Goal: Task Accomplishment & Management: Manage account settings

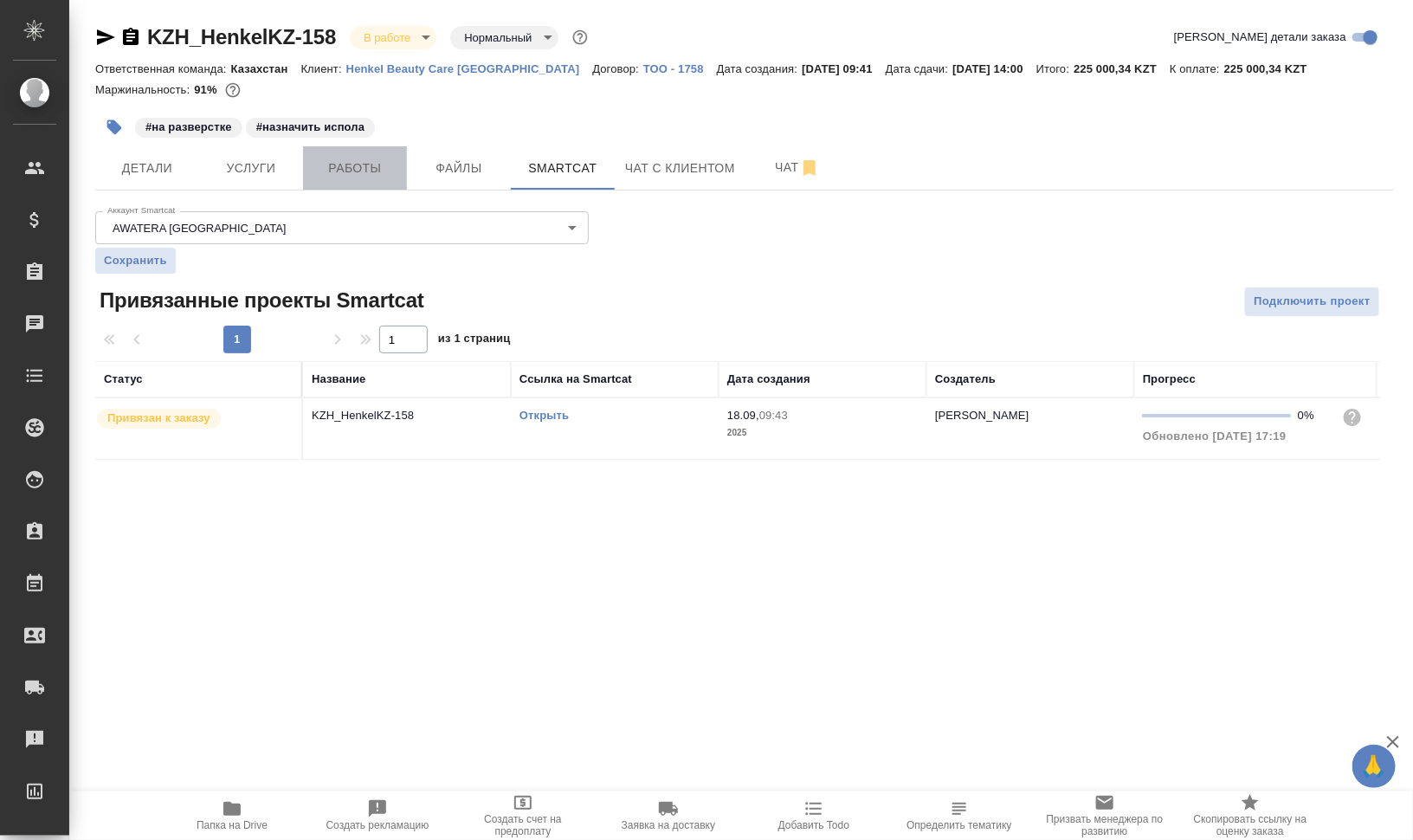
click at [332, 161] on span "Работы" at bounding box center [354, 168] width 83 height 21
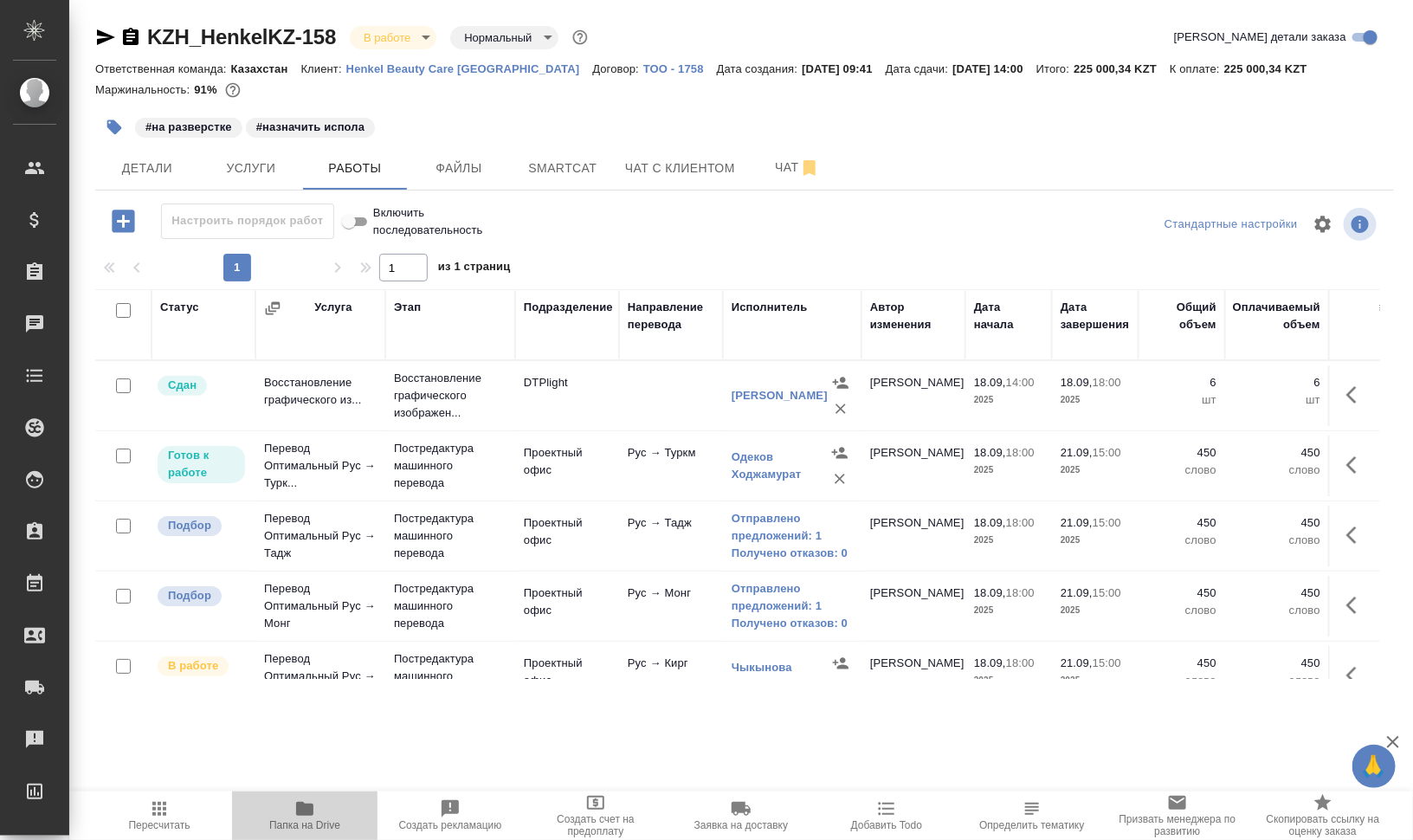
click at [310, 799] on icon "button" at bounding box center [304, 808] width 20 height 20
click at [768, 158] on span "Чат" at bounding box center [796, 167] width 83 height 21
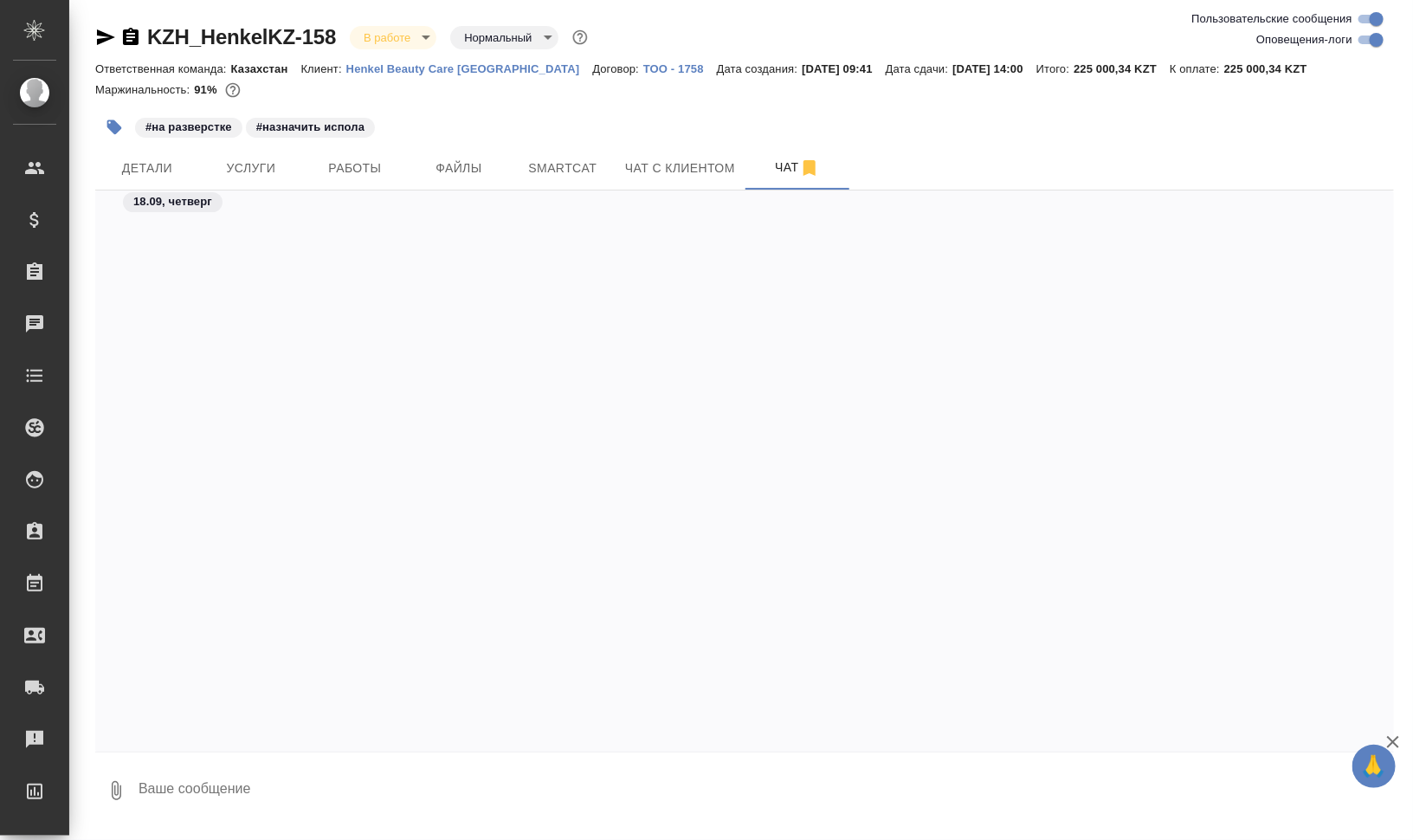
scroll to position [5480, 0]
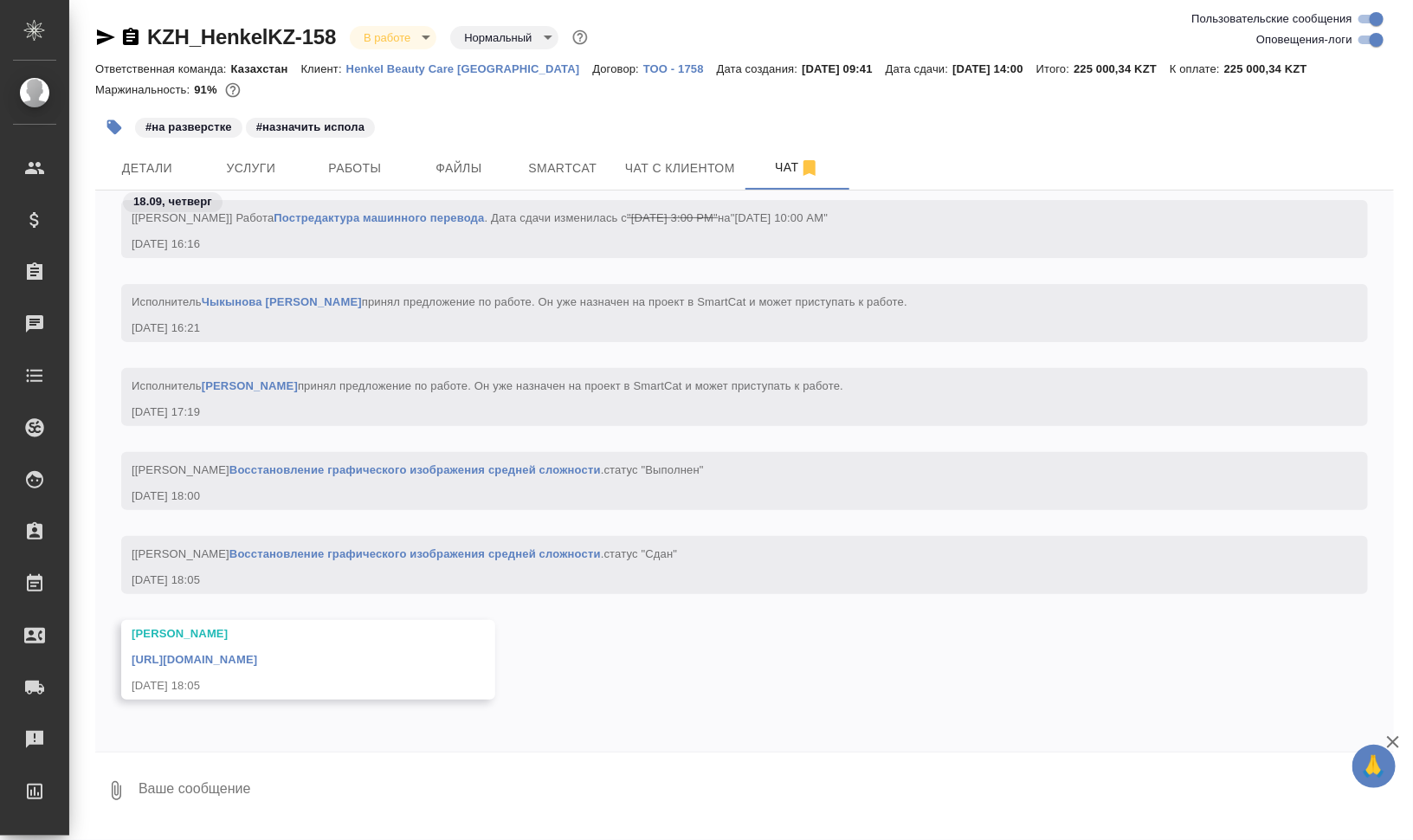
click at [257, 659] on link "https://drive.awatera.com/apps/files/files/10395322?dir=/Shares/HenkelKZ/Orders…" at bounding box center [194, 658] width 125 height 13
click at [531, 156] on button "Smartcat" at bounding box center [562, 167] width 104 height 44
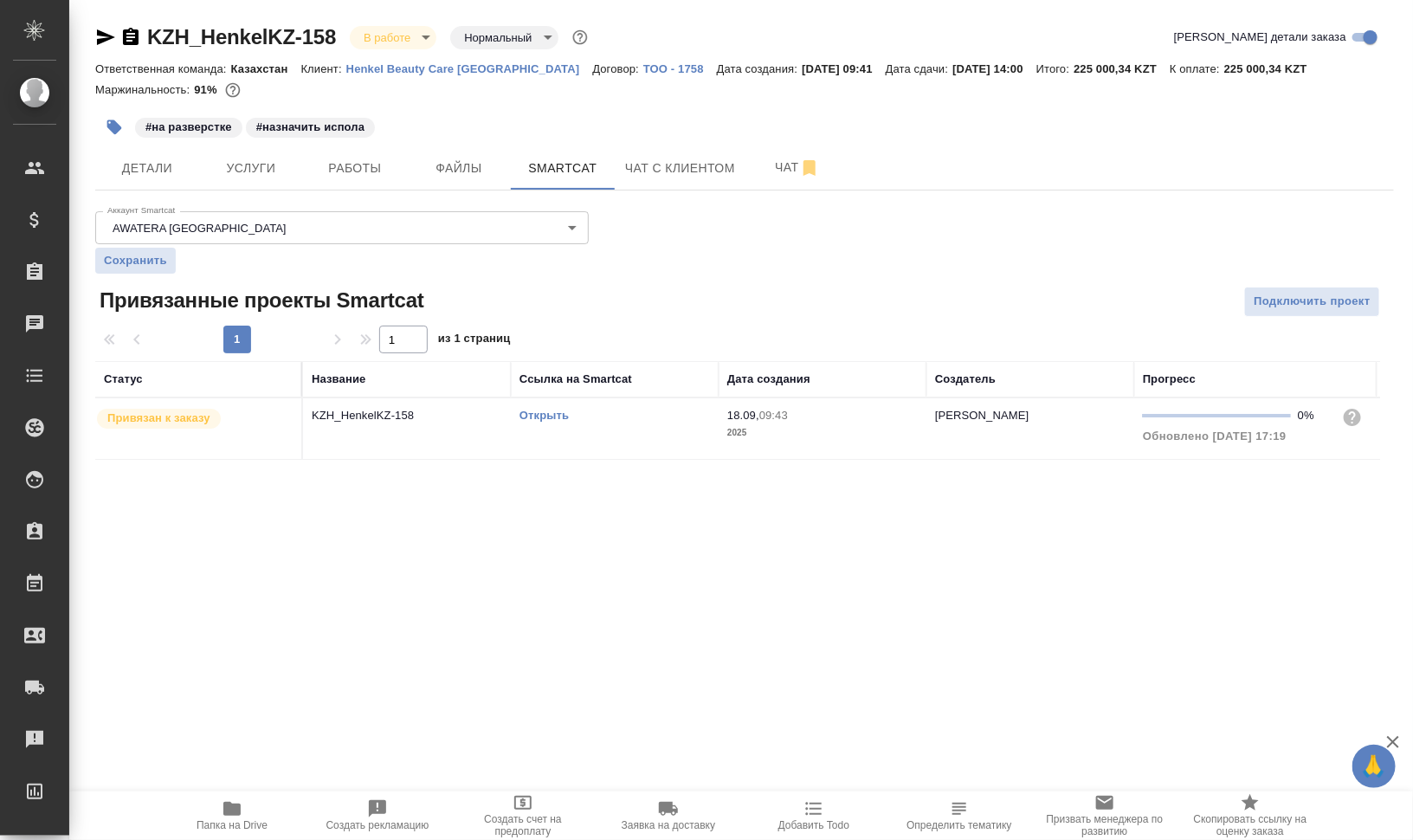
click at [542, 421] on div "Открыть" at bounding box center [615, 415] width 190 height 17
click at [561, 416] on link "Открыть" at bounding box center [544, 415] width 49 height 13
click at [779, 178] on button "Чат" at bounding box center [797, 167] width 104 height 44
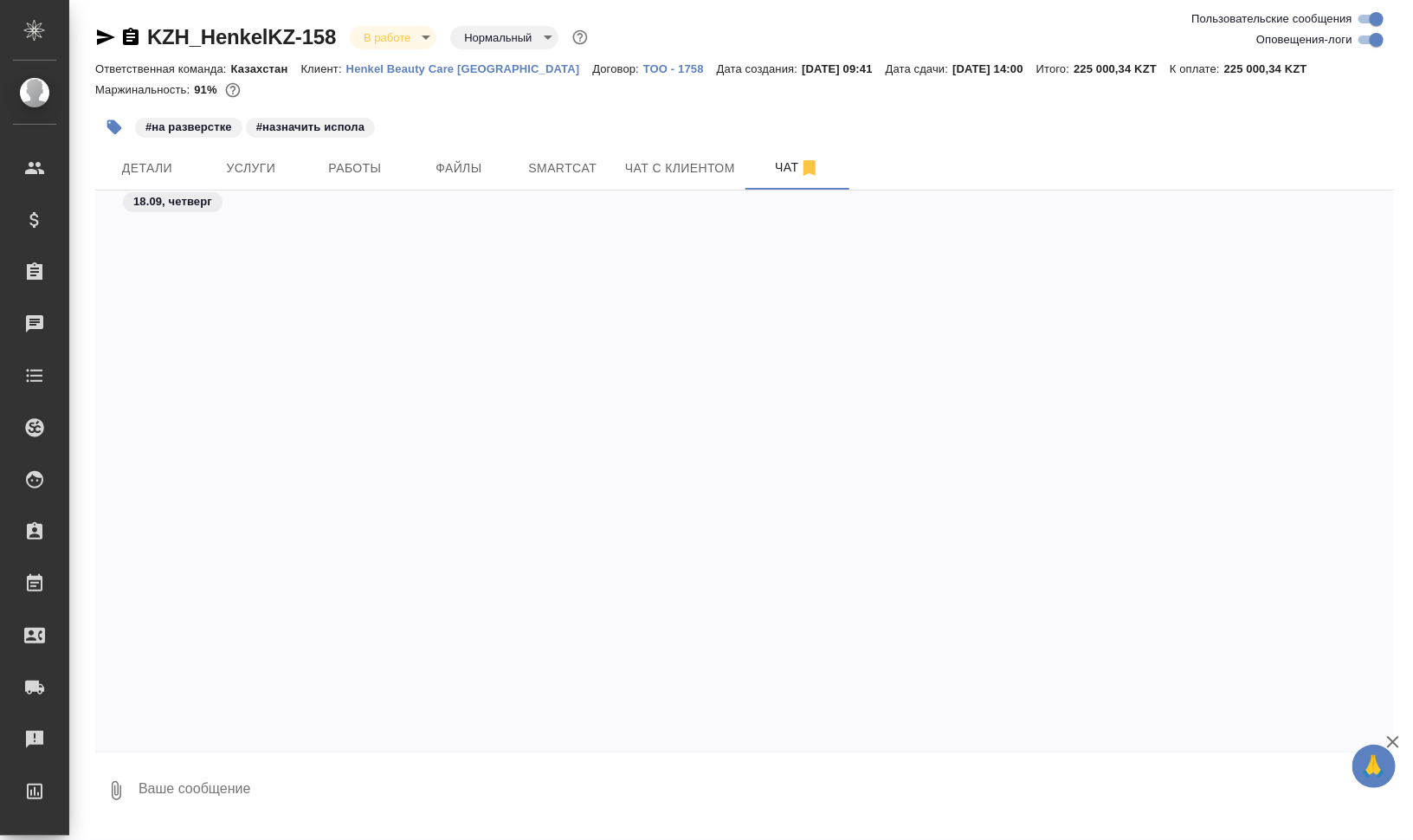
scroll to position [5480, 0]
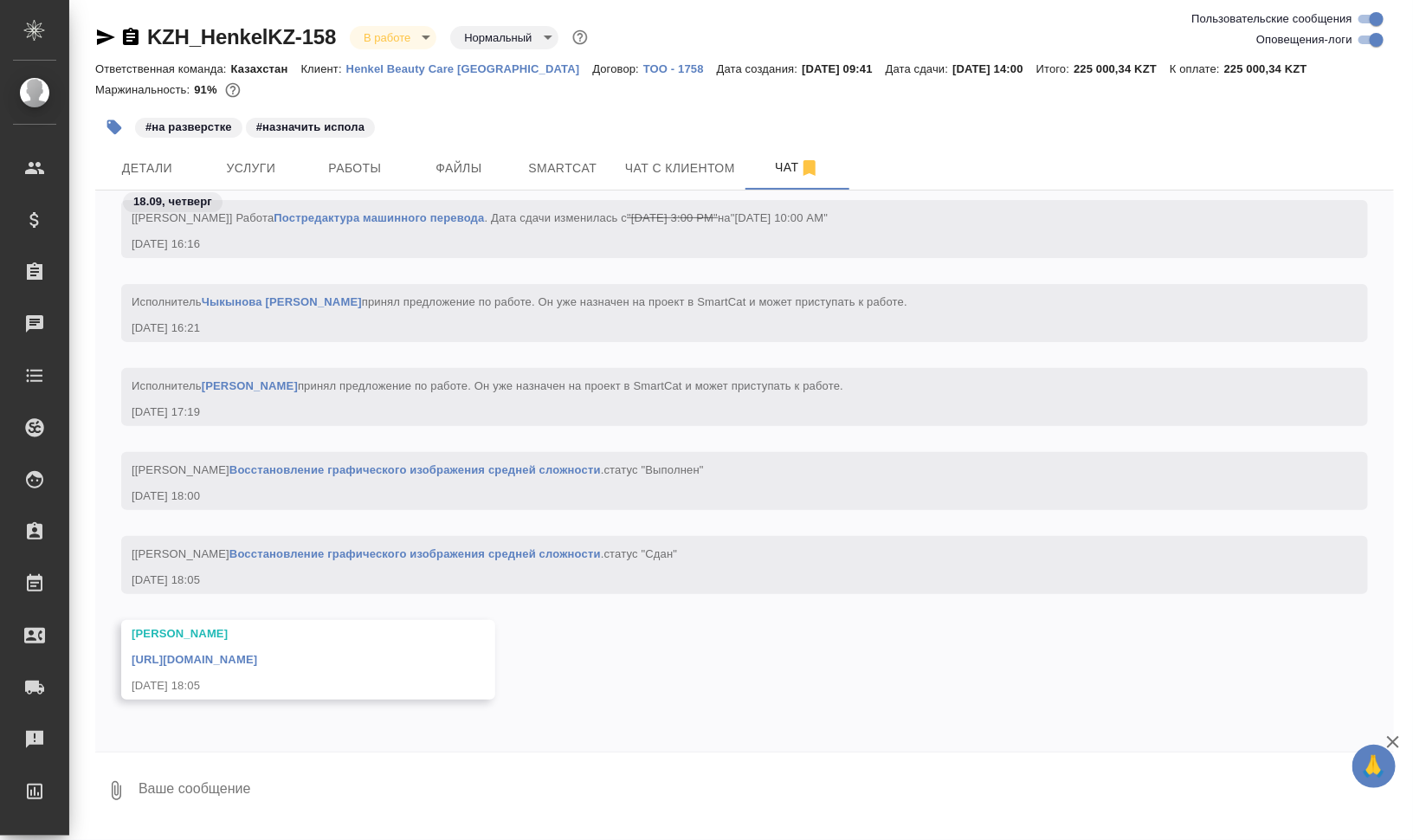
click at [257, 654] on link "https://drive.awatera.com/apps/files/files/10395322?dir=/Shares/HenkelKZ/Orders…" at bounding box center [194, 658] width 125 height 13
click at [591, 158] on span "Smartcat" at bounding box center [562, 168] width 83 height 21
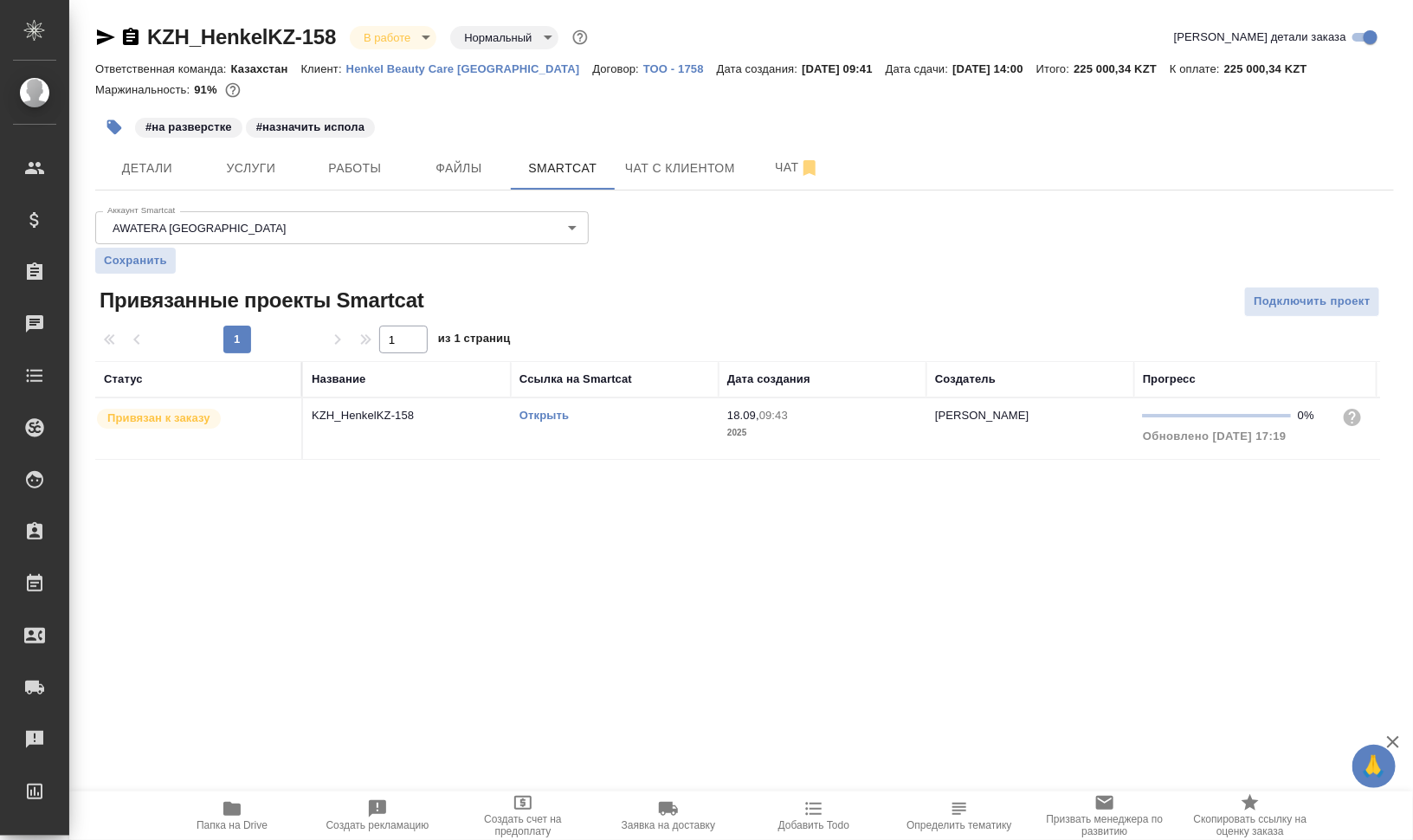
click at [521, 434] on td "Открыть" at bounding box center [614, 428] width 207 height 61
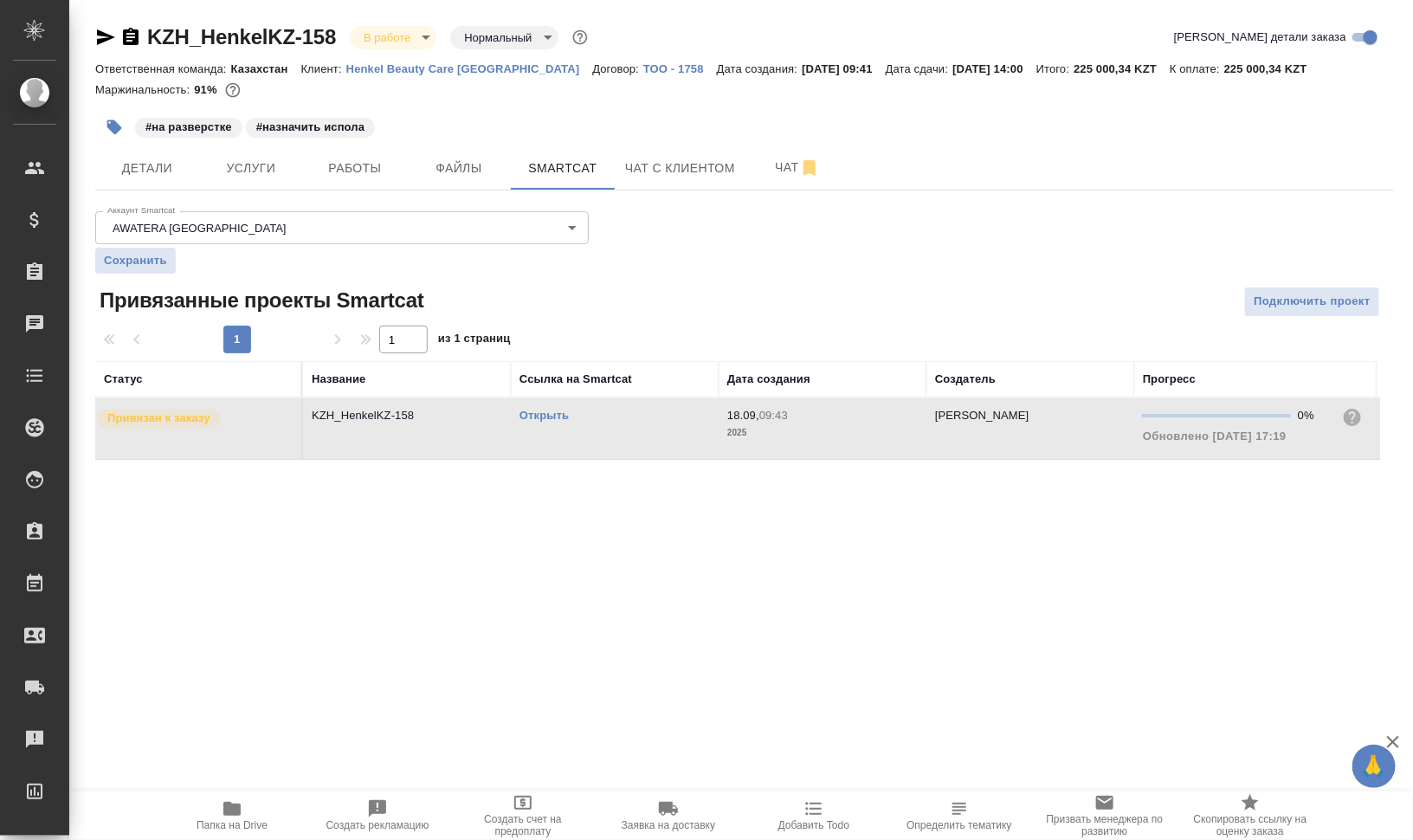
click at [521, 434] on td "Открыть" at bounding box center [614, 428] width 207 height 61
click at [166, 174] on span "Детали" at bounding box center [147, 168] width 83 height 21
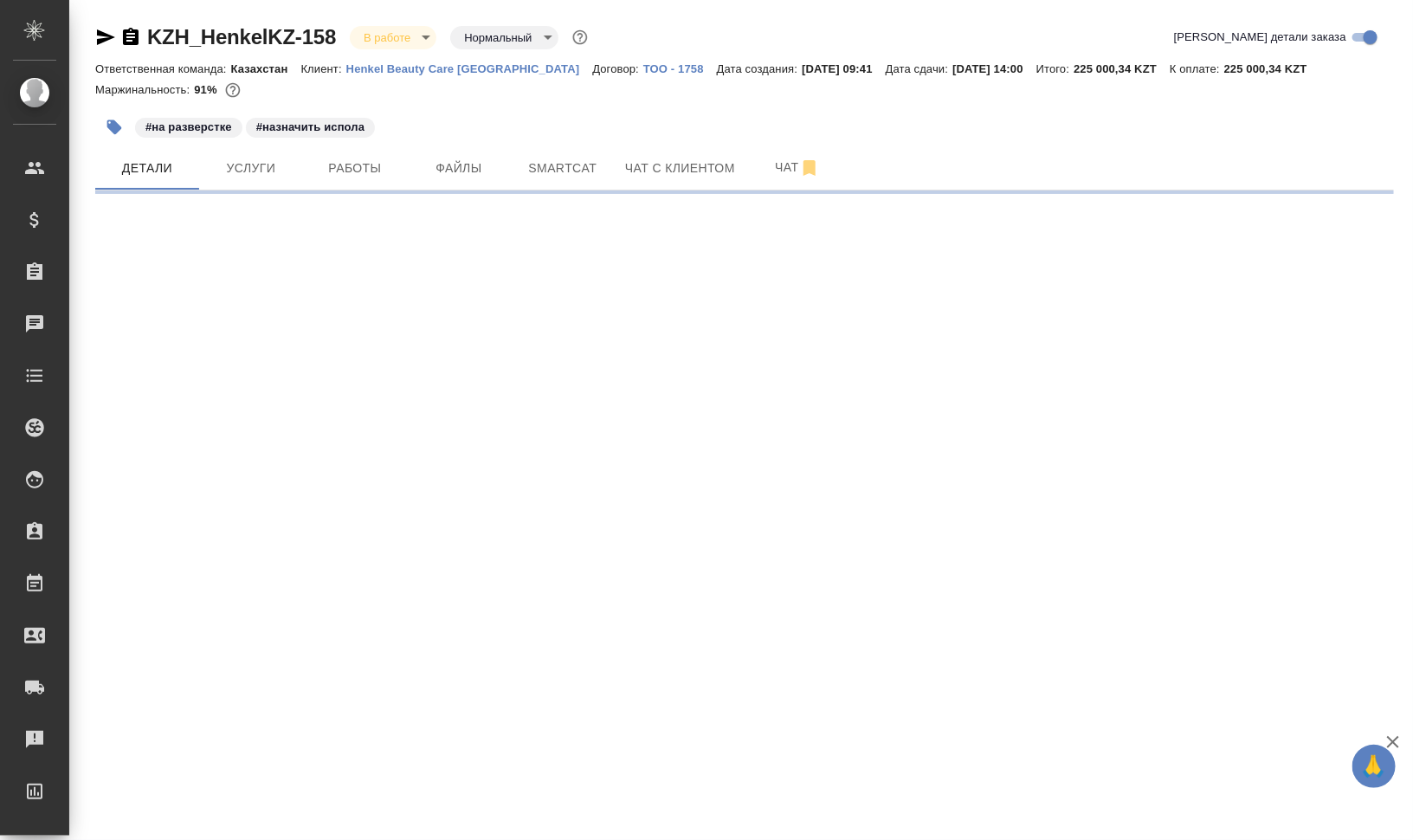
select select "RU"
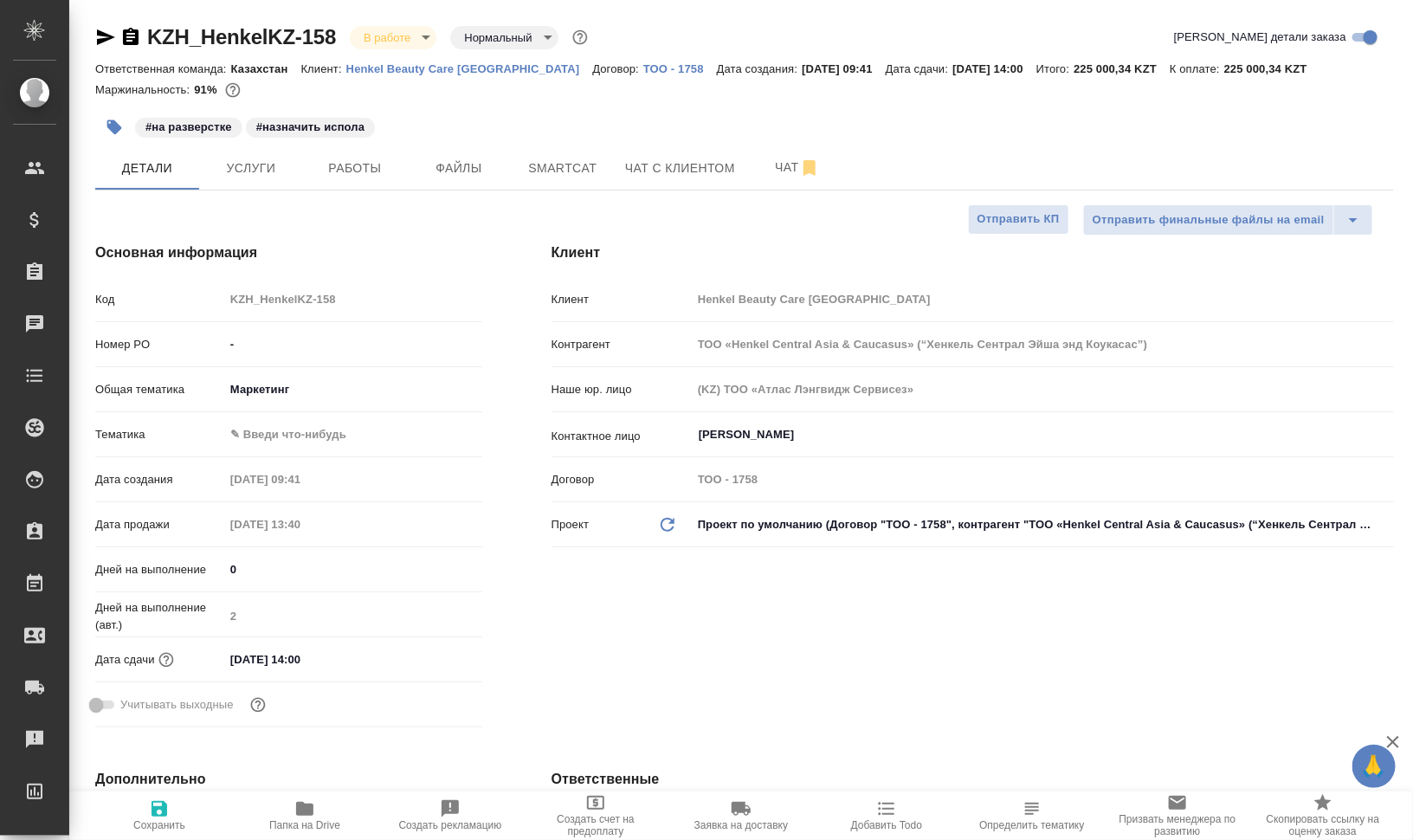
type textarea "x"
click at [286, 429] on body "🙏 .cls-1 fill:#fff; AWATERA Валеев Динар Клиенты Спецификации Заказы 0 Чаты Tod…" at bounding box center [706, 489] width 1413 height 979
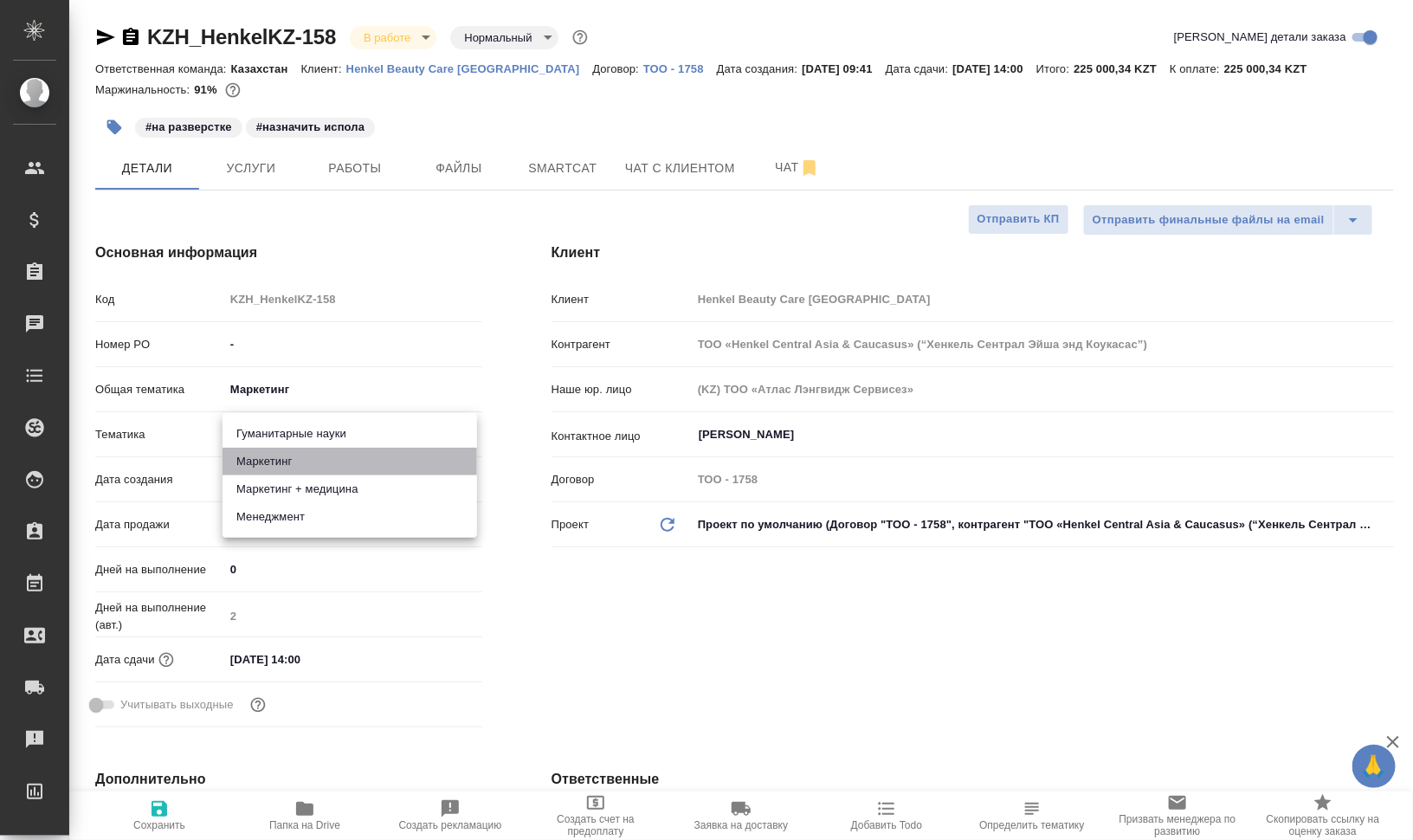
click at [305, 470] on li "Маркетинг" at bounding box center [350, 461] width 254 height 28
type input "5a8b8b956a9677013d343d63"
type textarea "x"
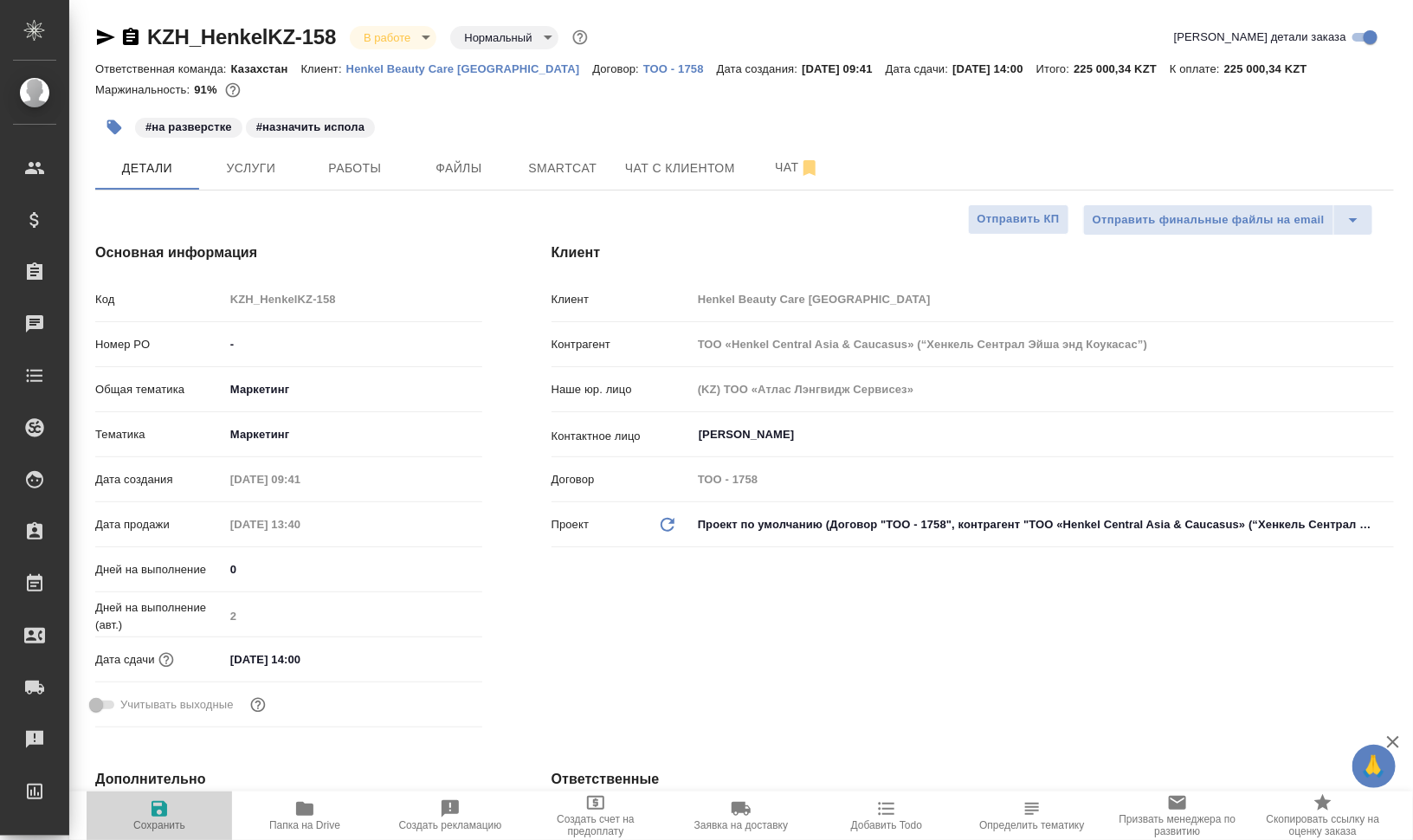
click at [170, 810] on span "Сохранить" at bounding box center [159, 814] width 125 height 33
type textarea "x"
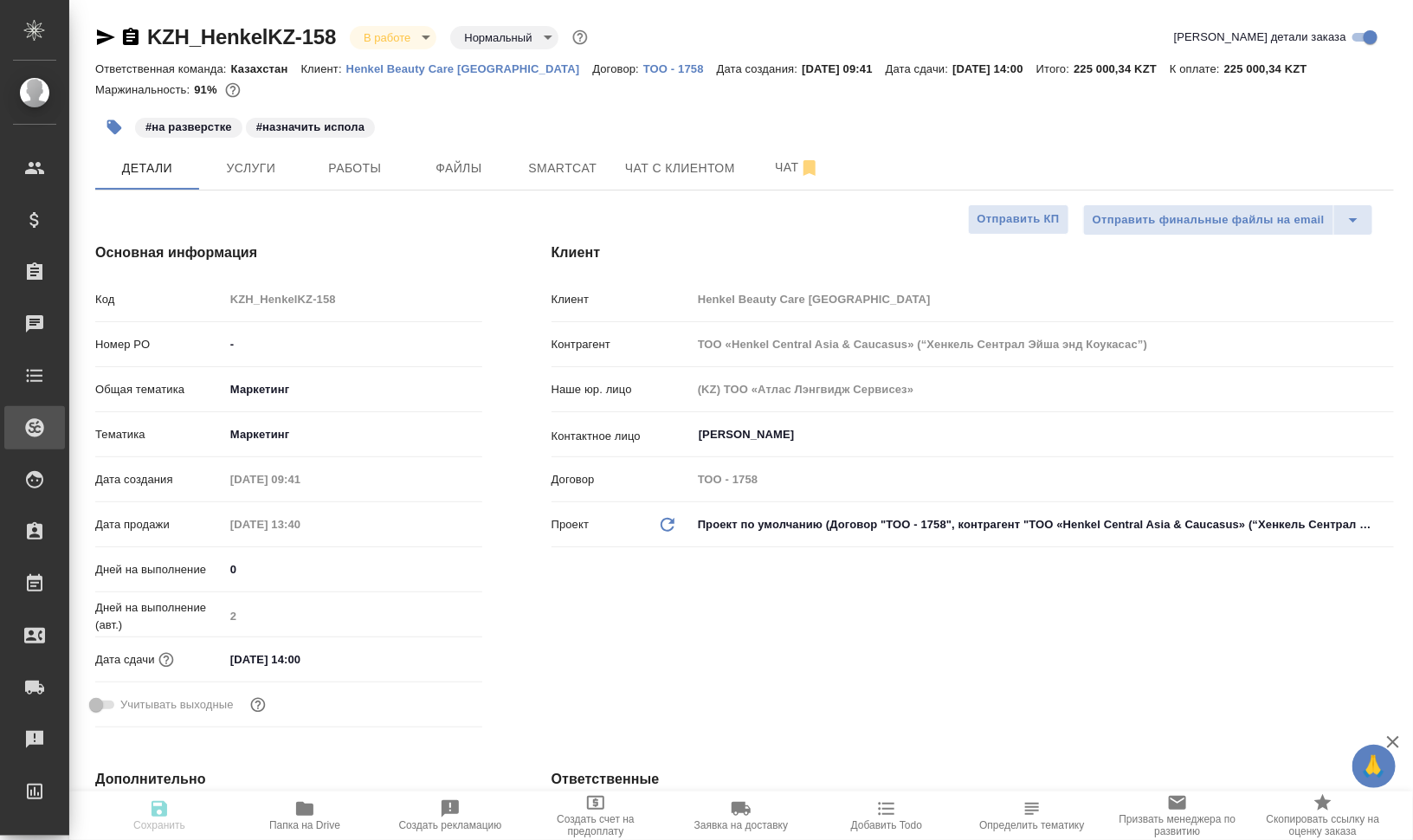
type textarea "x"
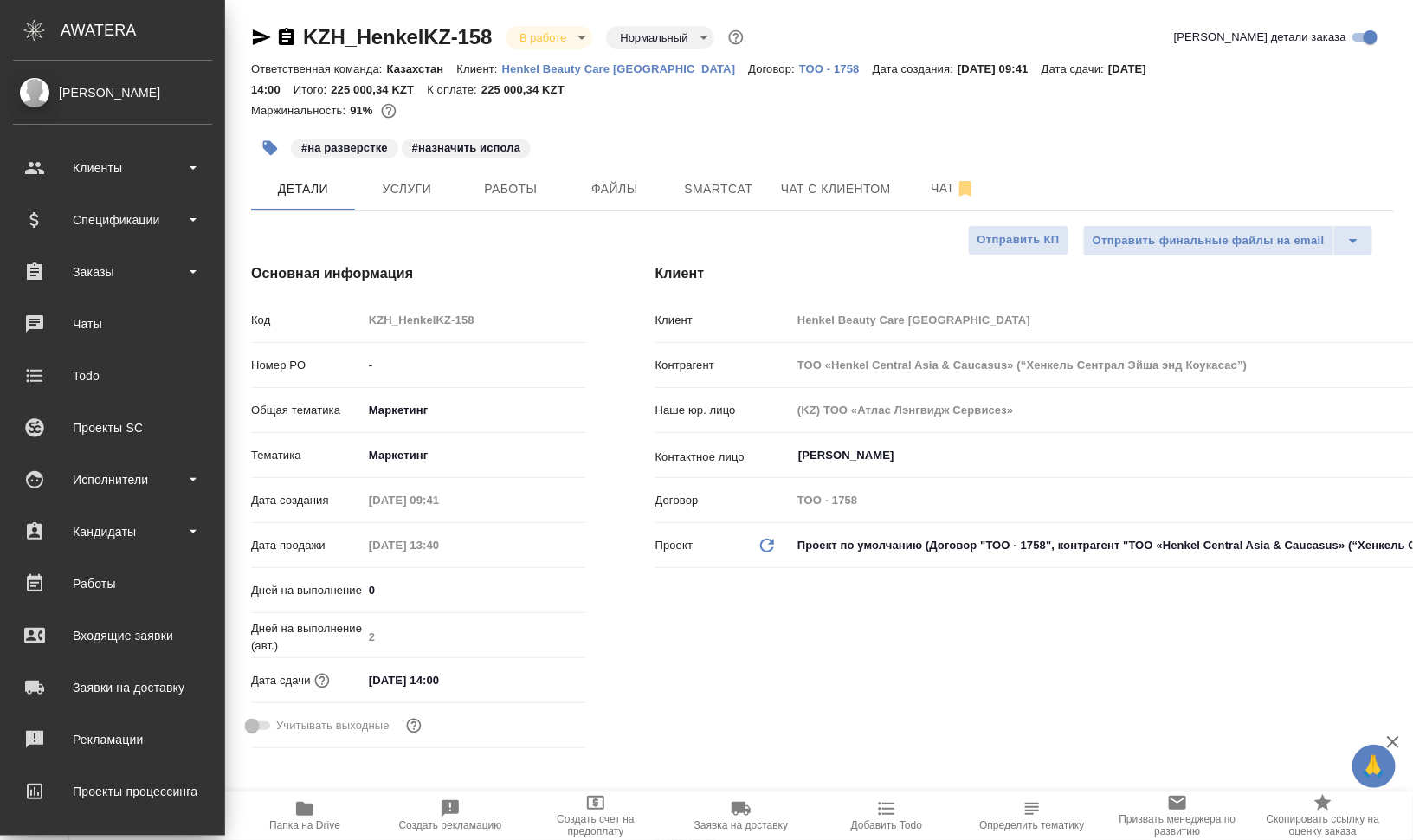
type textarea "x"
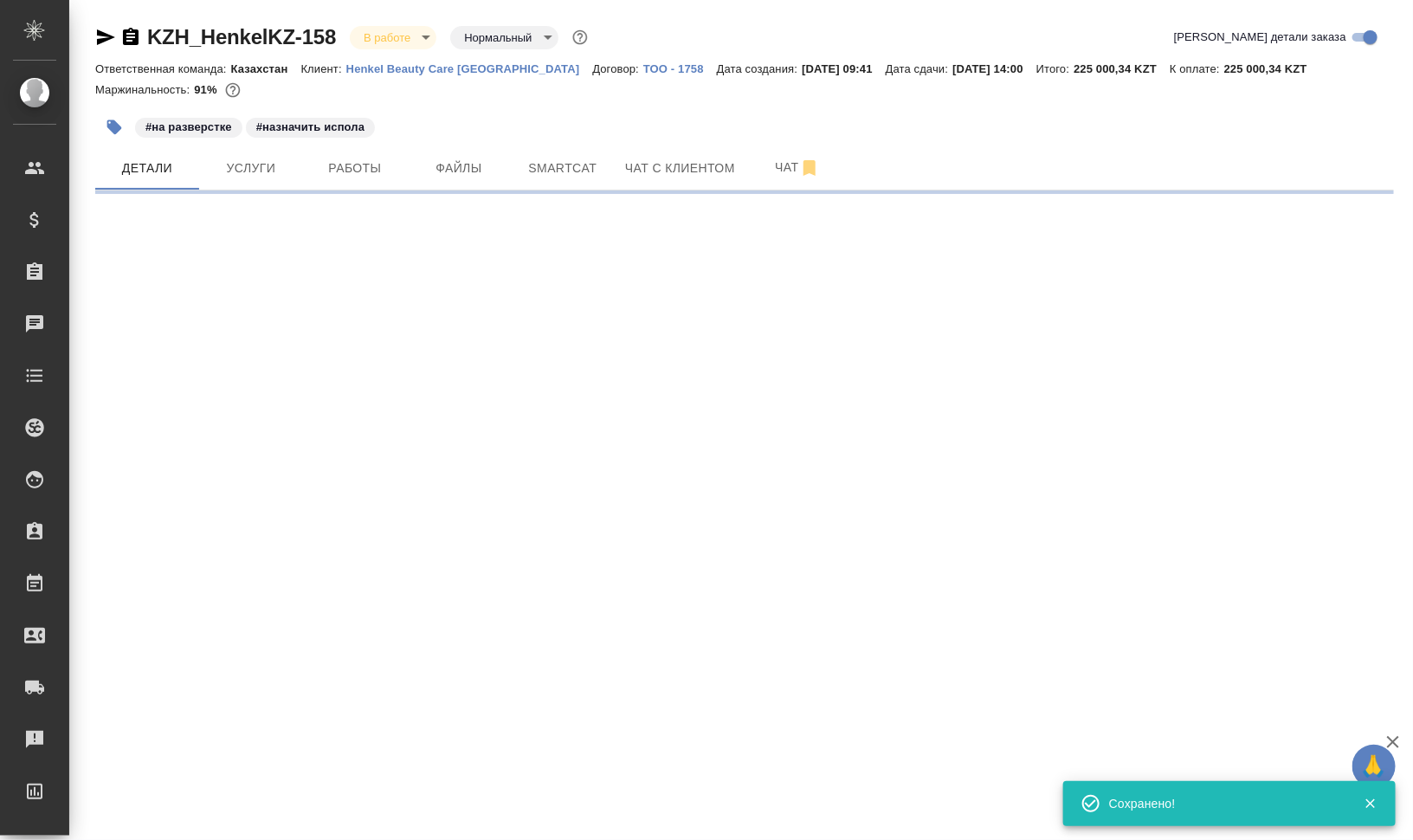
select select "RU"
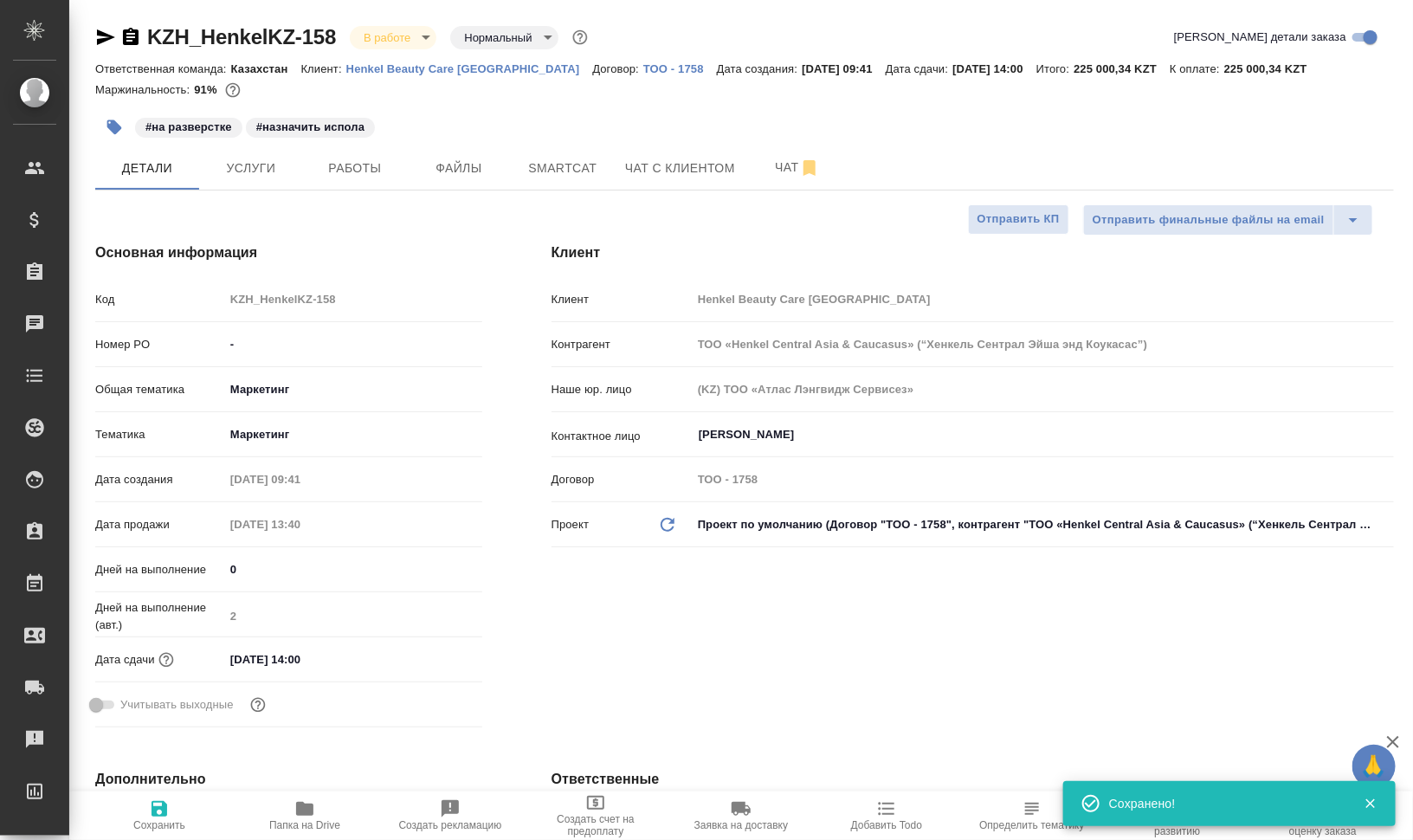
type textarea "x"
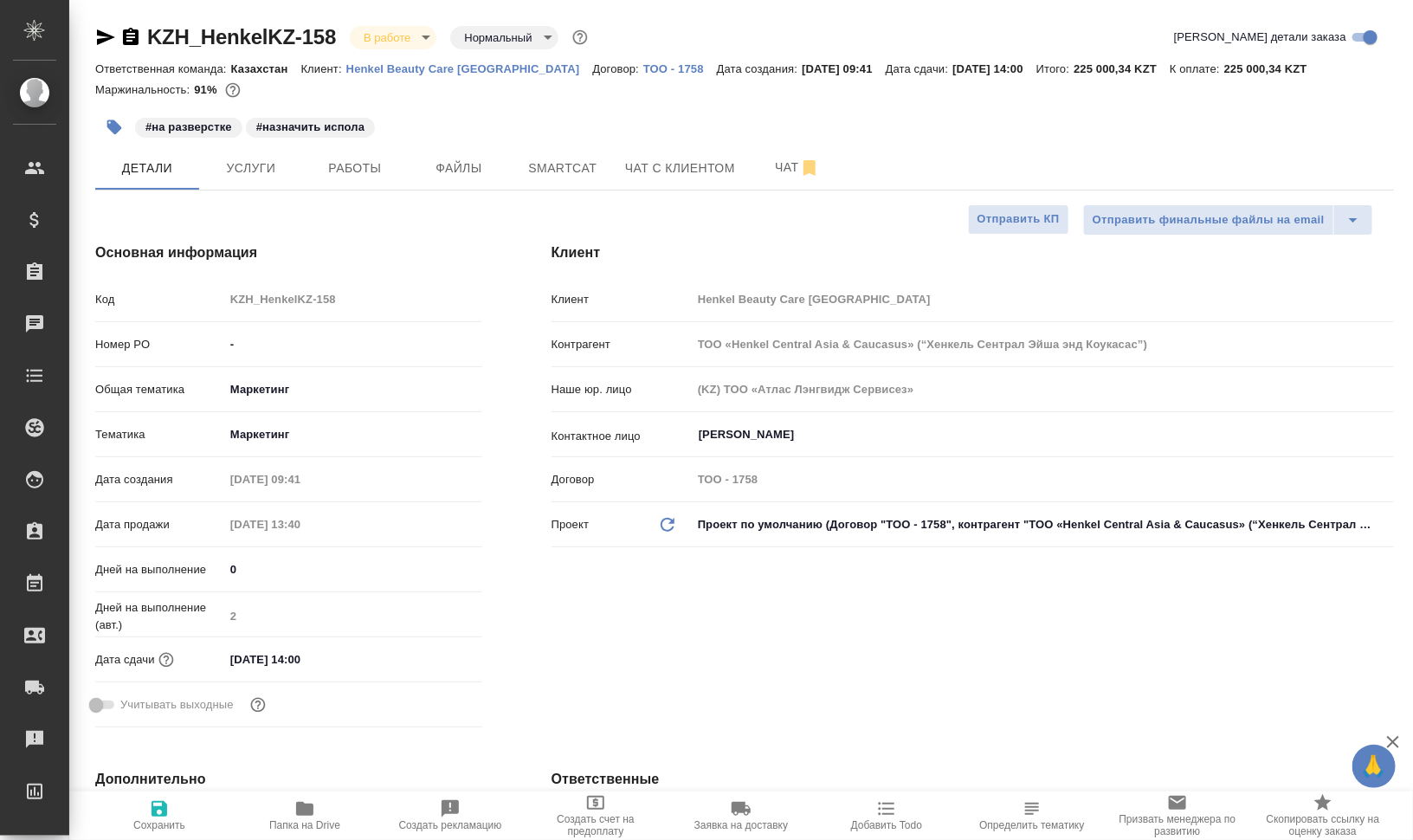
type textarea "x"
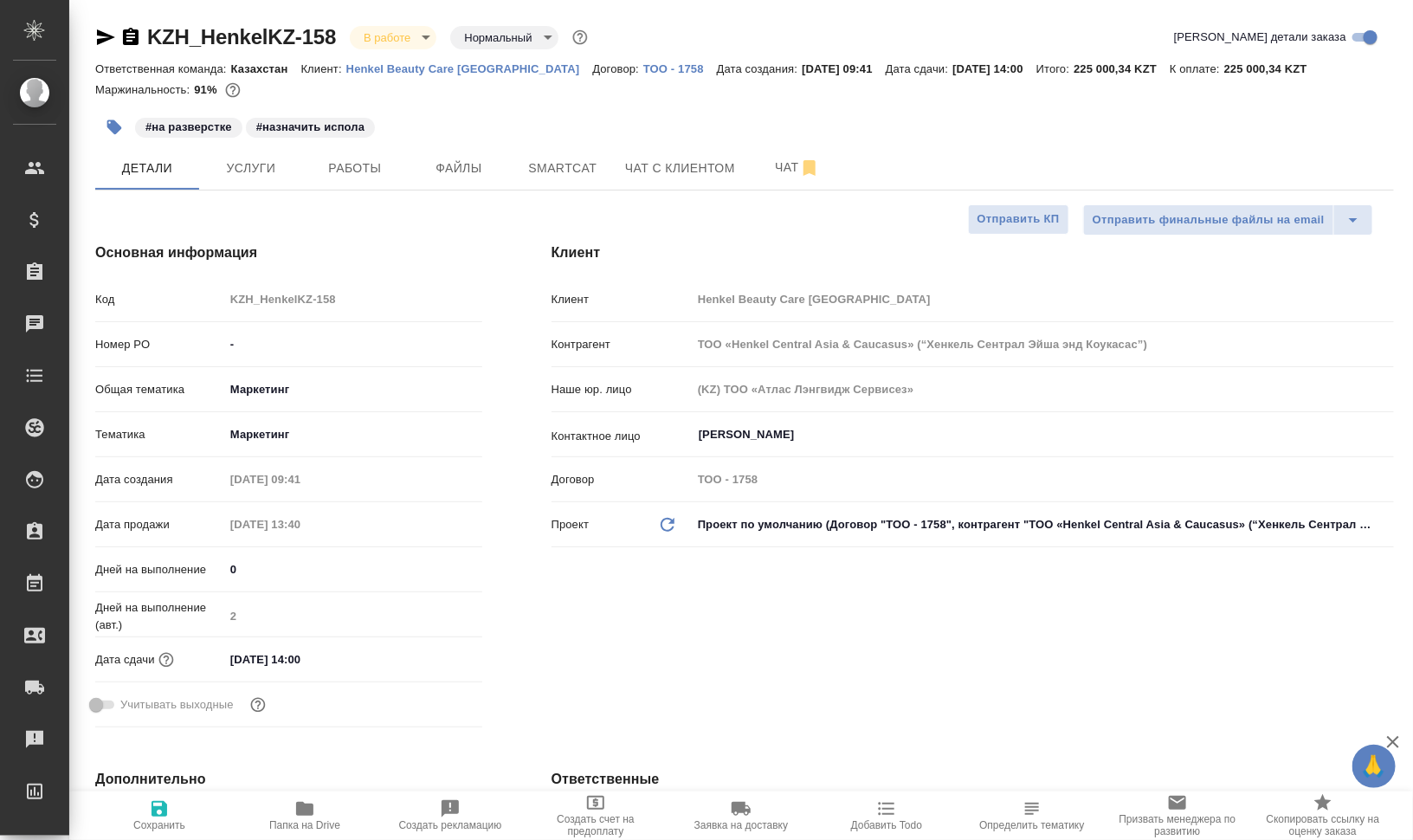
type textarea "x"
click at [330, 154] on button "Работы" at bounding box center [354, 167] width 104 height 44
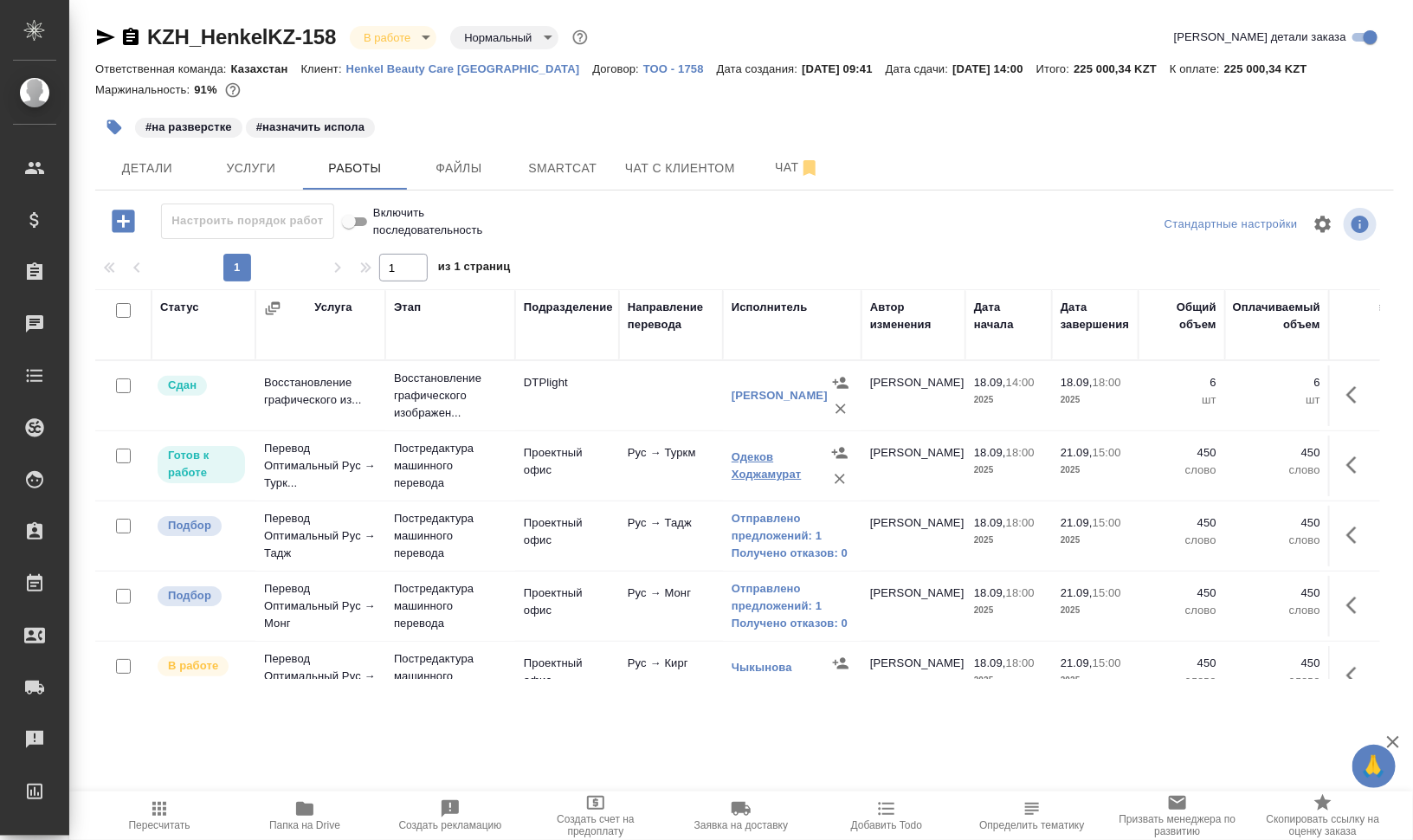
click at [739, 472] on link "Одеков Ходжамурат" at bounding box center [766, 465] width 70 height 30
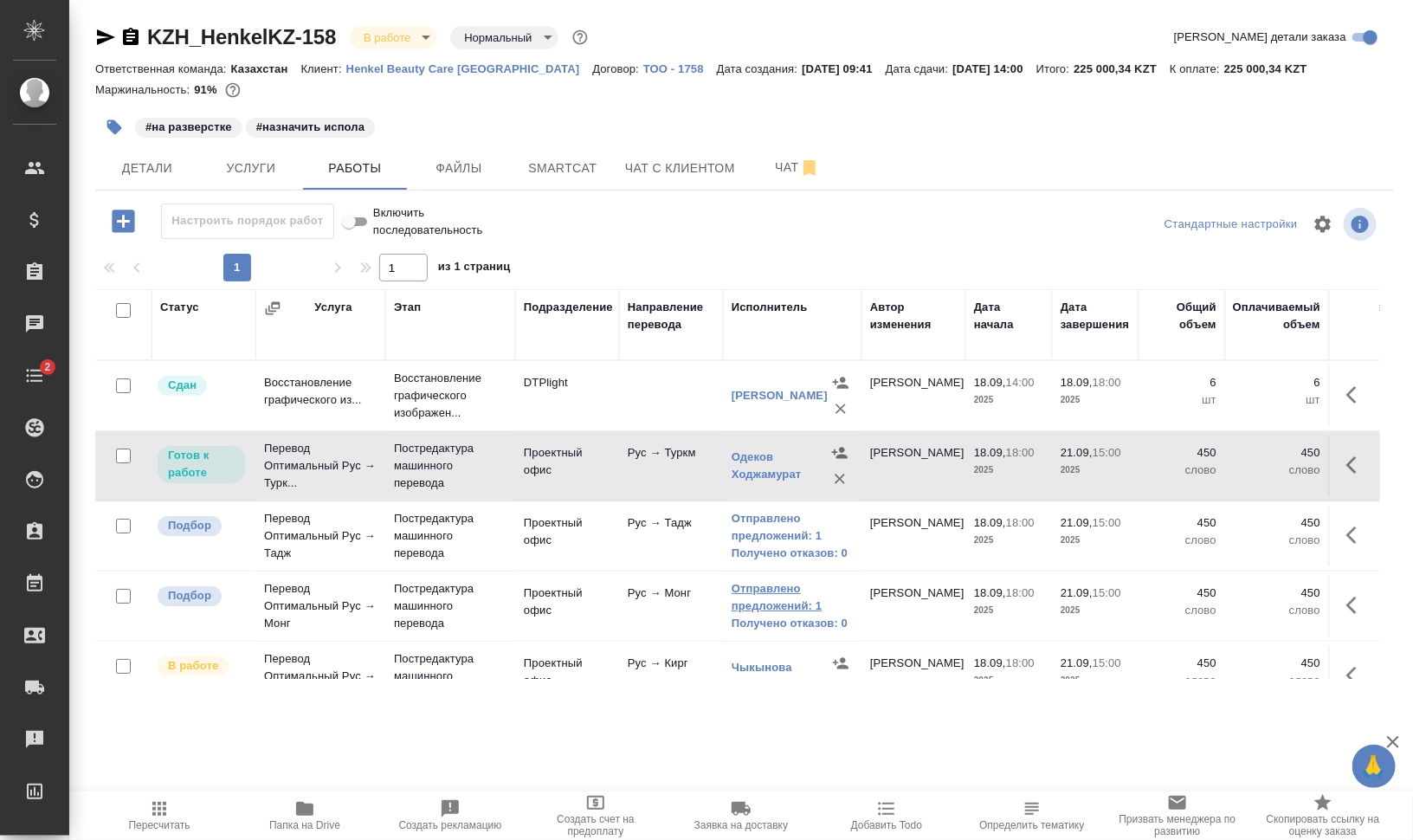
click at [801, 589] on link "Отправлено предложений: 1" at bounding box center [792, 597] width 121 height 35
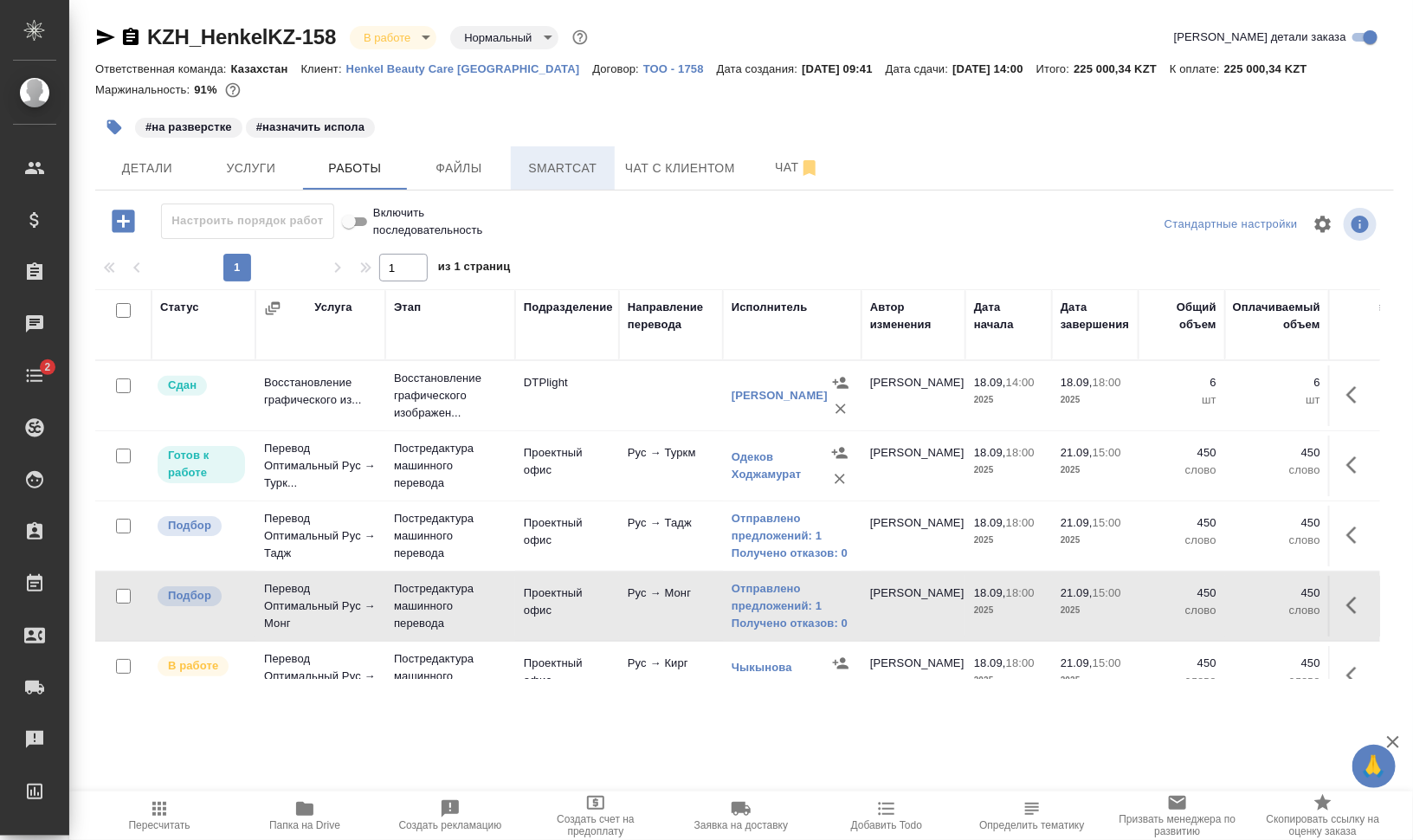
click at [597, 161] on span "Smartcat" at bounding box center [562, 168] width 83 height 21
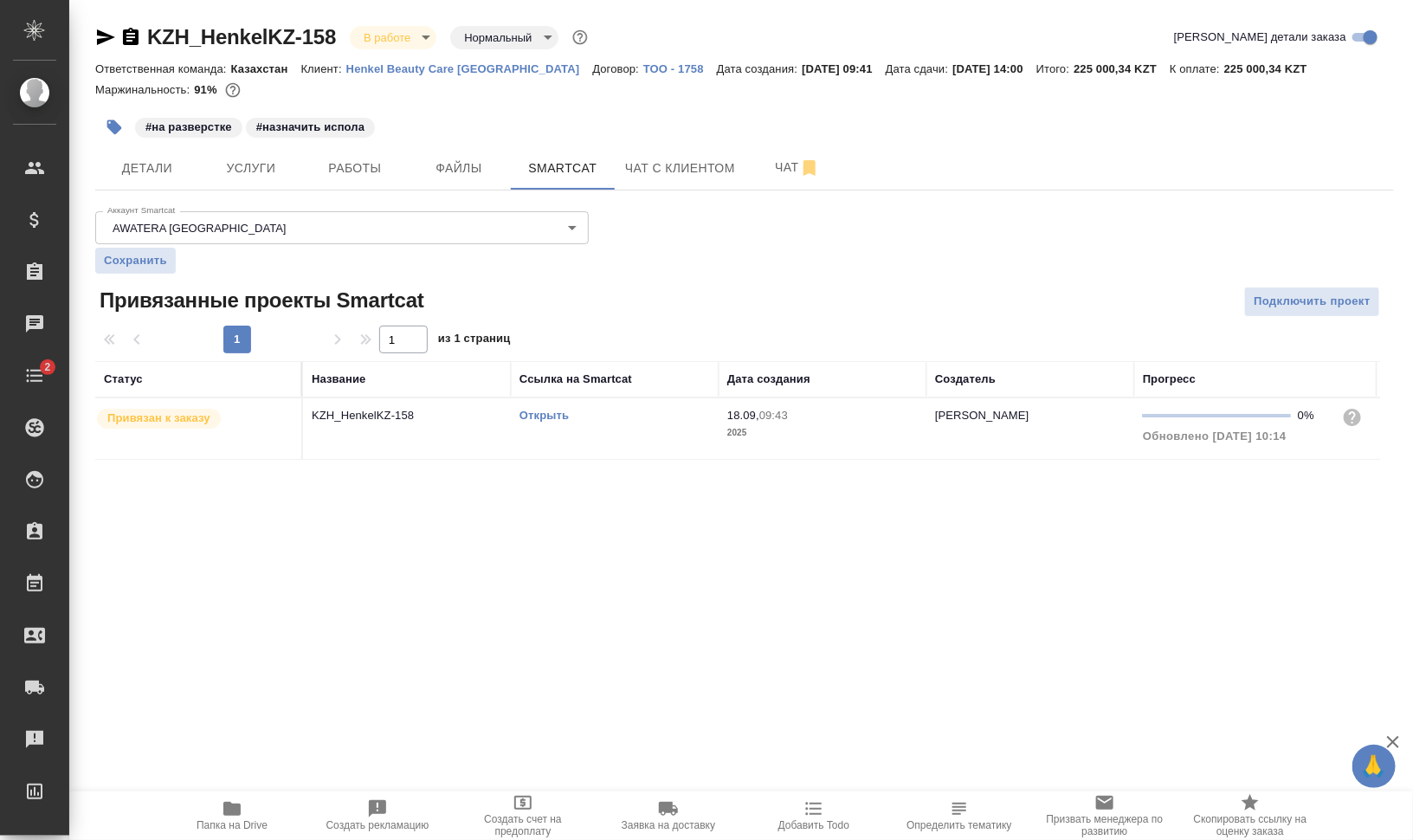
click at [555, 420] on div "Открыть" at bounding box center [615, 415] width 190 height 17
click at [546, 412] on link "Открыть" at bounding box center [544, 415] width 49 height 13
click at [346, 160] on span "Работы" at bounding box center [354, 168] width 83 height 21
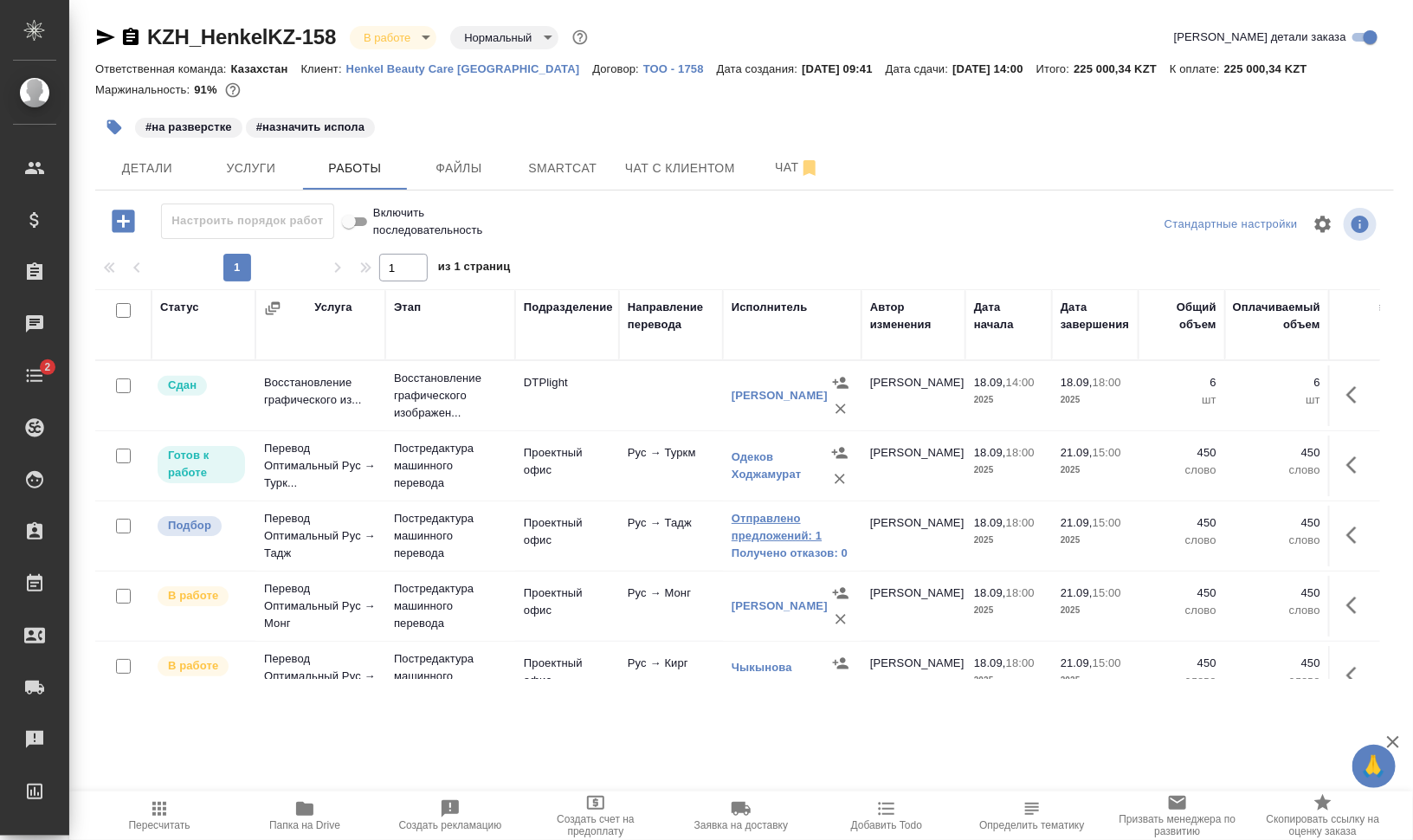
click at [803, 526] on link "Отправлено предложений: 1" at bounding box center [792, 527] width 121 height 35
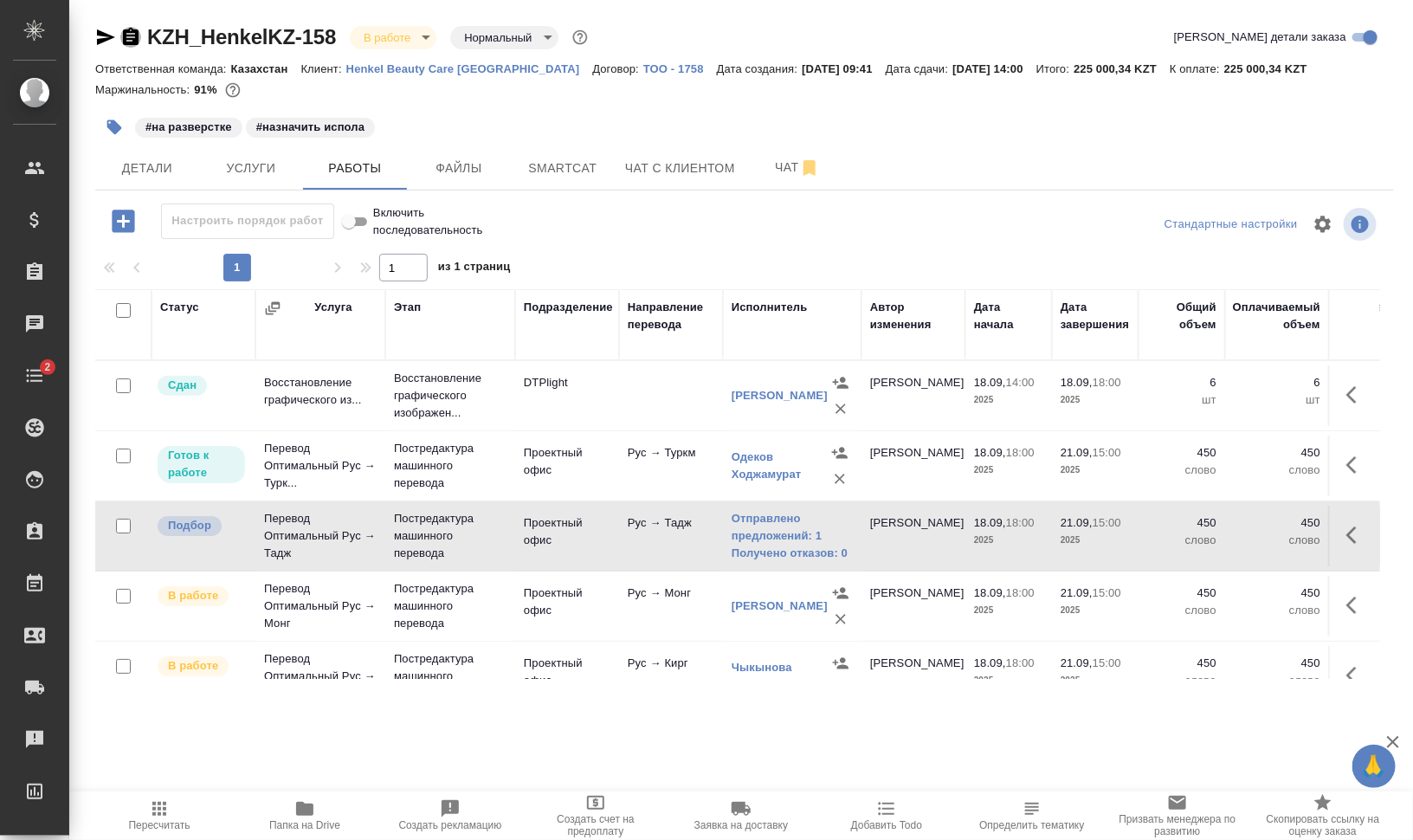
click at [130, 37] on icon "button" at bounding box center [130, 36] width 20 height 20
click at [111, 117] on button "button" at bounding box center [114, 127] width 38 height 38
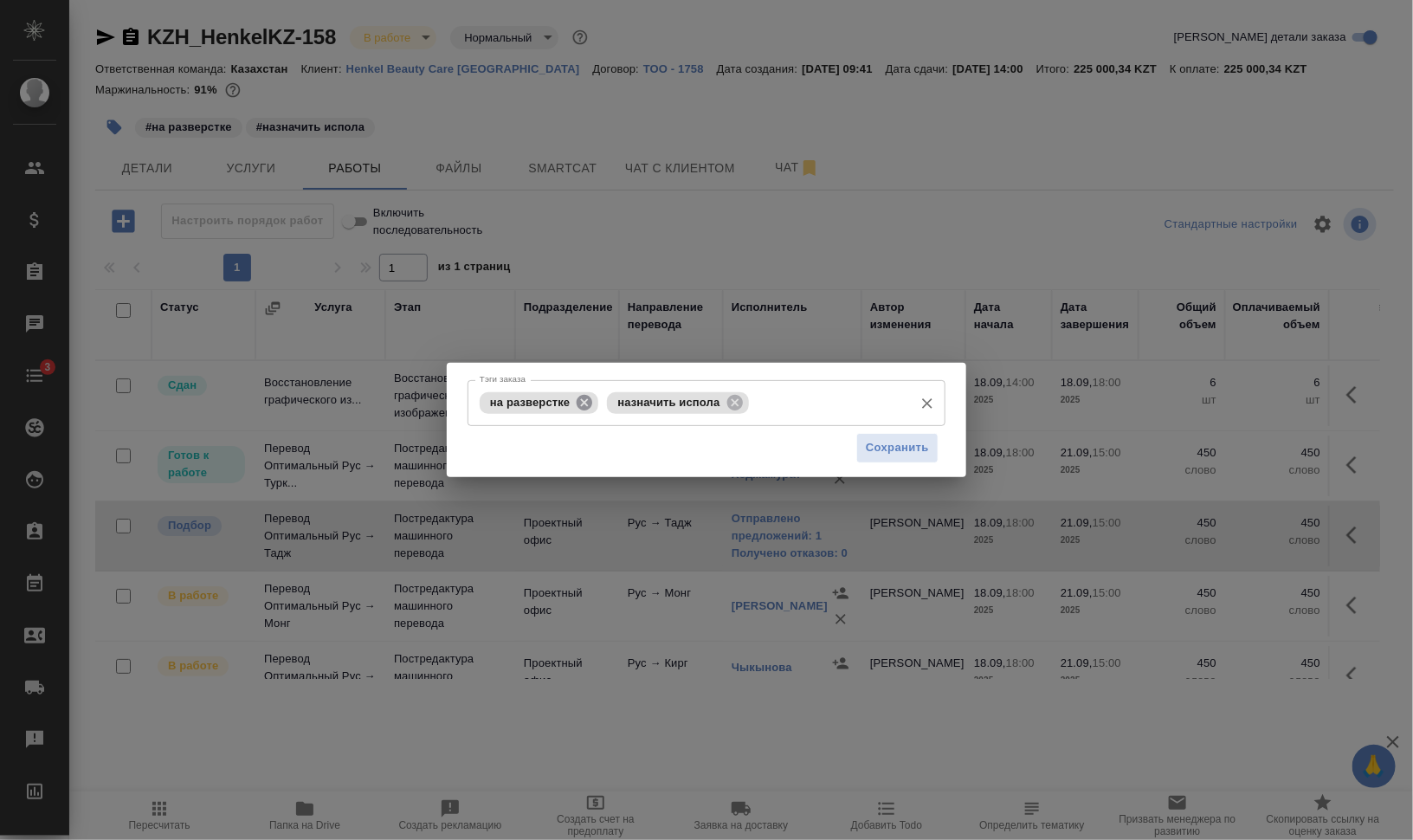
click at [583, 400] on icon at bounding box center [584, 402] width 19 height 19
click at [610, 398] on icon at bounding box center [606, 402] width 19 height 19
click at [632, 403] on input "Тэги заказа" at bounding box center [690, 402] width 429 height 29
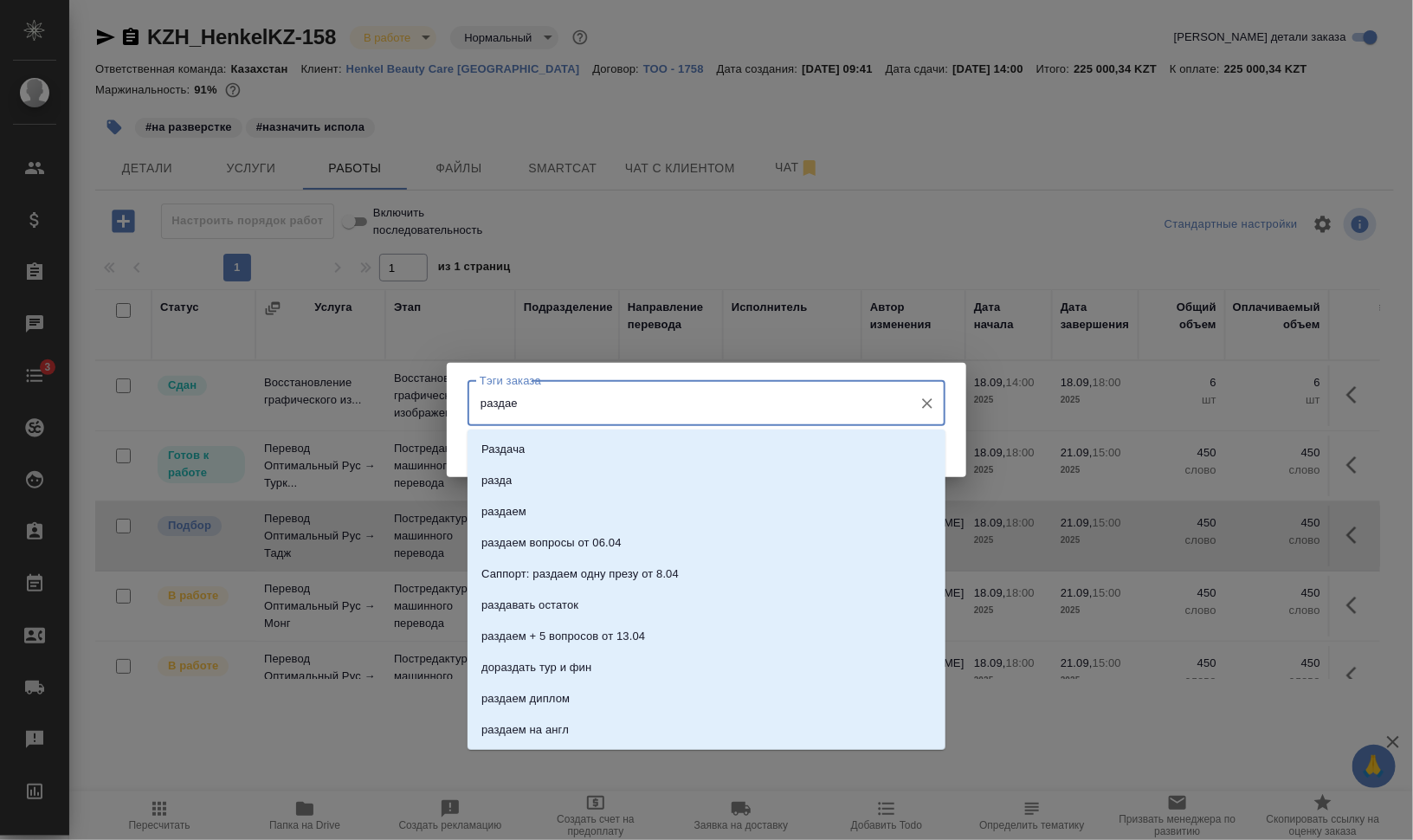
type input "раздаем"
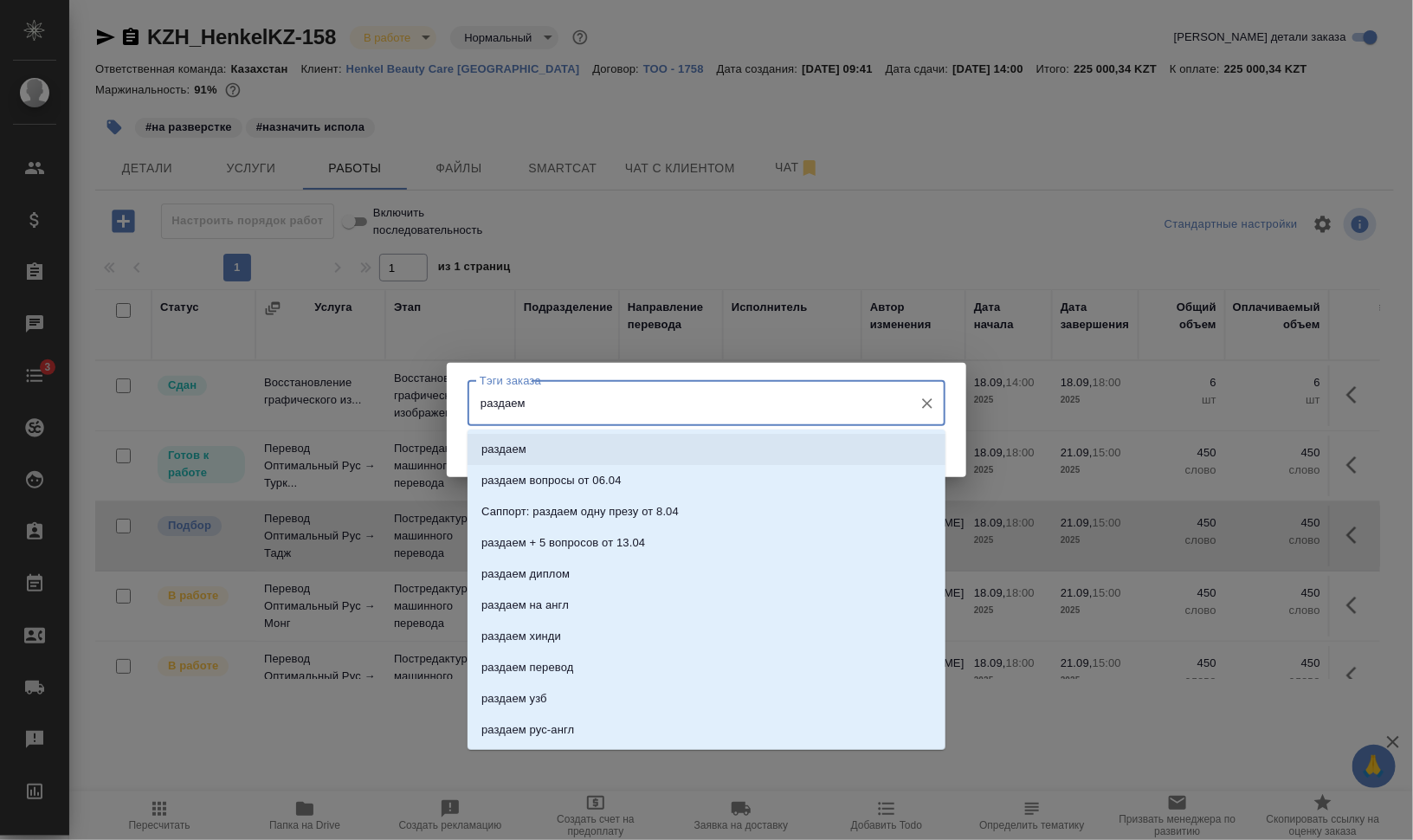
click at [616, 450] on li "раздаем" at bounding box center [706, 448] width 478 height 31
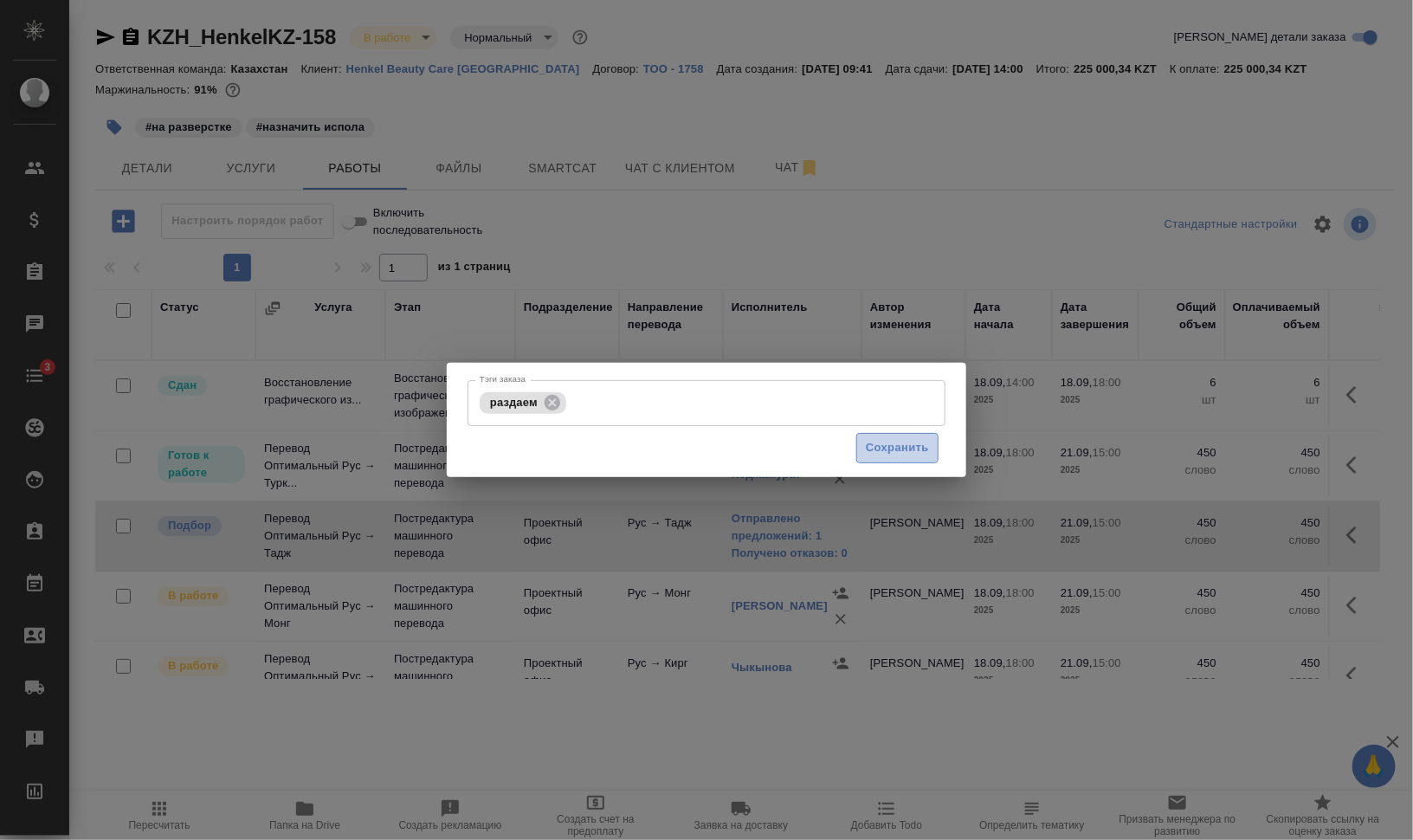
click at [894, 450] on span "Сохранить" at bounding box center [897, 448] width 63 height 20
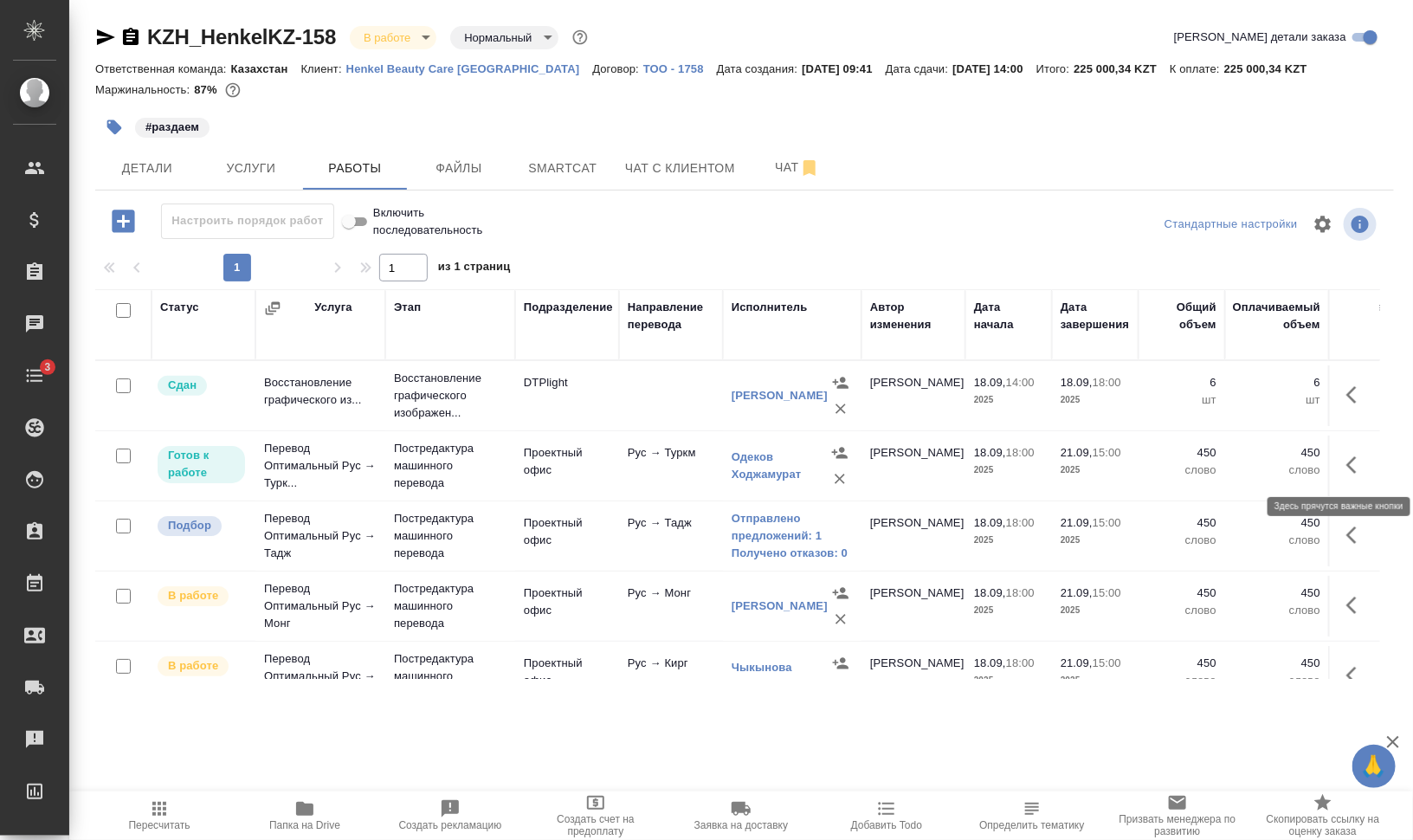
click at [1346, 459] on icon "button" at bounding box center [1356, 464] width 20 height 20
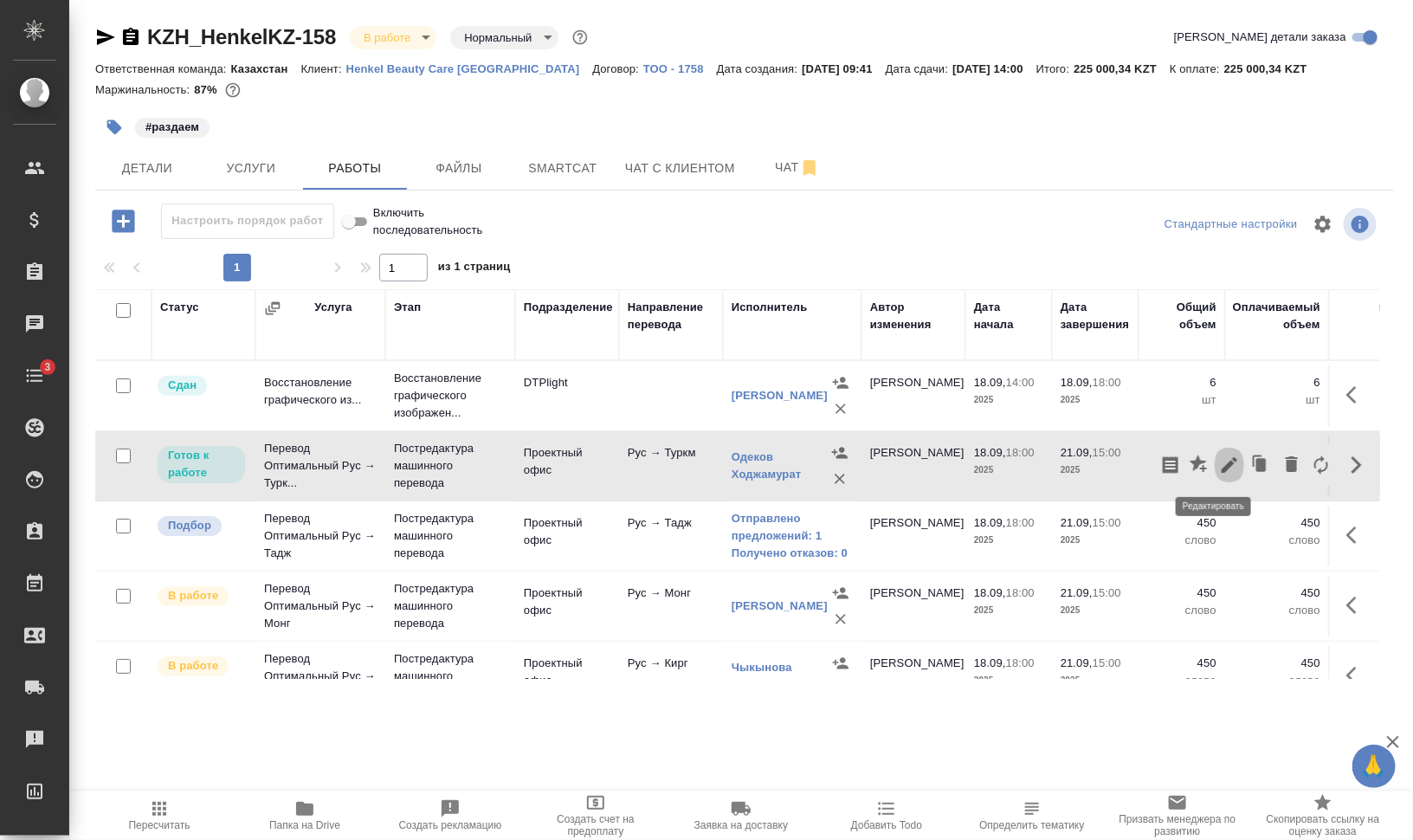
click at [1219, 464] on icon "button" at bounding box center [1229, 464] width 20 height 20
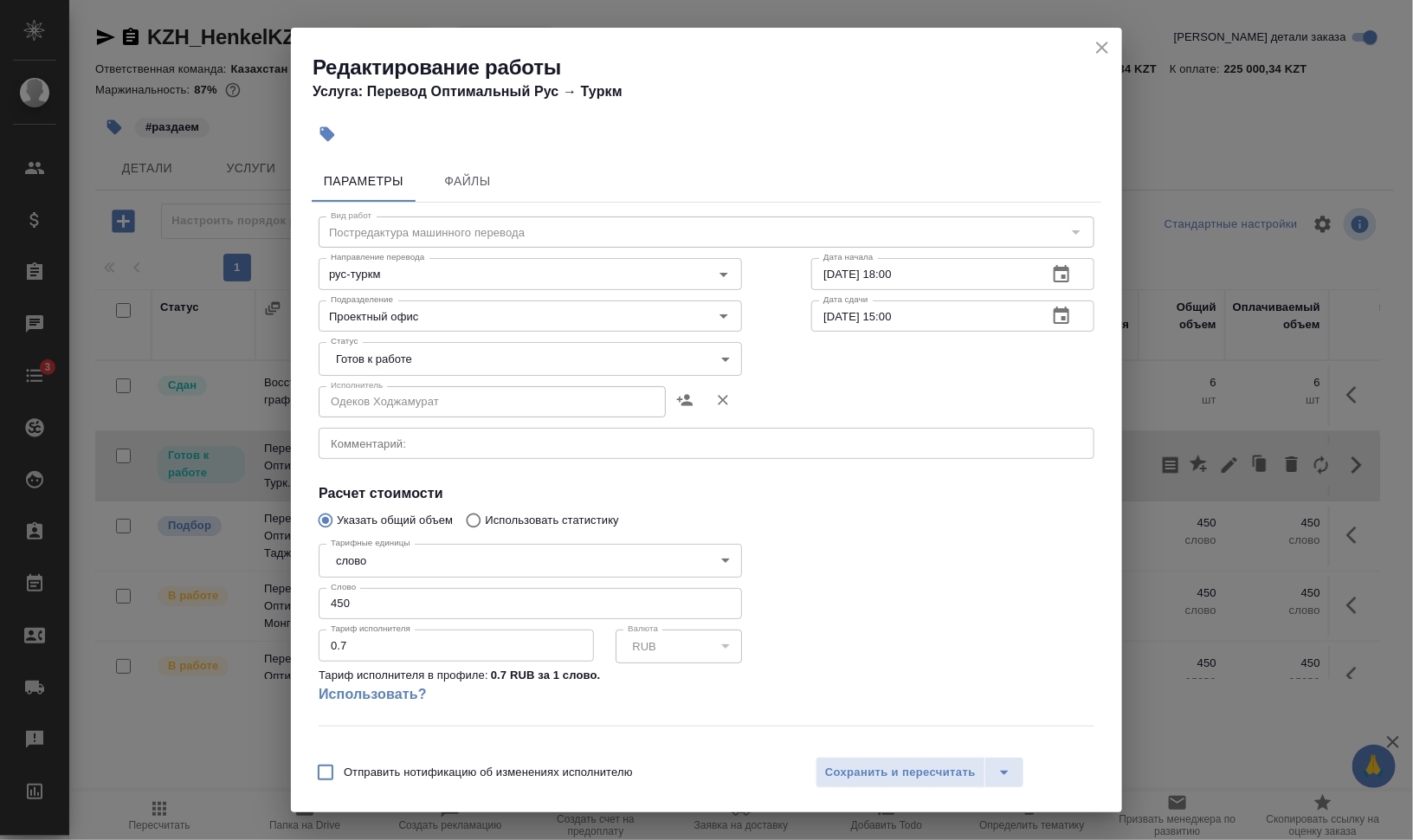
click at [405, 354] on body "🙏 .cls-1 fill:#fff; AWATERA Валеев Динар Клиенты Спецификации Заказы 0 Чаты 3 T…" at bounding box center [706, 489] width 1413 height 979
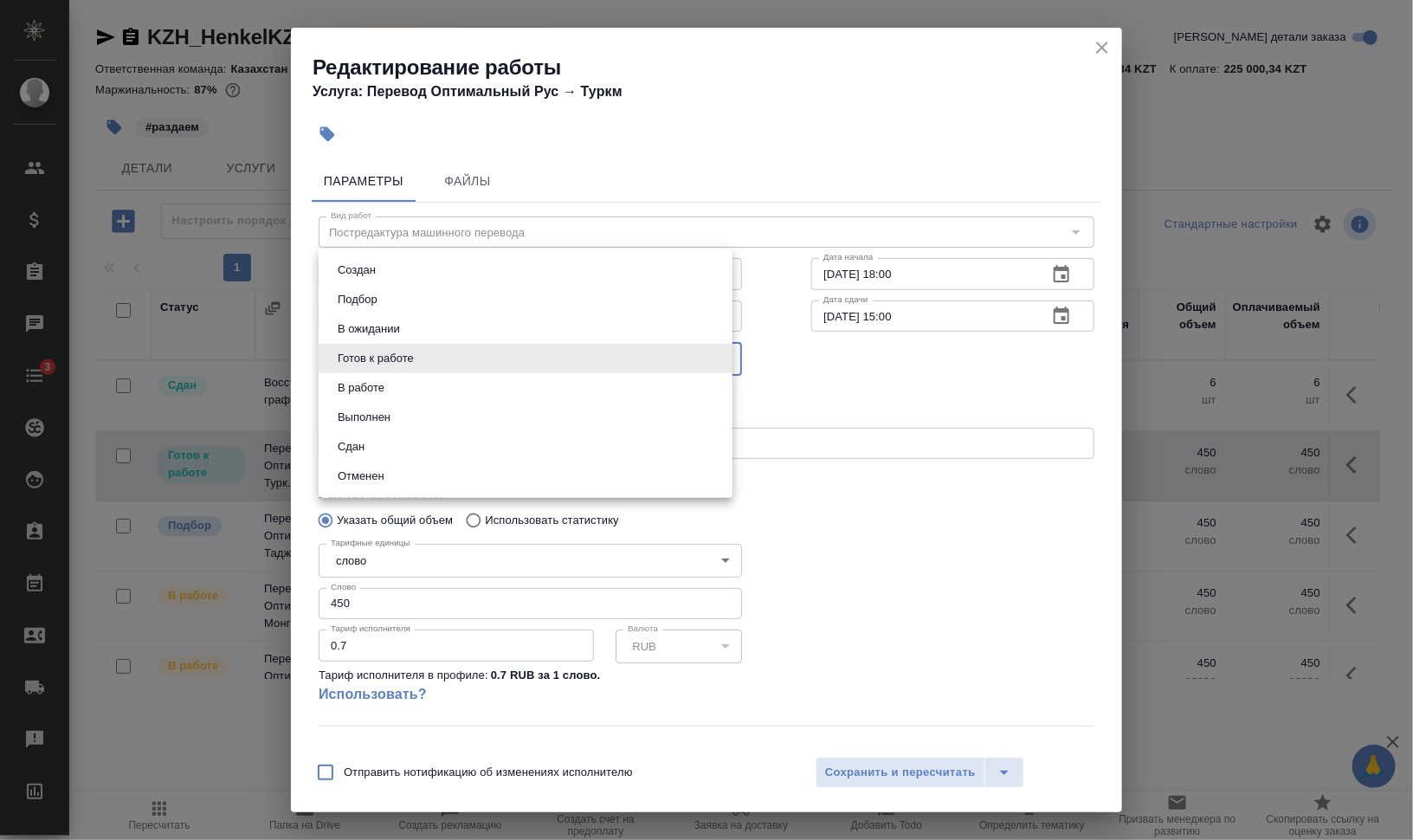
click at [394, 385] on li "В работе" at bounding box center [525, 387] width 414 height 29
type input "inProgress"
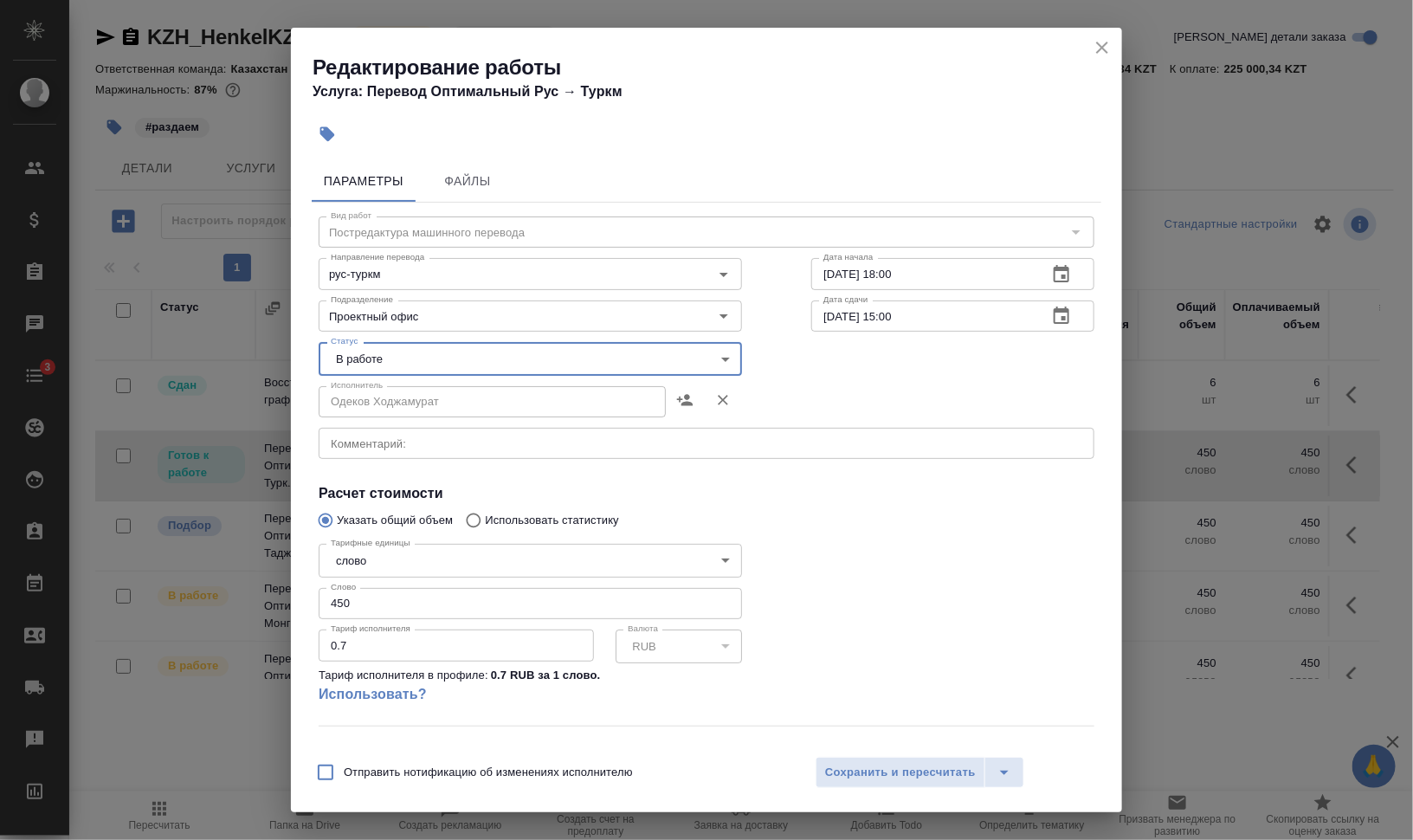
click at [913, 752] on div "Отправить нотификацию об изменениях исполнителю Сохранить и пересчитать" at bounding box center [706, 779] width 831 height 67
click at [973, 782] on button "Сохранить и пересчитать" at bounding box center [900, 771] width 170 height 31
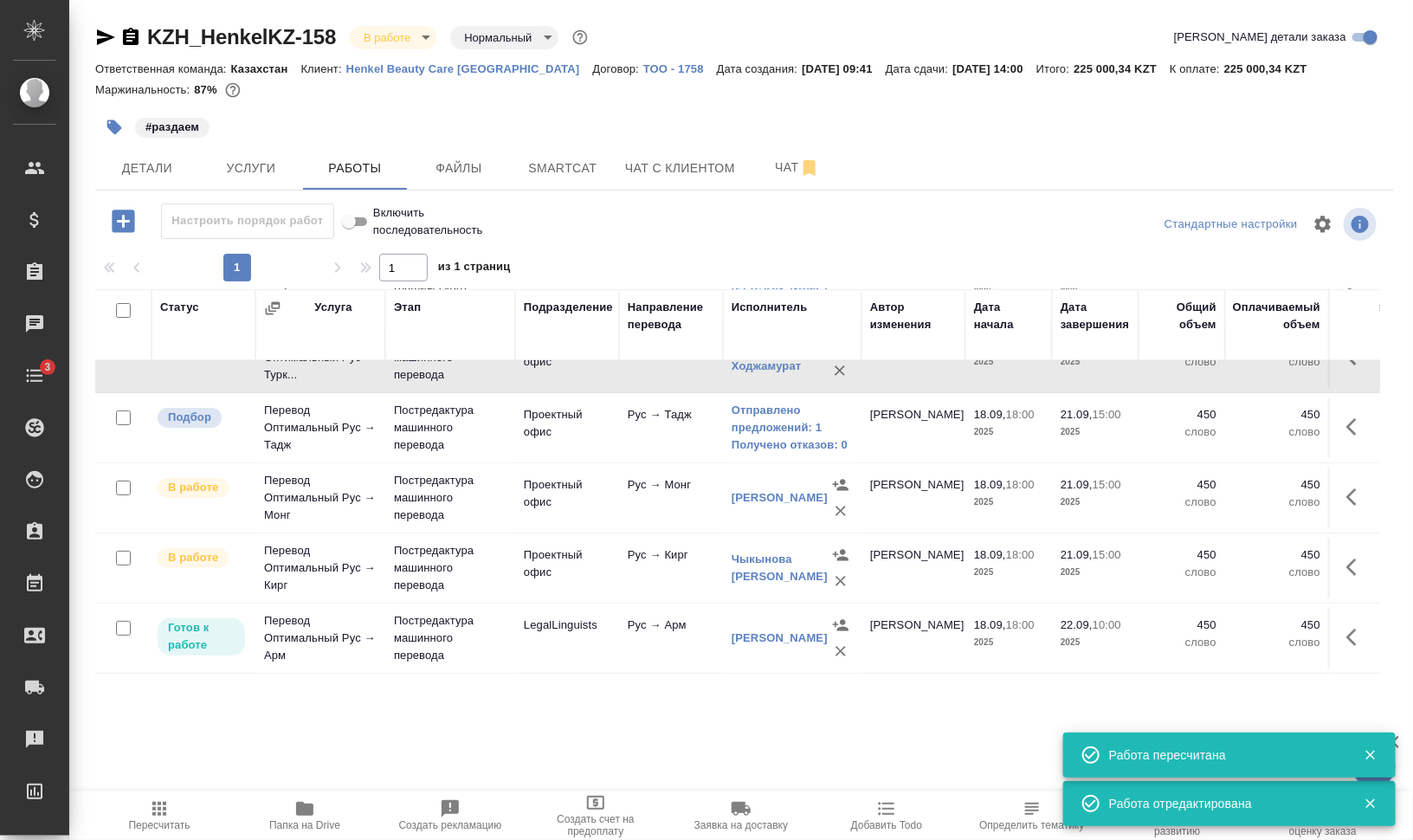
scroll to position [216, 0]
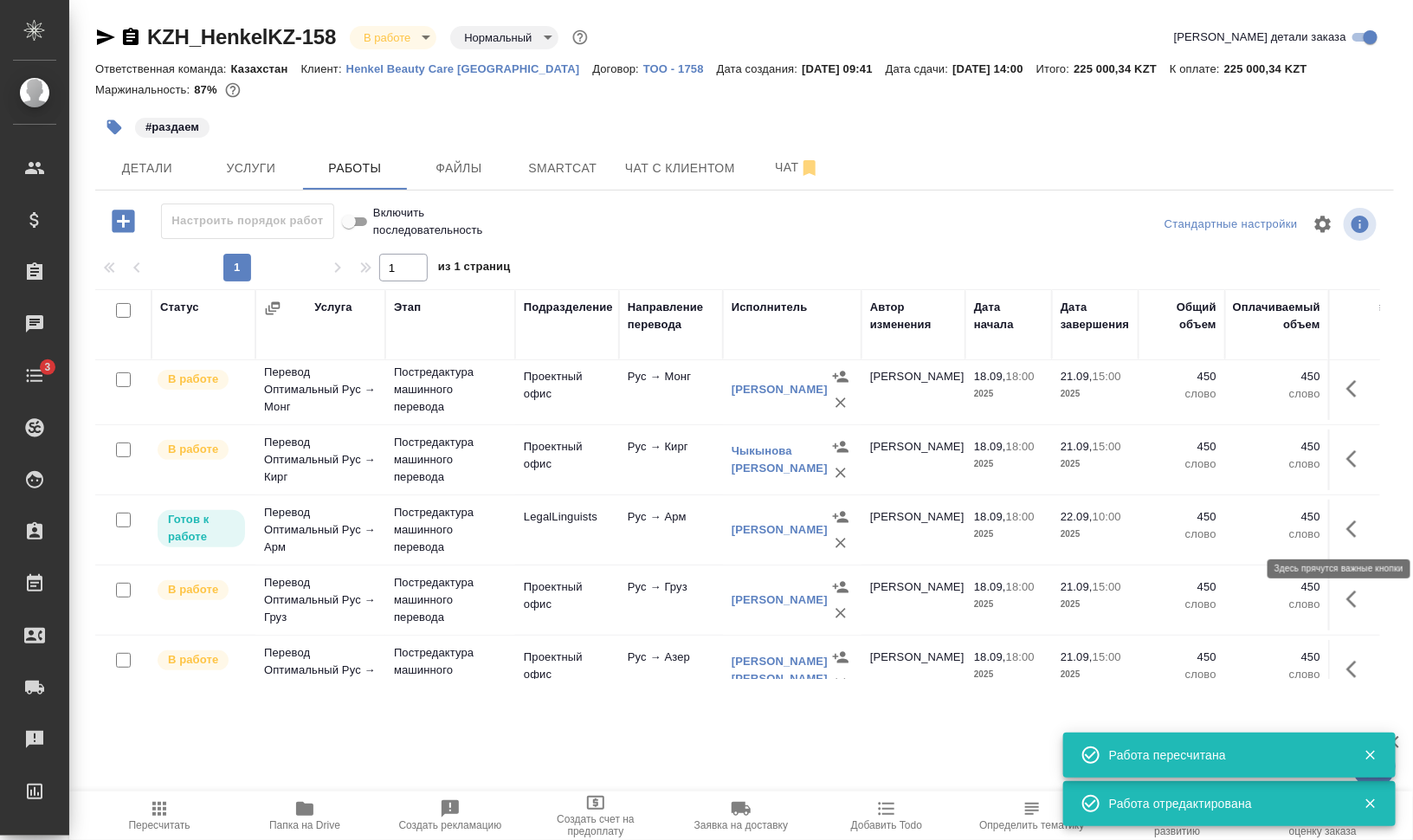
click at [1346, 533] on icon "button" at bounding box center [1352, 529] width 11 height 17
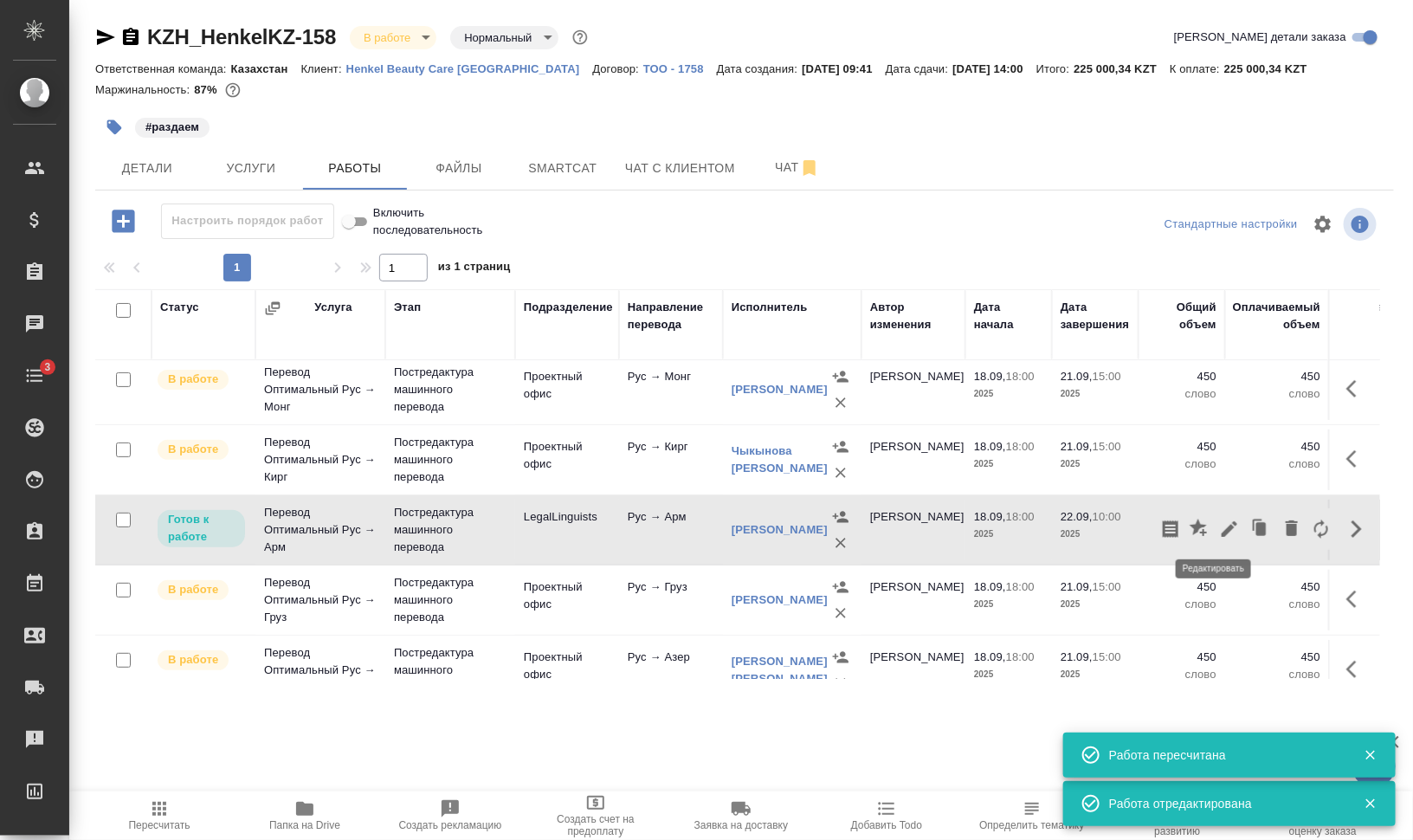
click at [1219, 527] on icon "button" at bounding box center [1229, 529] width 20 height 20
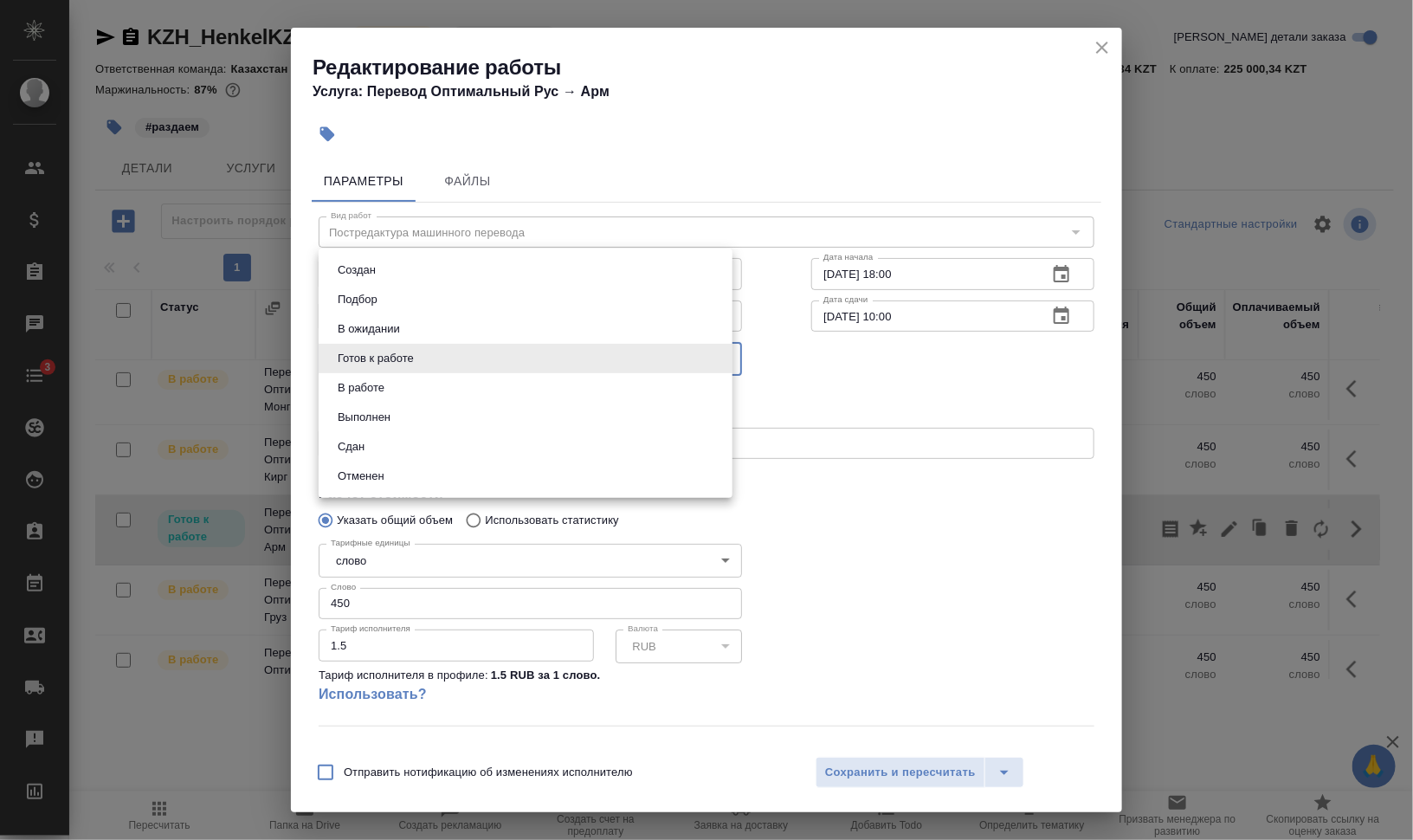
click at [472, 353] on body "🙏 .cls-1 fill:#fff; AWATERA Валеев Динар Клиенты Спецификации Заказы 0 Чаты 3 T…" at bounding box center [706, 489] width 1413 height 979
click at [456, 383] on li "В работе" at bounding box center [525, 387] width 414 height 29
type input "inProgress"
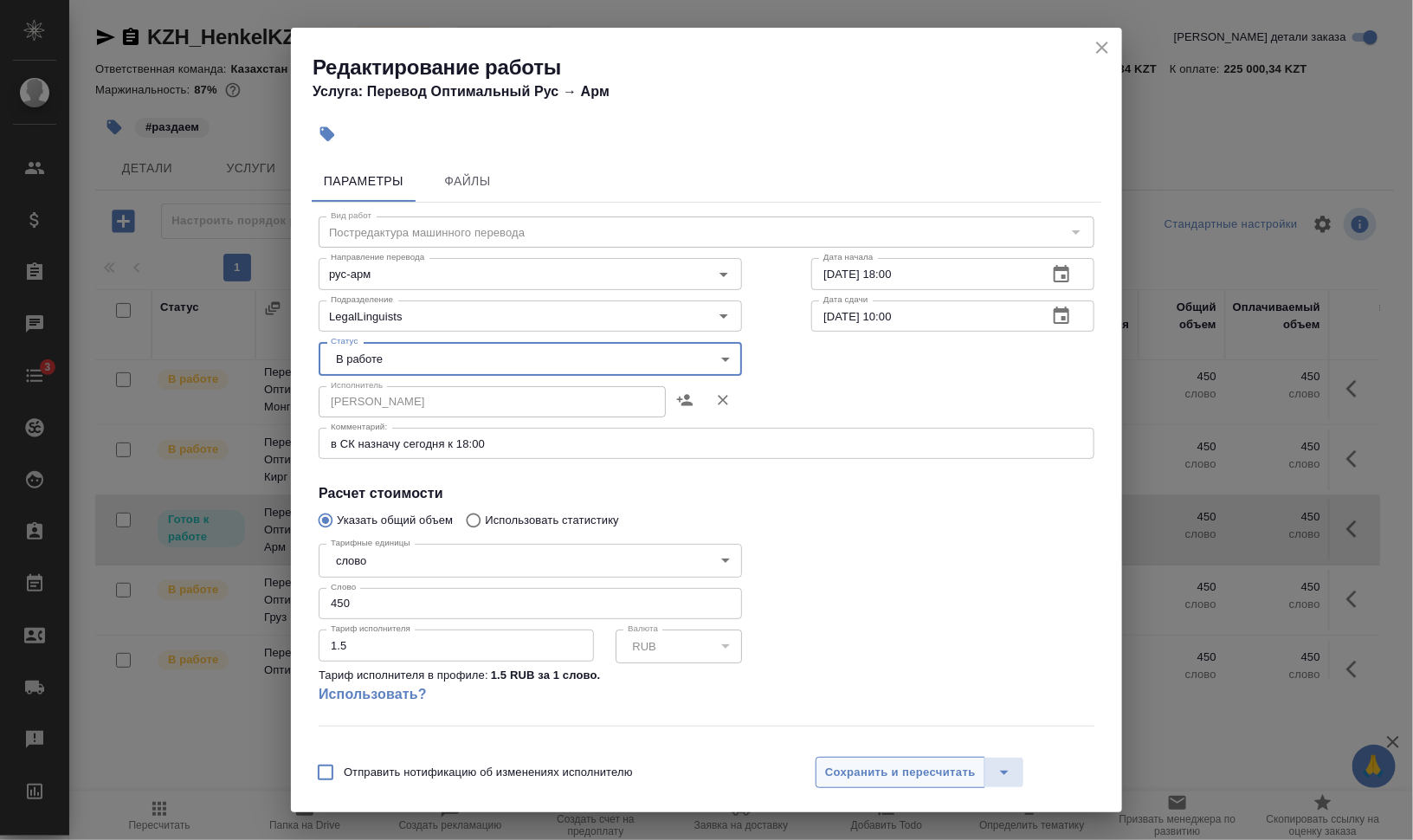
click at [900, 763] on button "Сохранить и пересчитать" at bounding box center [900, 771] width 170 height 31
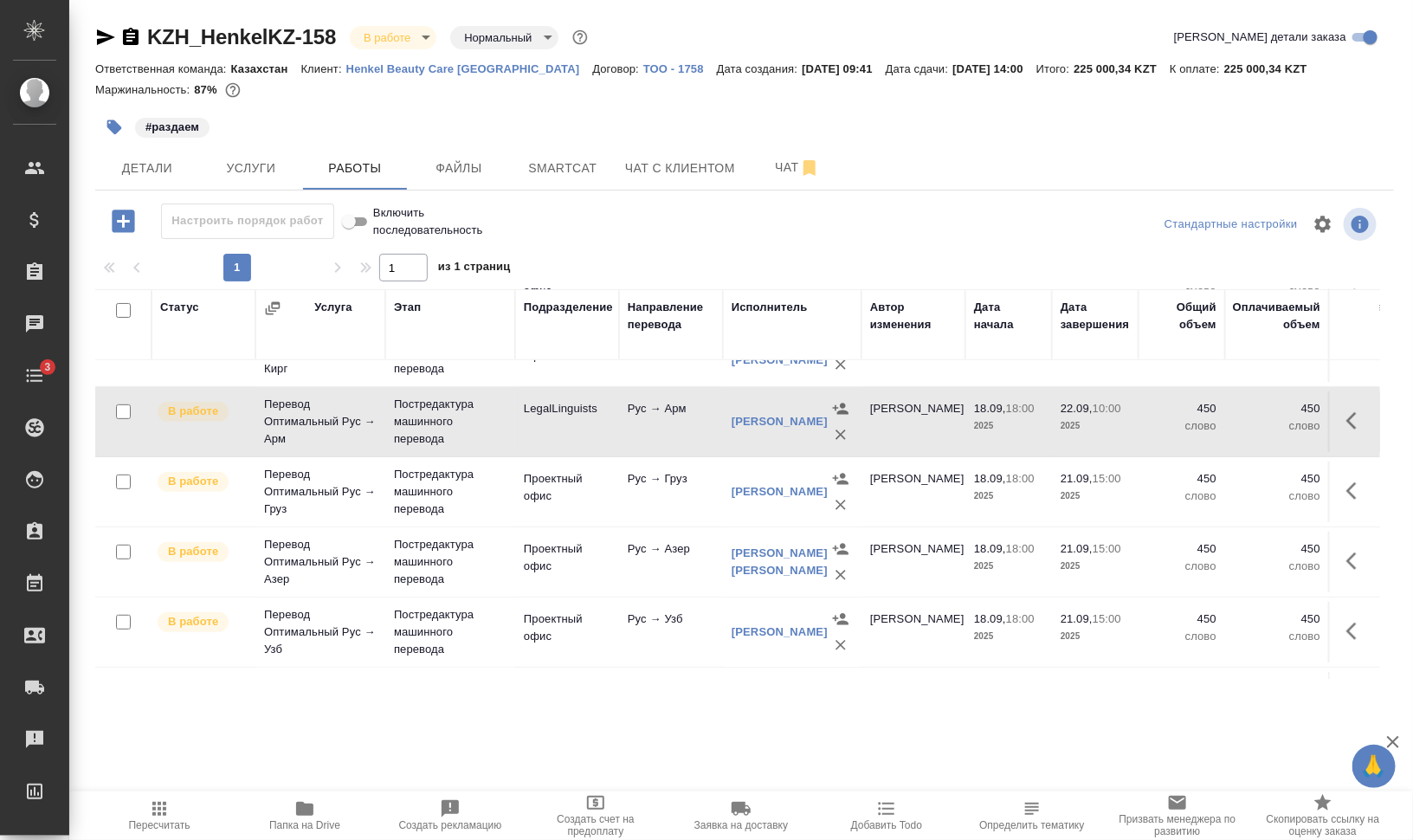
scroll to position [395, 0]
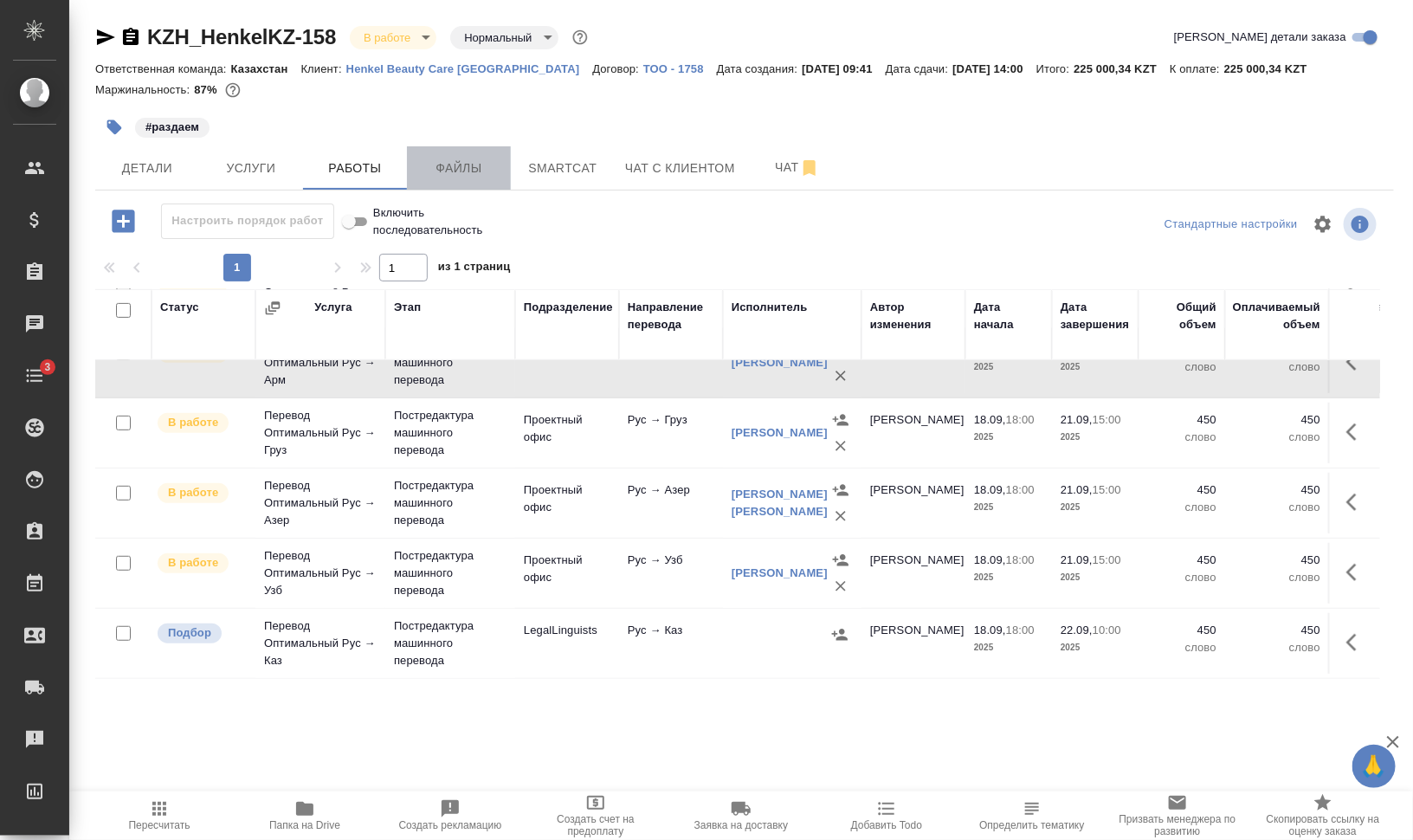
click at [449, 156] on button "Файлы" at bounding box center [458, 167] width 104 height 44
click at [355, 167] on span "Работы" at bounding box center [354, 168] width 83 height 21
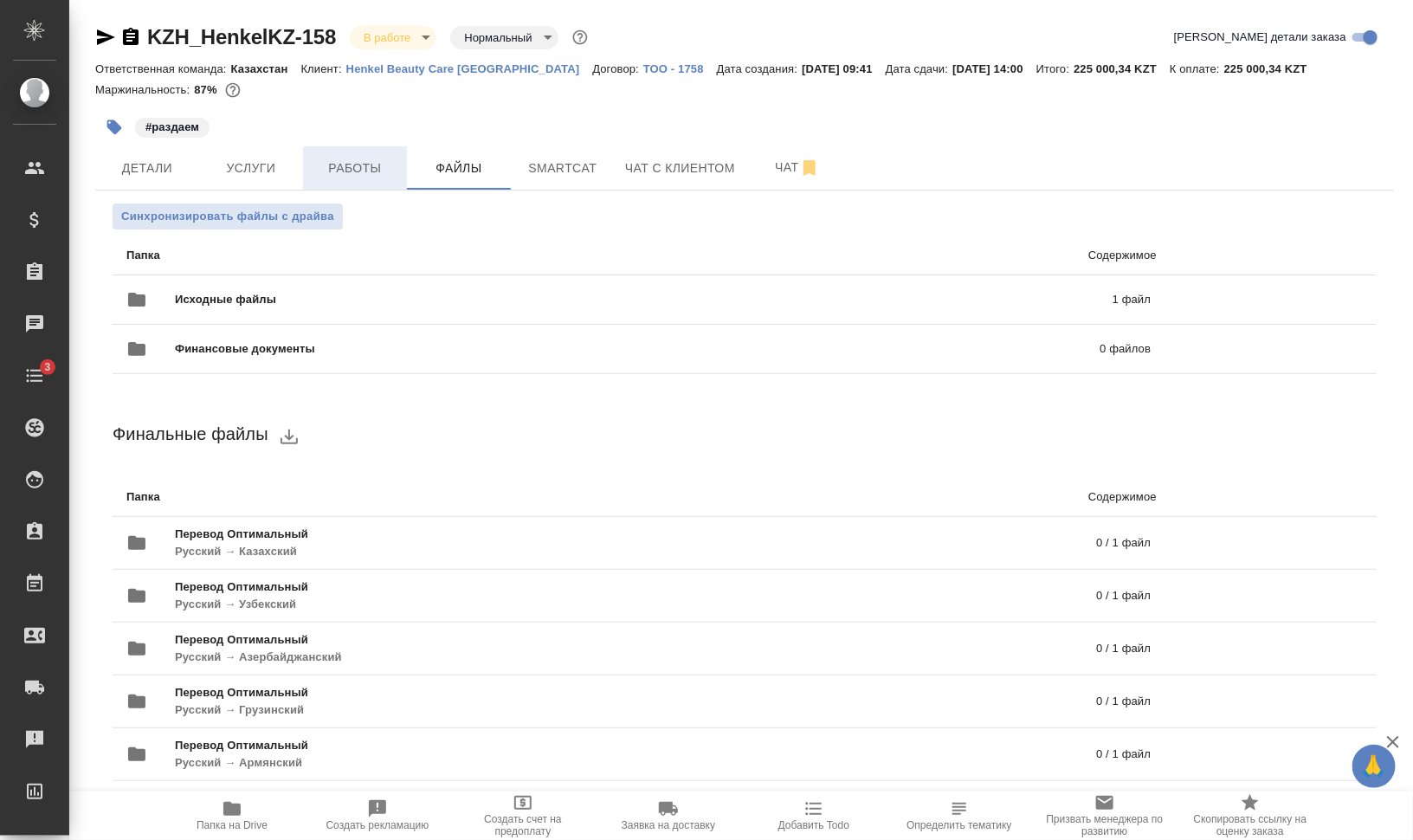
click at [355, 165] on span "Работы" at bounding box center [354, 168] width 83 height 21
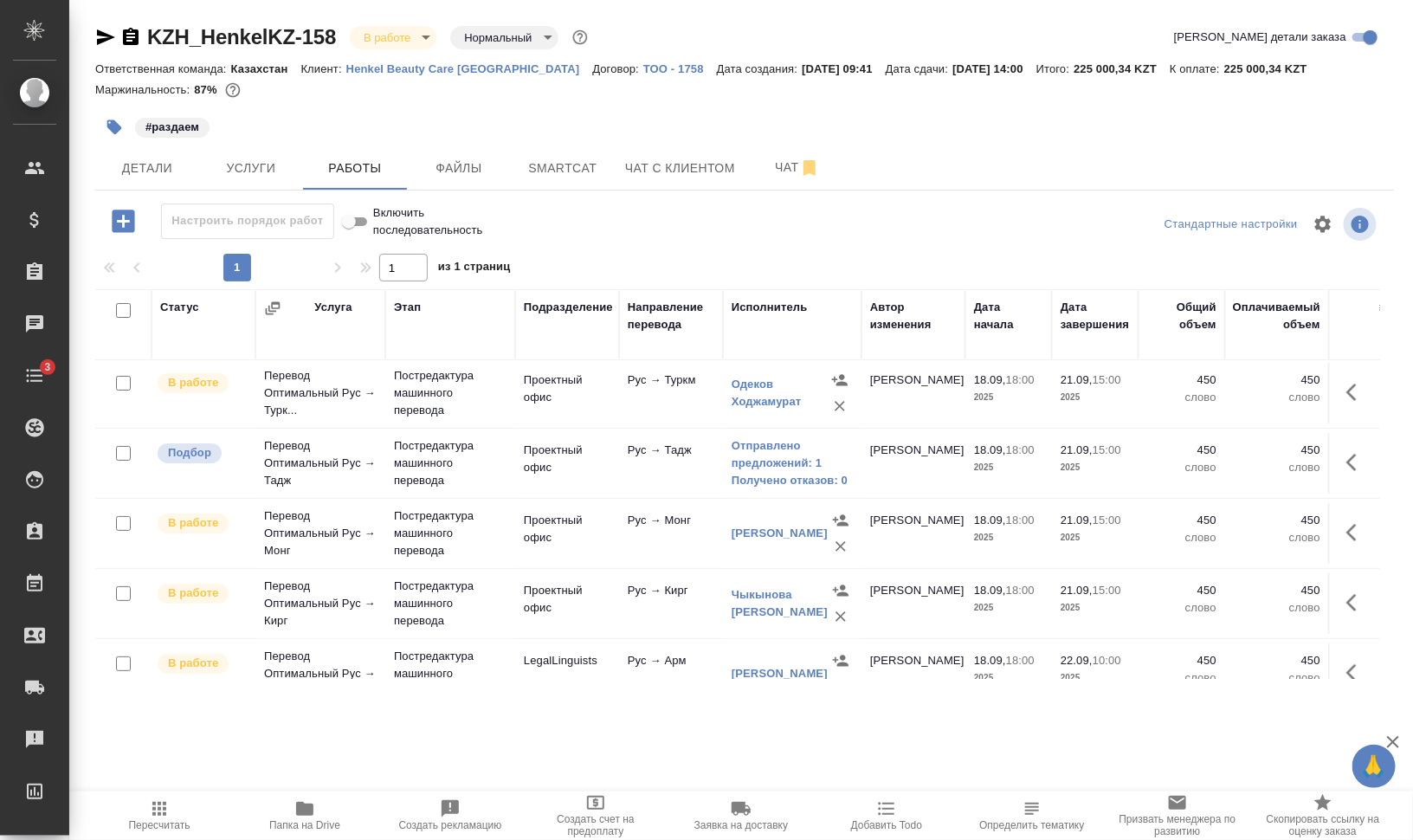
scroll to position [70, 0]
click at [1346, 461] on icon "button" at bounding box center [1356, 464] width 20 height 20
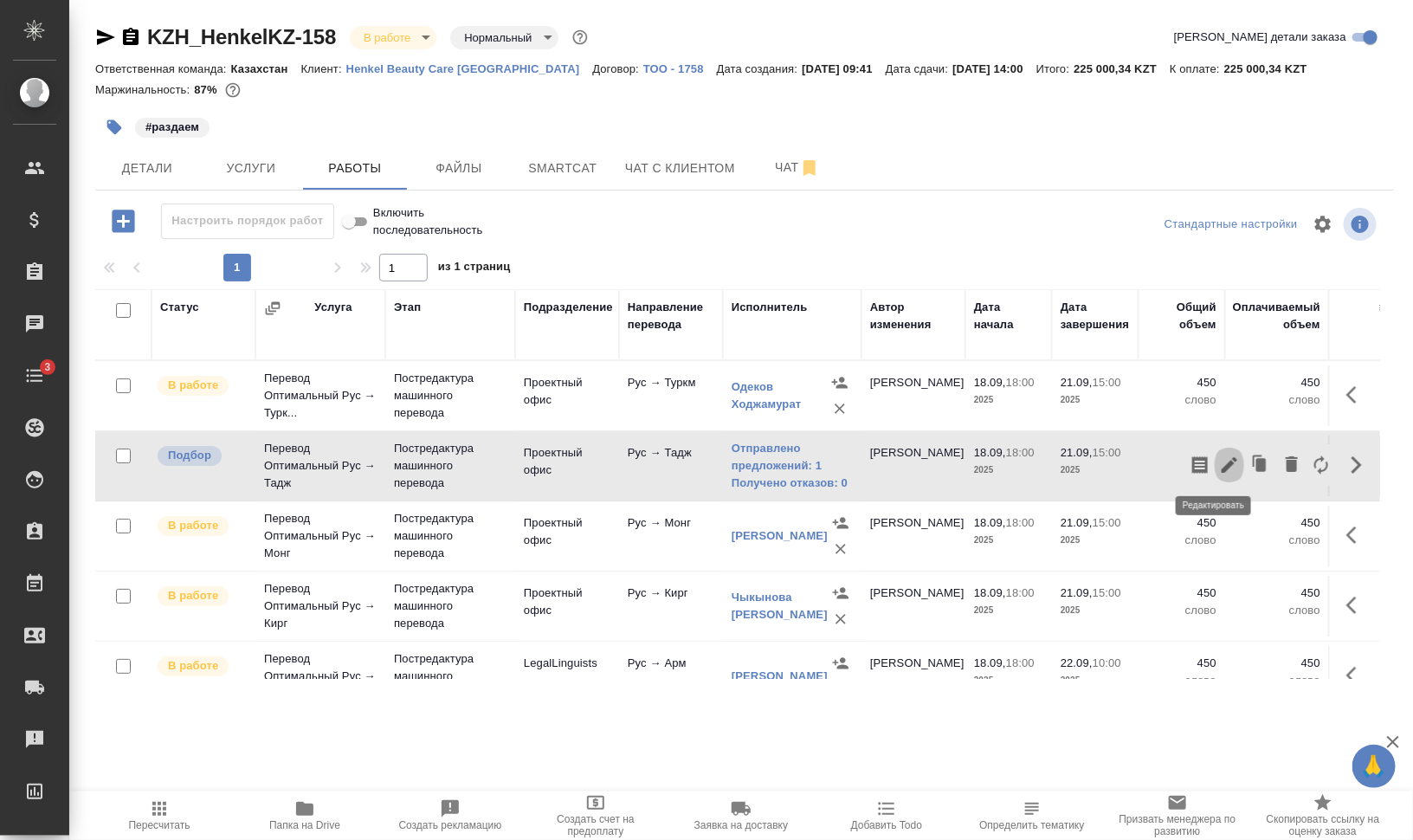
click at [1219, 471] on icon "button" at bounding box center [1229, 464] width 20 height 20
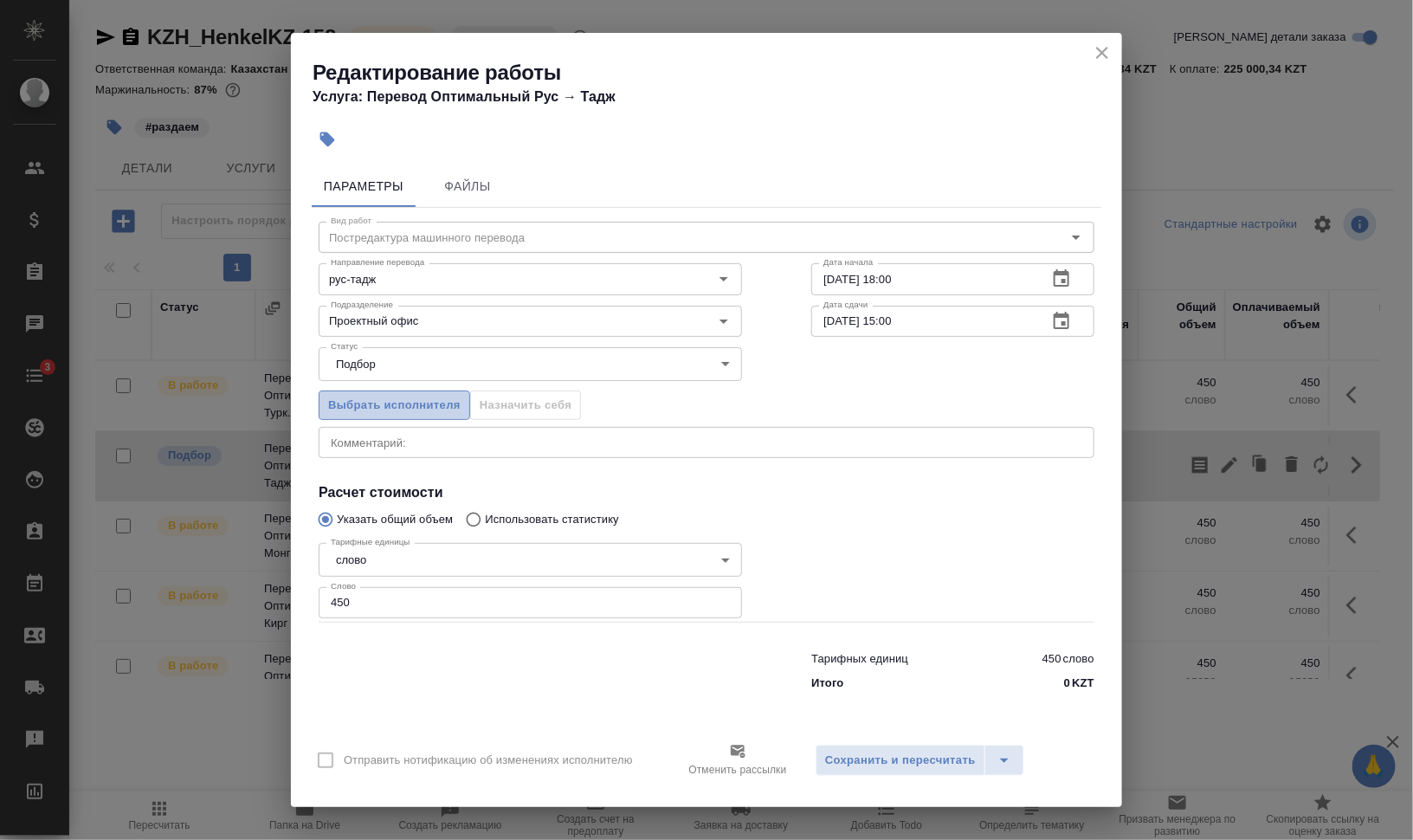
click at [419, 400] on span "Выбрать исполнителя" at bounding box center [394, 406] width 133 height 20
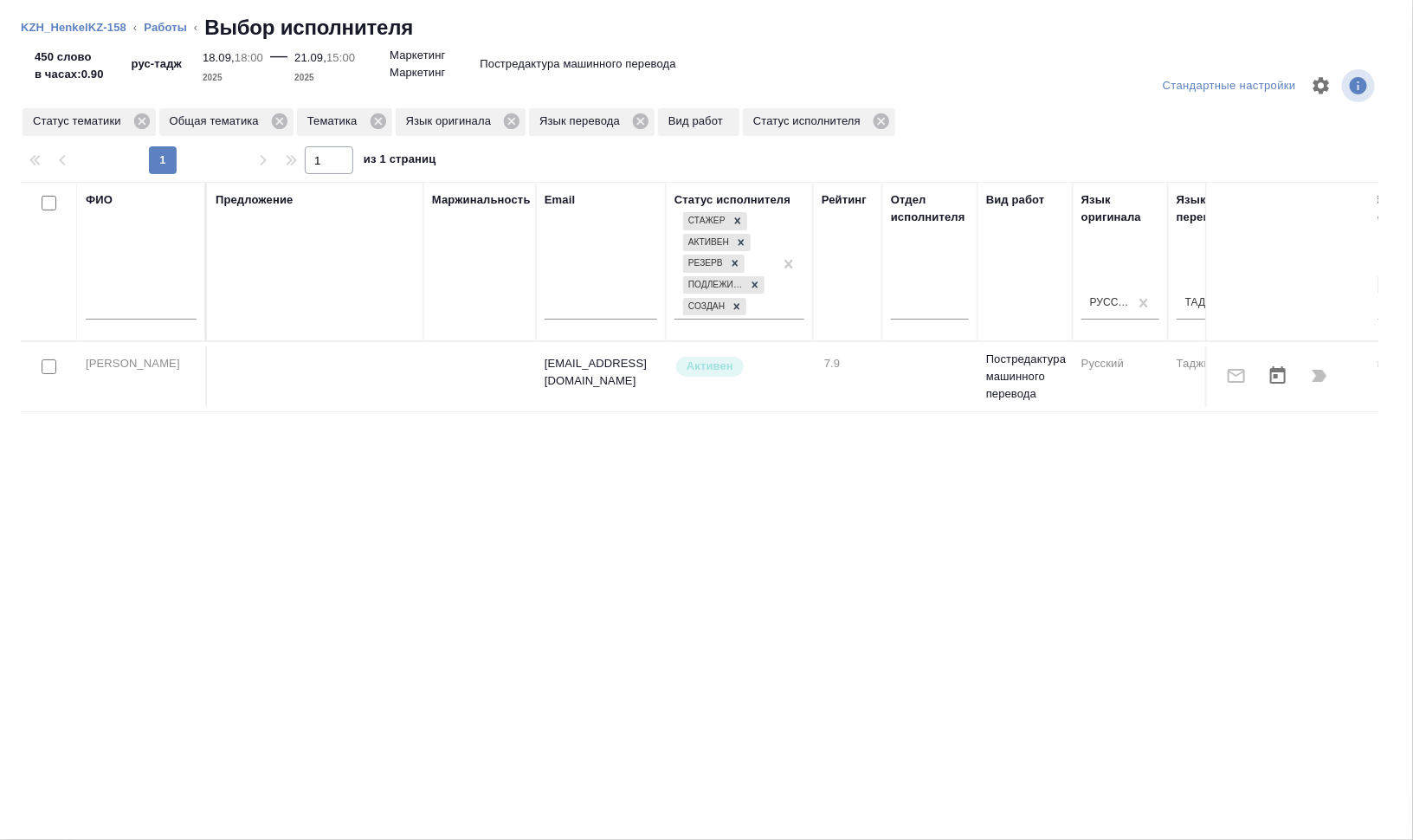
drag, startPoint x: 173, startPoint y: 22, endPoint x: 245, endPoint y: 39, distance: 74.0
click at [173, 22] on link "Работы" at bounding box center [165, 27] width 44 height 13
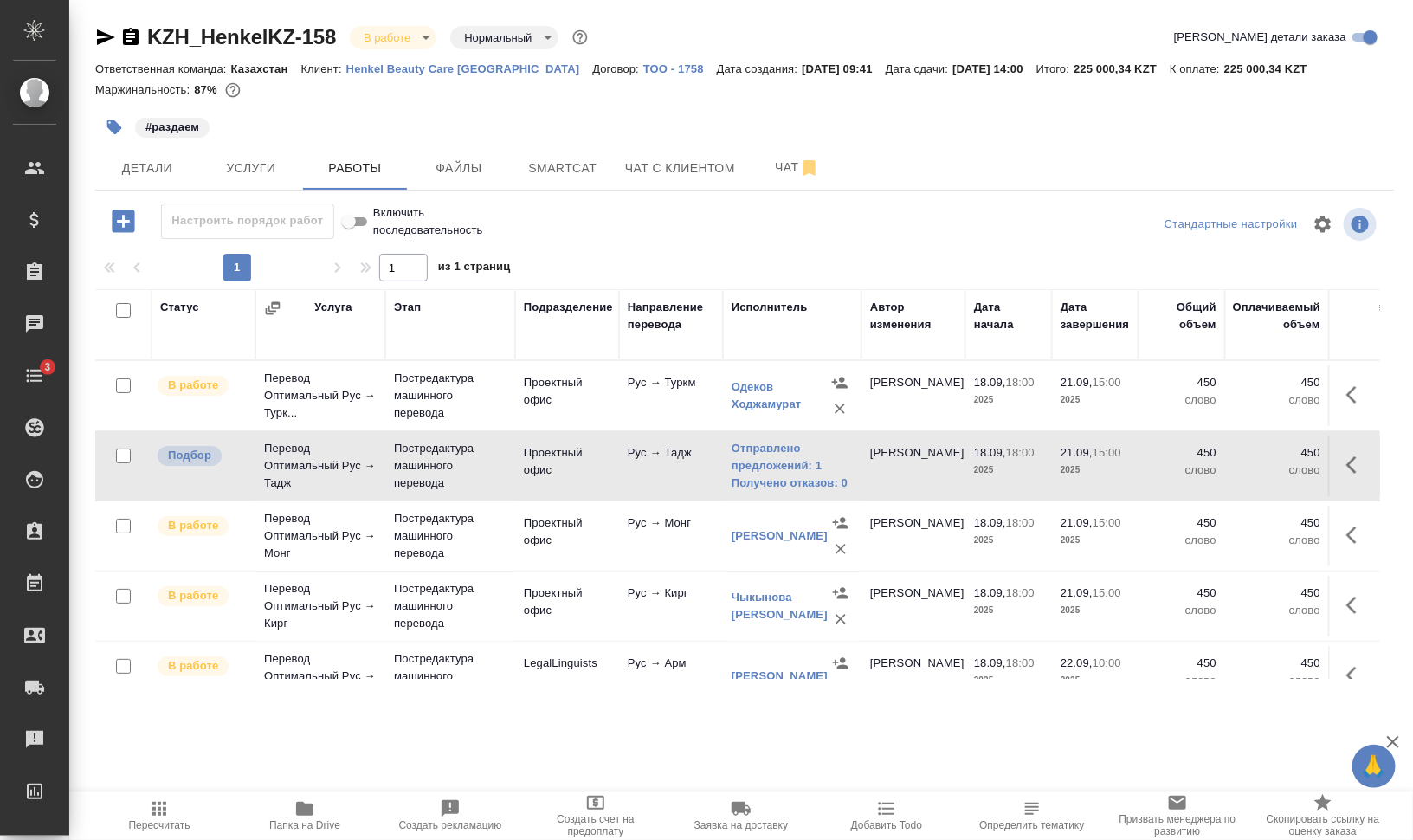
click at [1343, 480] on button "button" at bounding box center [1356, 464] width 42 height 42
click at [1222, 462] on icon "button" at bounding box center [1230, 465] width 16 height 16
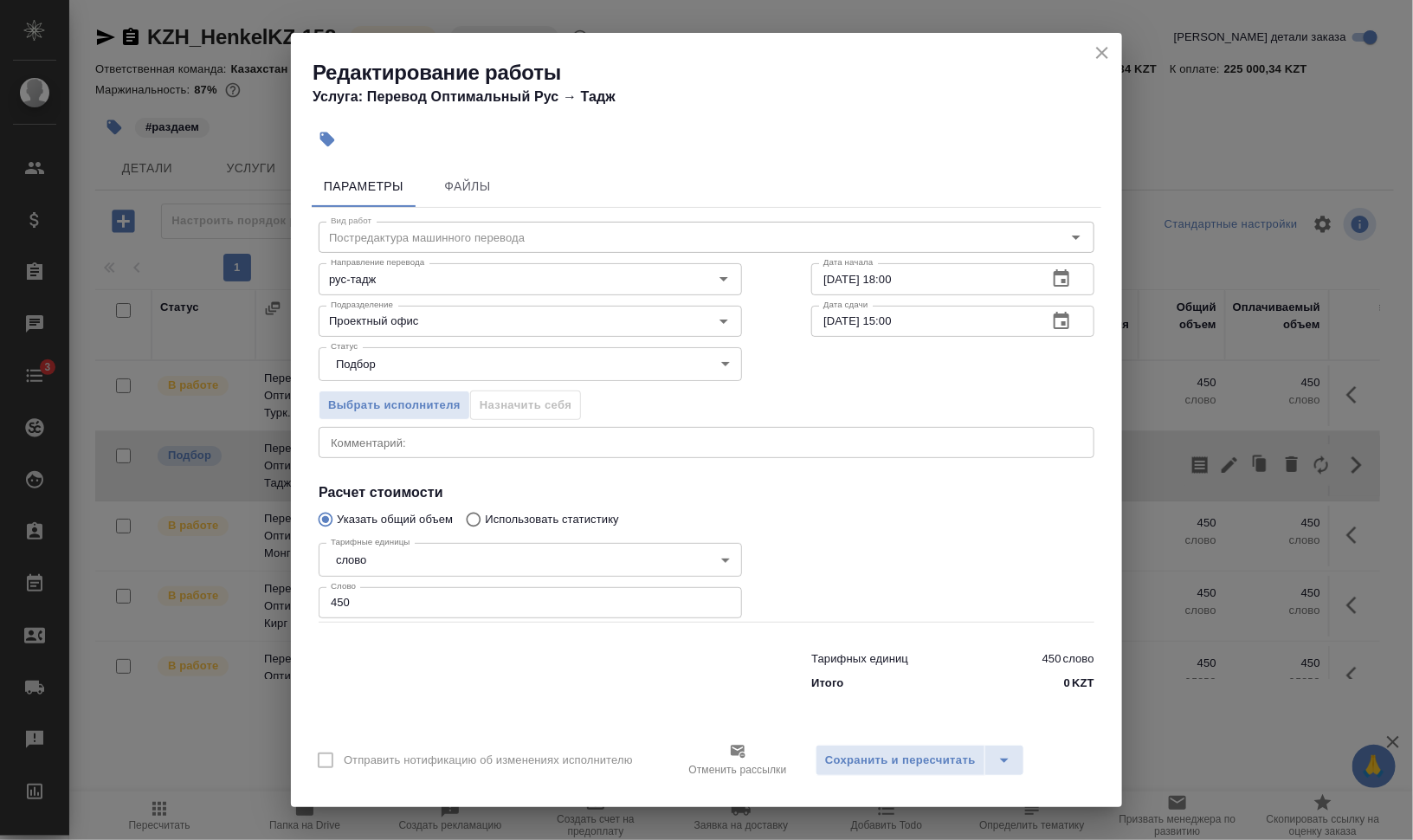
drag, startPoint x: 886, startPoint y: 278, endPoint x: 954, endPoint y: 279, distance: 68.0
click at [946, 279] on input "18.09.2025 18:00" at bounding box center [922, 279] width 222 height 31
drag, startPoint x: 836, startPoint y: 273, endPoint x: 829, endPoint y: 288, distance: 16.6
click at [822, 275] on input "18.09.2025 10:37" at bounding box center [922, 279] width 222 height 31
type input "19.09.2025 10:37"
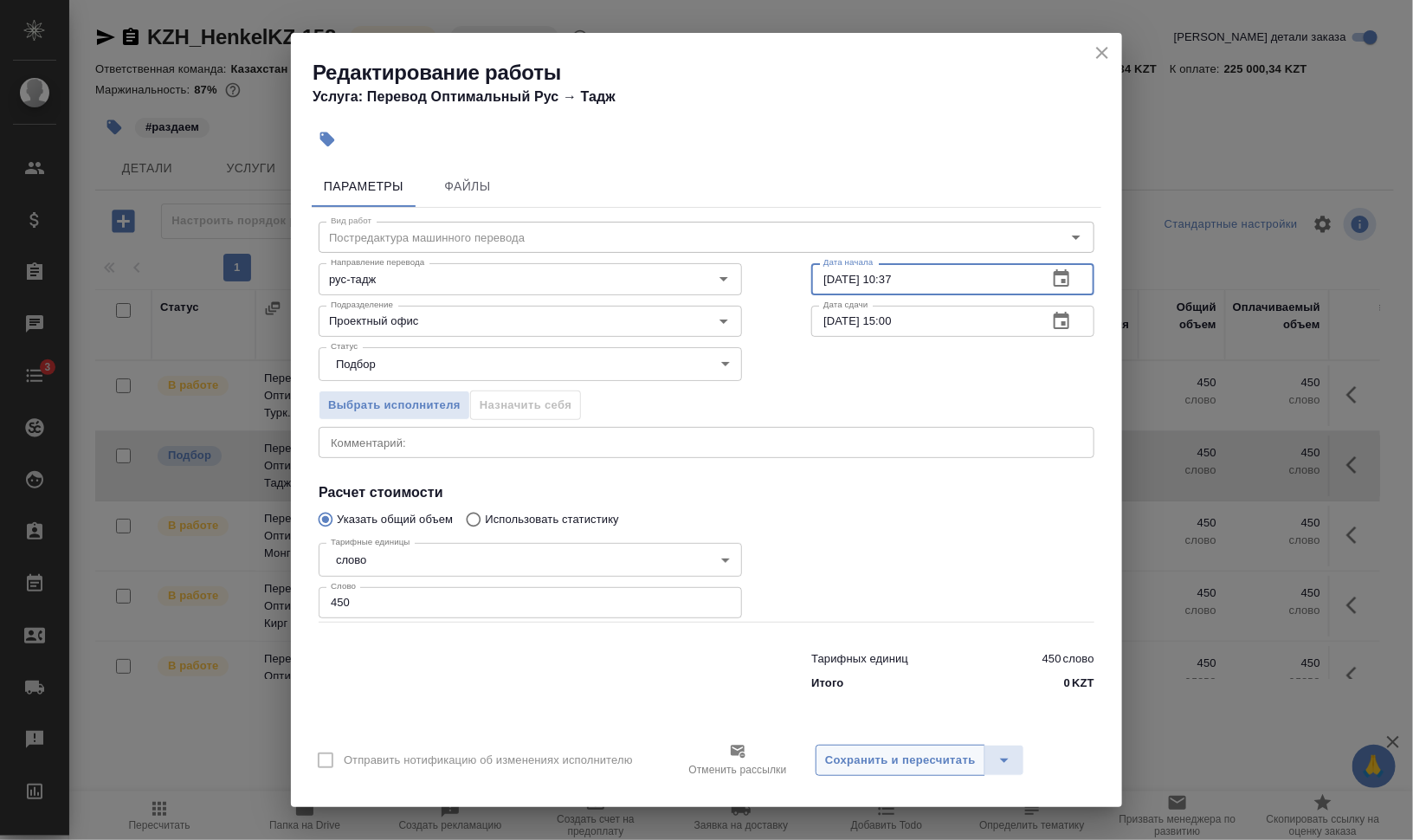
click at [926, 750] on span "Сохранить и пересчитать" at bounding box center [900, 760] width 150 height 20
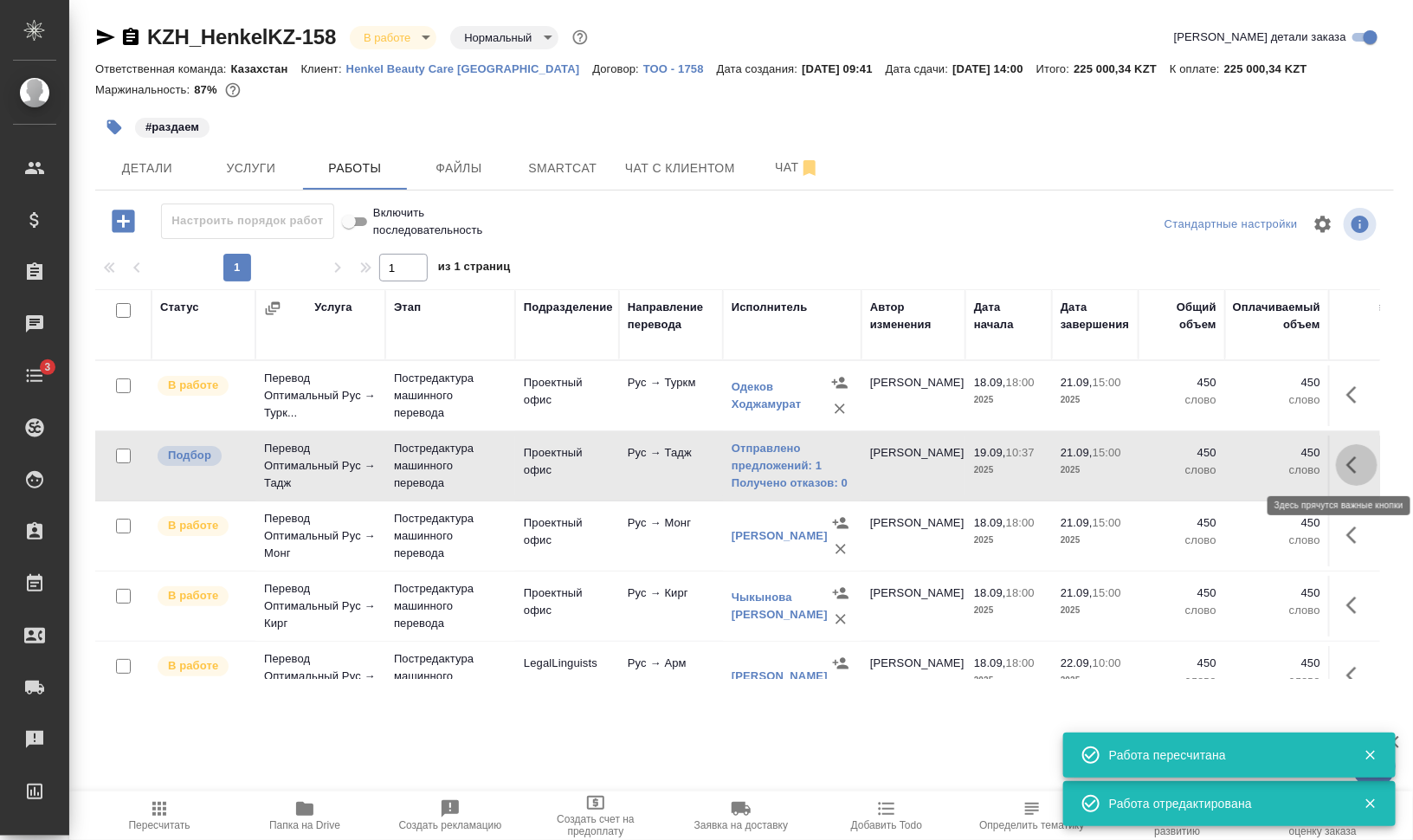
click at [1346, 462] on icon "button" at bounding box center [1352, 464] width 11 height 17
click at [1219, 468] on icon "button" at bounding box center [1229, 464] width 20 height 20
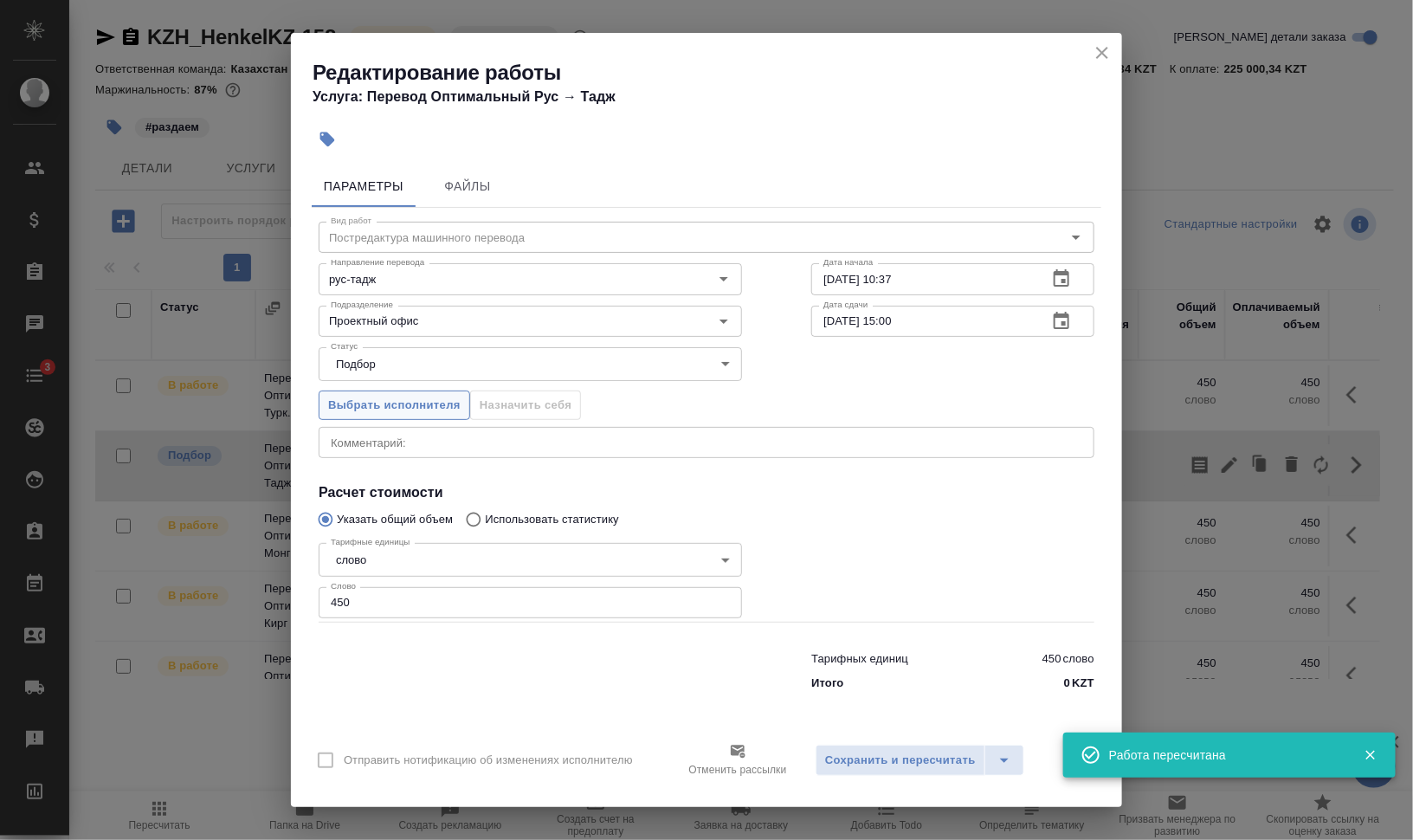
click at [398, 407] on span "Выбрать исполнителя" at bounding box center [394, 406] width 133 height 20
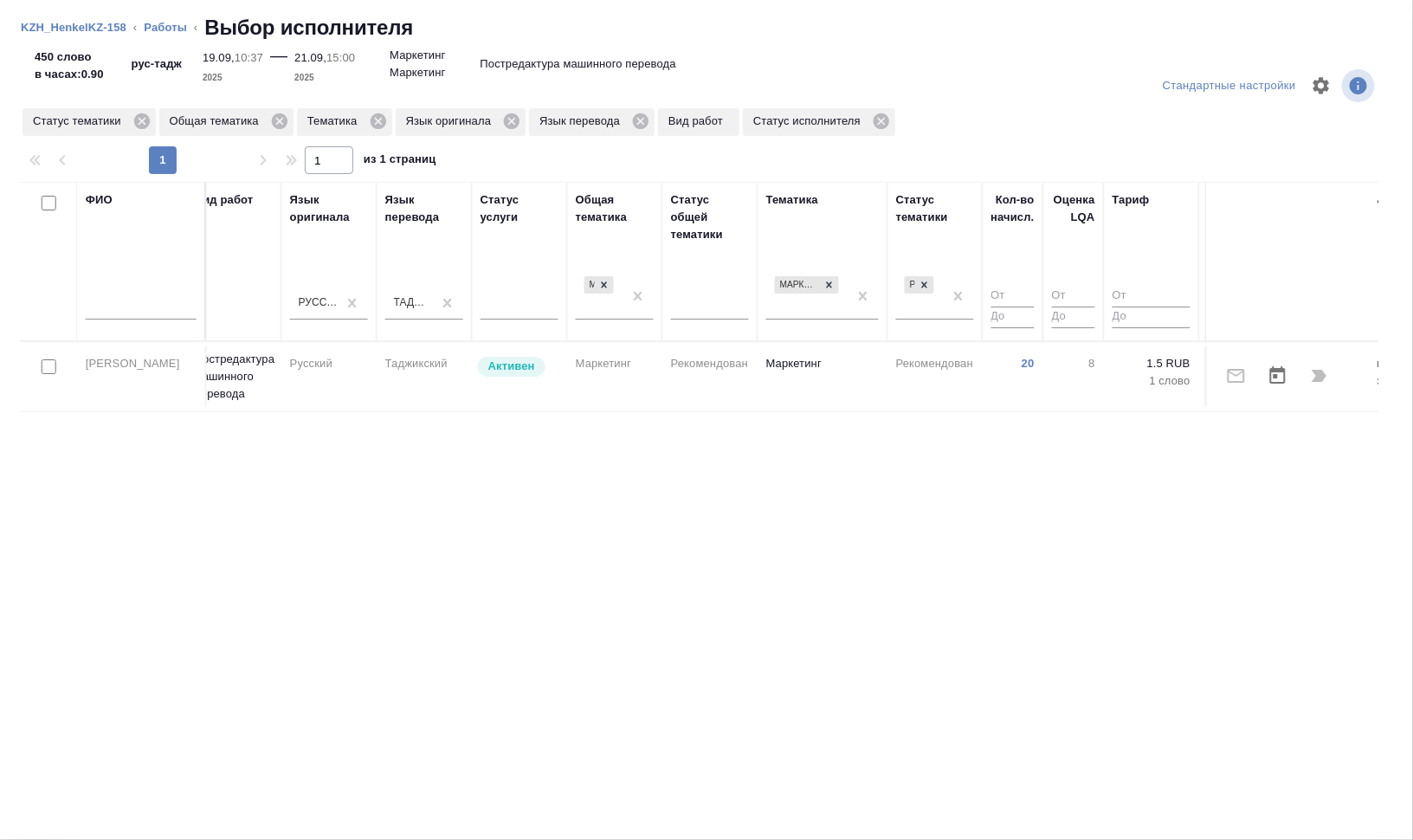
scroll to position [0, 814]
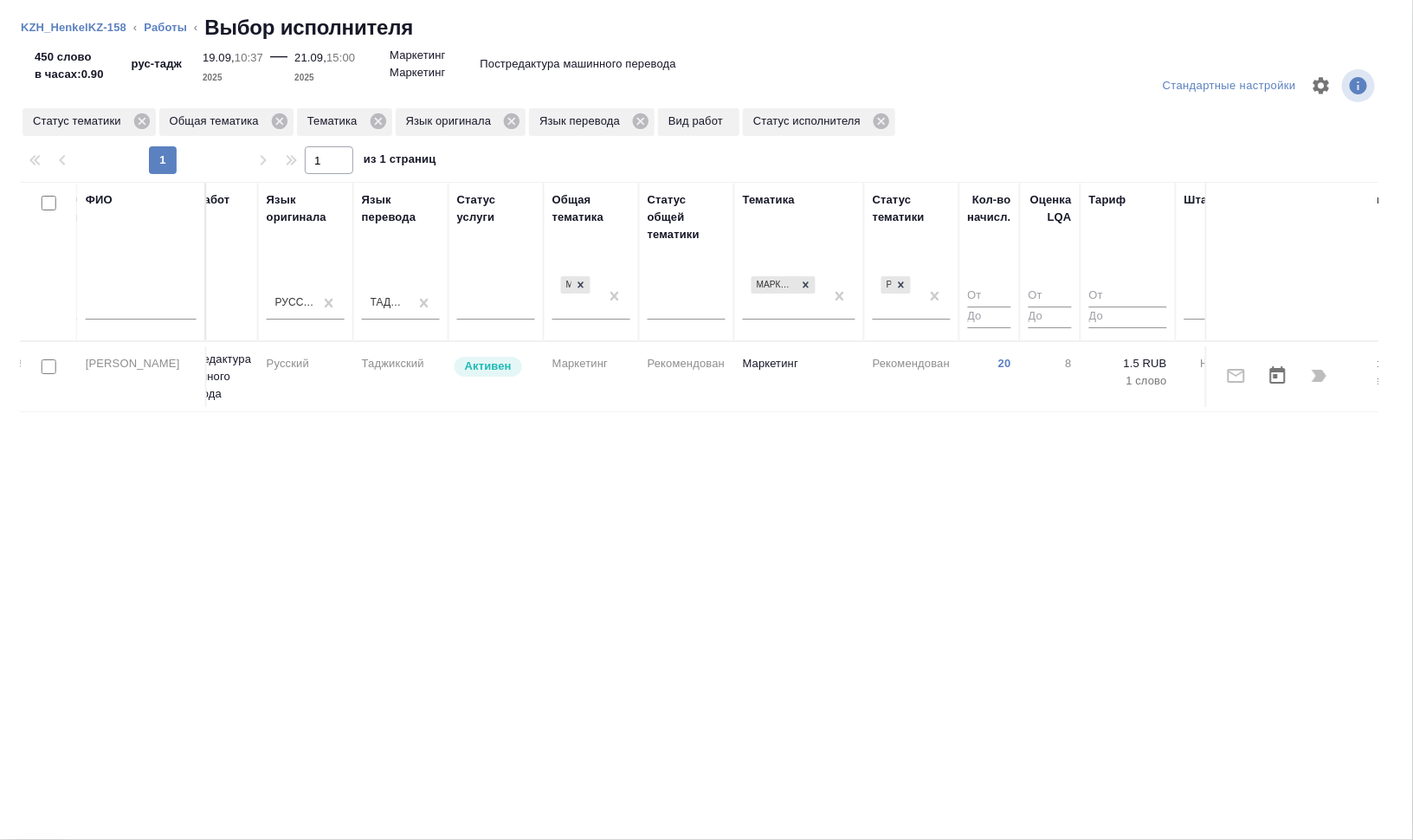
drag, startPoint x: 896, startPoint y: 289, endPoint x: 854, endPoint y: 338, distance: 64.5
click at [896, 288] on icon at bounding box center [901, 285] width 12 height 12
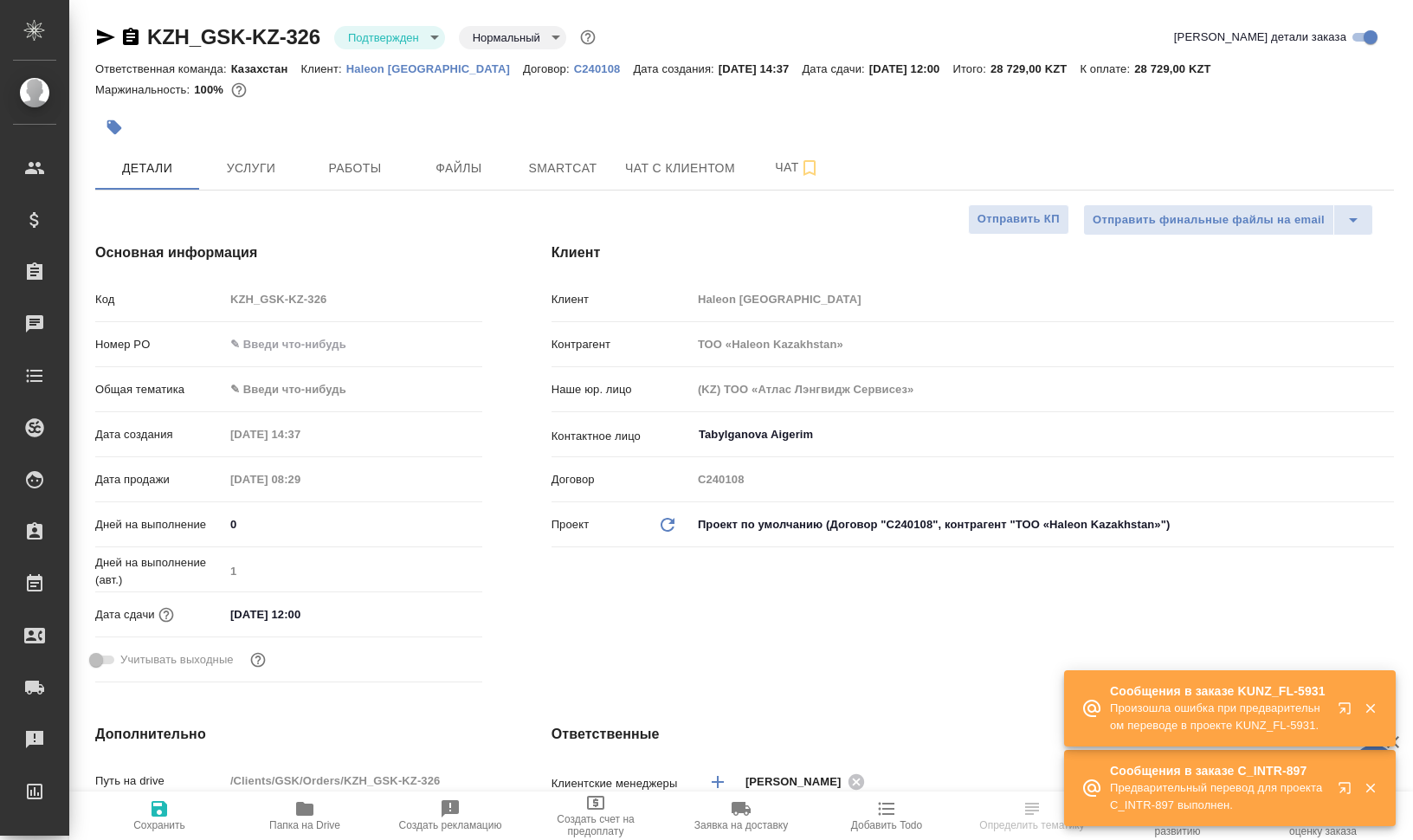
select select "RU"
type textarea "x"
click at [1373, 704] on icon "button" at bounding box center [1370, 708] width 16 height 16
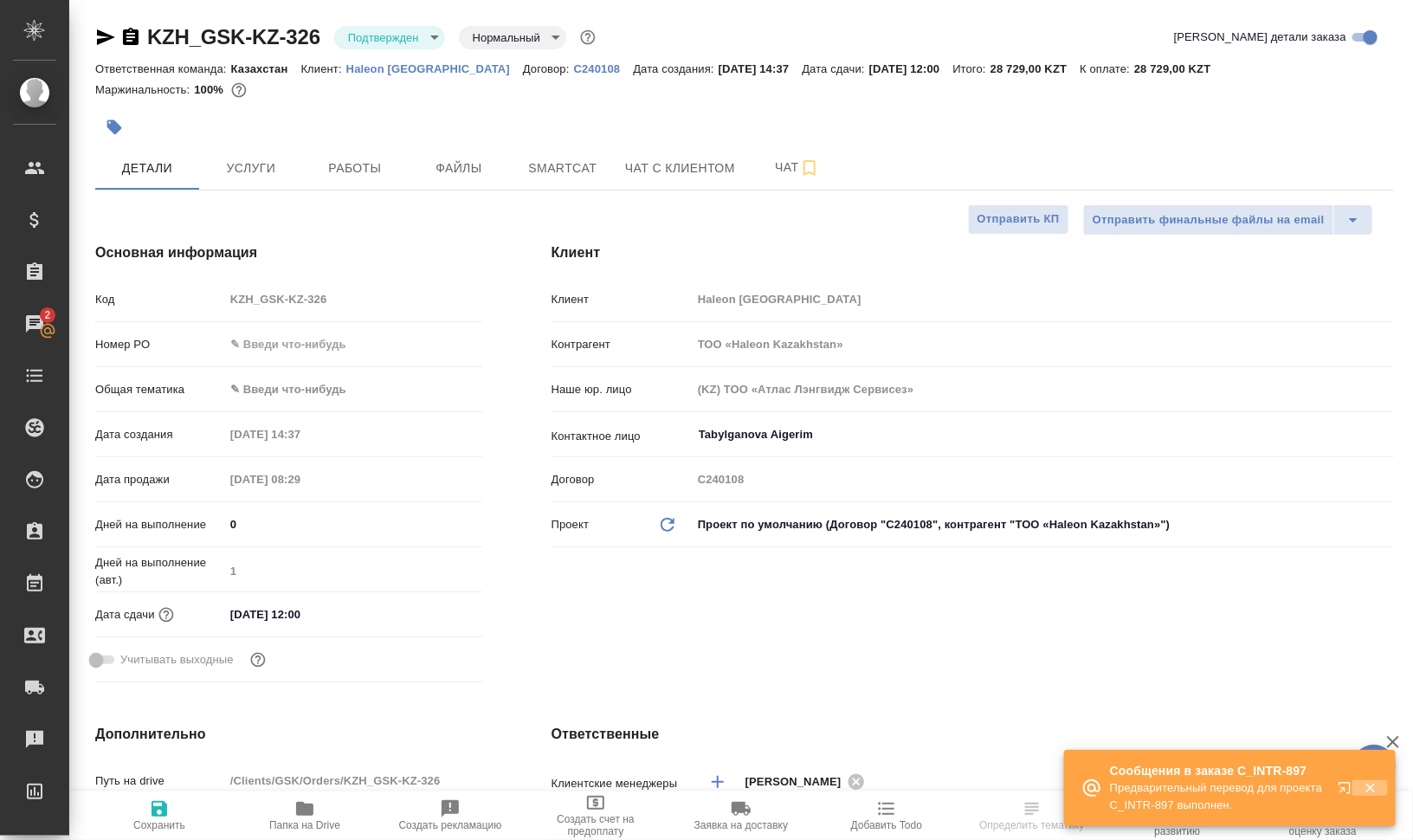
click at [1369, 779] on icon "button" at bounding box center [1370, 788] width 16 height 16
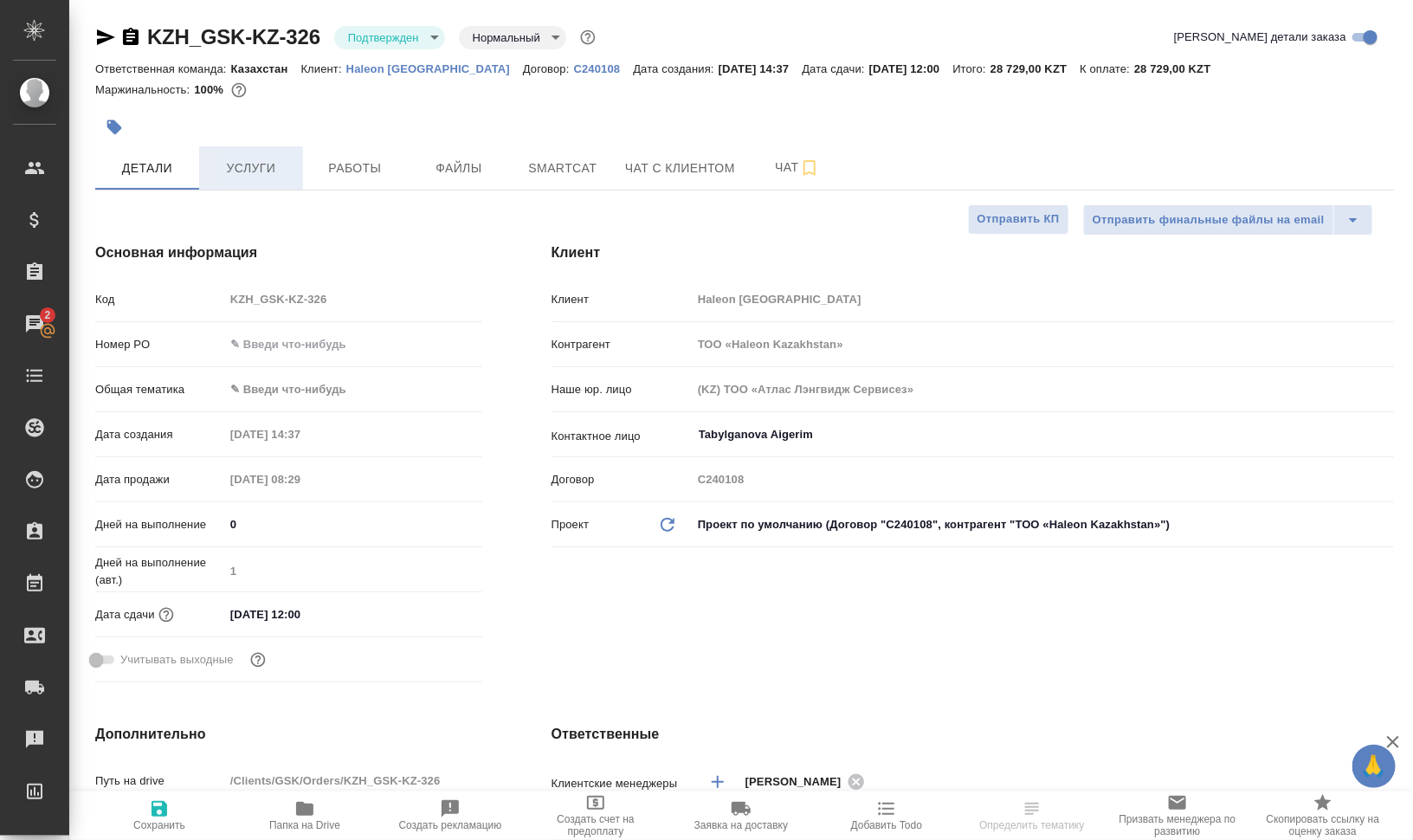
click at [256, 172] on span "Услуги" at bounding box center [250, 168] width 83 height 21
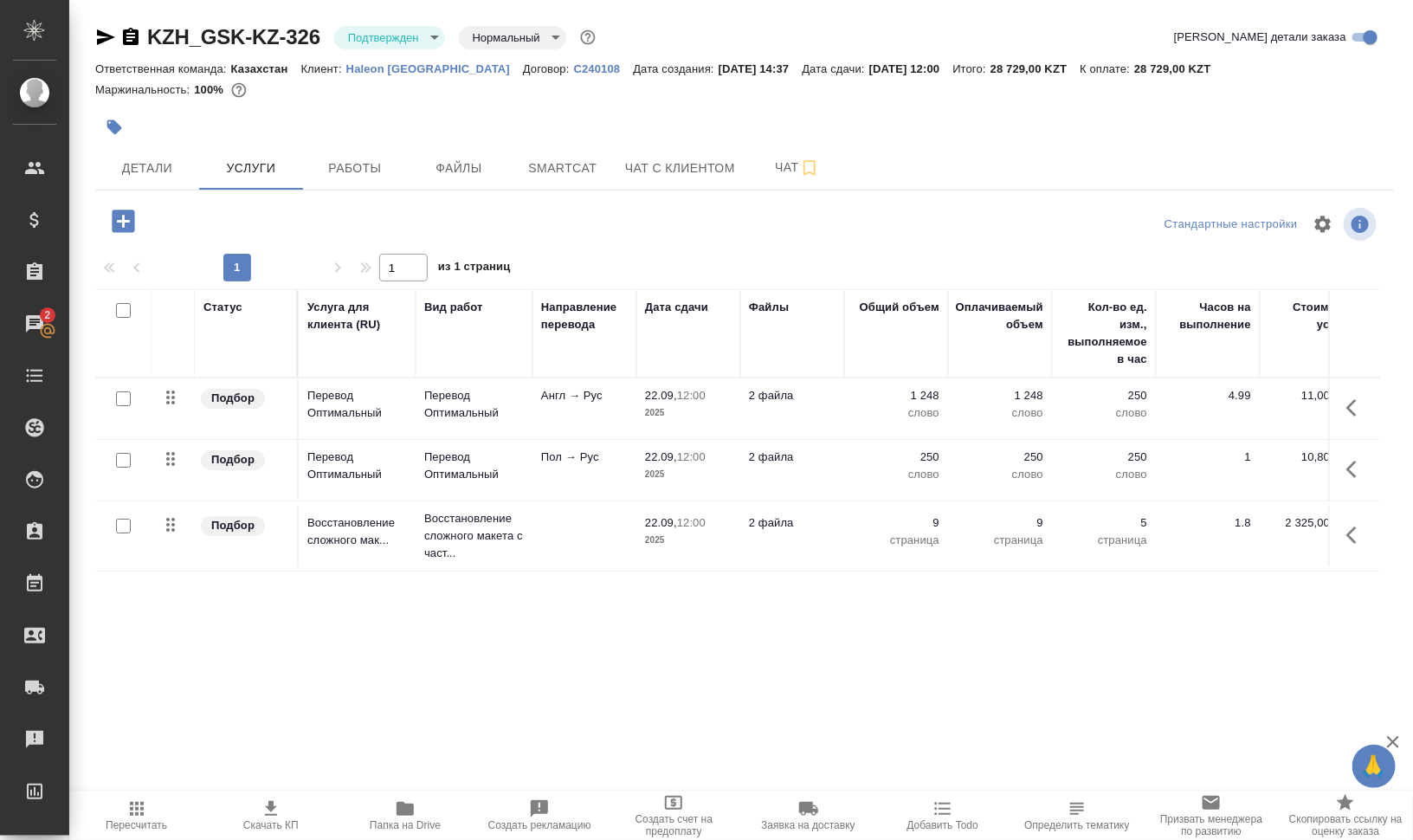
click at [421, 819] on span "Папка на Drive" at bounding box center [405, 825] width 71 height 12
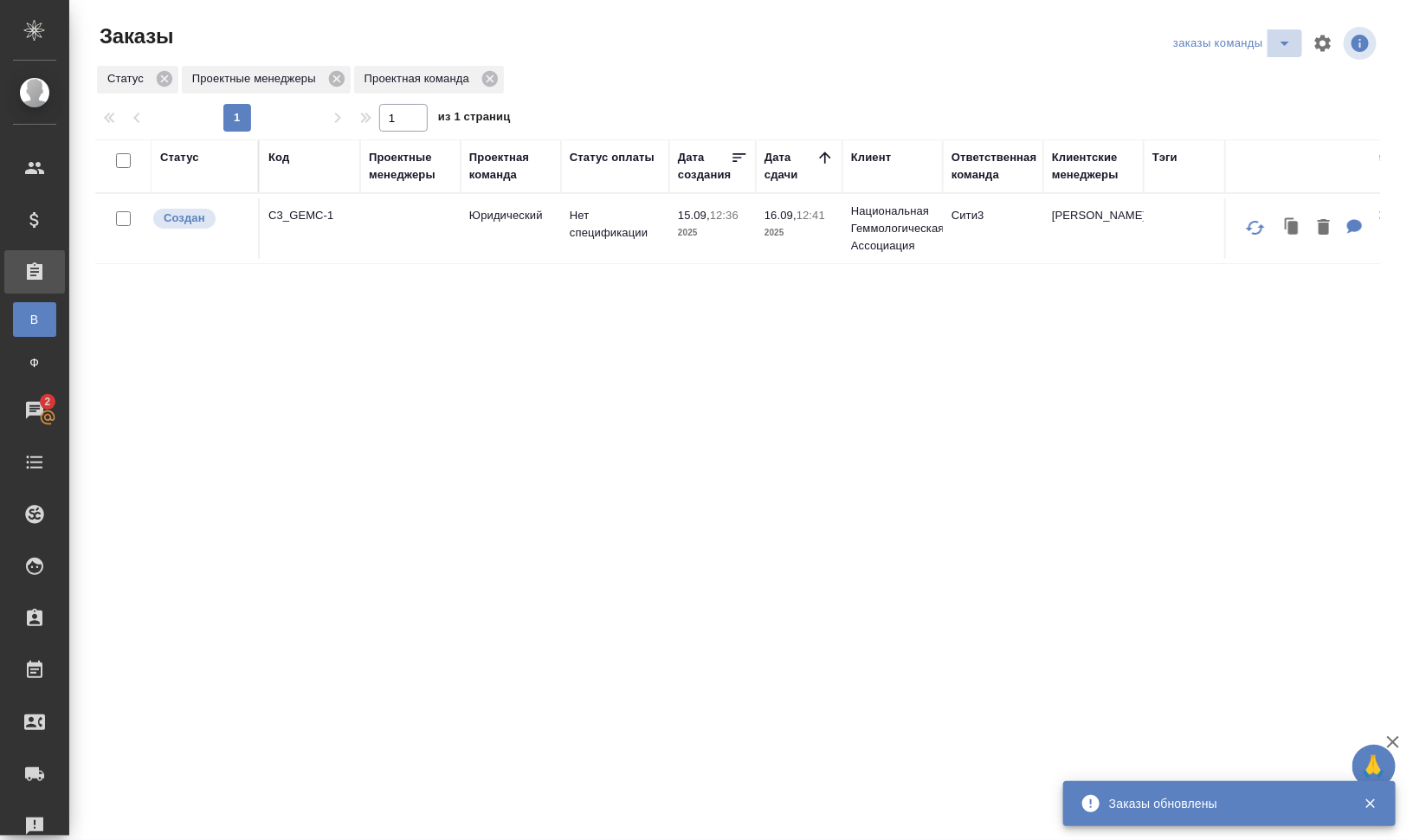
click at [1287, 44] on icon "split button" at bounding box center [1284, 43] width 20 height 20
click at [1259, 78] on li "мои заказы" at bounding box center [1236, 77] width 133 height 28
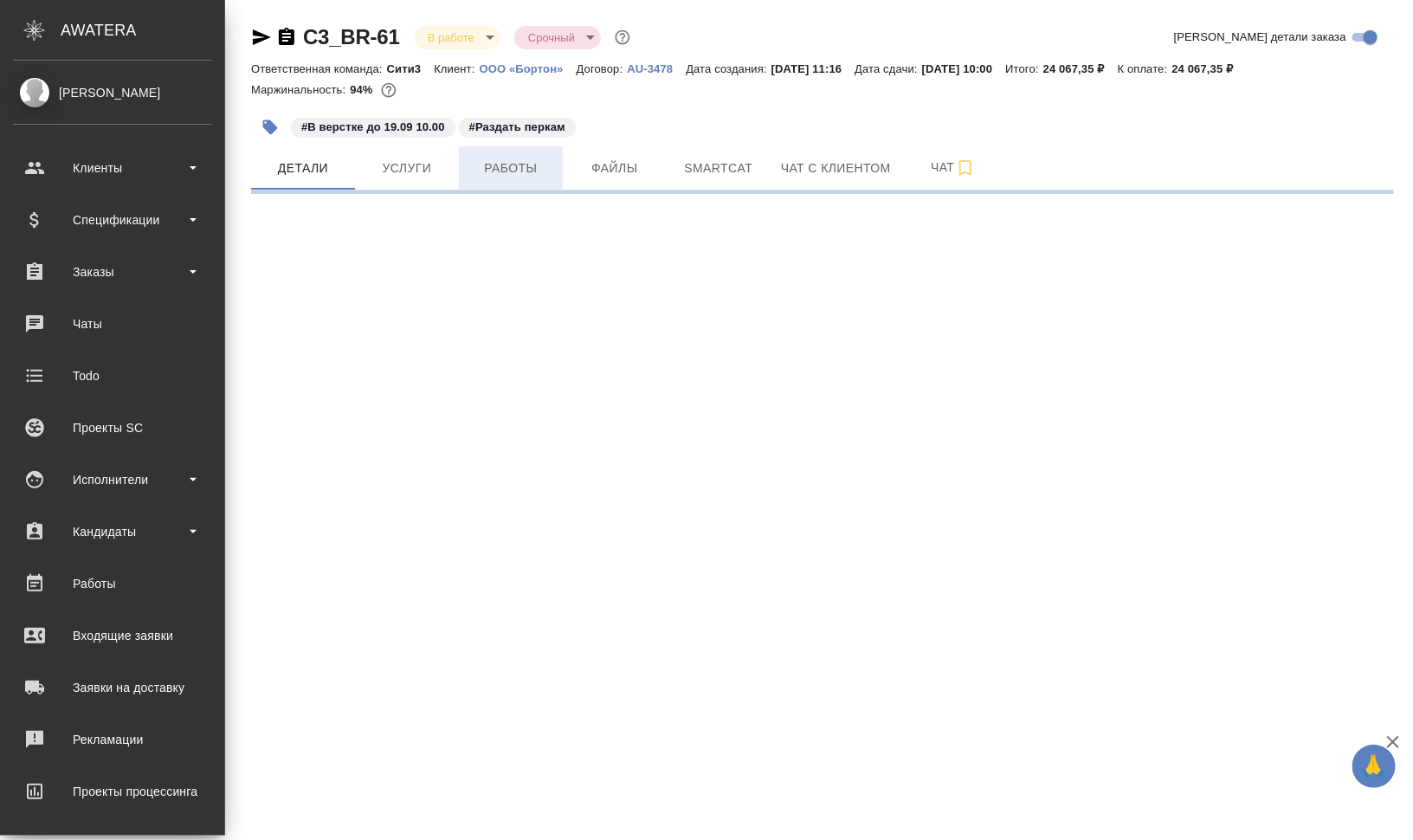
select select "RU"
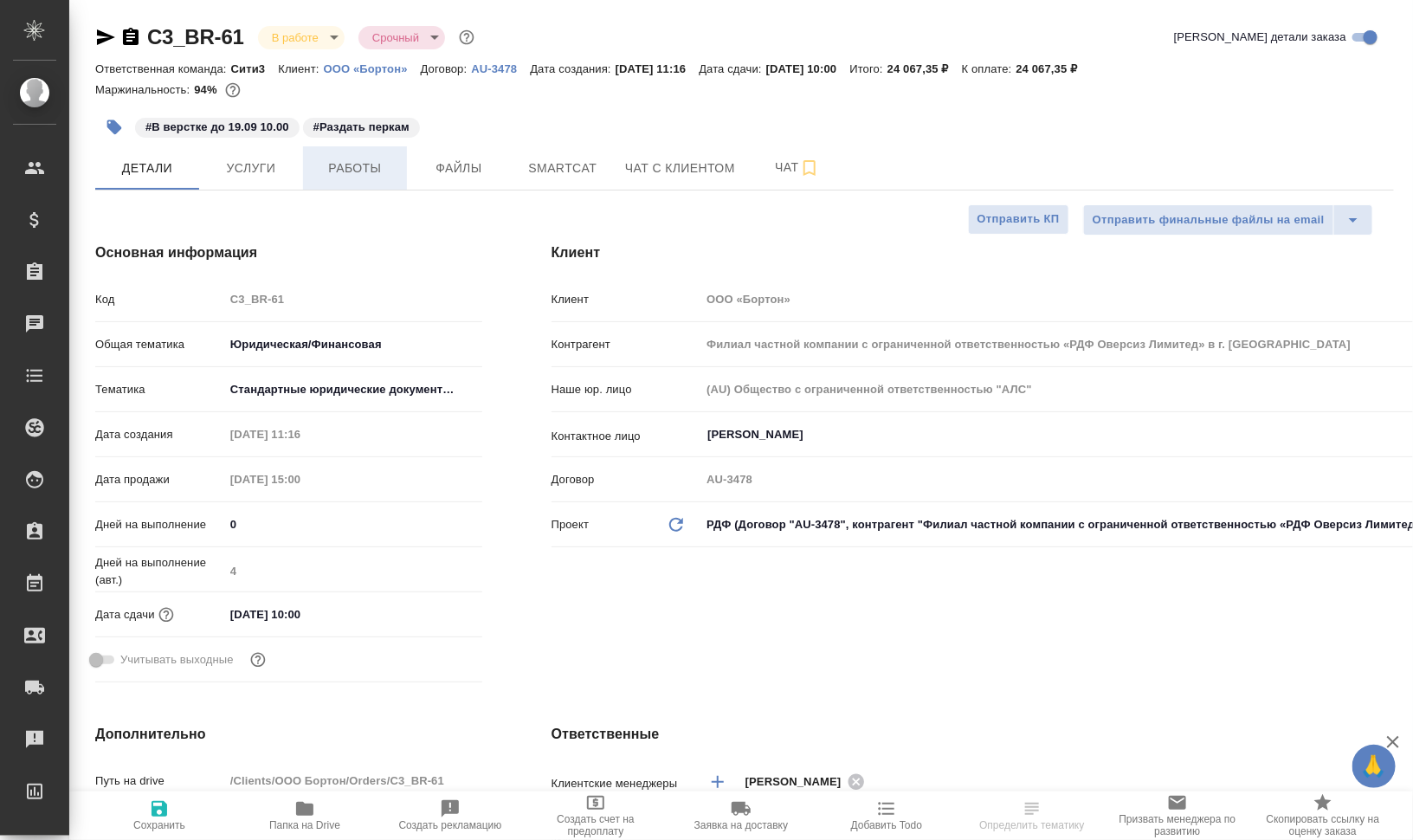
type textarea "x"
click at [358, 171] on span "Работы" at bounding box center [354, 168] width 83 height 21
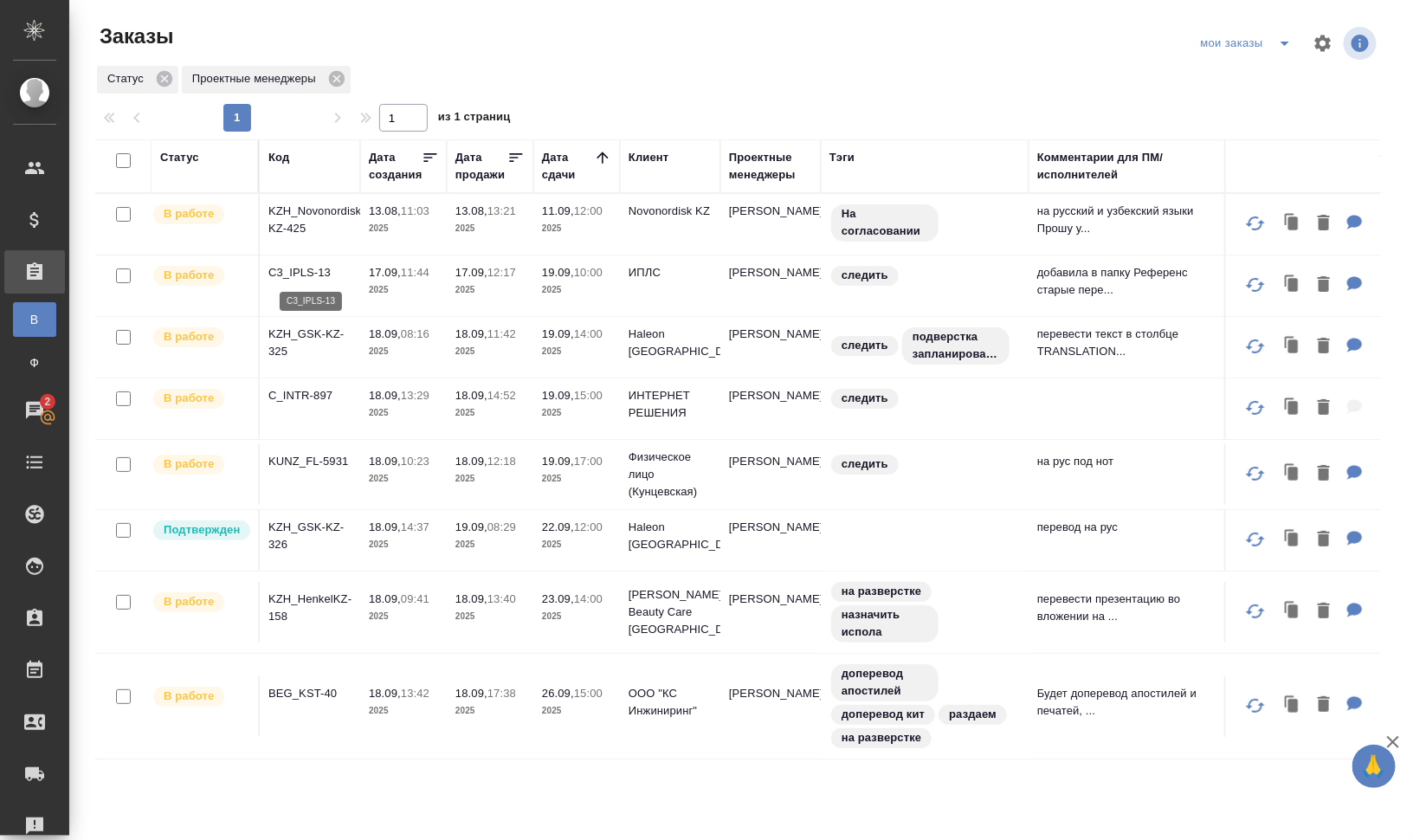
click at [318, 272] on p "C3_IPLS-13" at bounding box center [310, 272] width 83 height 17
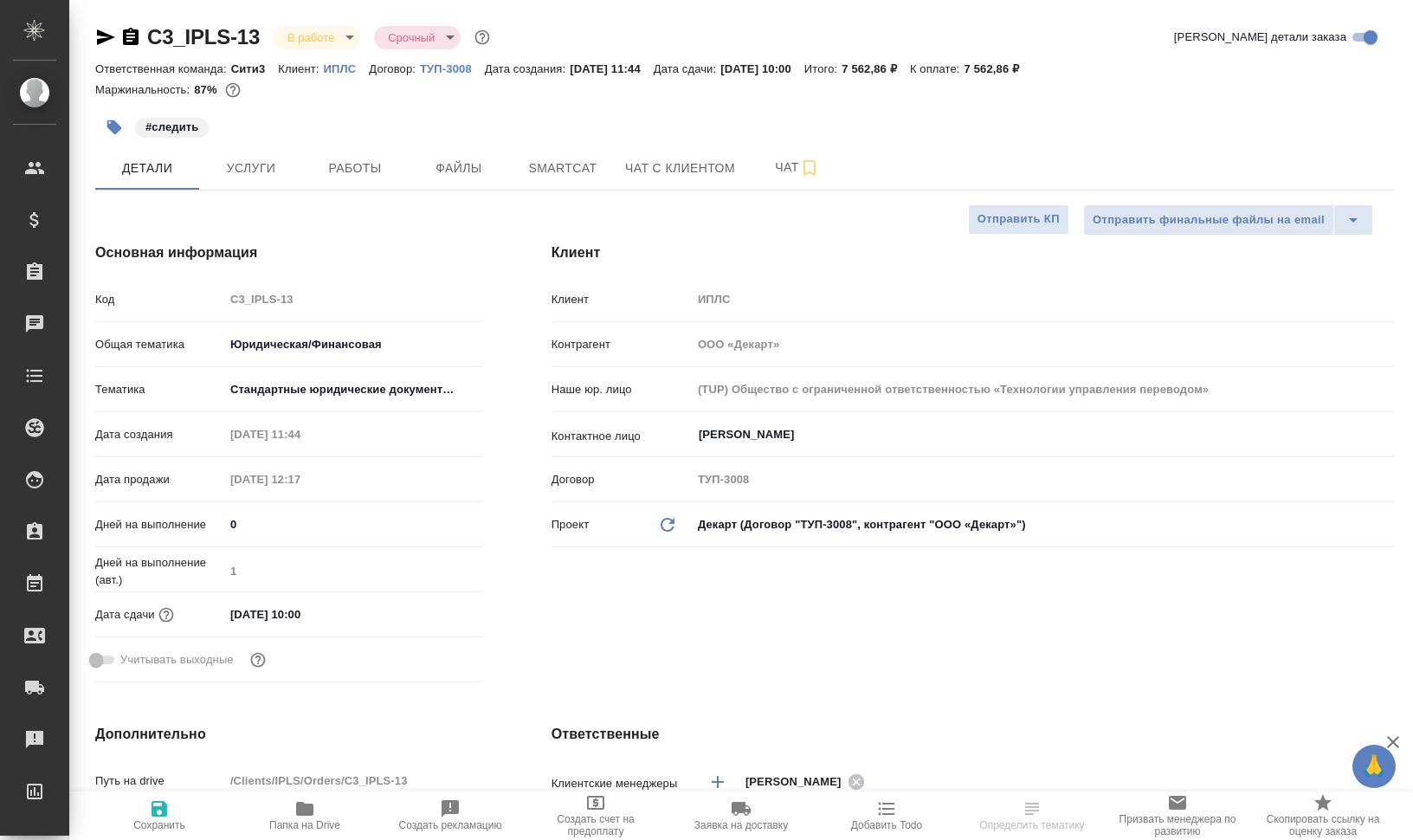
select select "RU"
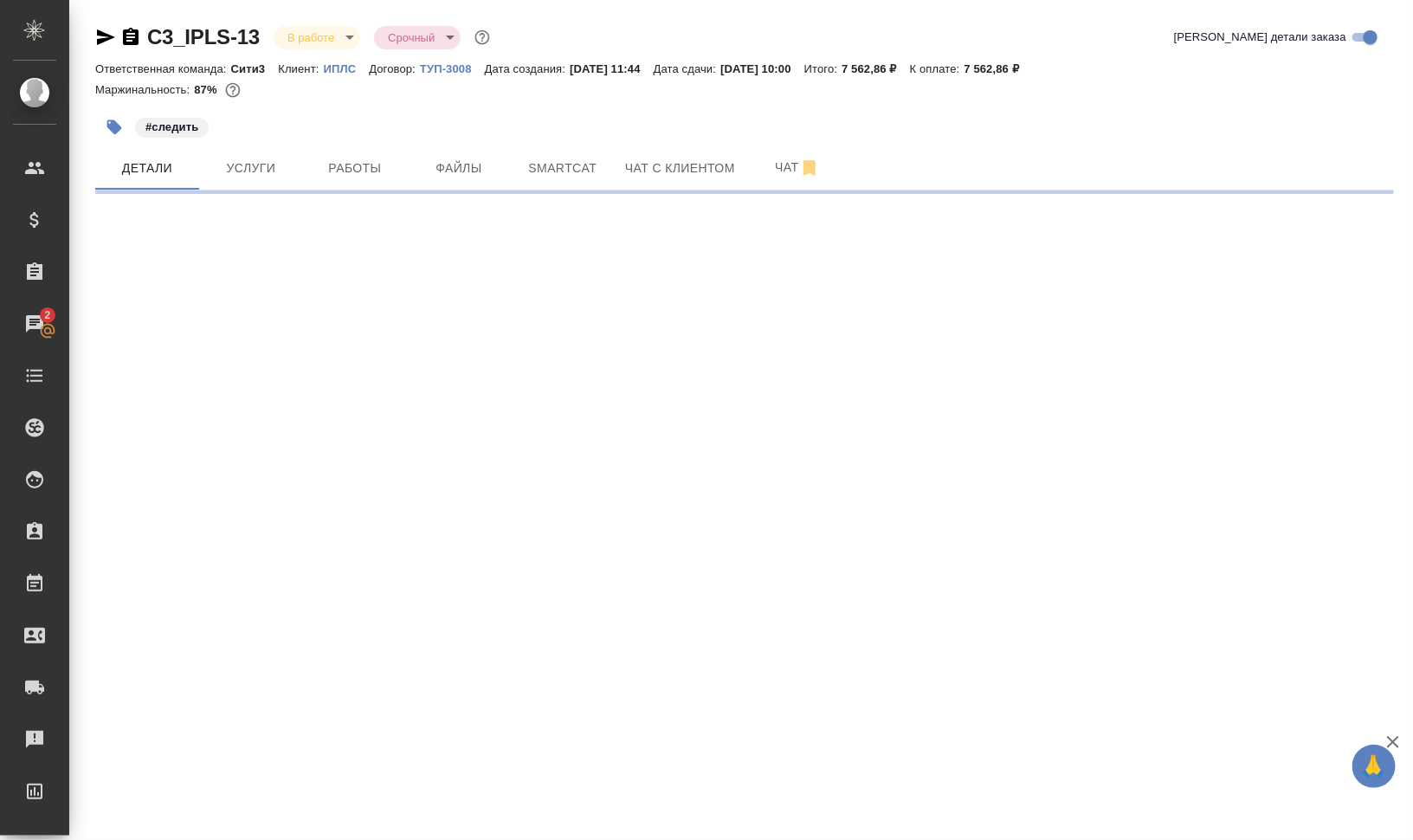
select select "RU"
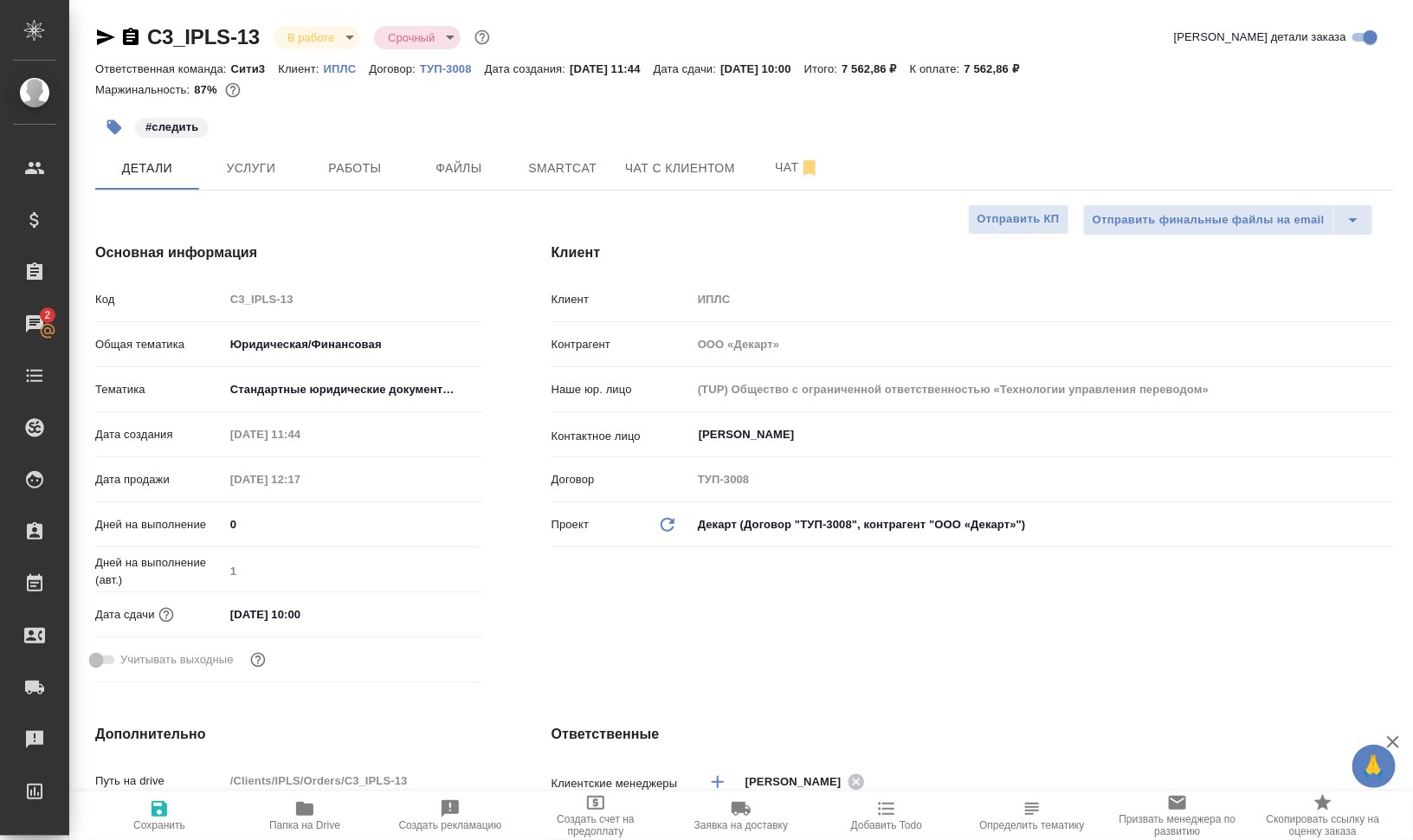
type textarea "x"
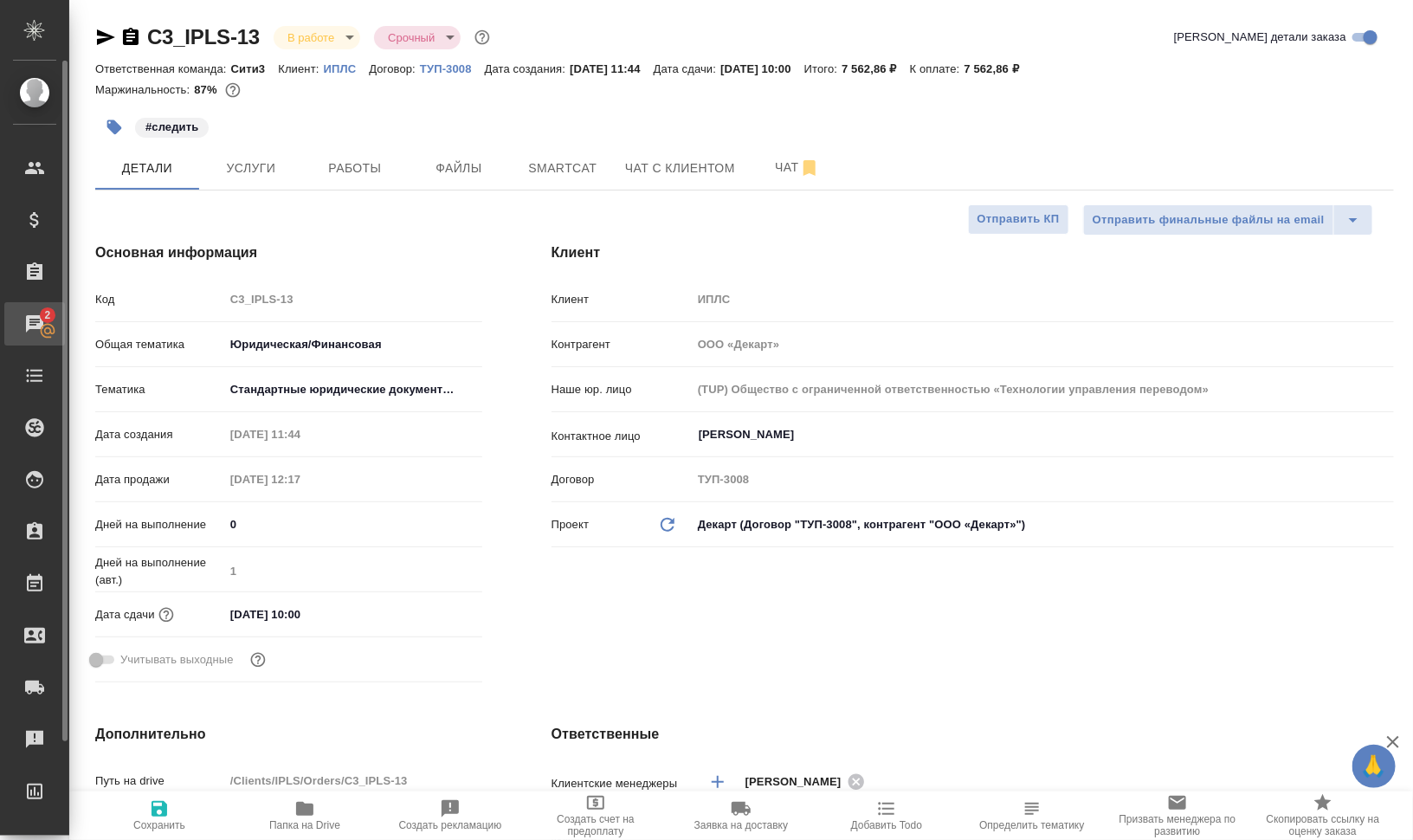
type textarea "x"
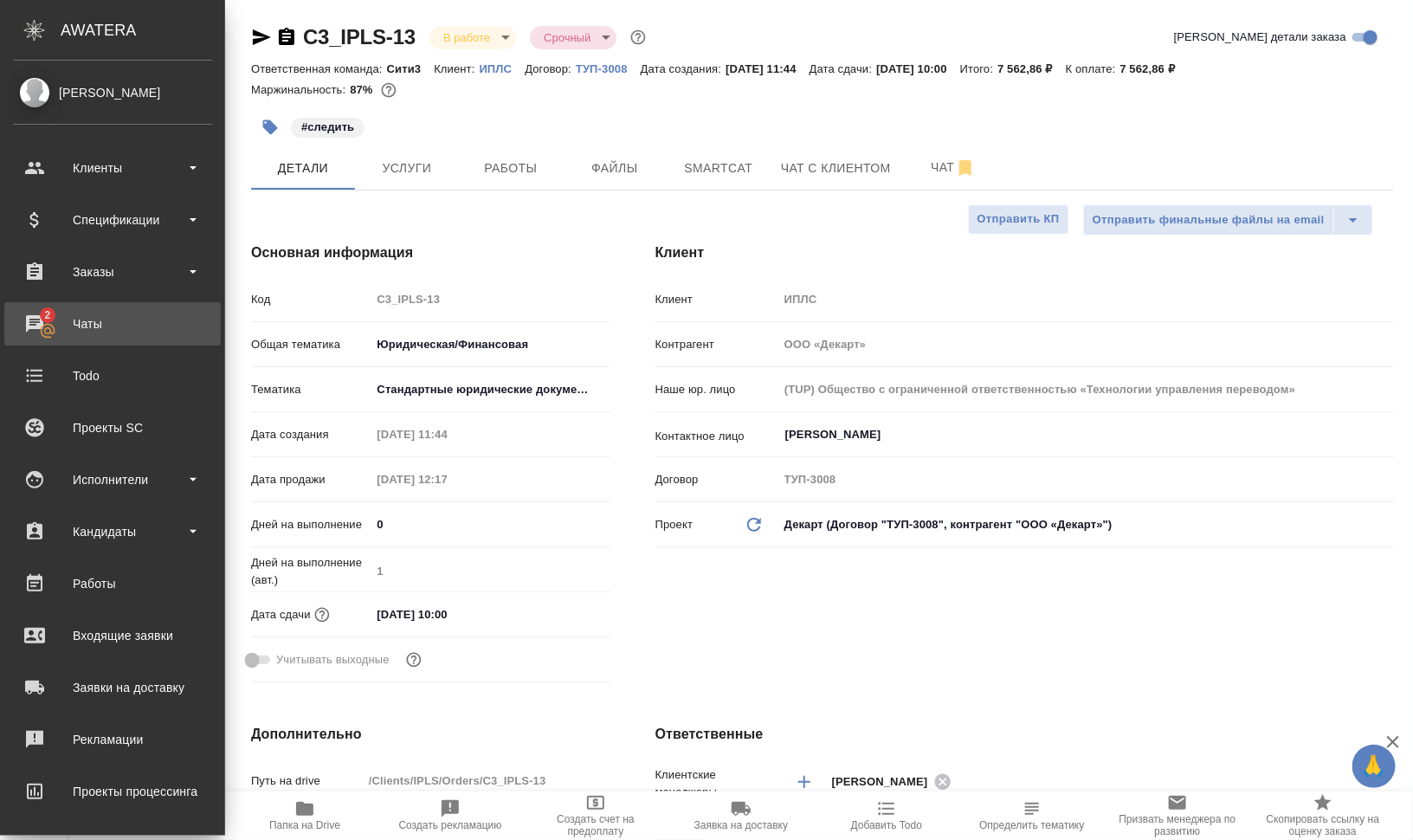
type textarea "x"
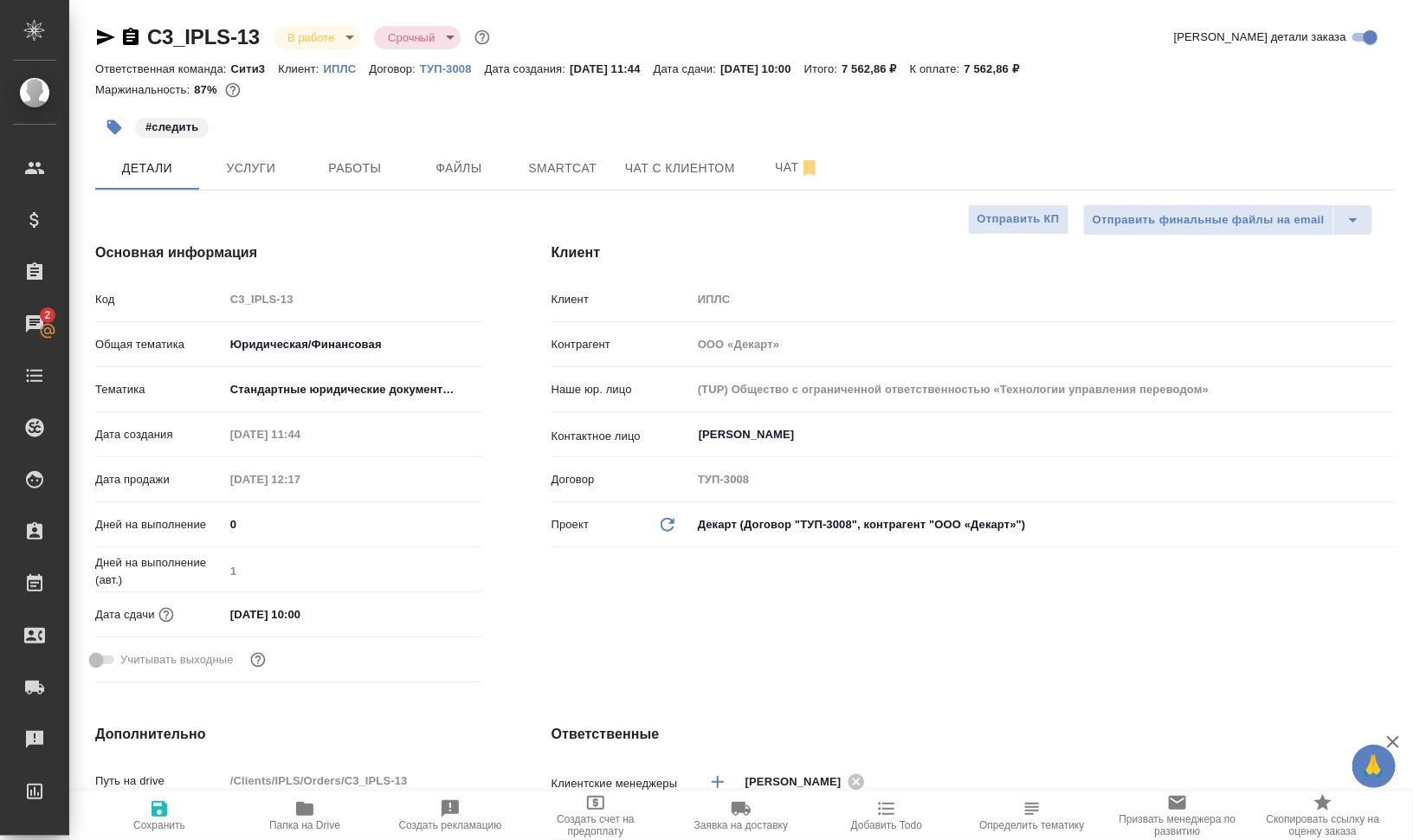
type textarea "x"
click at [359, 158] on span "Работы" at bounding box center [354, 168] width 83 height 21
type textarea "x"
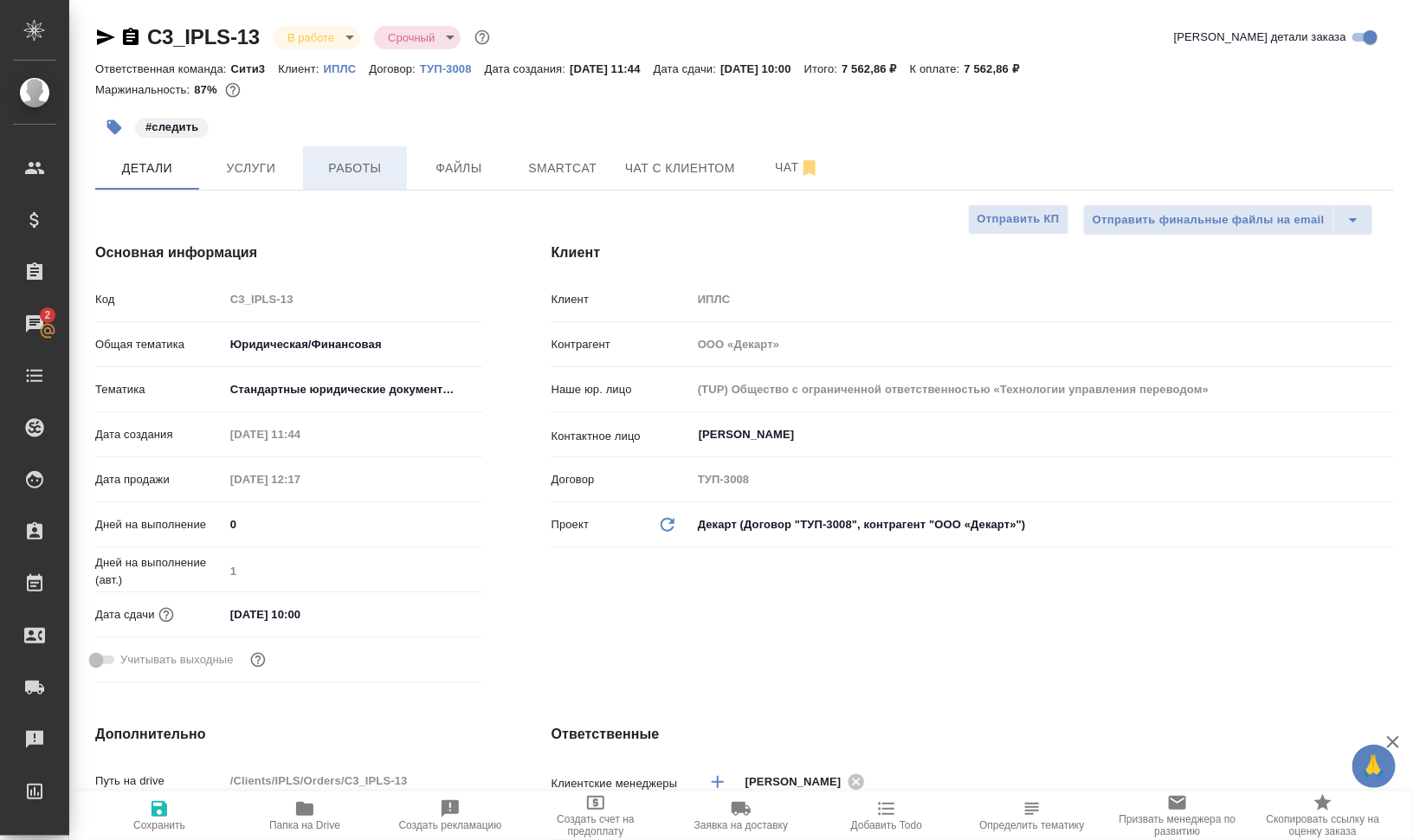
type textarea "x"
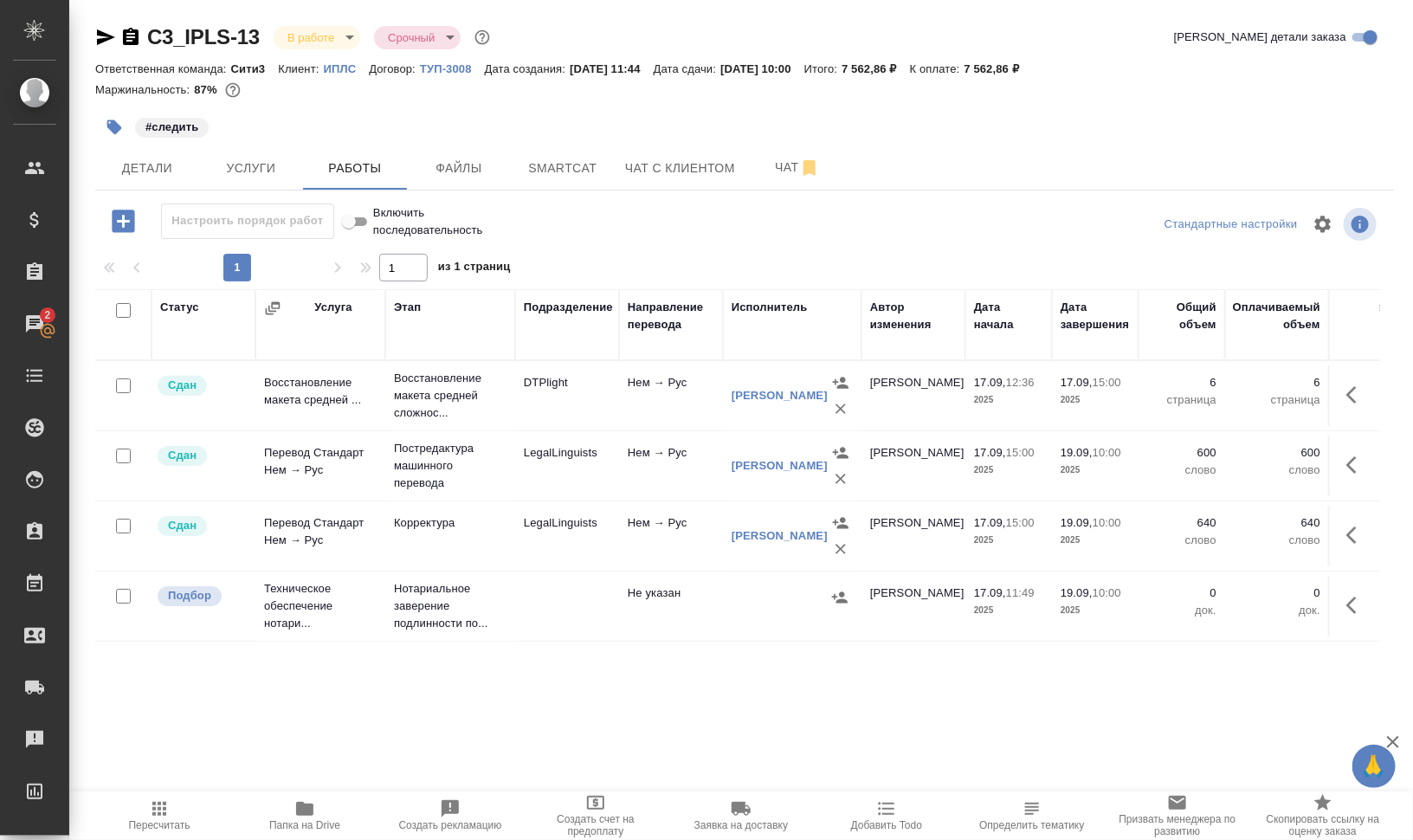
click at [582, 170] on span "Smartcat" at bounding box center [562, 168] width 83 height 21
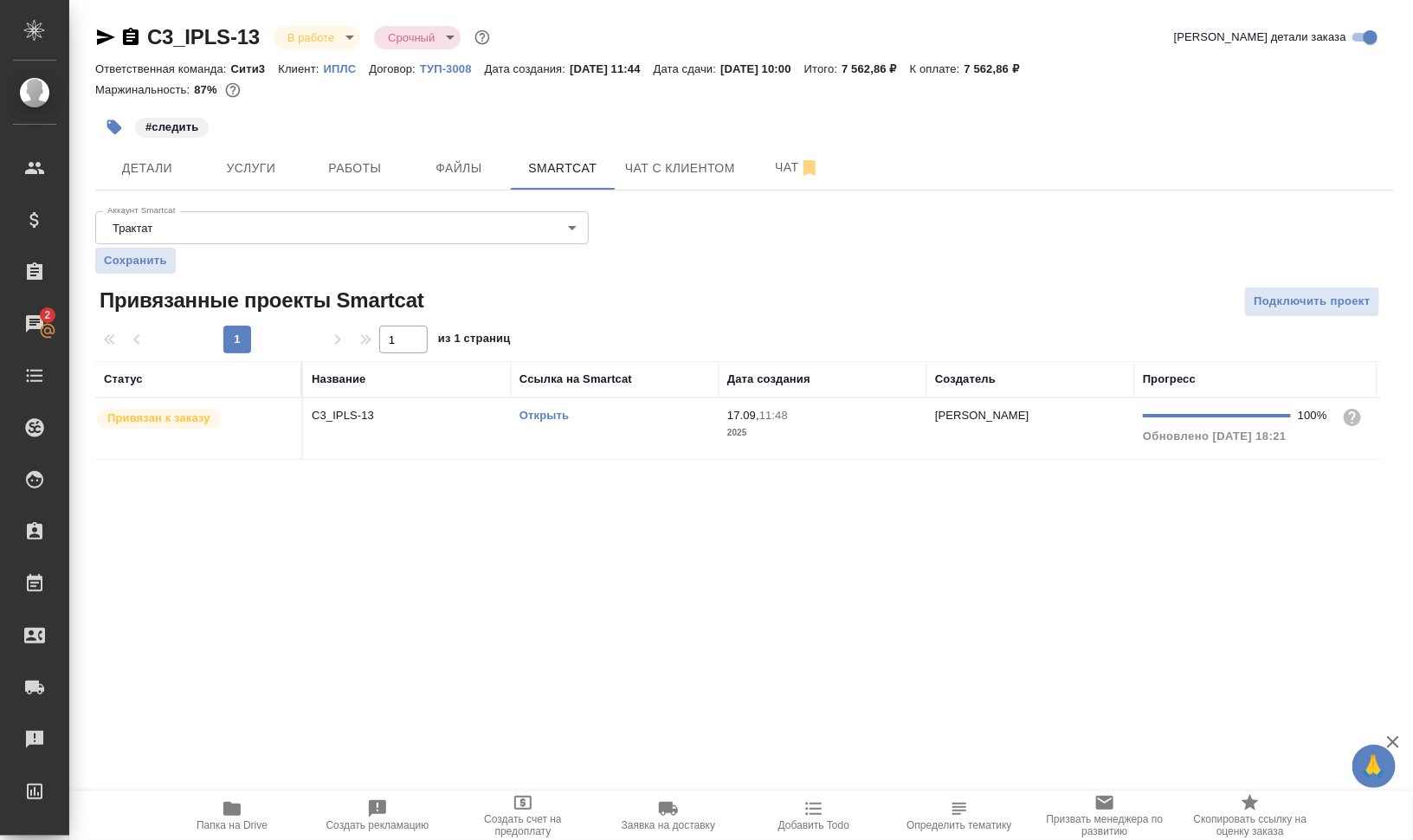
click at [678, 436] on td "Открыть" at bounding box center [614, 428] width 207 height 61
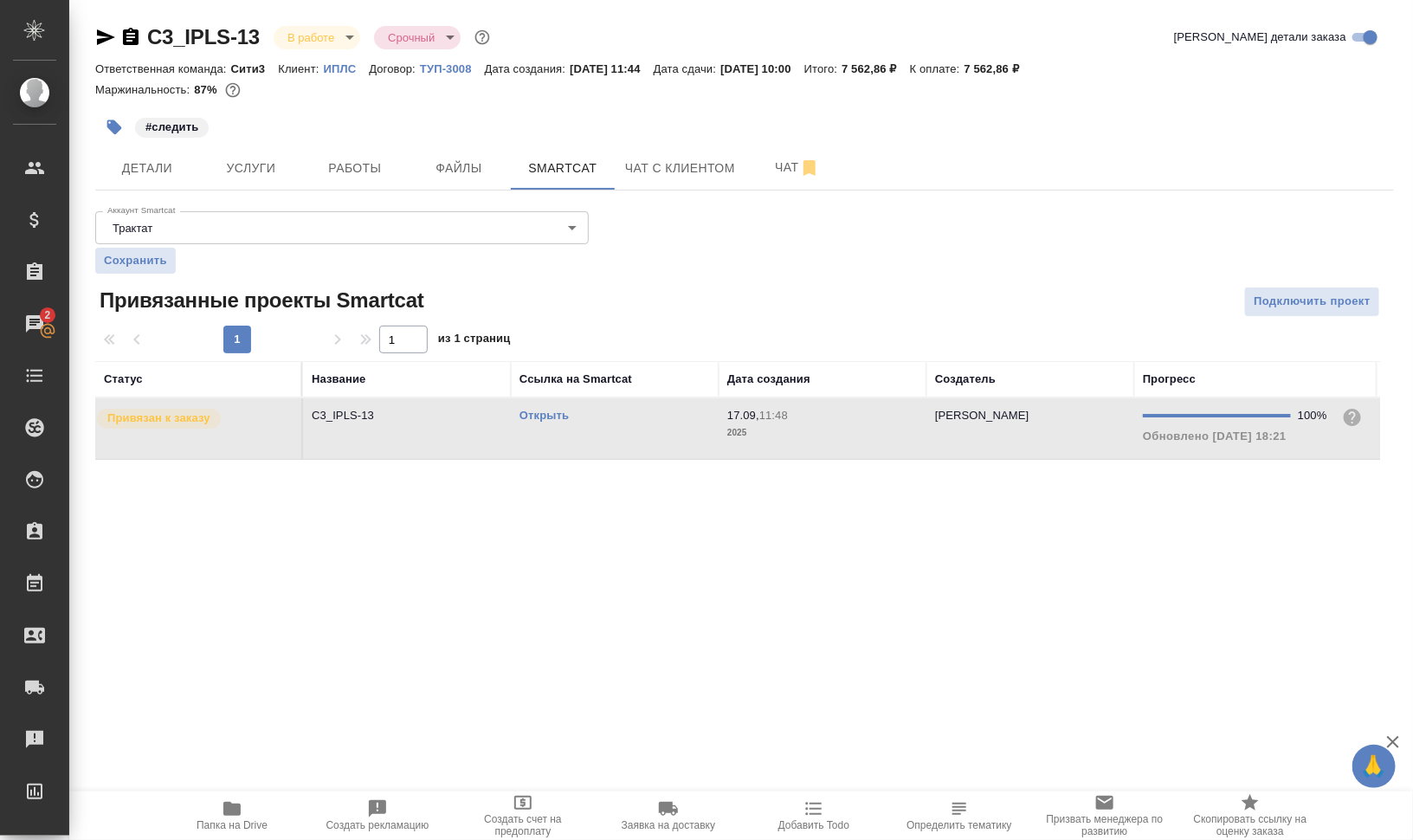
click at [678, 436] on td "Открыть" at bounding box center [614, 428] width 207 height 61
click at [362, 154] on button "Работы" at bounding box center [354, 167] width 104 height 44
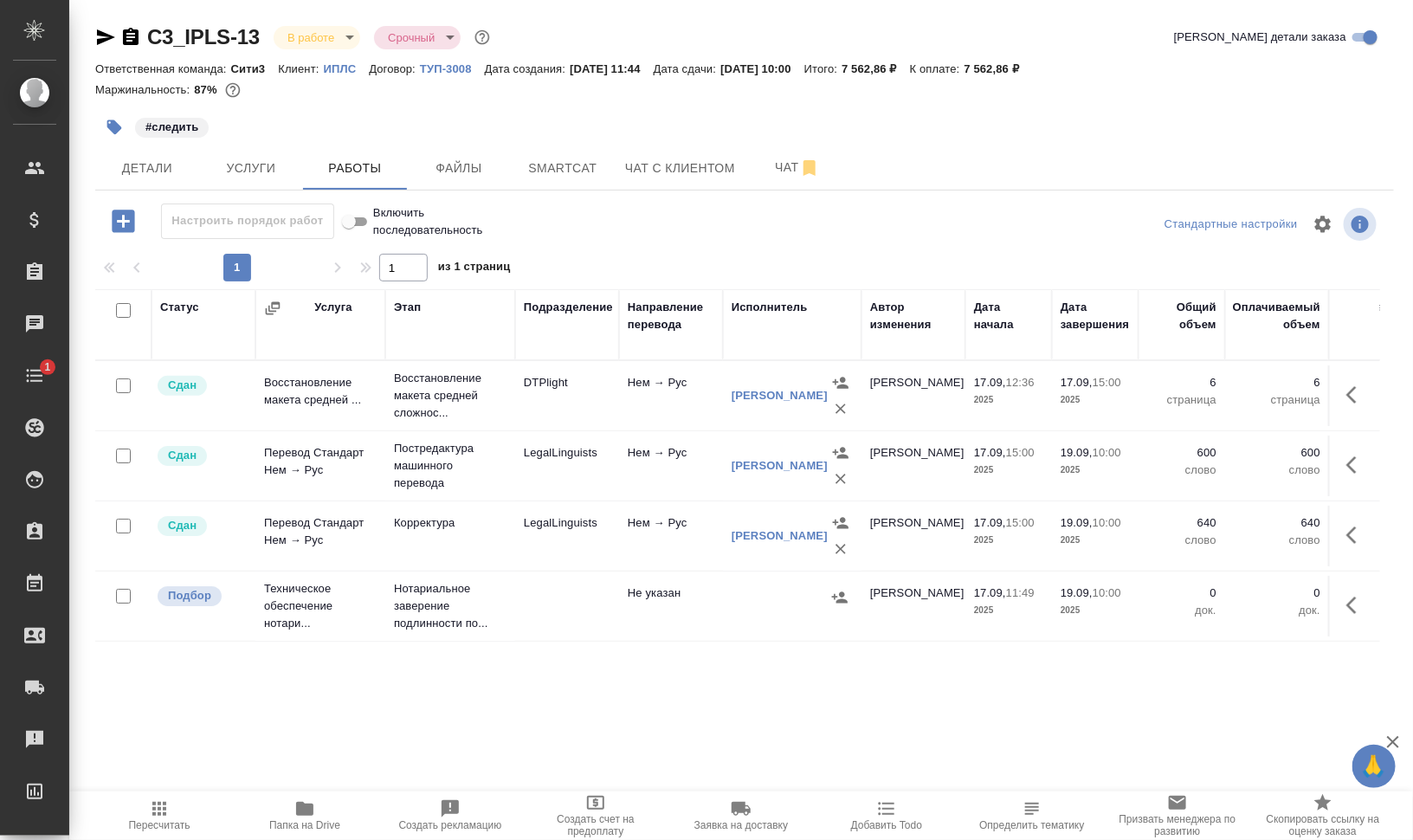
click at [167, 806] on icon "button" at bounding box center [158, 808] width 20 height 20
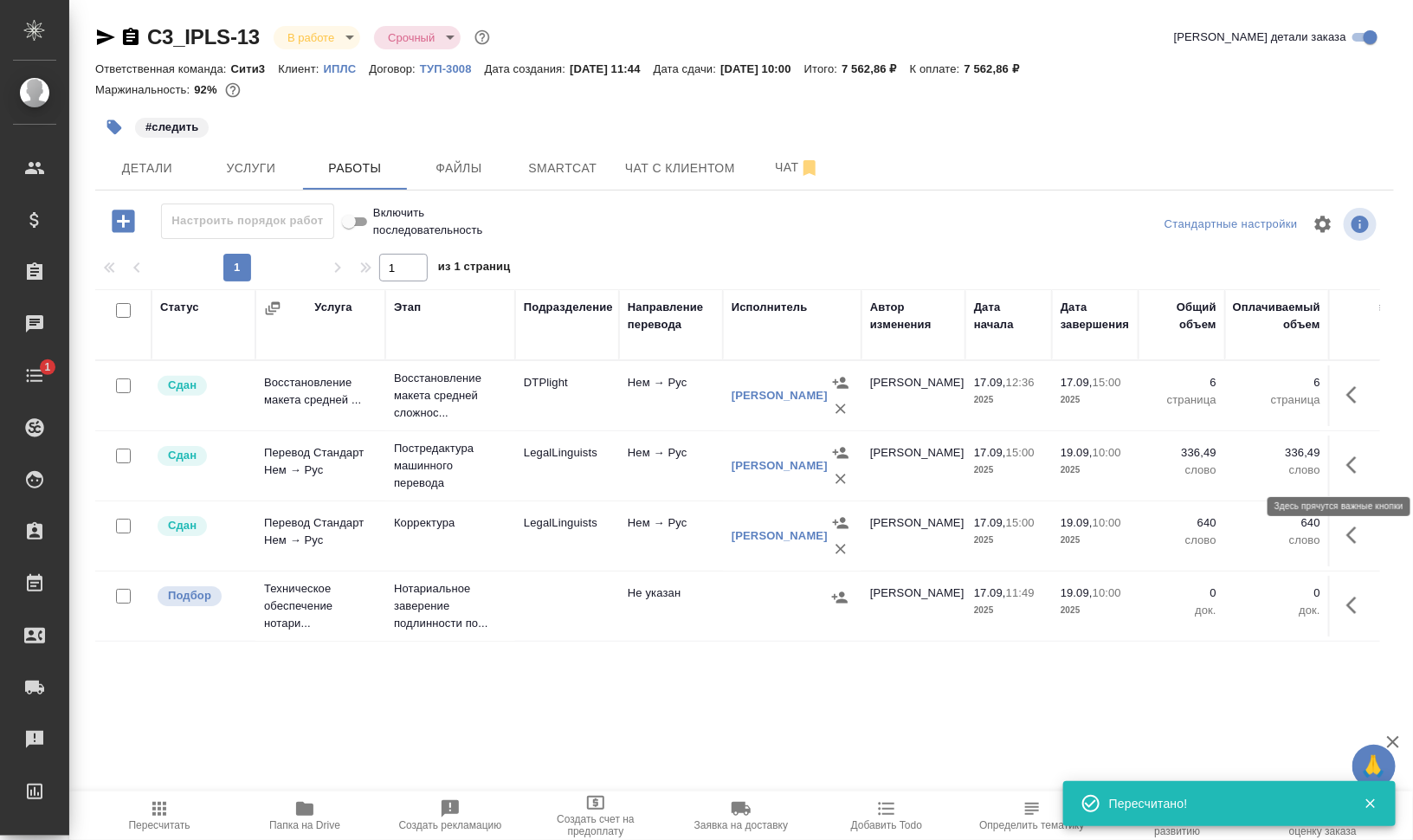
click at [1356, 465] on icon "button" at bounding box center [1356, 464] width 20 height 20
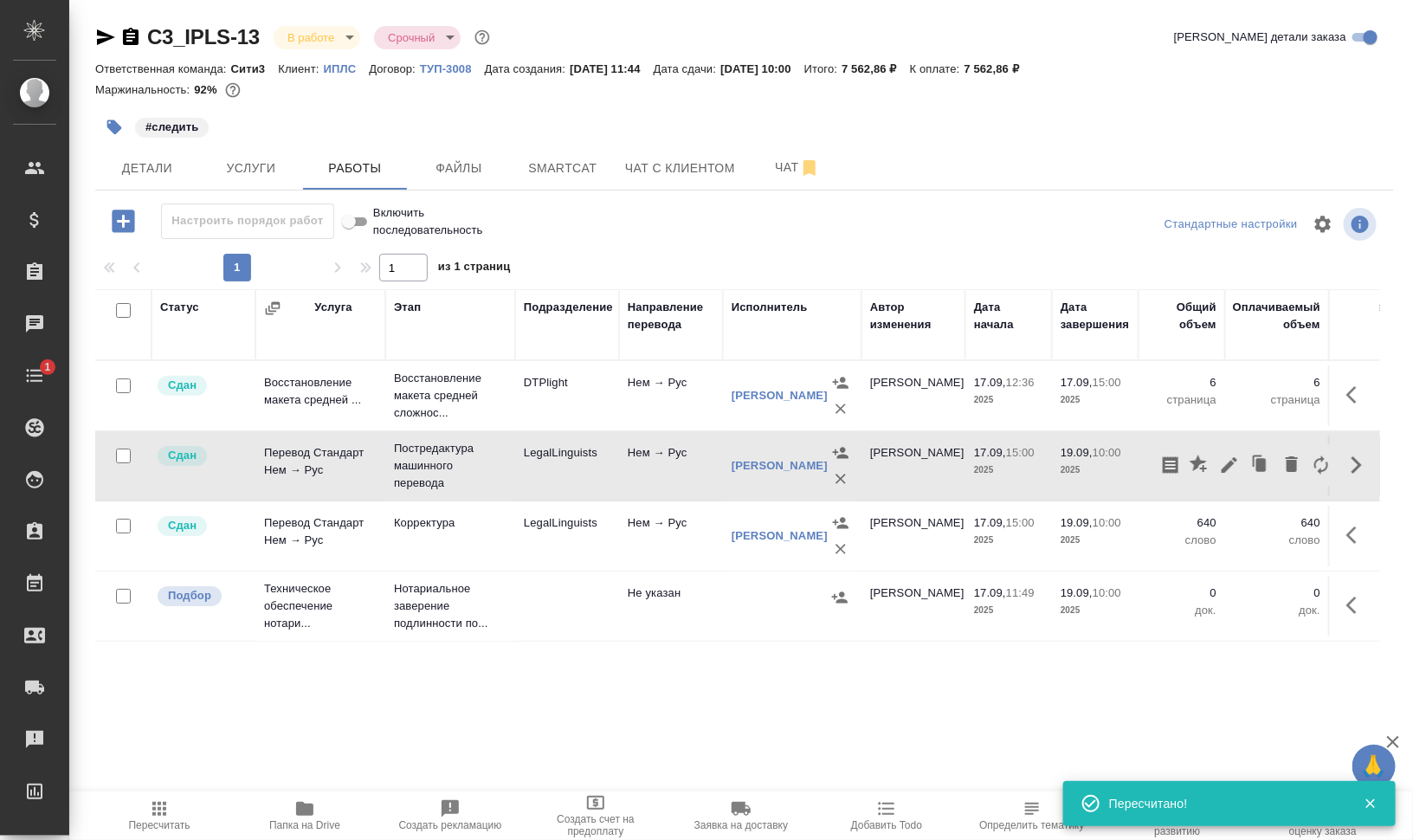
click at [310, 819] on span "Папка на Drive" at bounding box center [305, 825] width 71 height 12
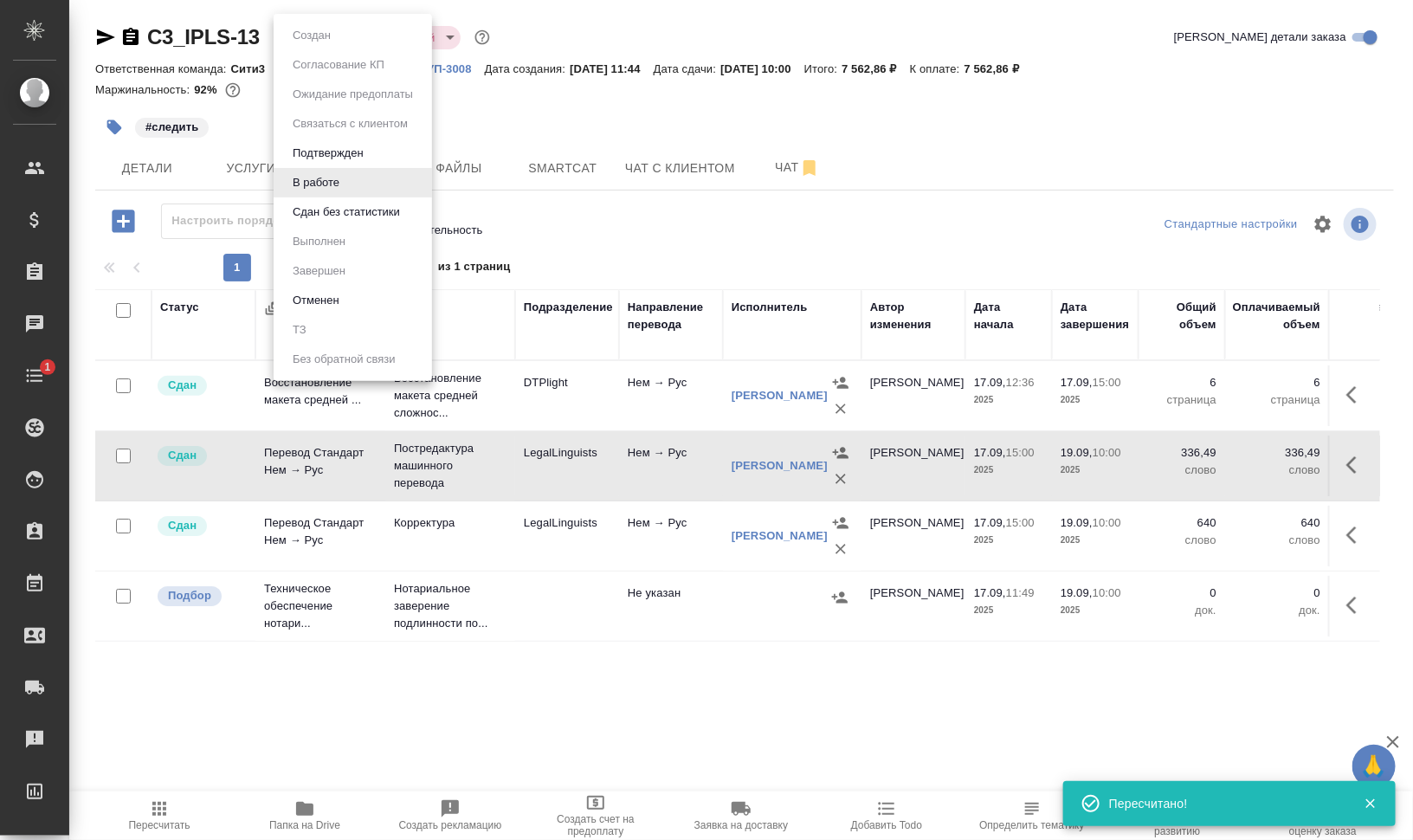
click at [334, 37] on body "🙏 .cls-1 fill:#fff; AWATERA Валеев Динар Клиенты Спецификации Заказы 0 Чаты 1 T…" at bounding box center [706, 489] width 1413 height 979
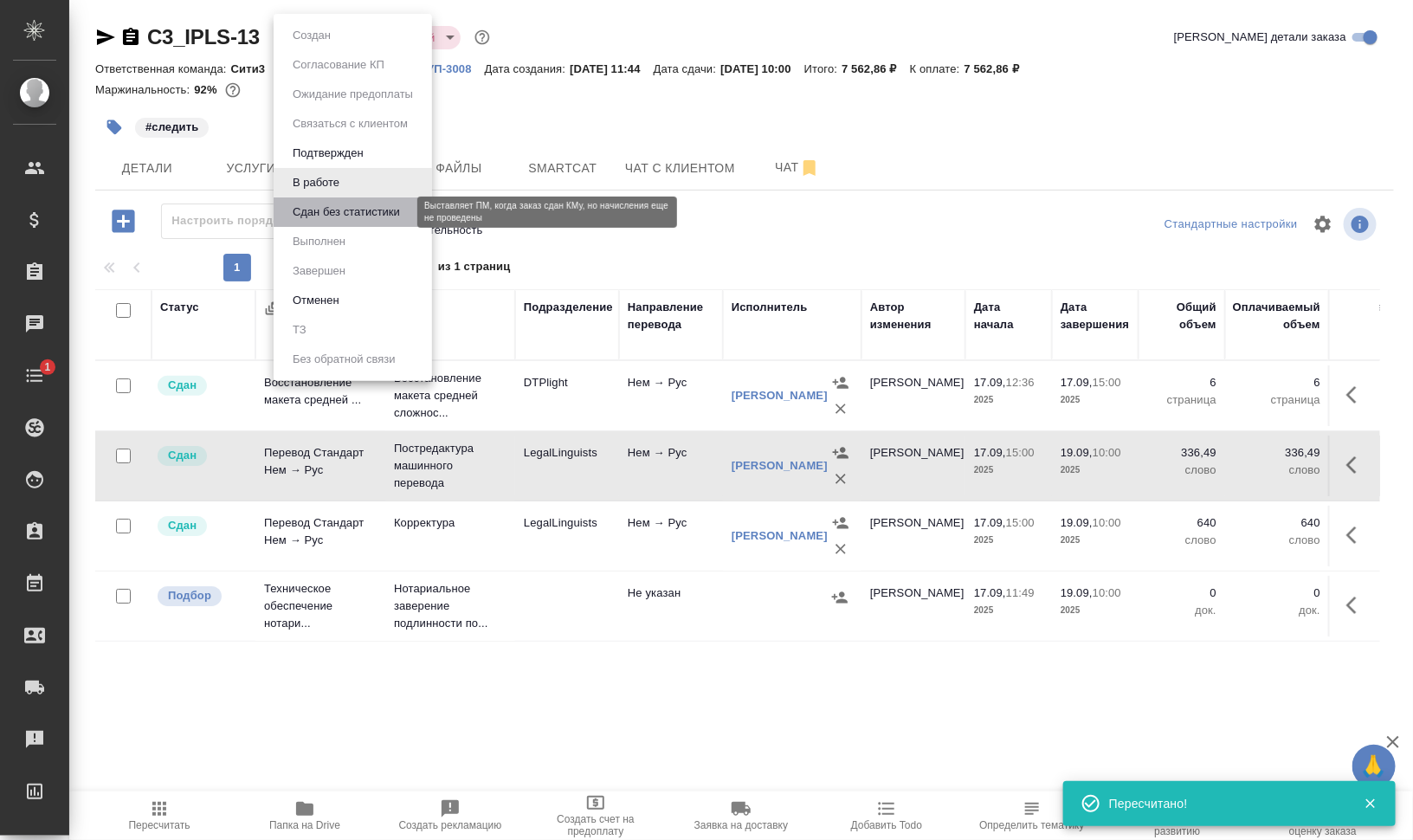
click at [330, 206] on button "Сдан без статистики" at bounding box center [346, 212] width 117 height 19
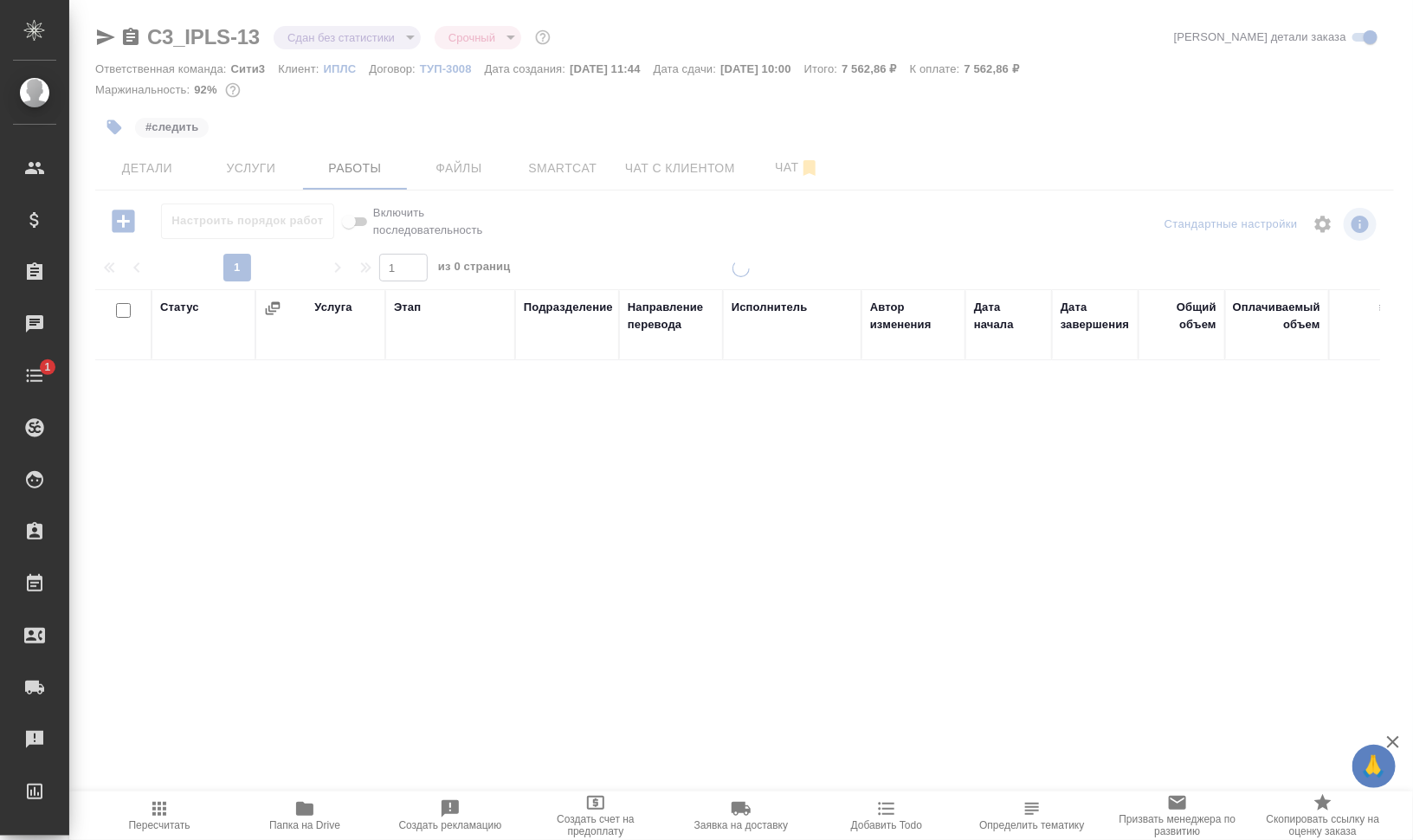
click at [341, 39] on div at bounding box center [741, 361] width 1344 height 723
click at [358, 40] on body "🙏 .cls-1 fill:#fff; AWATERA Валеев Динар Клиенты Спецификации Заказы 0 Чаты 1 T…" at bounding box center [706, 489] width 1413 height 979
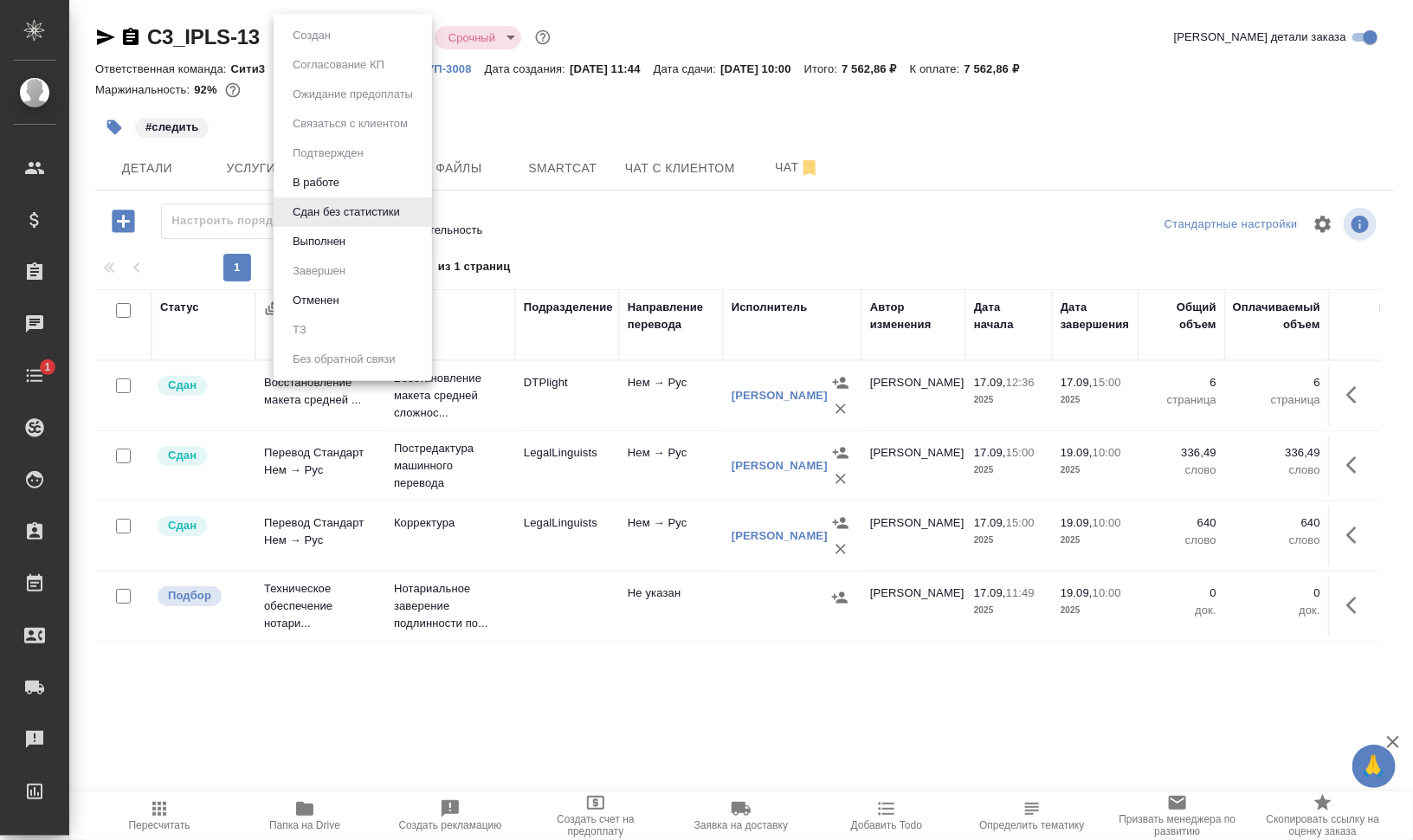
click at [340, 241] on button "Выполнен" at bounding box center [319, 241] width 63 height 19
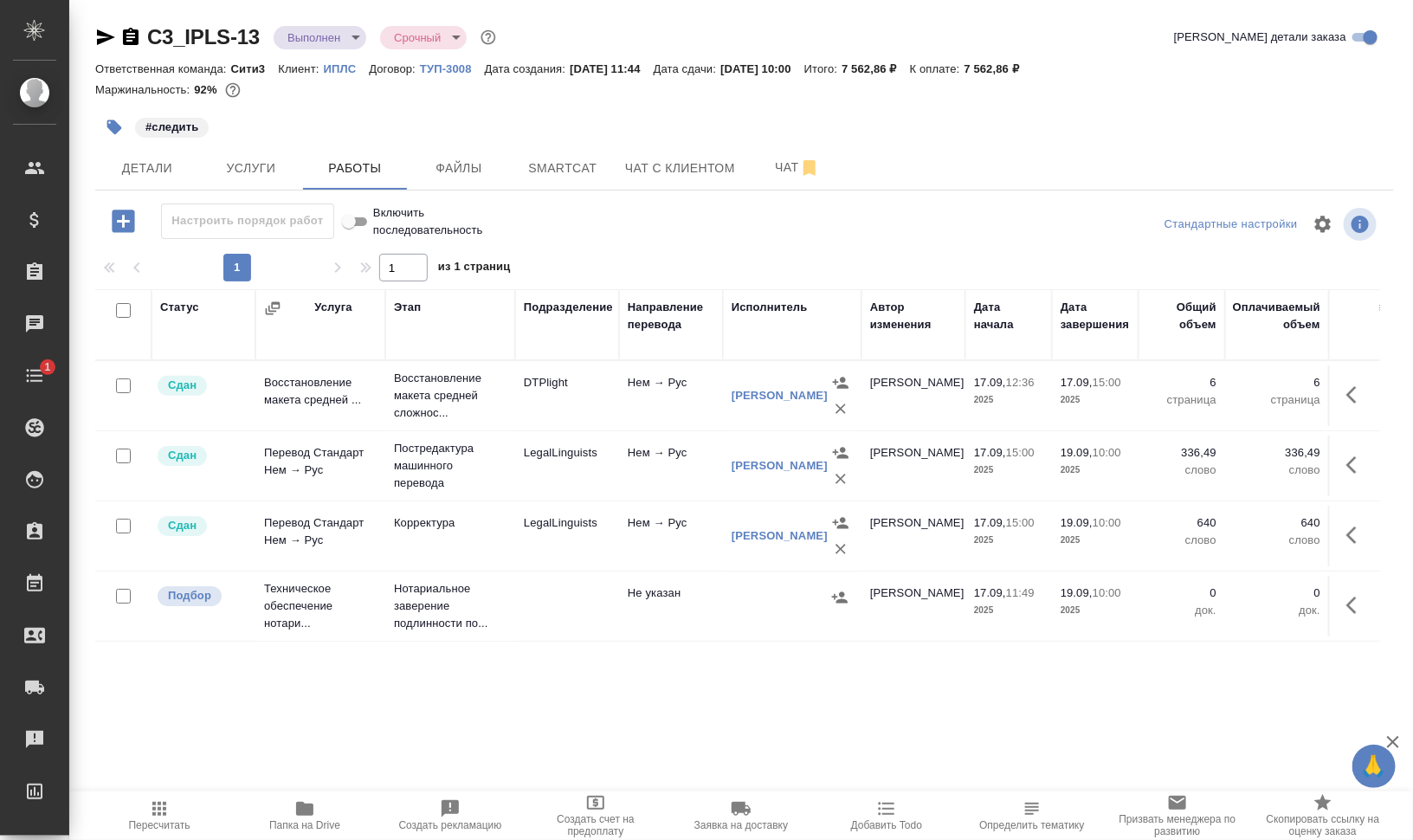
click at [105, 125] on button "button" at bounding box center [114, 127] width 38 height 38
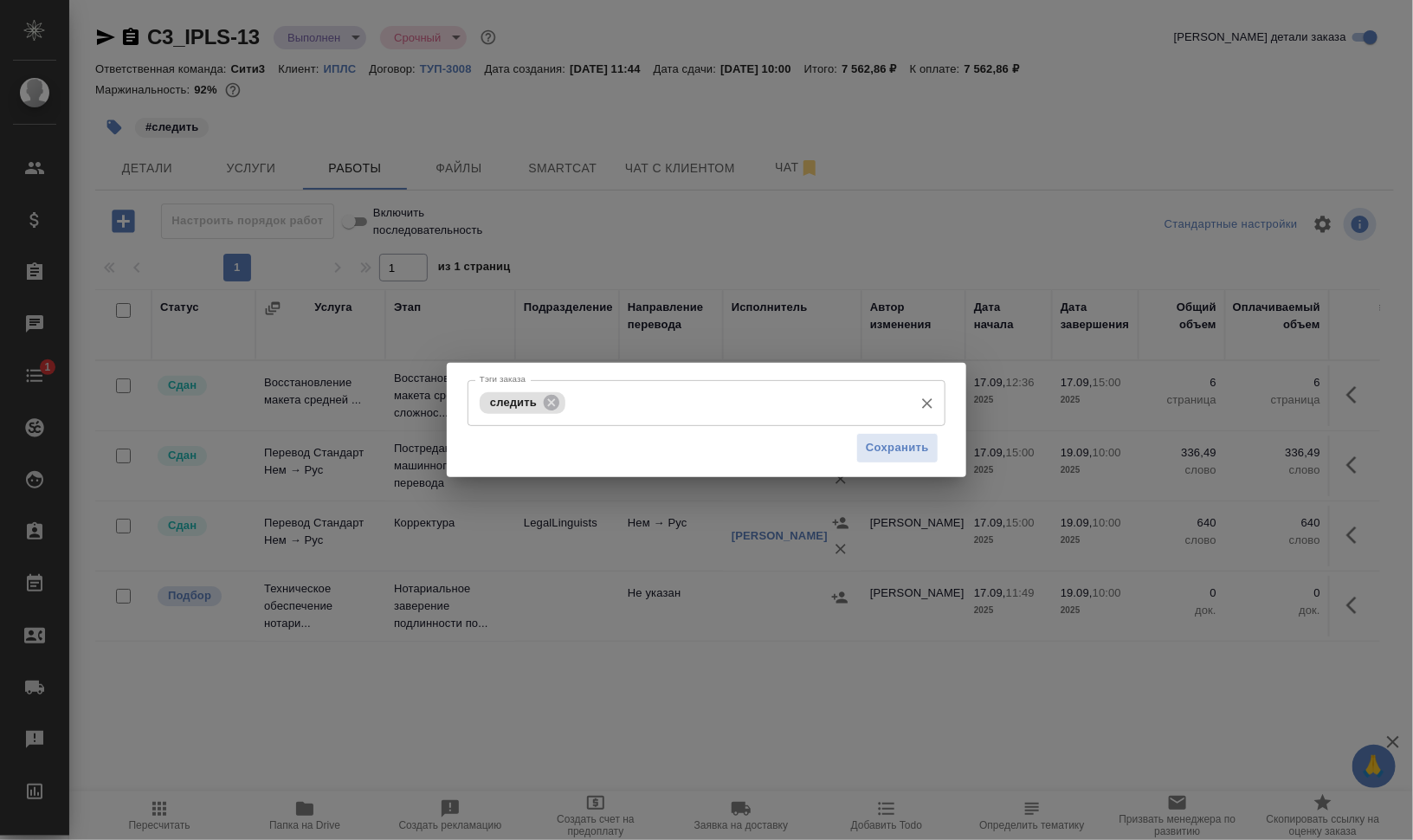
click at [549, 400] on icon at bounding box center [551, 402] width 19 height 19
click at [896, 452] on span "Сохранить" at bounding box center [897, 448] width 63 height 20
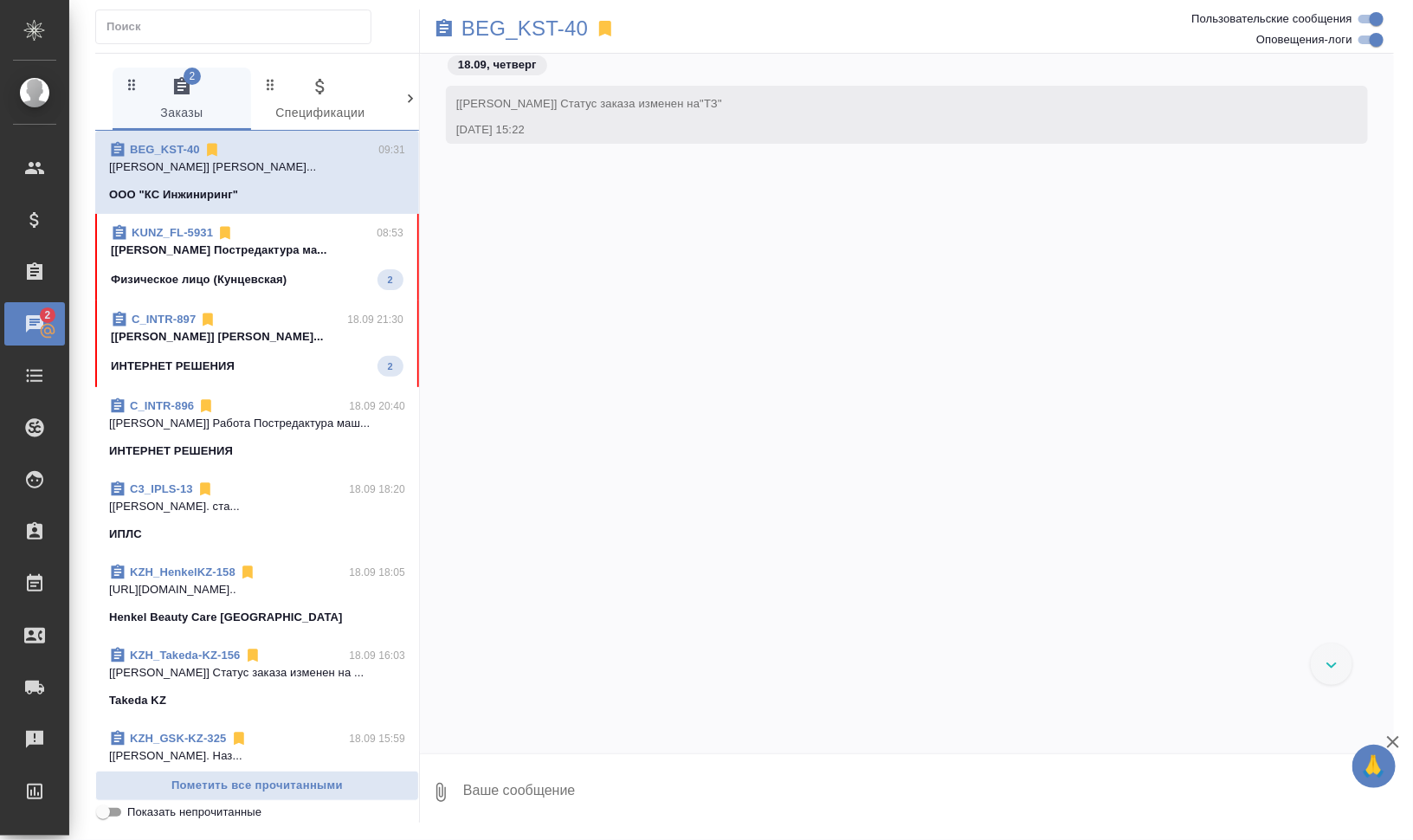
scroll to position [3220, 0]
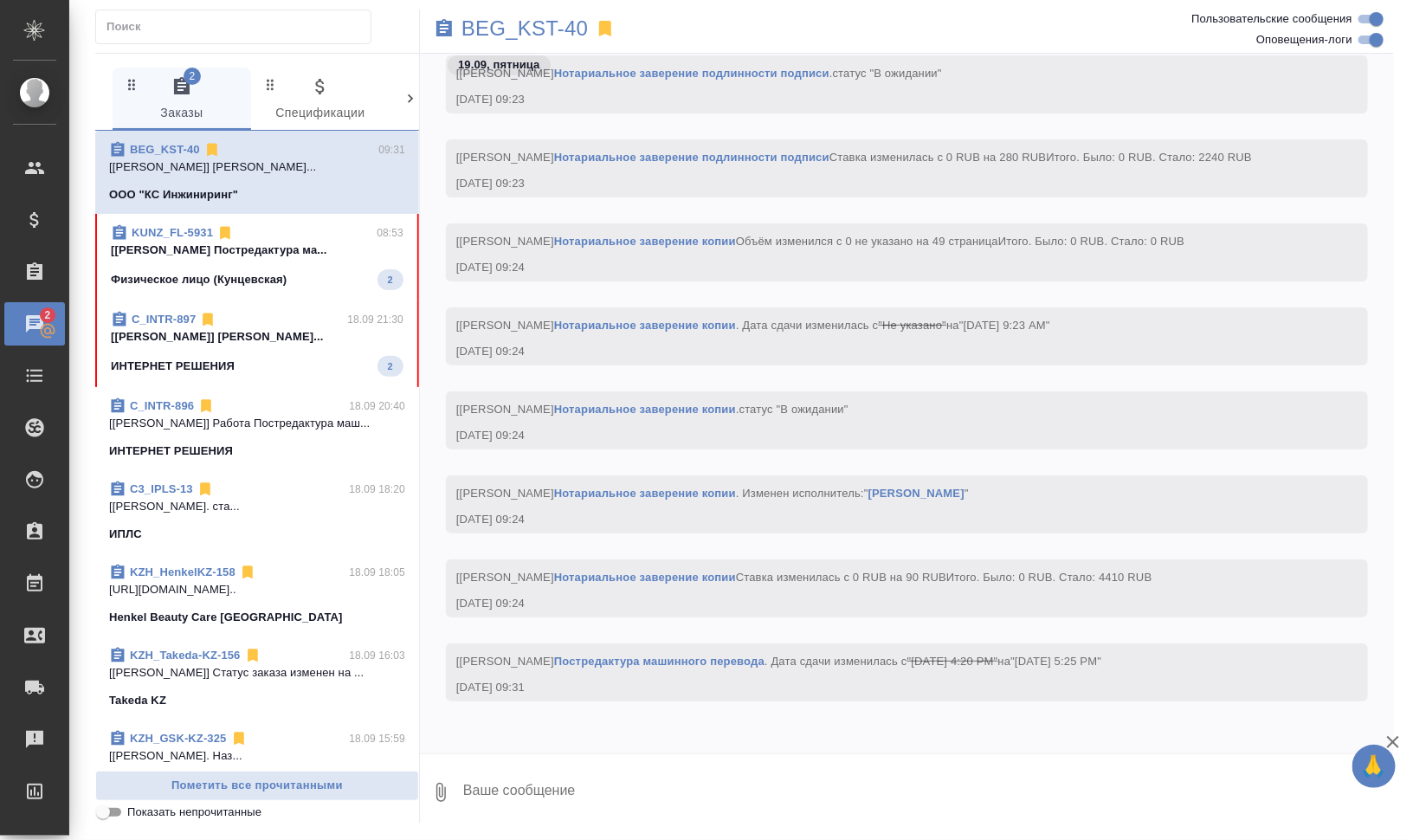
click at [303, 275] on div "Физическое лицо (Кунцевская) 2" at bounding box center [257, 279] width 293 height 20
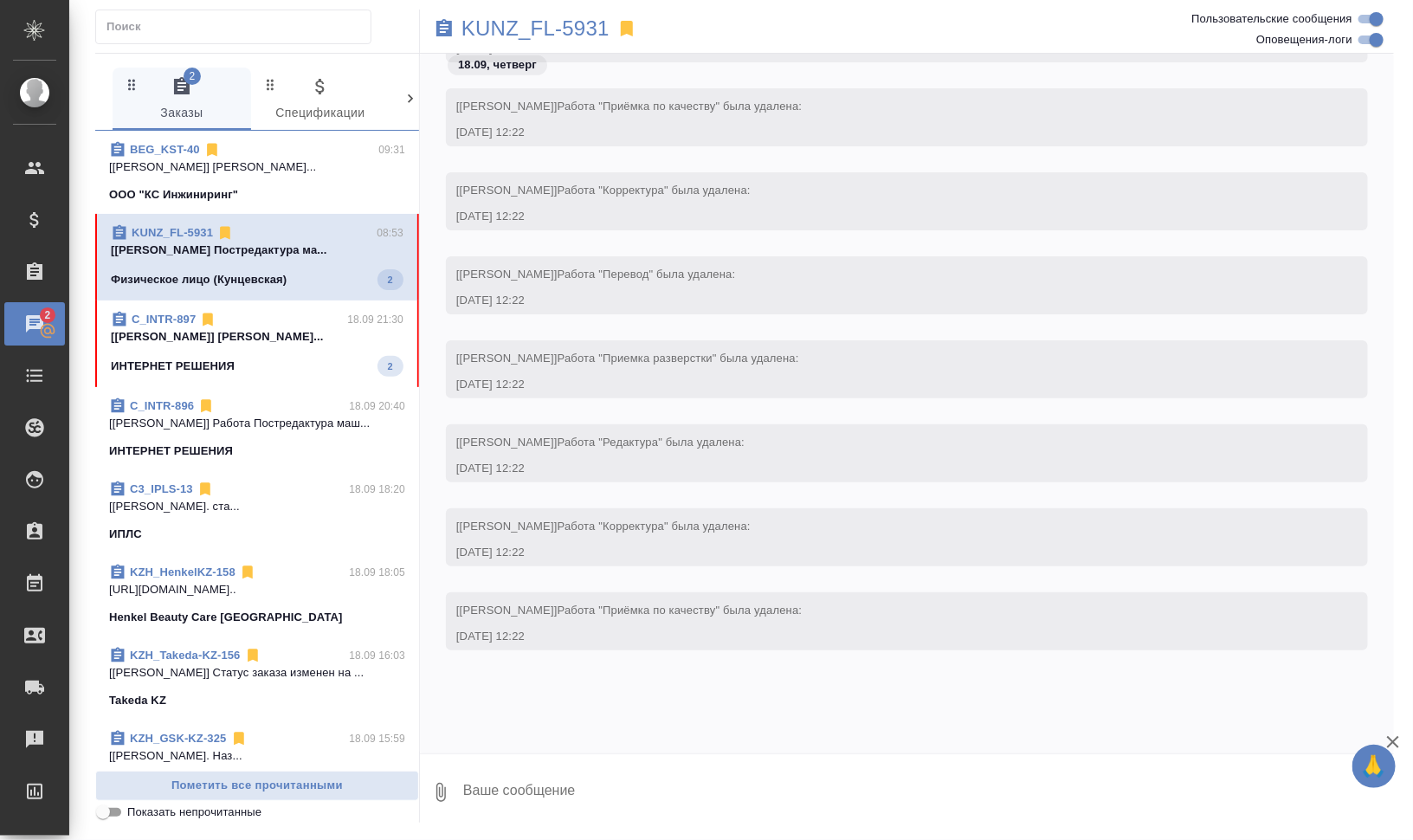
scroll to position [6535, 0]
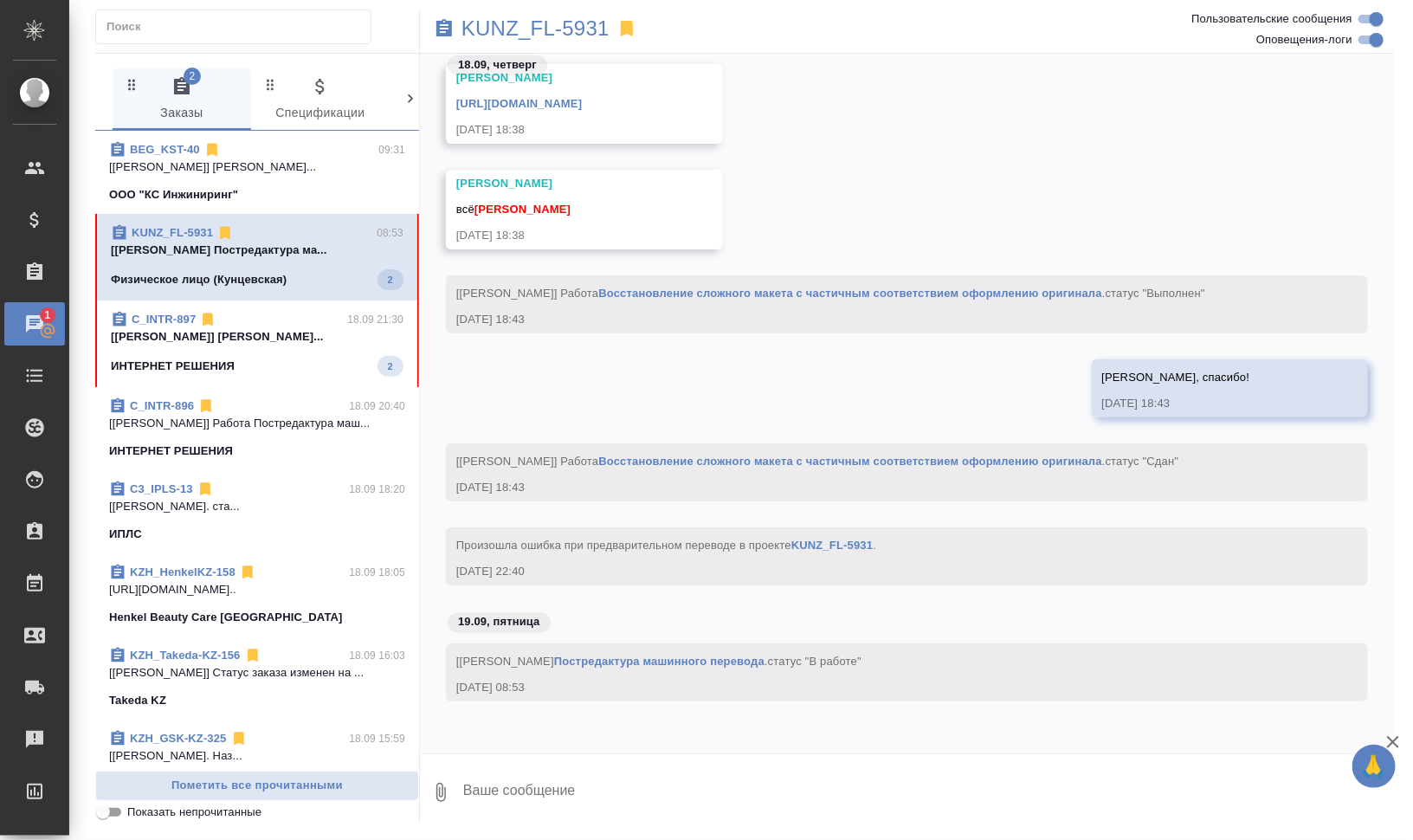
click at [297, 356] on div "ИНТЕРНЕТ РЕШЕНИЯ 2" at bounding box center [257, 366] width 293 height 20
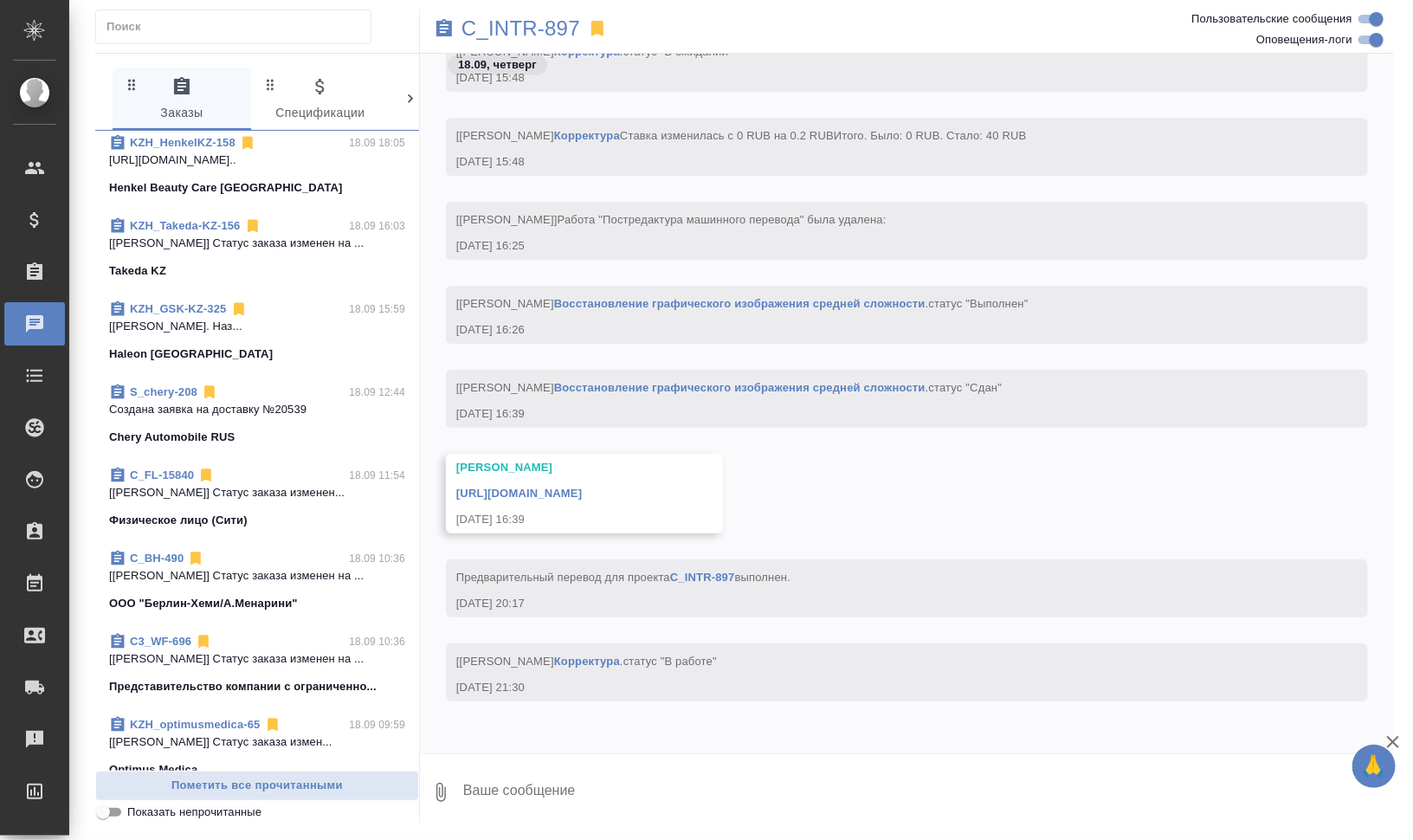
scroll to position [0, 0]
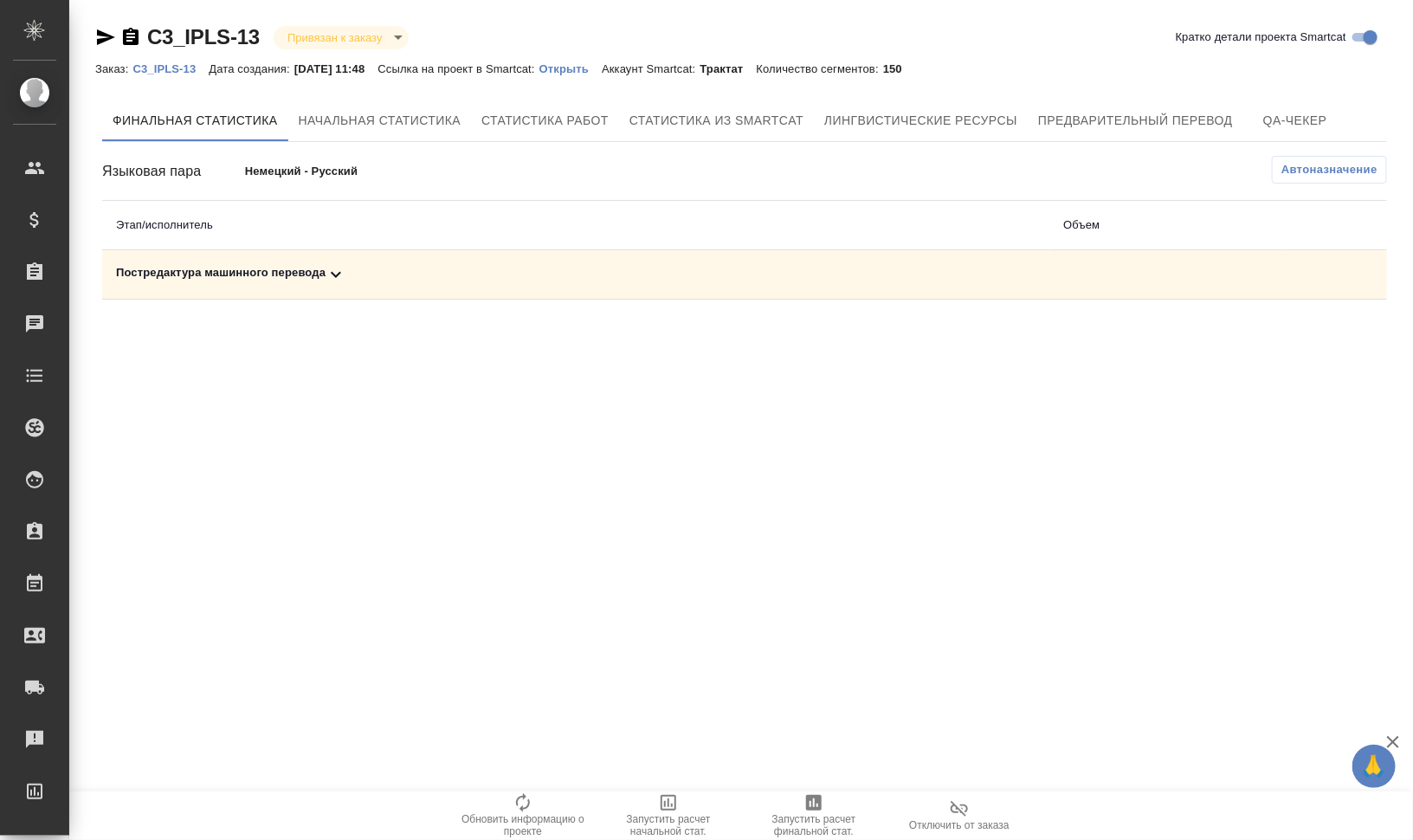
click at [287, 267] on div "Постредактура машинного перевода" at bounding box center [575, 274] width 919 height 20
click at [811, 821] on span "Запустить расчет финальной стат." at bounding box center [813, 824] width 125 height 24
click at [273, 265] on div "Постредактура машинного перевода" at bounding box center [575, 274] width 919 height 20
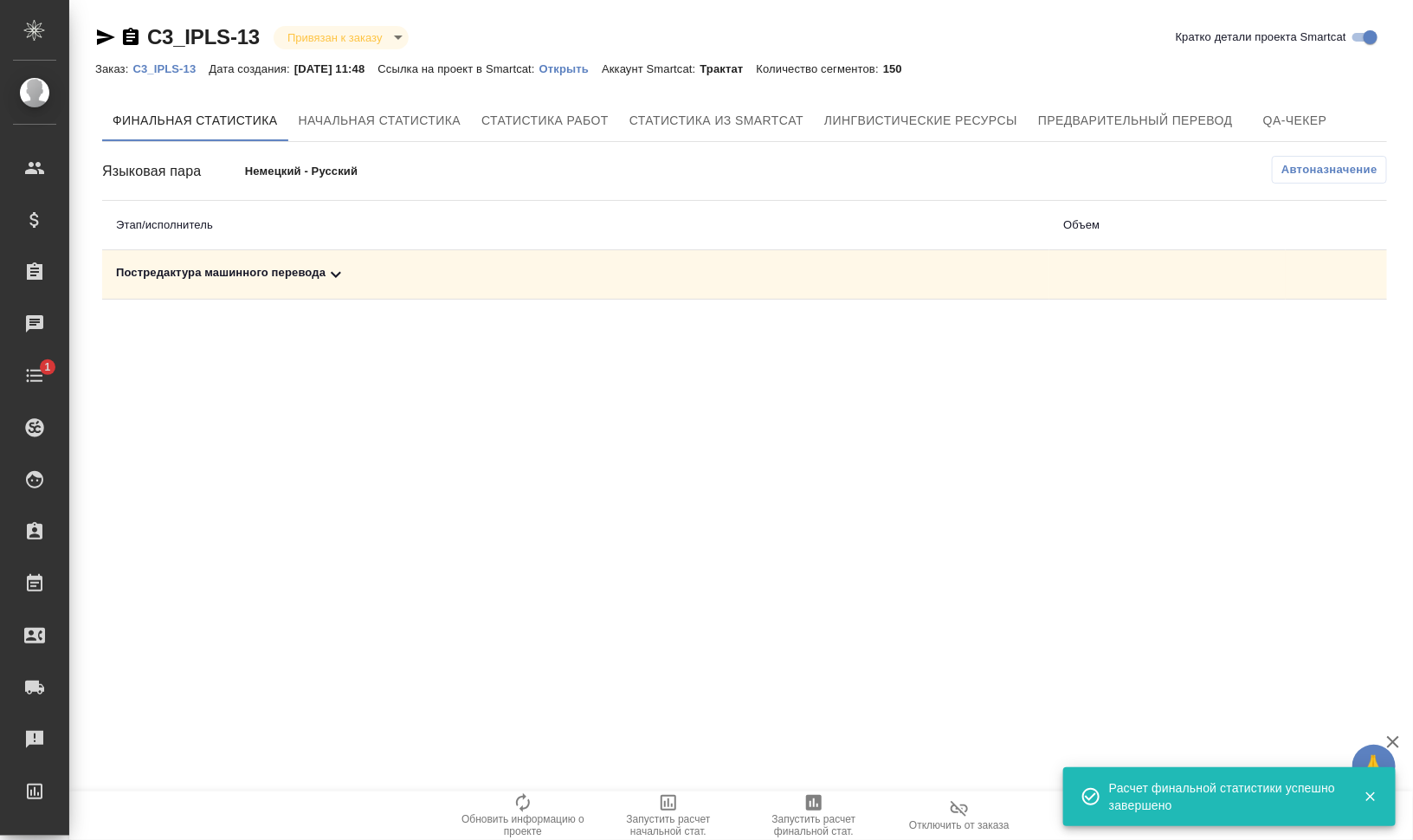
click at [279, 274] on div "Постредактура машинного перевода" at bounding box center [575, 274] width 919 height 20
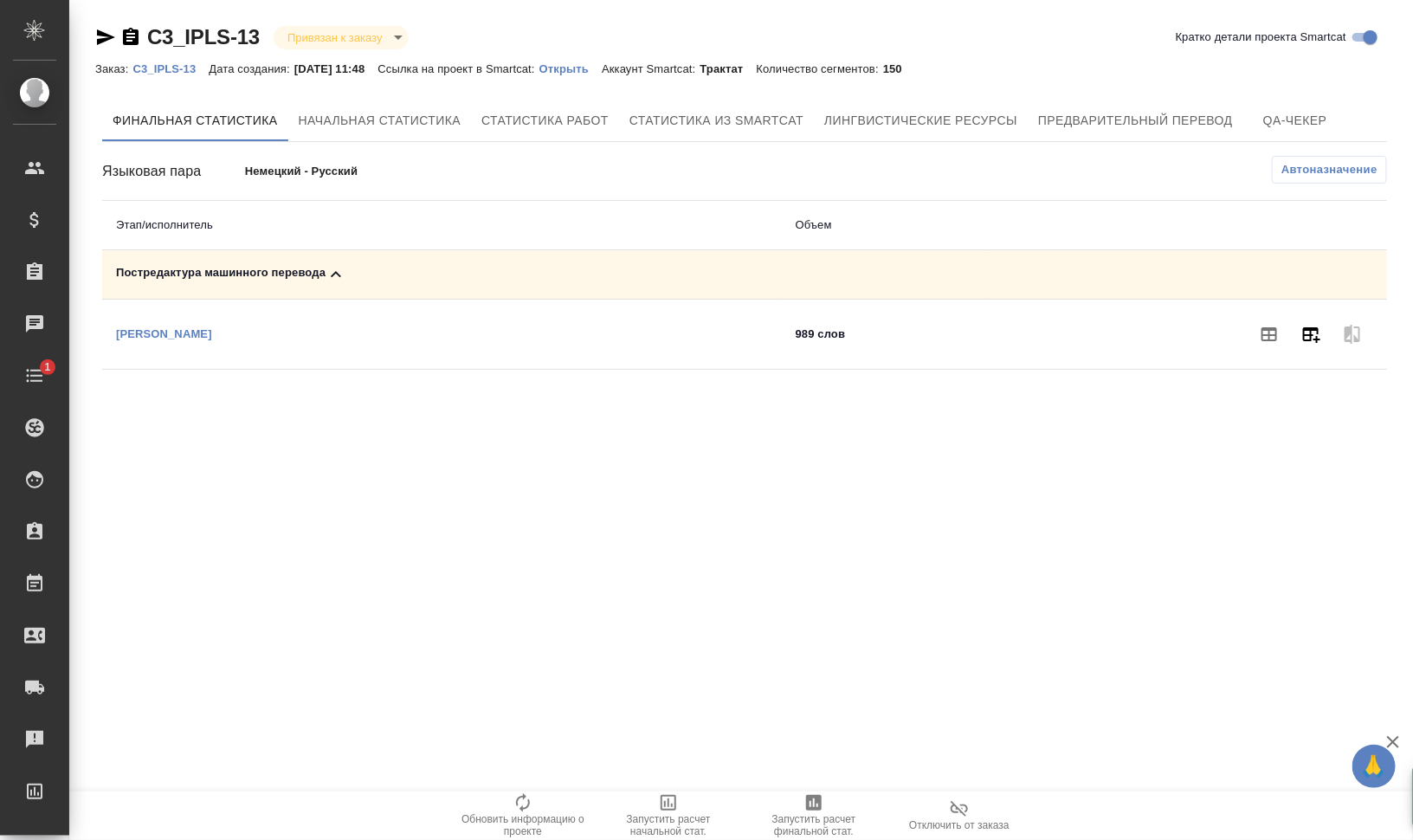
click at [1316, 334] on icon "button" at bounding box center [1310, 334] width 20 height 20
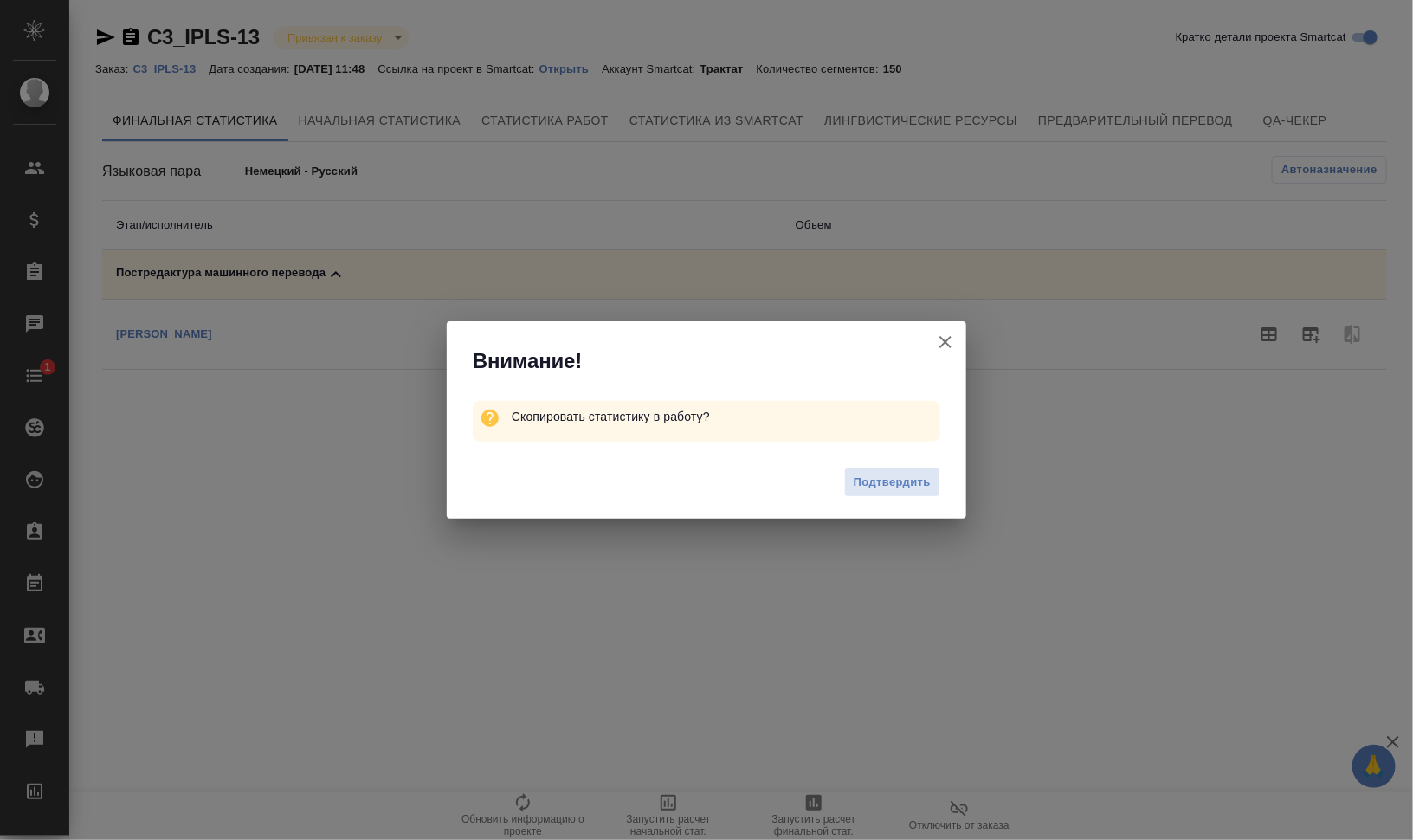
click at [887, 490] on span "Подтвердить" at bounding box center [892, 482] width 77 height 20
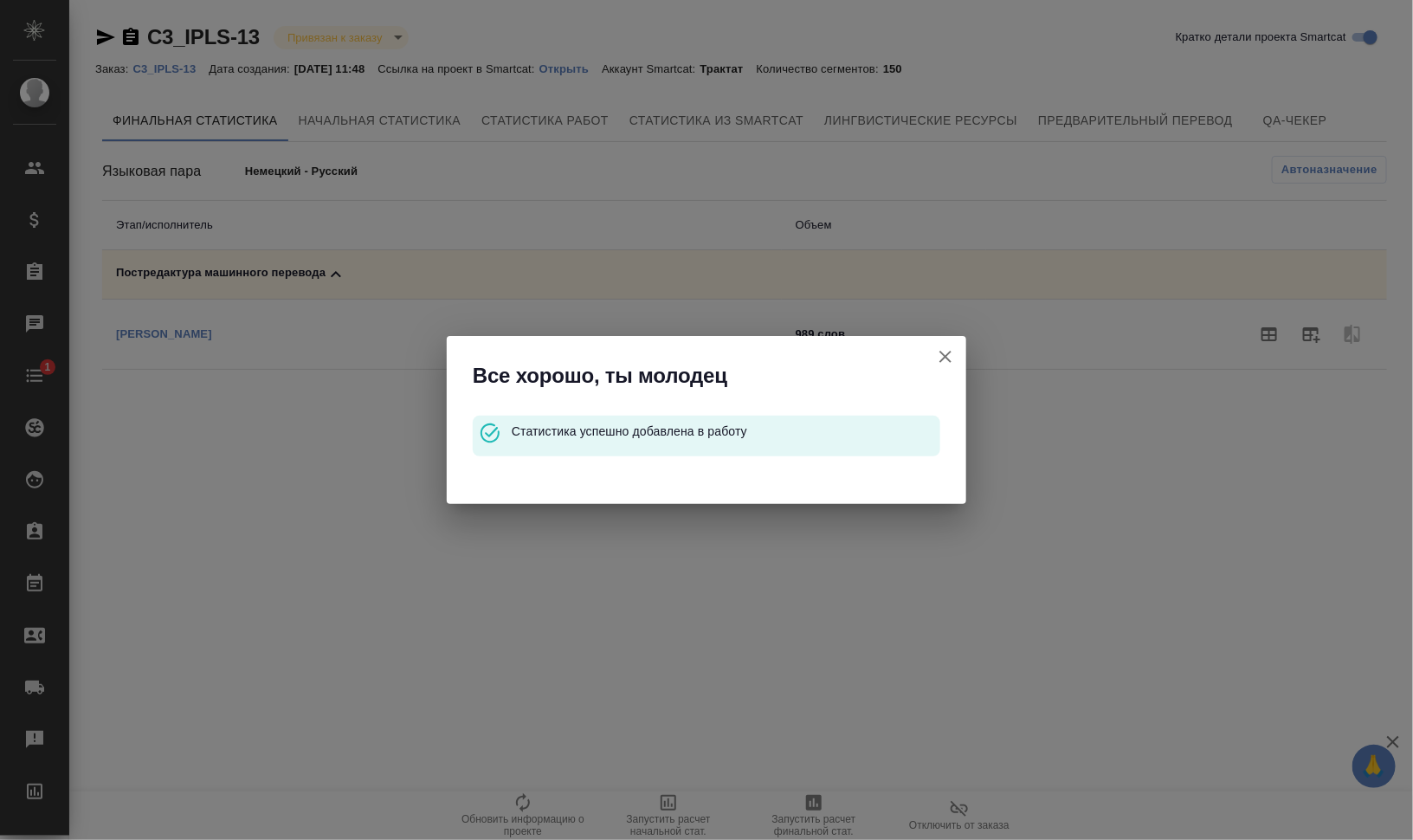
click at [943, 351] on icon "button" at bounding box center [945, 356] width 20 height 20
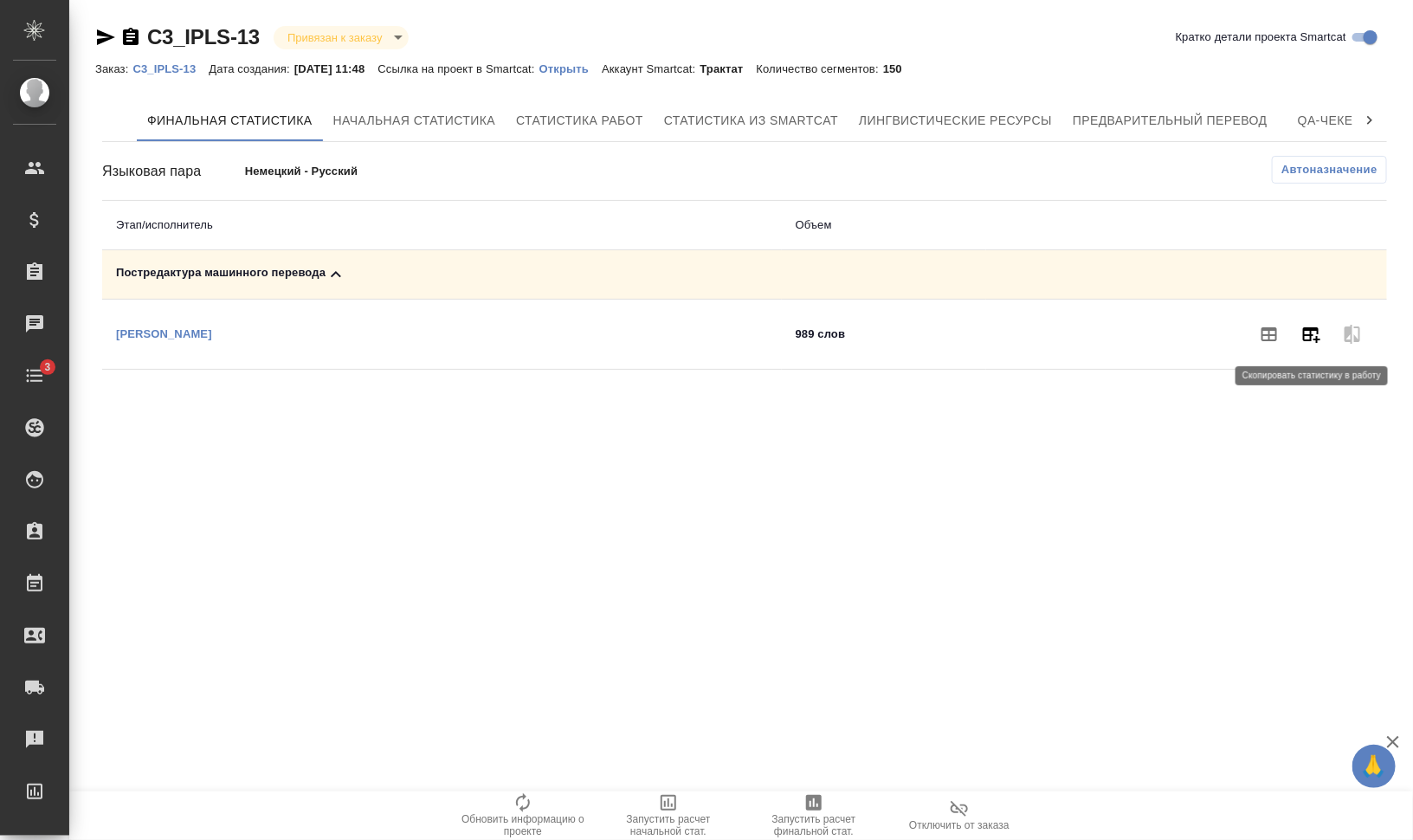
click at [1319, 341] on icon "button" at bounding box center [1310, 334] width 20 height 20
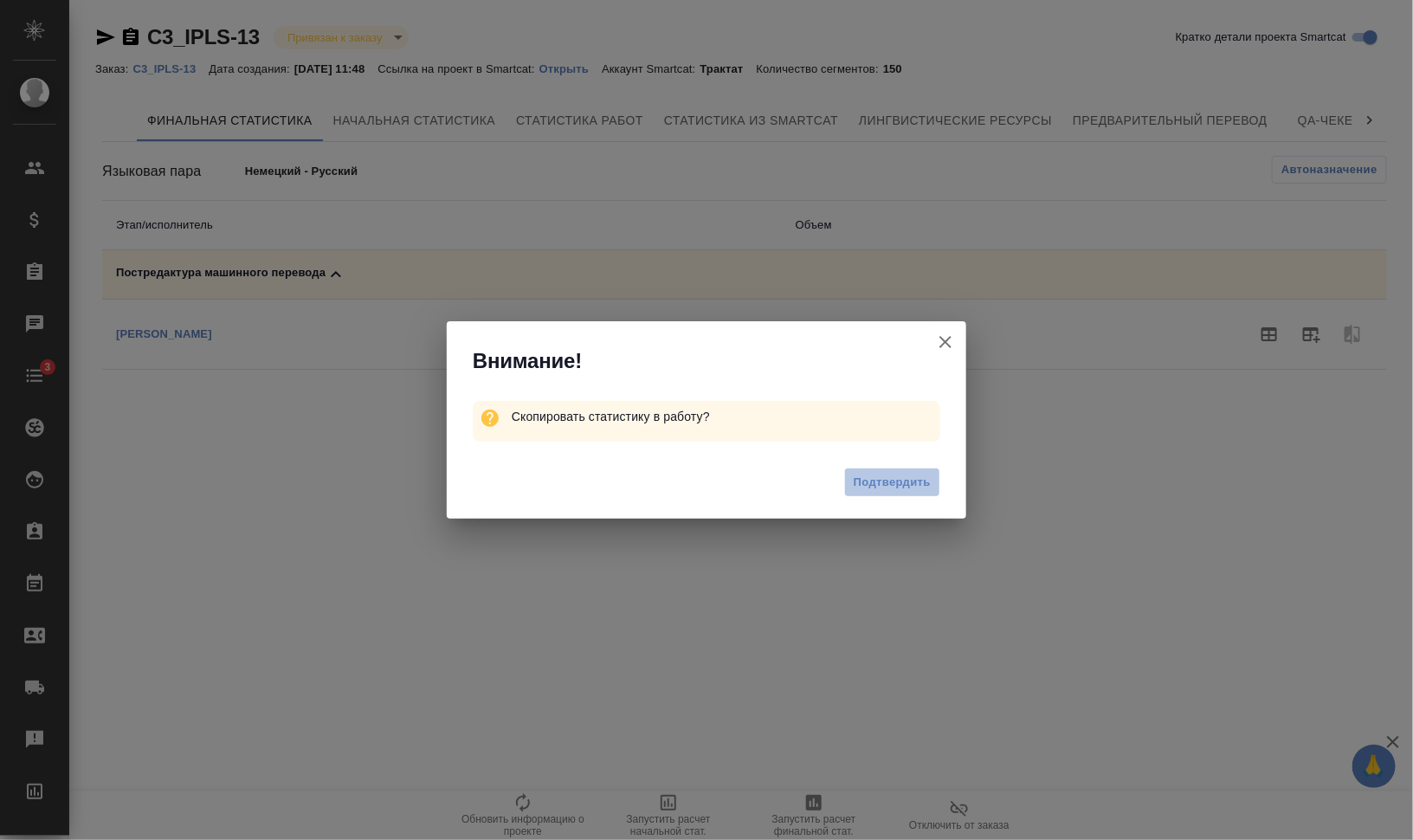
click at [887, 487] on span "Подтвердить" at bounding box center [892, 482] width 77 height 20
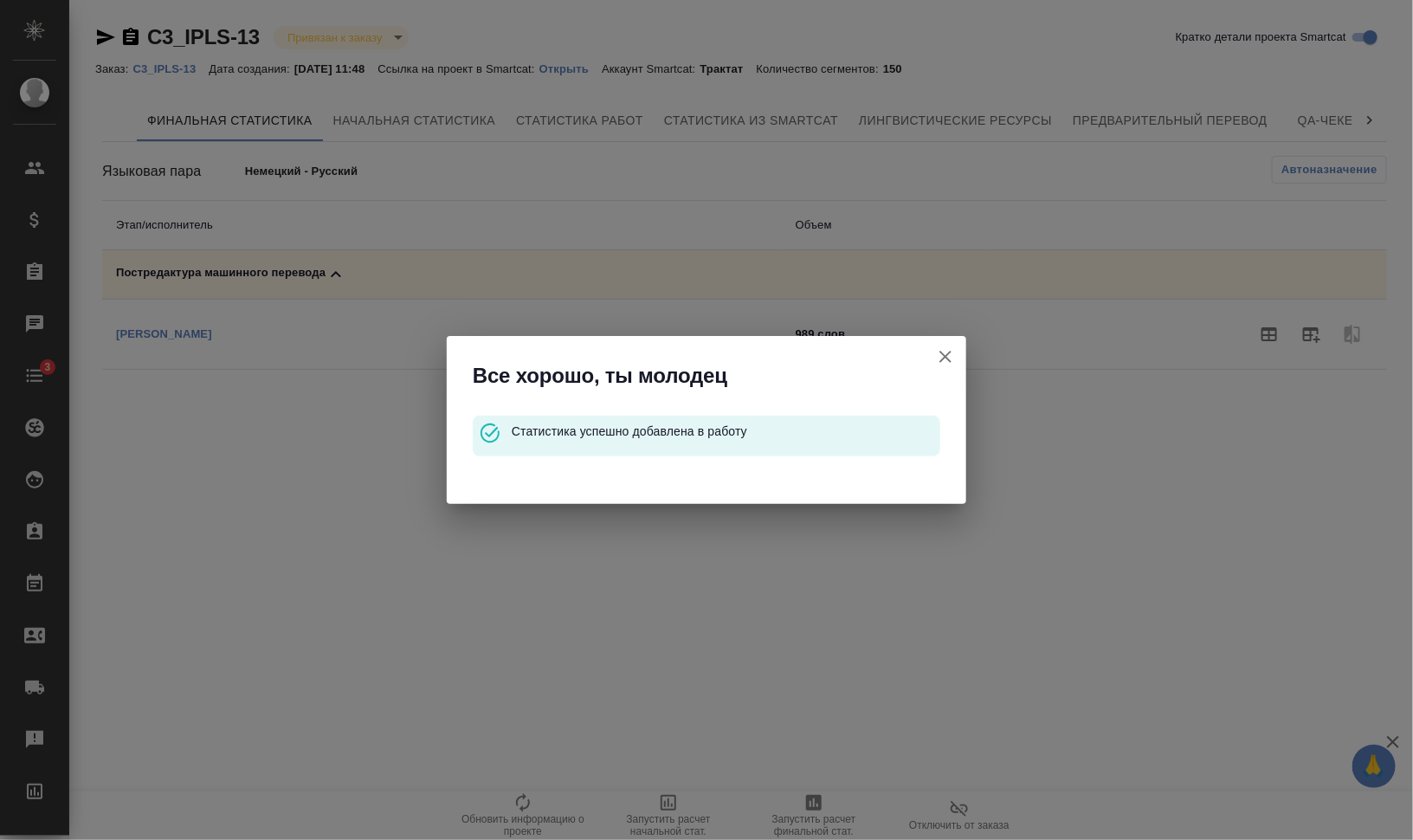
drag, startPoint x: 944, startPoint y: 359, endPoint x: 875, endPoint y: 312, distance: 83.5
click at [943, 359] on icon "button" at bounding box center [945, 357] width 12 height 12
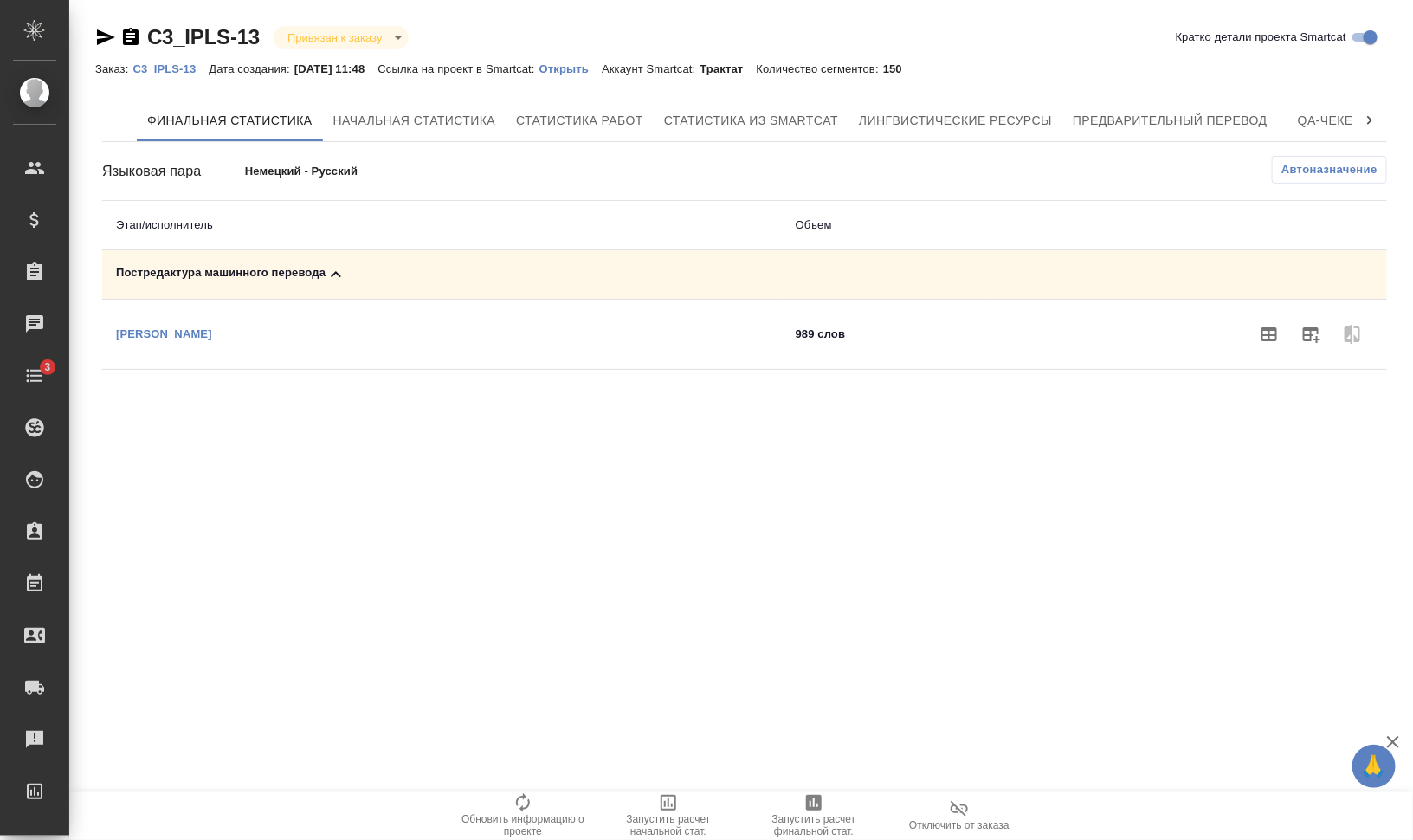
click at [167, 65] on p "C3_IPLS-13" at bounding box center [171, 69] width 77 height 13
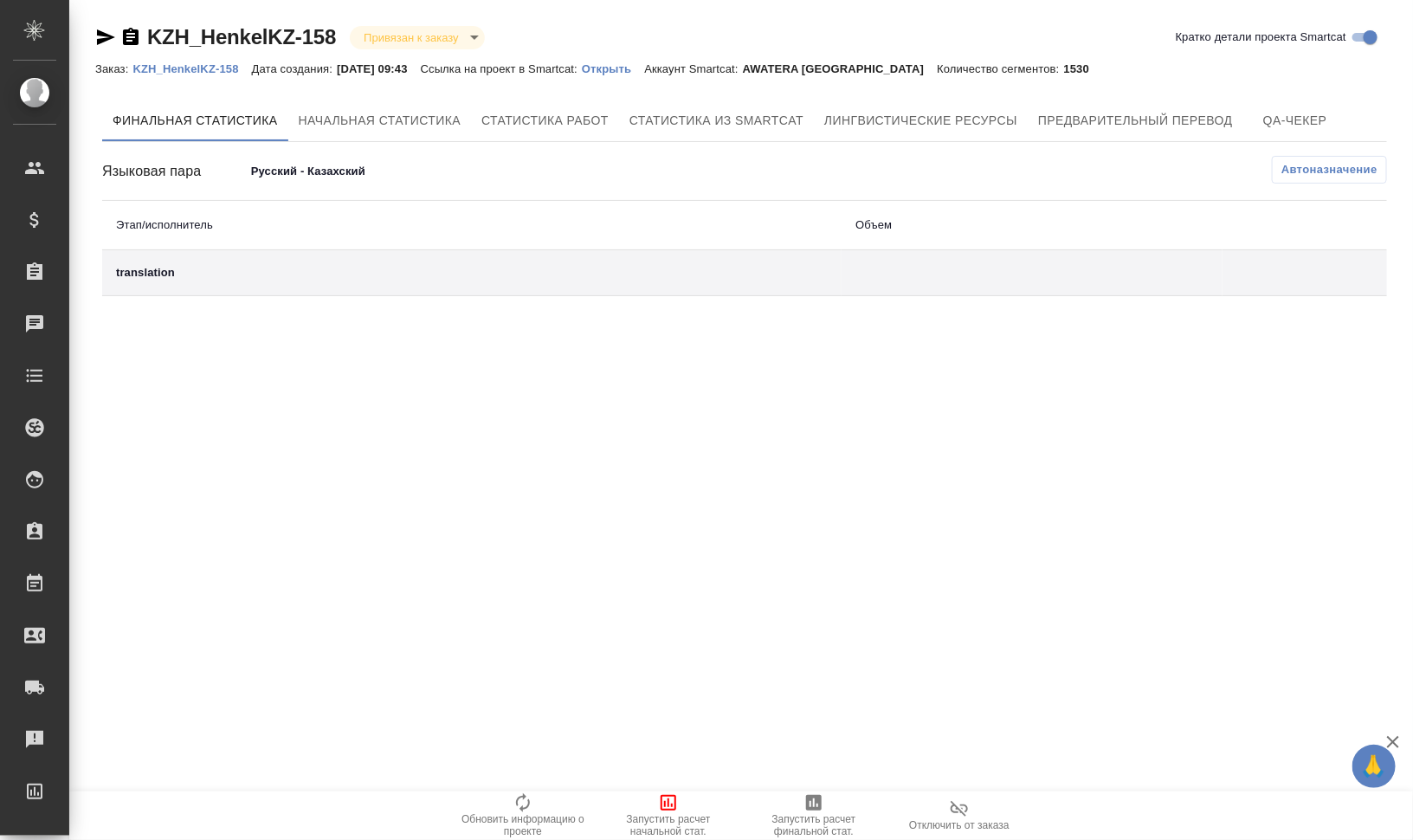
click at [685, 796] on span "Запустить расчет начальной стат." at bounding box center [668, 814] width 125 height 45
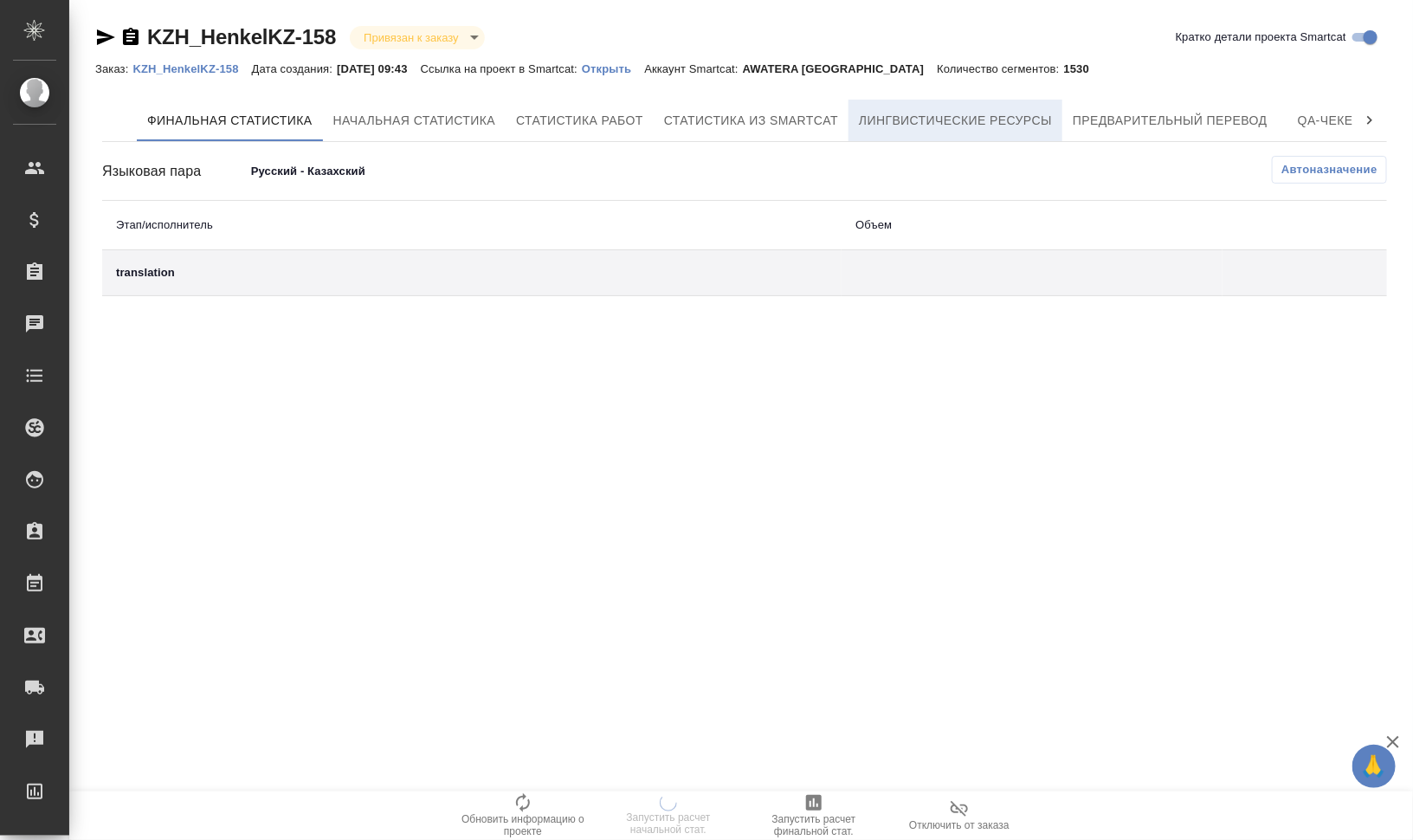
click at [955, 119] on span "Лингвистические ресурсы" at bounding box center [955, 121] width 193 height 21
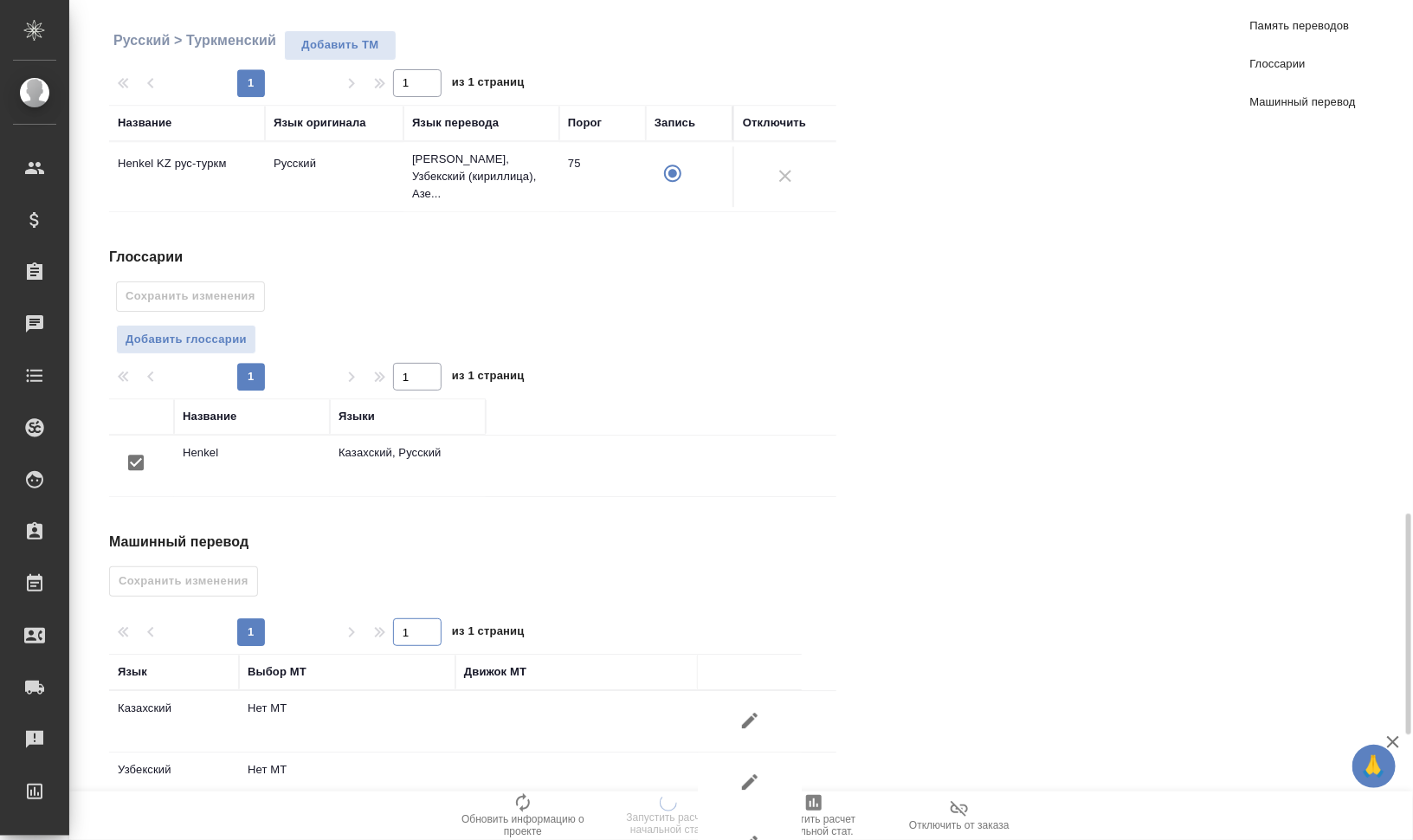
scroll to position [2346, 0]
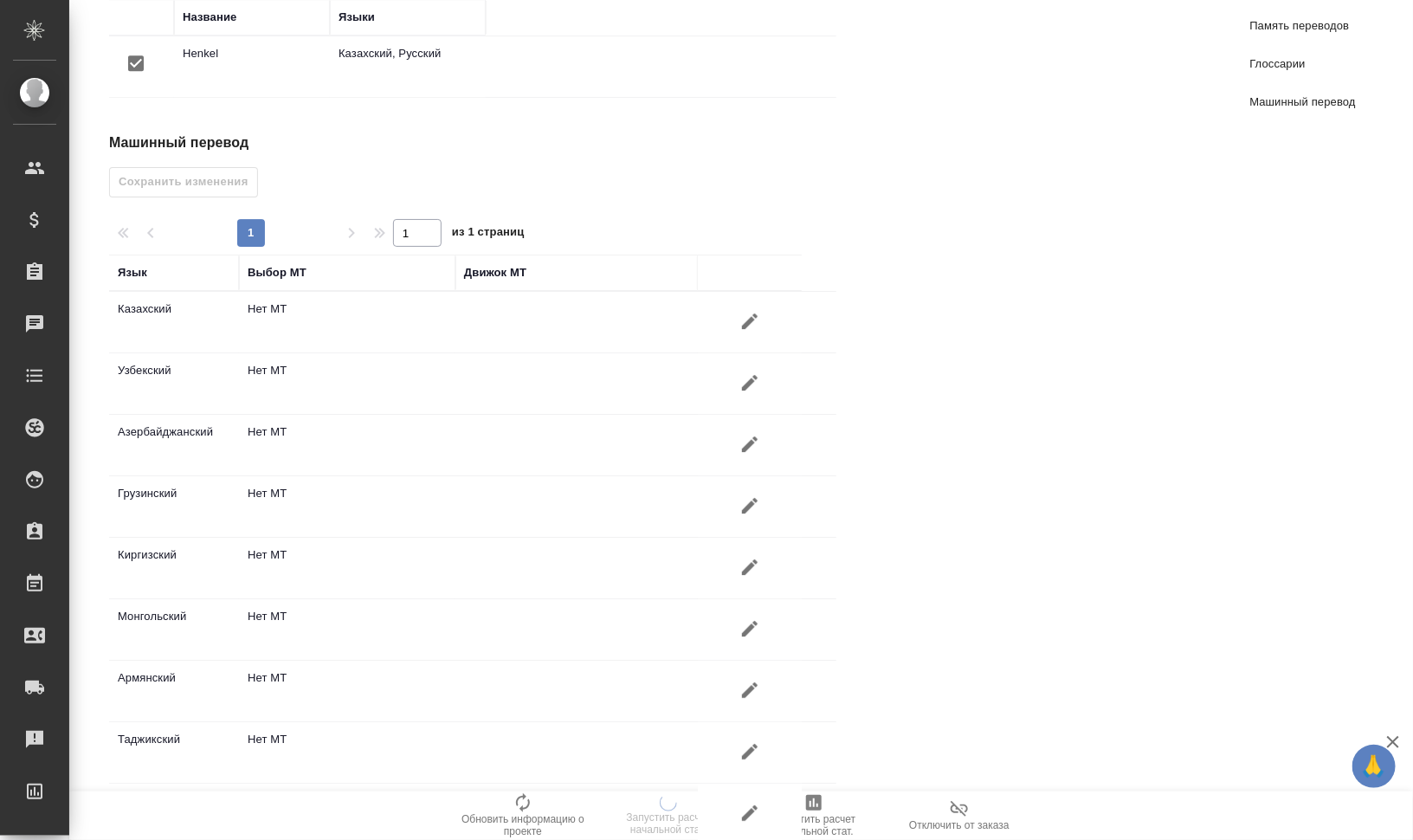
click at [759, 311] on icon "button" at bounding box center [749, 320] width 20 height 20
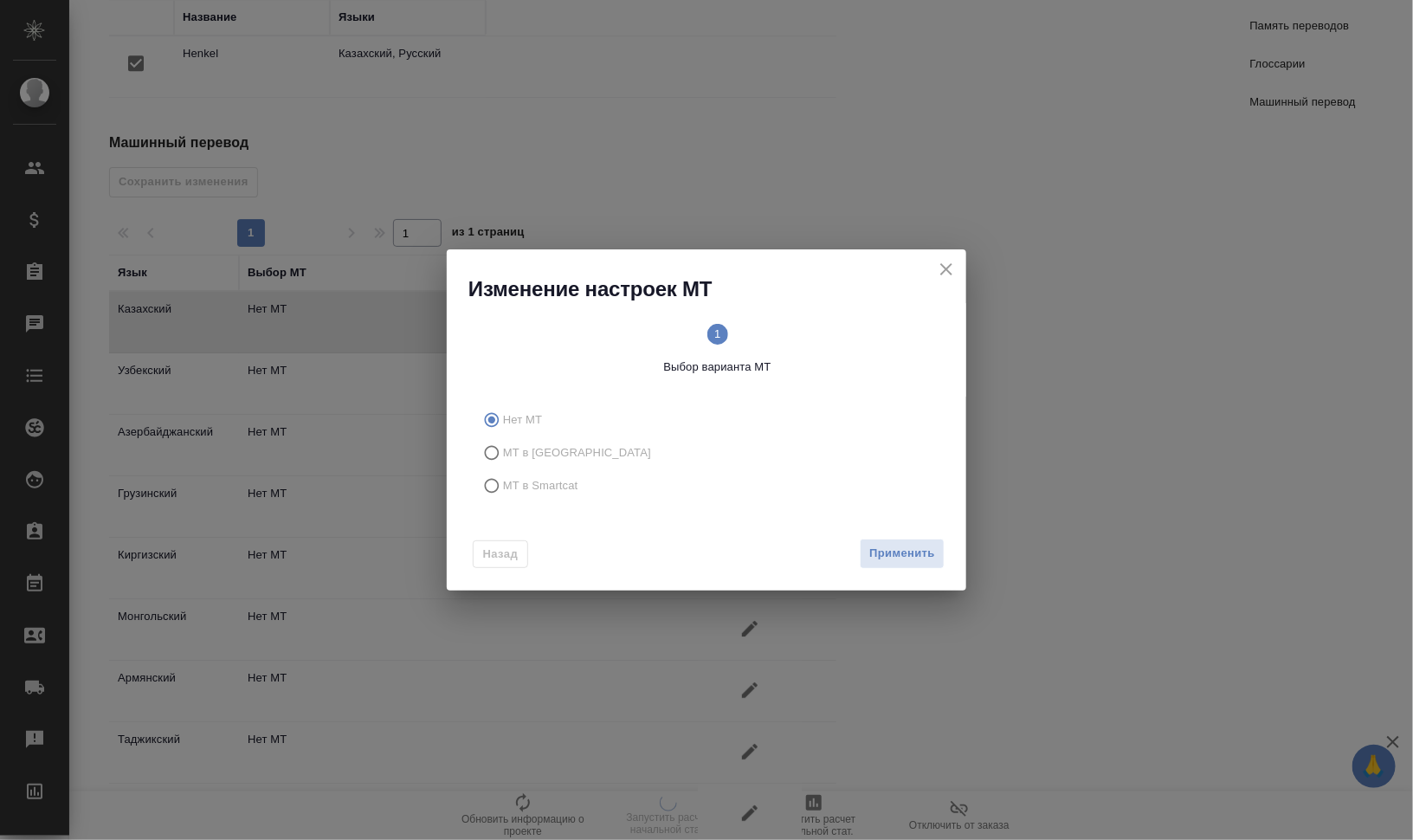
click at [558, 482] on span "МТ в Smartcat" at bounding box center [540, 485] width 76 height 17
click at [503, 482] on input "МТ в Smartcat" at bounding box center [488, 485] width 28 height 33
radio input "true"
click at [811, 334] on span "2 Выбор движка Smartcat" at bounding box center [831, 350] width 214 height 52
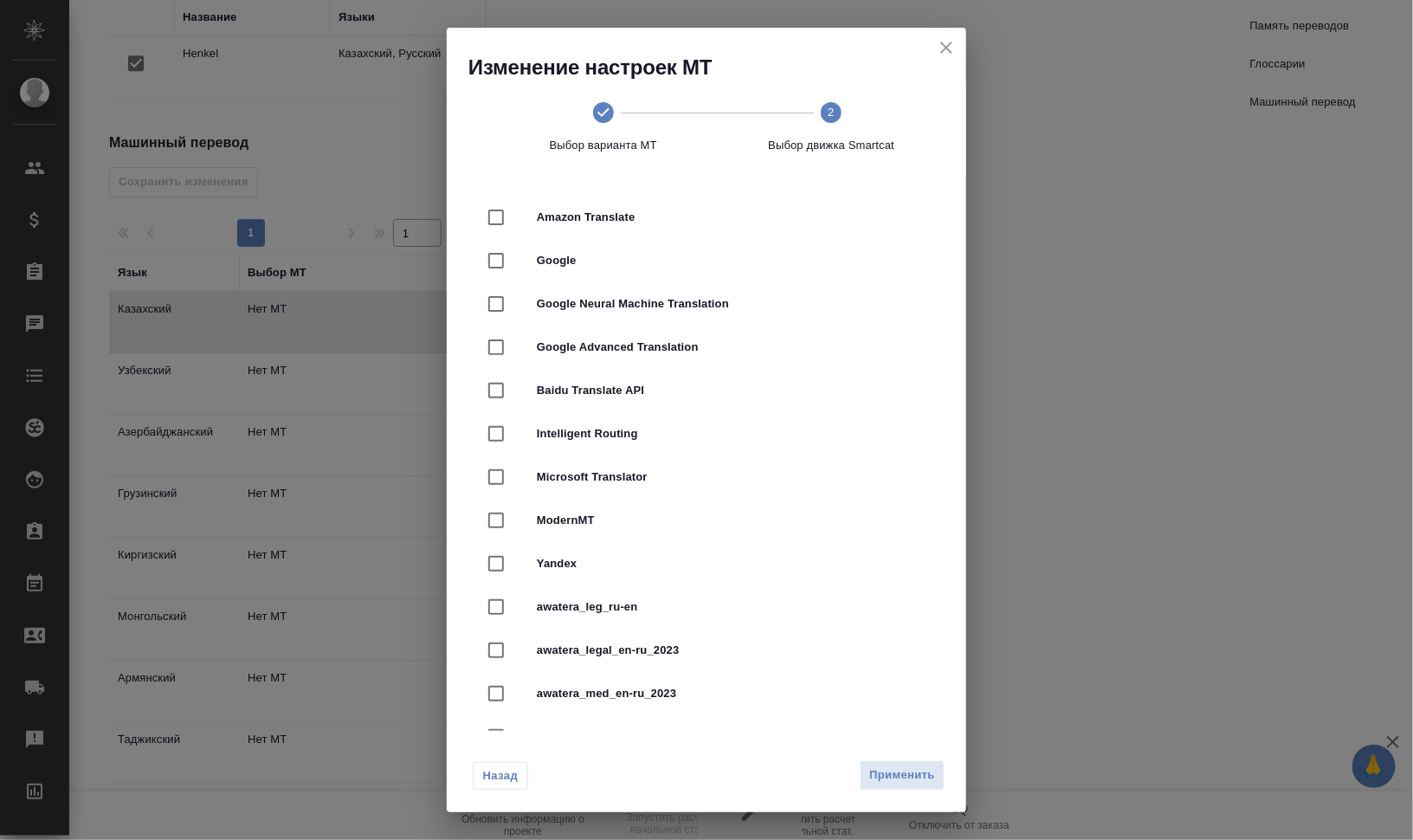
click at [646, 564] on span "Yandex" at bounding box center [731, 563] width 388 height 17
checkbox input "true"
click at [923, 763] on button "Применить" at bounding box center [901, 775] width 85 height 30
radio input "false"
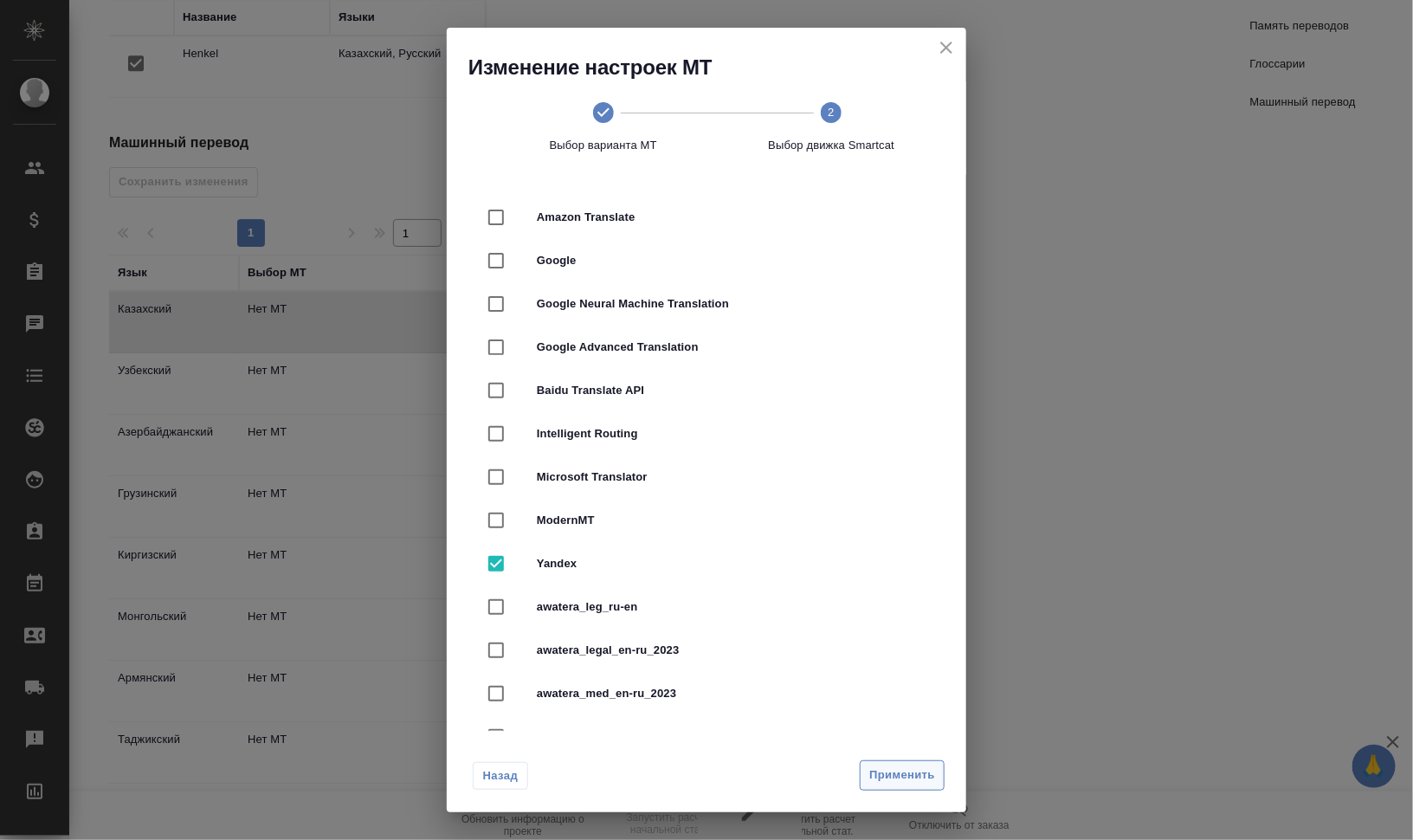
radio input "false"
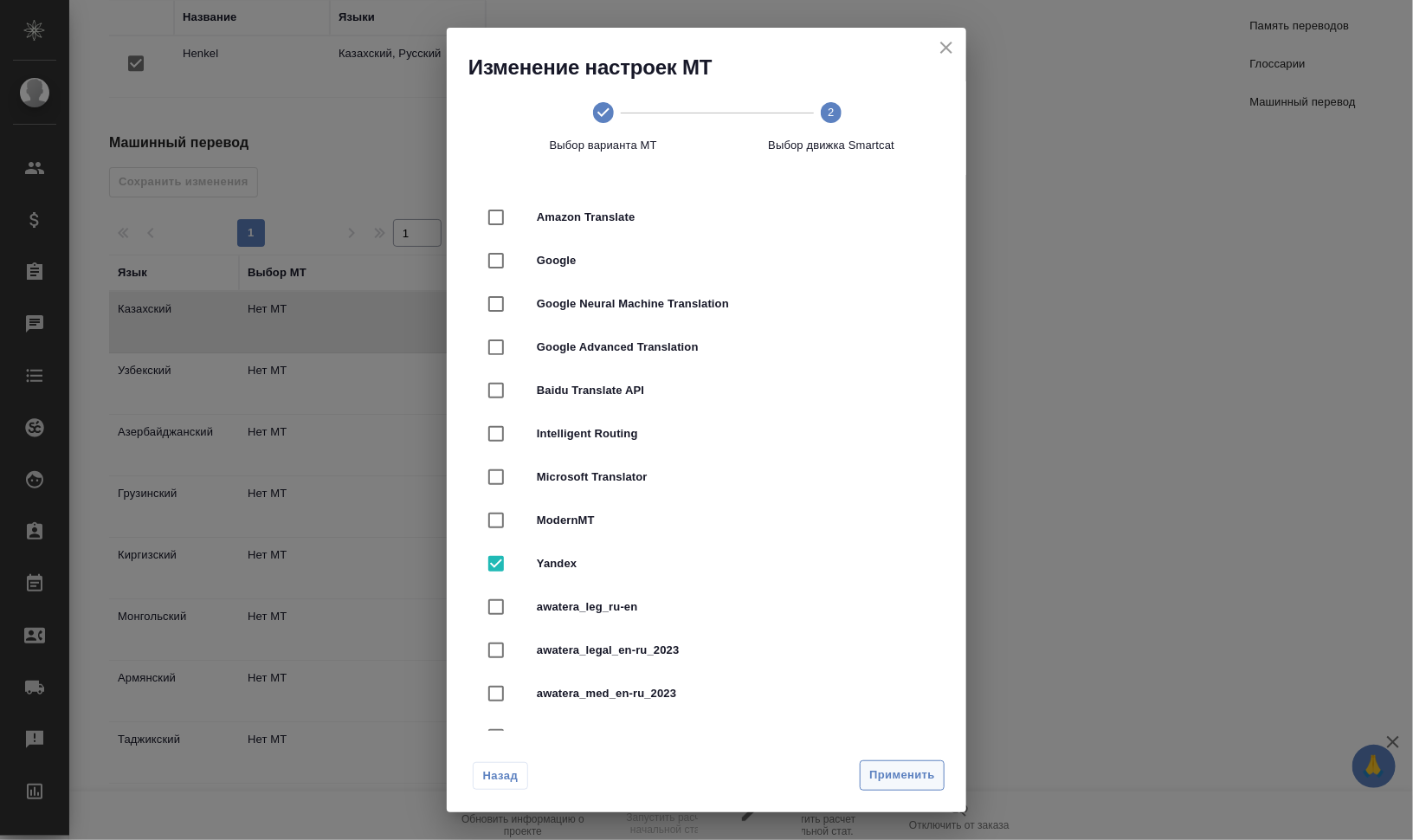
radio input "false"
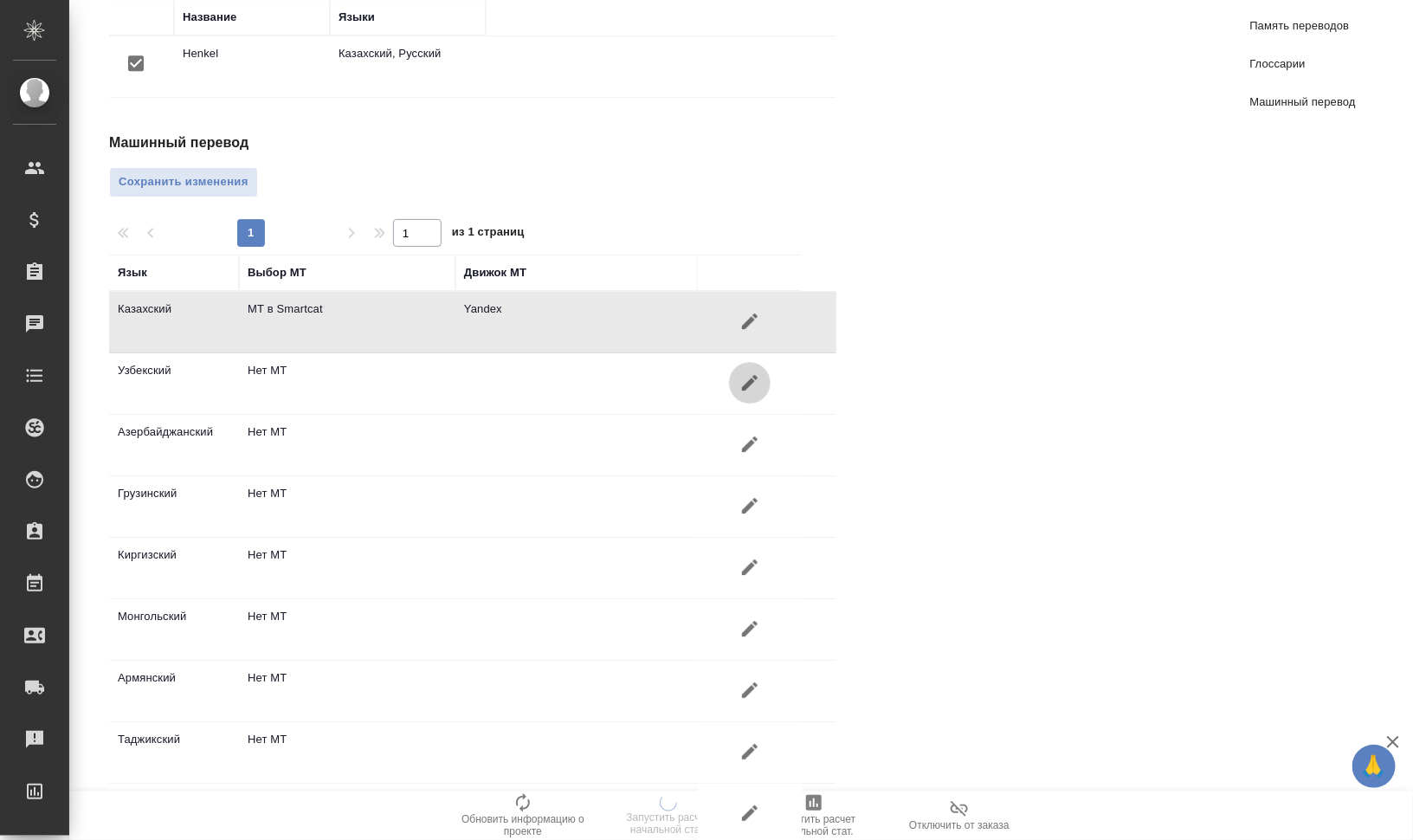
click at [748, 372] on icon "button" at bounding box center [749, 382] width 20 height 20
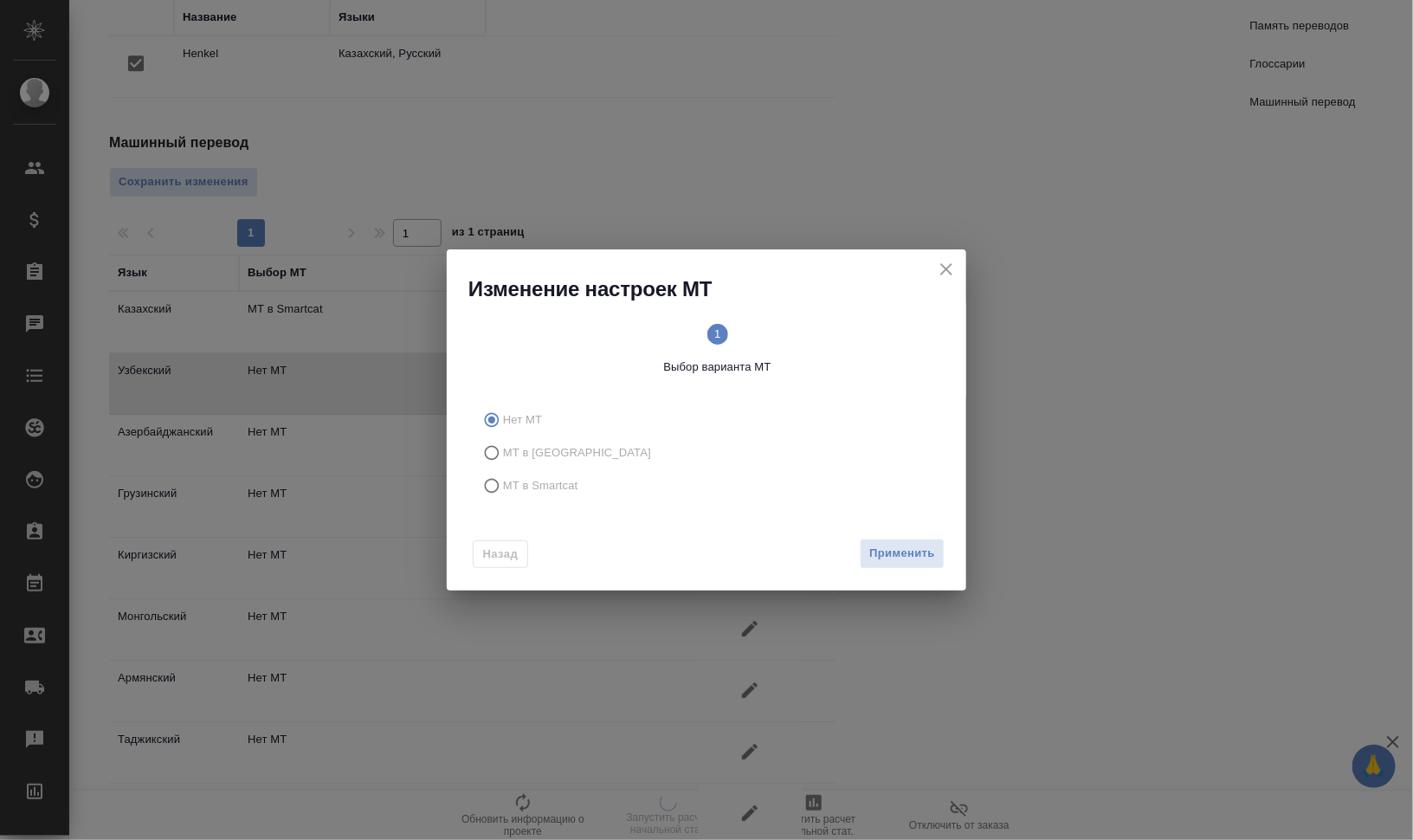
click at [569, 484] on span "МТ в Smartcat" at bounding box center [540, 485] width 76 height 17
click at [503, 484] on input "МТ в Smartcat" at bounding box center [488, 485] width 28 height 33
radio input "true"
click at [825, 337] on circle at bounding box center [830, 334] width 20 height 20
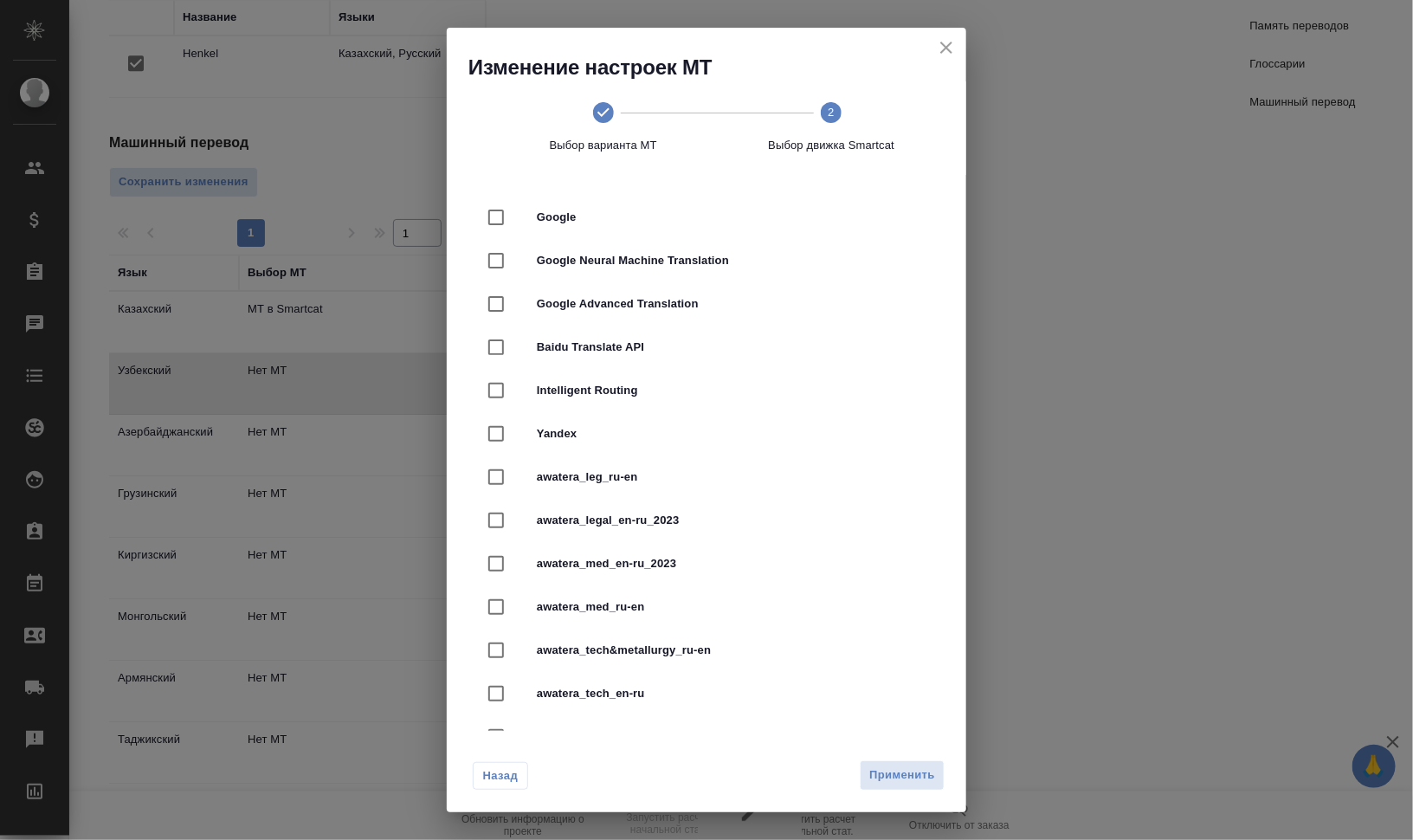
click at [682, 437] on span "Yandex" at bounding box center [731, 433] width 388 height 17
checkbox input "true"
click at [920, 772] on span "Применить" at bounding box center [902, 775] width 66 height 20
radio input "false"
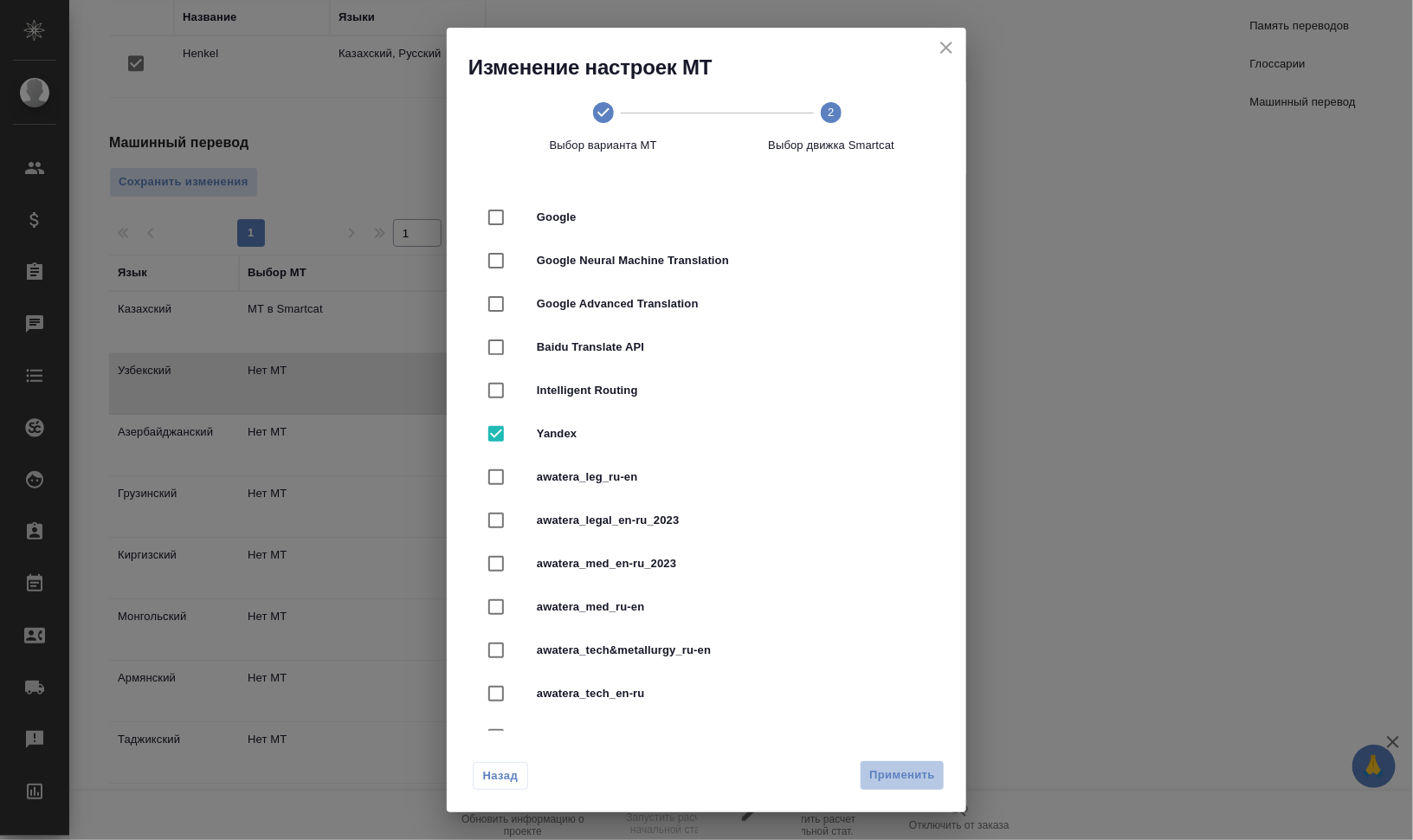
radio input "false"
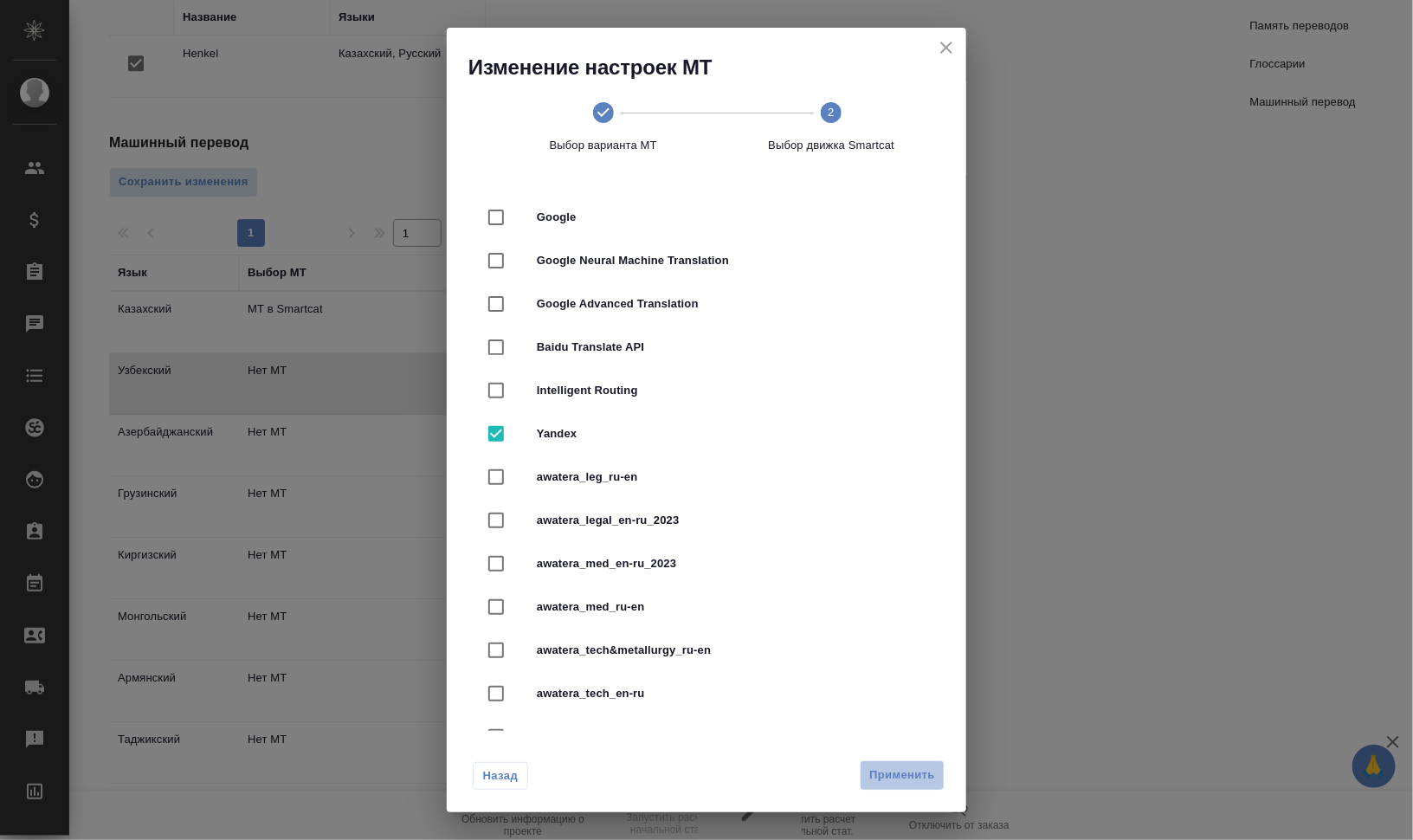
radio input "false"
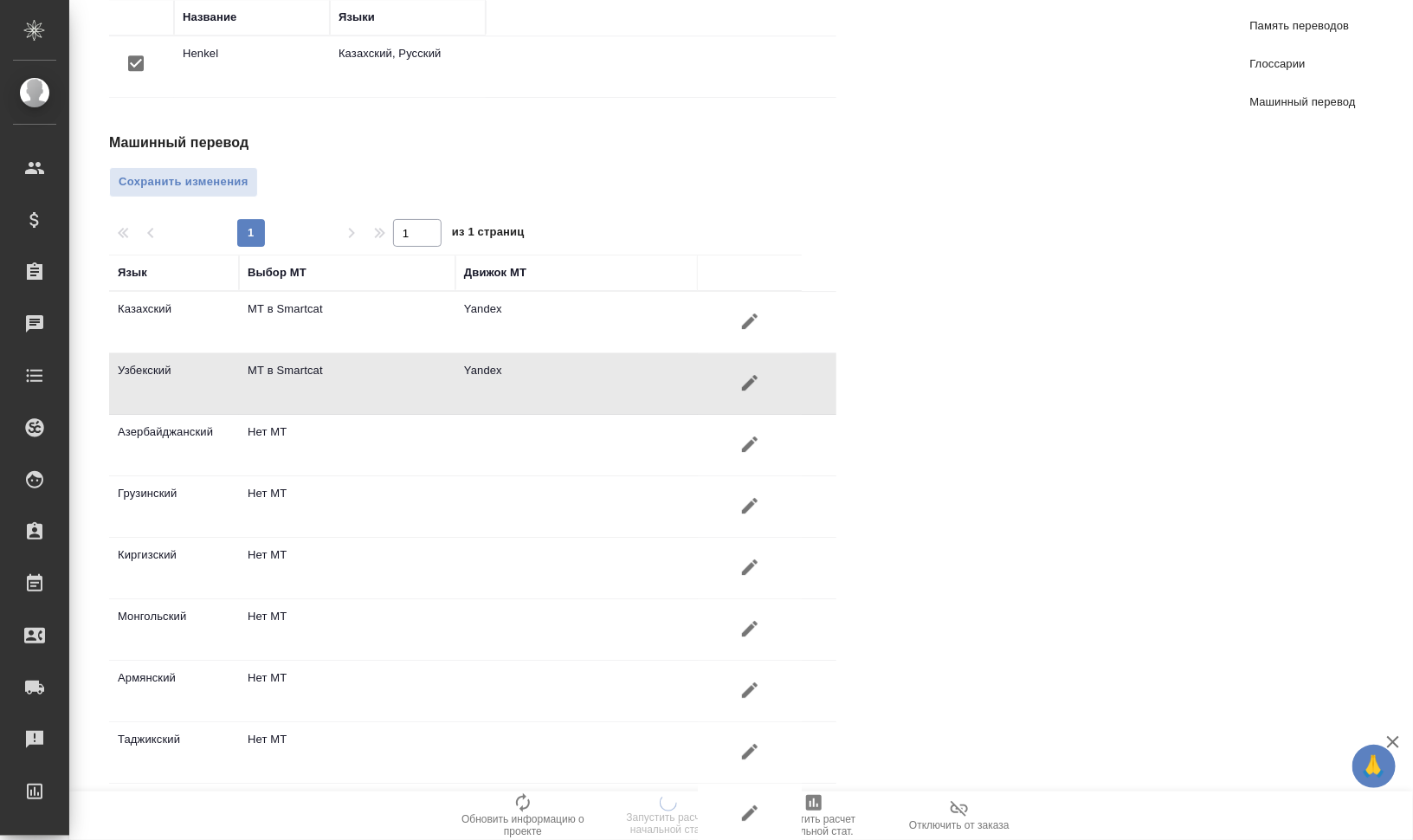
click at [752, 433] on icon "button" at bounding box center [749, 443] width 20 height 20
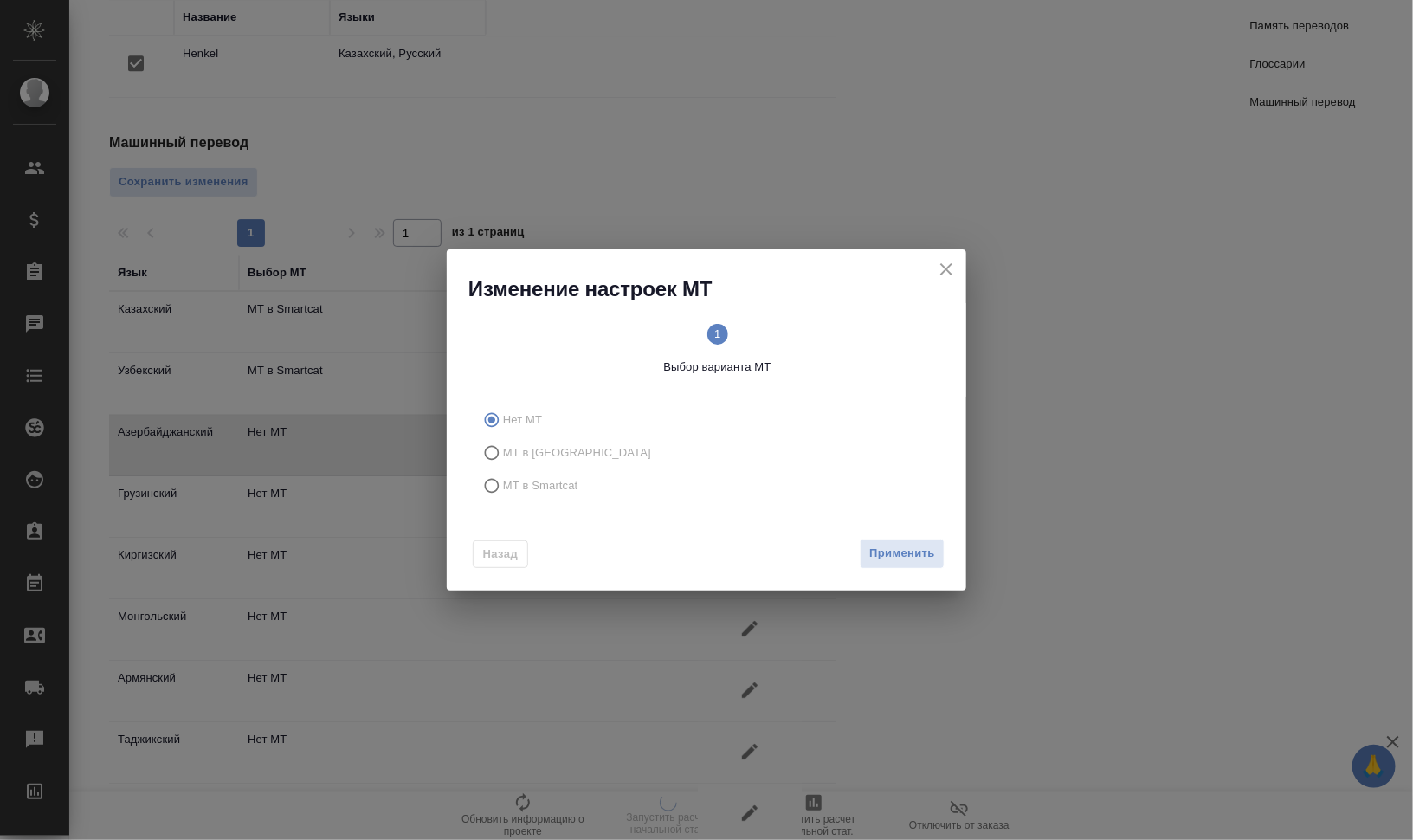
click at [578, 493] on label "МТ в Smartcat" at bounding box center [703, 485] width 456 height 33
click at [503, 493] on input "МТ в Smartcat" at bounding box center [488, 485] width 28 height 33
radio input "true"
click at [825, 330] on circle at bounding box center [830, 334] width 20 height 20
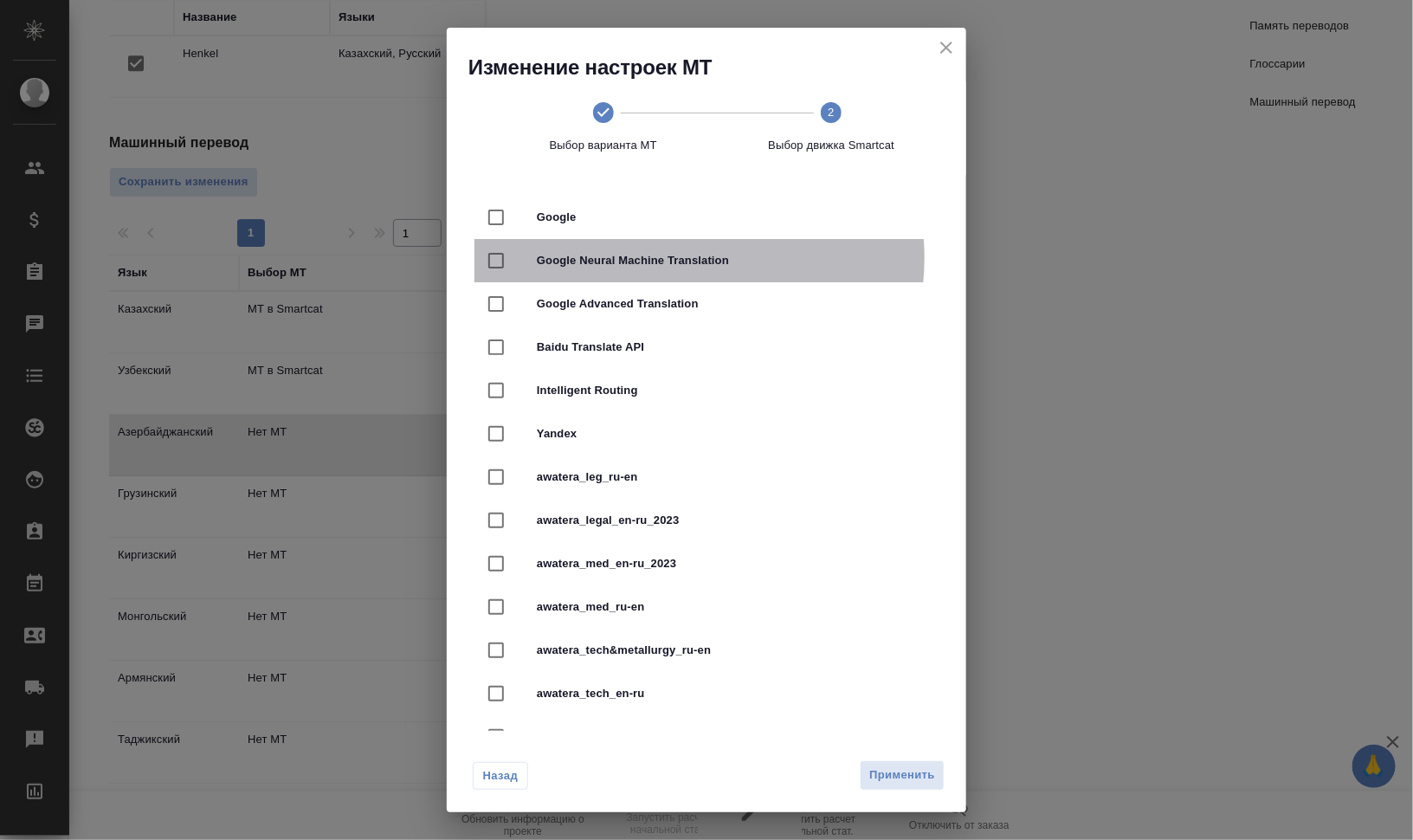
click at [687, 258] on span "Google Neural Machine Translation" at bounding box center [731, 260] width 388 height 17
checkbox input "true"
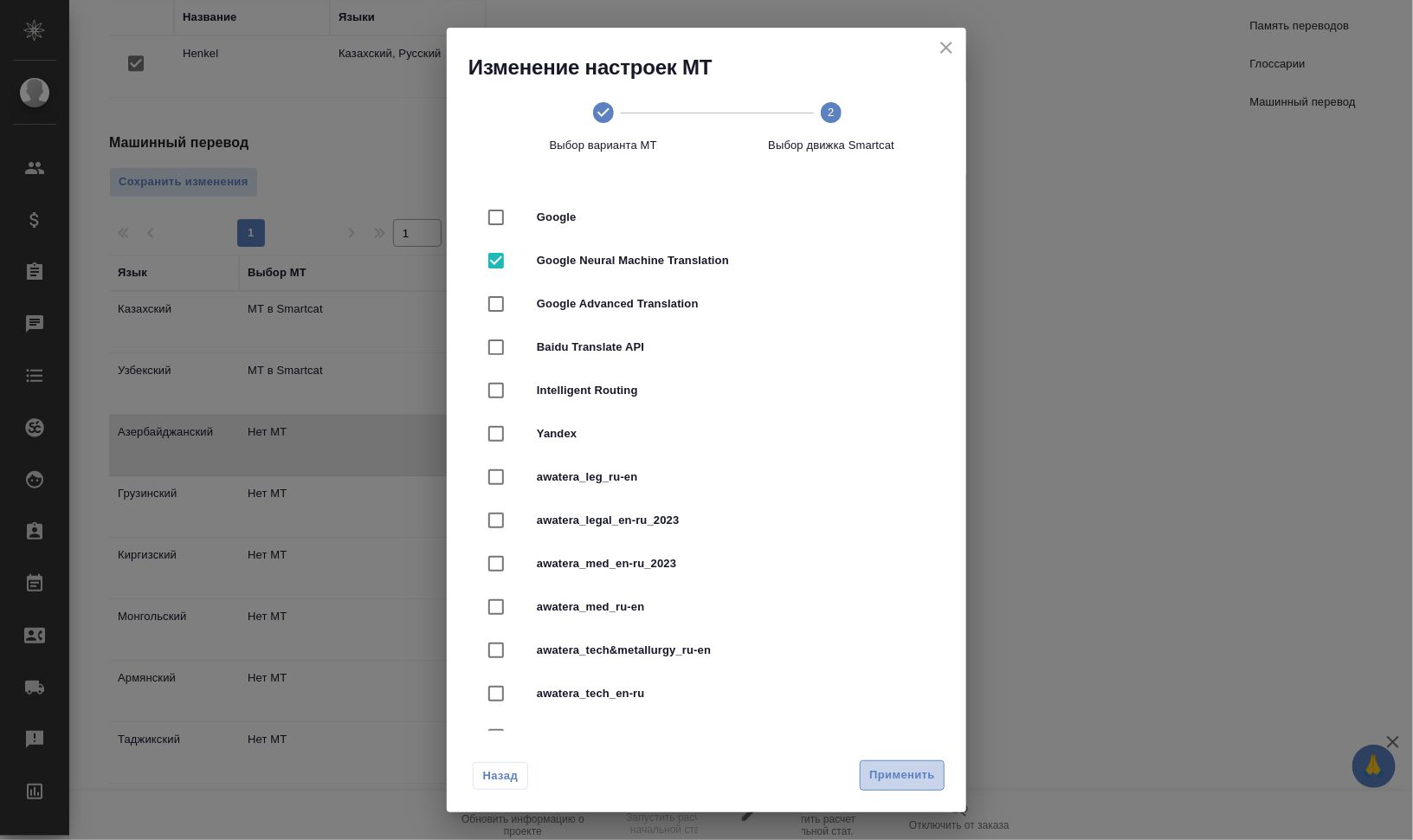
click at [922, 777] on span "Применить" at bounding box center [902, 775] width 66 height 20
radio input "false"
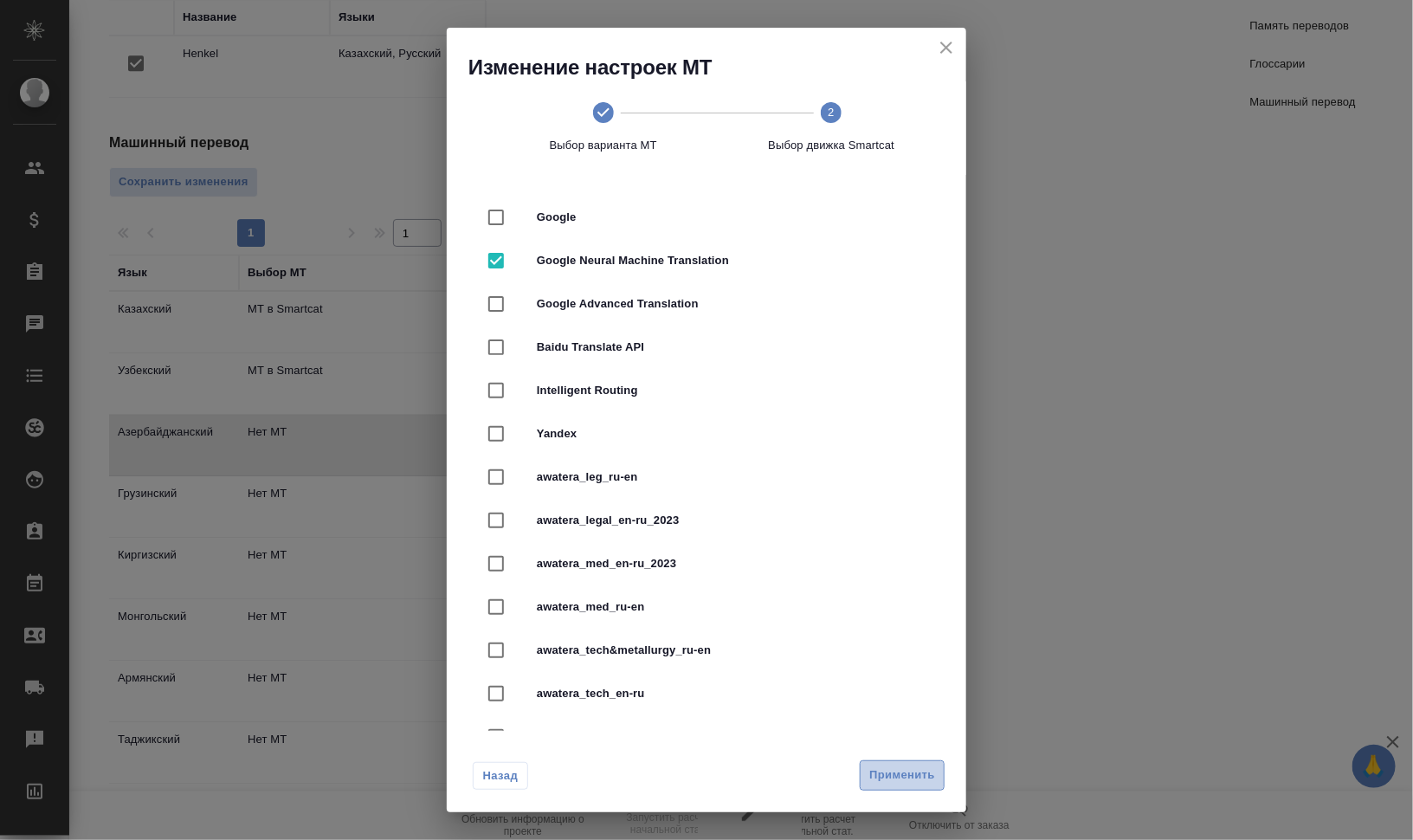
radio input "false"
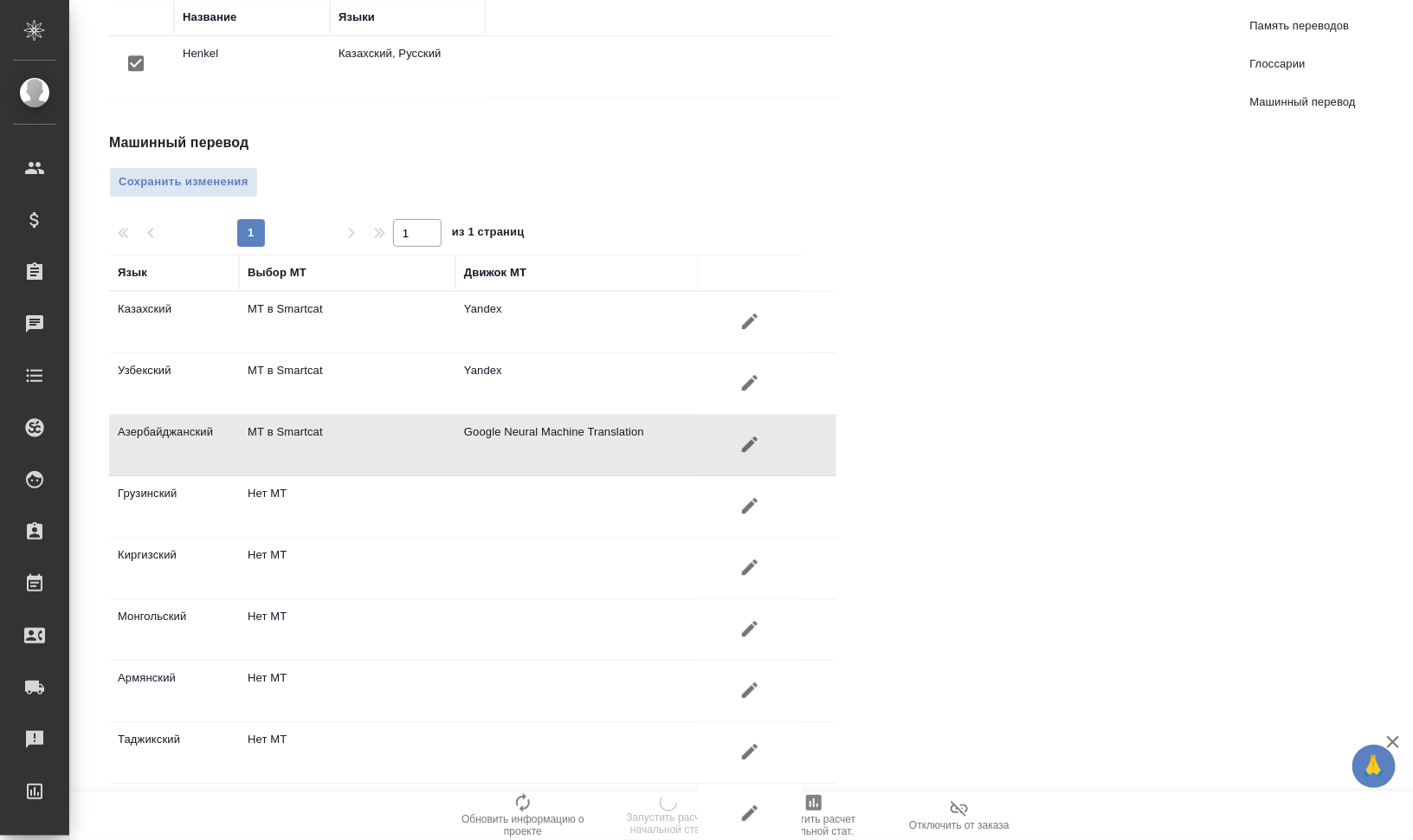
click at [752, 495] on icon "button" at bounding box center [749, 505] width 20 height 20
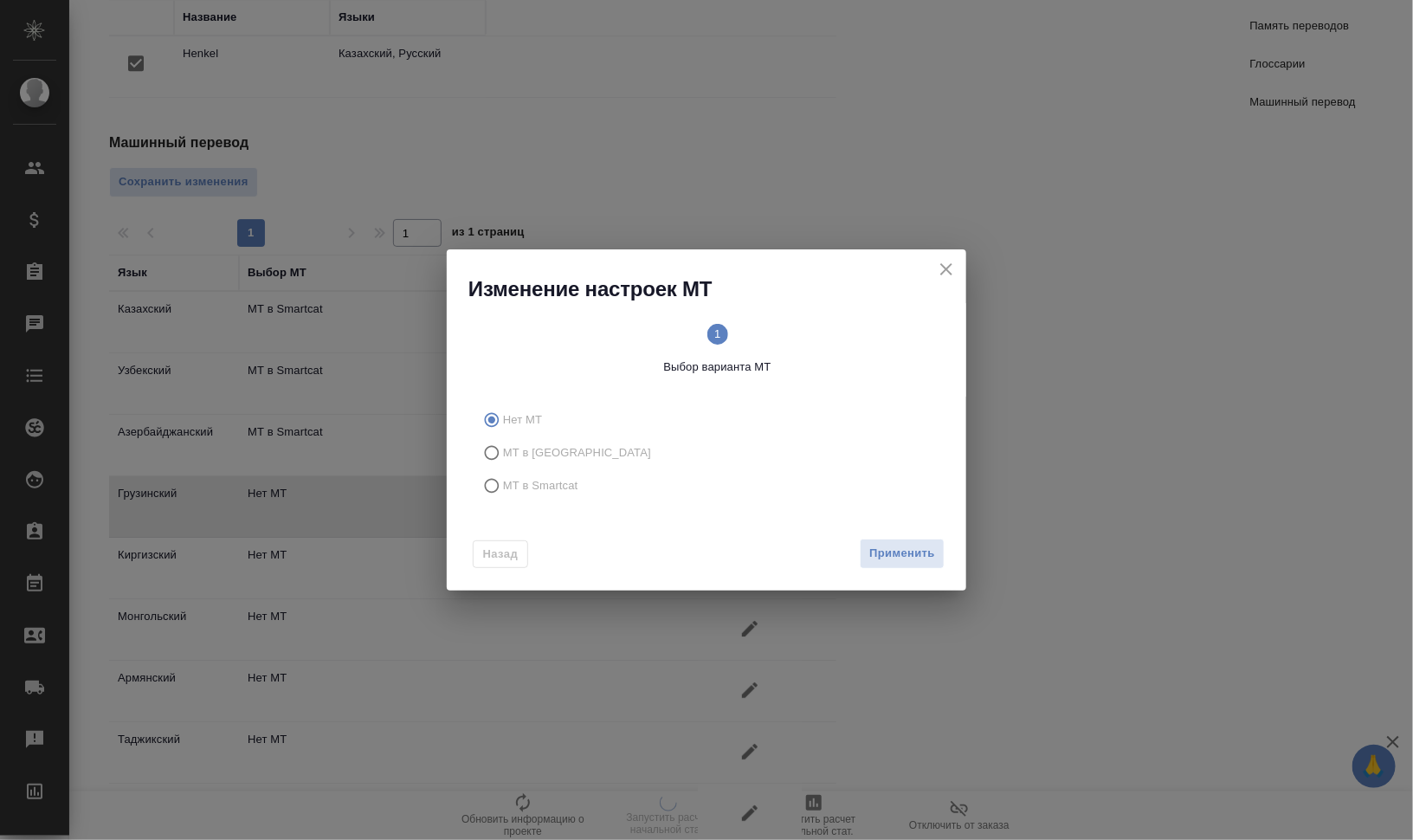
click at [558, 488] on span "МТ в Smartcat" at bounding box center [540, 485] width 76 height 17
click at [503, 488] on input "МТ в Smartcat" at bounding box center [488, 485] width 28 height 33
radio input "true"
click at [837, 341] on circle at bounding box center [830, 334] width 20 height 20
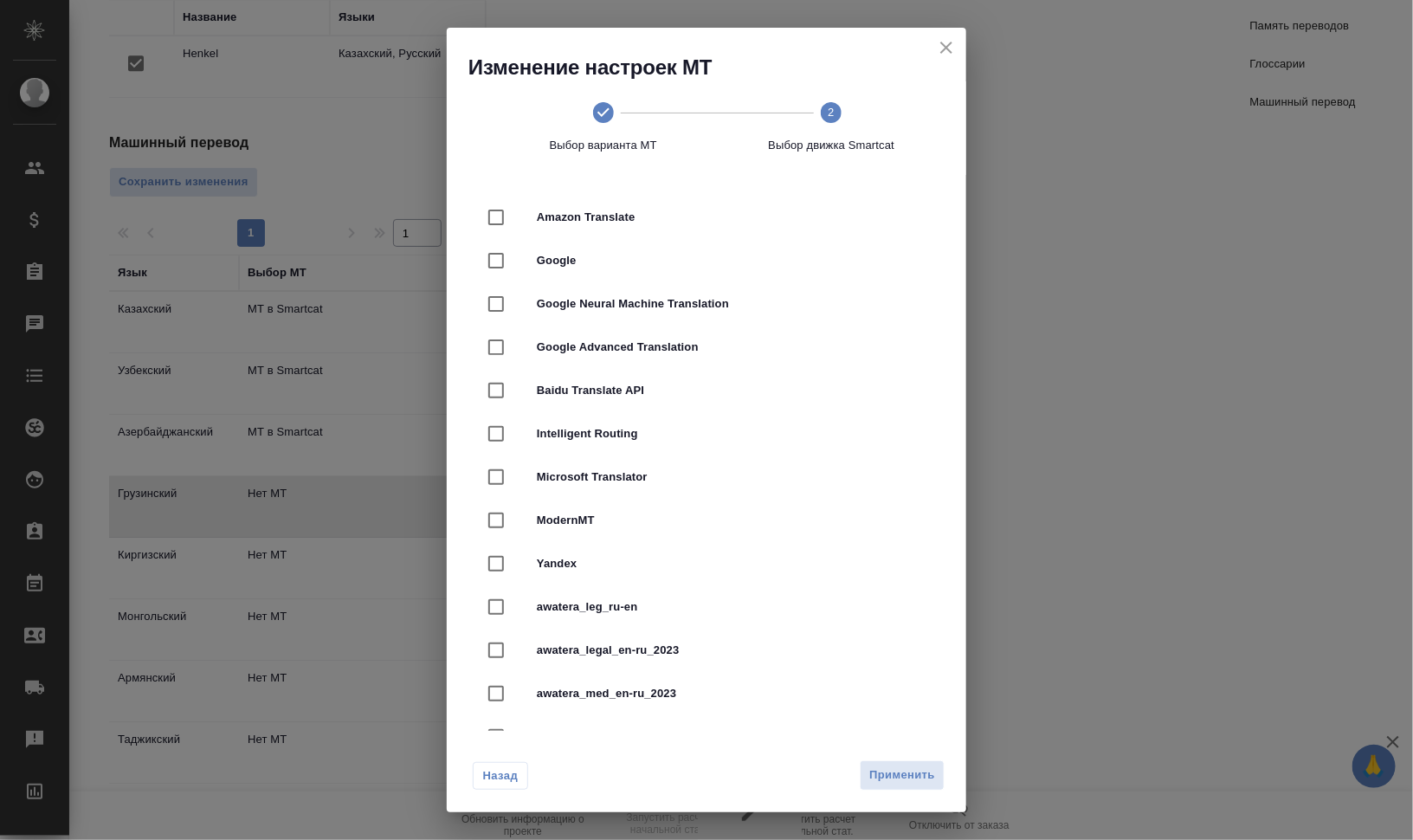
click at [805, 310] on span "Google Neural Machine Translation" at bounding box center [731, 303] width 388 height 17
checkbox input "true"
click at [909, 771] on span "Применить" at bounding box center [902, 775] width 66 height 20
radio input "false"
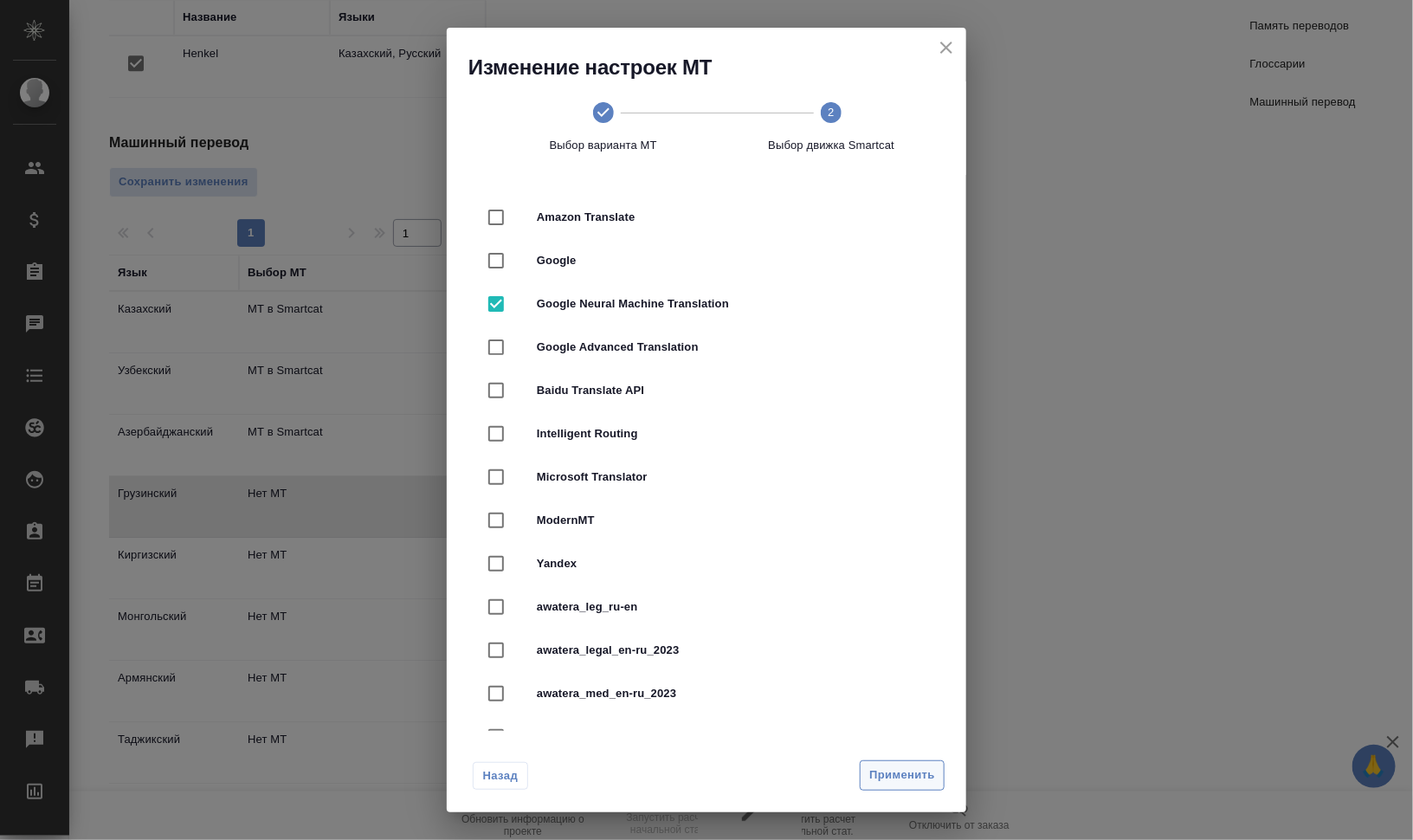
radio input "false"
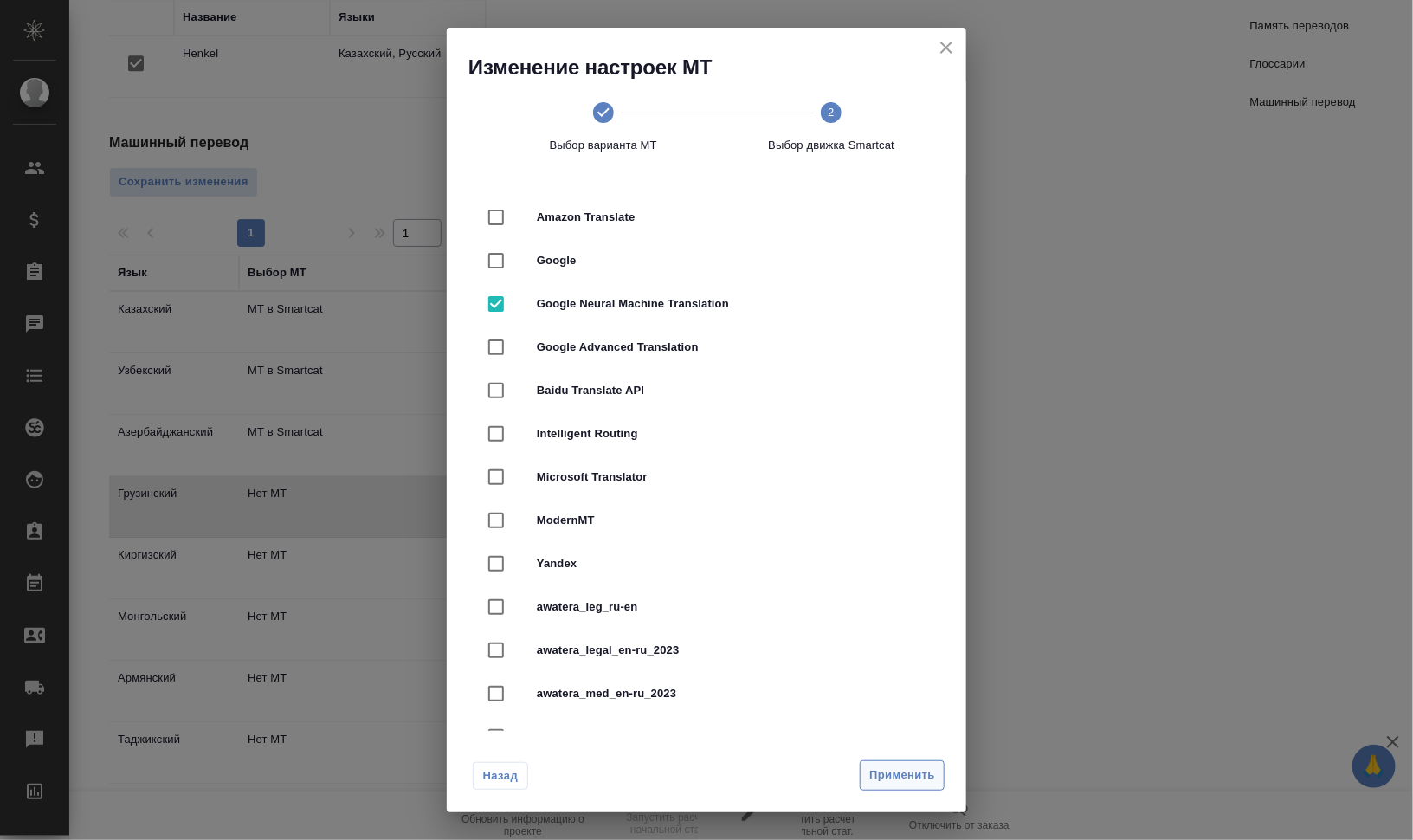
radio input "false"
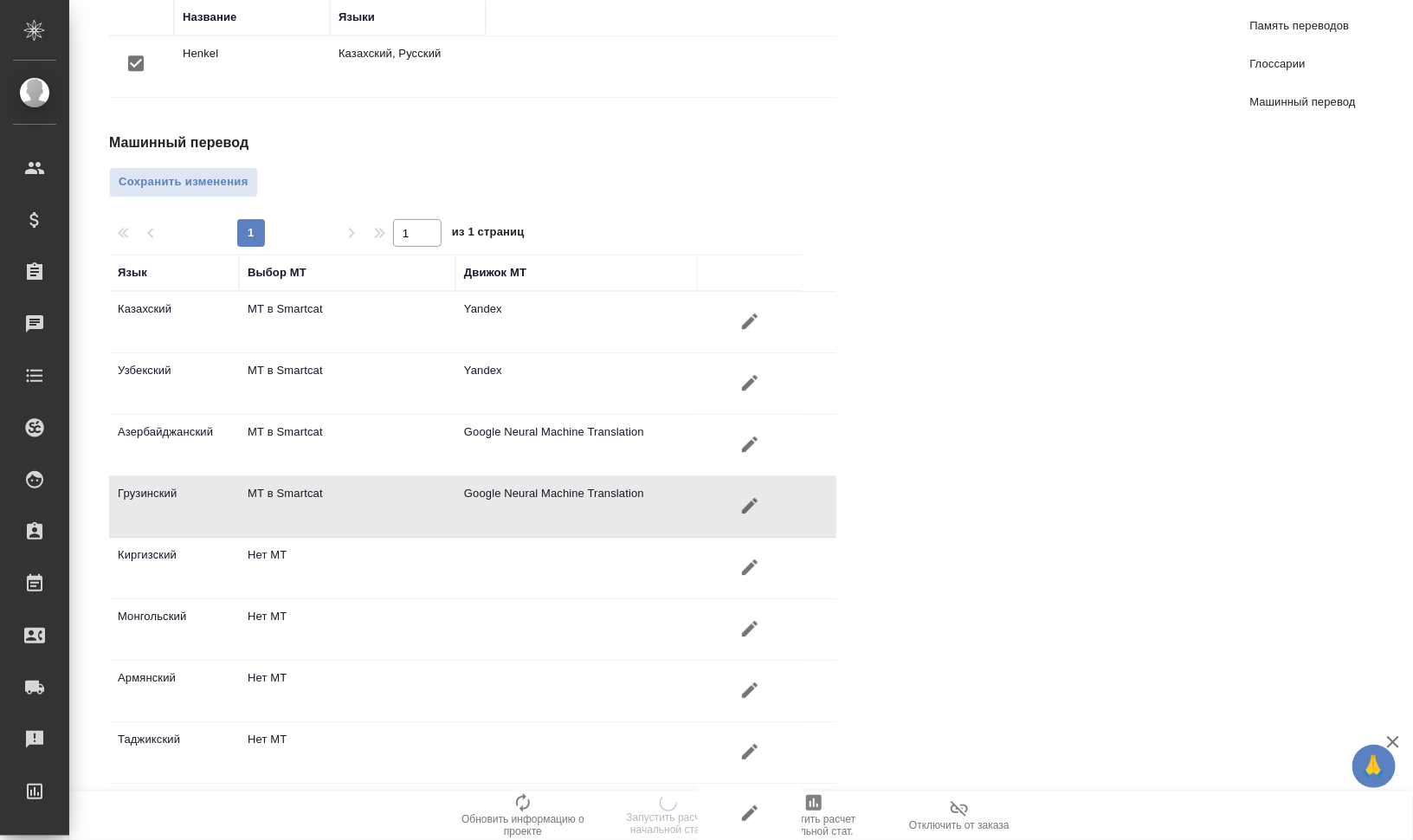
click at [753, 556] on icon "button" at bounding box center [749, 566] width 20 height 20
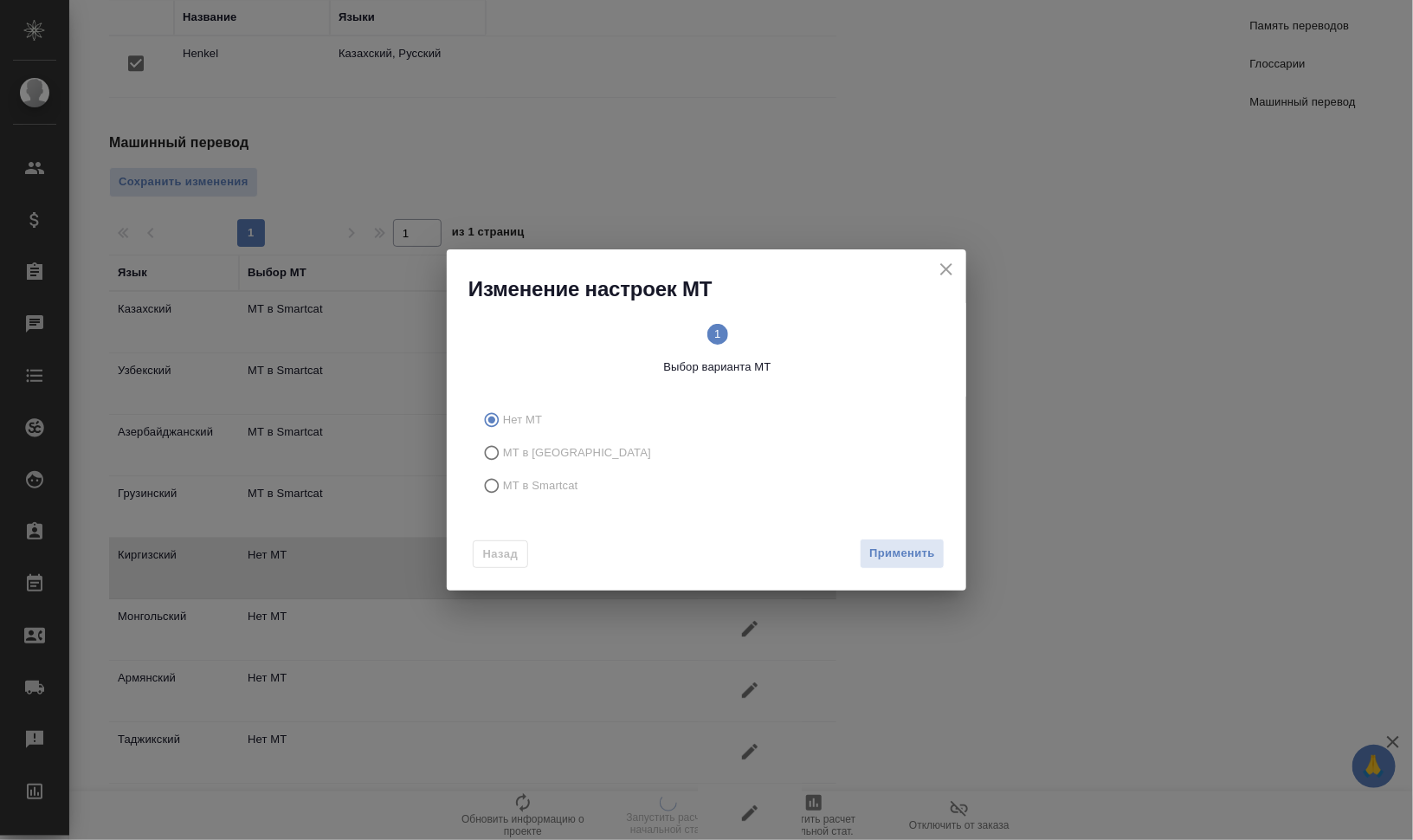
click at [561, 483] on span "МТ в Smartcat" at bounding box center [540, 485] width 76 height 17
click at [503, 483] on input "МТ в Smartcat" at bounding box center [488, 485] width 28 height 33
radio input "true"
click at [890, 557] on button "Вперед" at bounding box center [913, 553] width 62 height 30
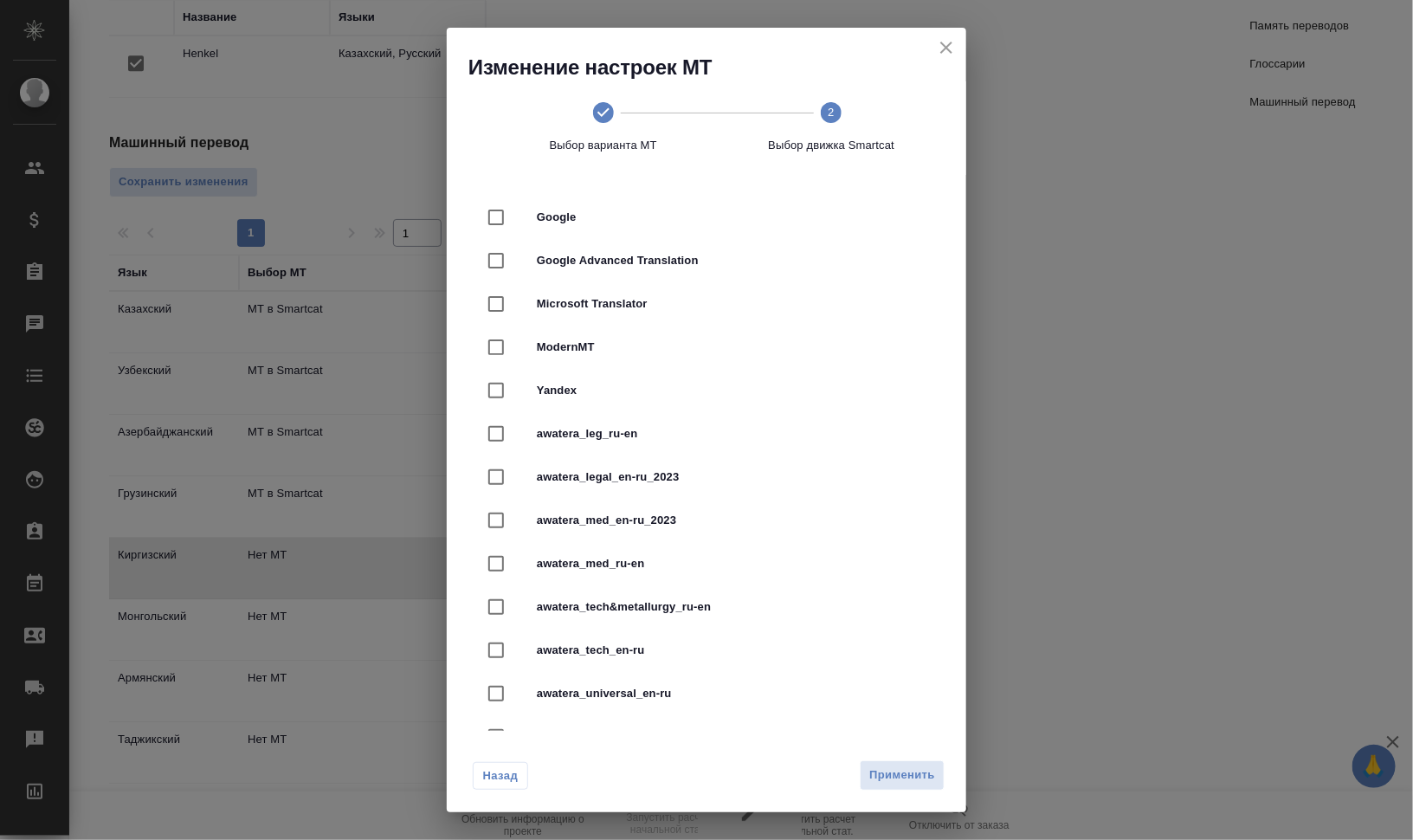
click at [677, 375] on div "Yandex" at bounding box center [706, 390] width 464 height 44
checkbox input "true"
click at [941, 770] on button "Применить" at bounding box center [901, 775] width 85 height 30
radio input "false"
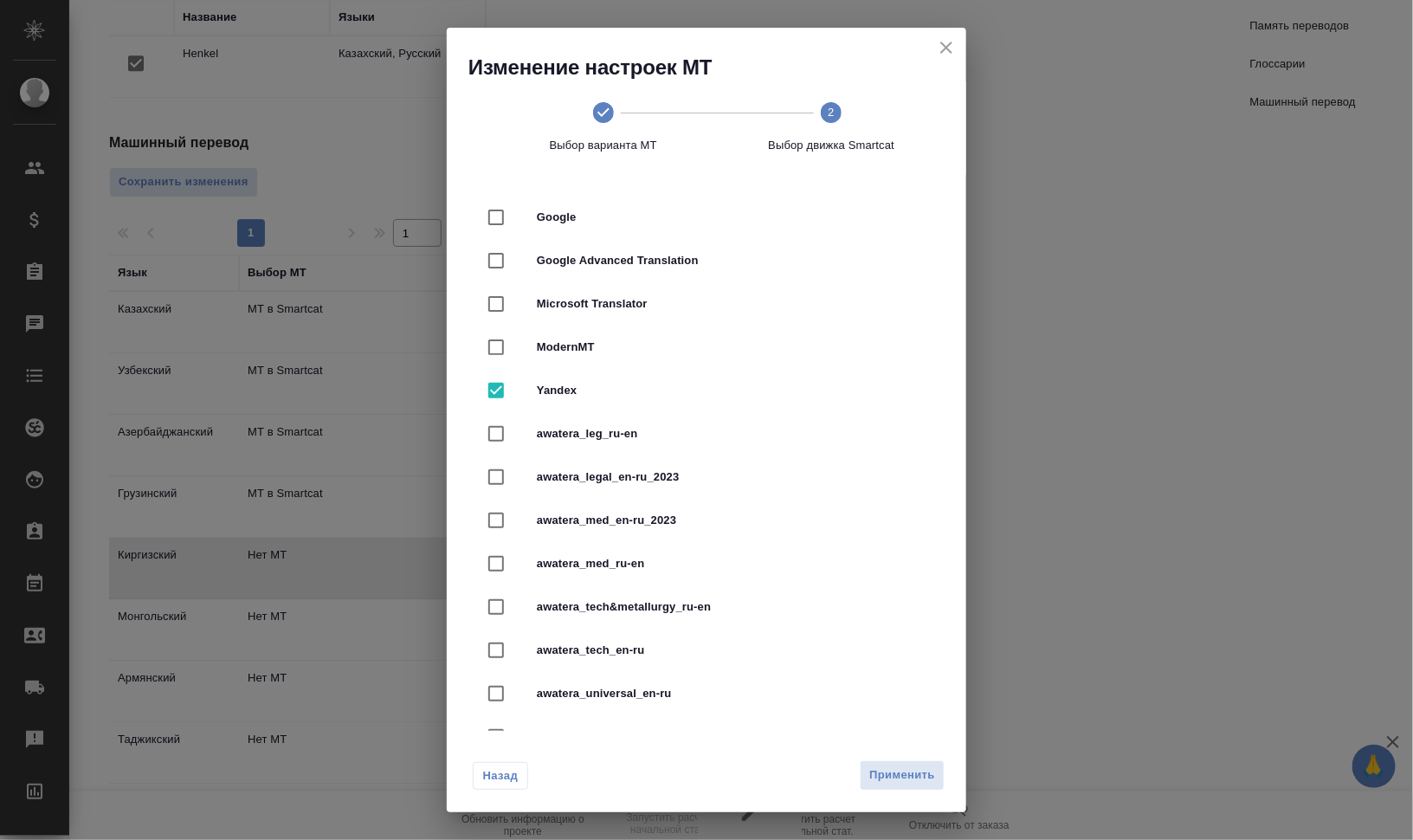
radio input "false"
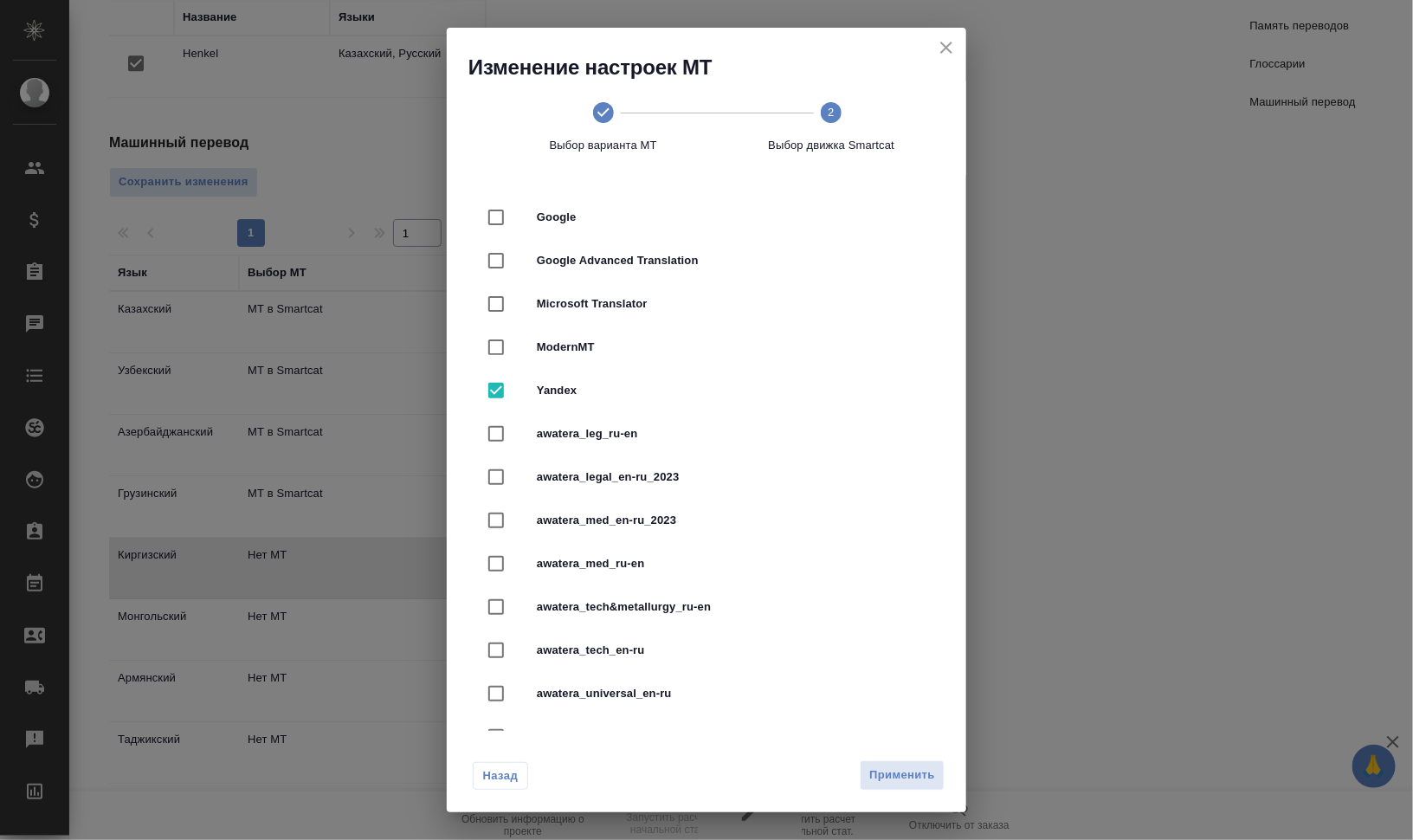
radio input "false"
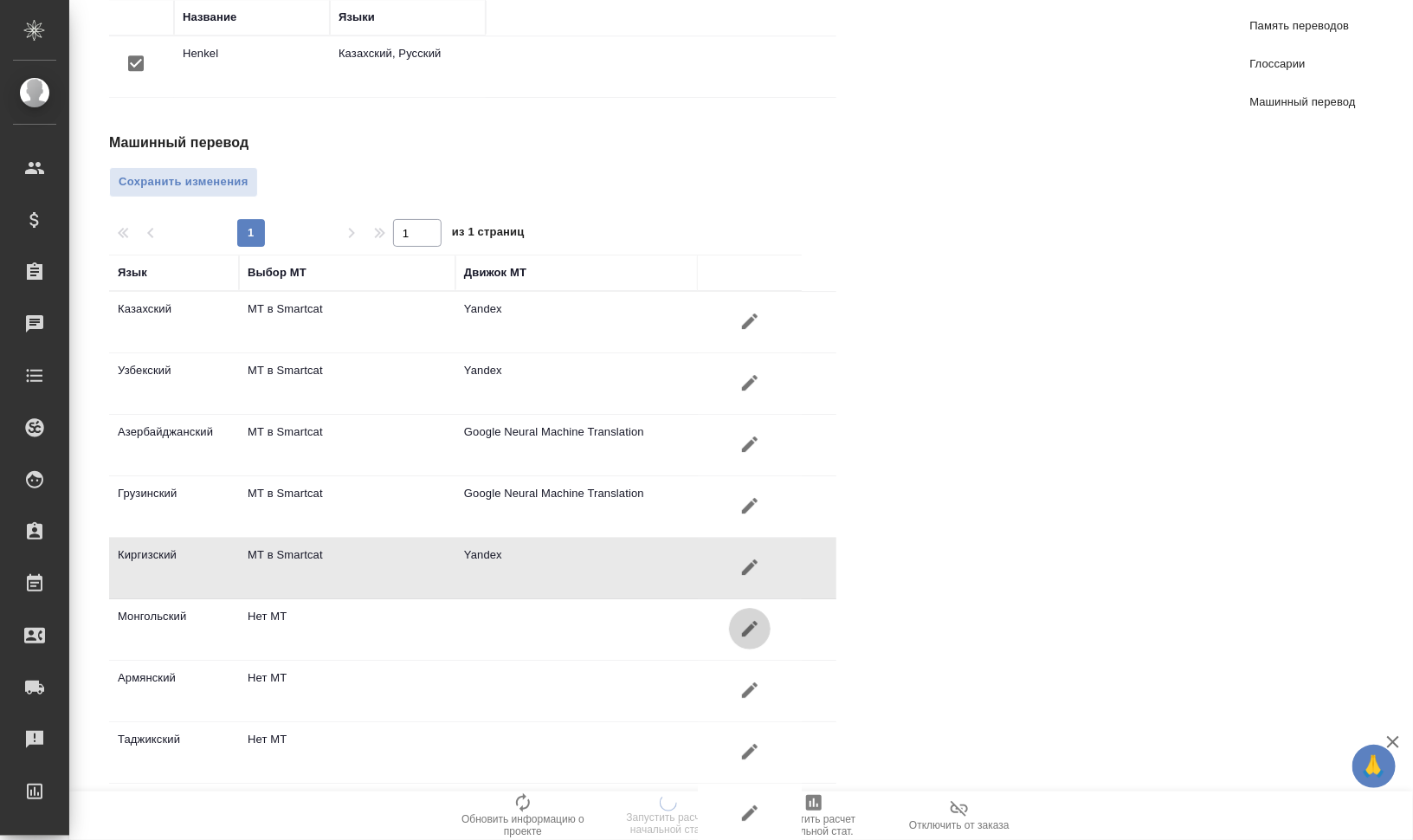
click at [757, 618] on icon "button" at bounding box center [749, 628] width 20 height 20
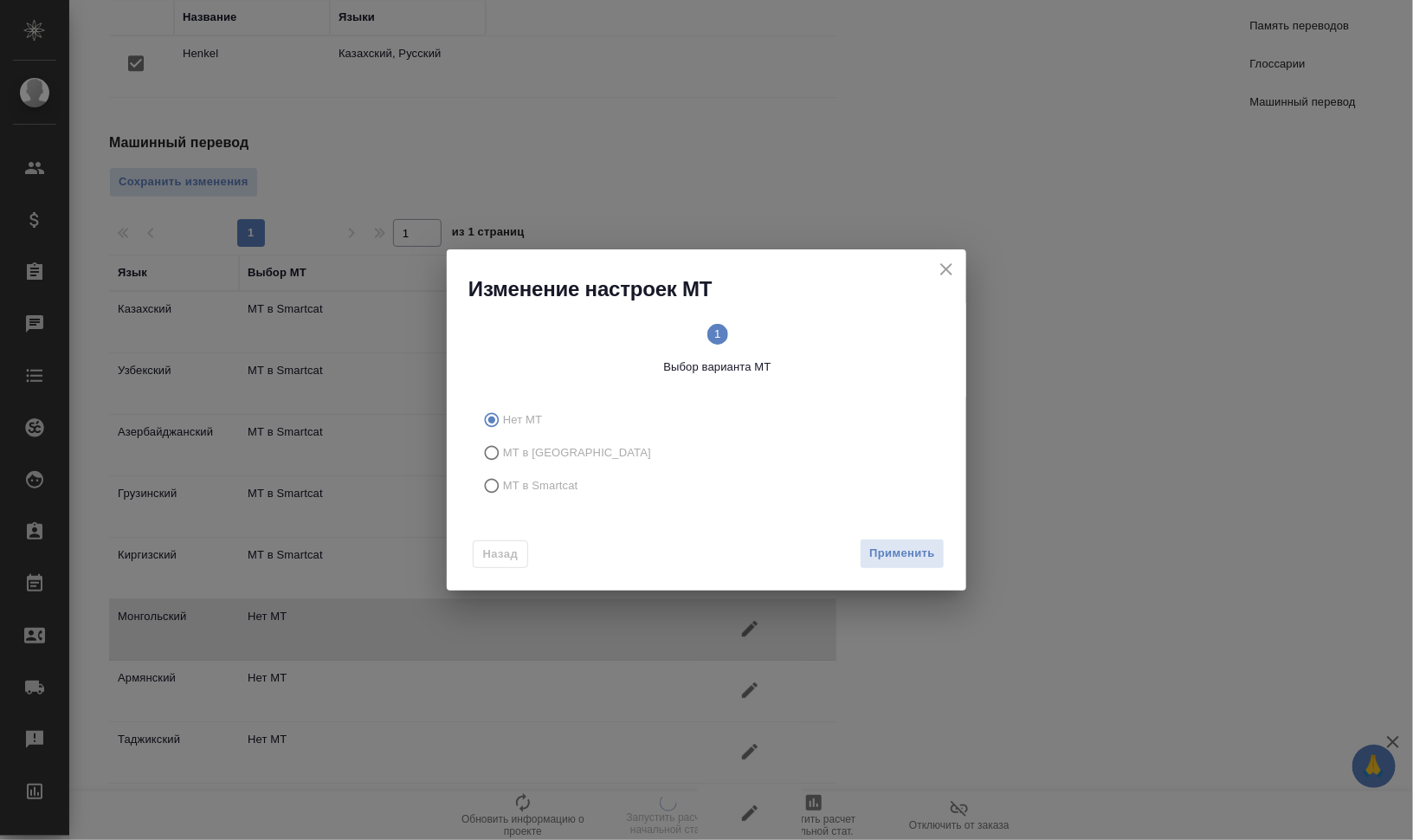
click at [531, 481] on span "МТ в Smartcat" at bounding box center [540, 485] width 76 height 17
click at [503, 481] on input "МТ в Smartcat" at bounding box center [488, 485] width 28 height 33
radio input "true"
click at [823, 334] on circle at bounding box center [830, 334] width 20 height 20
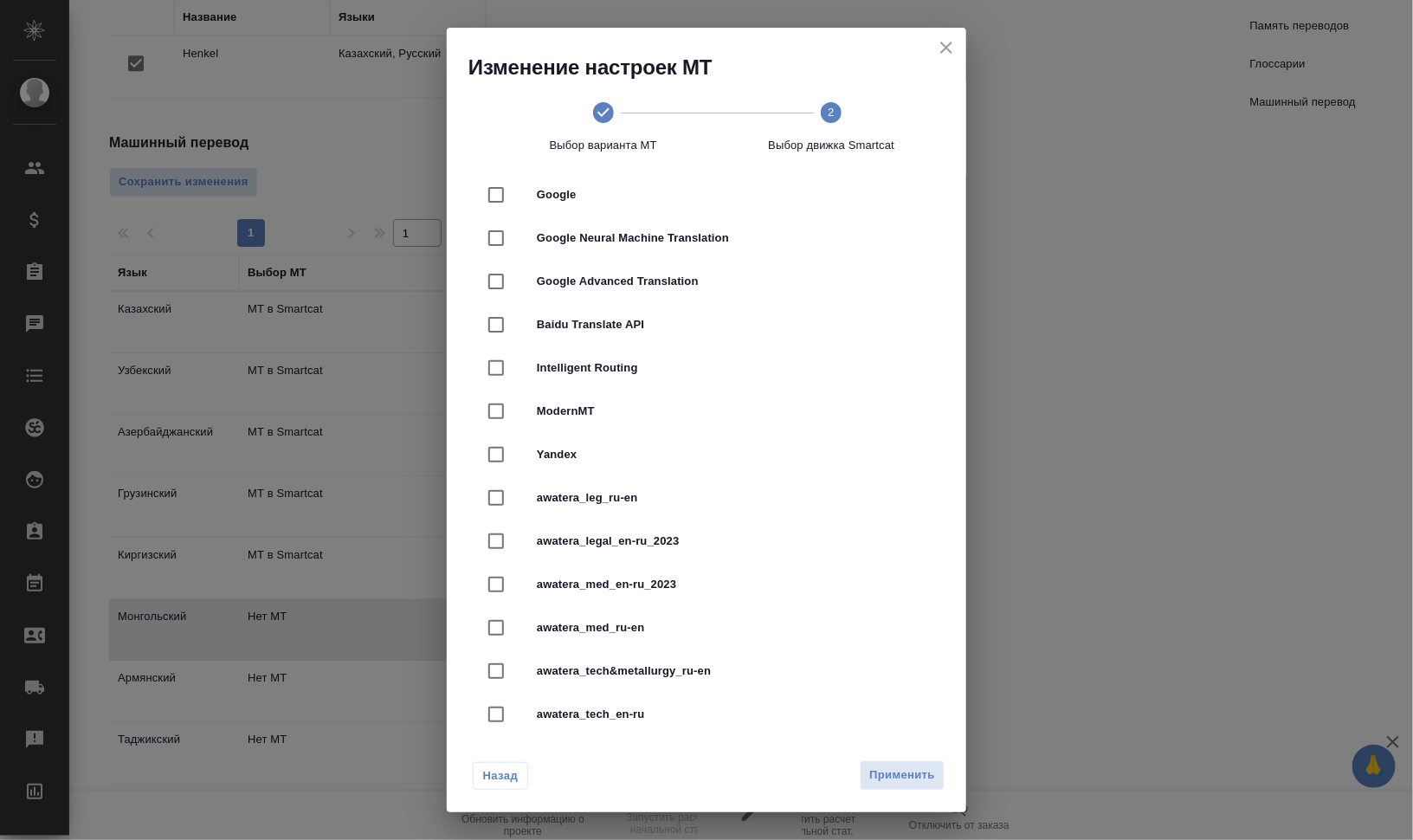
scroll to position [109, 0]
click at [682, 204] on span "Google Neural Machine Translation" at bounding box center [731, 195] width 388 height 17
checkbox input "true"
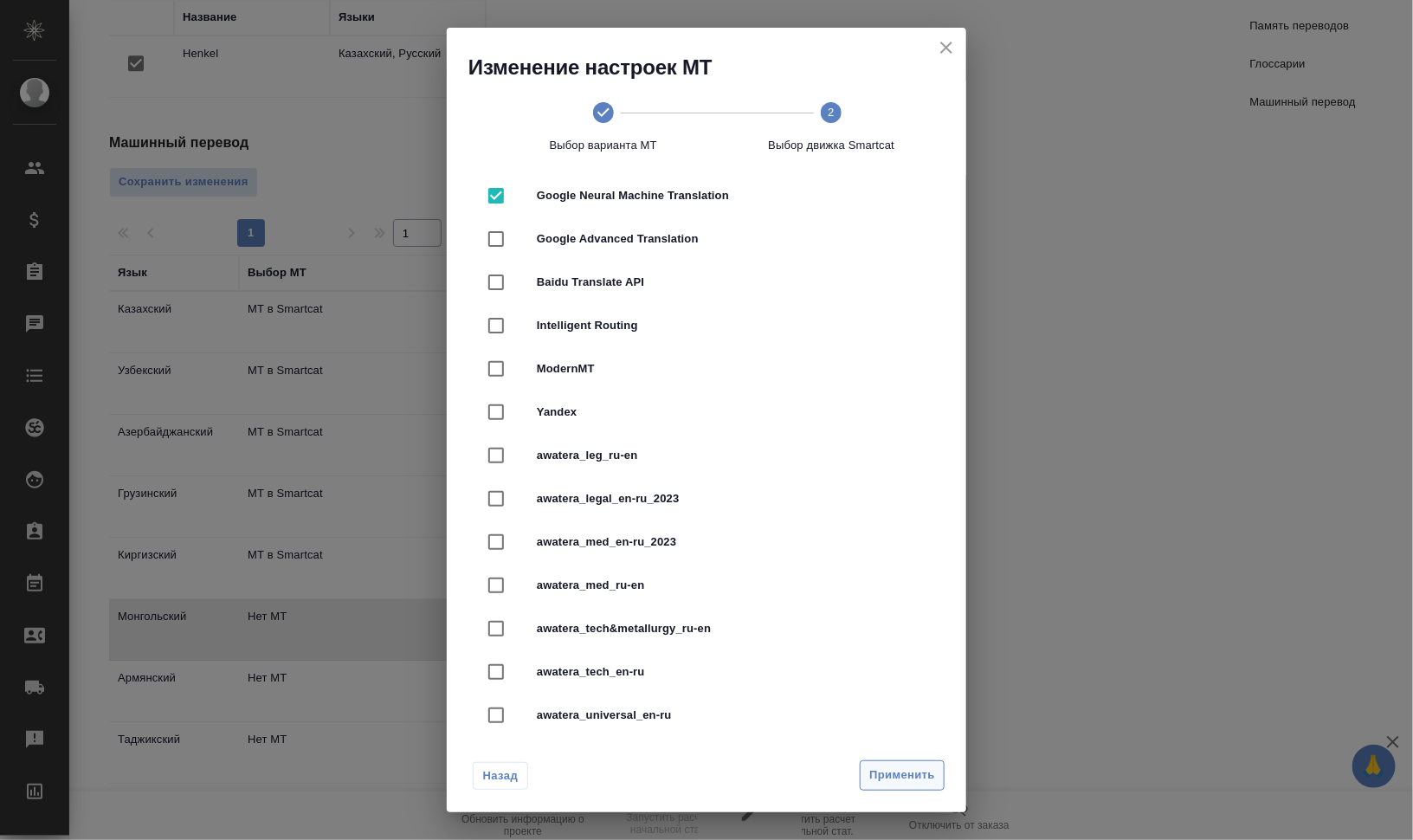
click at [904, 763] on button "Применить" at bounding box center [901, 775] width 85 height 30
radio input "false"
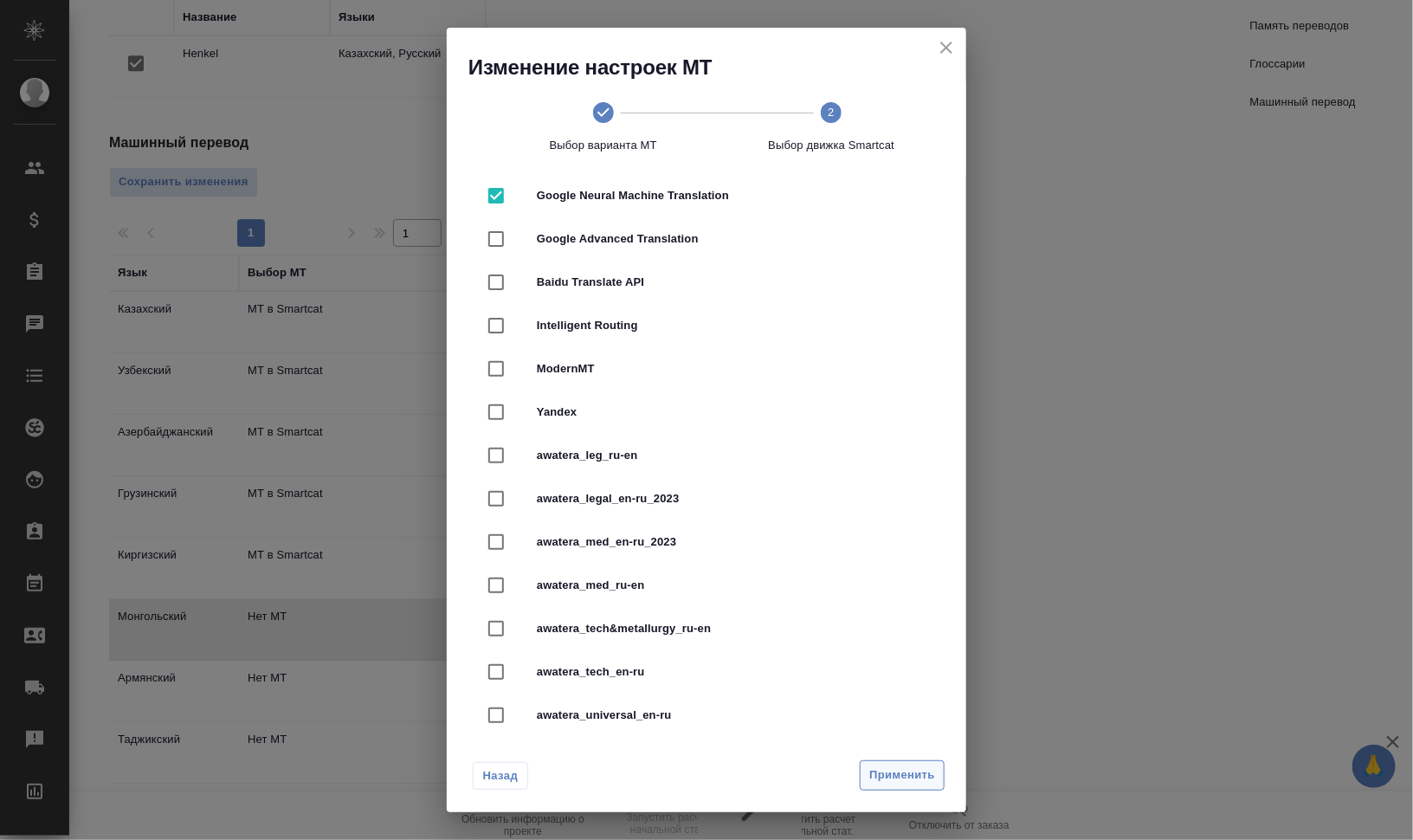
radio input "false"
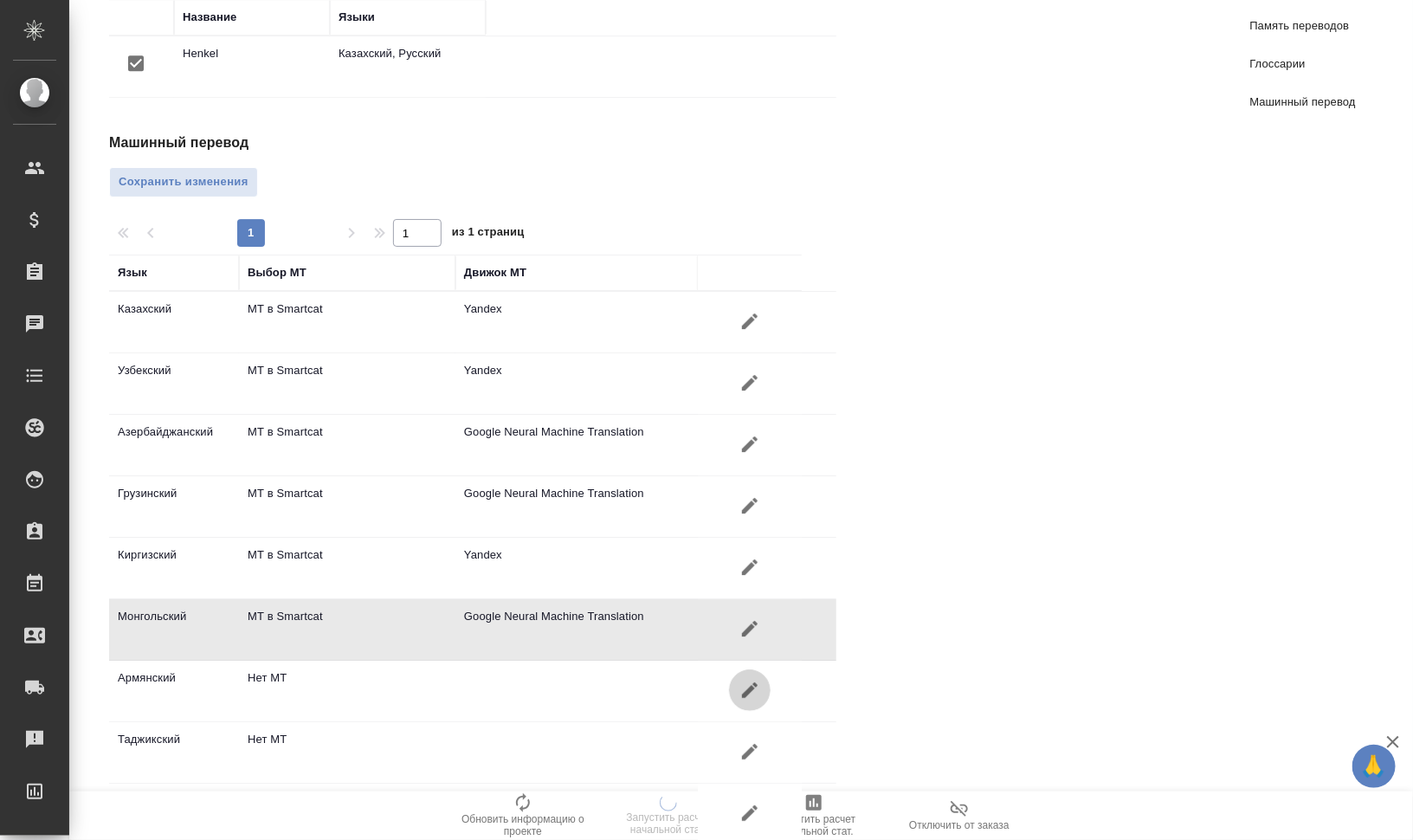
click at [745, 680] on icon "button" at bounding box center [749, 690] width 20 height 20
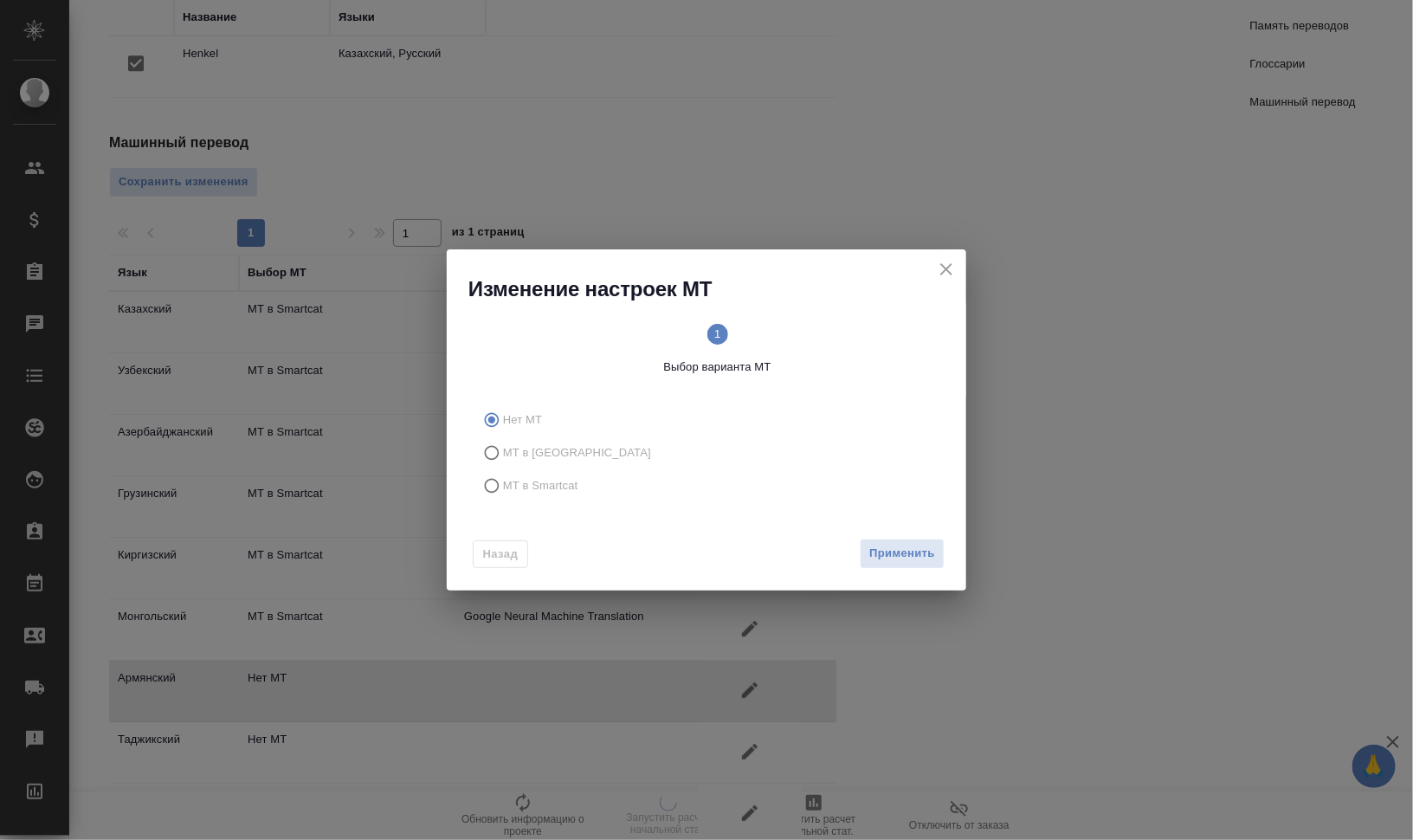
click at [542, 497] on label "МТ в Smartcat" at bounding box center [703, 485] width 456 height 33
click at [503, 497] on input "МТ в Smartcat" at bounding box center [488, 485] width 28 height 33
radio input "true"
click at [843, 332] on span "2 Выбор движка Smartcat" at bounding box center [831, 350] width 214 height 52
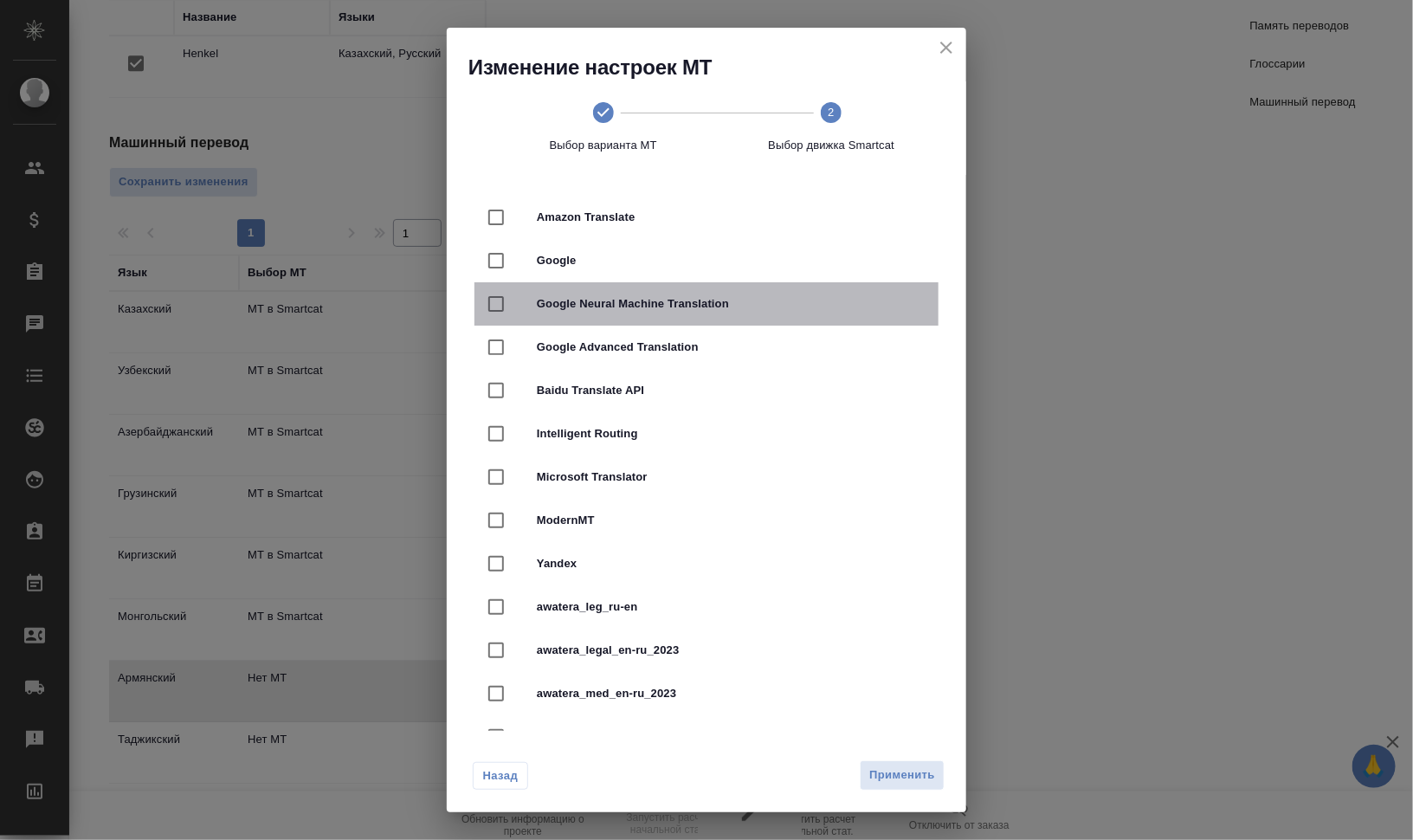
click at [730, 305] on span "Google Neural Machine Translation" at bounding box center [731, 303] width 388 height 17
checkbox input "true"
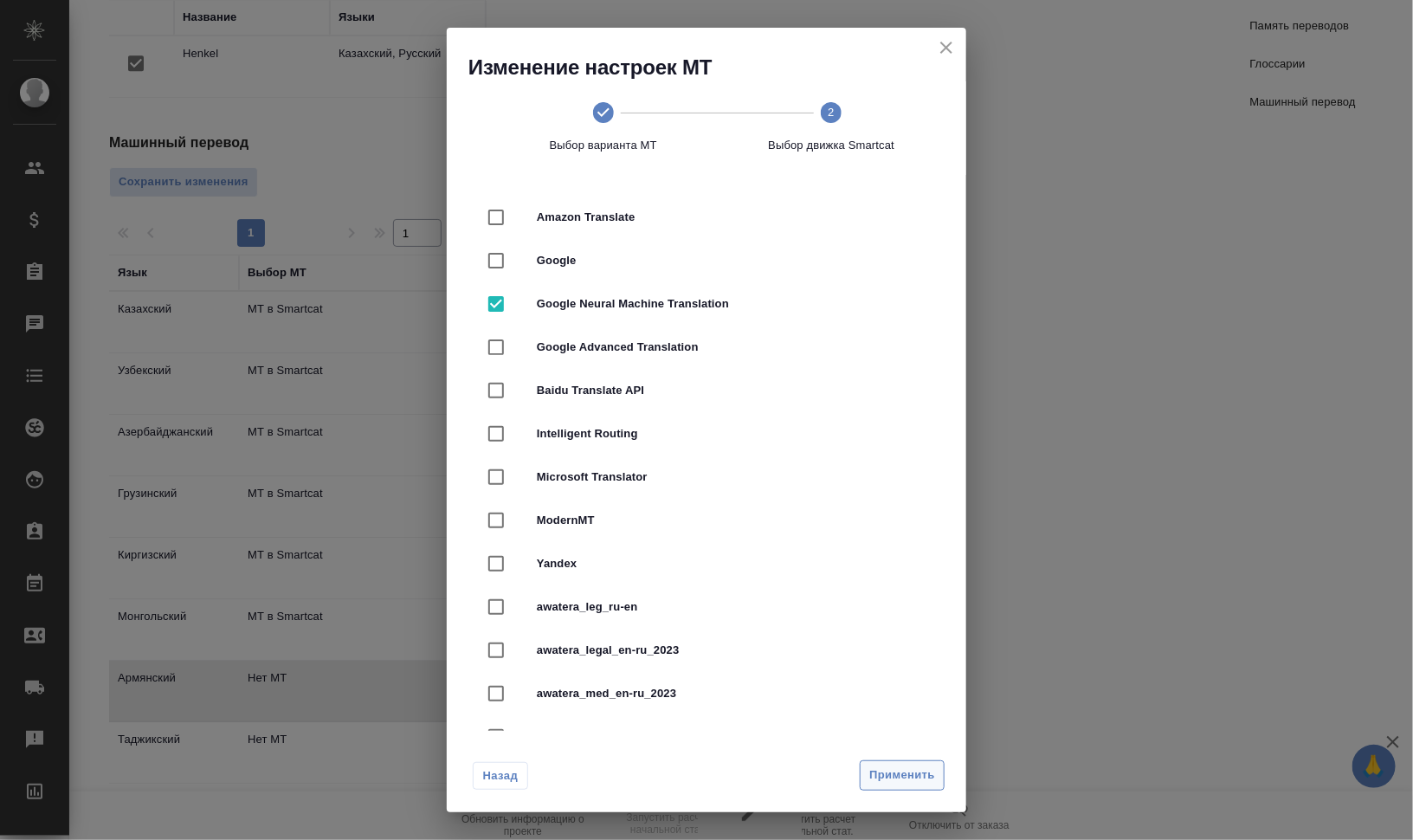
click at [909, 779] on span "Применить" at bounding box center [902, 775] width 66 height 20
radio input "false"
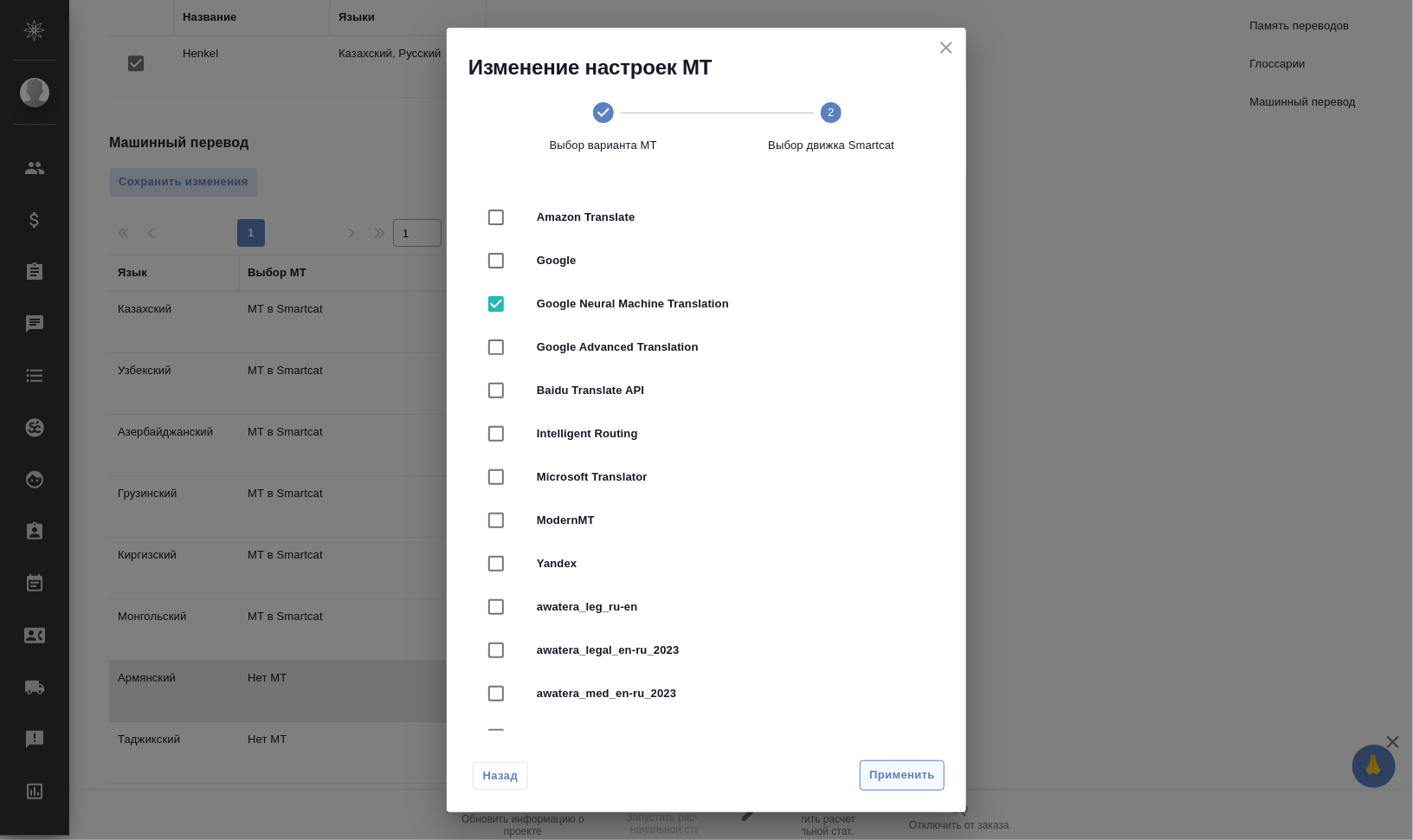
radio input "false"
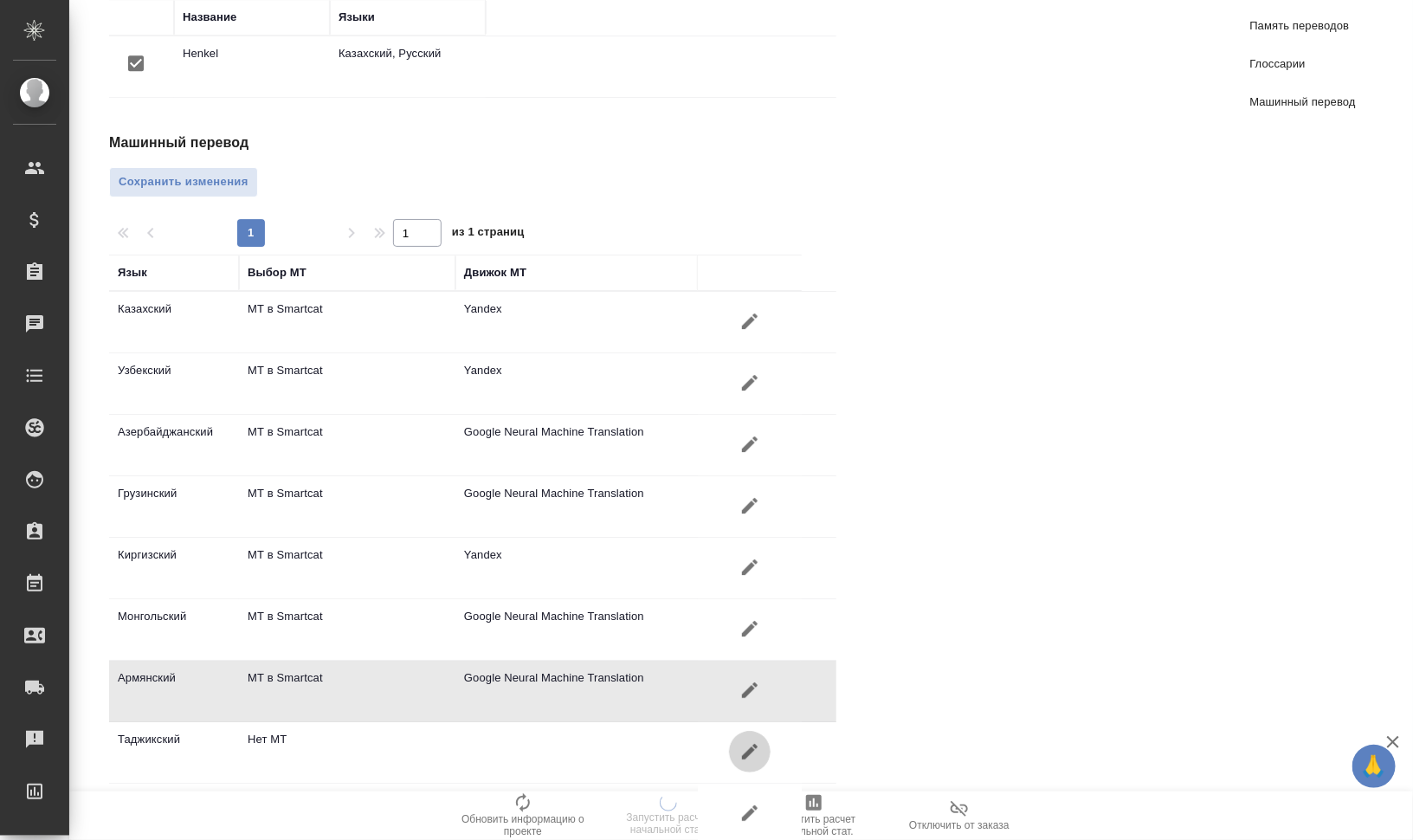
click at [753, 741] on icon "button" at bounding box center [749, 751] width 20 height 20
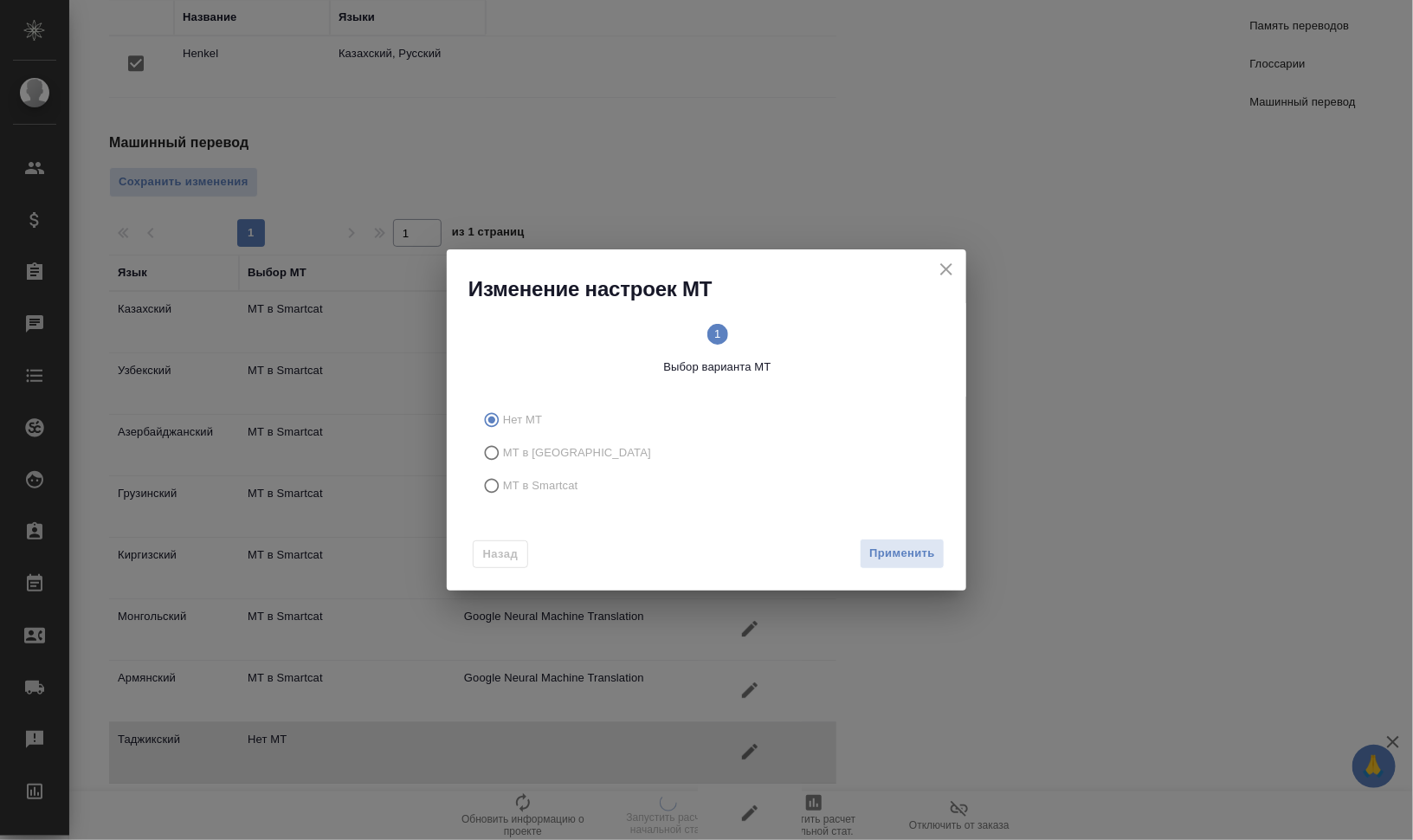
click at [564, 481] on span "МТ в Smartcat" at bounding box center [540, 485] width 76 height 17
click at [503, 481] on input "МТ в Smartcat" at bounding box center [488, 485] width 28 height 33
radio input "true"
click at [841, 343] on icon "2" at bounding box center [830, 334] width 20 height 20
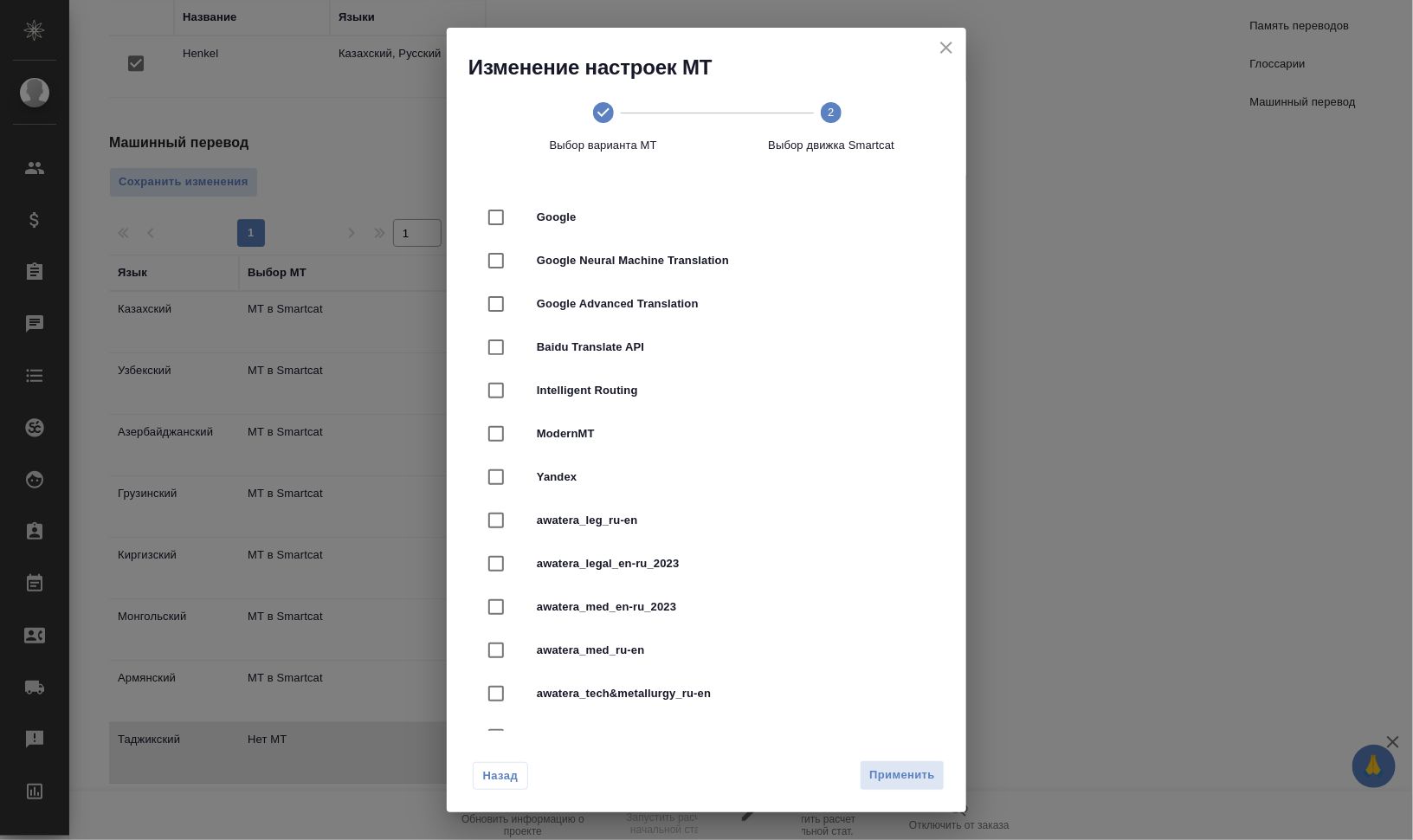
click at [636, 256] on span "Google Neural Machine Translation" at bounding box center [731, 260] width 388 height 17
checkbox input "true"
click at [885, 766] on span "Применить" at bounding box center [902, 775] width 66 height 20
radio input "false"
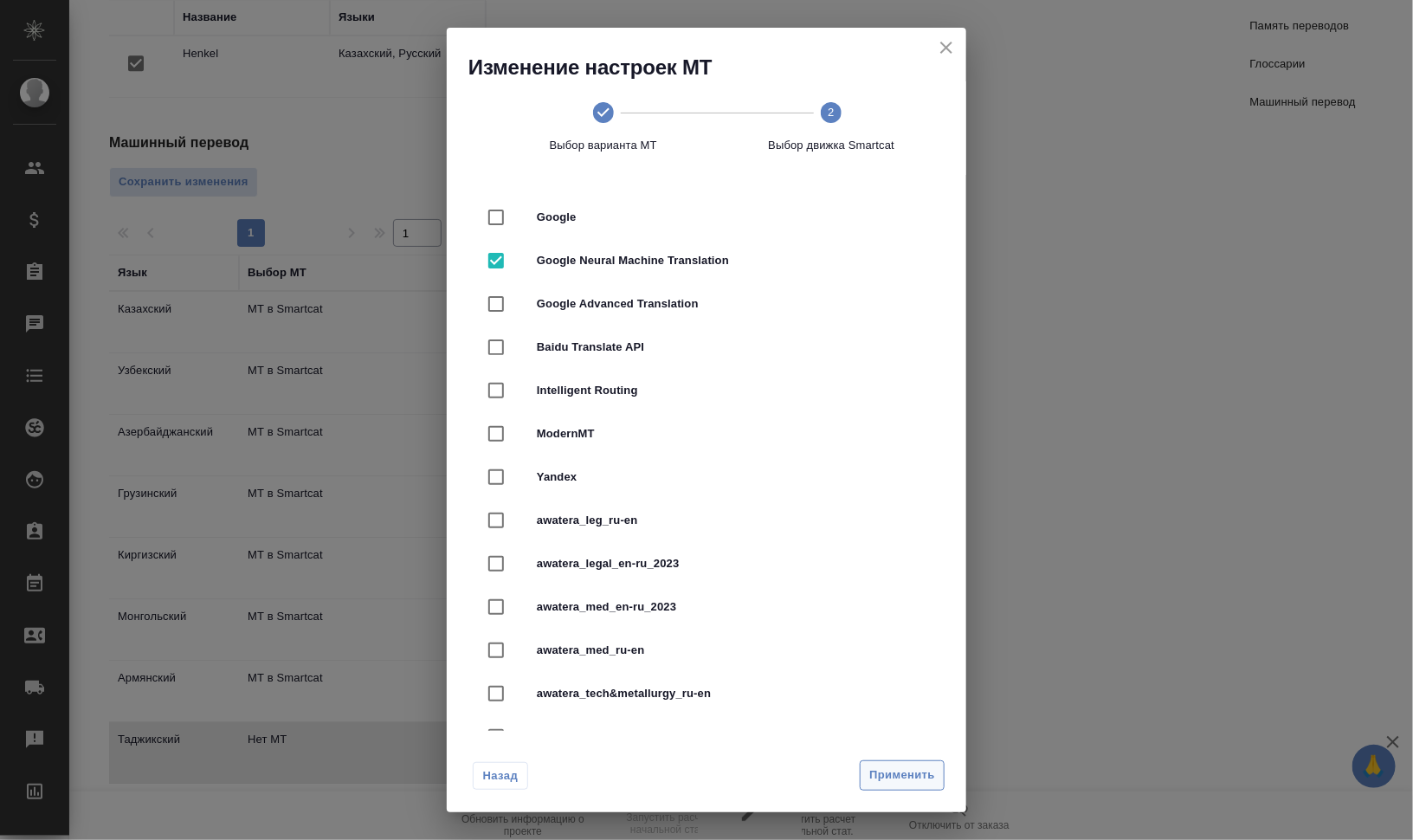
radio input "false"
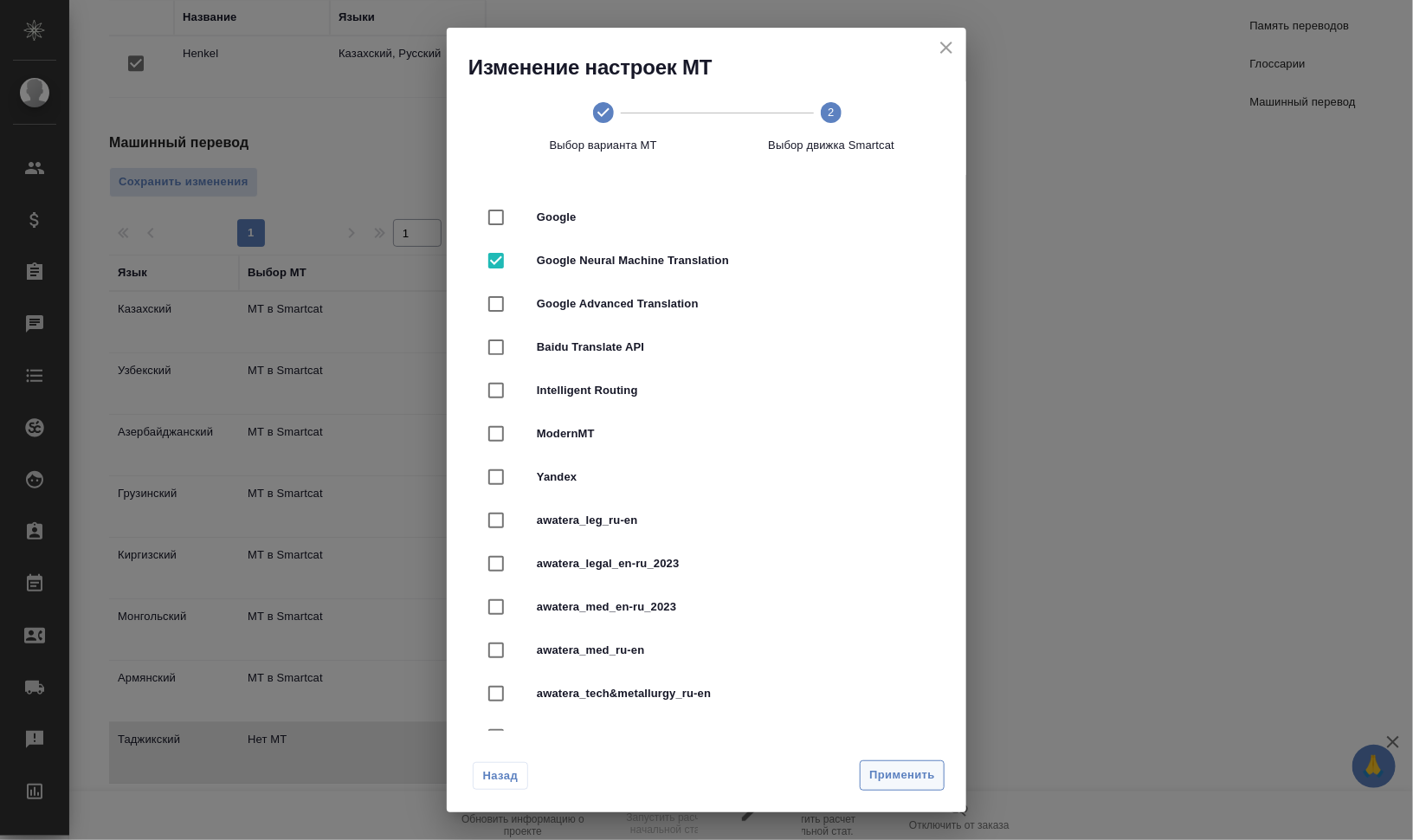
radio input "false"
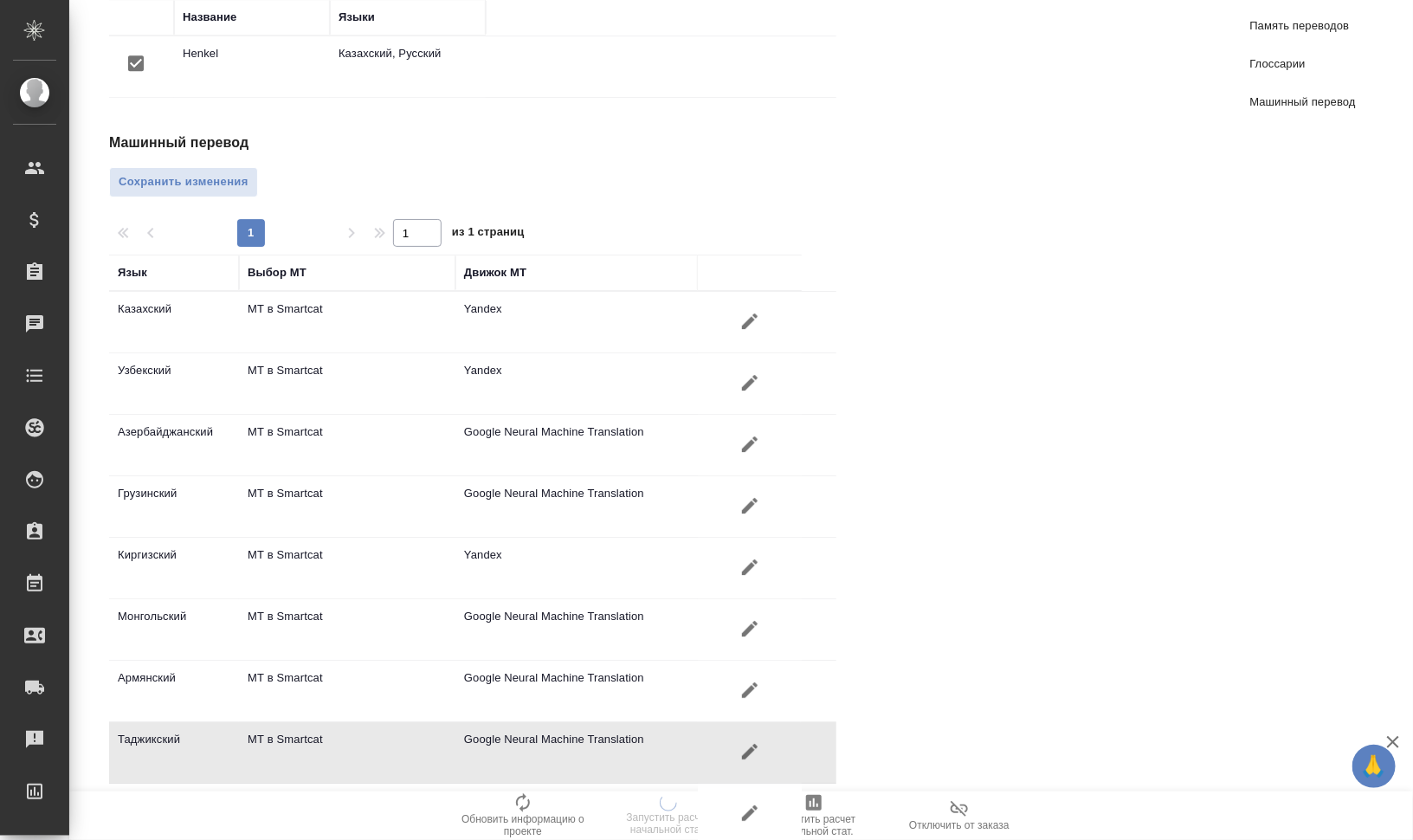
click at [747, 803] on icon "button" at bounding box center [749, 812] width 20 height 20
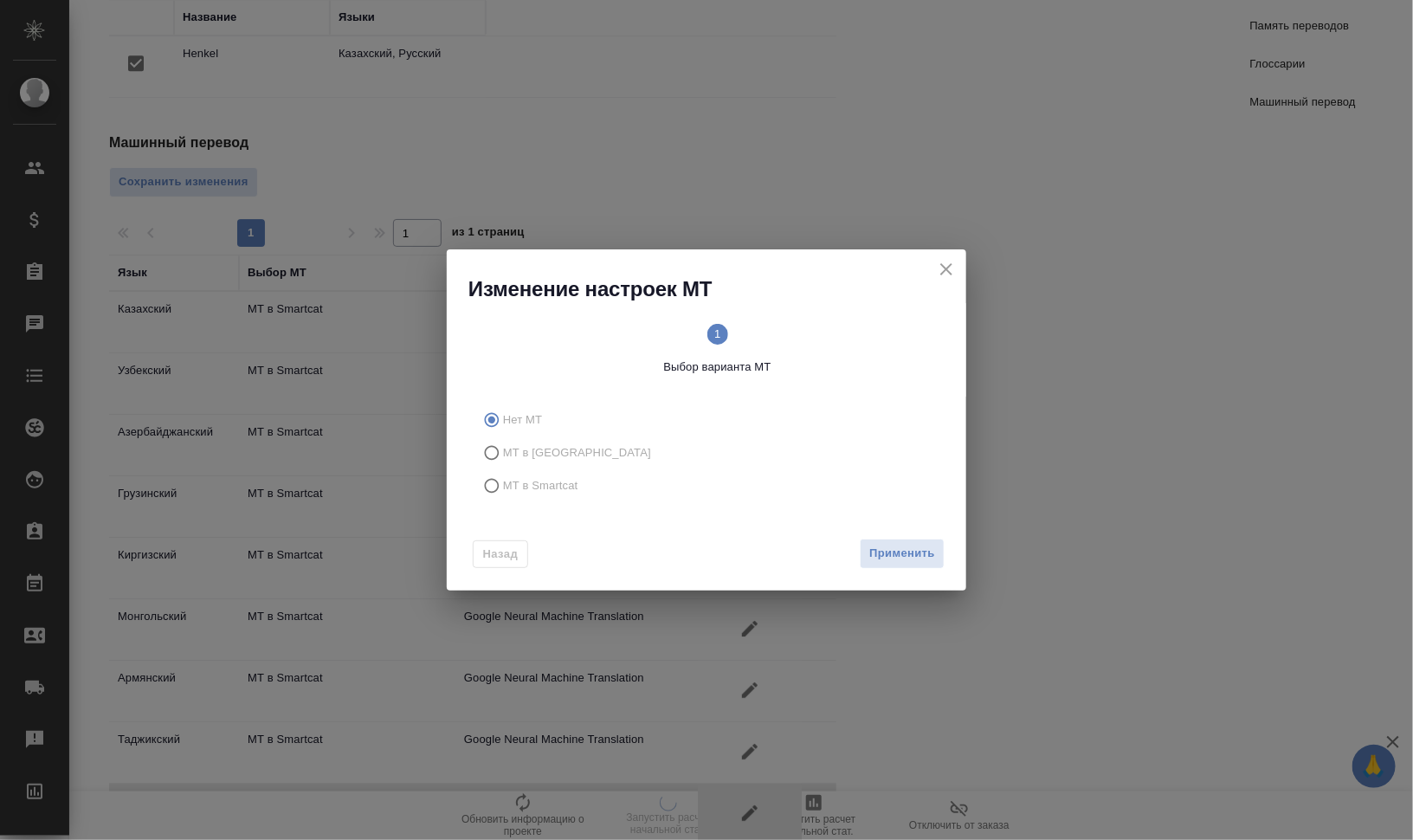
click at [530, 493] on span "МТ в Smartcat" at bounding box center [540, 485] width 76 height 17
click at [503, 493] on input "МТ в Smartcat" at bounding box center [488, 485] width 28 height 33
radio input "true"
click at [840, 332] on circle at bounding box center [830, 334] width 20 height 20
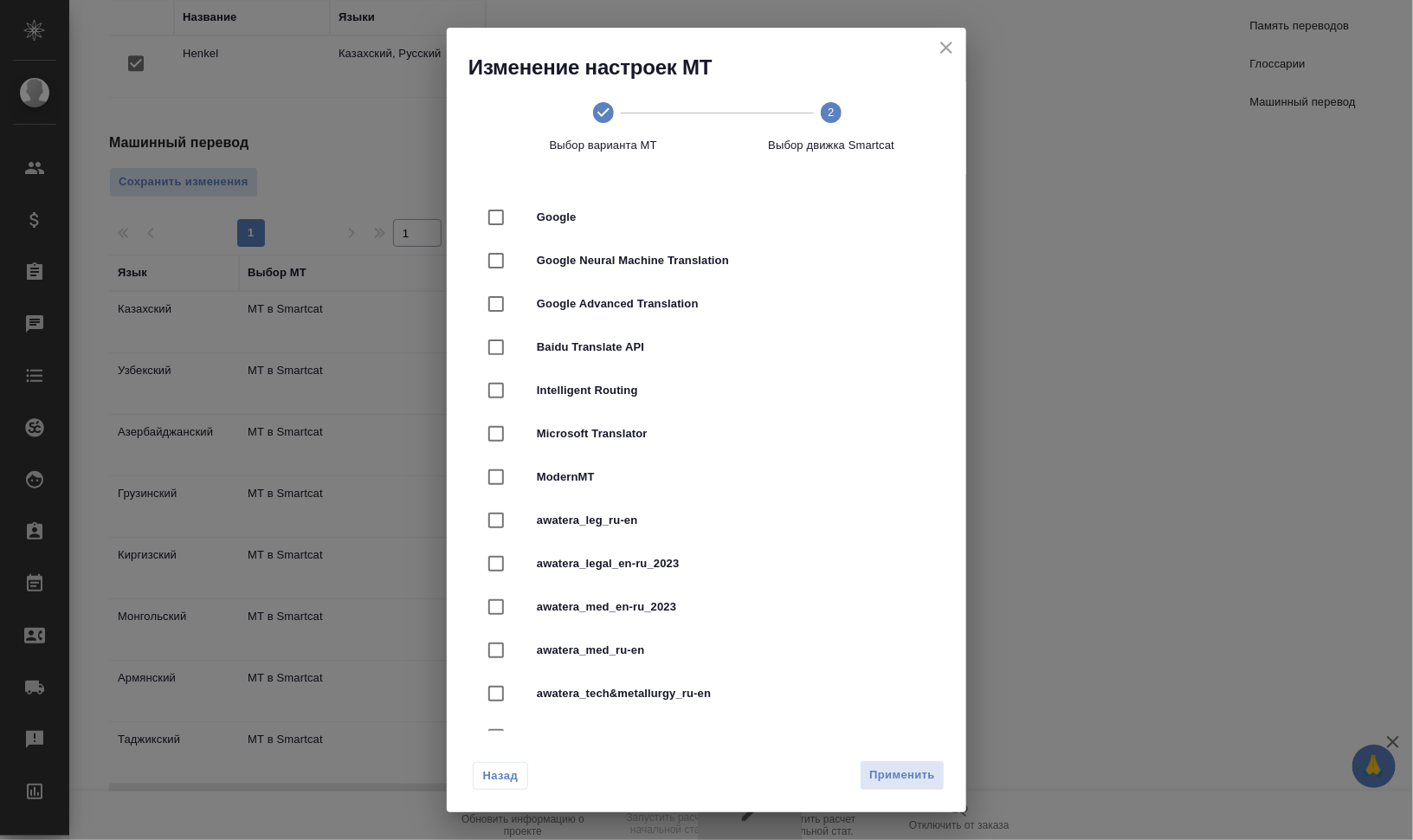
radio input "false"
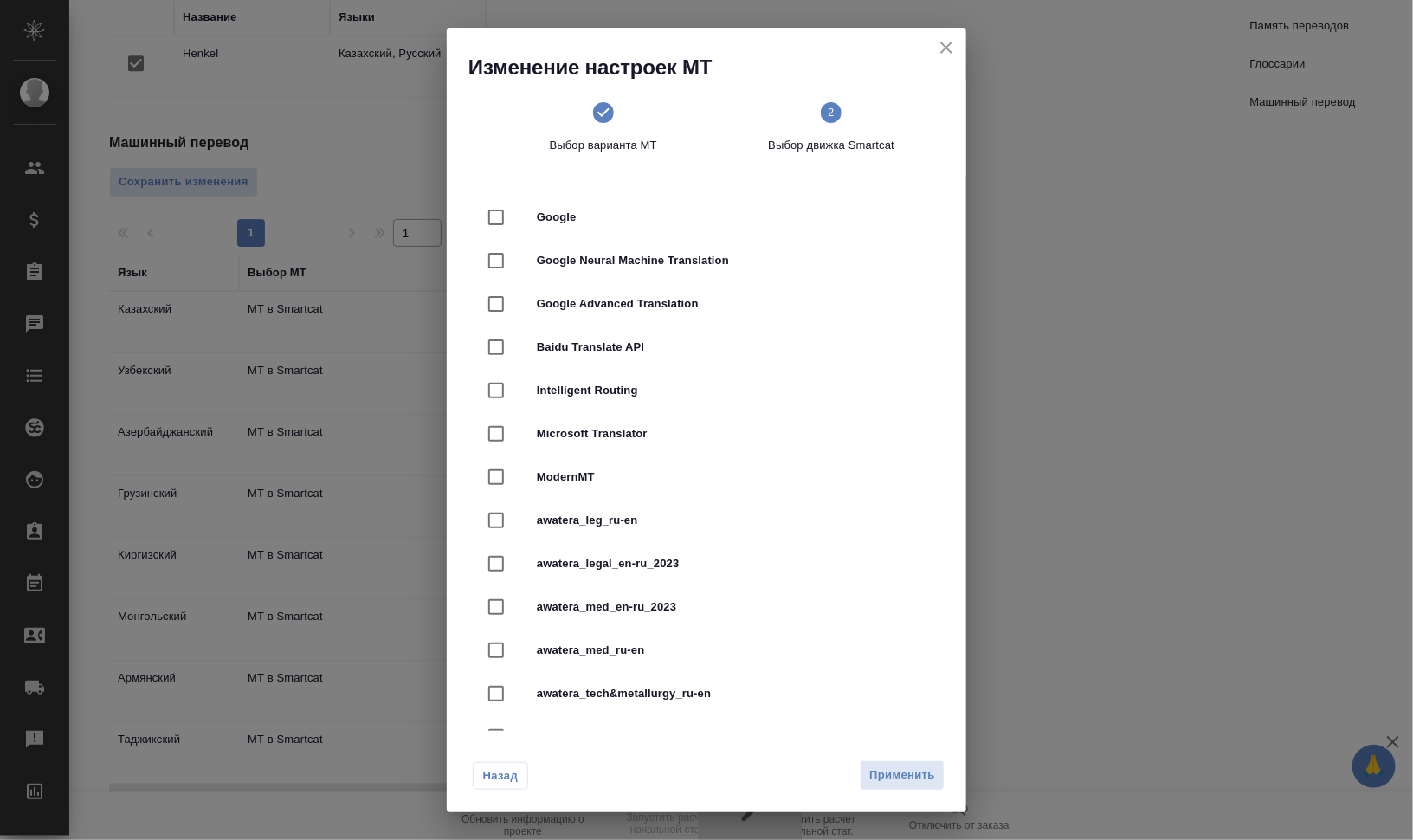
radio input "false"
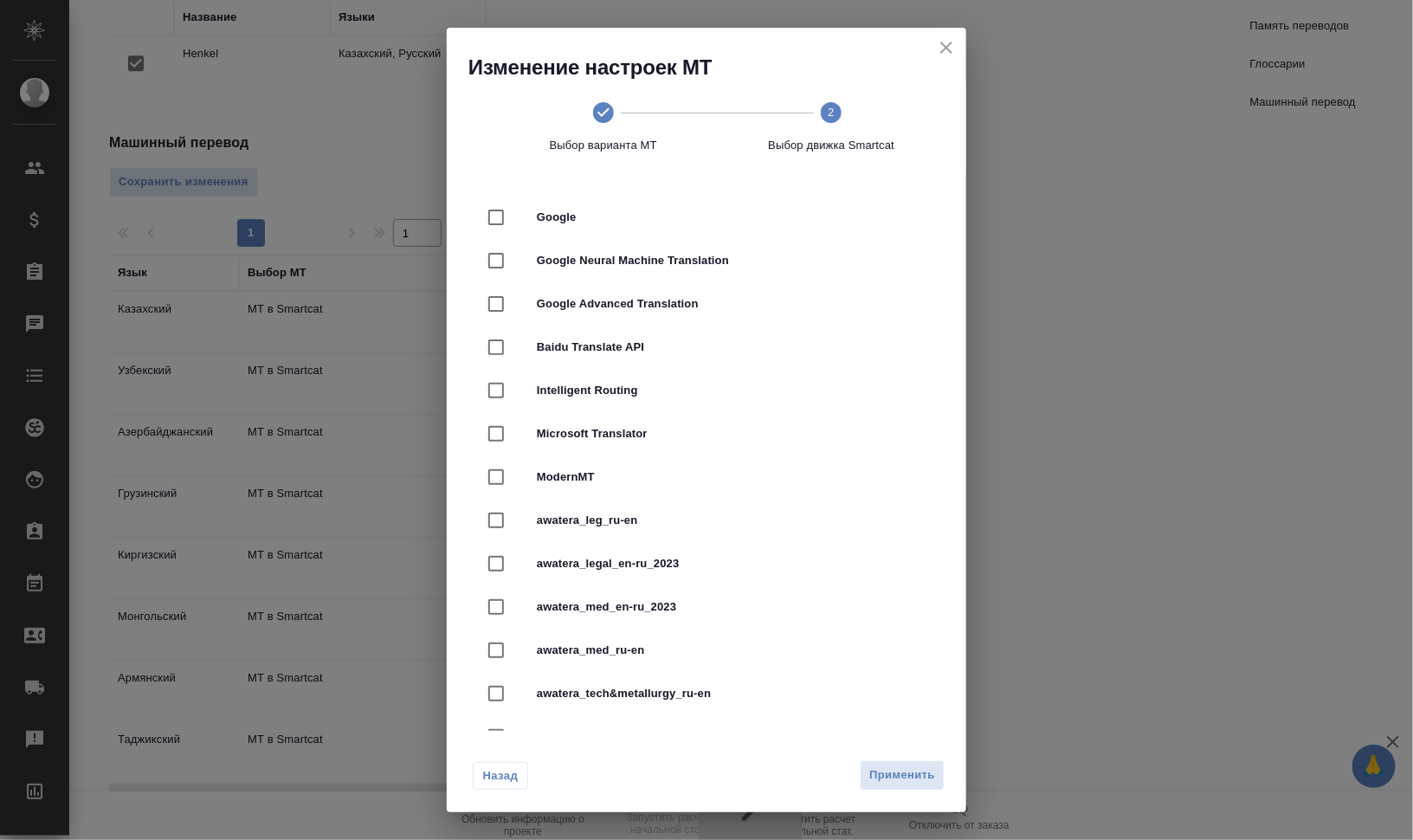
radio input "false"
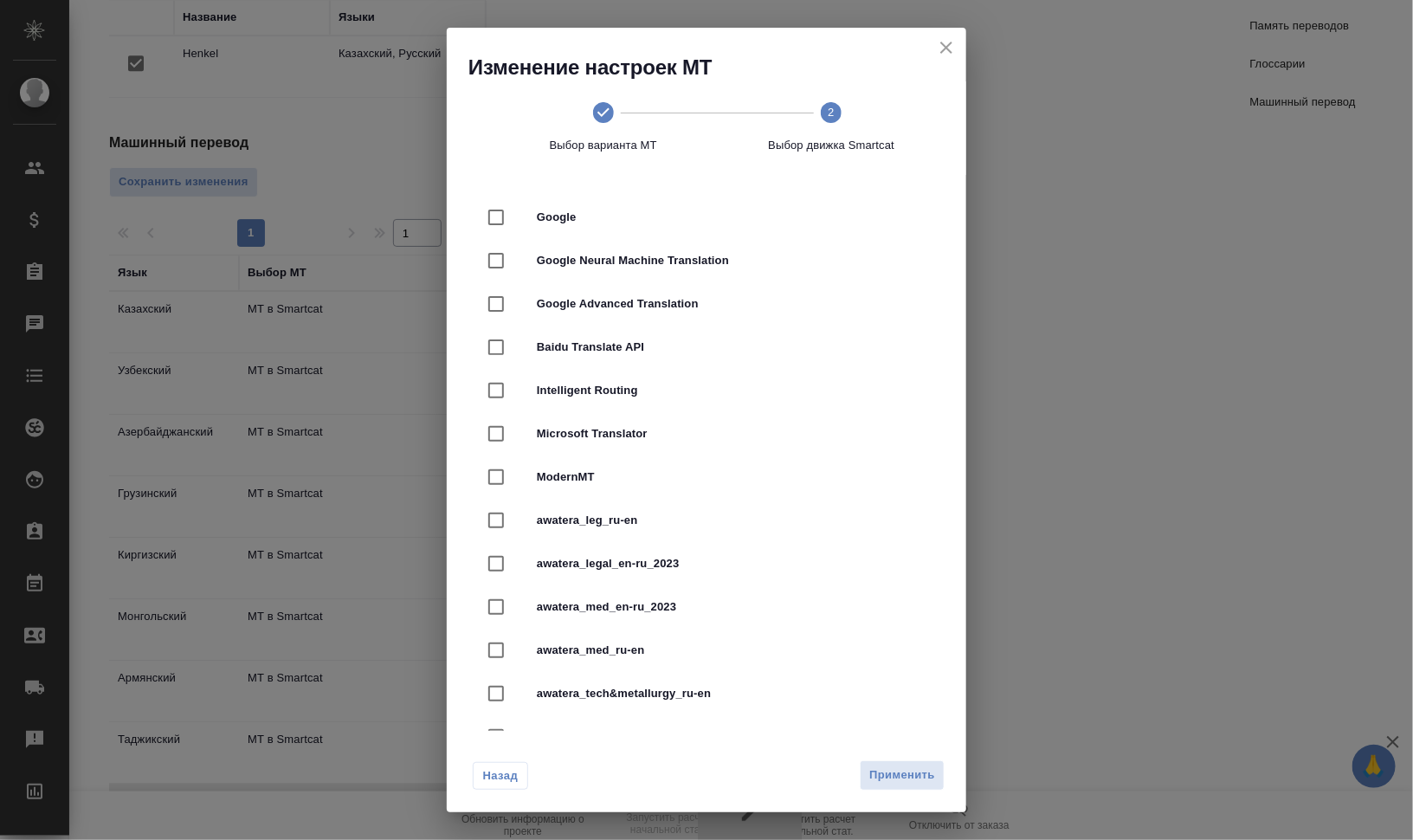
radio input "false"
click at [652, 243] on div "Google Neural Machine Translation" at bounding box center [706, 260] width 464 height 44
checkbox input "true"
click at [878, 786] on button "Применить" at bounding box center [901, 775] width 85 height 30
radio input "false"
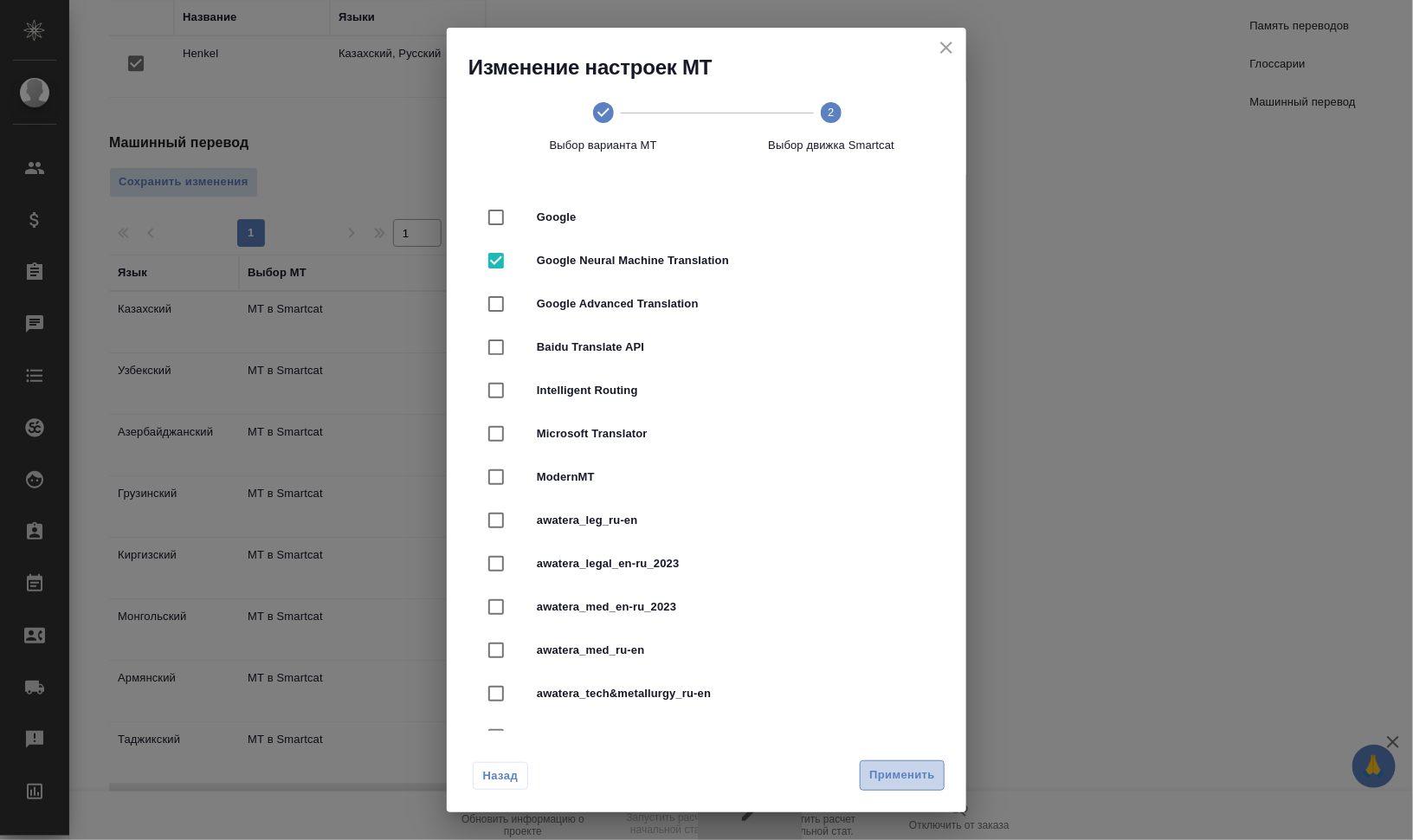
radio input "false"
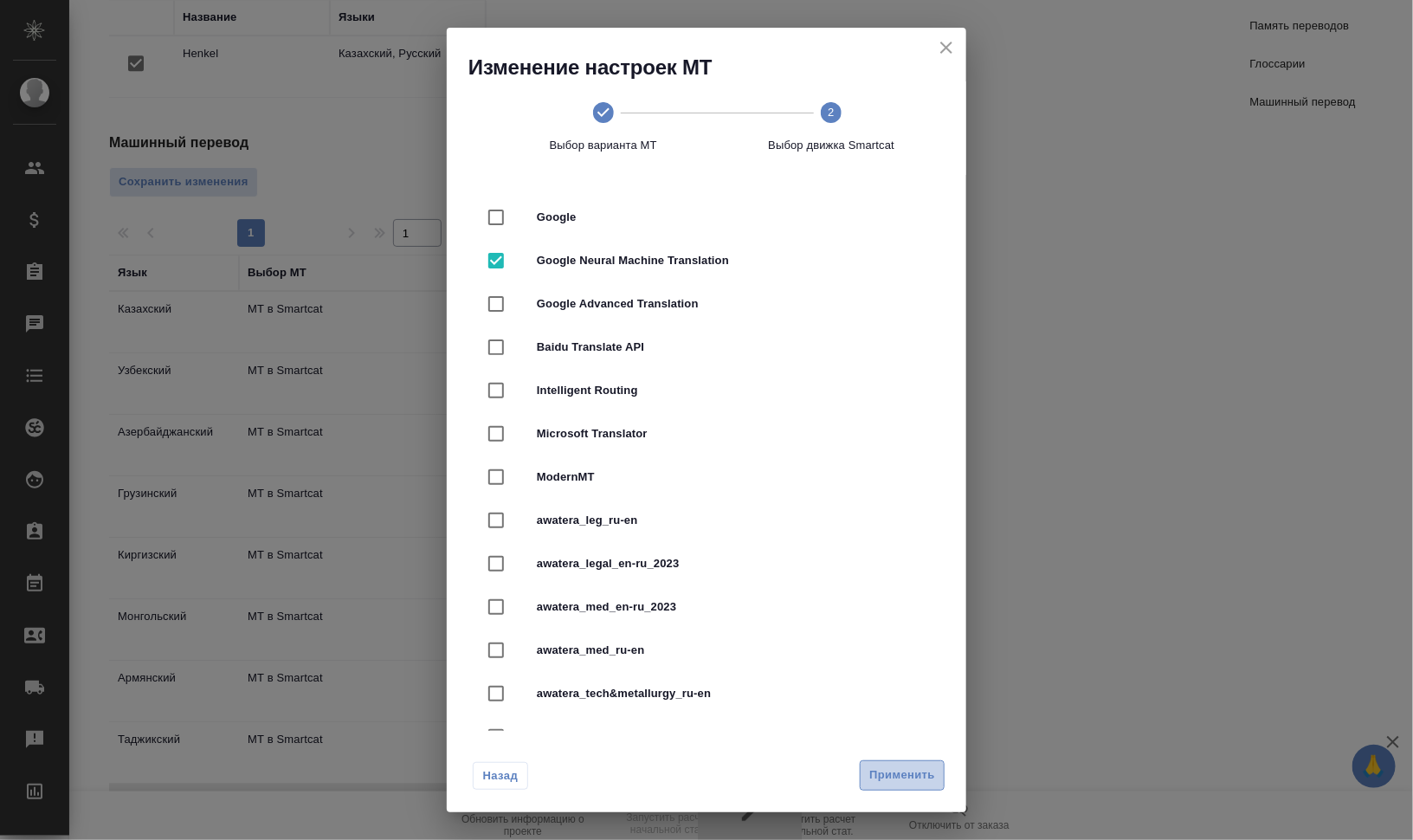
radio input "false"
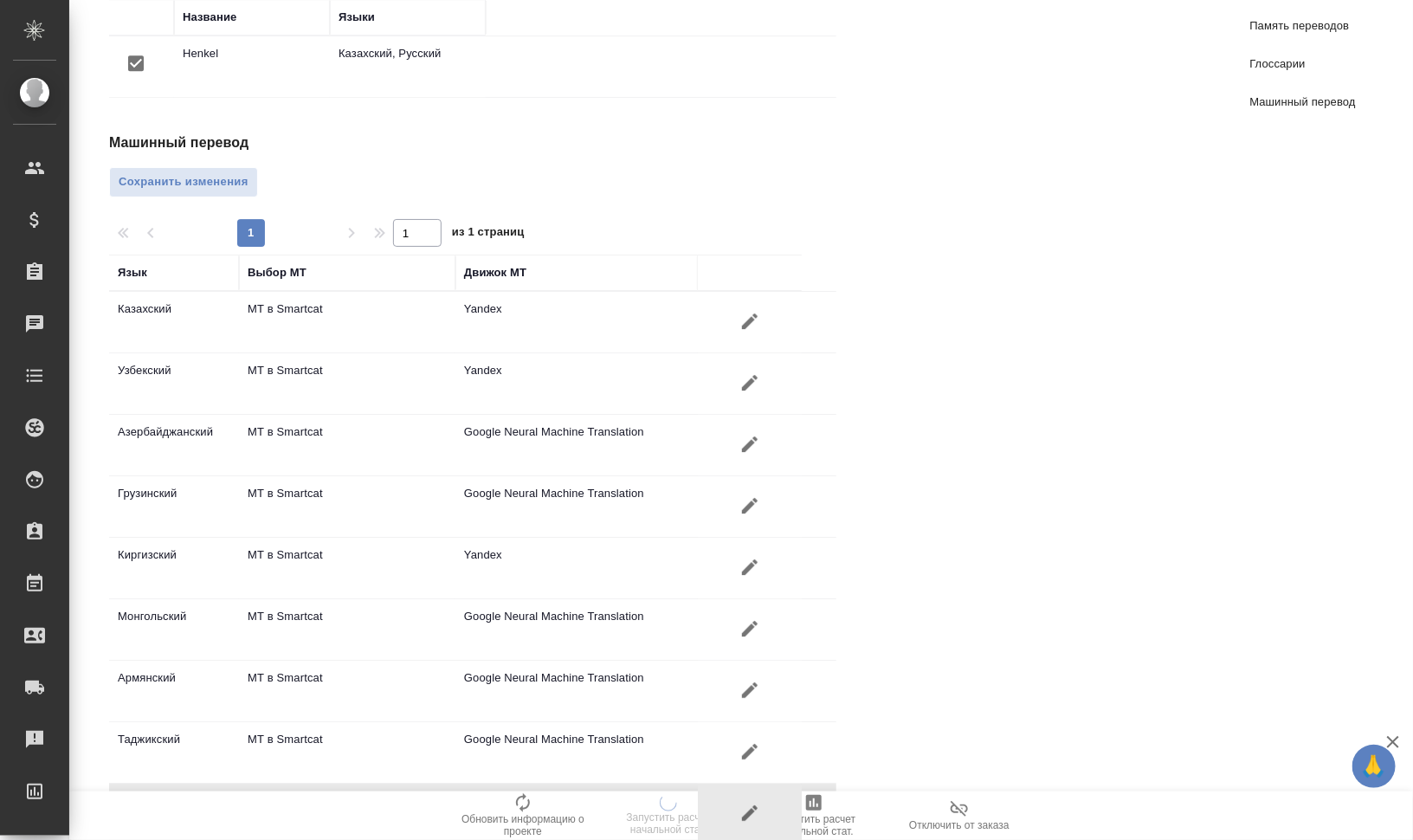
click at [158, 133] on div "Машинный перевод Сохранить изменения 1 1 из 1 страниц Язык Выбор МТ Движок МТ К…" at bounding box center [480, 489] width 741 height 713
click at [163, 173] on span "Сохранить изменения" at bounding box center [183, 182] width 130 height 20
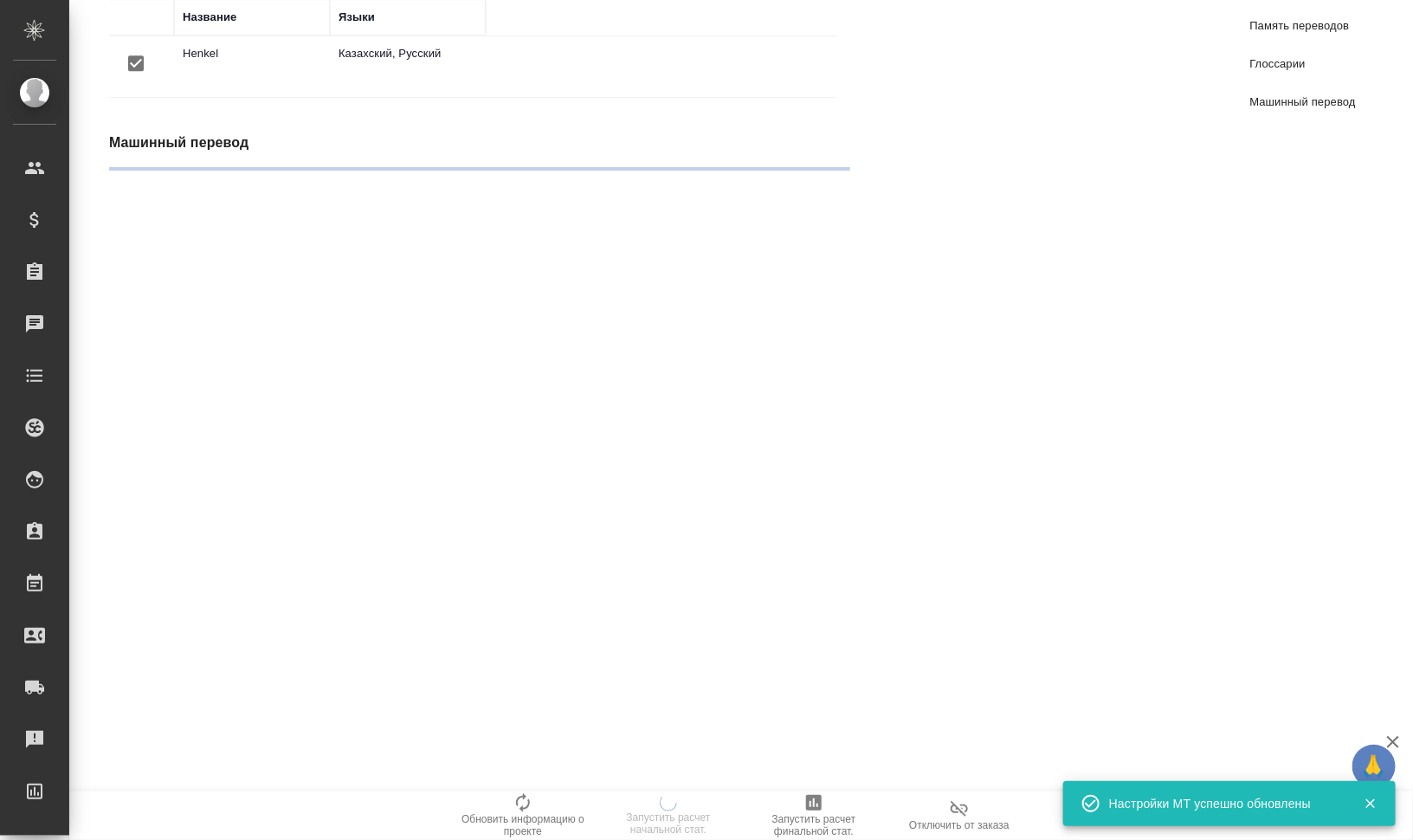
radio input "false"
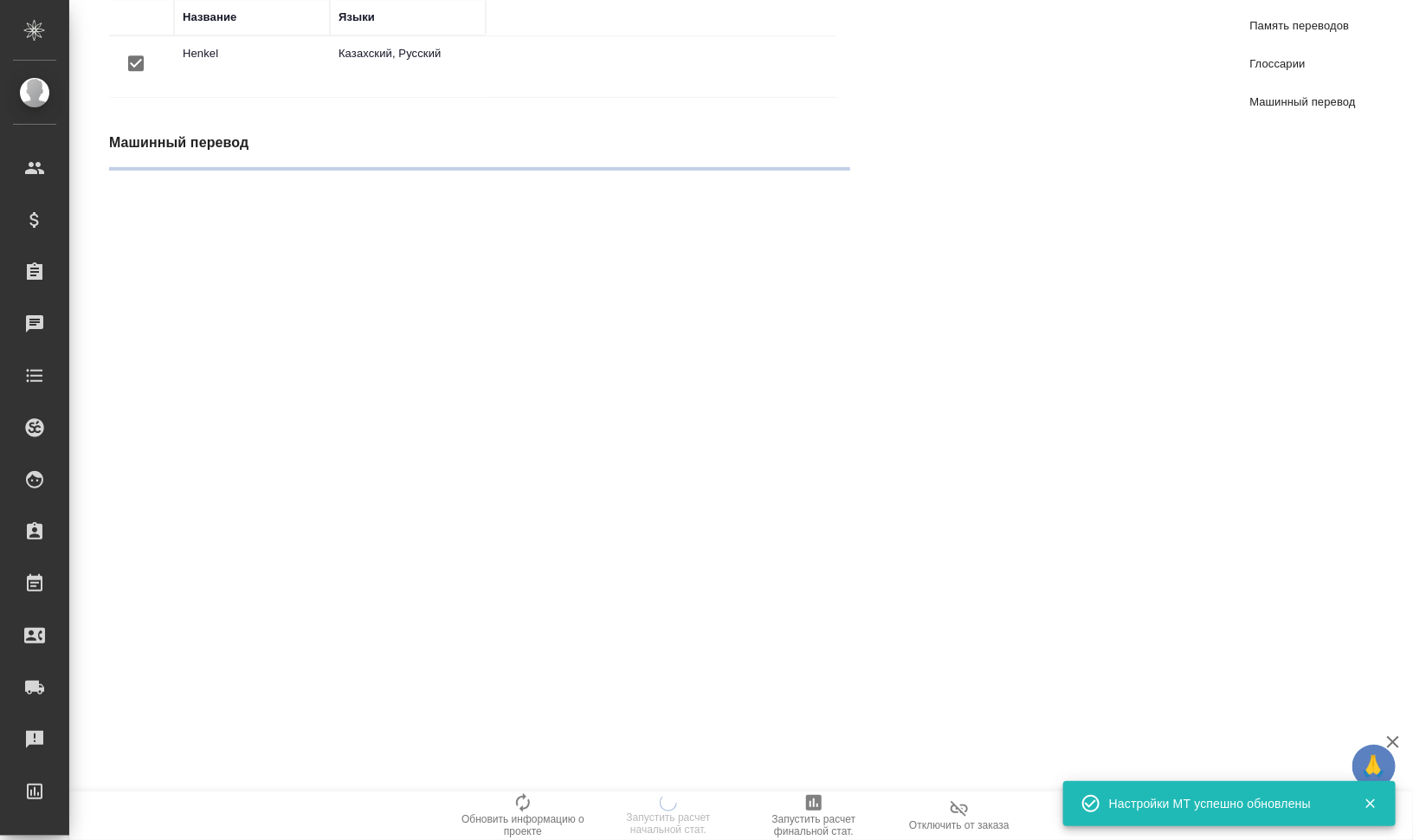
radio input "false"
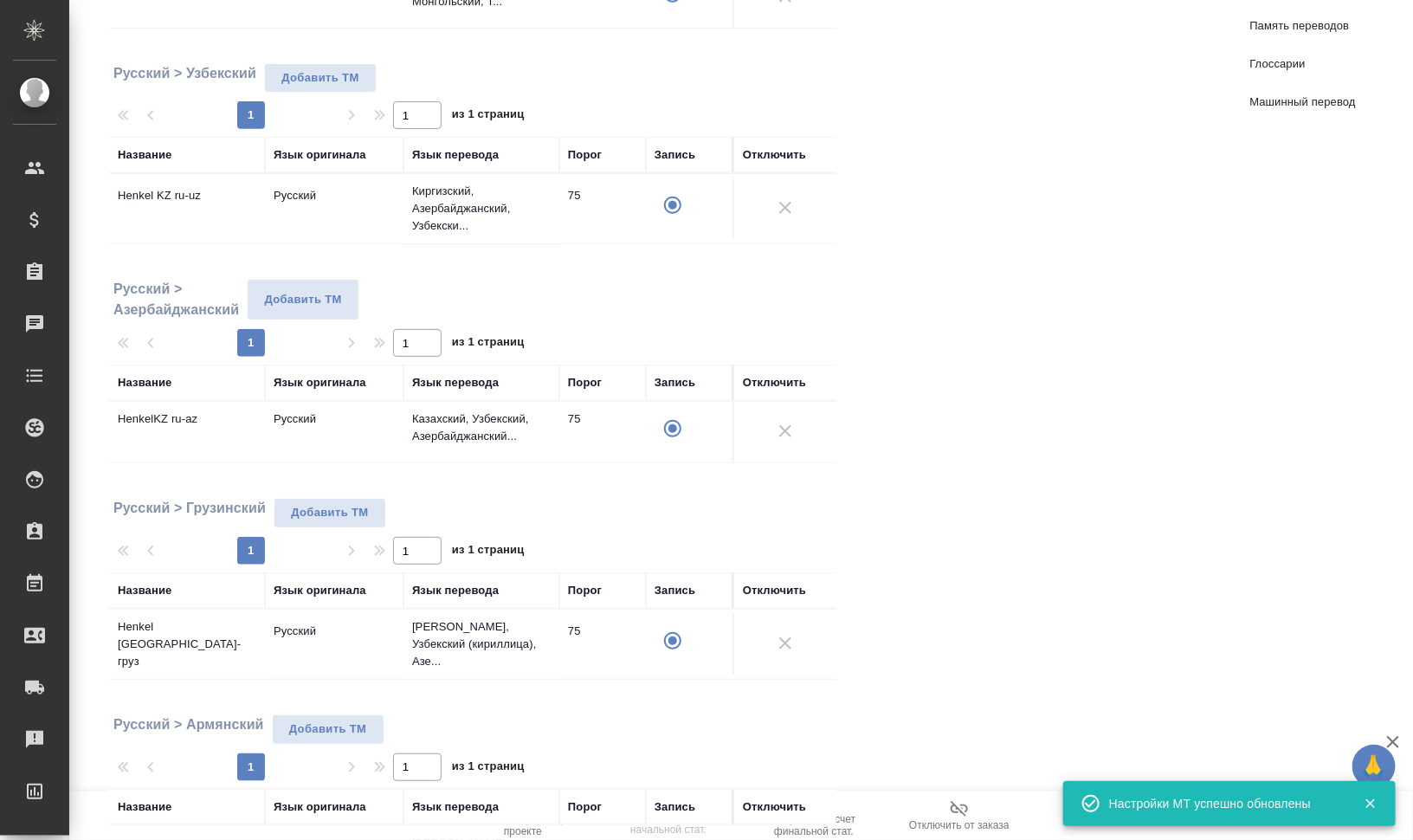
scroll to position [0, 0]
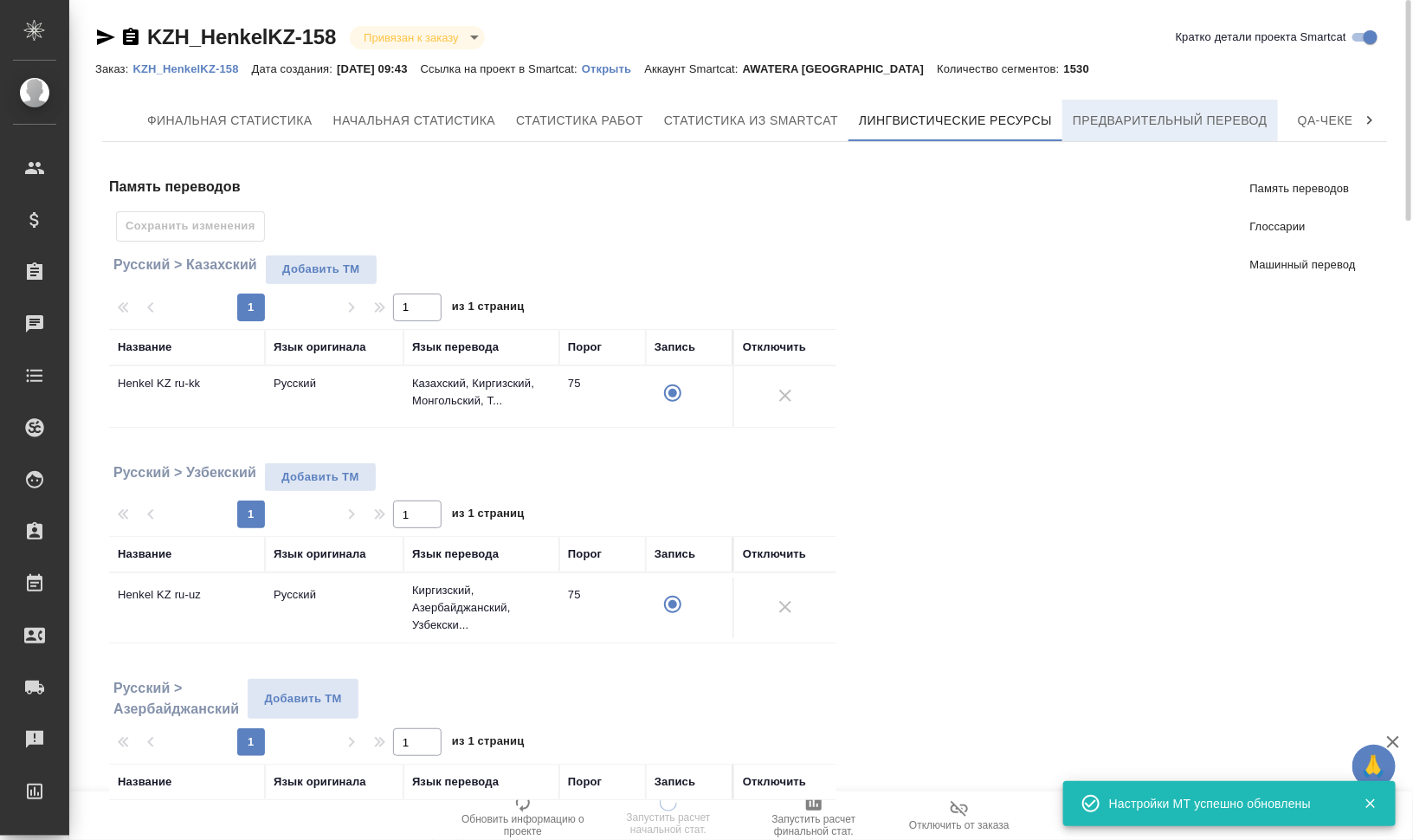
click at [1117, 122] on span "Предварительный перевод" at bounding box center [1169, 121] width 195 height 21
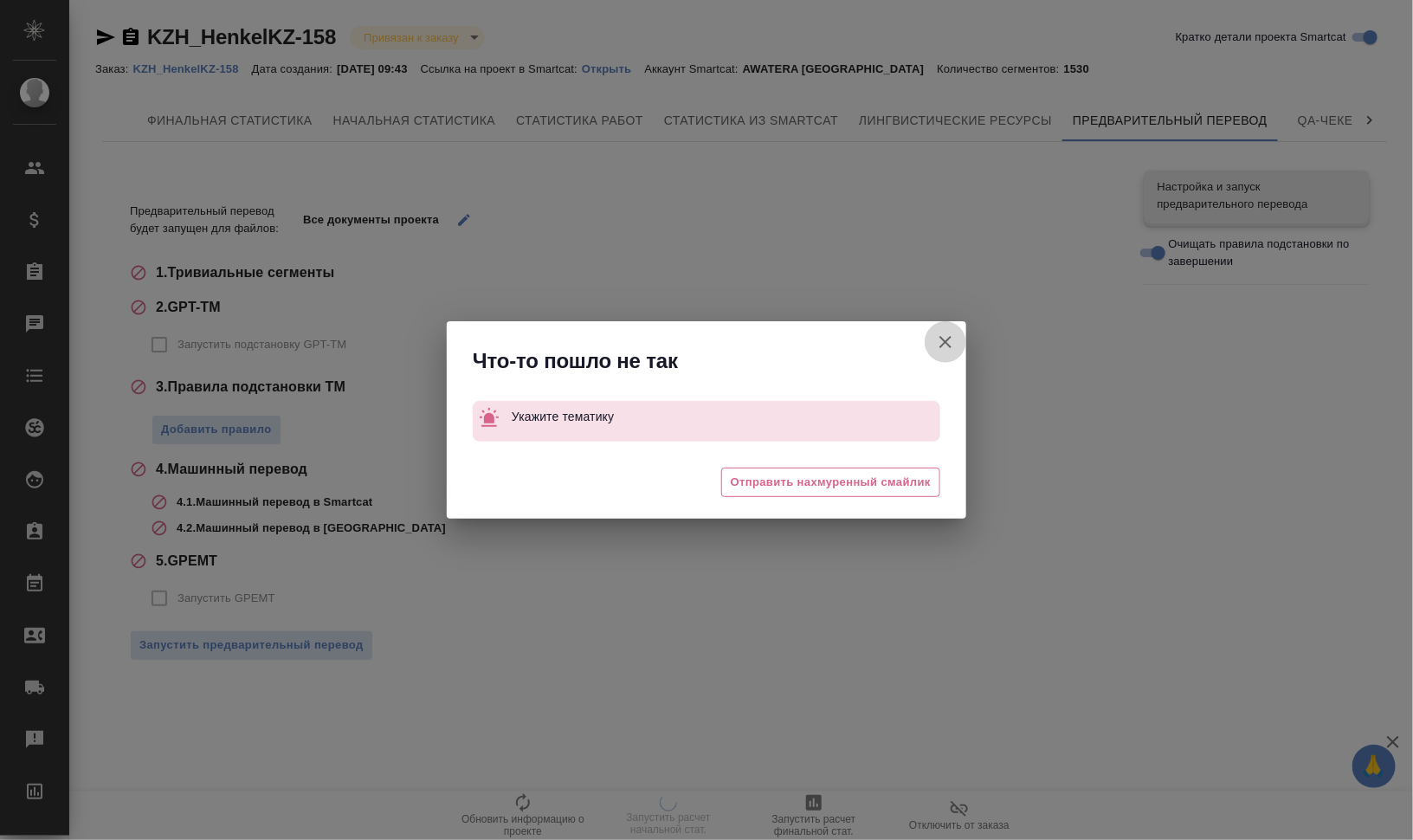
click at [955, 340] on button "Кратко детали проекта Smartcat" at bounding box center [945, 342] width 42 height 42
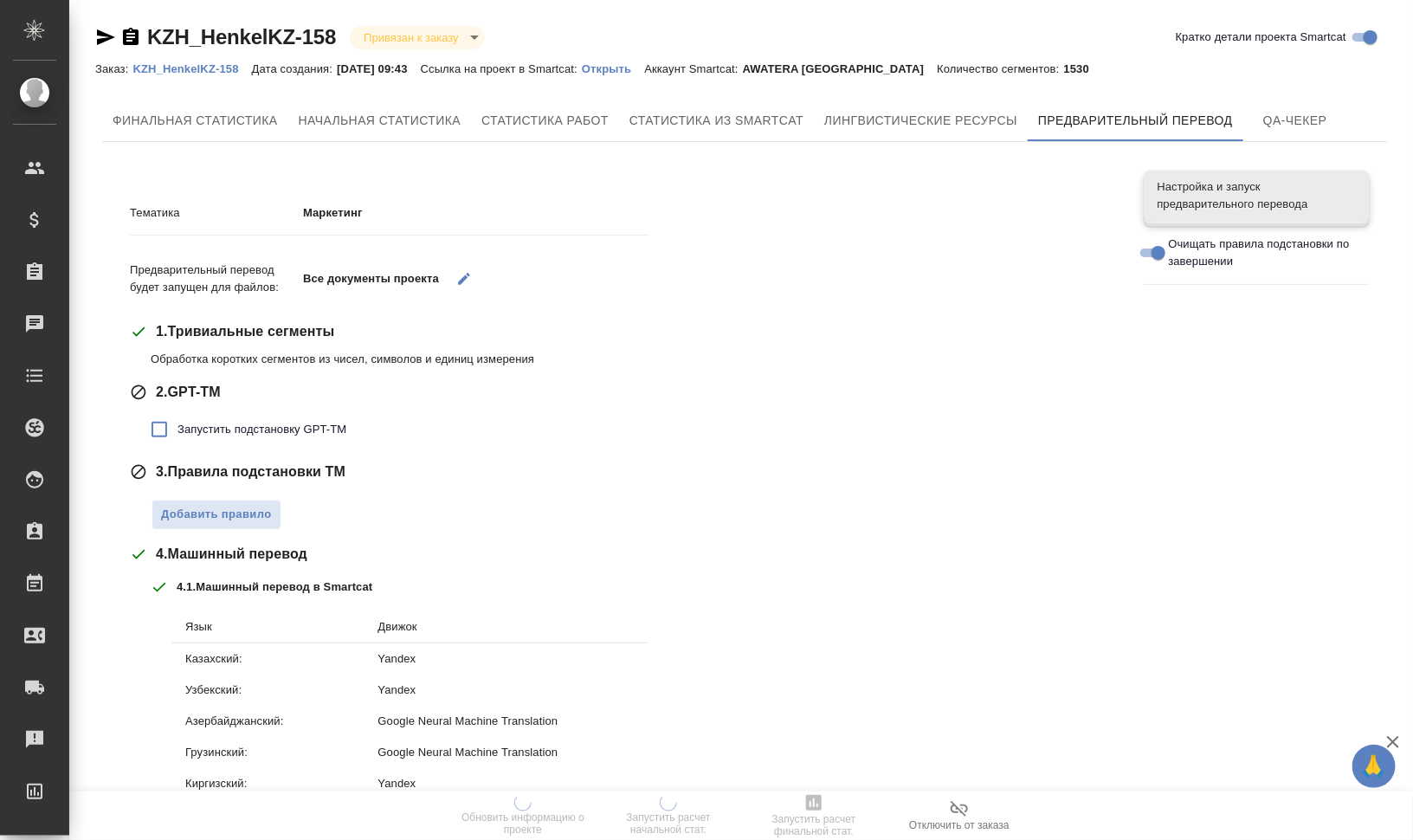
click at [238, 428] on span "Запустить подстановку GPT-TM" at bounding box center [262, 429] width 169 height 17
click at [177, 428] on input "Запустить подстановку GPT-TM" at bounding box center [159, 429] width 36 height 36
checkbox input "true"
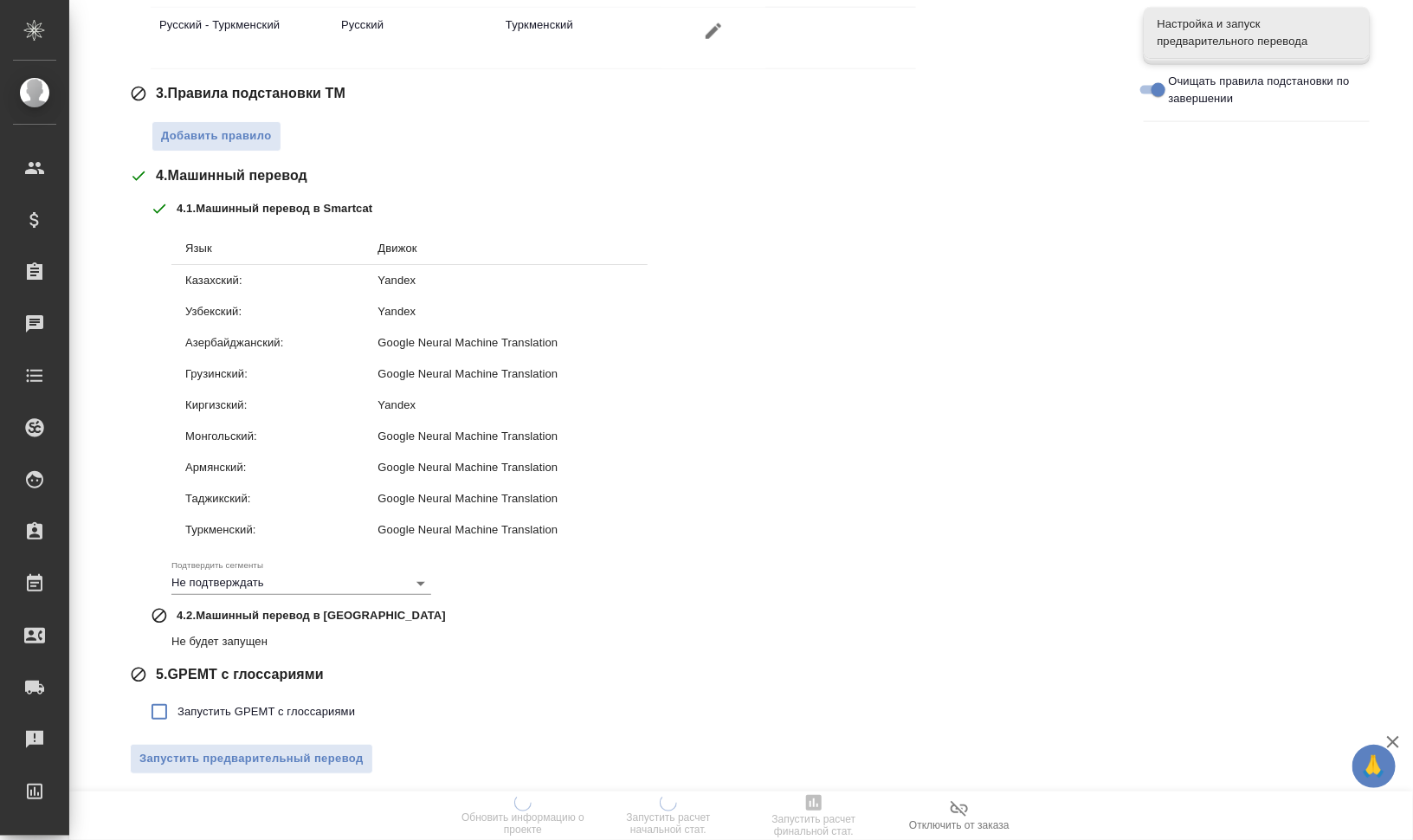
scroll to position [774, 0]
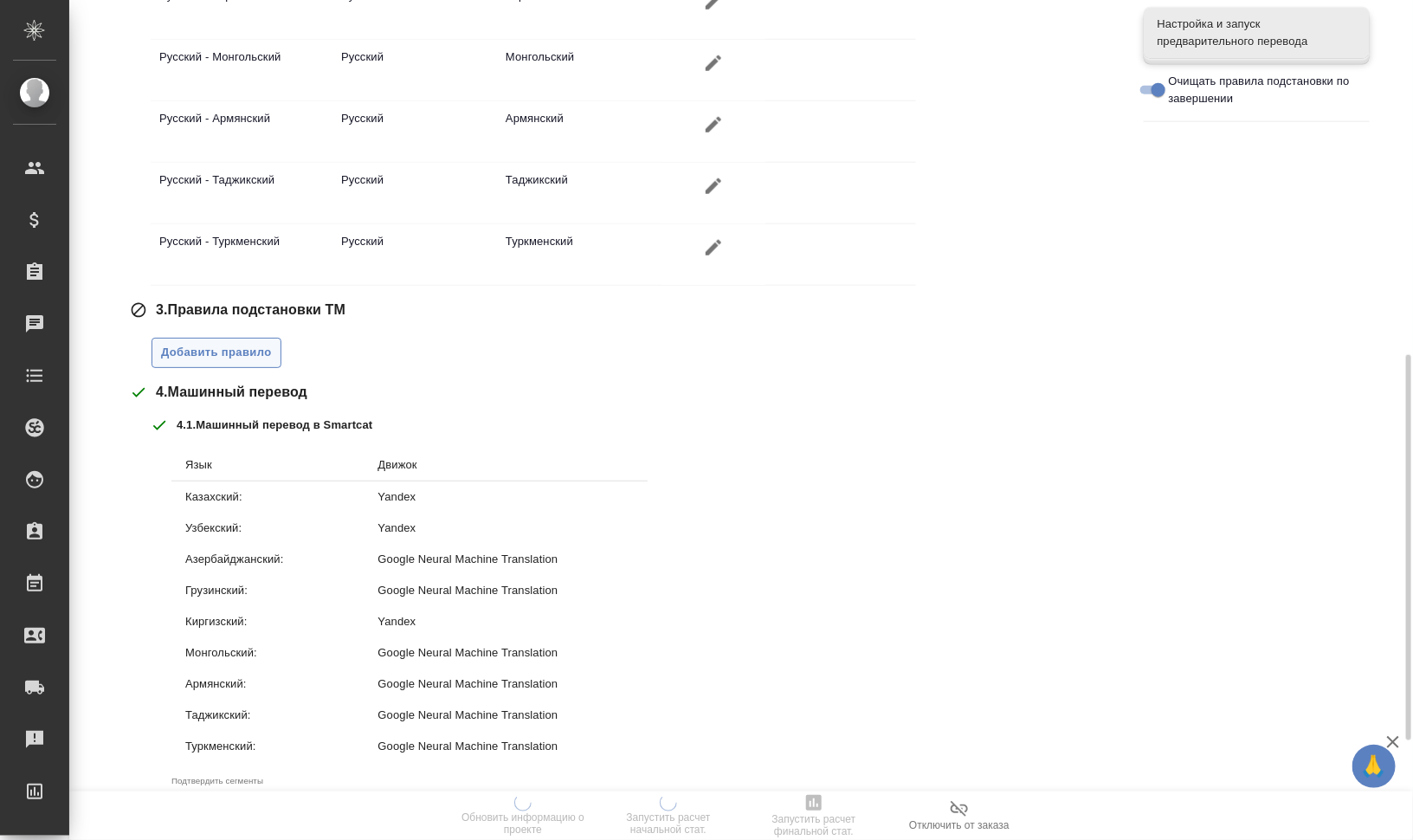
click at [260, 343] on span "Добавить правило" at bounding box center [216, 352] width 111 height 20
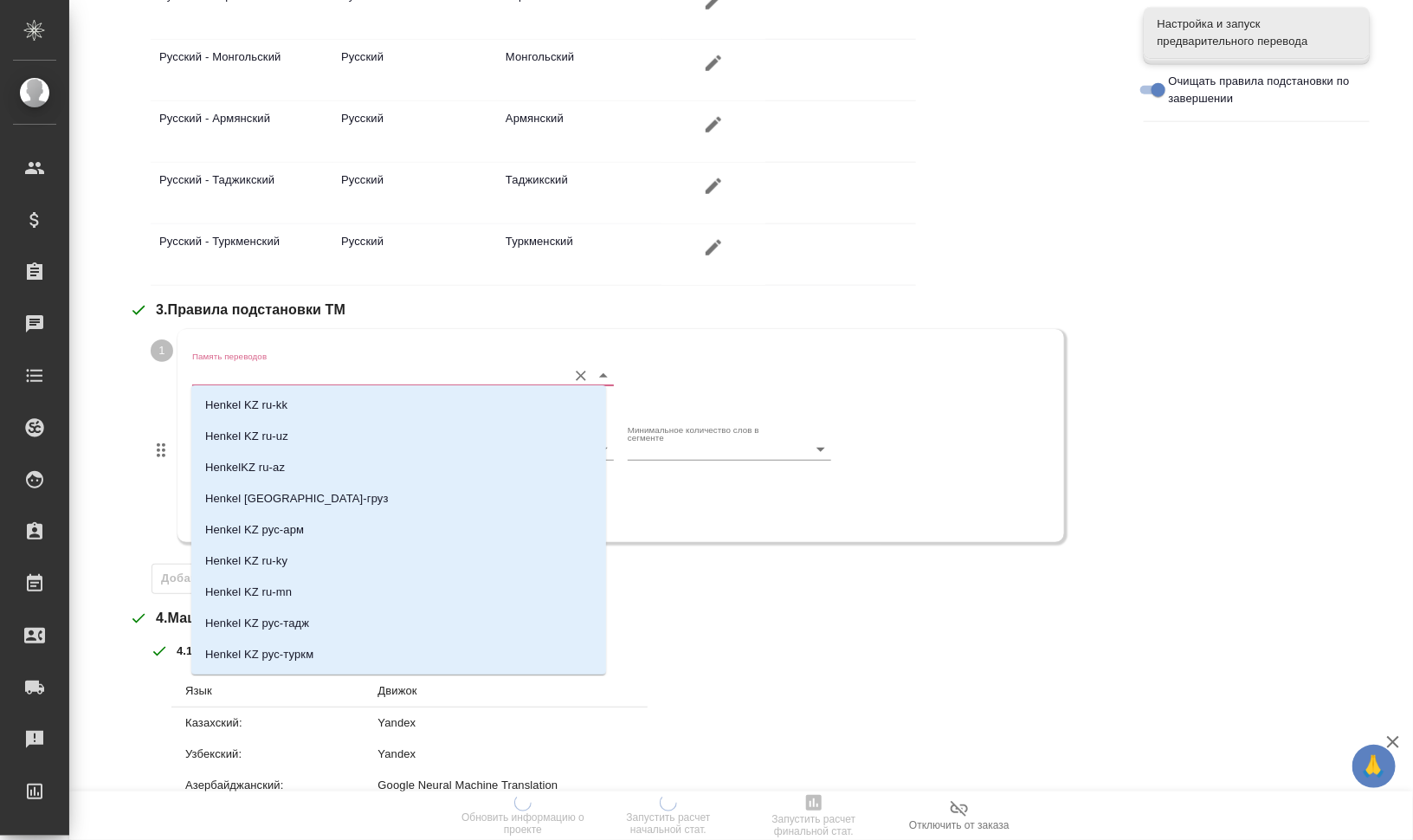
click at [295, 370] on input "Память переводов" at bounding box center [375, 375] width 366 height 20
click at [302, 397] on li "Henkel KZ ru-kk" at bounding box center [399, 405] width 415 height 31
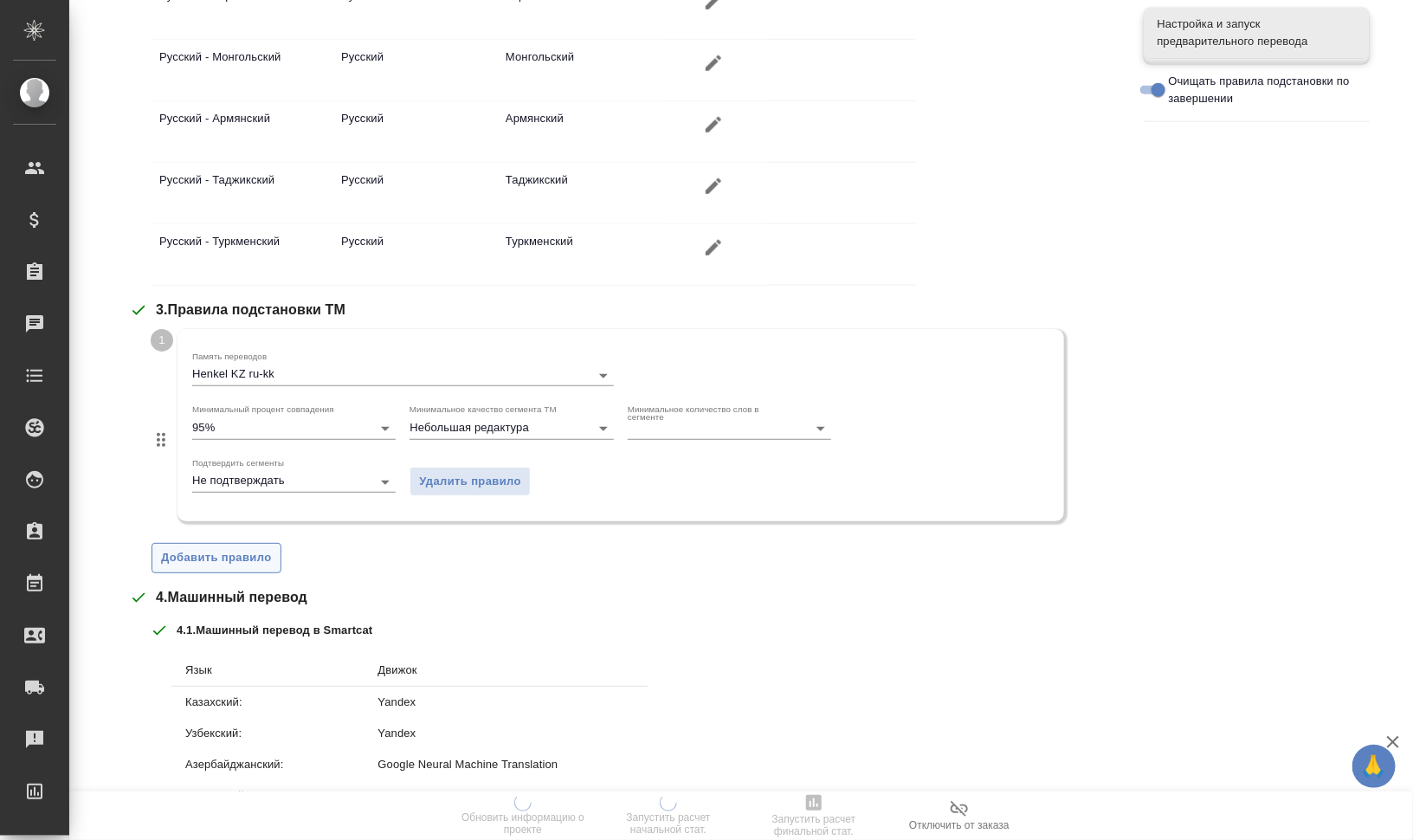
click at [246, 552] on span "Добавить правило" at bounding box center [216, 558] width 111 height 20
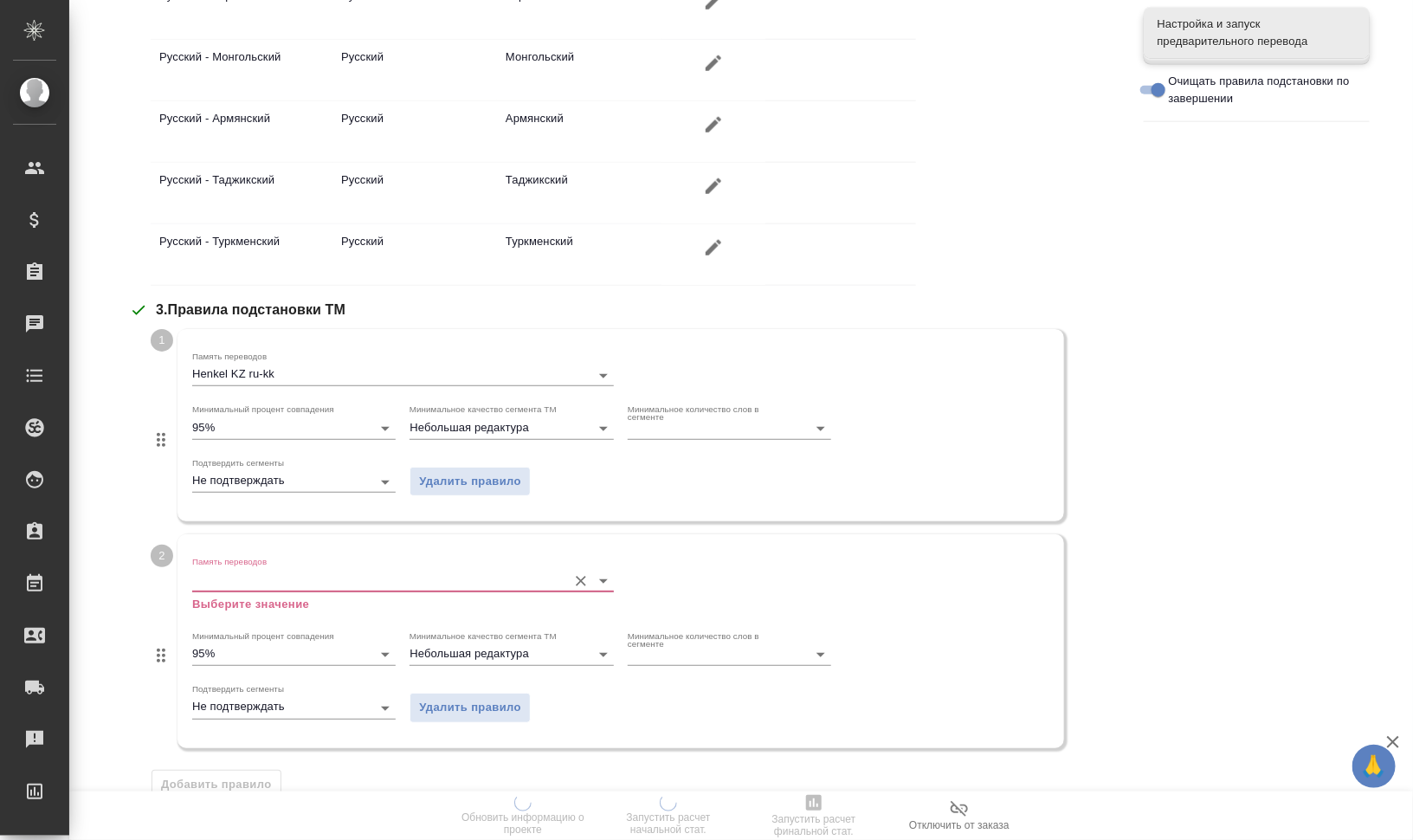
click at [266, 577] on input "Память переводов" at bounding box center [375, 579] width 366 height 20
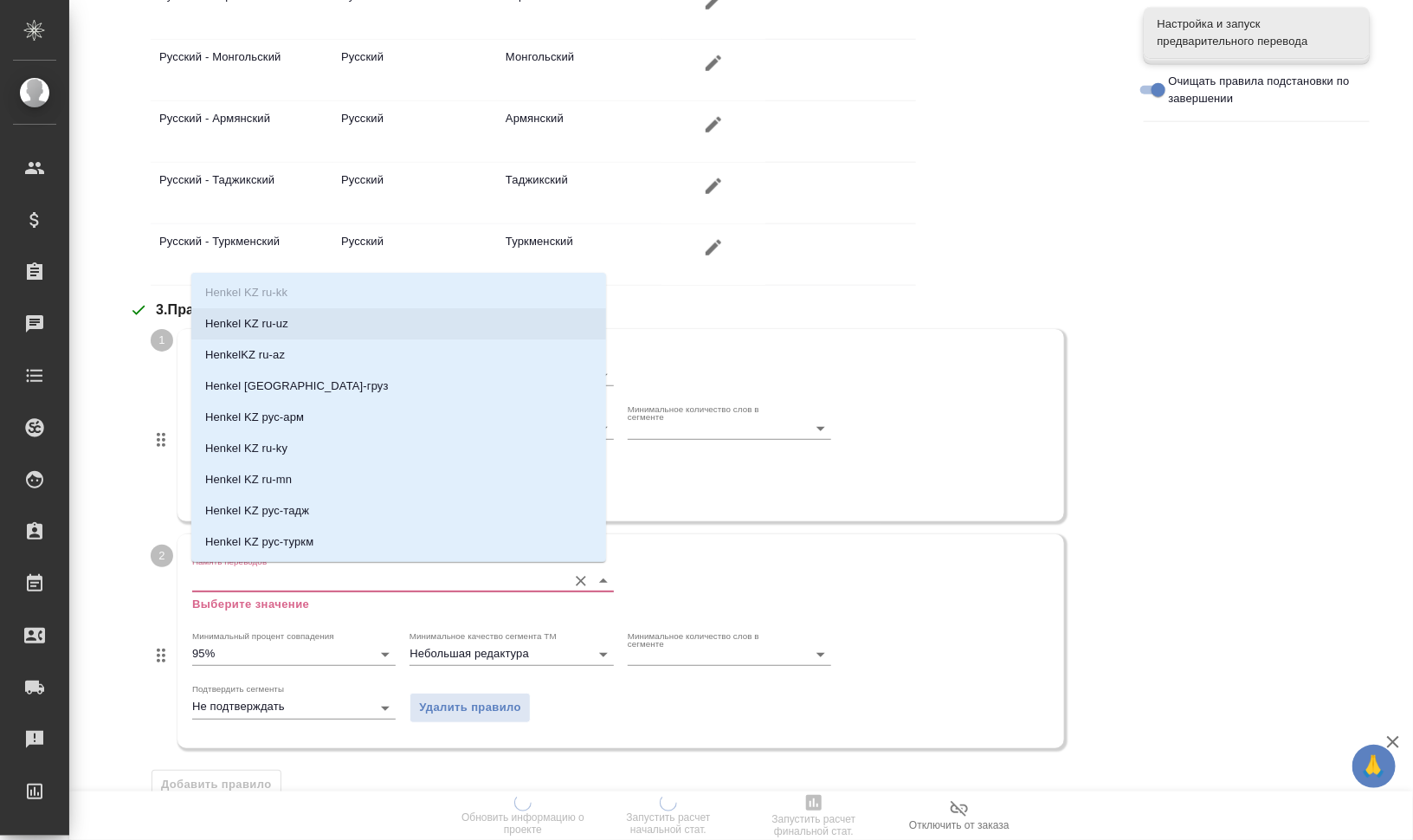
click at [316, 316] on li "Henkel KZ ru-uz" at bounding box center [399, 323] width 415 height 31
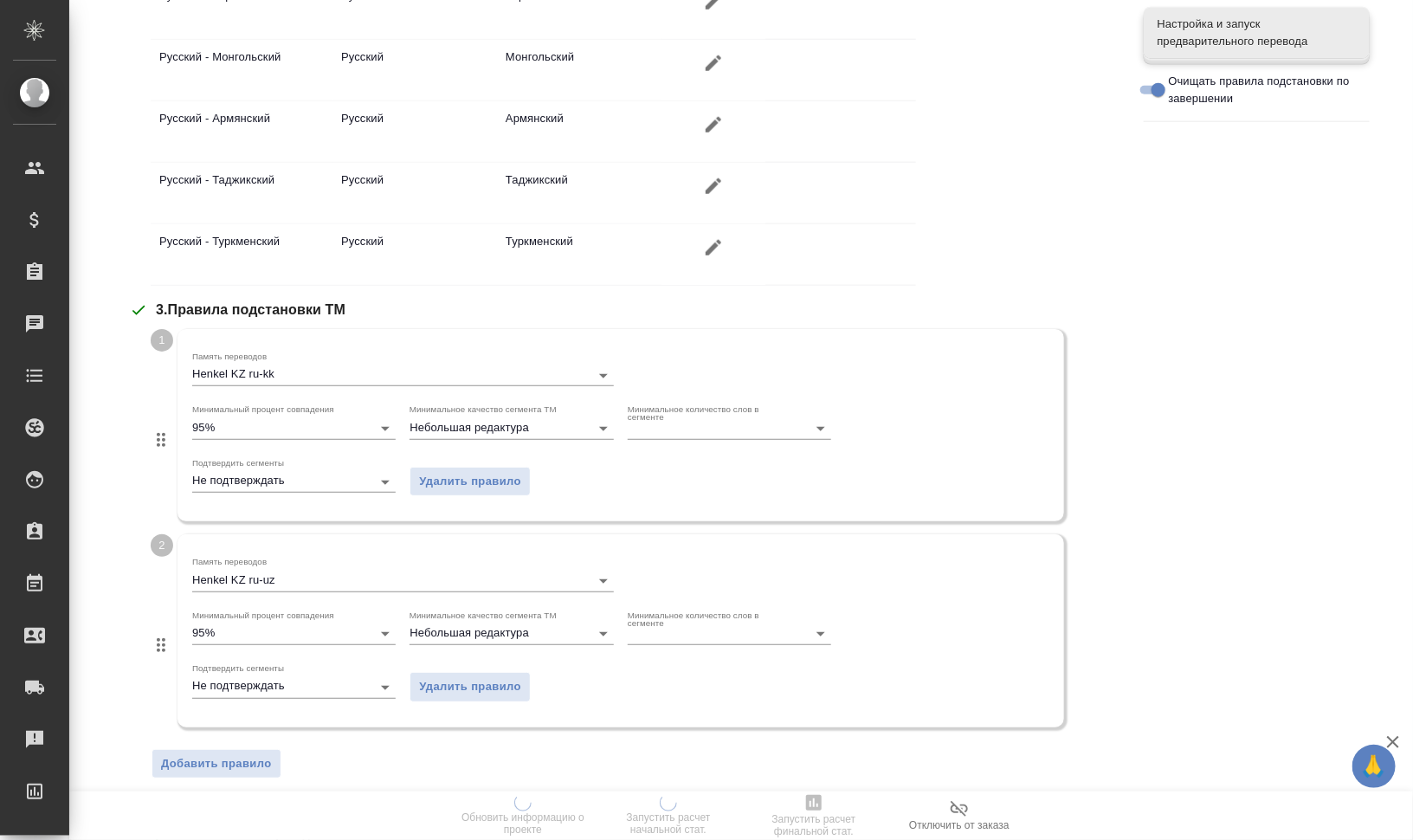
scroll to position [1207, 0]
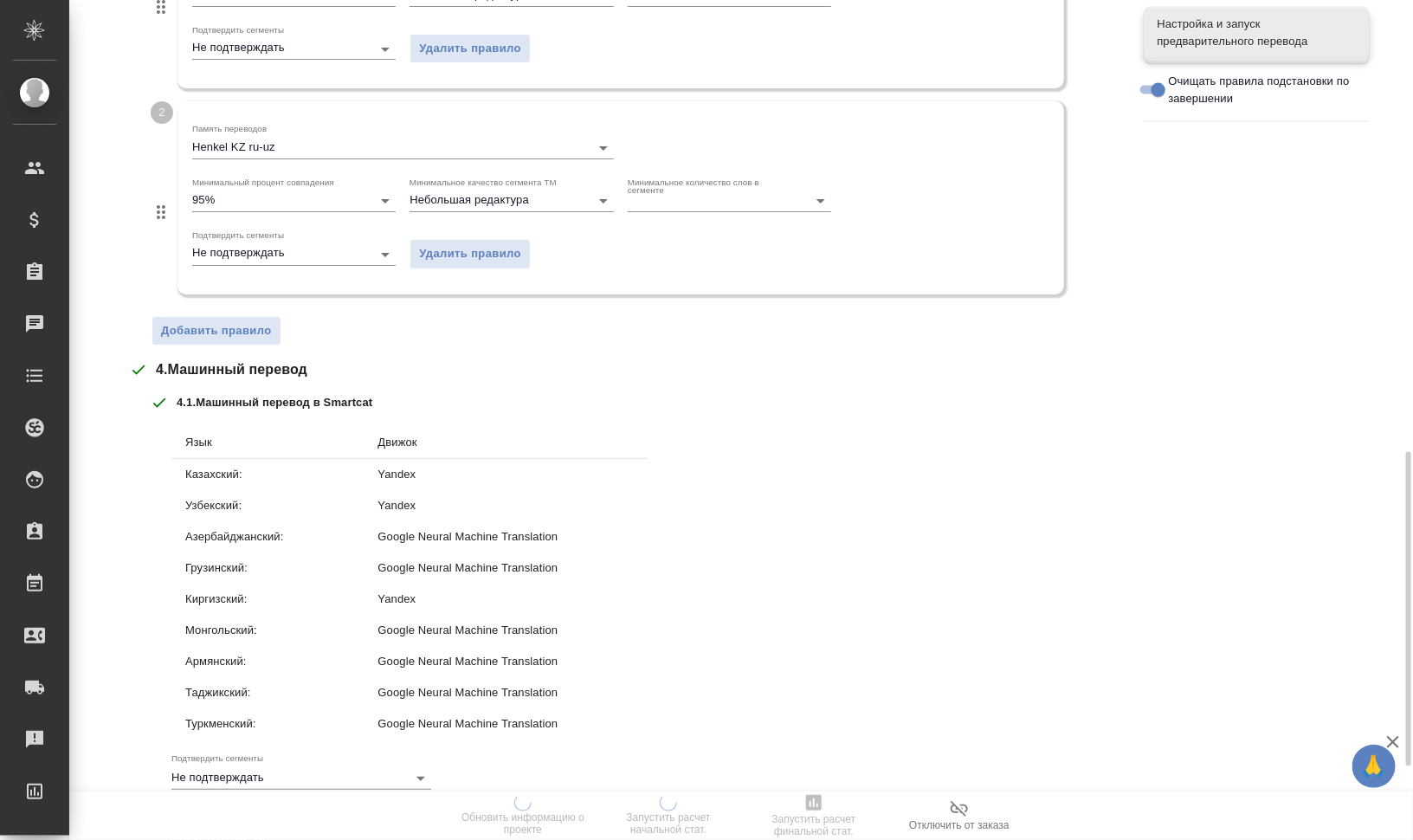
click at [253, 334] on span "Добавить правило" at bounding box center [216, 331] width 111 height 20
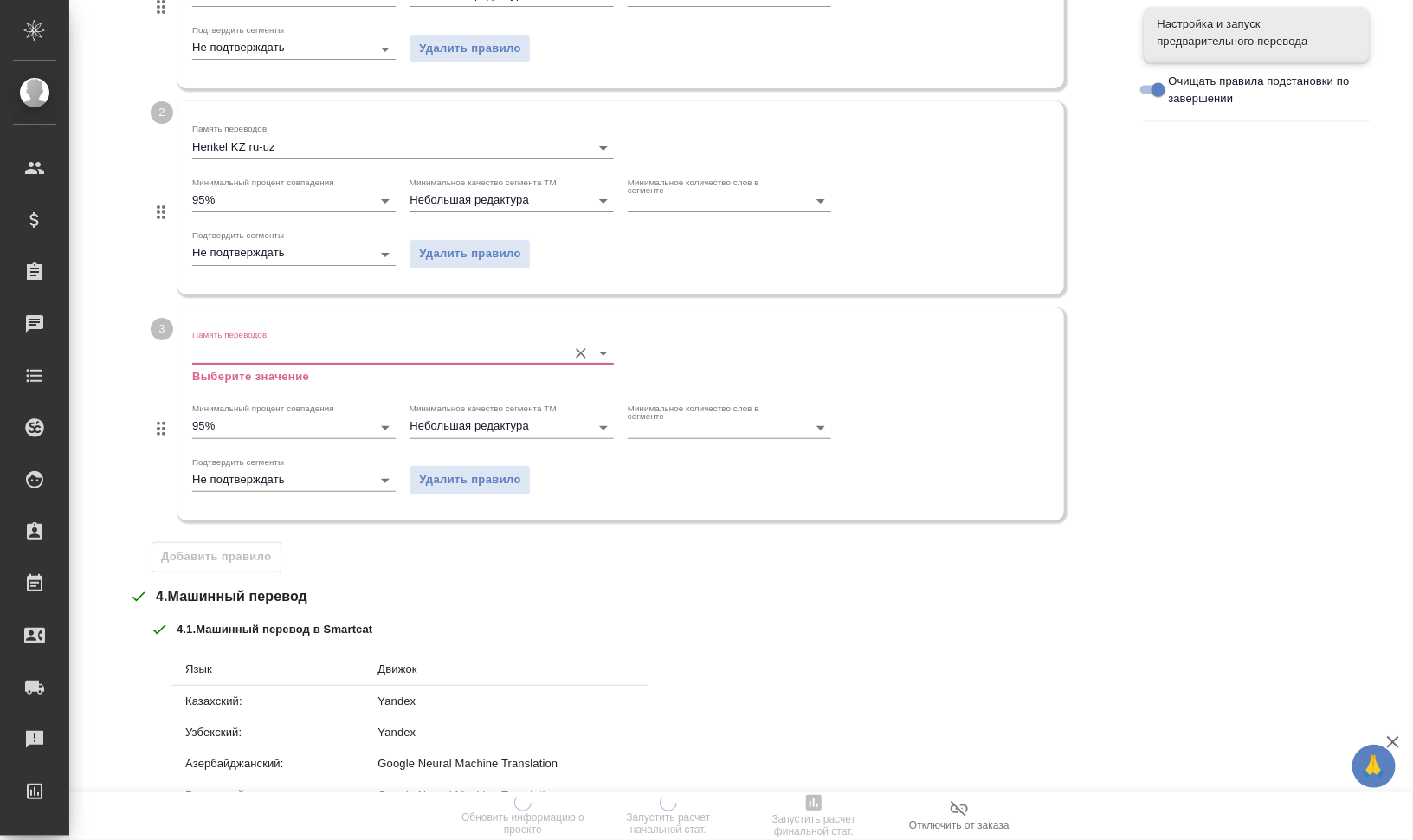
click at [269, 351] on input "Память переводов" at bounding box center [375, 352] width 366 height 20
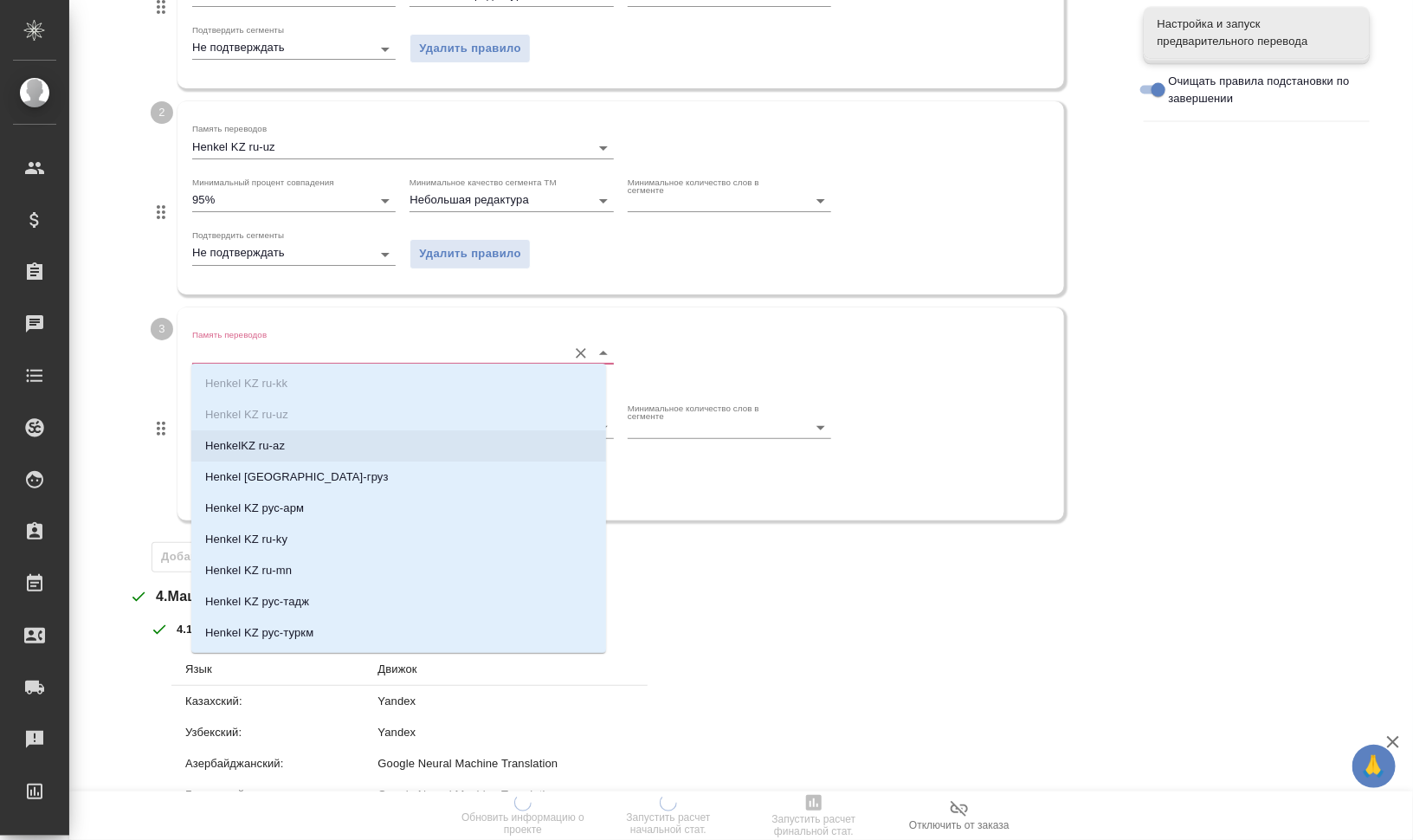
click at [299, 433] on li "HenkelKZ ru-az" at bounding box center [399, 445] width 415 height 31
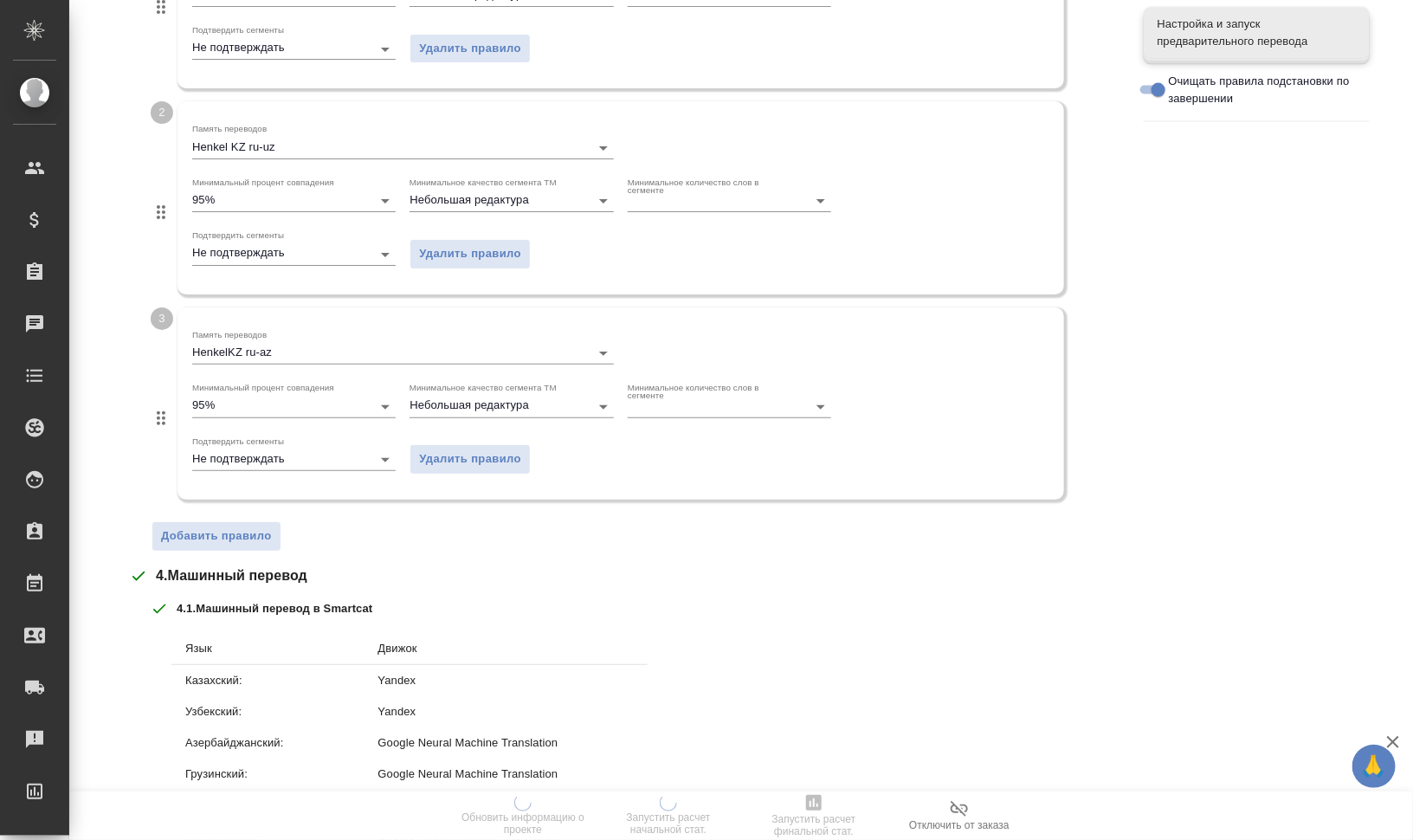
click at [216, 506] on div "3 Память переводов HenkelKZ ru-az Минимальный процент совпадения 95% Минимально…" at bounding box center [634, 409] width 967 height 206
click at [235, 529] on span "Добавить правило" at bounding box center [216, 536] width 111 height 20
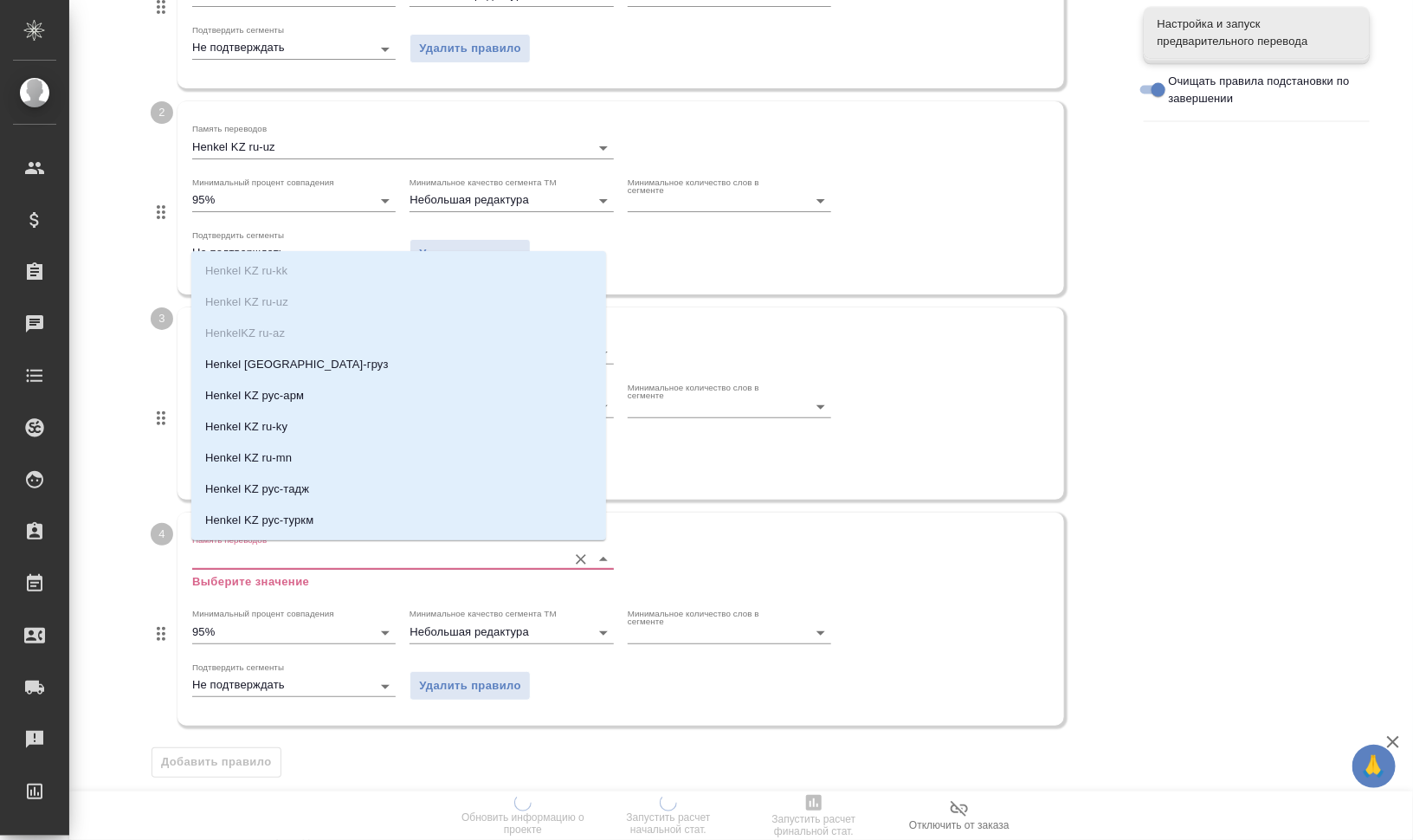
click at [269, 557] on input "Память переводов" at bounding box center [375, 558] width 366 height 20
click at [308, 356] on li "Henkel [GEOGRAPHIC_DATA]-груз" at bounding box center [399, 364] width 415 height 31
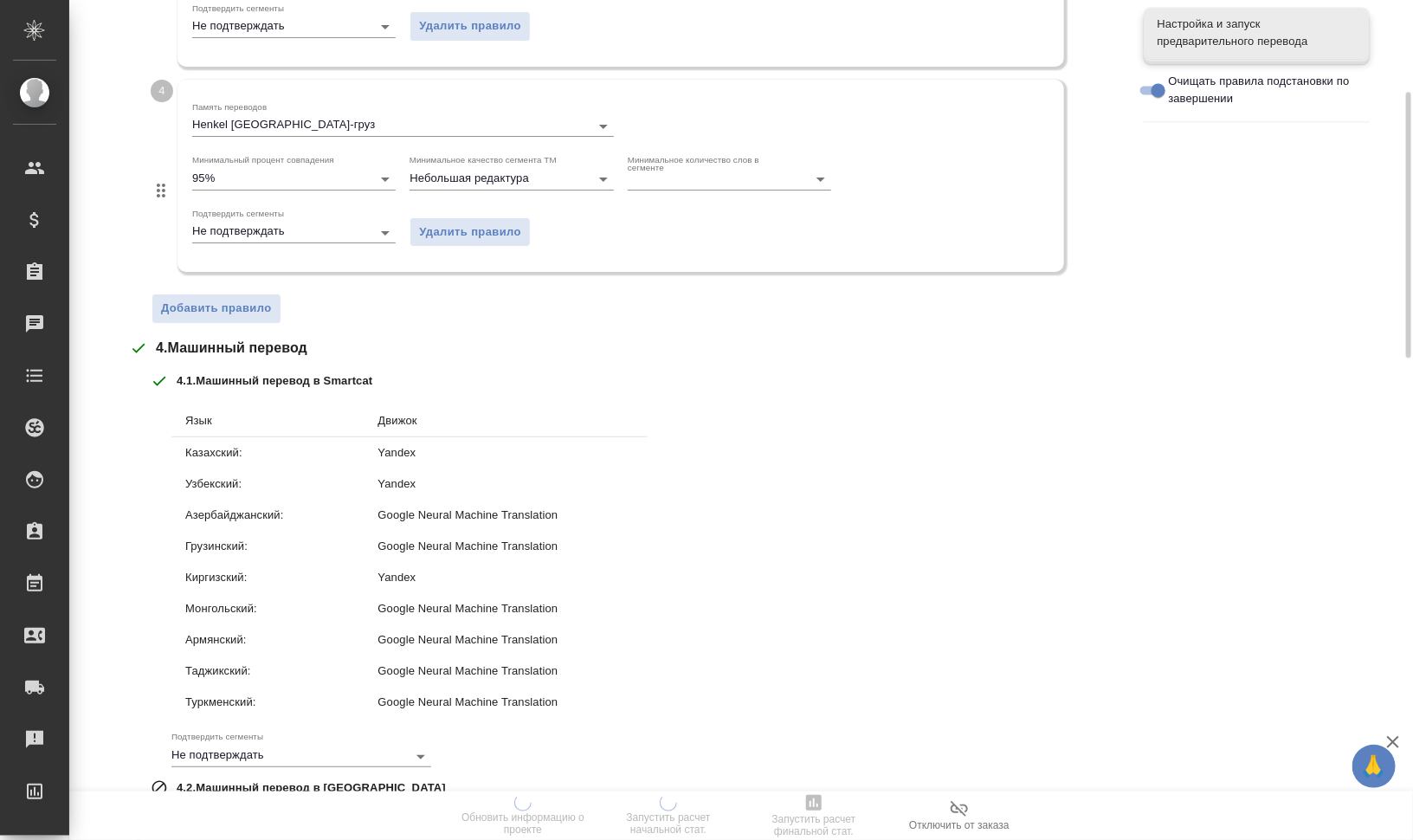
scroll to position [1812, 0]
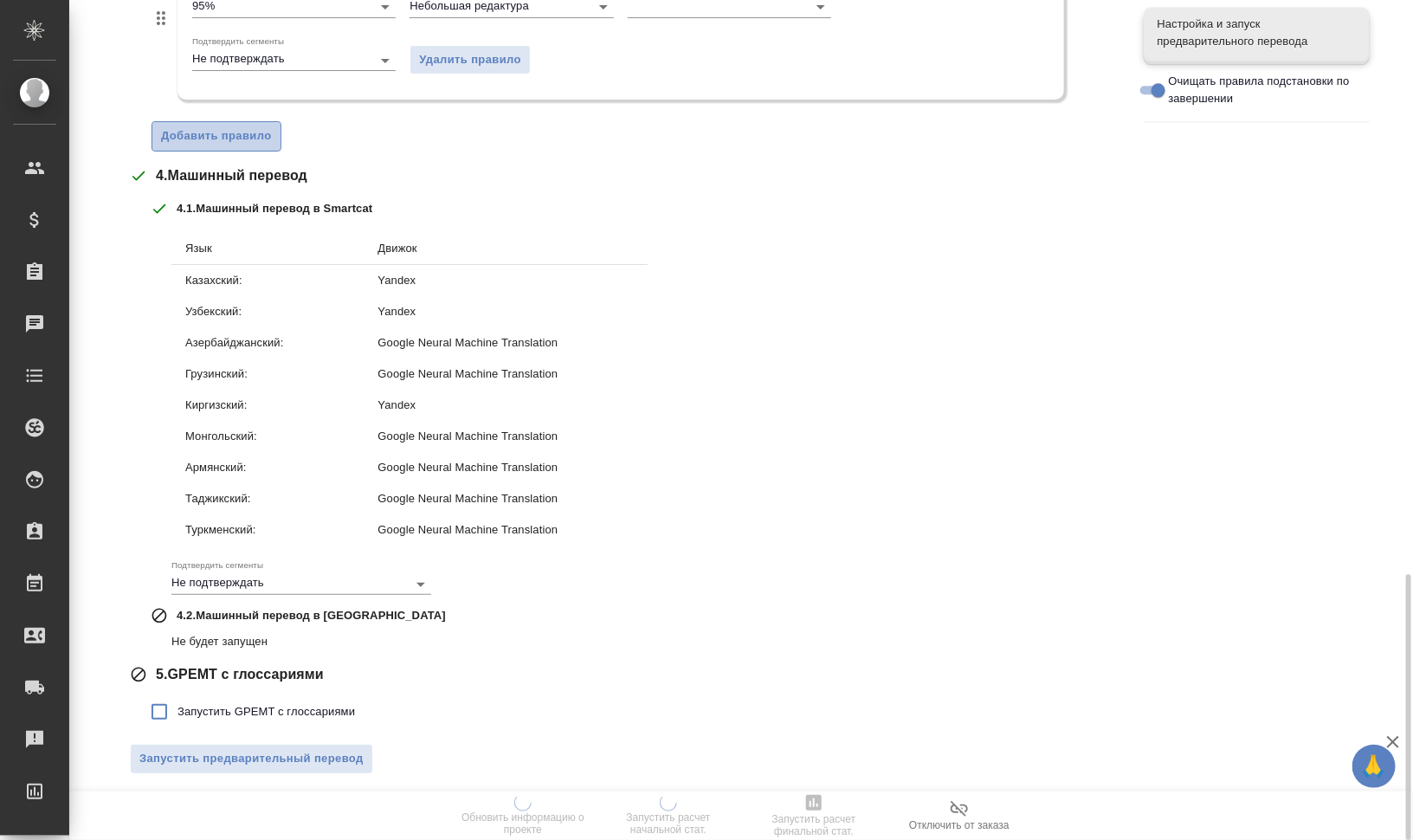
click at [240, 141] on button "Добавить правило" at bounding box center [216, 136] width 130 height 30
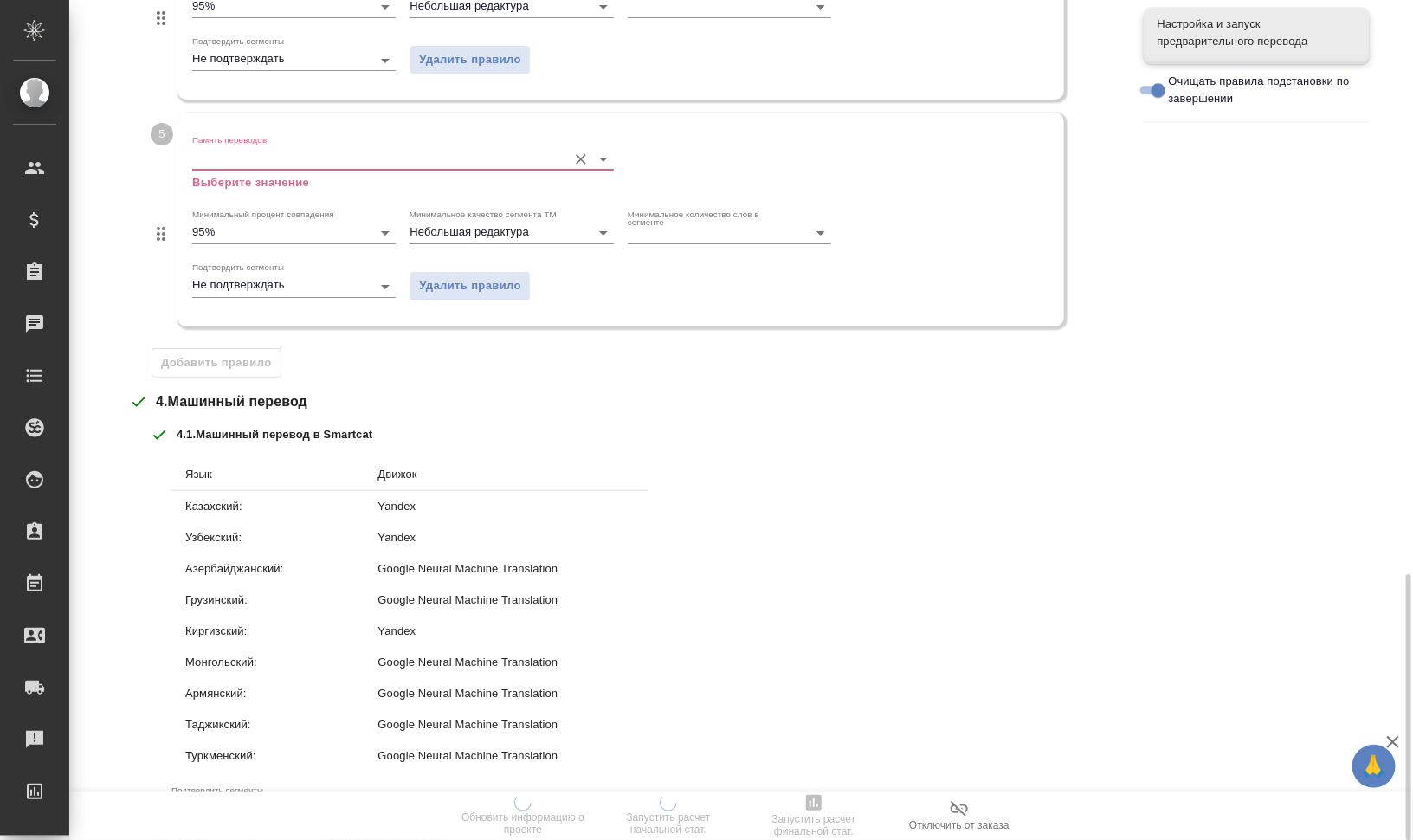
click at [259, 154] on input "Память переводов" at bounding box center [375, 158] width 366 height 20
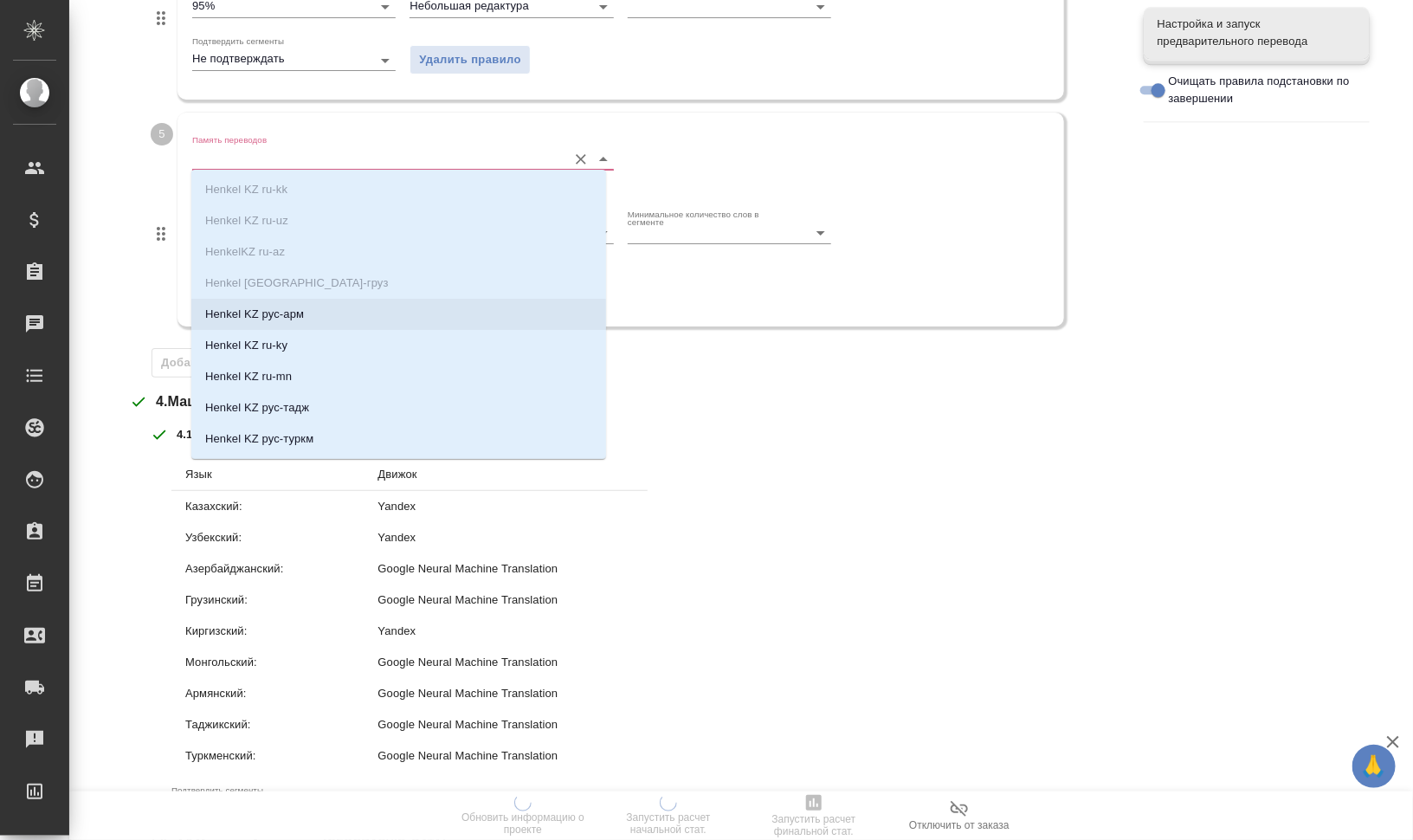
click at [275, 316] on p "Henkel KZ рус-арм" at bounding box center [254, 313] width 99 height 17
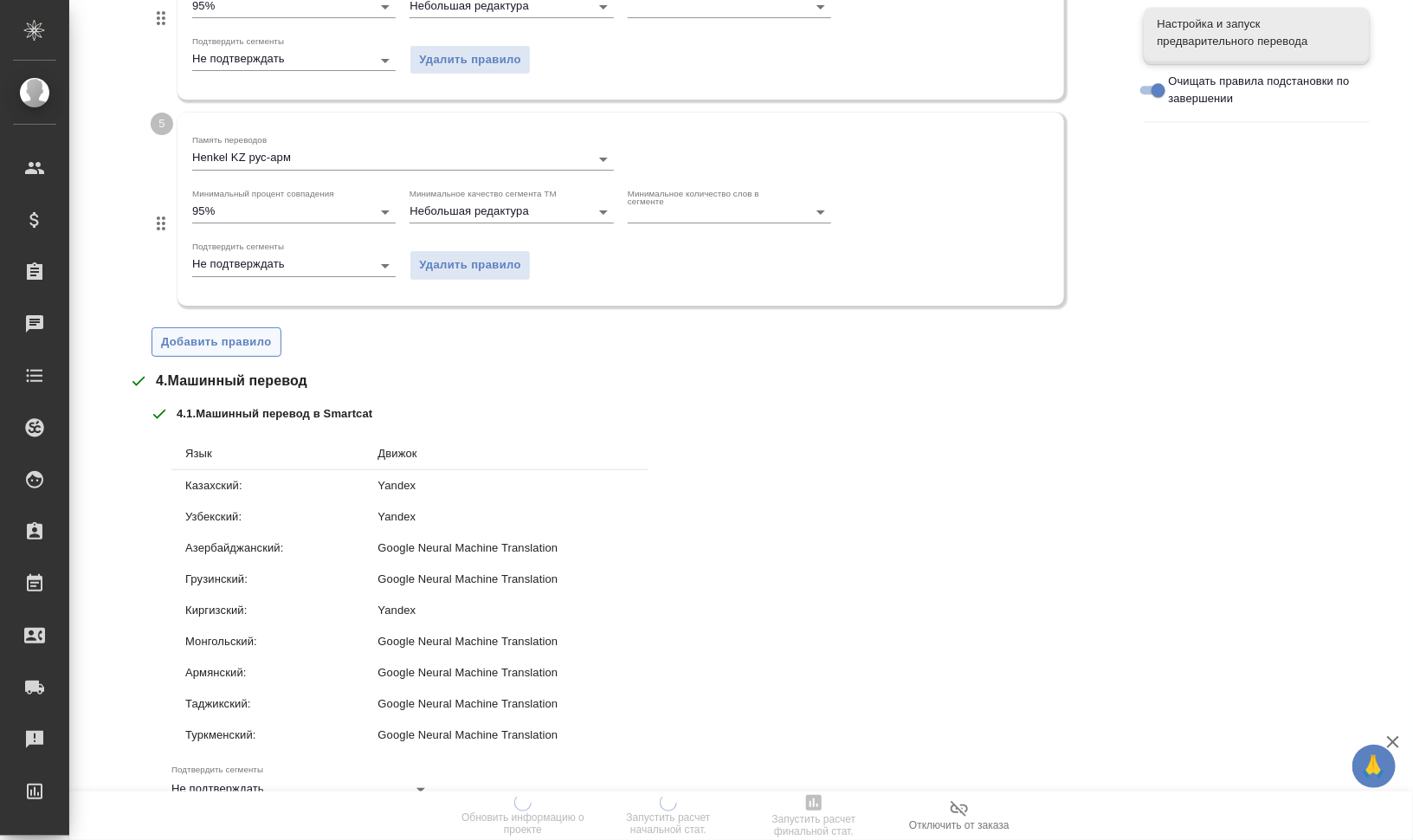
click at [255, 333] on span "Добавить правило" at bounding box center [216, 343] width 111 height 20
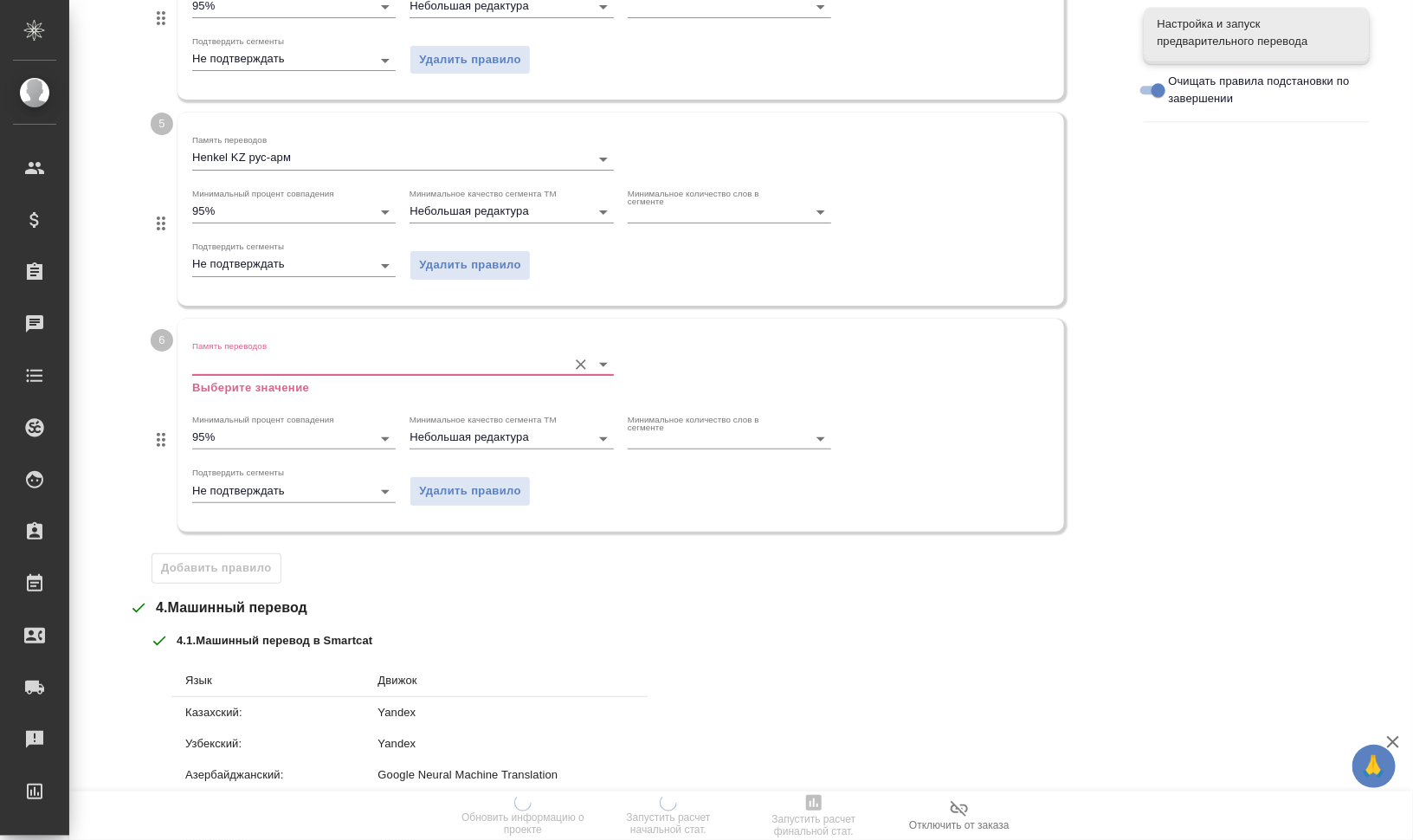
click at [307, 370] on div at bounding box center [403, 365] width 422 height 21
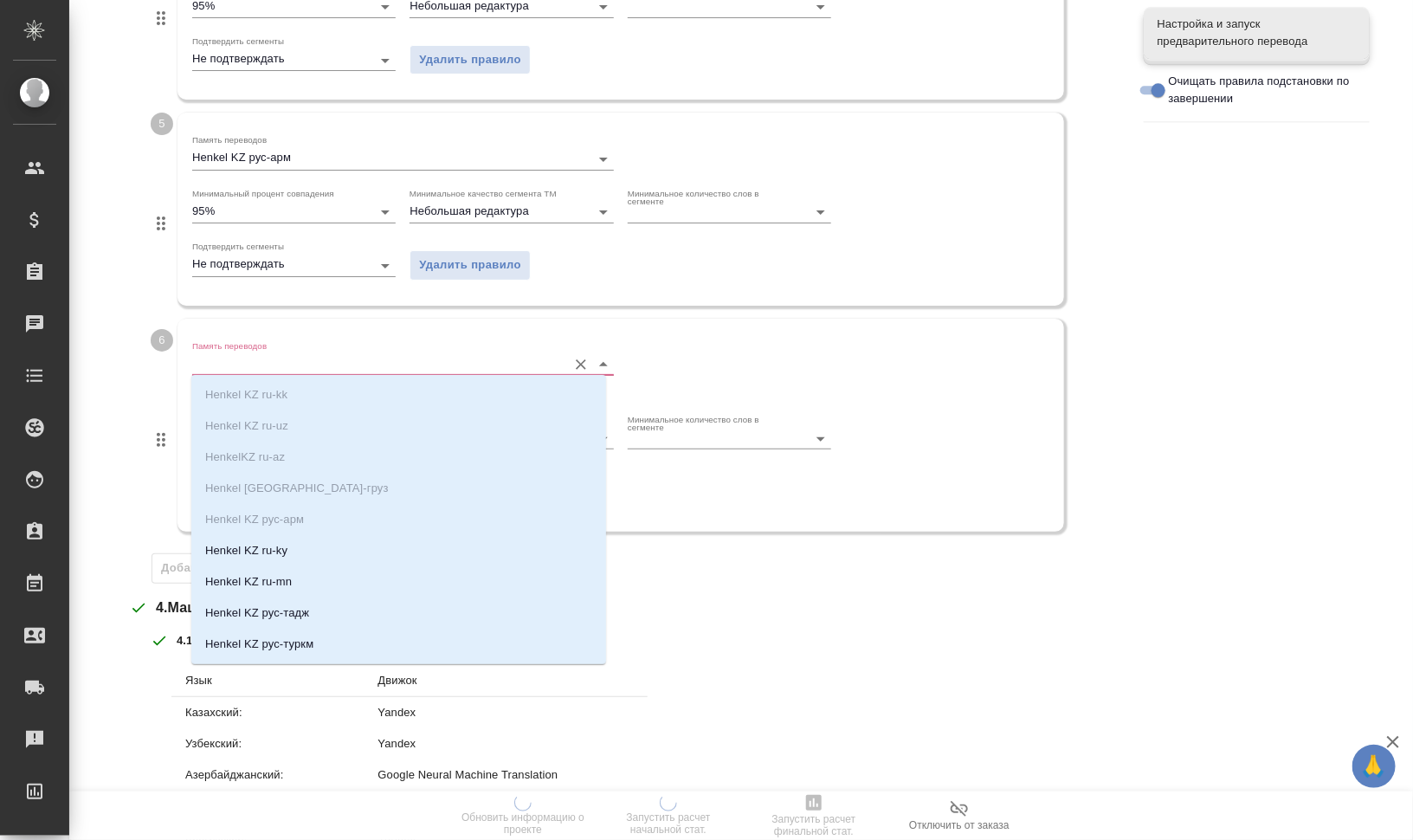
click at [310, 354] on input "Память переводов" at bounding box center [375, 364] width 366 height 20
click at [365, 561] on li "Henkel KZ ru-ky" at bounding box center [399, 550] width 415 height 31
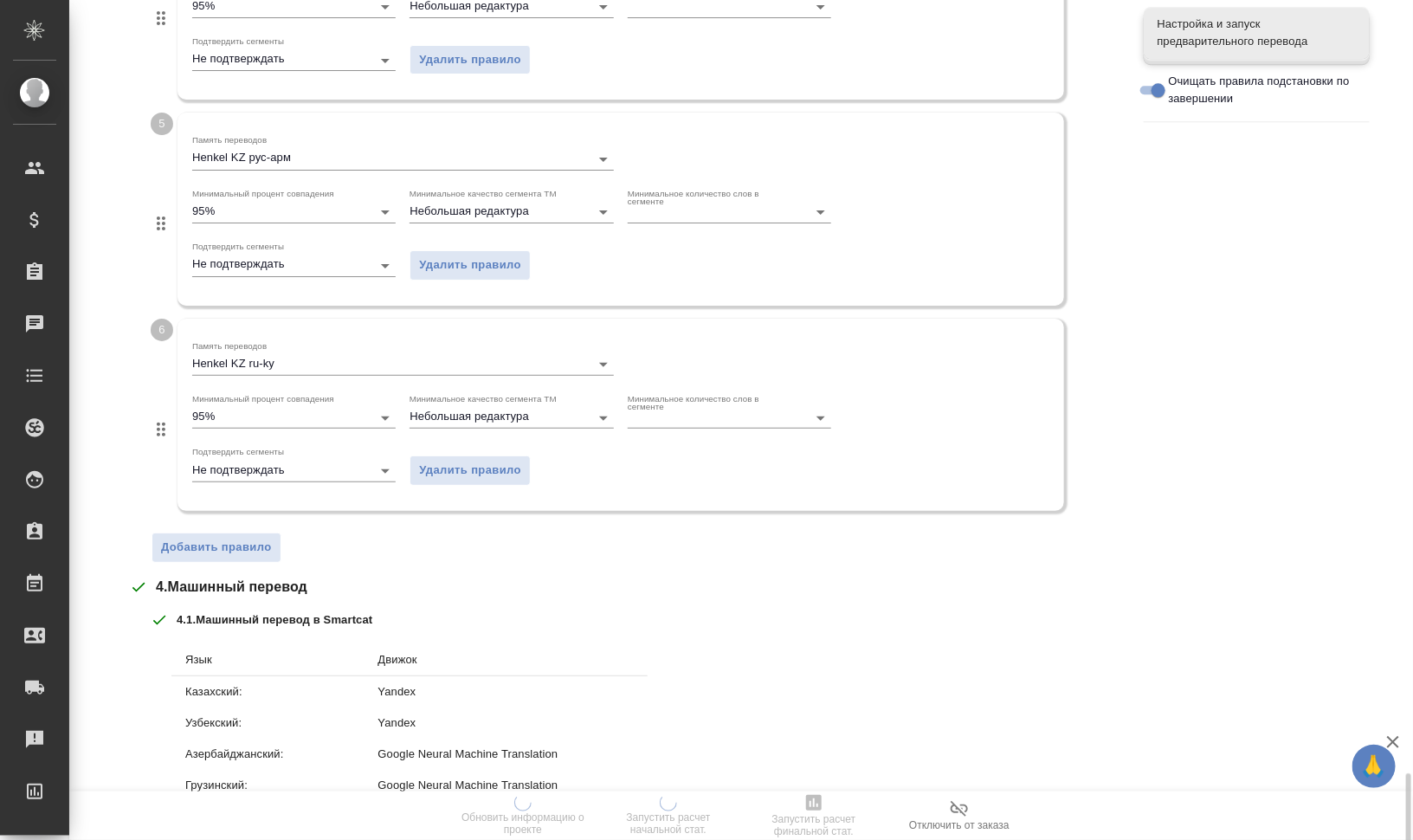
scroll to position [2222, 0]
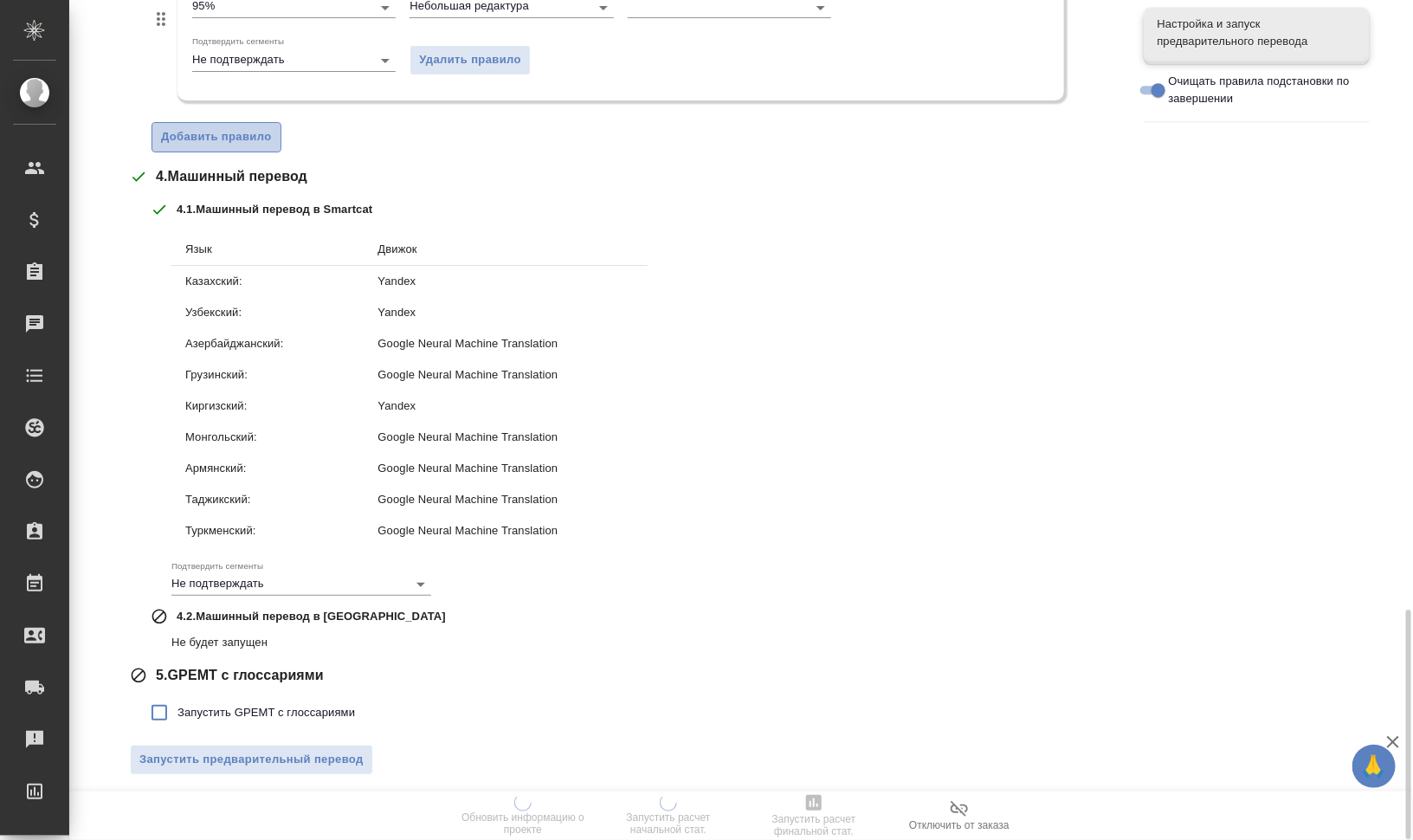
click at [216, 130] on span "Добавить правило" at bounding box center [216, 137] width 111 height 20
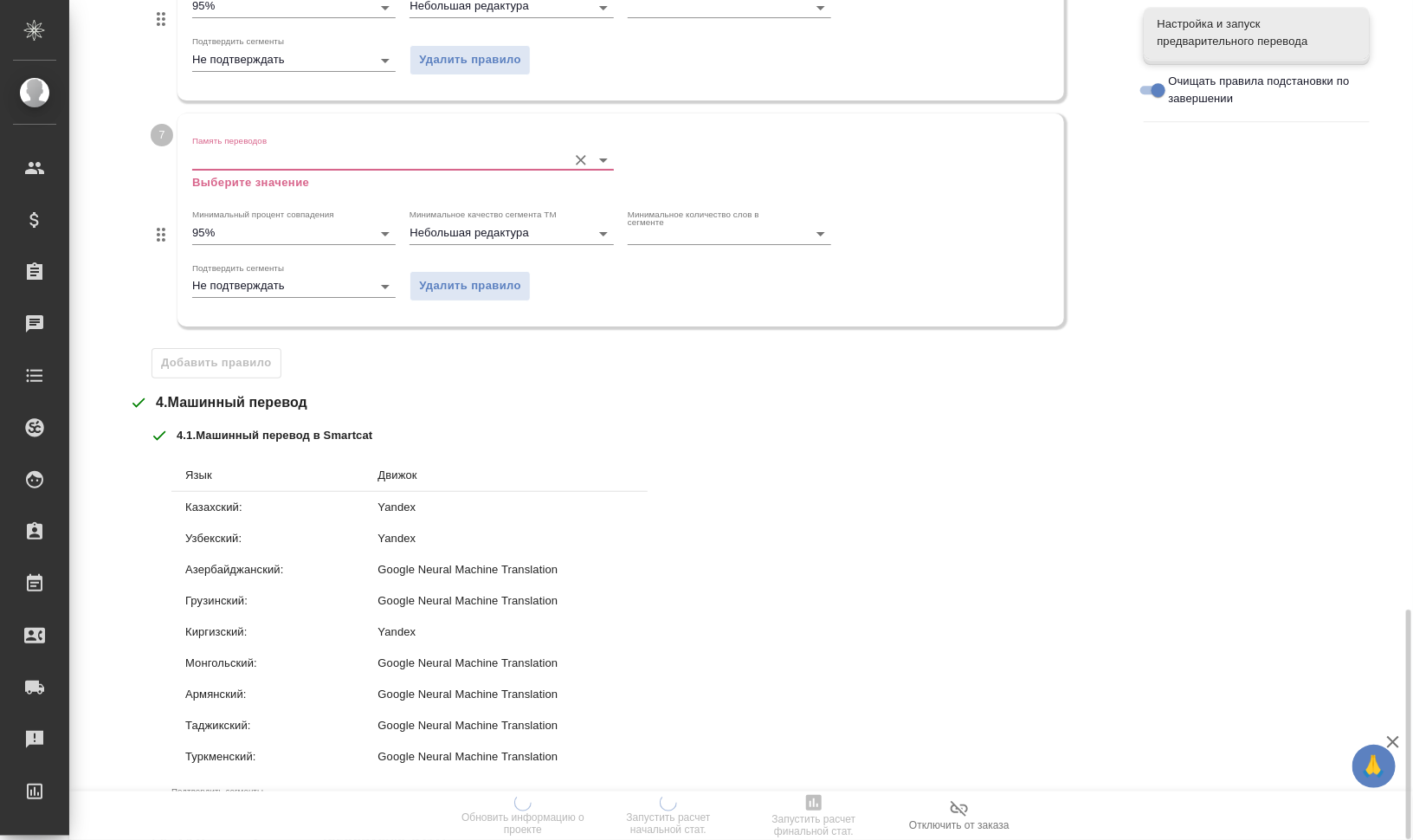
click at [230, 163] on input "Память переводов" at bounding box center [375, 158] width 366 height 20
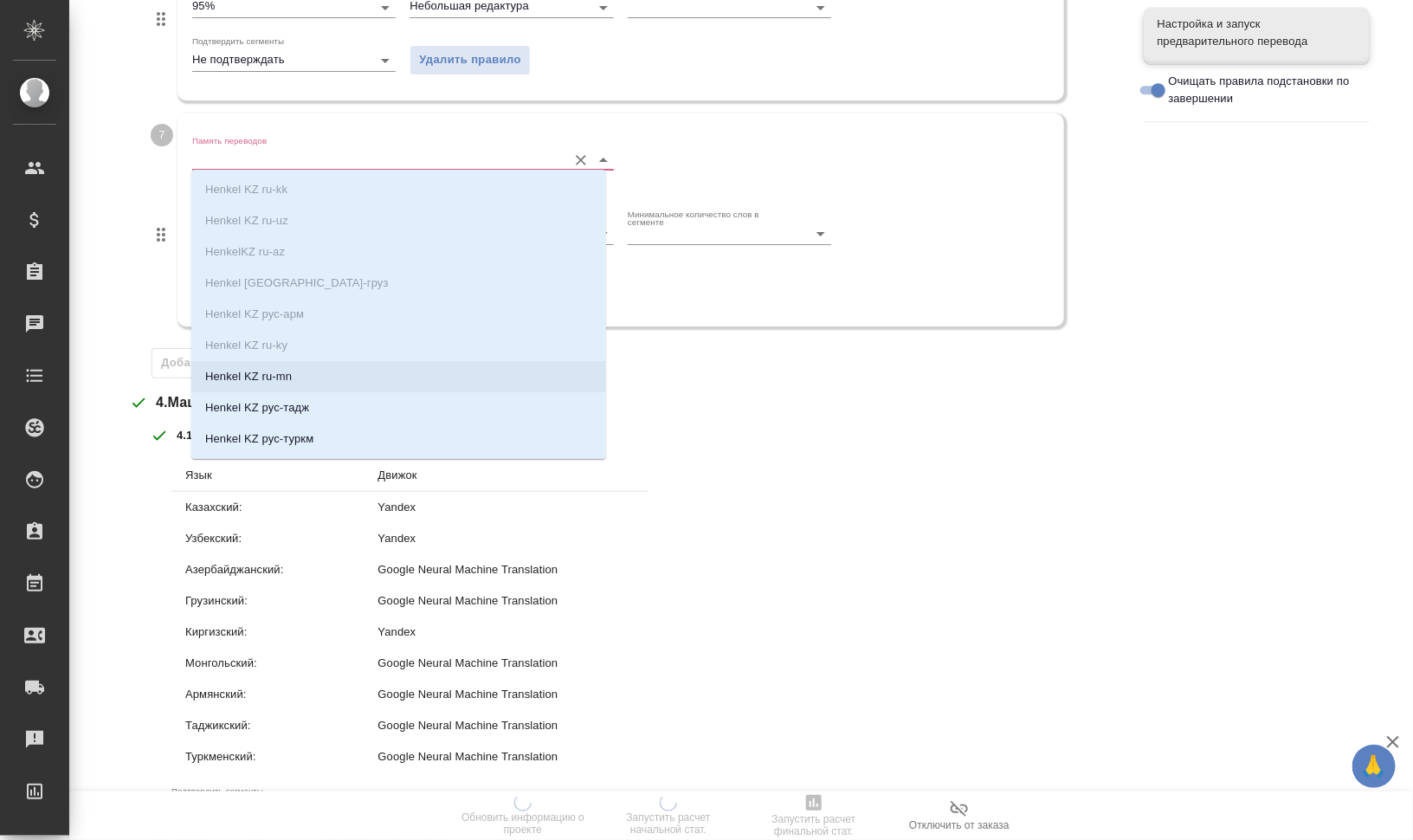
click at [287, 376] on p "Henkel KZ ru-mn" at bounding box center [248, 376] width 86 height 17
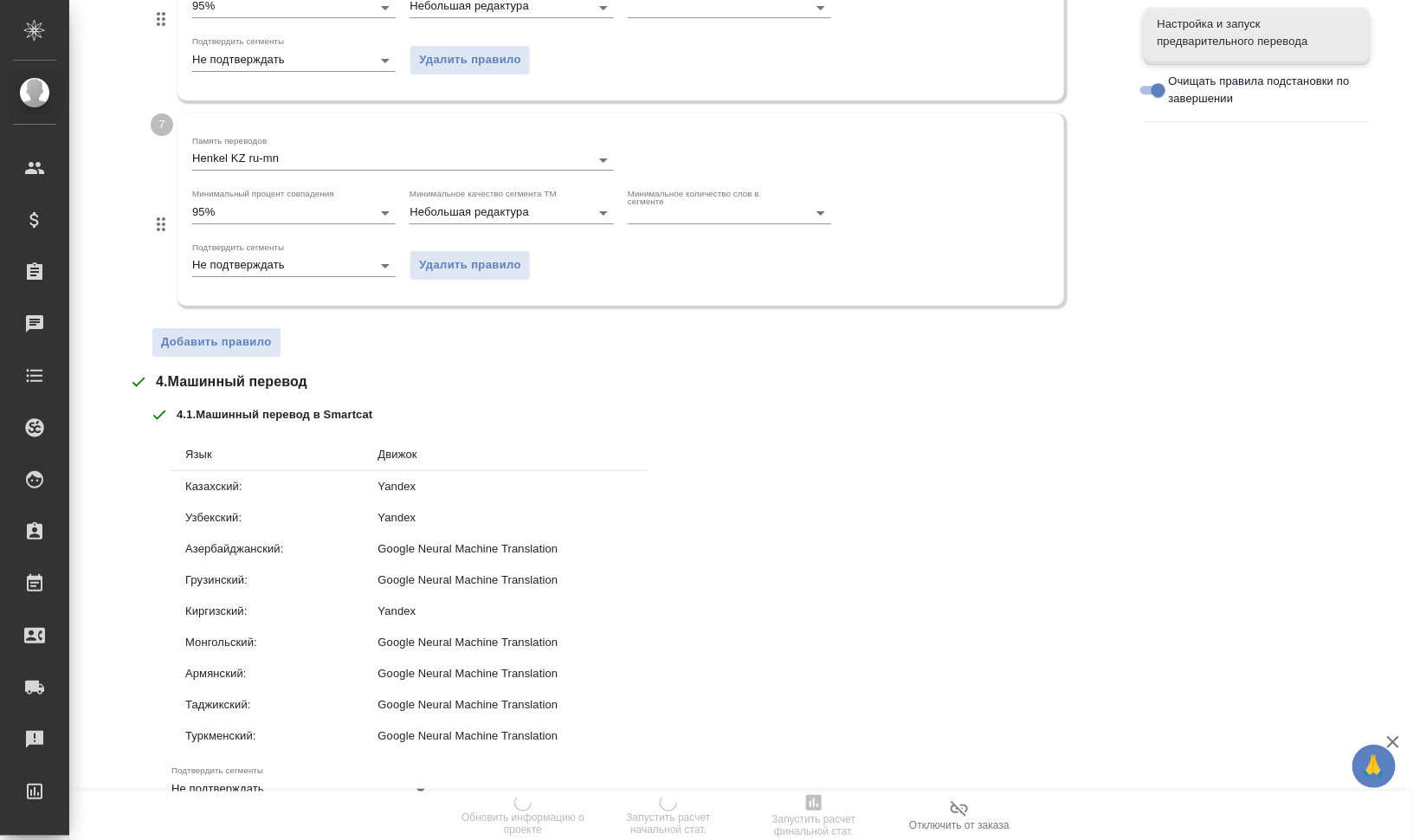
scroll to position [2428, 0]
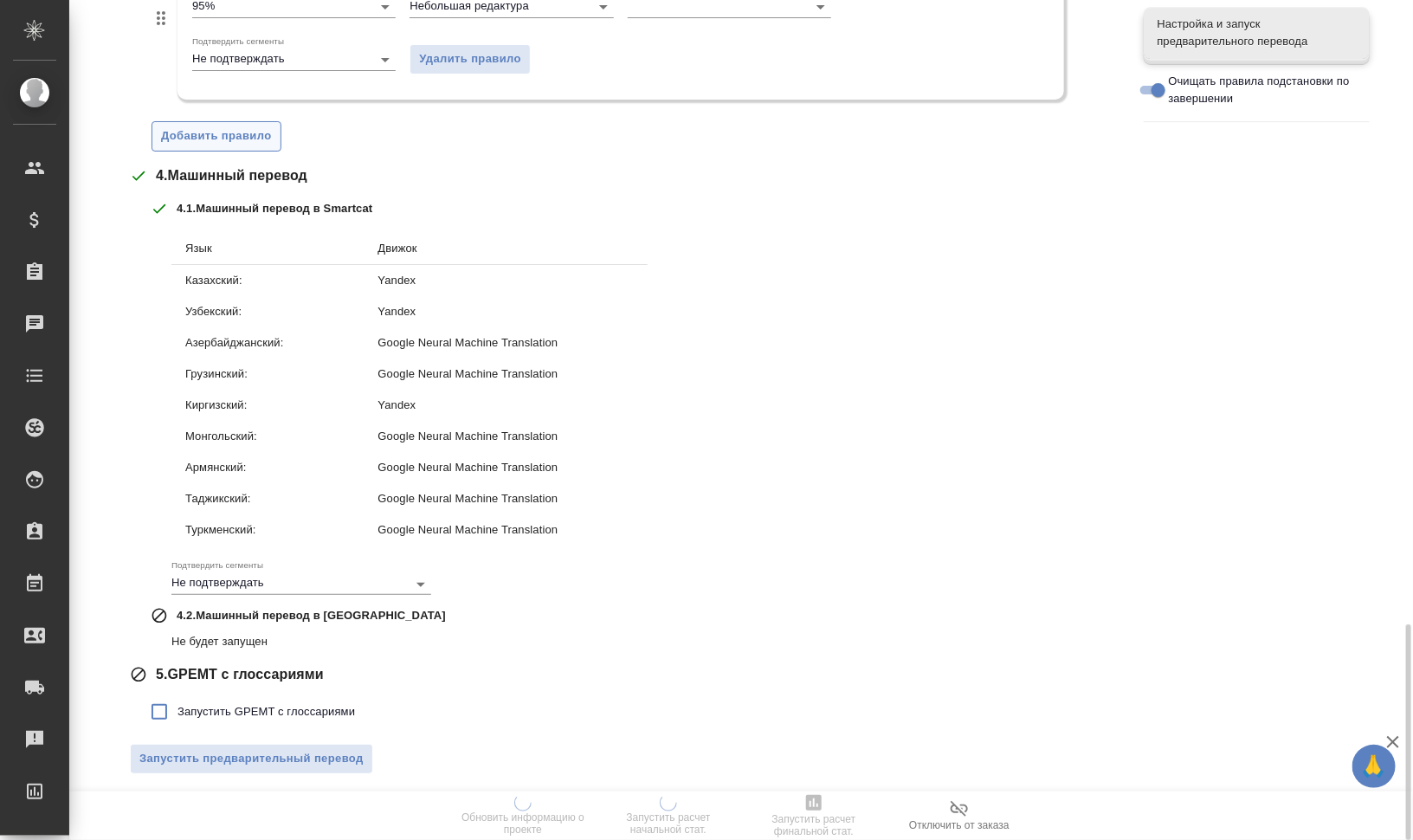
click at [235, 137] on span "Добавить правило" at bounding box center [216, 136] width 111 height 20
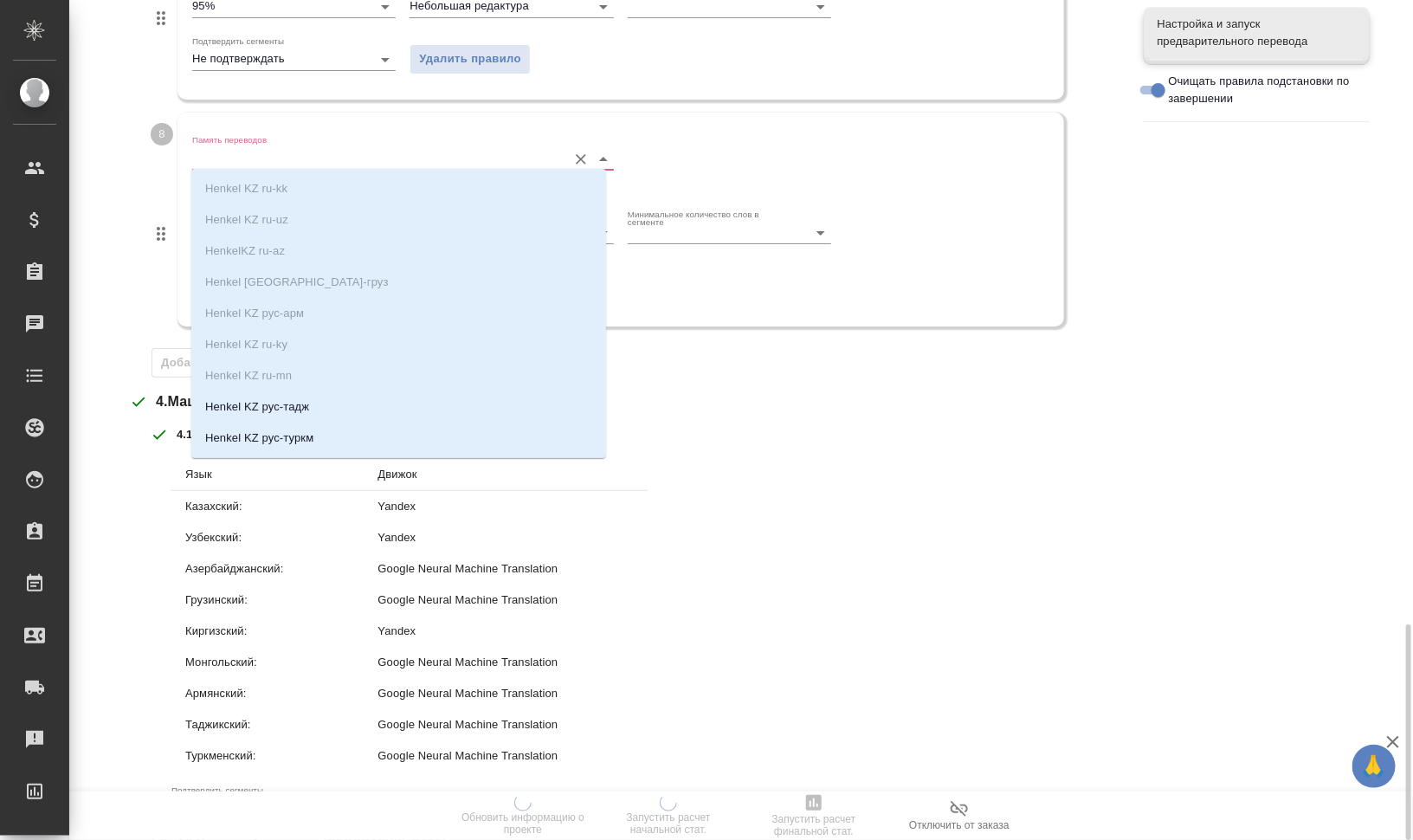
click at [249, 158] on input "Память переводов" at bounding box center [375, 158] width 366 height 20
click at [323, 411] on li "Henkel KZ рус-тадж" at bounding box center [399, 407] width 415 height 31
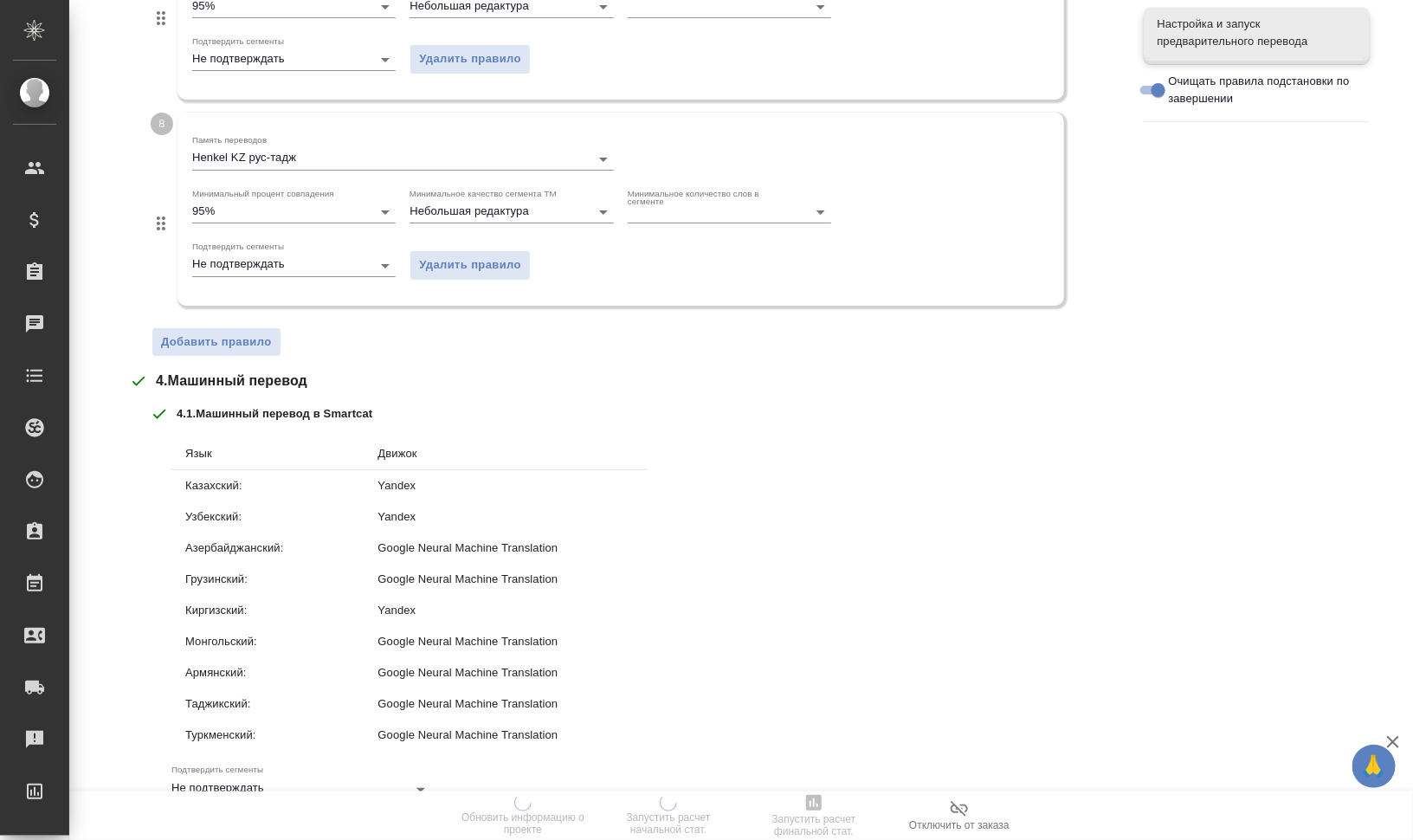
scroll to position [2632, 0]
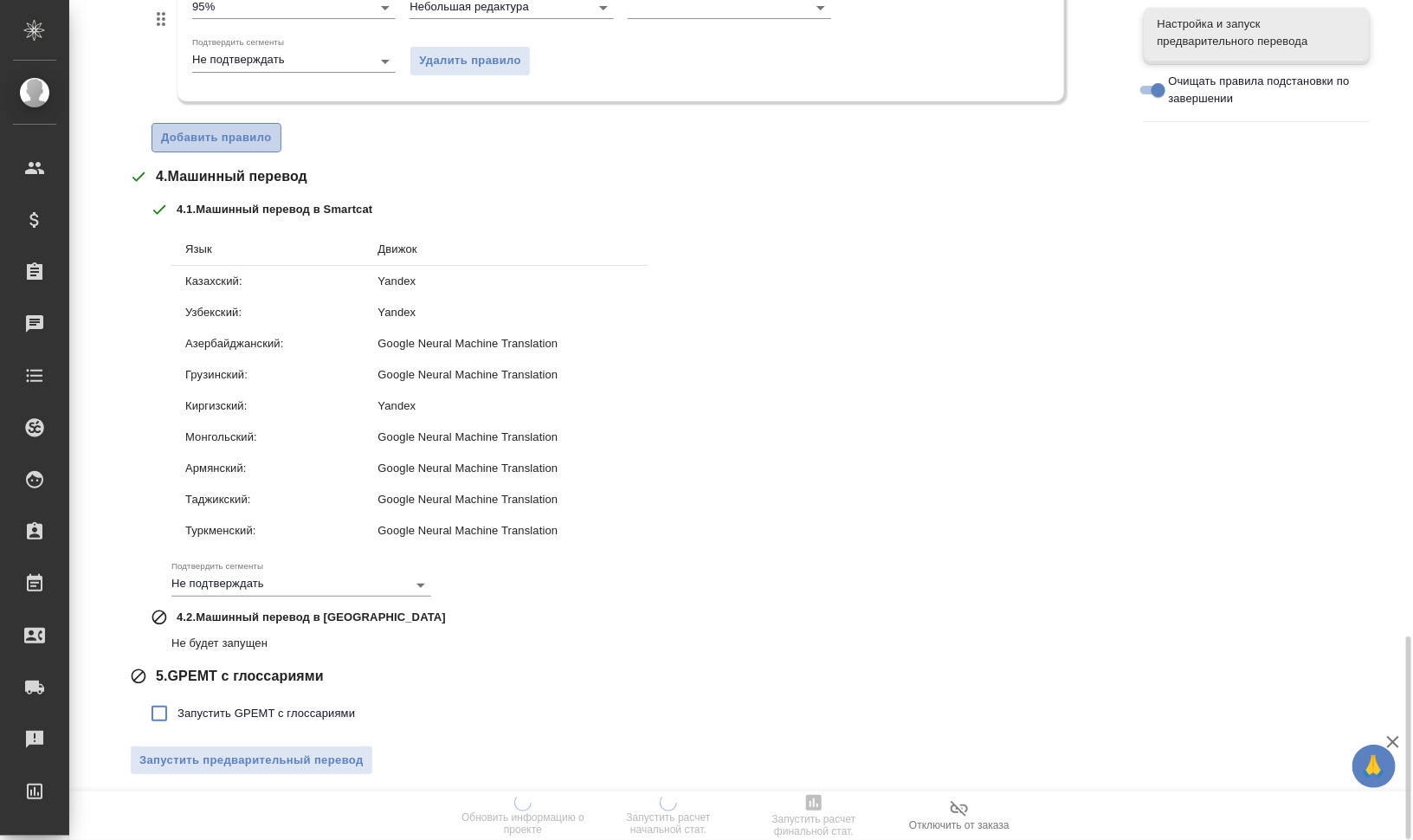
click at [270, 128] on span "Добавить правило" at bounding box center [216, 138] width 111 height 20
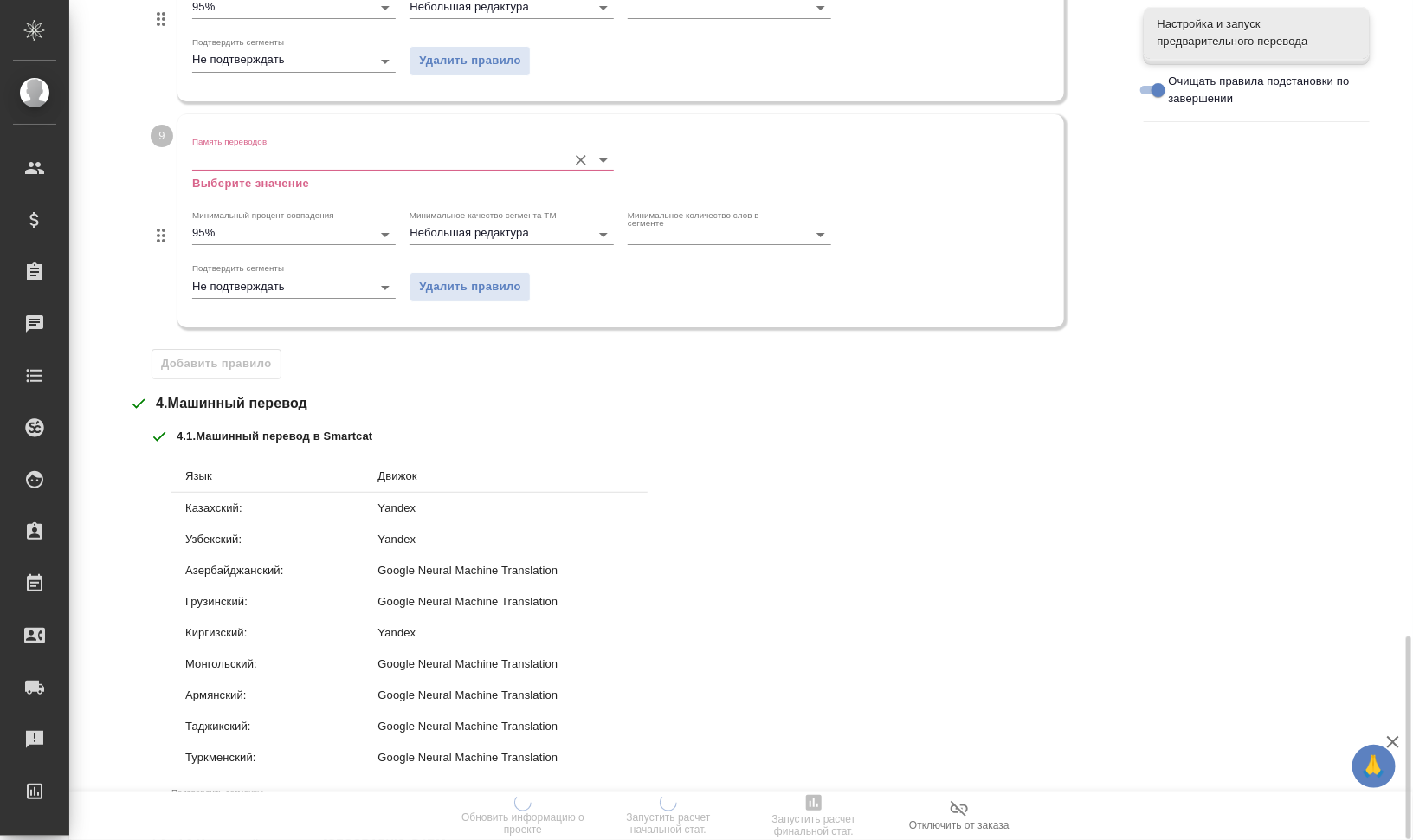
click at [275, 166] on div "Память переводов Выберите значение" at bounding box center [403, 164] width 422 height 56
click at [283, 149] on input "Память переводов" at bounding box center [375, 159] width 366 height 20
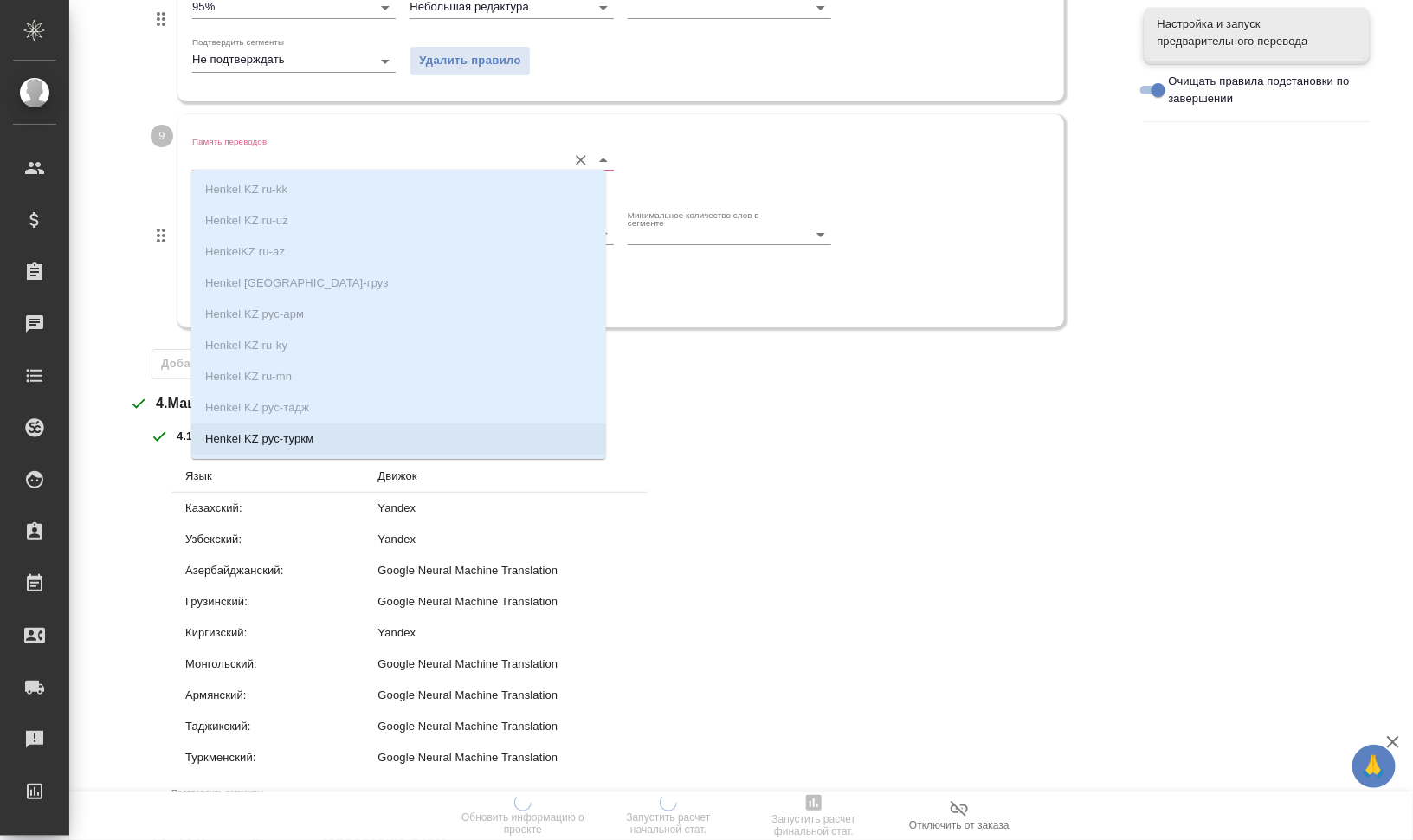
click at [307, 441] on p "Henkel KZ рус-туркм" at bounding box center [260, 438] width 109 height 17
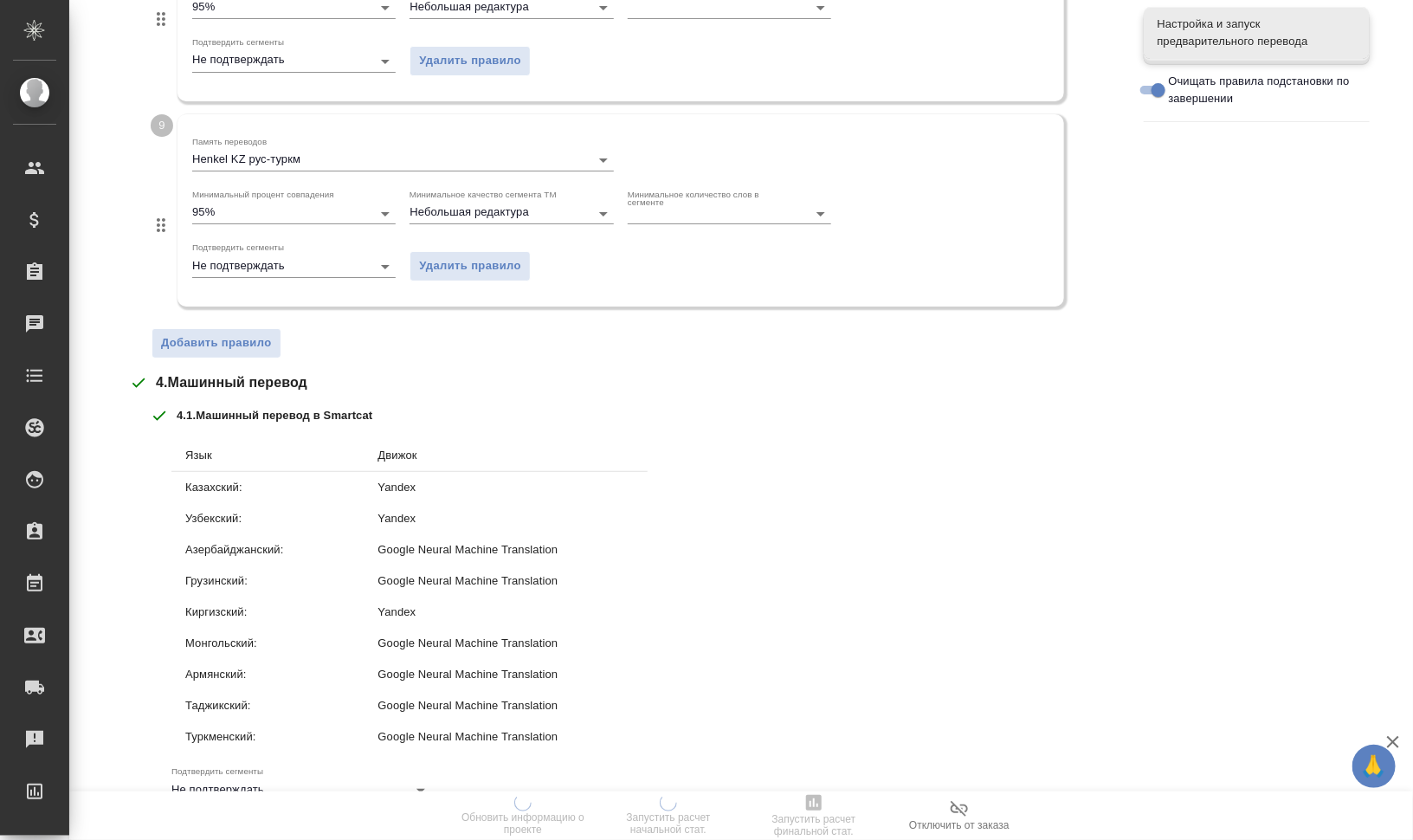
scroll to position [2839, 0]
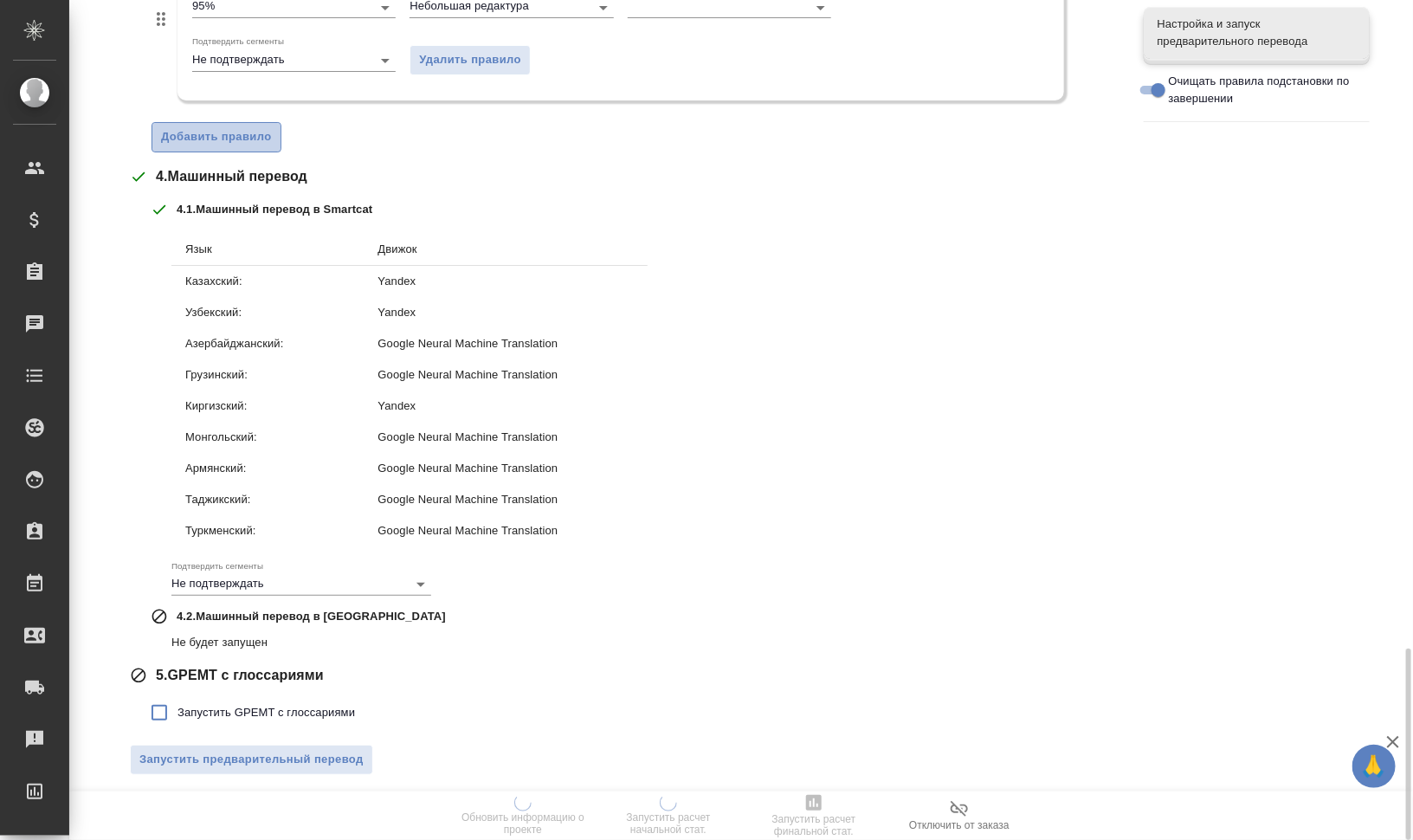
click at [230, 131] on span "Добавить правило" at bounding box center [216, 137] width 111 height 20
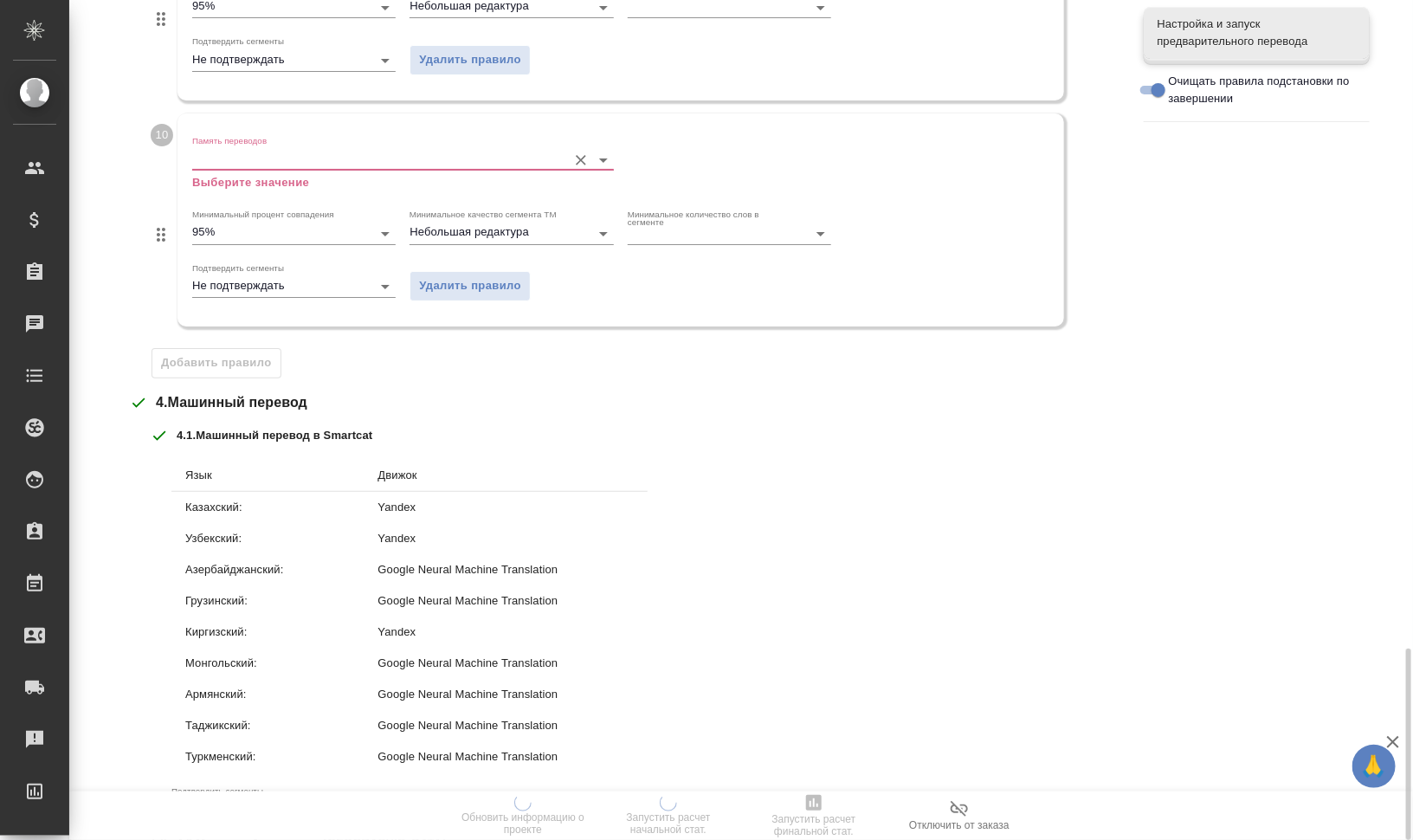
click at [254, 149] on input "Память переводов" at bounding box center [375, 158] width 366 height 20
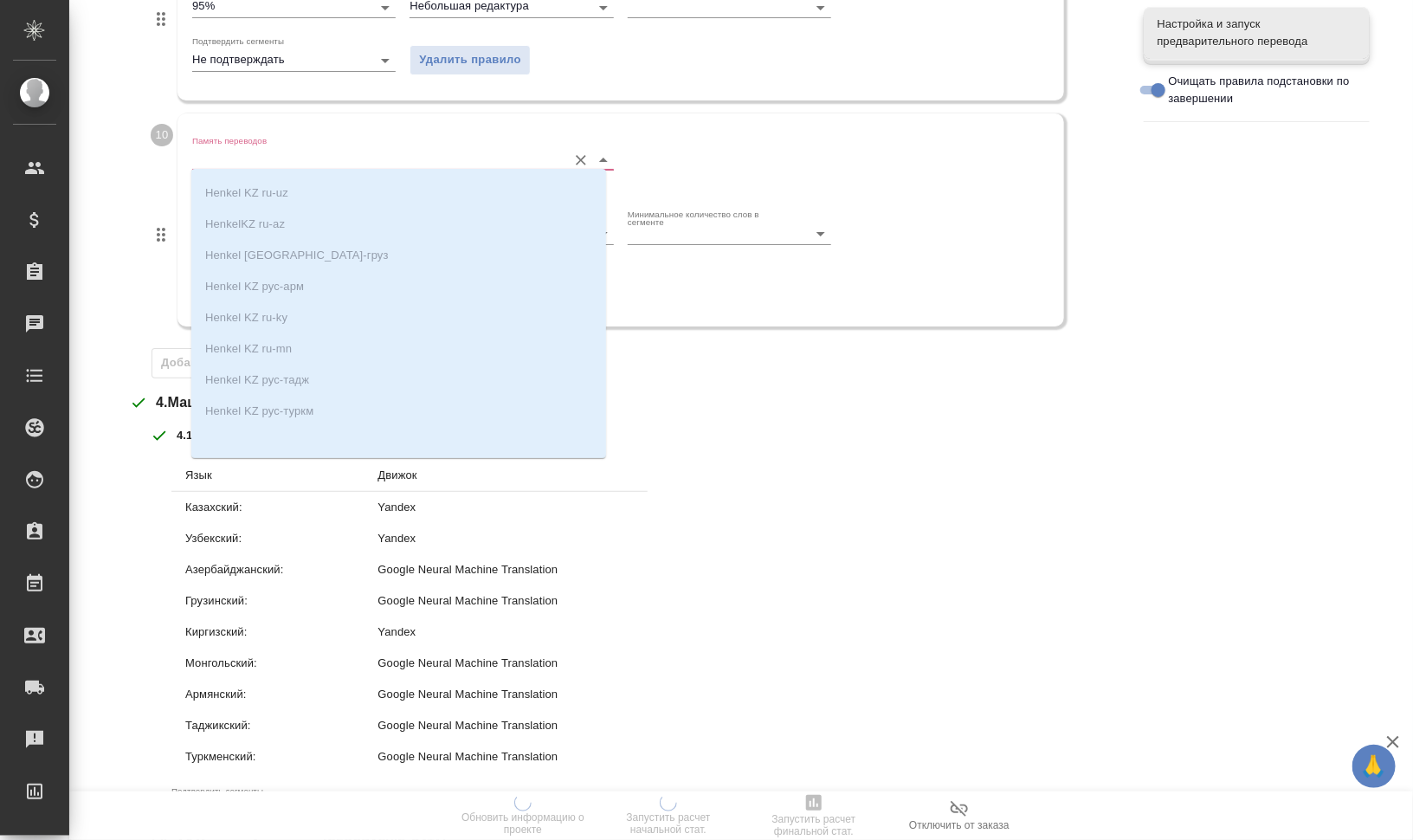
scroll to position [28, 0]
click at [966, 470] on div "Язык Движок Казахский: Yandex Узбекский: Yandex Азербайджанский: Google Neural …" at bounding box center [644, 639] width 946 height 372
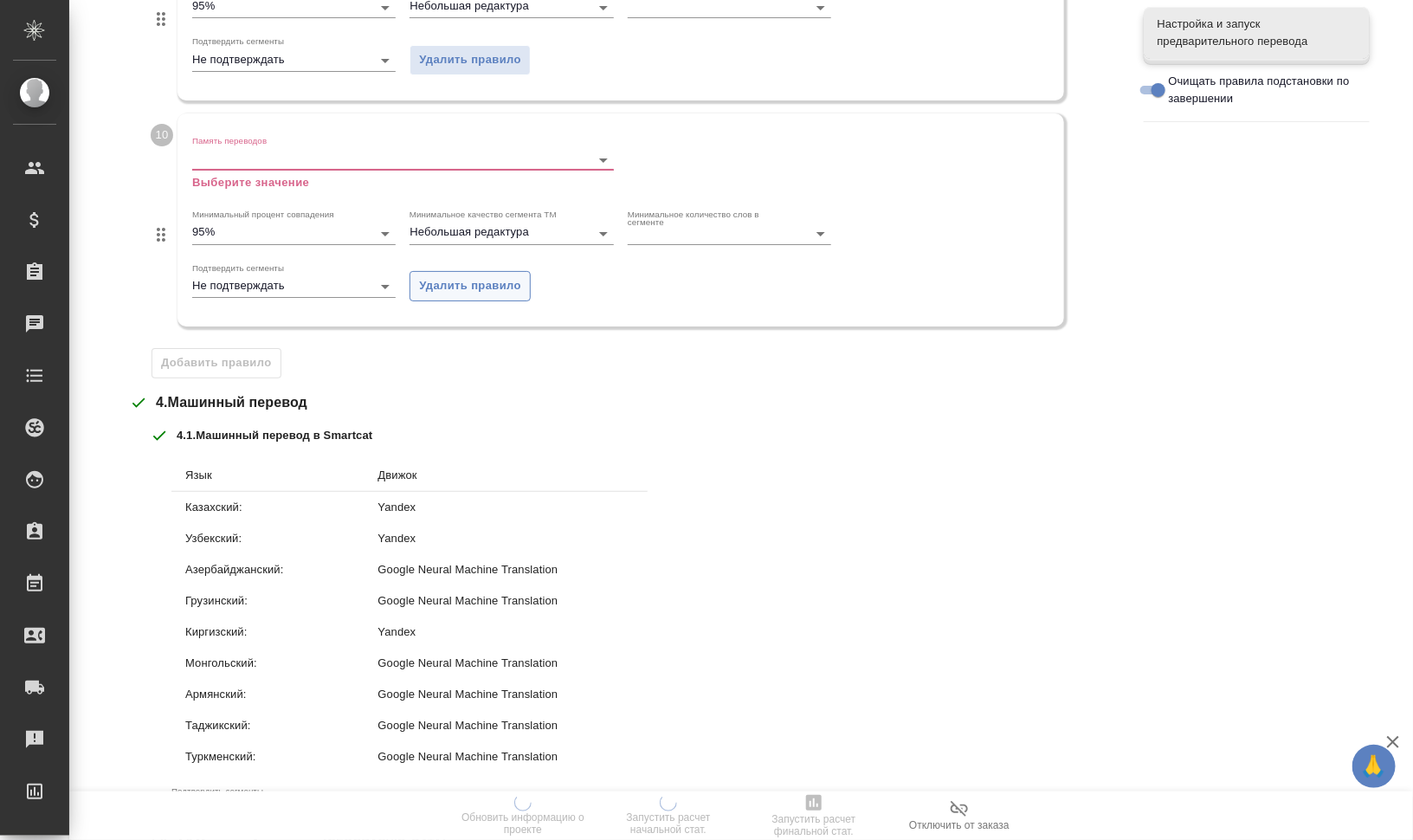
click at [463, 276] on span "Удалить правило" at bounding box center [470, 286] width 102 height 20
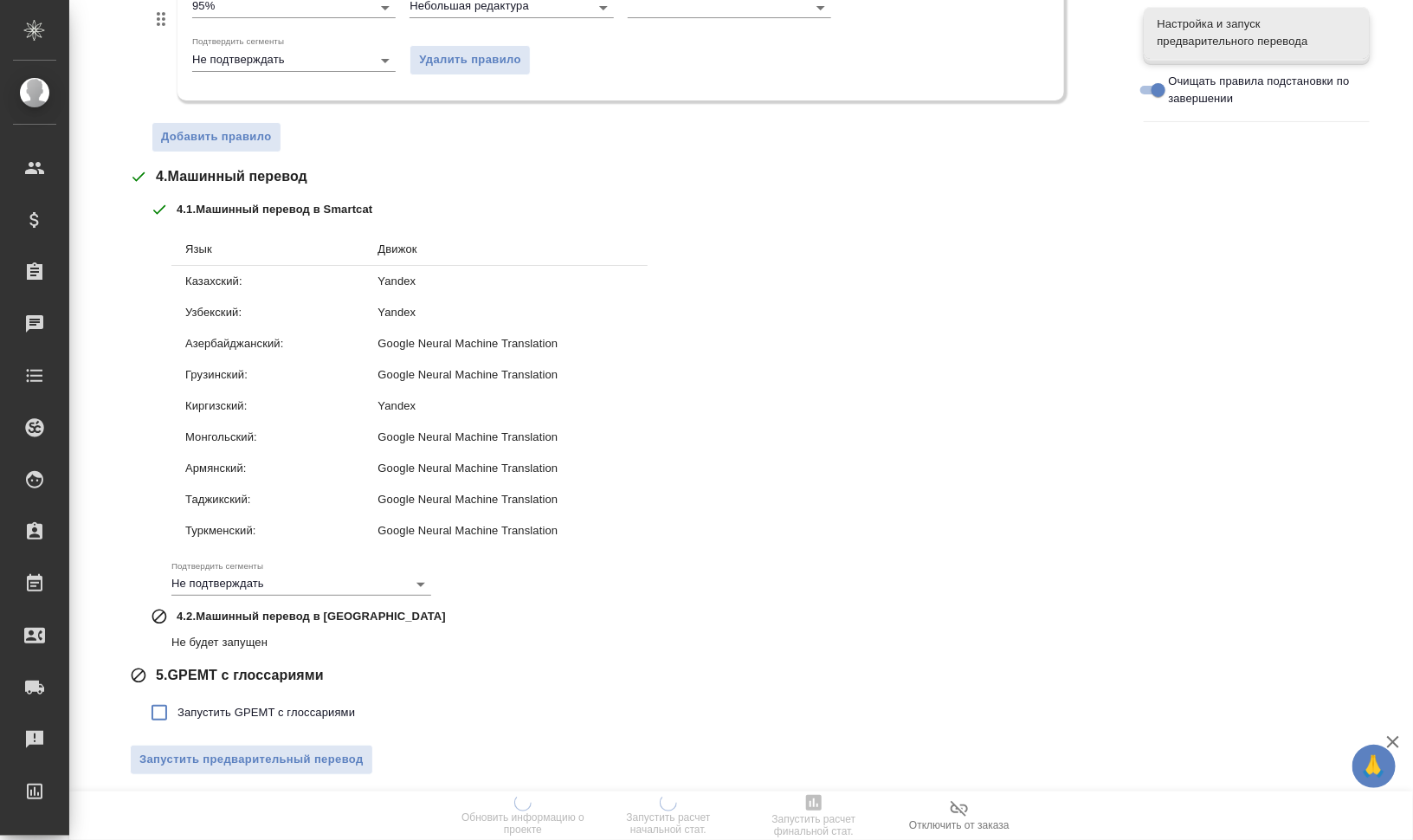
click at [320, 715] on label "Запустить GPEMT с глоссариями" at bounding box center [248, 712] width 214 height 36
click at [177, 715] on input "Запустить GPEMT с глоссариями" at bounding box center [159, 712] width 36 height 36
checkbox input "true"
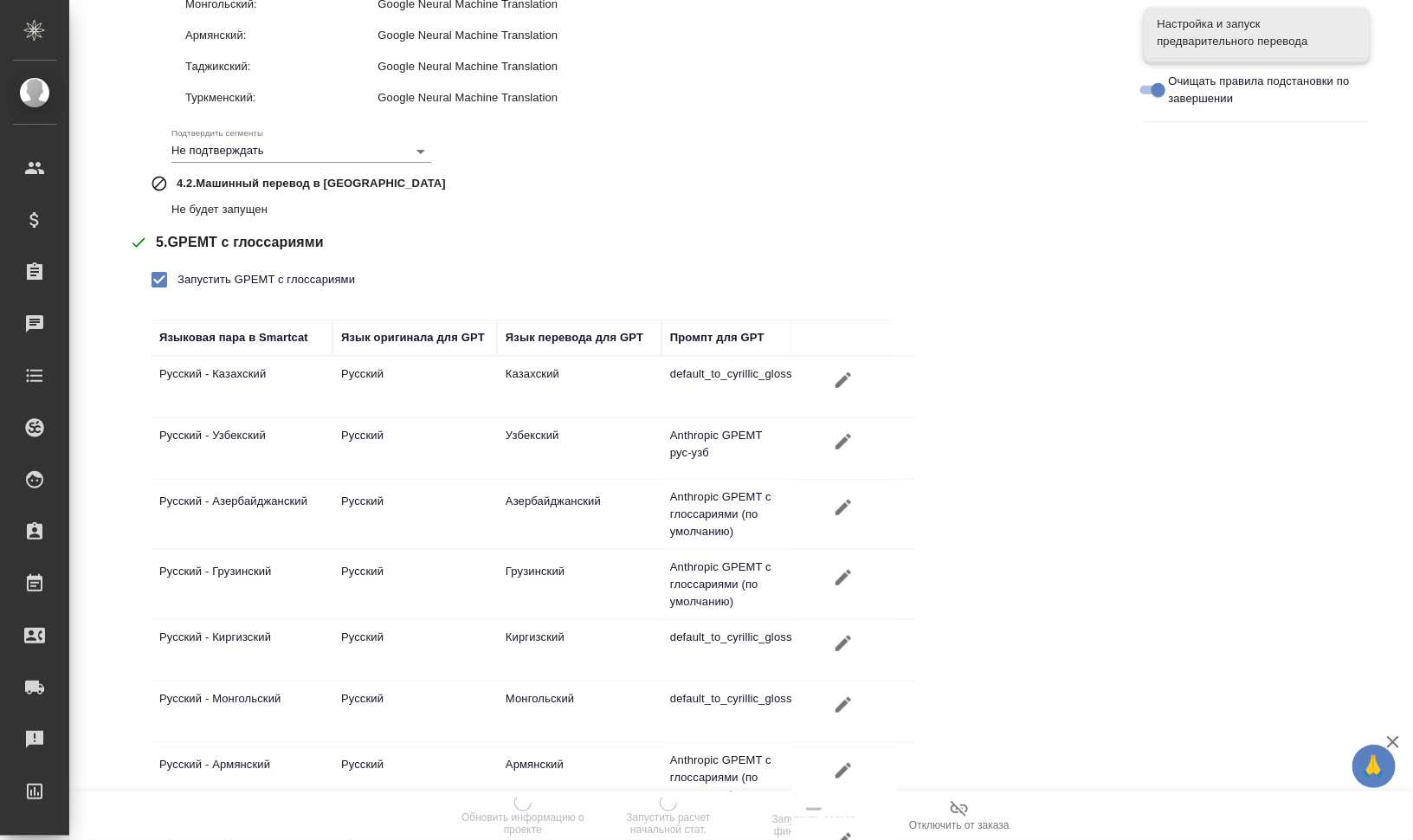
scroll to position [3489, 0]
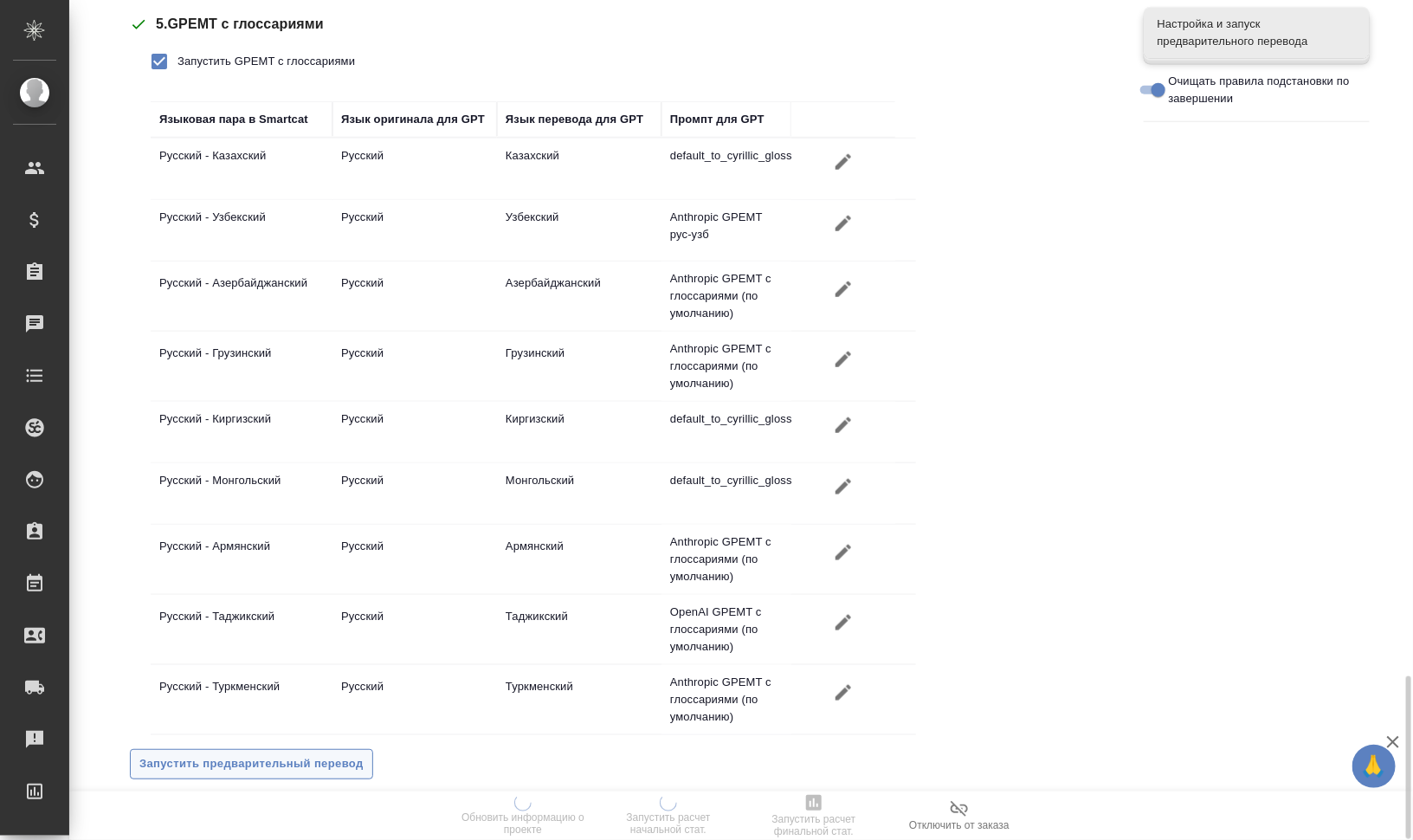
click at [311, 754] on span "Запустить предварительный перевод" at bounding box center [252, 763] width 224 height 20
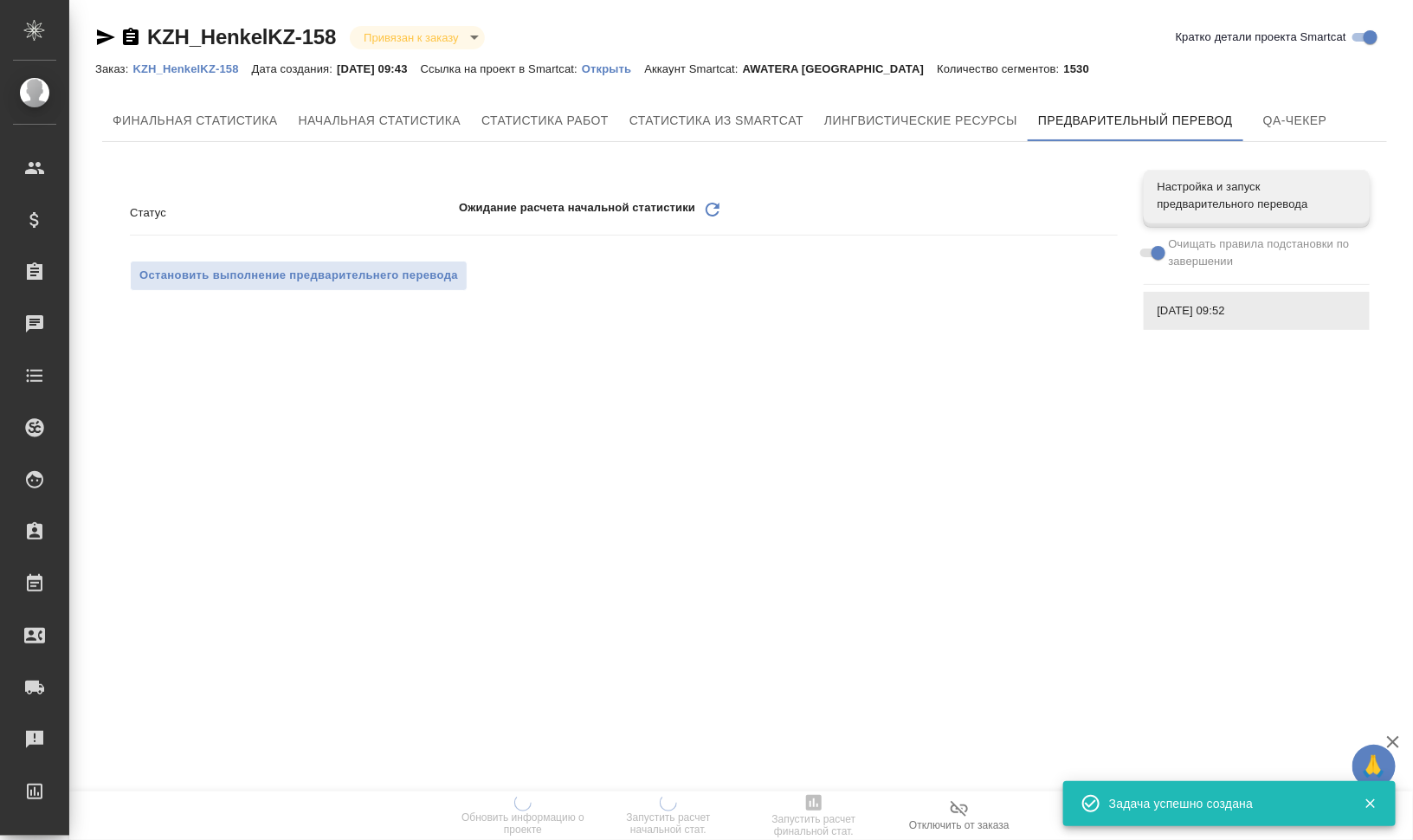
scroll to position [0, 0]
click at [706, 214] on icon "Обновить" at bounding box center [712, 209] width 20 height 20
click at [715, 208] on icon "Обновить" at bounding box center [712, 209] width 20 height 20
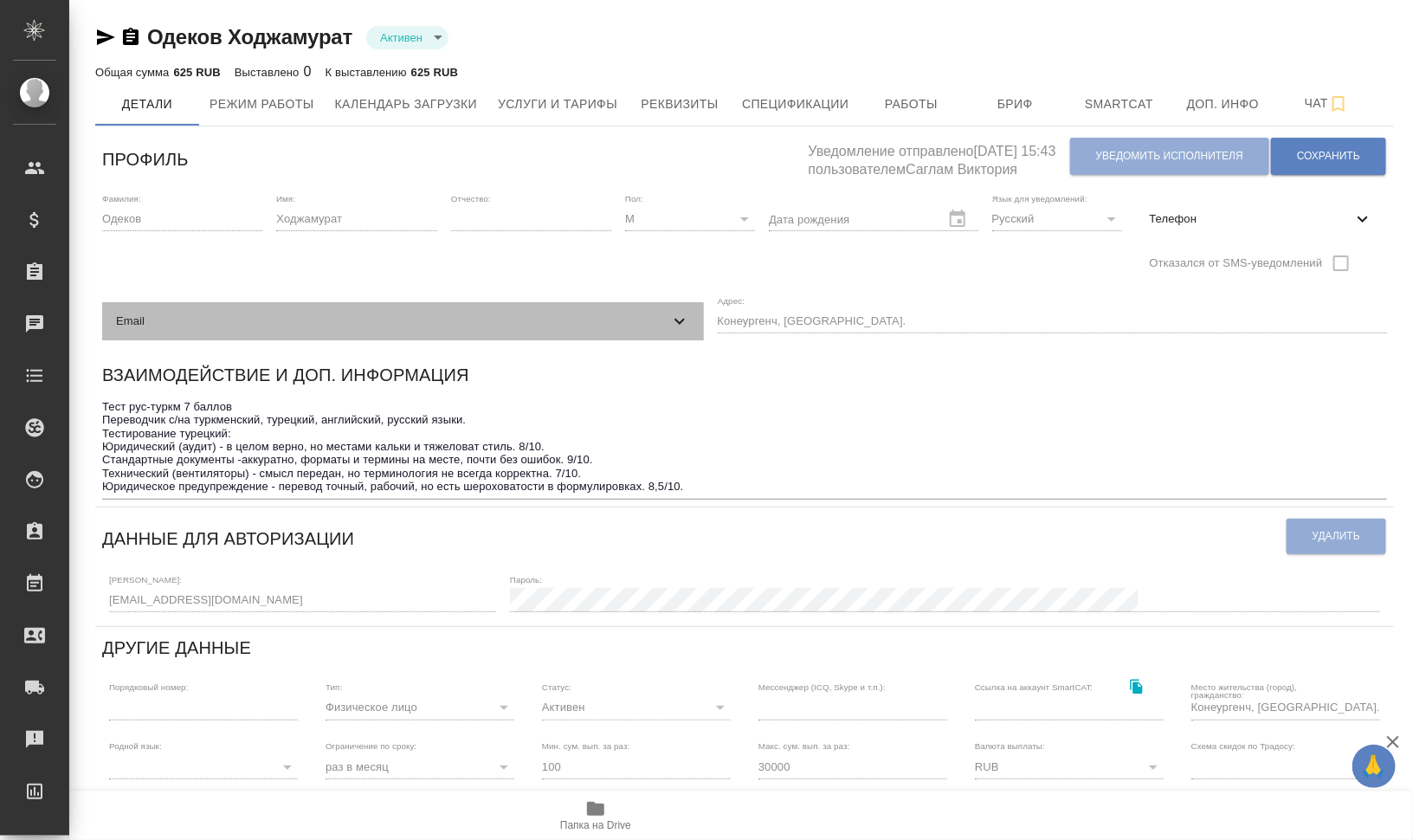
click at [230, 327] on span "Email" at bounding box center [392, 320] width 553 height 17
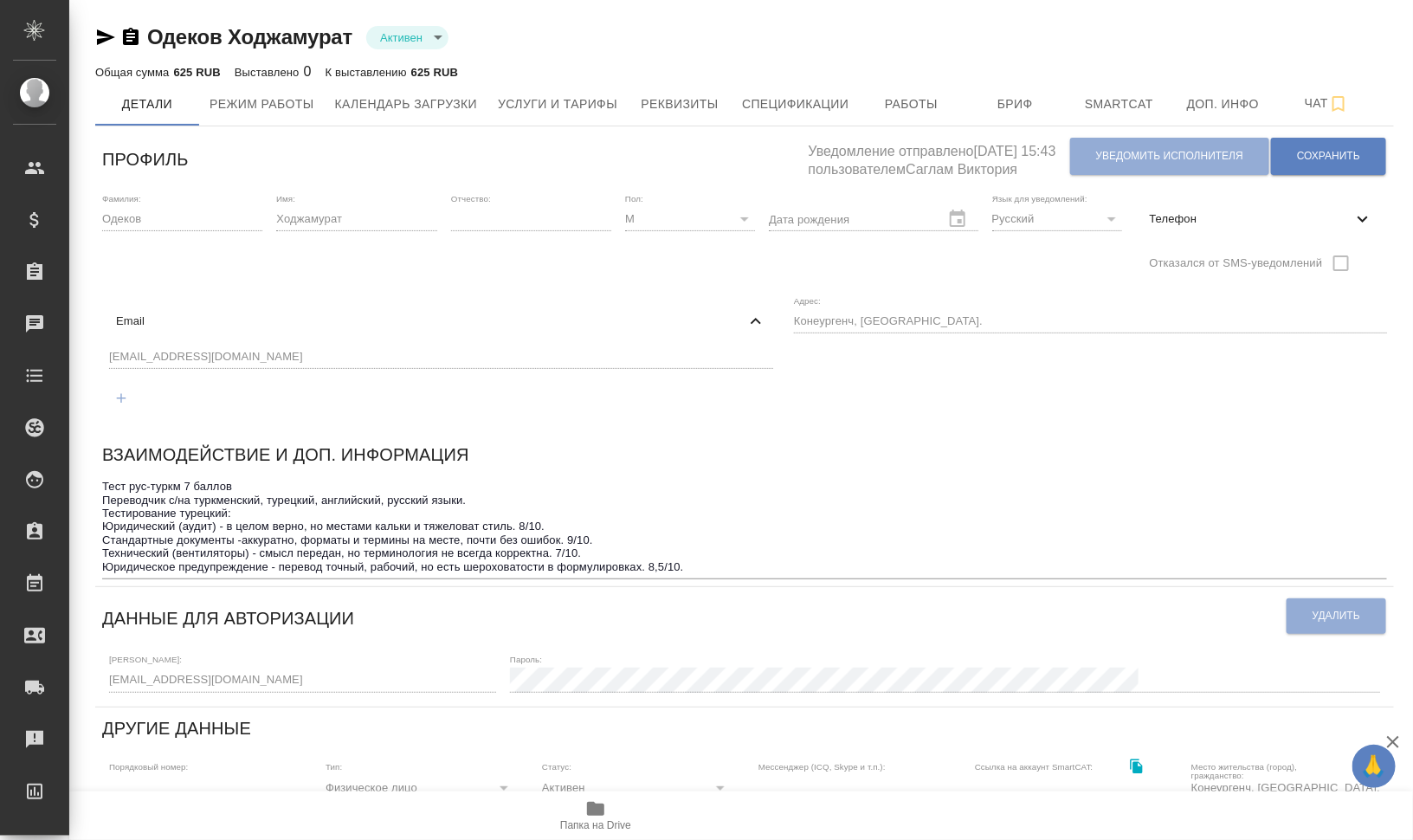
click at [101, 357] on div "Фамилия: [PERSON_NAME] Имя: Ходжамурат Отчество: [PERSON_NAME]: М [DEMOGRAPHIC_…" at bounding box center [744, 310] width 1298 height 247
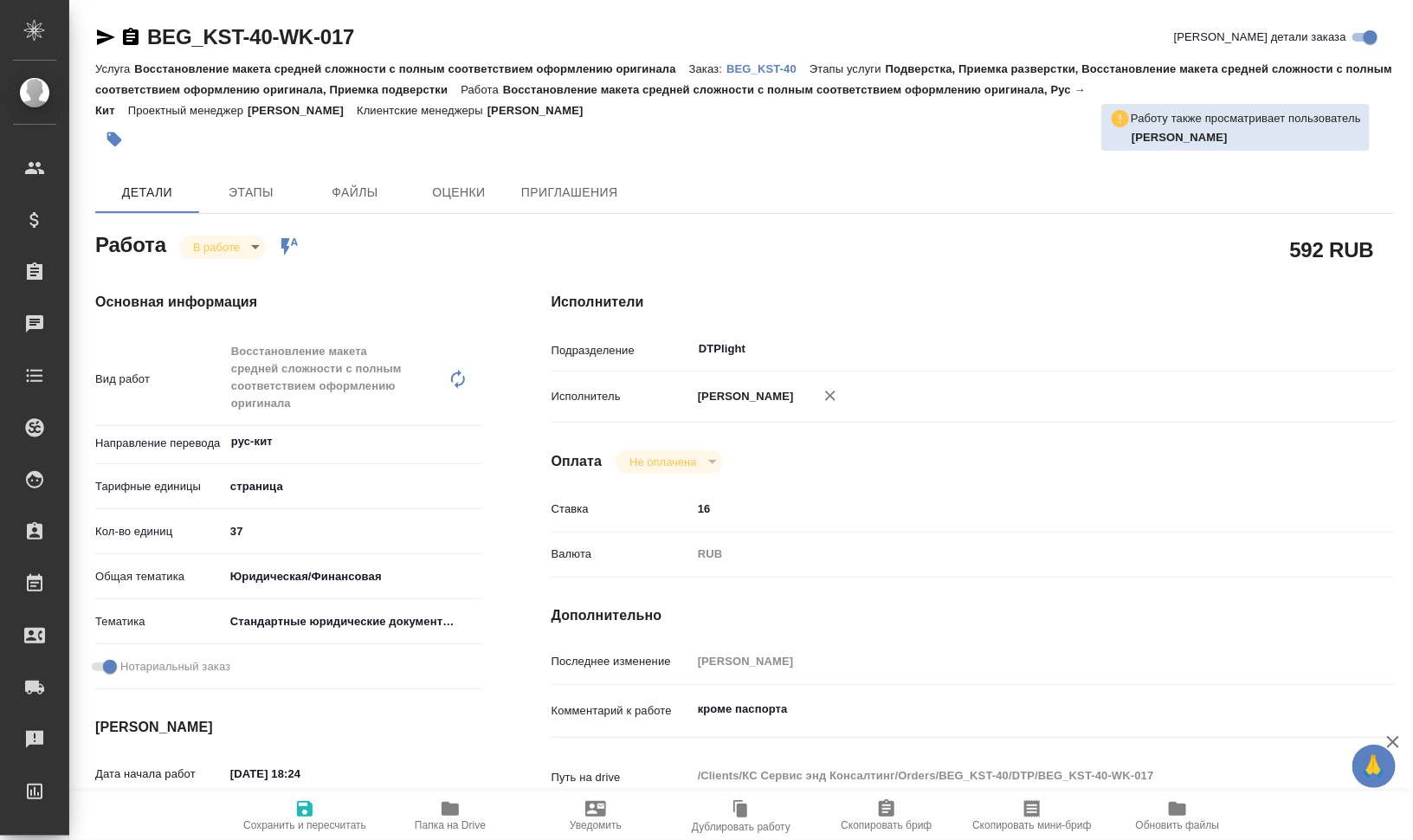
type textarea "x"
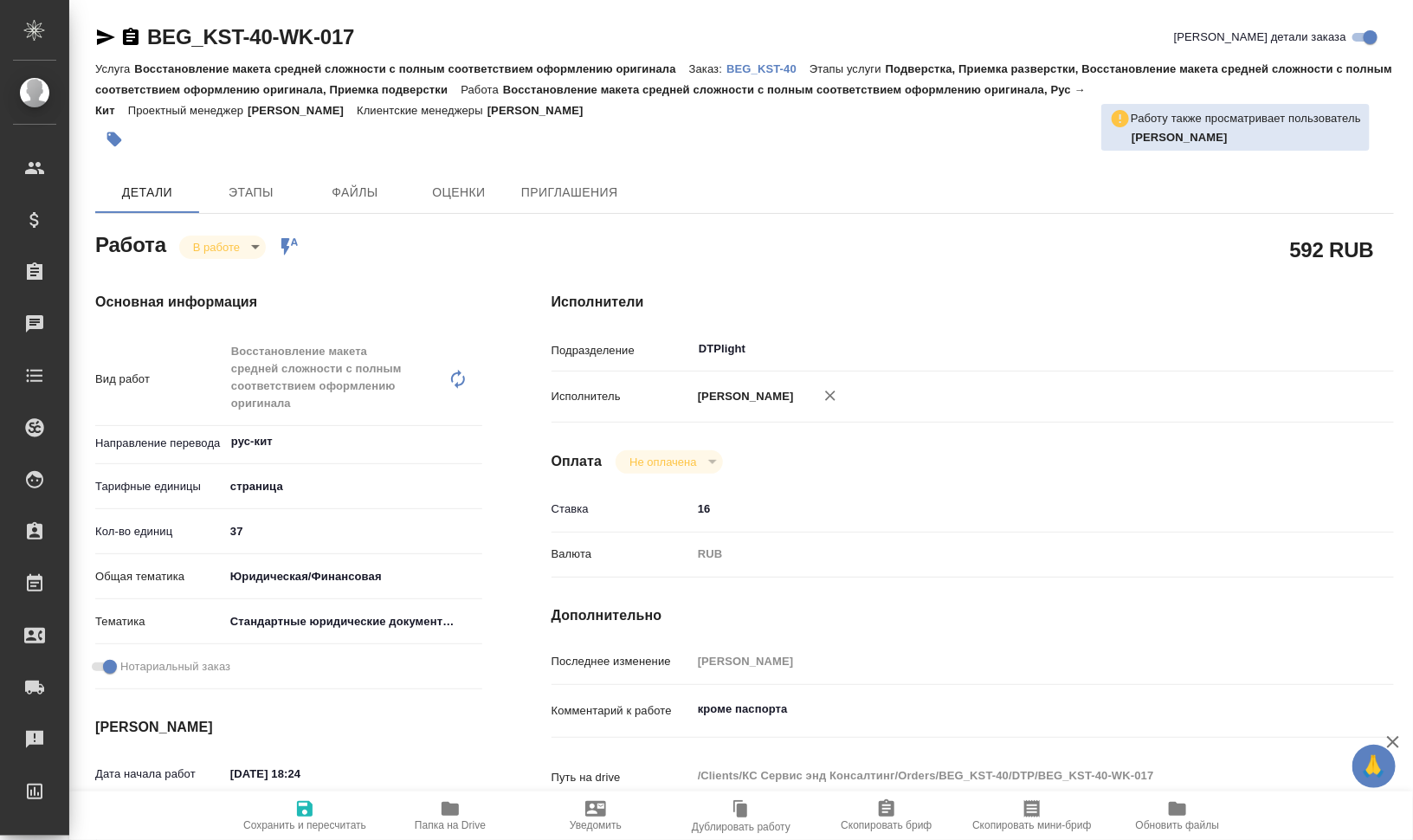
type textarea "x"
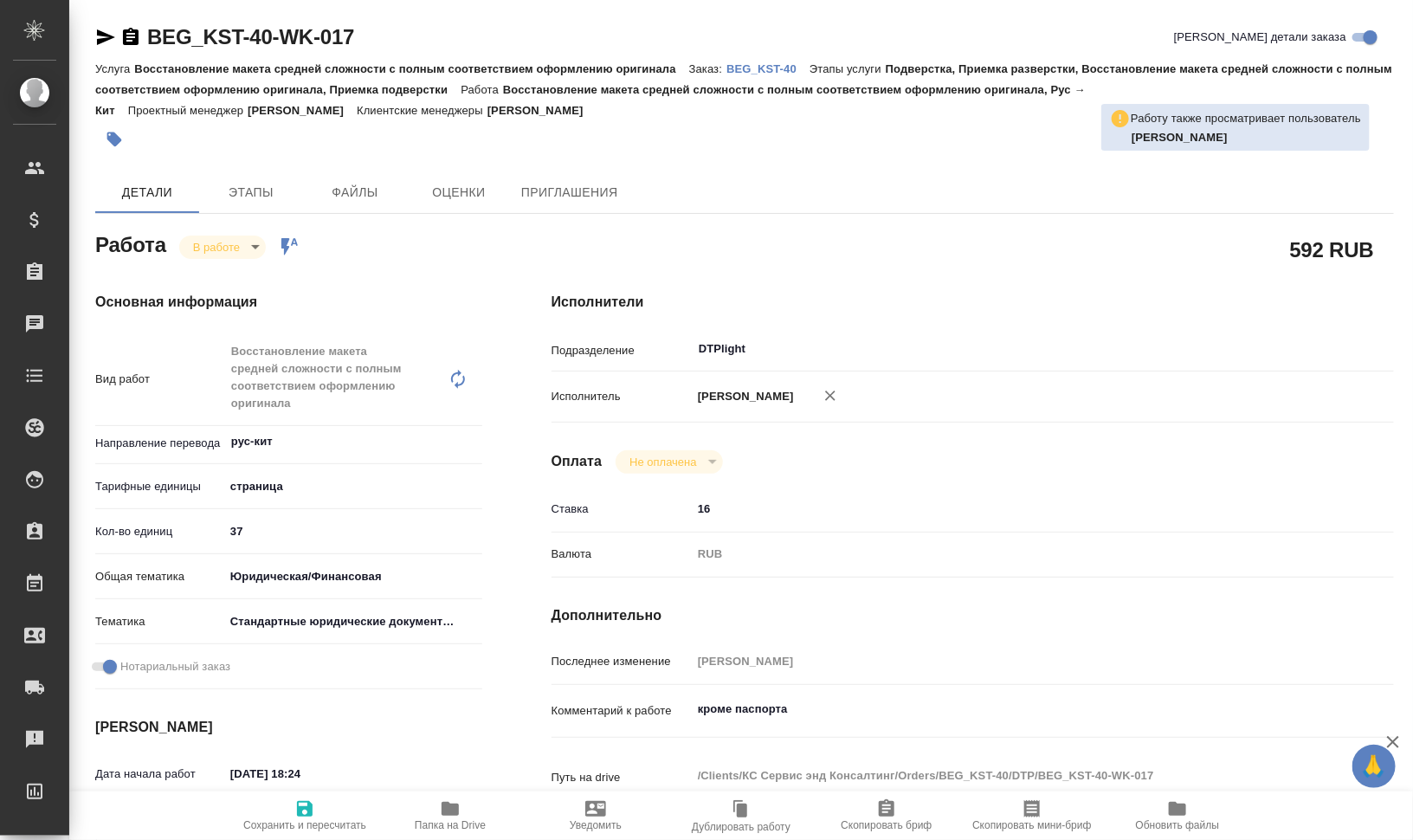
type textarea "x"
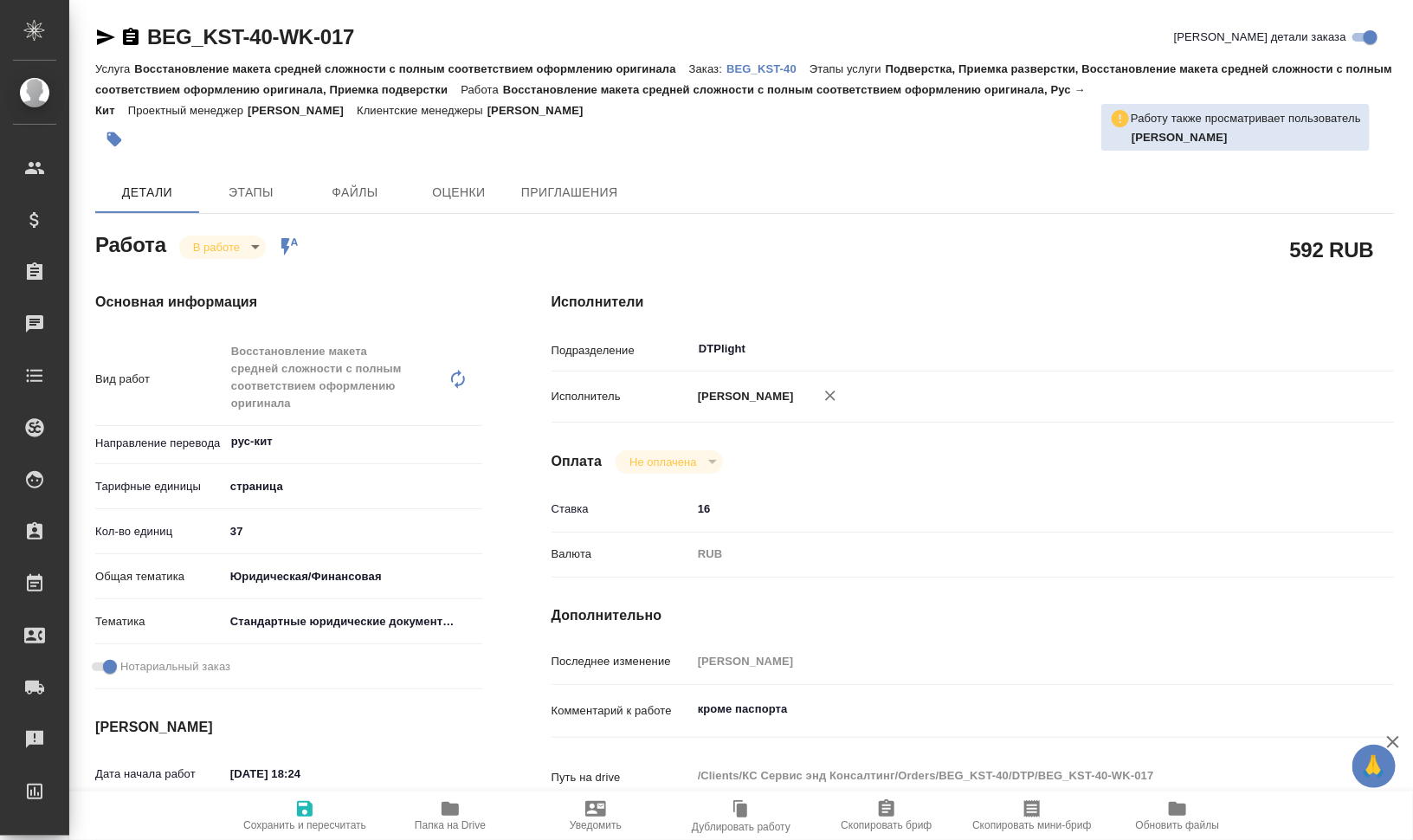
type textarea "x"
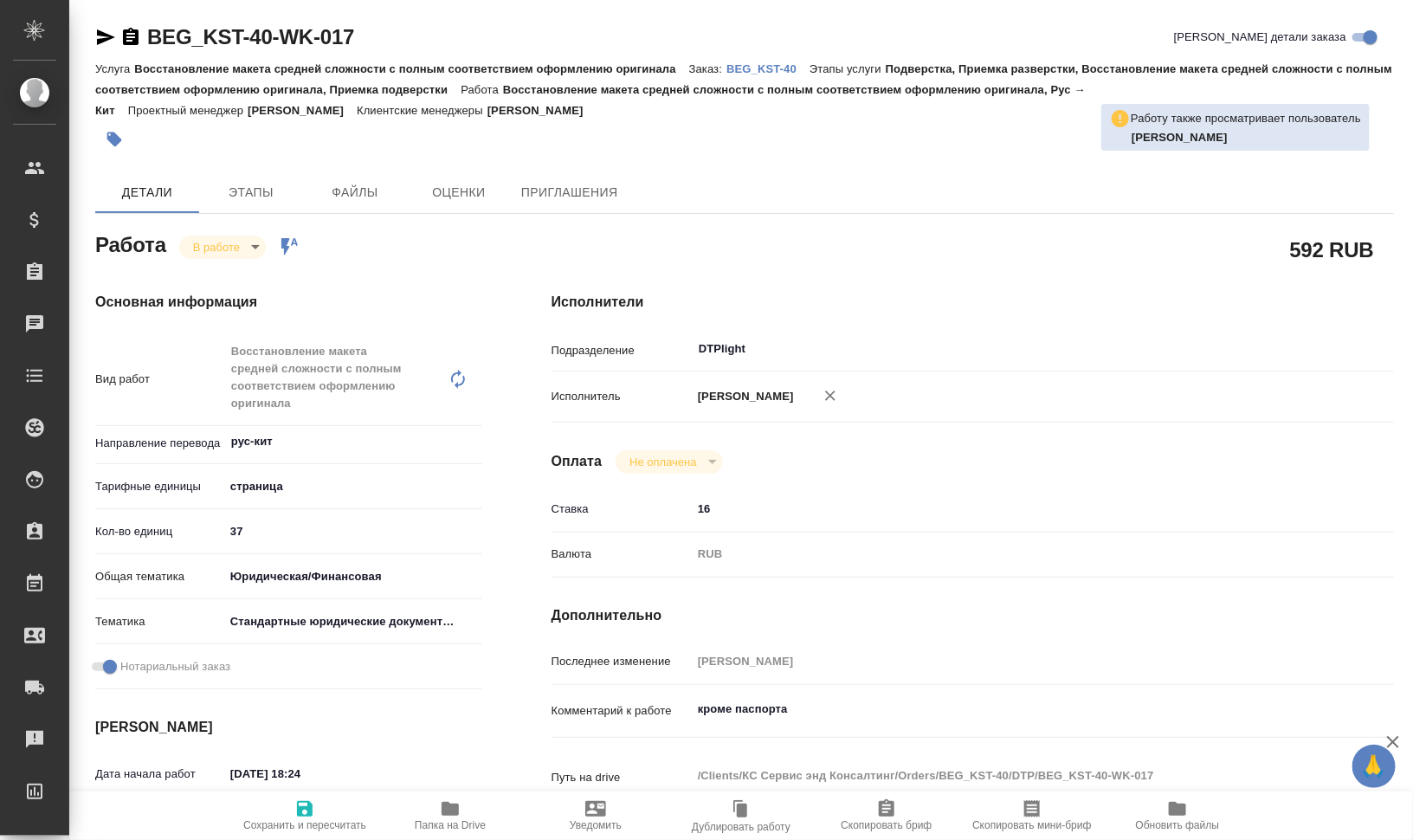
type textarea "x"
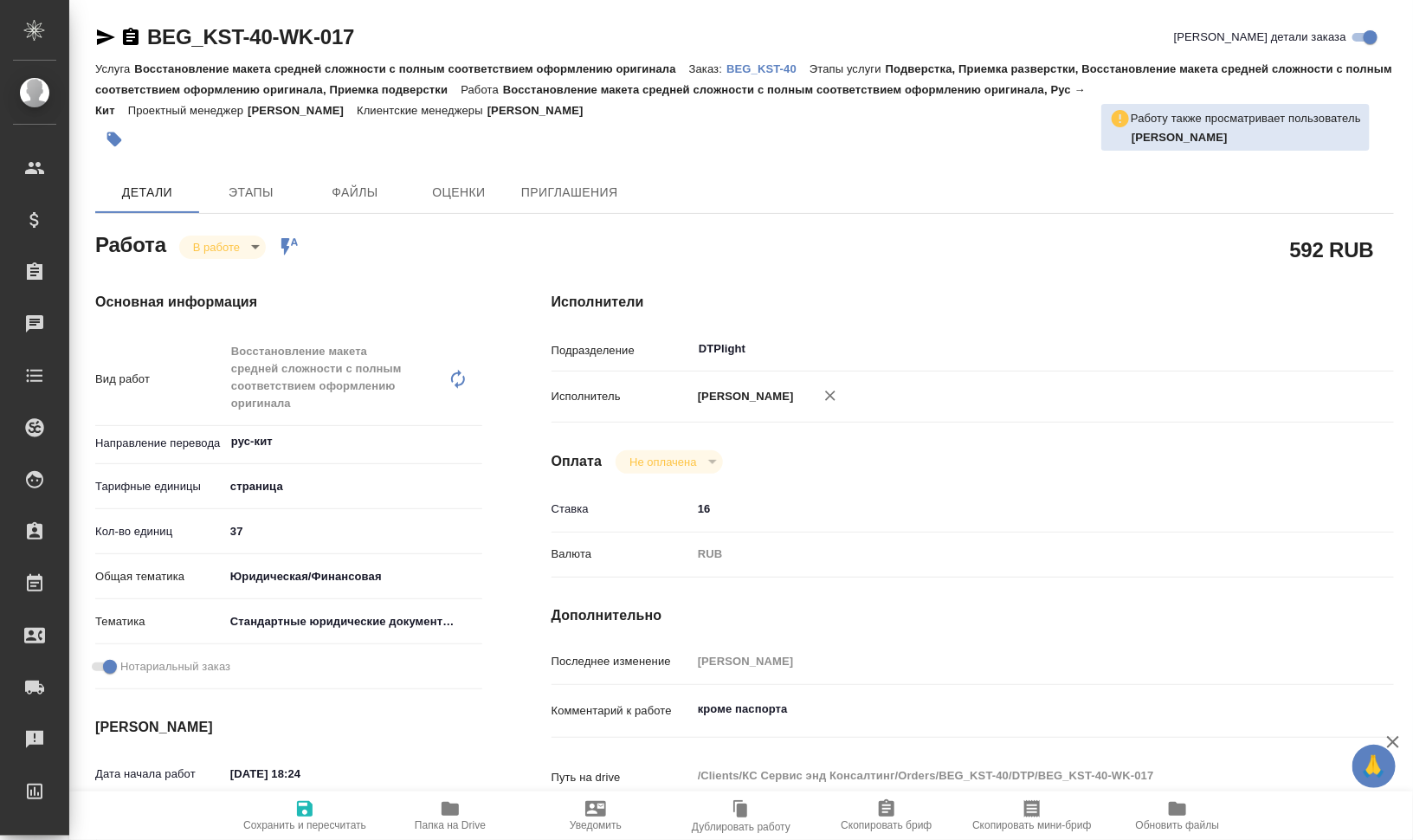
type textarea "x"
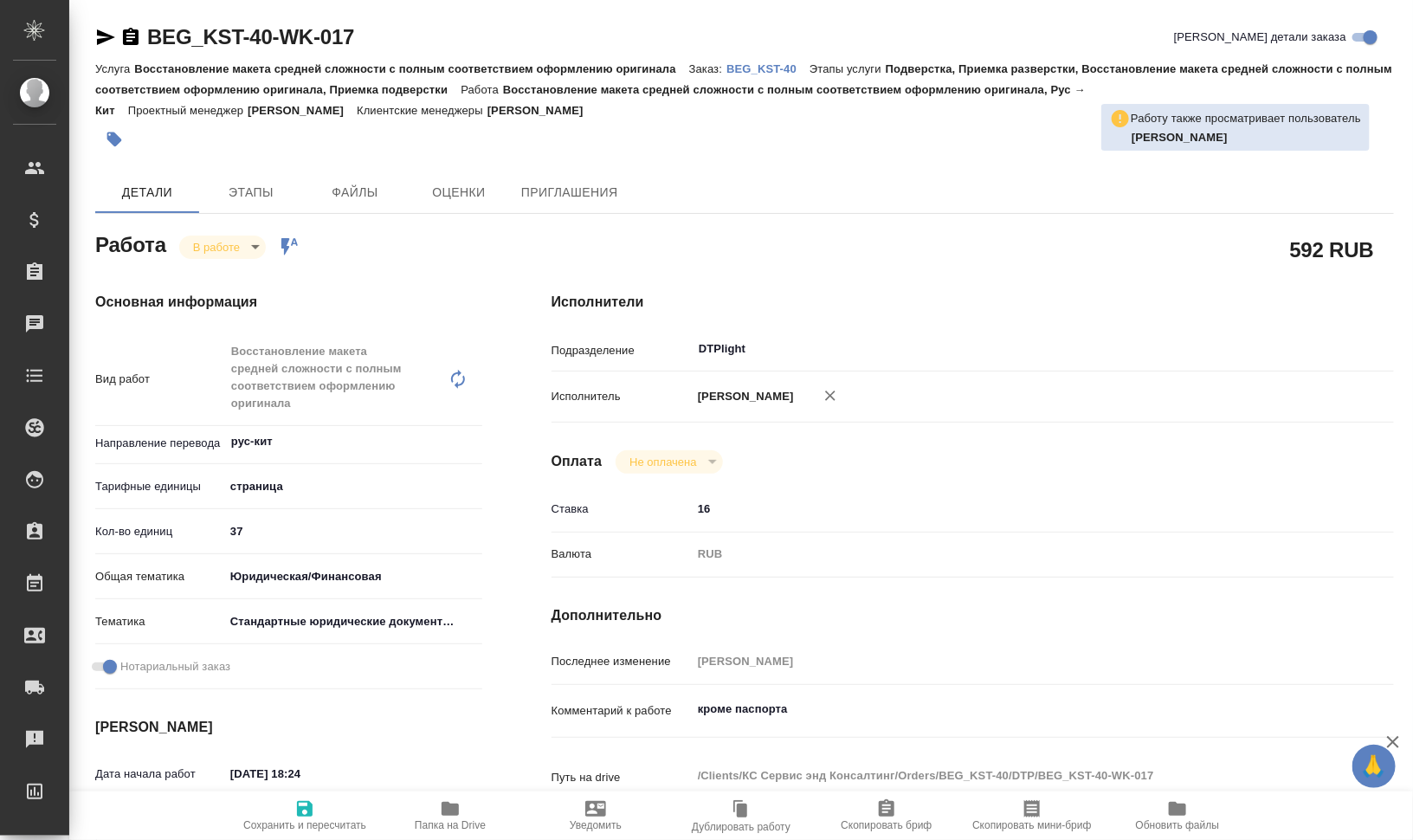
type textarea "x"
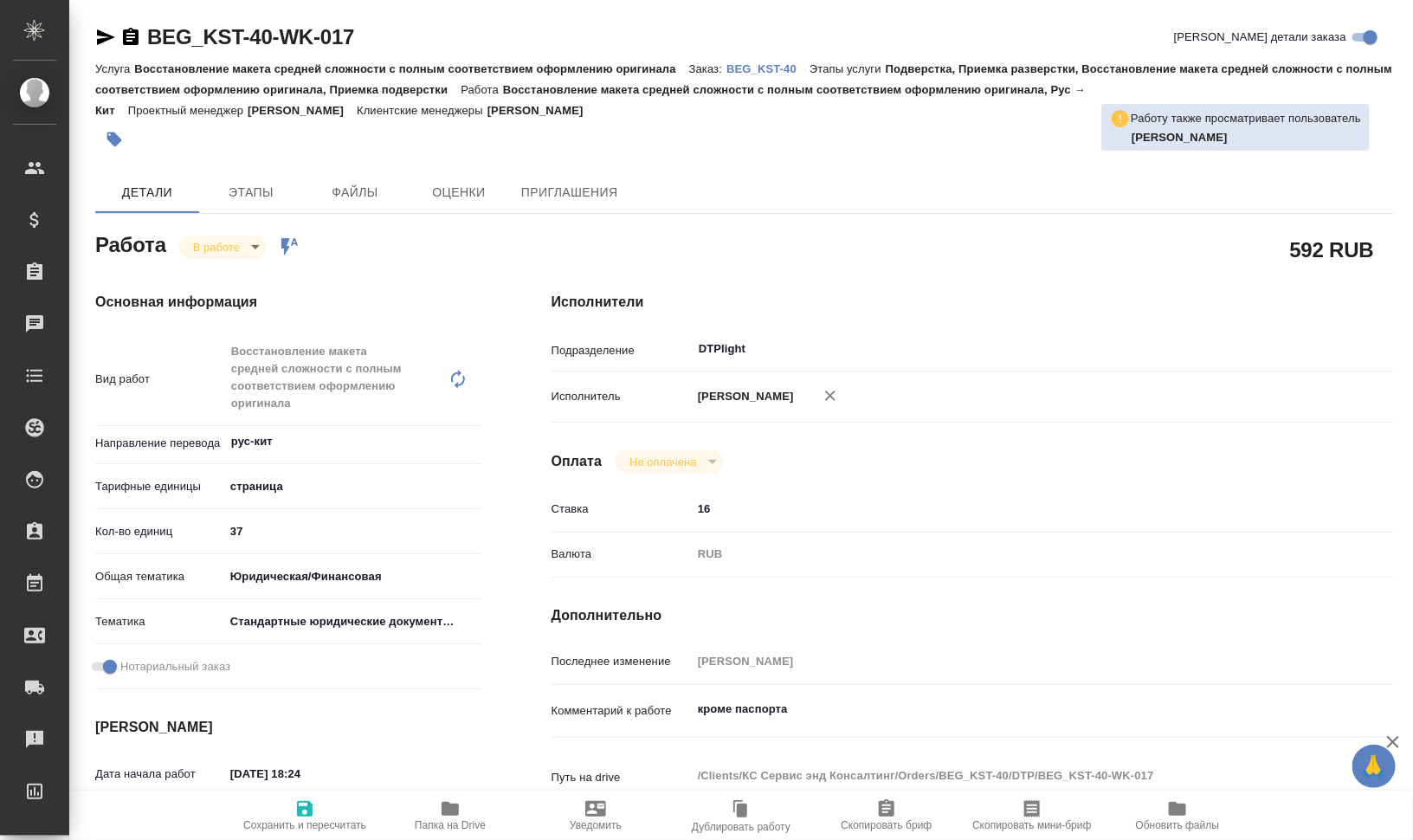
type textarea "x"
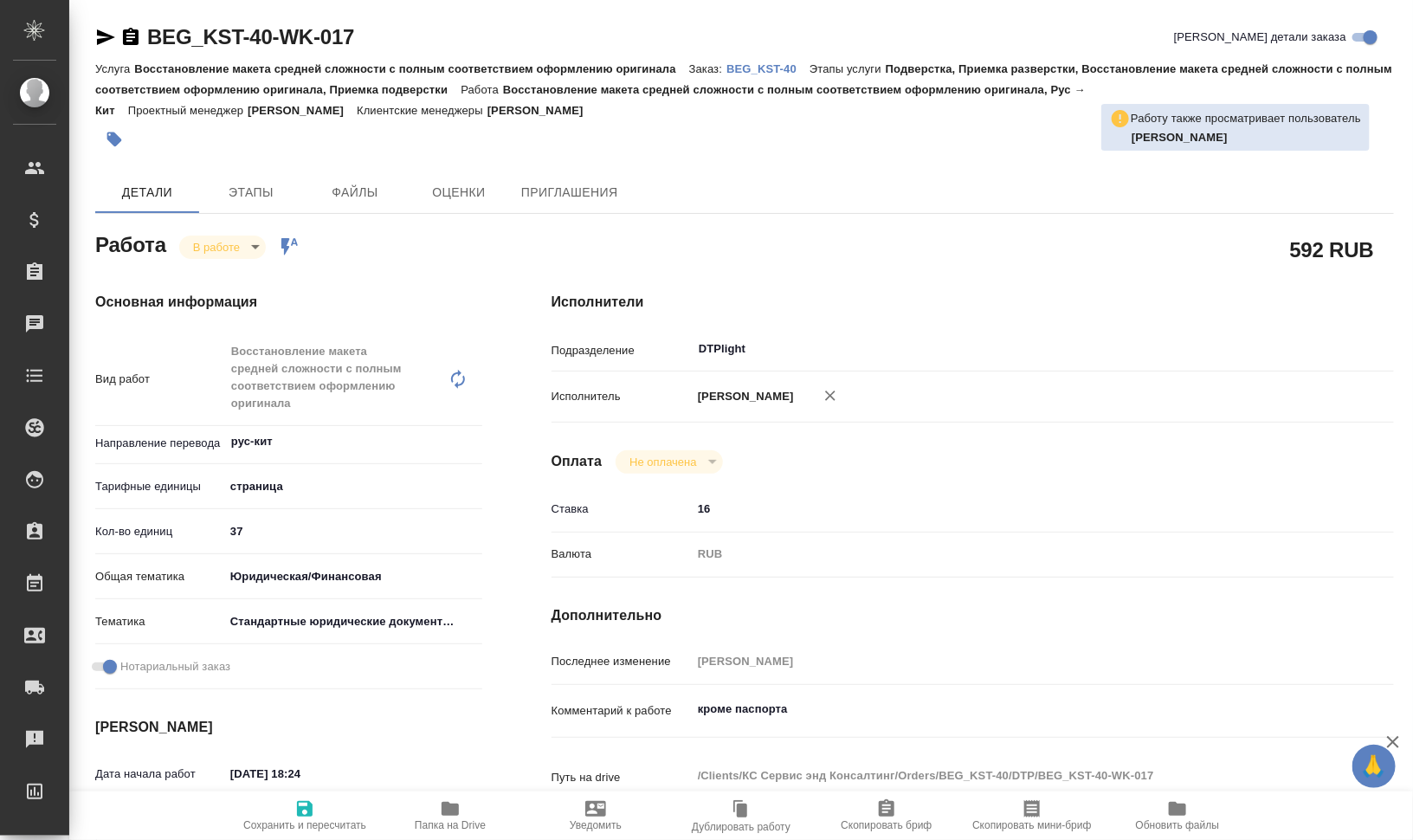
click at [749, 69] on p "BEG_KST-40" at bounding box center [767, 69] width 83 height 13
type textarea "x"
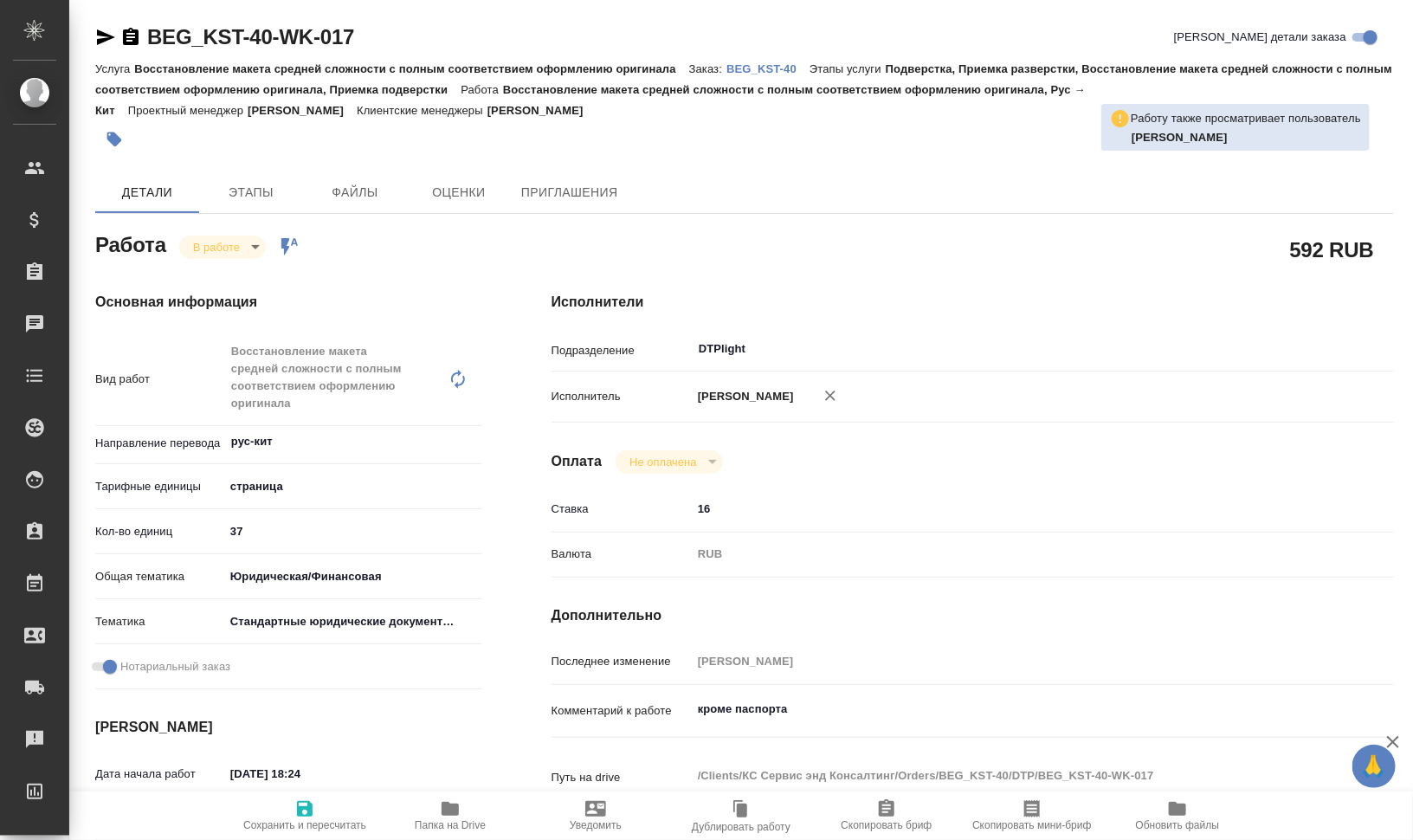
type textarea "x"
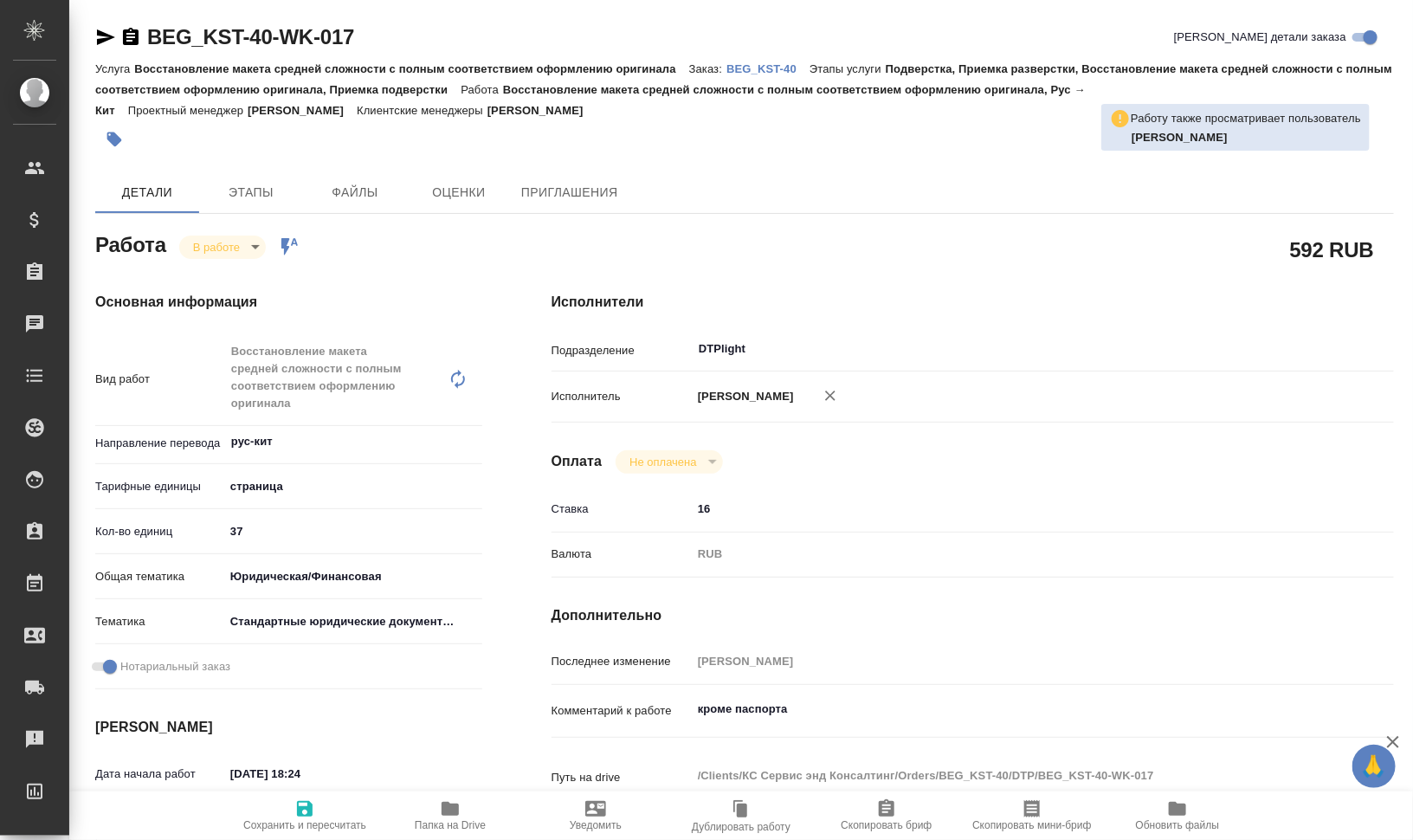
type textarea "x"
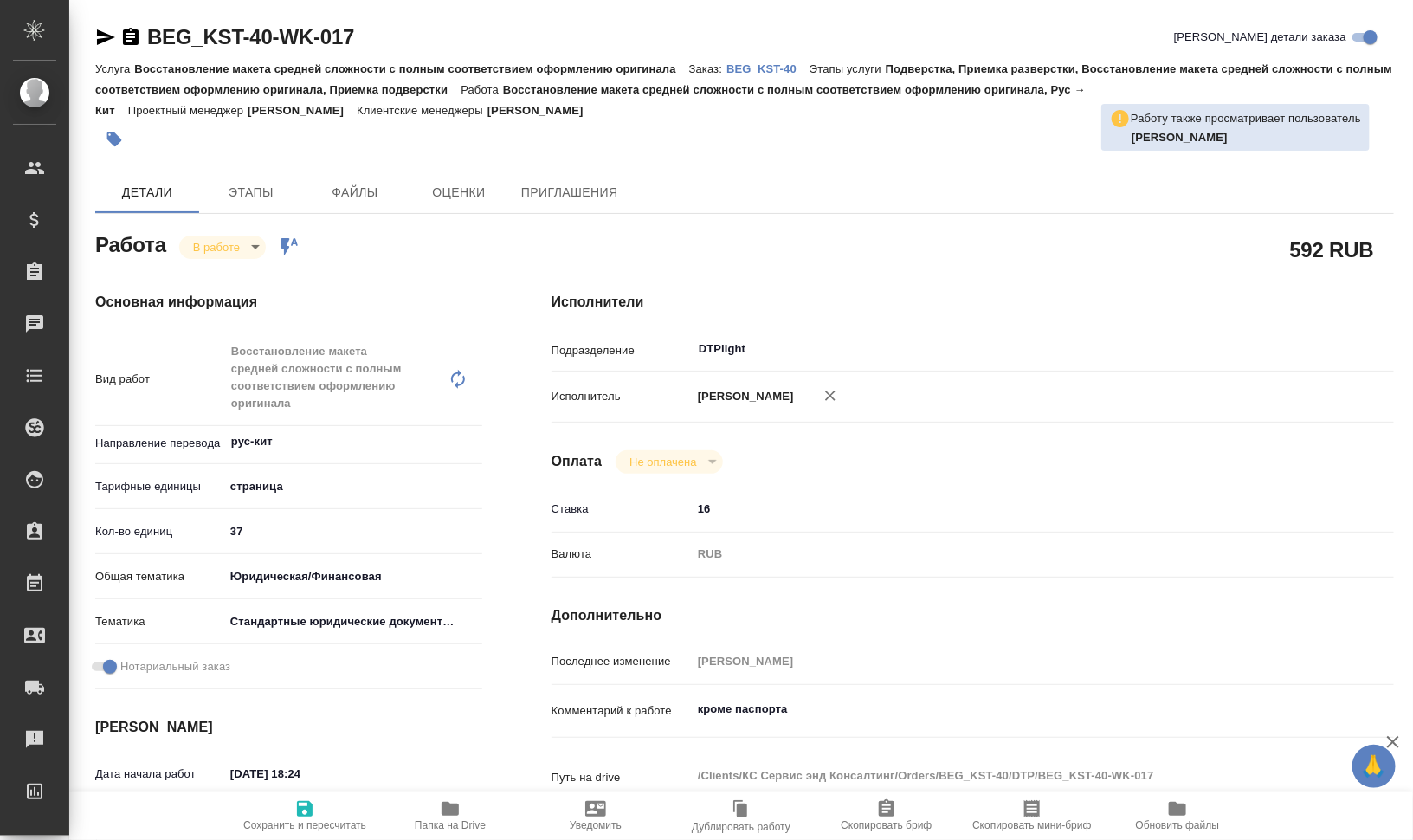
type textarea "x"
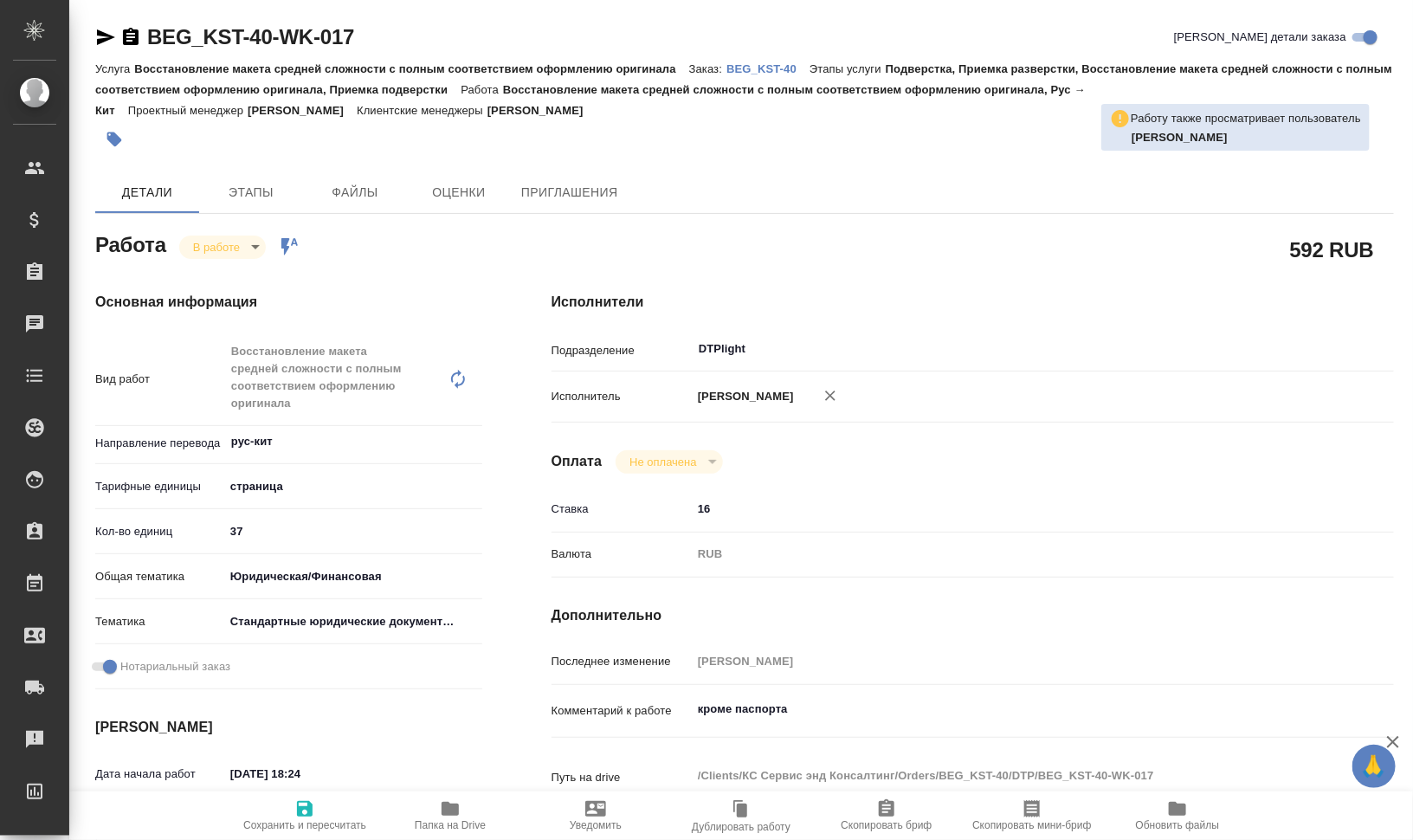
type textarea "x"
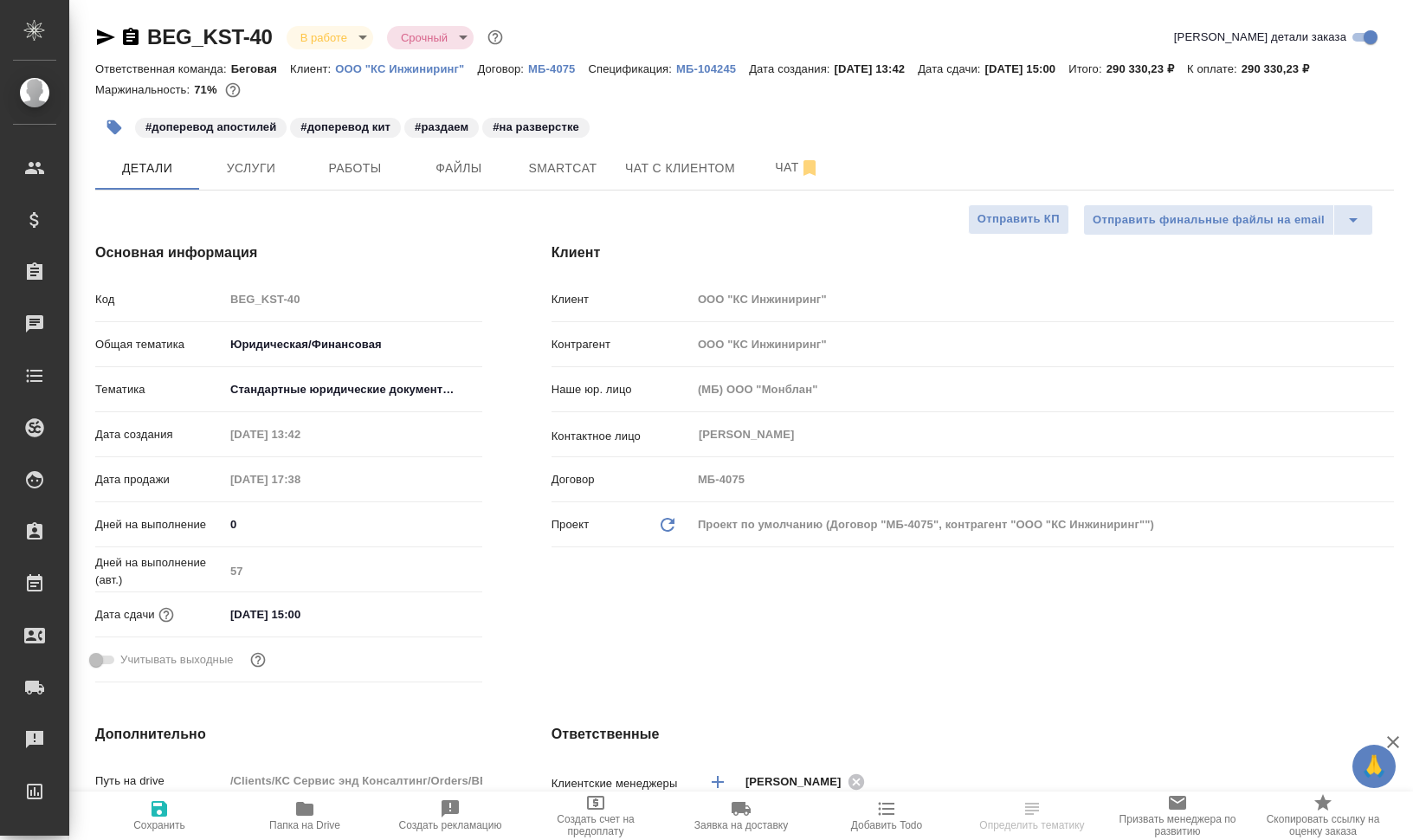
select select "RU"
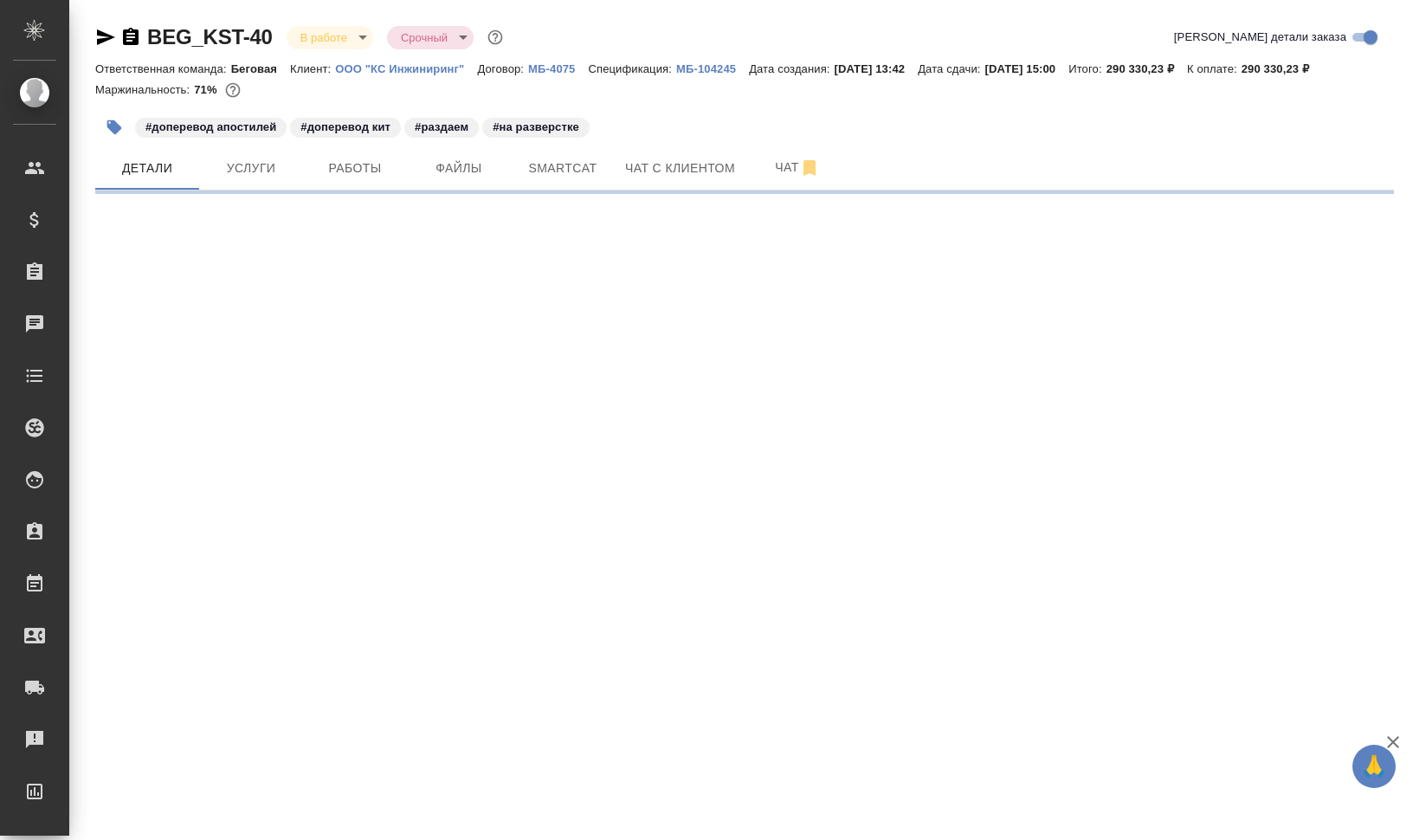
select select "RU"
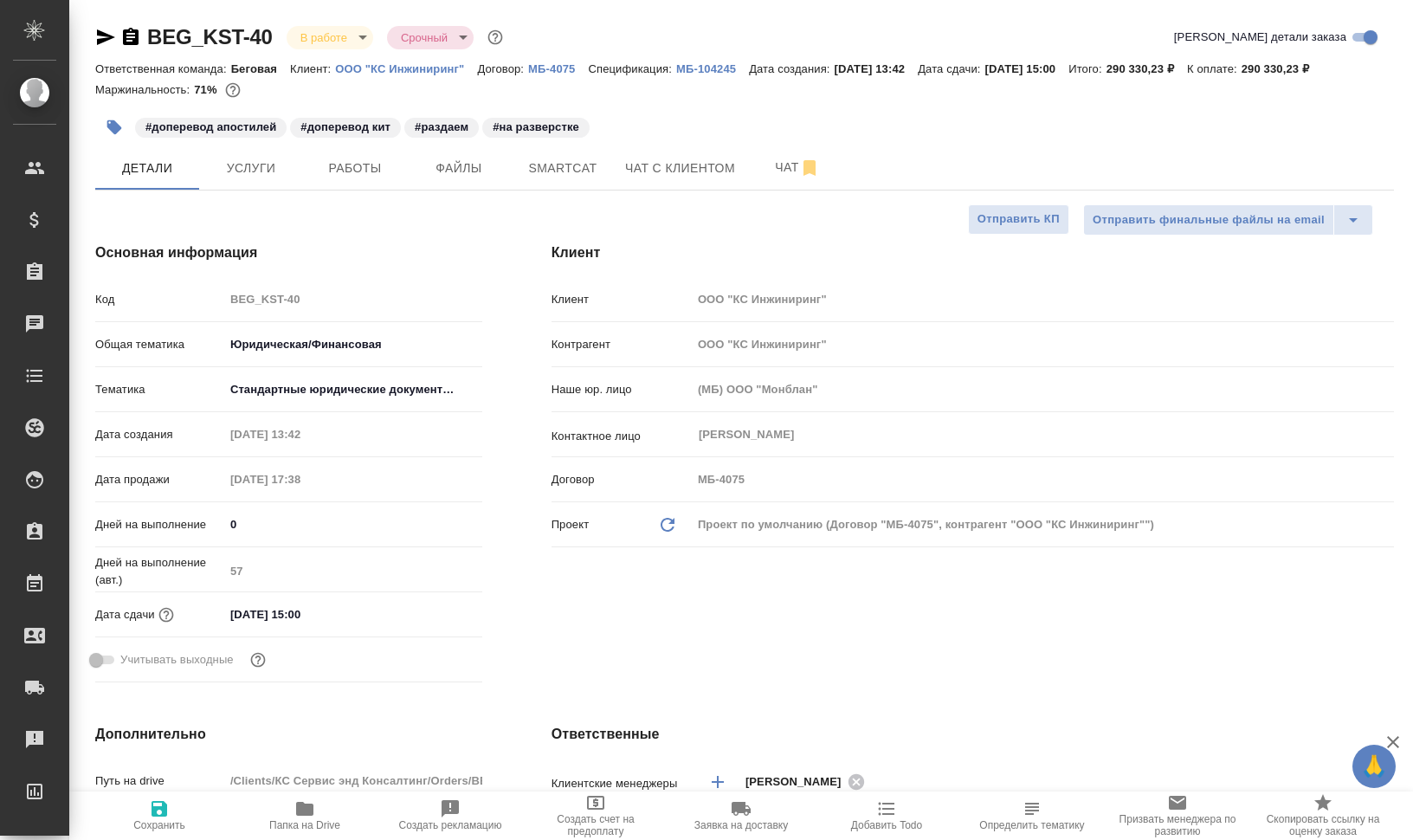
type textarea "x"
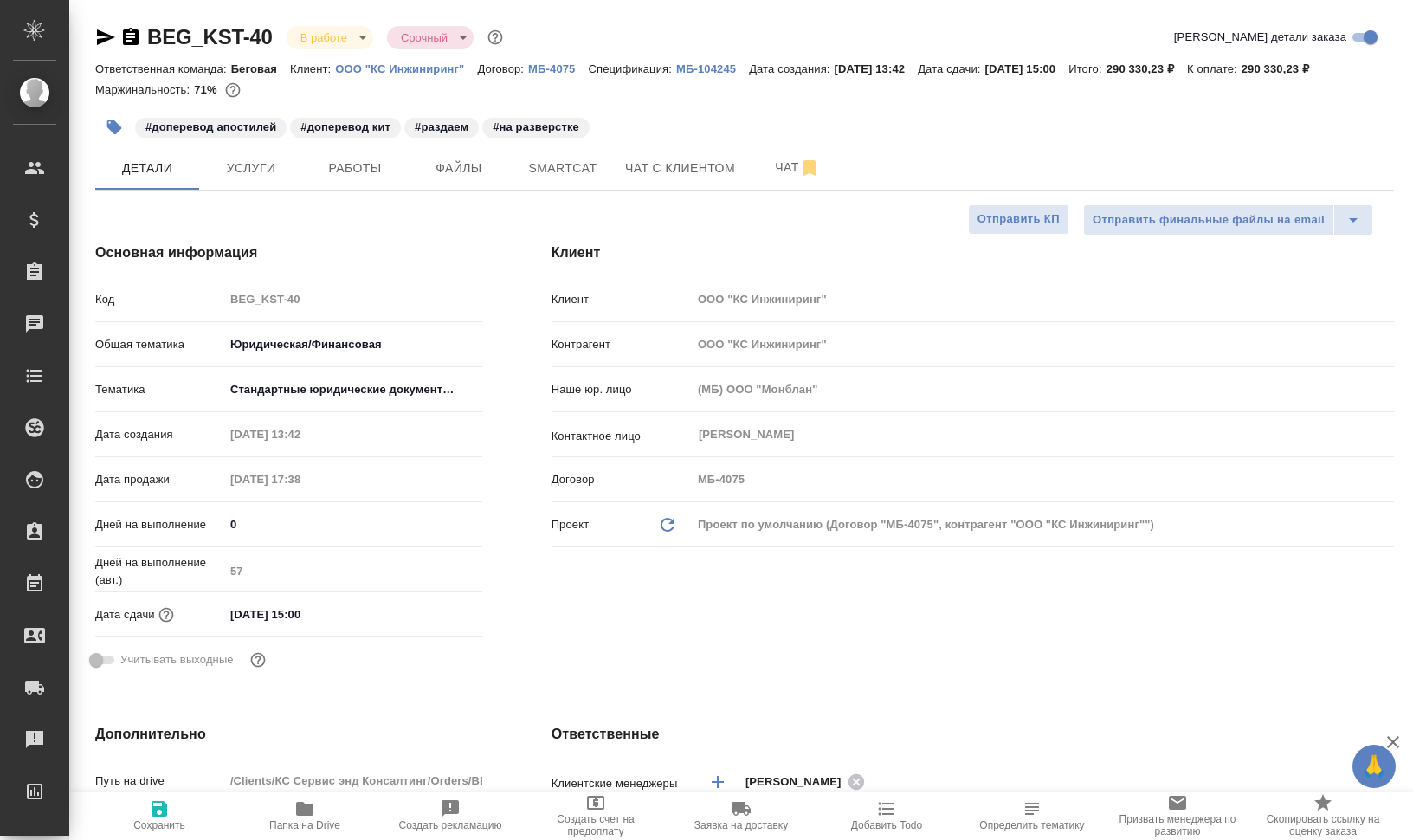
type textarea "x"
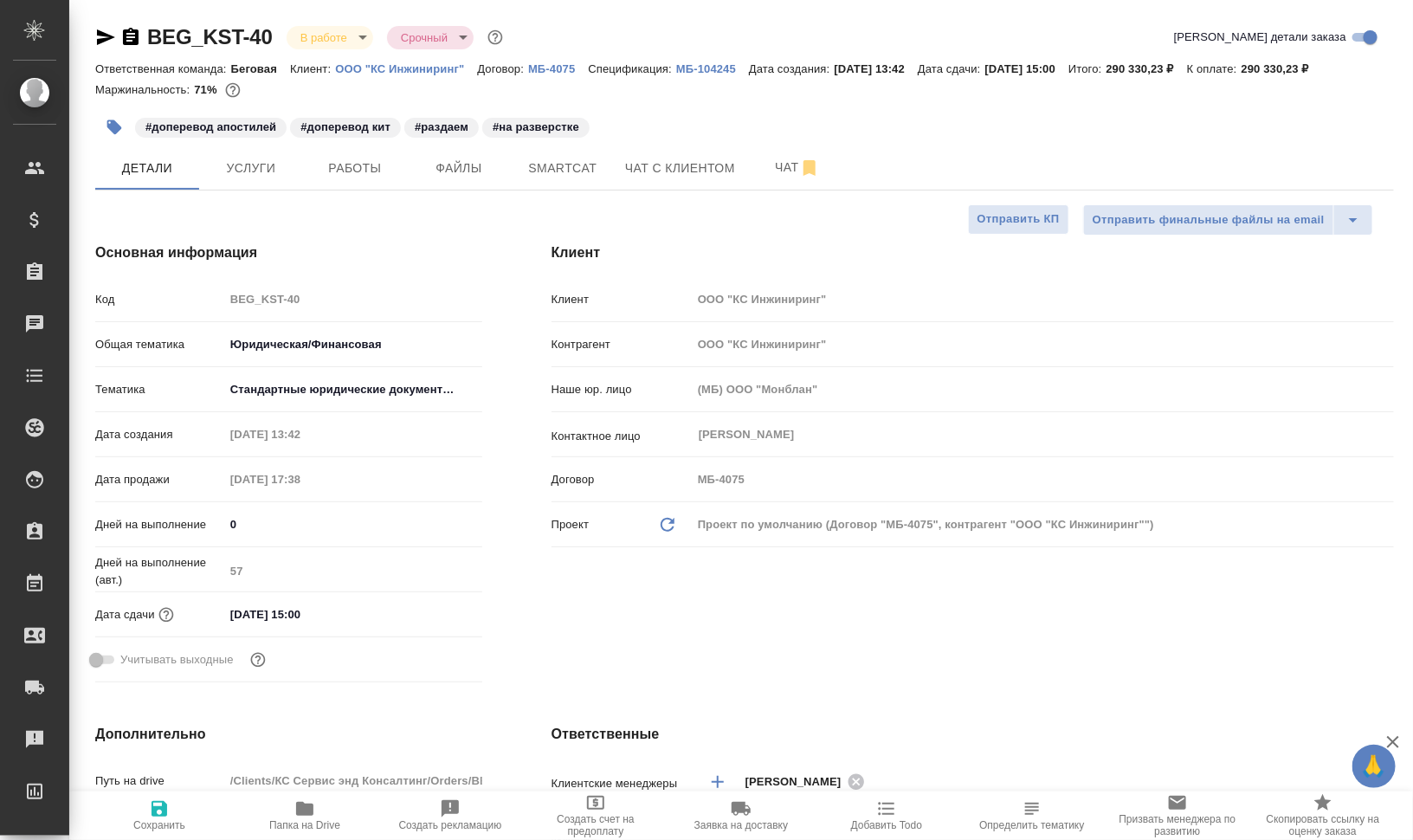
type textarea "x"
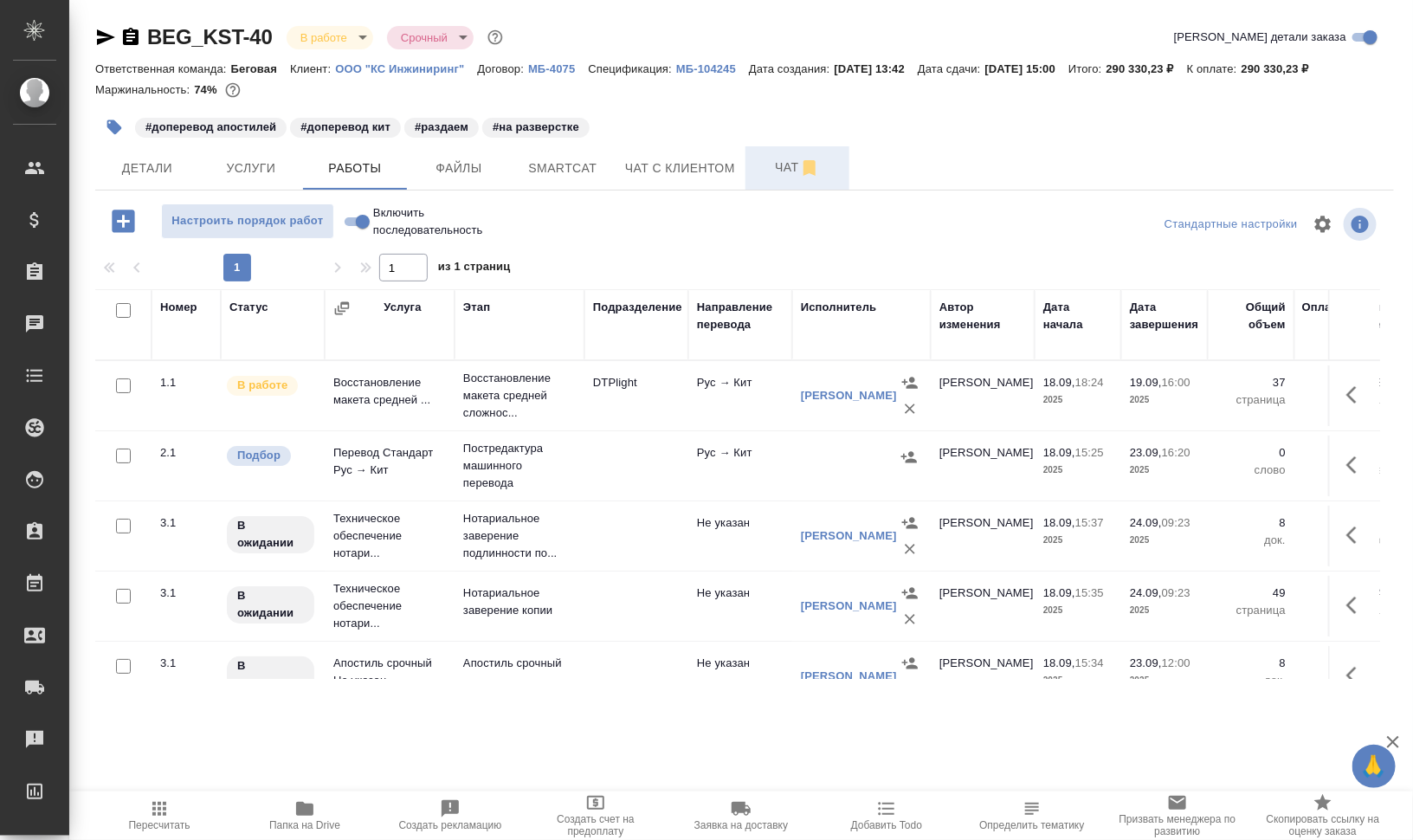
click at [771, 154] on button "Чат" at bounding box center [797, 167] width 104 height 44
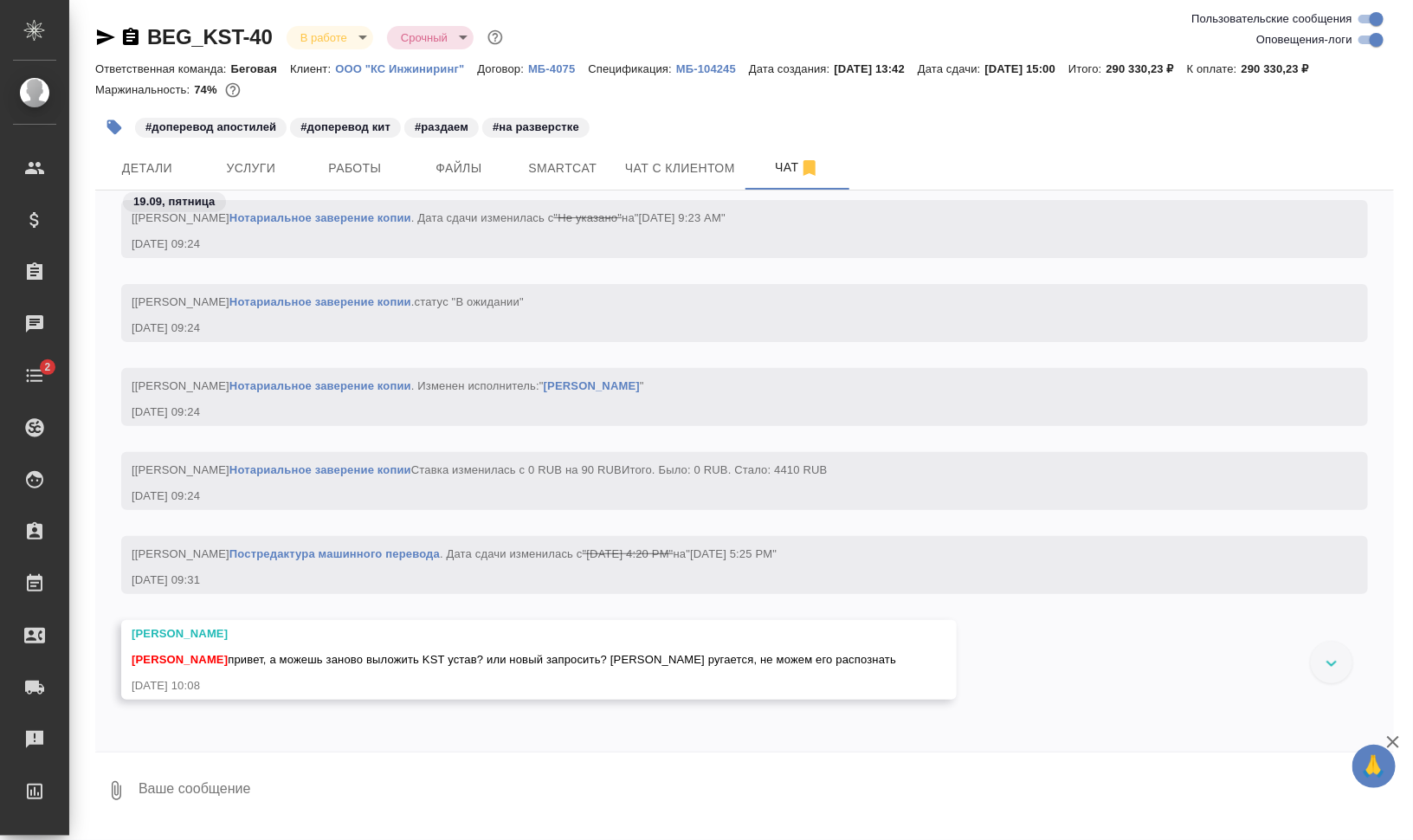
scroll to position [3811, 0]
click at [352, 177] on span "Работы" at bounding box center [354, 168] width 83 height 21
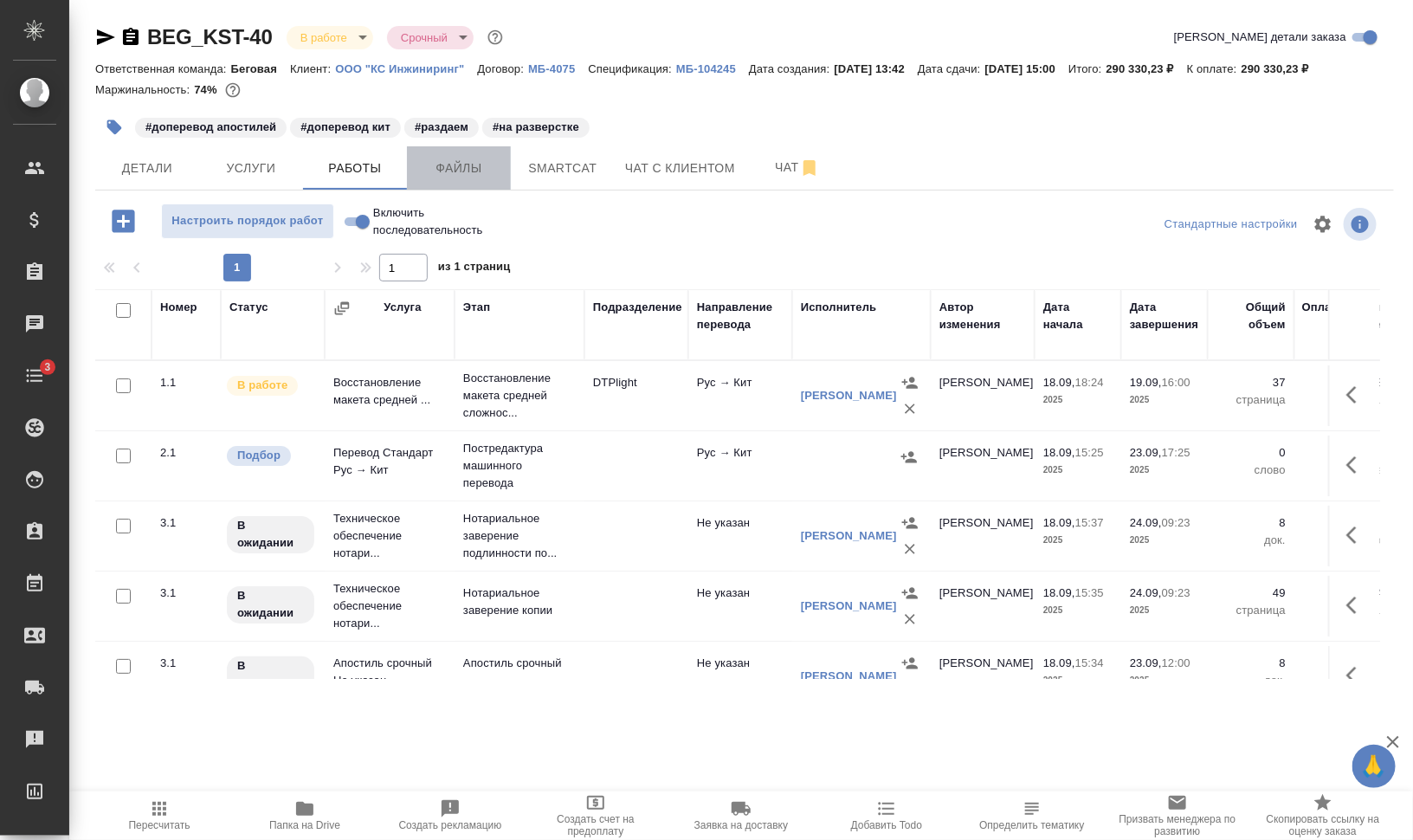
click at [460, 170] on span "Файлы" at bounding box center [458, 168] width 83 height 21
click at [380, 169] on span "Работы" at bounding box center [354, 168] width 83 height 21
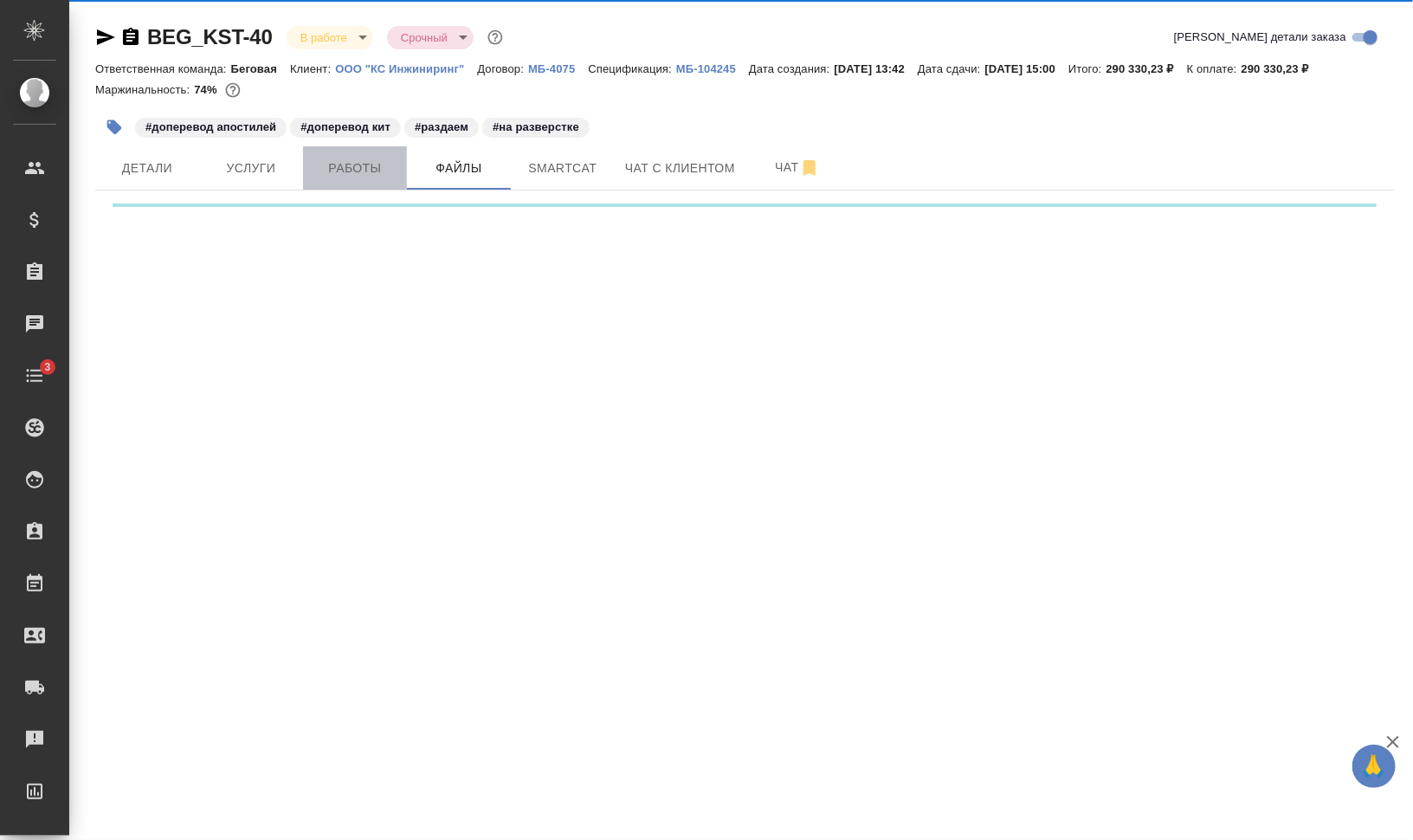
click at [380, 169] on span "Работы" at bounding box center [354, 168] width 83 height 21
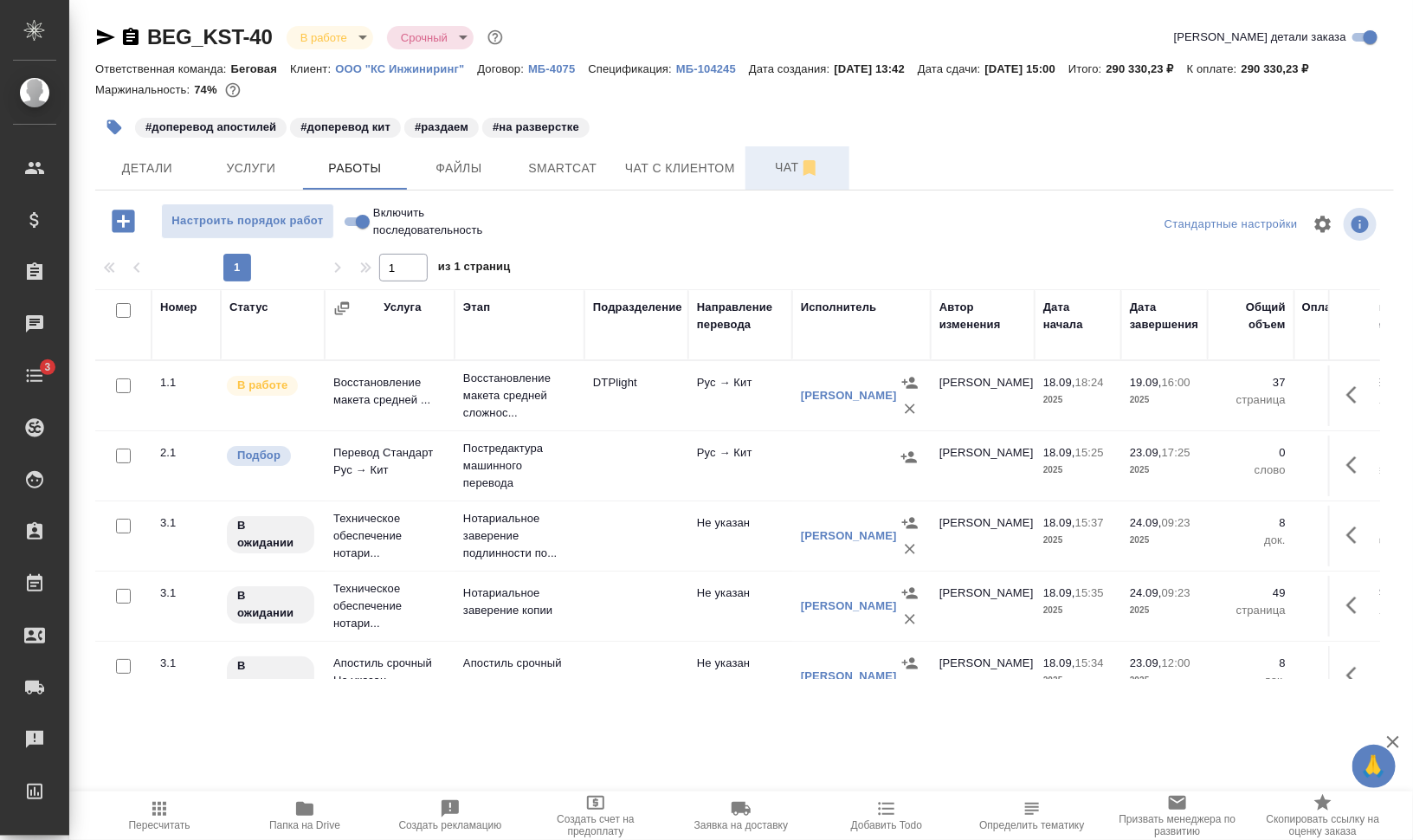
click at [771, 174] on span "Чат" at bounding box center [796, 167] width 83 height 21
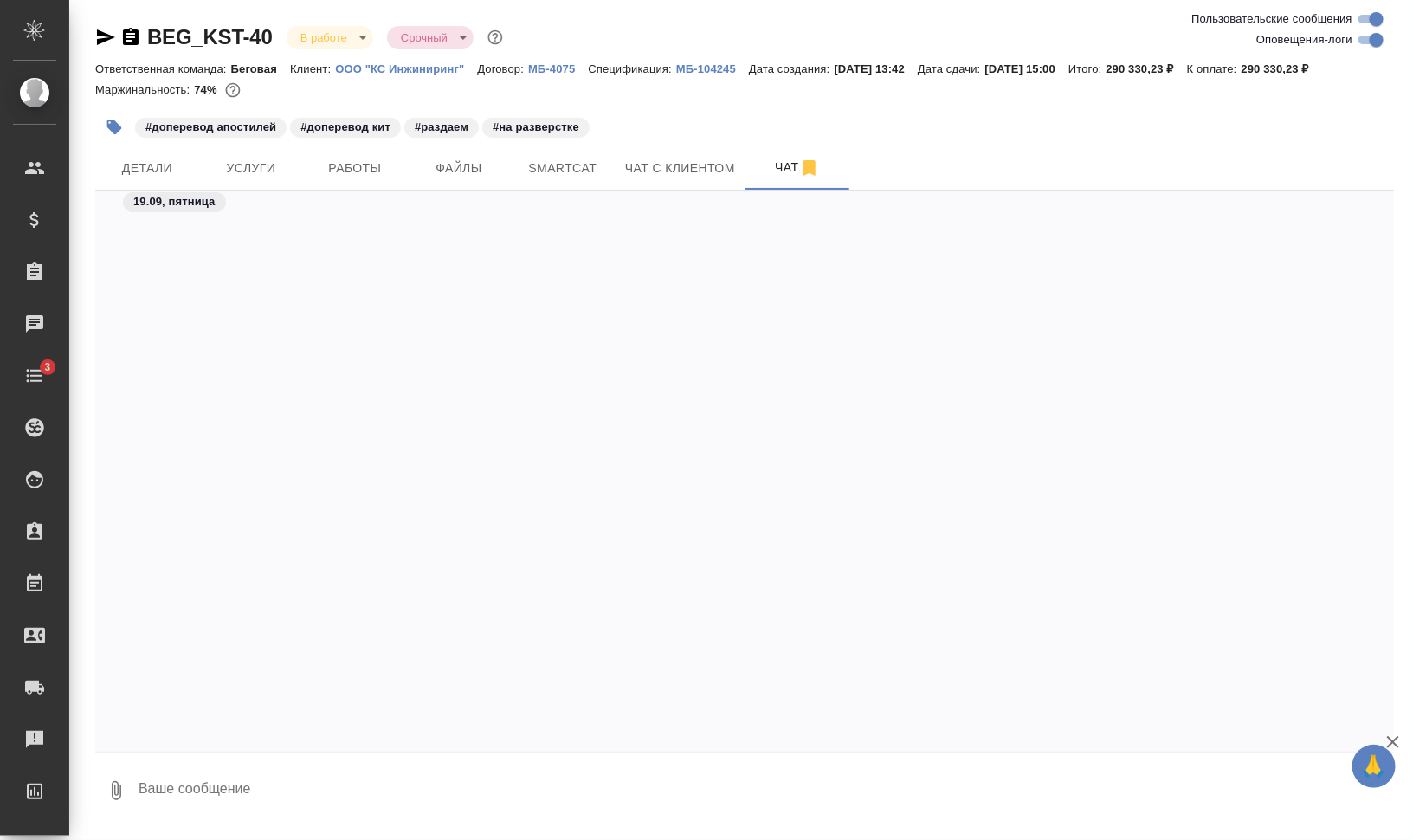
scroll to position [3430, 0]
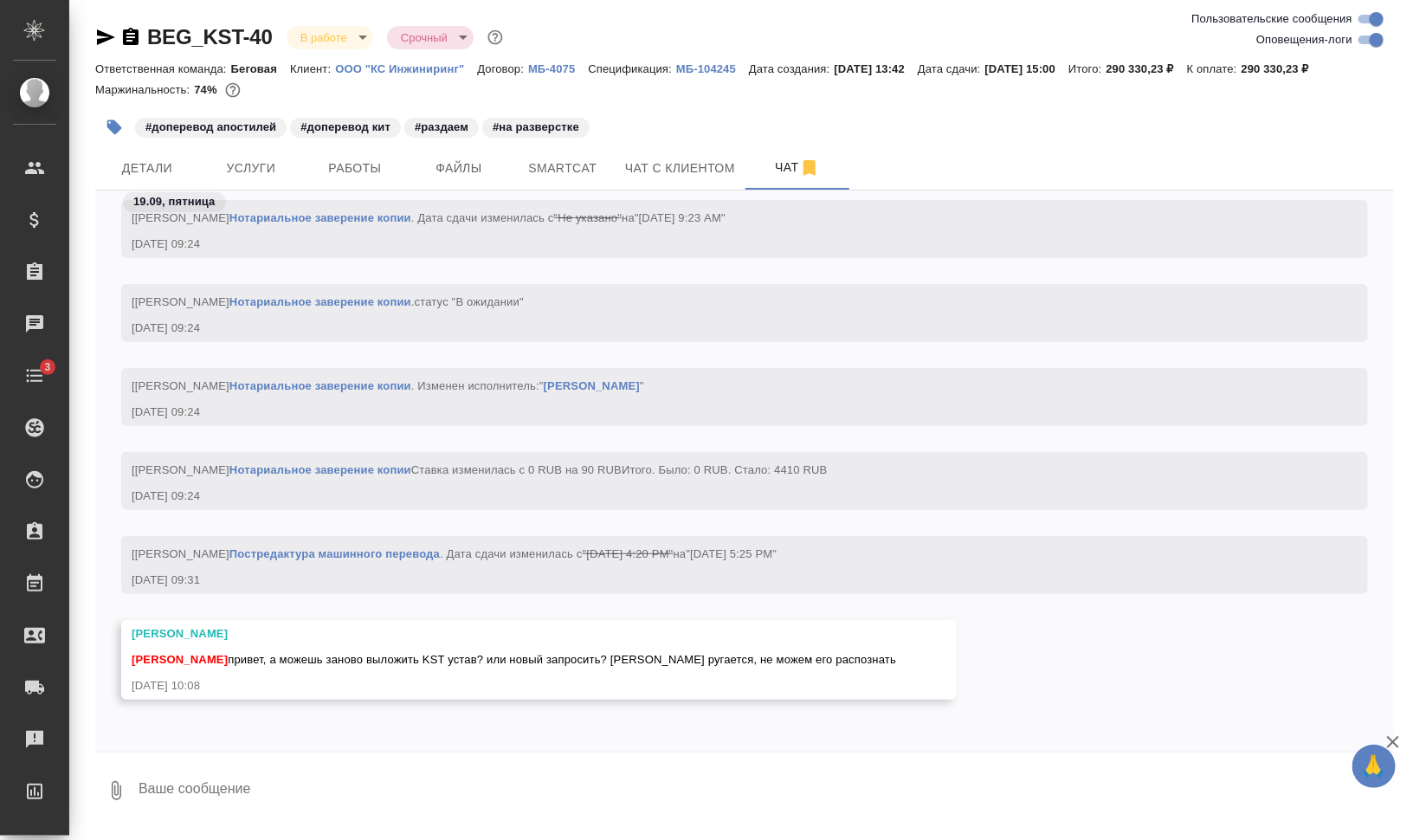
click at [103, 36] on icon "button" at bounding box center [105, 36] width 20 height 20
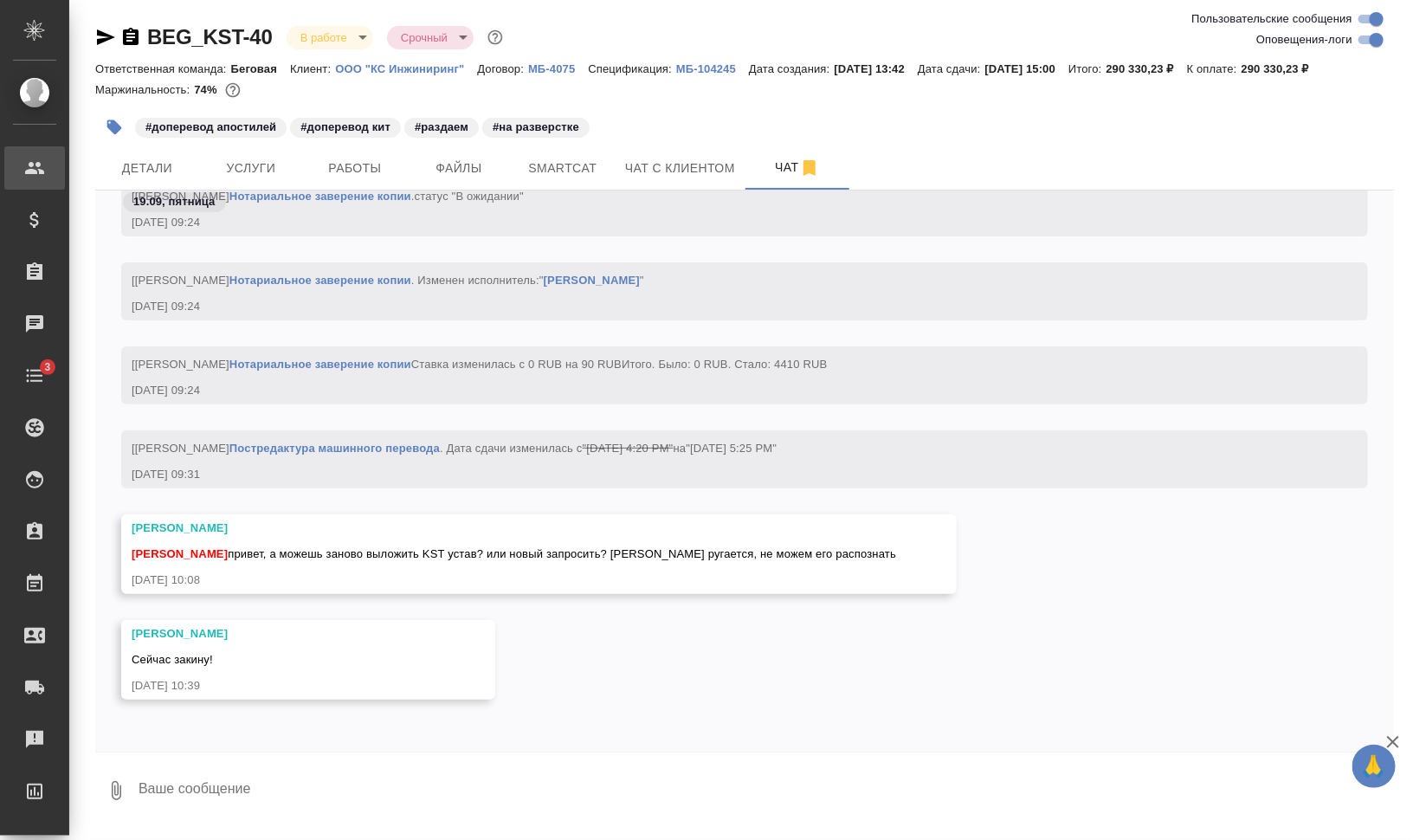
scroll to position [3746, 0]
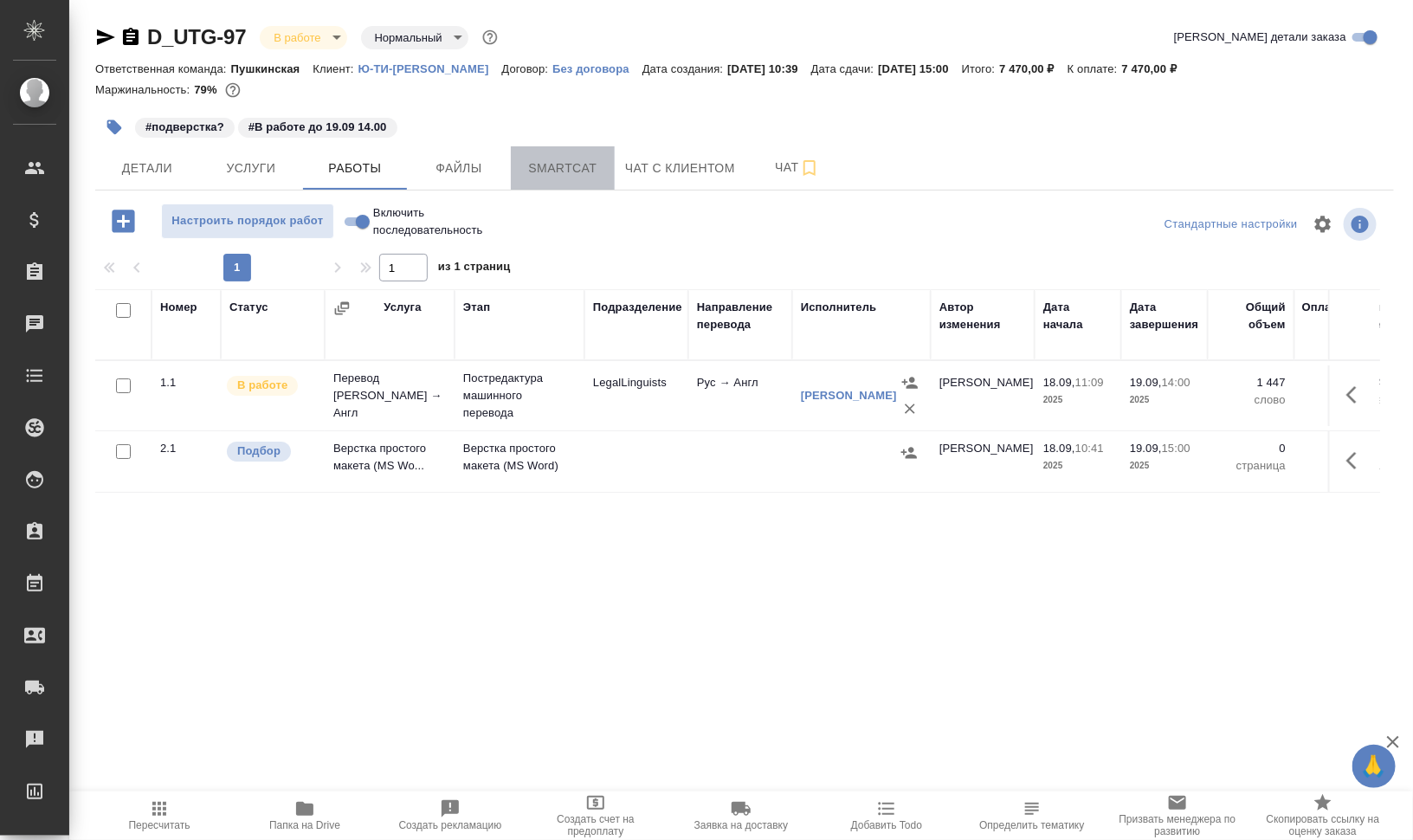
click at [562, 158] on span "Smartcat" at bounding box center [562, 168] width 83 height 21
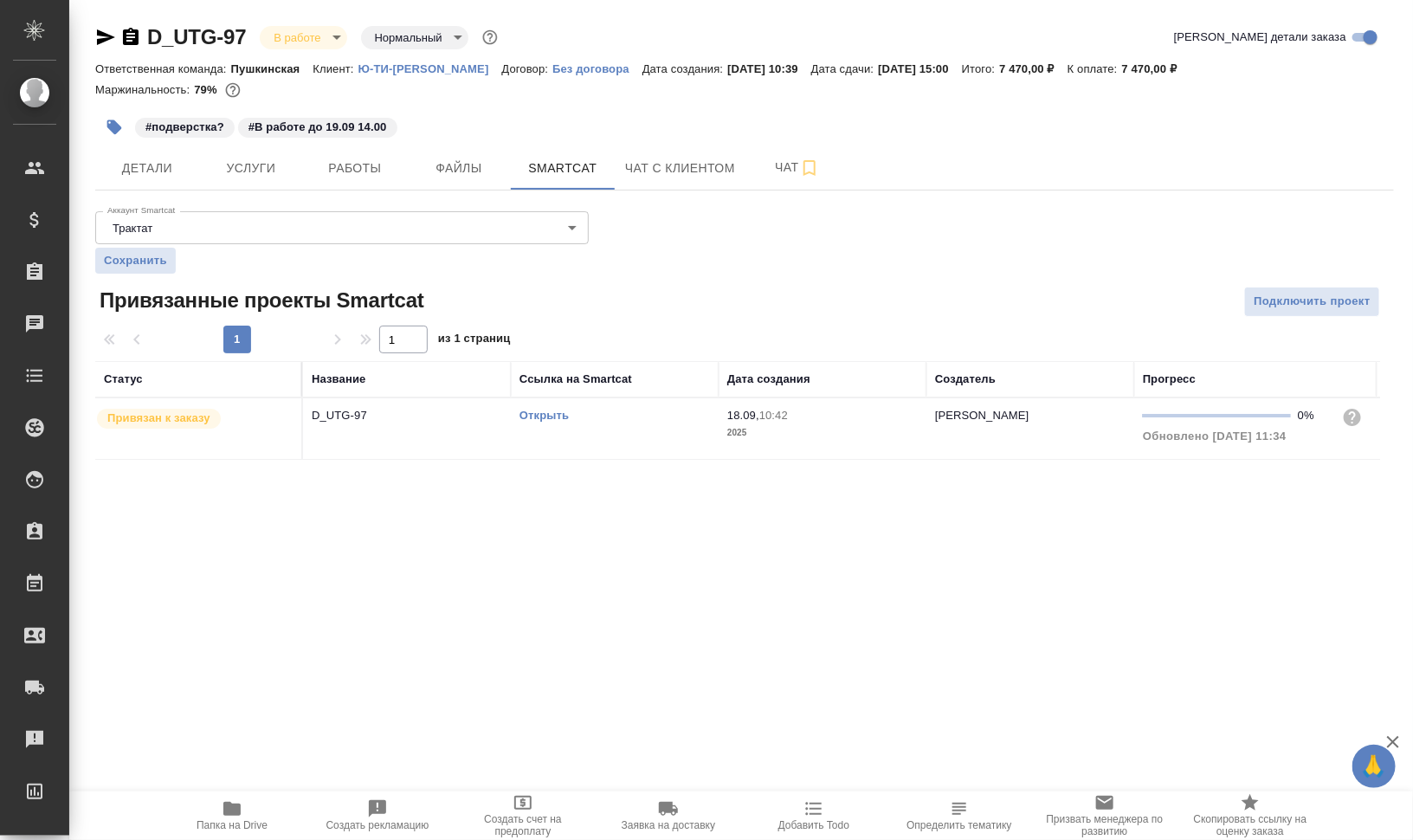
click at [549, 415] on link "Открыть" at bounding box center [544, 415] width 49 height 13
click at [554, 417] on link "Открыть" at bounding box center [544, 415] width 49 height 13
click at [813, 819] on span "Добавить Todo" at bounding box center [814, 825] width 71 height 12
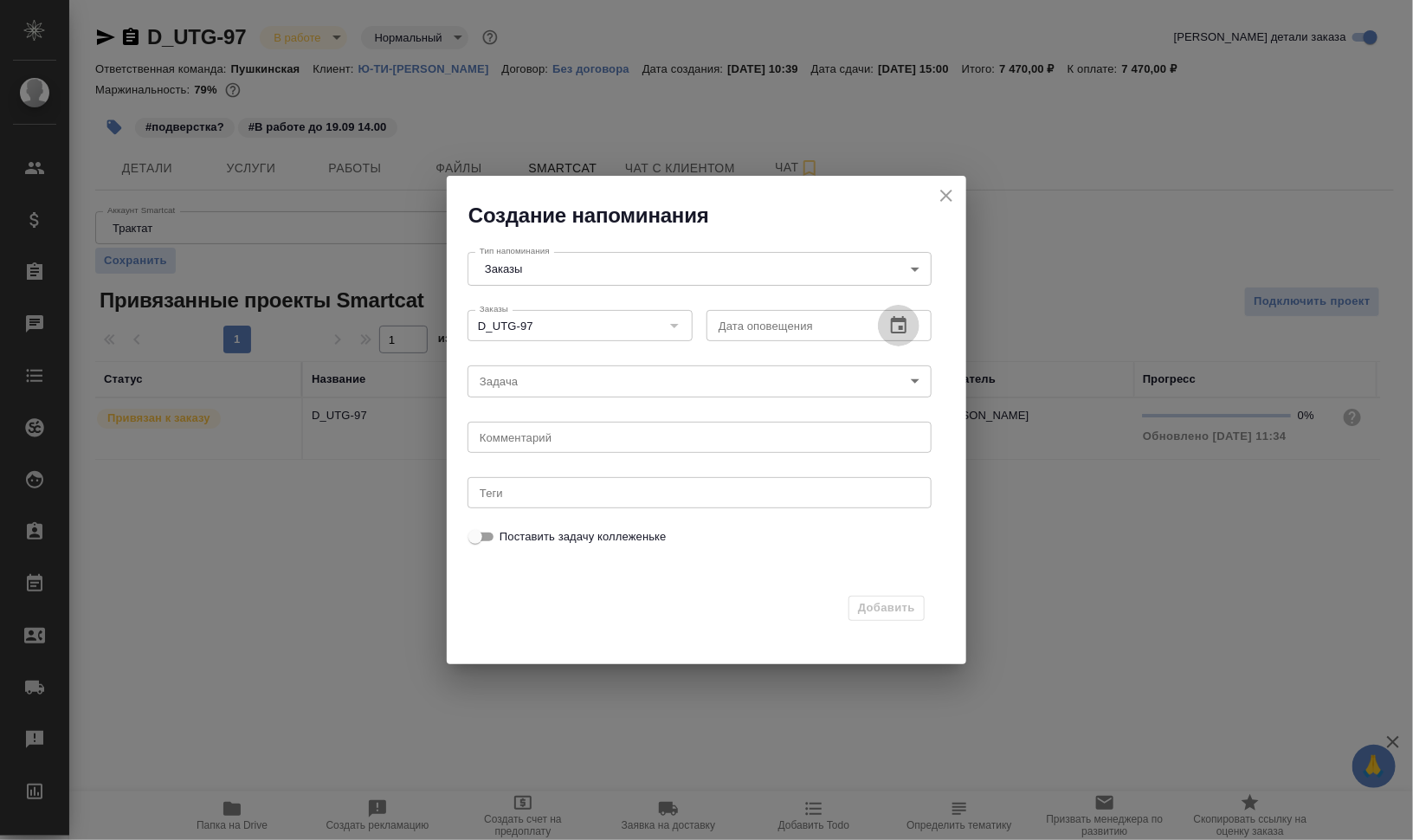
click at [899, 317] on icon "button" at bounding box center [898, 325] width 20 height 20
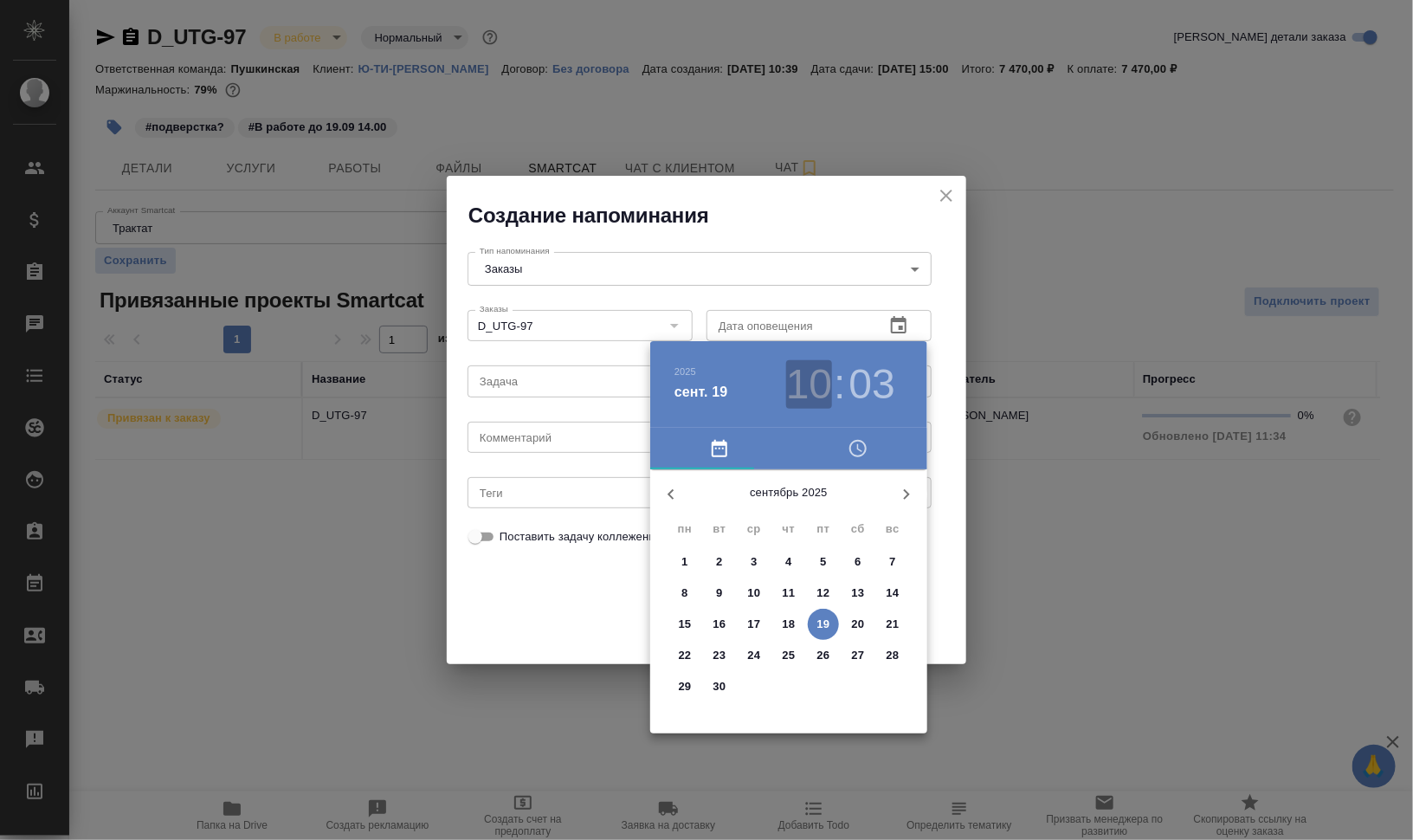
click at [811, 398] on h3 "10" at bounding box center [809, 384] width 46 height 48
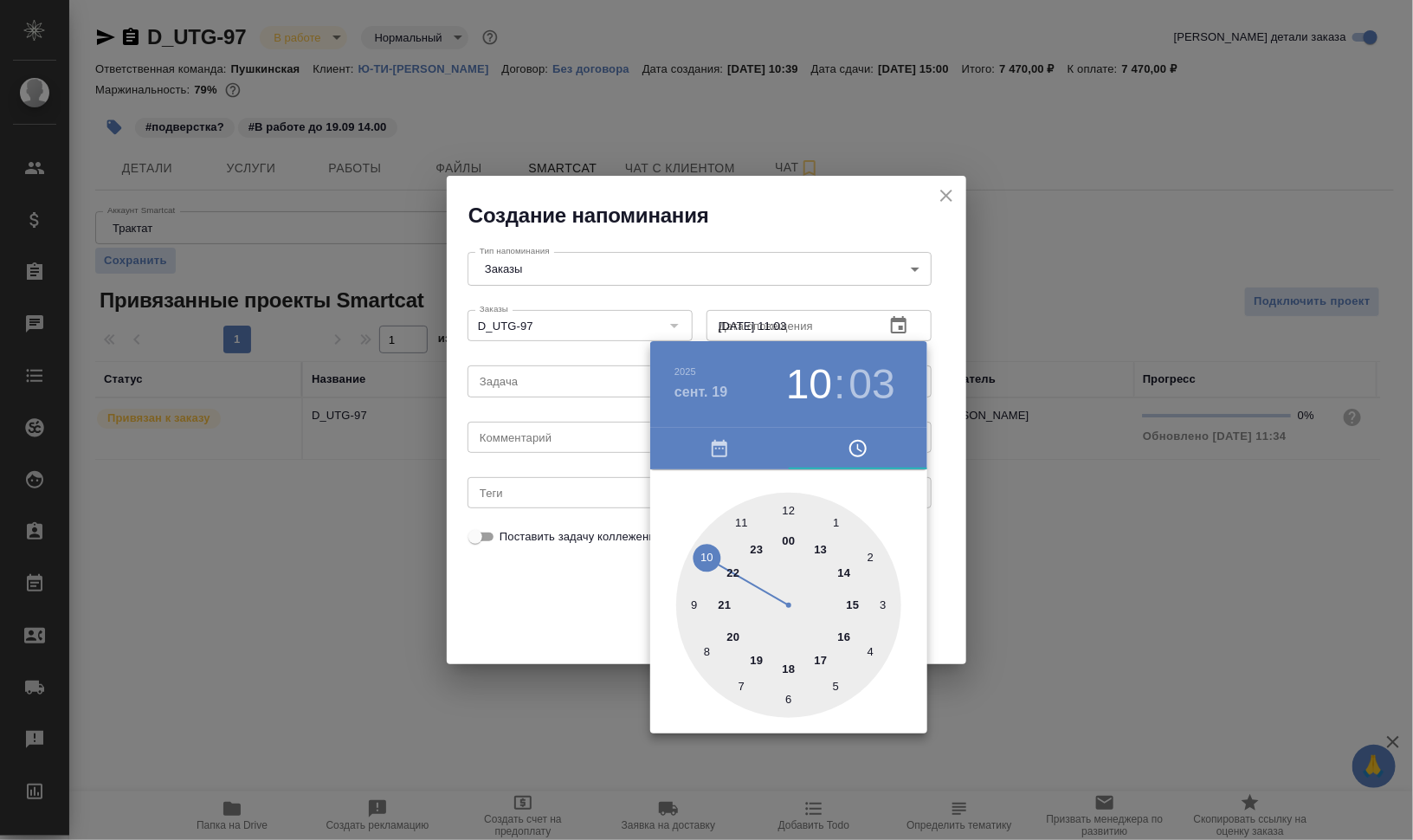
click at [742, 518] on div at bounding box center [788, 605] width 225 height 225
click at [794, 508] on div at bounding box center [788, 605] width 225 height 225
click at [787, 513] on div at bounding box center [788, 605] width 225 height 225
type input "[DATE] 11:00"
click at [1182, 570] on div at bounding box center [706, 420] width 1413 height 840
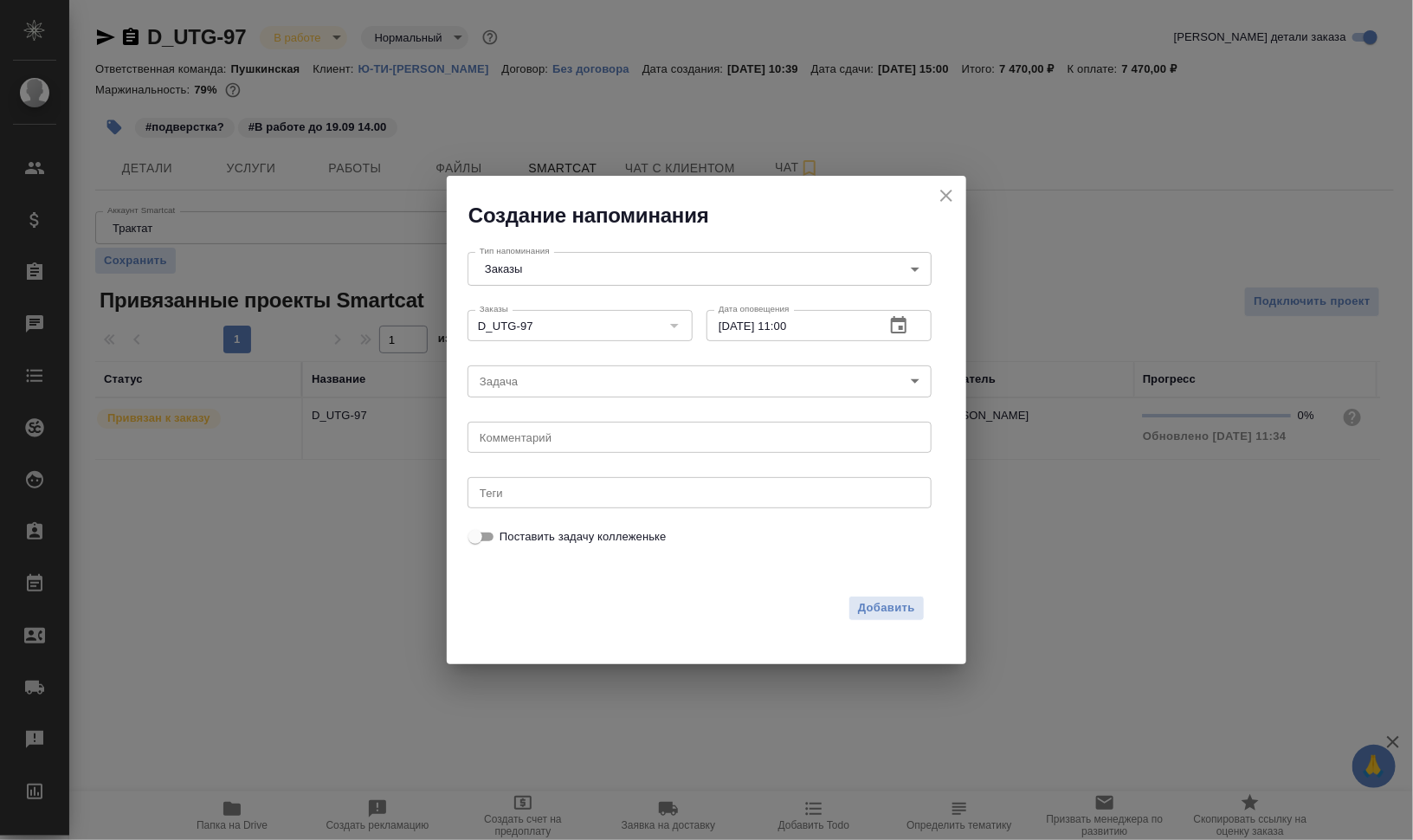
click at [591, 386] on body "🙏 .cls-1 fill:#fff; AWATERA [PERSON_NAME] [PERSON_NAME] Спецификации Заказы 0 Ч…" at bounding box center [706, 489] width 1413 height 979
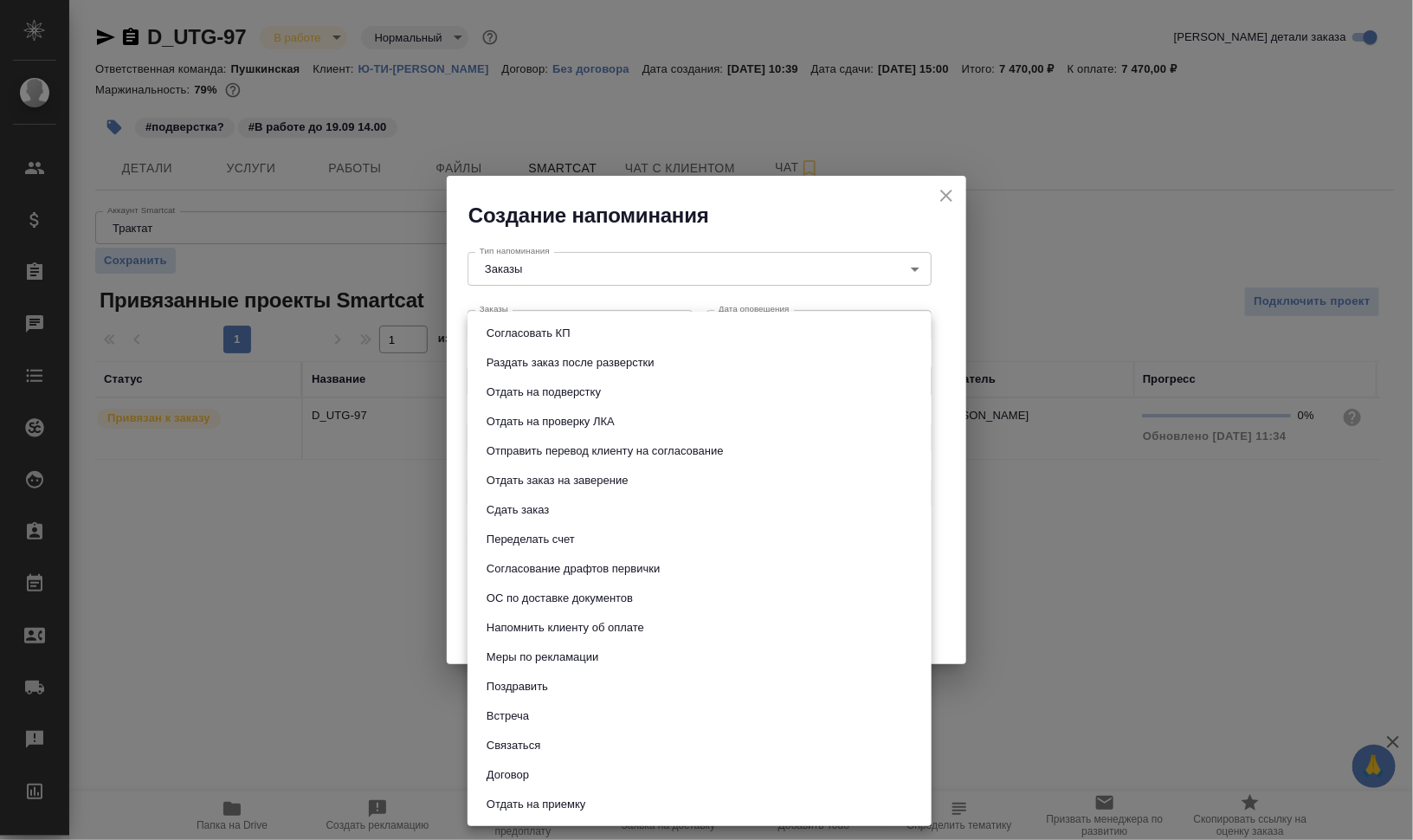
click at [1067, 623] on div at bounding box center [706, 420] width 1413 height 840
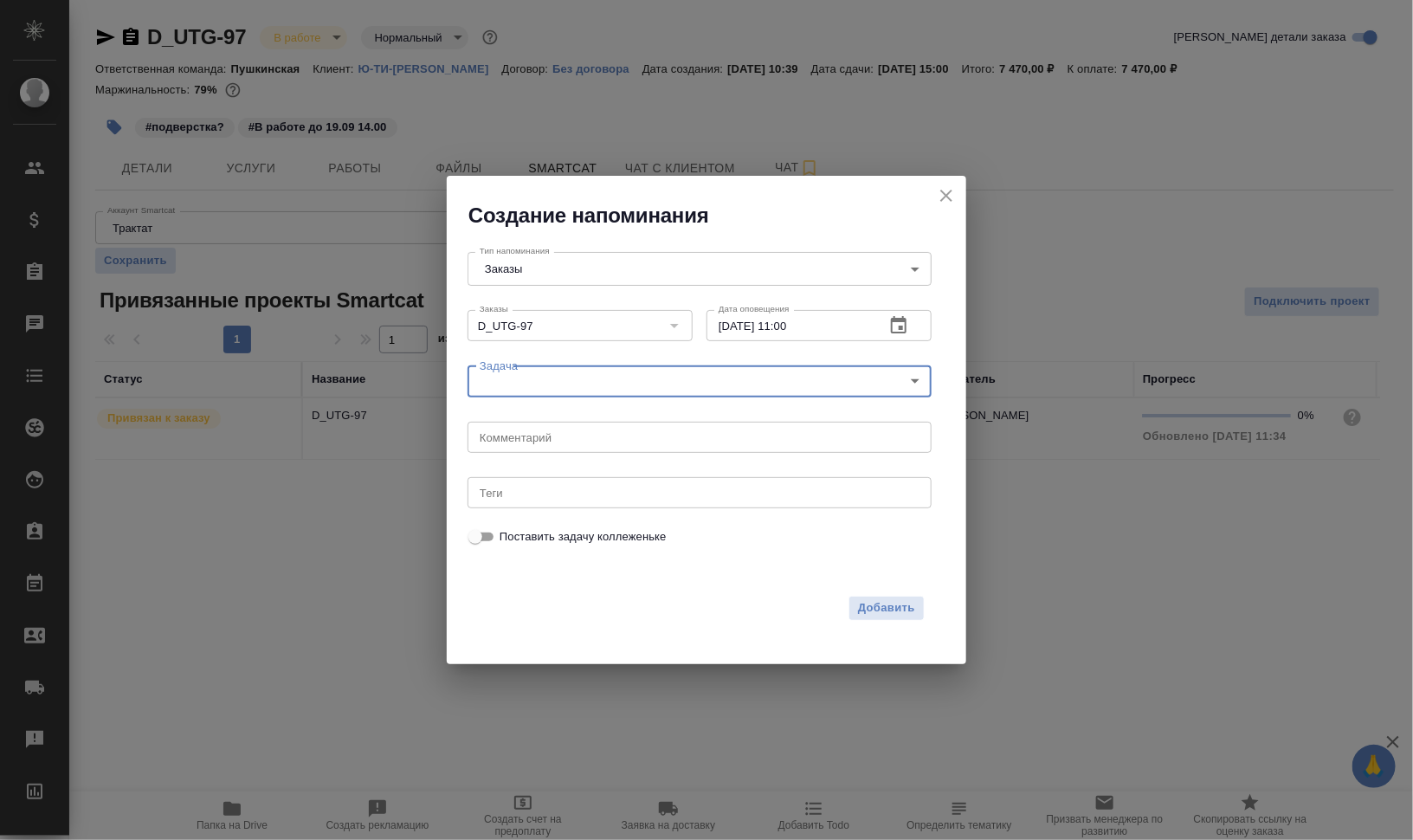
click at [561, 431] on textarea at bounding box center [699, 436] width 440 height 13
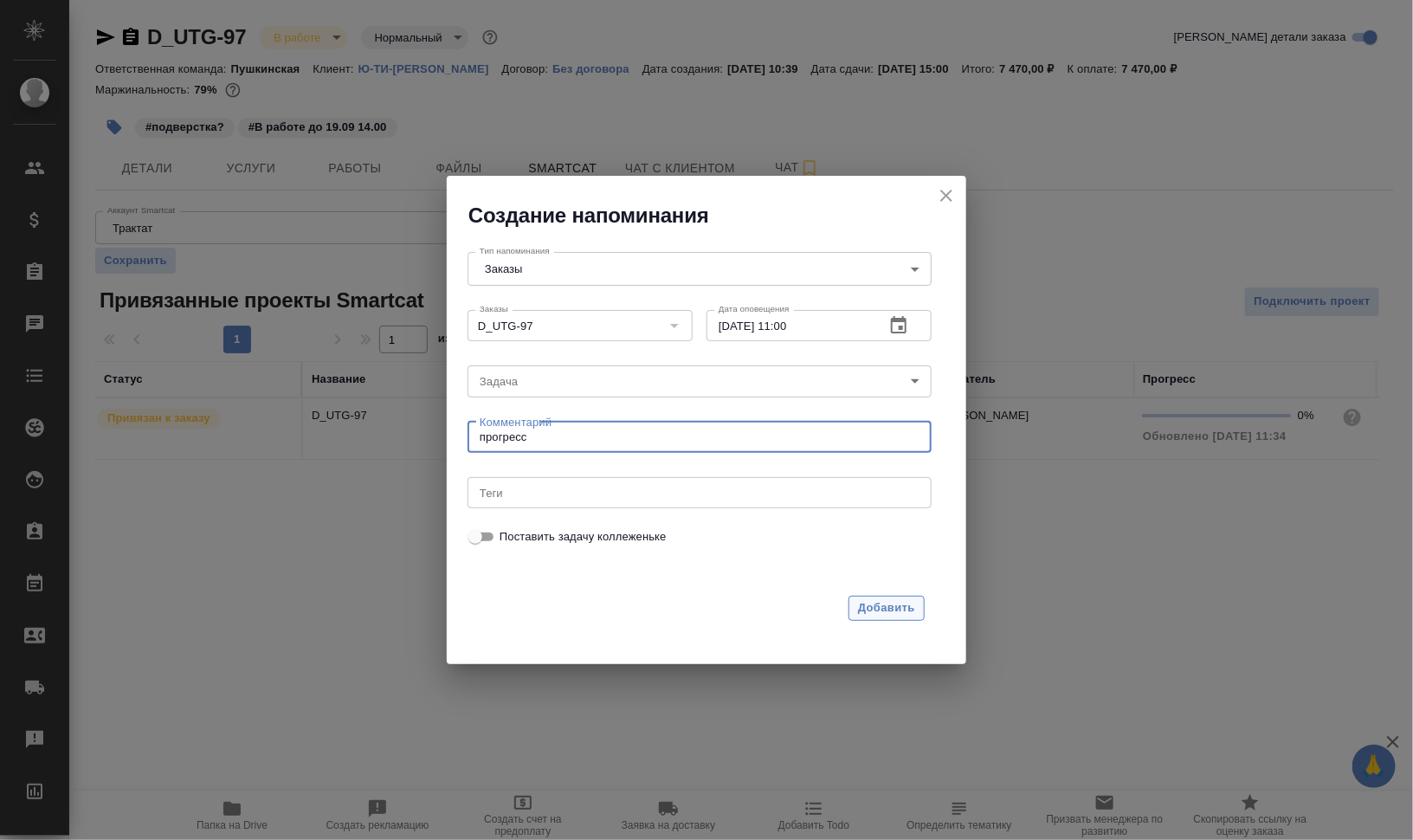
type textarea "прогресс"
click at [878, 604] on span "Добавить" at bounding box center [886, 608] width 57 height 20
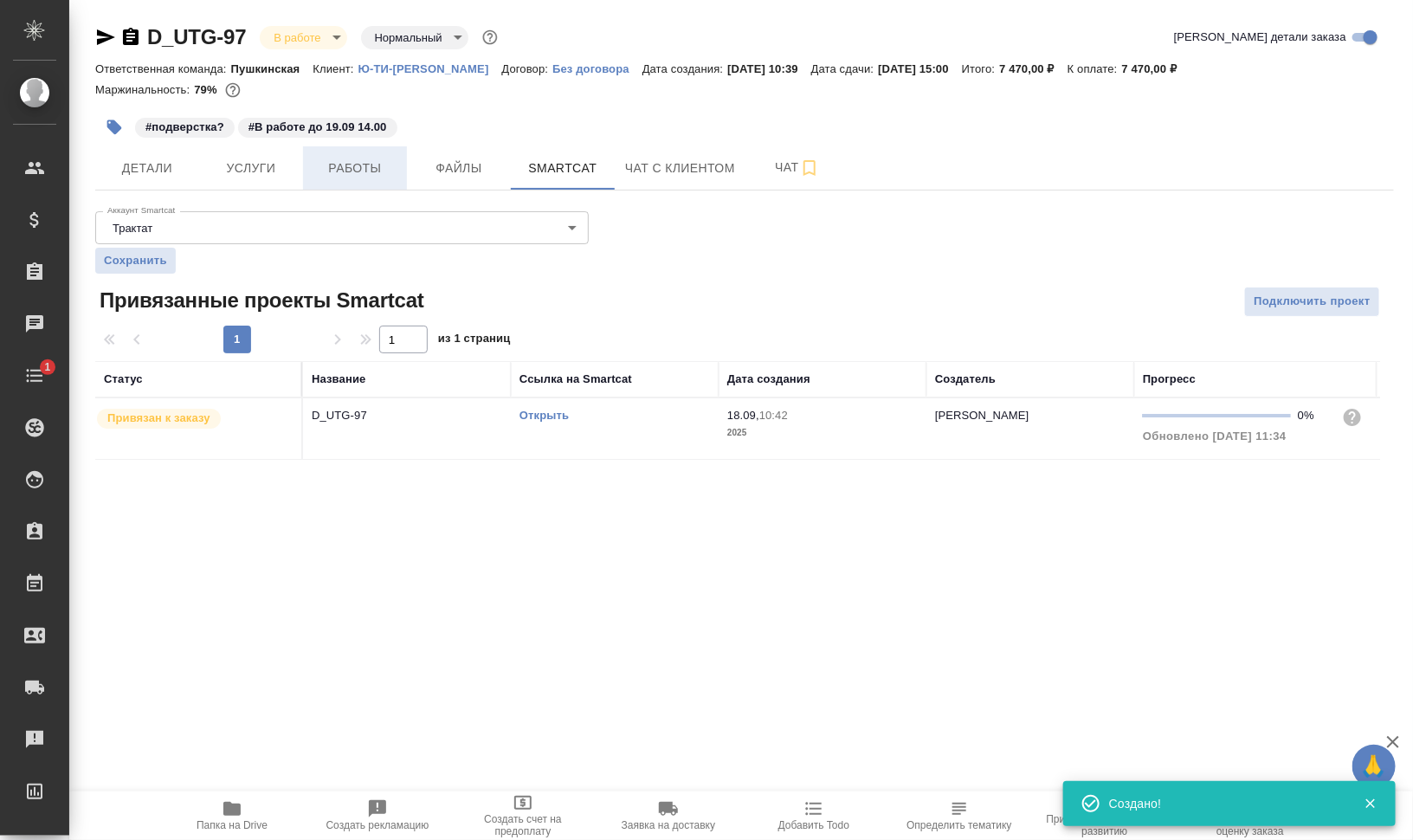
click at [368, 178] on button "Работы" at bounding box center [354, 167] width 104 height 44
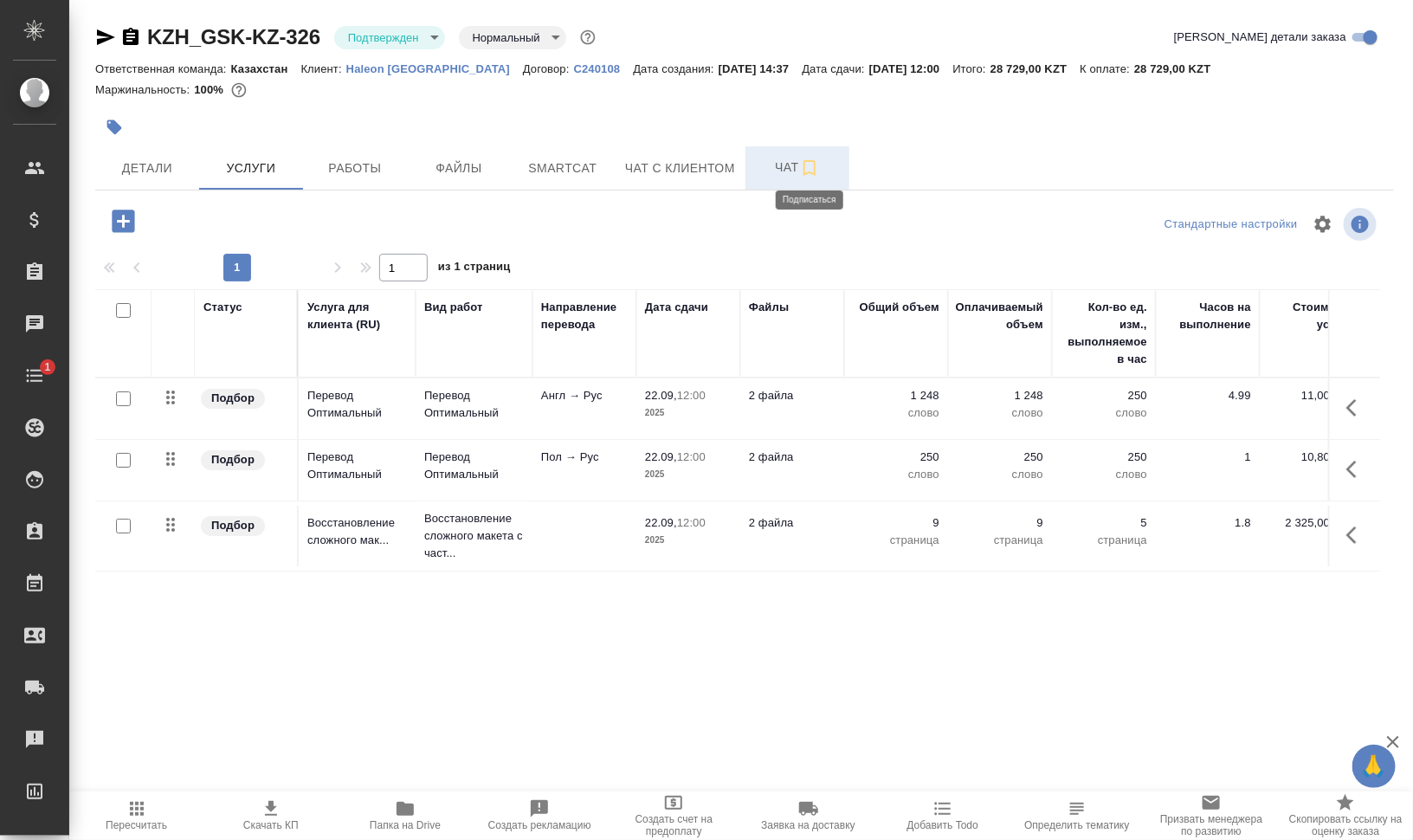
click at [809, 164] on icon "button" at bounding box center [809, 167] width 20 height 20
click at [782, 166] on span "Чат" at bounding box center [796, 167] width 83 height 21
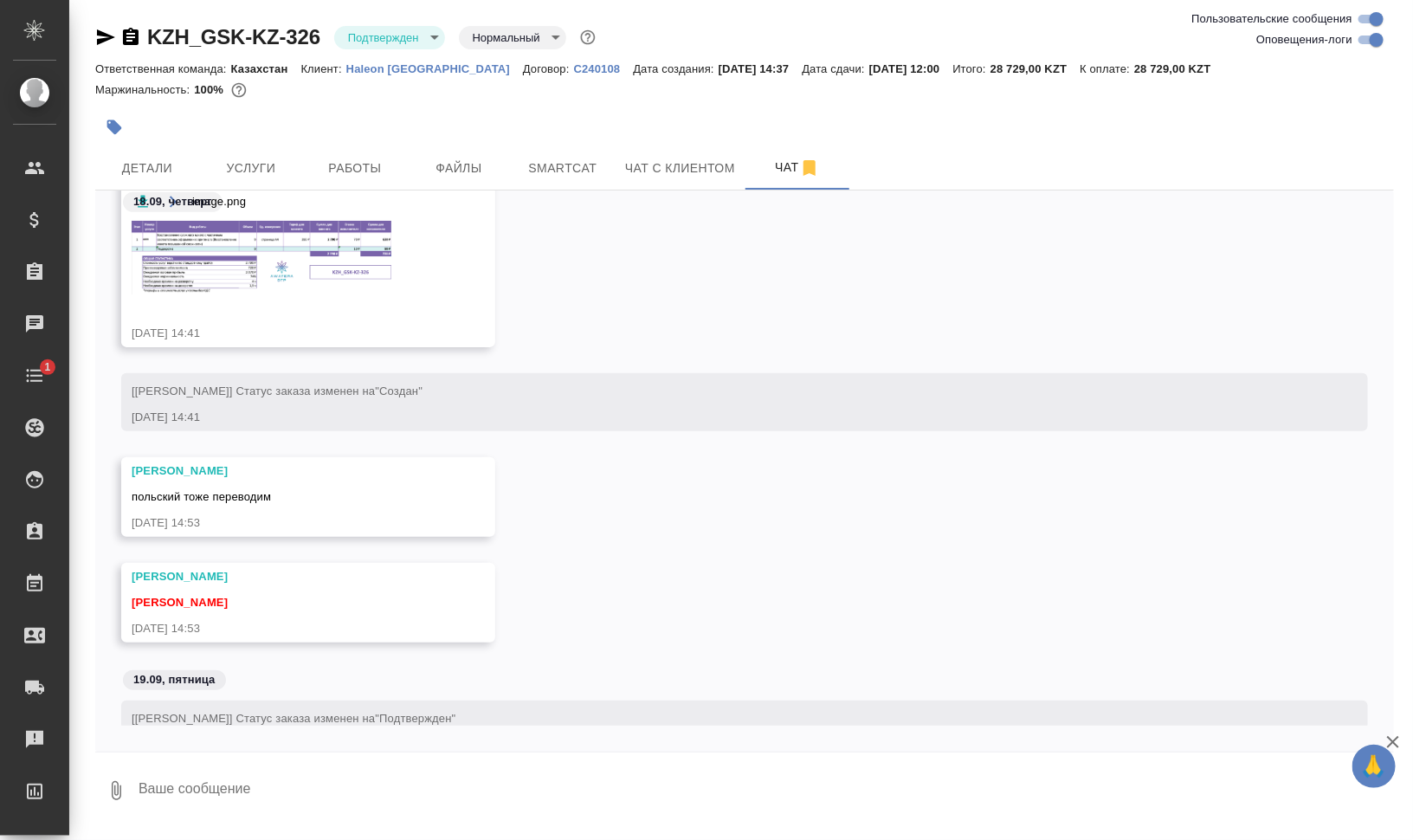
scroll to position [455, 0]
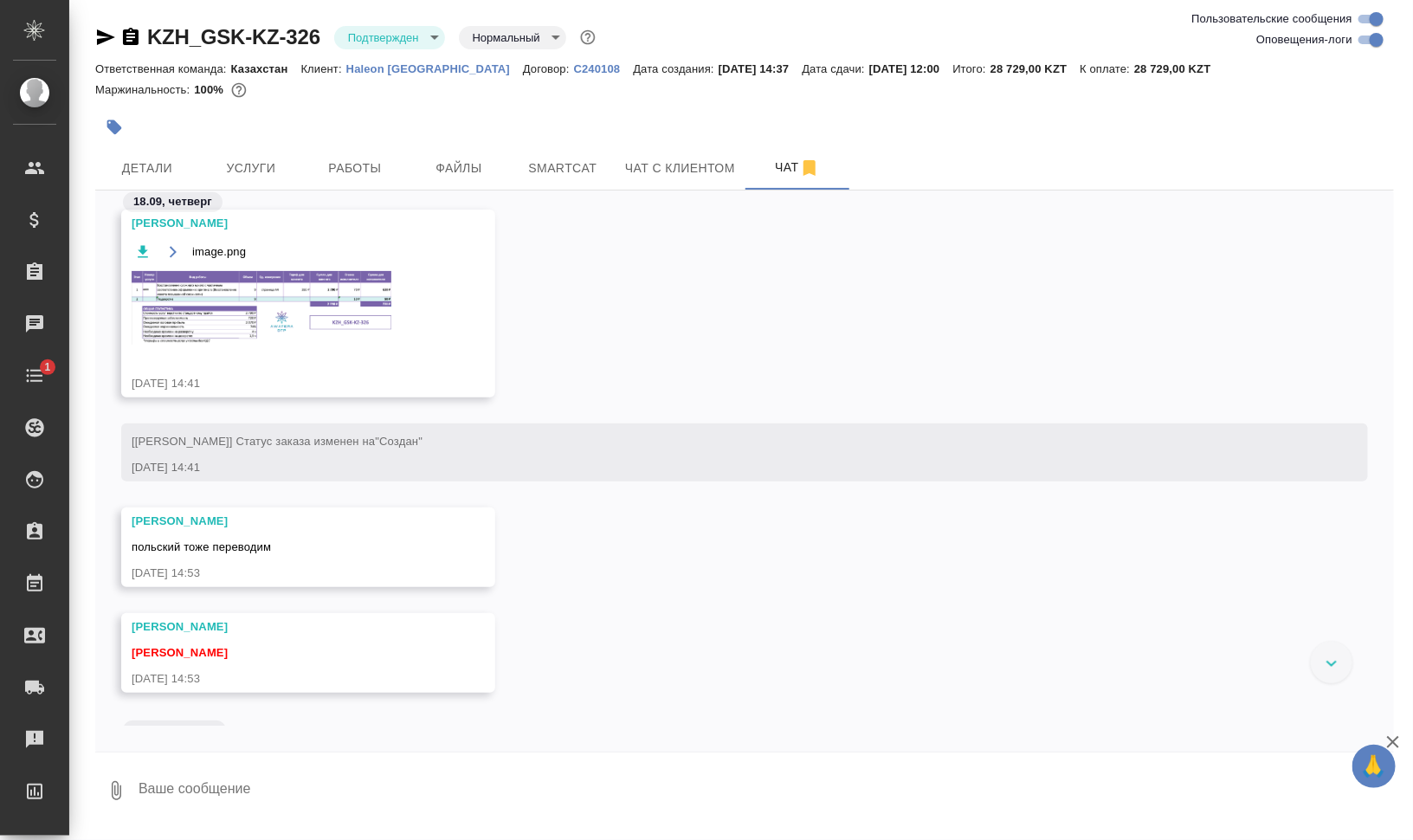
click at [186, 311] on img at bounding box center [262, 307] width 260 height 74
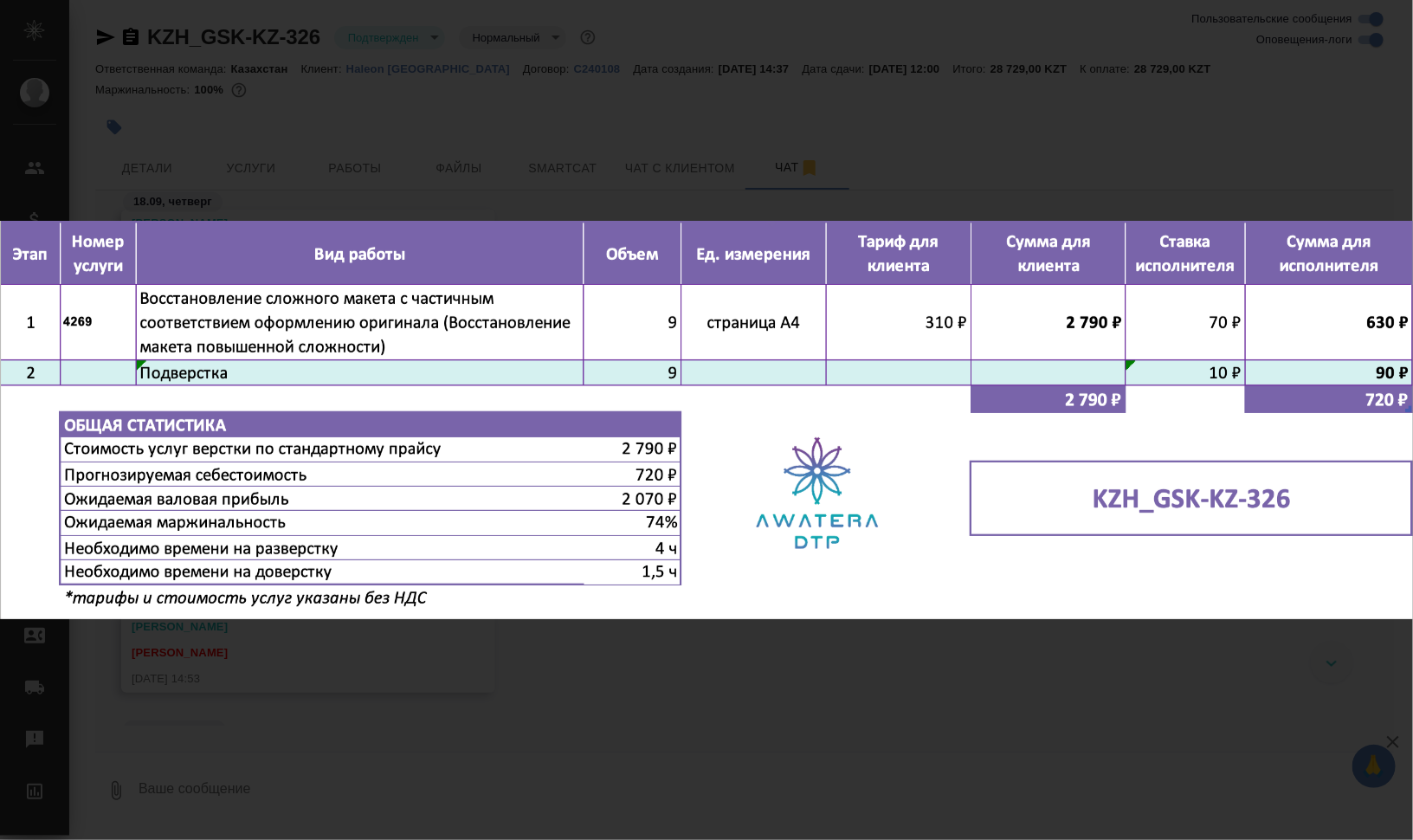
click at [996, 653] on div "image.png 1 of 1" at bounding box center [706, 420] width 1413 height 840
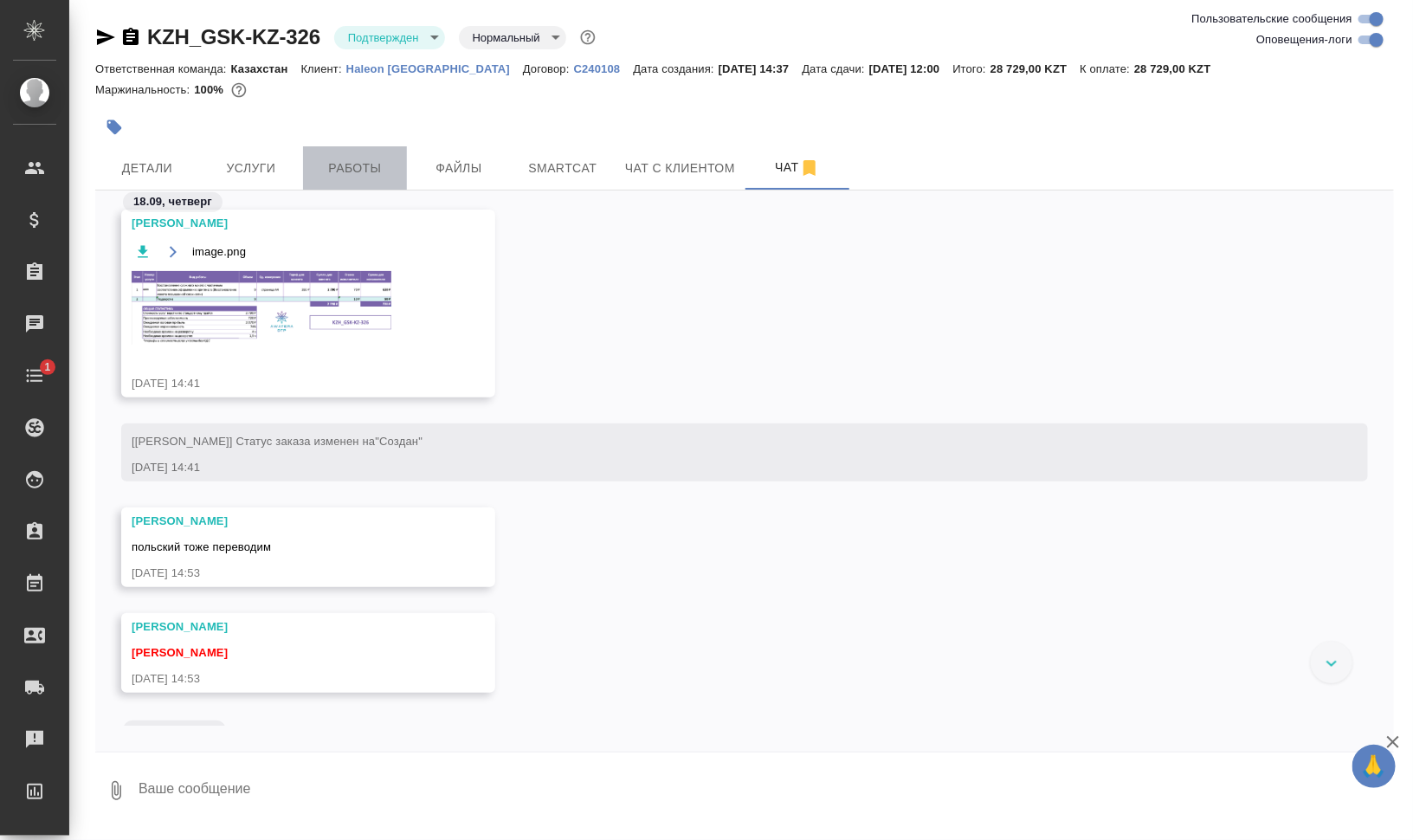
click at [365, 180] on button "Работы" at bounding box center [354, 167] width 104 height 44
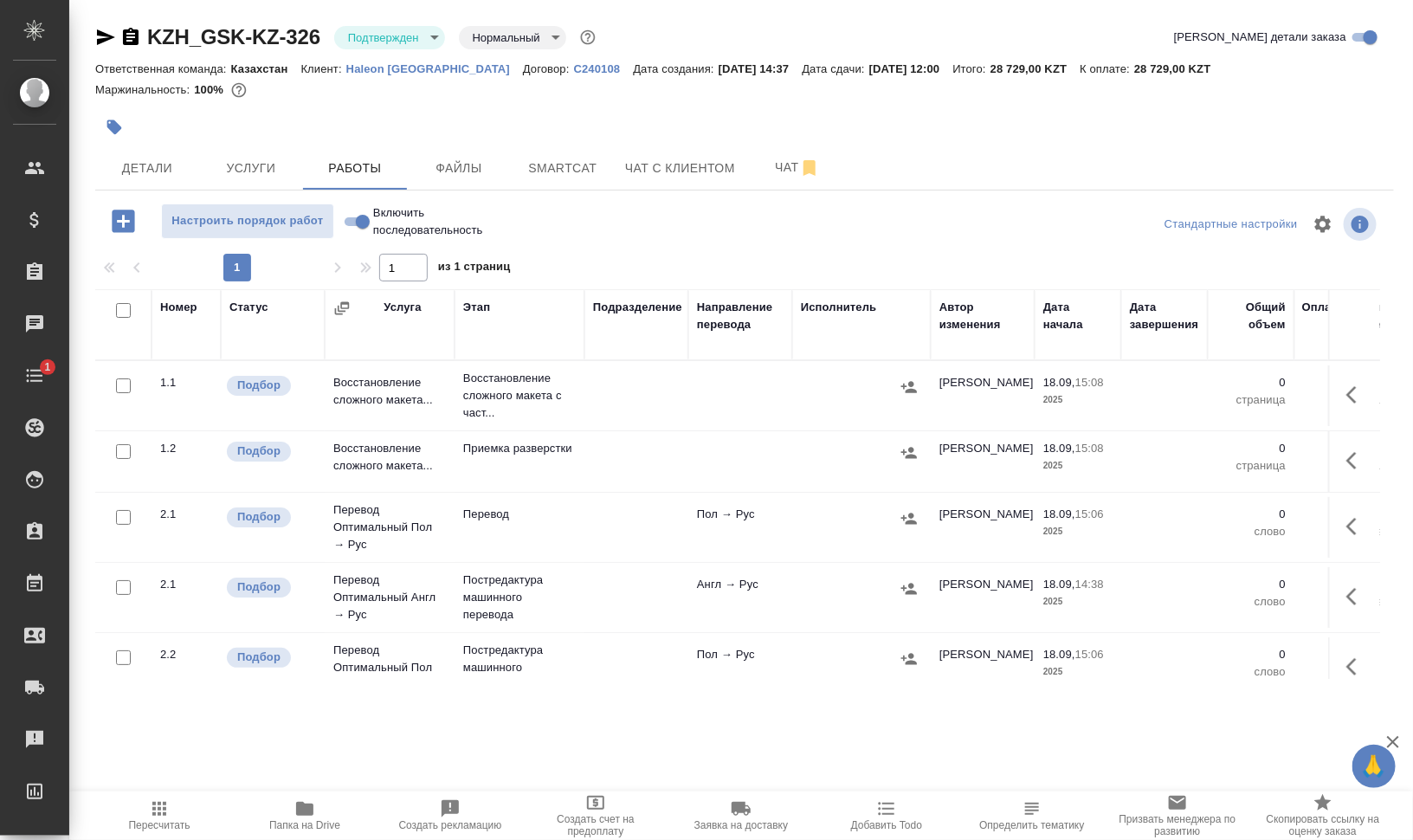
click at [119, 306] on input "checkbox" at bounding box center [123, 310] width 15 height 15
checkbox input "true"
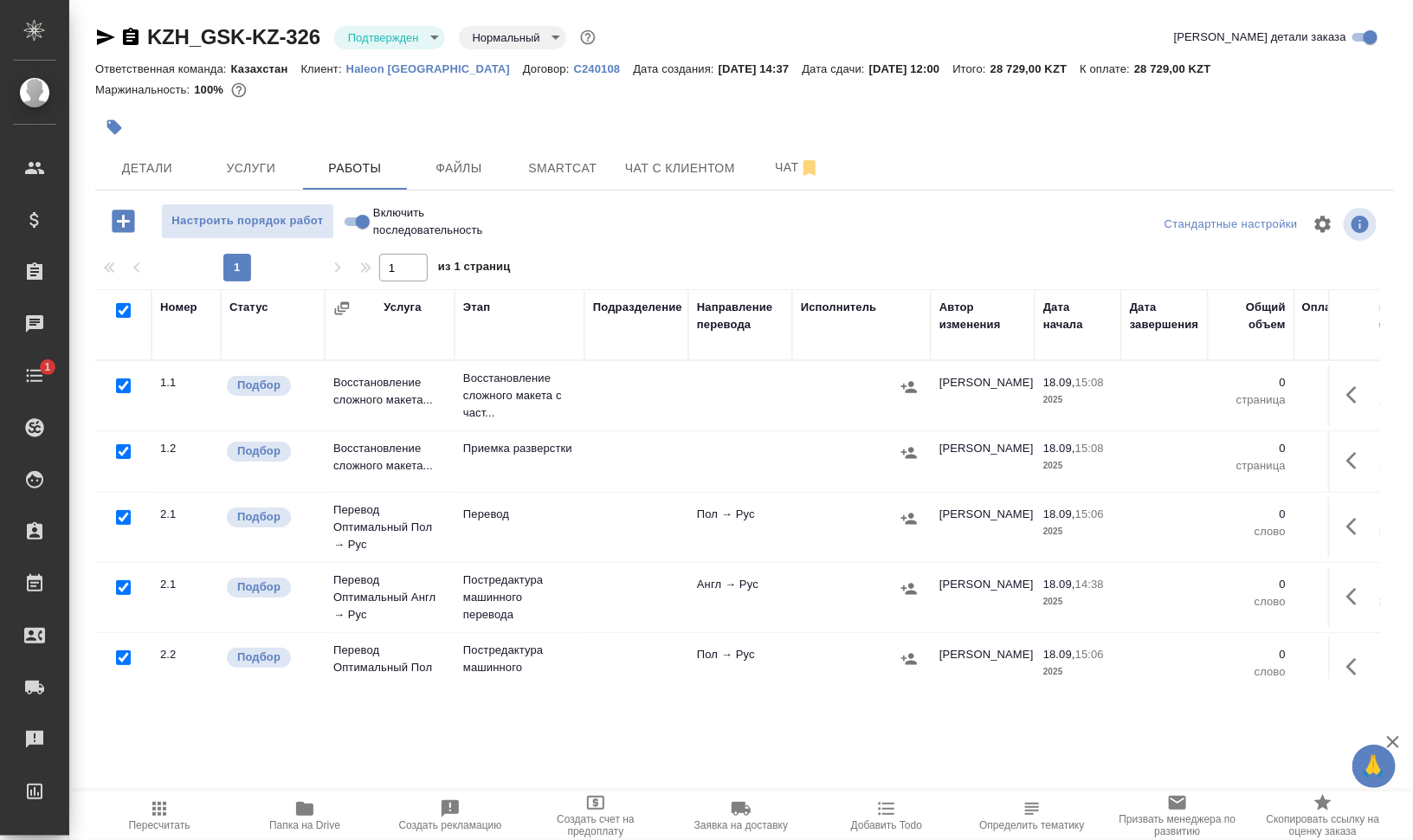
checkbox input "true"
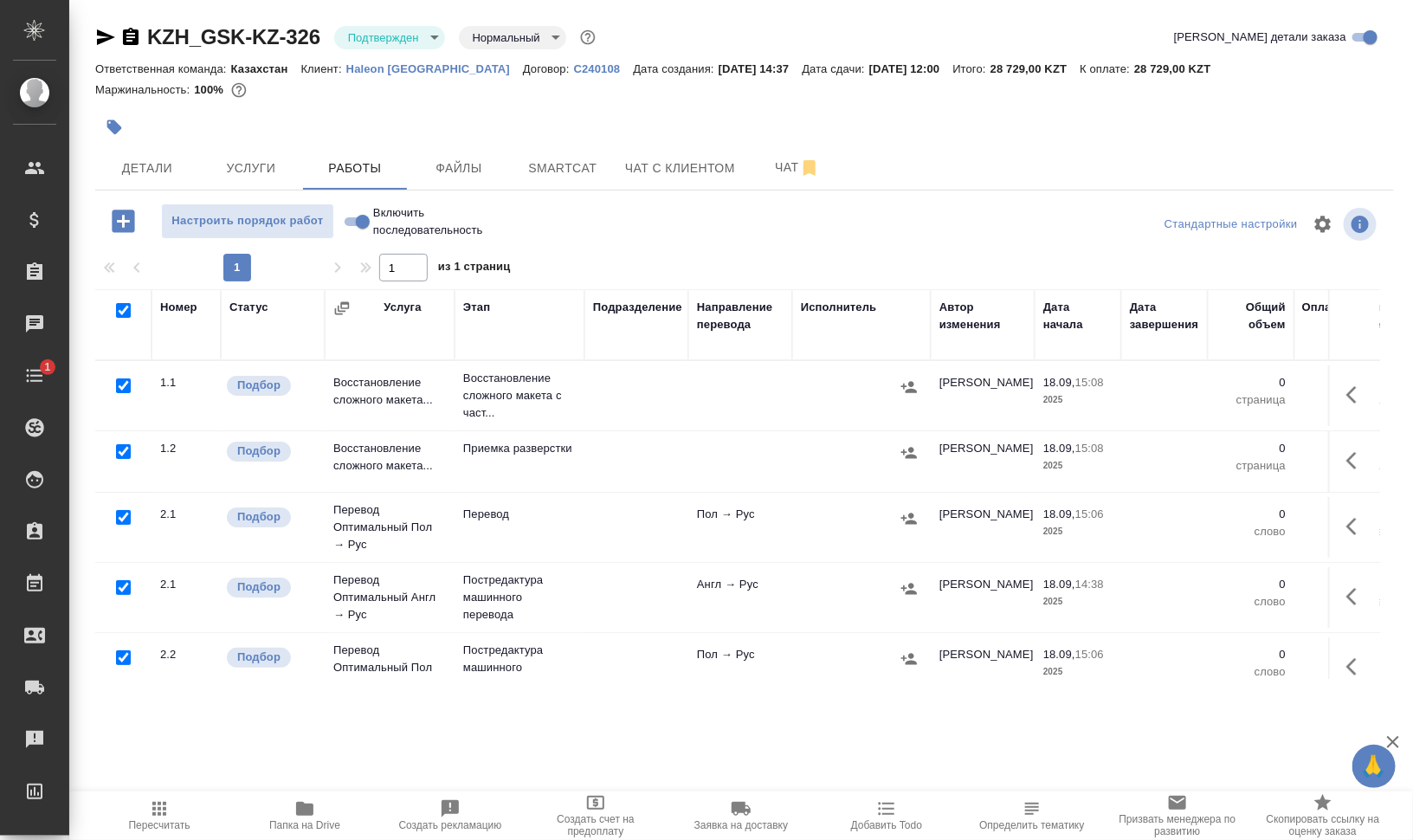
checkbox input "true"
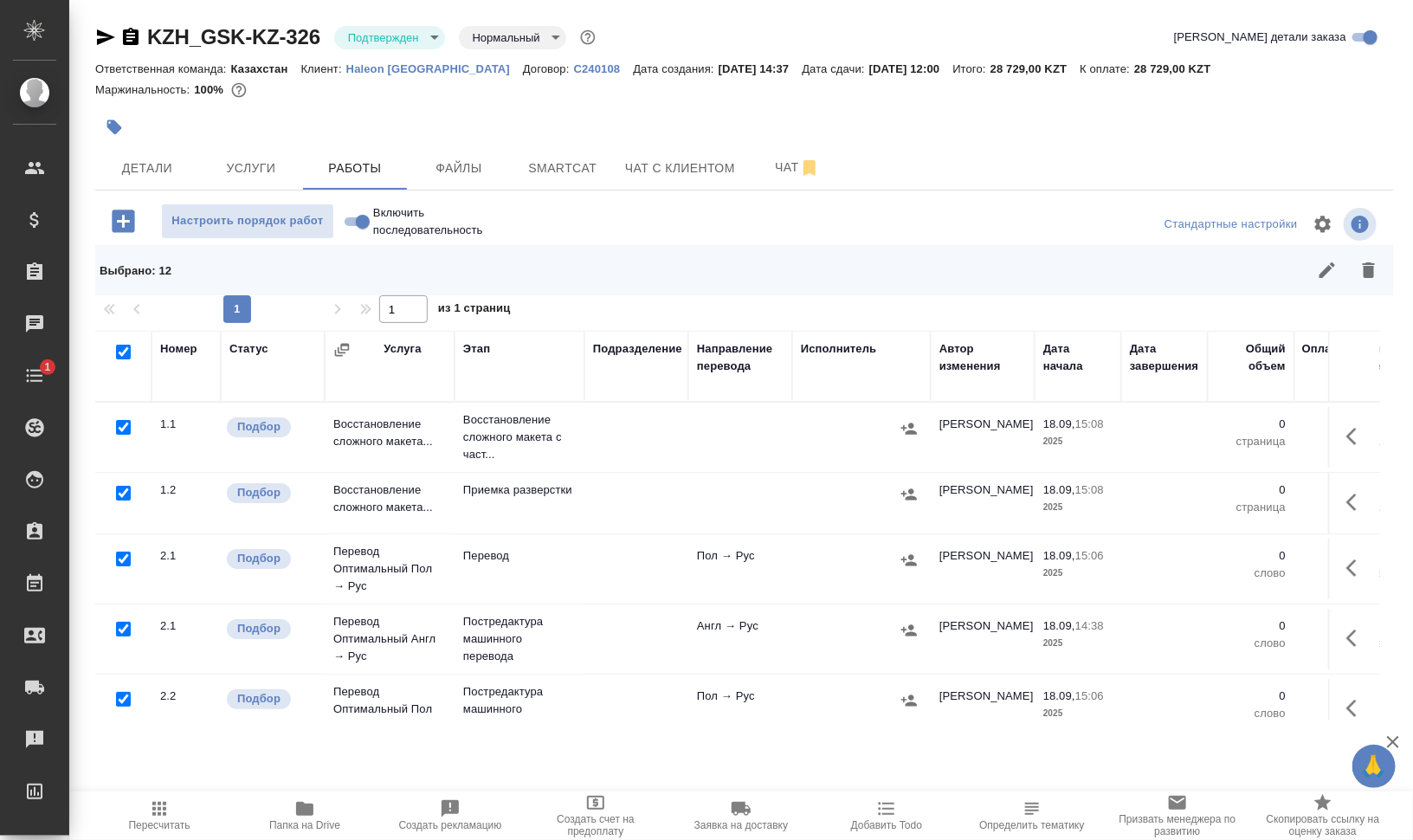
click at [124, 424] on input "checkbox" at bounding box center [123, 427] width 15 height 15
checkbox input "false"
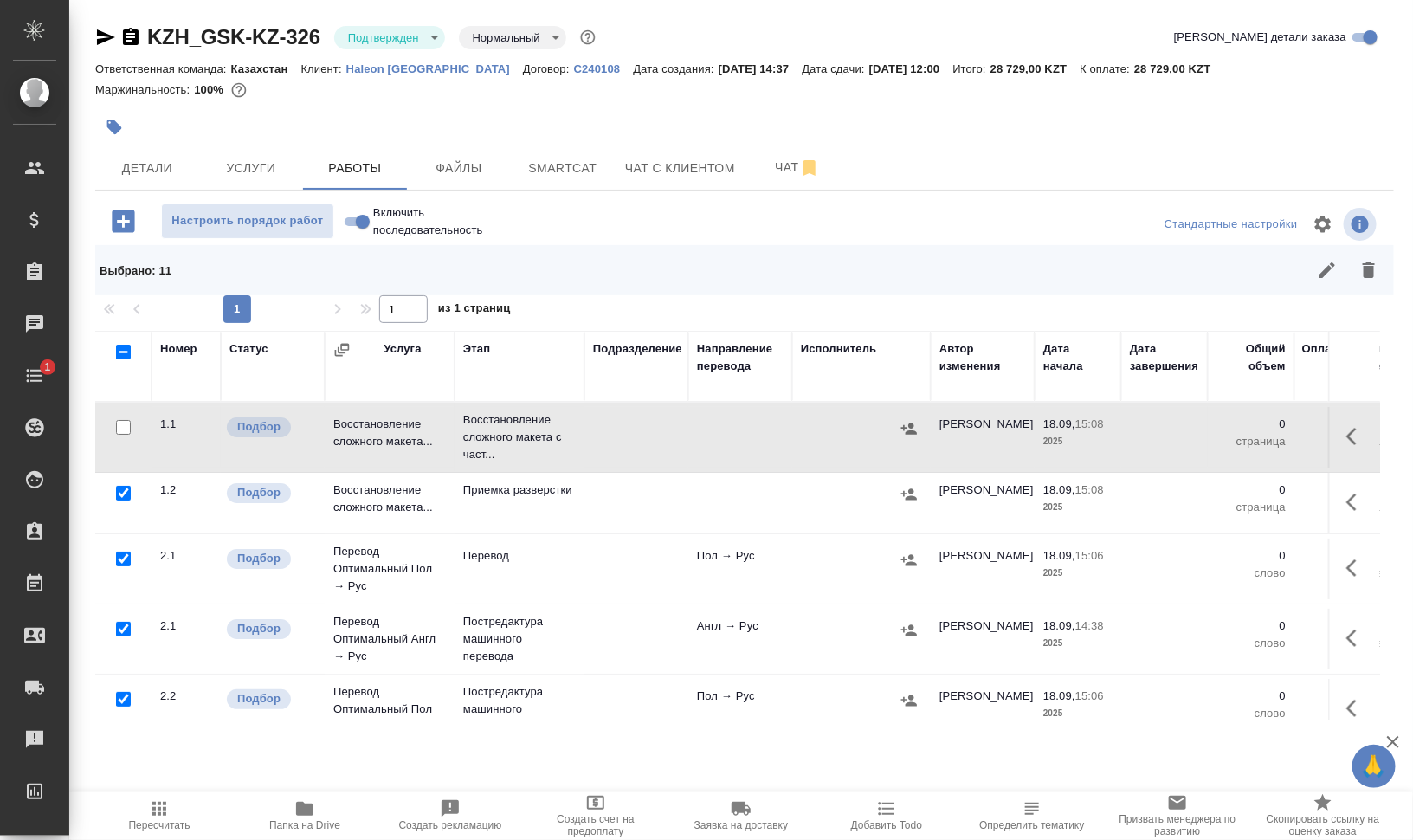
click at [124, 626] on input "checkbox" at bounding box center [123, 628] width 15 height 15
checkbox input "false"
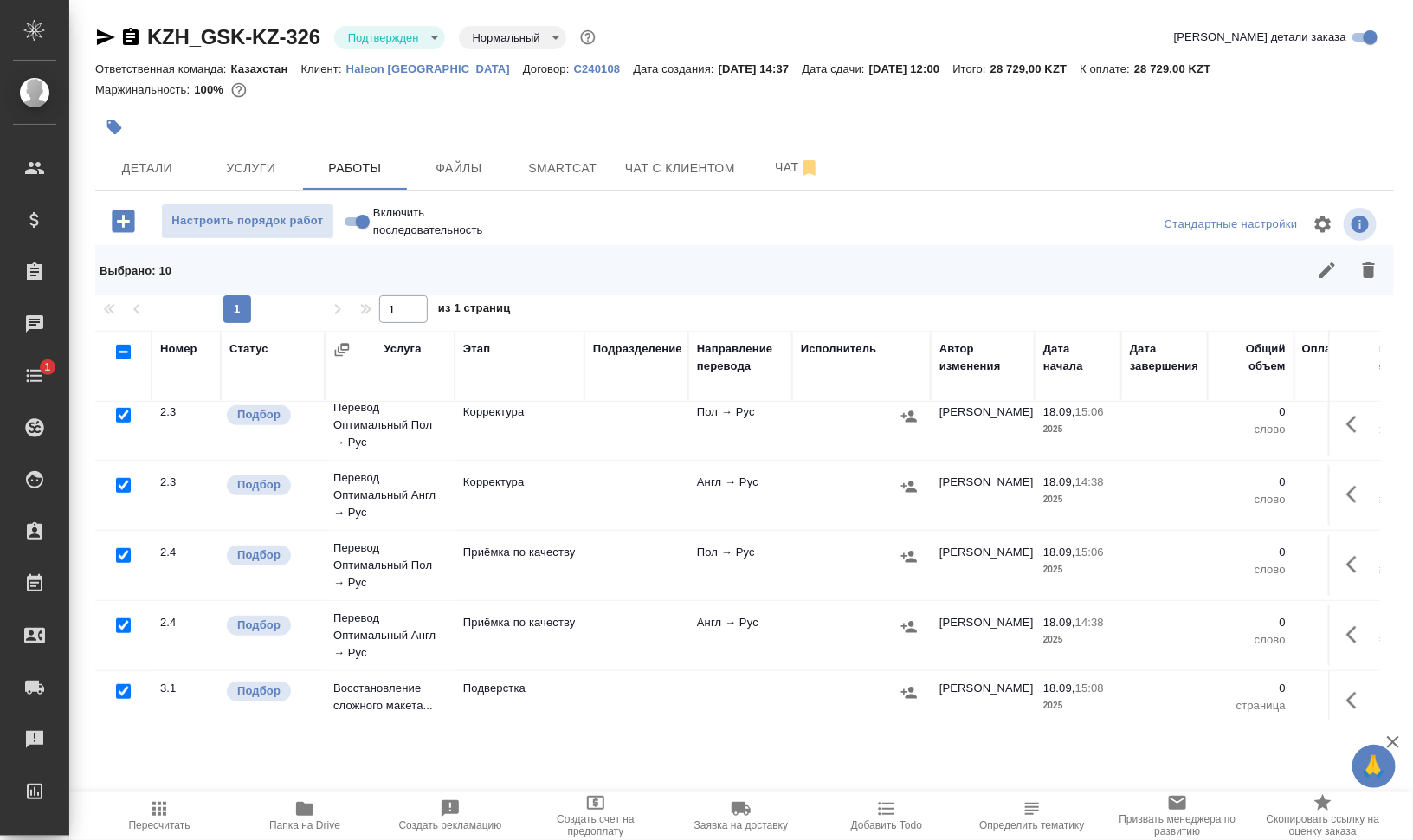
scroll to position [184, 0]
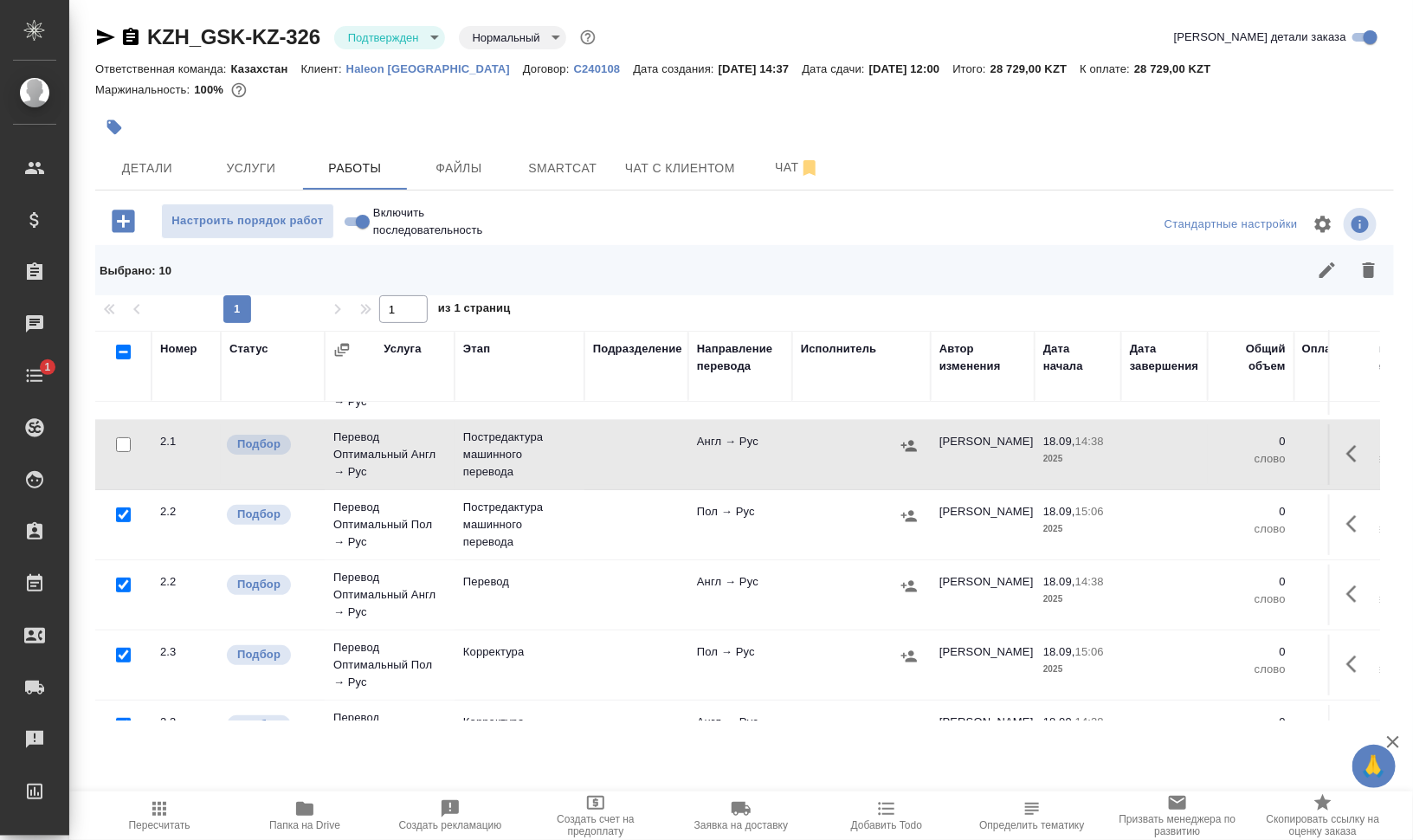
drag, startPoint x: 1361, startPoint y: 273, endPoint x: 1328, endPoint y: 298, distance: 41.4
click at [1361, 273] on icon "button" at bounding box center [1368, 270] width 20 height 20
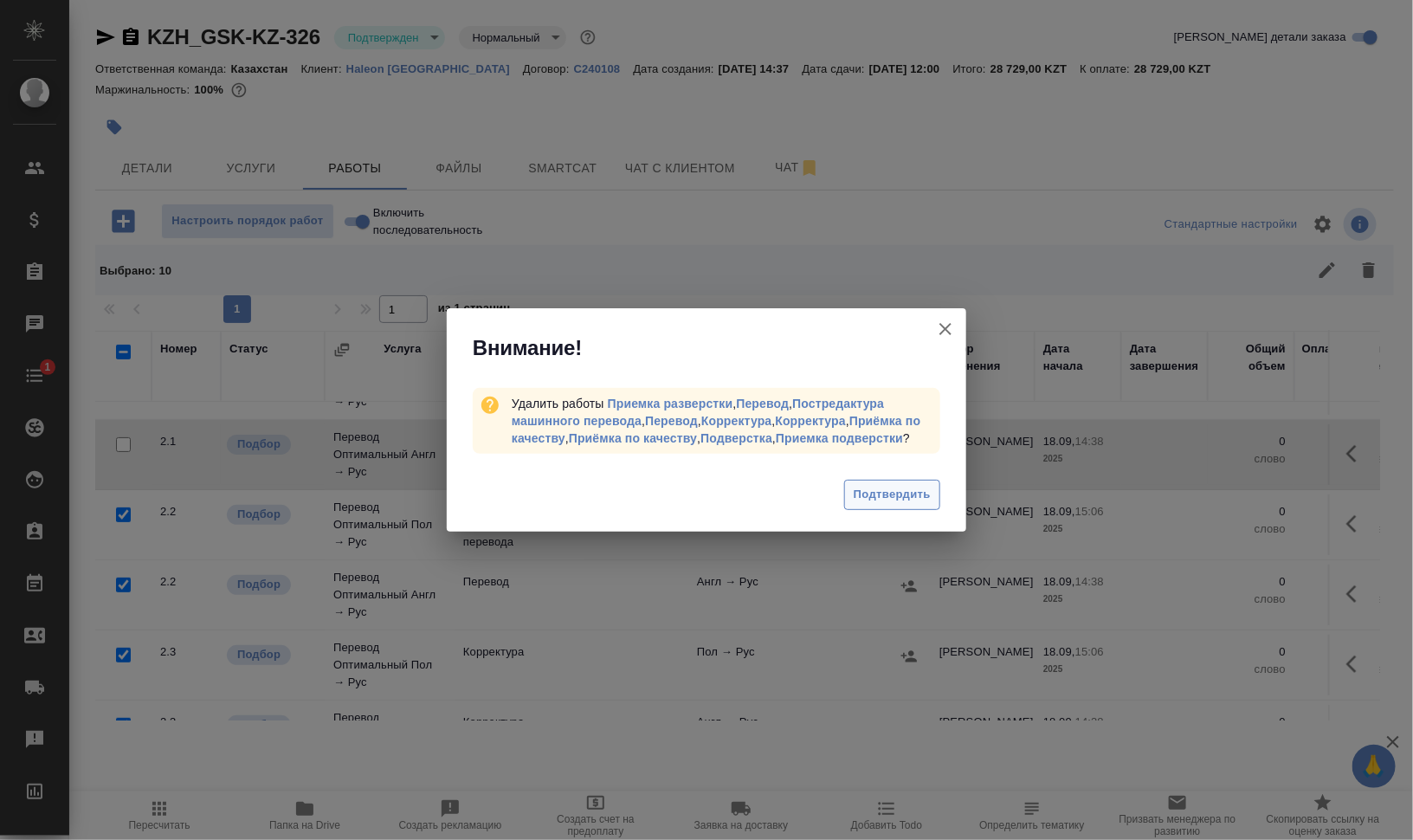
click at [930, 487] on span "Подтвердить" at bounding box center [892, 495] width 77 height 20
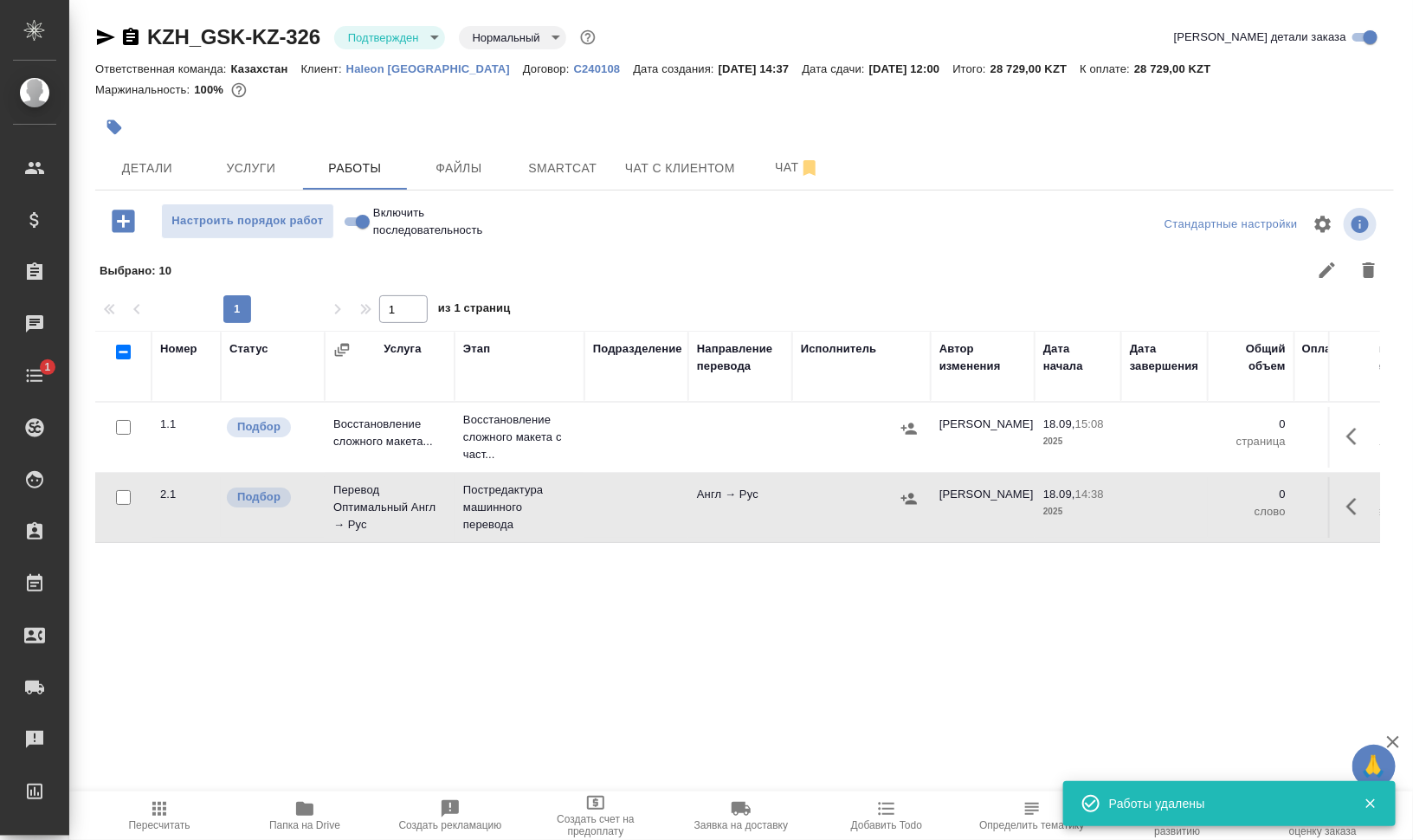
scroll to position [0, 0]
click at [421, 34] on body "🙏 .cls-1 fill:#fff; AWATERA [PERSON_NAME] Спецификации Заказы 0 Чаты 1 Todo Про…" at bounding box center [706, 489] width 1413 height 979
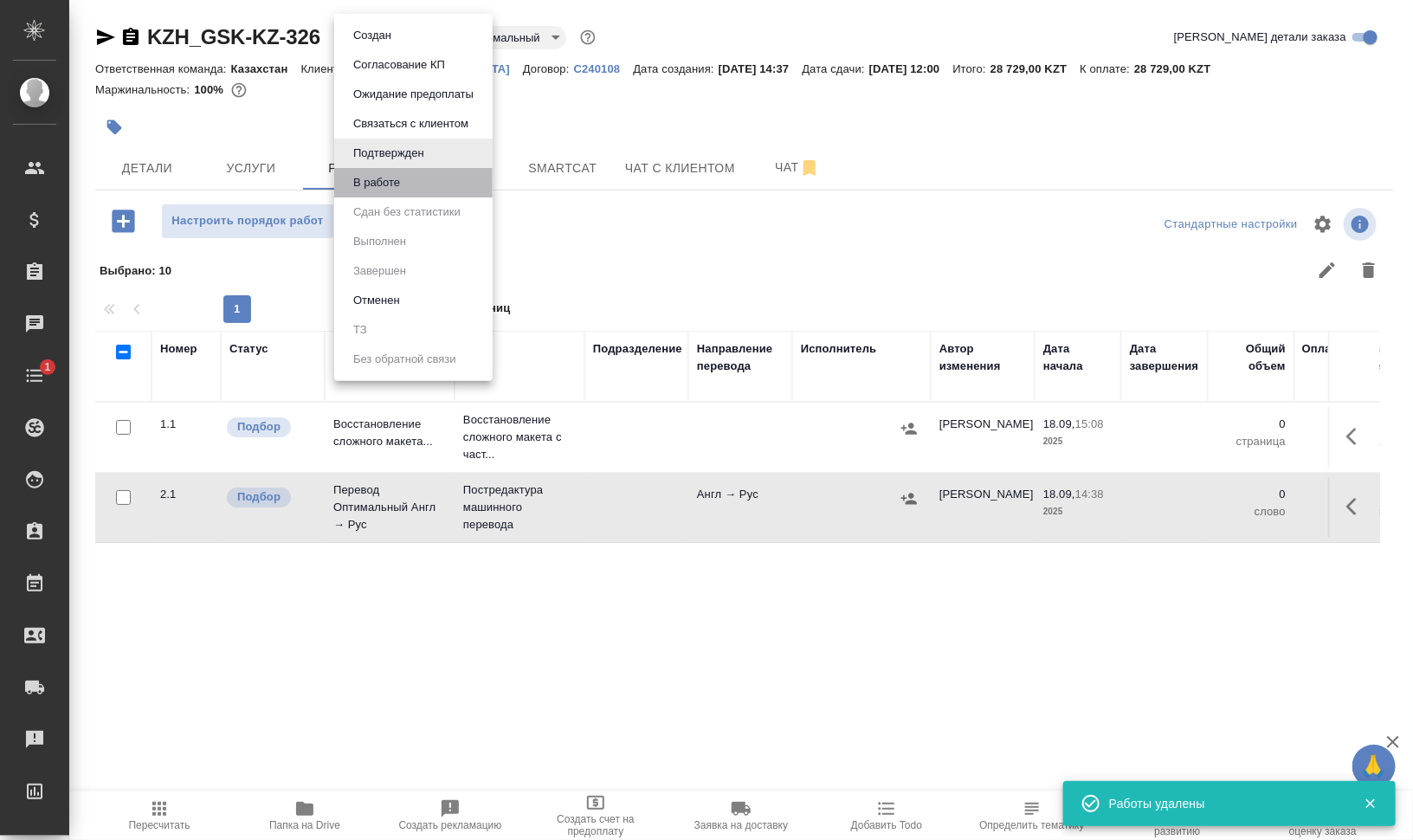
click at [422, 179] on li "В работе" at bounding box center [413, 182] width 158 height 29
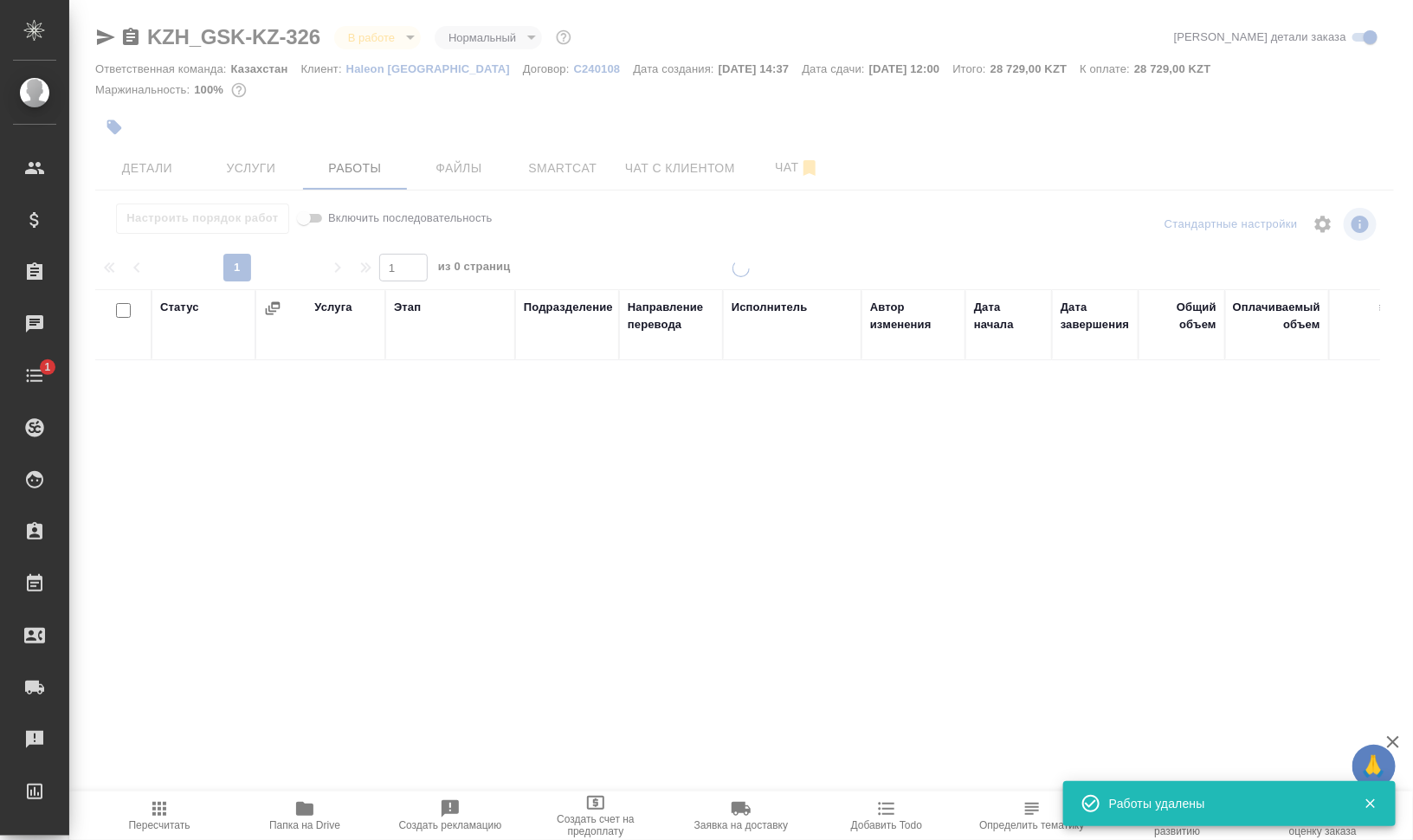
click at [110, 123] on div at bounding box center [741, 361] width 1344 height 723
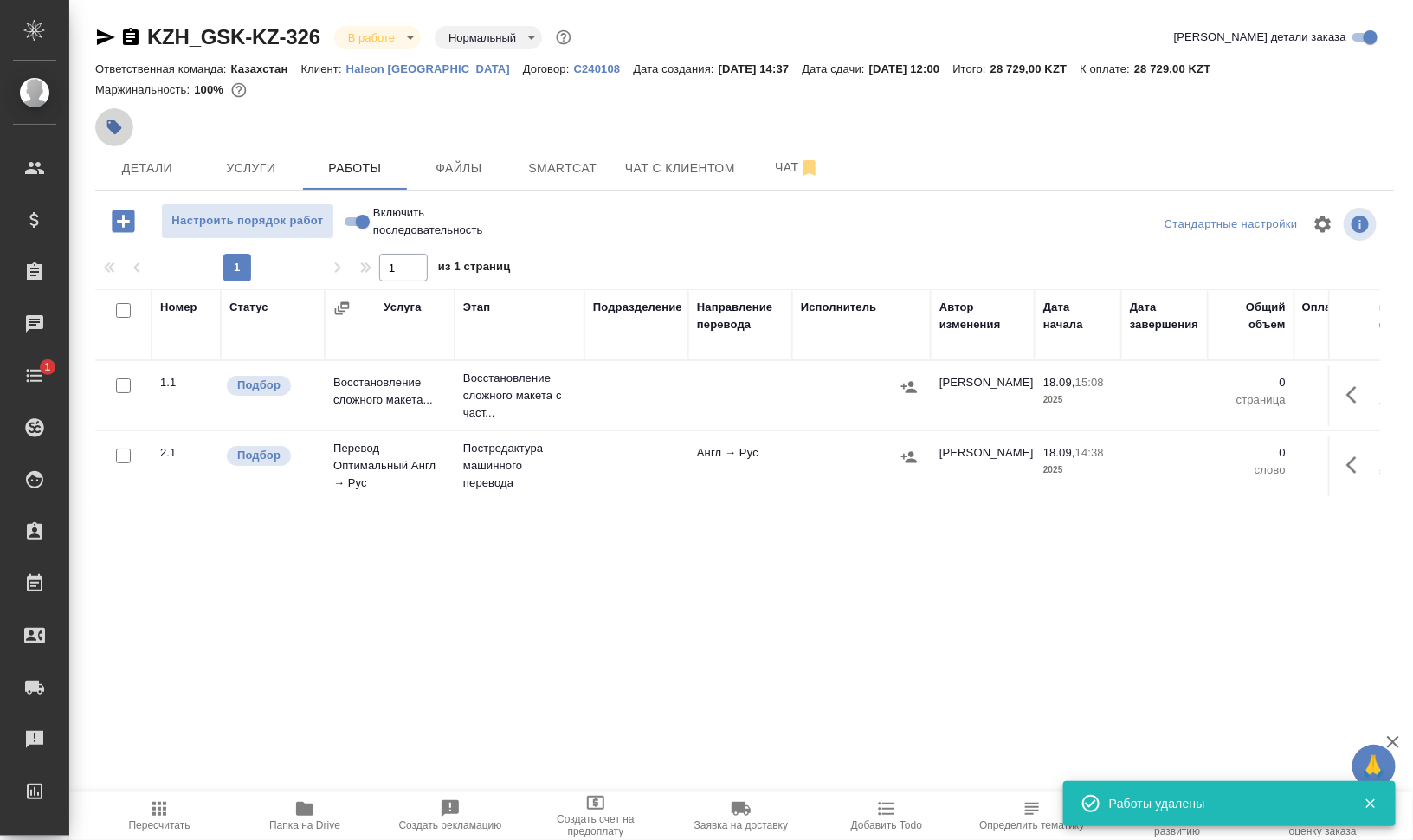
click at [118, 126] on icon "button" at bounding box center [115, 127] width 15 height 15
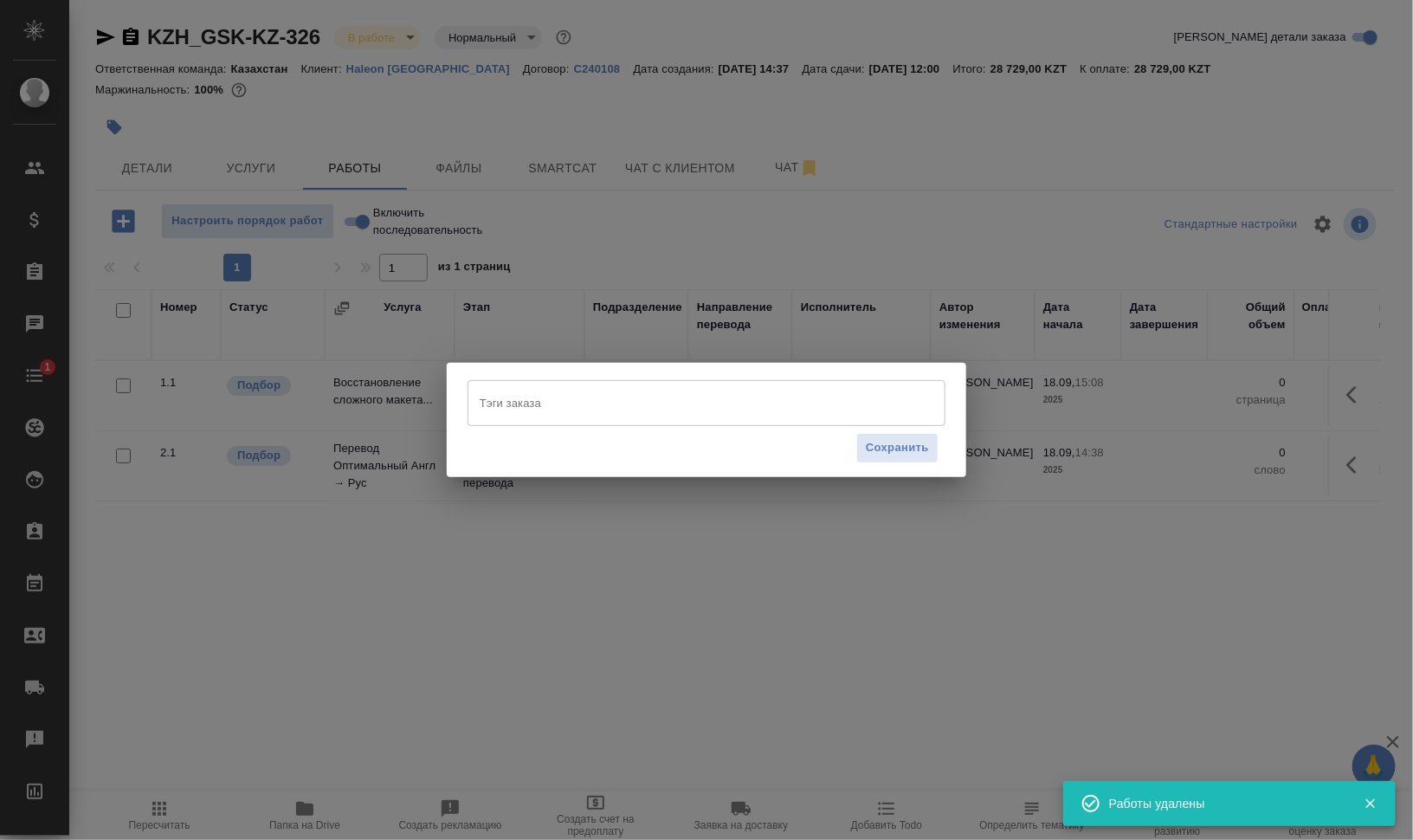
click at [713, 398] on input "Тэги заказа" at bounding box center [690, 402] width 429 height 29
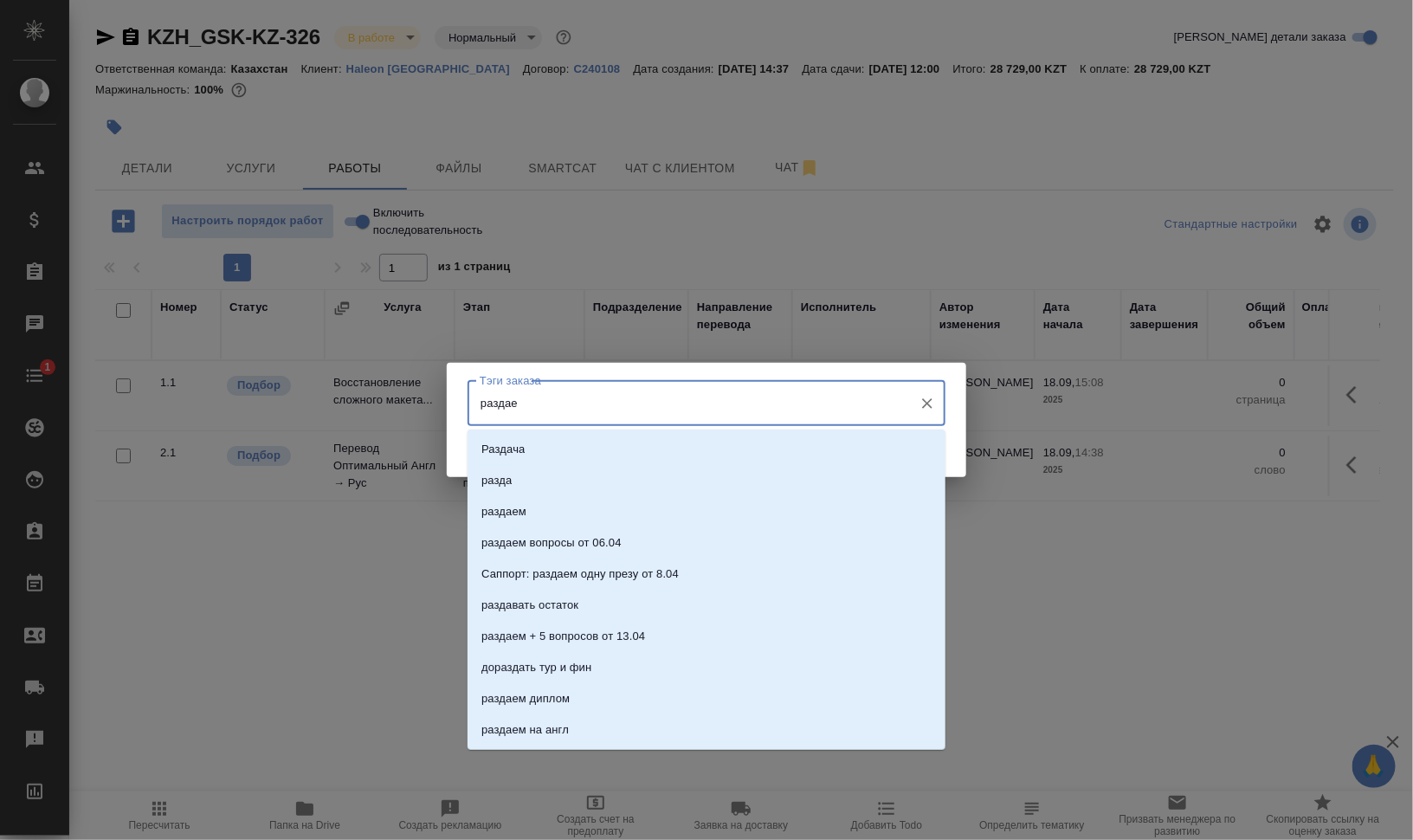
type input "раздаем"
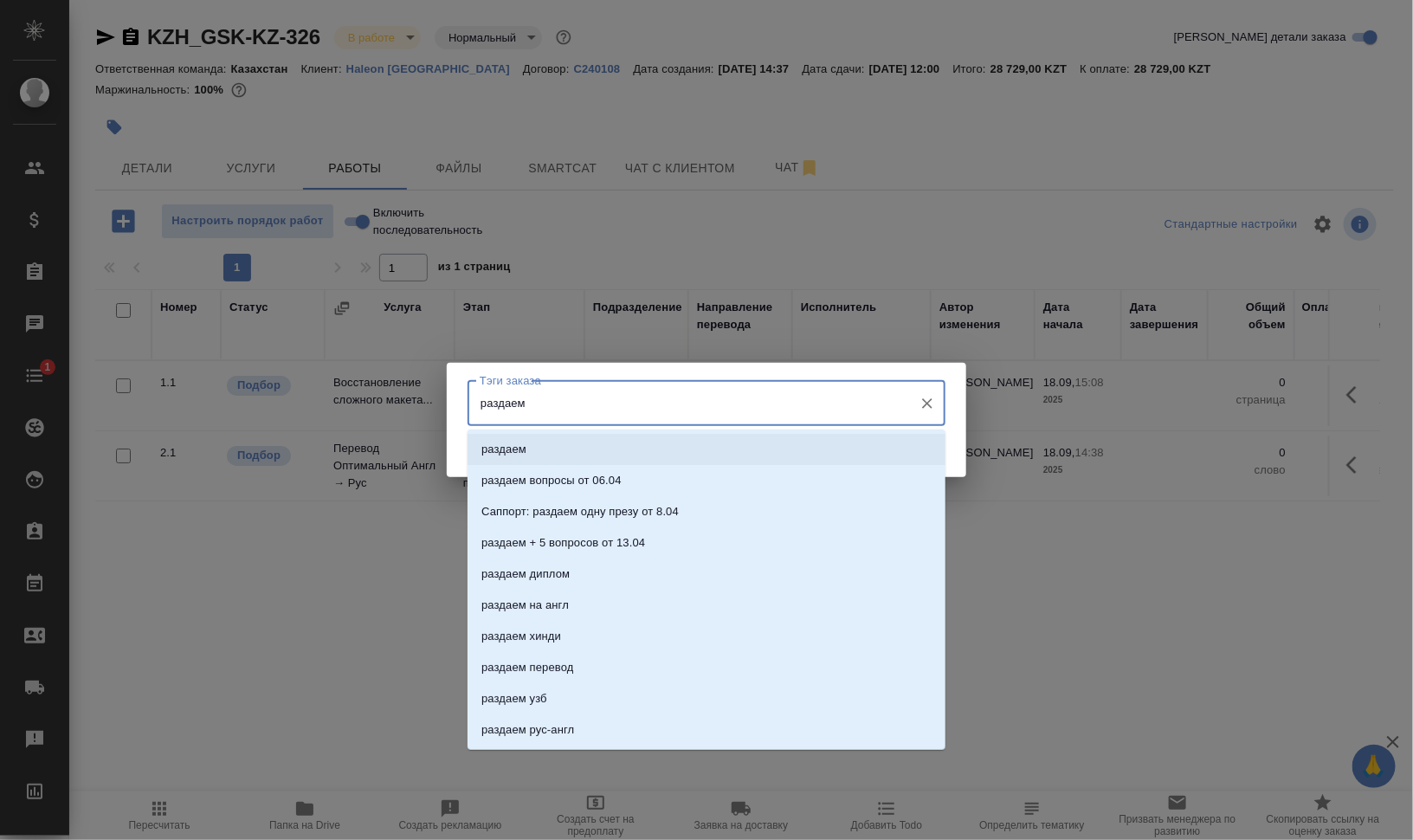
click at [637, 442] on li "раздаем" at bounding box center [706, 448] width 478 height 31
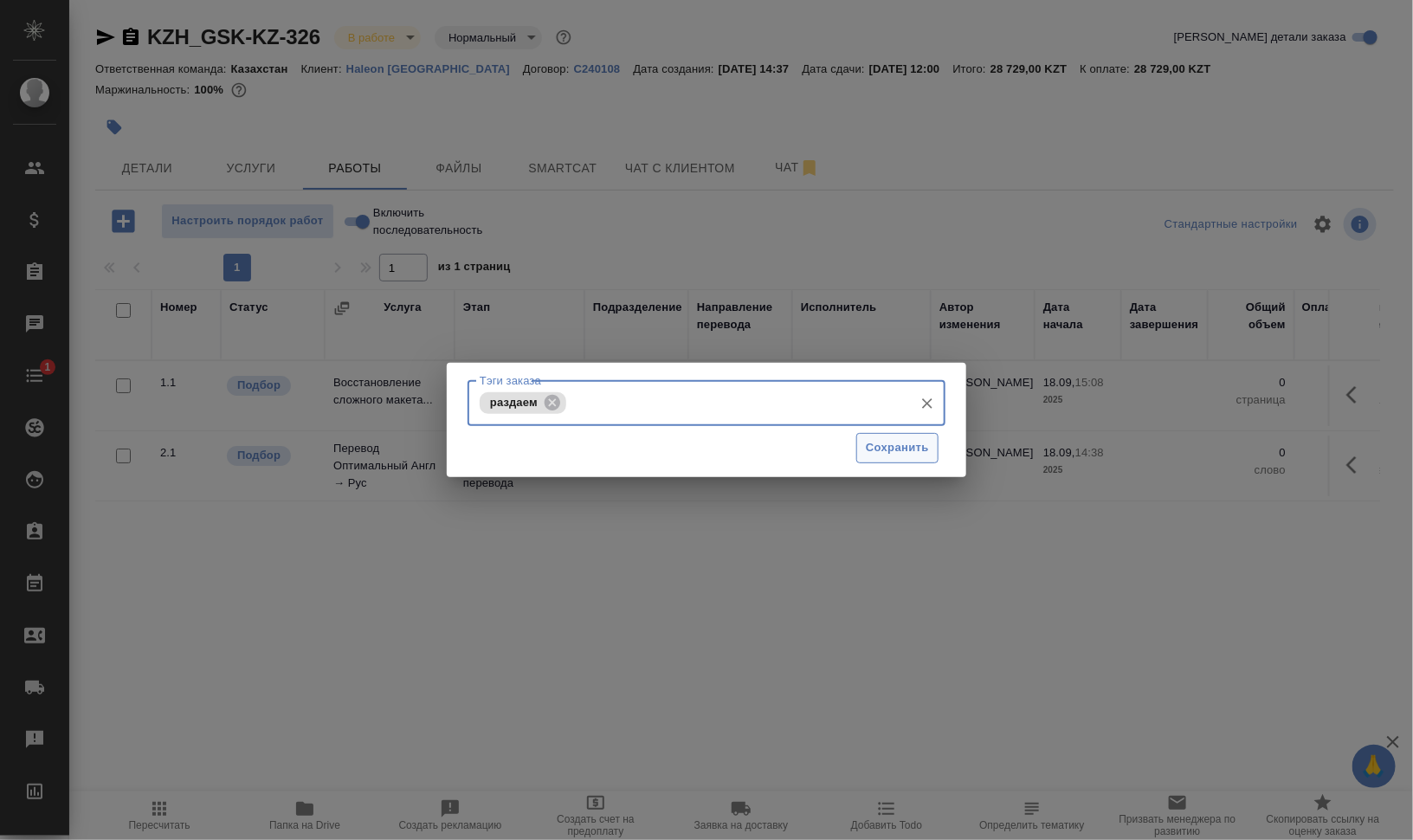
click at [864, 461] on button "Сохранить" at bounding box center [897, 448] width 82 height 30
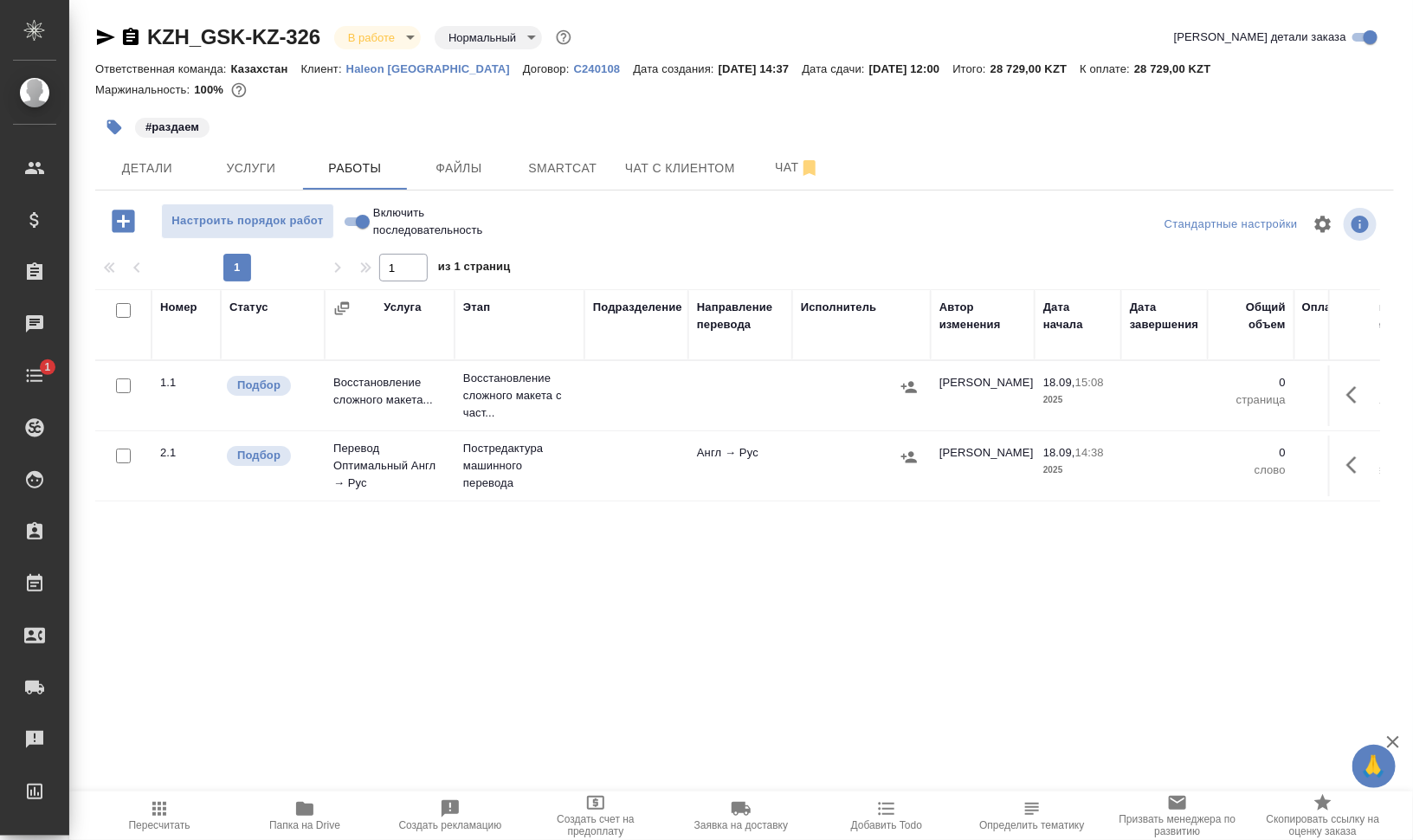
click at [1354, 391] on icon "button" at bounding box center [1356, 394] width 20 height 20
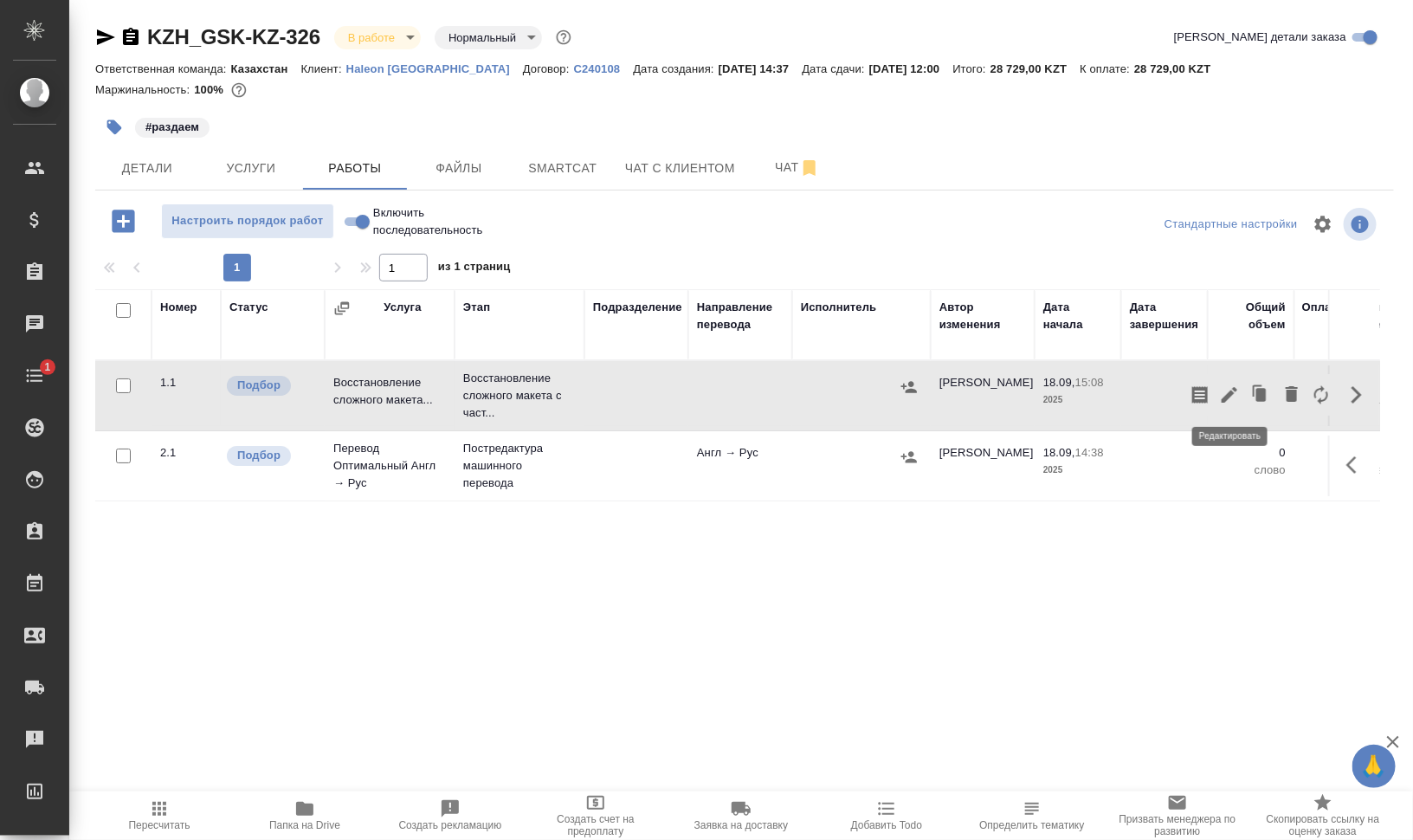
click at [1233, 389] on icon "button" at bounding box center [1230, 395] width 16 height 16
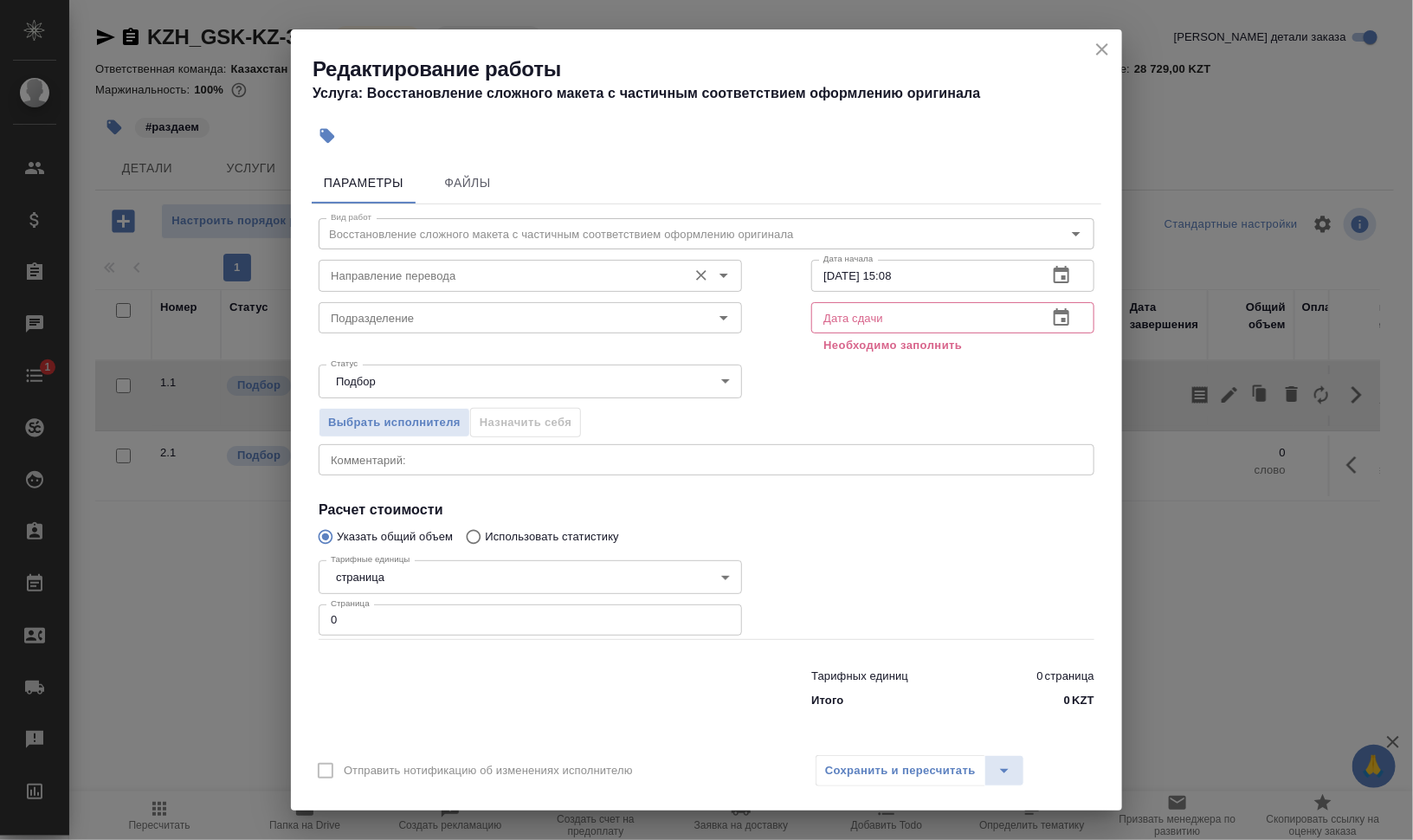
click at [507, 269] on input "Направление перевода" at bounding box center [501, 275] width 355 height 20
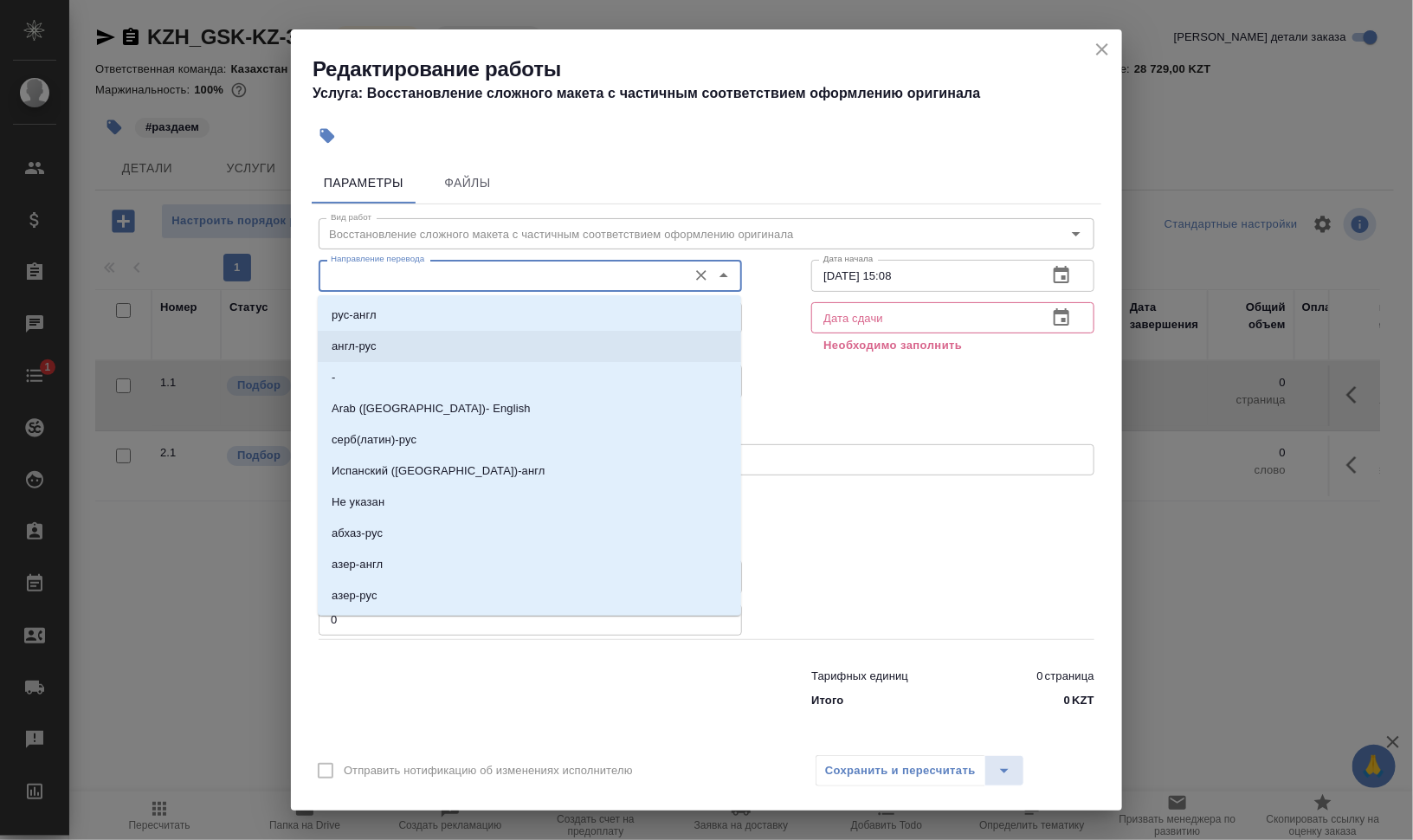
click at [820, 388] on div "Выбрать исполнителя Назначить себя" at bounding box center [706, 419] width 844 height 106
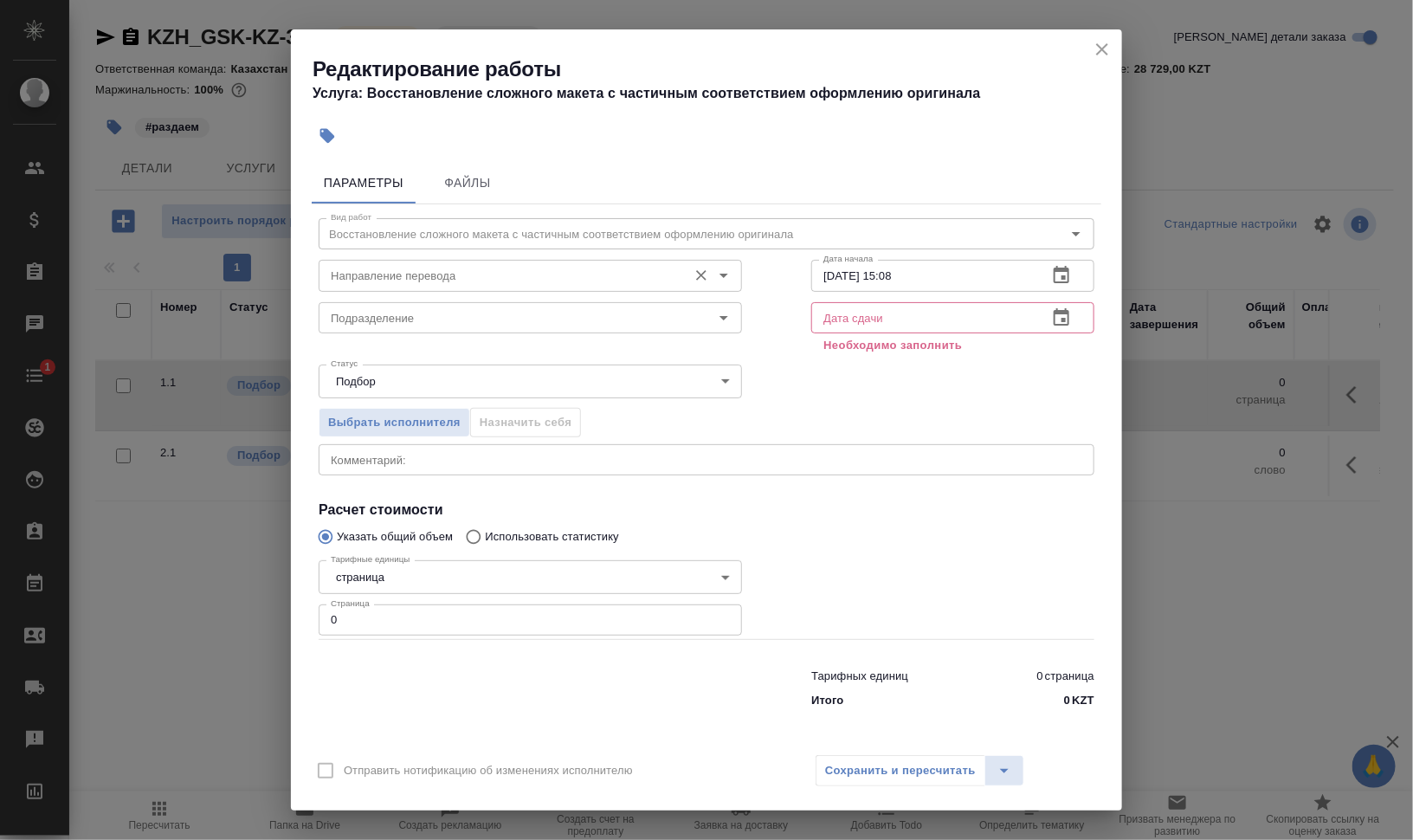
click at [486, 272] on input "Направление перевода" at bounding box center [501, 275] width 355 height 20
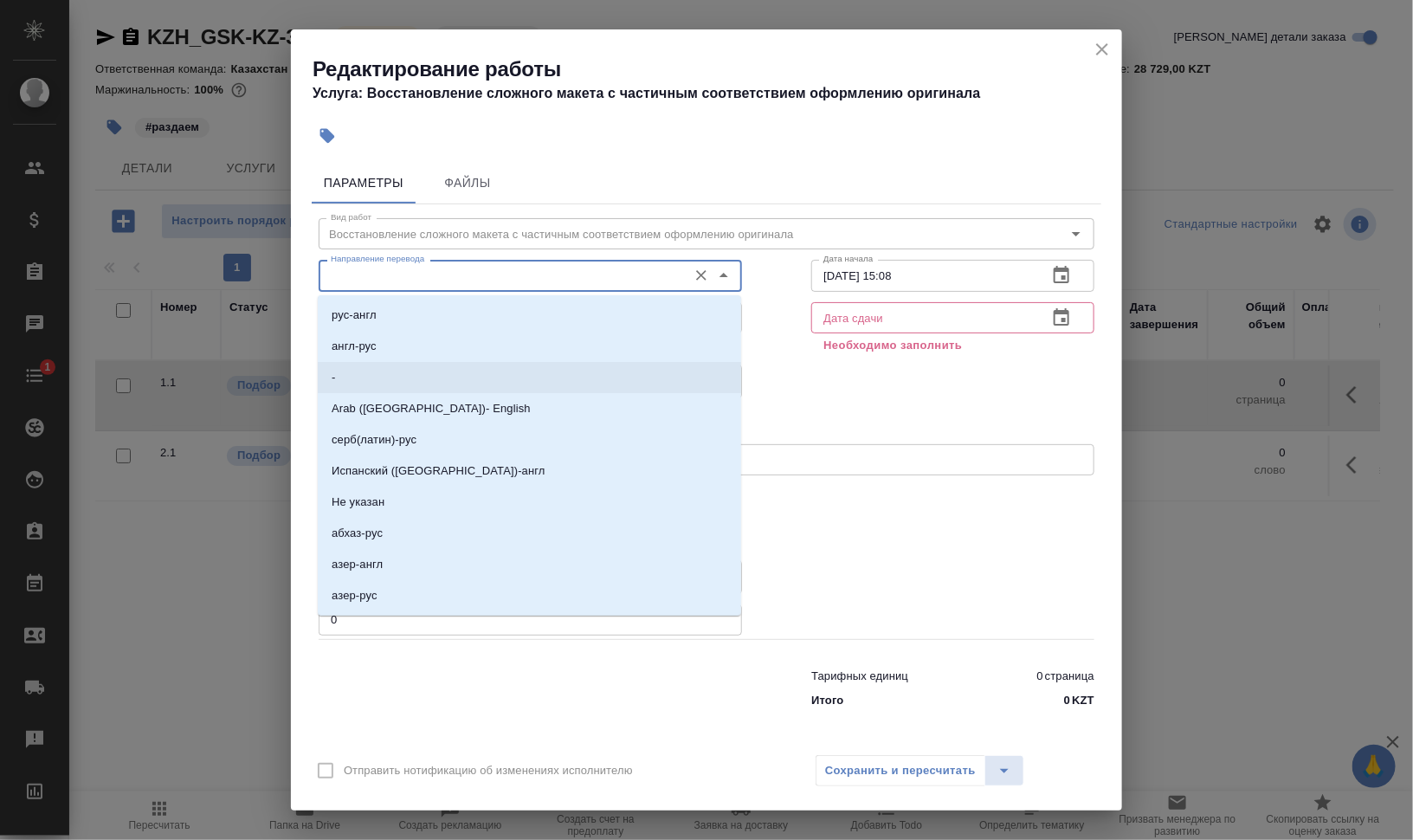
click at [908, 429] on div "Выбрать исполнителя Назначить себя" at bounding box center [706, 419] width 844 height 106
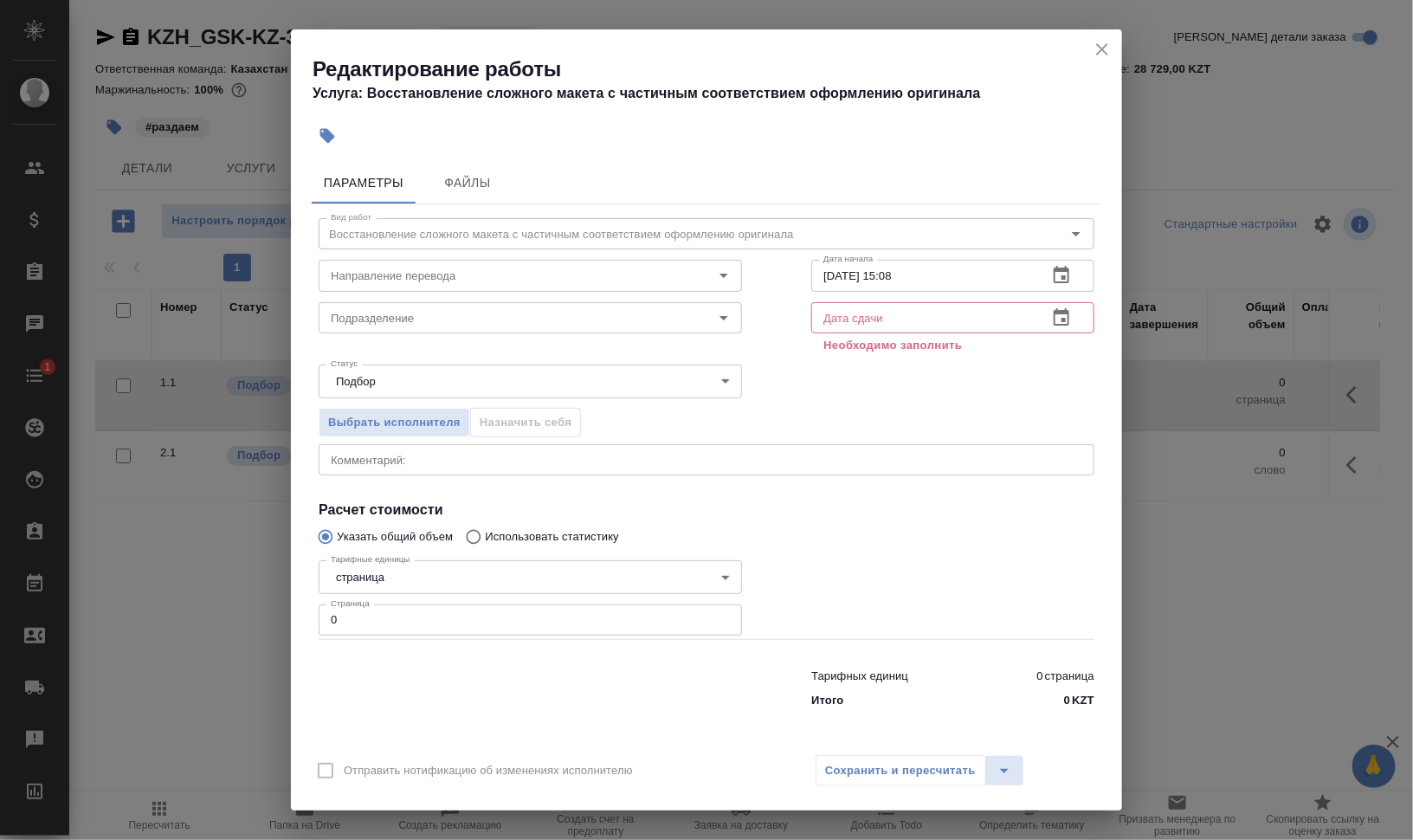
drag, startPoint x: 900, startPoint y: 311, endPoint x: 912, endPoint y: 311, distance: 12.0
click at [900, 311] on input "text" at bounding box center [922, 318] width 222 height 31
click at [1066, 275] on icon "button" at bounding box center [1061, 275] width 20 height 20
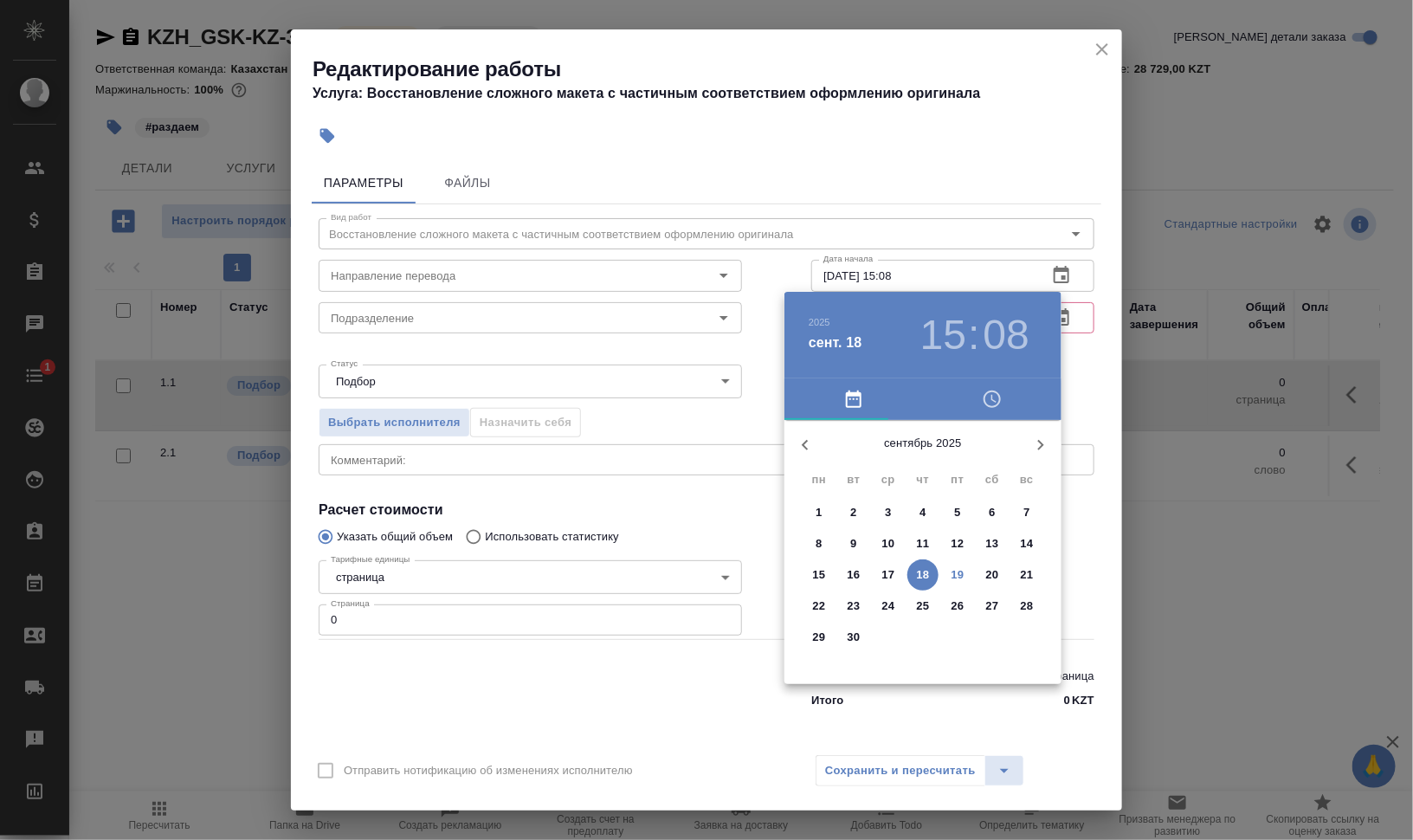
click at [957, 573] on p "19" at bounding box center [957, 574] width 13 height 17
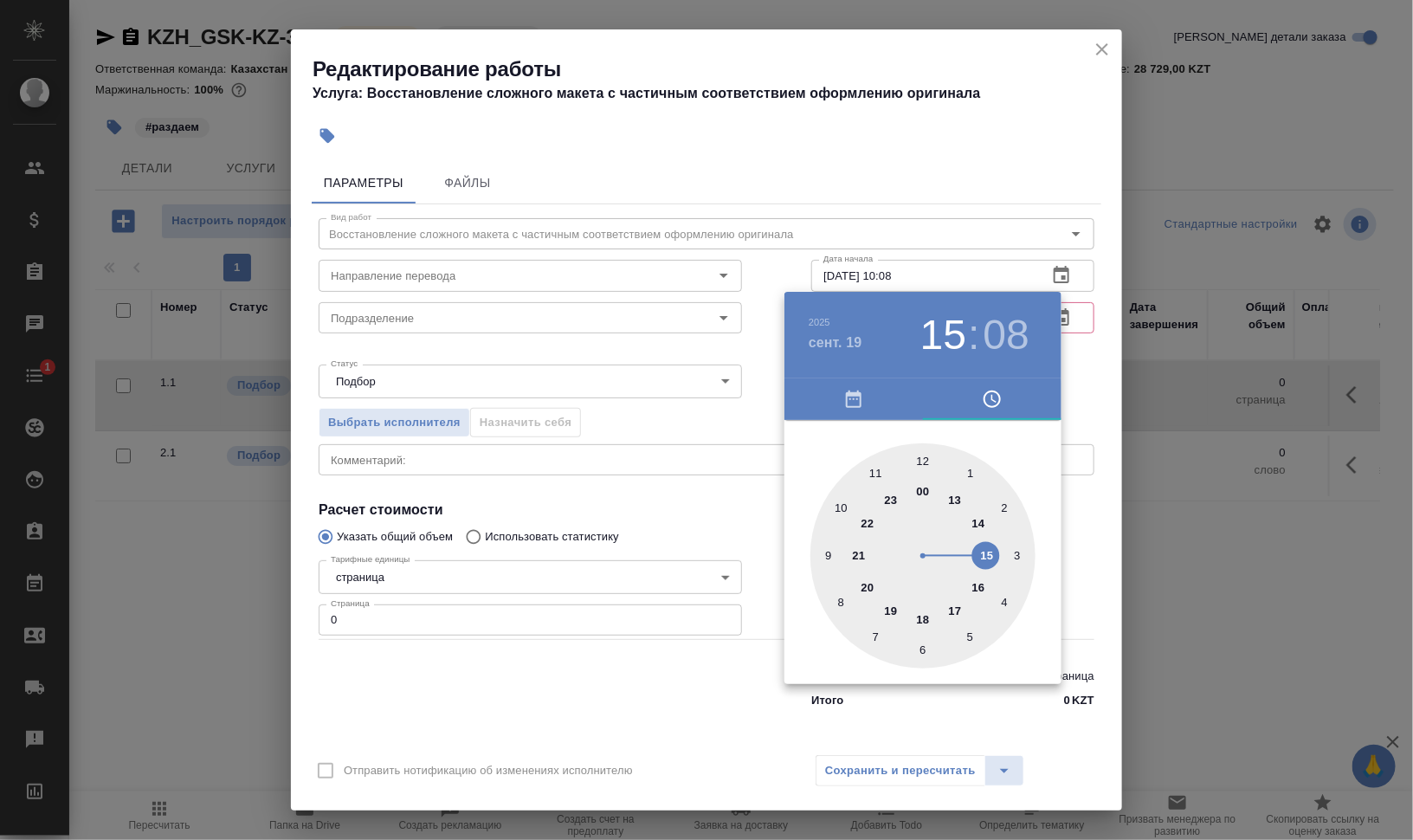
click at [844, 508] on div at bounding box center [923, 555] width 225 height 225
click at [970, 464] on div at bounding box center [923, 555] width 225 height 225
type input "19.09.2025 10:05"
click at [1131, 506] on div at bounding box center [706, 420] width 1413 height 840
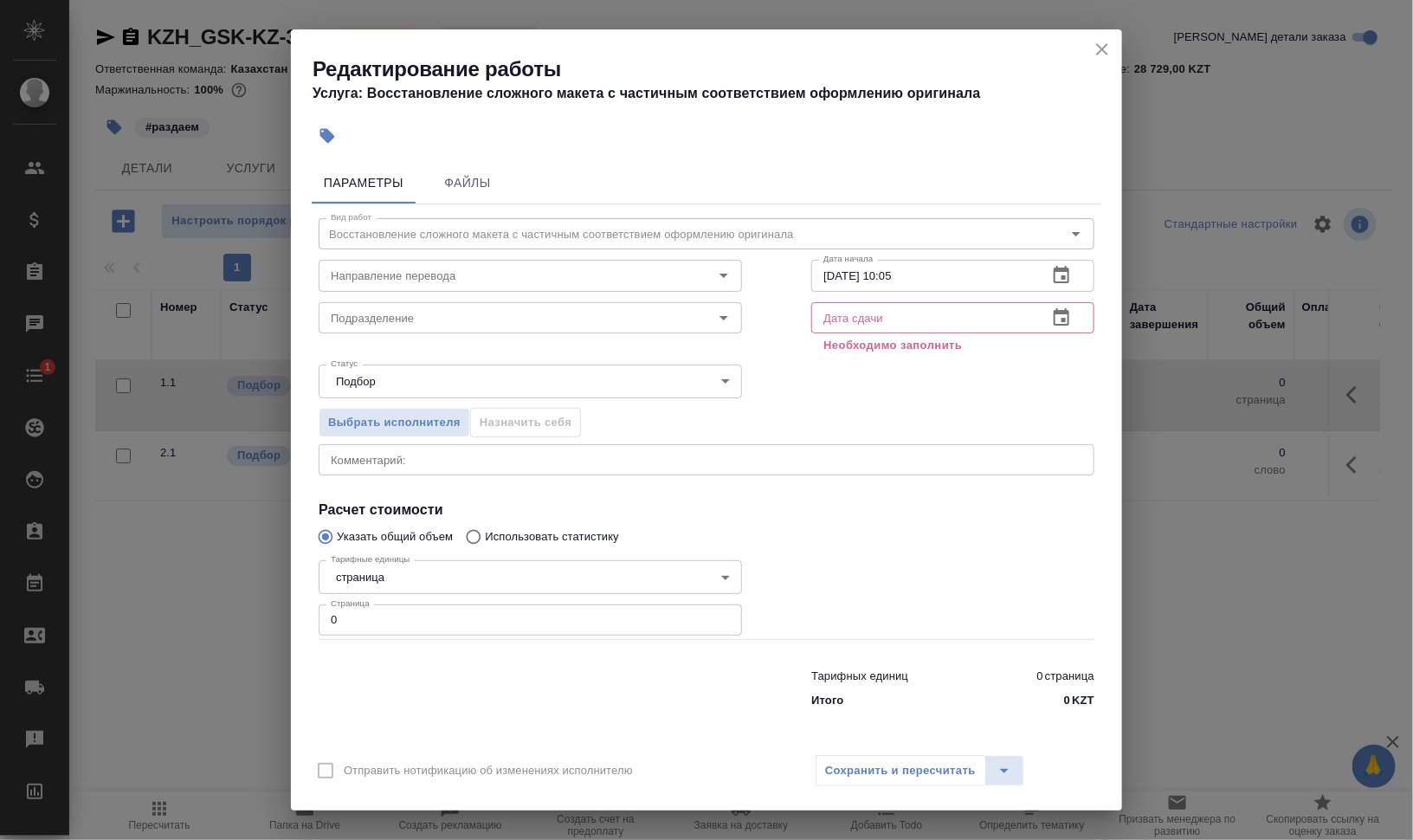
click at [1067, 319] on icon "button" at bounding box center [1062, 316] width 16 height 17
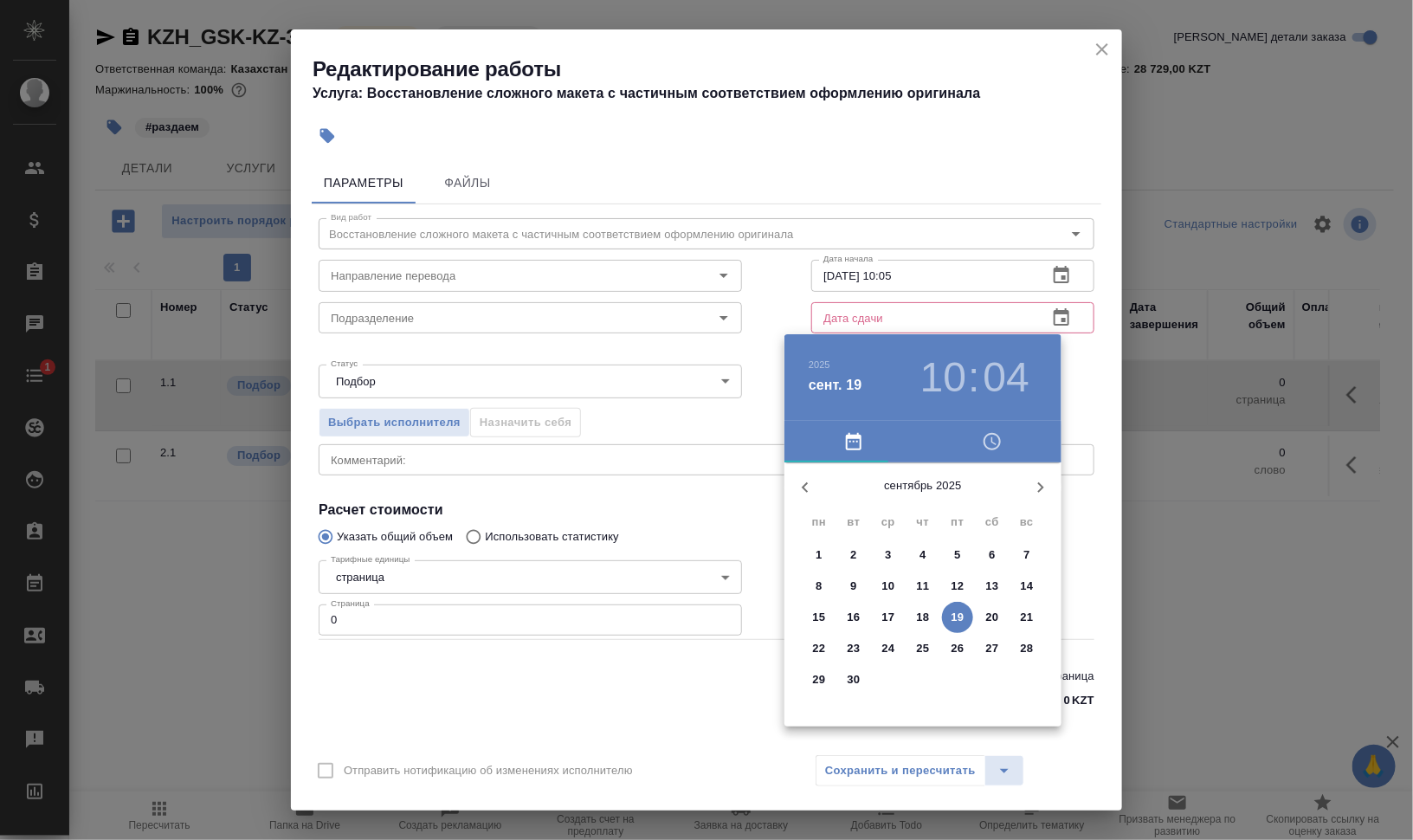
click at [960, 611] on p "19" at bounding box center [957, 617] width 13 height 17
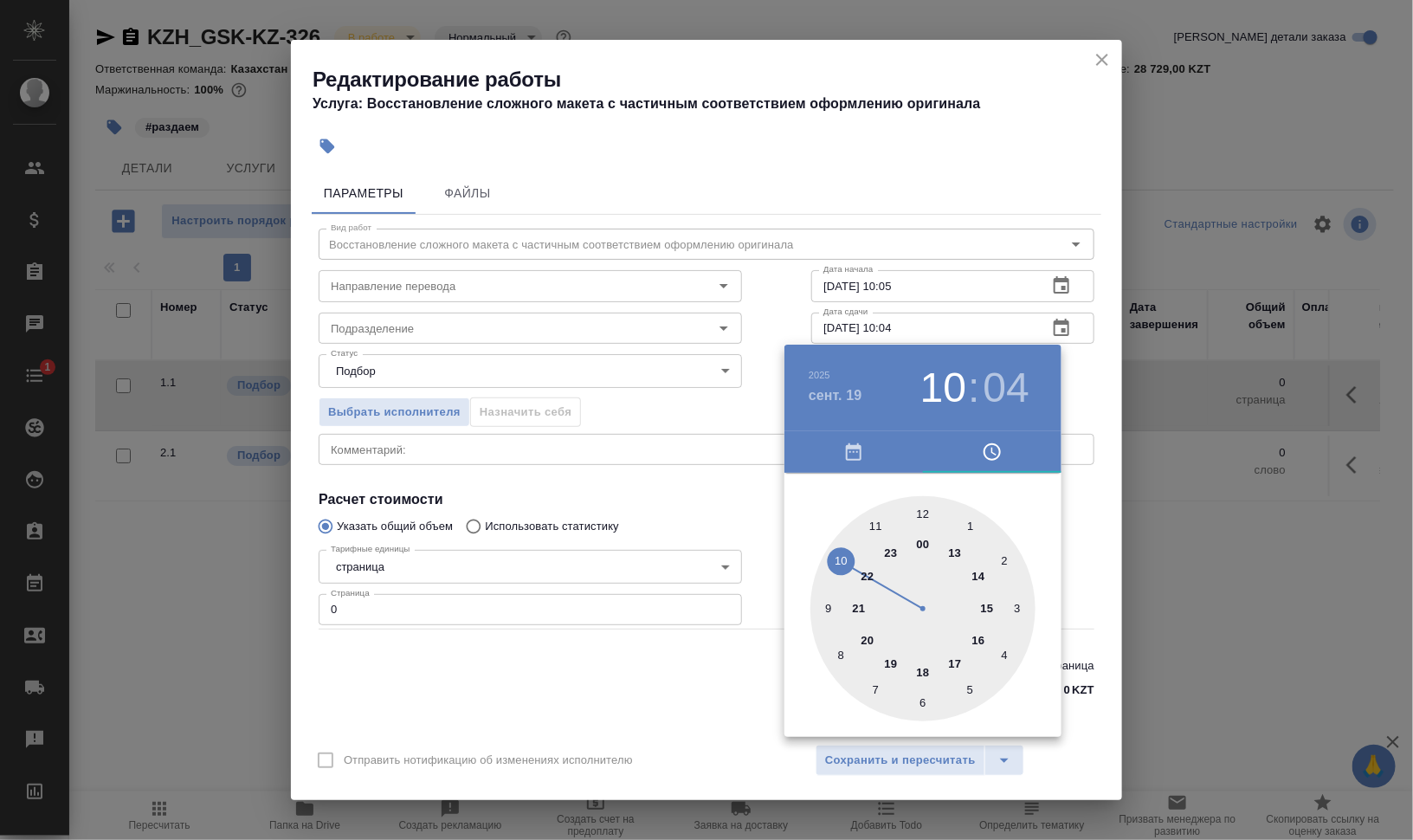
click at [898, 325] on div at bounding box center [706, 420] width 1413 height 840
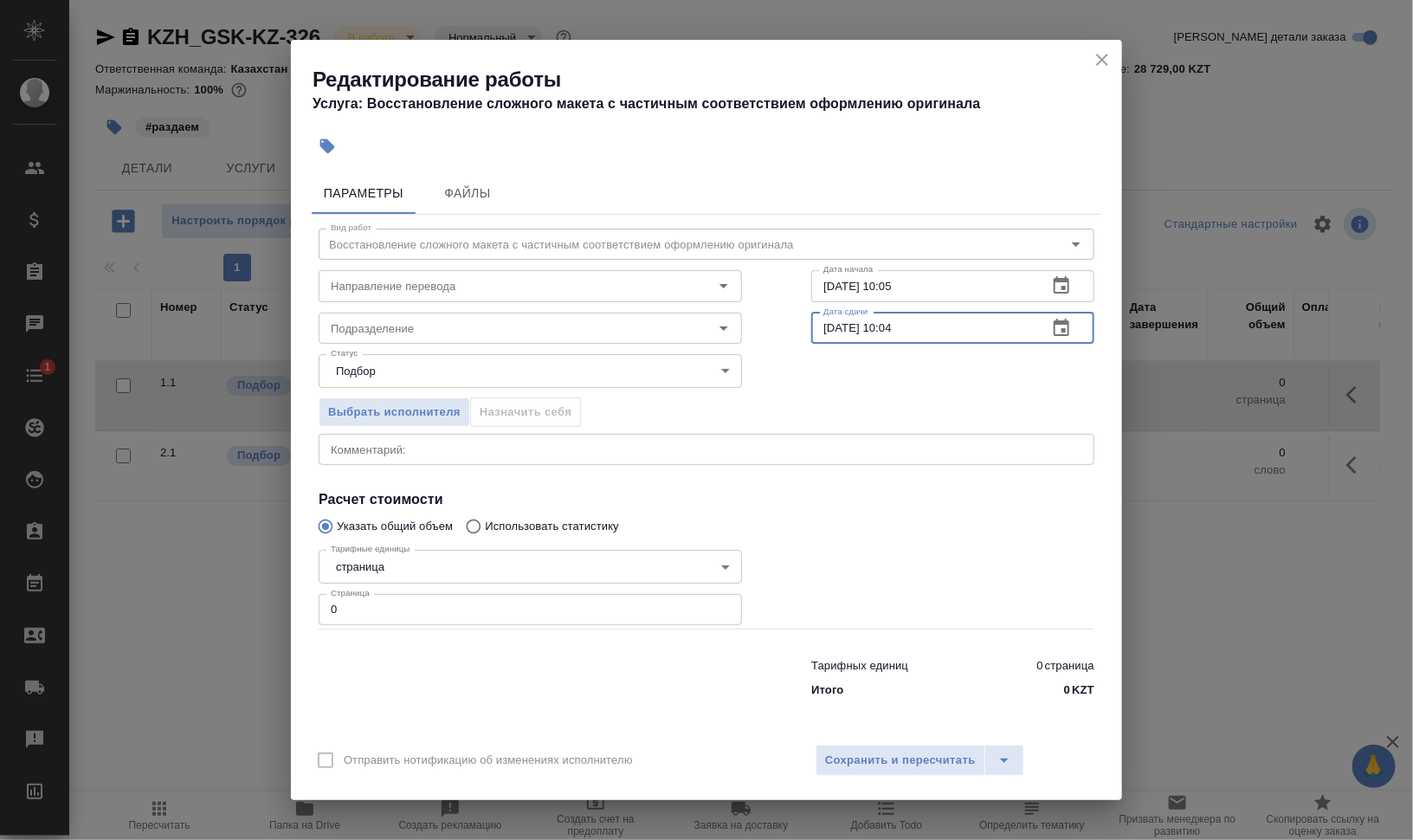
drag, startPoint x: 884, startPoint y: 326, endPoint x: 944, endPoint y: 327, distance: 60.0
click at [944, 327] on input "19.09.2025 10:04" at bounding box center [922, 327] width 222 height 31
click at [421, 316] on div "Подразделение" at bounding box center [530, 327] width 424 height 31
type input "19.09.2025 14:00"
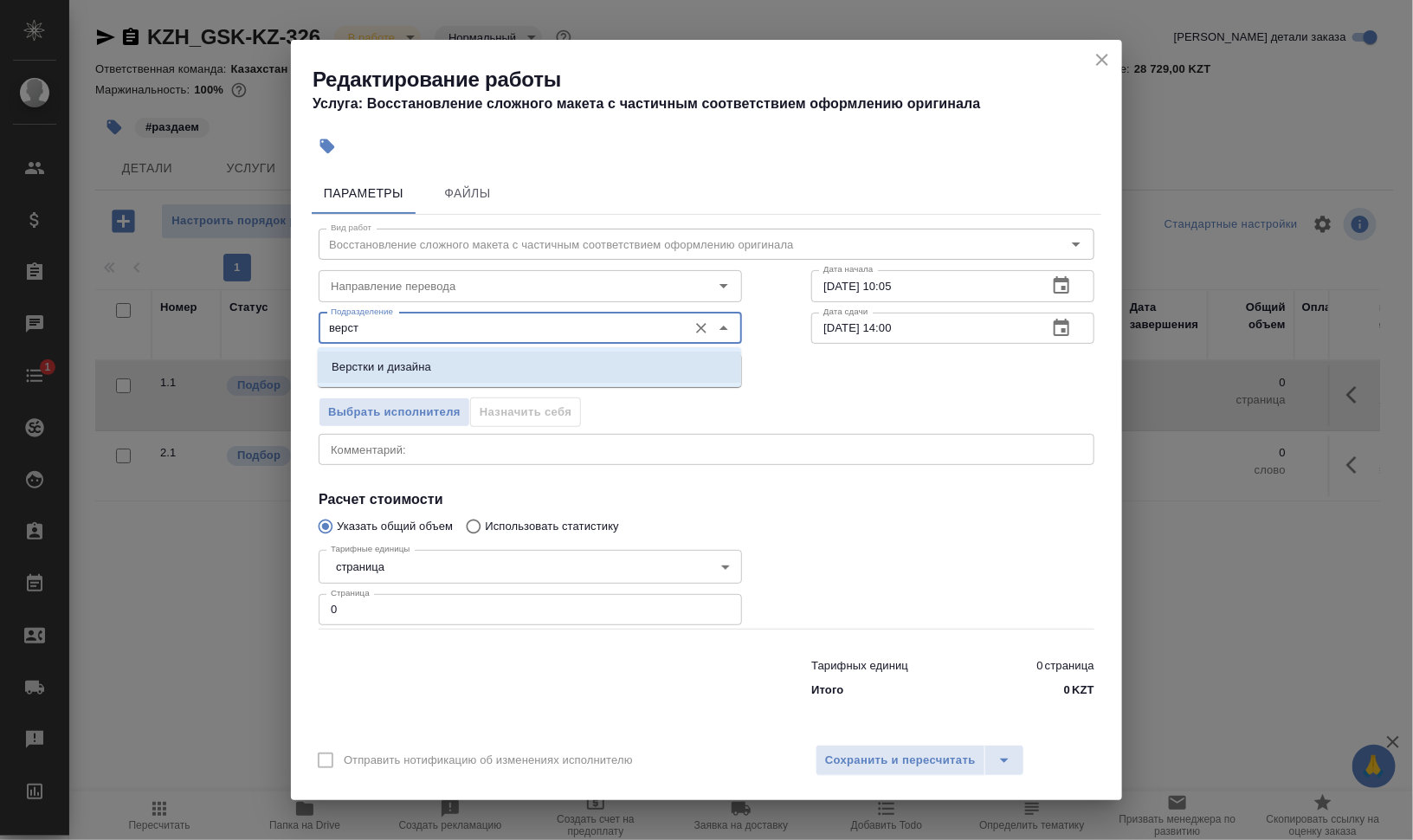
click at [468, 381] on li "Верстки и дизайна" at bounding box center [529, 367] width 424 height 31
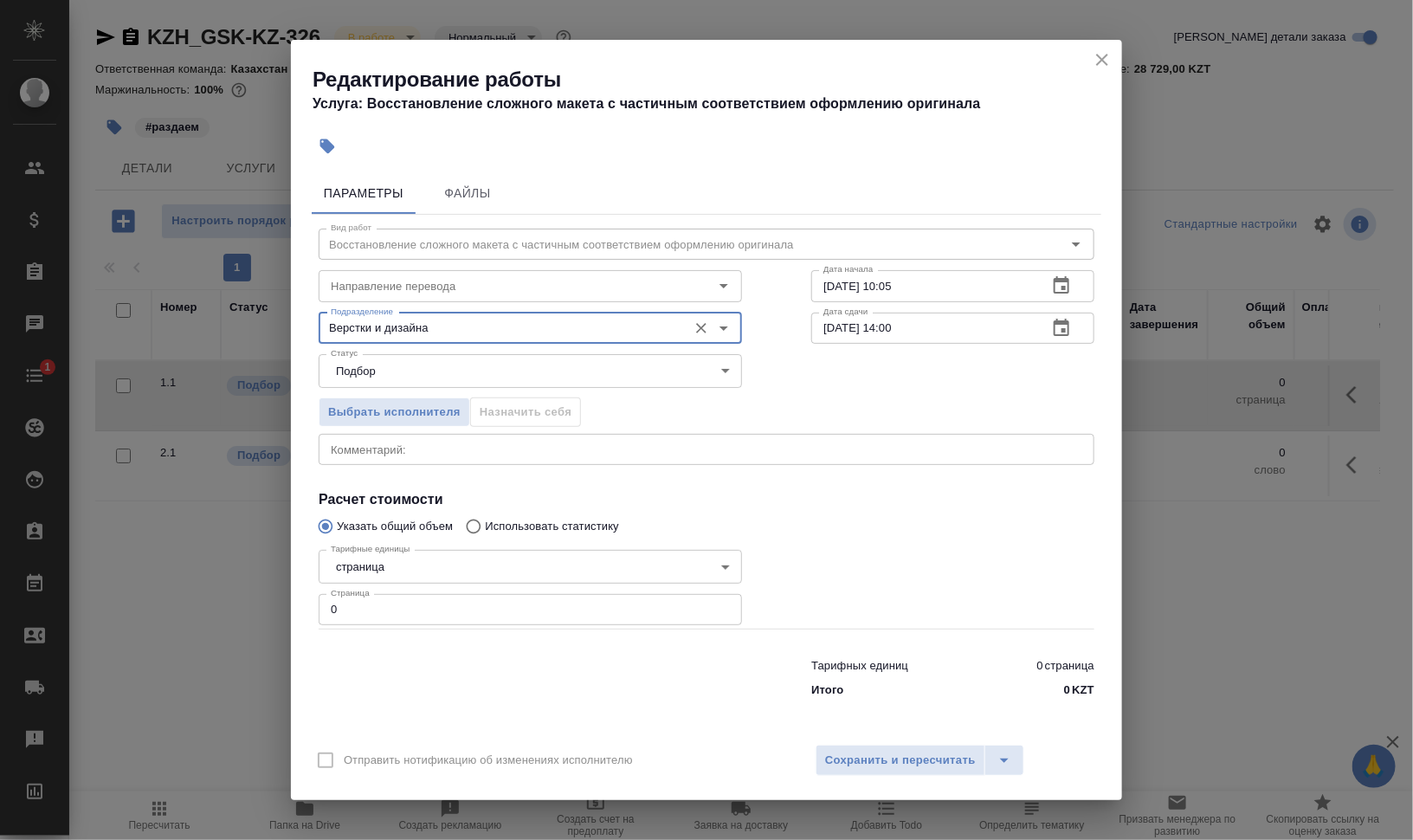
type input "Верстки и дизайна"
click at [521, 440] on div "x Комментарий:" at bounding box center [706, 448] width 776 height 31
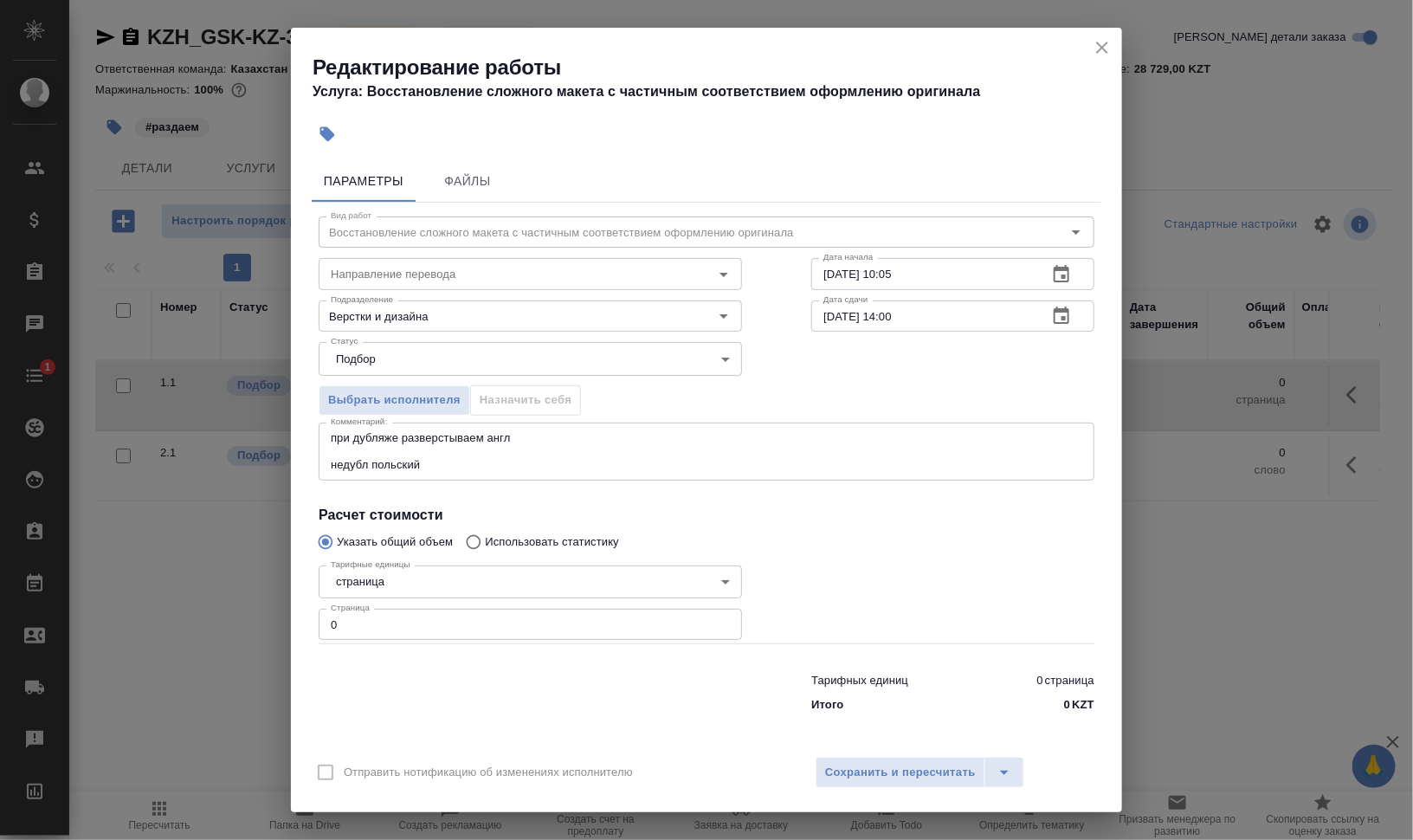
click at [796, 477] on div "при дубляже разверстываем англ недубл польский x Комментарий:" at bounding box center [706, 451] width 776 height 58
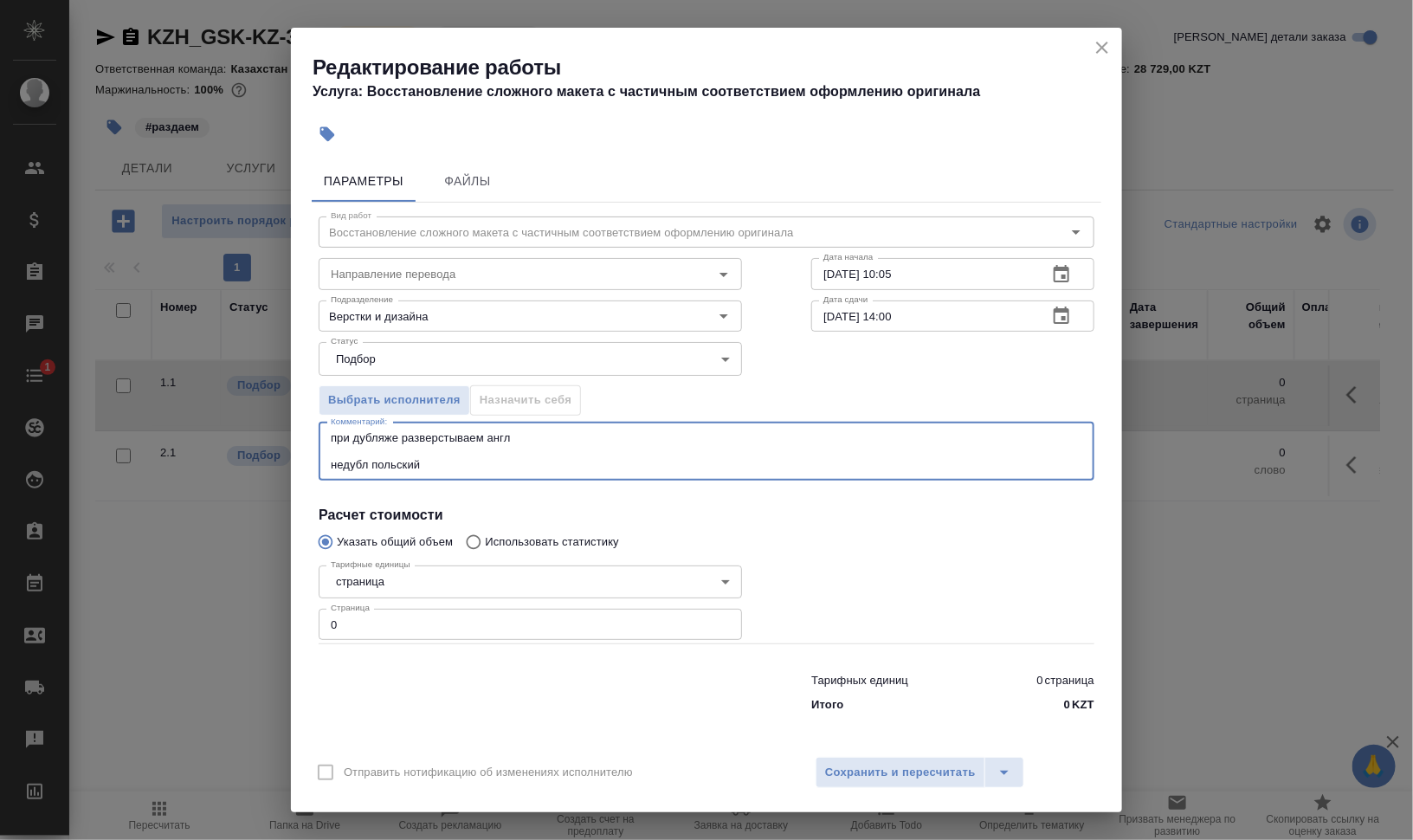
click at [791, 465] on textarea "при дубляже разверстываем англ недубл польский" at bounding box center [706, 450] width 751 height 40
click at [375, 461] on textarea "при дубляже разверстываем англ недубл польский НЕ вытаскиваем в отдельный файл" at bounding box center [706, 450] width 751 height 40
type textarea "при дубляже разверстываем англ недубл. польский НЕ вытаскиваем в отдельный файл"
drag, startPoint x: 295, startPoint y: 604, endPoint x: 273, endPoint y: 604, distance: 22.0
click at [275, 604] on div "Редактирование работы Услуга: Восстановление сложного макета с частичным соотве…" at bounding box center [706, 420] width 1413 height 840
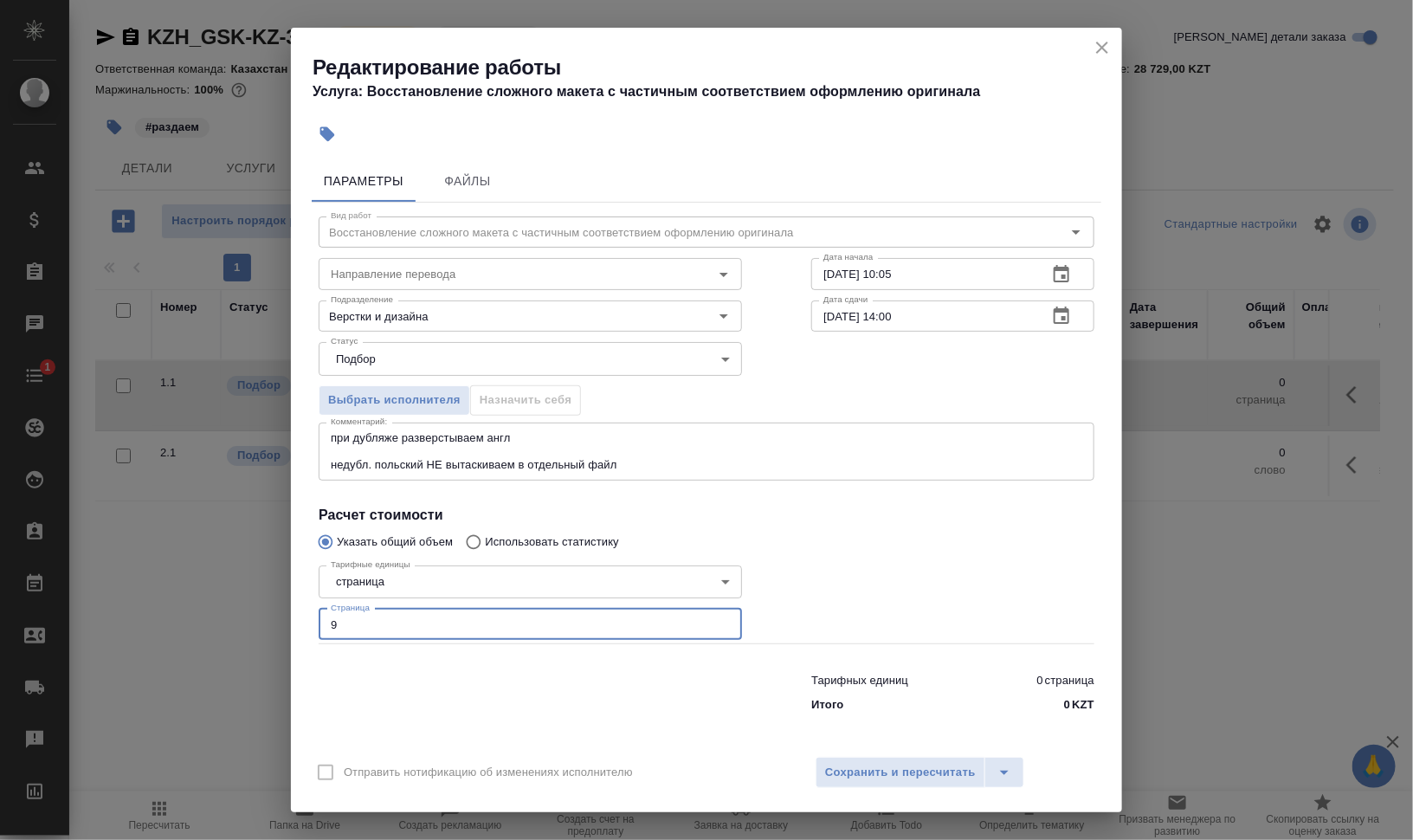
type input "9"
click at [832, 362] on div "Выбрать исполнителя Назначить себя" at bounding box center [706, 397] width 844 height 106
click at [605, 427] on div "при дубляже разверстываем англ недубл. польский НЕ вытаскиваем в отдельный файл…" at bounding box center [706, 451] width 776 height 58
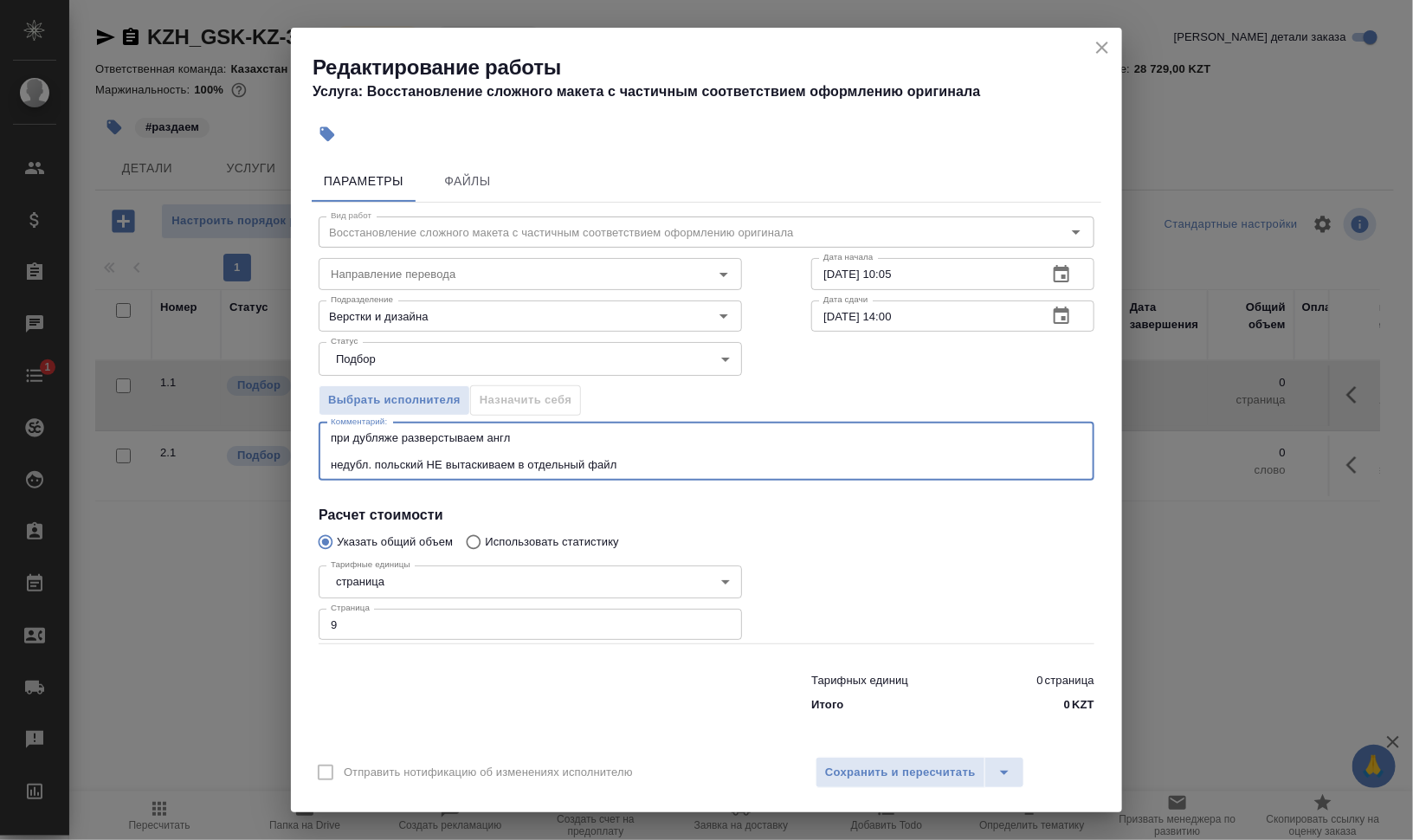
click at [916, 550] on div at bounding box center [953, 602] width 352 height 155
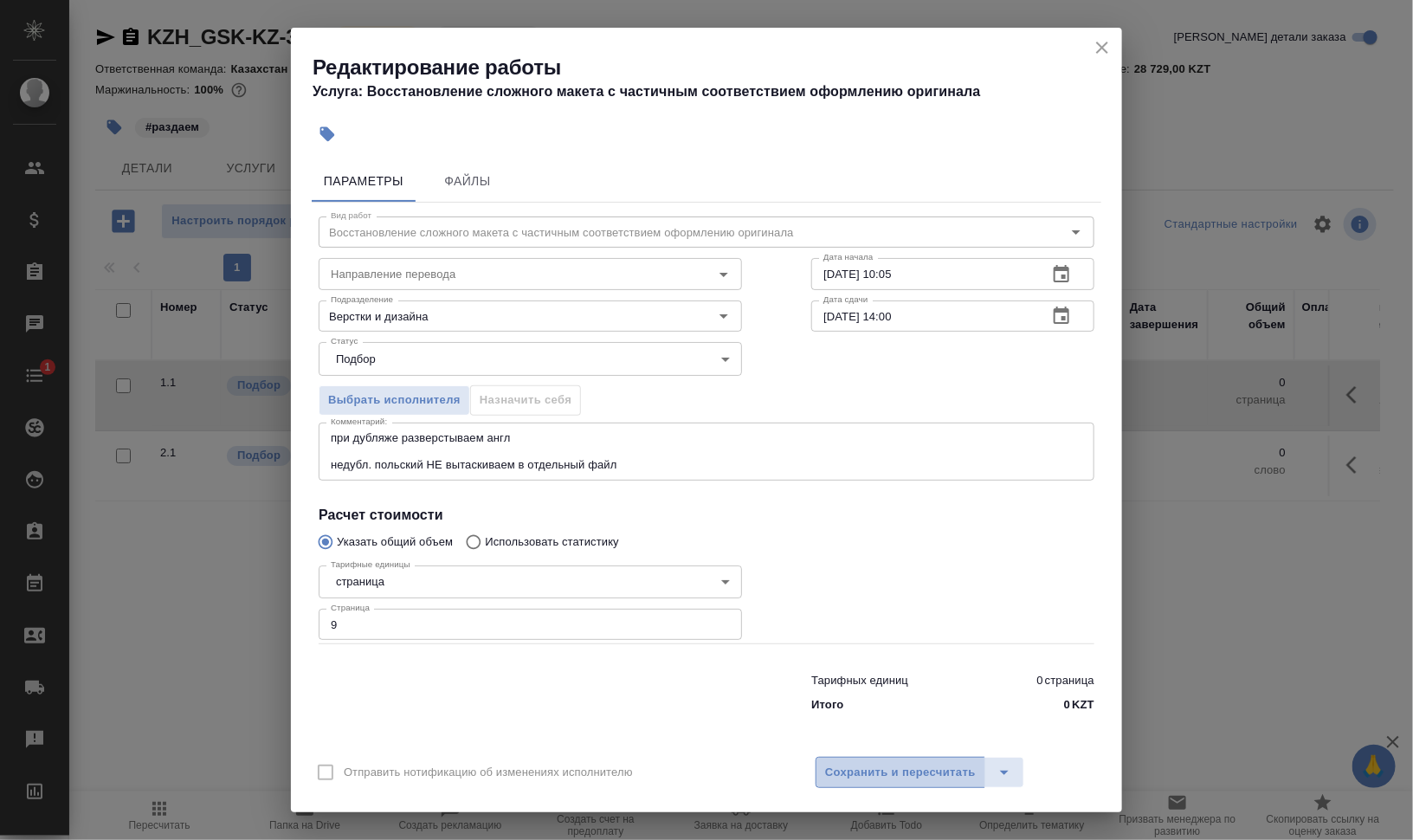
click at [866, 779] on span "Сохранить и пересчитать" at bounding box center [900, 772] width 150 height 20
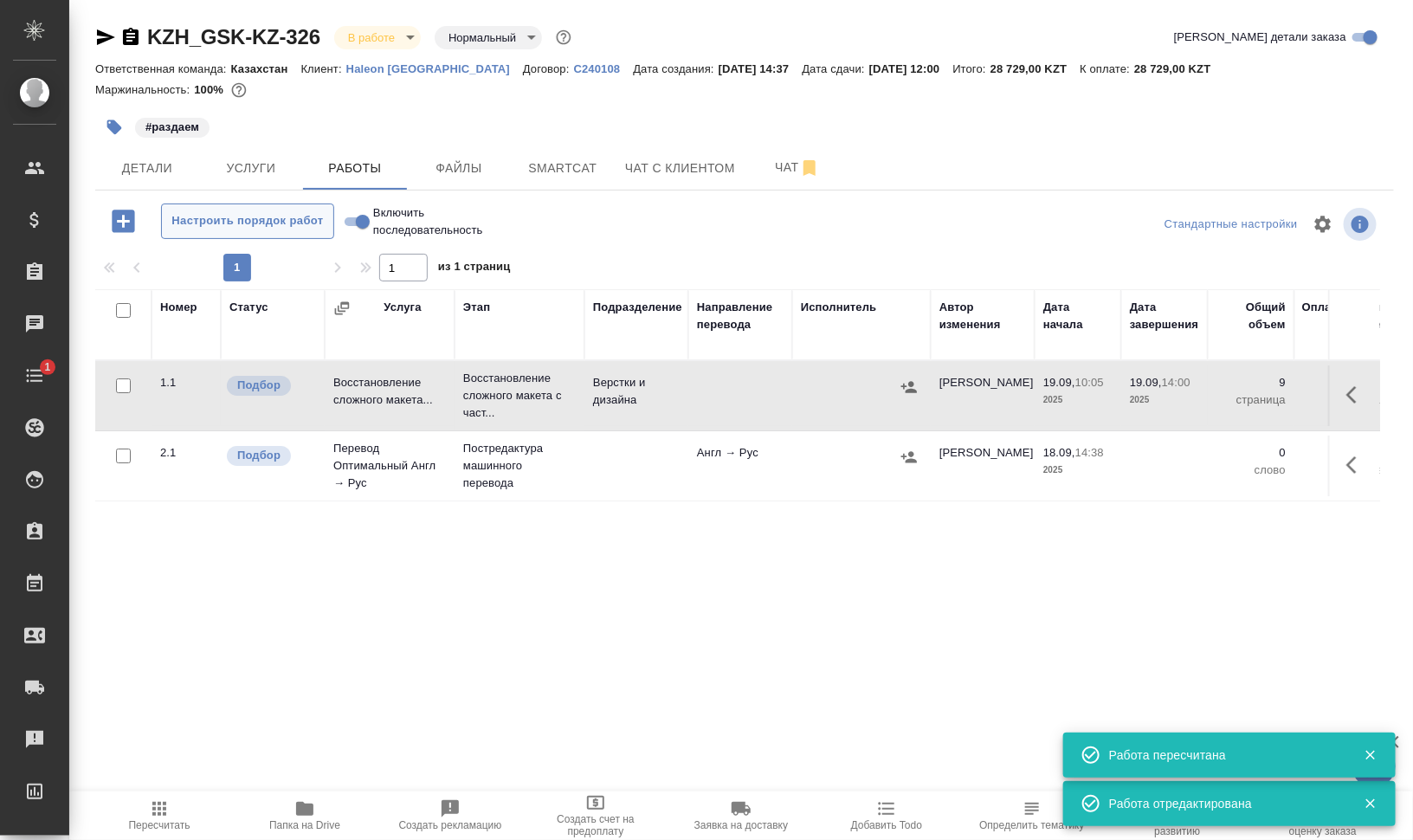
click at [240, 207] on button "Настроить порядок работ" at bounding box center [247, 222] width 174 height 36
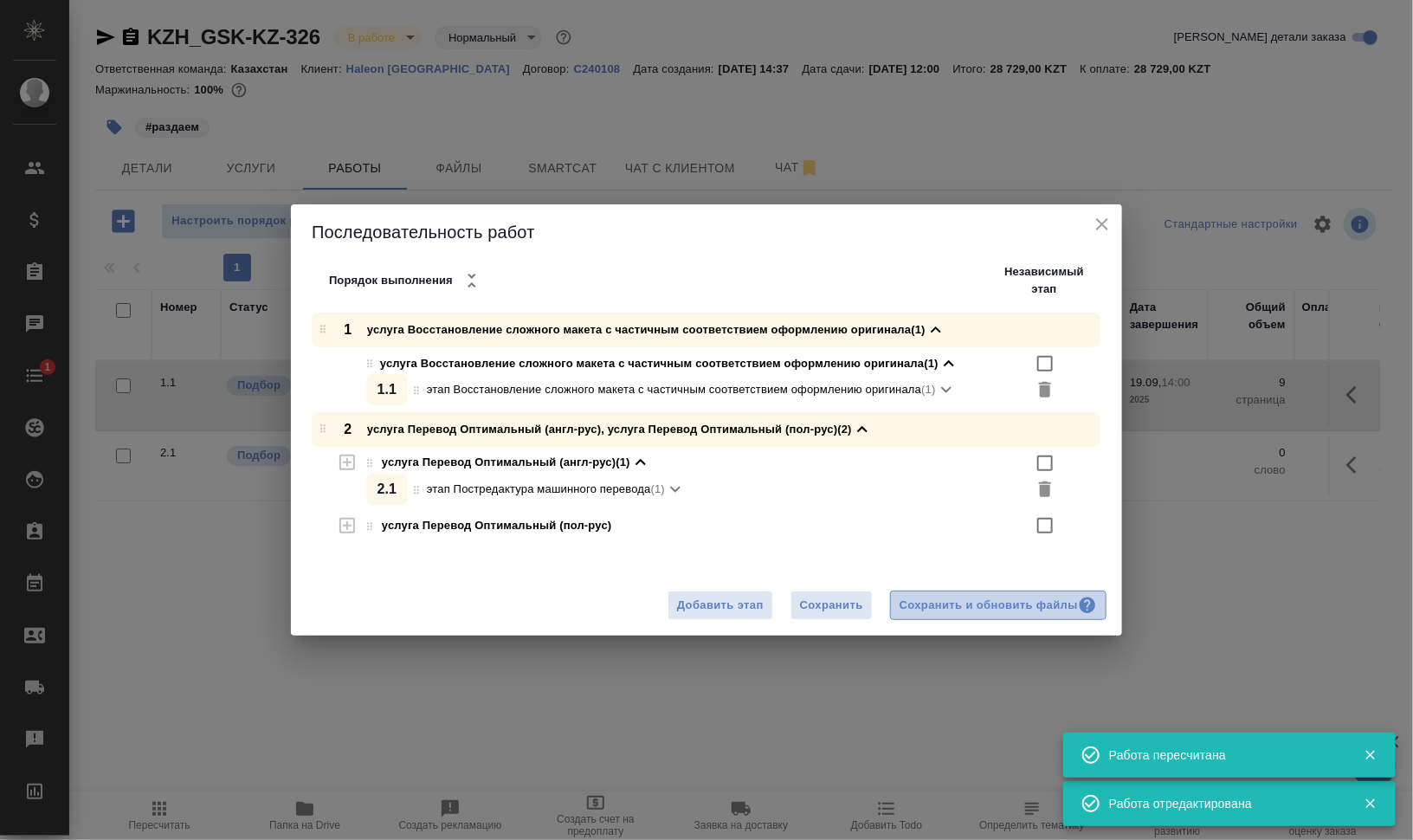
click at [965, 602] on div "Сохранить и обновить файлы" at bounding box center [998, 605] width 198 height 20
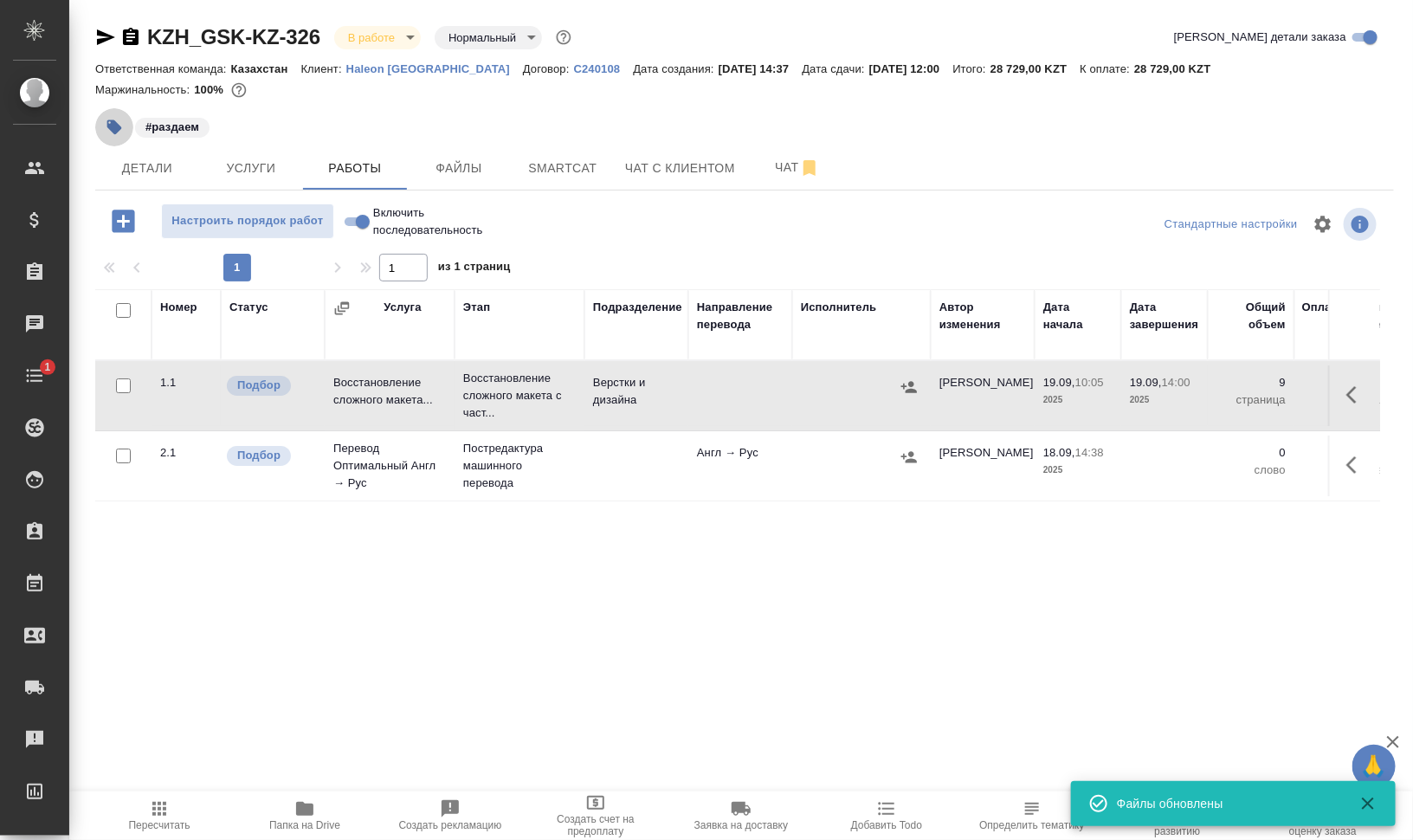
click at [112, 126] on icon "button" at bounding box center [115, 127] width 15 height 15
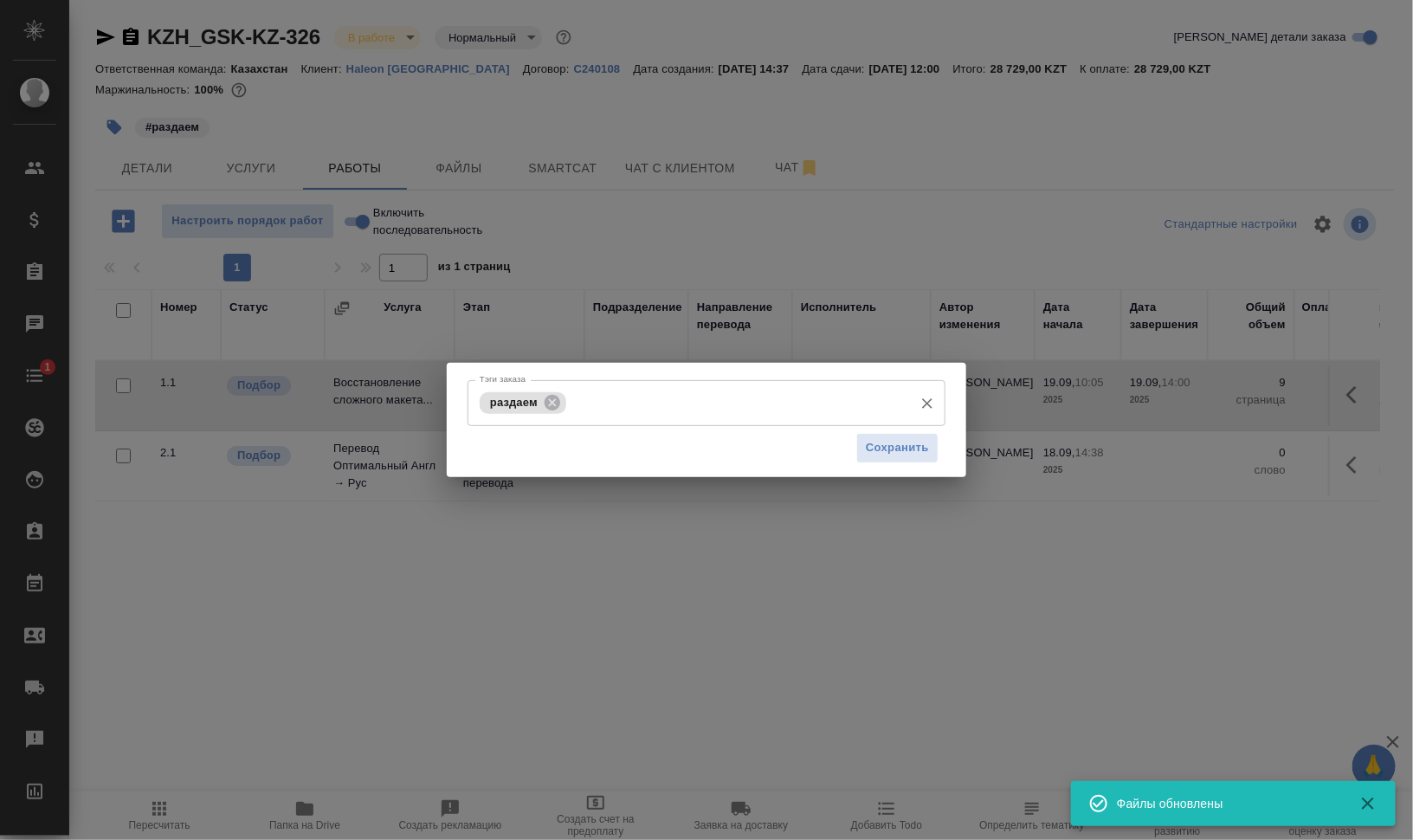
click at [622, 402] on input "Тэги заказа" at bounding box center [737, 402] width 334 height 29
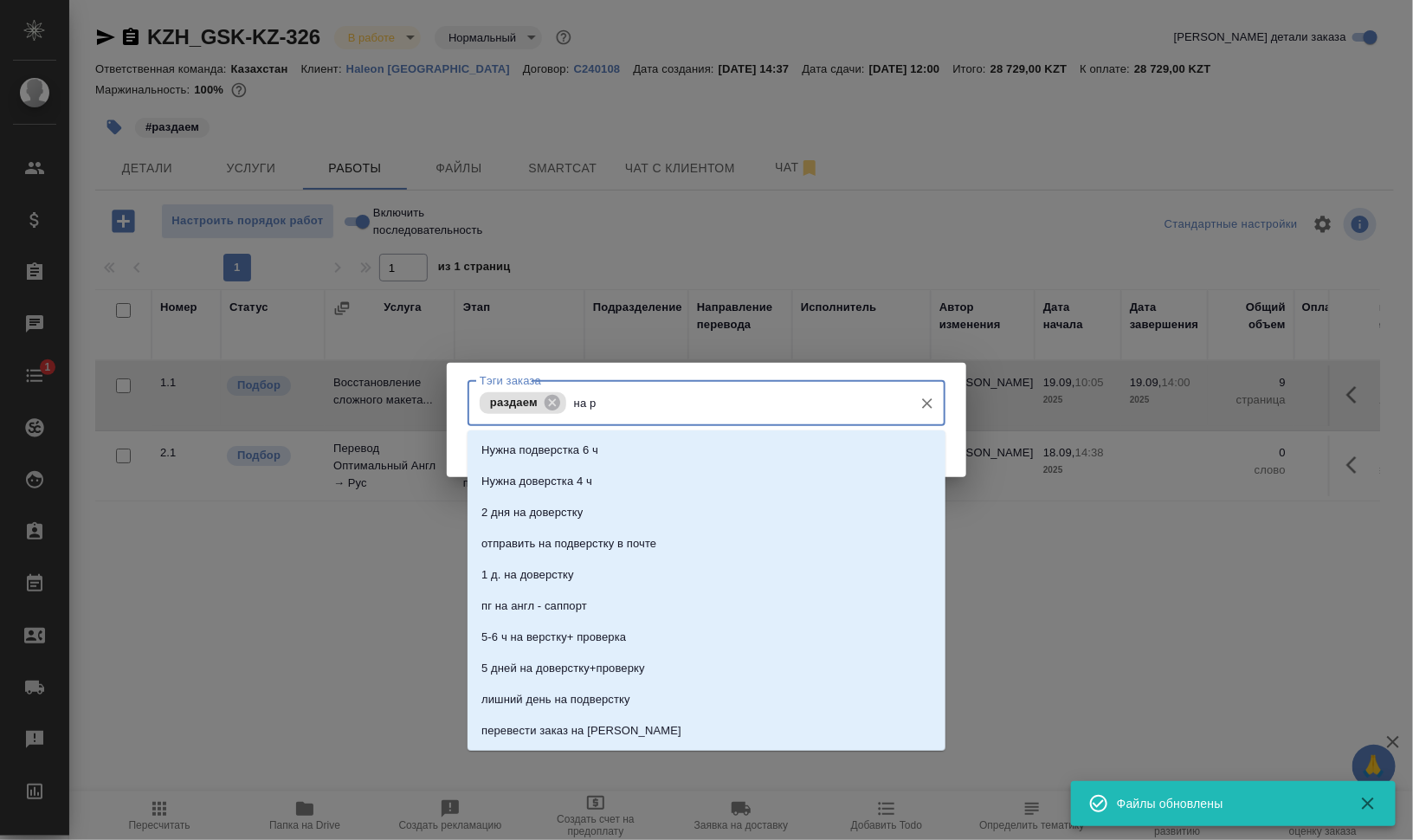
type input "на ра"
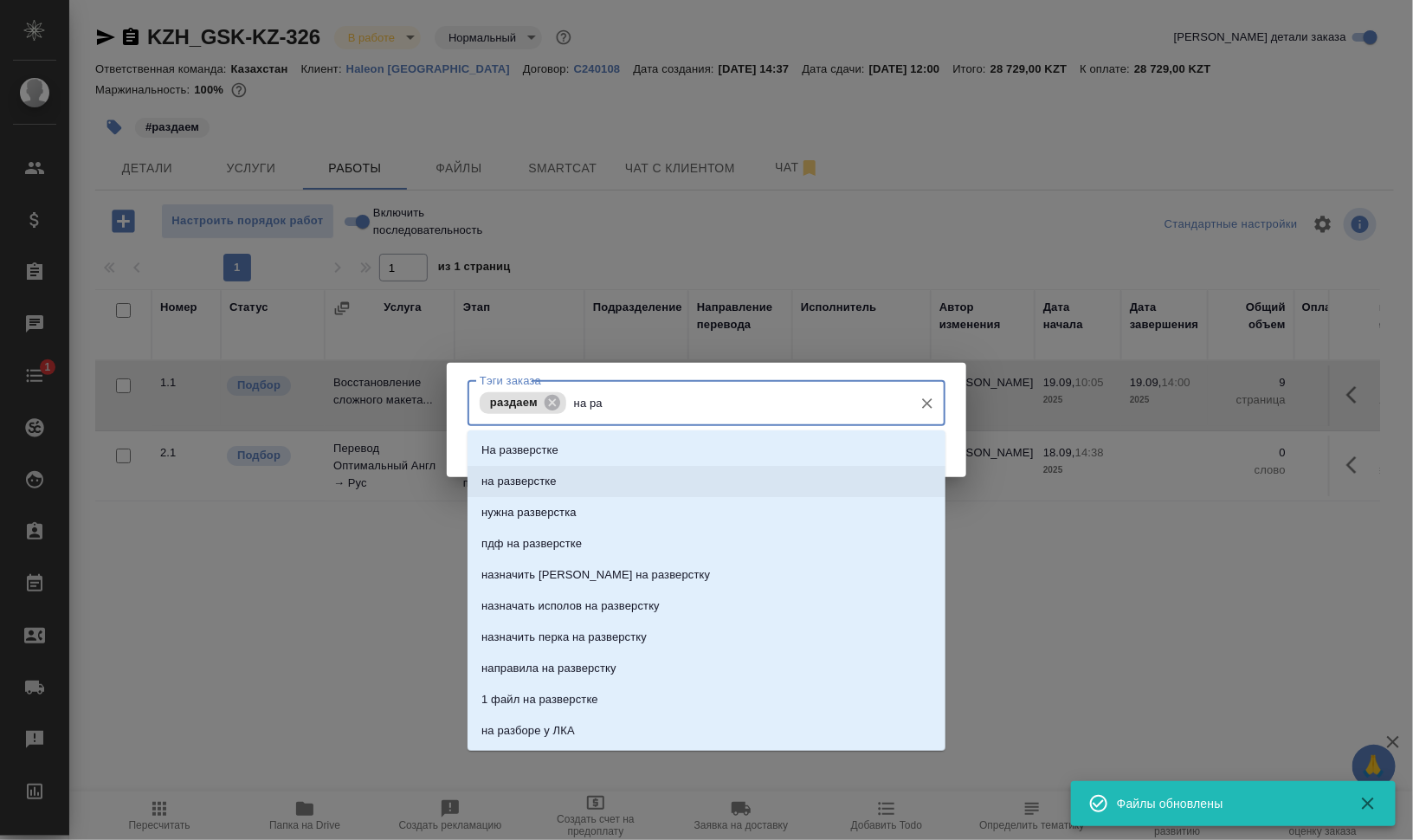
click at [619, 488] on li "на разверстке" at bounding box center [706, 481] width 478 height 31
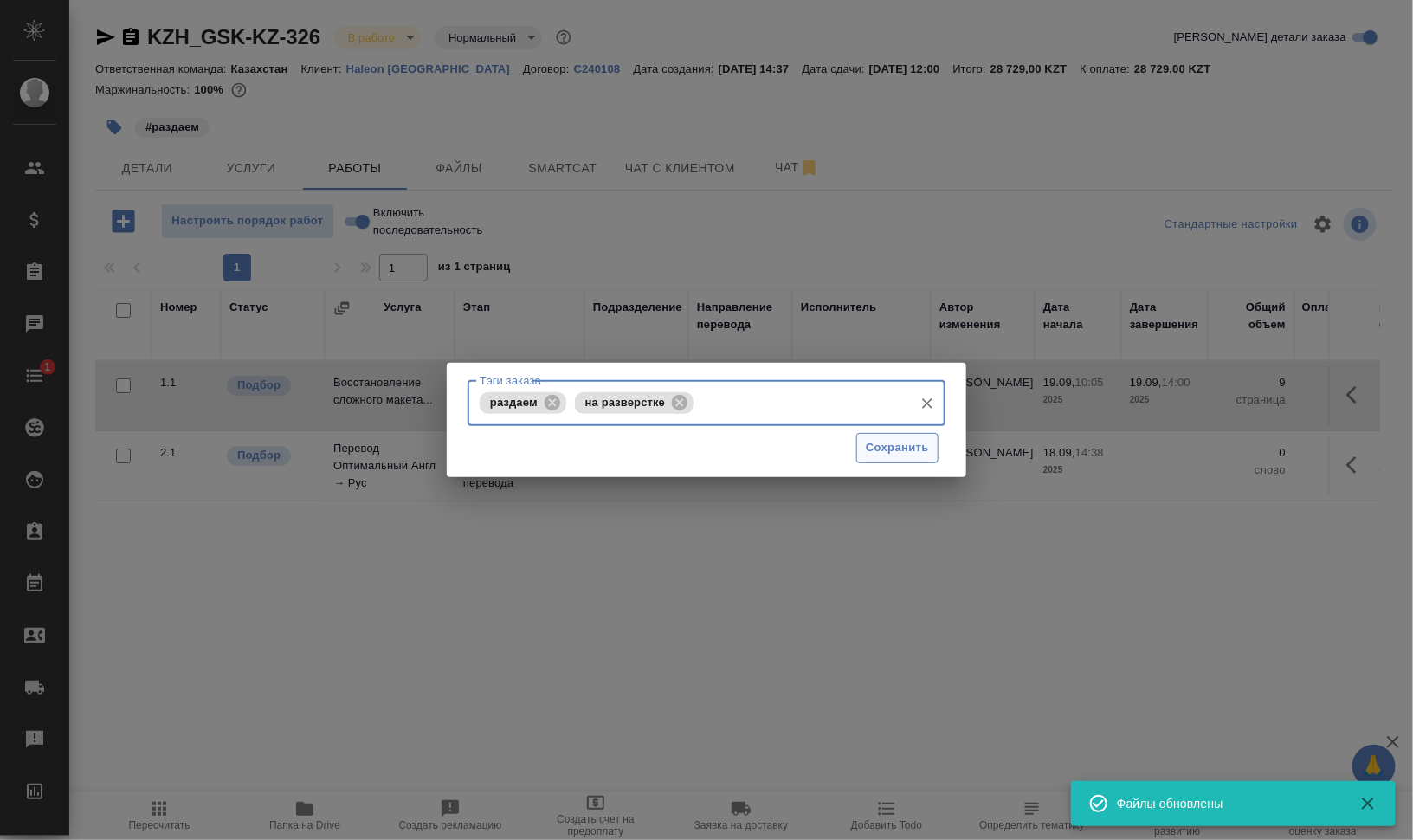
click at [907, 448] on span "Сохранить" at bounding box center [897, 448] width 63 height 20
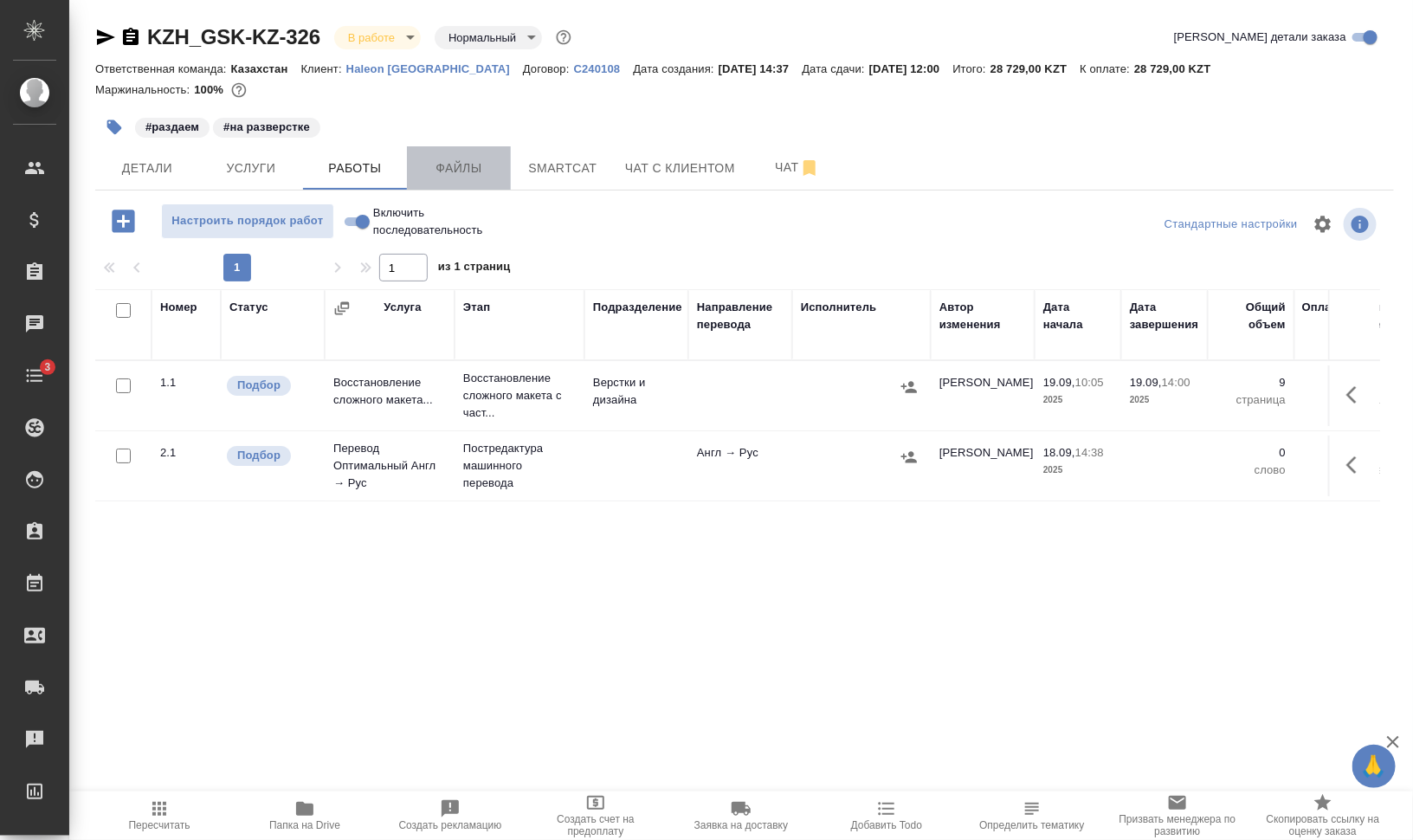
click at [447, 161] on span "Файлы" at bounding box center [458, 168] width 83 height 21
click at [343, 163] on span "Работы" at bounding box center [354, 168] width 83 height 21
click at [434, 169] on span "Файлы" at bounding box center [458, 168] width 83 height 21
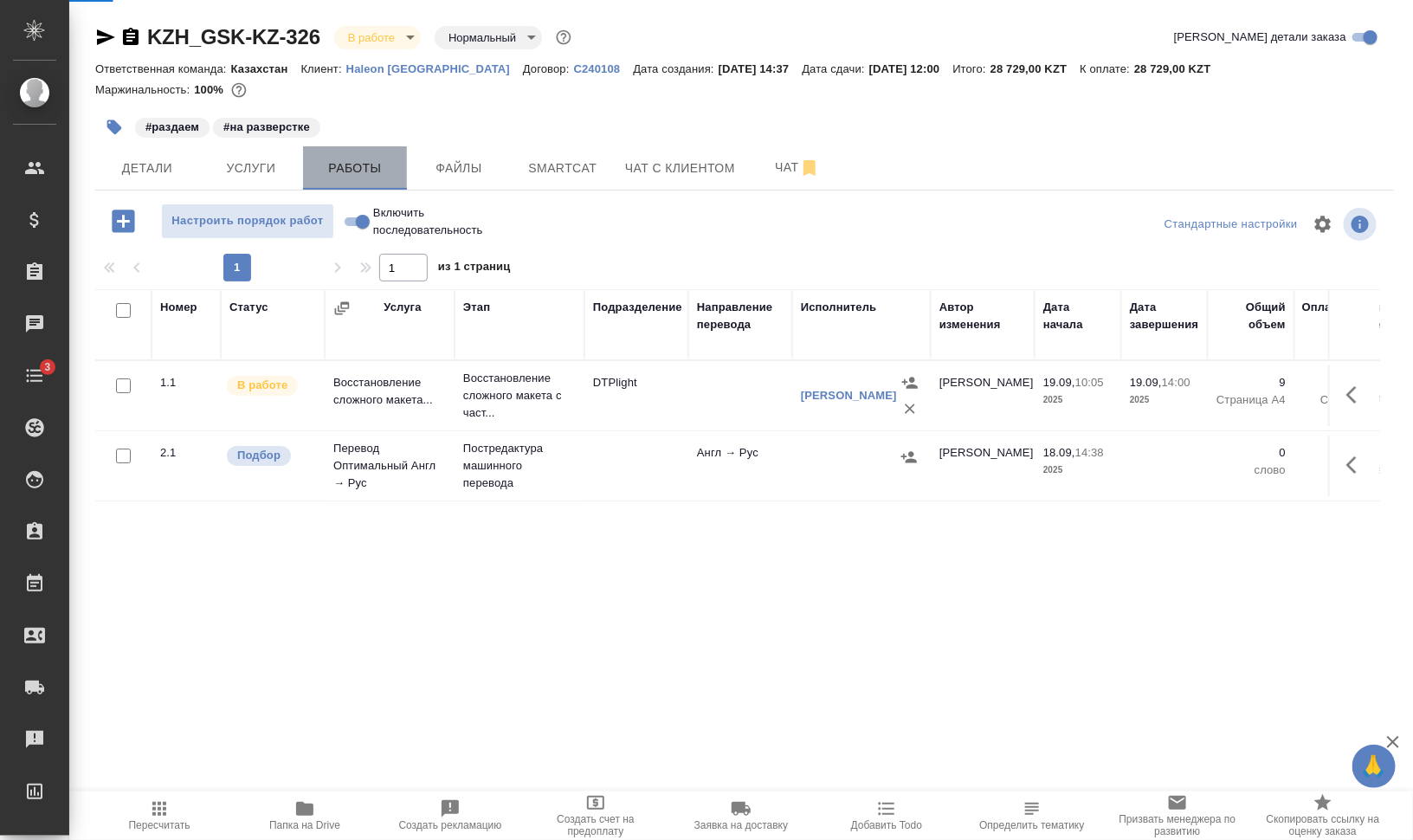
click at [343, 158] on span "Работы" at bounding box center [354, 168] width 83 height 21
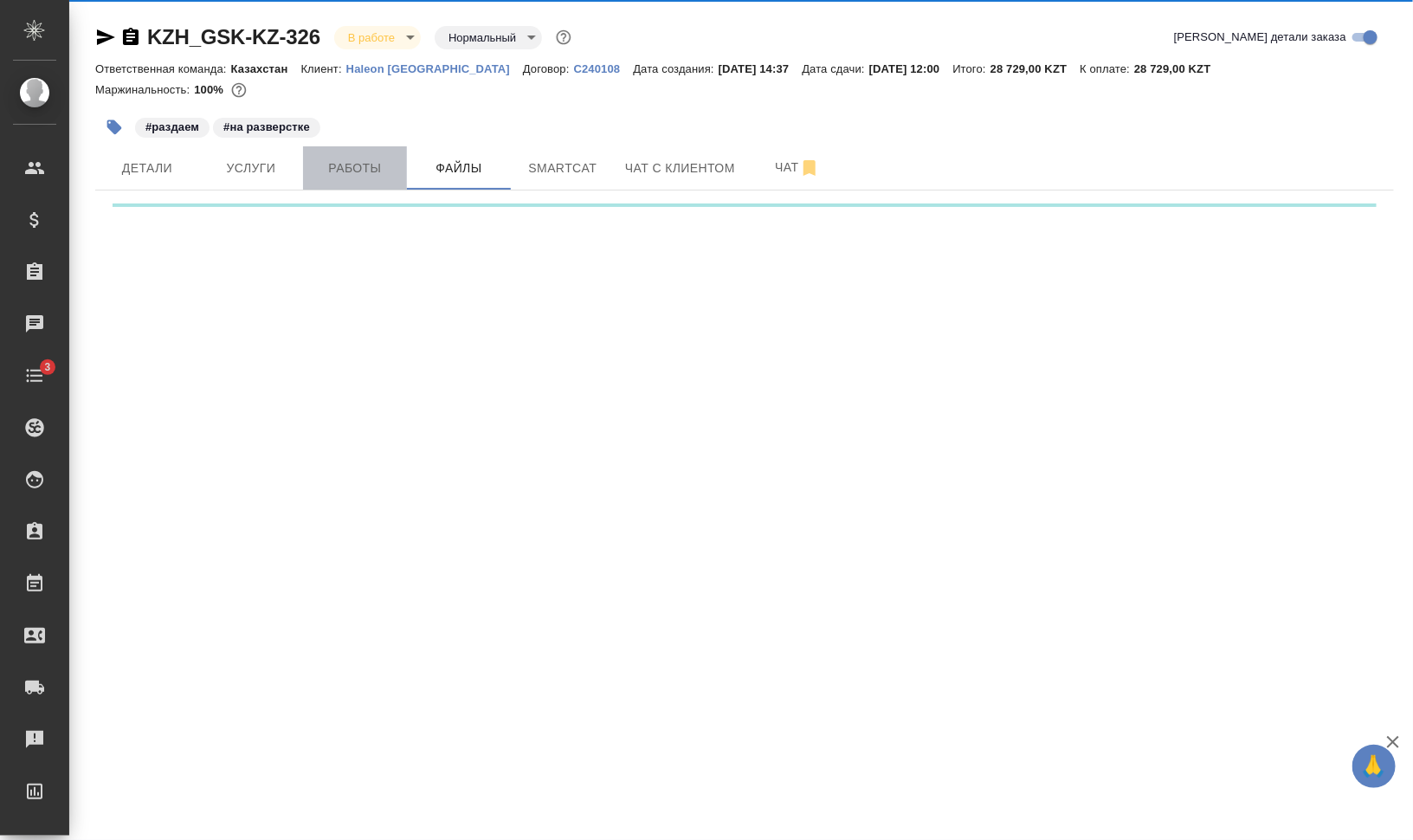
click at [343, 159] on span "Работы" at bounding box center [354, 168] width 83 height 21
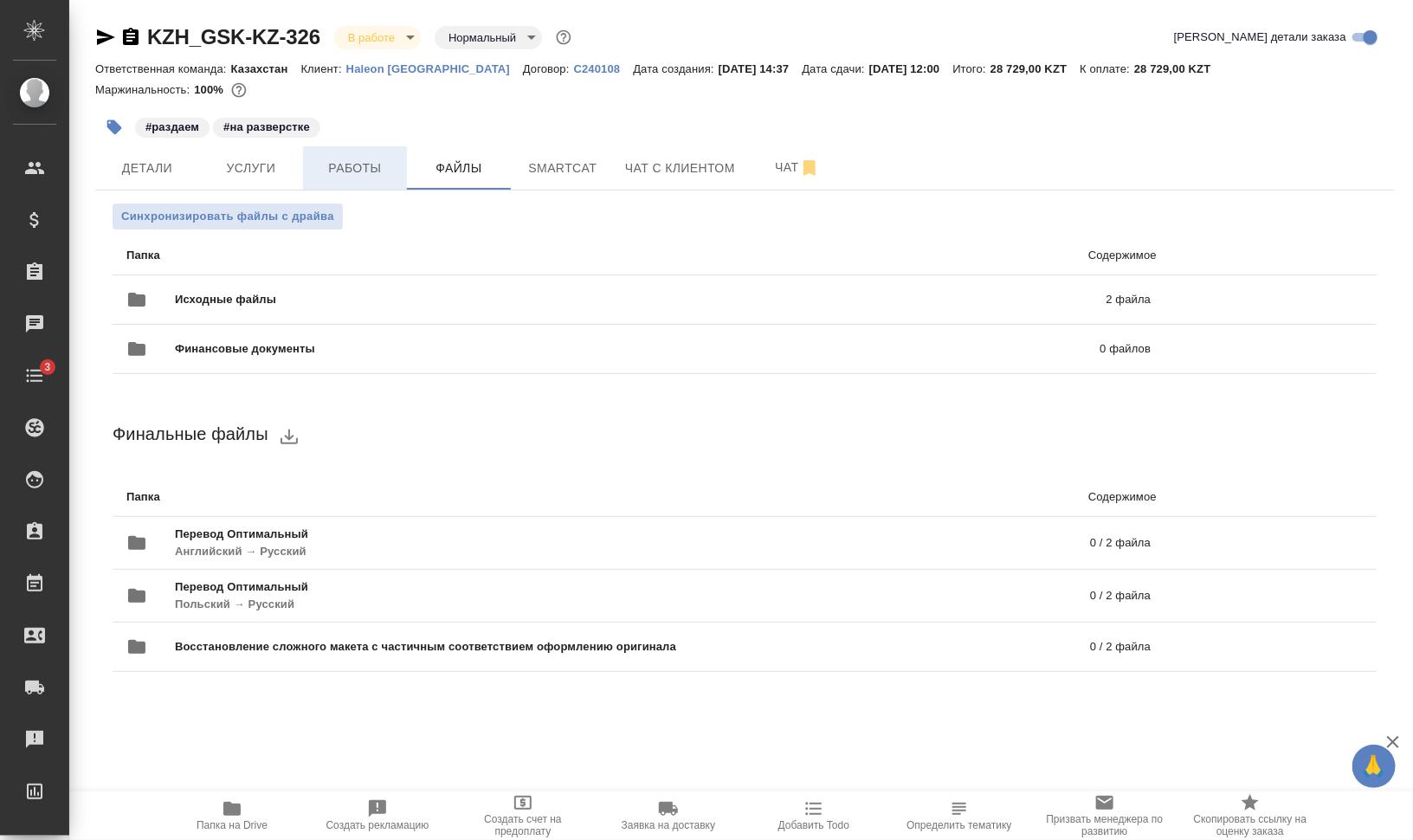
click at [343, 159] on span "Работы" at bounding box center [354, 168] width 83 height 21
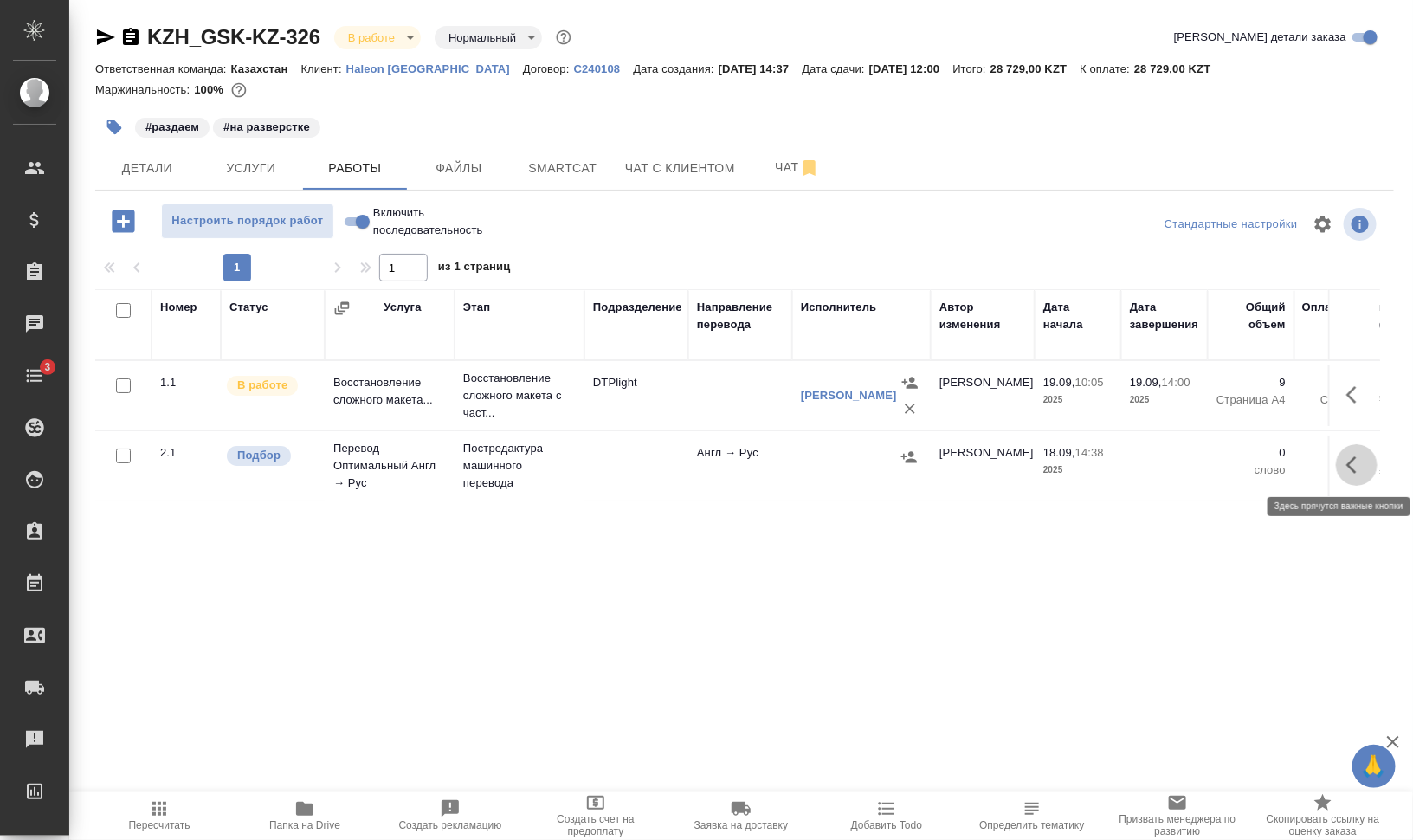
click at [1359, 467] on icon "button" at bounding box center [1356, 464] width 20 height 20
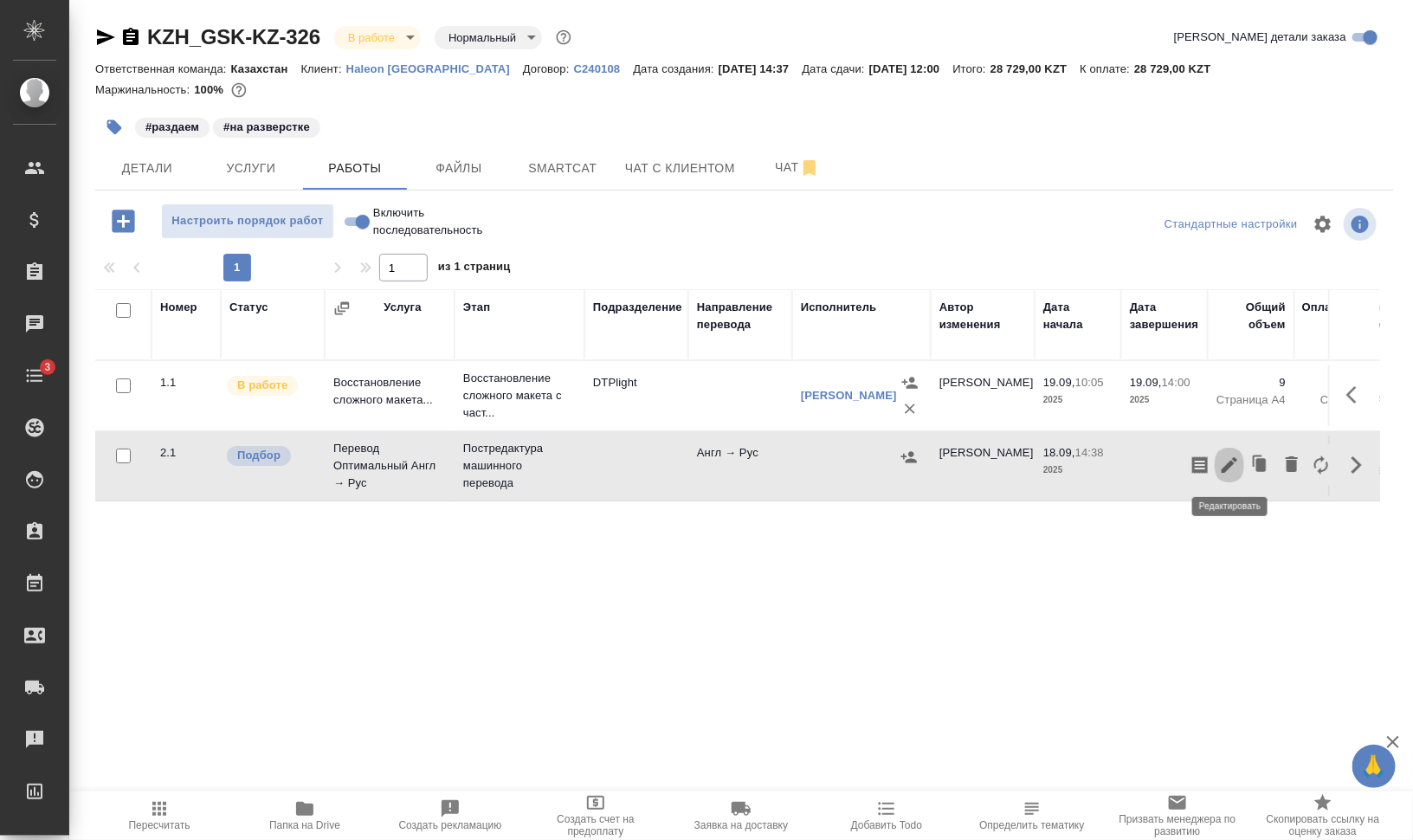
click at [1223, 466] on icon "button" at bounding box center [1230, 465] width 16 height 16
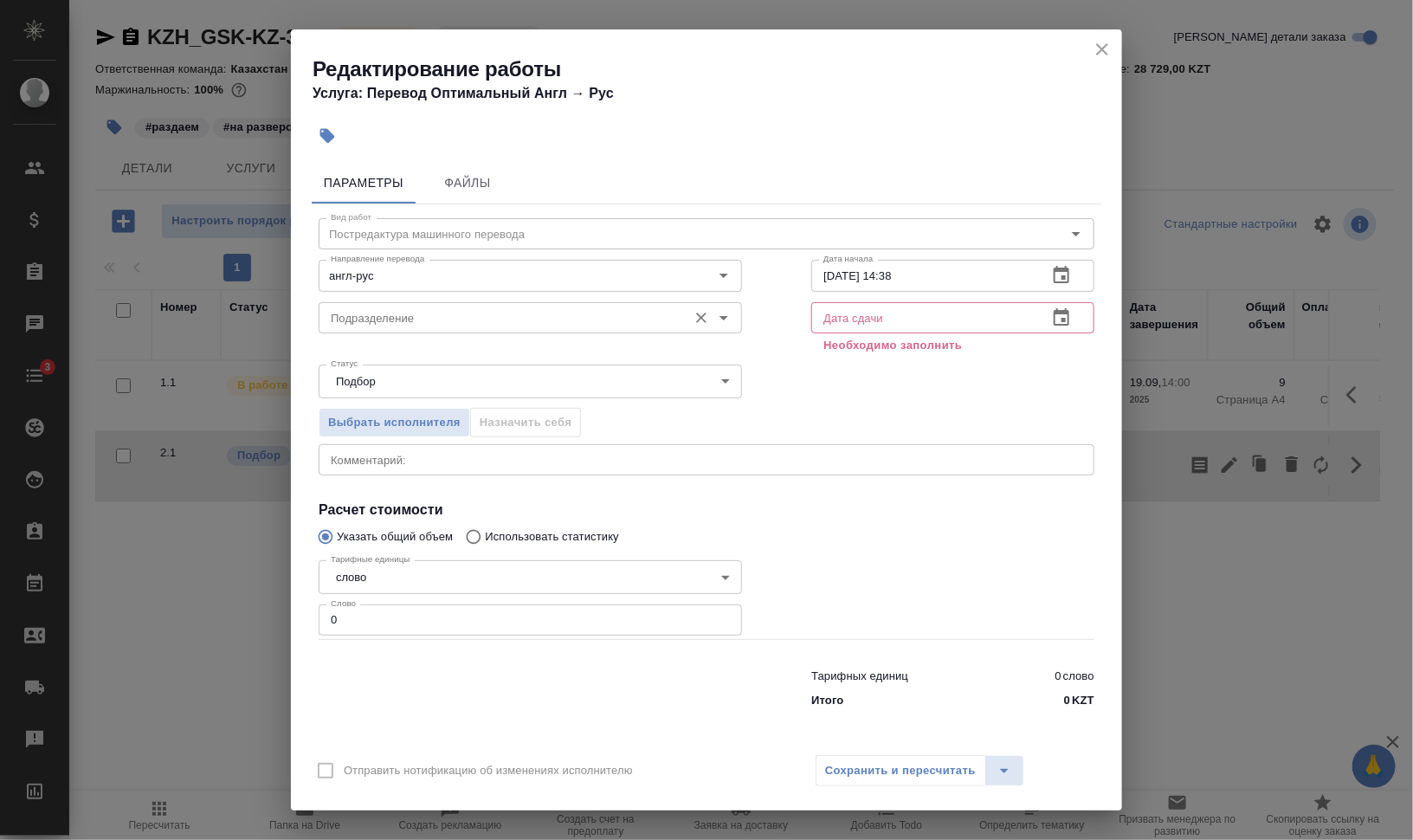
click at [386, 297] on div "Подразделение Подразделение" at bounding box center [530, 316] width 424 height 42
click at [432, 311] on input "Подразделение" at bounding box center [501, 317] width 355 height 20
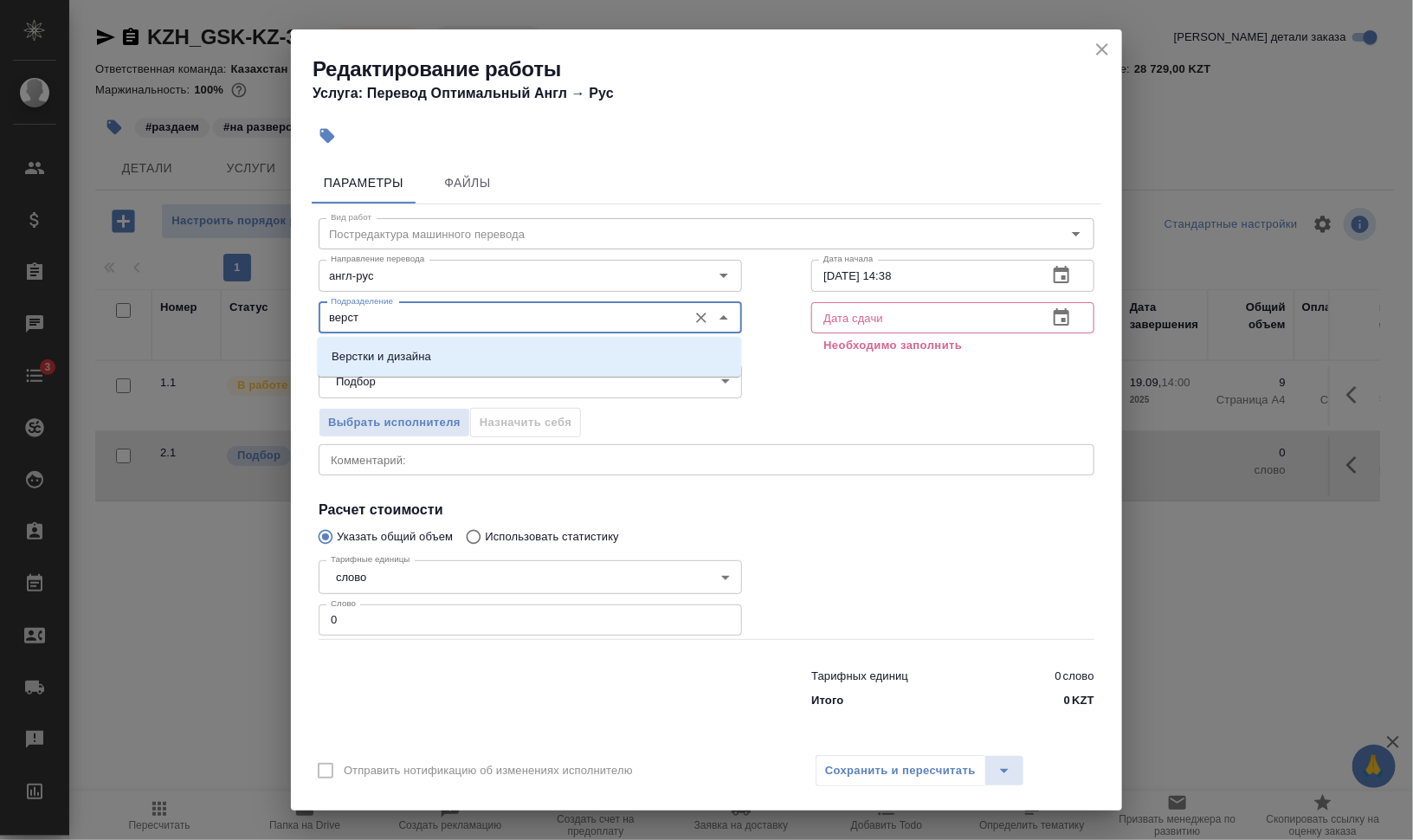
type input "верст"
click at [845, 166] on div "Параметры Файлы" at bounding box center [706, 182] width 789 height 42
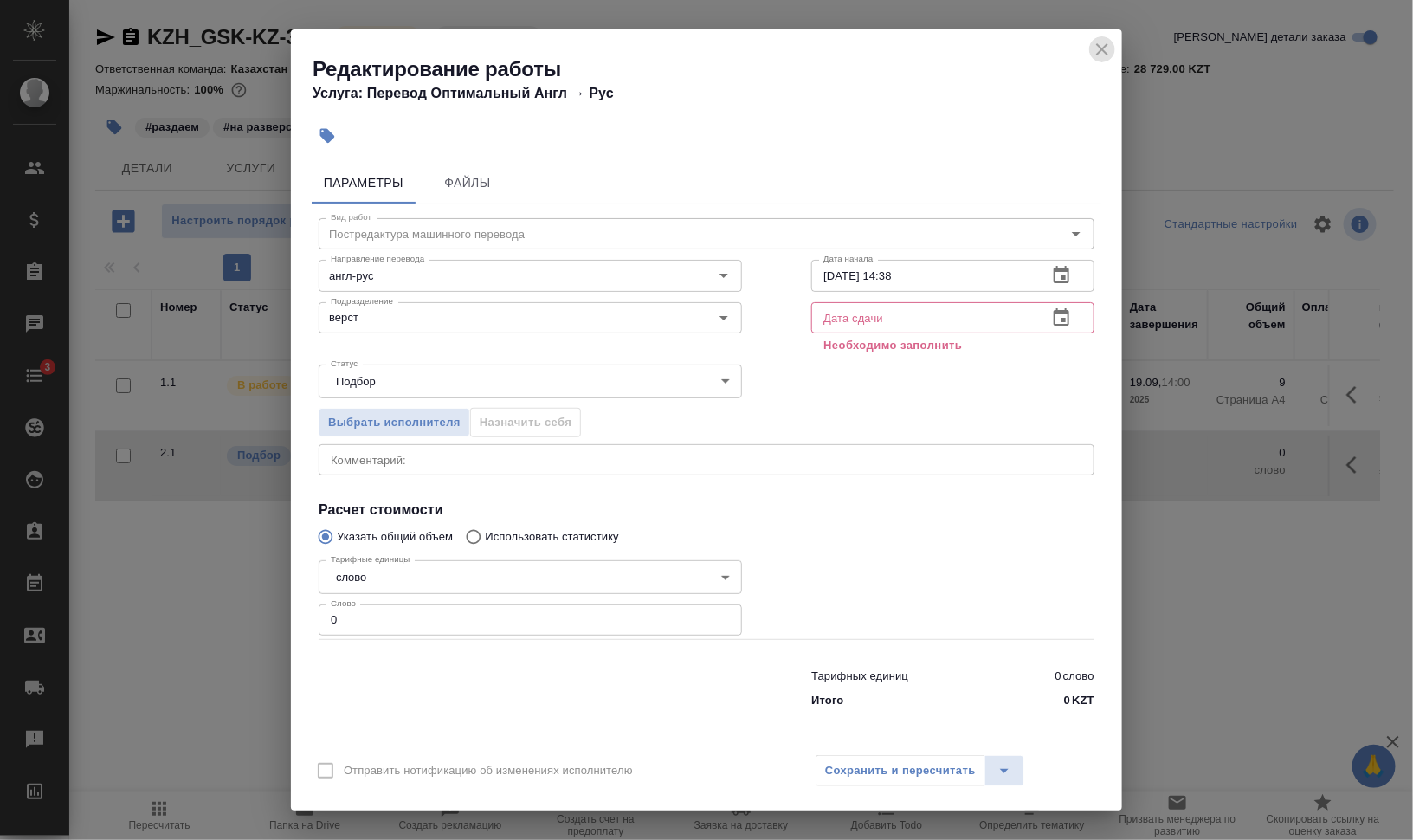
click at [1096, 52] on icon "close" at bounding box center [1102, 49] width 20 height 20
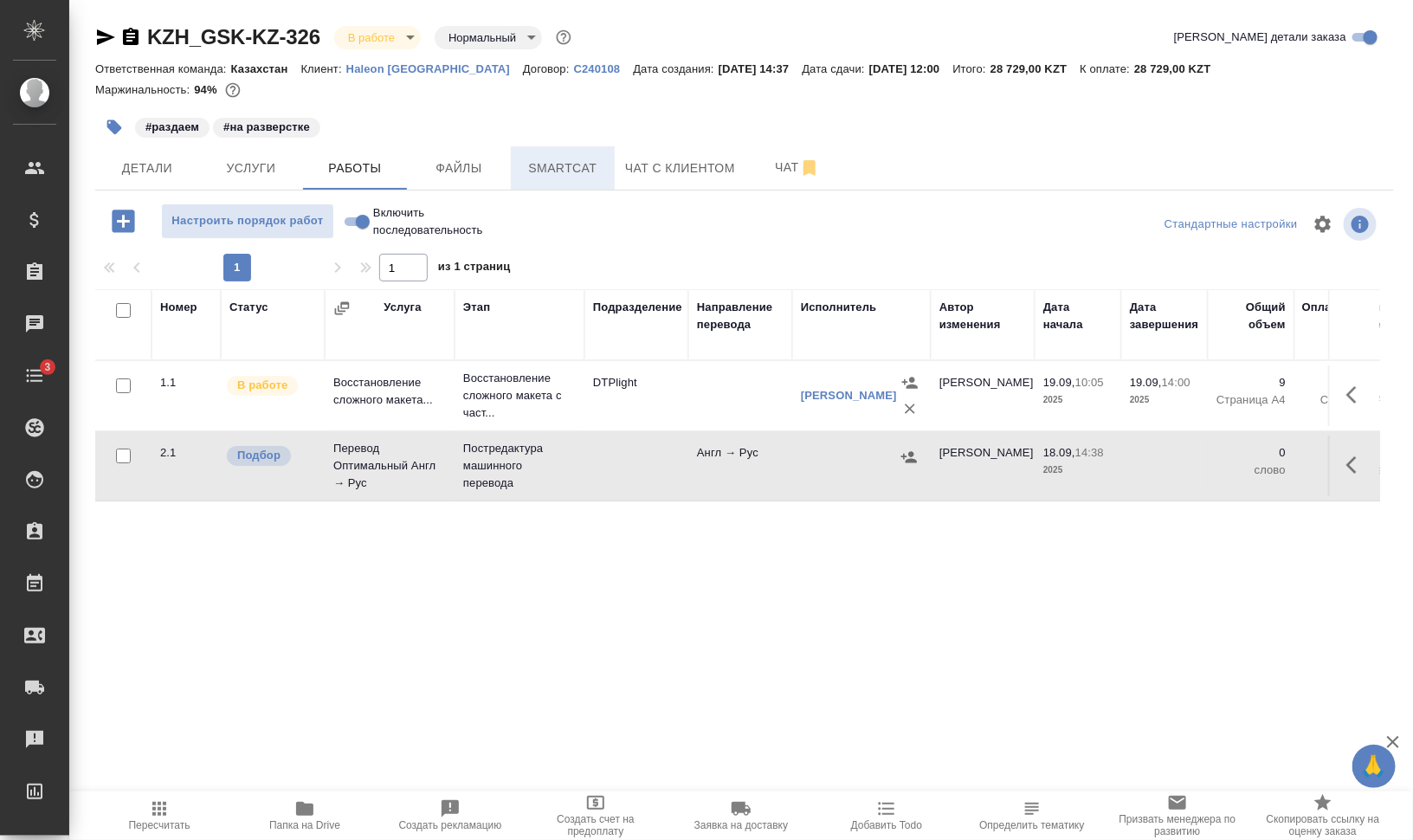
click at [558, 161] on span "Smartcat" at bounding box center [562, 168] width 83 height 21
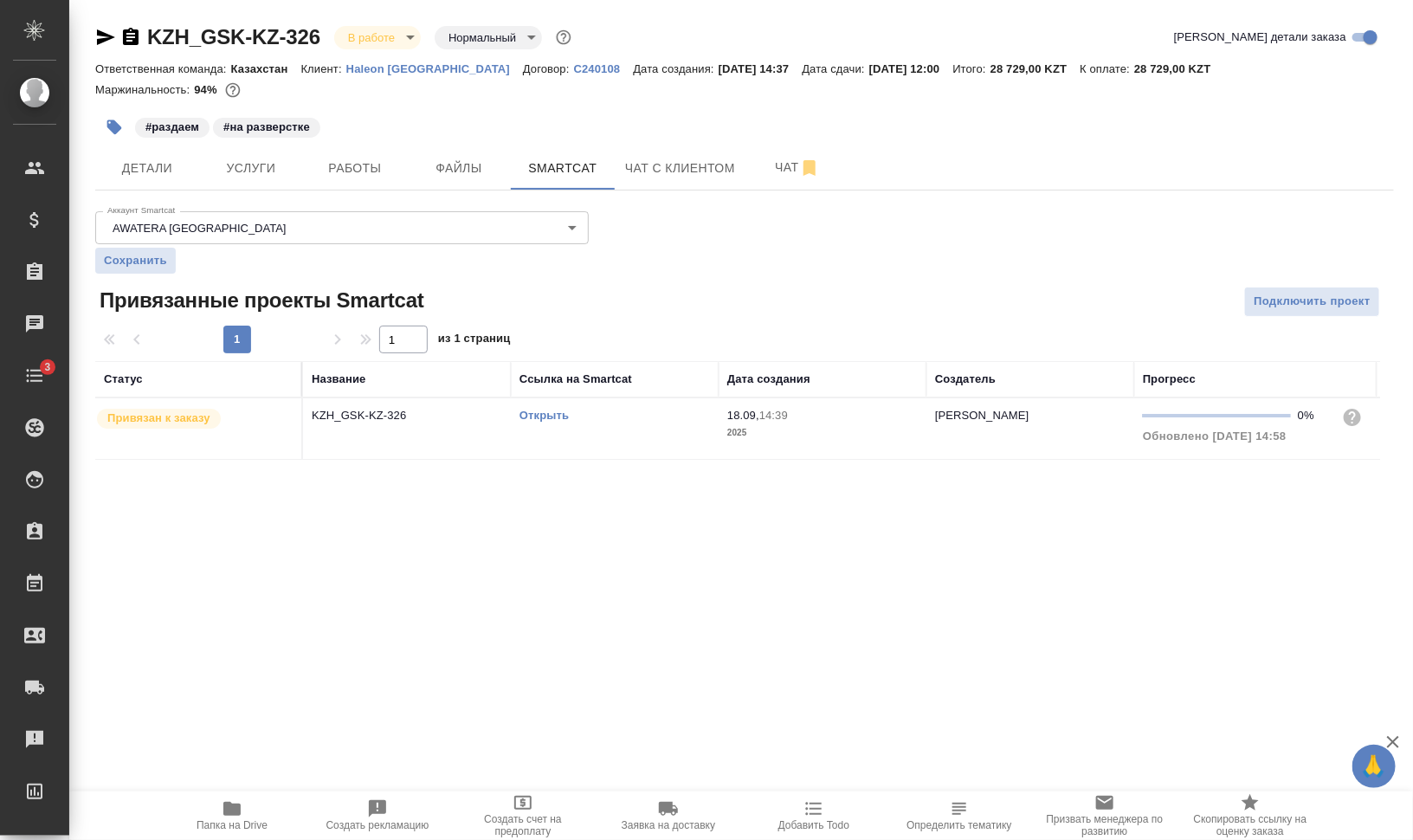
click at [525, 412] on link "Открыть" at bounding box center [544, 415] width 49 height 13
click at [545, 414] on link "Открыть" at bounding box center [544, 415] width 49 height 13
click at [346, 164] on span "Работы" at bounding box center [354, 168] width 83 height 21
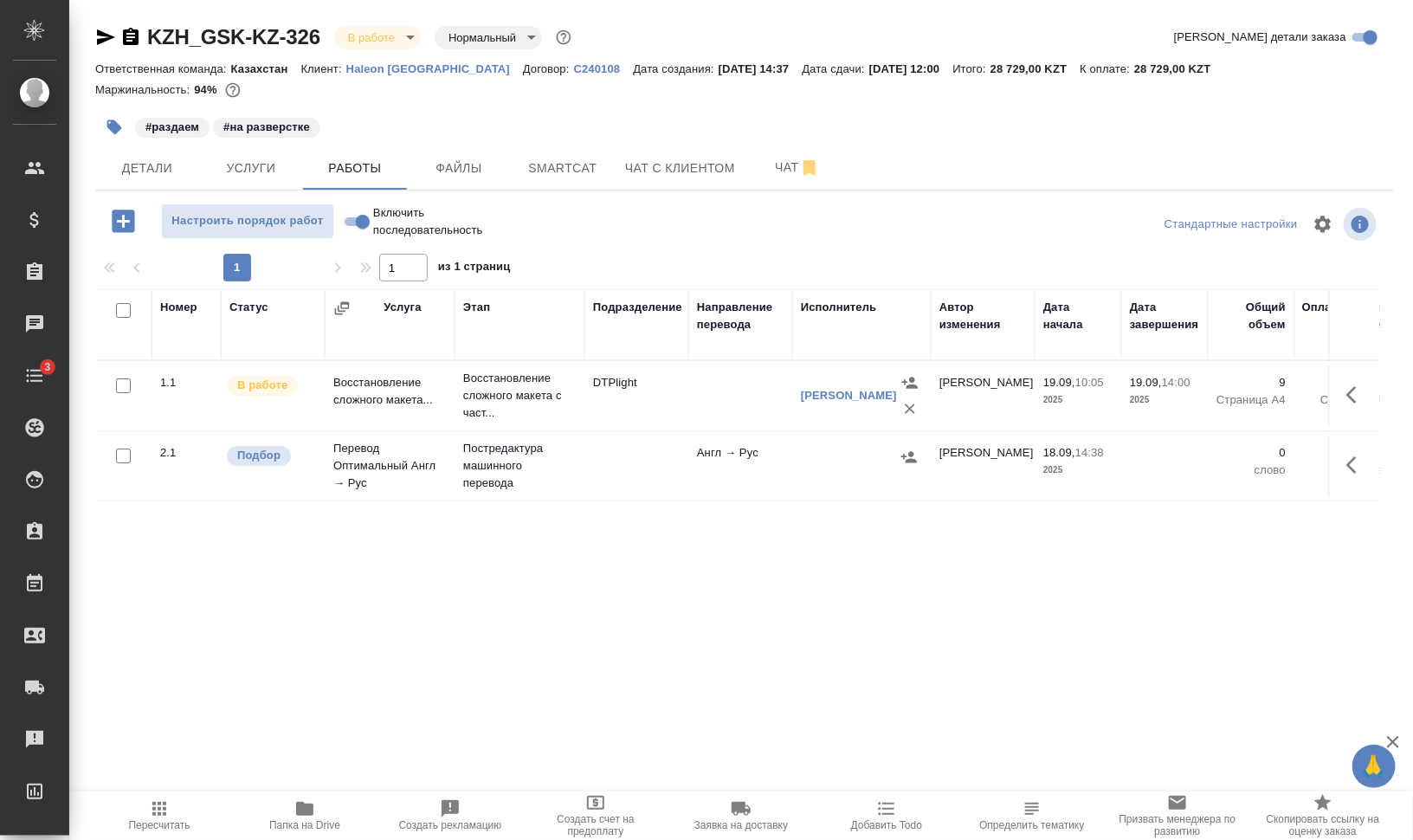
click at [1361, 466] on icon "button" at bounding box center [1356, 464] width 20 height 20
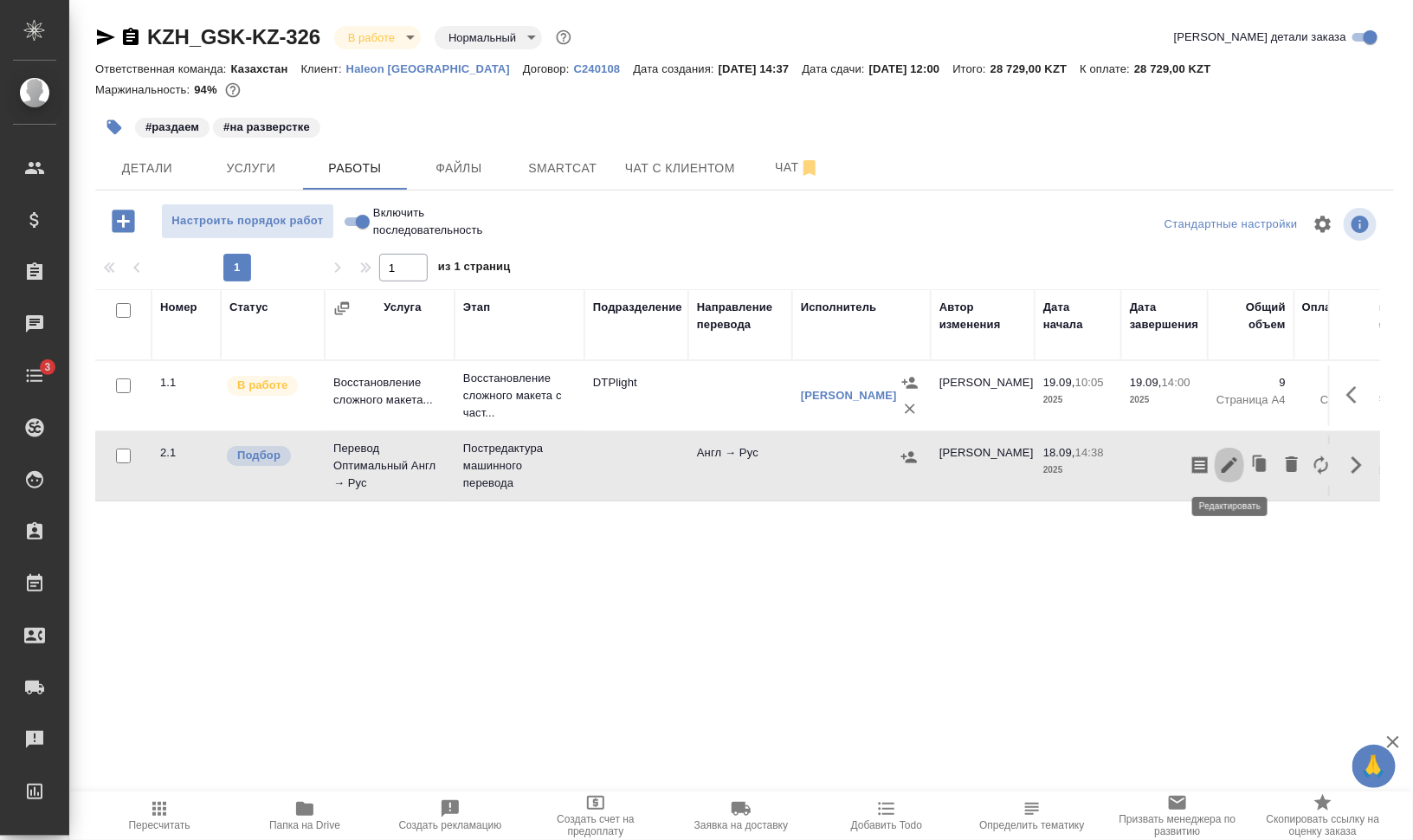
click at [1223, 459] on icon "button" at bounding box center [1229, 464] width 20 height 20
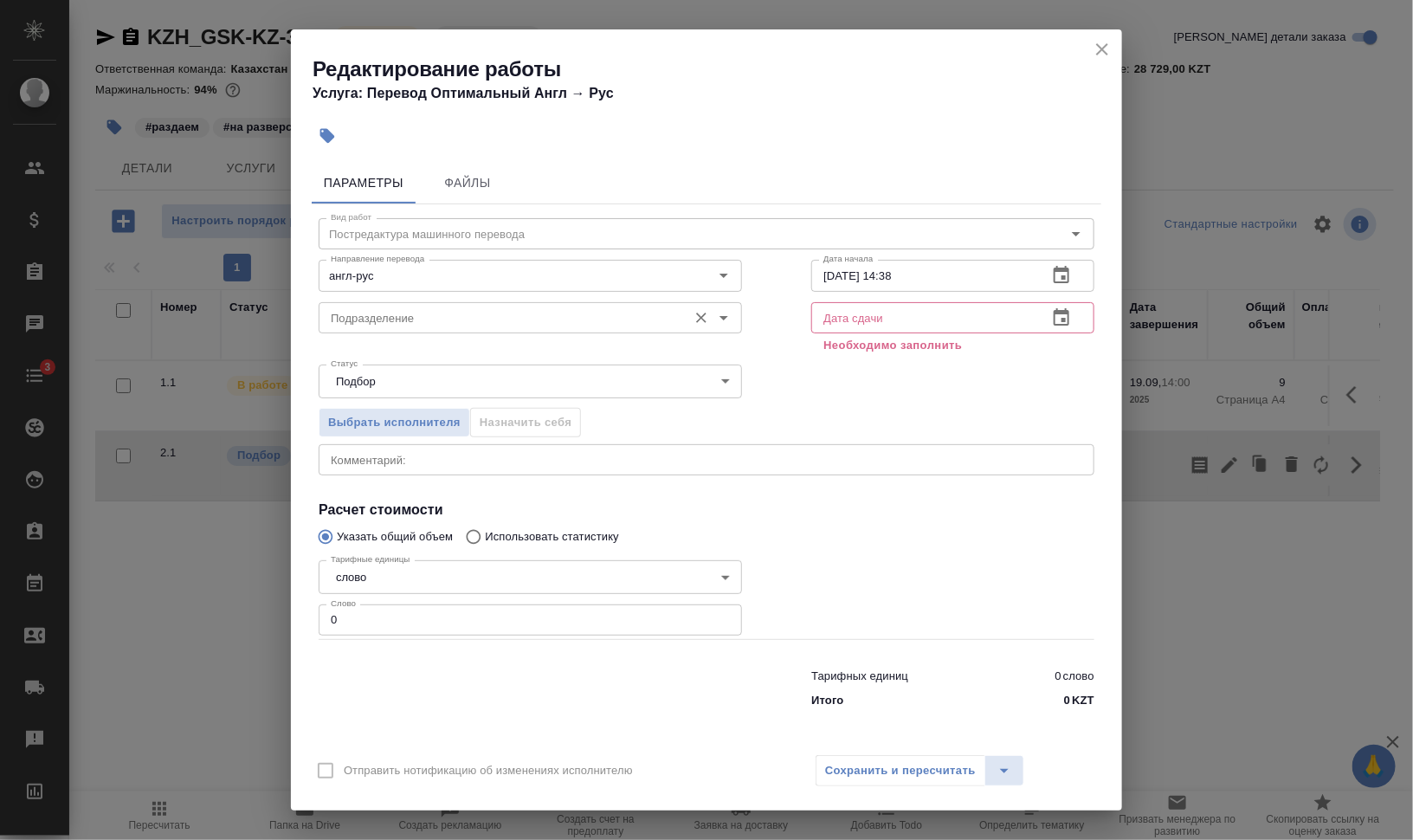
click at [372, 323] on input "Подразделение" at bounding box center [501, 317] width 355 height 20
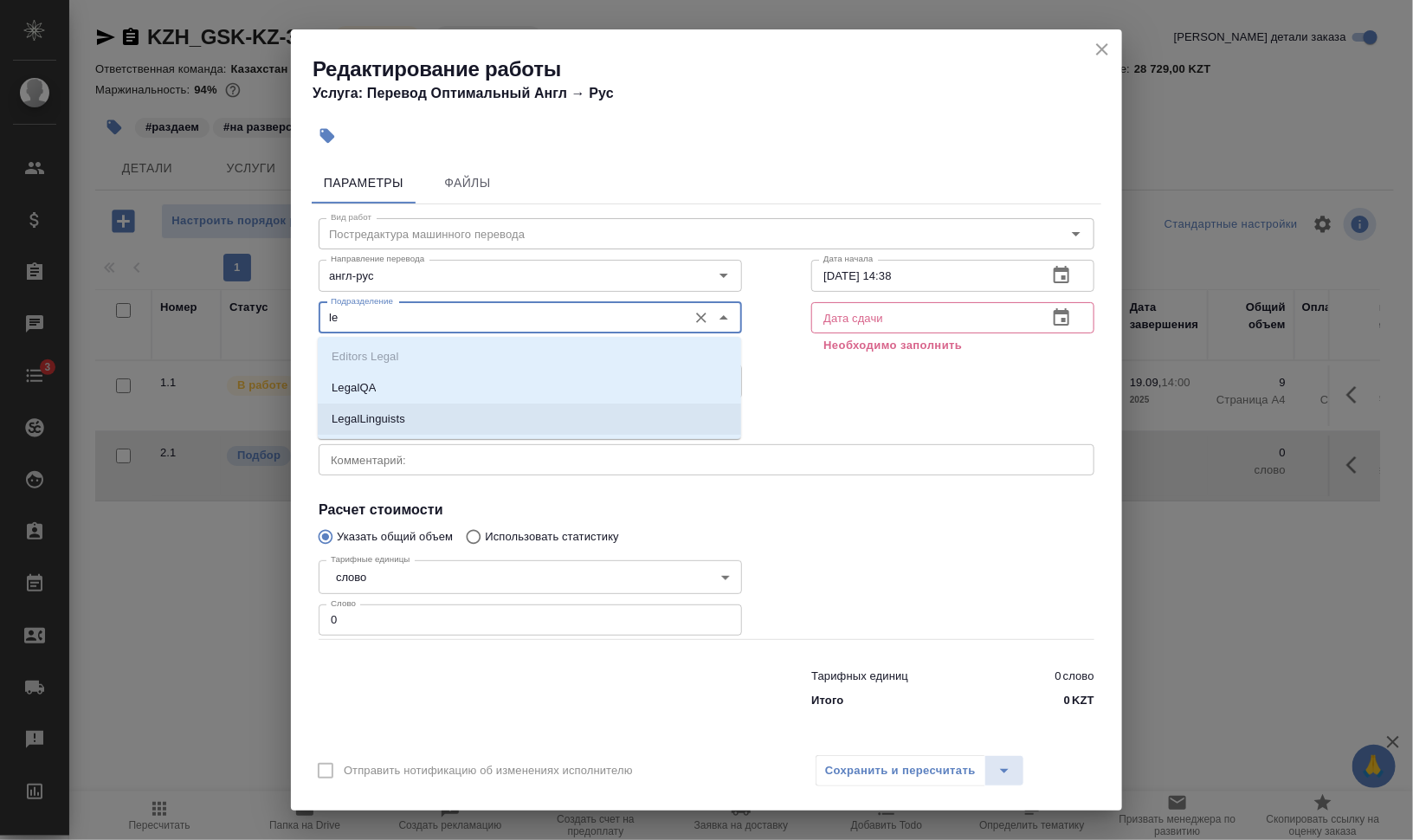
drag, startPoint x: 424, startPoint y: 422, endPoint x: 425, endPoint y: 412, distance: 10.0
click at [423, 423] on li "LegalLinguists" at bounding box center [529, 418] width 424 height 31
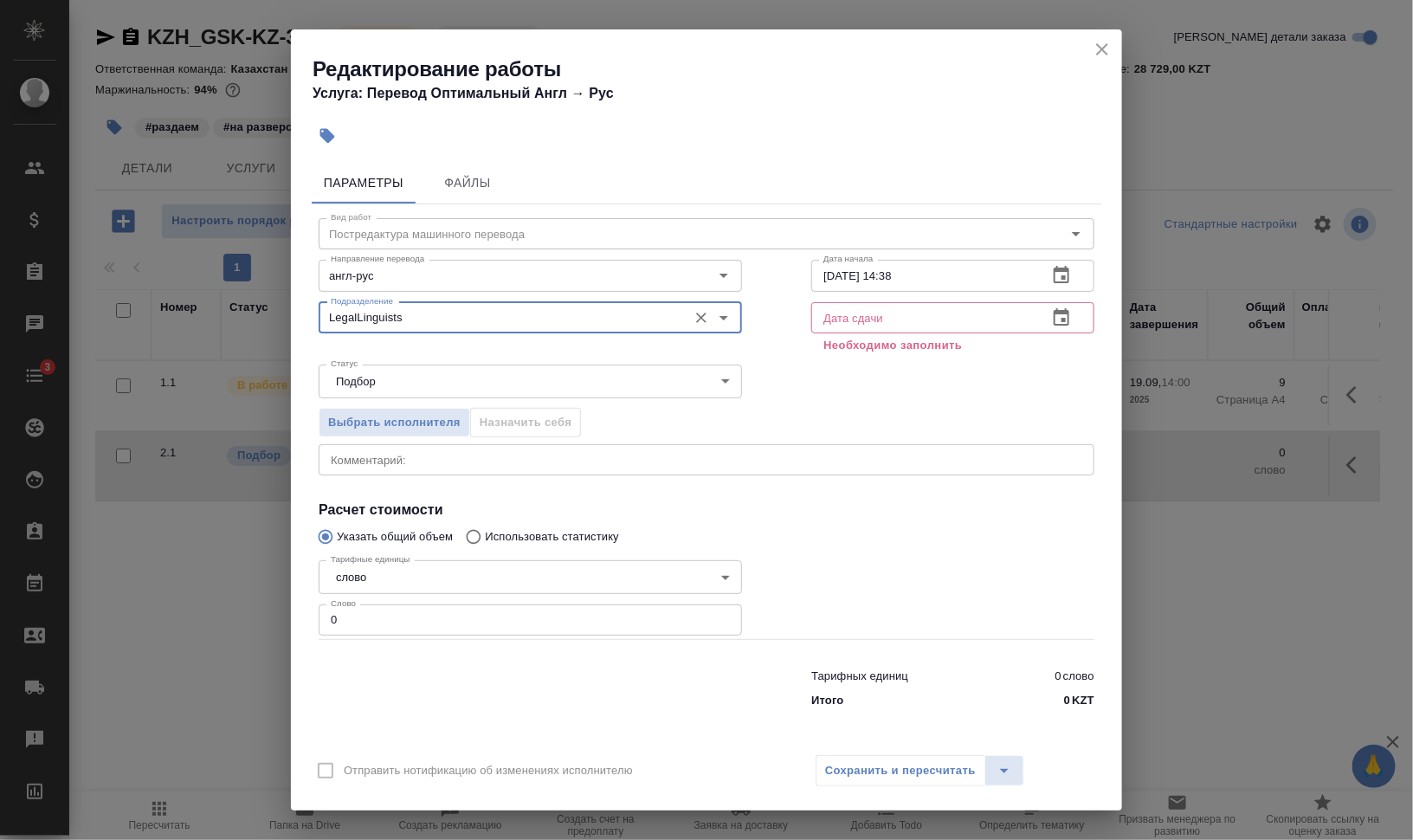
type input "LegalLinguists"
click at [431, 379] on body "🙏 .cls-1 fill:#fff; AWATERA Валеев Динар Клиенты Спецификации Заказы 0 Чаты 3 T…" at bounding box center [706, 489] width 1413 height 979
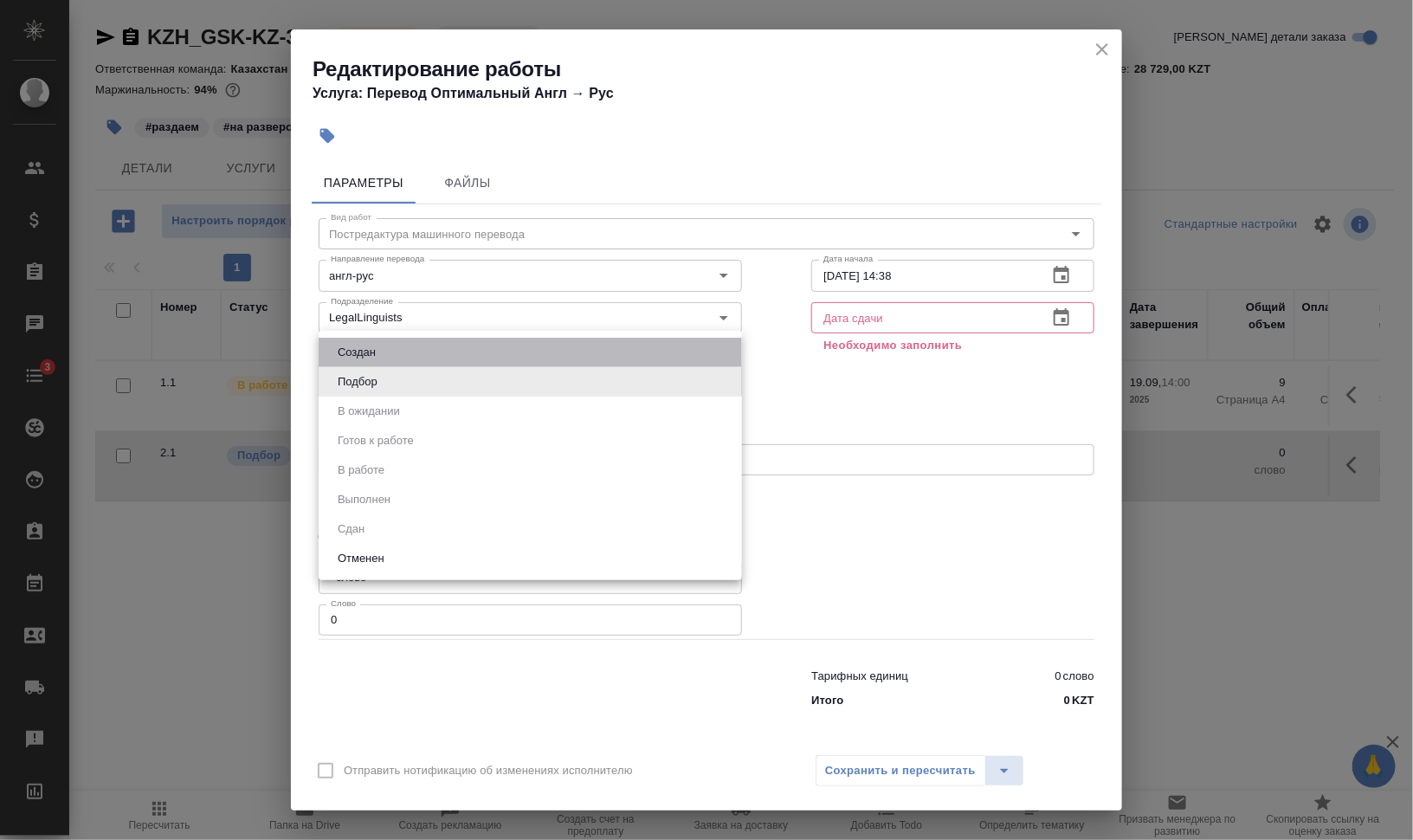
click at [416, 351] on li "Создан" at bounding box center [530, 351] width 424 height 29
type input "created"
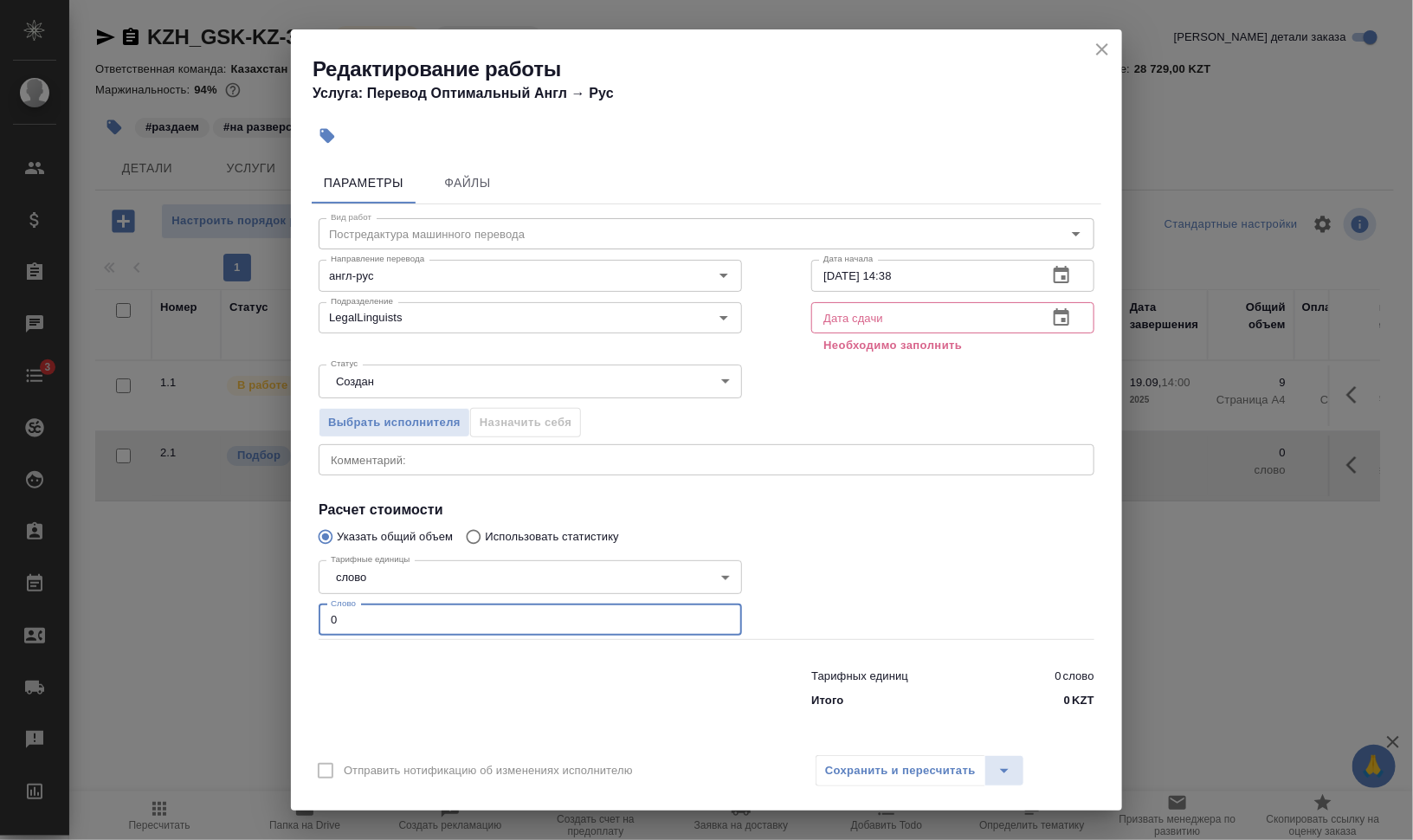
drag, startPoint x: 359, startPoint y: 613, endPoint x: 308, endPoint y: 608, distance: 51.2
click at [310, 608] on div "Параметры Файлы Вид работ Постредактура машинного перевода Вид работ Направлени…" at bounding box center [706, 448] width 831 height 588
type input "200"
click at [957, 558] on div at bounding box center [953, 596] width 352 height 155
click at [870, 327] on input "text" at bounding box center [922, 318] width 222 height 31
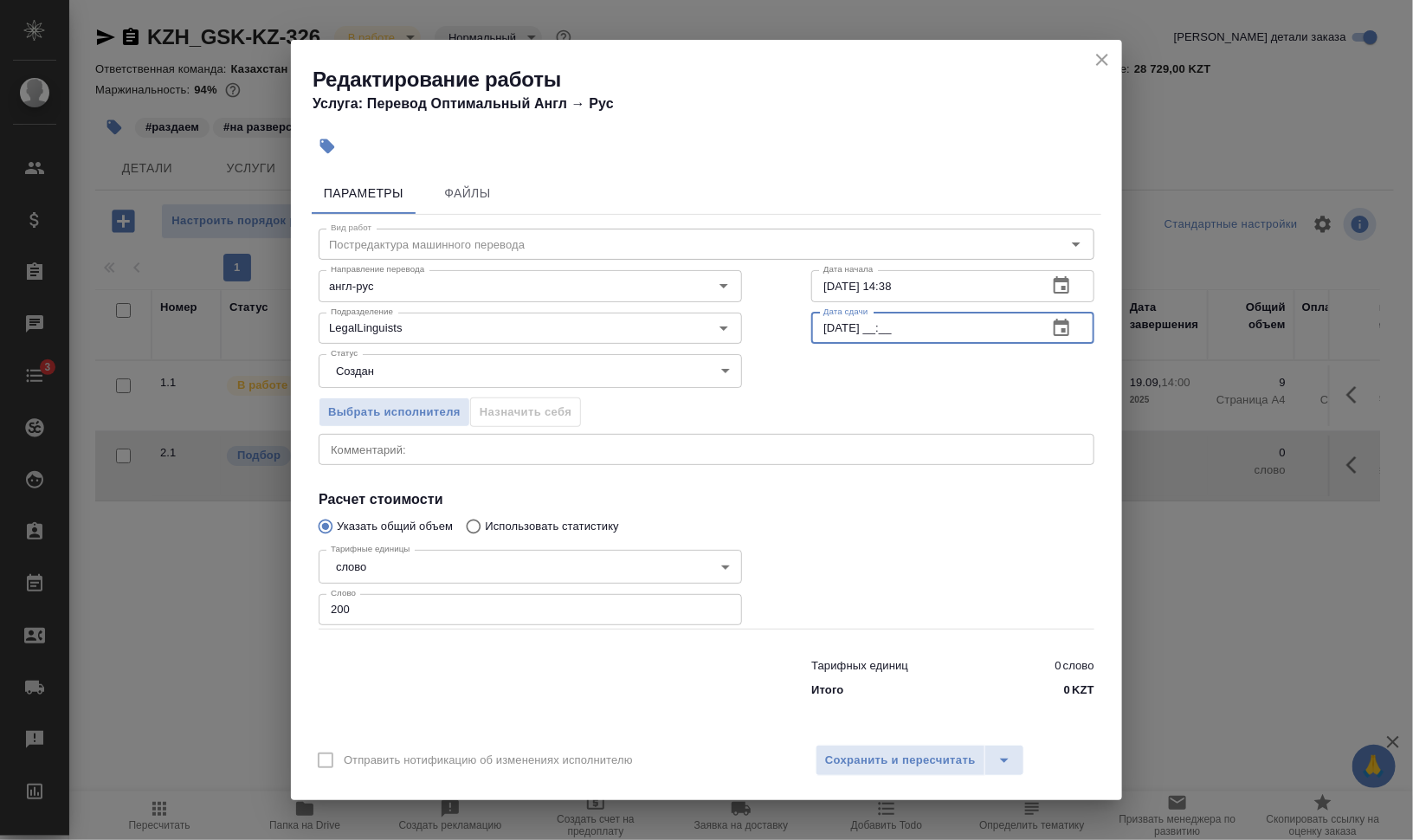
drag, startPoint x: 884, startPoint y: 330, endPoint x: 929, endPoint y: 335, distance: 45.3
click at [884, 330] on input "22.09.2025 __:__" at bounding box center [922, 327] width 222 height 31
type input "22.09.2025 12:00"
click at [1048, 549] on div at bounding box center [953, 586] width 352 height 155
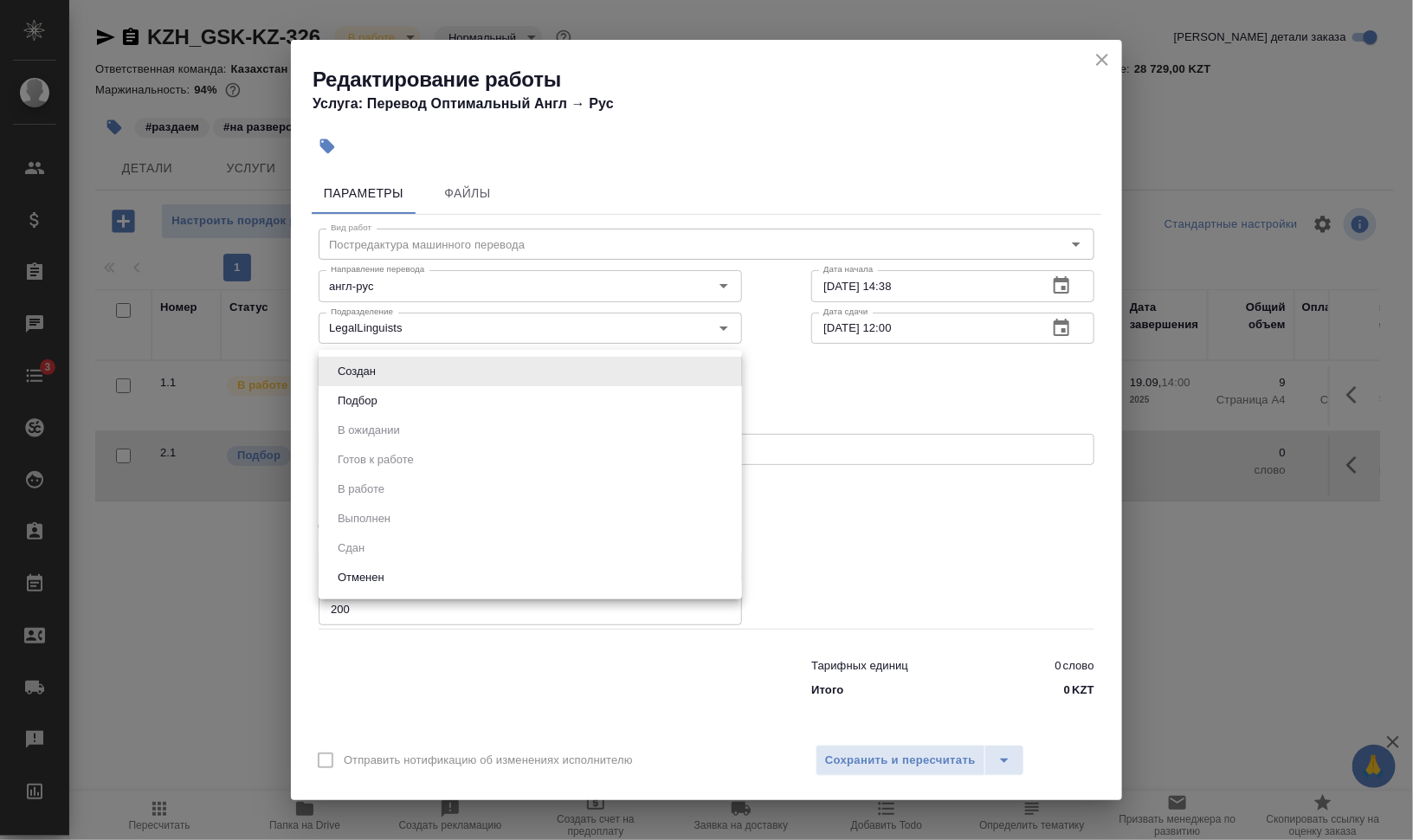
click at [492, 364] on body "🙏 .cls-1 fill:#fff; AWATERA Валеев Динар Клиенты Спецификации Заказы 0 Чаты 3 T…" at bounding box center [706, 489] width 1413 height 979
click at [866, 397] on div at bounding box center [706, 420] width 1413 height 840
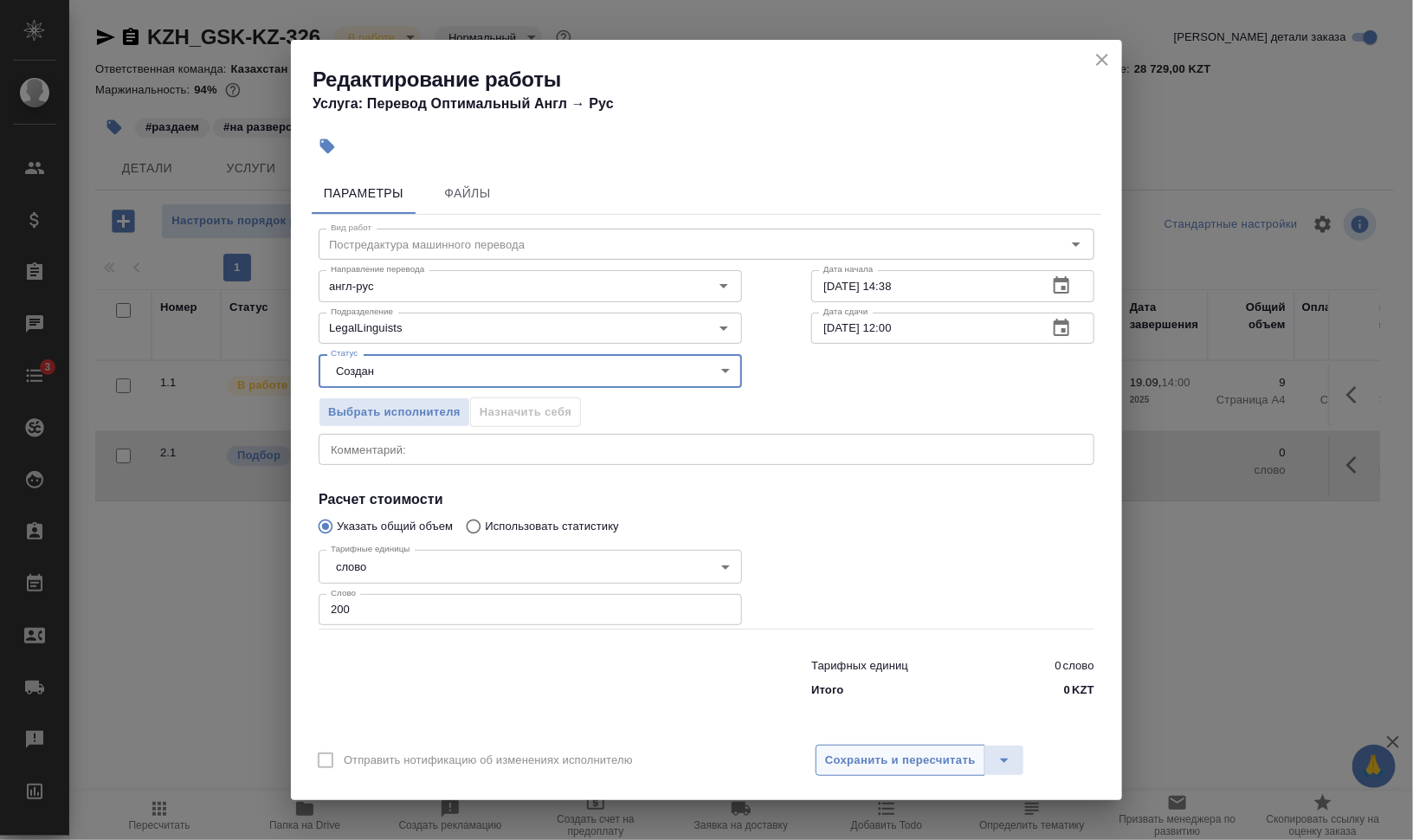
click at [896, 767] on span "Сохранить и пересчитать" at bounding box center [900, 760] width 150 height 20
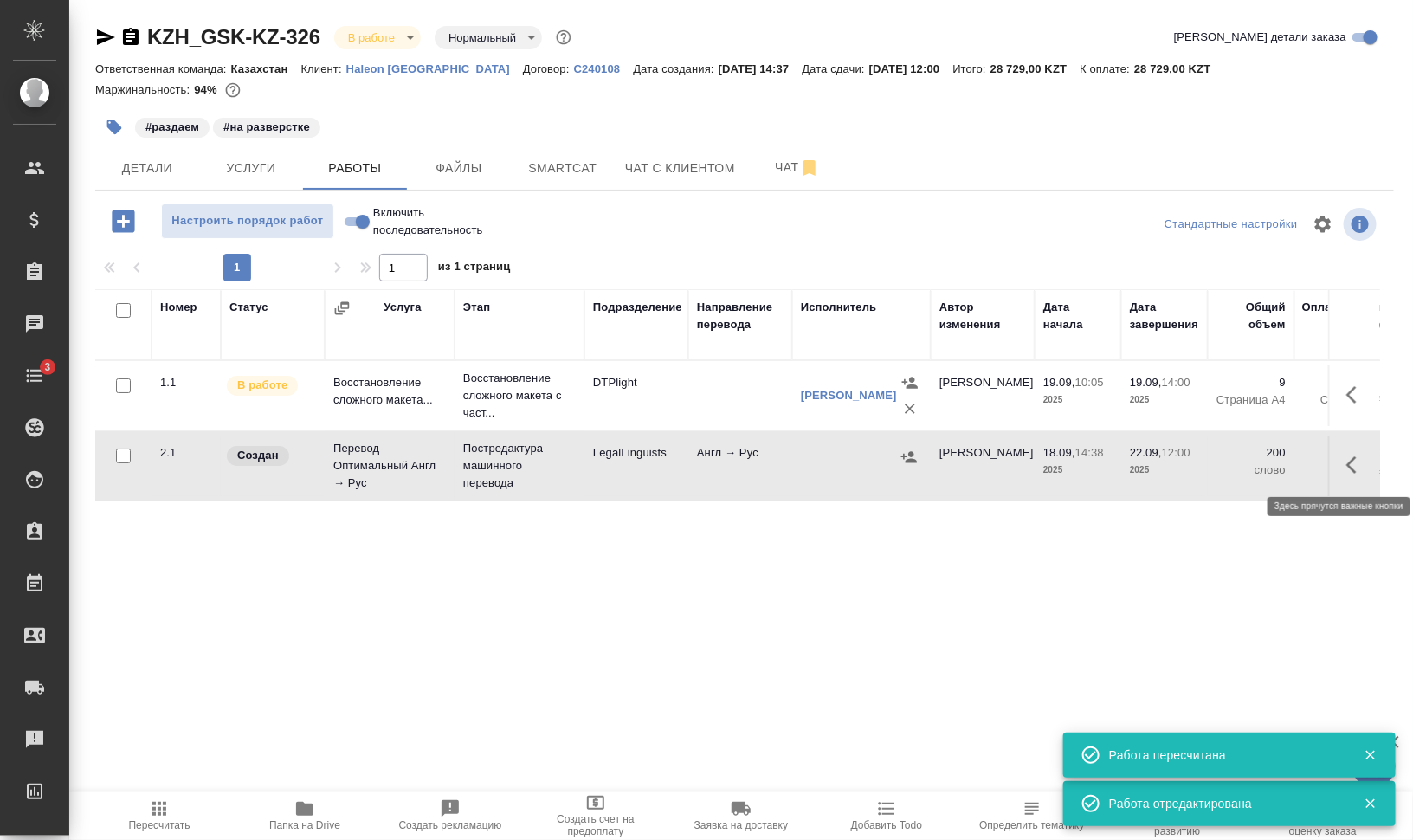
click at [1361, 462] on icon "button" at bounding box center [1356, 464] width 20 height 20
click at [1196, 467] on icon "button" at bounding box center [1199, 464] width 20 height 20
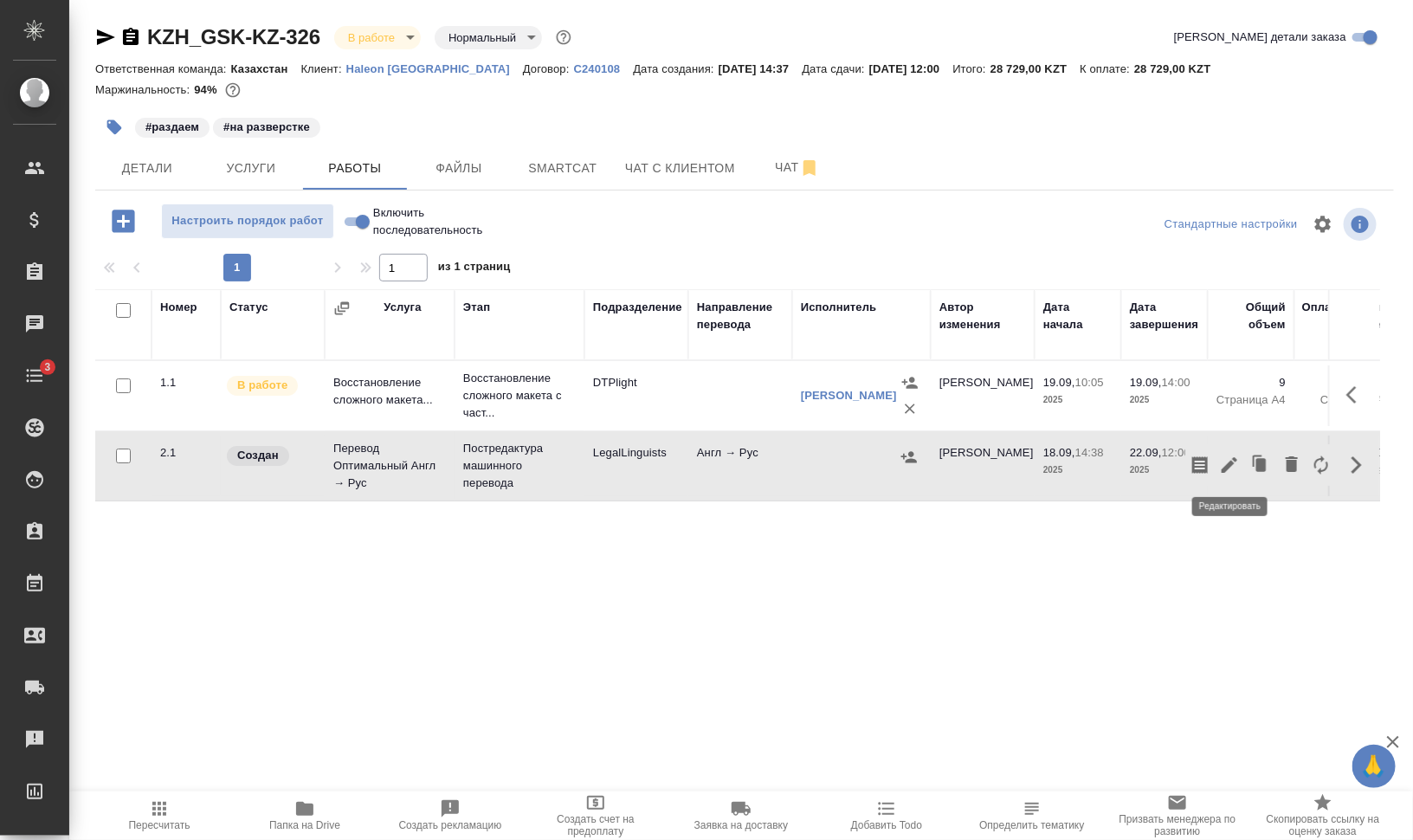
click at [1231, 466] on icon "button" at bounding box center [1229, 464] width 20 height 20
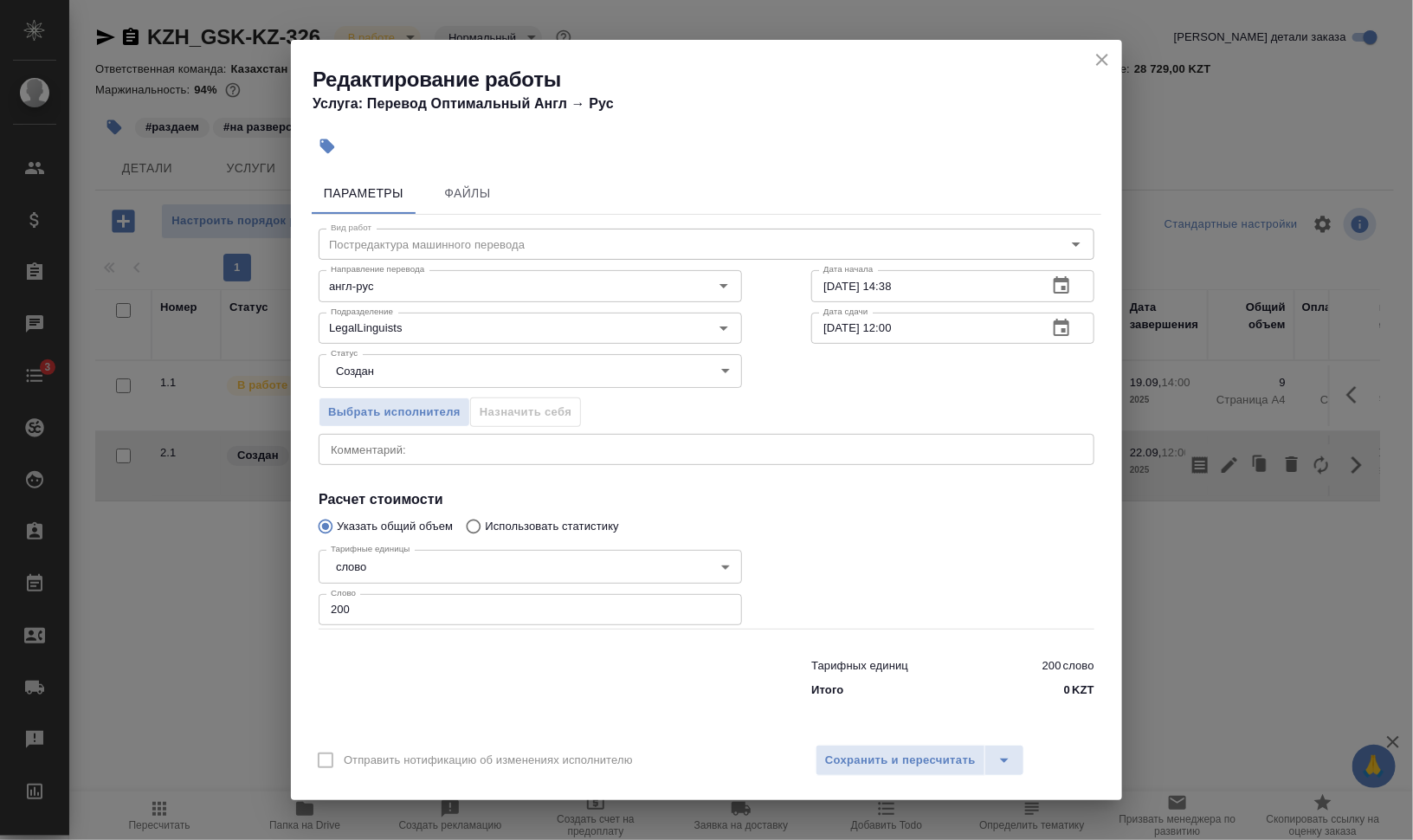
click at [1109, 56] on icon "close" at bounding box center [1102, 59] width 20 height 20
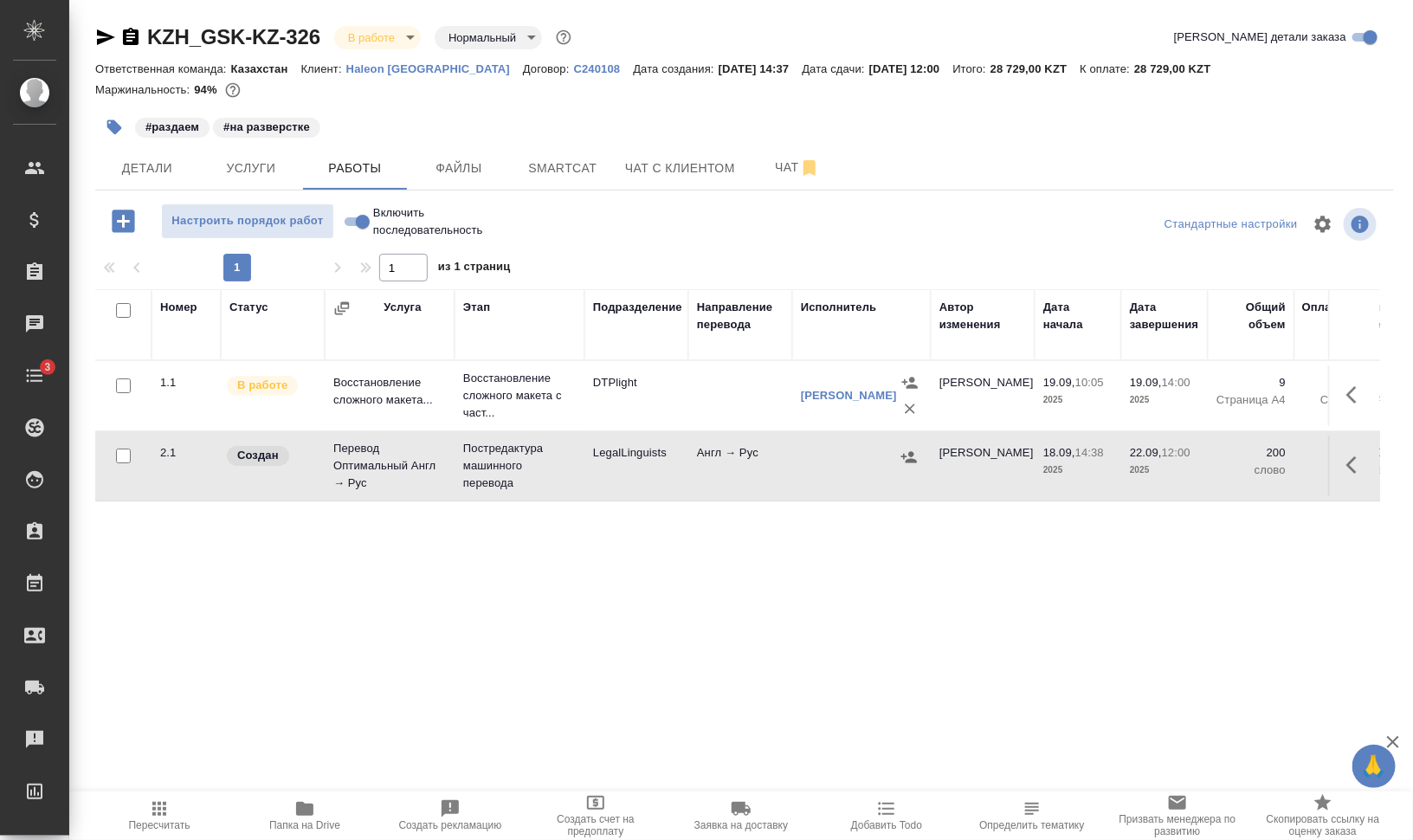
click at [1349, 452] on button "button" at bounding box center [1356, 464] width 42 height 42
click at [1231, 457] on icon "button" at bounding box center [1229, 464] width 20 height 20
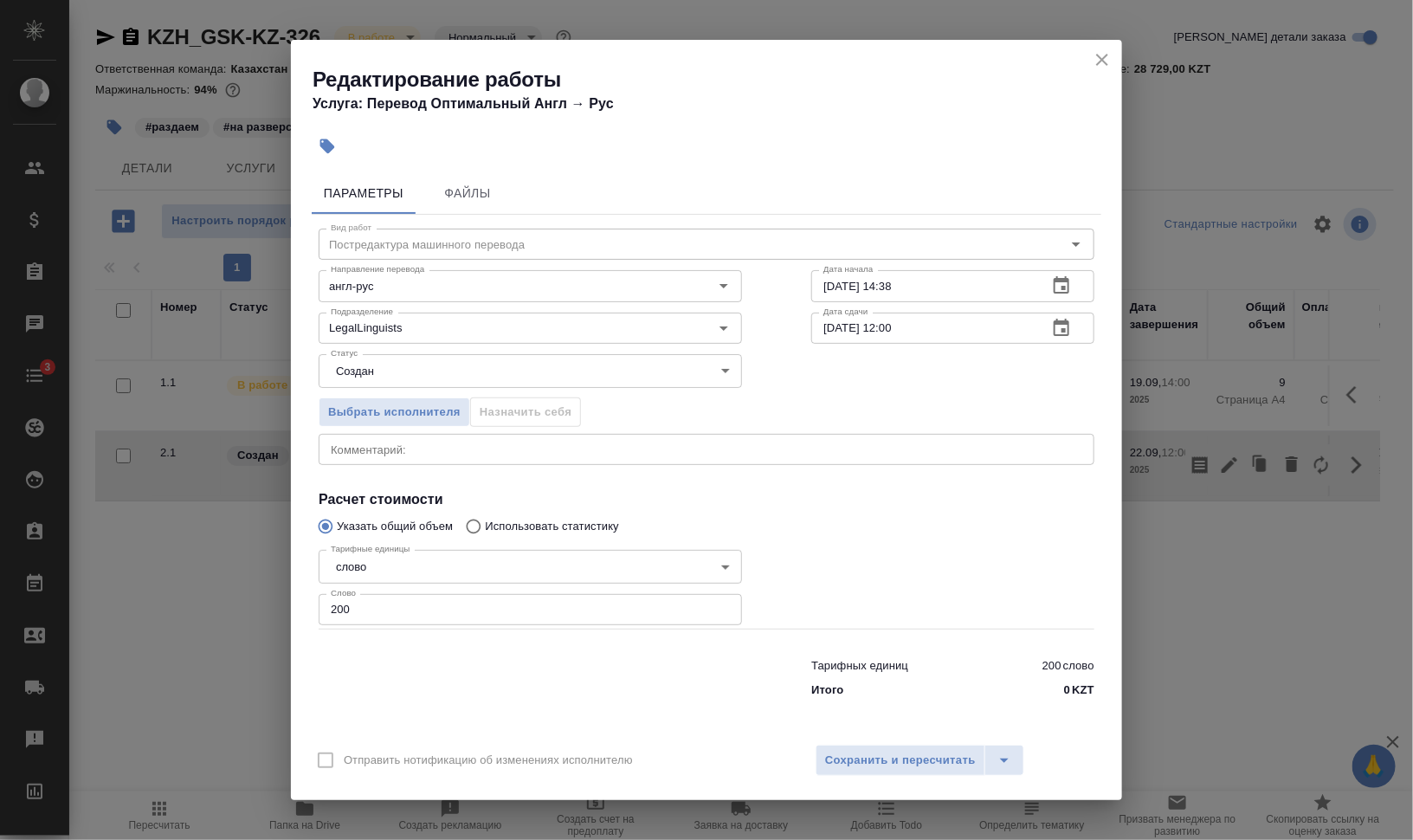
click at [377, 456] on div "x Комментарий:" at bounding box center [706, 448] width 776 height 31
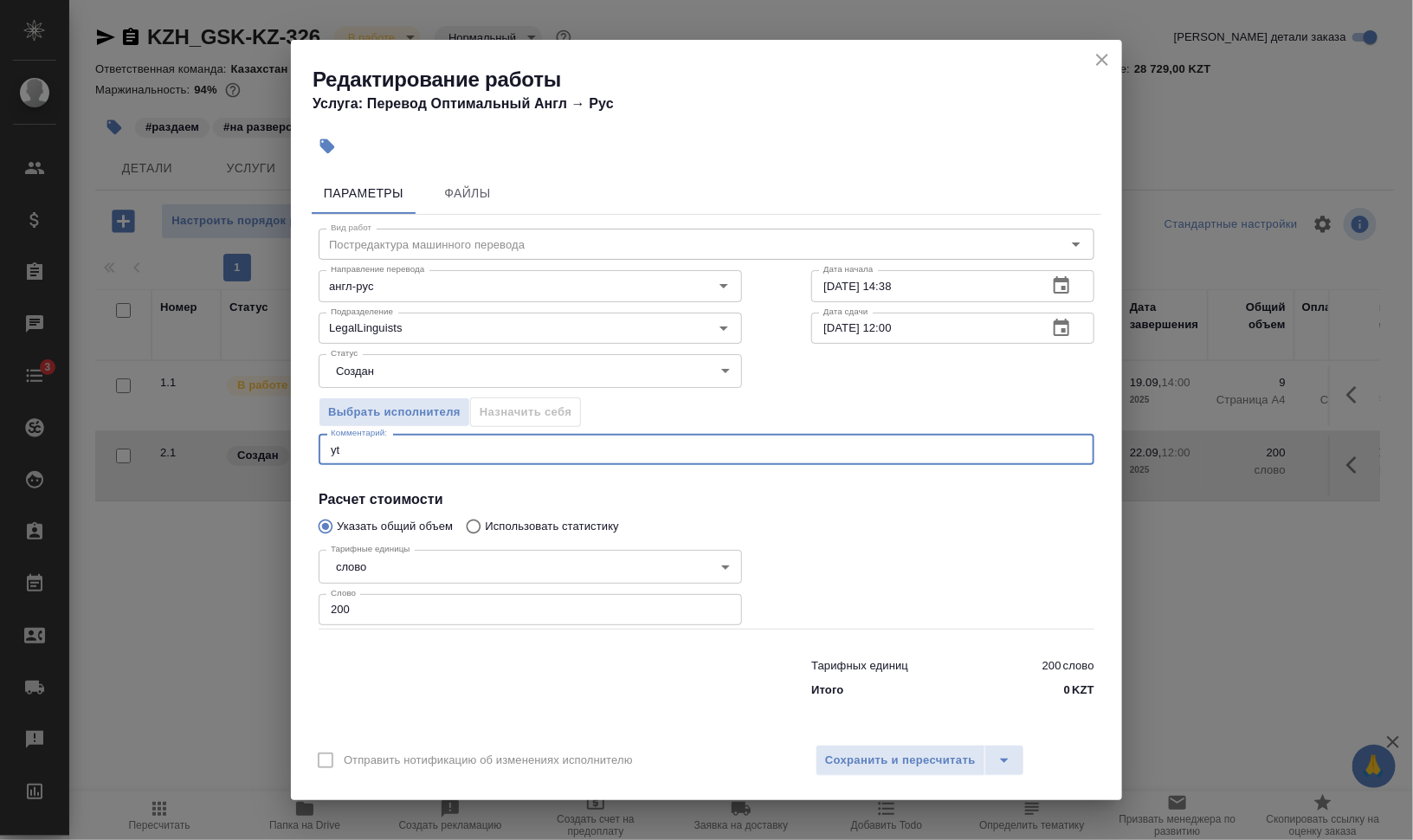
type textarea "y"
type textarea "н"
click at [844, 366] on div "Выбрать исполнителя Назначить себя" at bounding box center [706, 409] width 844 height 106
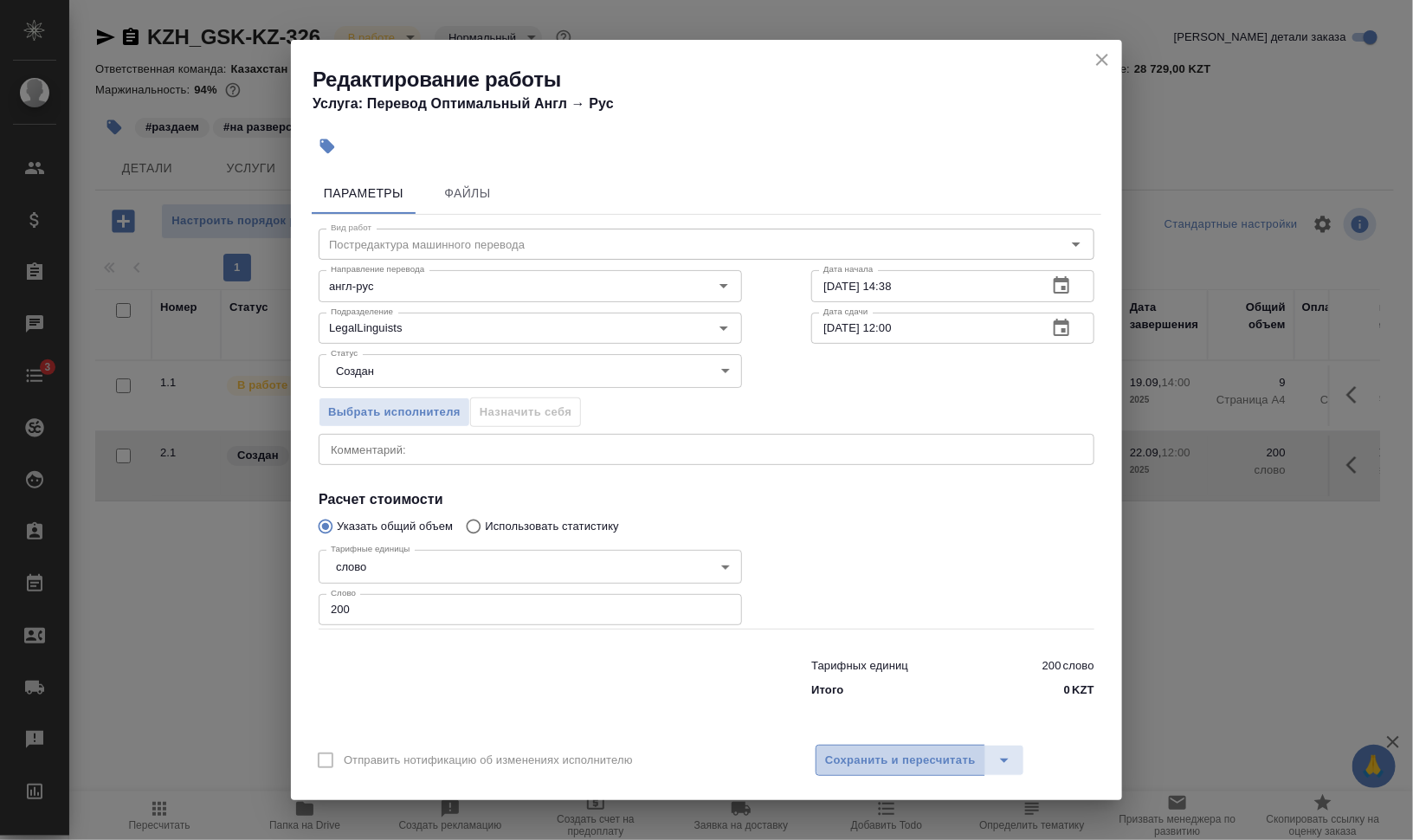
click at [884, 771] on button "Сохранить и пересчитать" at bounding box center [900, 760] width 170 height 31
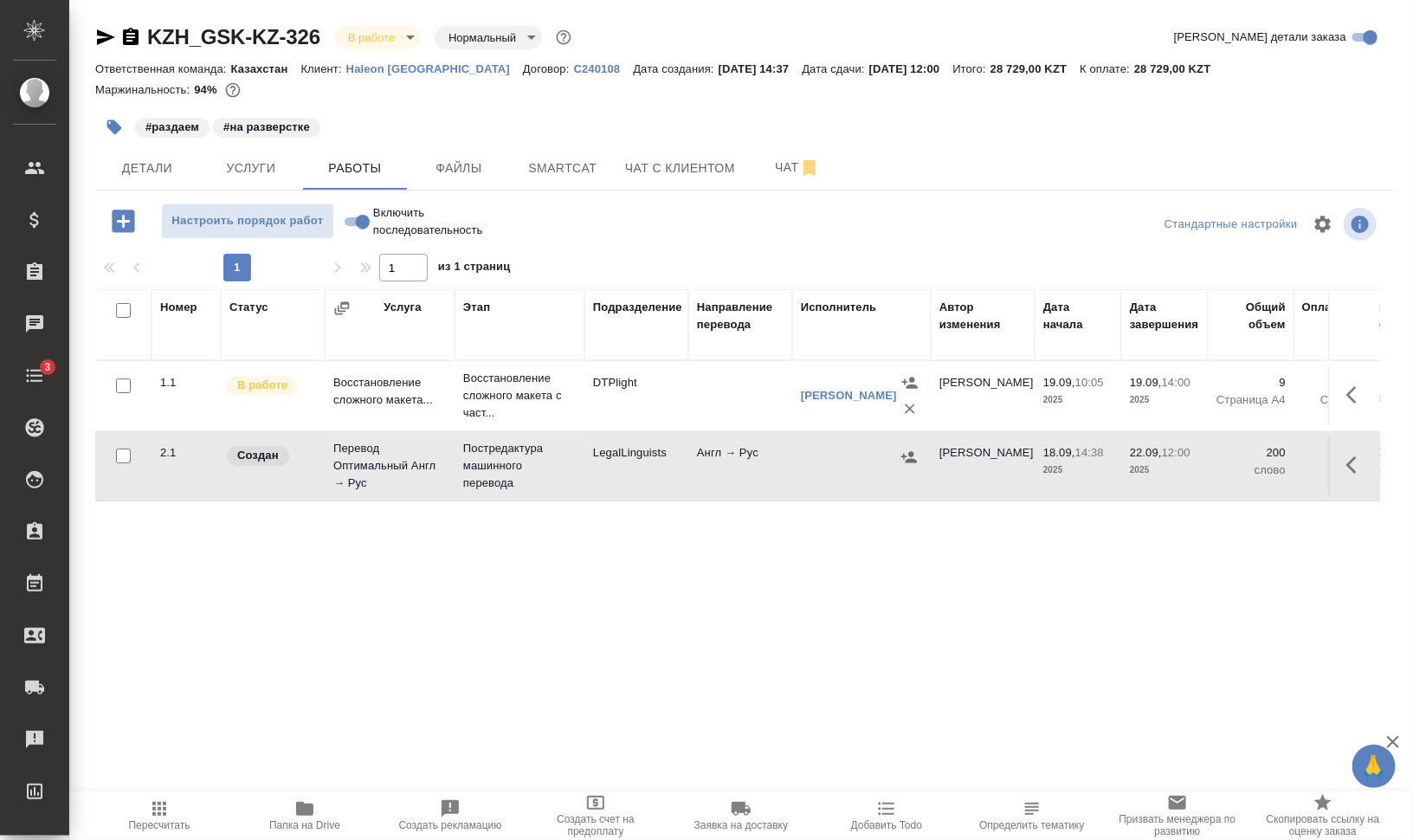
click at [911, 453] on icon "button" at bounding box center [909, 456] width 16 height 12
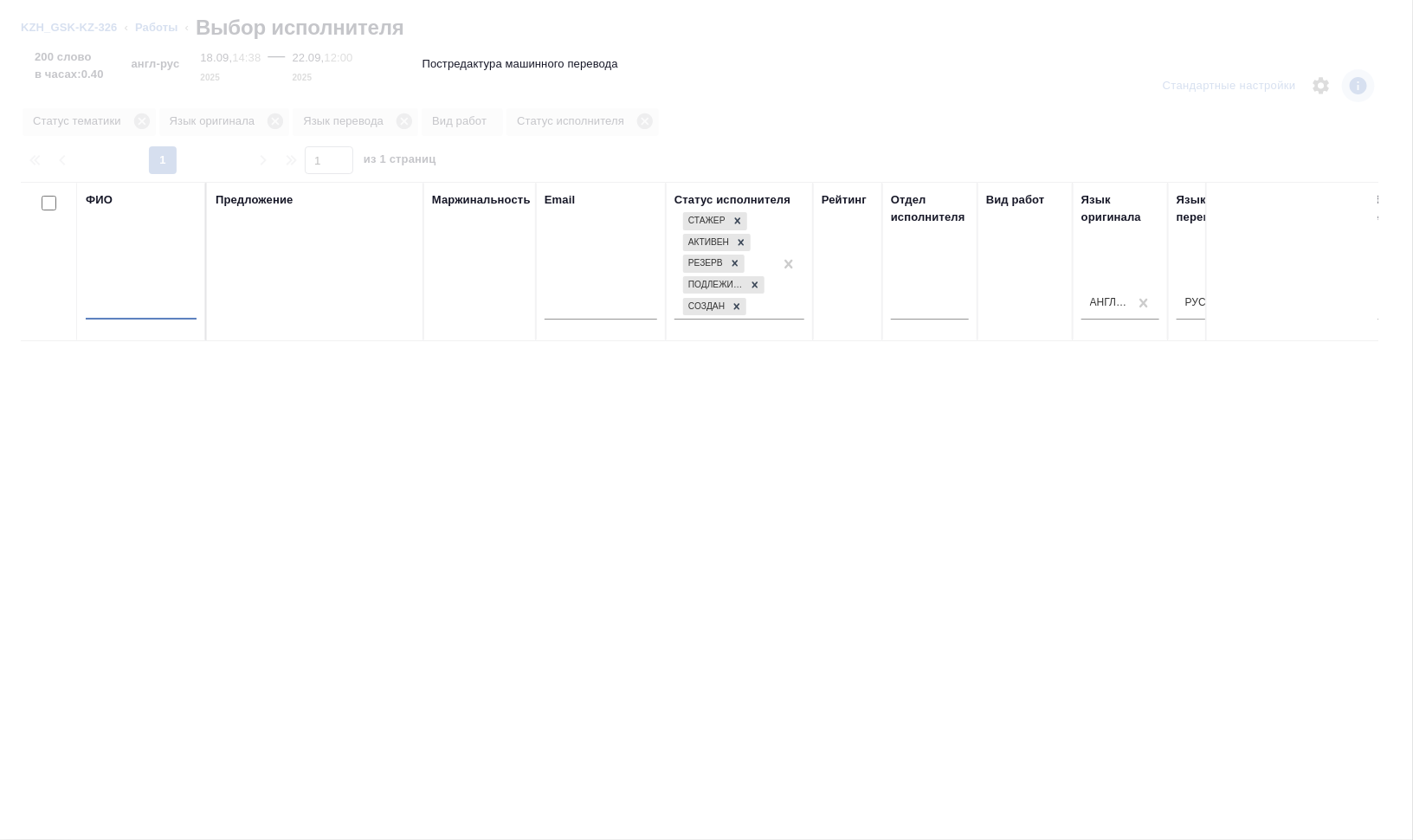
click at [149, 317] on input "text" at bounding box center [141, 309] width 111 height 21
type input "с"
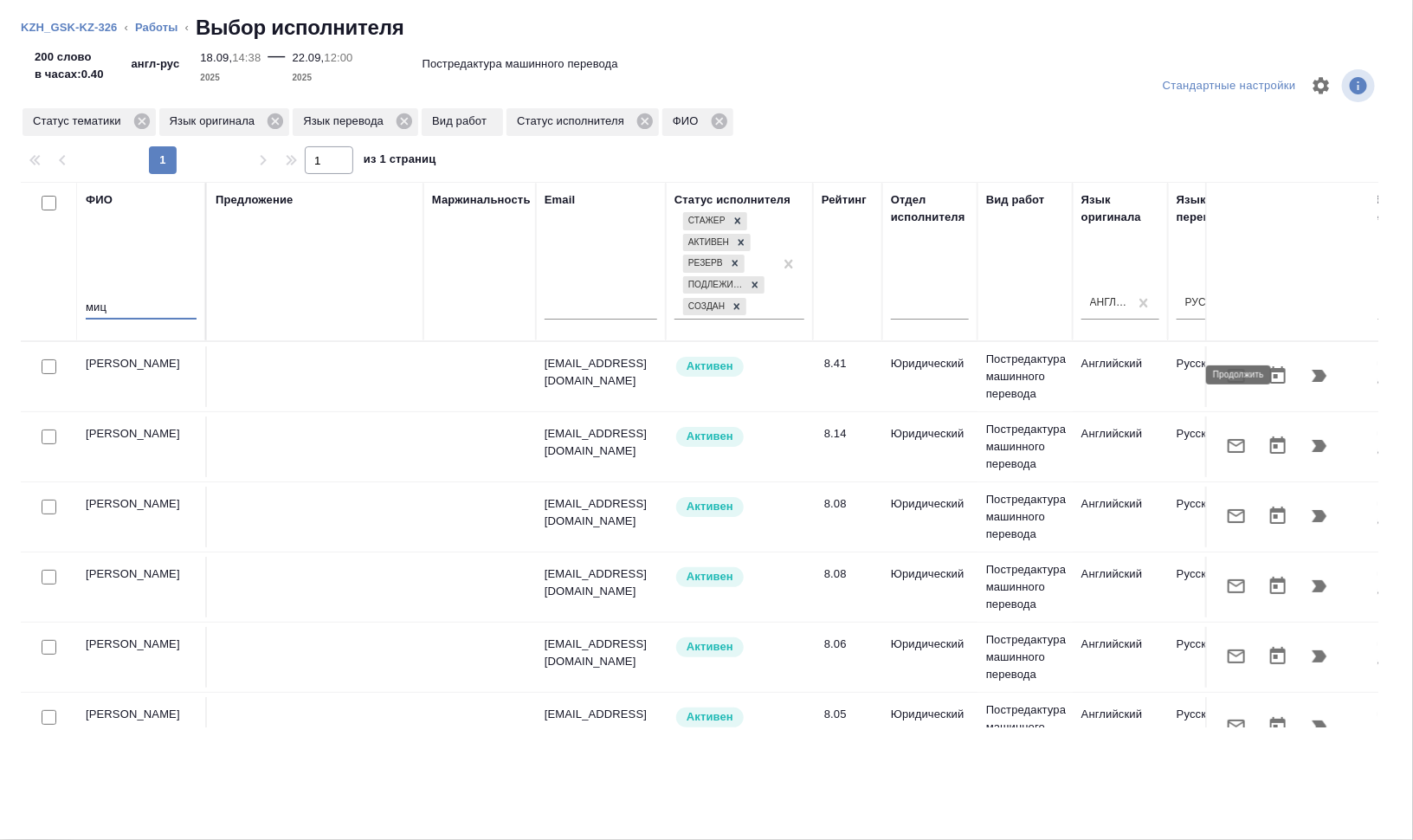
type input "миц"
click at [1309, 375] on icon "button" at bounding box center [1319, 376] width 20 height 20
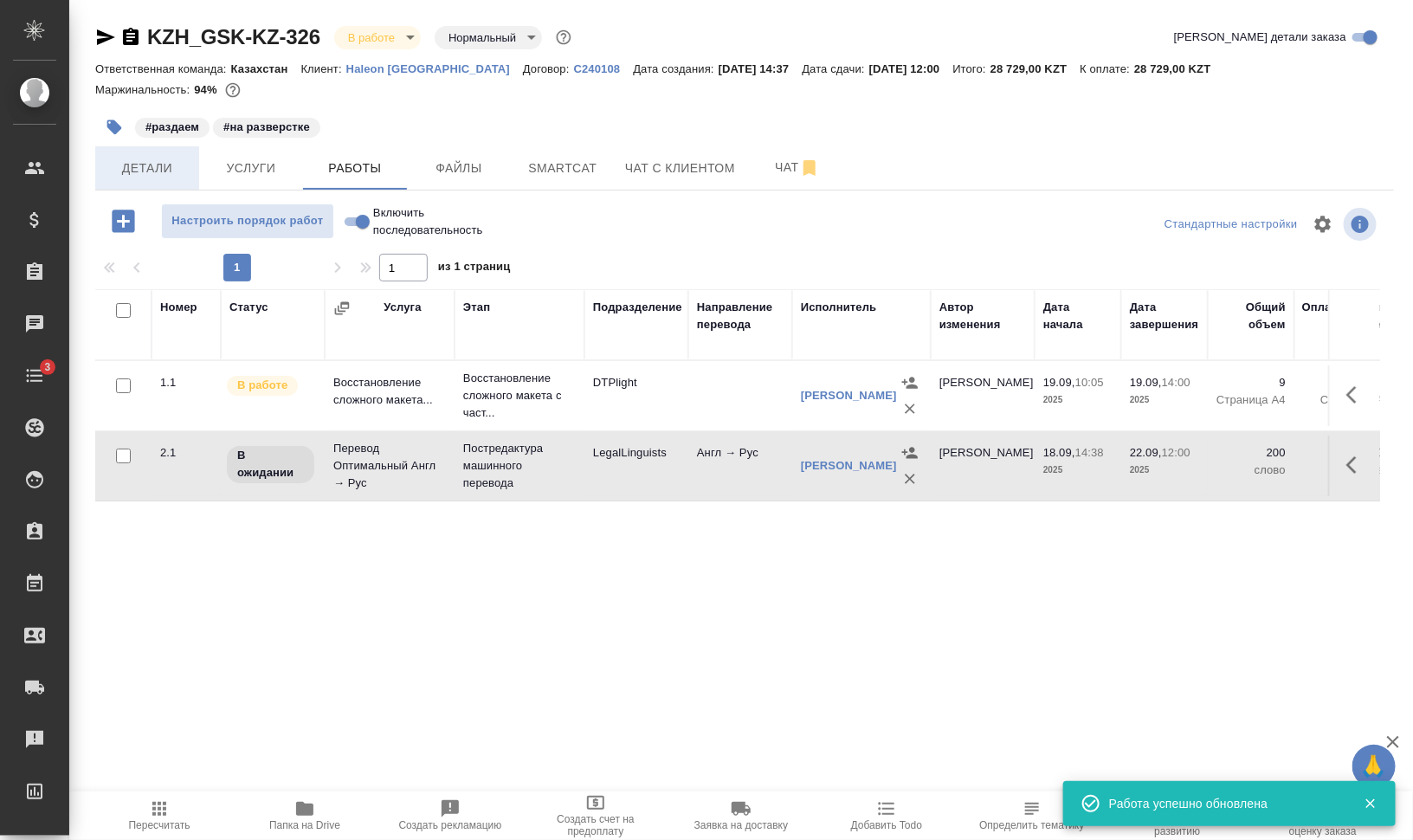
click at [146, 175] on span "Детали" at bounding box center [147, 168] width 83 height 21
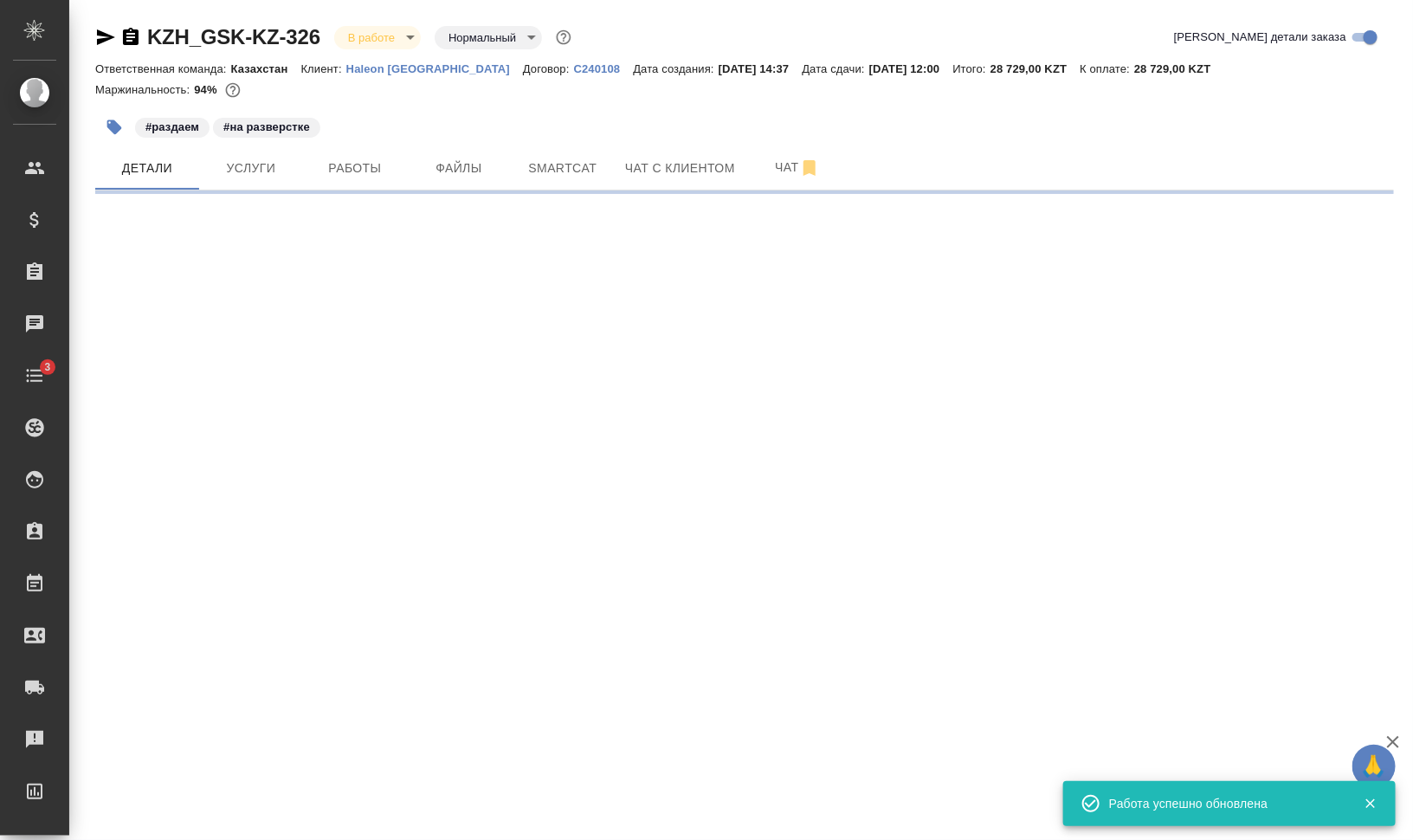
select select "RU"
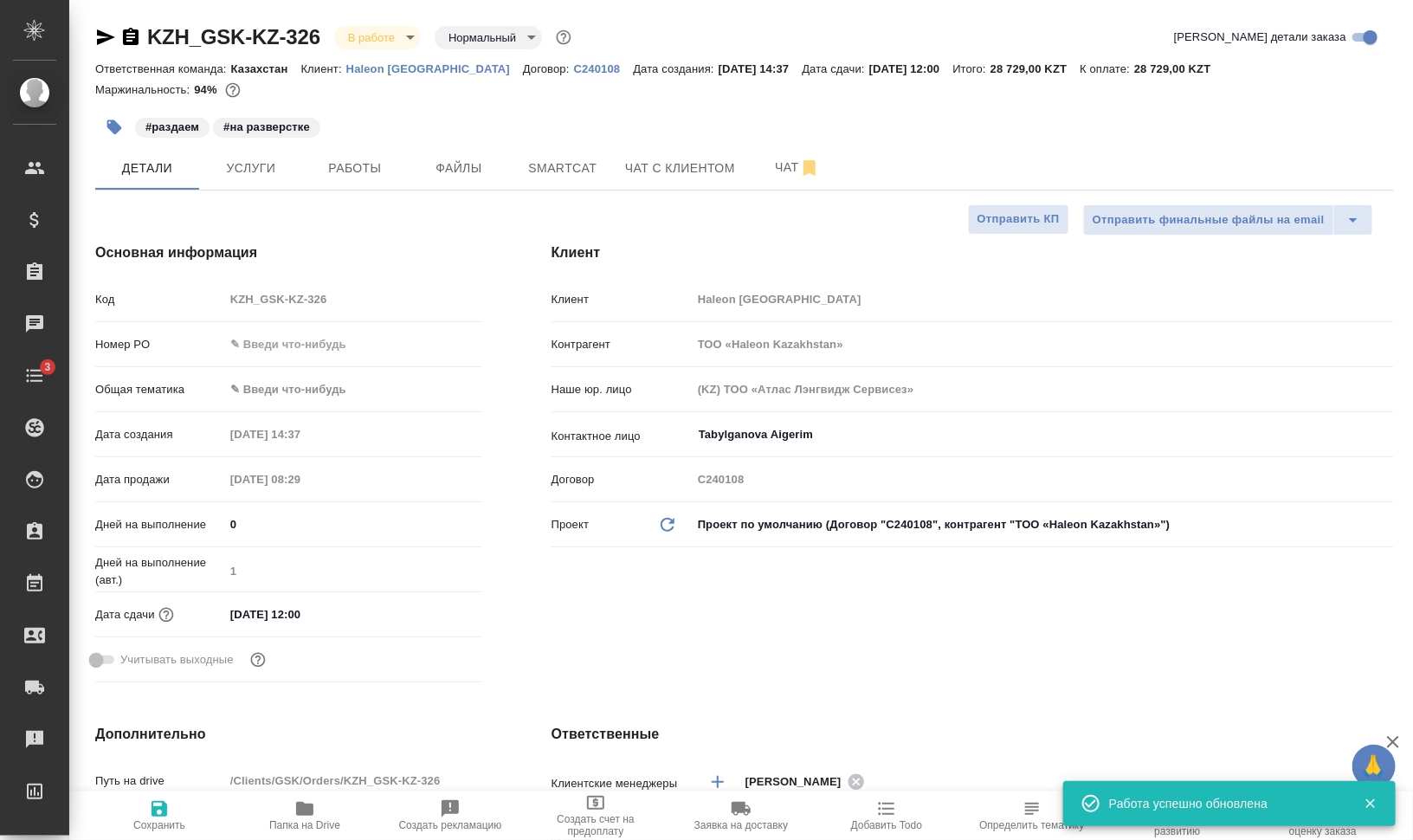
type textarea "x"
click at [340, 350] on input "text" at bounding box center [353, 344] width 258 height 25
click at [246, 381] on body "🙏 .cls-1 fill:#fff; AWATERA Валеев Динар Клиенты Спецификации Заказы 0 Чаты 3 T…" at bounding box center [706, 489] width 1413 height 979
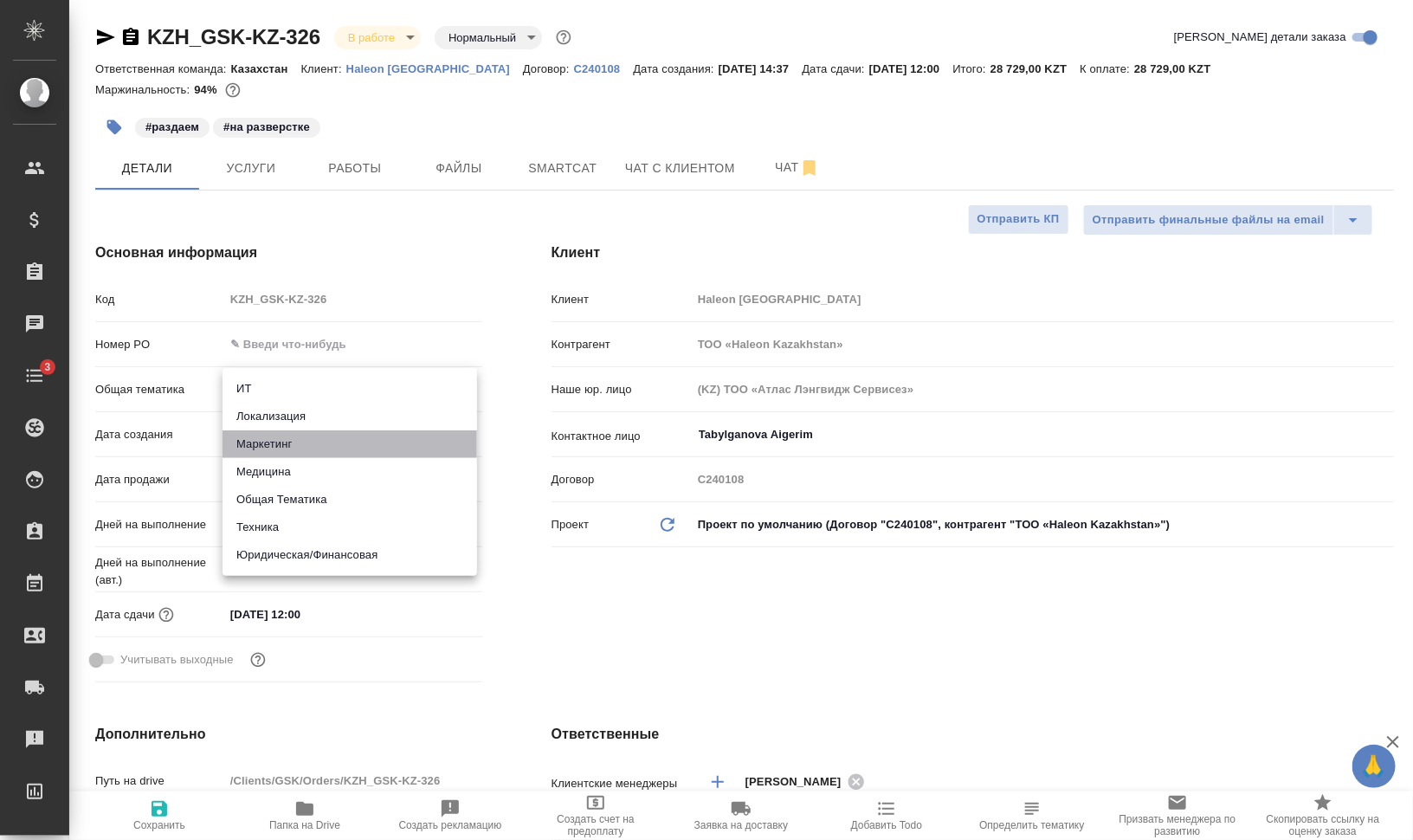
click at [368, 448] on li "Маркетинг" at bounding box center [350, 443] width 254 height 28
type input "marketing"
type textarea "x"
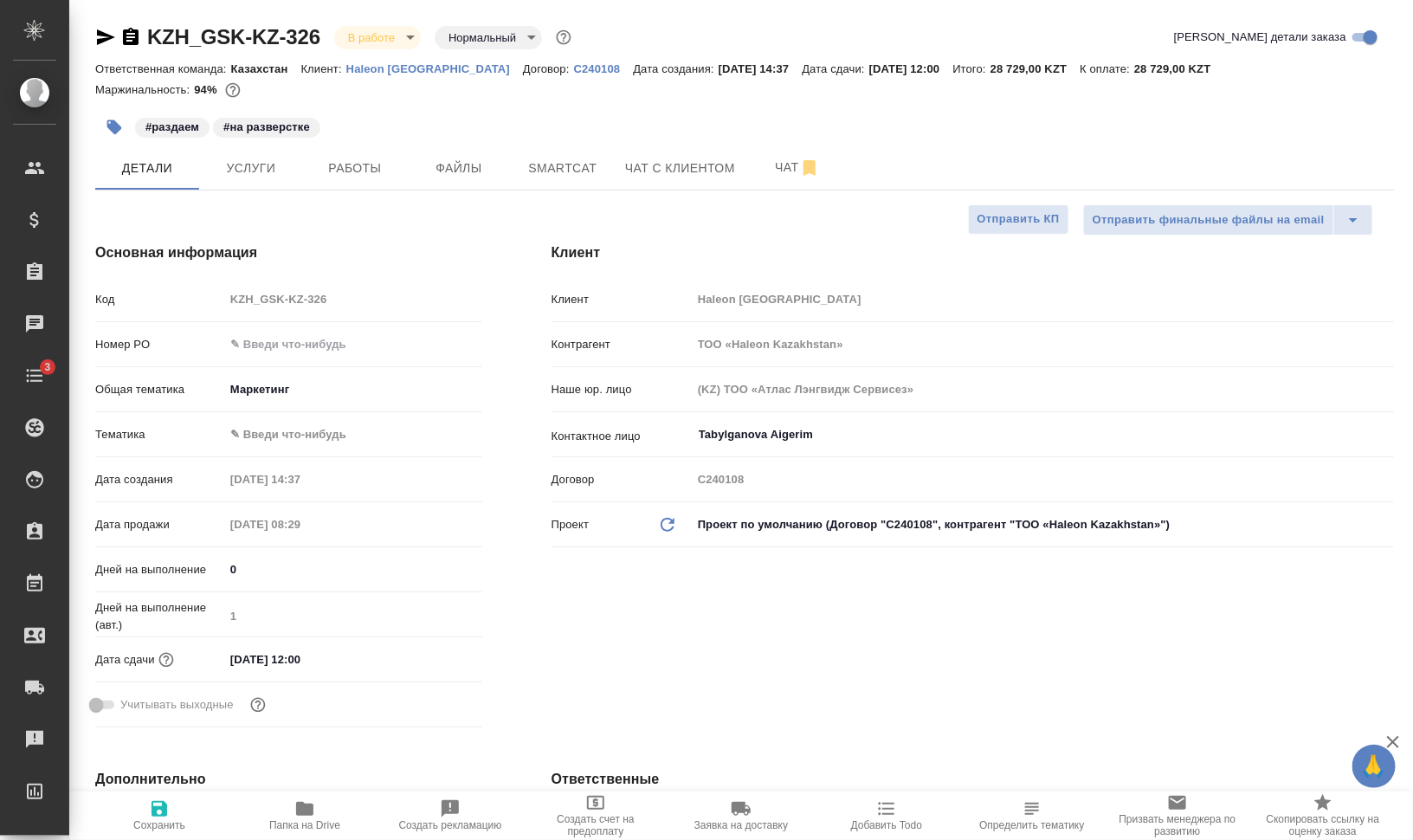
click at [341, 385] on body "🙏 .cls-1 fill:#fff; AWATERA Валеев Динар Клиенты Спецификации Заказы 0 Чаты 3 T…" at bounding box center [706, 489] width 1413 height 979
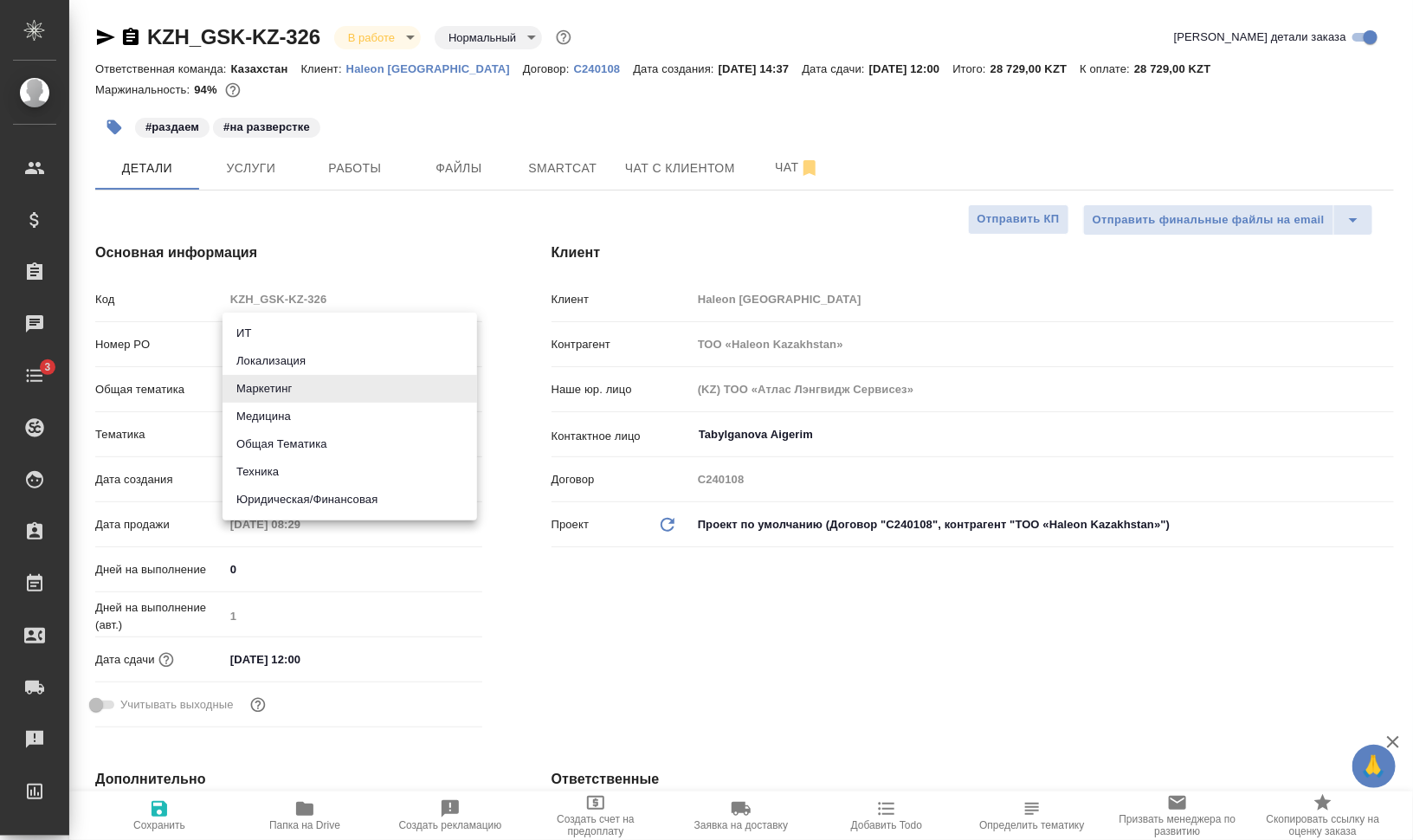
click at [383, 489] on li "Юридическая/Финансовая" at bounding box center [350, 499] width 254 height 28
type input "yr-fn"
type textarea "x"
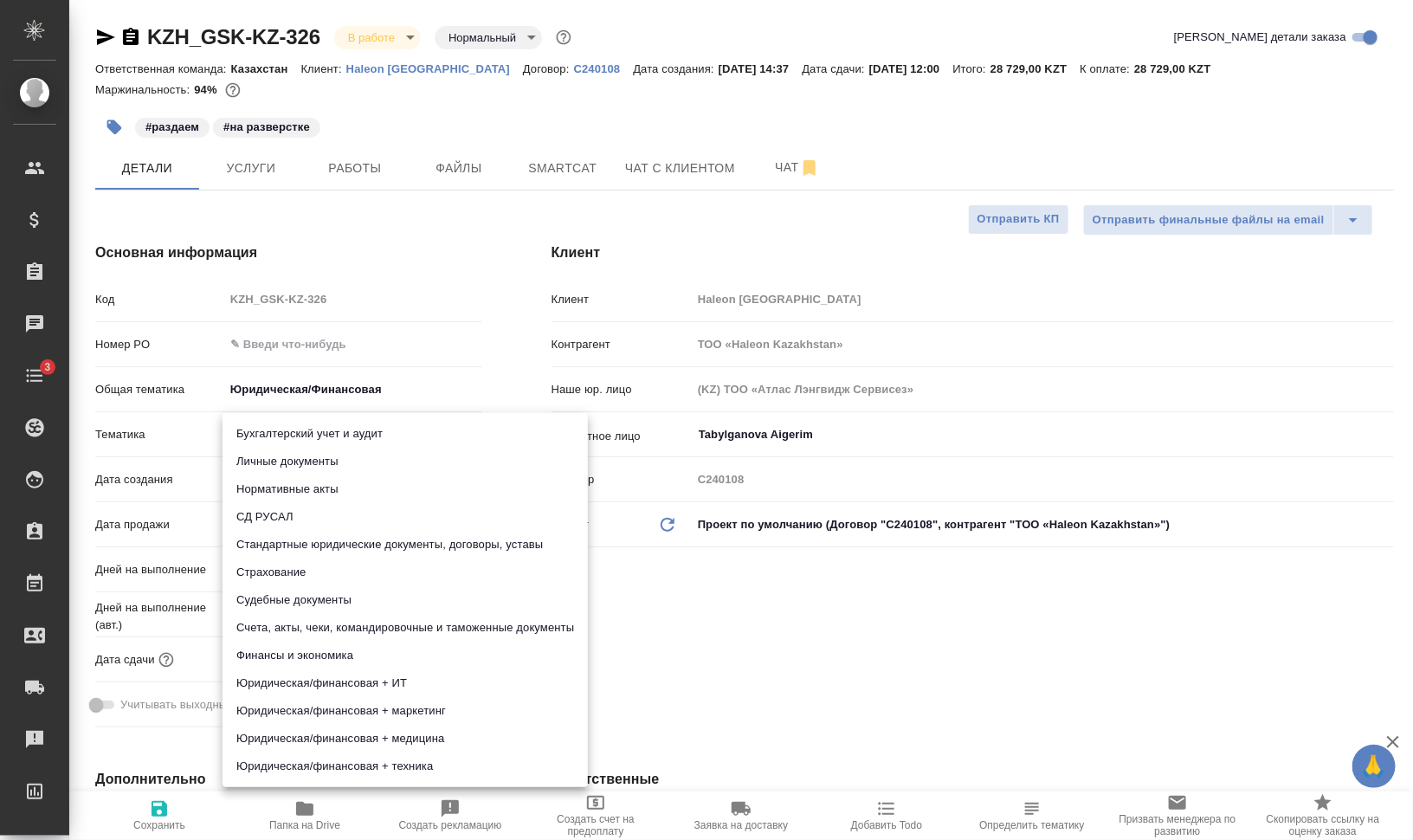
click at [335, 427] on body "🙏 .cls-1 fill:#fff; AWATERA Валеев Динар Клиенты Спецификации Заказы 0 Чаты 3 T…" at bounding box center [706, 489] width 1413 height 979
click at [428, 542] on li "Стандартные юридические документы, договоры, уставы" at bounding box center [405, 544] width 366 height 28
type textarea "x"
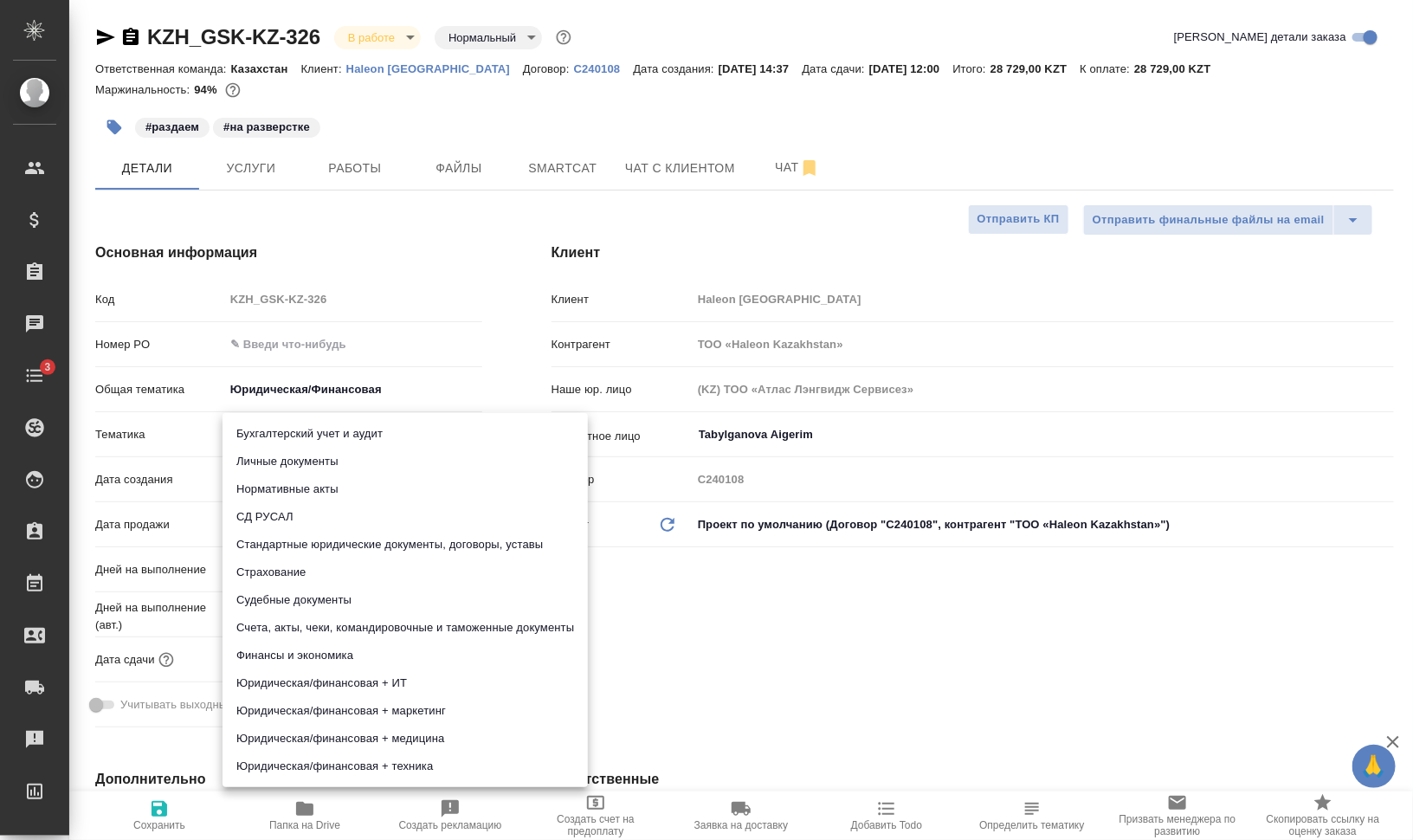
type input "5f647205b73bc97568ca66bf"
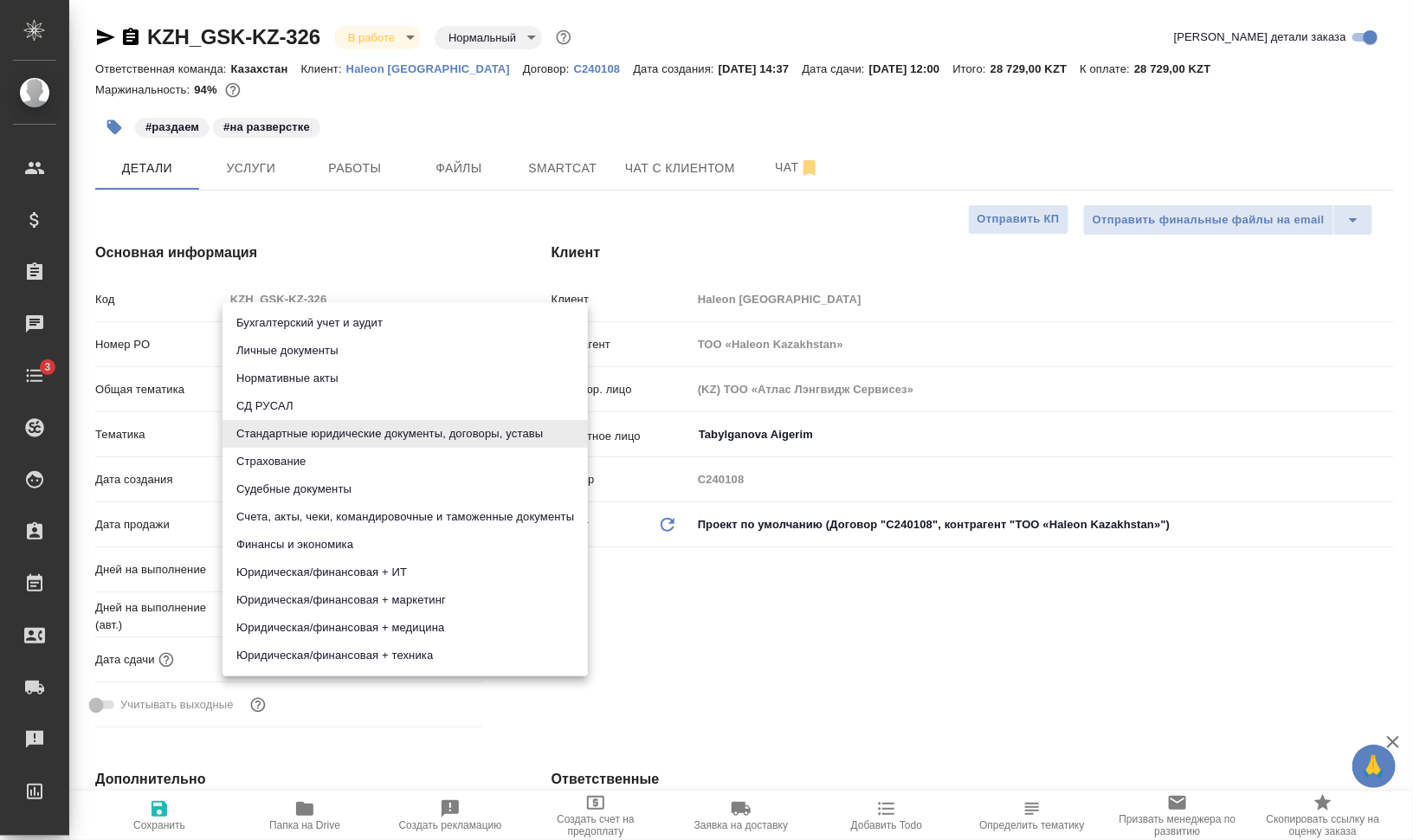
click at [346, 440] on body "🙏 .cls-1 fill:#fff; AWATERA Валеев Динар Клиенты Спецификации Заказы 0 Чаты 3 T…" at bounding box center [706, 489] width 1413 height 979
click at [467, 521] on li "Счета, акты, чеки, командировочные и таможенные документы" at bounding box center [405, 516] width 366 height 28
type textarea "x"
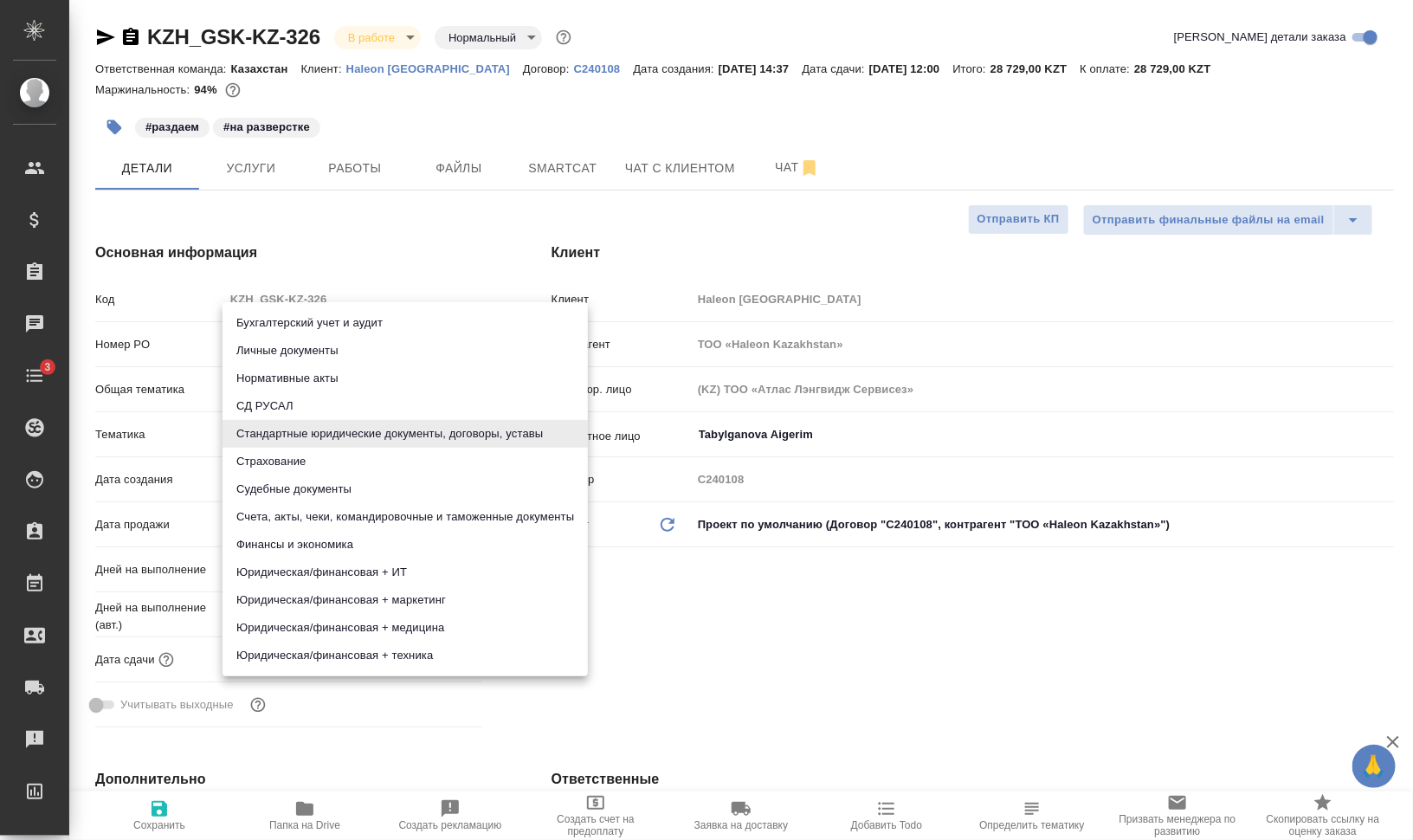
type input "5f647205b73bc97568ca66c0"
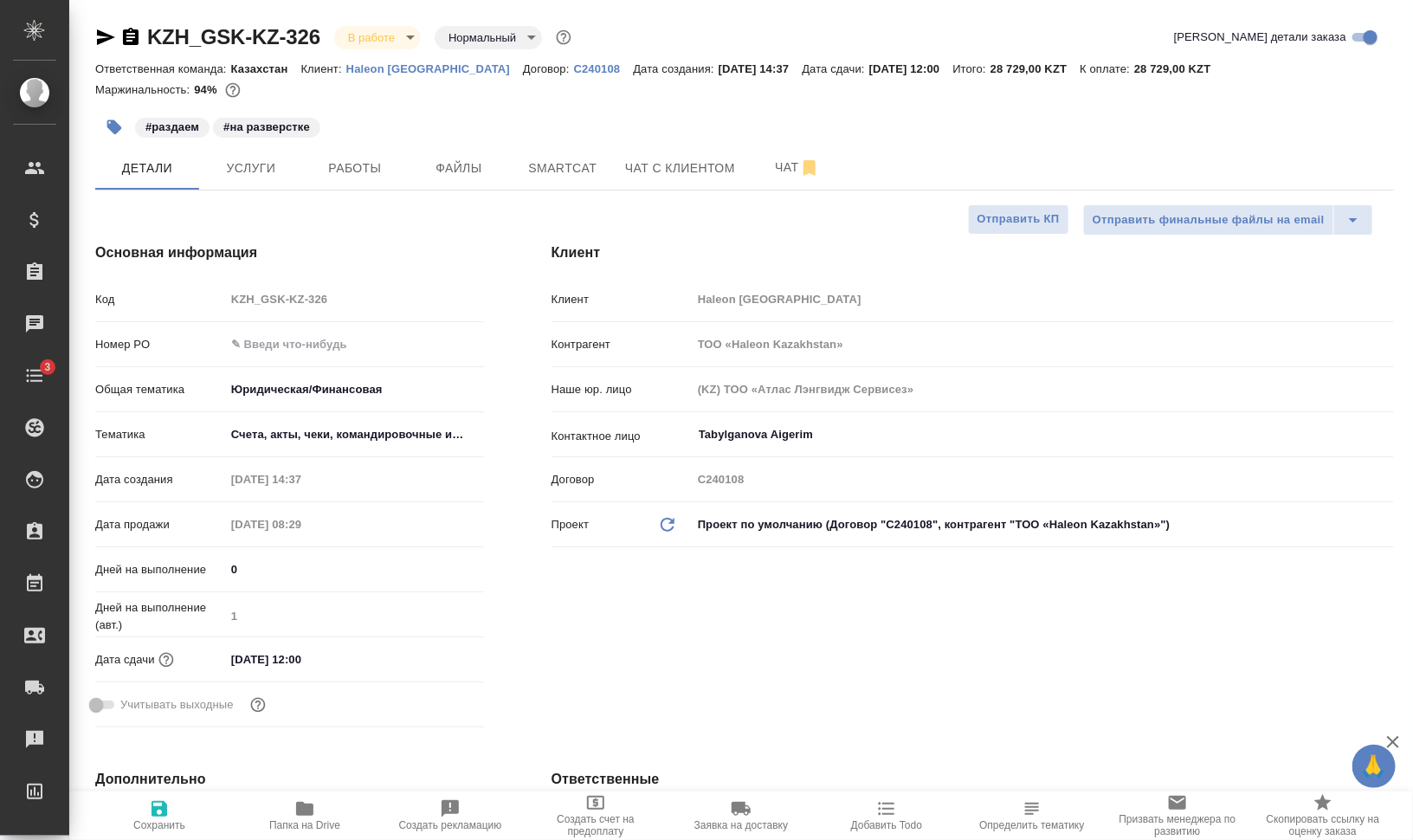
click at [158, 809] on icon "button" at bounding box center [159, 809] width 16 height 16
type textarea "x"
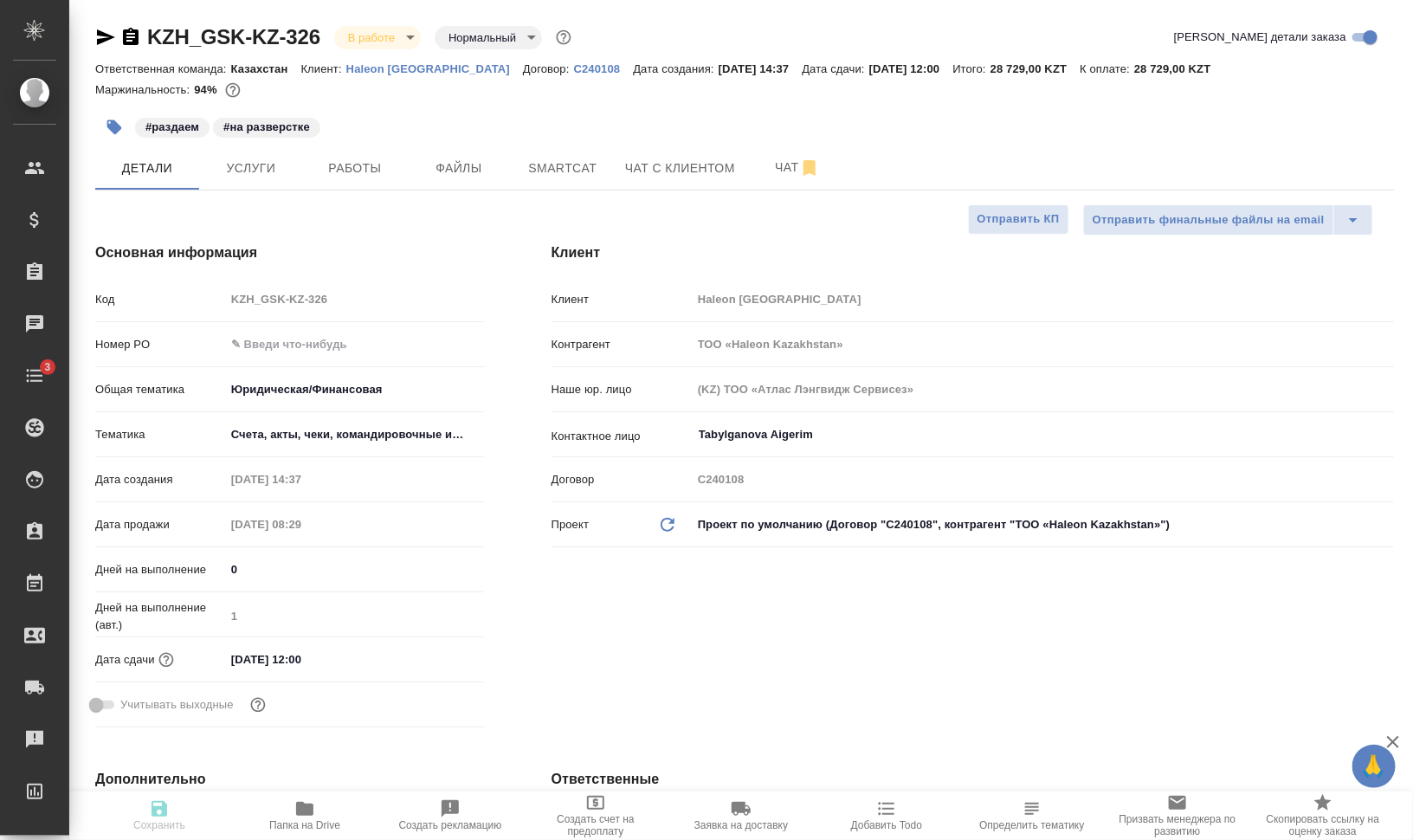
type textarea "x"
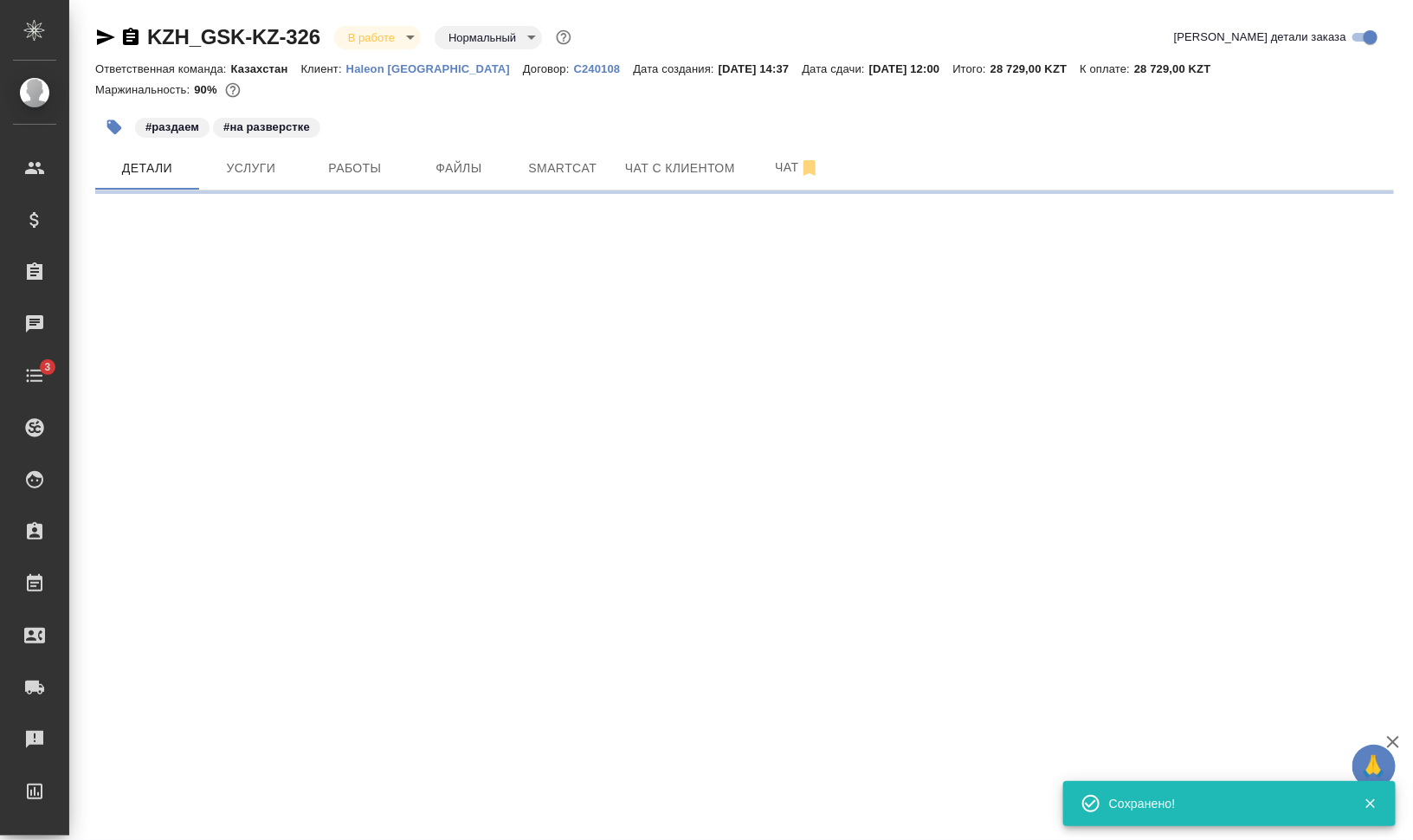
select select "RU"
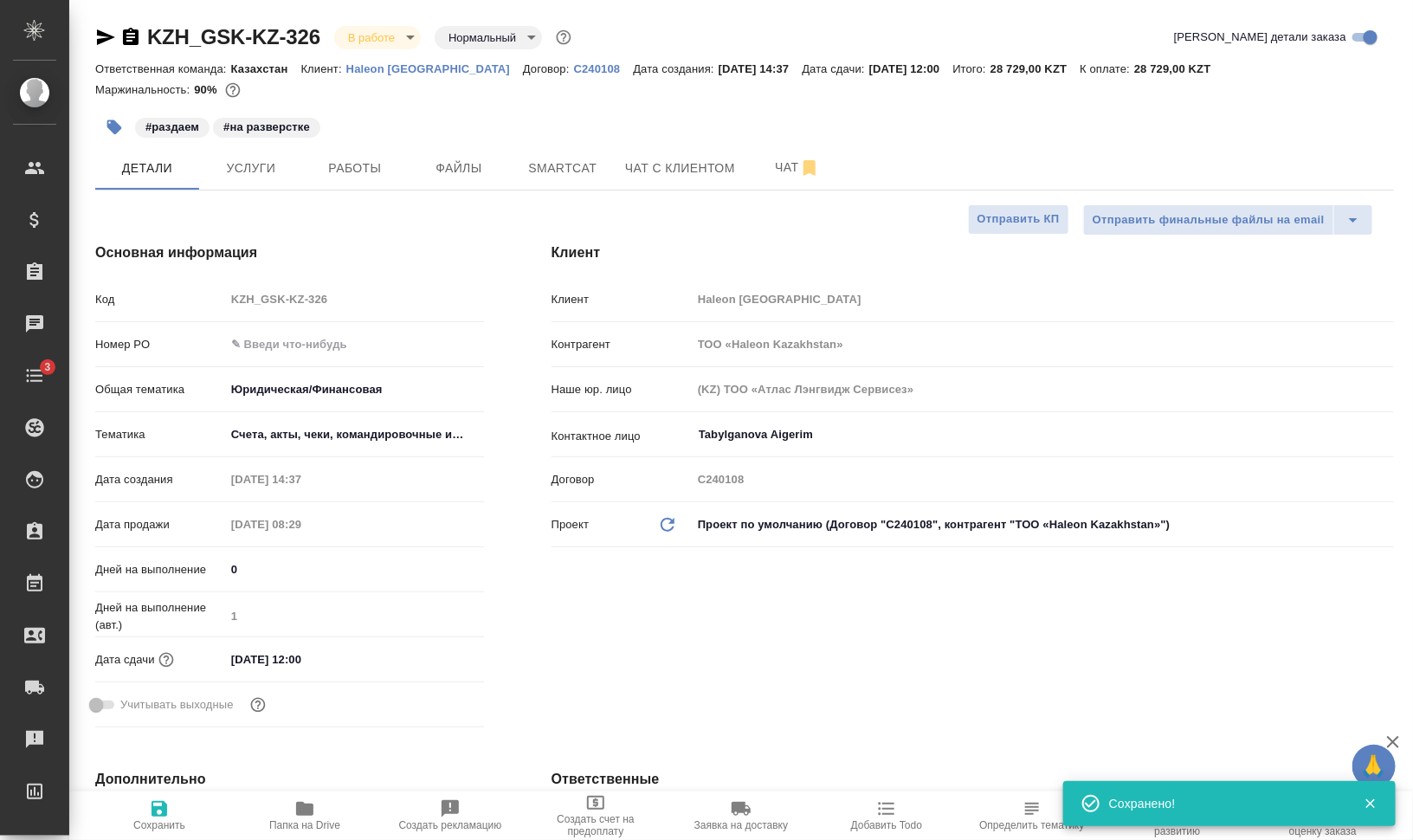
type textarea "x"
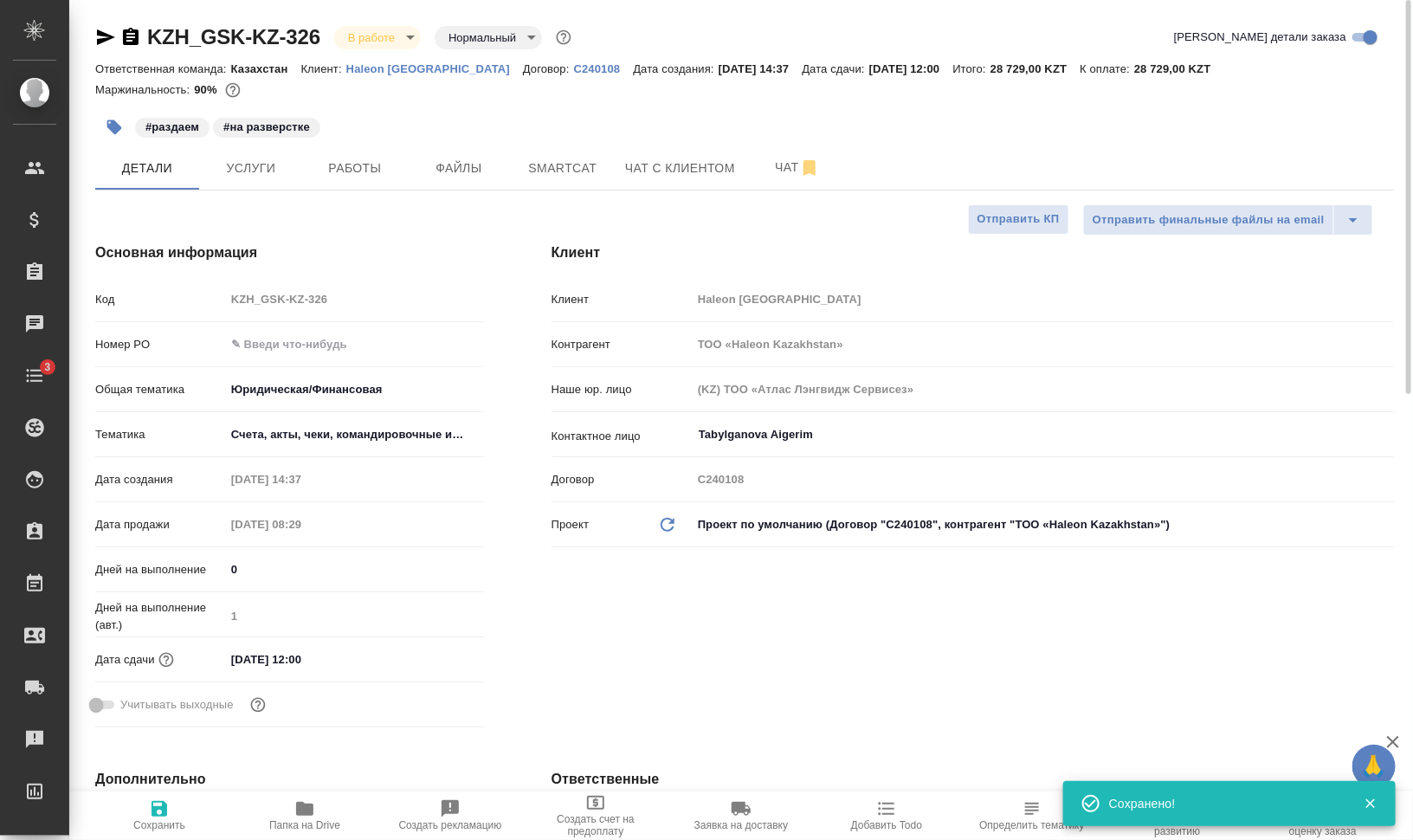
type textarea "x"
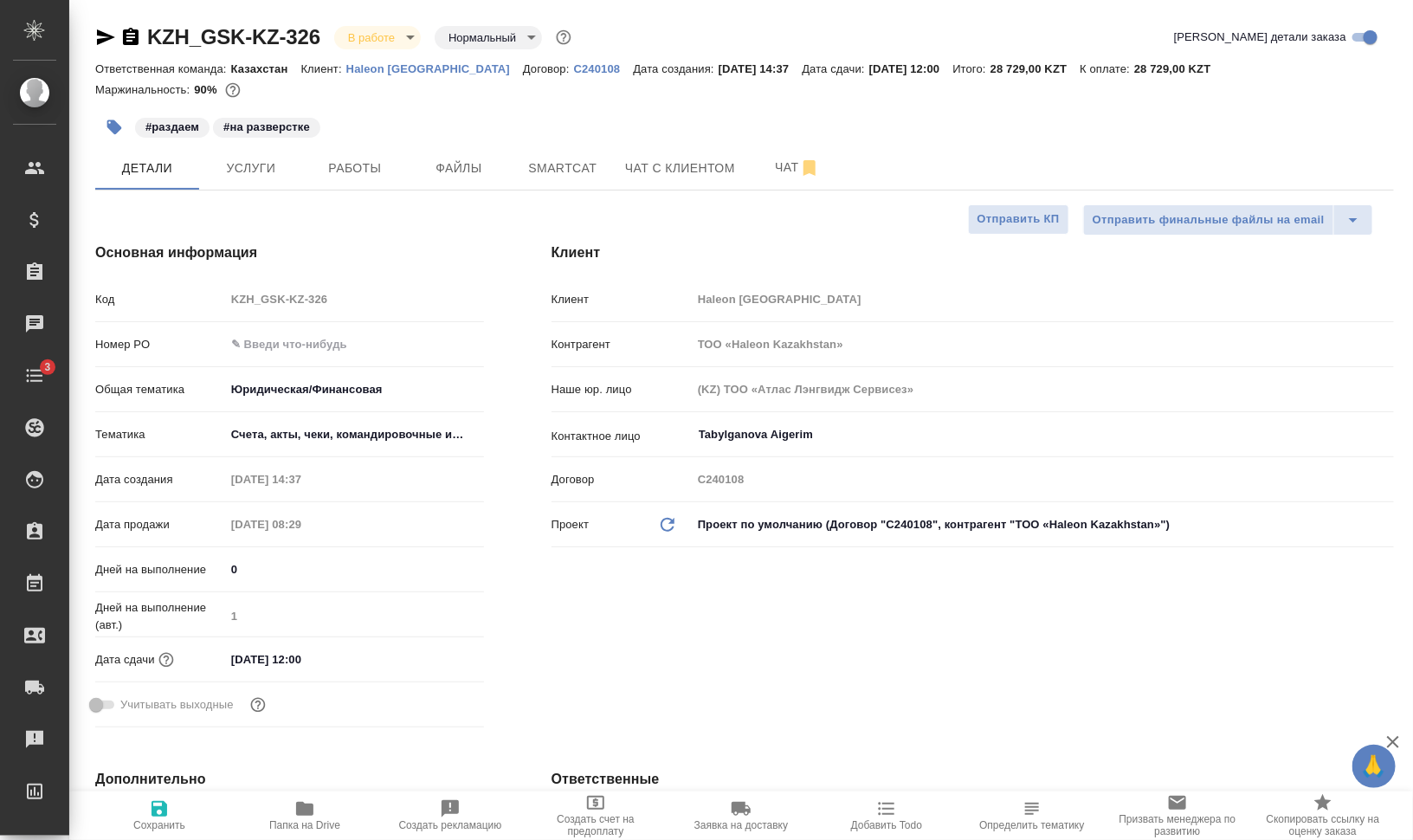
type textarea "x"
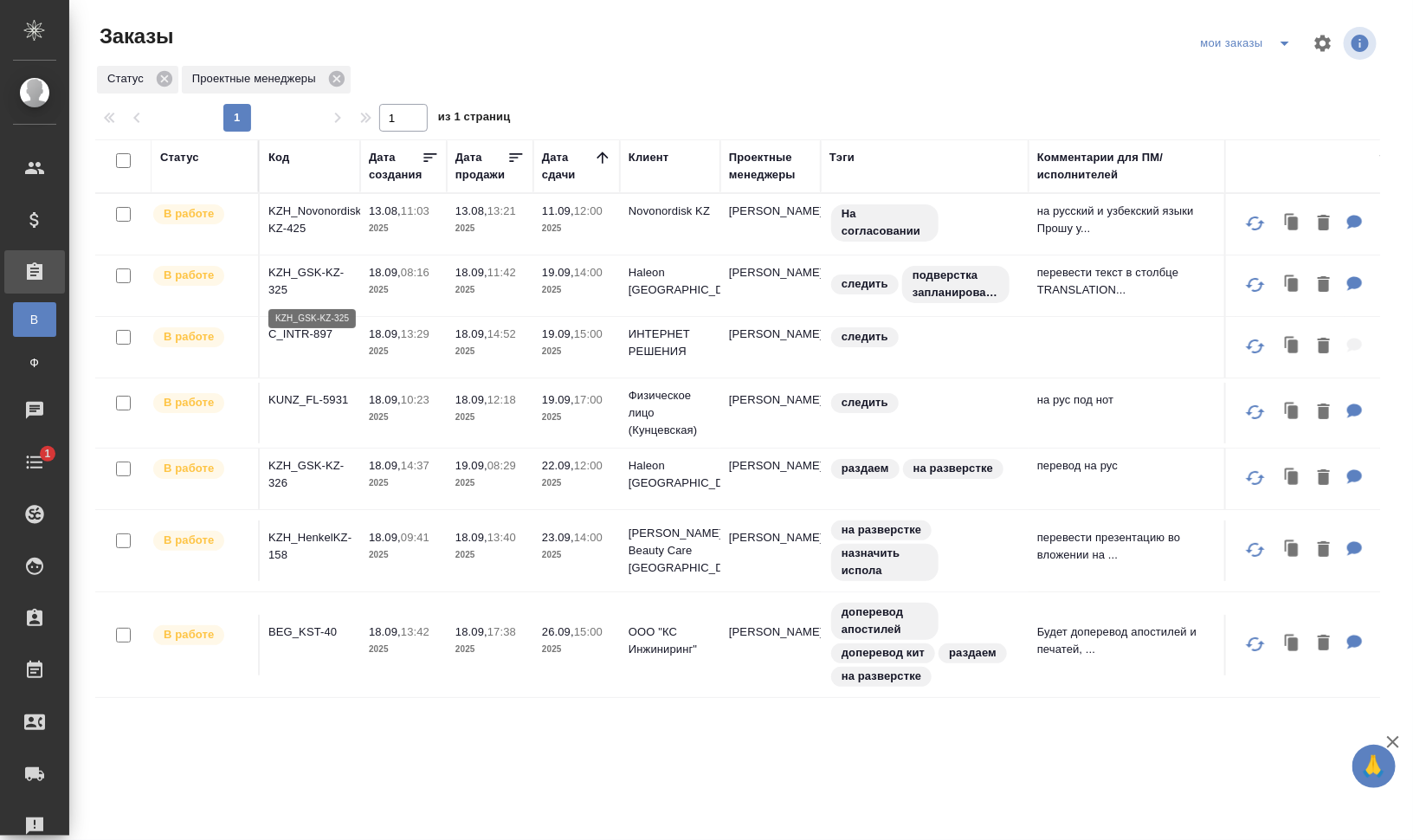
click at [308, 271] on p "KZH_GSK-KZ-325" at bounding box center [310, 281] width 83 height 35
click at [313, 334] on p "C_INTR-897" at bounding box center [310, 334] width 83 height 17
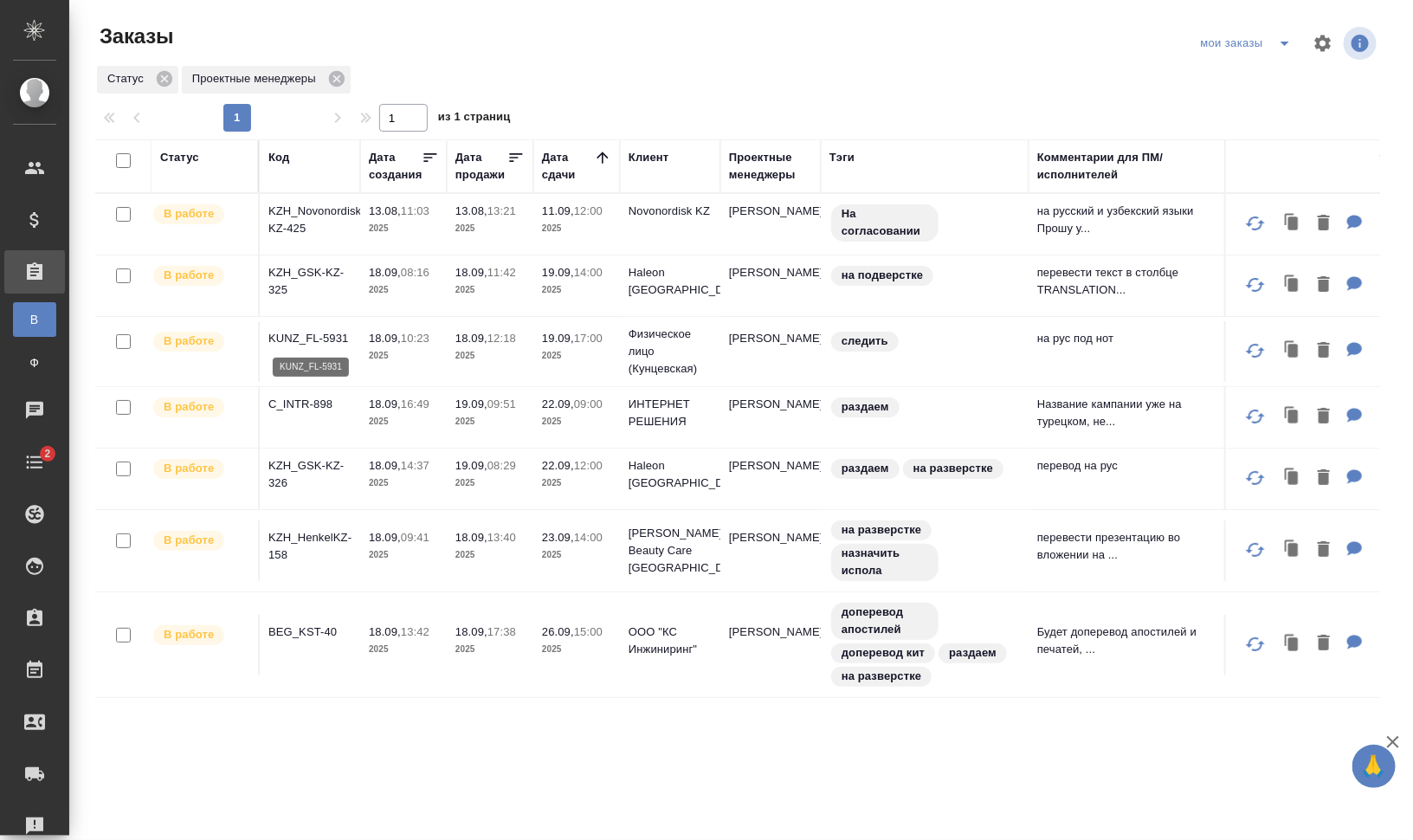
click at [327, 335] on p "KUNZ_FL-5931" at bounding box center [310, 338] width 83 height 17
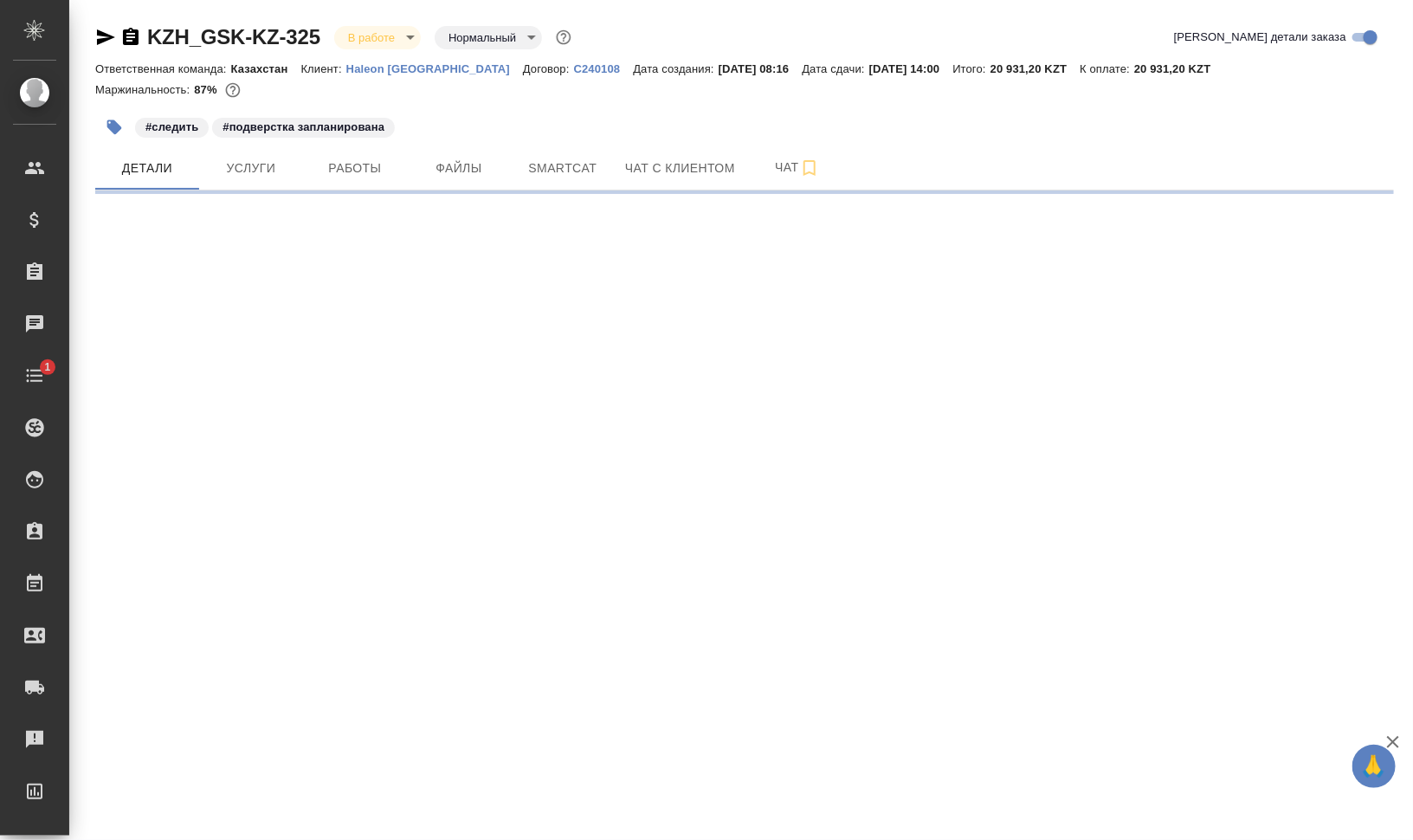
select select "RU"
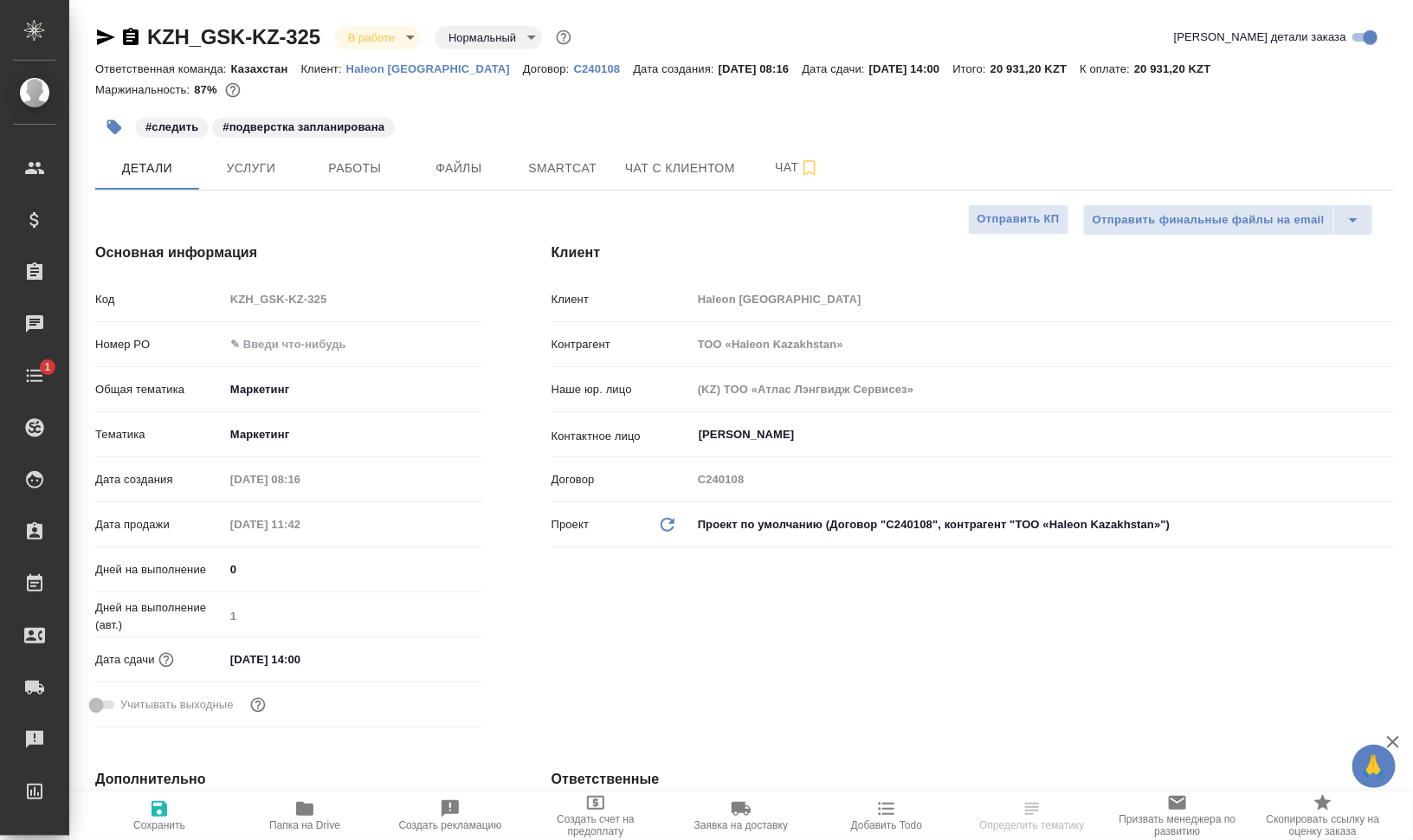
type textarea "x"
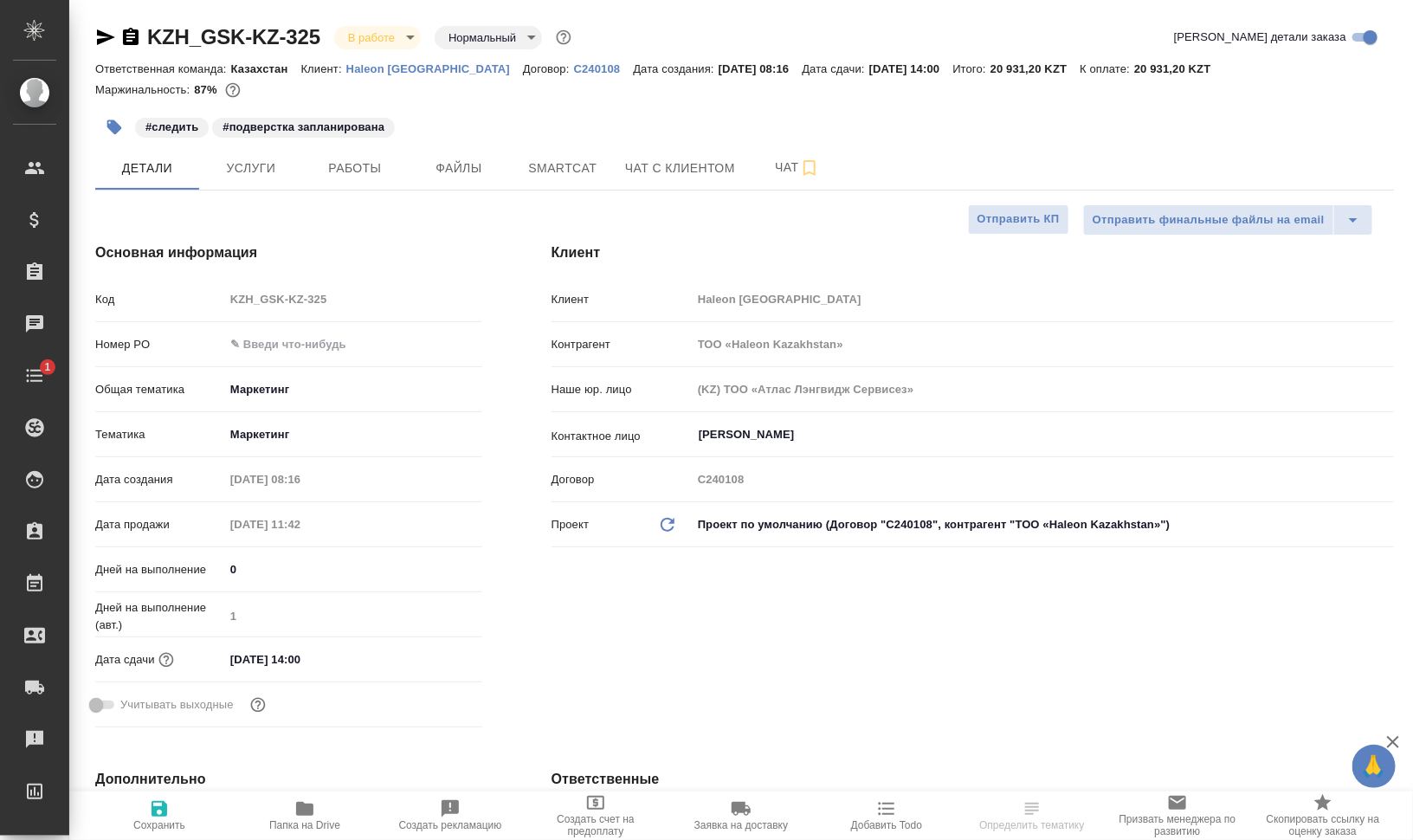
type textarea "x"
click at [367, 163] on span "Работы" at bounding box center [354, 168] width 83 height 21
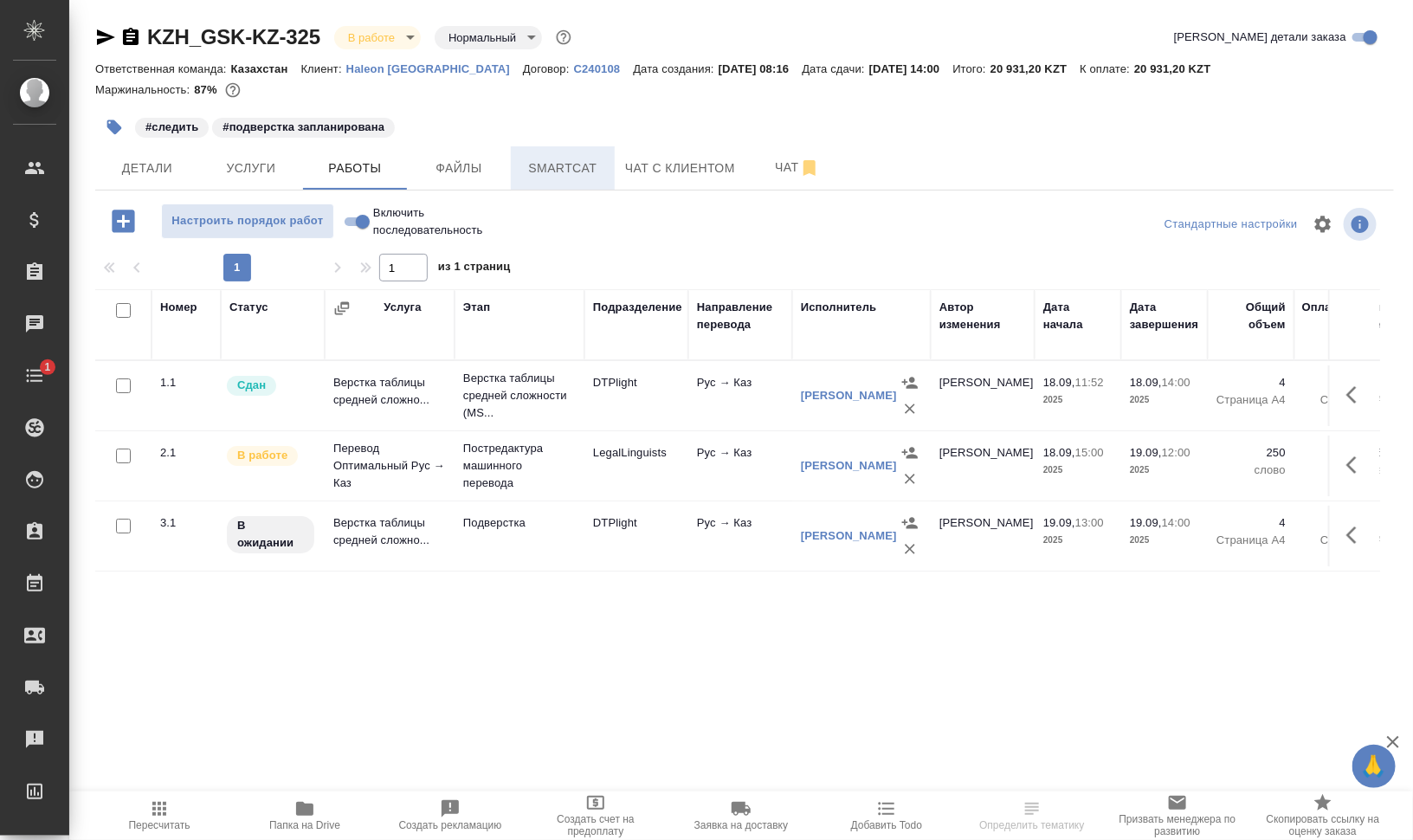
click at [569, 174] on span "Smartcat" at bounding box center [562, 168] width 83 height 21
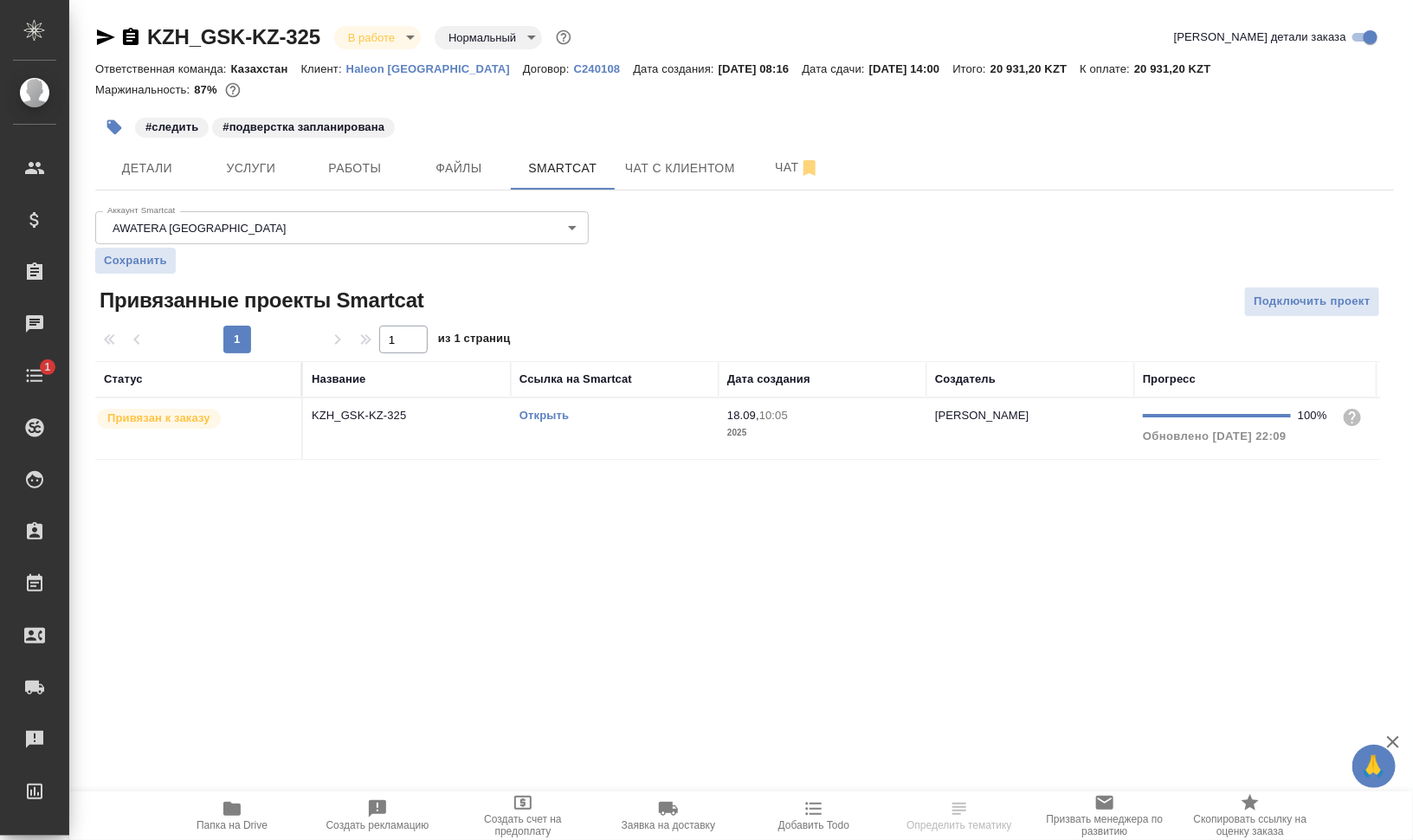
click at [554, 428] on td "Открыть" at bounding box center [614, 428] width 207 height 61
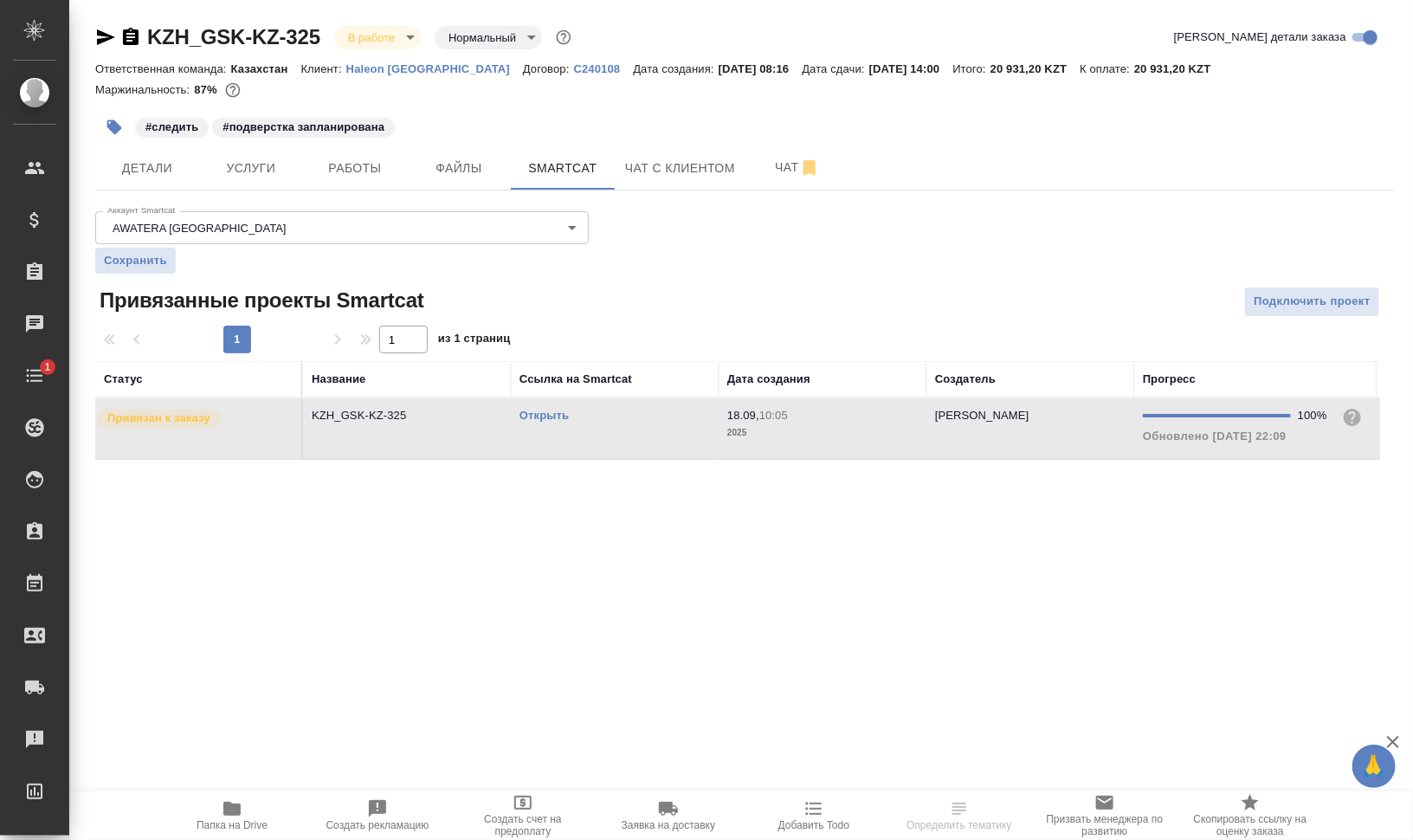
click at [554, 428] on td "Открыть" at bounding box center [614, 428] width 207 height 61
click at [539, 411] on link "Открыть" at bounding box center [544, 415] width 49 height 13
click at [351, 145] on div "#следить #подверстка запланирована" at bounding box center [528, 127] width 866 height 38
click at [392, 166] on span "Работы" at bounding box center [354, 168] width 83 height 21
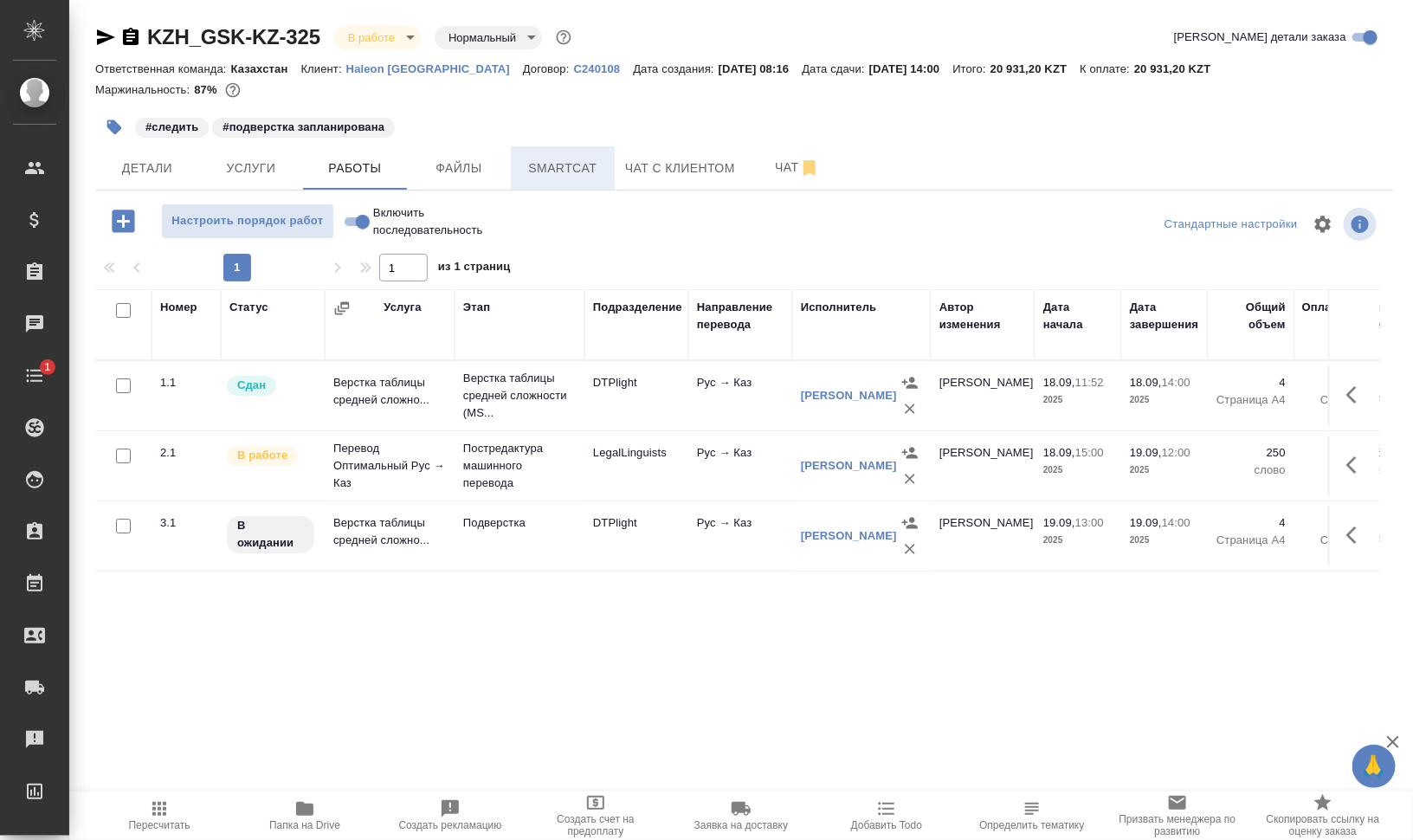
click at [612, 148] on button "Smartcat" at bounding box center [562, 167] width 104 height 44
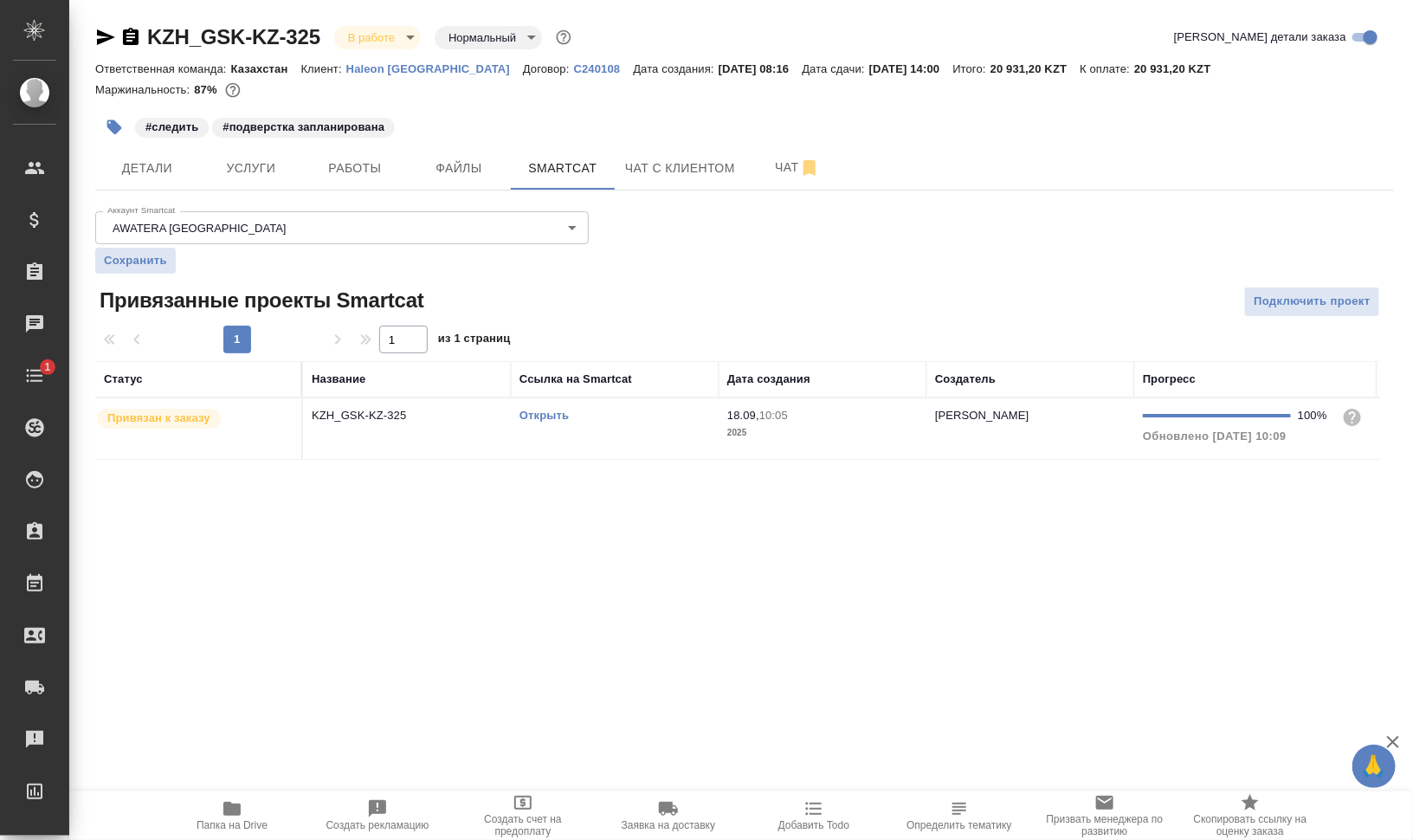
click at [551, 408] on link "Открыть" at bounding box center [544, 415] width 49 height 13
click at [226, 822] on span "Папка на Drive" at bounding box center [232, 825] width 71 height 12
click at [352, 170] on span "Работы" at bounding box center [354, 168] width 83 height 21
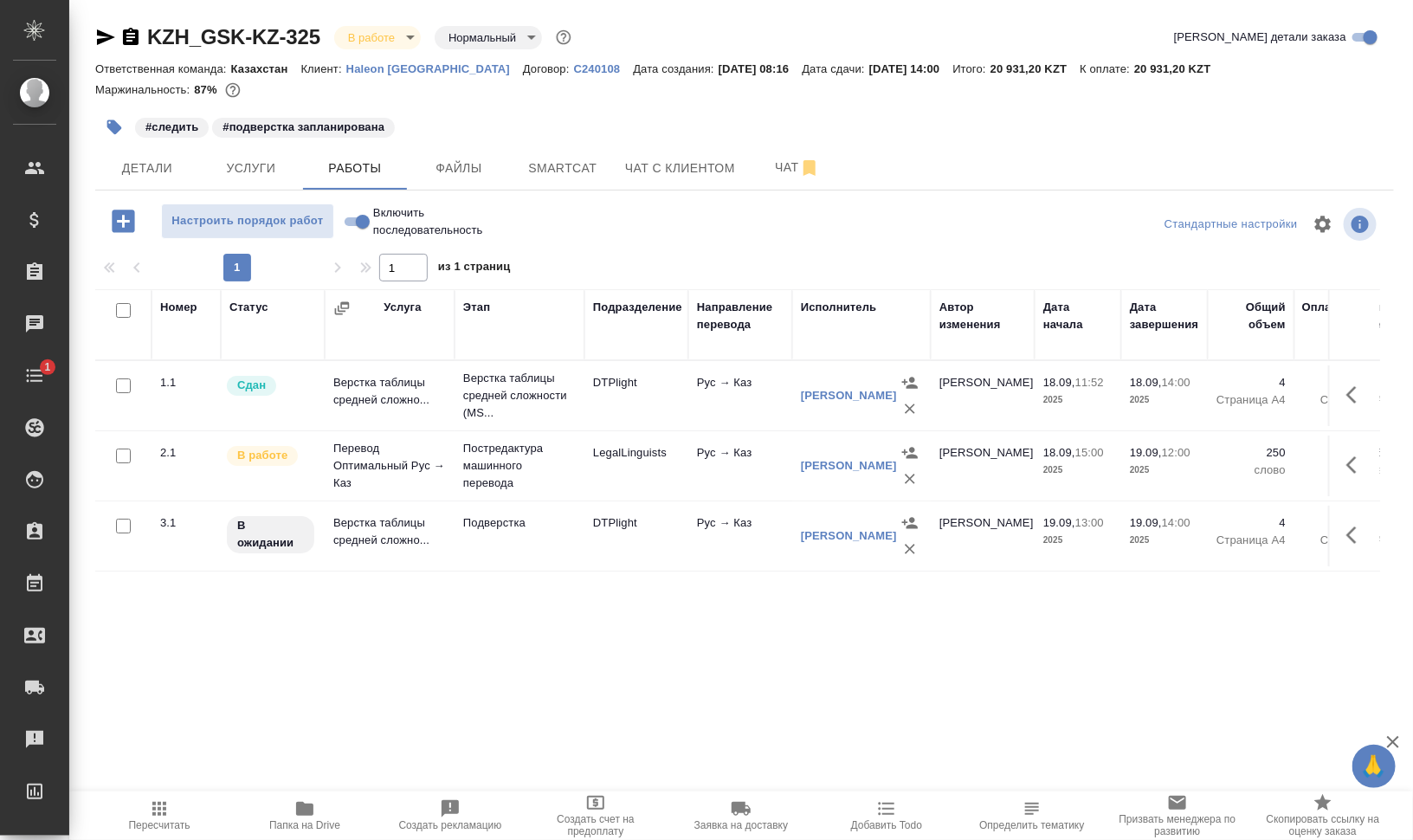
click at [1350, 464] on icon "button" at bounding box center [1356, 464] width 20 height 20
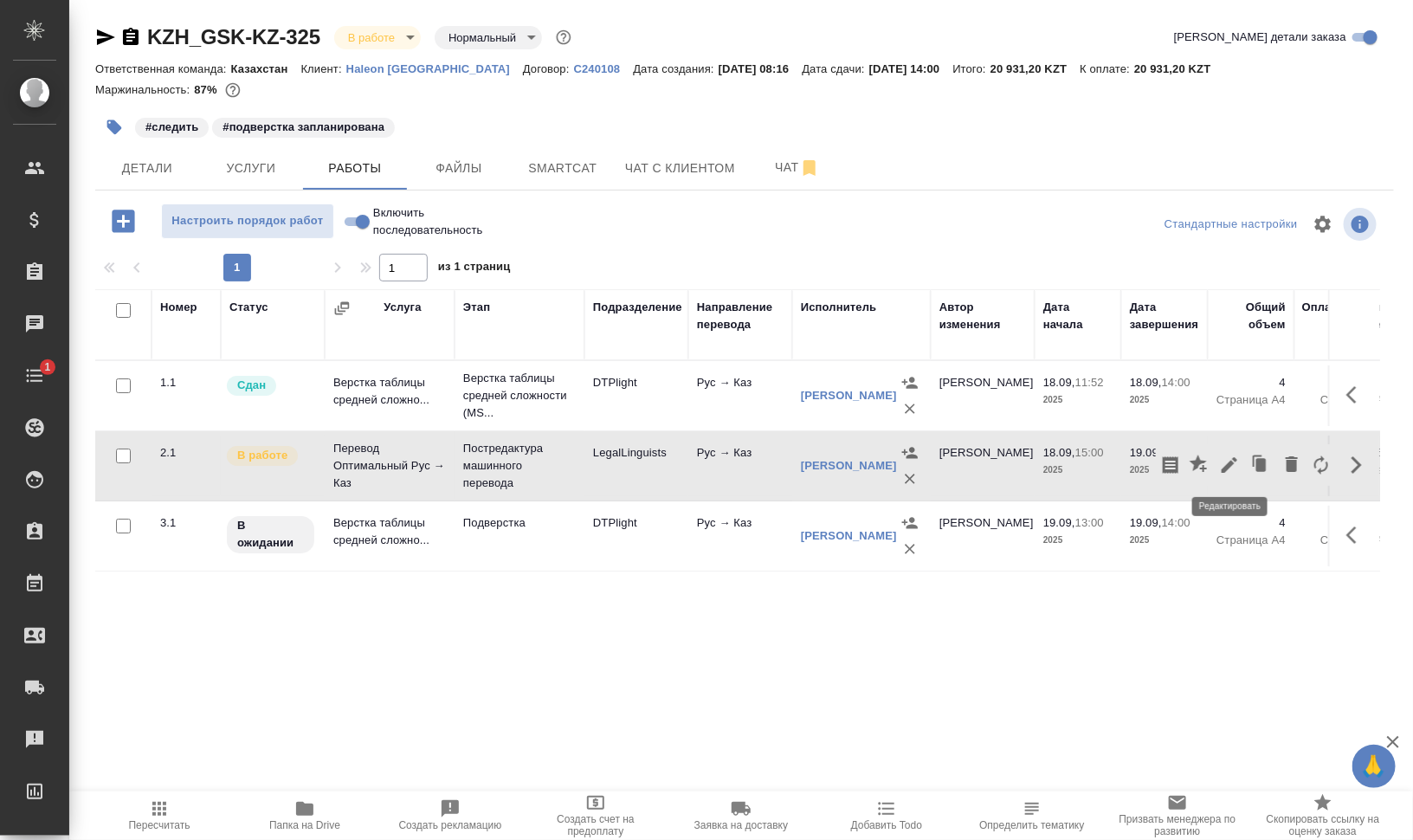
click at [1223, 461] on icon "button" at bounding box center [1229, 464] width 20 height 20
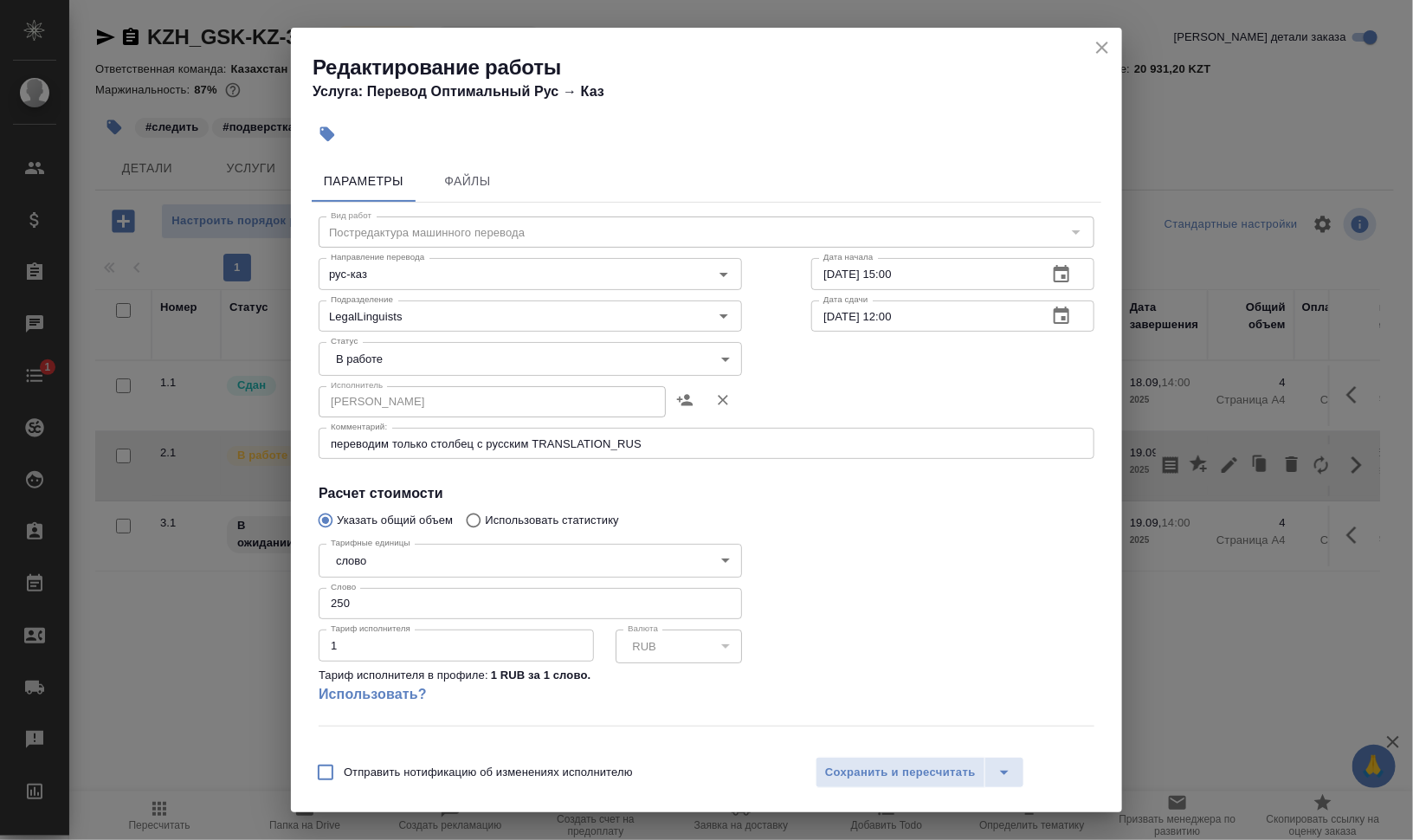
click at [460, 368] on body "🙏 .cls-1 fill:#fff; AWATERA Валеев Динар Клиенты Спецификации Заказы 0 Чаты 1 T…" at bounding box center [706, 489] width 1413 height 979
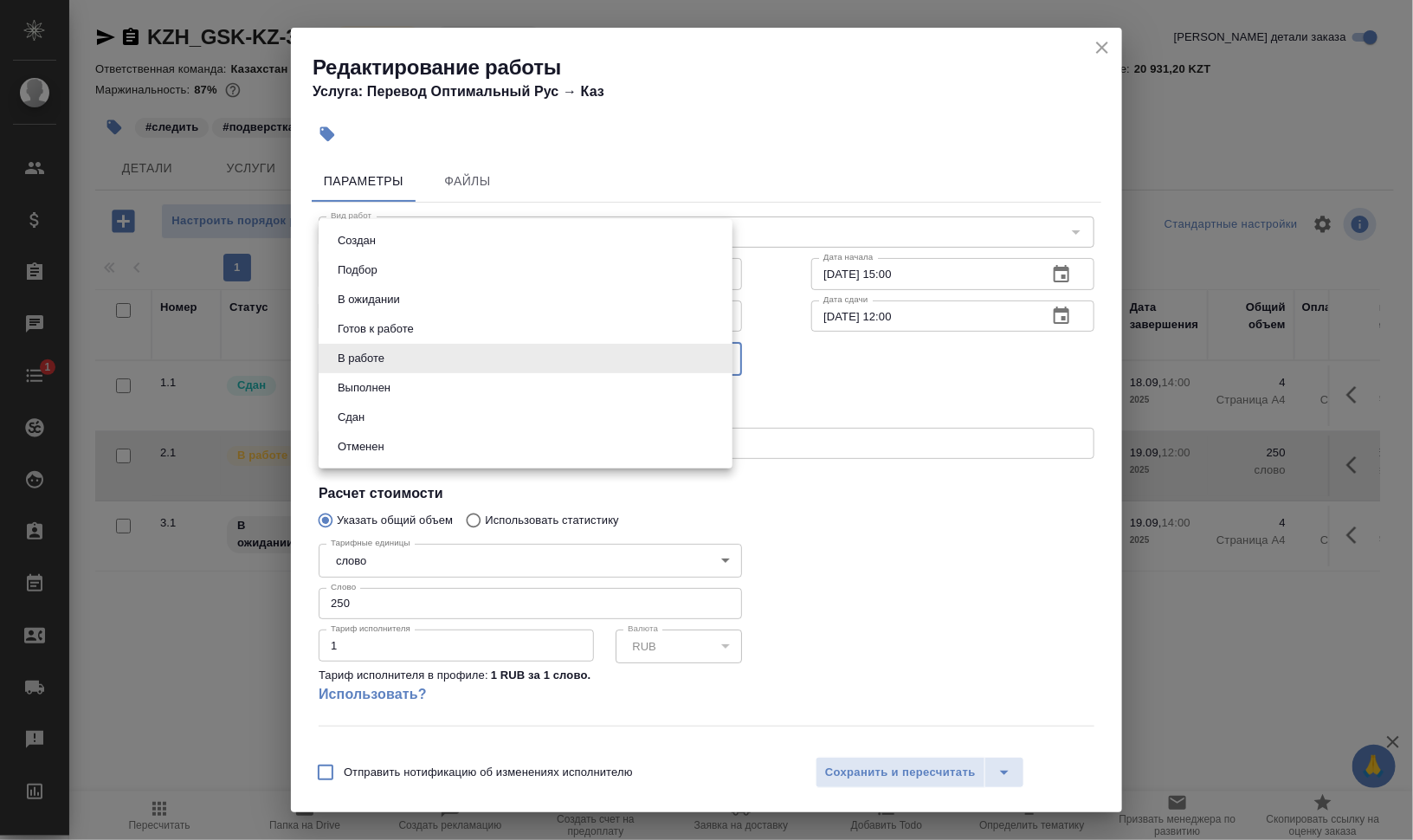
click at [442, 383] on li "Выполнен" at bounding box center [525, 387] width 414 height 29
type input "completed"
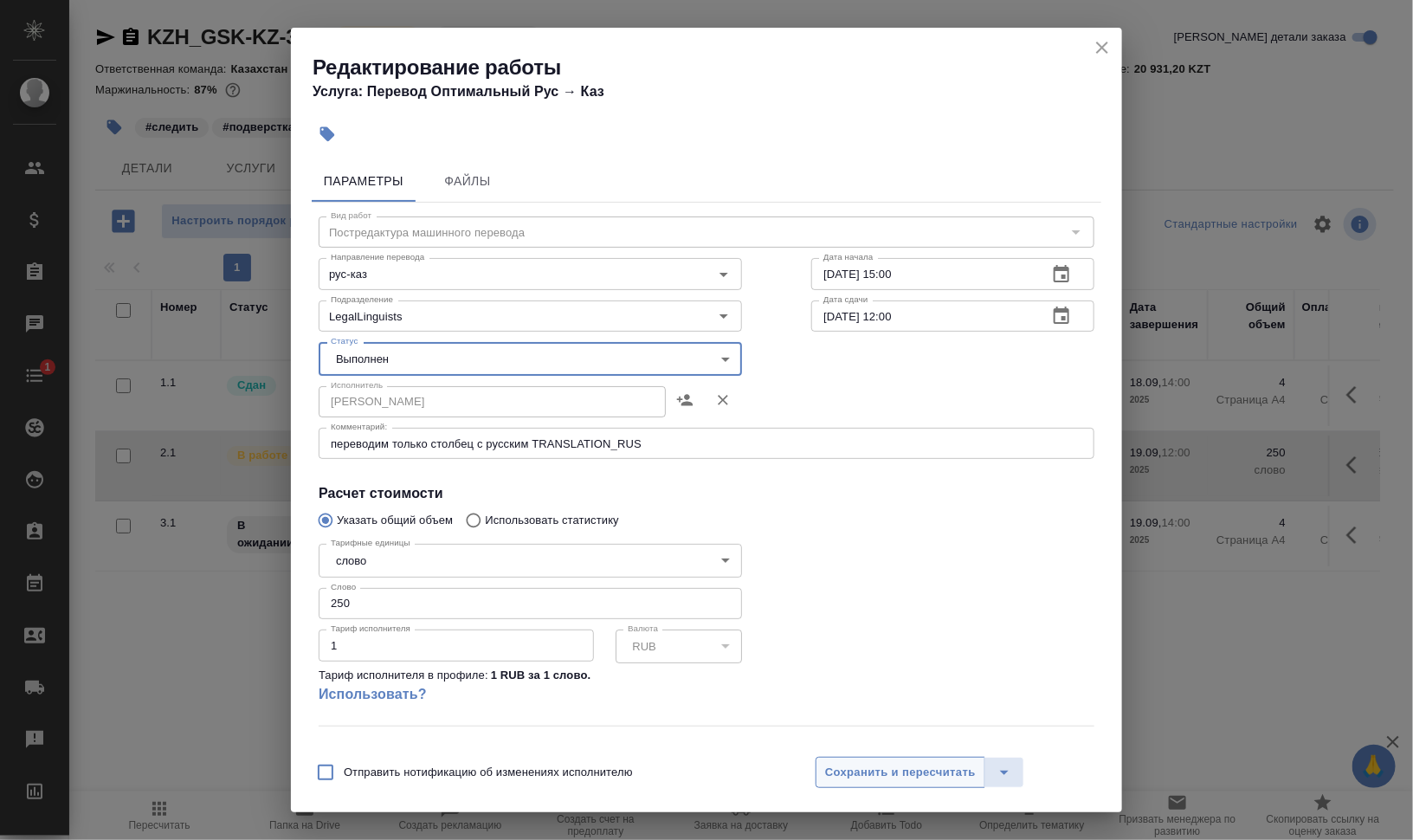
click at [882, 774] on span "Сохранить и пересчитать" at bounding box center [900, 772] width 150 height 20
click at [881, 775] on span "Сохранить и пересчитать" at bounding box center [900, 772] width 150 height 20
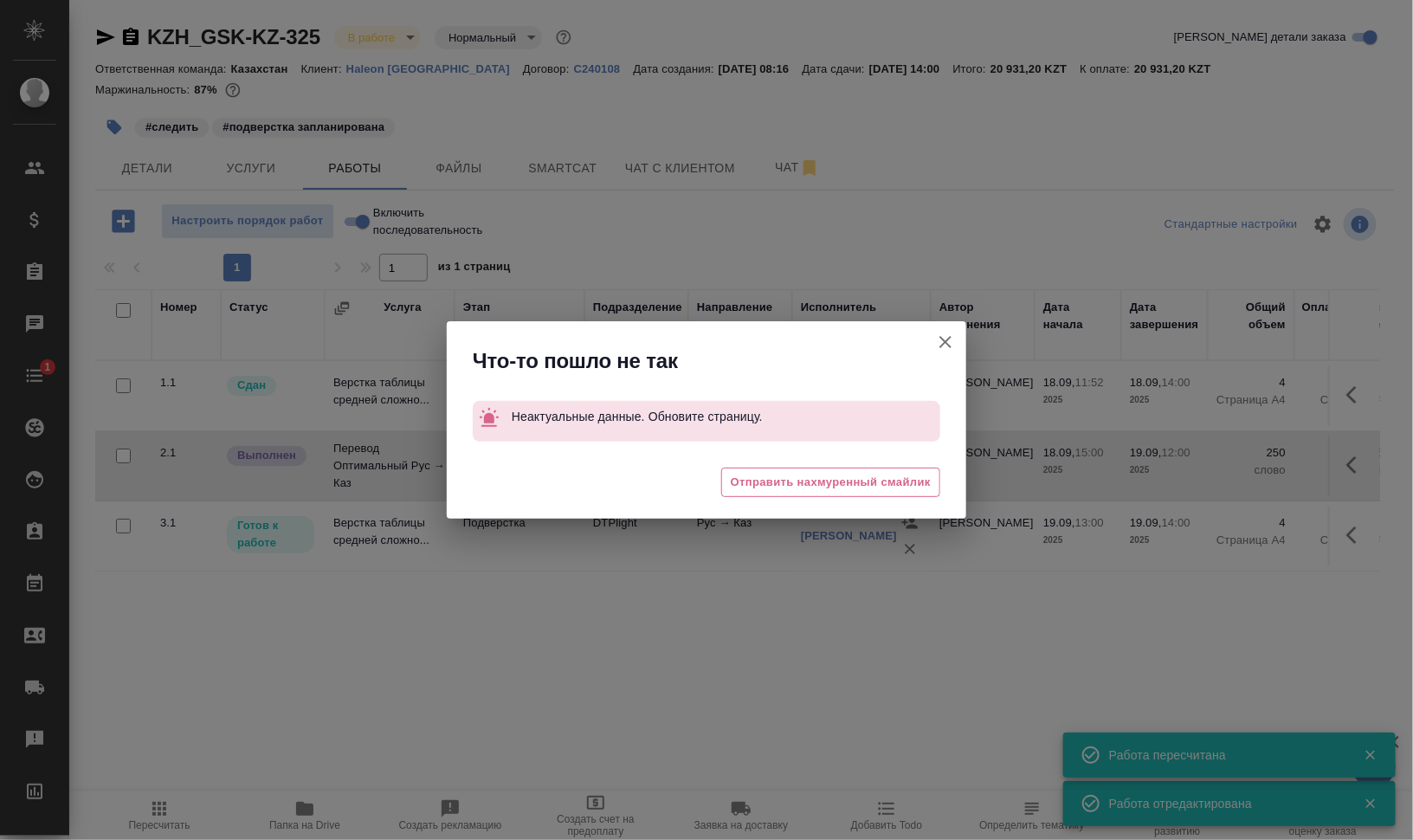
click at [938, 334] on icon "button" at bounding box center [945, 342] width 20 height 20
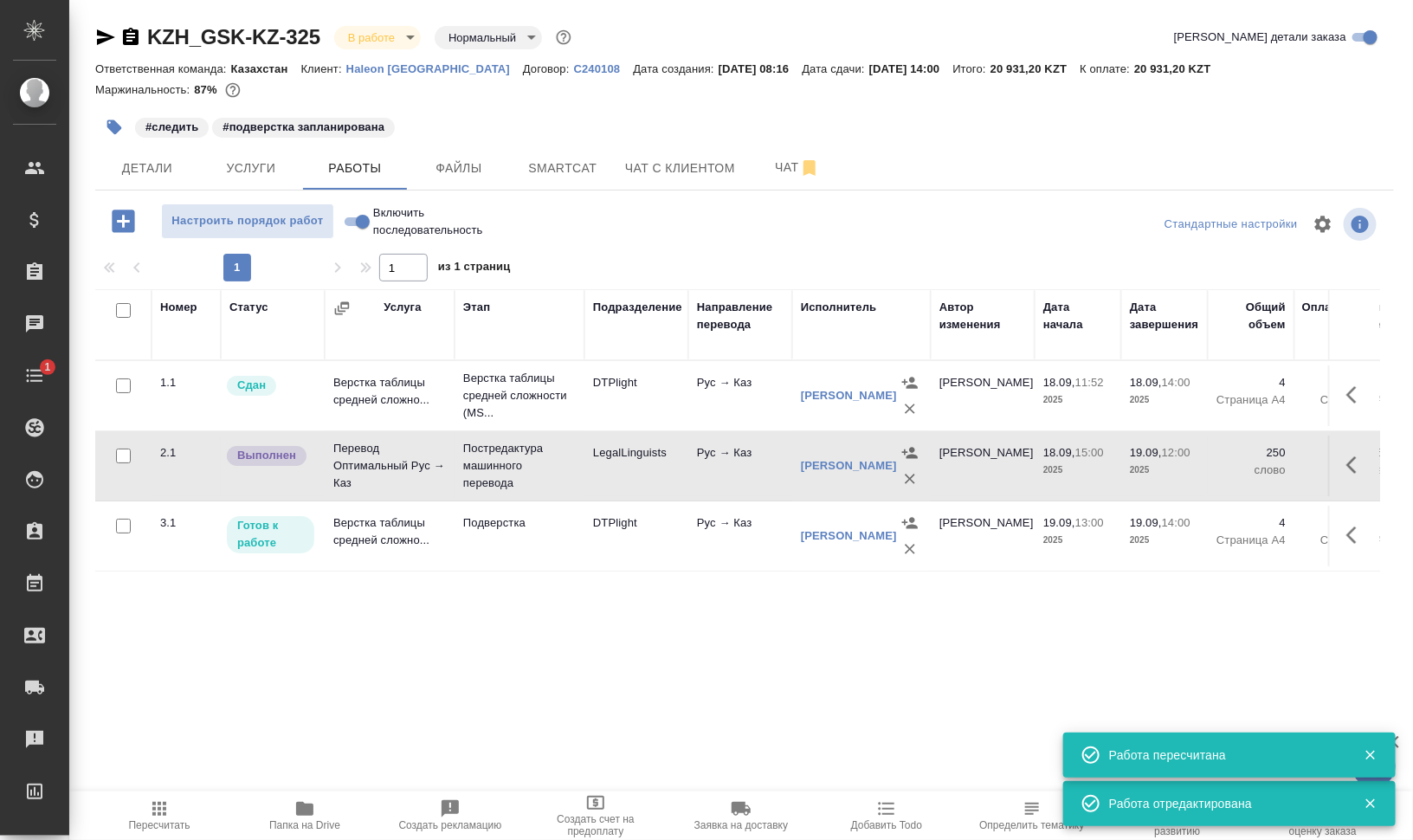
click at [91, 125] on div "KZH_GSK-KZ-325 В работе inProgress Нормальный normal Кратко детали заказа Ответ…" at bounding box center [744, 361] width 1318 height 723
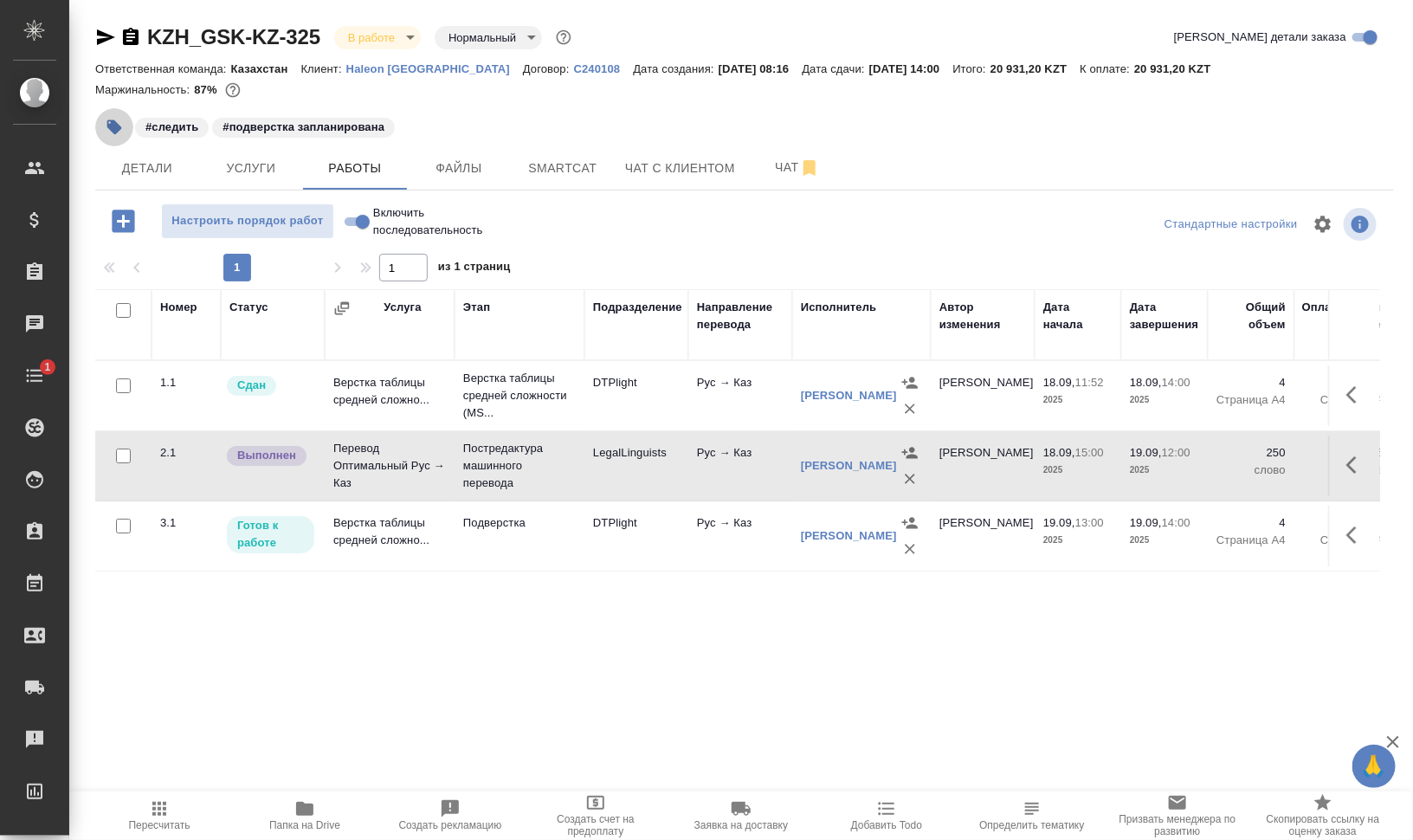
click at [111, 125] on icon "button" at bounding box center [115, 127] width 15 height 15
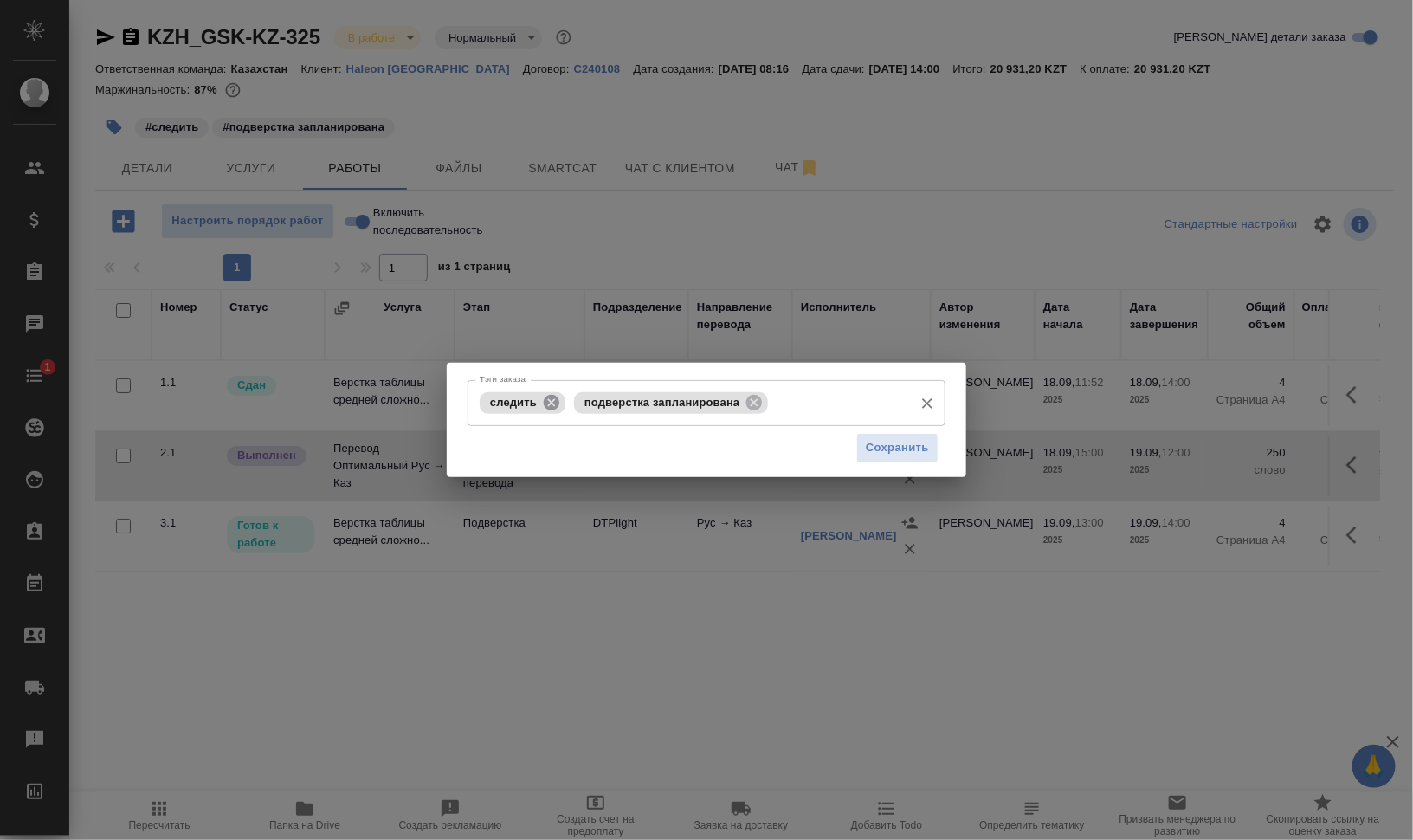
click at [551, 398] on icon at bounding box center [552, 402] width 16 height 16
click at [656, 397] on icon at bounding box center [660, 402] width 16 height 16
click at [683, 402] on input "Тэги заказа" at bounding box center [690, 402] width 429 height 29
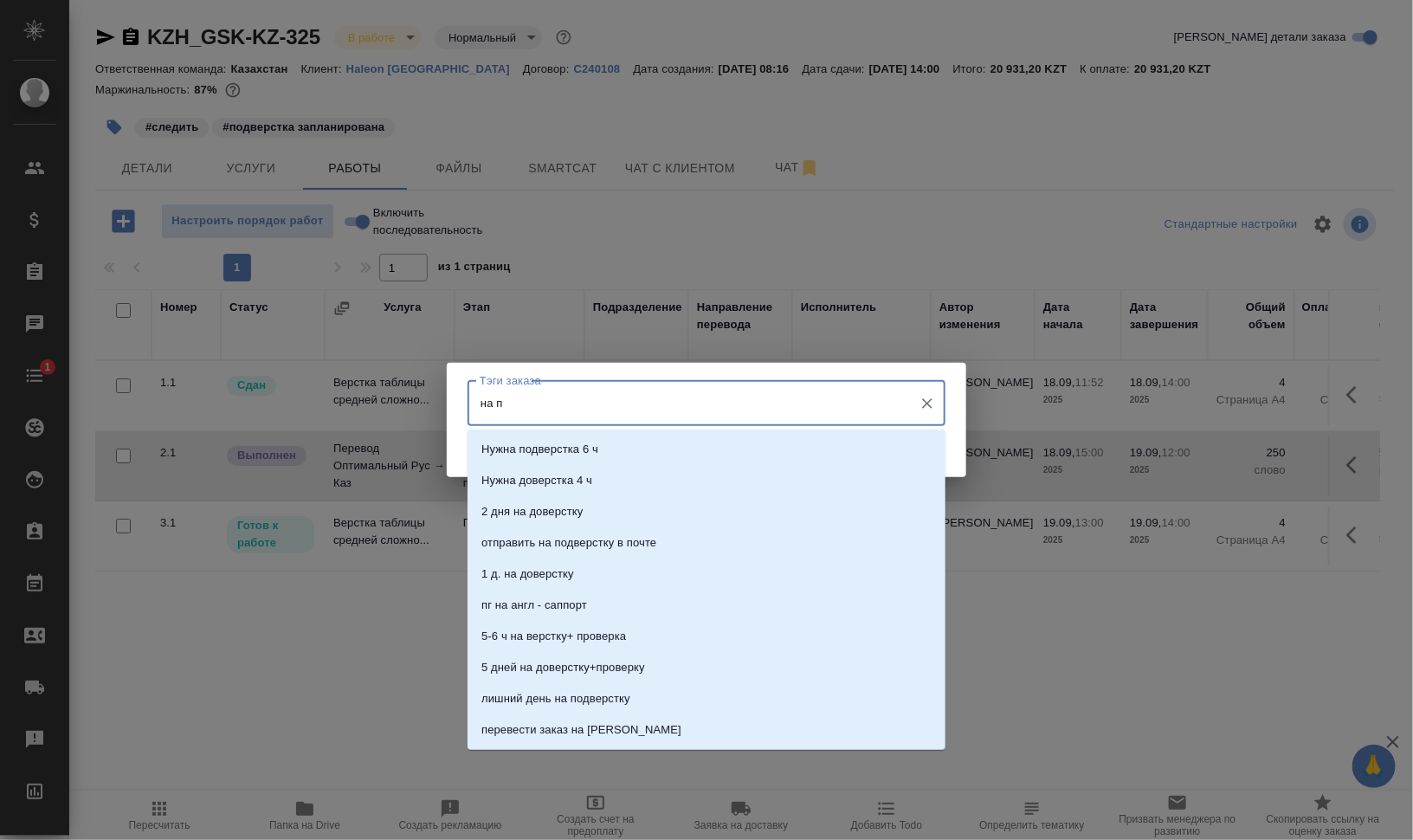
type input "на по"
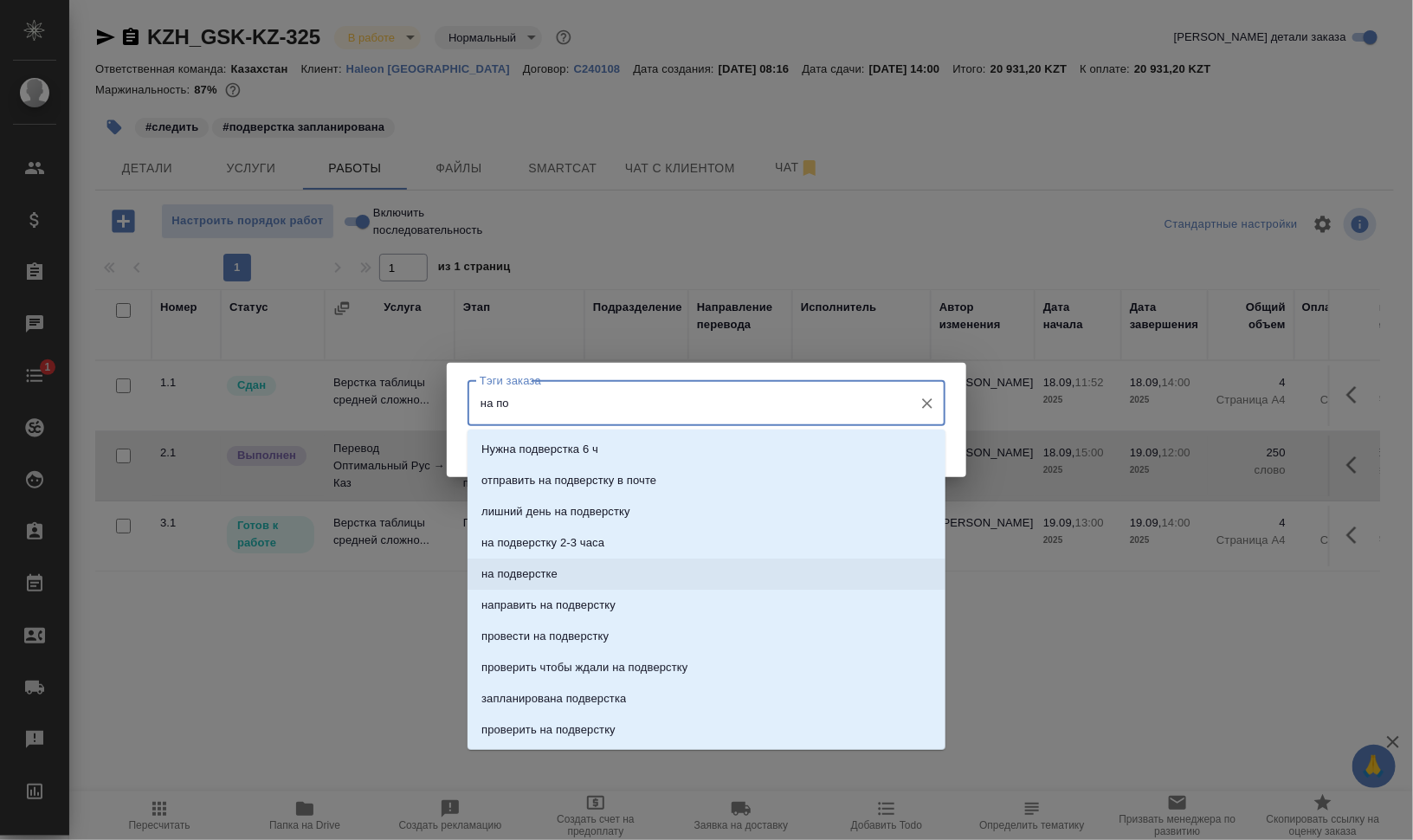
click at [681, 576] on li "на подверстке" at bounding box center [706, 573] width 478 height 31
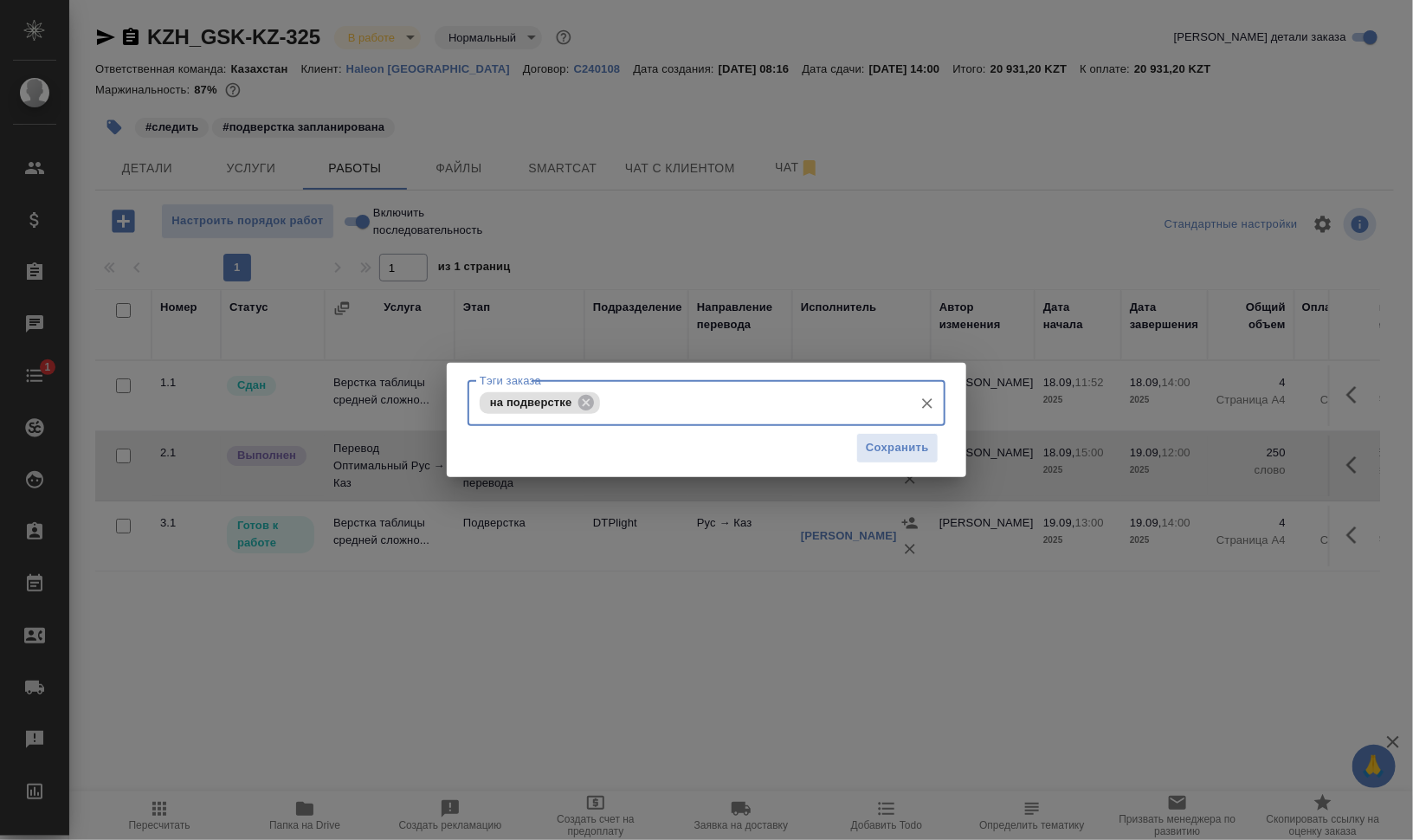
click at [907, 431] on div "Сохранить" at bounding box center [706, 448] width 478 height 44
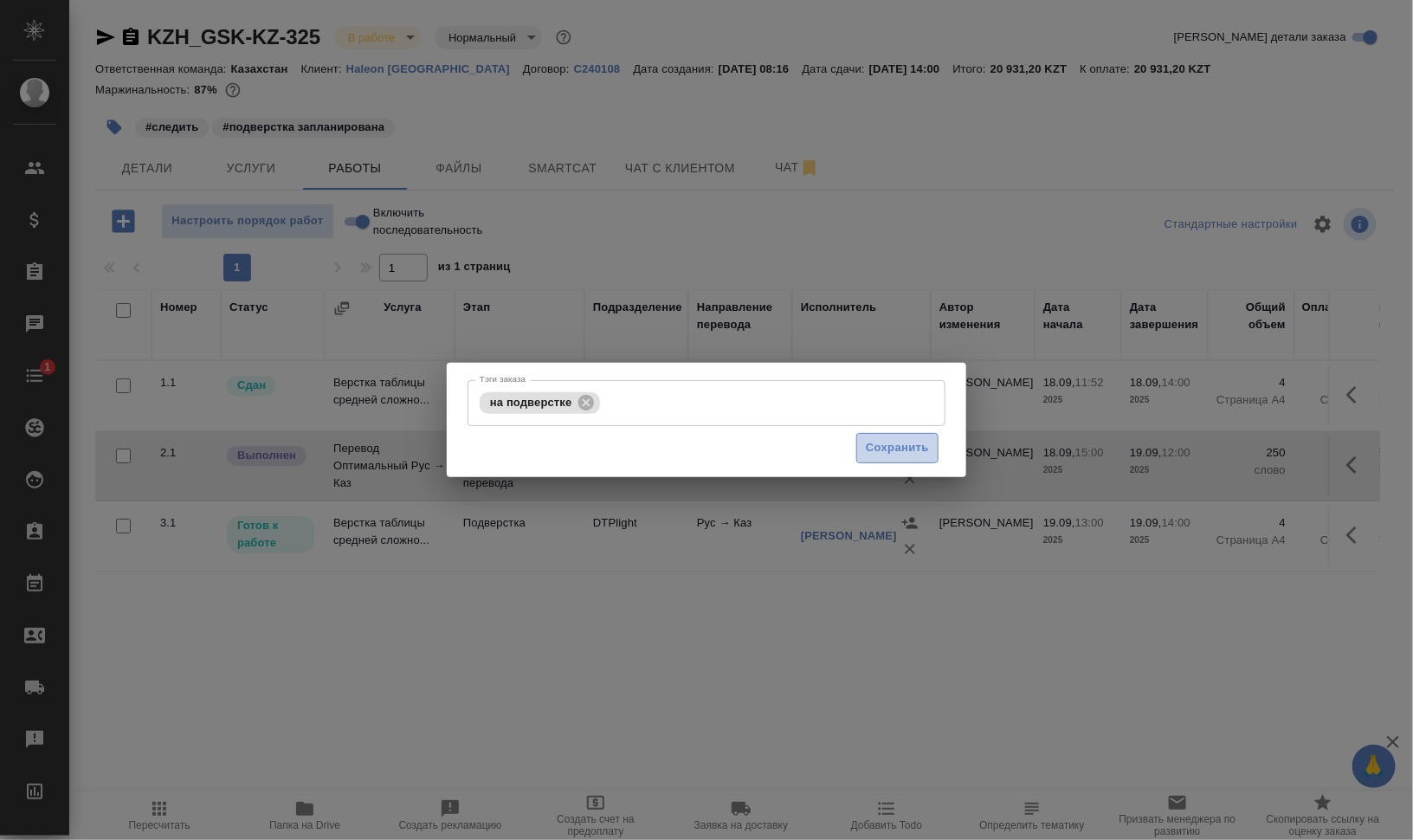
click at [912, 446] on span "Сохранить" at bounding box center [897, 448] width 63 height 20
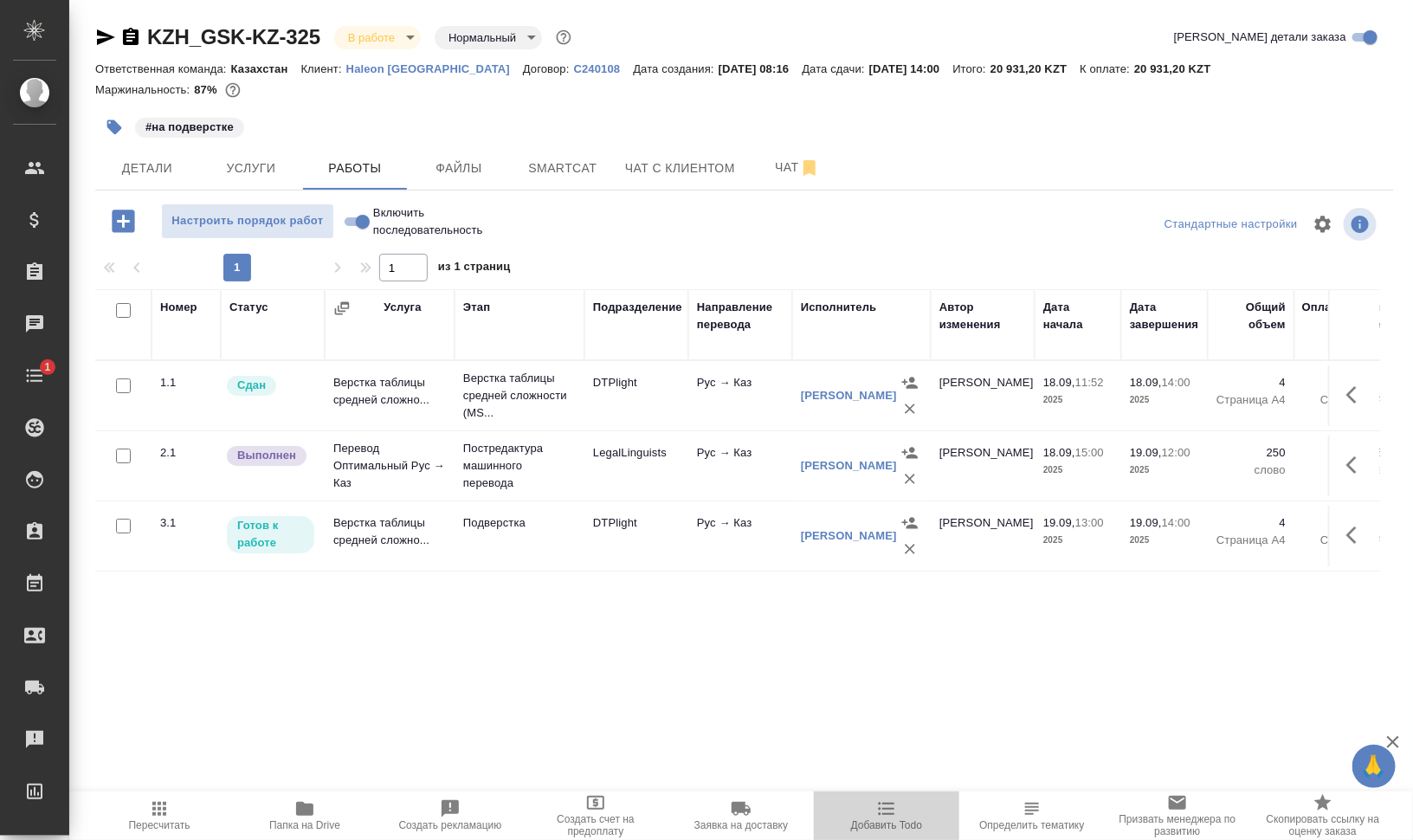
click at [875, 818] on span "Добавить Todo" at bounding box center [886, 814] width 125 height 33
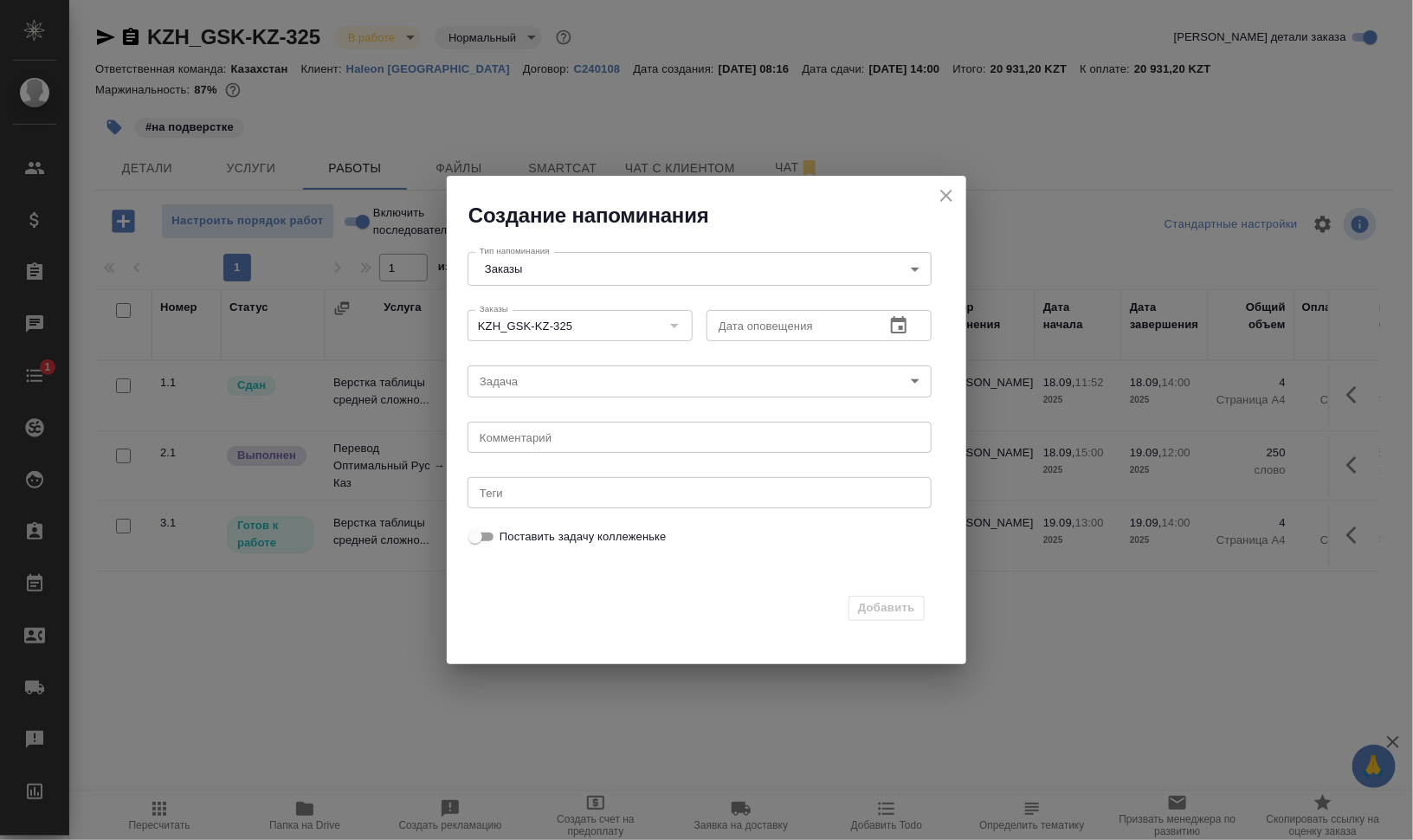
click at [912, 324] on button "button" at bounding box center [898, 325] width 42 height 42
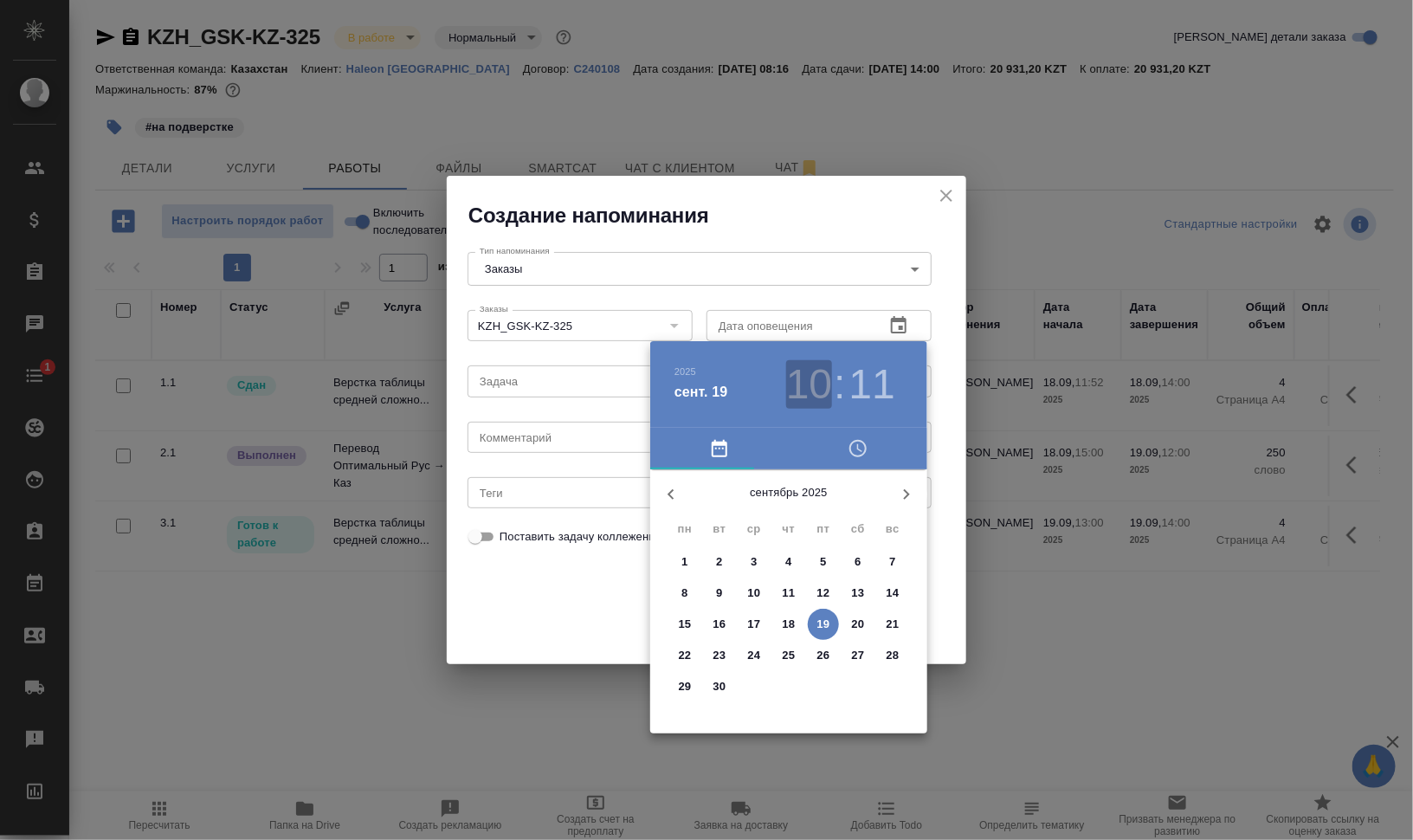
click at [813, 392] on h3 "10" at bounding box center [809, 384] width 46 height 48
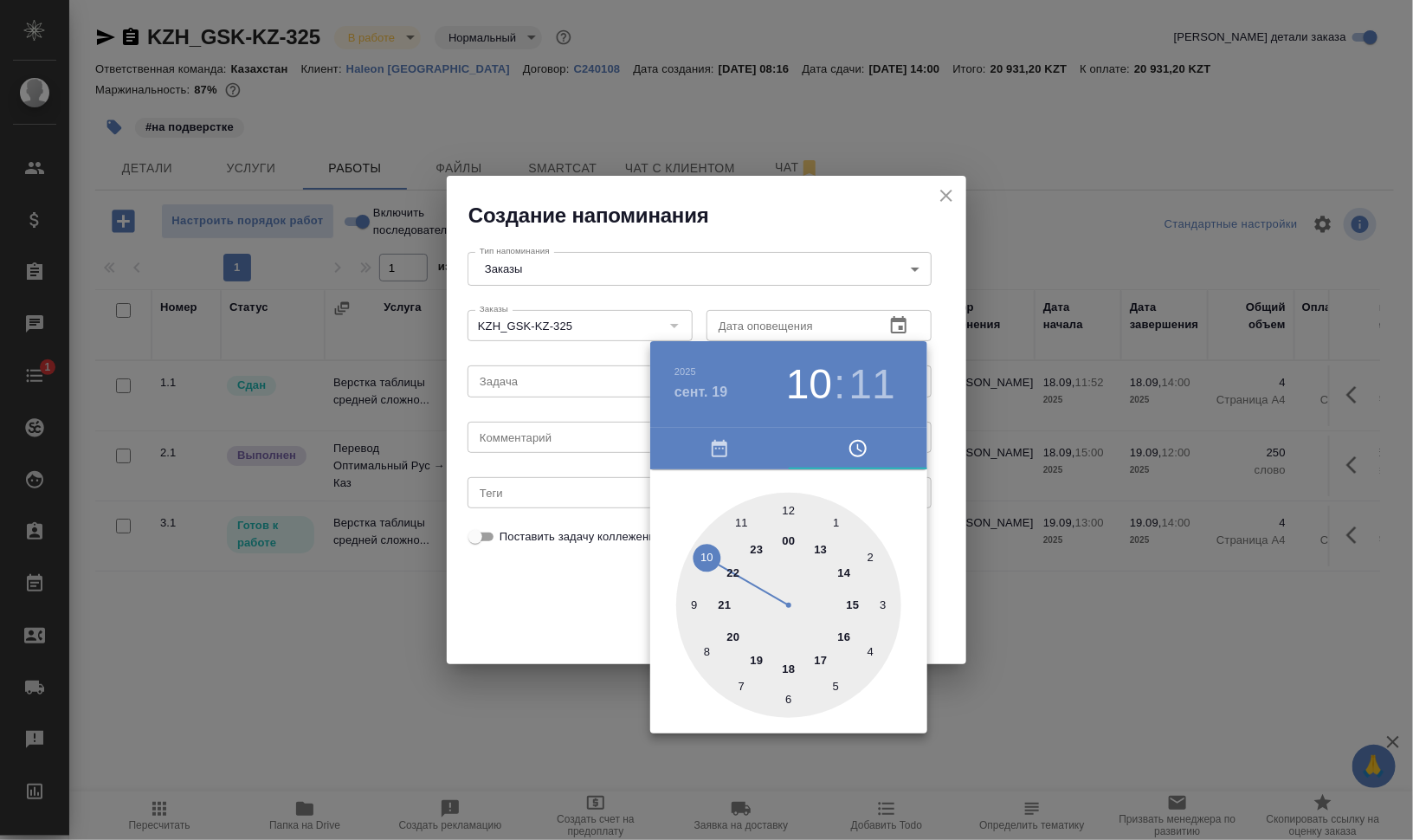
click at [822, 553] on div at bounding box center [788, 605] width 225 height 225
click at [698, 537] on div at bounding box center [788, 605] width 225 height 225
type input "19.09.2025 13:51"
click at [1020, 572] on div at bounding box center [706, 420] width 1413 height 840
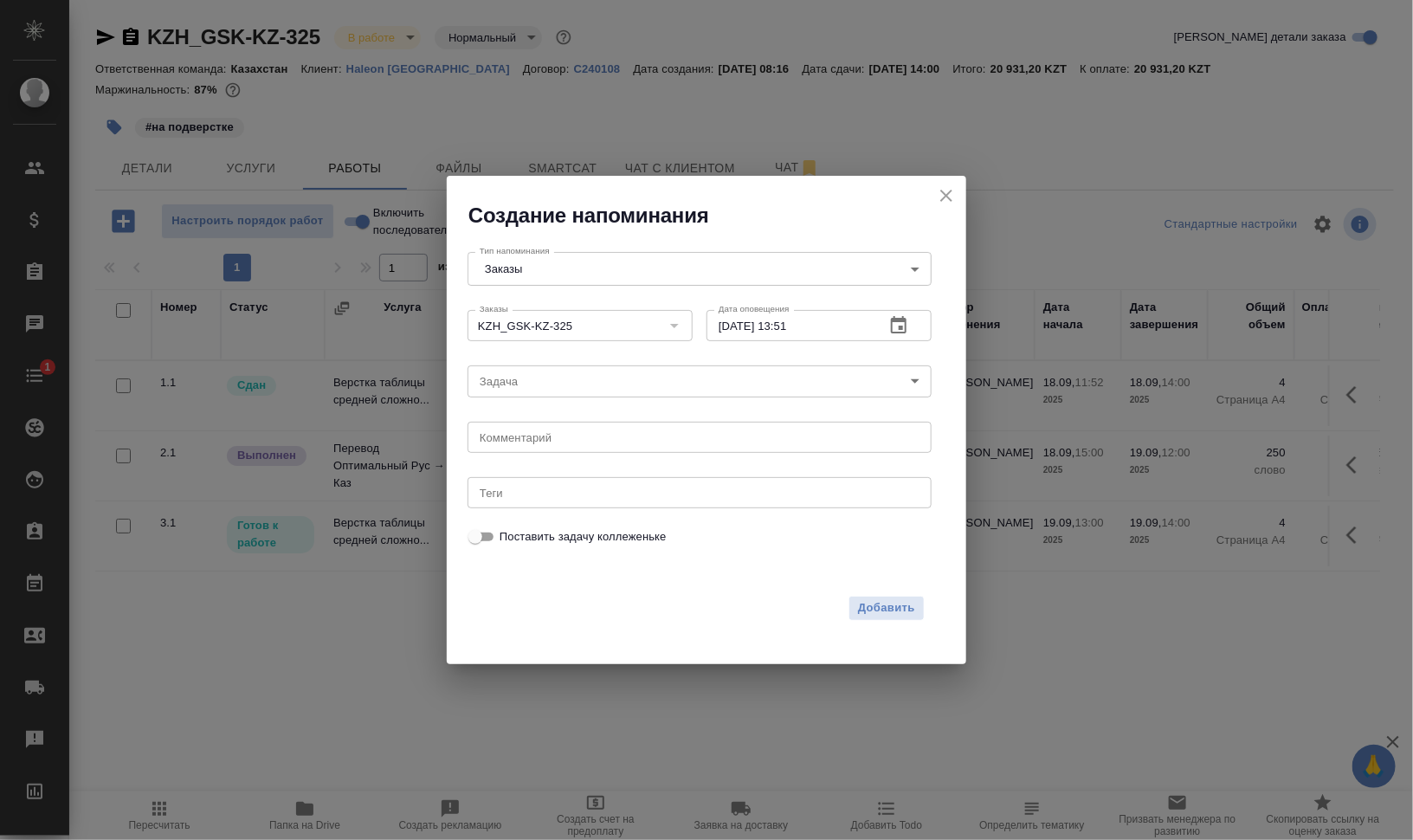
click at [584, 349] on div "Заказы KZH_GSK-KZ-325 Заказы" at bounding box center [580, 324] width 238 height 55
click at [593, 384] on body "🙏 .cls-1 fill:#fff; AWATERA Валеев Динар Клиенты Спецификации Заказы 0 Чаты 1 T…" at bounding box center [706, 489] width 1413 height 979
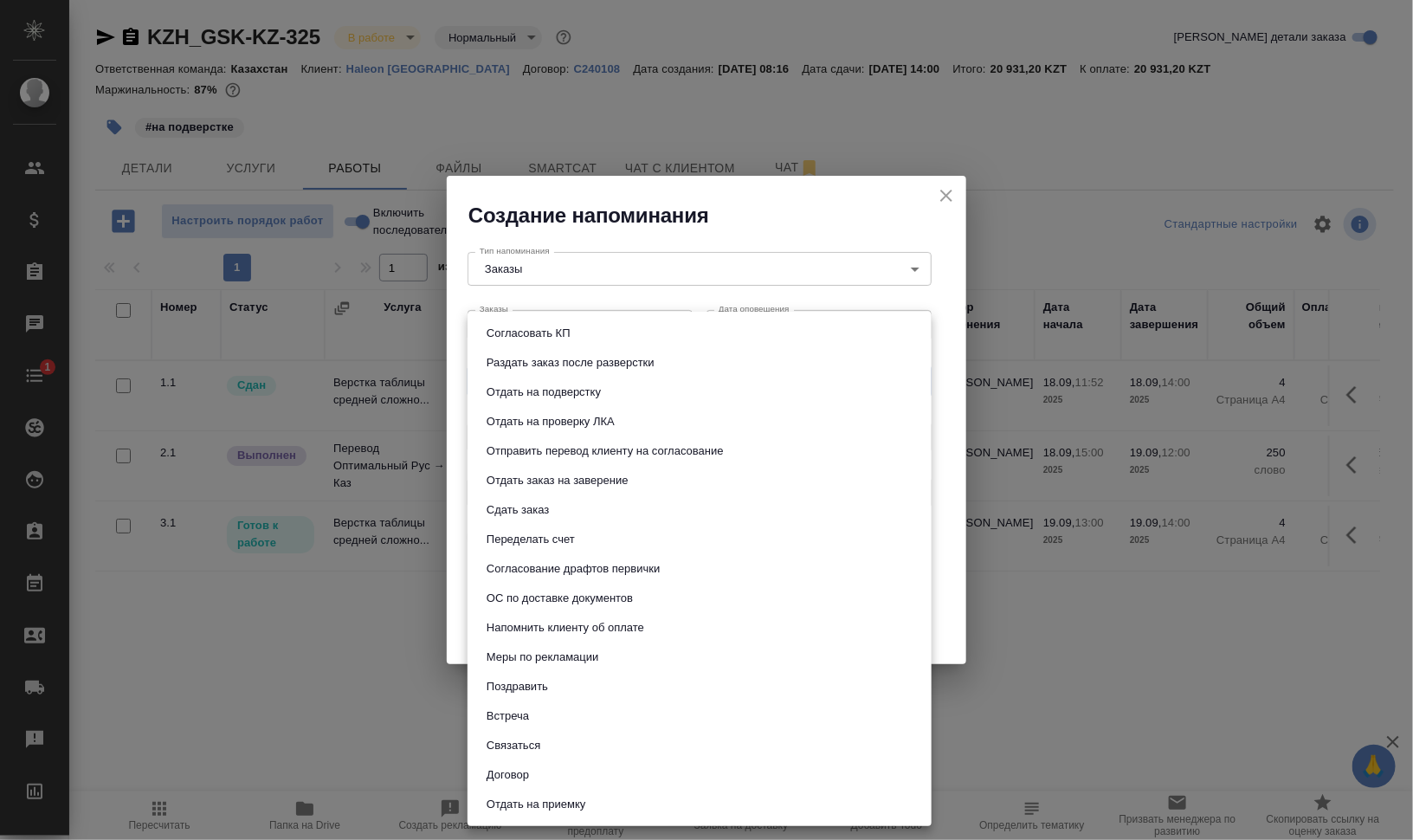
click at [594, 496] on li "Сдать заказ" at bounding box center [698, 509] width 464 height 29
type input "Сдать заказ"
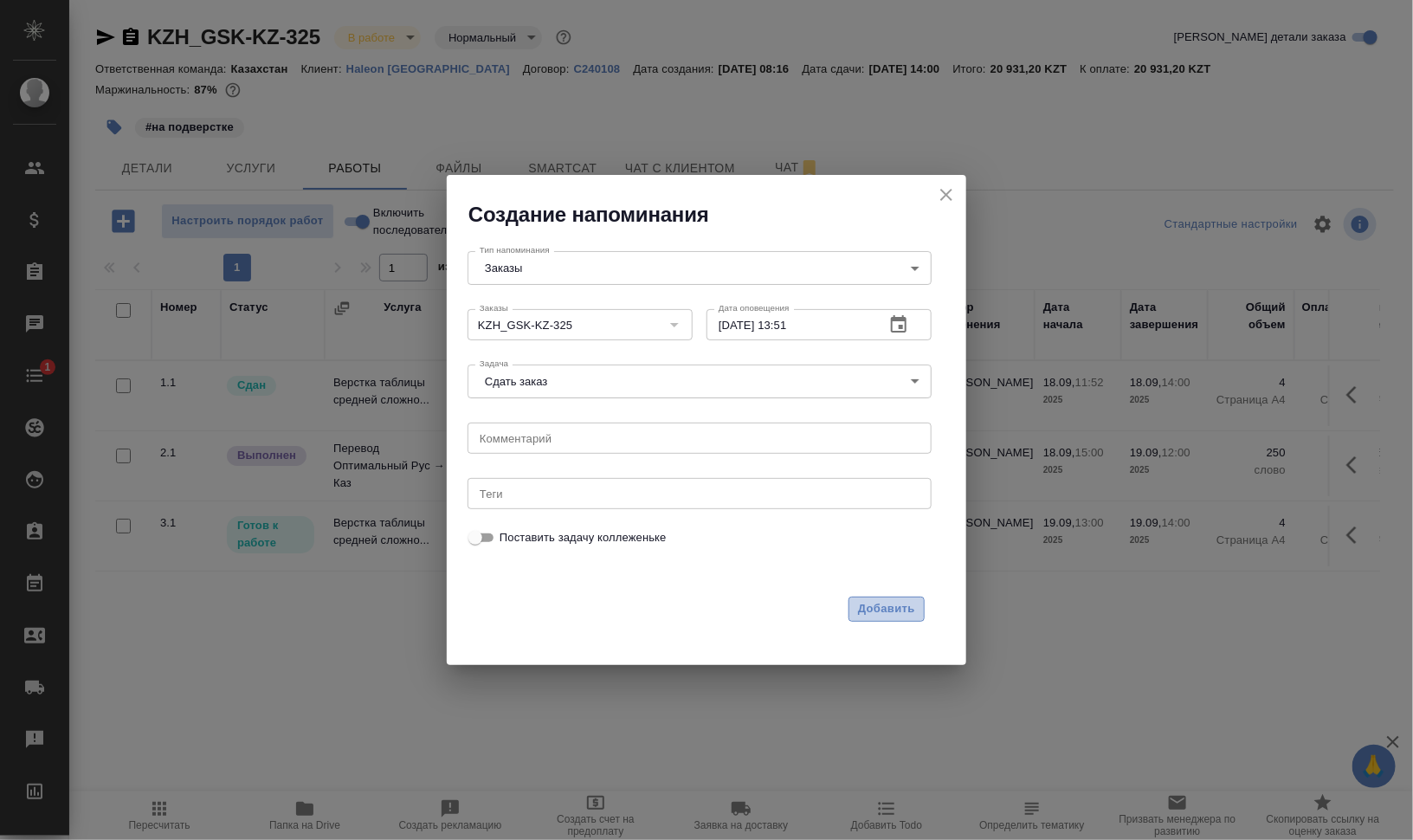
click at [881, 599] on span "Добавить" at bounding box center [886, 609] width 57 height 20
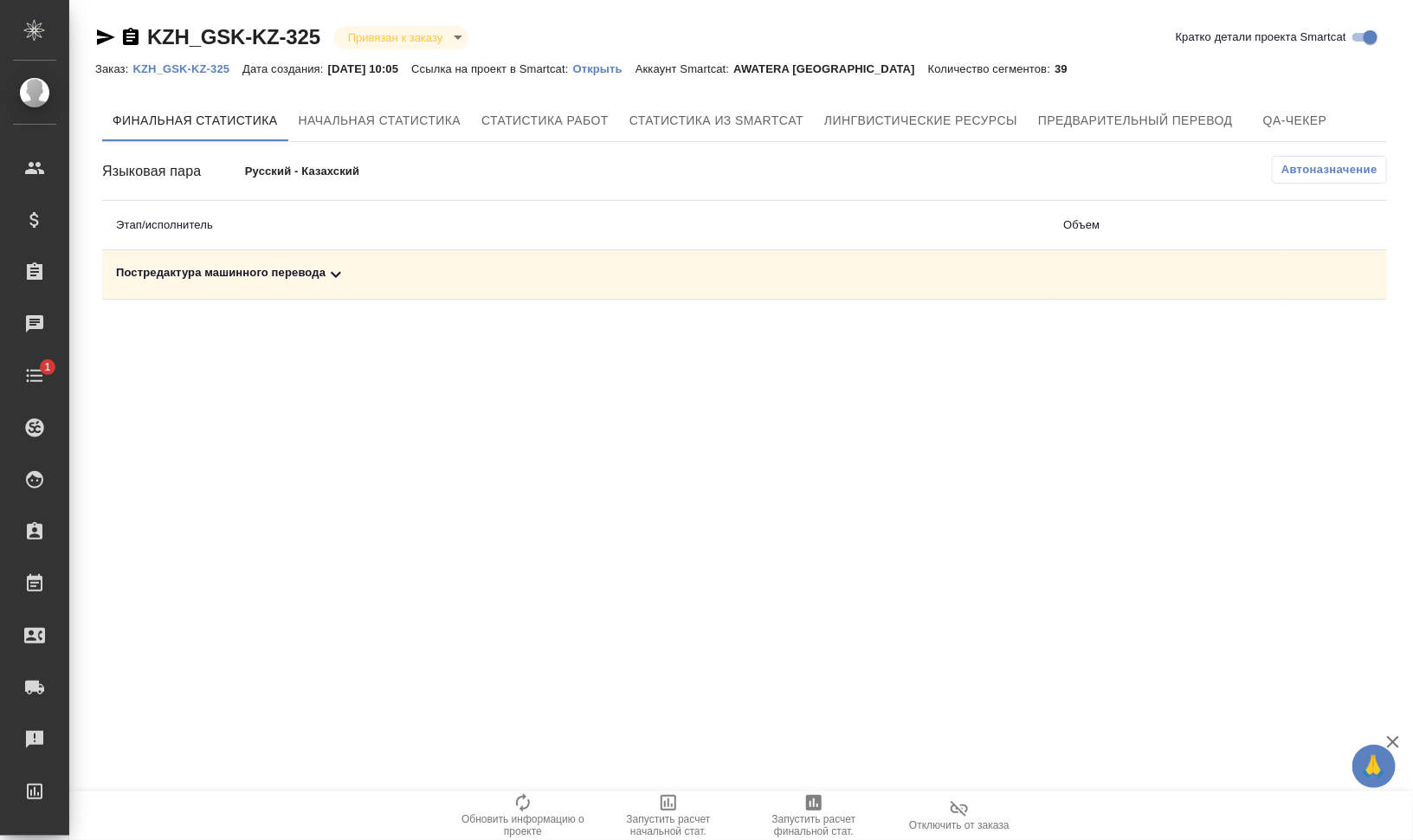
click at [258, 262] on td "Постредактура машинного перевода" at bounding box center [576, 274] width 947 height 49
click at [324, 279] on div "Постредактура машинного перевода" at bounding box center [575, 274] width 919 height 20
click at [820, 810] on icon "button" at bounding box center [814, 803] width 16 height 16
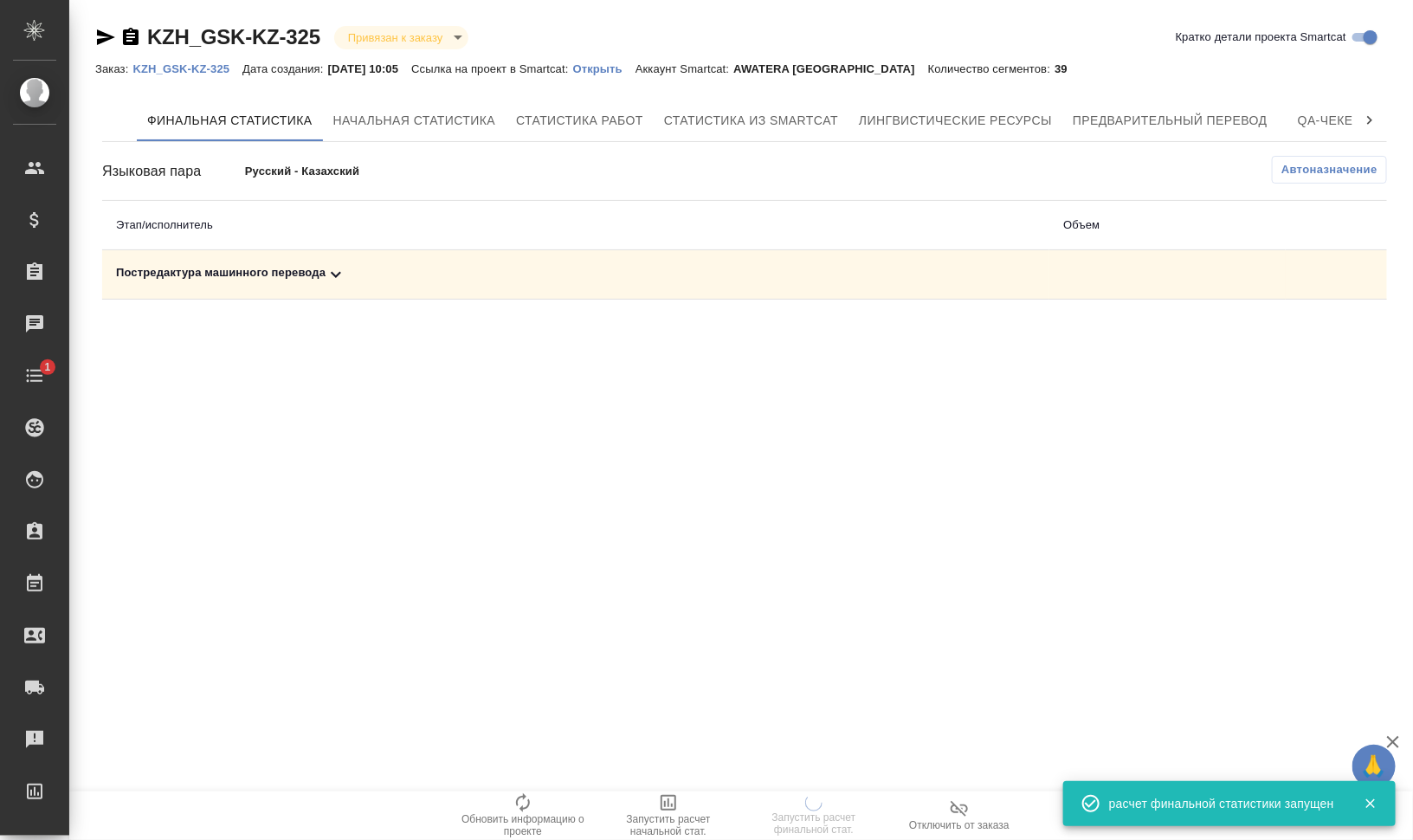
click at [262, 259] on td "Постредактура машинного перевода" at bounding box center [576, 274] width 947 height 49
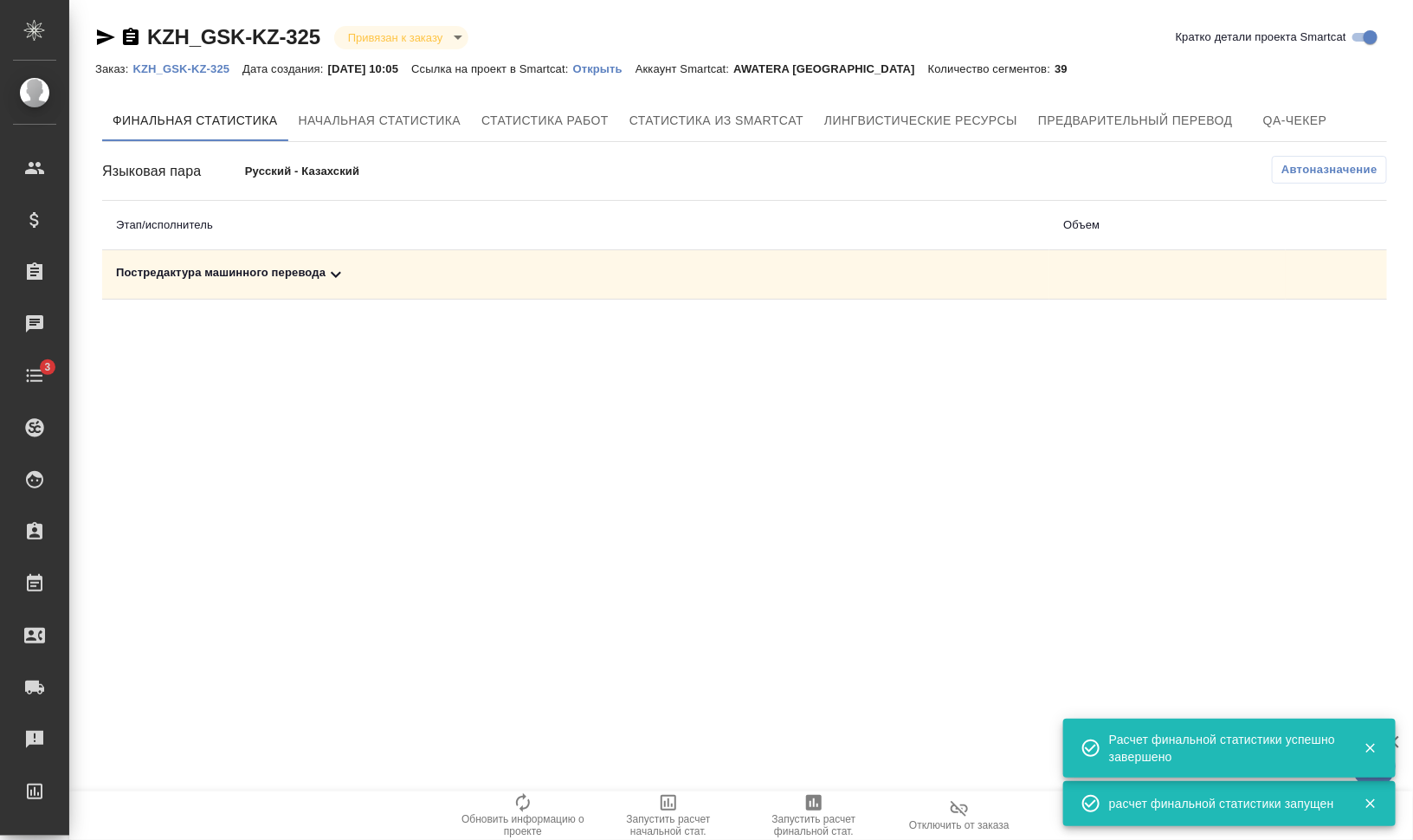
click at [246, 274] on div "Постредактура машинного перевода" at bounding box center [575, 274] width 919 height 20
click at [1312, 344] on button "button" at bounding box center [1310, 334] width 42 height 42
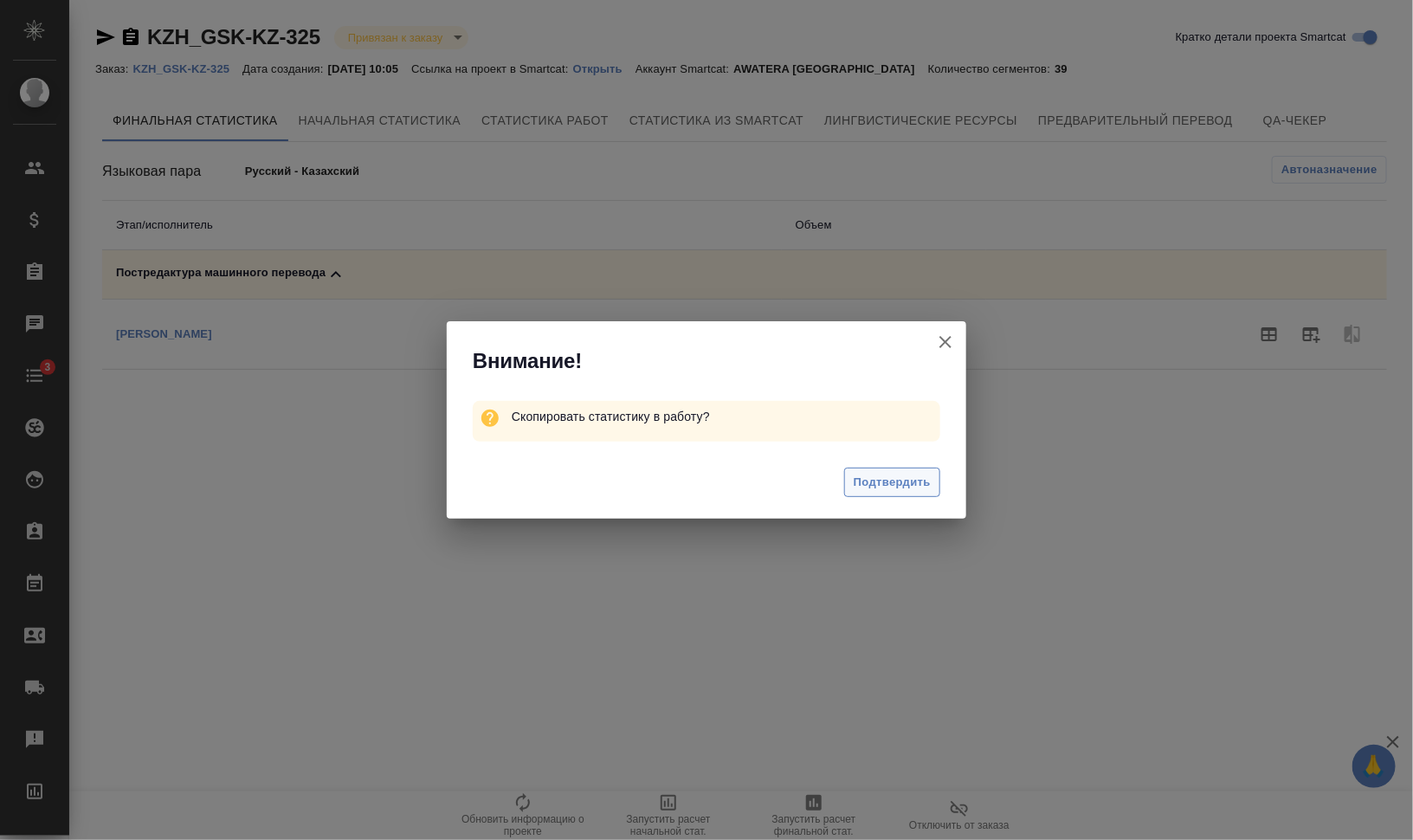
click at [898, 486] on span "Подтвердить" at bounding box center [892, 482] width 77 height 20
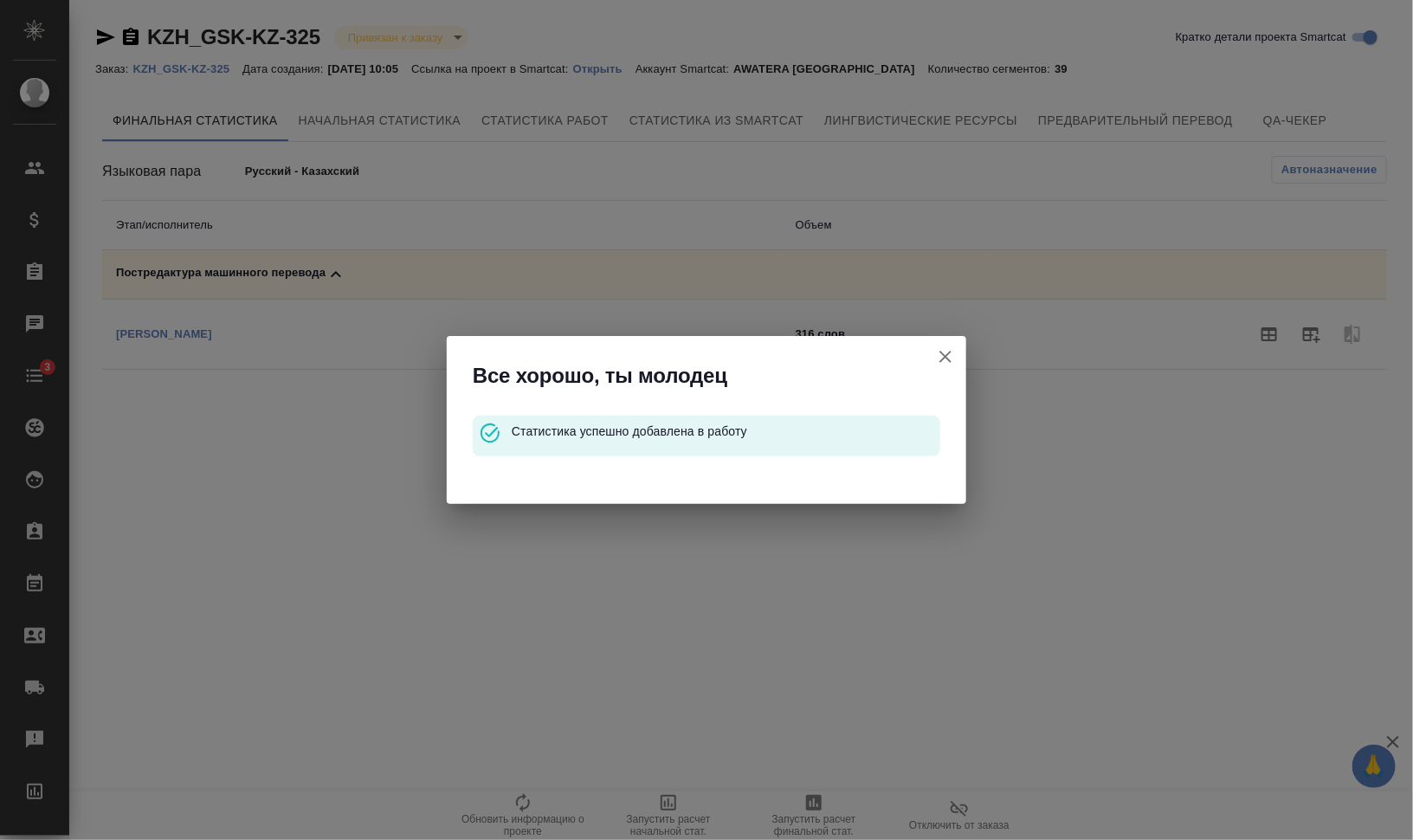
click at [941, 352] on icon "button" at bounding box center [945, 357] width 12 height 12
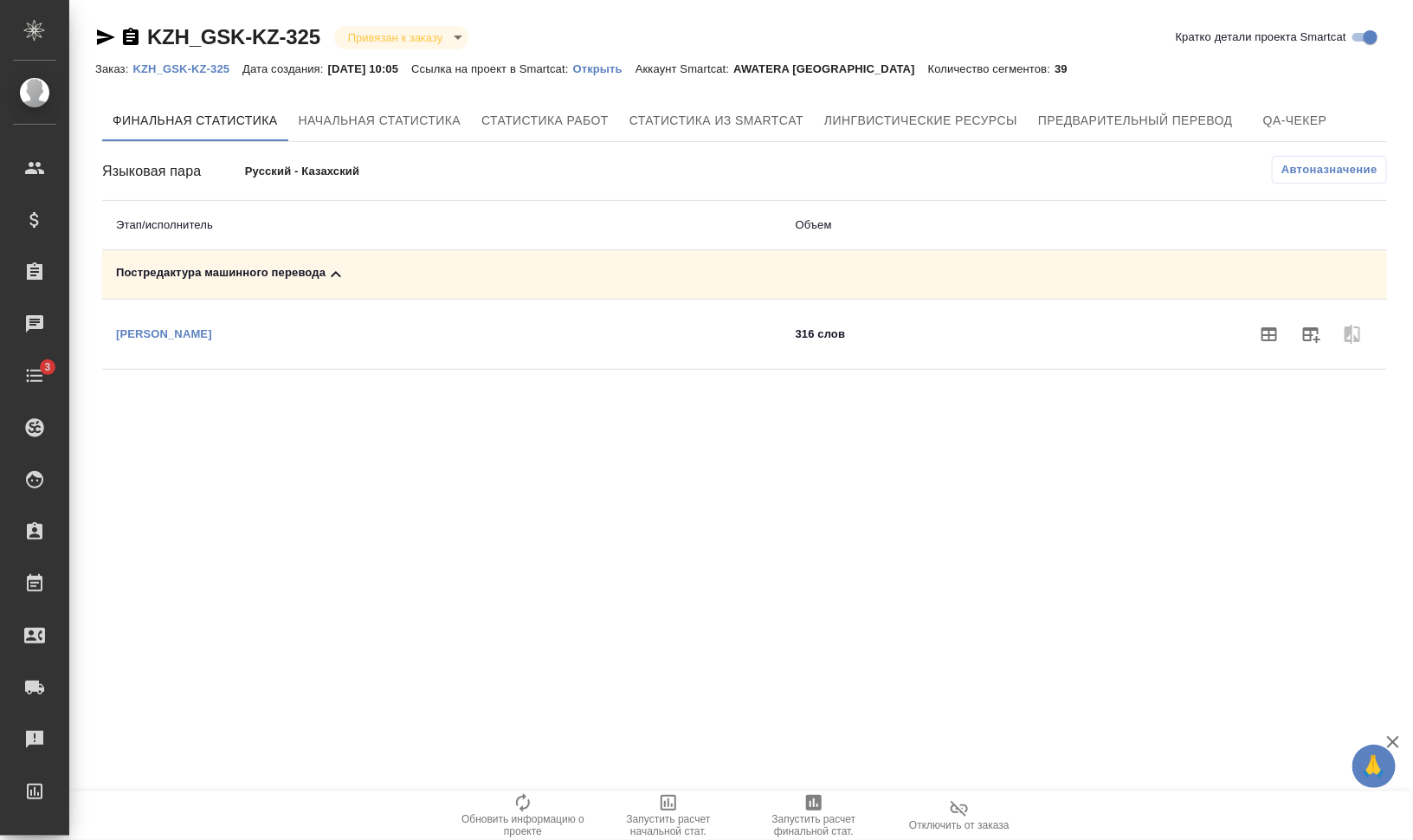
click at [215, 68] on p "KZH_GSK-KZ-325" at bounding box center [188, 69] width 110 height 13
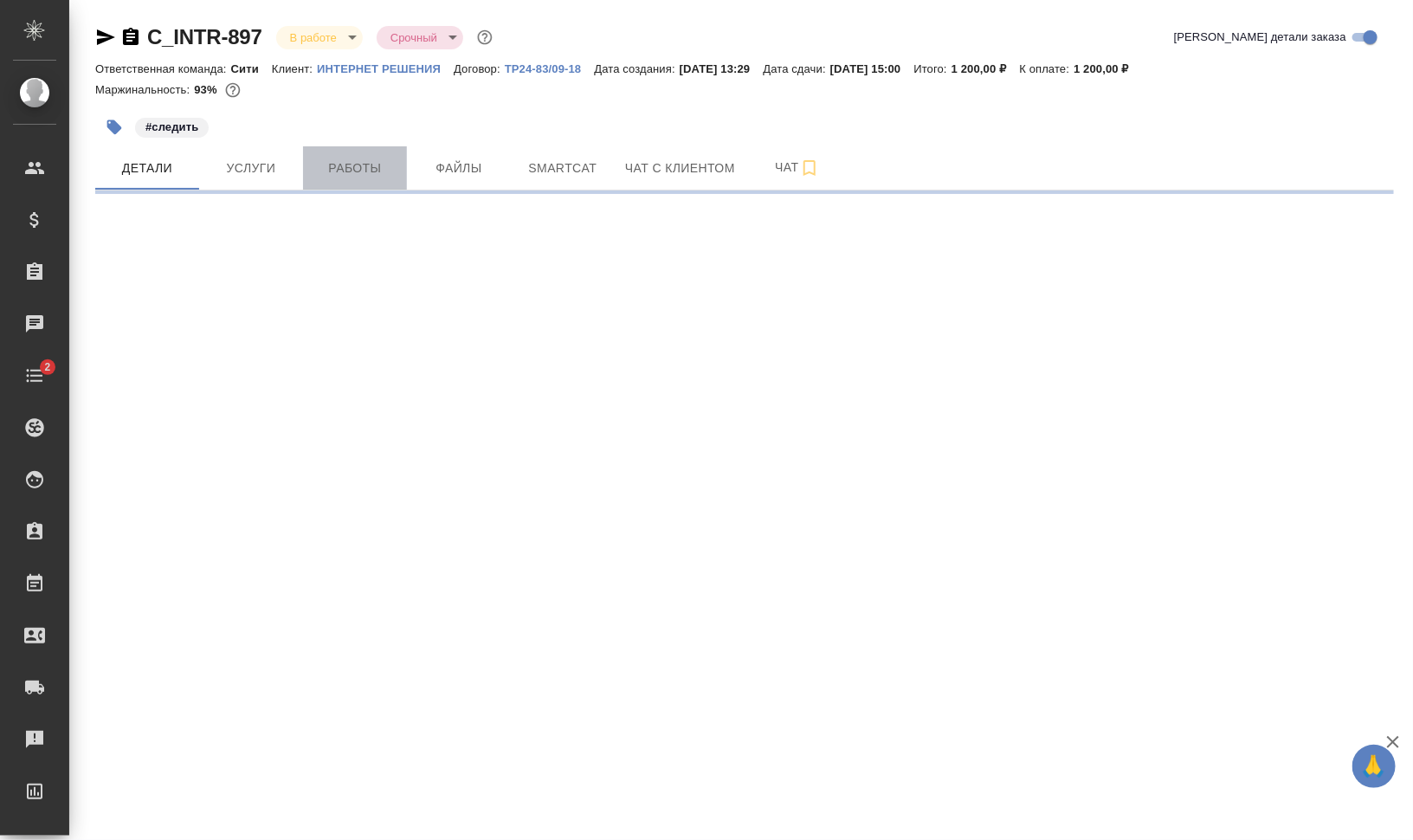
click at [381, 174] on span "Работы" at bounding box center [354, 168] width 83 height 21
select select "RU"
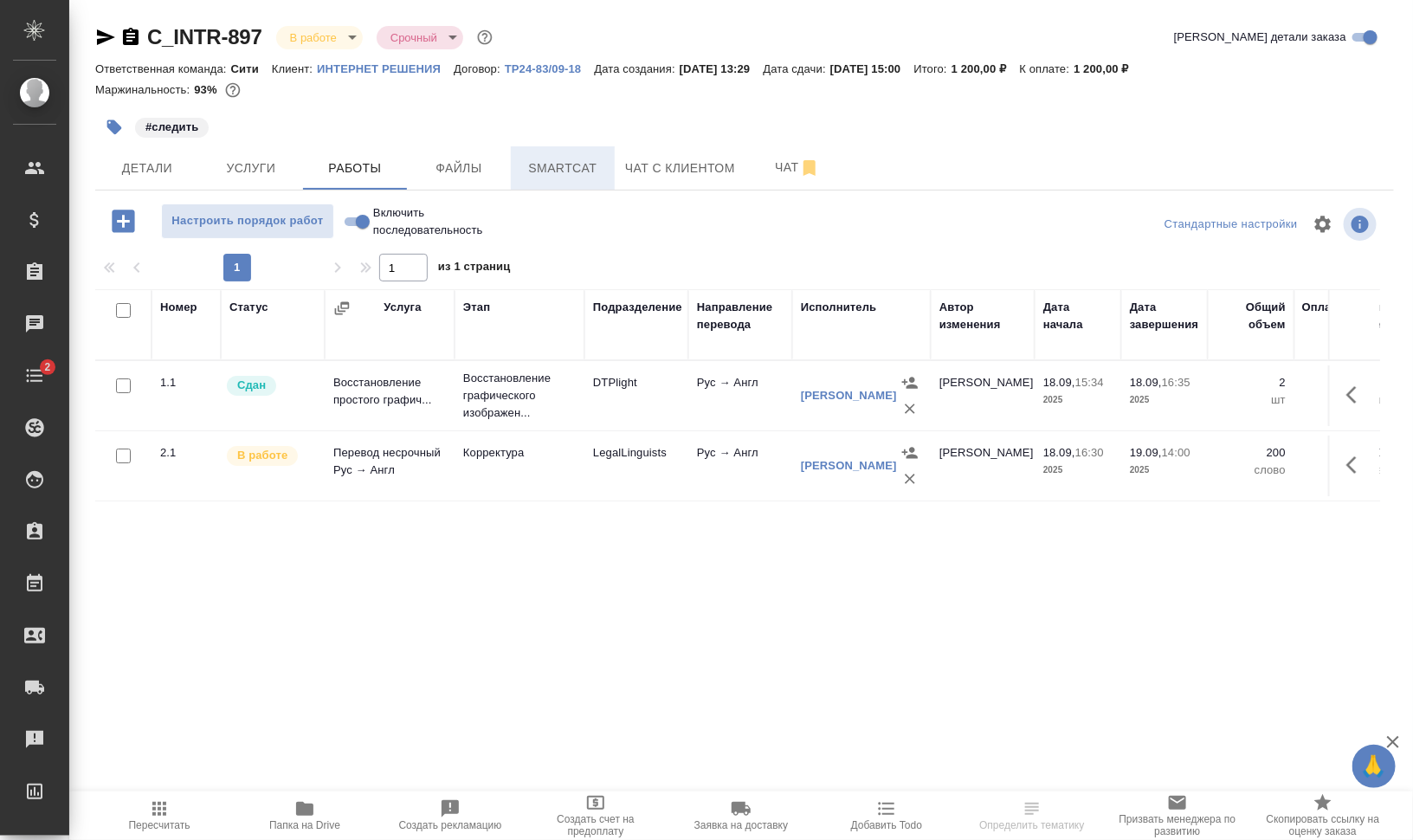
click at [568, 171] on span "Smartcat" at bounding box center [562, 168] width 83 height 21
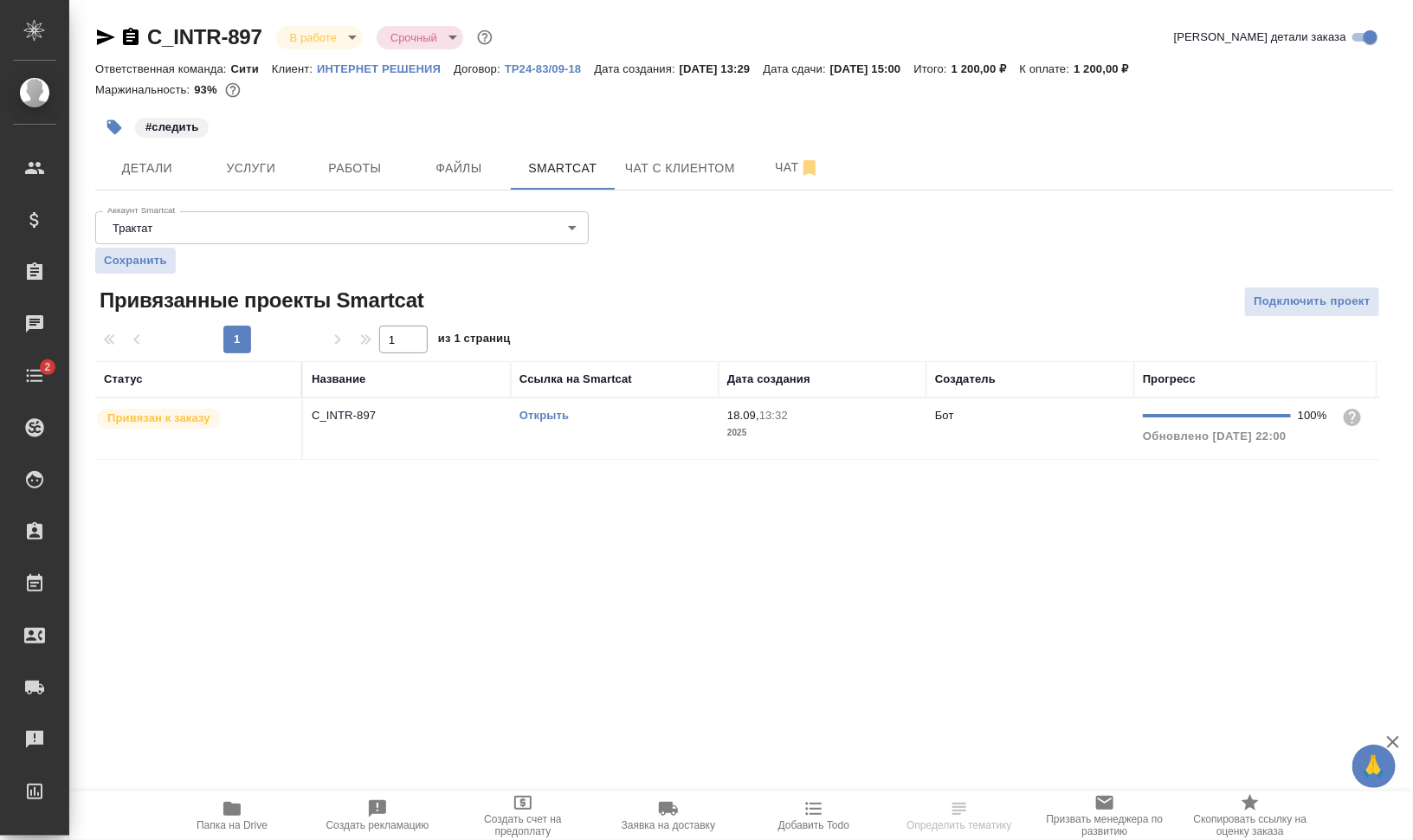
click at [576, 440] on td "Открыть" at bounding box center [614, 428] width 207 height 61
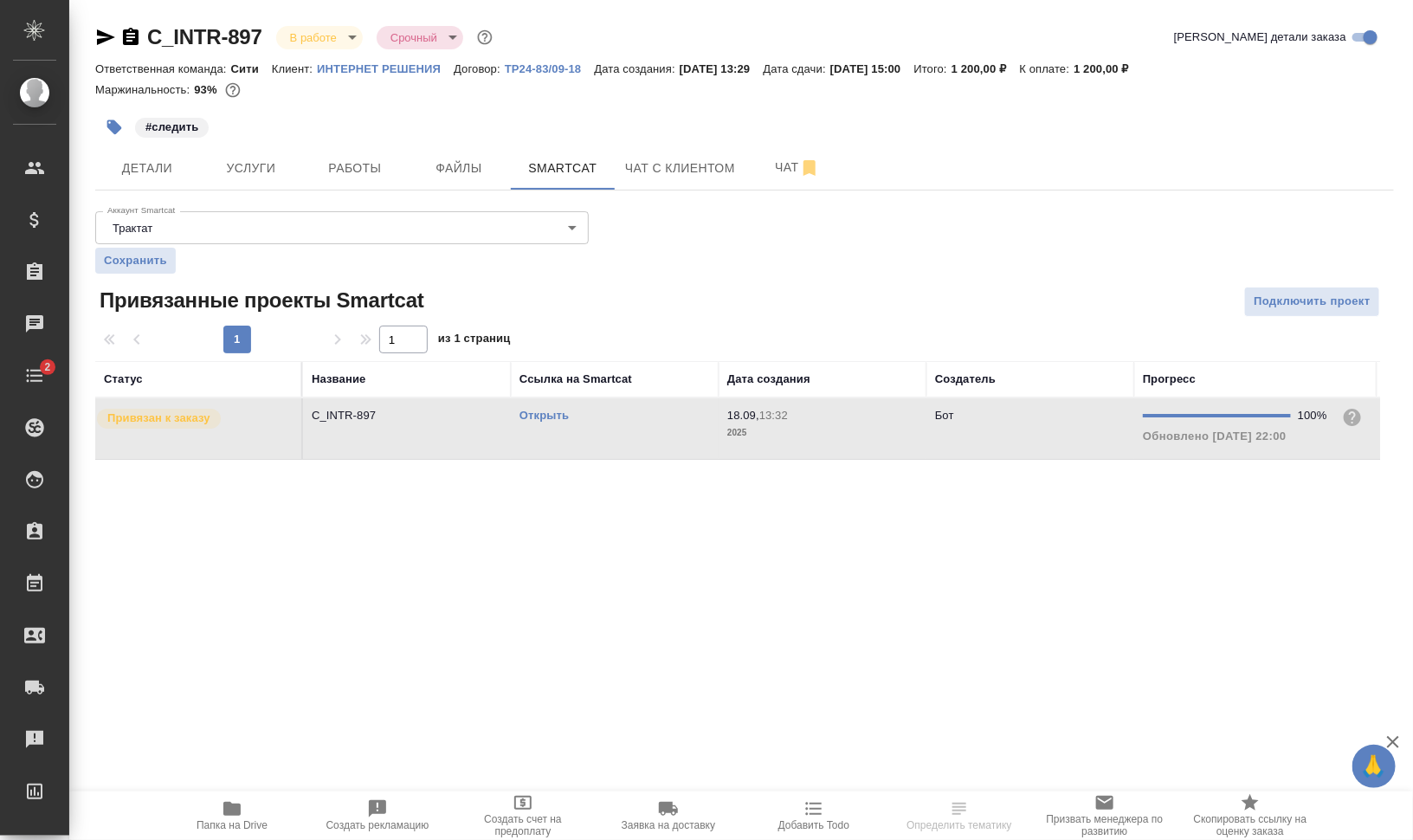
click at [576, 440] on td "Открыть" at bounding box center [614, 428] width 207 height 61
click at [241, 825] on span "Папка на Drive" at bounding box center [232, 825] width 71 height 12
click at [327, 27] on body "🙏 .cls-1 fill:#fff; AWATERA [PERSON_NAME] [PERSON_NAME] Спецификации Заказы 0 Ч…" at bounding box center [706, 489] width 1413 height 979
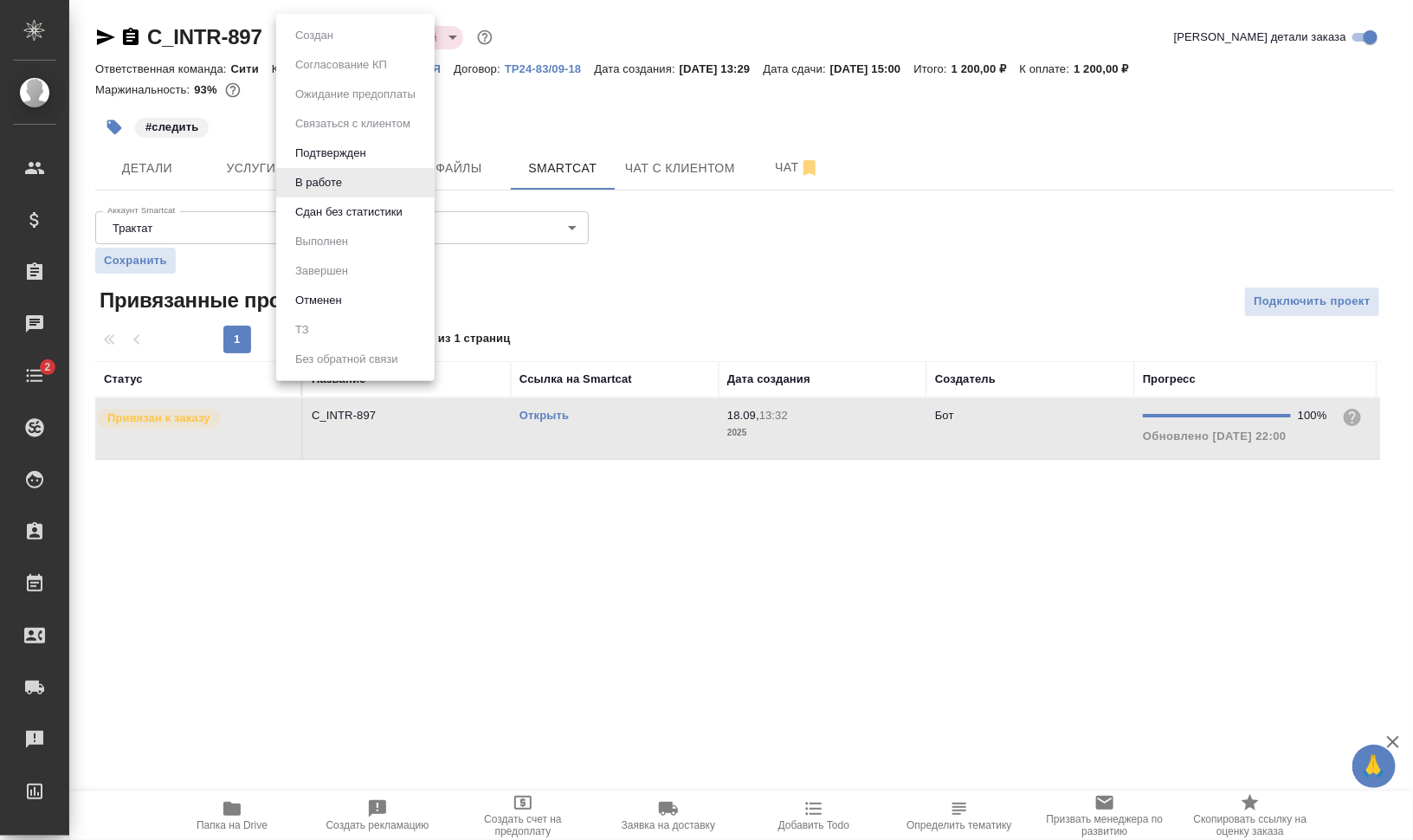
click at [364, 212] on button "Сдан без статистики" at bounding box center [349, 212] width 117 height 19
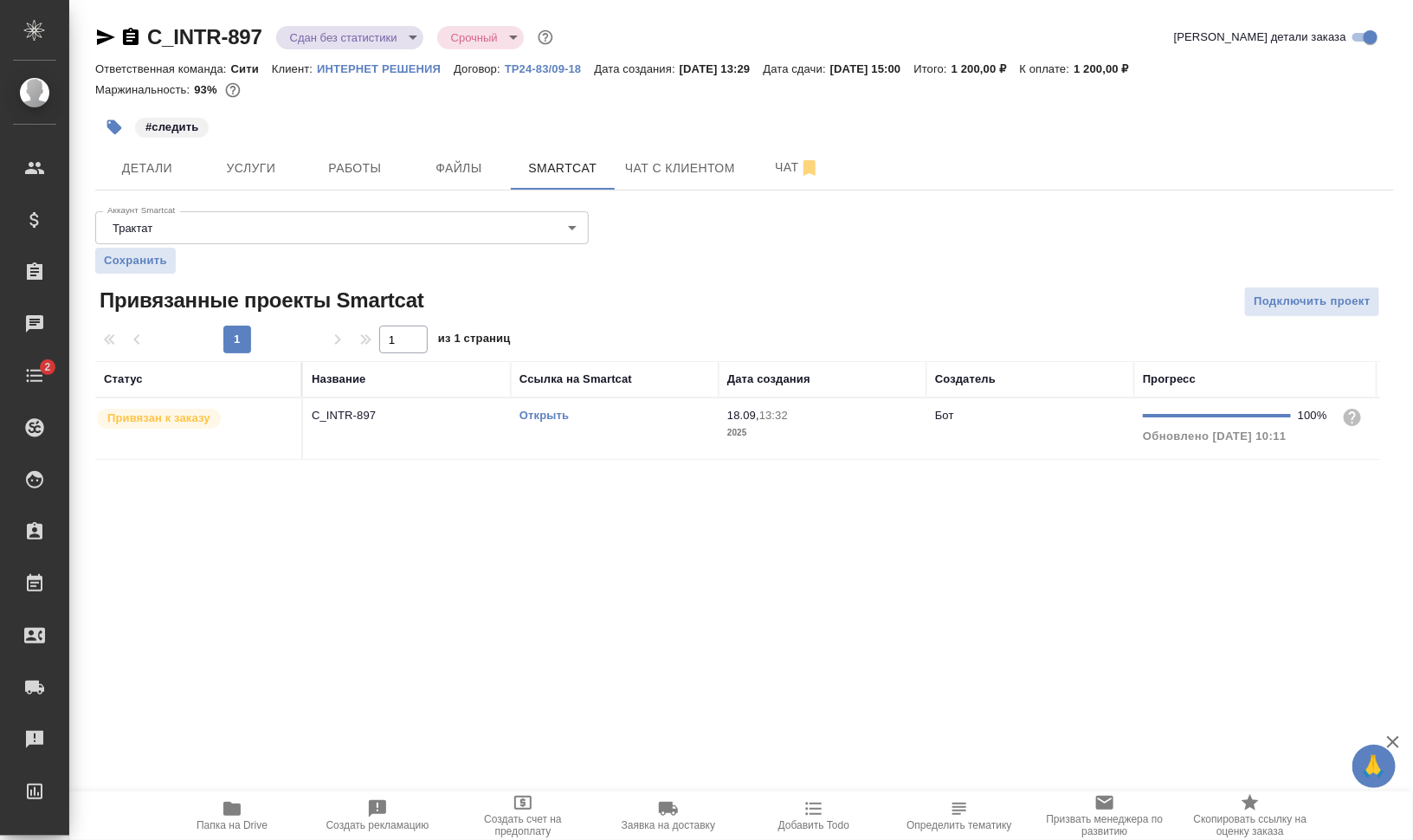
click at [111, 125] on icon "button" at bounding box center [115, 127] width 15 height 15
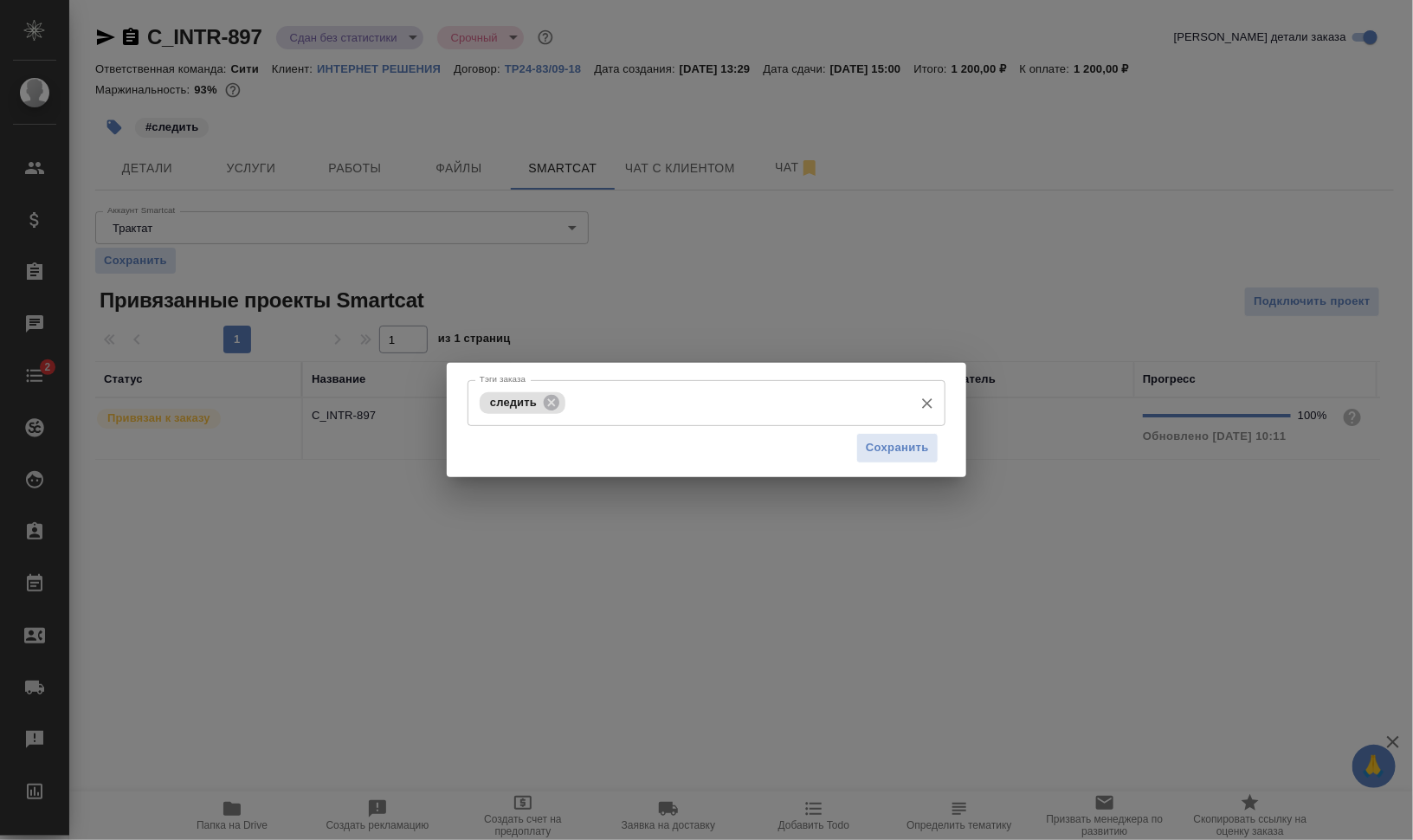
click at [557, 402] on icon at bounding box center [552, 402] width 16 height 16
click at [932, 445] on button "Сохранить" at bounding box center [897, 448] width 82 height 30
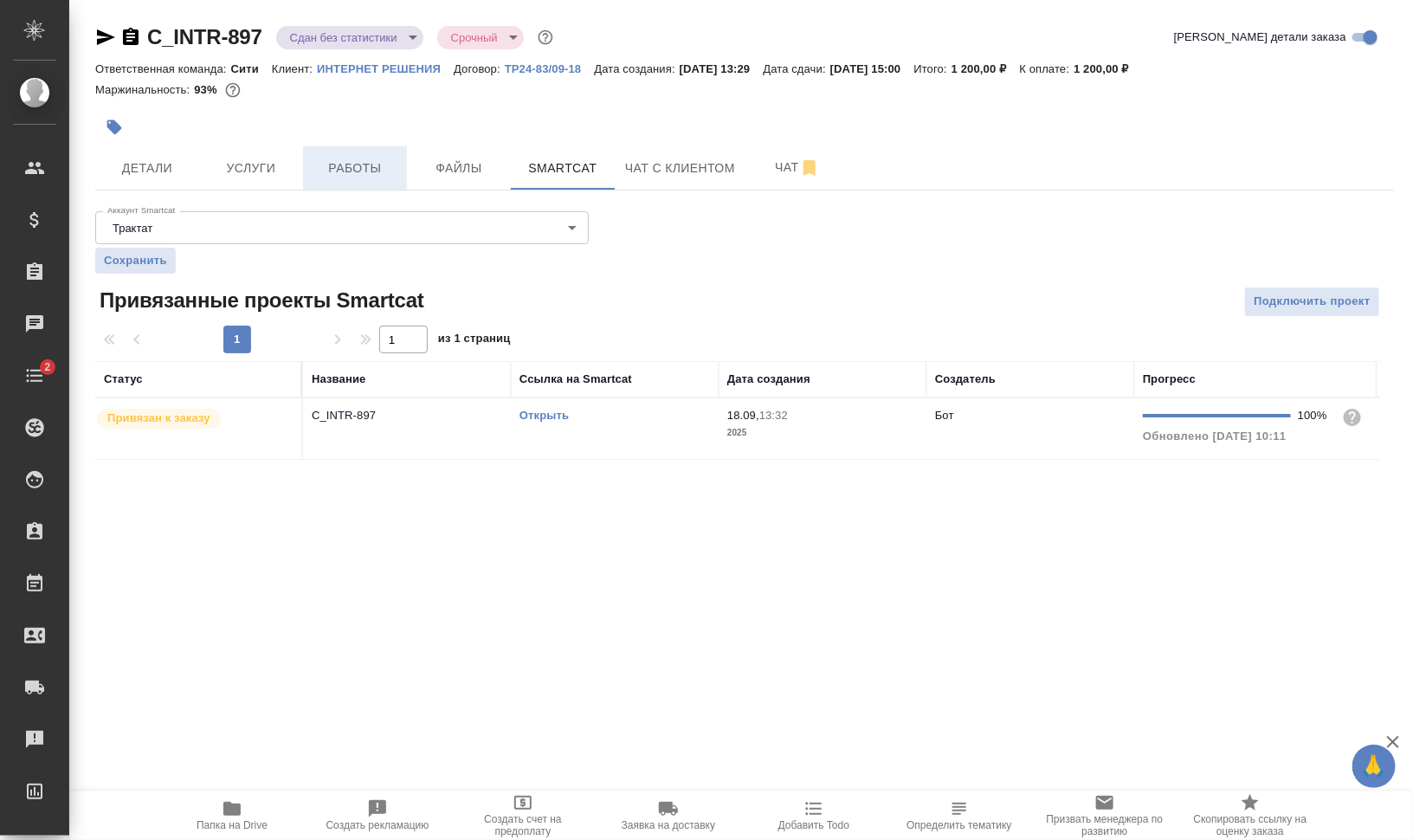
click at [369, 165] on span "Работы" at bounding box center [354, 168] width 83 height 21
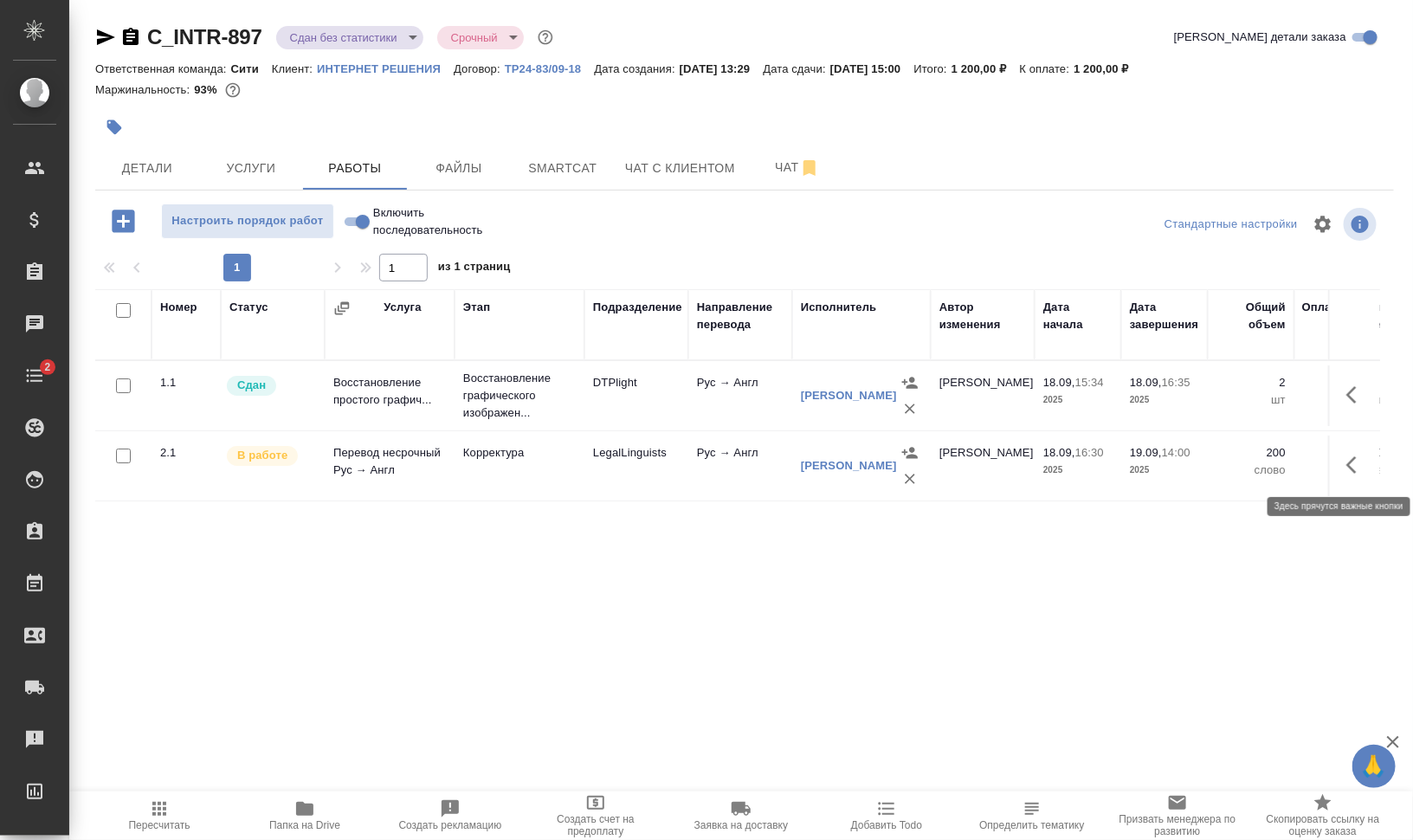
click at [1354, 459] on icon "button" at bounding box center [1356, 464] width 20 height 20
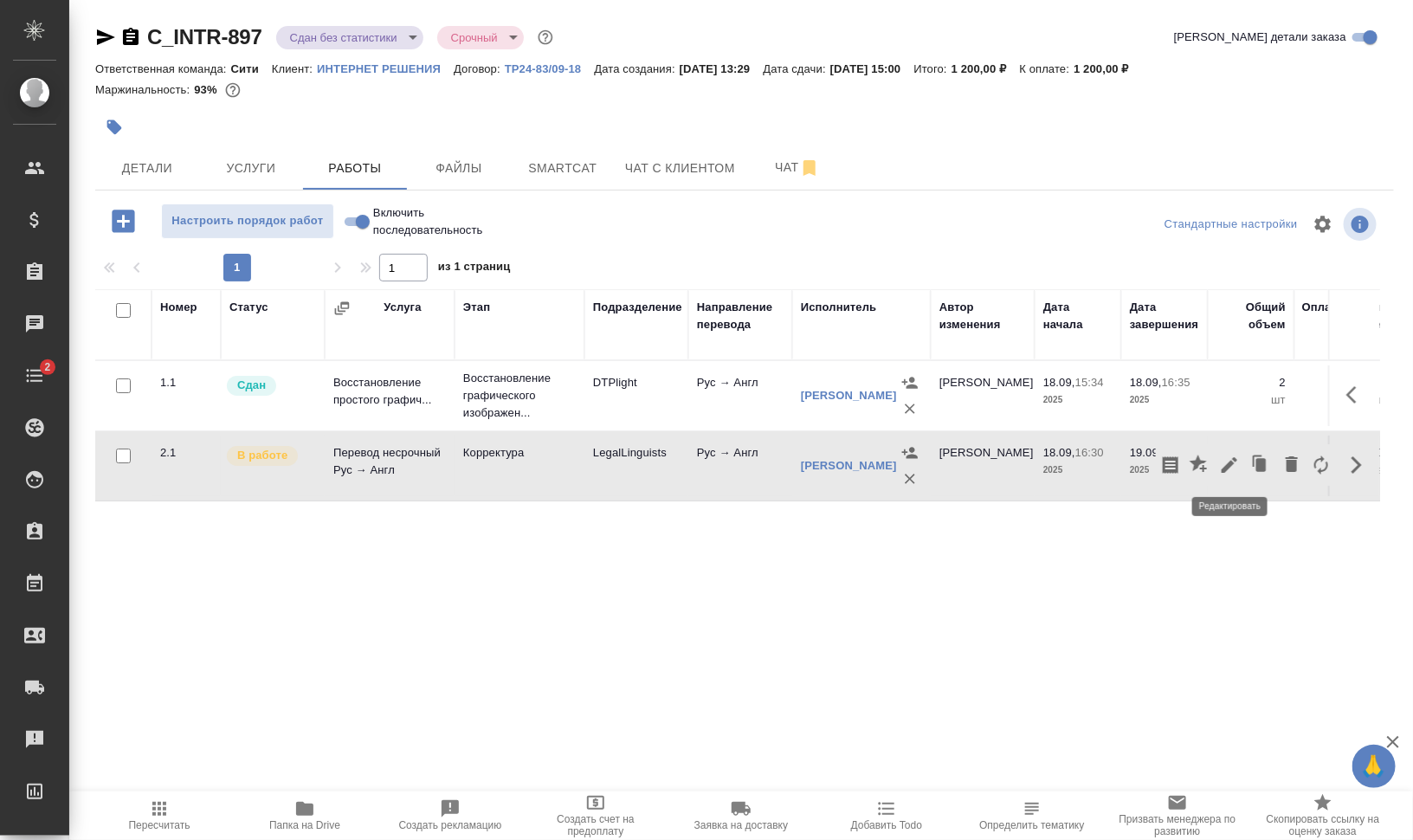
click at [1224, 460] on icon "button" at bounding box center [1229, 464] width 20 height 20
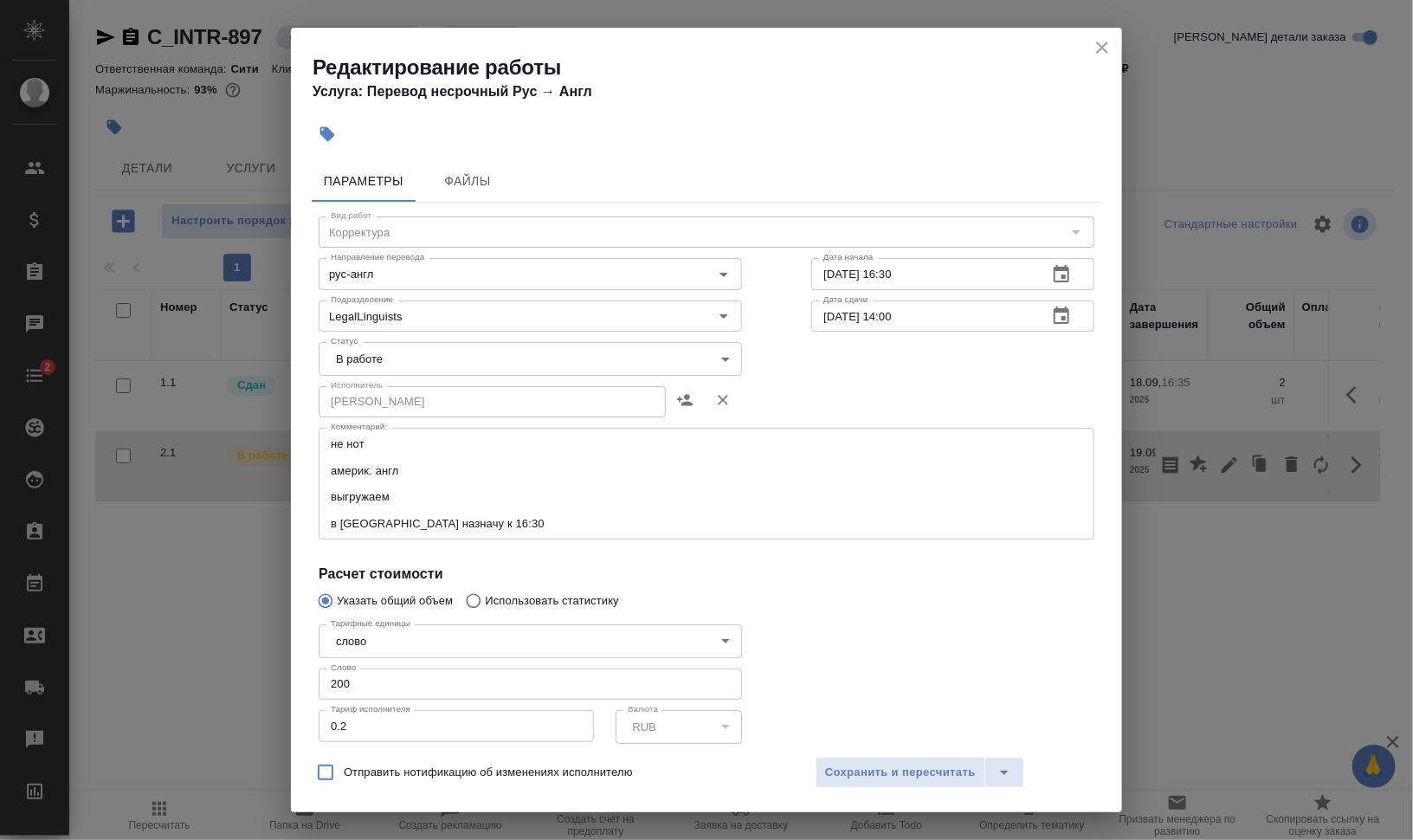
click at [442, 359] on body "🙏 .cls-1 fill:#fff; AWATERA [PERSON_NAME] [PERSON_NAME] Спецификации Заказы 0 Ч…" at bounding box center [706, 489] width 1413 height 979
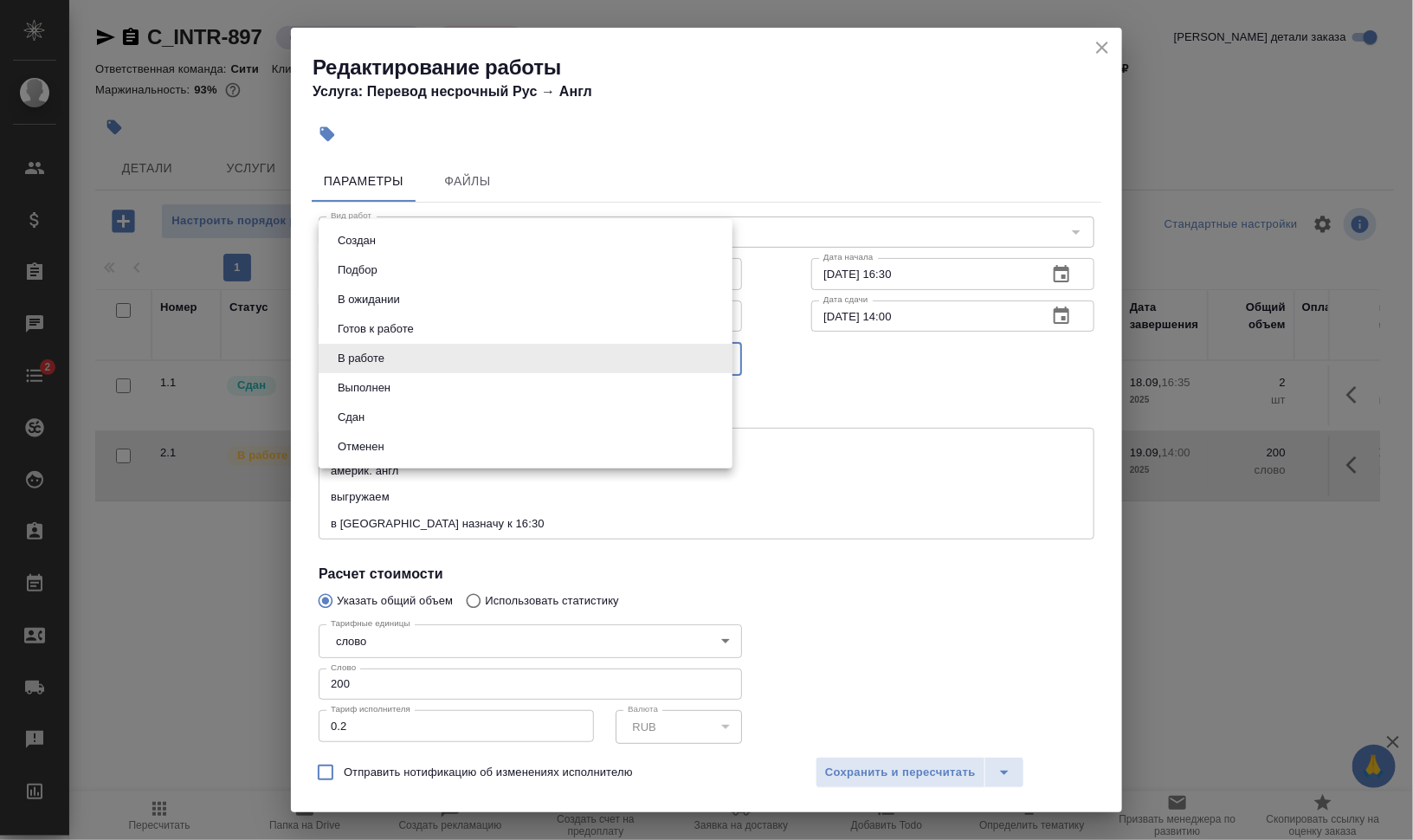
click at [418, 382] on li "Выполнен" at bounding box center [525, 387] width 414 height 29
type input "completed"
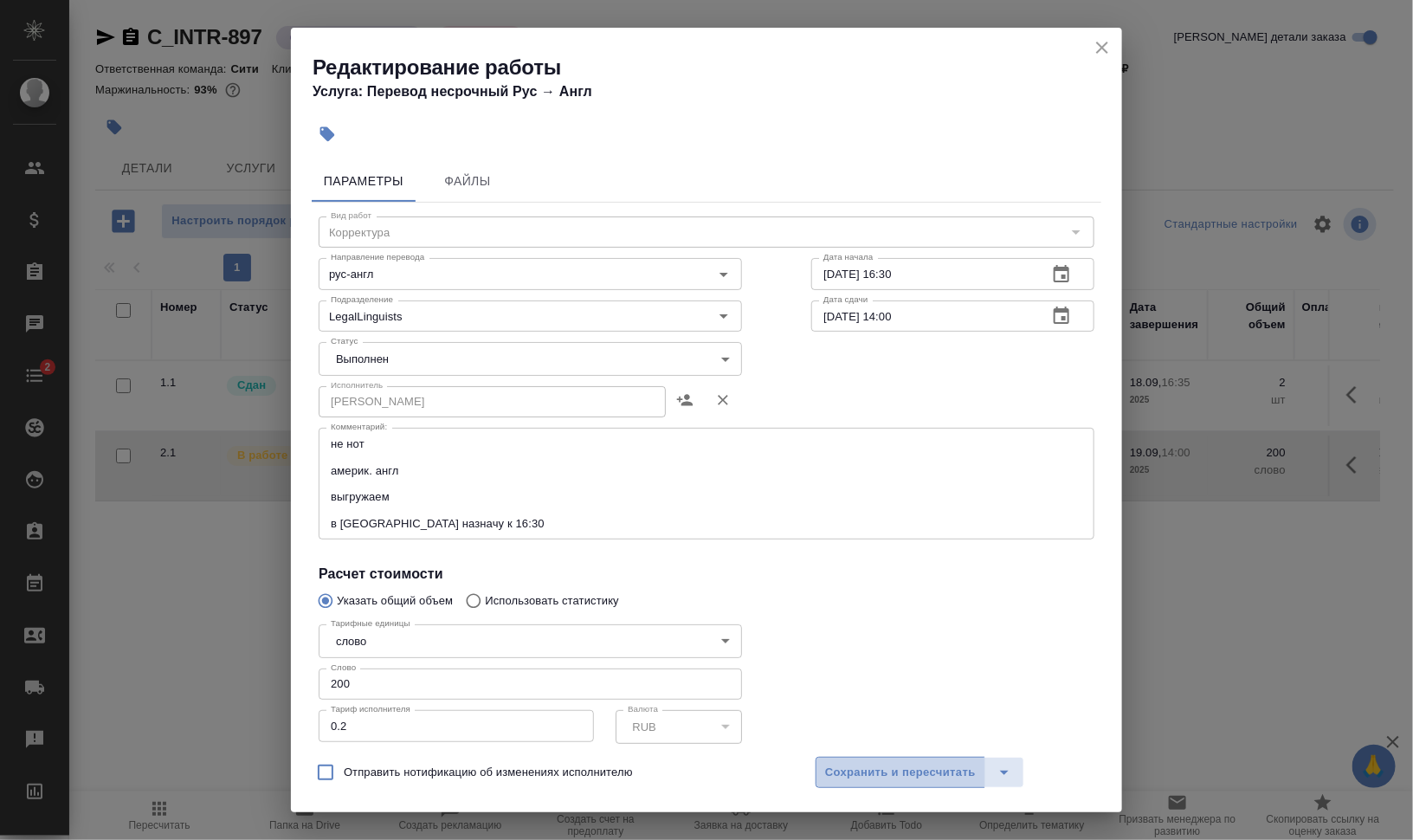
click at [911, 765] on span "Сохранить и пересчитать" at bounding box center [900, 772] width 150 height 20
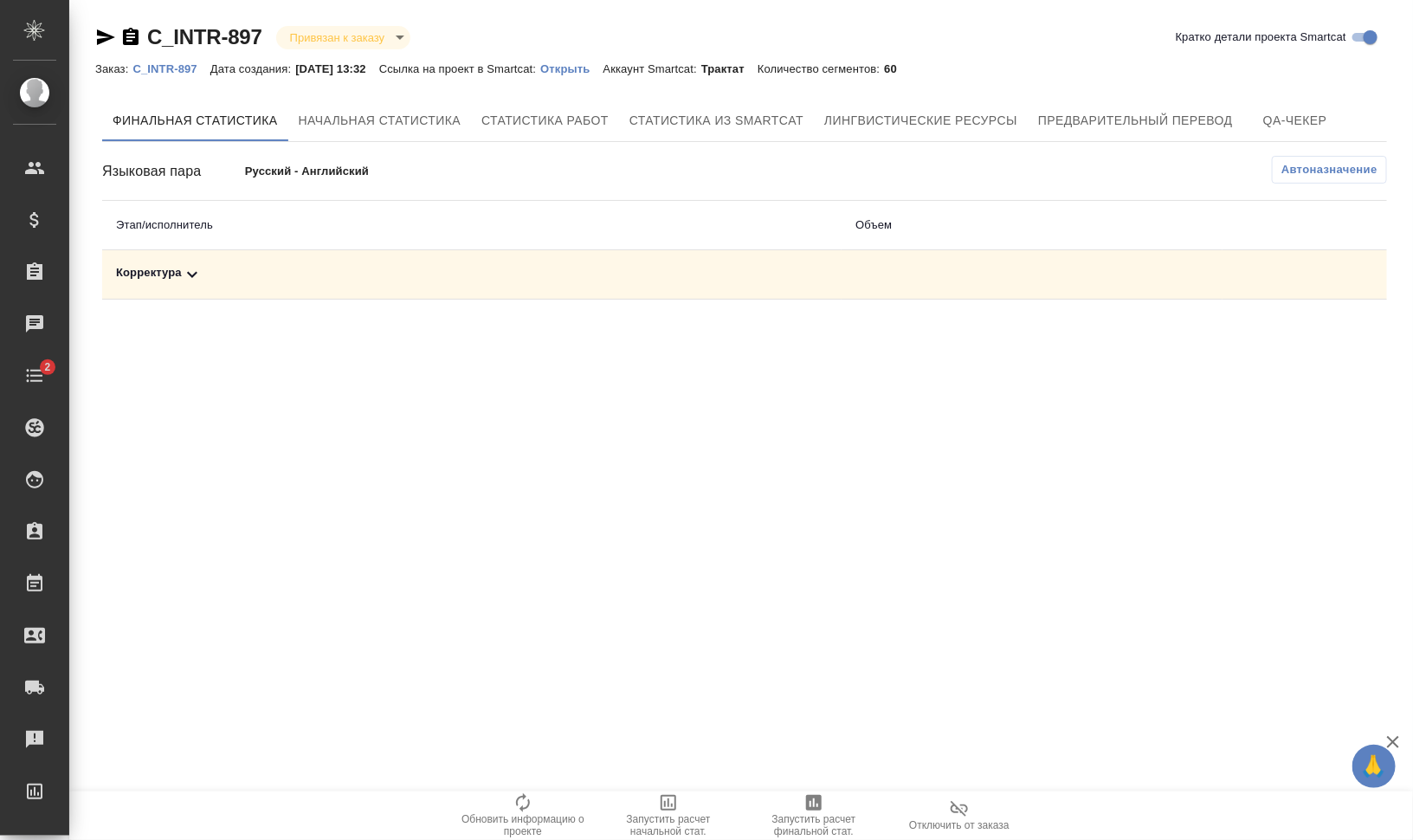
click at [167, 286] on td "Корректура" at bounding box center [472, 274] width 739 height 49
click at [174, 274] on div "Корректура" at bounding box center [472, 274] width 712 height 20
click at [817, 832] on span "Запустить расчет финальной стат." at bounding box center [813, 824] width 125 height 24
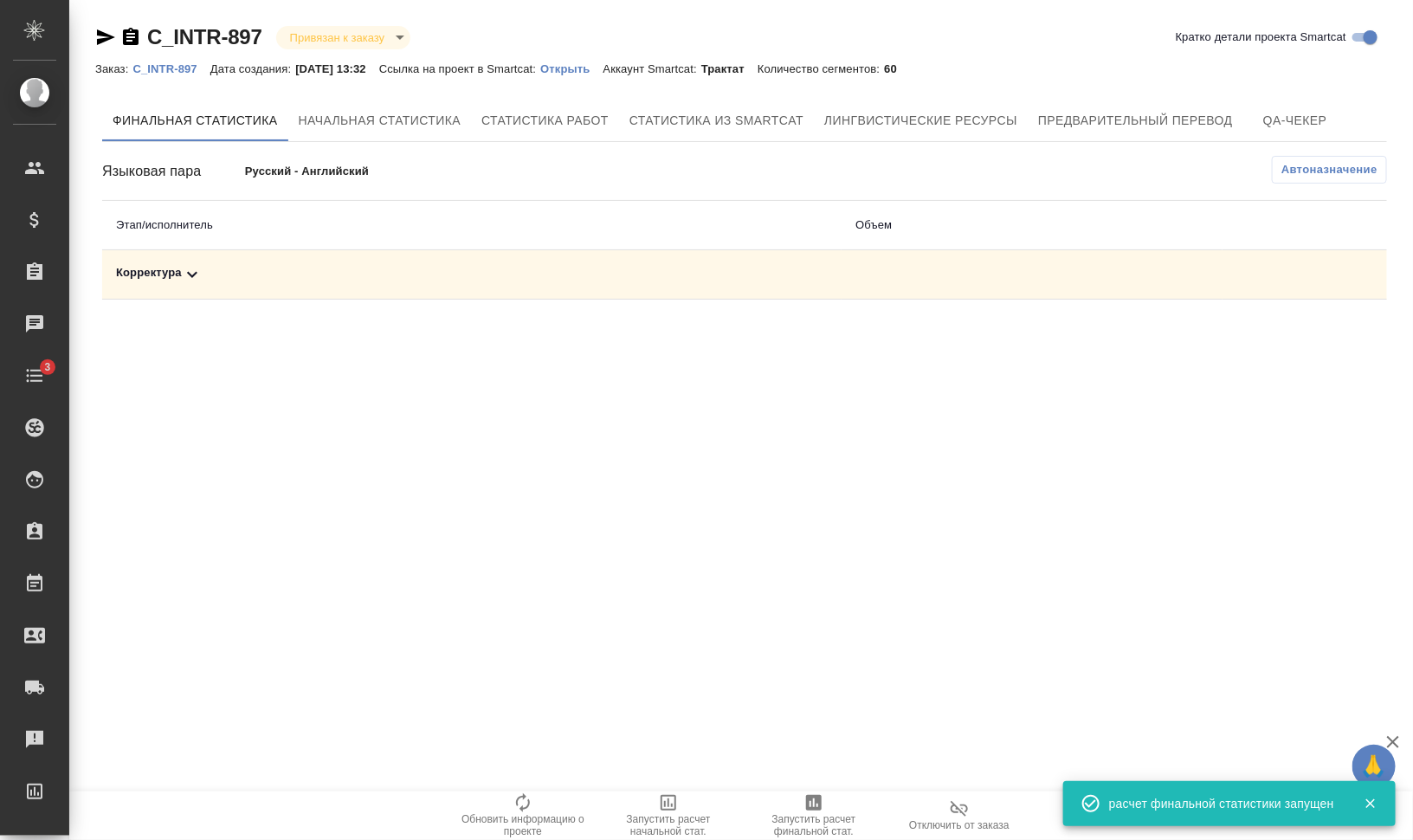
click at [175, 267] on div "Корректура" at bounding box center [472, 274] width 712 height 20
click at [1322, 334] on button "button" at bounding box center [1310, 334] width 42 height 42
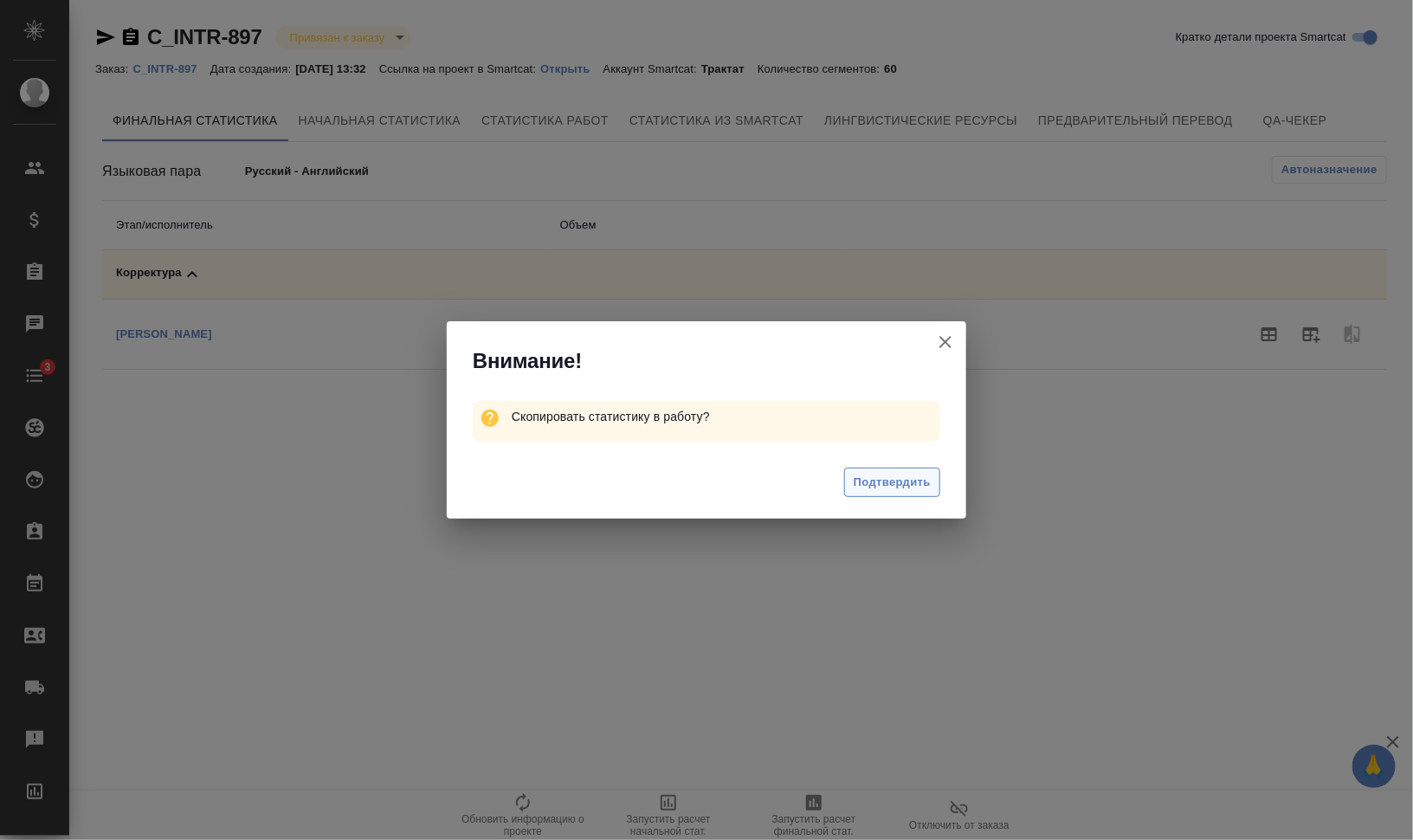
click at [905, 487] on span "Подтвердить" at bounding box center [892, 482] width 77 height 20
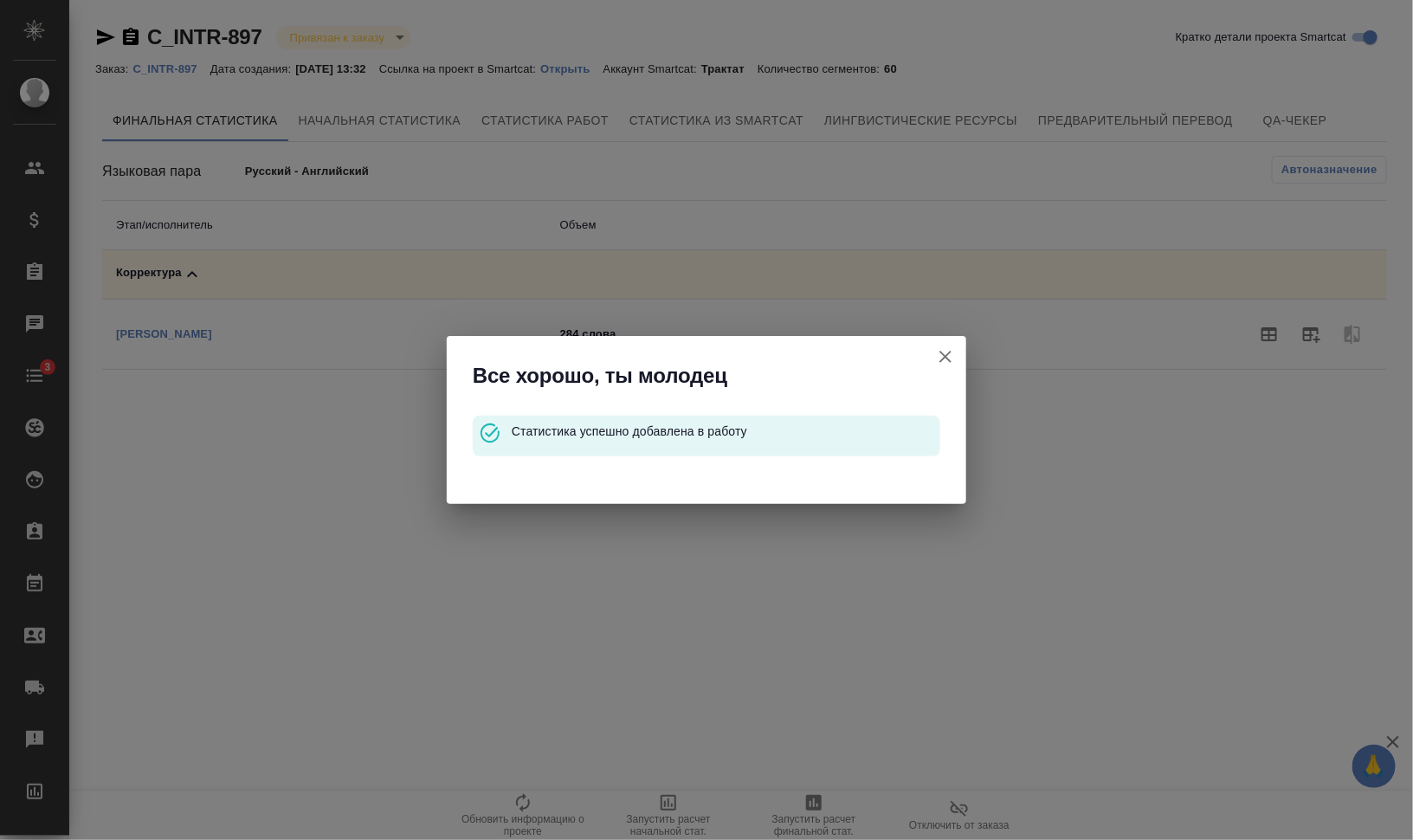
click at [948, 351] on icon "button" at bounding box center [945, 356] width 20 height 20
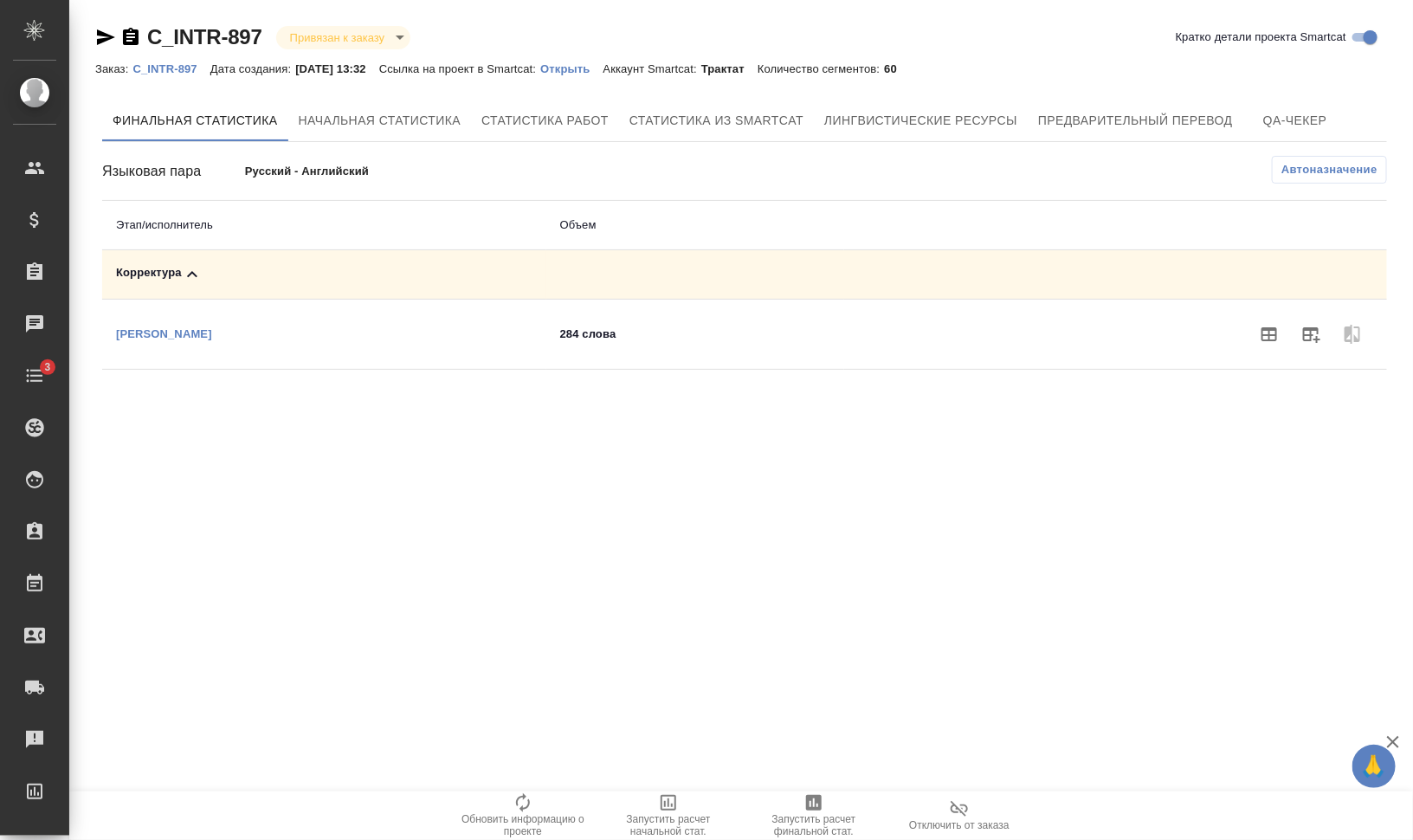
click at [177, 72] on p "C_INTR-897" at bounding box center [171, 69] width 77 height 13
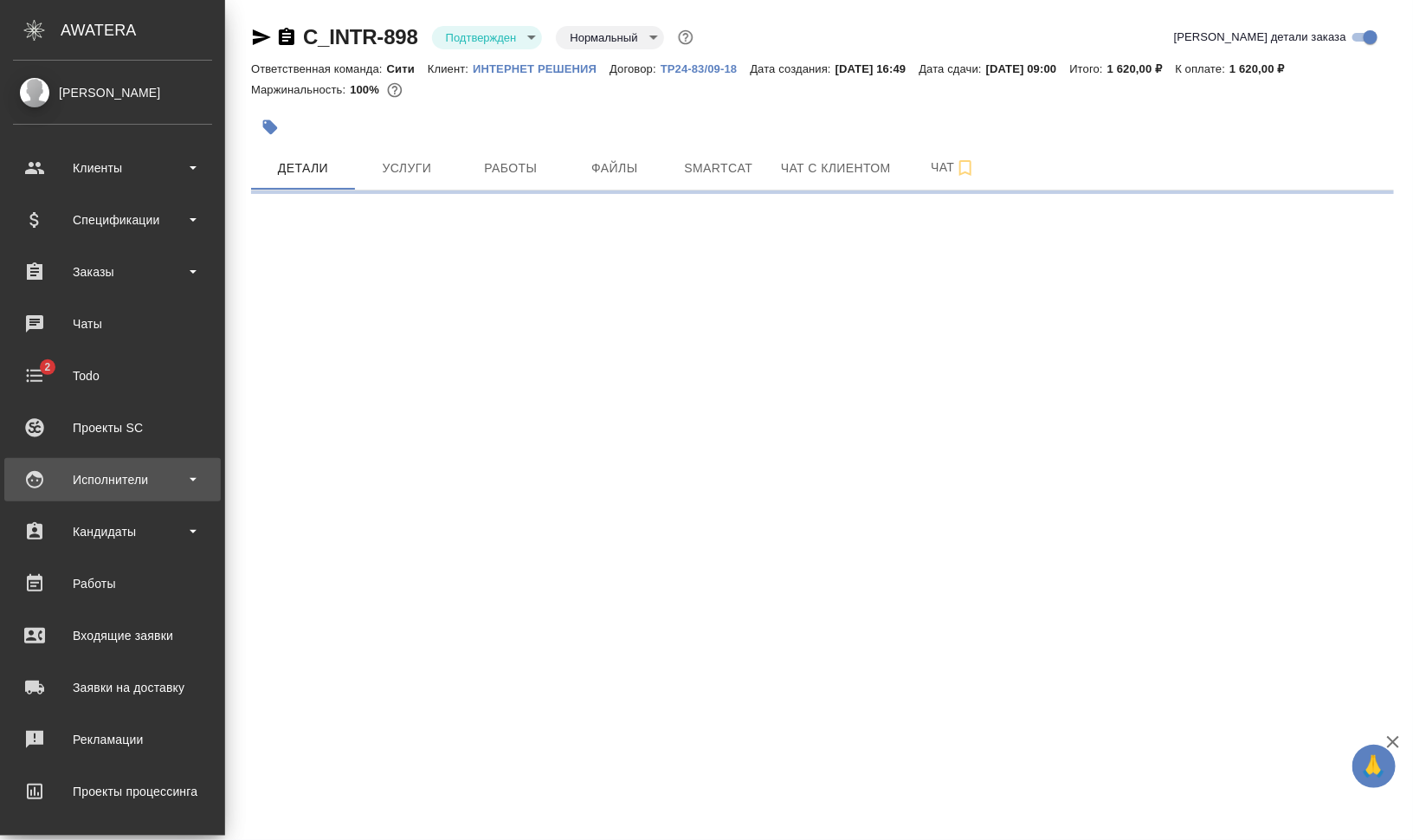
select select "RU"
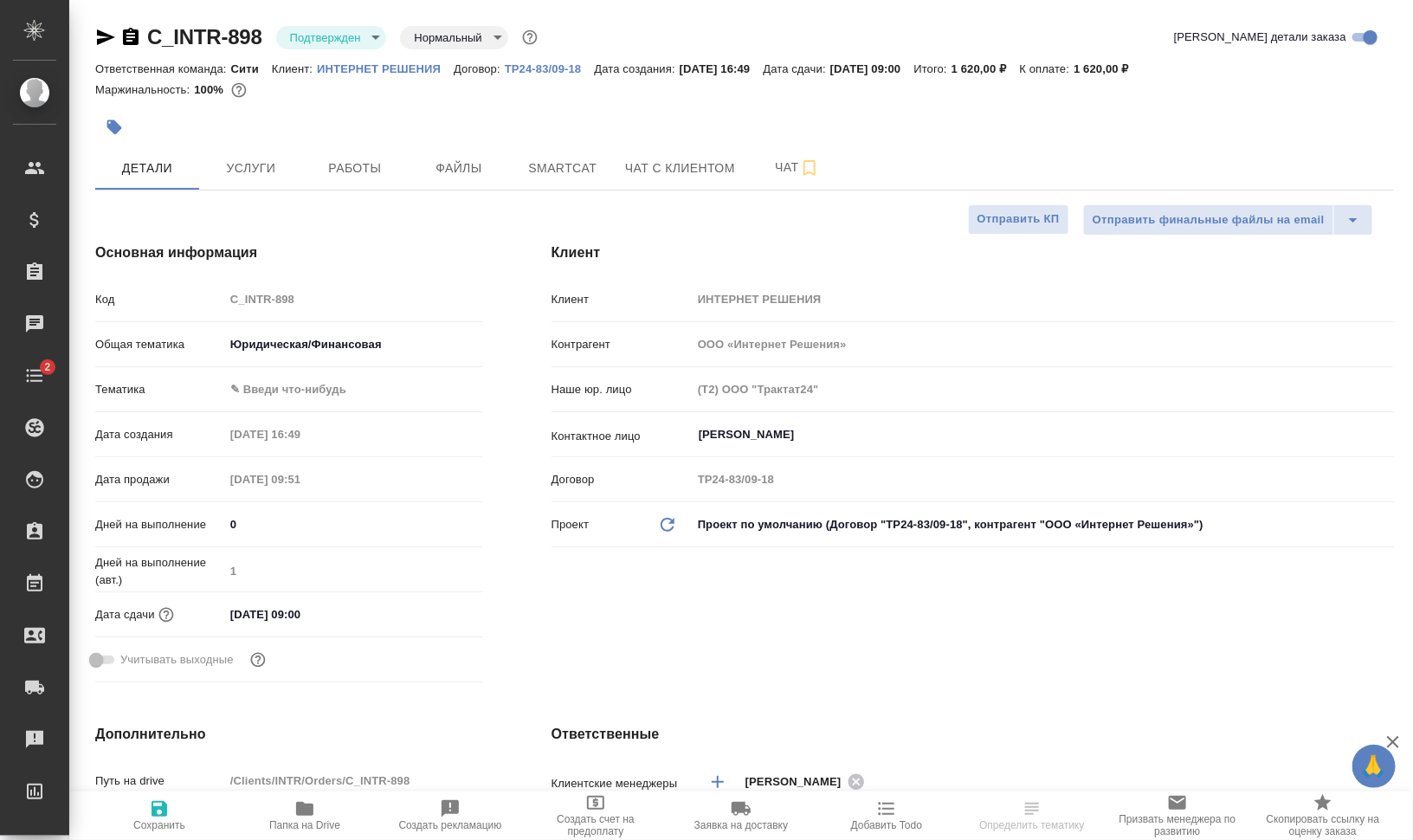
type textarea "x"
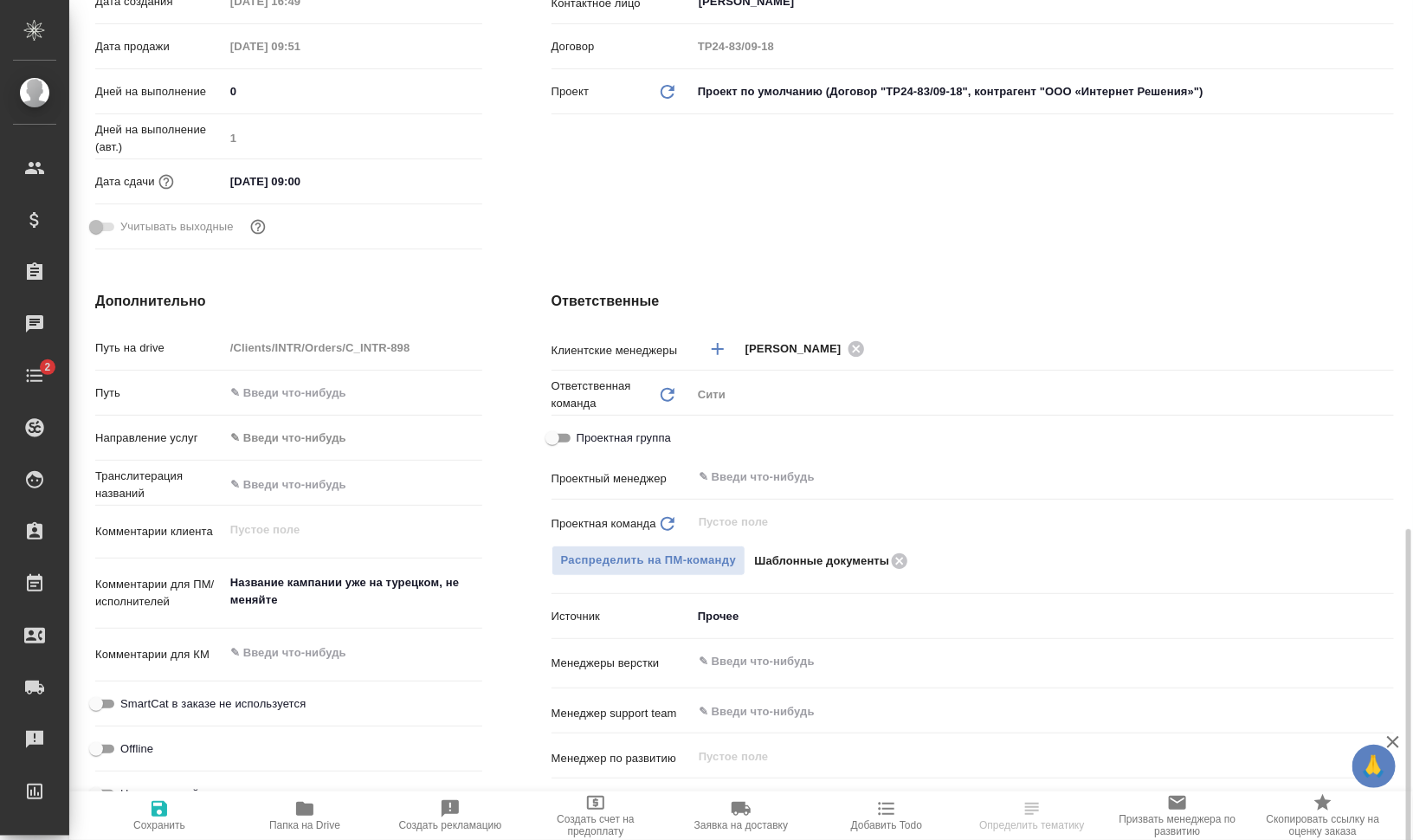
scroll to position [650, 0]
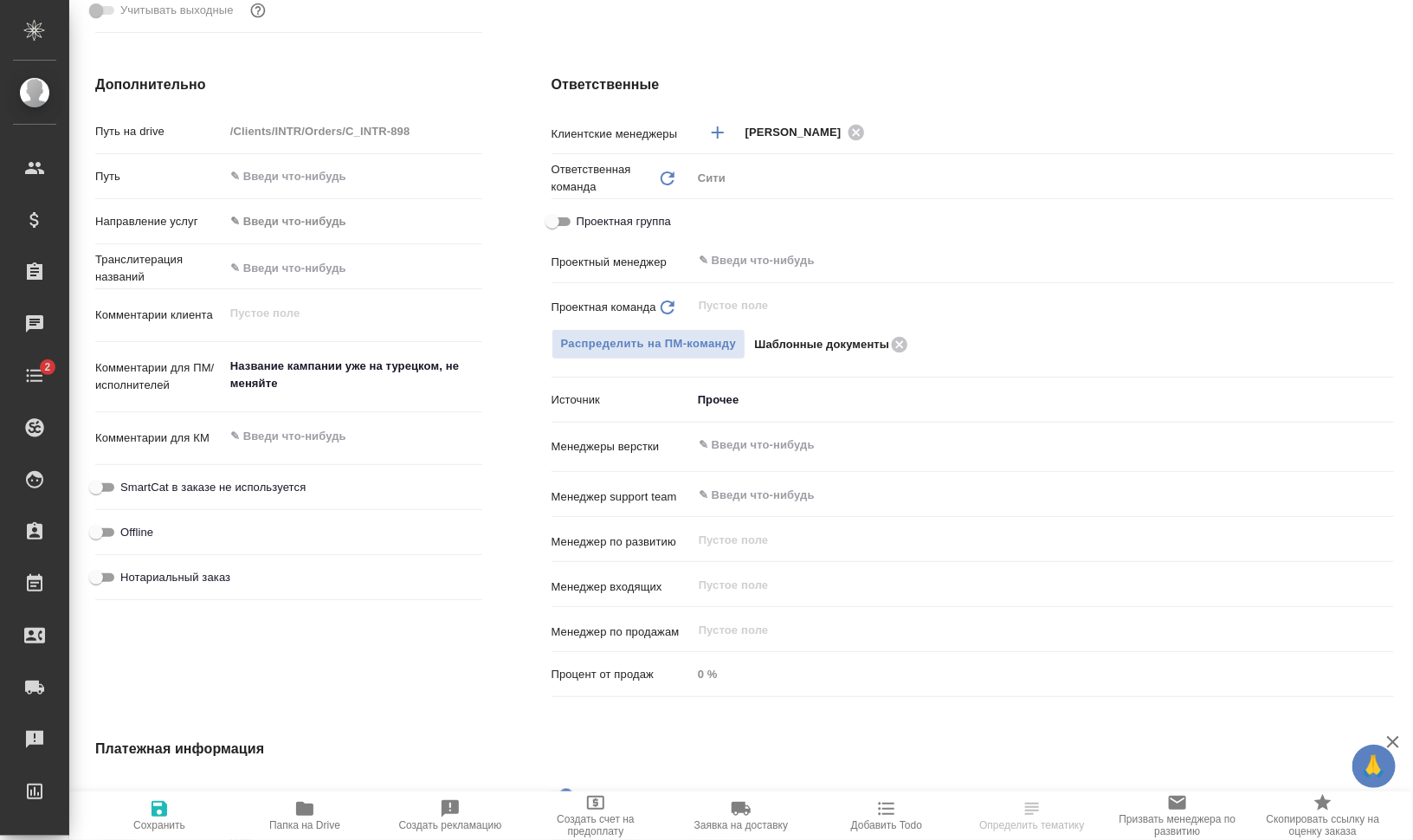
click at [310, 835] on button "Папка на Drive" at bounding box center [304, 815] width 145 height 48
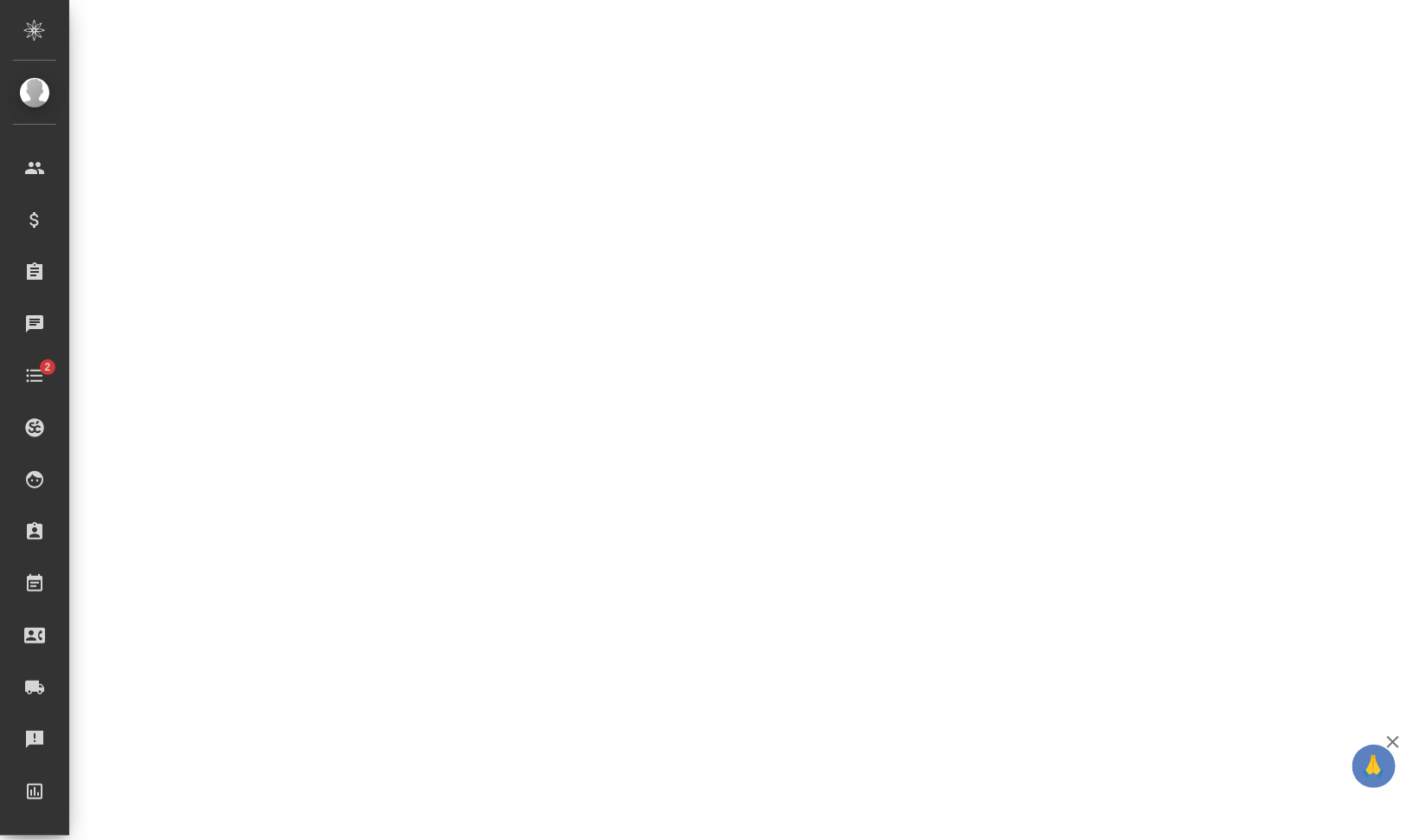
select select "RU"
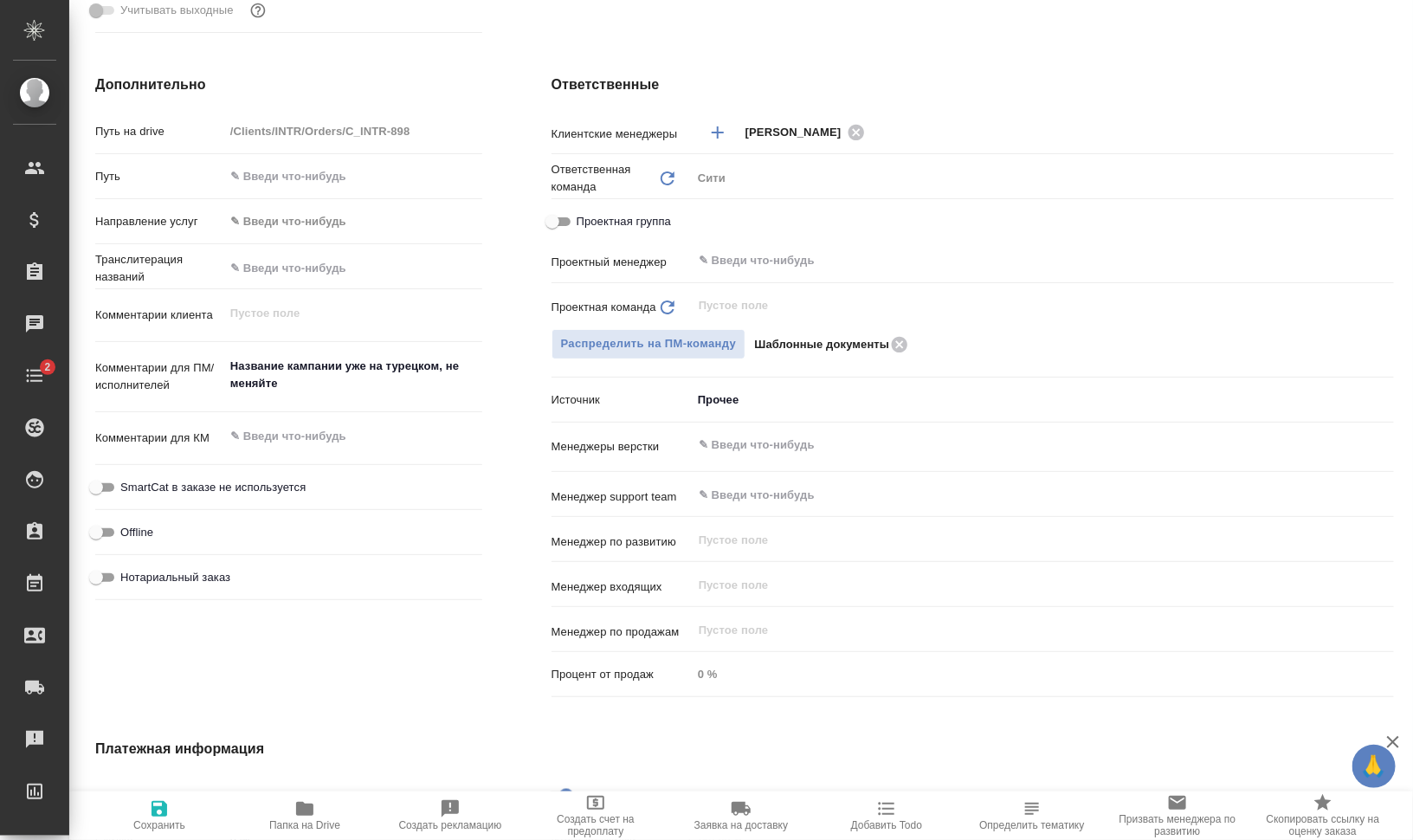
type textarea "x"
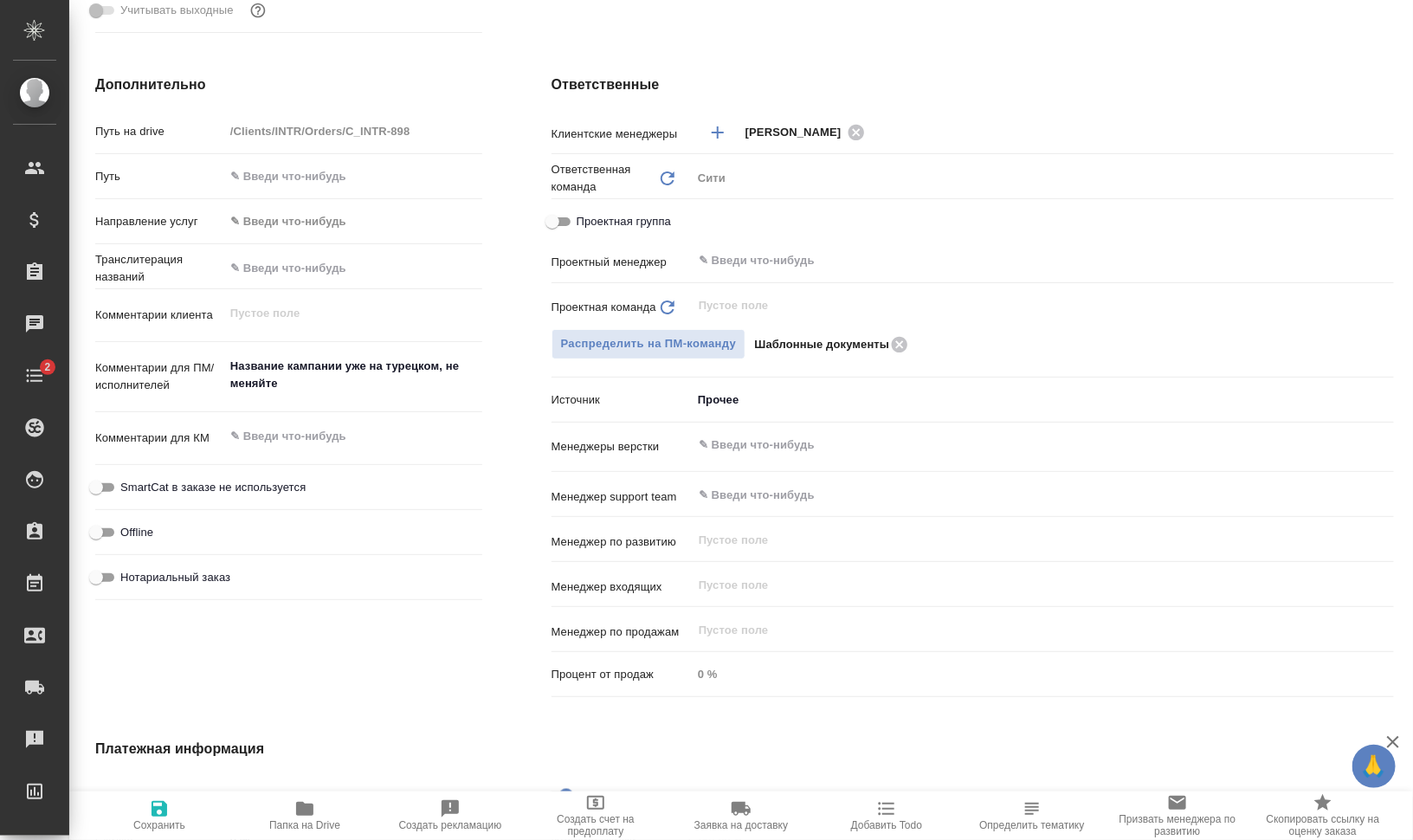
type textarea "x"
click at [822, 257] on input "text" at bounding box center [1013, 260] width 634 height 20
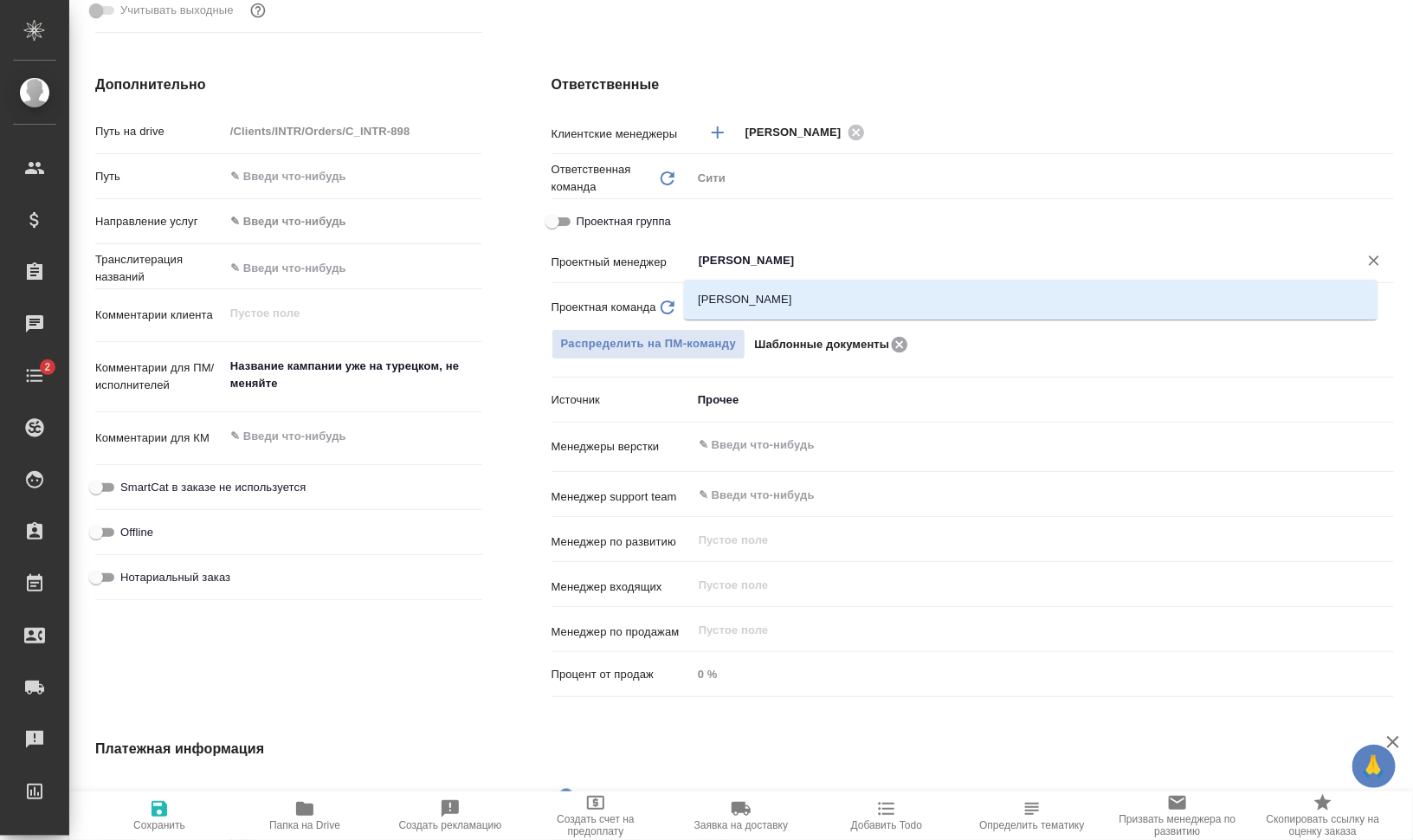
type input "валеев"
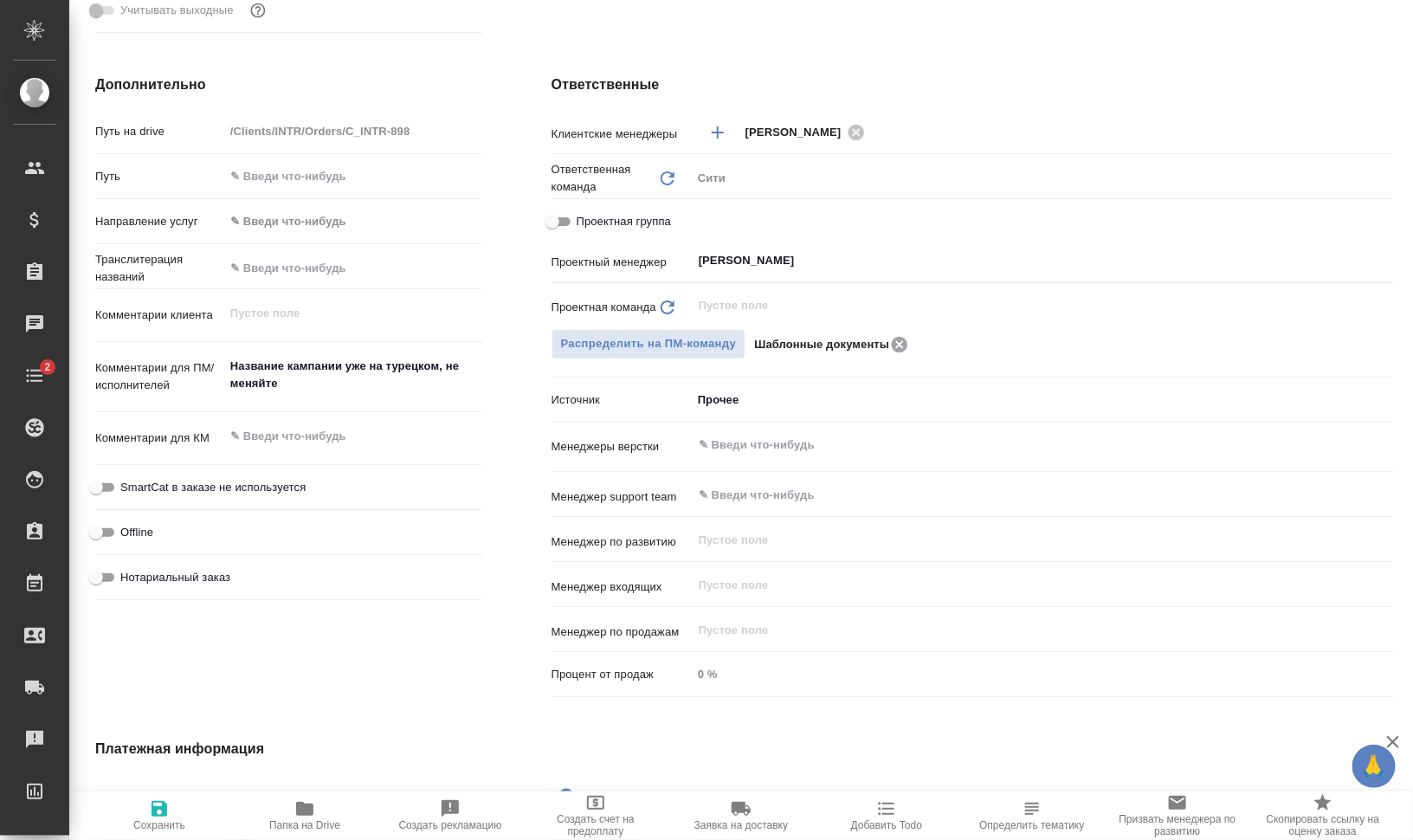
click at [889, 350] on icon at bounding box center [899, 343] width 20 height 19
type textarea "x"
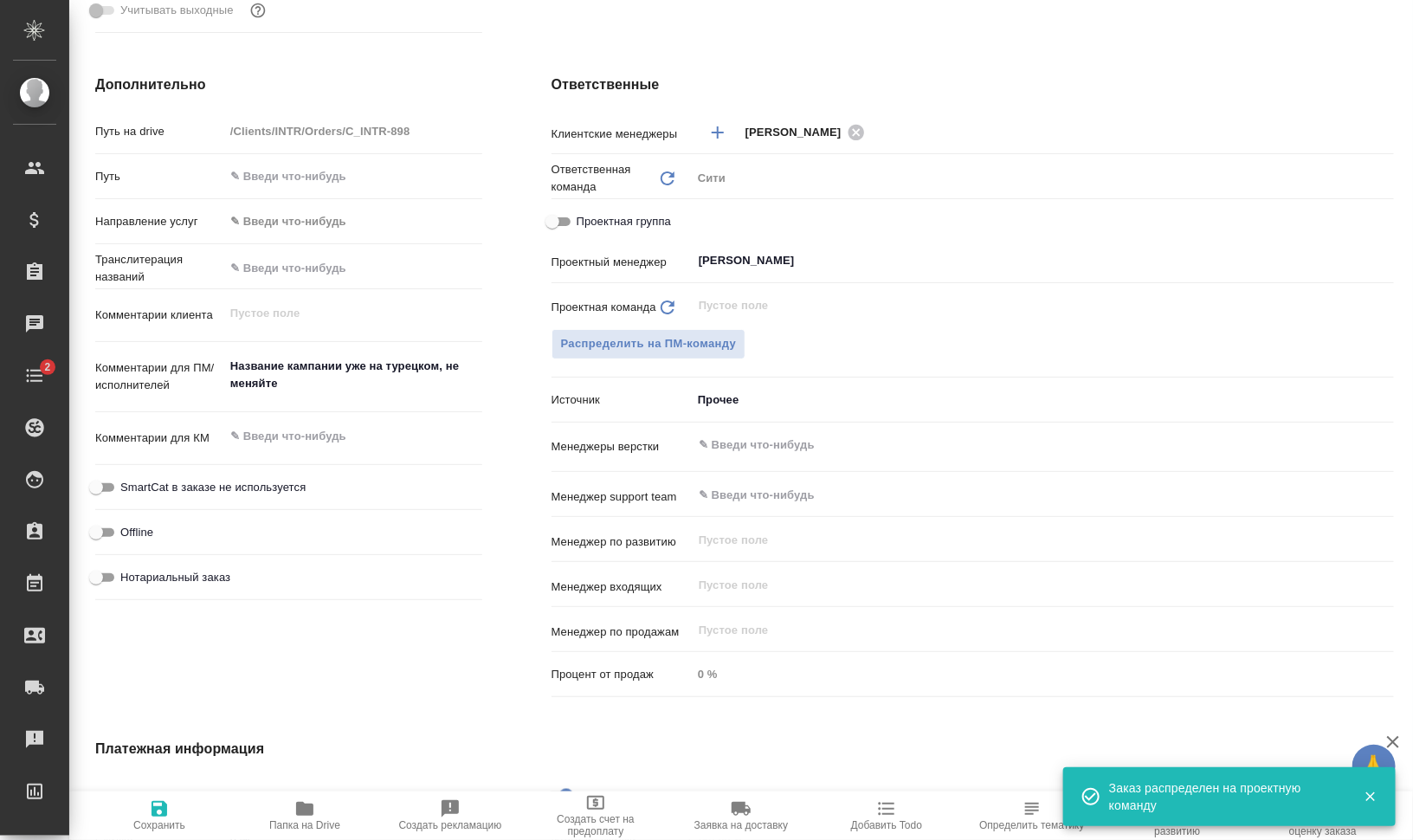
click at [663, 360] on div "Проектная команда Обновить ​ Распределить на ПМ-команду" at bounding box center [973, 337] width 843 height 94
click at [666, 350] on span "Распределить на ПМ-команду" at bounding box center [648, 343] width 175 height 20
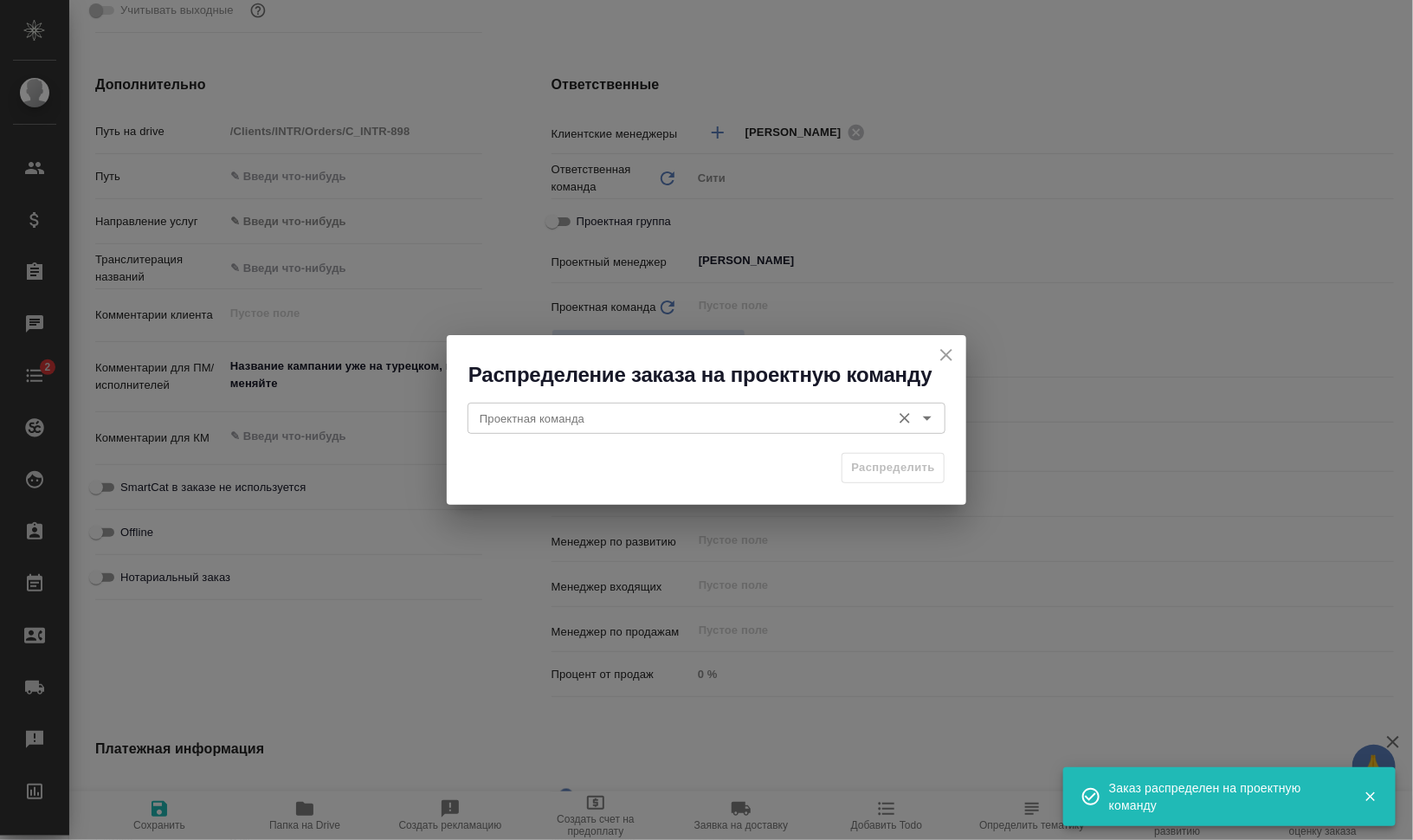
click at [519, 420] on input "Проектная команда" at bounding box center [677, 417] width 409 height 20
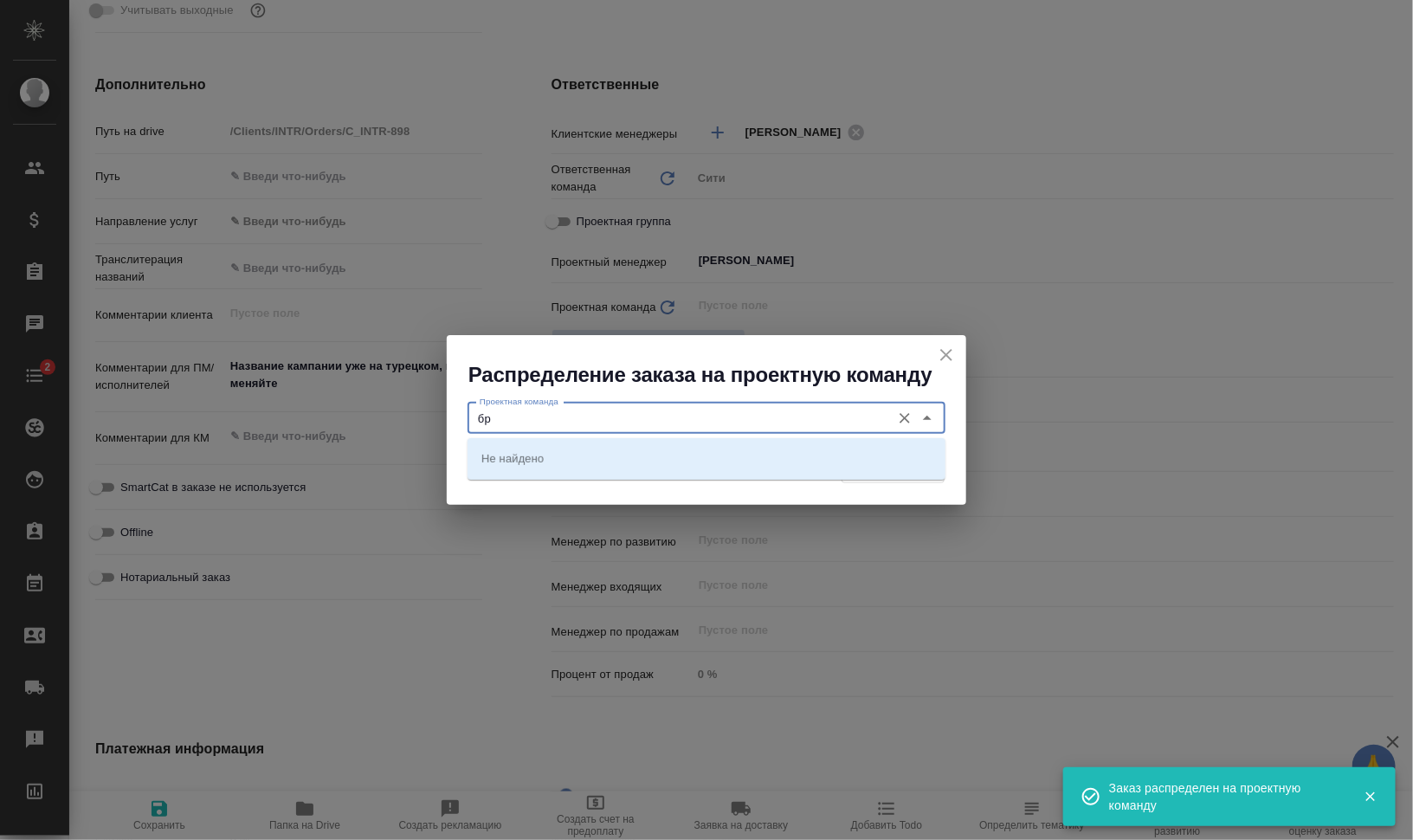
type input "б"
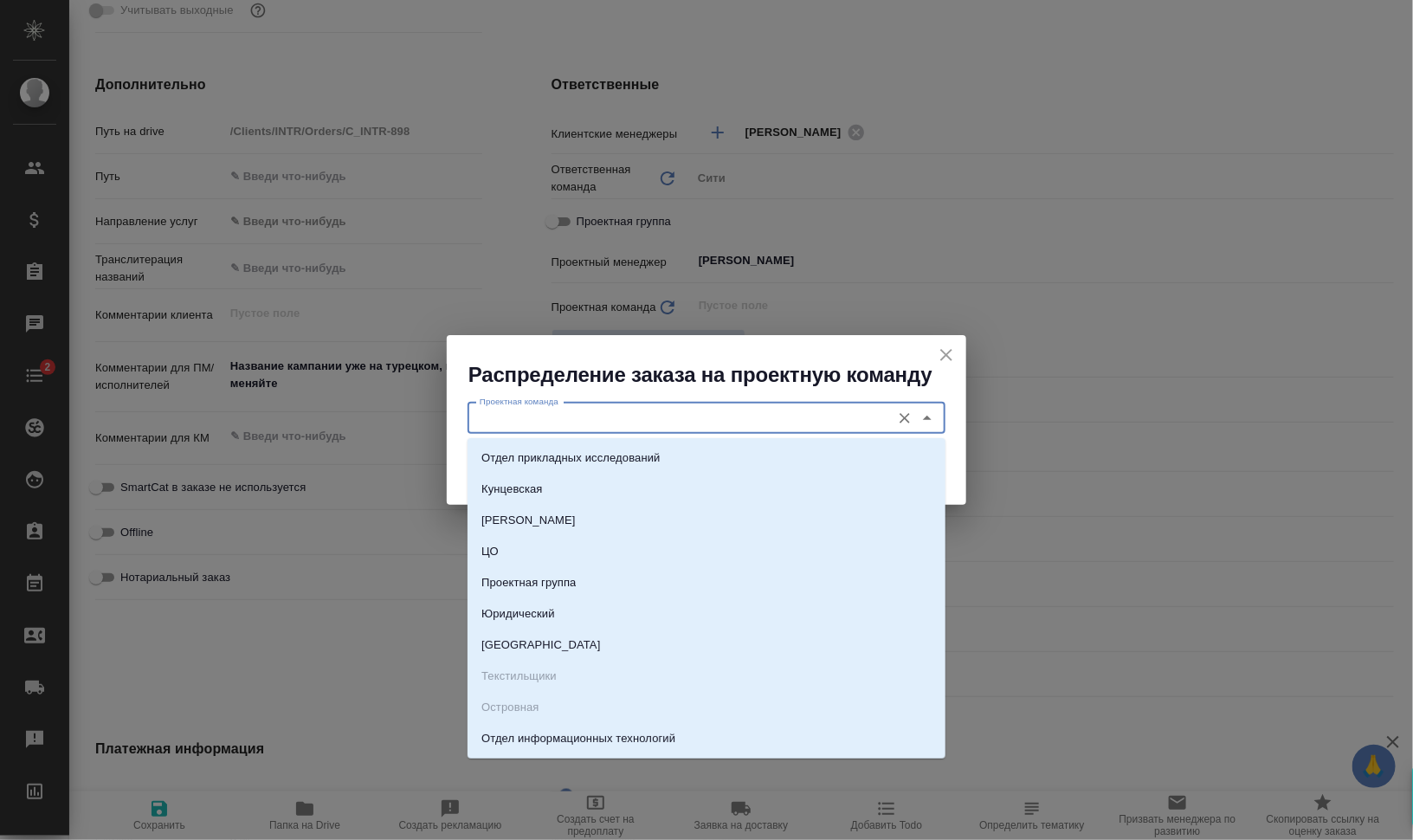
type input "."
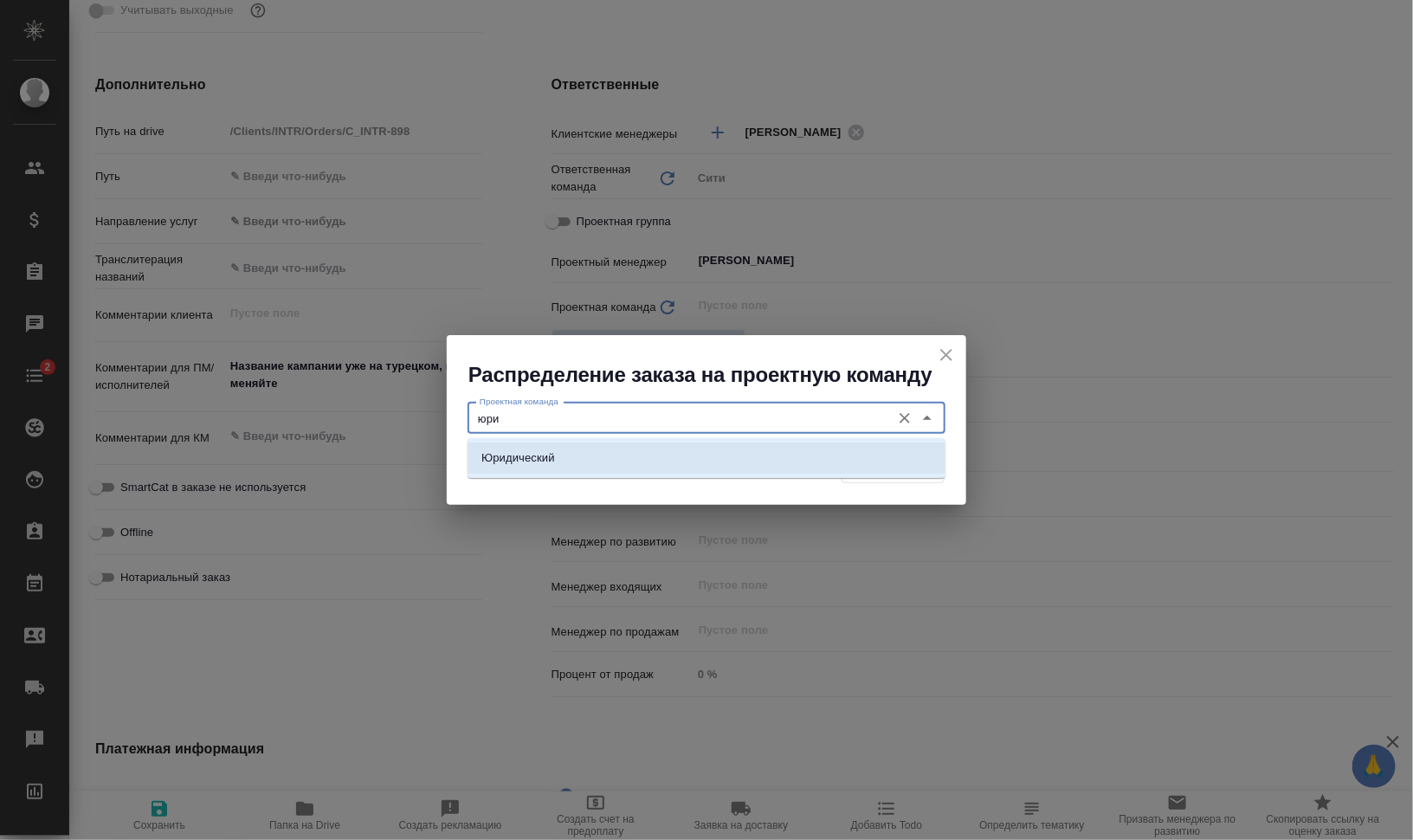
click at [545, 464] on p "Юридический" at bounding box center [518, 457] width 74 height 17
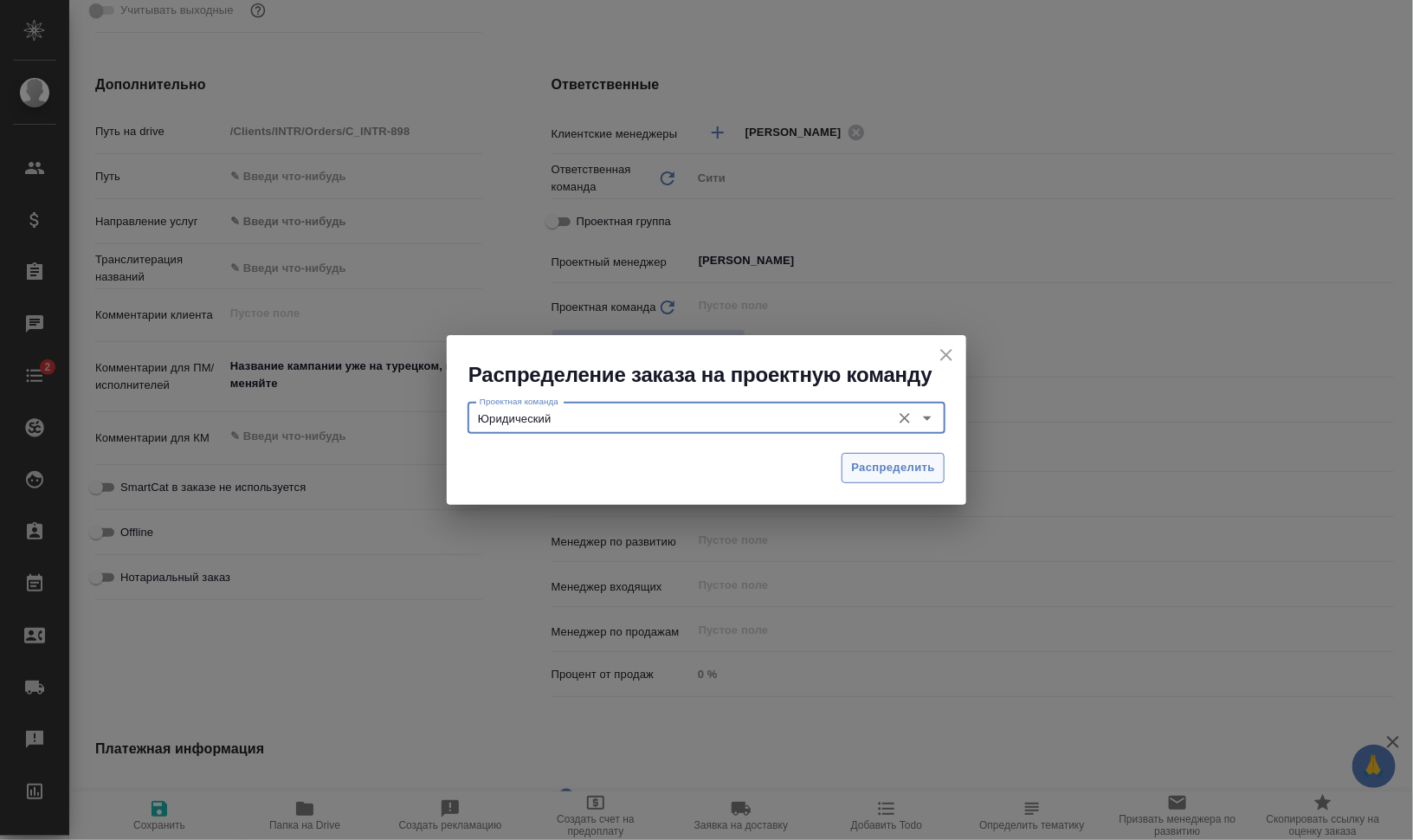
type input "Юридический"
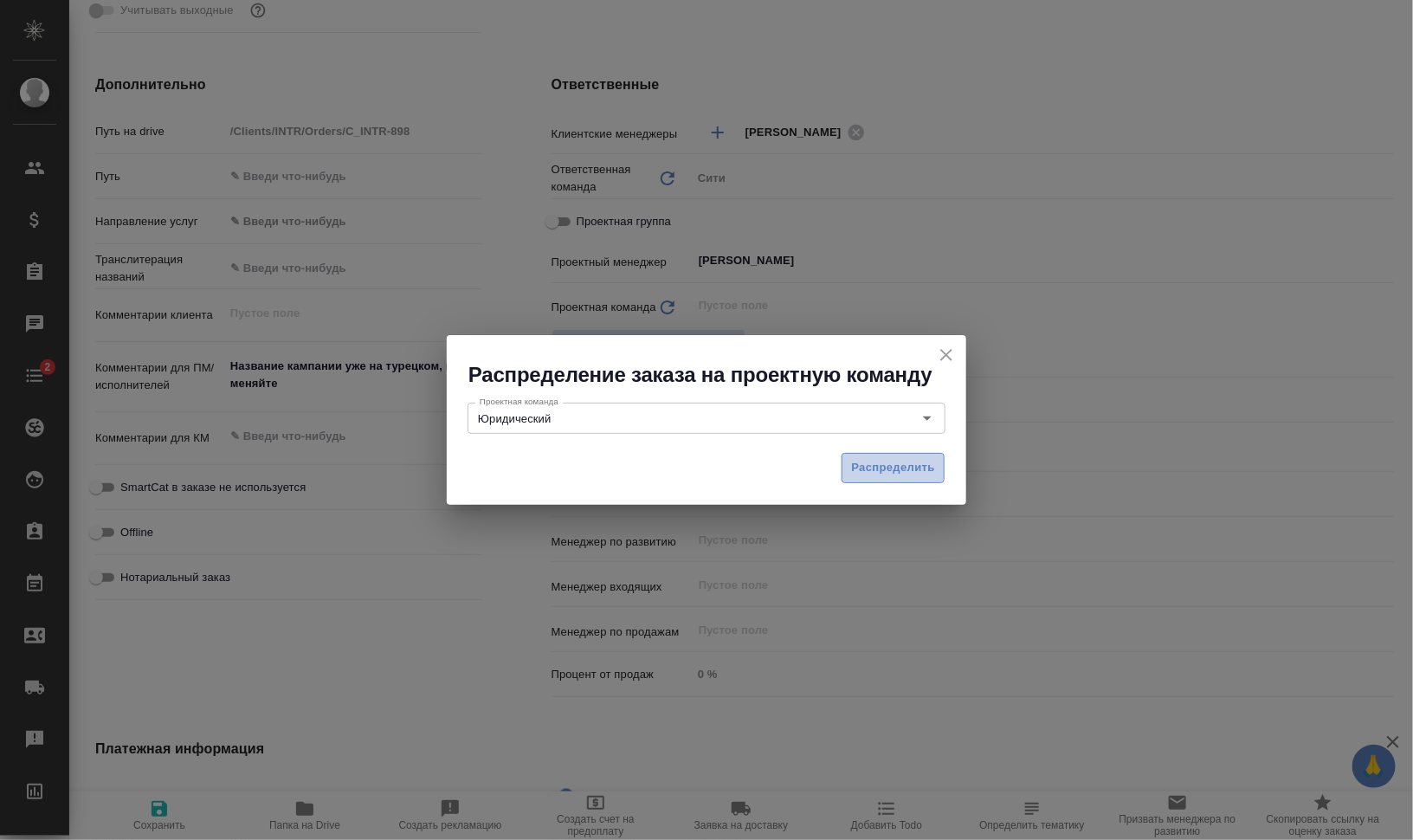
click at [862, 461] on span "Распределить" at bounding box center [892, 468] width 84 height 20
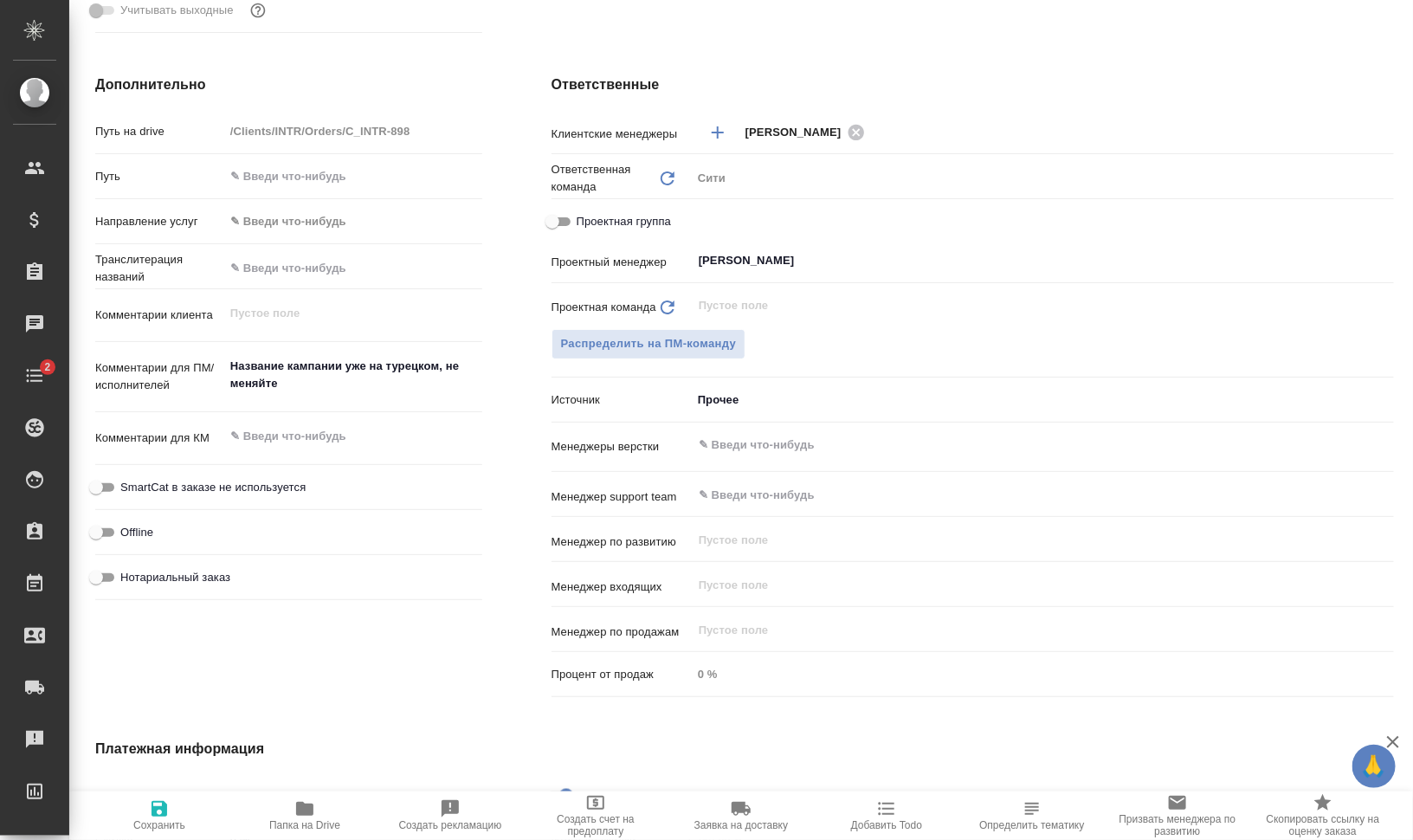
type textarea "x"
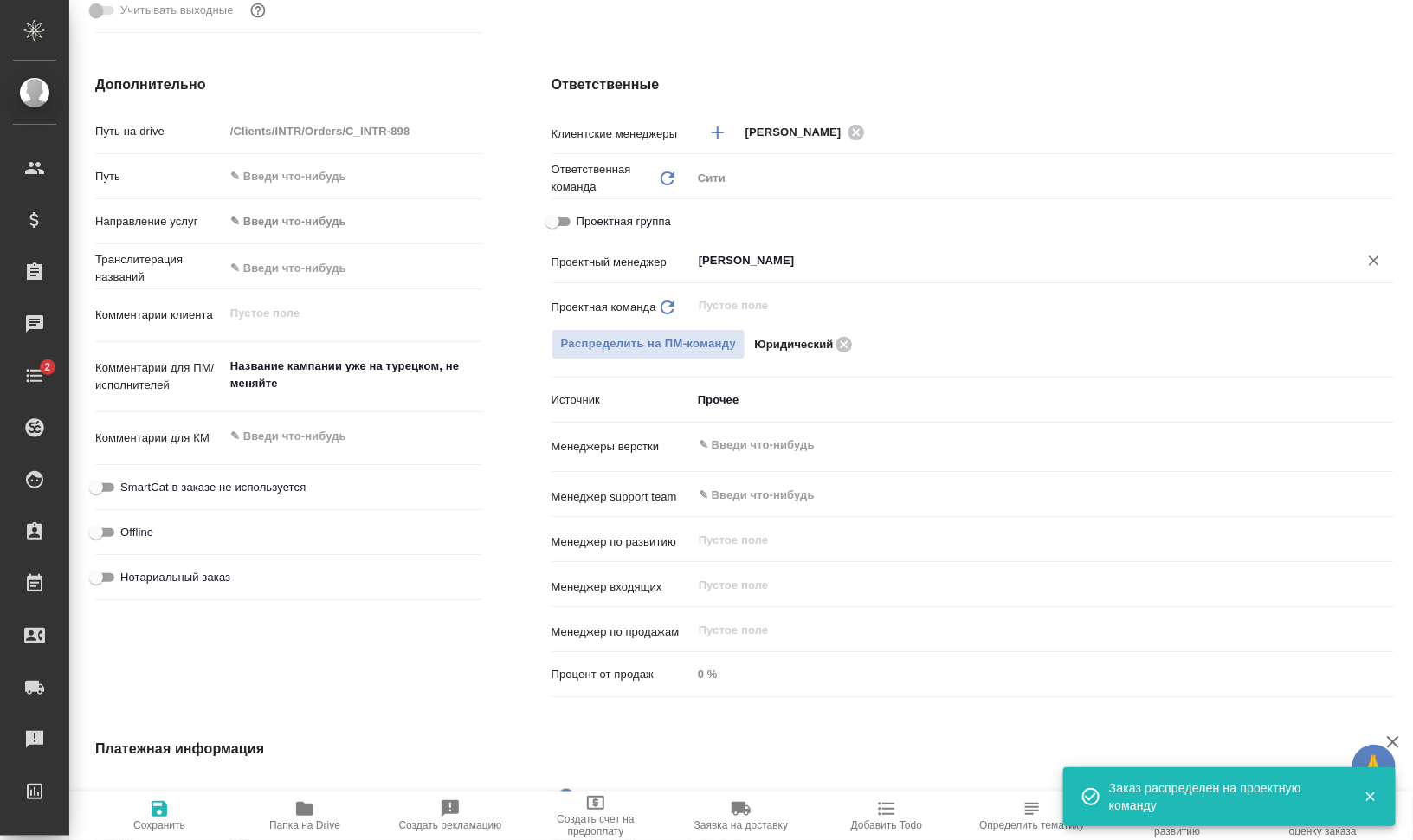
click at [768, 248] on div "валеев ​" at bounding box center [1042, 260] width 702 height 31
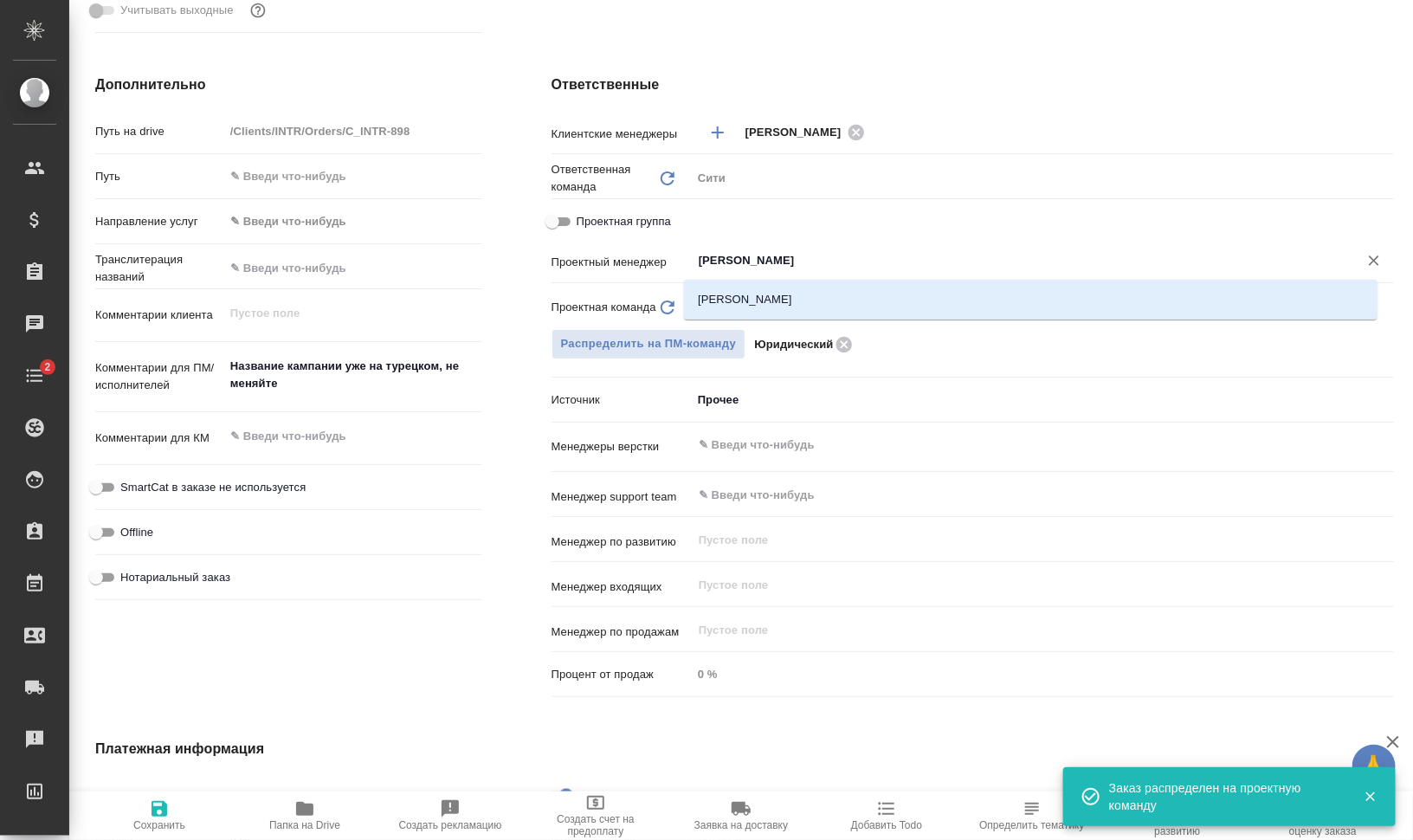
click at [784, 258] on input "валеев" at bounding box center [1013, 260] width 634 height 20
click at [786, 290] on li "[PERSON_NAME]" at bounding box center [1029, 299] width 693 height 31
type textarea "x"
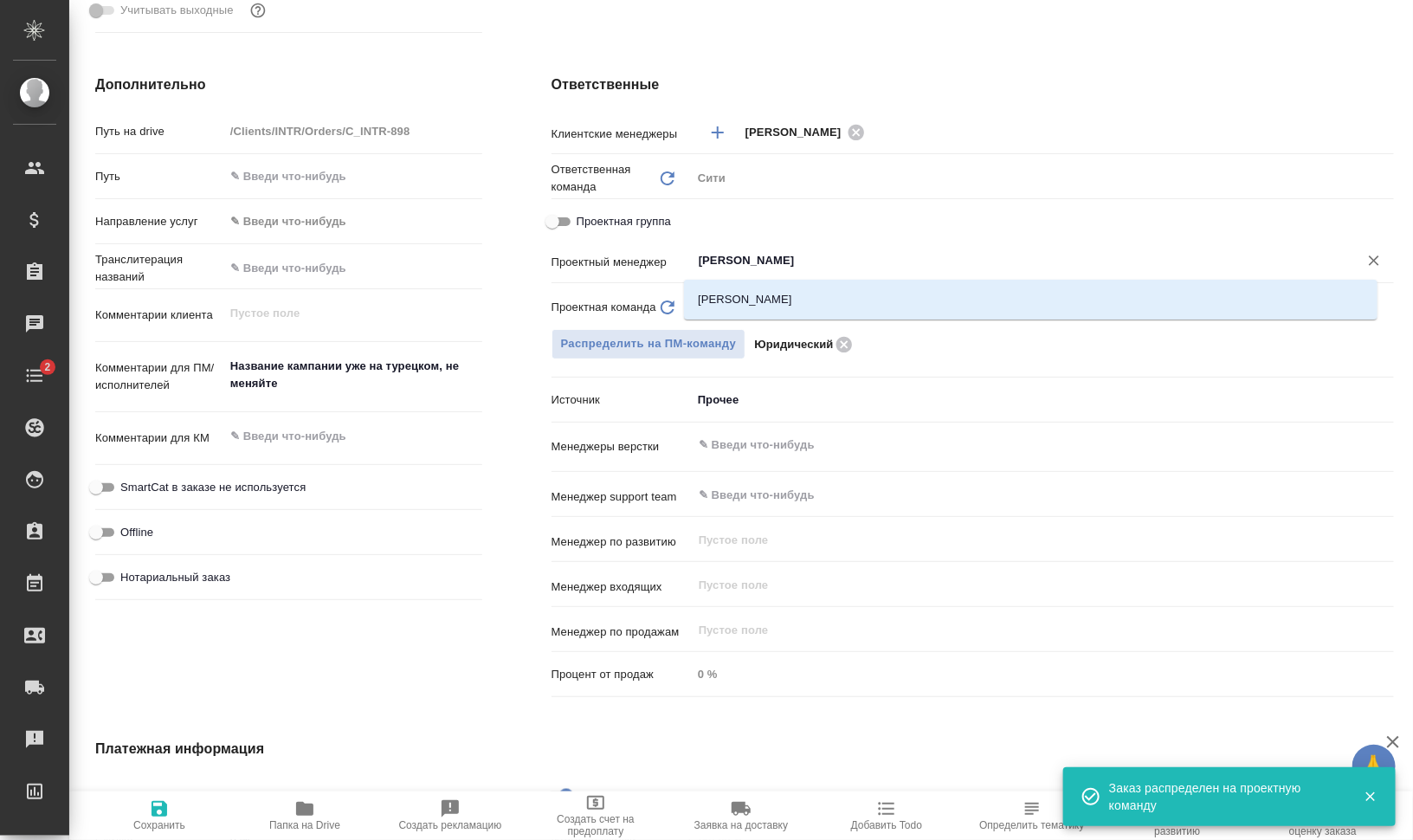
type input "[PERSON_NAME]"
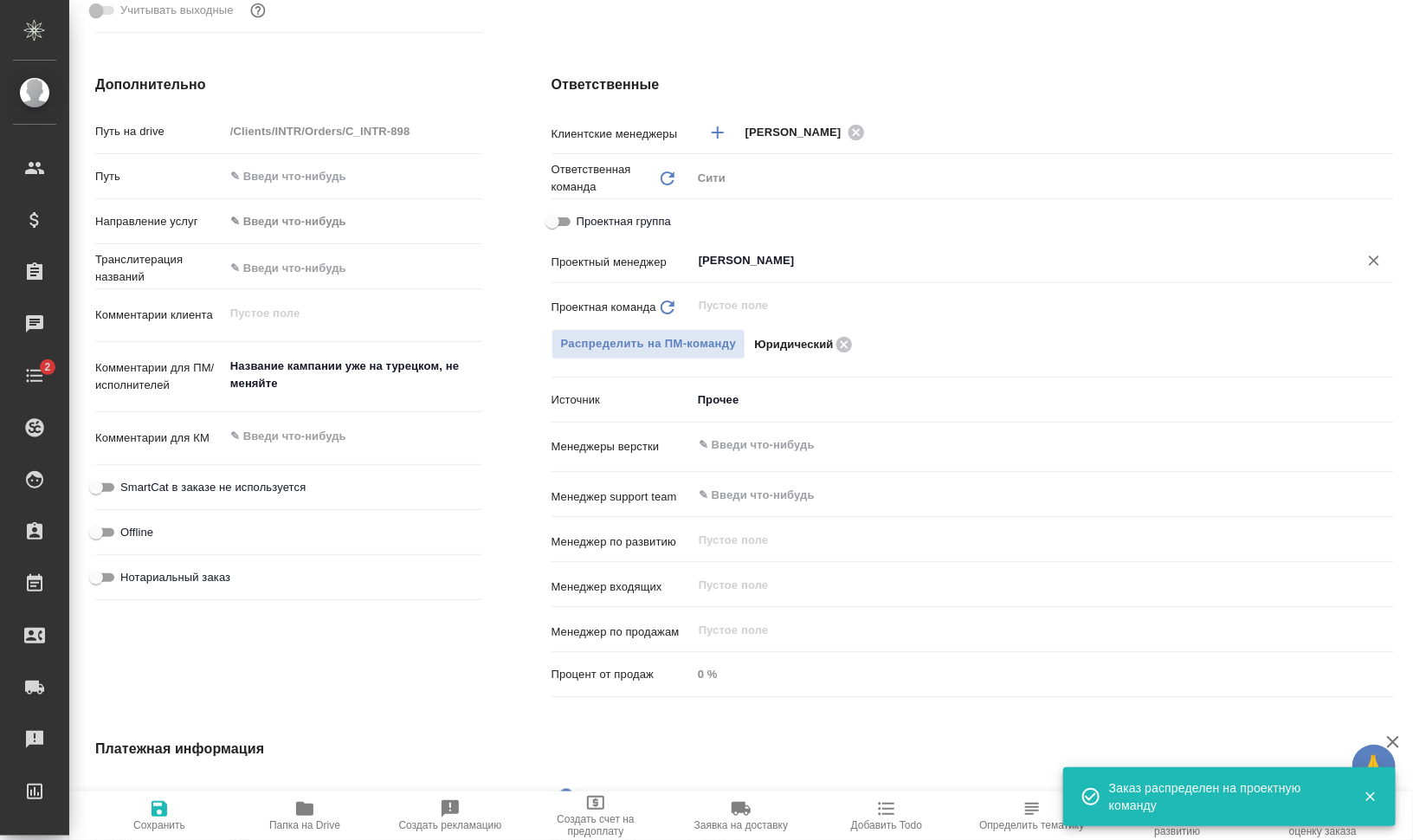
click at [180, 822] on span "Сохранить" at bounding box center [159, 825] width 52 height 12
type textarea "x"
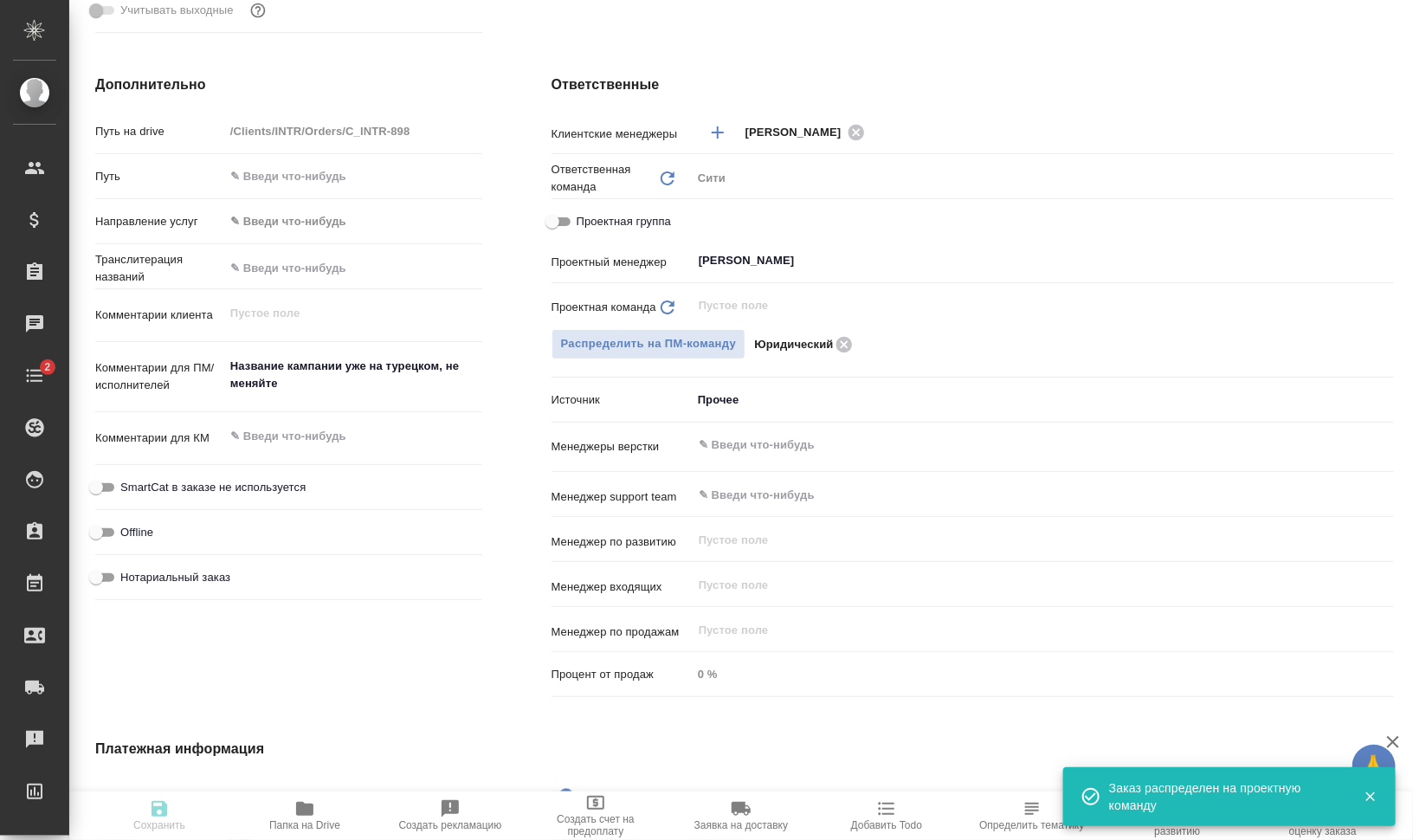
type textarea "x"
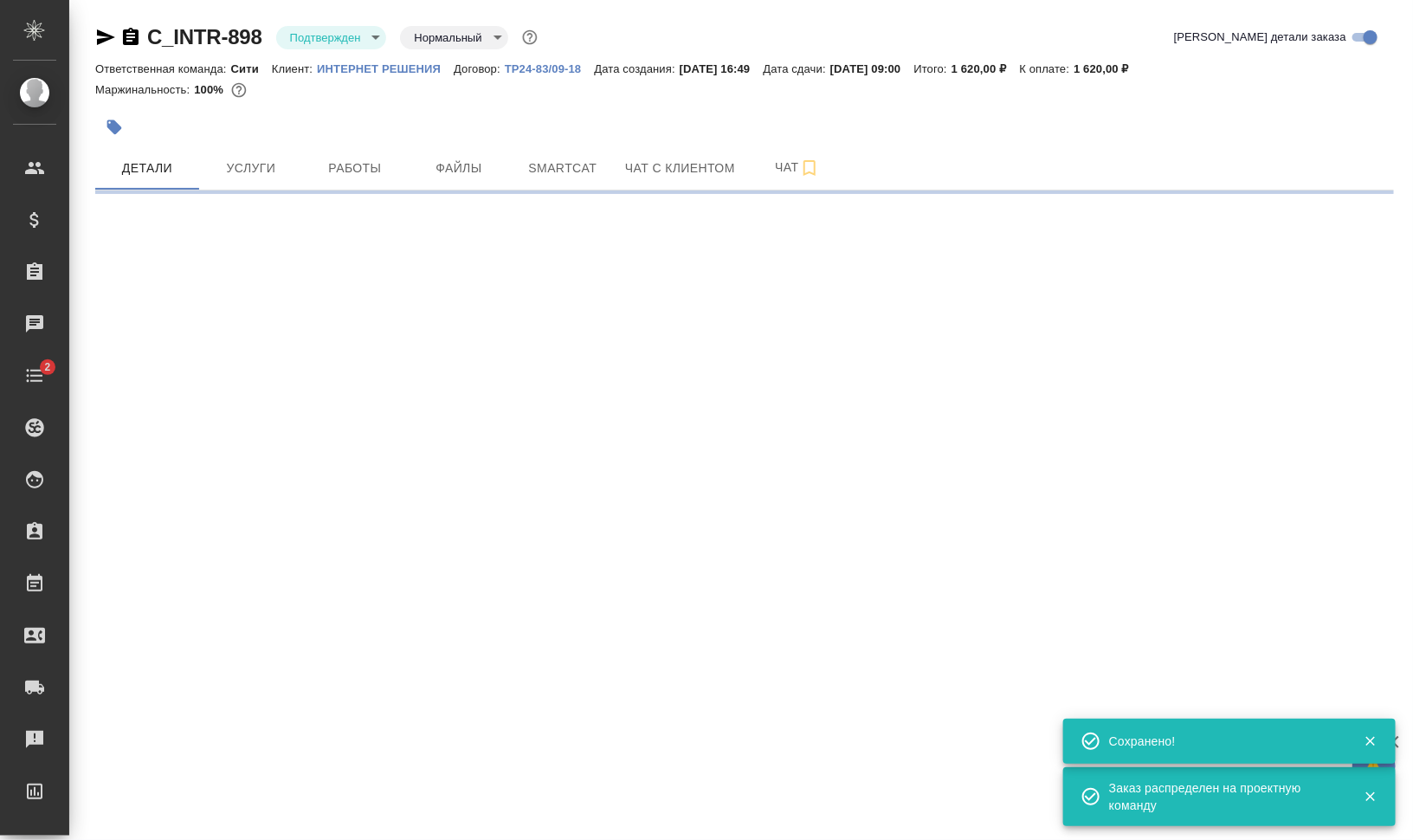
scroll to position [0, 0]
select select "RU"
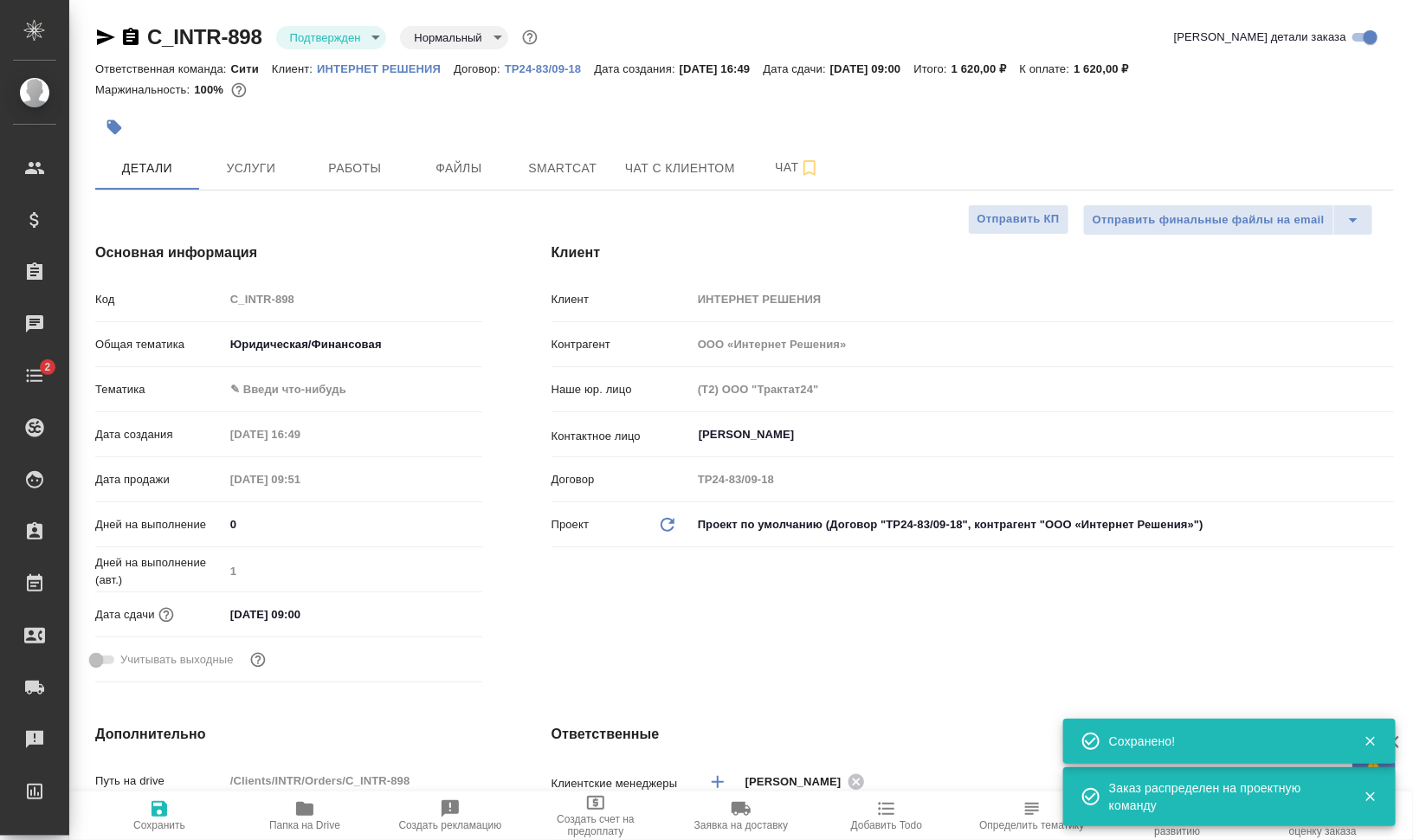
type textarea "x"
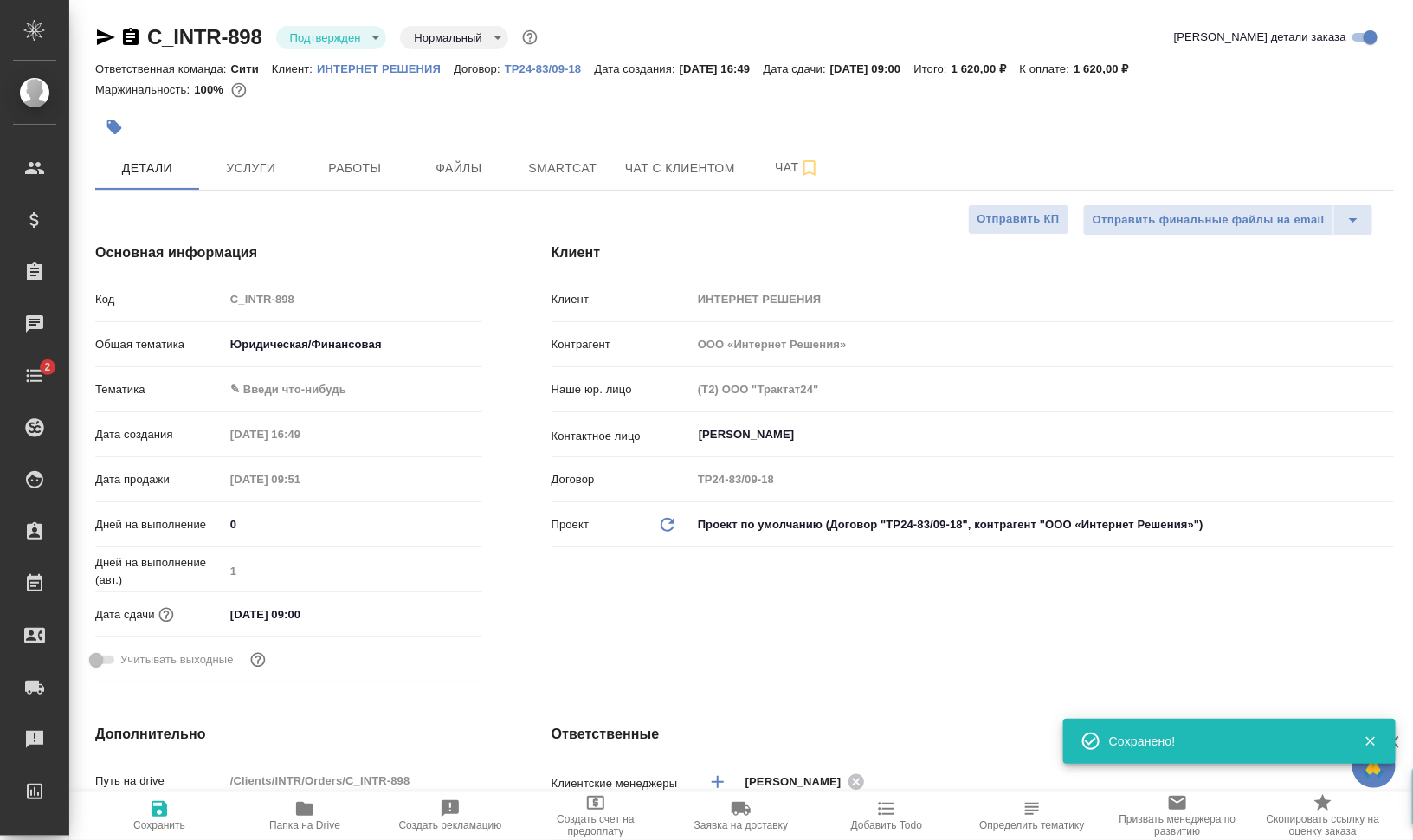
click at [351, 39] on body "🙏 .cls-1 fill:#fff; AWATERA Валеев Динар Клиенты Спецификации Заказы 0 Чаты 2 T…" at bounding box center [706, 489] width 1413 height 979
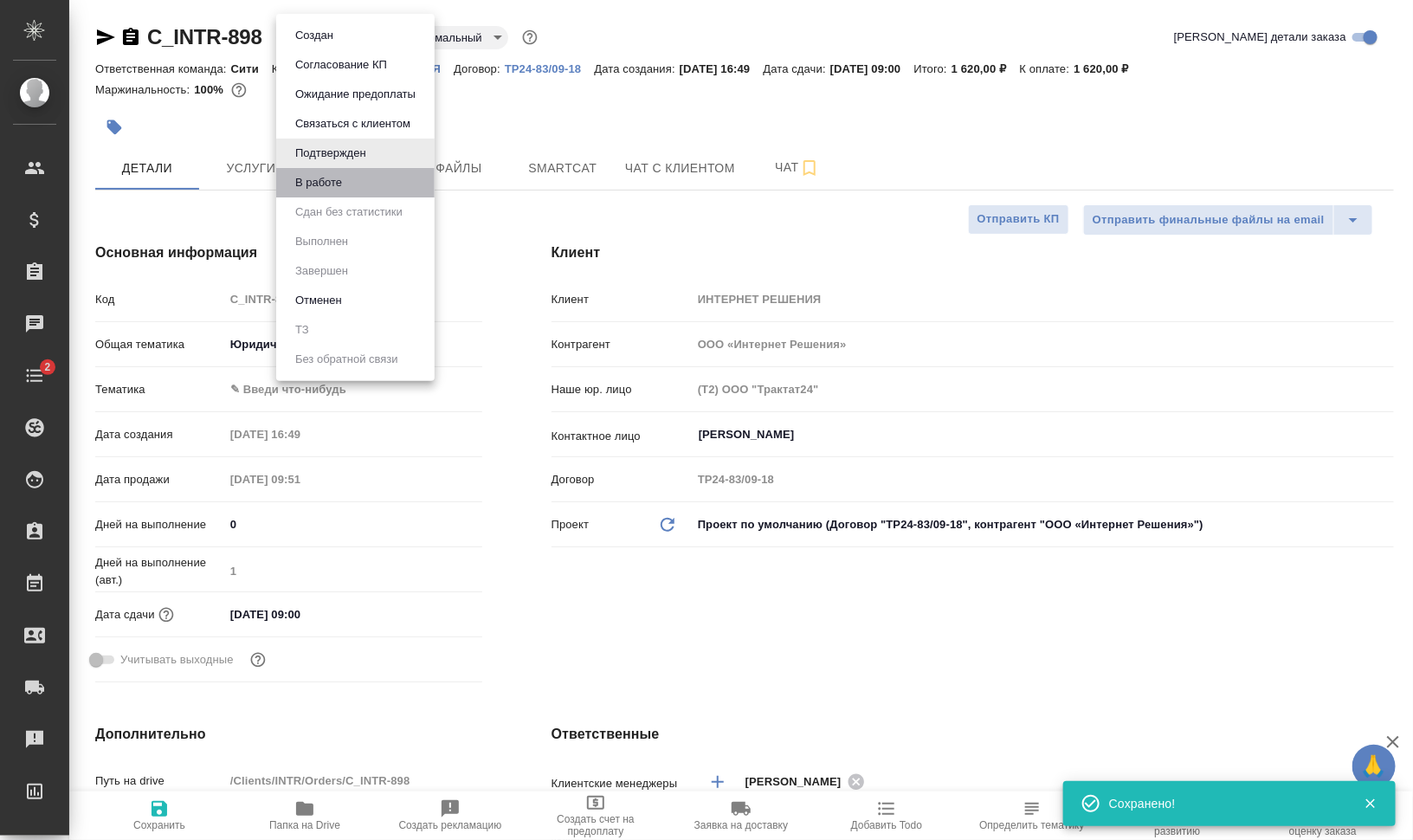
click at [351, 181] on li "В работе" at bounding box center [355, 182] width 158 height 29
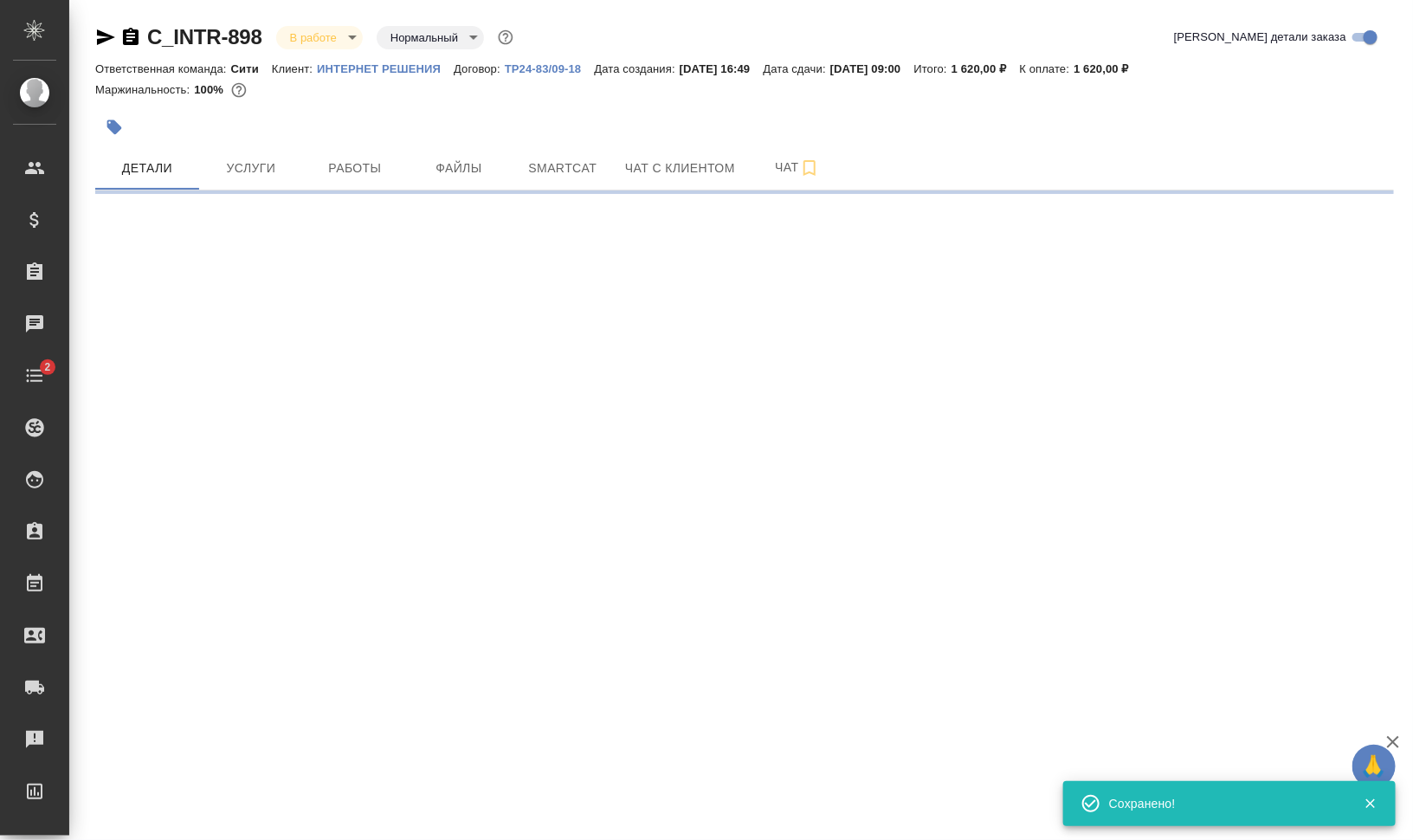
click at [109, 125] on icon "button" at bounding box center [115, 127] width 15 height 15
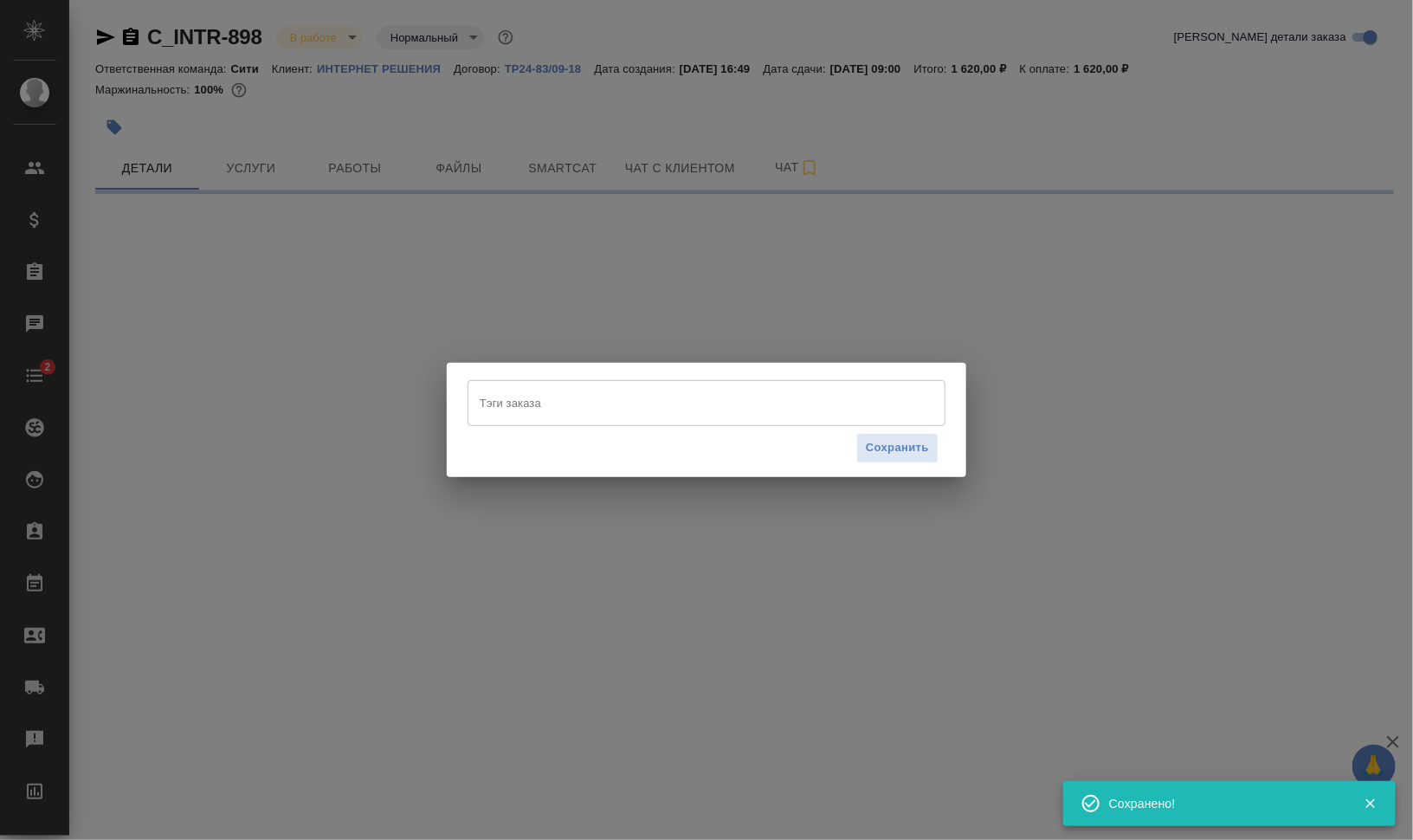
select select "RU"
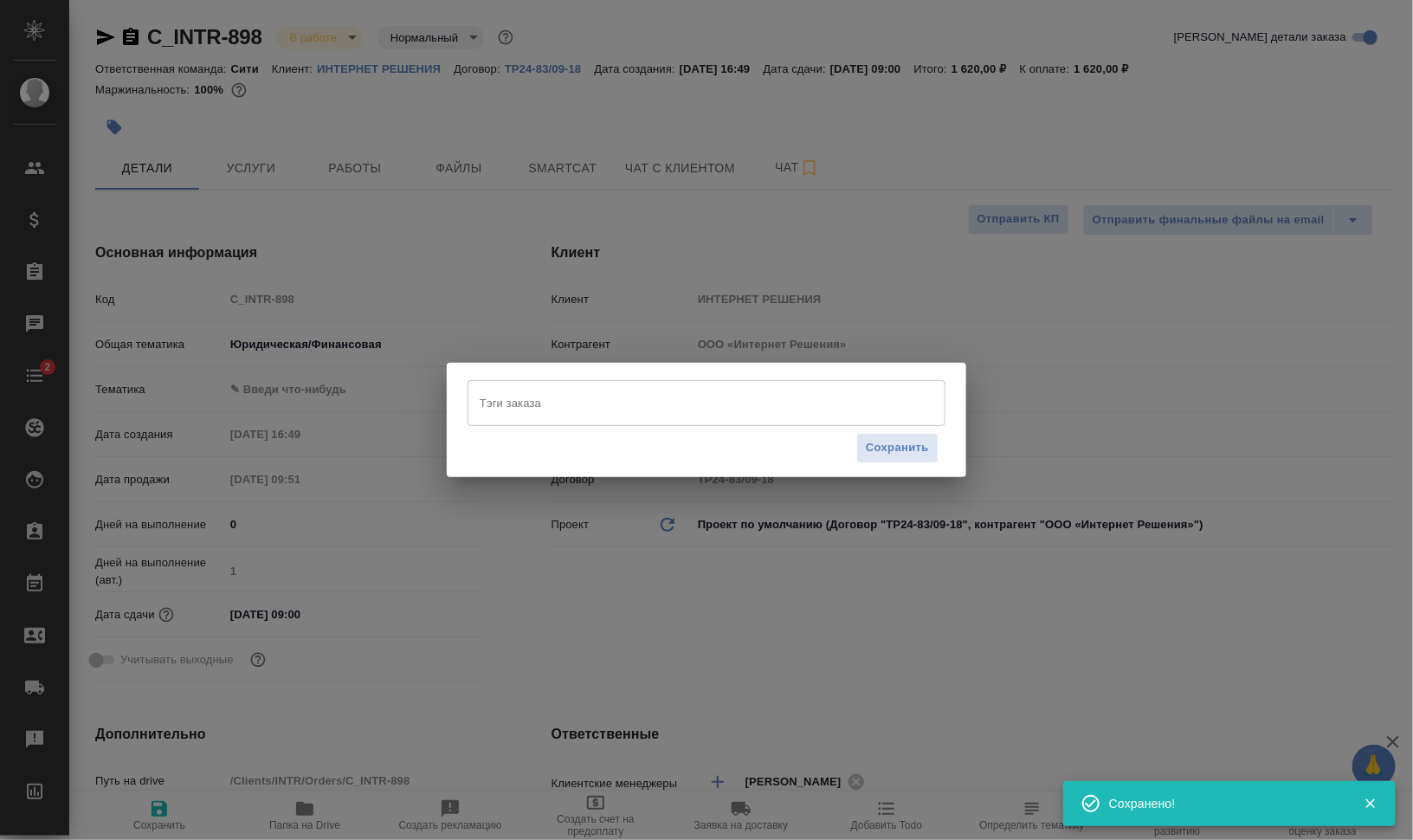
type textarea "x"
click at [689, 400] on input "Тэги заказа" at bounding box center [690, 402] width 429 height 29
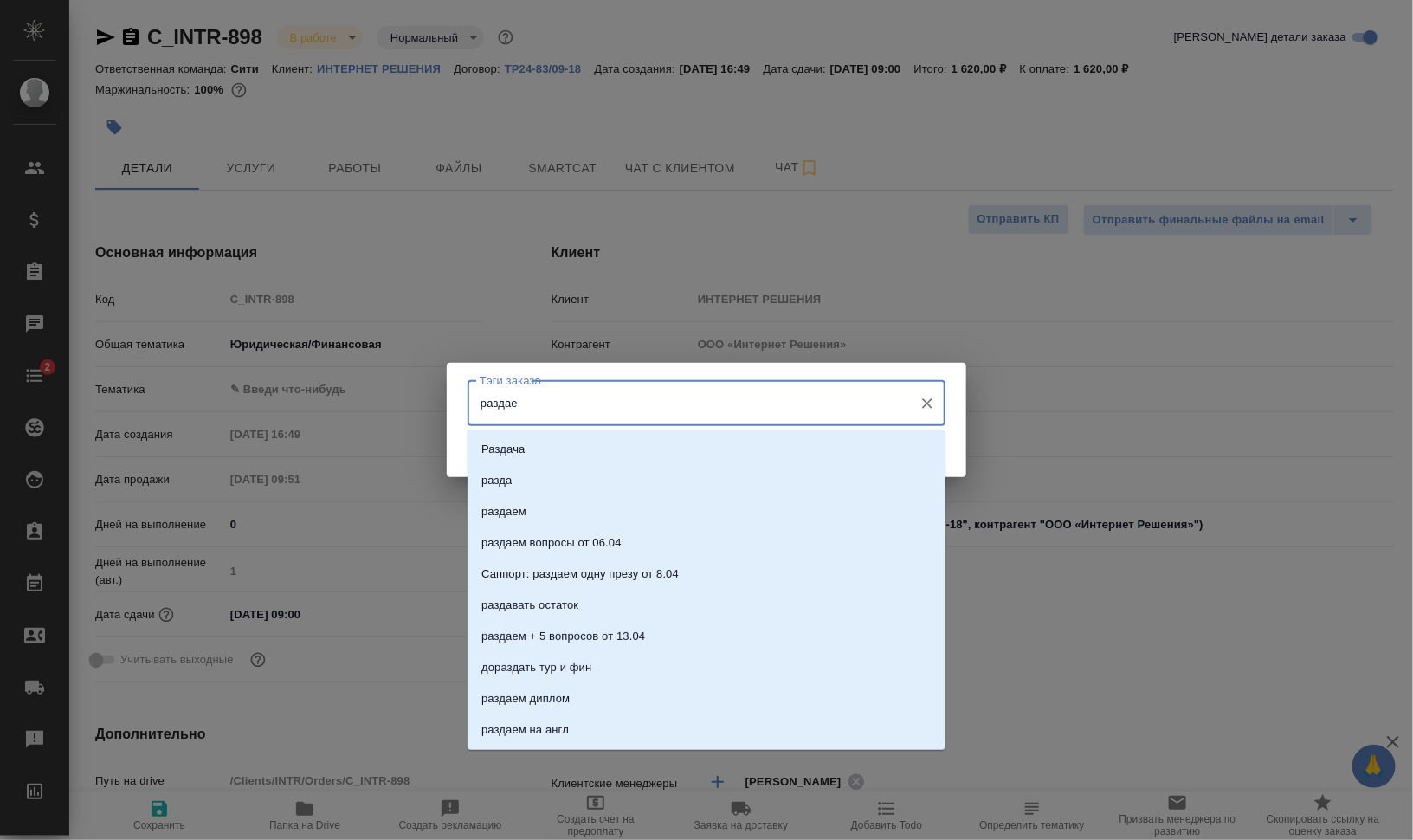
type input "раздаем"
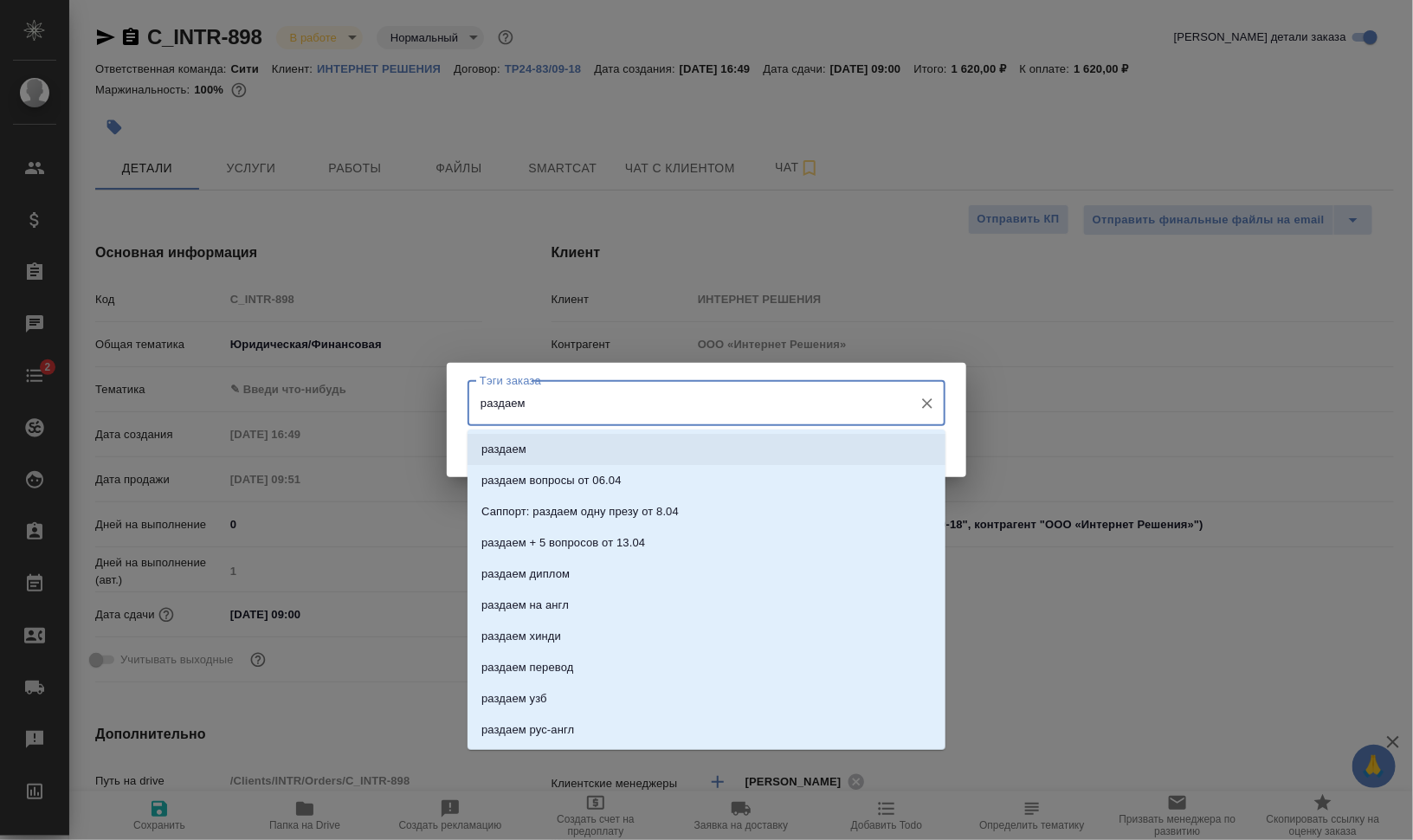
drag, startPoint x: 701, startPoint y: 441, endPoint x: 827, endPoint y: 444, distance: 126.0
click at [701, 441] on li "раздаем" at bounding box center [706, 448] width 478 height 31
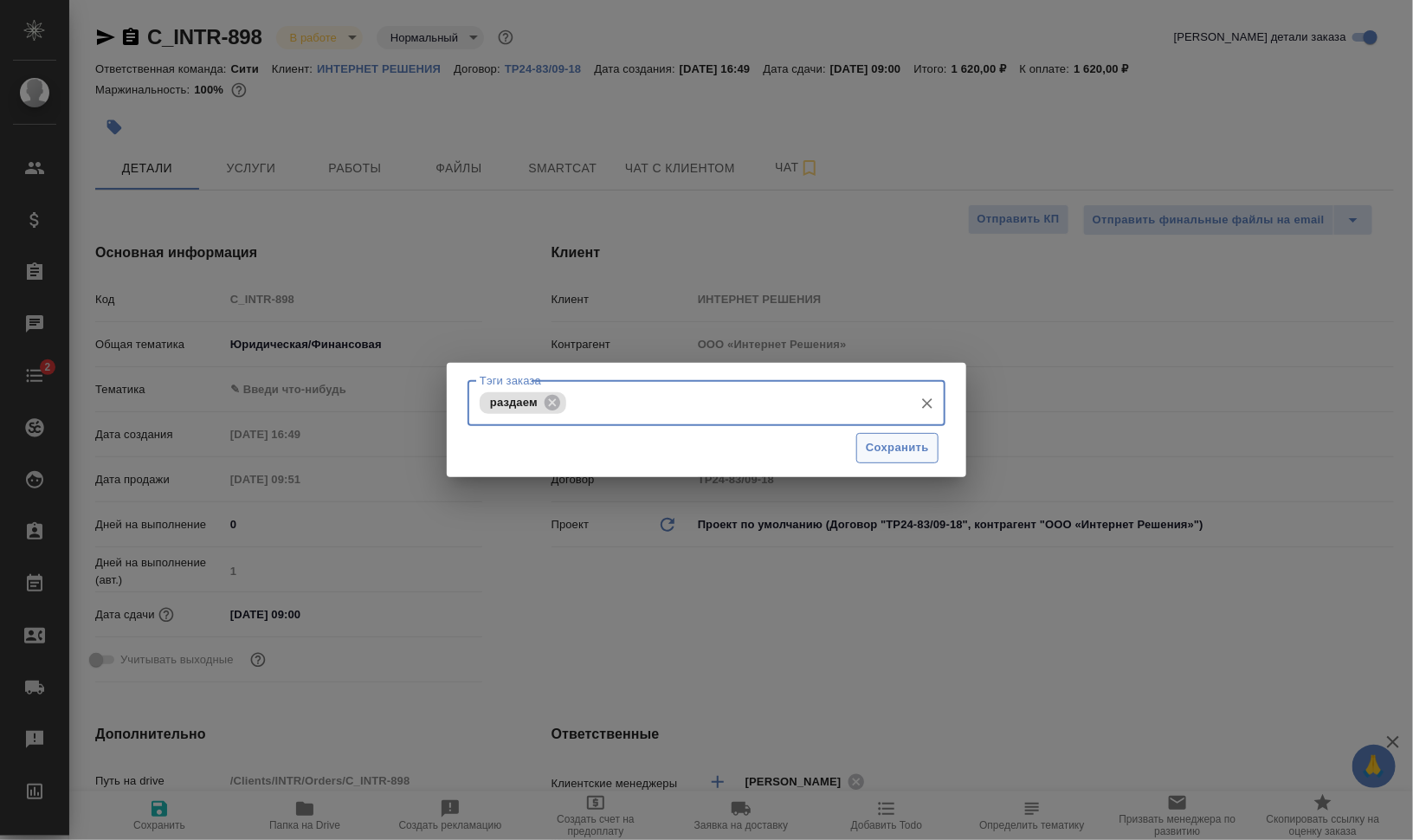
click at [892, 438] on span "Сохранить" at bounding box center [897, 448] width 63 height 20
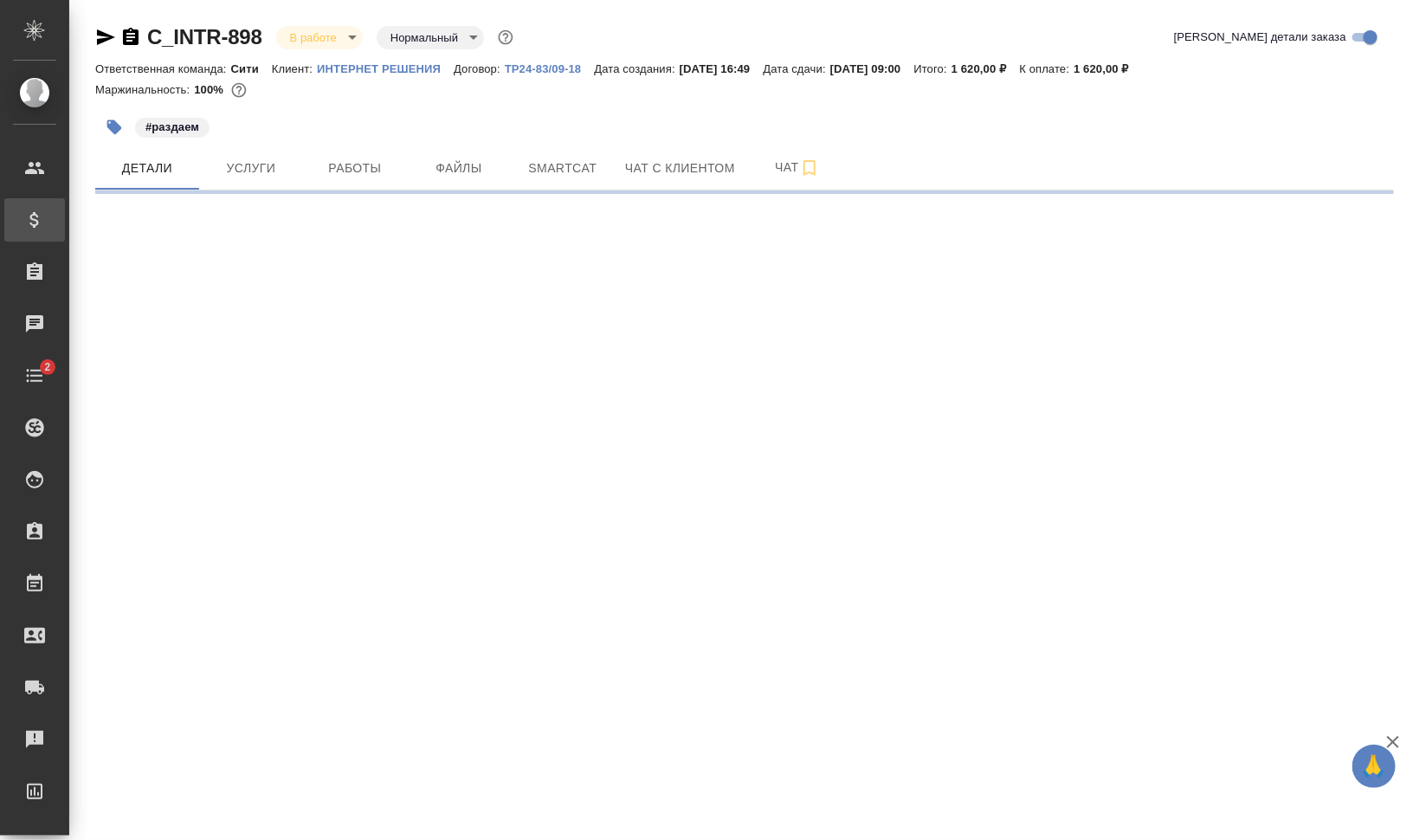
select select "RU"
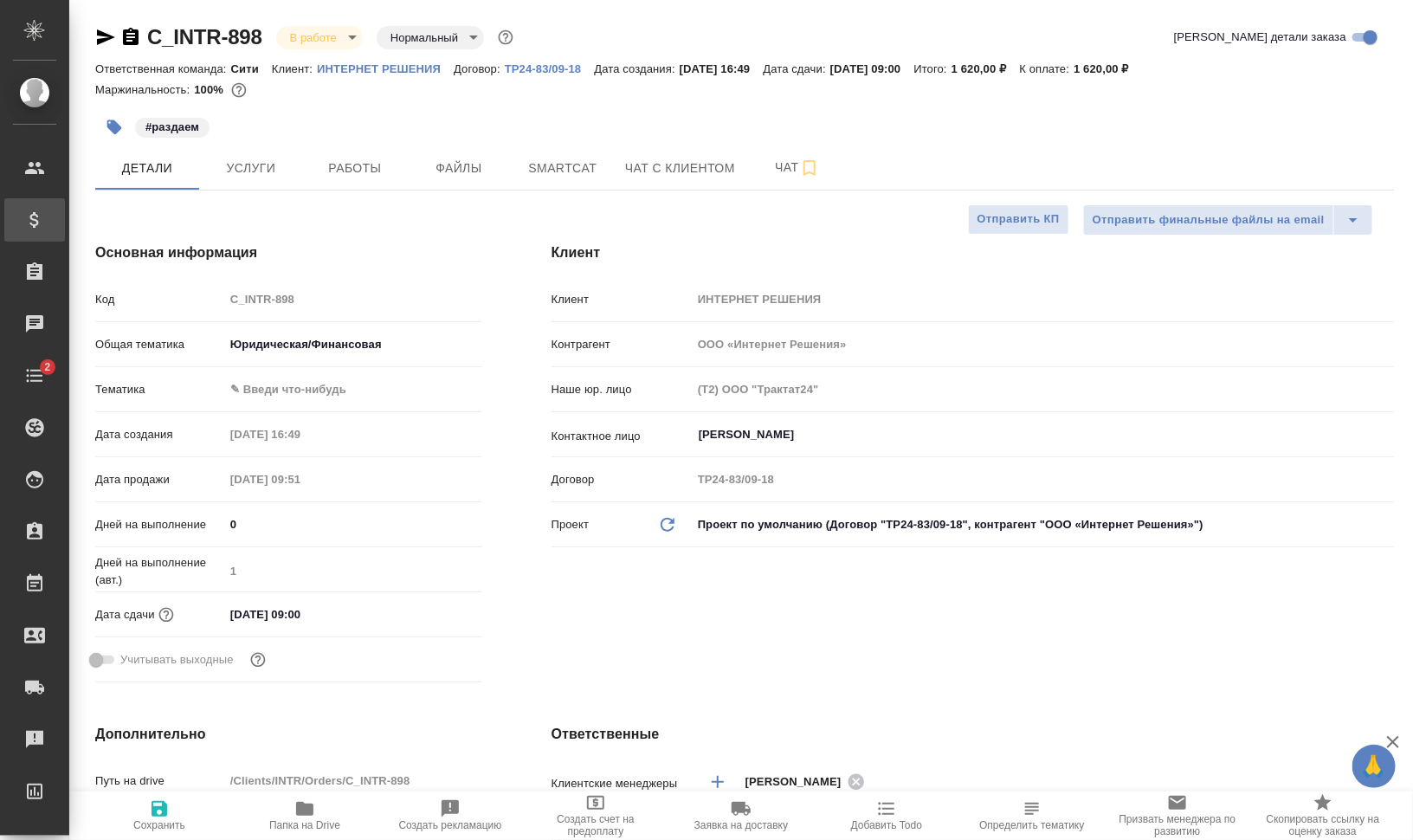
type textarea "x"
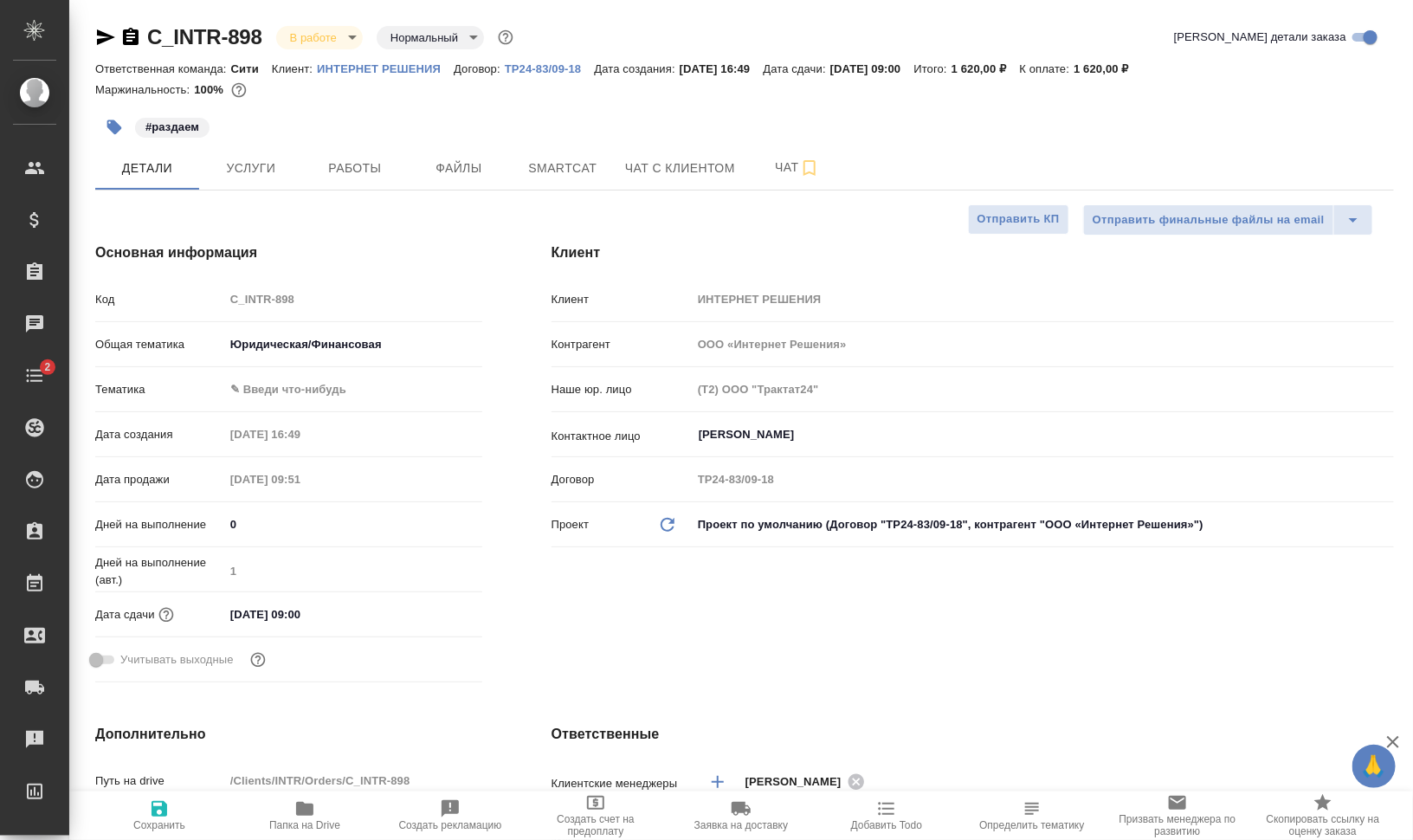
type textarea "x"
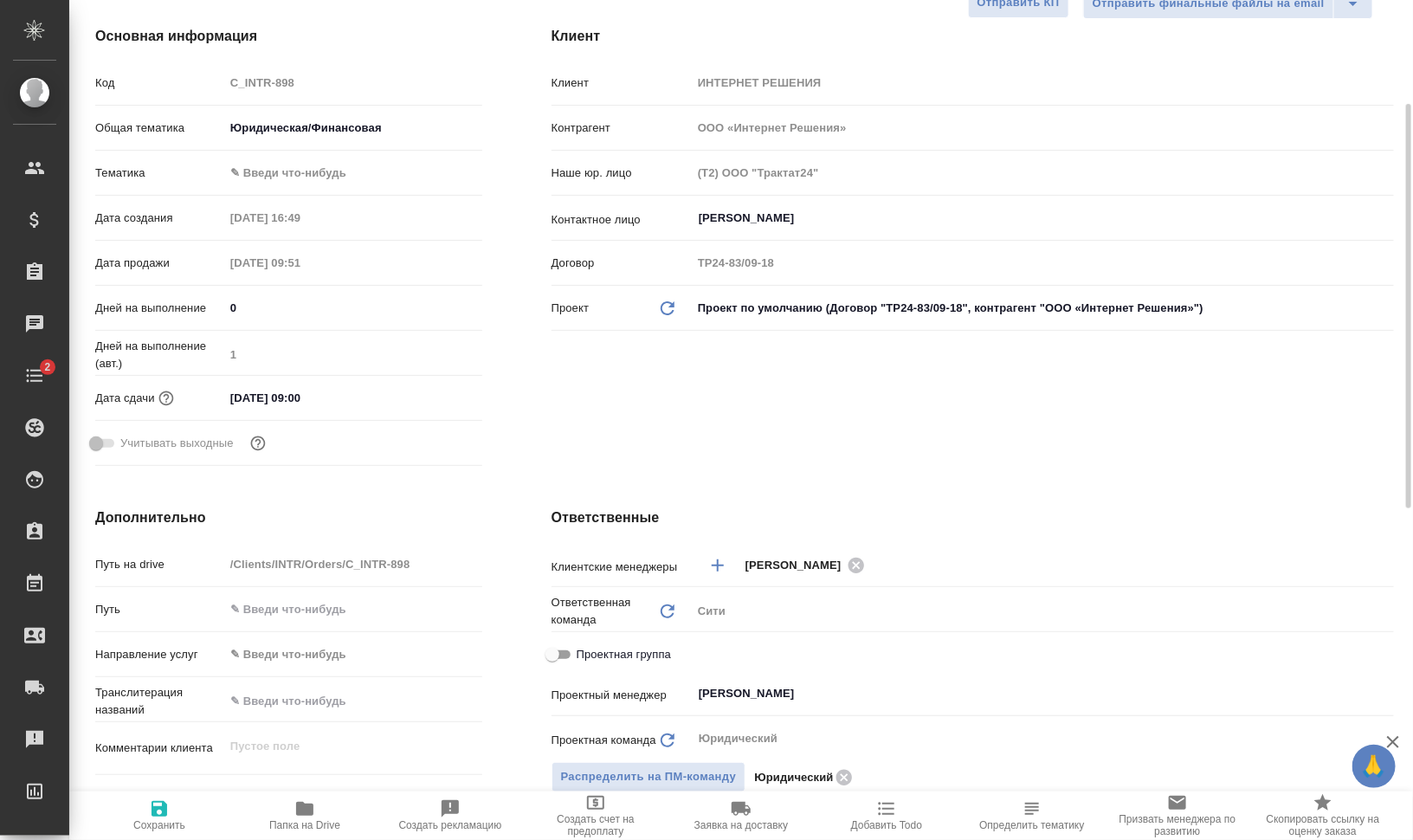
click at [296, 172] on body "🙏 .cls-1 fill:#fff; AWATERA Валеев Динар Клиенты Спецификации Заказы 0 Чаты 2 T…" at bounding box center [706, 489] width 1413 height 979
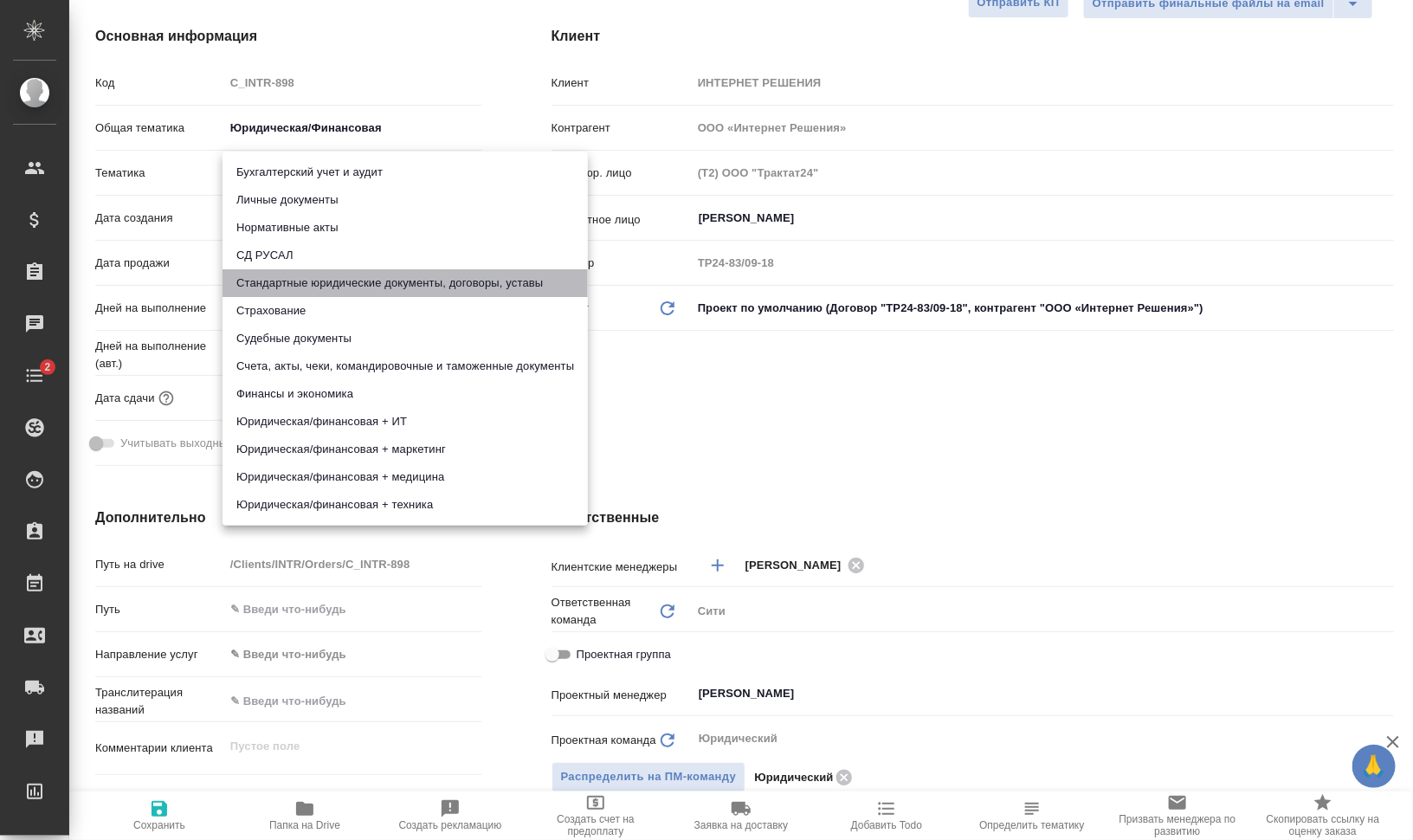
click at [348, 292] on li "Стандартные юридические документы, договоры, уставы" at bounding box center [405, 283] width 366 height 28
type input "5f647205b73bc97568ca66bf"
type textarea "x"
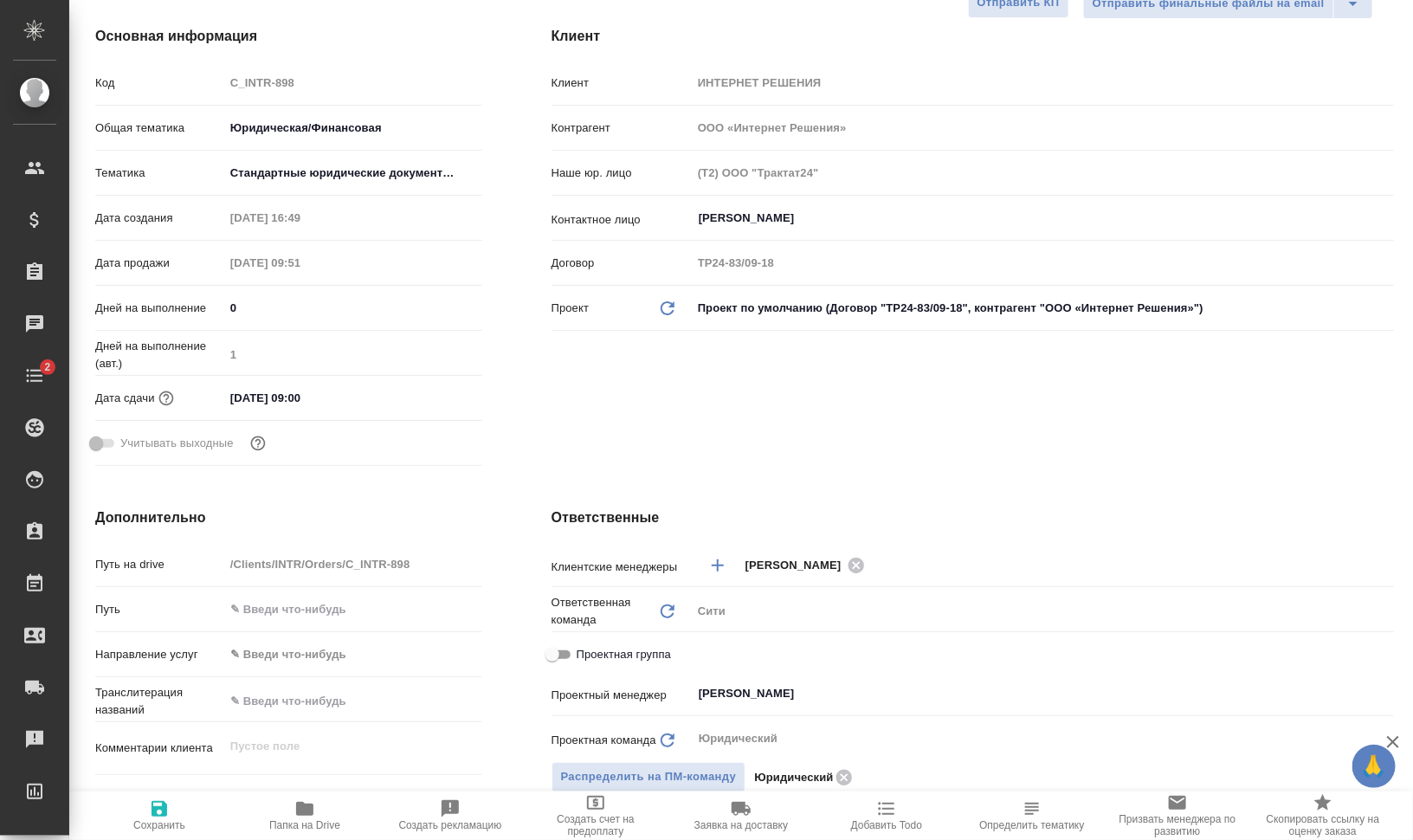
click at [198, 806] on span "Сохранить" at bounding box center [159, 814] width 125 height 33
type textarea "x"
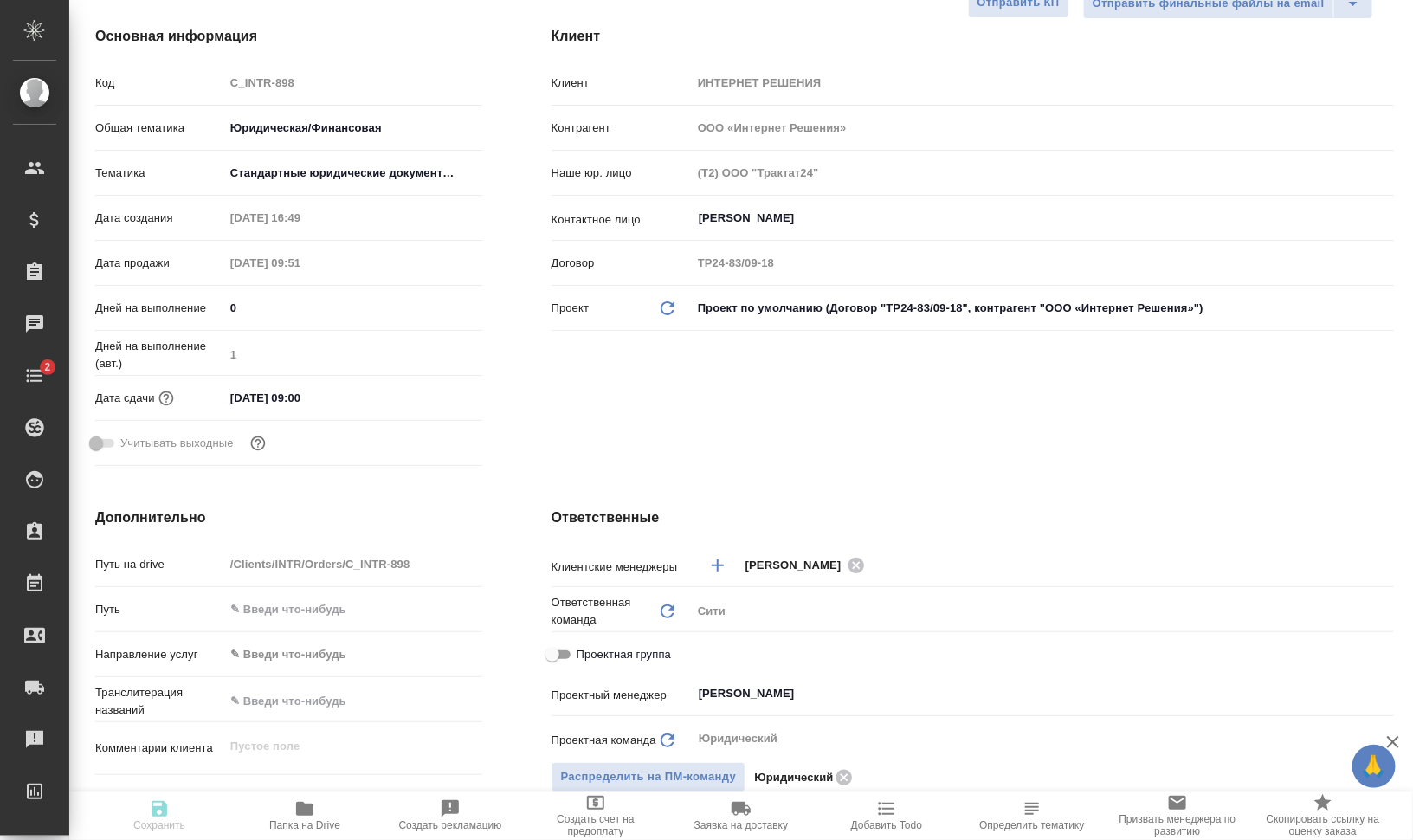
type textarea "x"
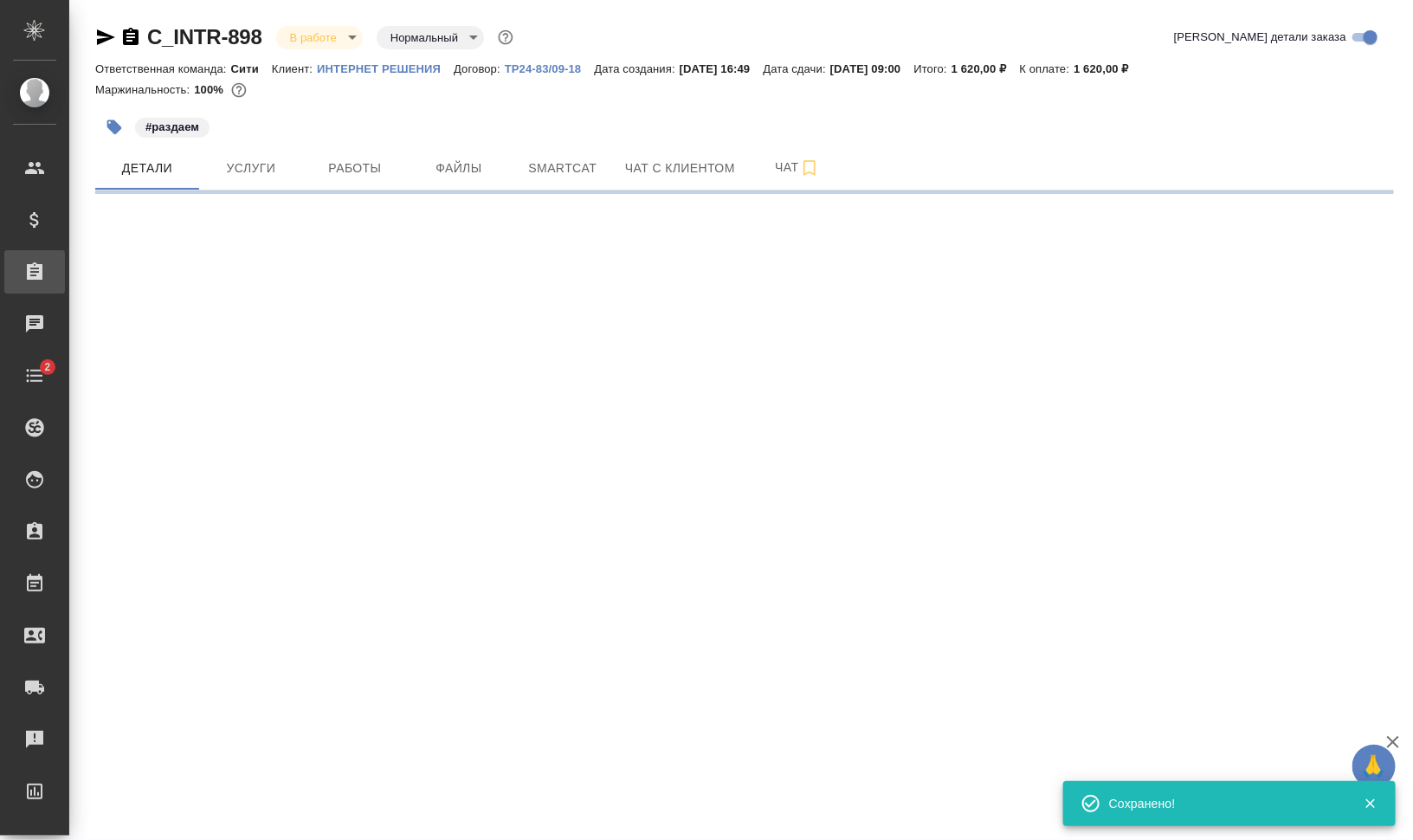
select select "RU"
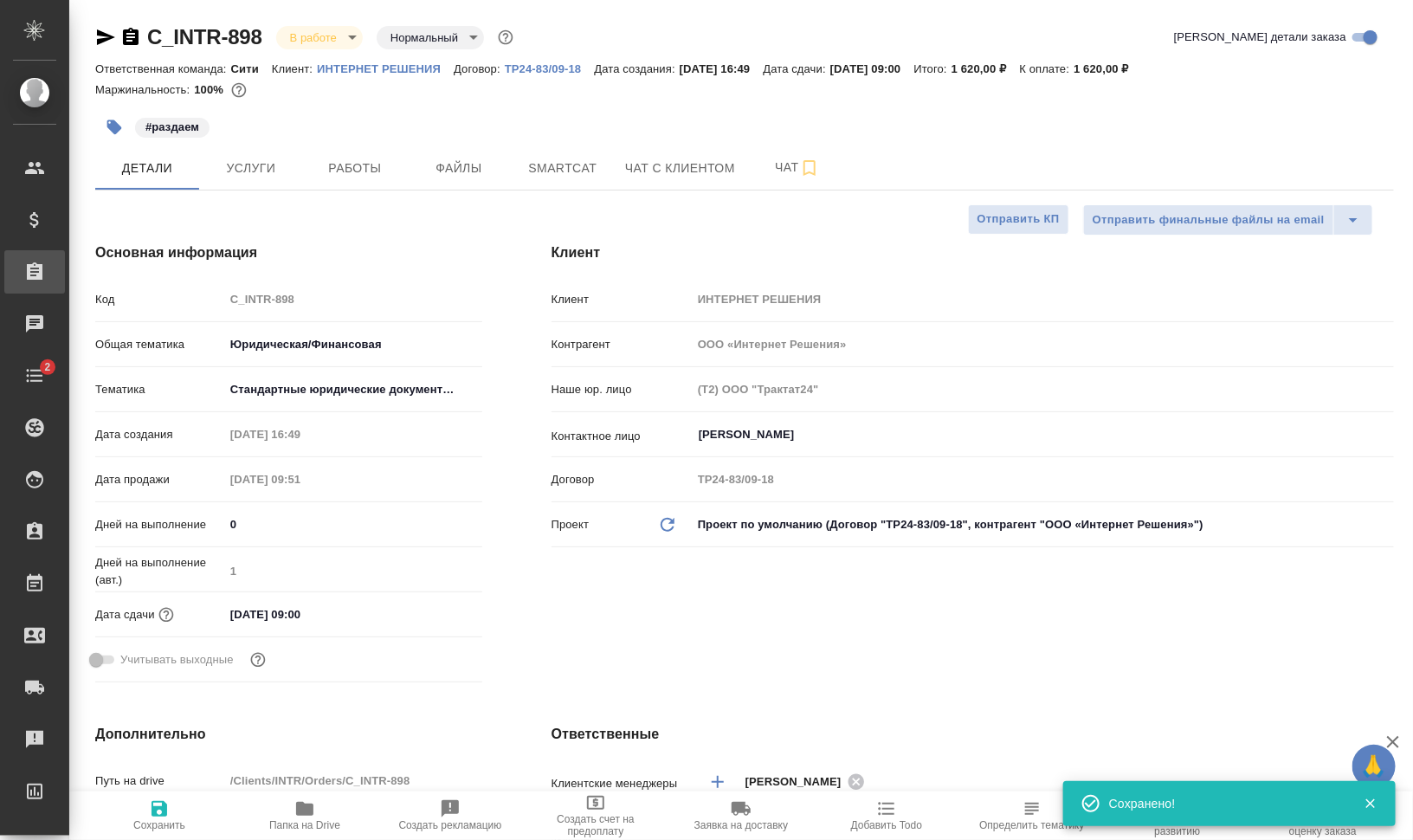
type textarea "x"
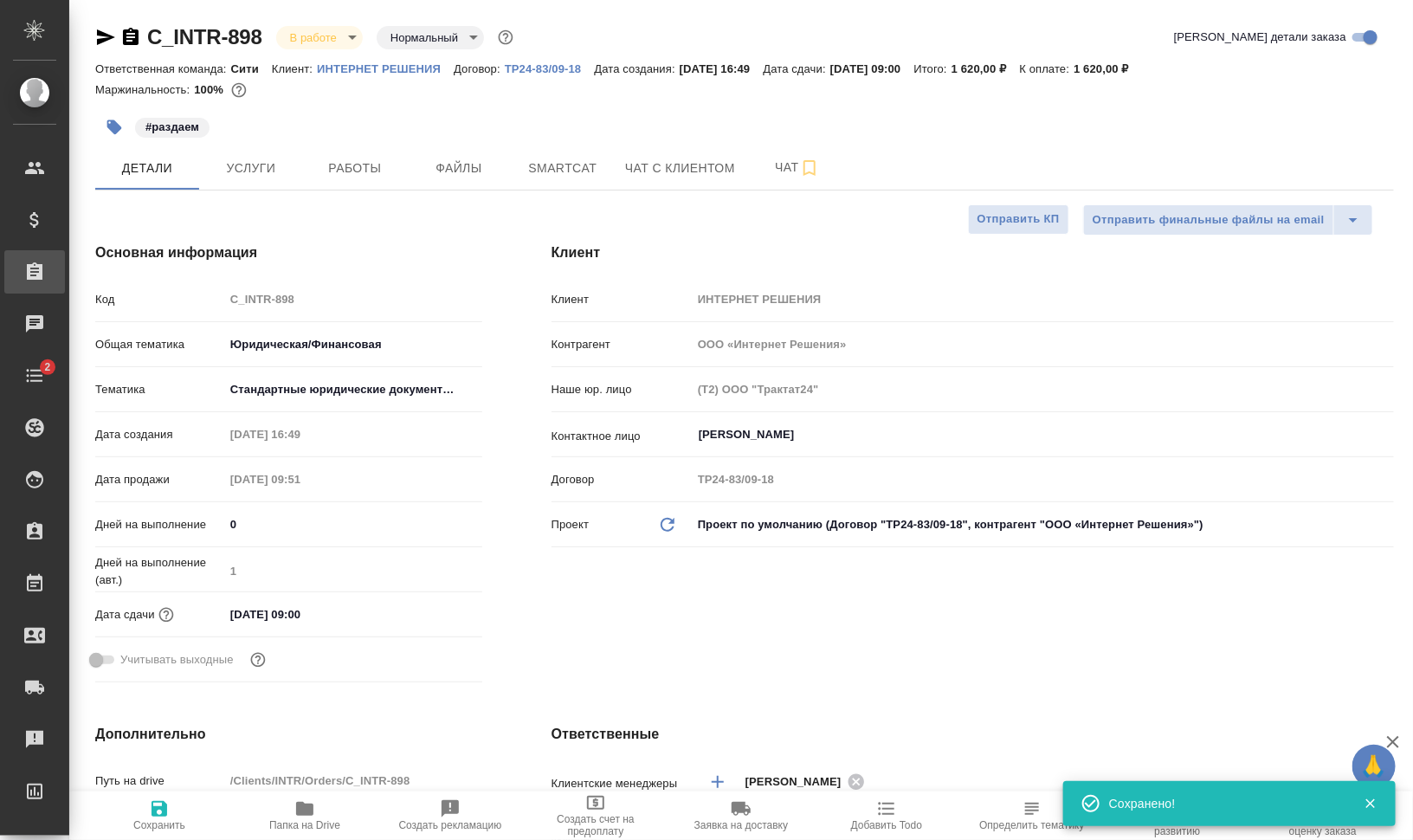
type textarea "x"
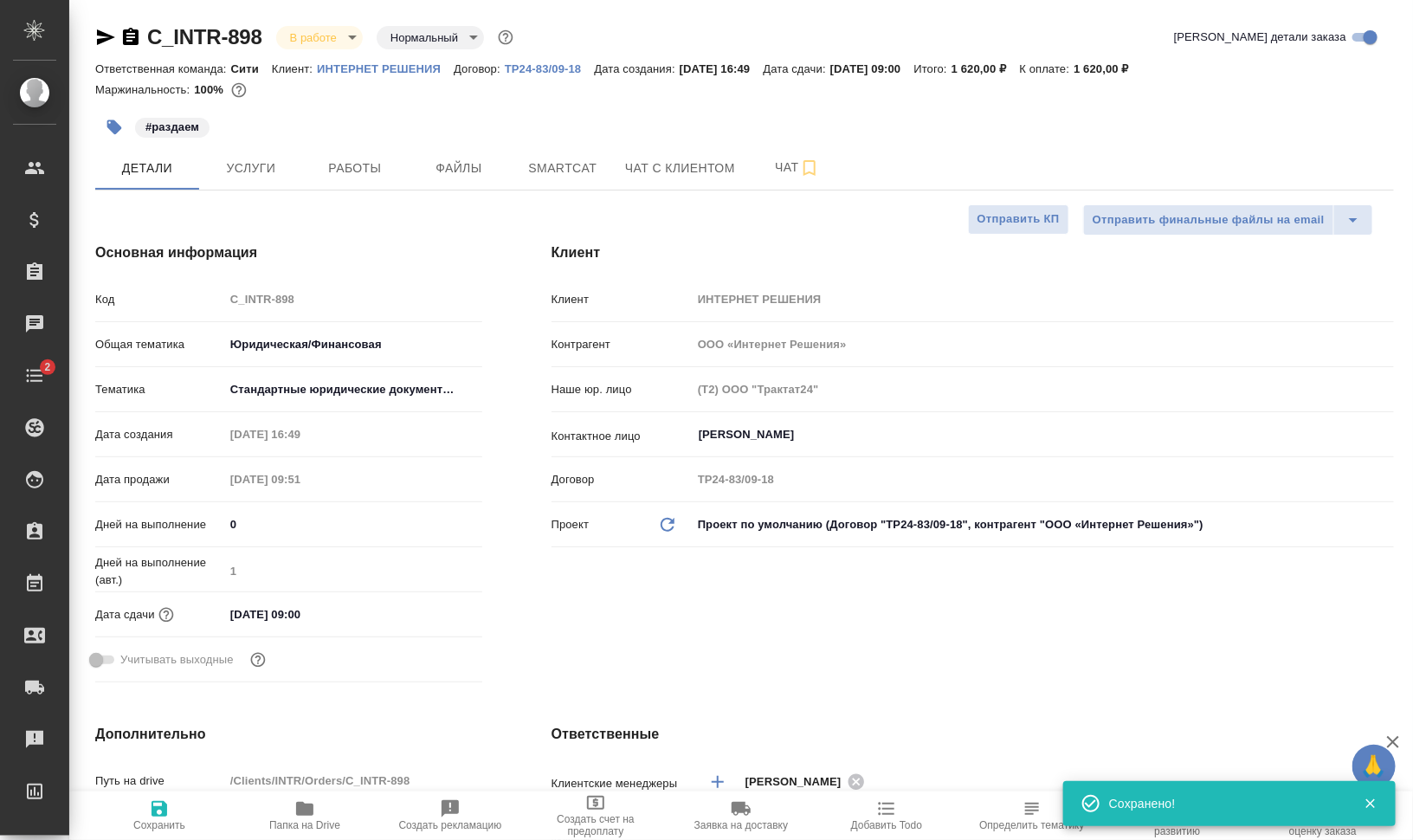
type textarea "x"
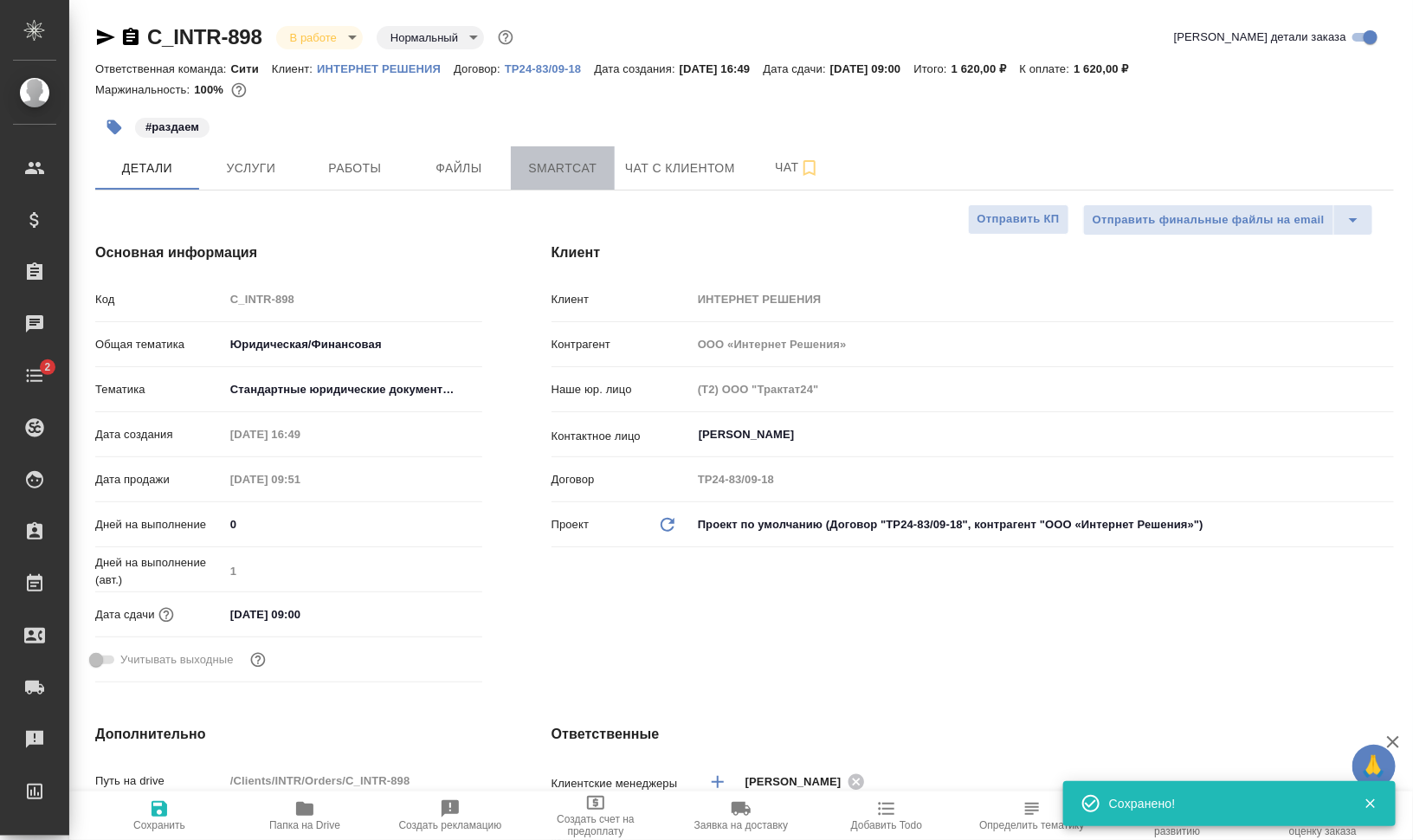
click at [583, 169] on span "Smartcat" at bounding box center [562, 168] width 83 height 21
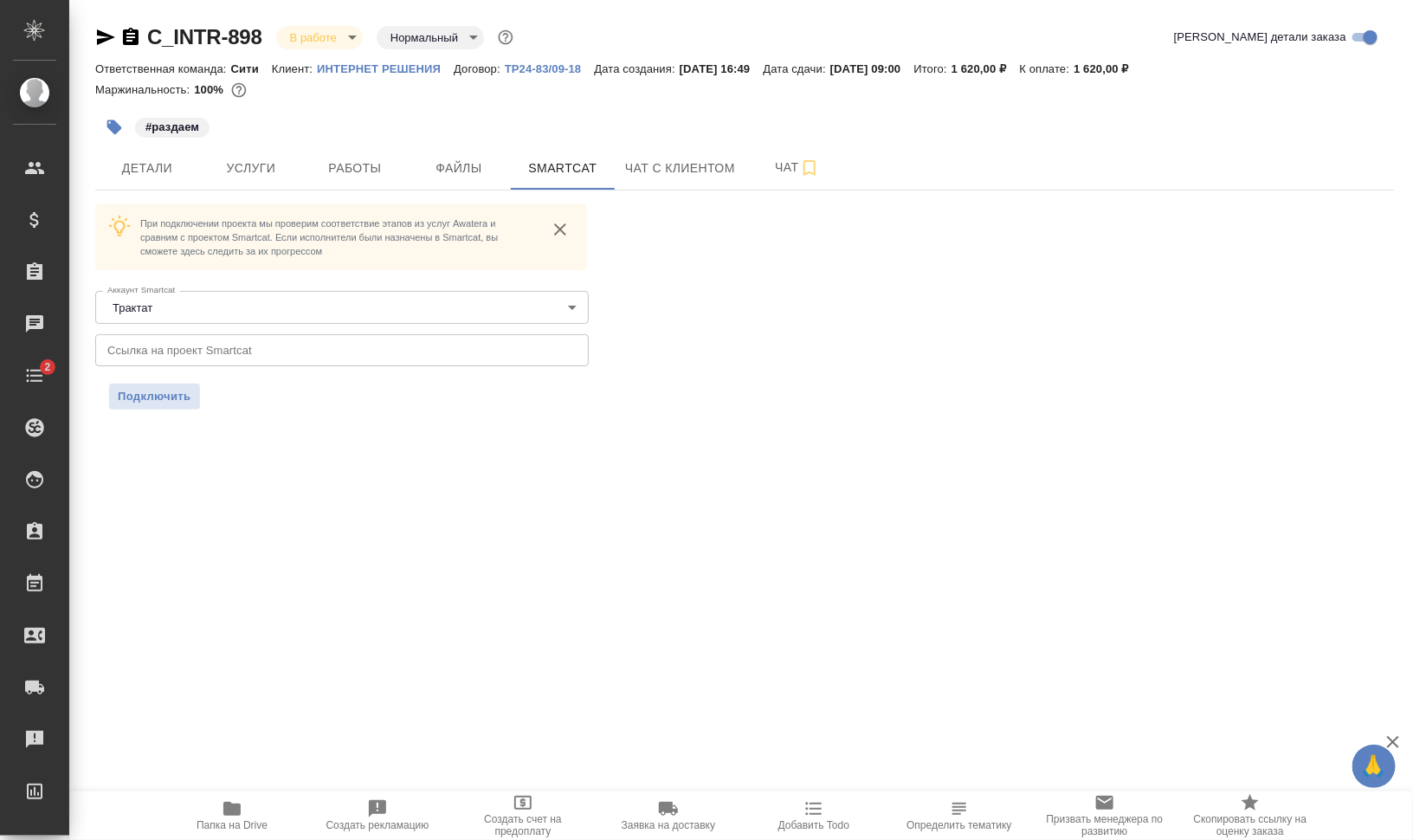
click at [87, 160] on div "C_INTR-898 В работе inProgress Нормальный normal Кратко детали заказа Ответстве…" at bounding box center [744, 227] width 1318 height 454
click at [117, 167] on span "Детали" at bounding box center [147, 168] width 83 height 21
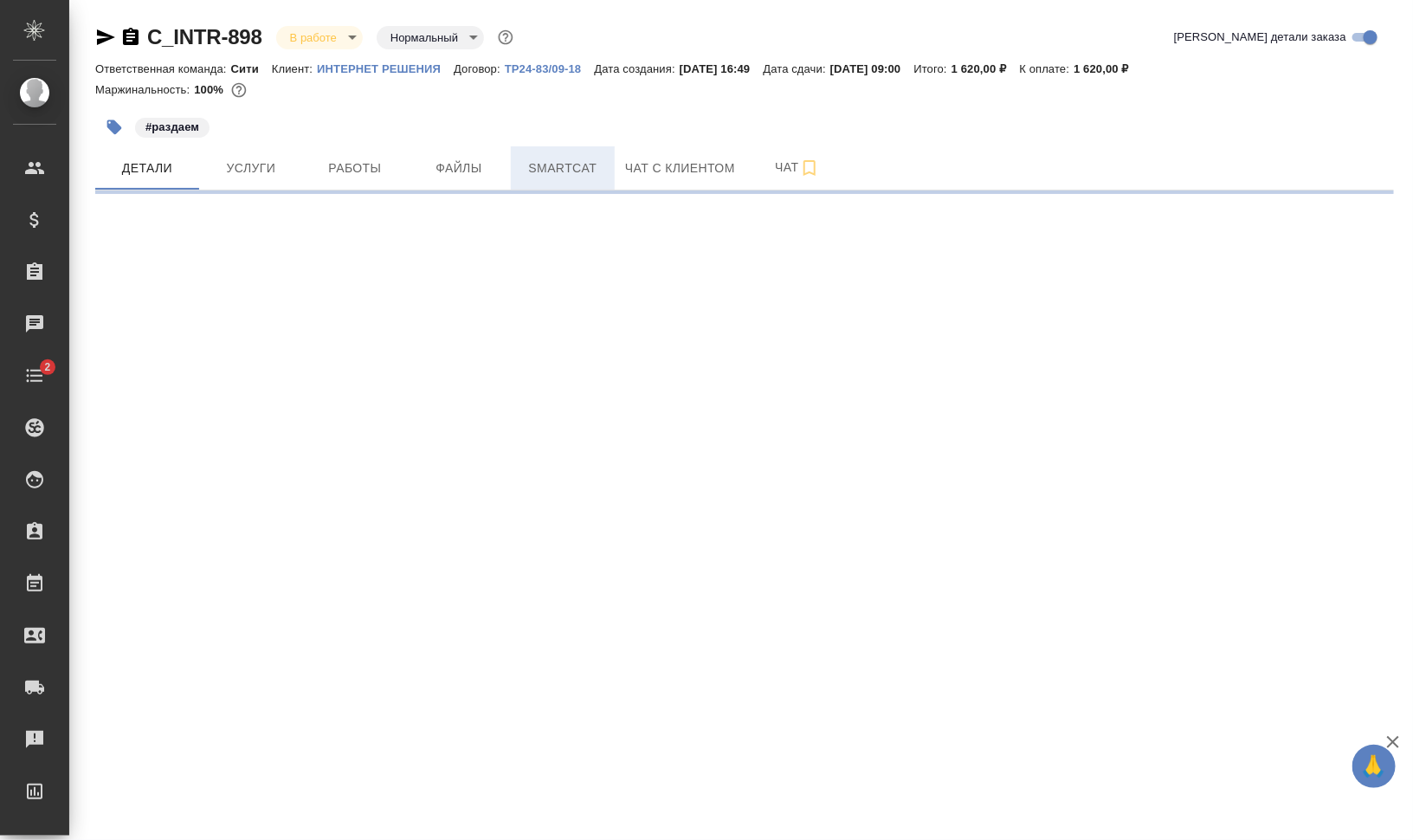
select select "RU"
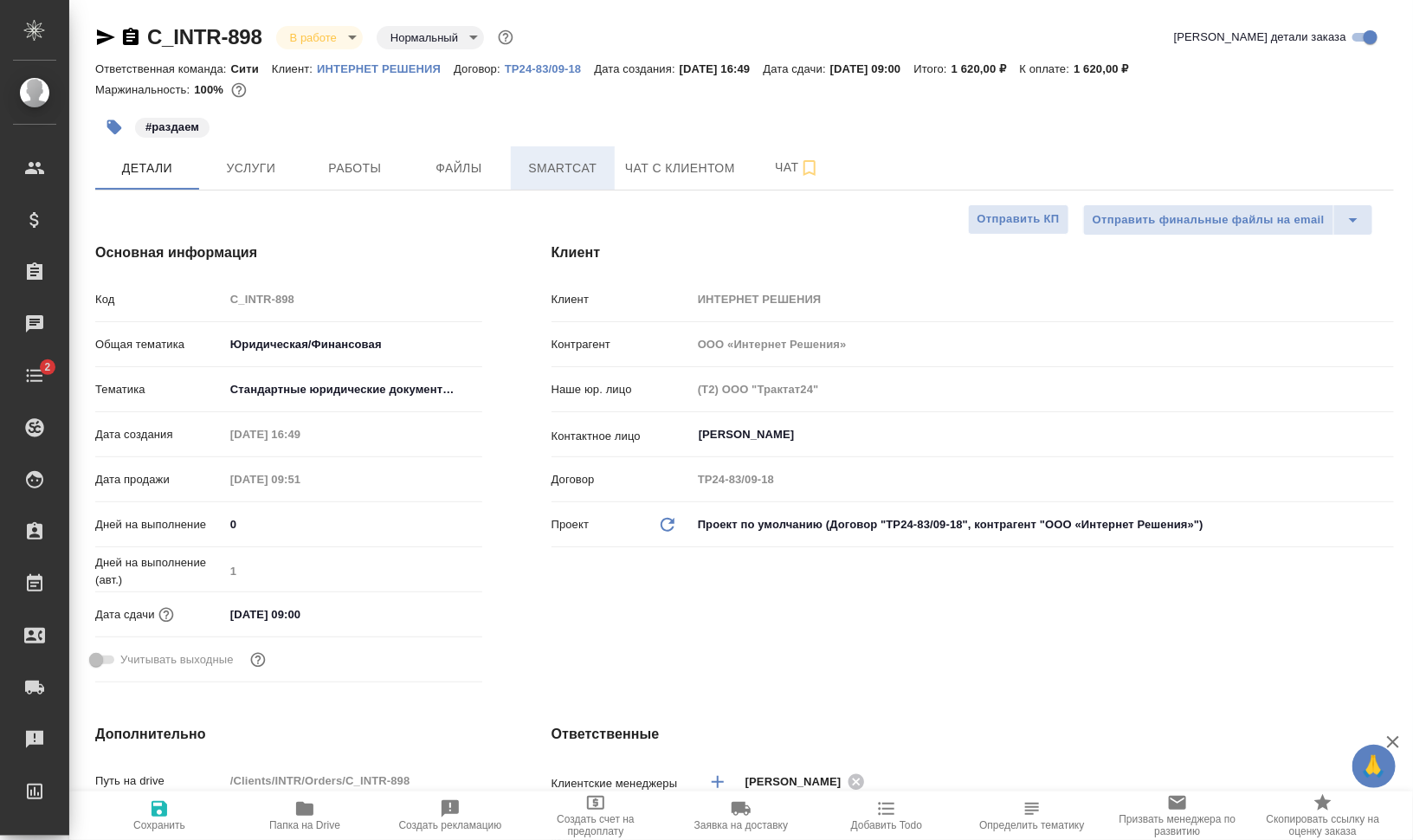
type textarea "x"
click at [540, 169] on span "Smartcat" at bounding box center [562, 168] width 83 height 21
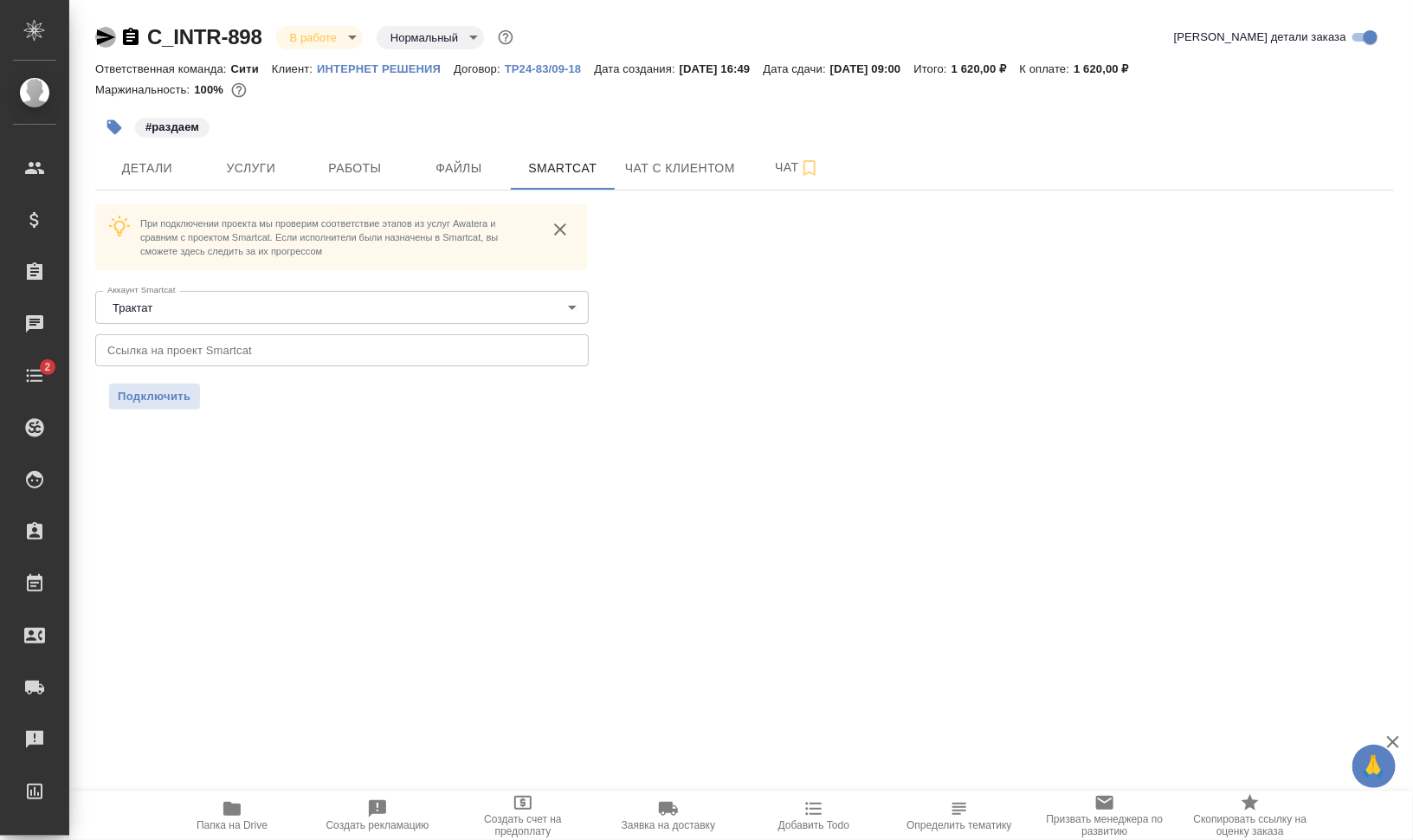
click at [101, 38] on icon "button" at bounding box center [106, 37] width 18 height 16
click at [334, 165] on span "Работы" at bounding box center [354, 168] width 83 height 21
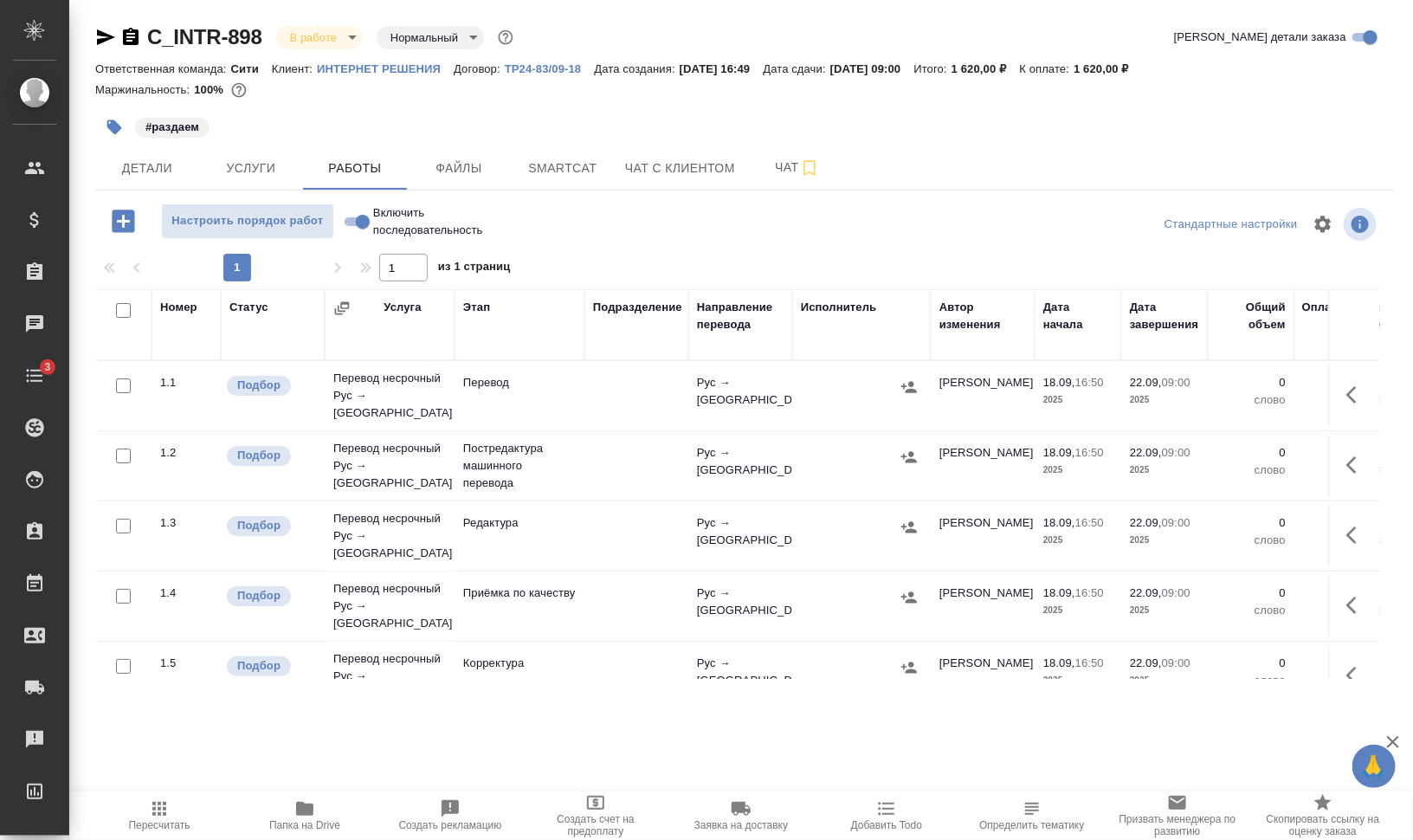
click at [125, 310] on input "checkbox" at bounding box center [123, 310] width 15 height 15
checkbox input "true"
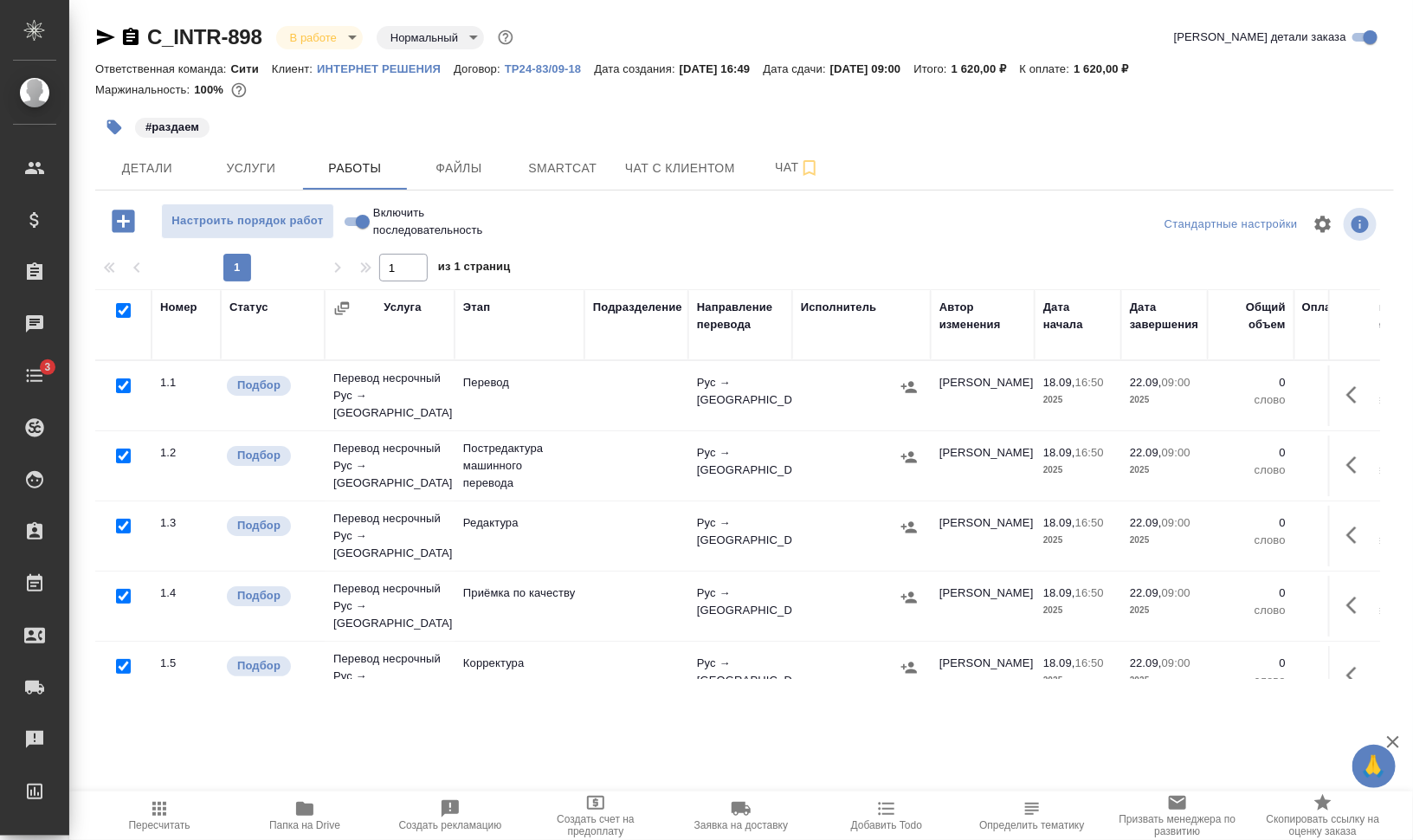
checkbox input "true"
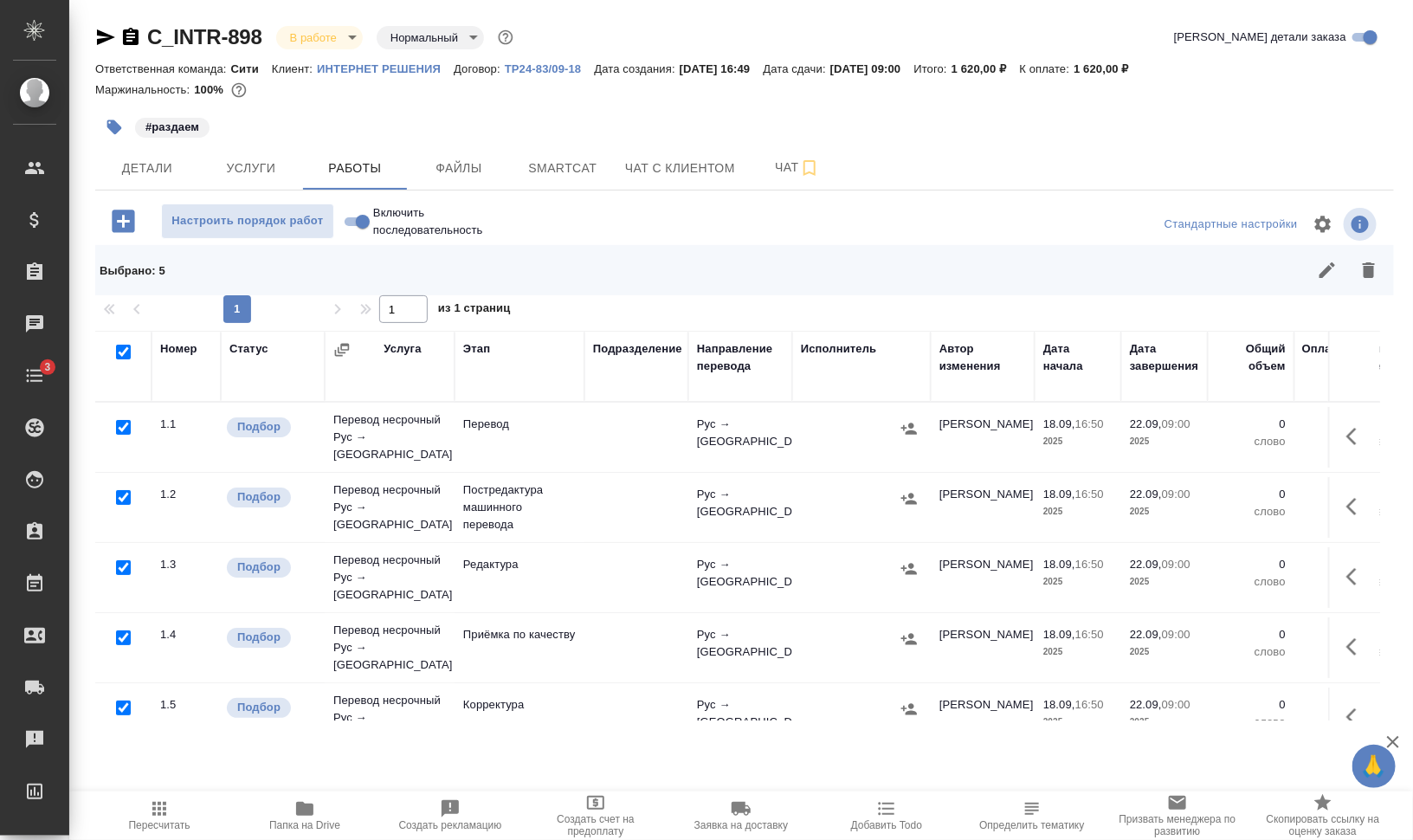
click at [125, 490] on input "checkbox" at bounding box center [123, 497] width 15 height 15
checkbox input "false"
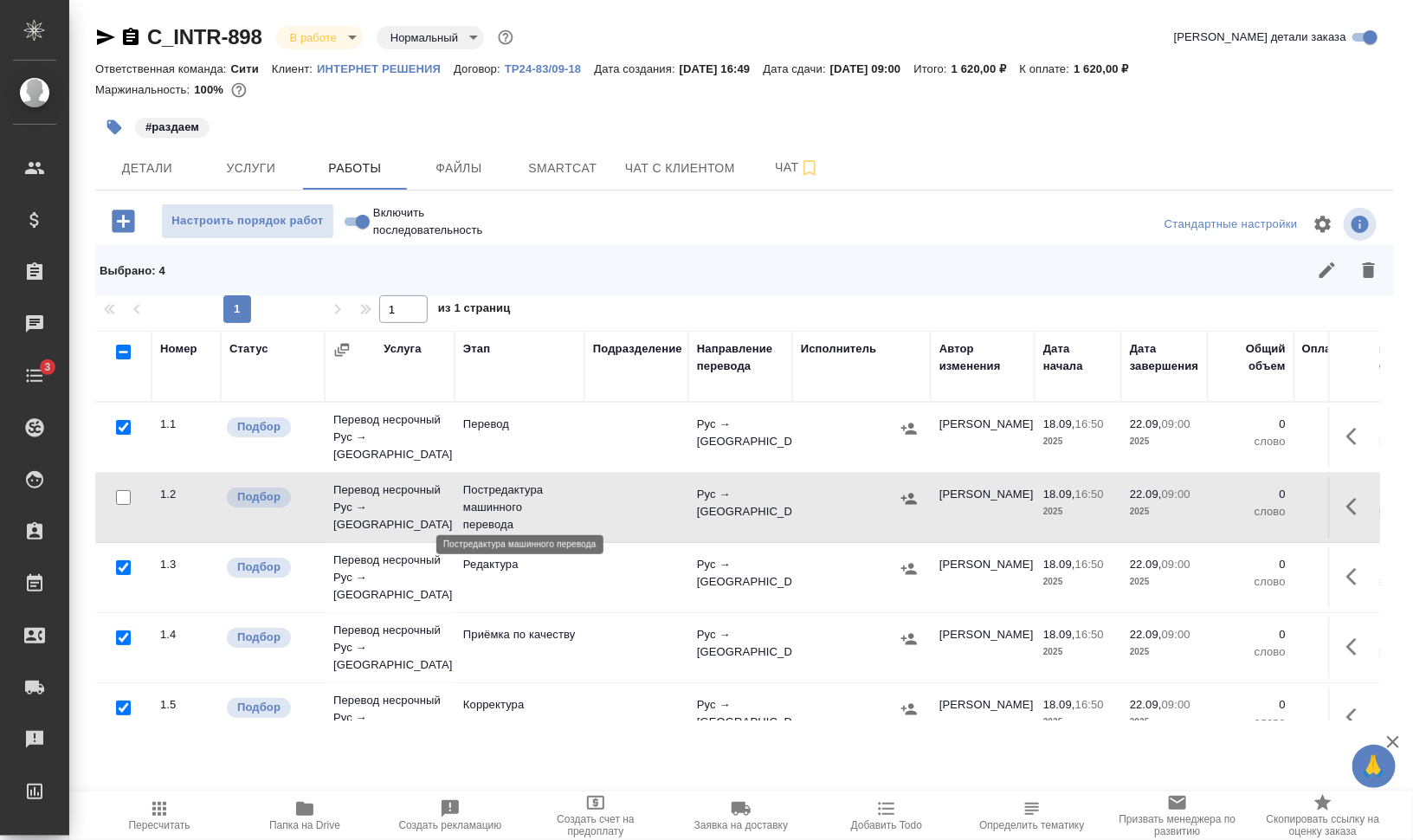
scroll to position [12, 0]
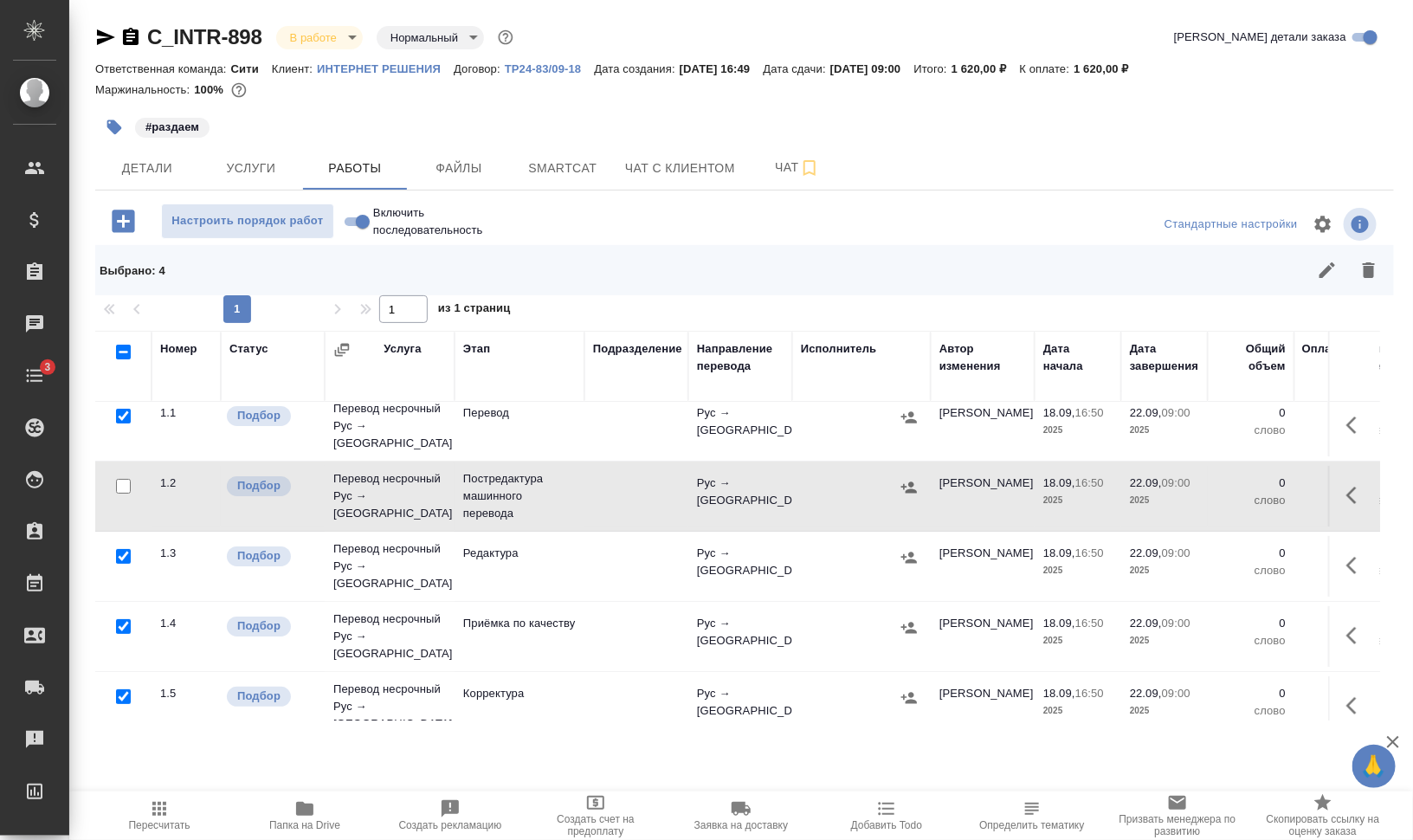
click at [1370, 272] on icon "button" at bounding box center [1369, 271] width 12 height 16
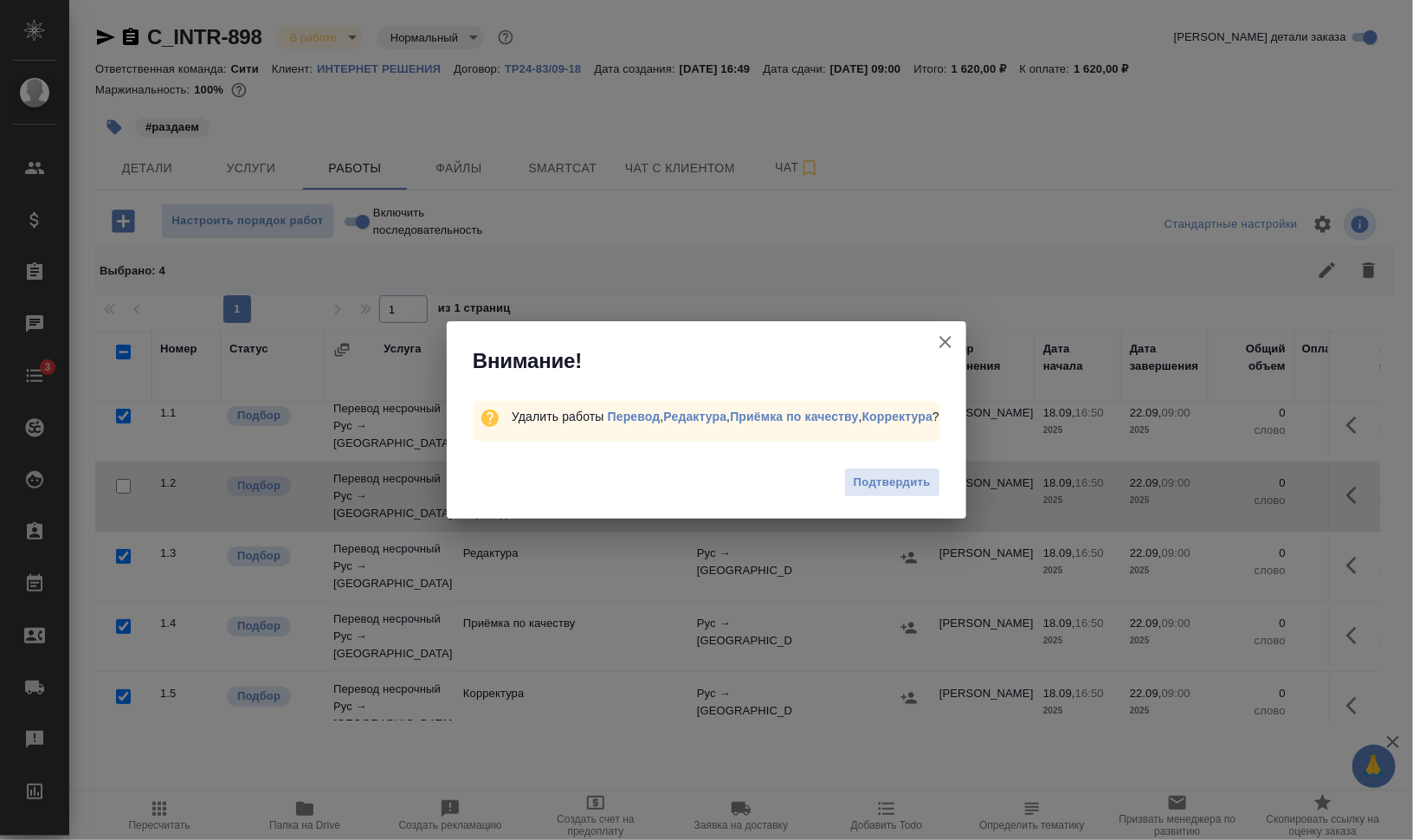
click at [916, 477] on span "Подтвердить" at bounding box center [892, 482] width 77 height 20
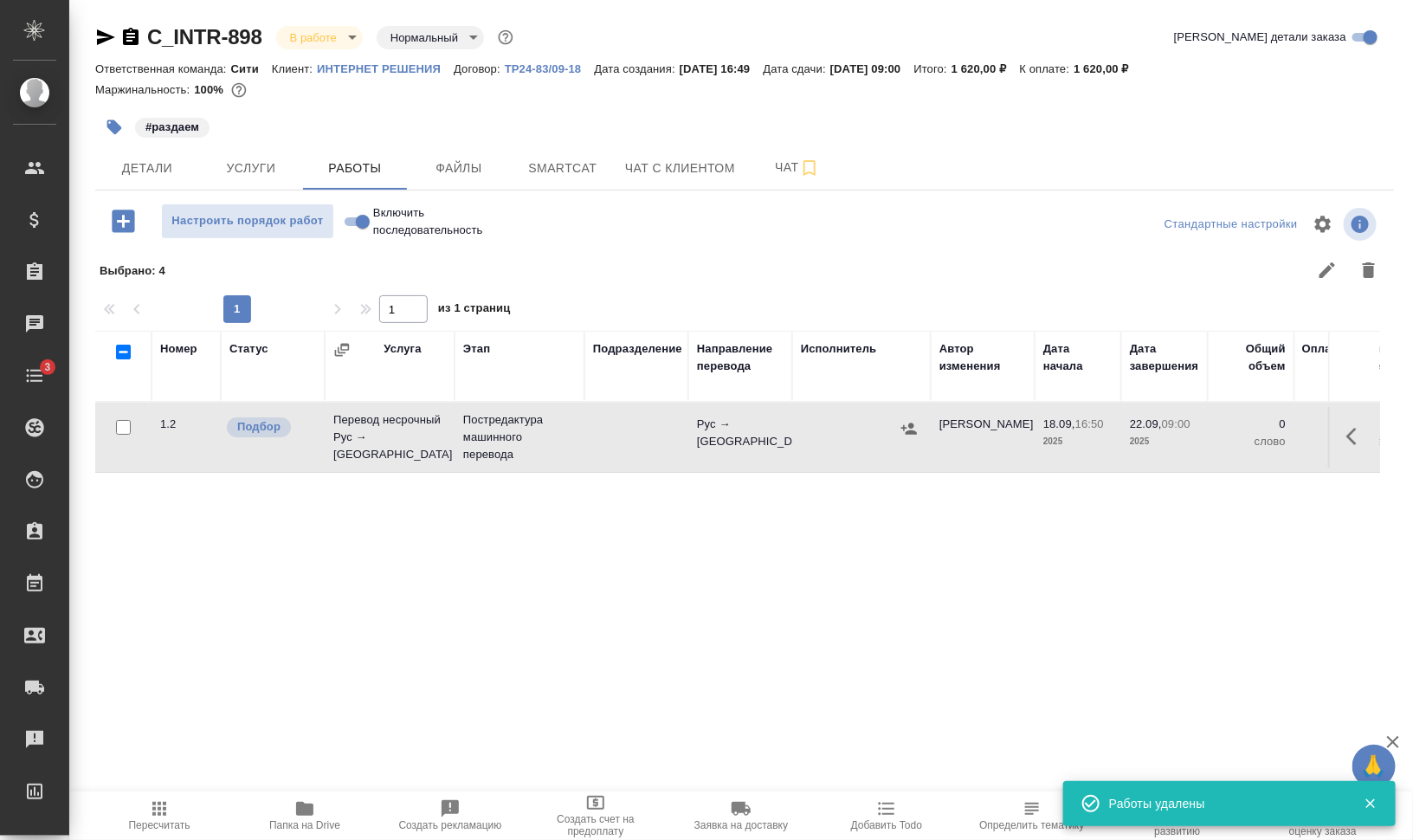
scroll to position [0, 0]
click at [561, 172] on span "Smartcat" at bounding box center [562, 168] width 83 height 21
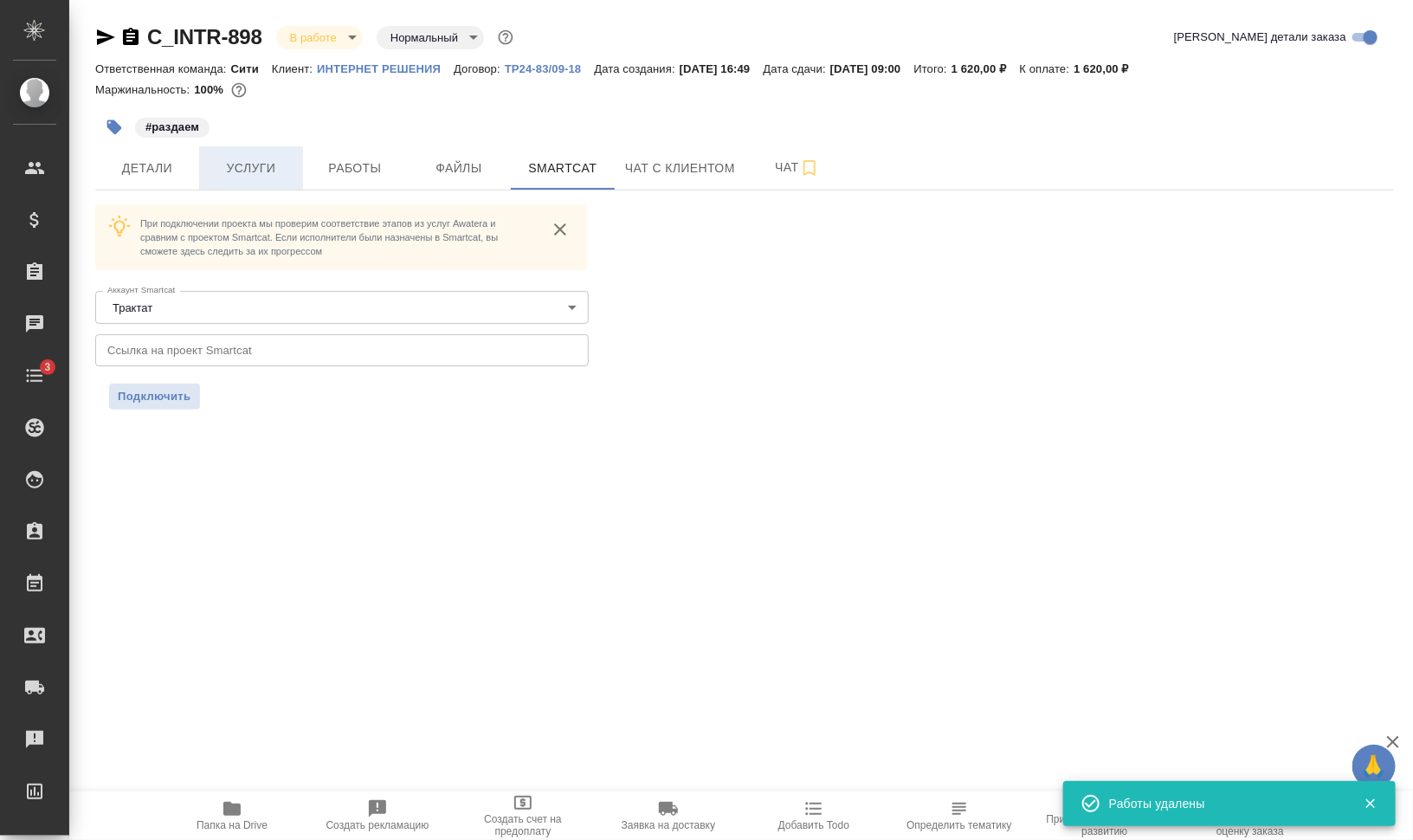
click at [230, 169] on span "Услуги" at bounding box center [250, 168] width 83 height 21
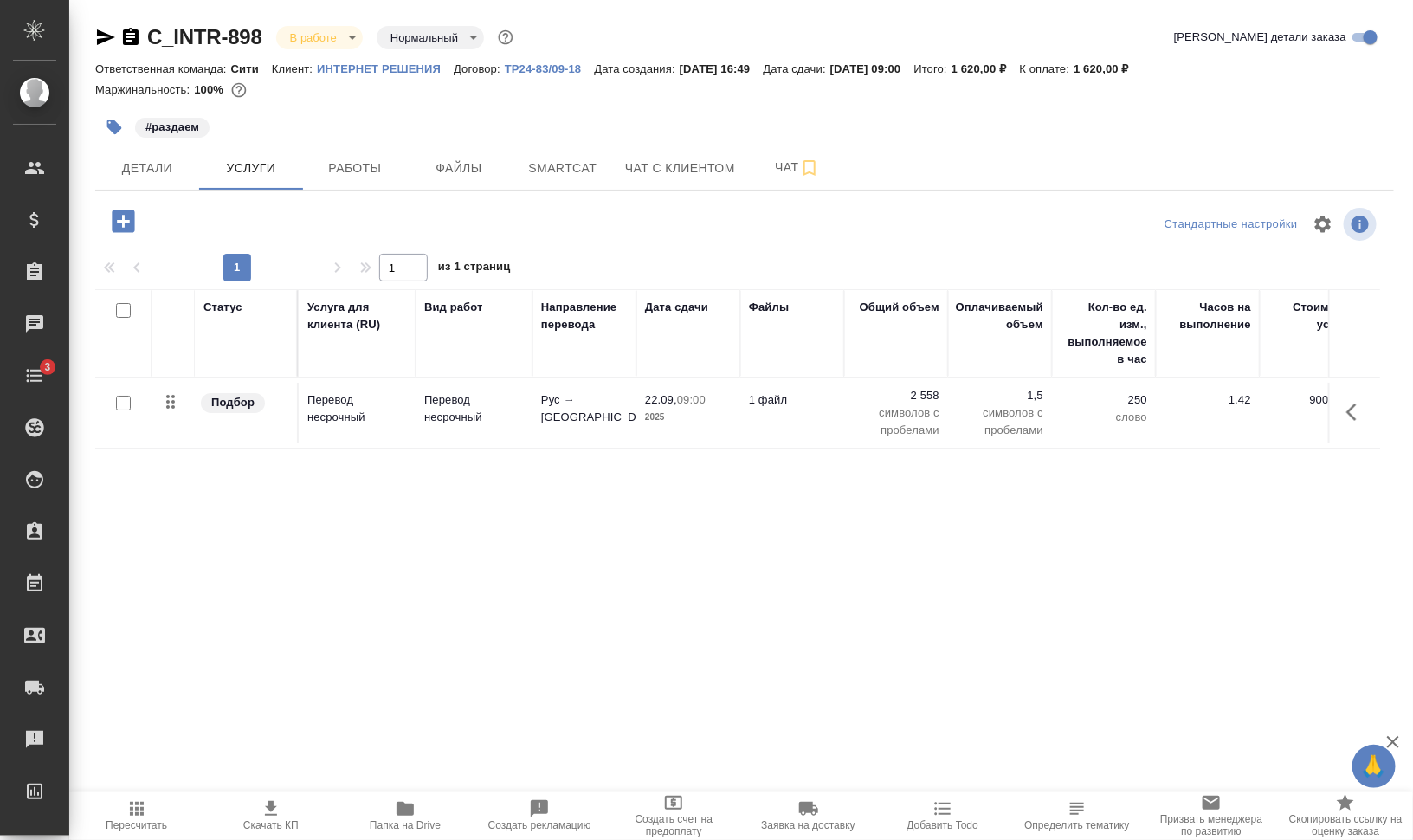
click at [1412, 217] on html "🙏 .cls-1 fill:#fff; AWATERA Валеев Динар Клиенты Спецификации Заказы 0 Чаты 3 T…" at bounding box center [706, 489] width 1413 height 979
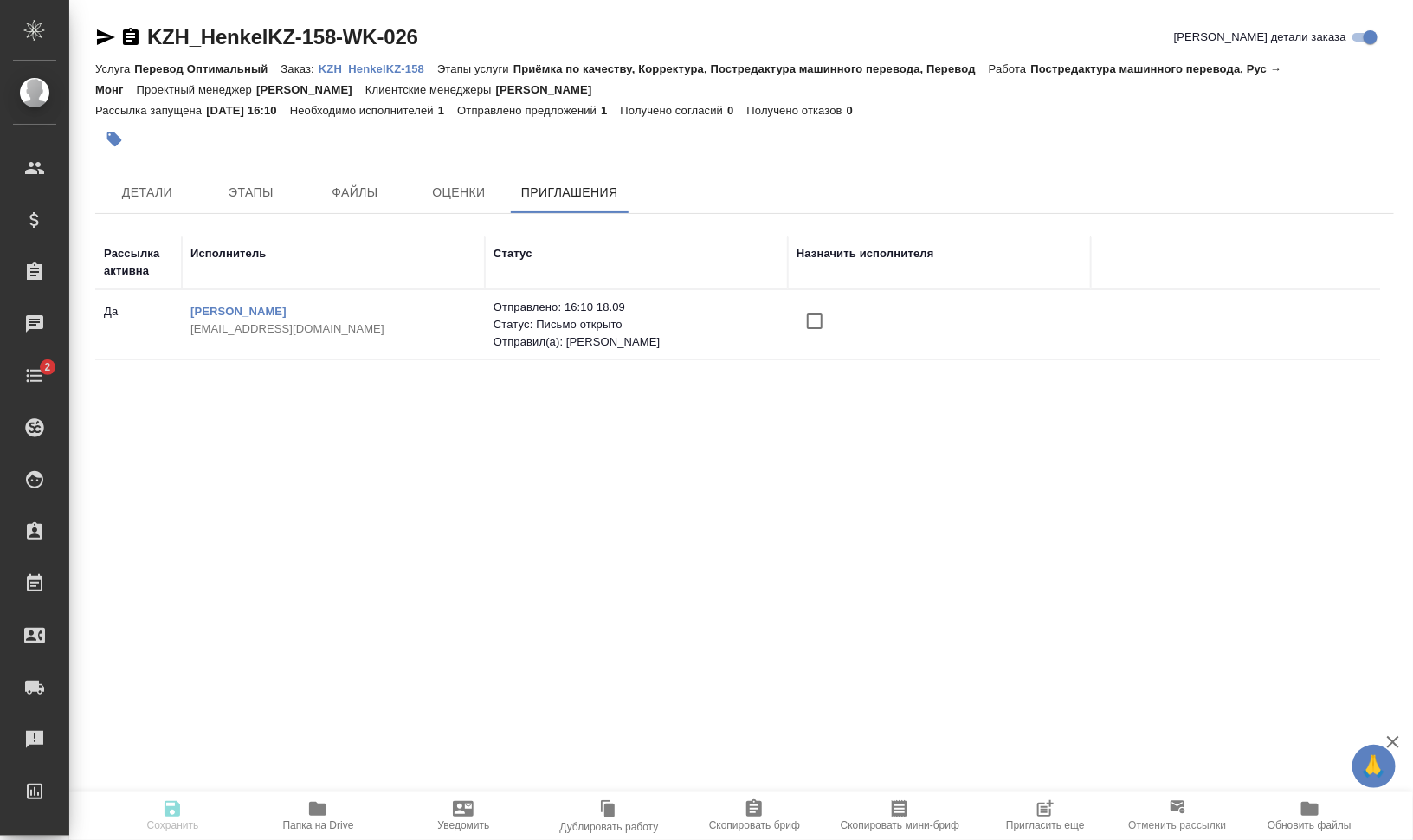
click at [811, 314] on input "checkbox" at bounding box center [814, 320] width 36 height 36
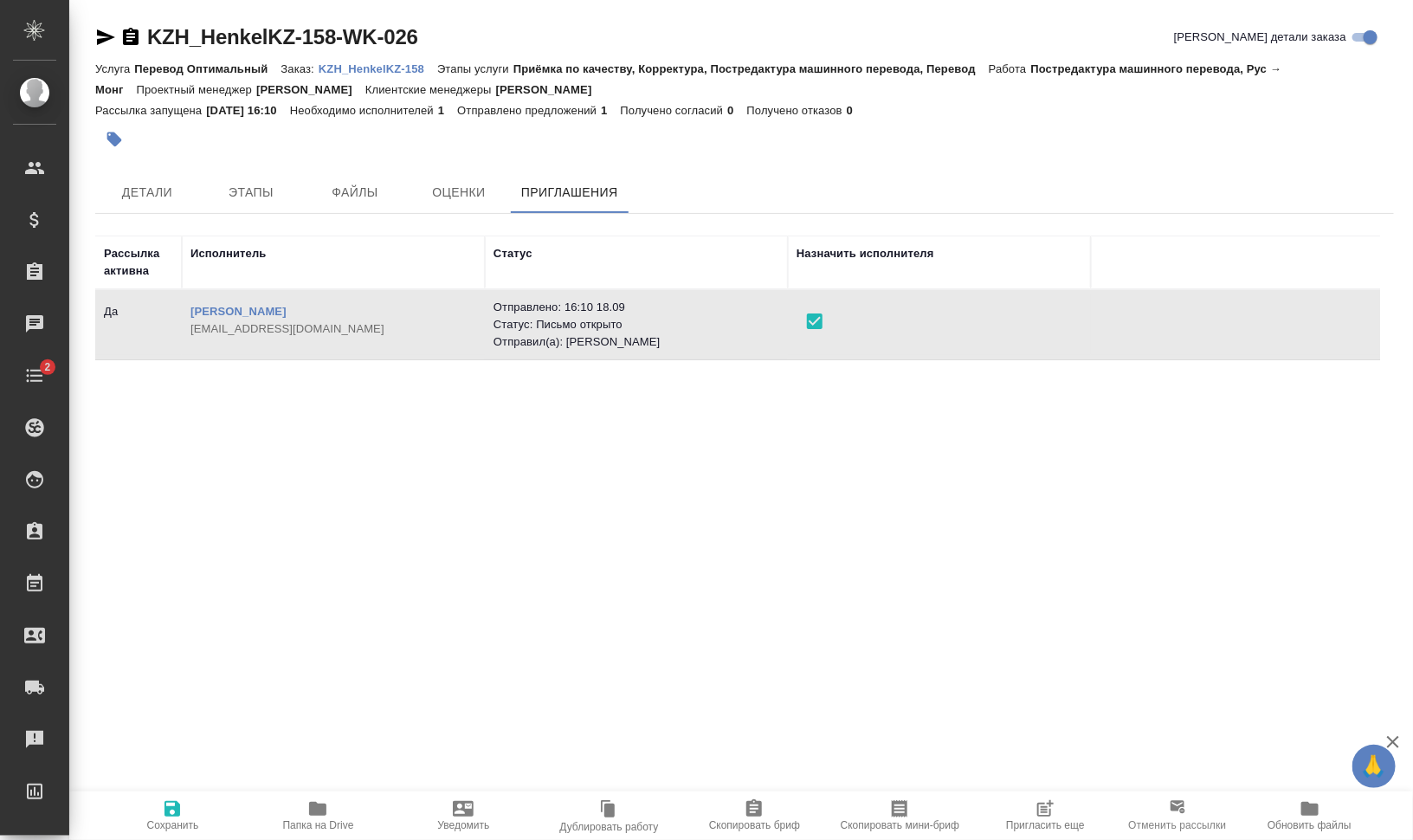
click at [182, 805] on icon "button" at bounding box center [172, 808] width 20 height 20
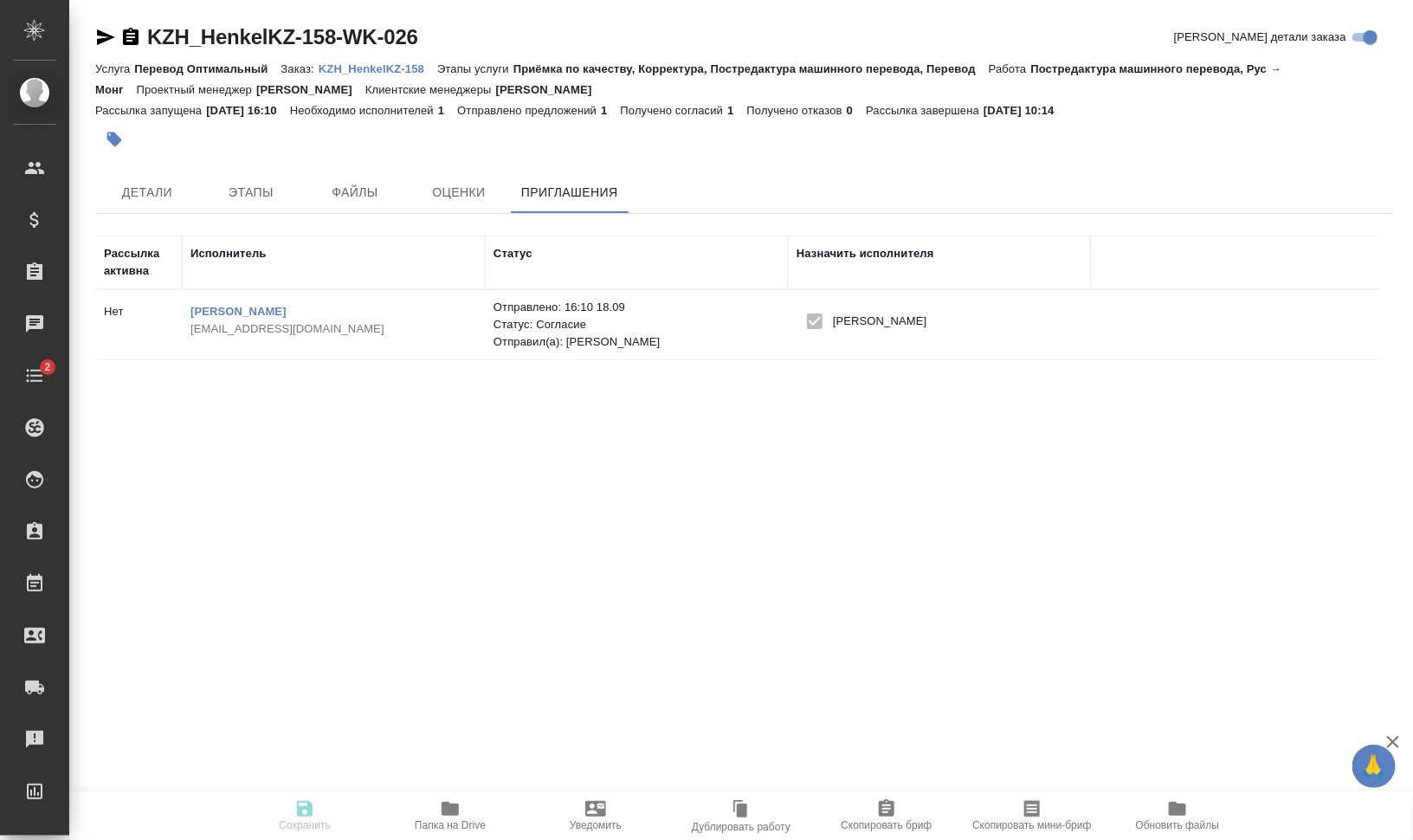
click at [371, 69] on p "KZH_HenkelKZ-158" at bounding box center [377, 69] width 118 height 13
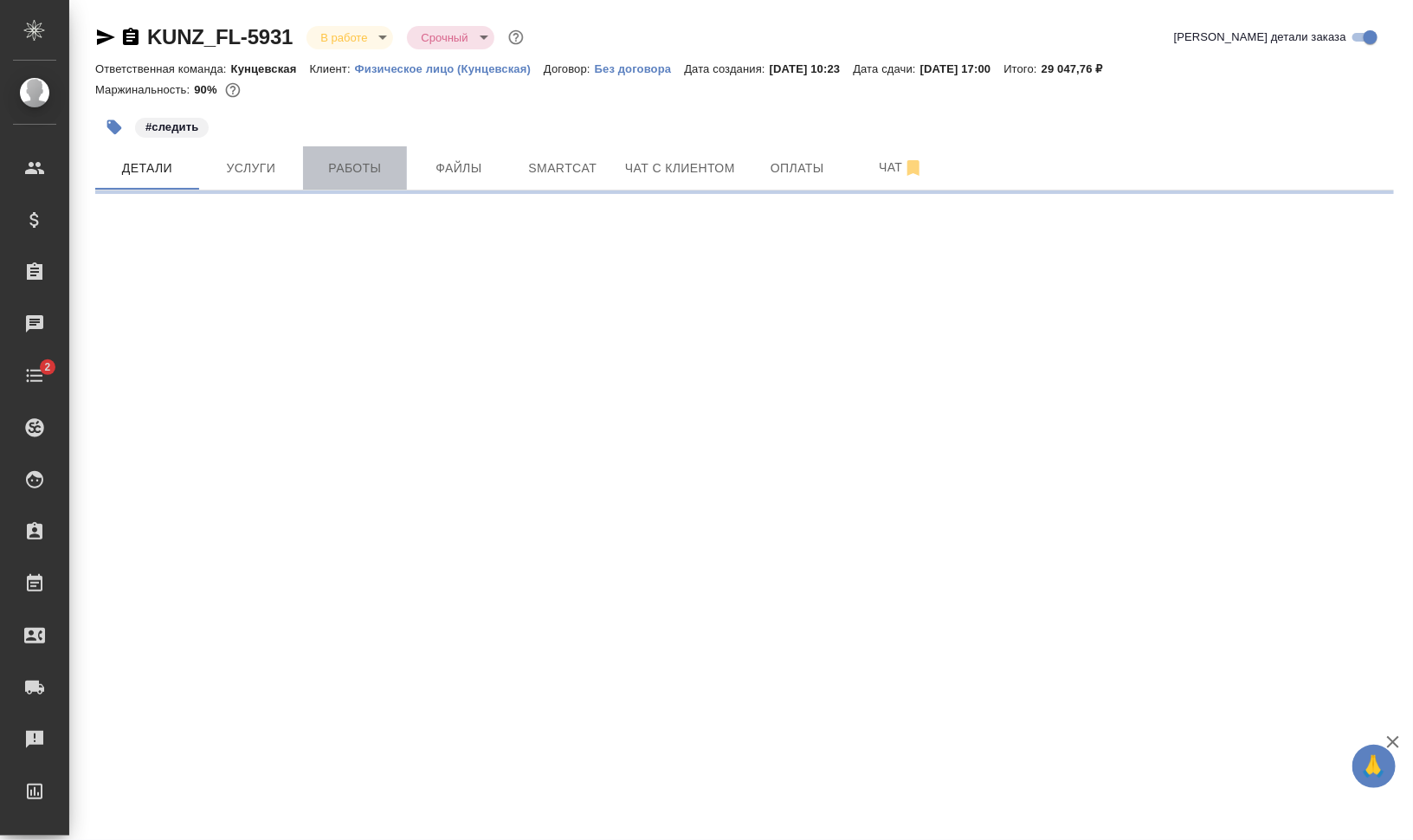
click at [357, 166] on span "Работы" at bounding box center [354, 168] width 83 height 21
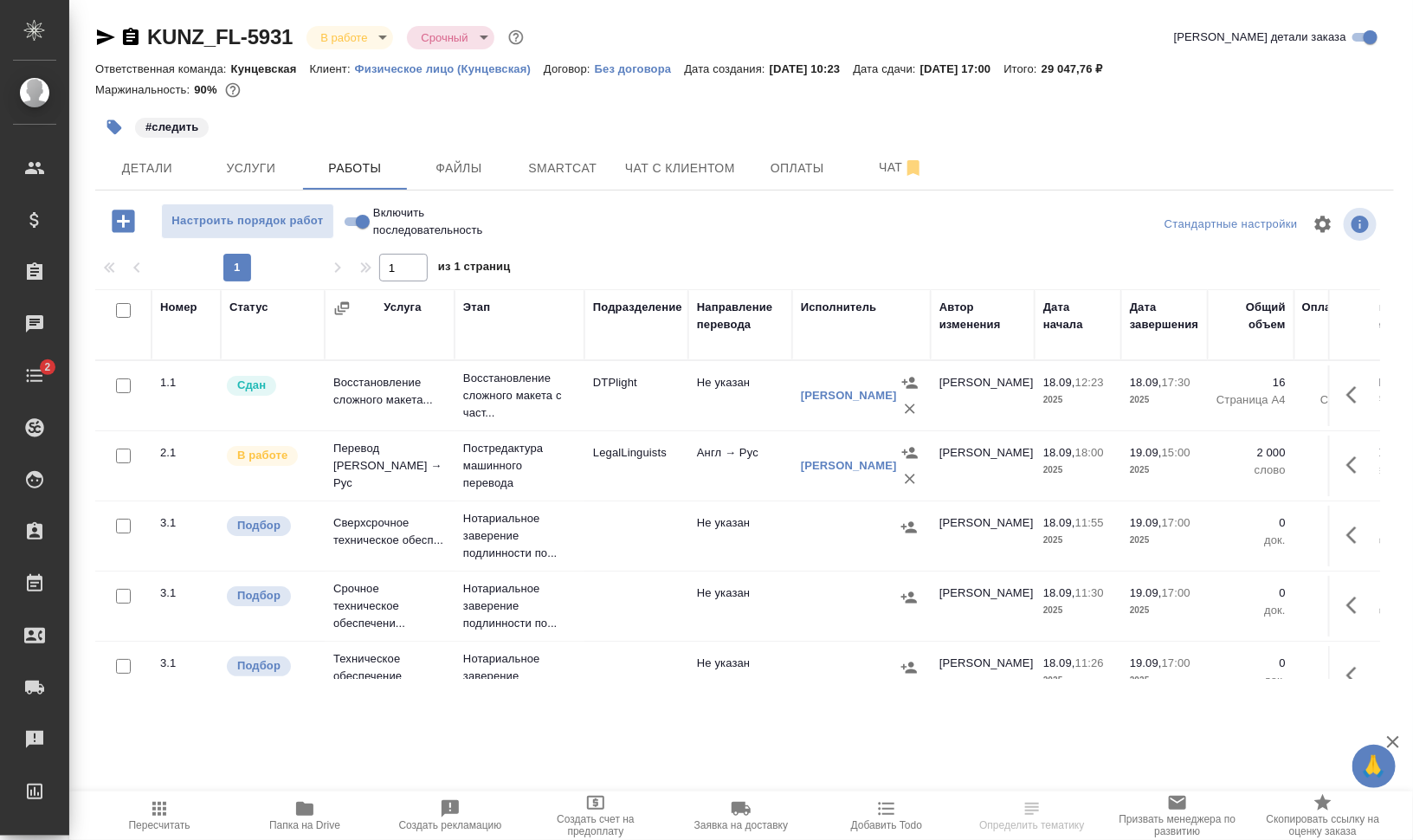
click at [871, 827] on span "Добавить Todo" at bounding box center [886, 825] width 71 height 12
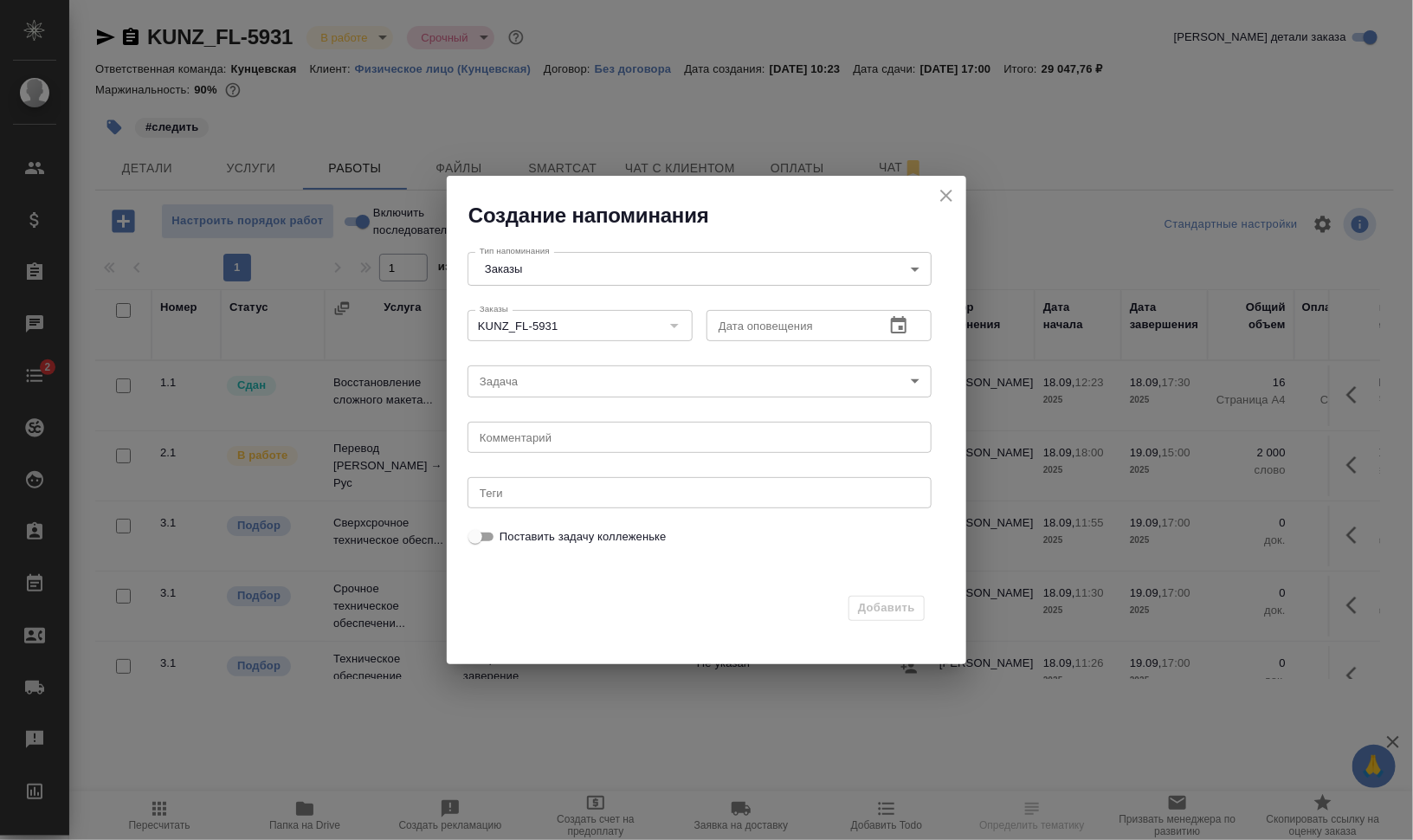
click at [898, 330] on icon "button" at bounding box center [898, 325] width 20 height 20
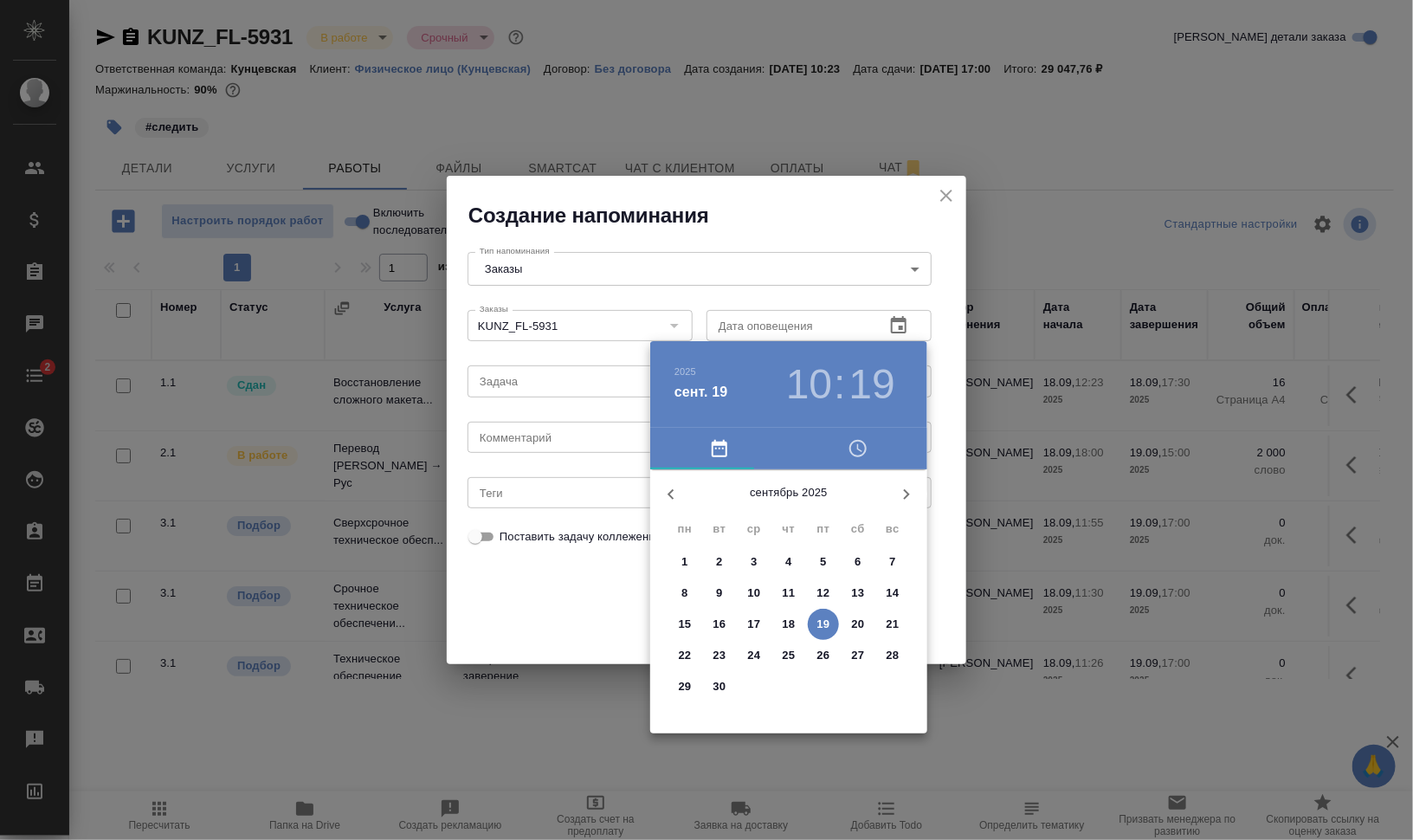
click at [823, 381] on h3 "10" at bounding box center [809, 384] width 46 height 48
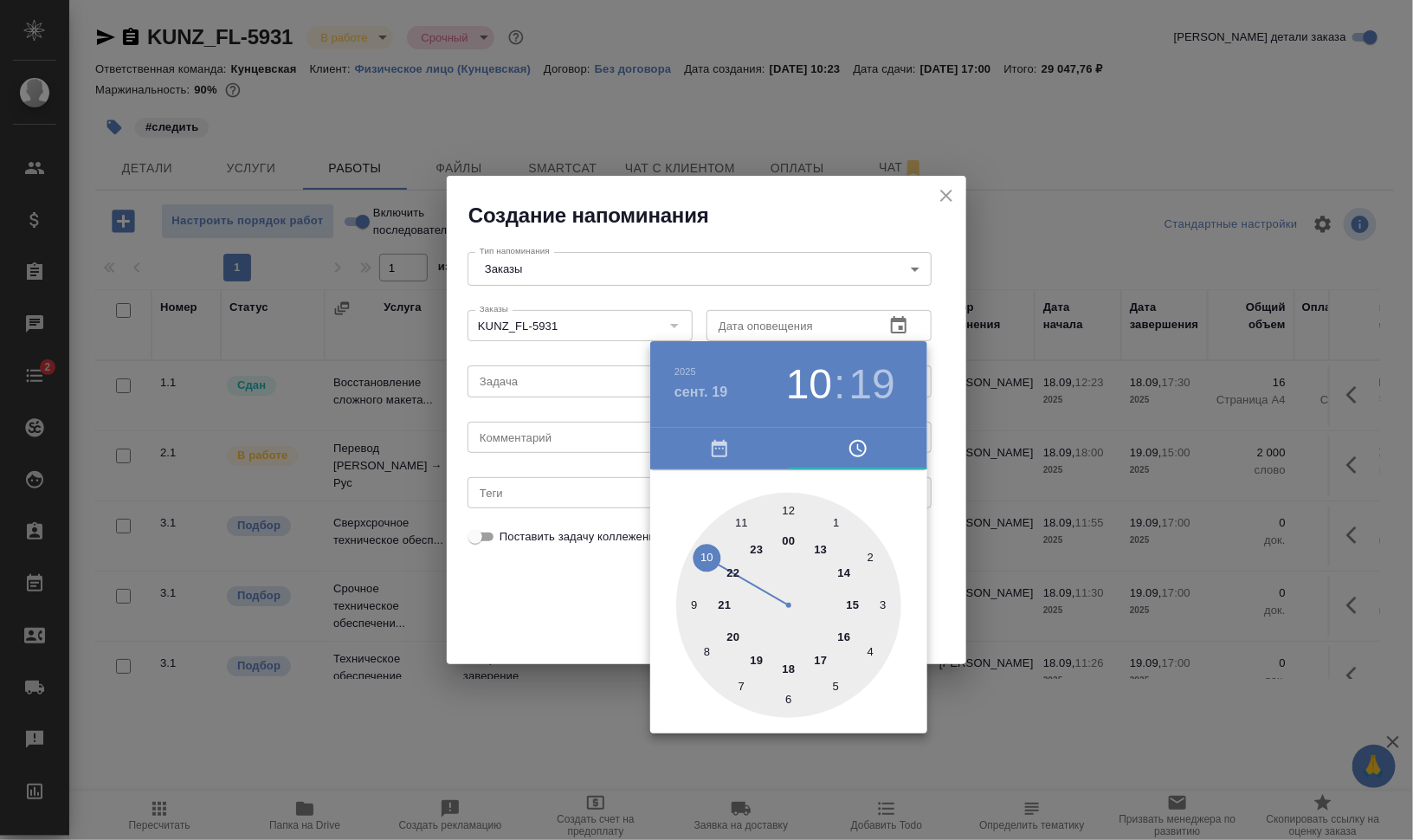
click at [843, 569] on div at bounding box center [788, 605] width 225 height 225
type input "[DATE] 14:55"
drag, startPoint x: 741, startPoint y: 519, endPoint x: 830, endPoint y: 534, distance: 90.3
click at [741, 521] on div at bounding box center [788, 605] width 225 height 225
click at [1123, 594] on div at bounding box center [706, 420] width 1413 height 840
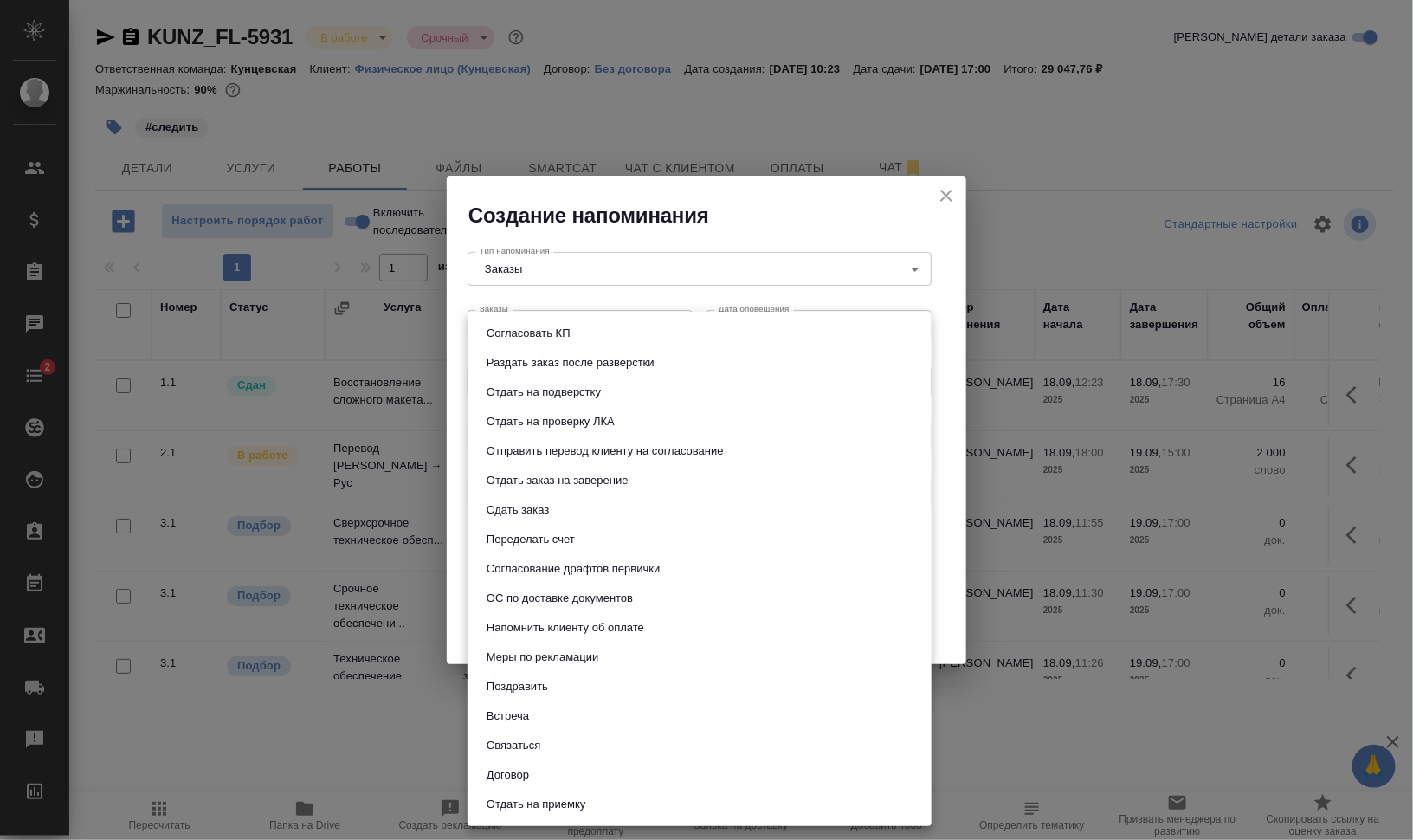
click at [614, 375] on body "🙏 .cls-1 fill:#fff; AWATERA [PERSON_NAME] Динар Клиенты Спецификации Заказы 0 Ч…" at bounding box center [706, 489] width 1413 height 979
click at [618, 511] on li "Сдать заказ" at bounding box center [698, 509] width 464 height 29
type input "Сдать заказ"
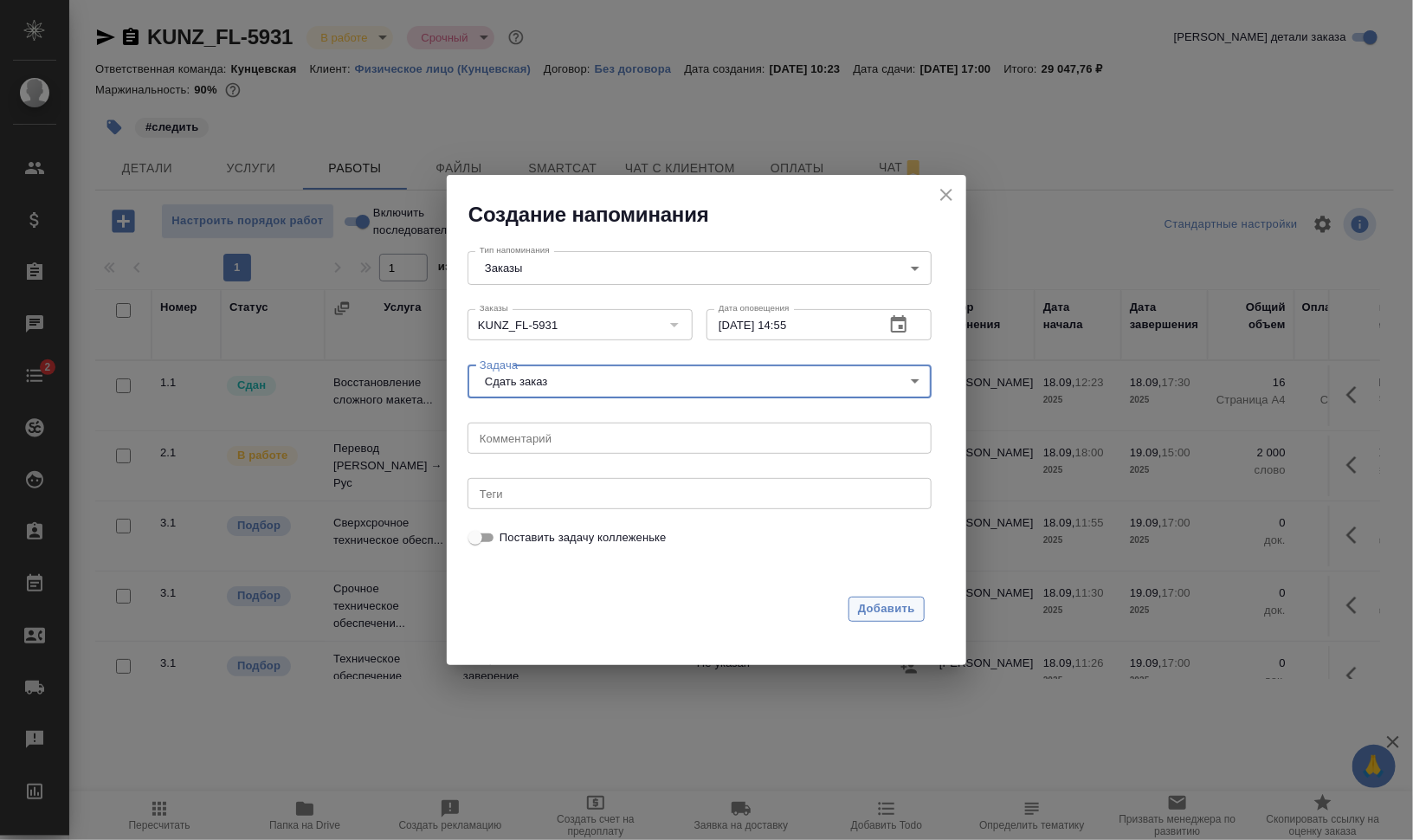
click at [892, 609] on span "Добавить" at bounding box center [886, 609] width 57 height 20
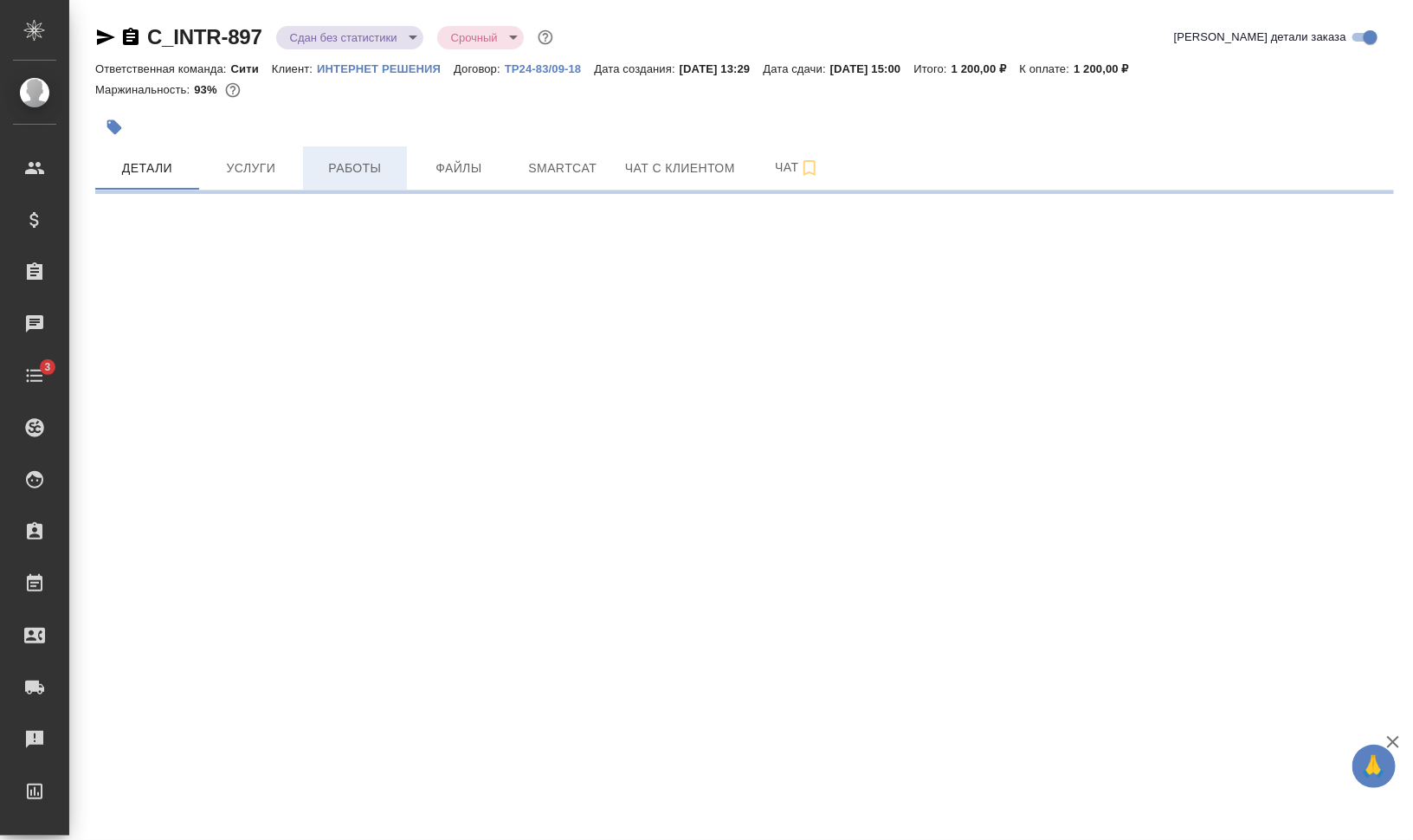
click at [323, 166] on span "Работы" at bounding box center [354, 168] width 83 height 21
select select "RU"
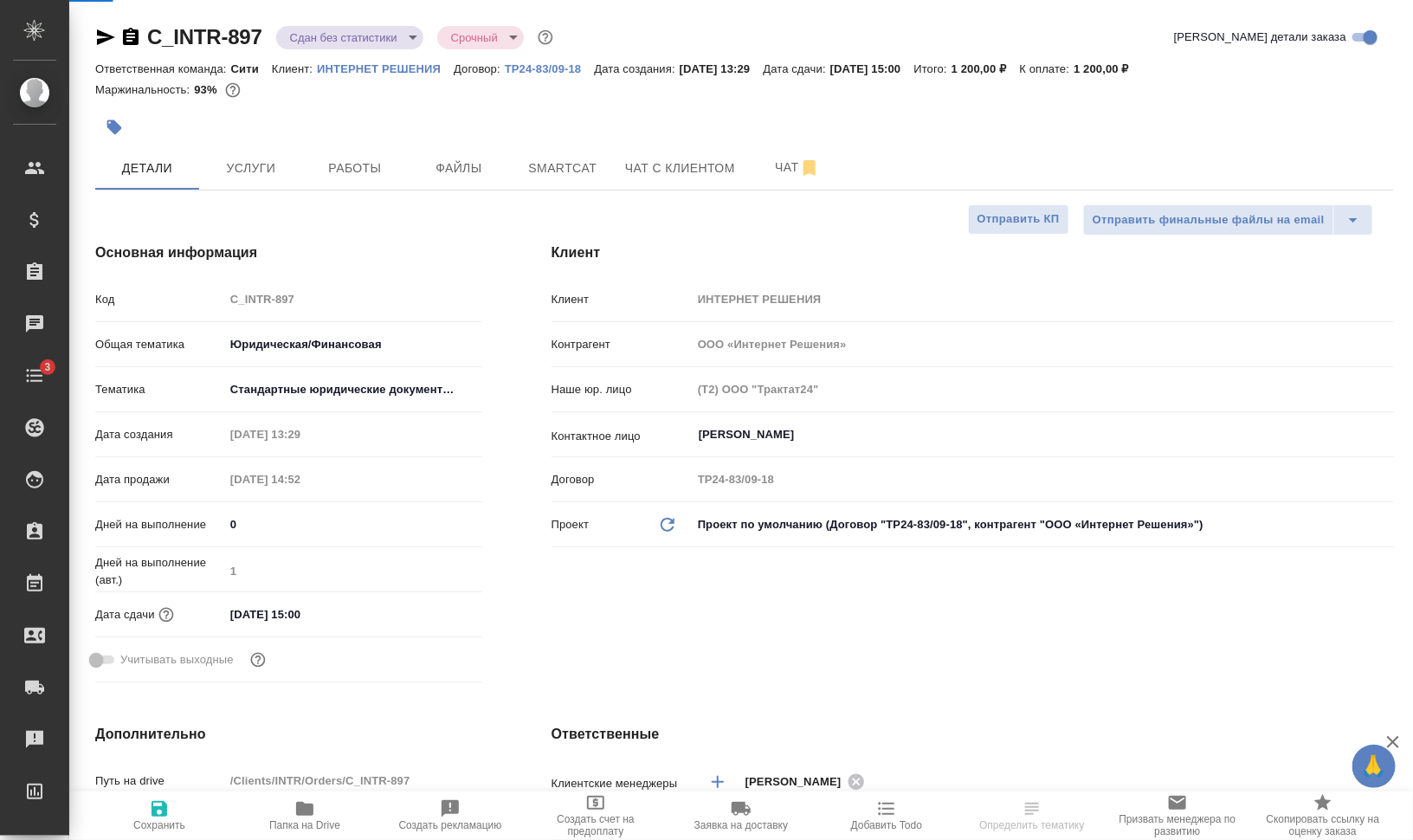
type textarea "x"
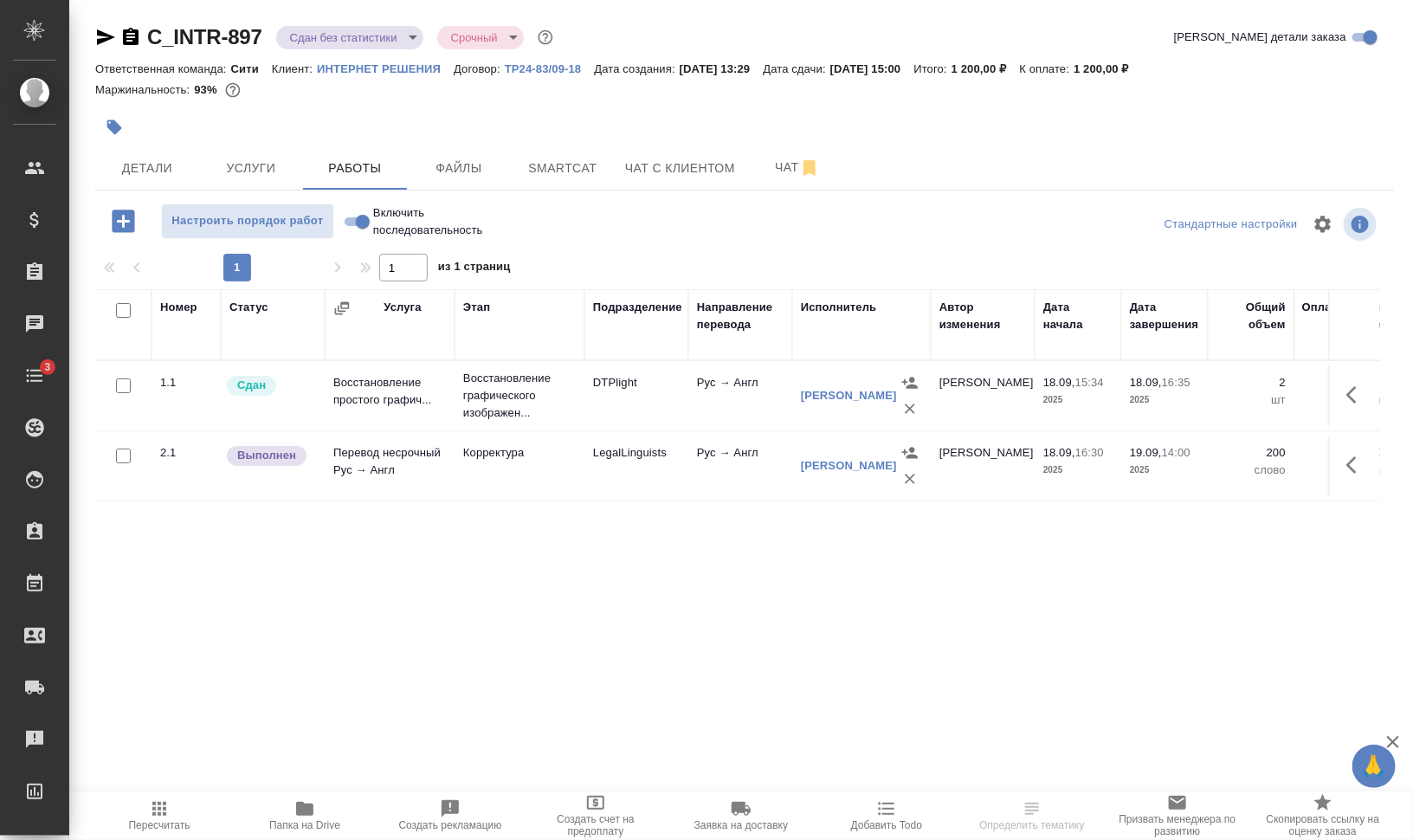
click at [162, 806] on icon "button" at bounding box center [158, 808] width 20 height 20
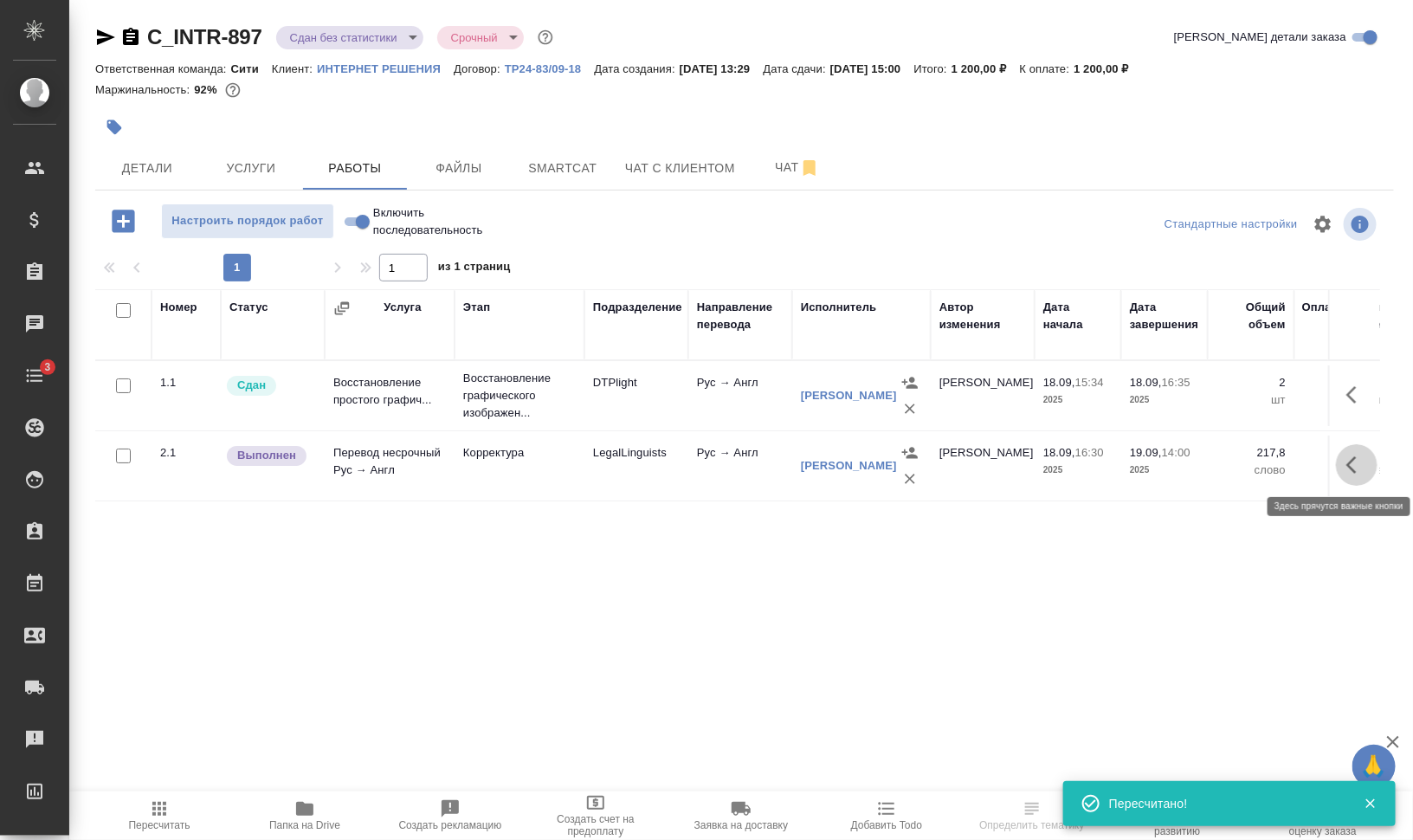
click at [1354, 461] on icon "button" at bounding box center [1356, 464] width 20 height 20
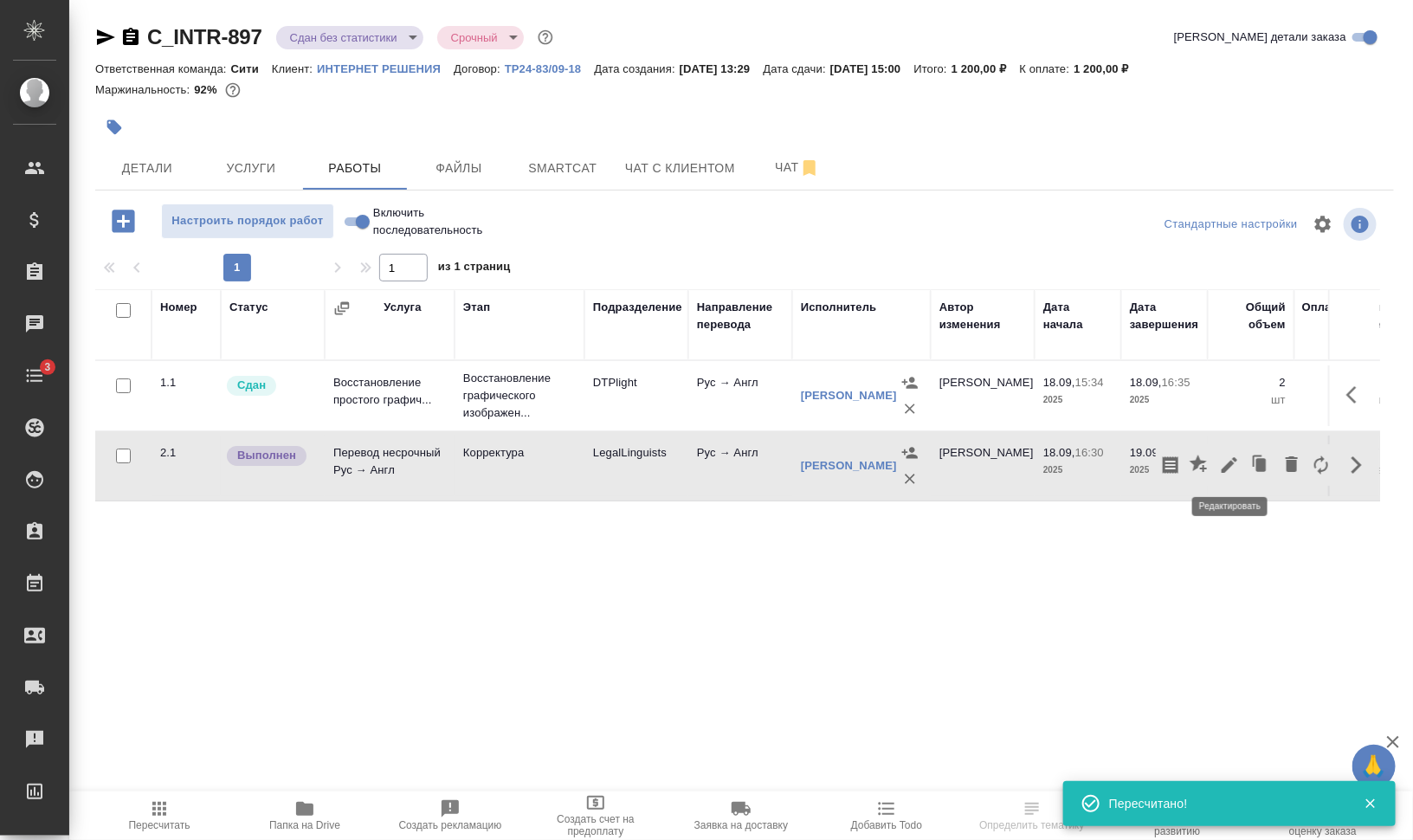
click at [1234, 462] on icon "button" at bounding box center [1229, 464] width 20 height 20
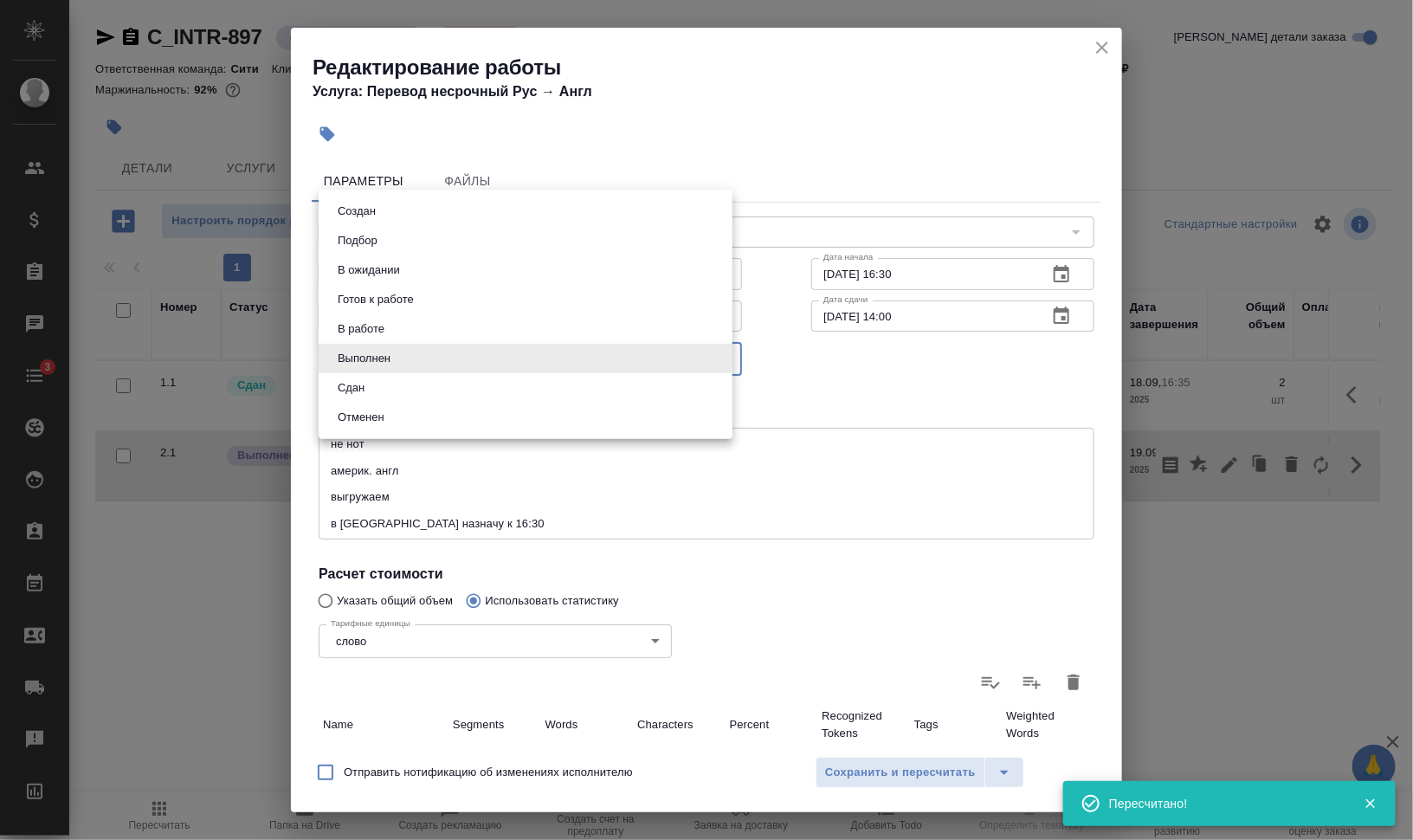
click at [446, 368] on body "🙏 .cls-1 fill:#fff; AWATERA Валеев Динар Клиенты Спецификации Заказы 0 Чаты 3 T…" at bounding box center [706, 489] width 1413 height 979
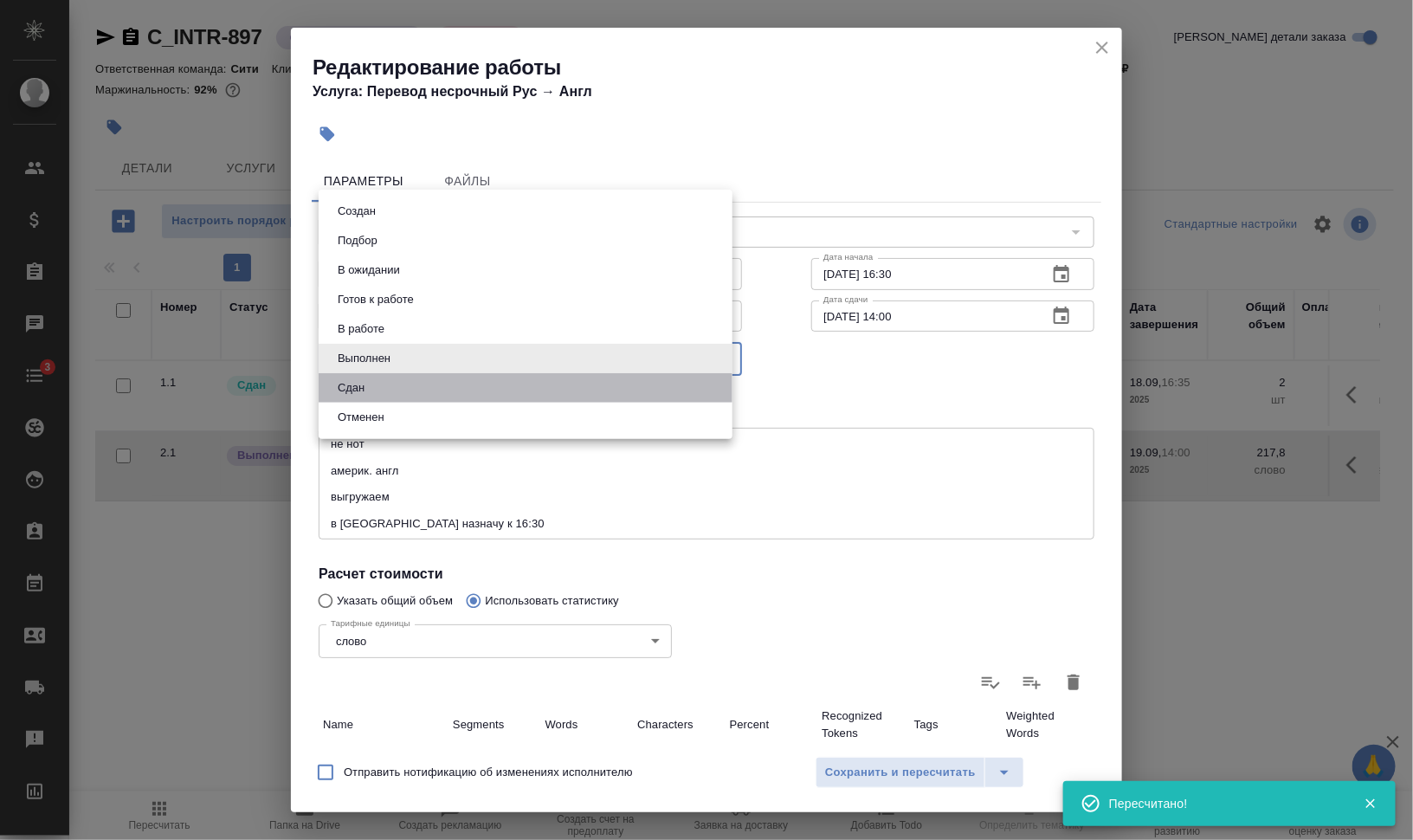
click at [429, 386] on li "Сдан" at bounding box center [525, 387] width 414 height 29
type input "closed"
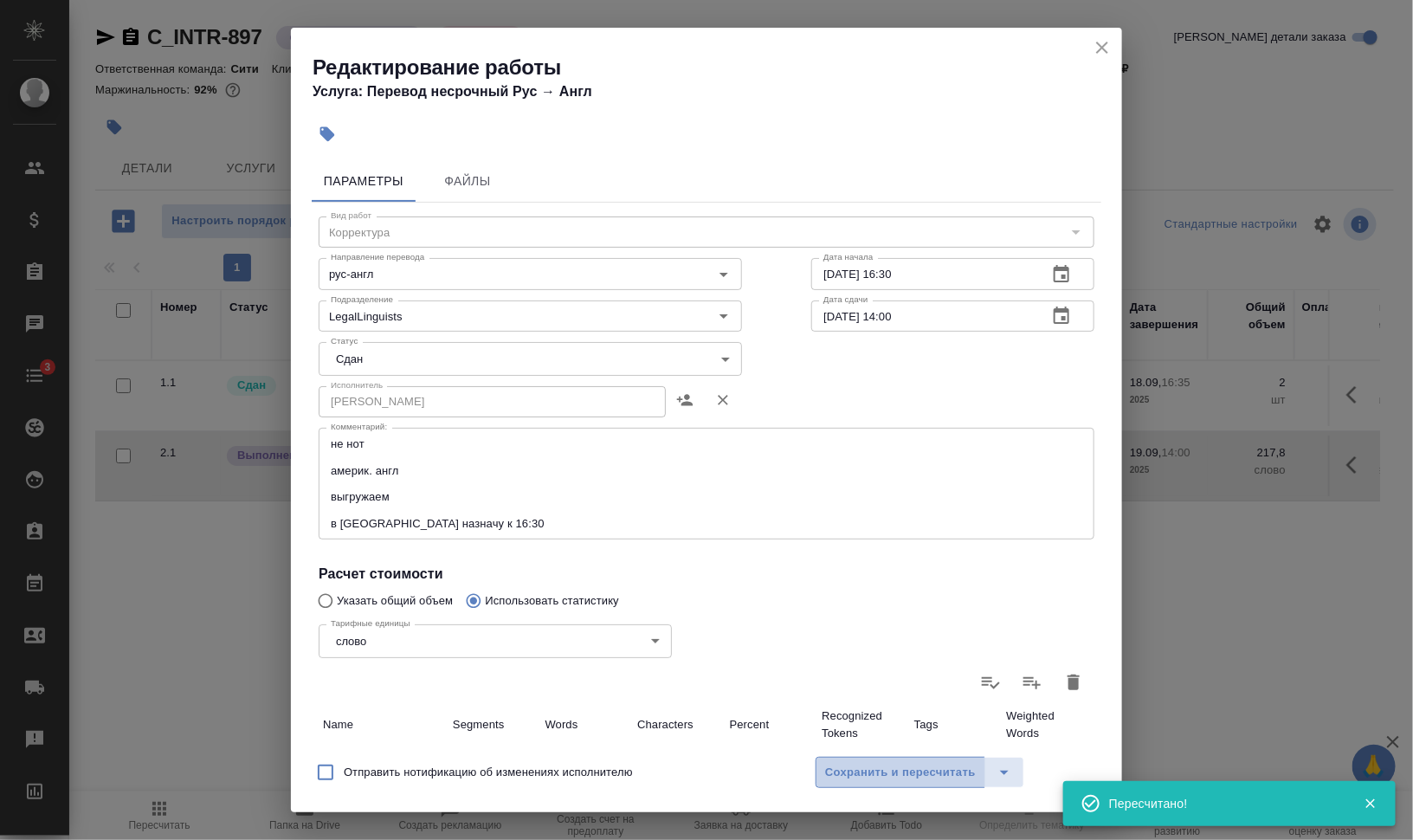
click at [972, 774] on span "Сохранить и пересчитать" at bounding box center [900, 772] width 150 height 20
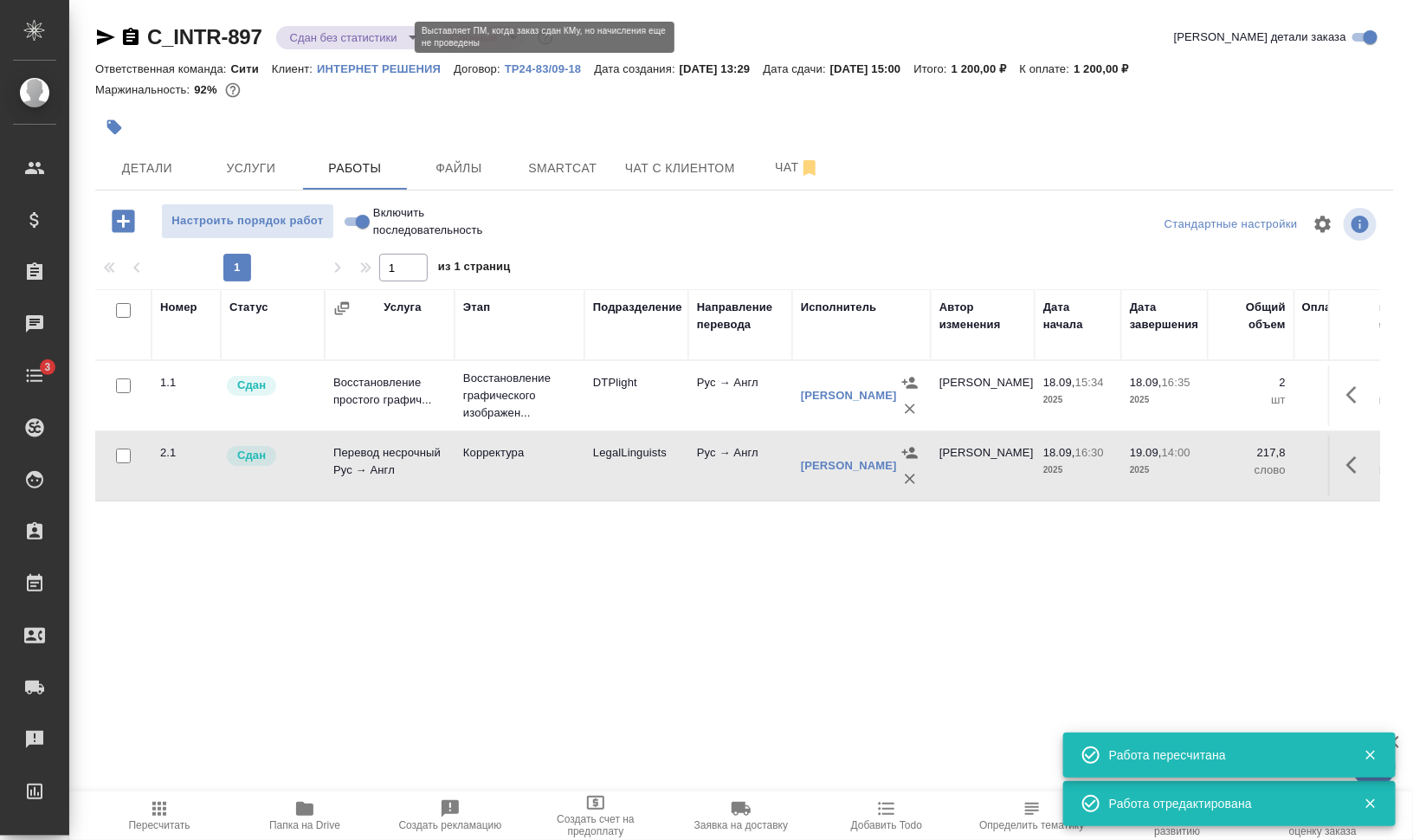
click at [332, 39] on body "🙏 .cls-1 fill:#fff; AWATERA Валеев Динар Клиенты Спецификации Заказы 0 Чаты 3 T…" at bounding box center [706, 489] width 1413 height 979
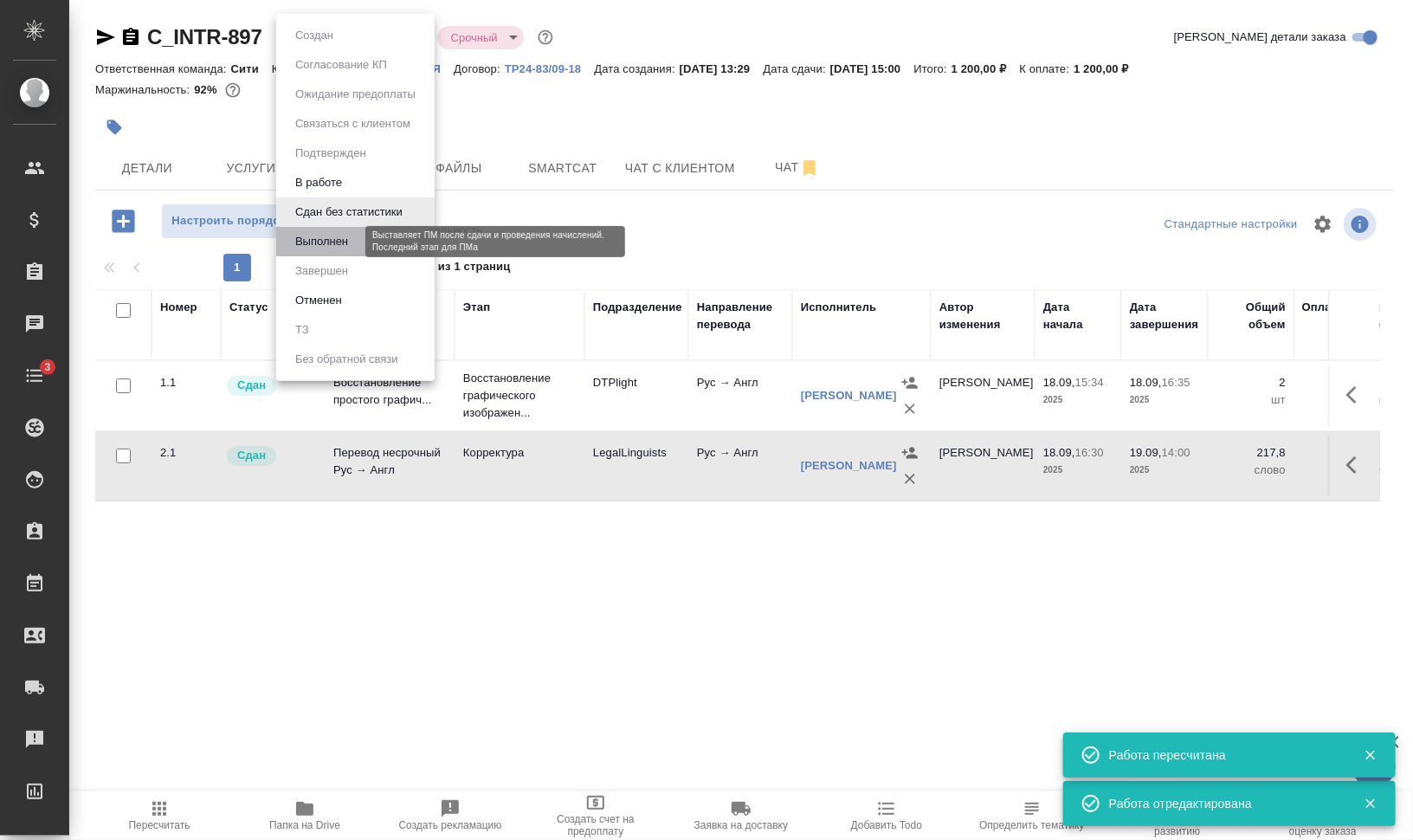
click at [343, 234] on button "Выполнен" at bounding box center [321, 241] width 63 height 19
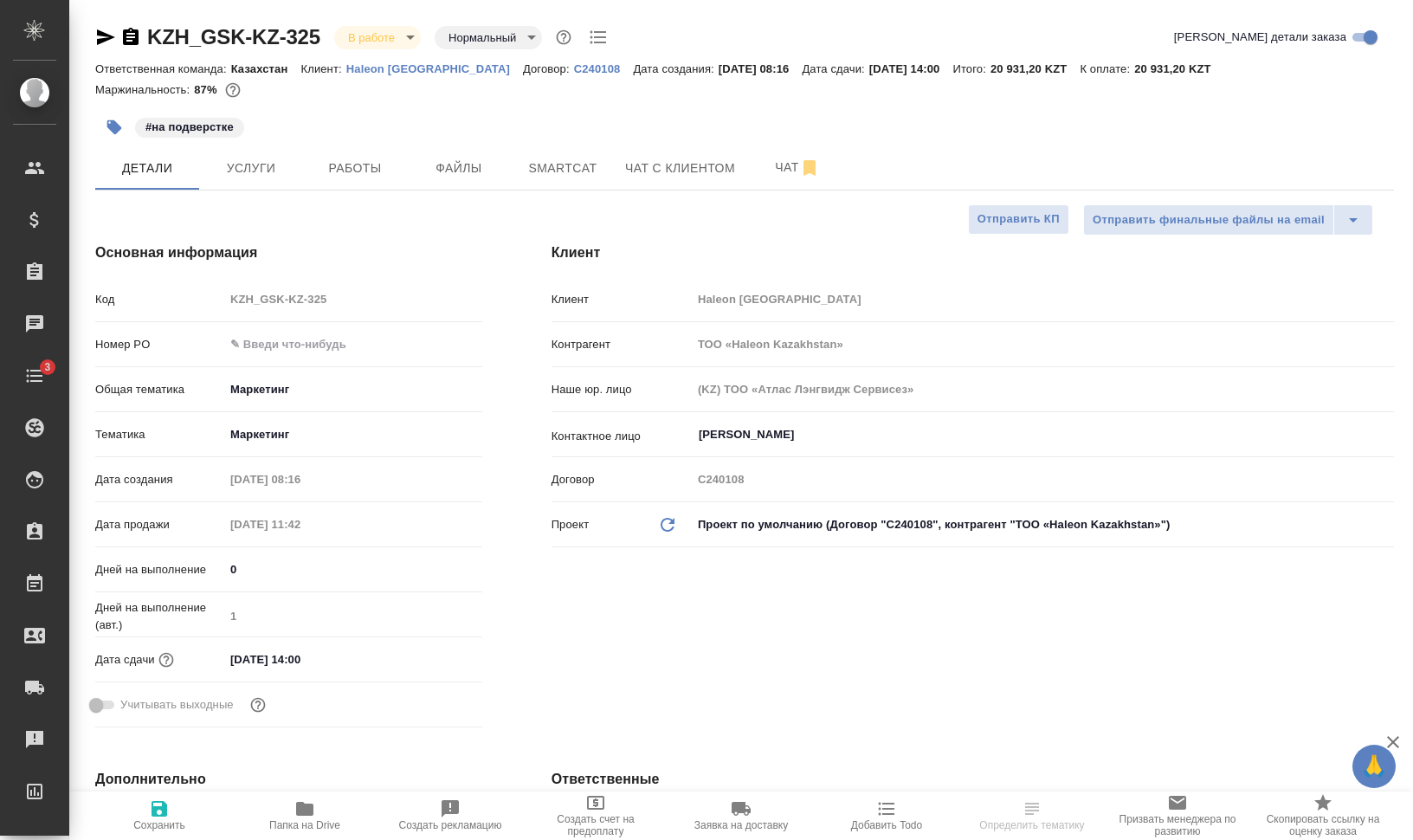
select select "RU"
click at [389, 171] on span "Работы" at bounding box center [354, 168] width 83 height 21
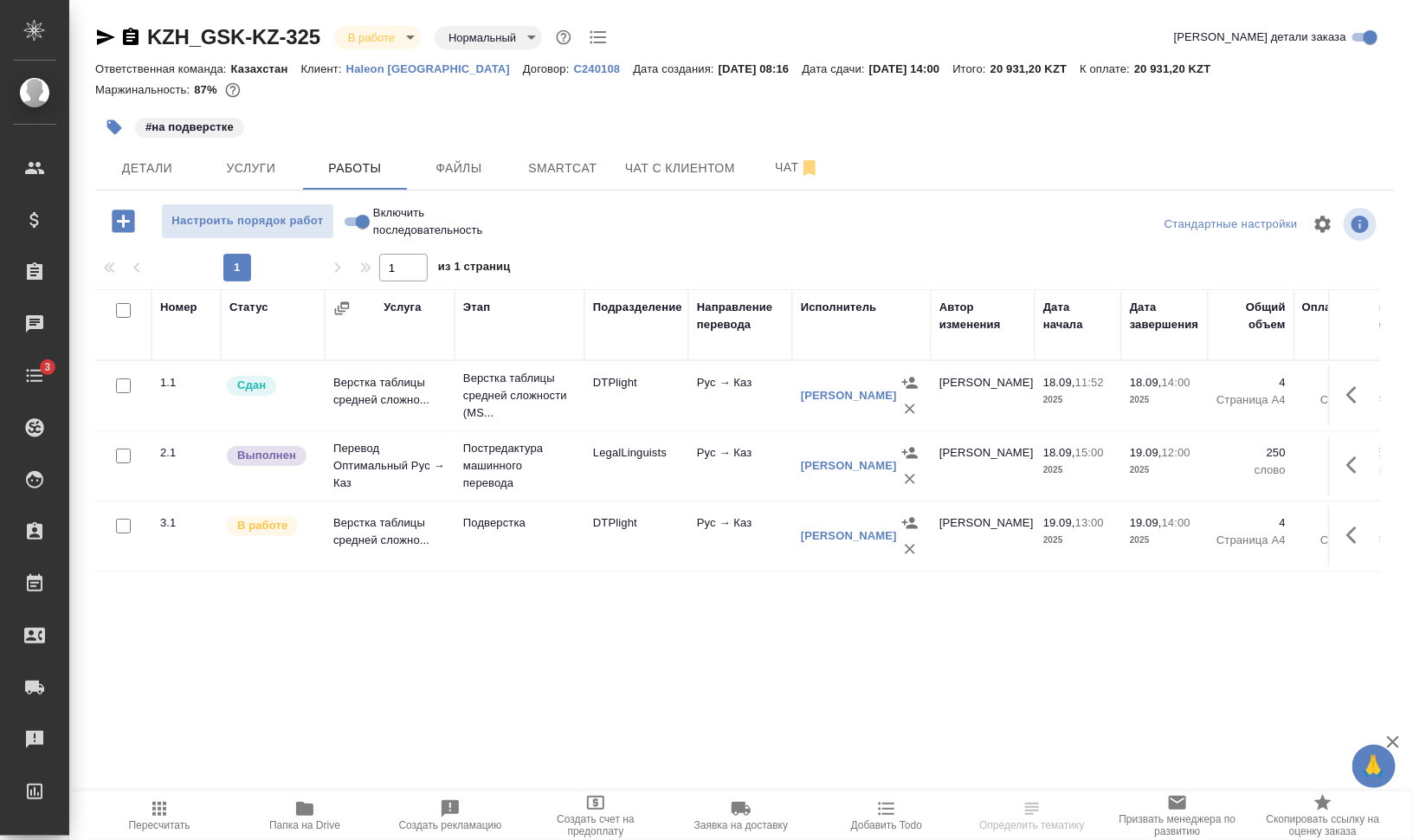
click at [167, 803] on icon "button" at bounding box center [158, 808] width 20 height 20
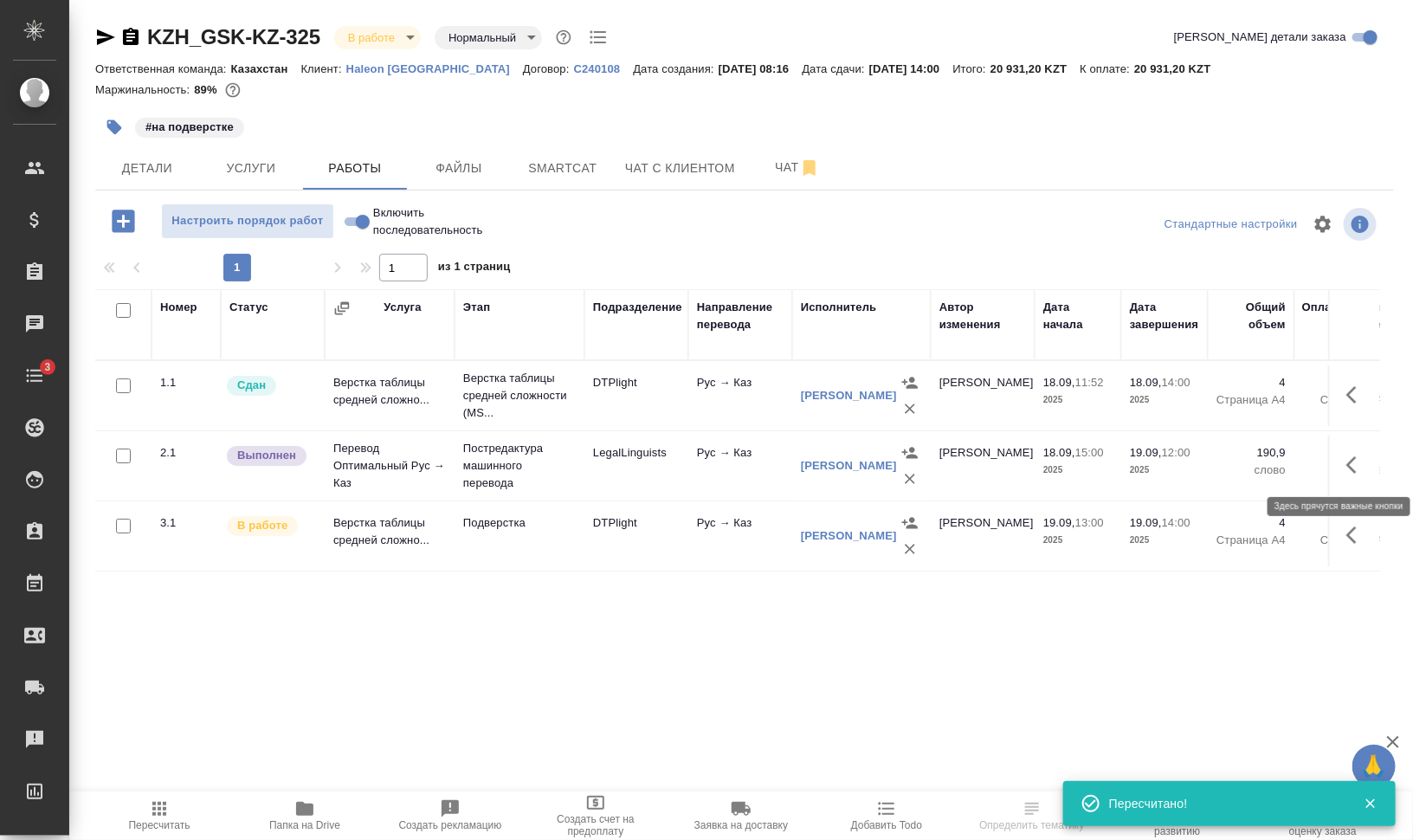
click at [1357, 462] on icon "button" at bounding box center [1356, 464] width 20 height 20
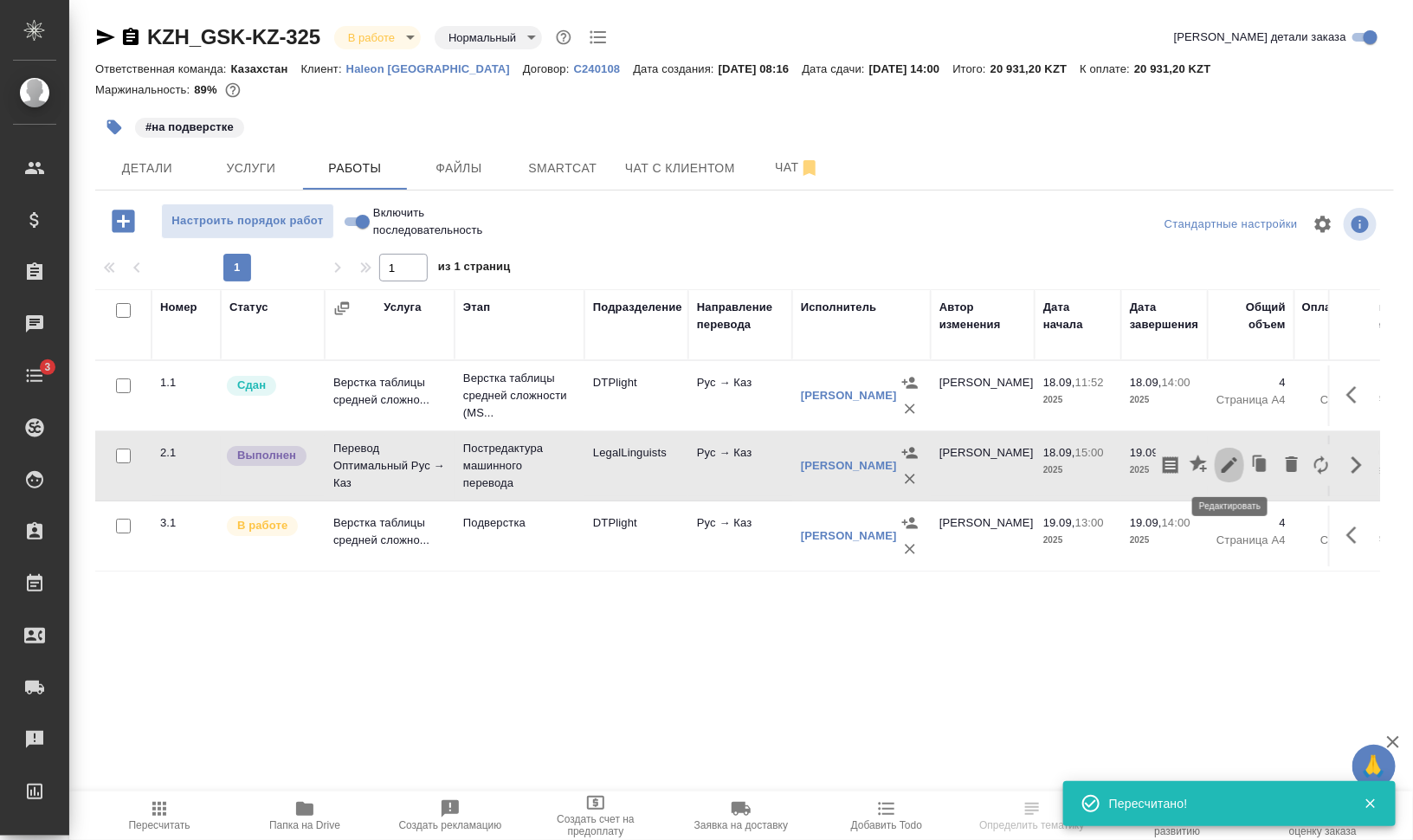
click at [1227, 461] on icon "button" at bounding box center [1229, 464] width 20 height 20
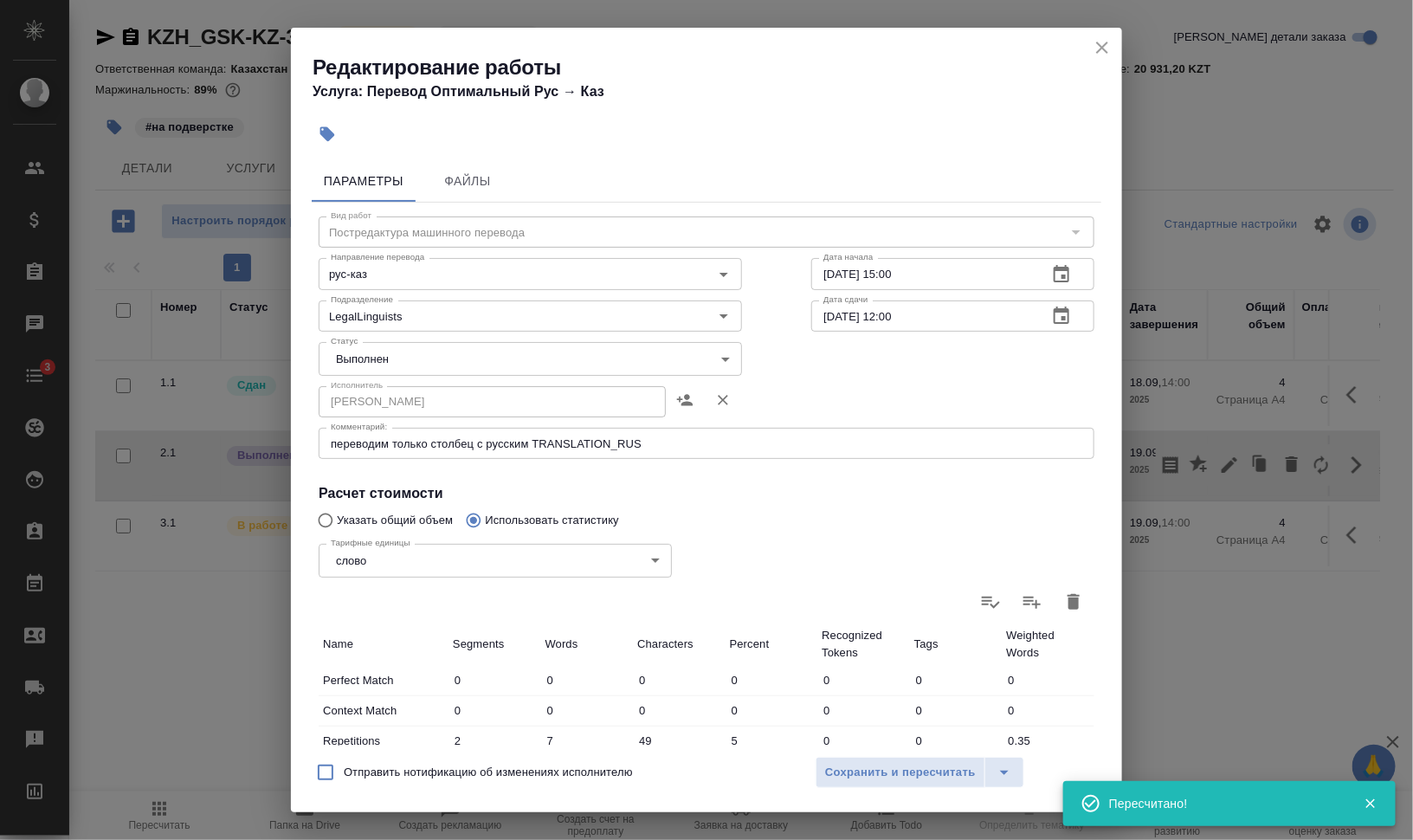
click at [367, 351] on body "🙏 .cls-1 fill:#fff; AWATERA [PERSON_NAME] [PERSON_NAME] Спецификации Заказы 0 Ч…" at bounding box center [706, 489] width 1413 height 979
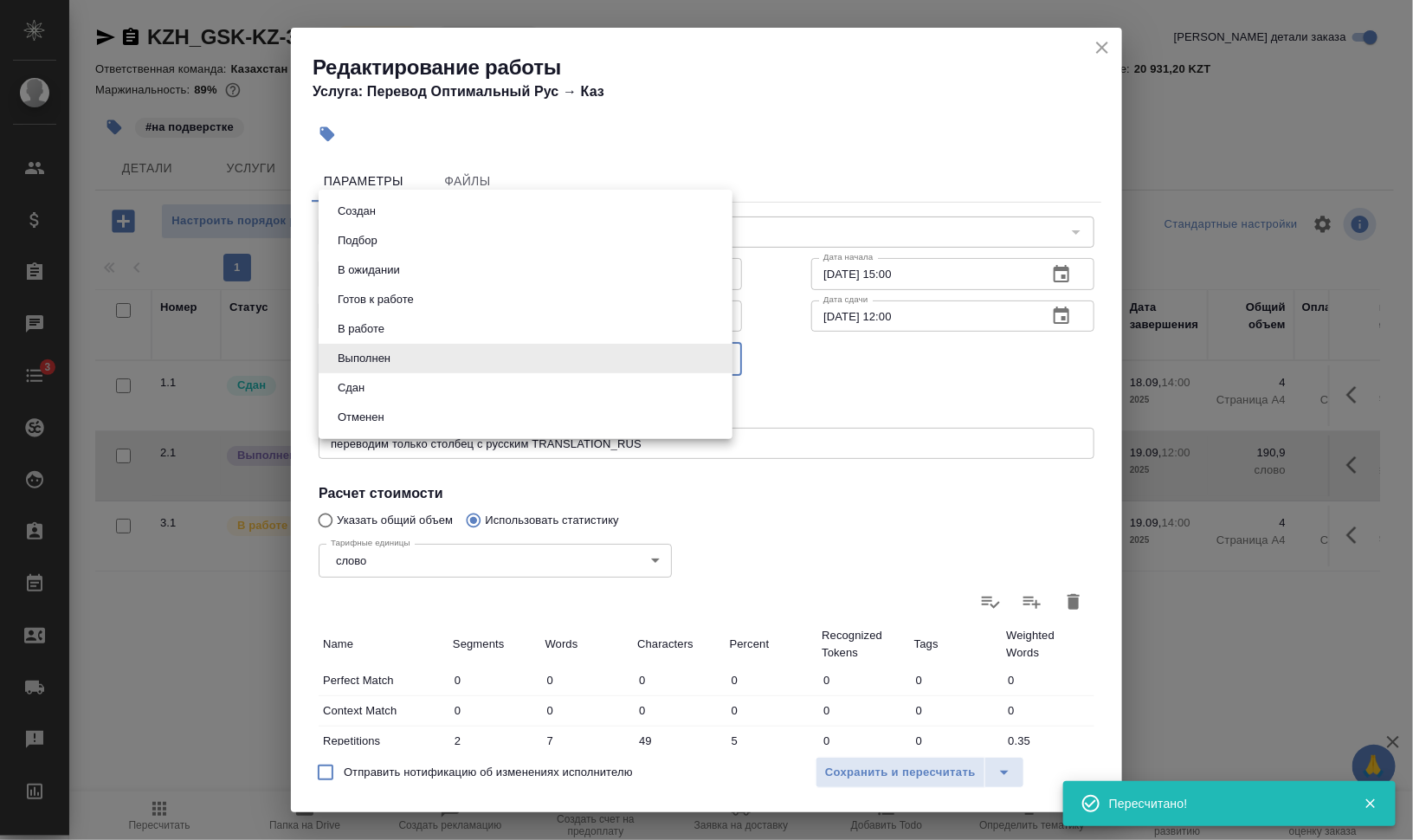
click at [380, 389] on li "Сдан" at bounding box center [525, 387] width 414 height 29
type input "closed"
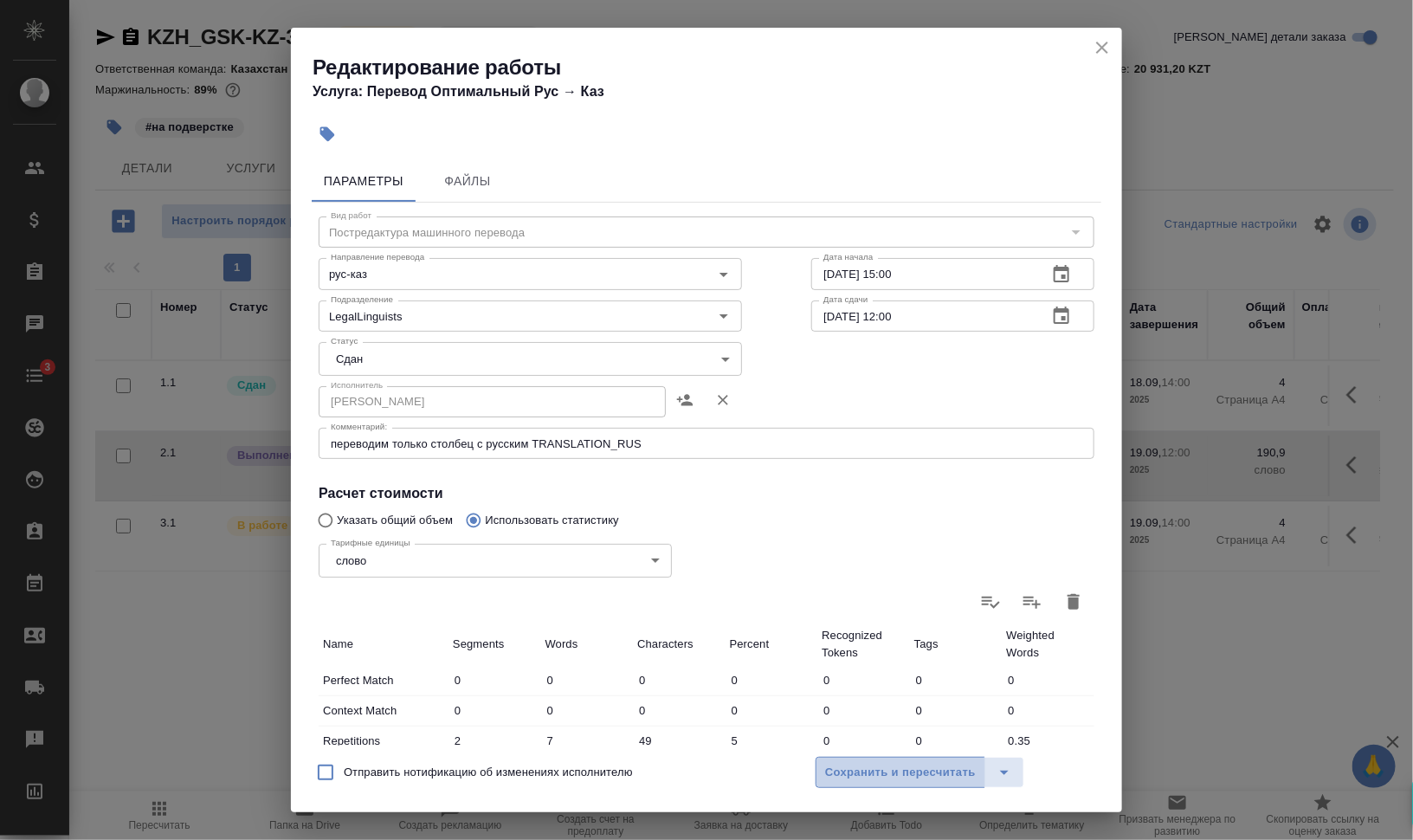
click at [901, 774] on span "Сохранить и пересчитать" at bounding box center [900, 772] width 150 height 20
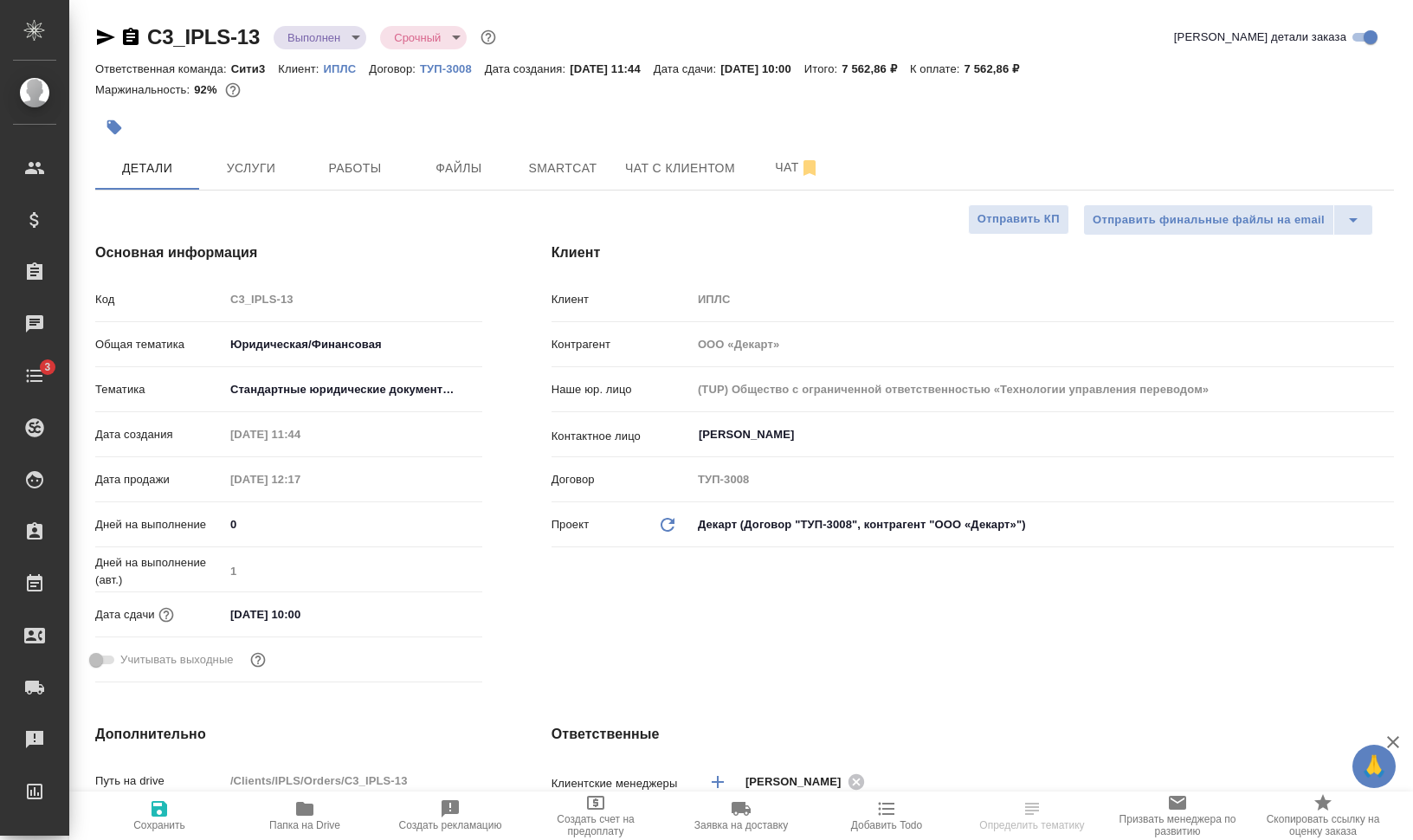
select select "RU"
click at [332, 158] on span "Работы" at bounding box center [354, 168] width 83 height 21
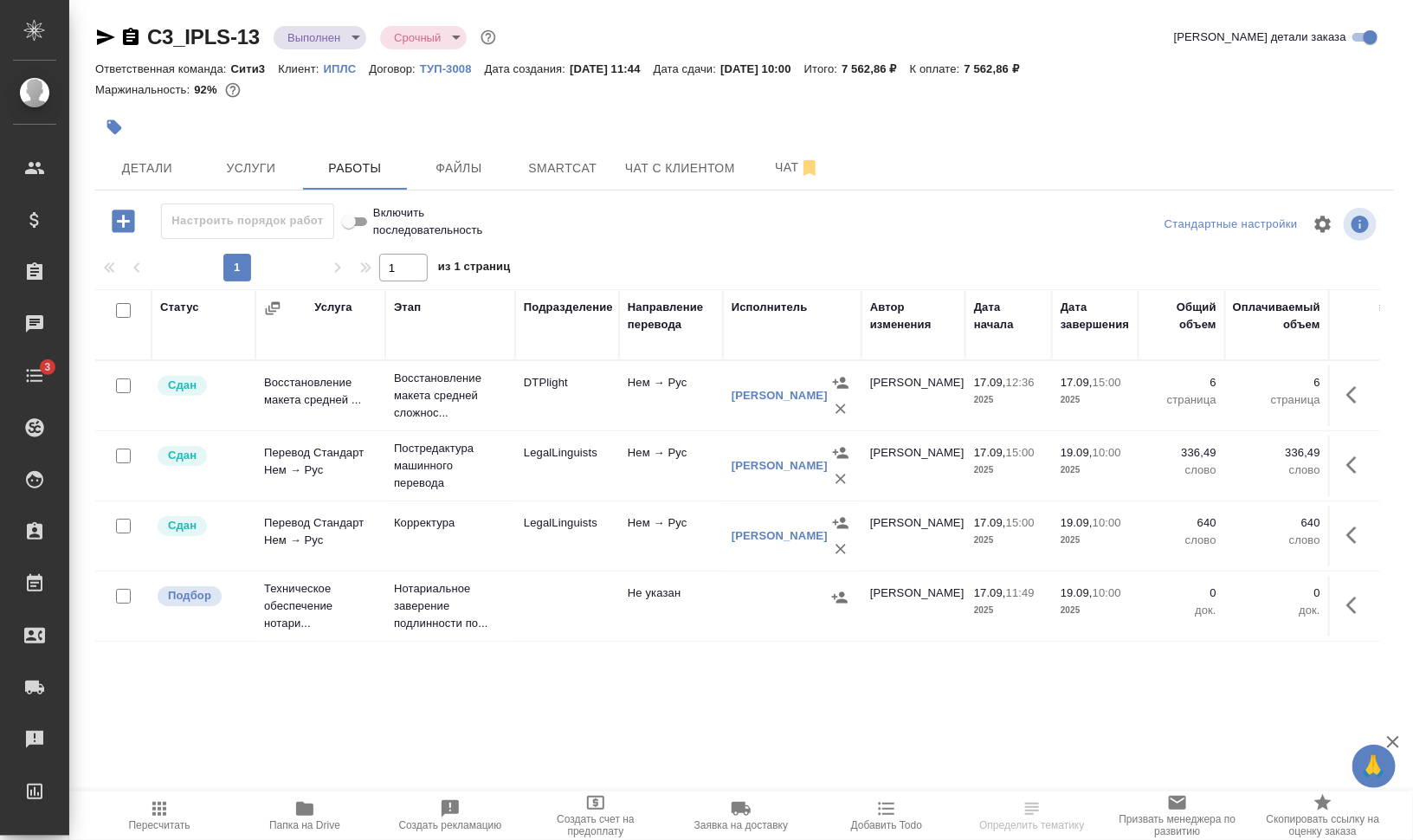
click at [156, 814] on icon "button" at bounding box center [158, 808] width 20 height 20
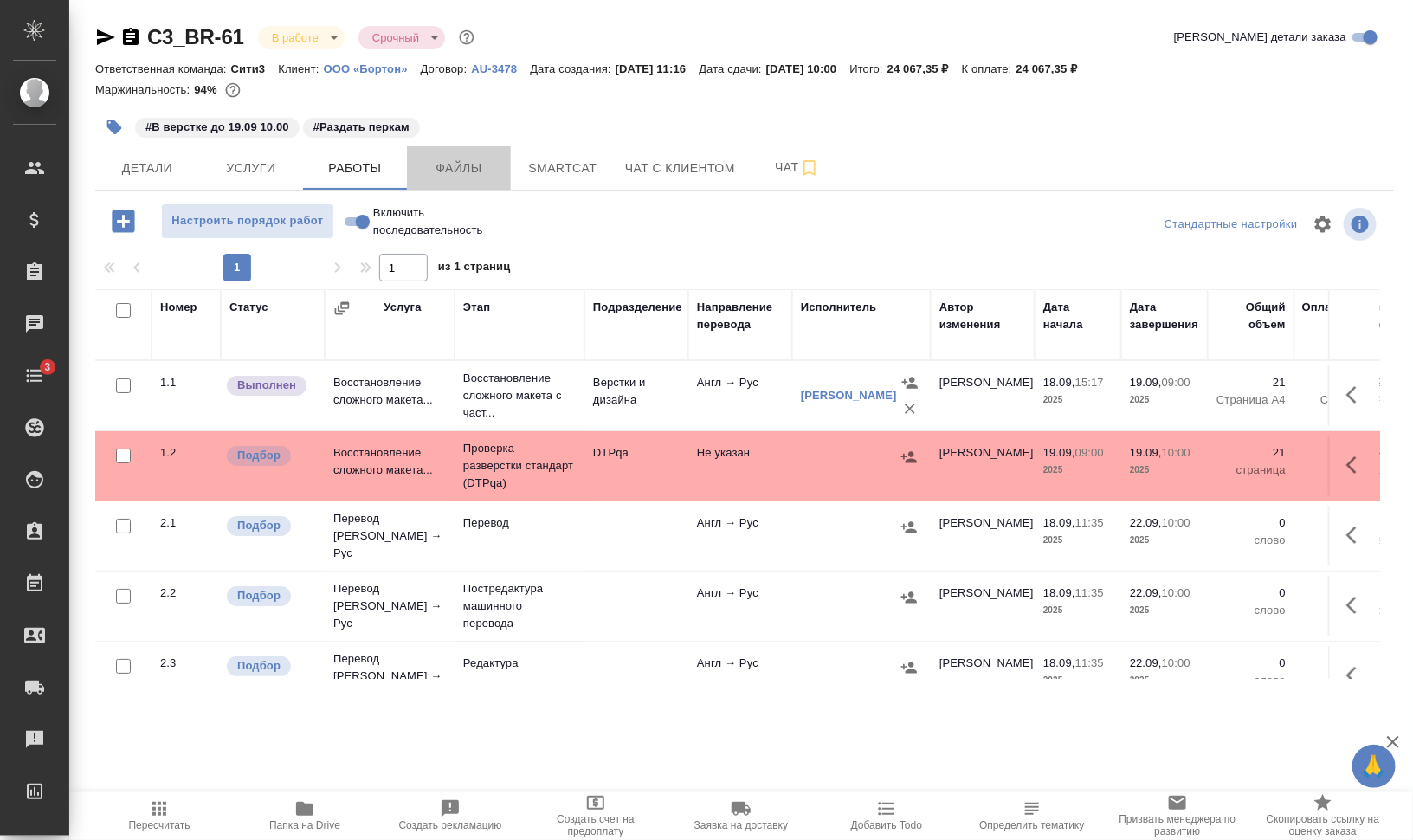
click at [453, 162] on span "Файлы" at bounding box center [458, 168] width 83 height 21
click at [366, 163] on span "Работы" at bounding box center [354, 168] width 83 height 21
click at [366, 162] on span "Работы" at bounding box center [354, 168] width 83 height 21
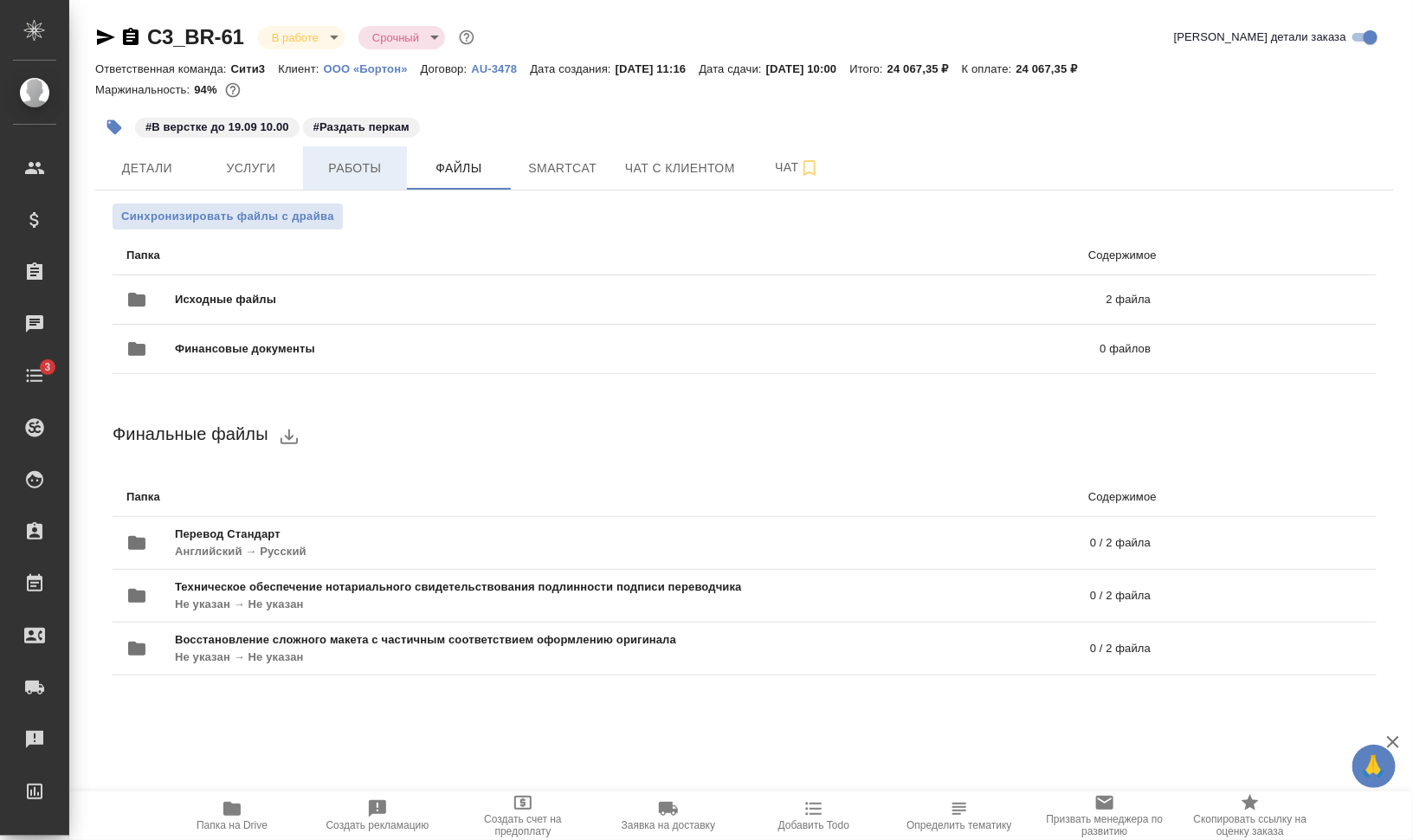
click at [366, 162] on div "C3_BR-61 В работе inProgress Срочный urgent Кратко детали заказа Ответственная …" at bounding box center [744, 369] width 1318 height 739
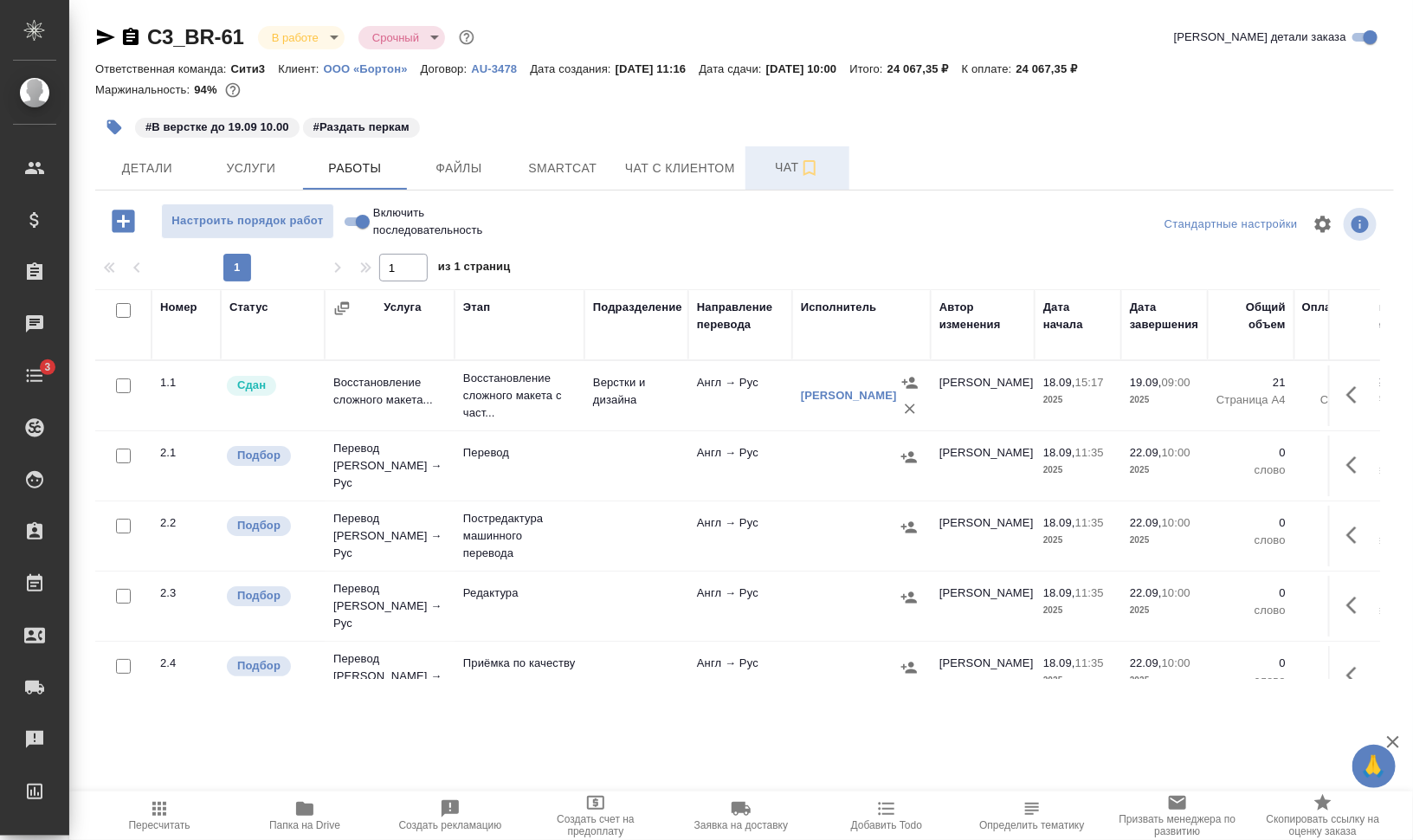
click at [768, 179] on button "Чат" at bounding box center [797, 167] width 104 height 44
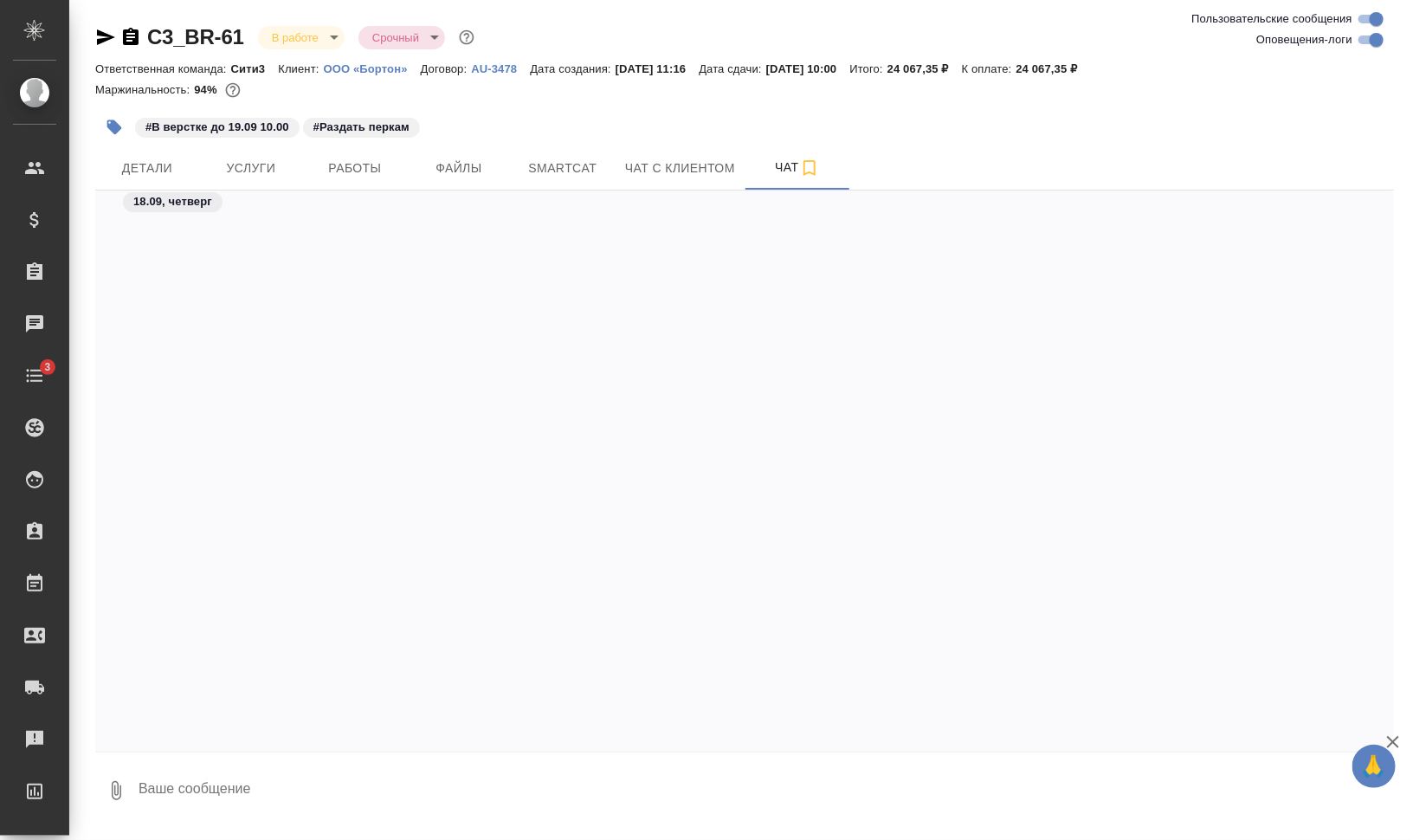
scroll to position [4341, 0]
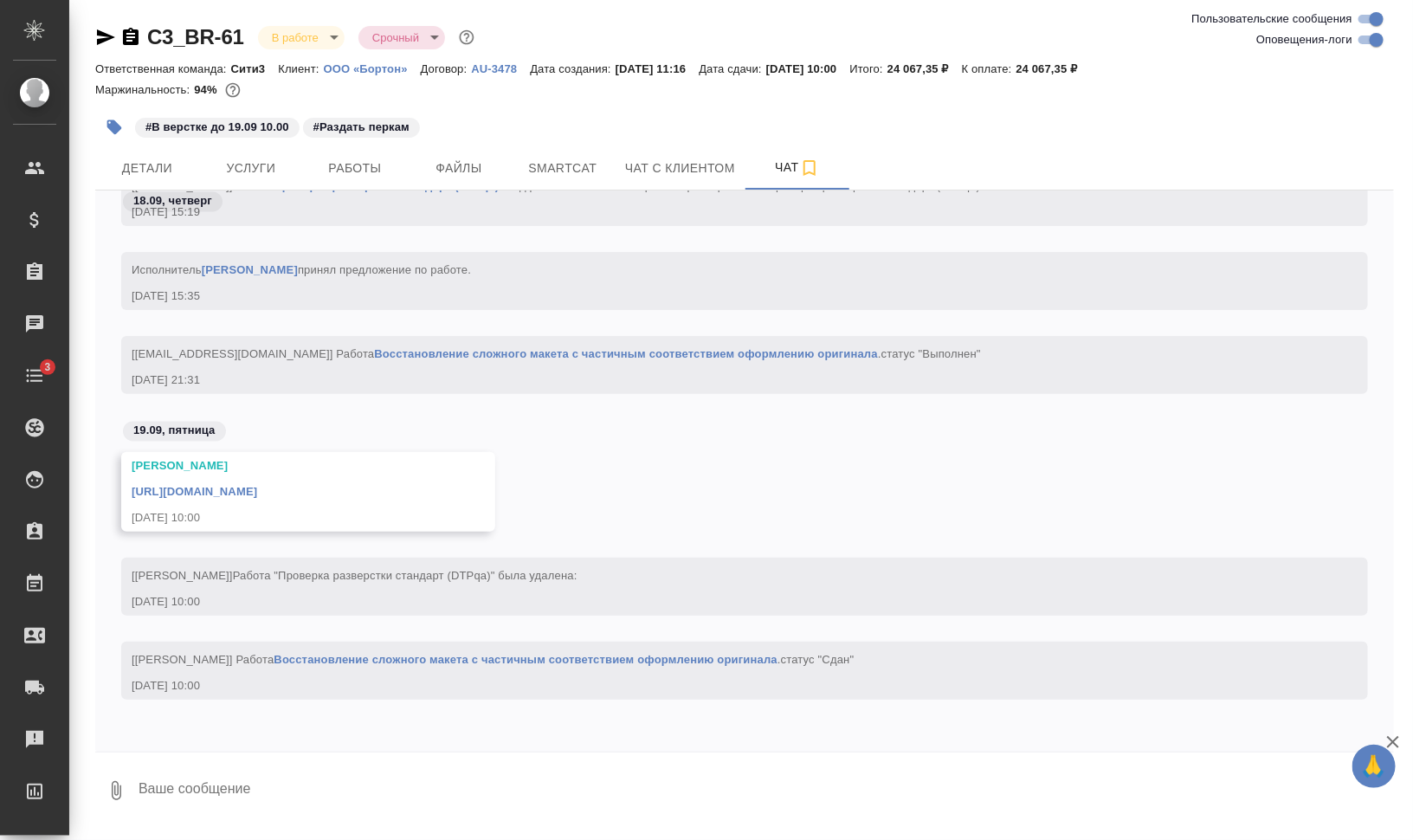
click at [257, 485] on link "[URL][DOMAIN_NAME]" at bounding box center [194, 491] width 125 height 13
click at [119, 123] on icon "button" at bounding box center [114, 126] width 17 height 17
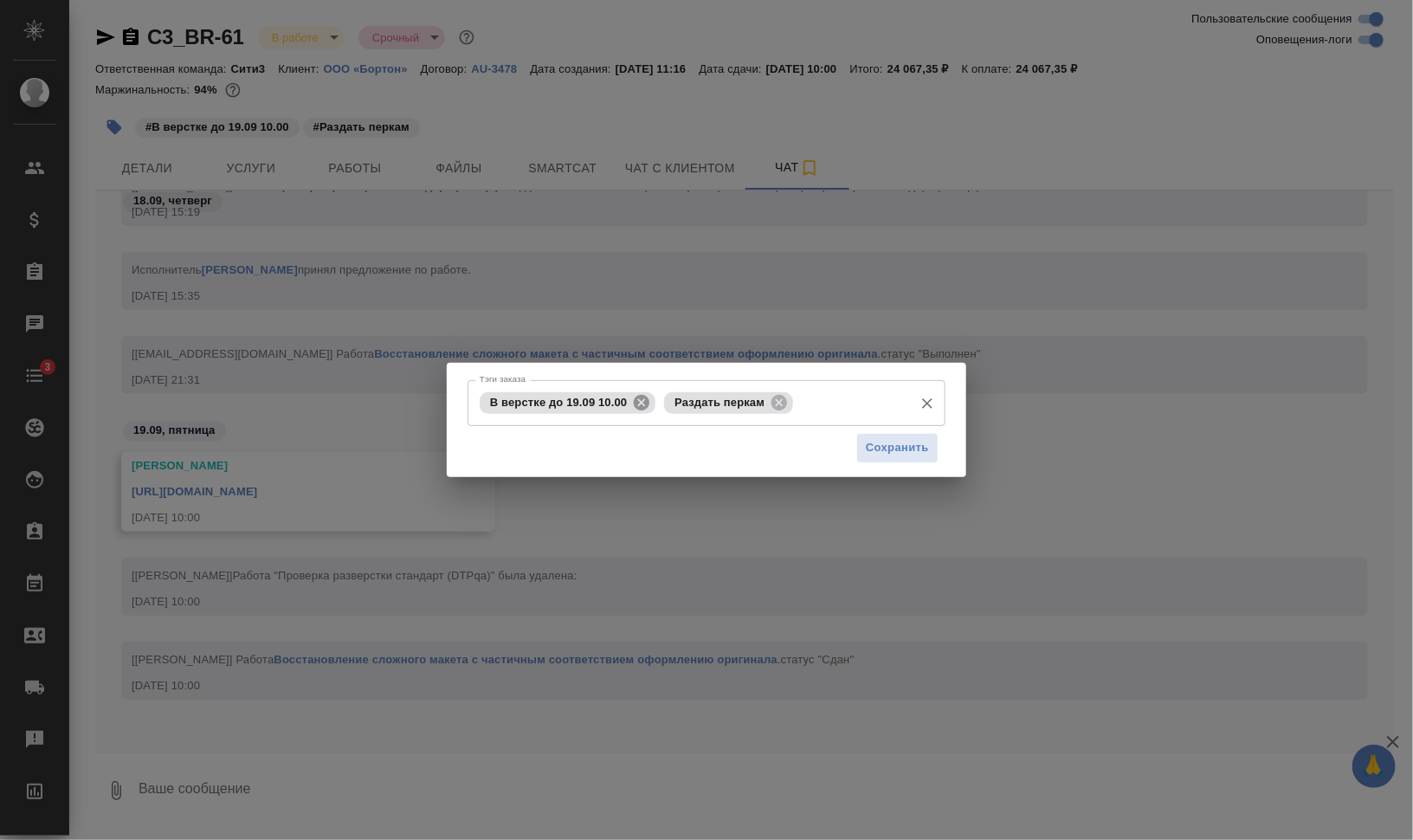
click at [642, 399] on icon at bounding box center [642, 402] width 16 height 16
click at [600, 398] on icon at bounding box center [595, 402] width 16 height 16
click at [626, 399] on input "Тэги заказа" at bounding box center [690, 402] width 429 height 29
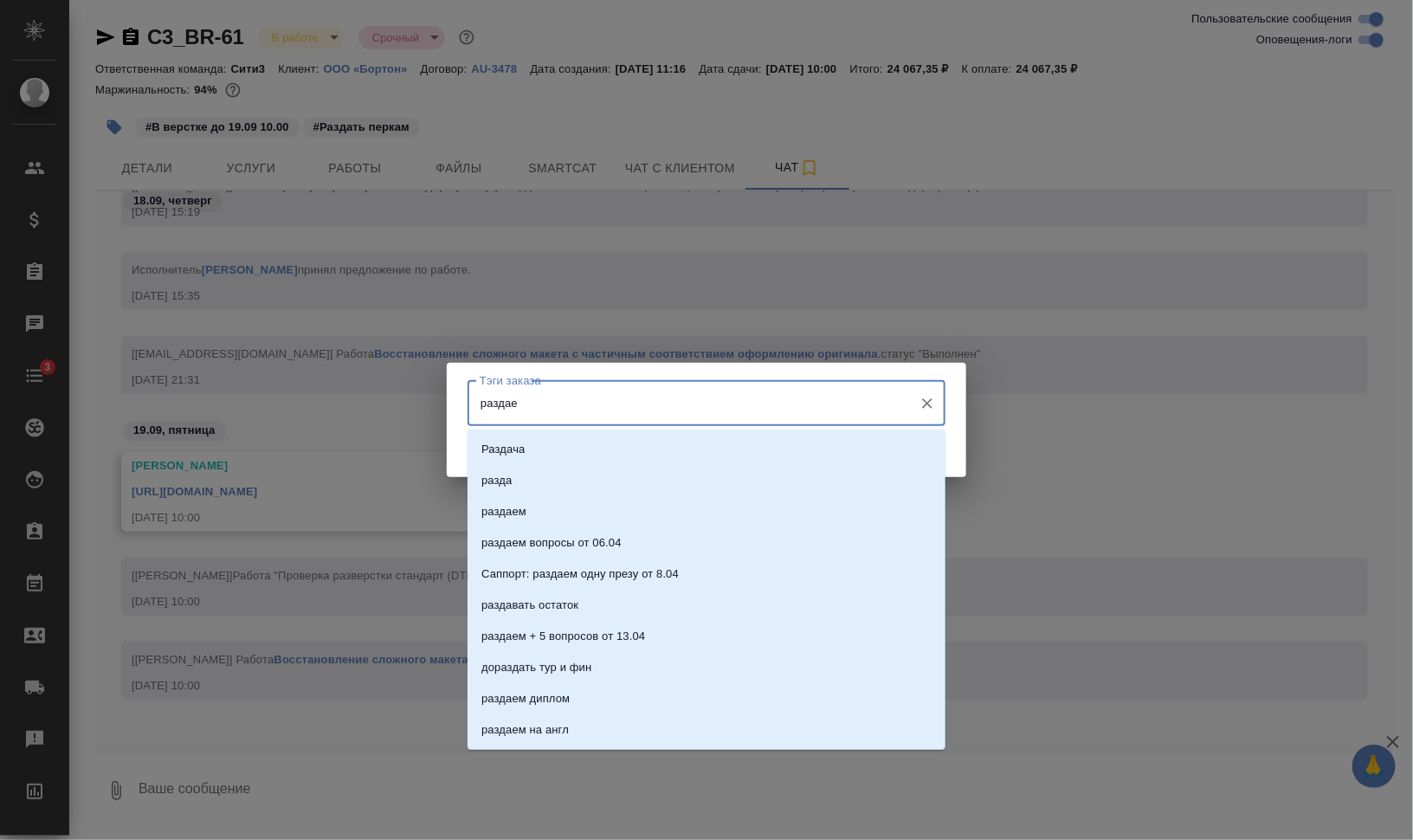
type input "раздаем"
click at [609, 429] on div "раздаем раздаем вопросы от 06.04 Саппорт: раздаем одну презу от 8.04 раздаем + …" at bounding box center [706, 589] width 478 height 320
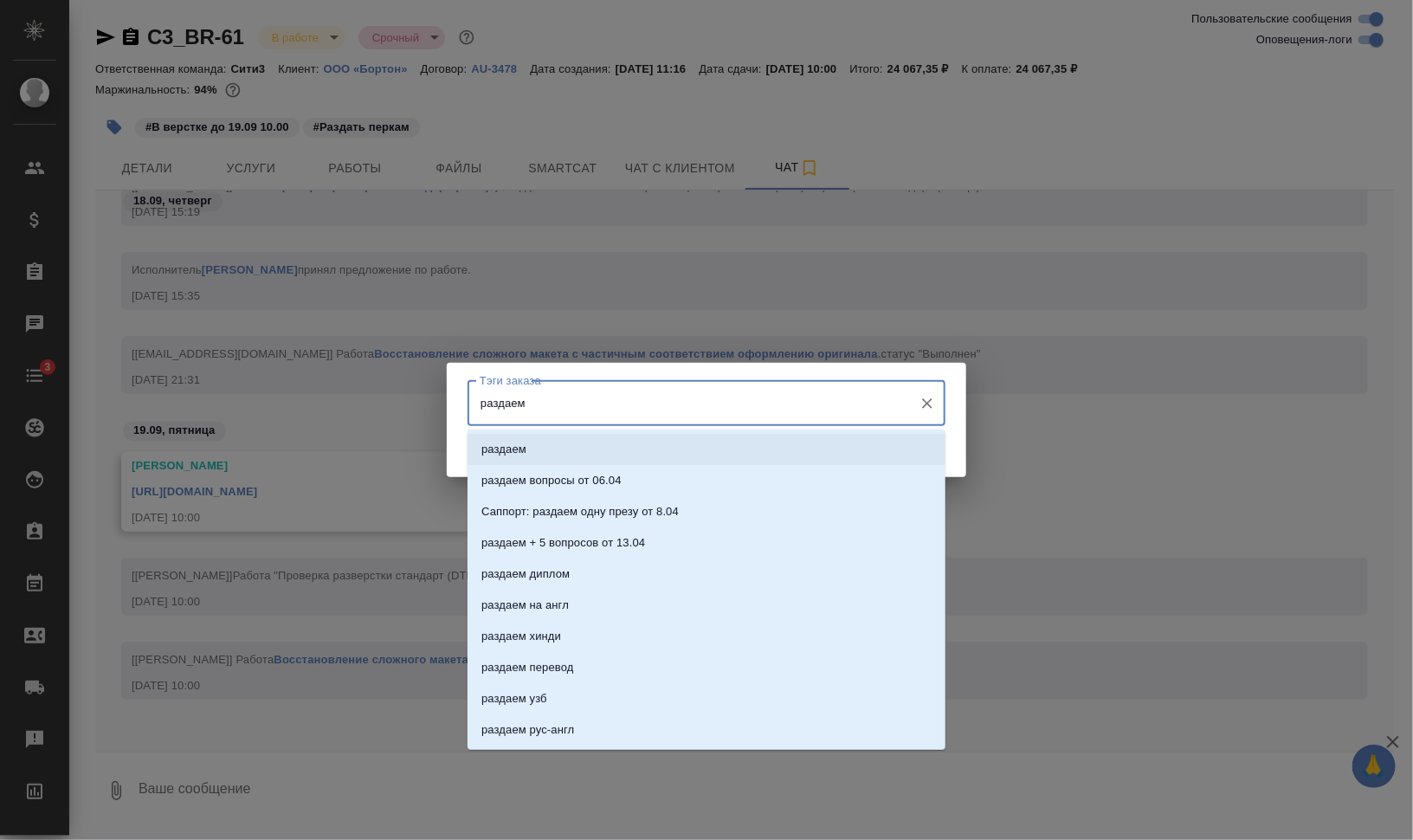
click at [630, 442] on li "раздаем" at bounding box center [706, 448] width 478 height 31
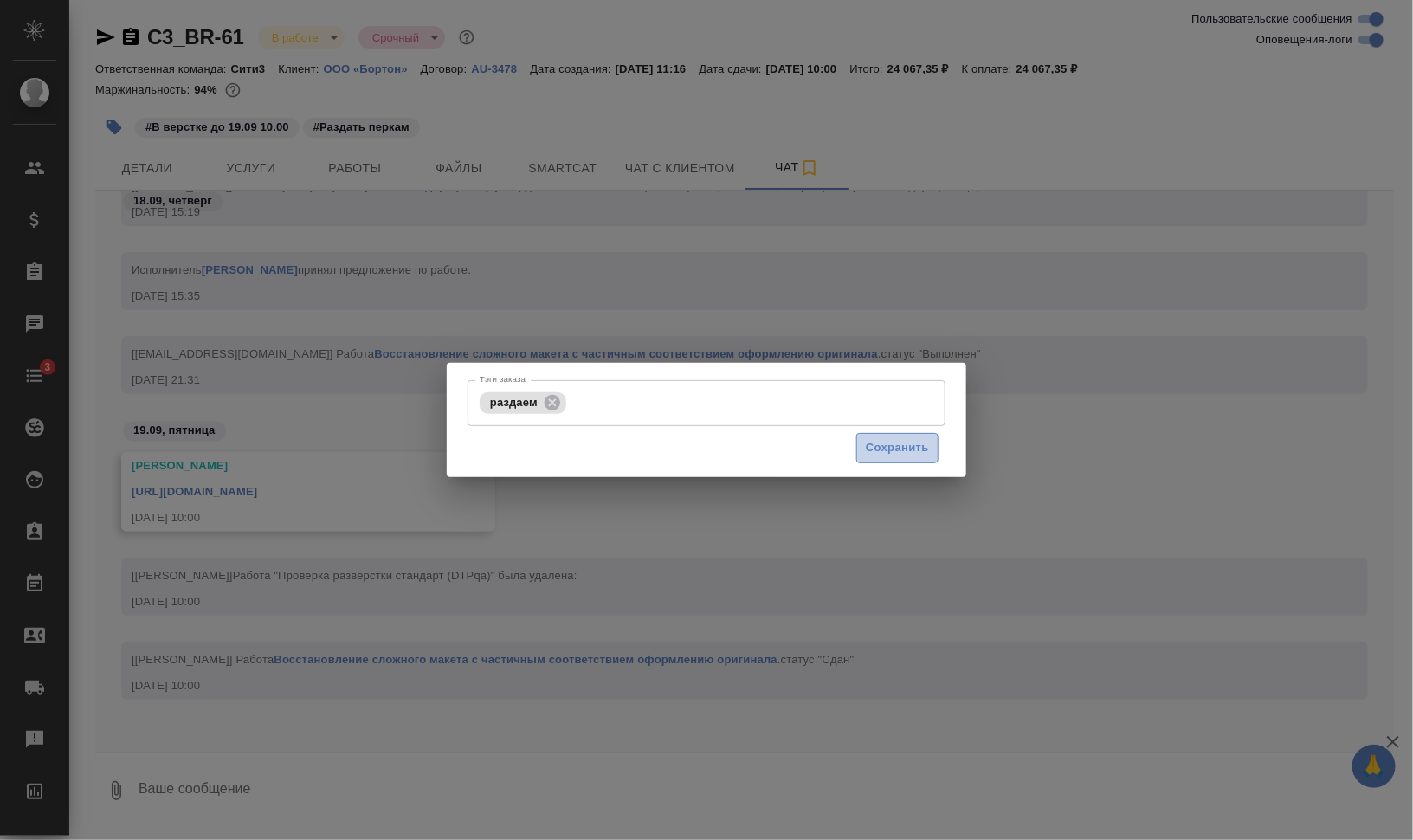
click at [864, 452] on button "Сохранить" at bounding box center [897, 448] width 82 height 30
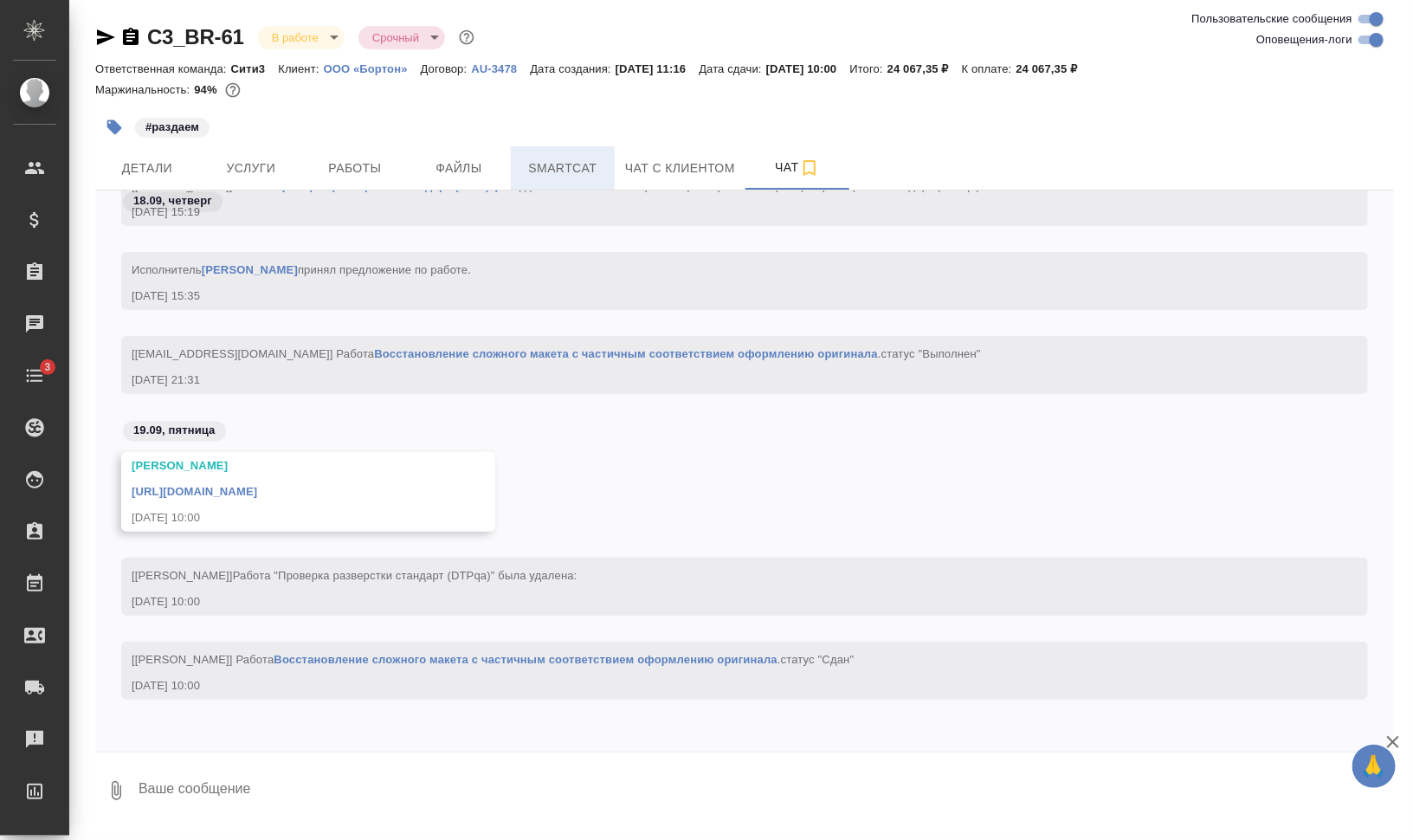
click at [562, 159] on span "Smartcat" at bounding box center [562, 168] width 83 height 21
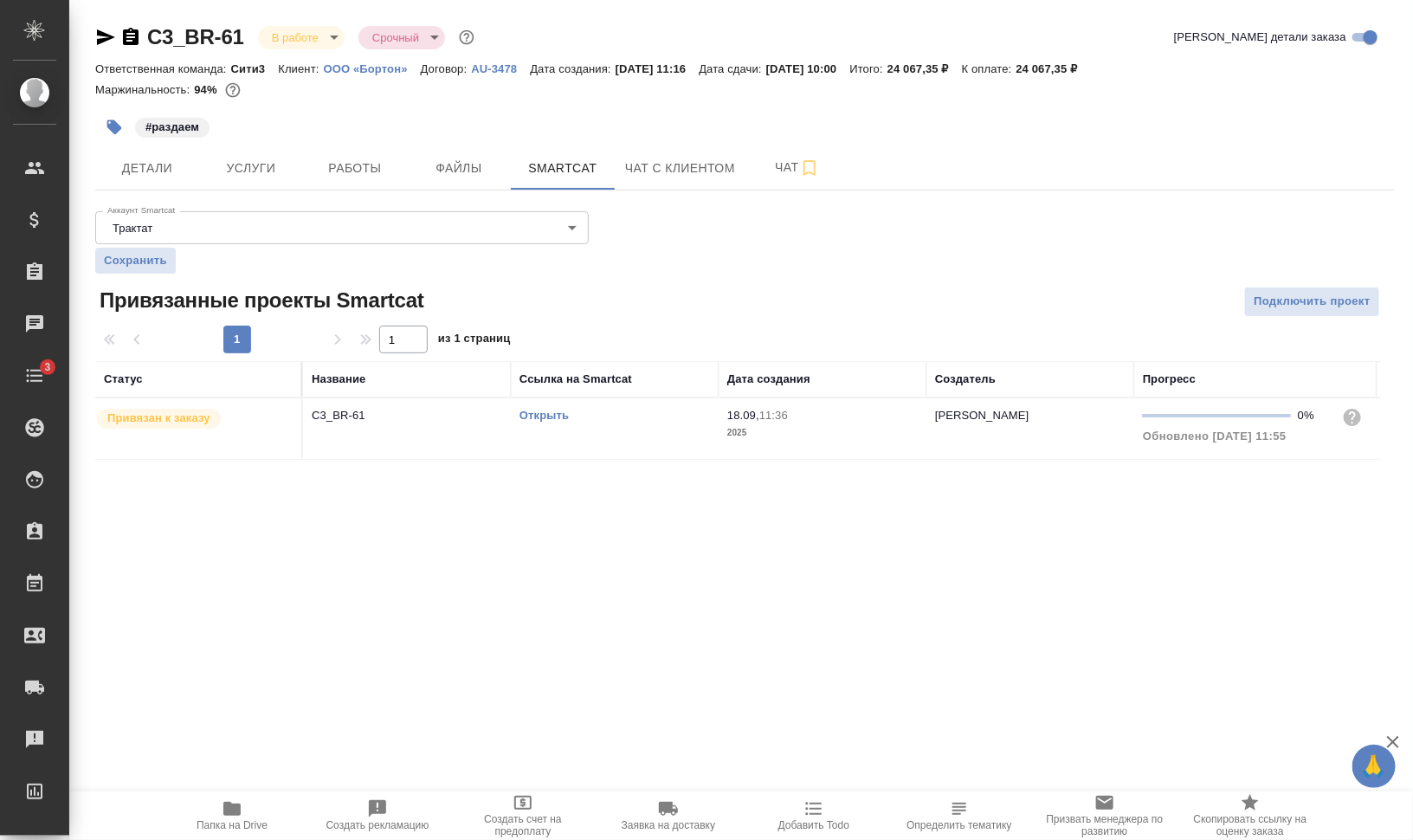
click at [550, 414] on link "Открыть" at bounding box center [544, 415] width 49 height 13
click at [537, 408] on link "Открыть" at bounding box center [544, 415] width 49 height 13
click at [146, 174] on button "Детали" at bounding box center [147, 167] width 104 height 44
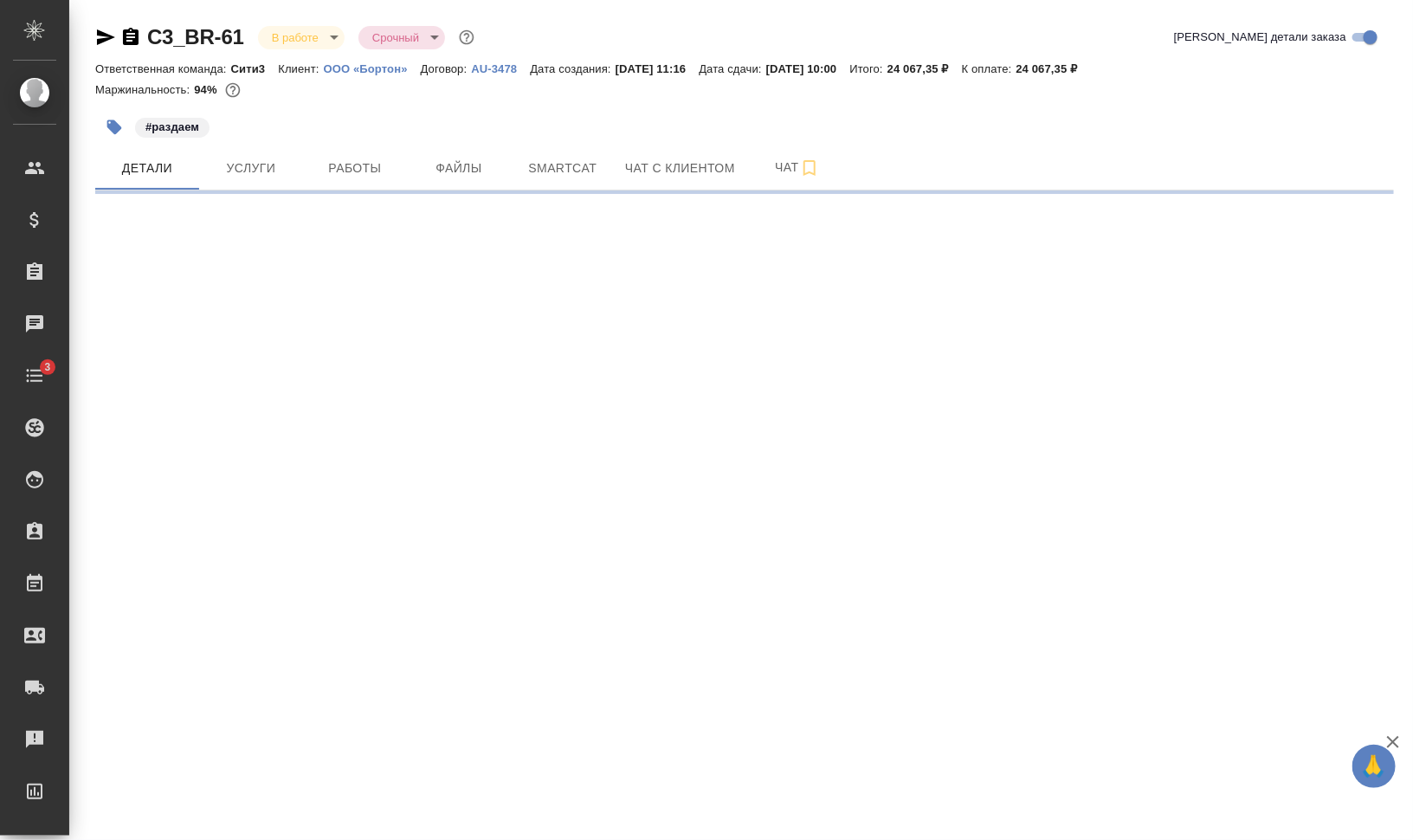
select select "RU"
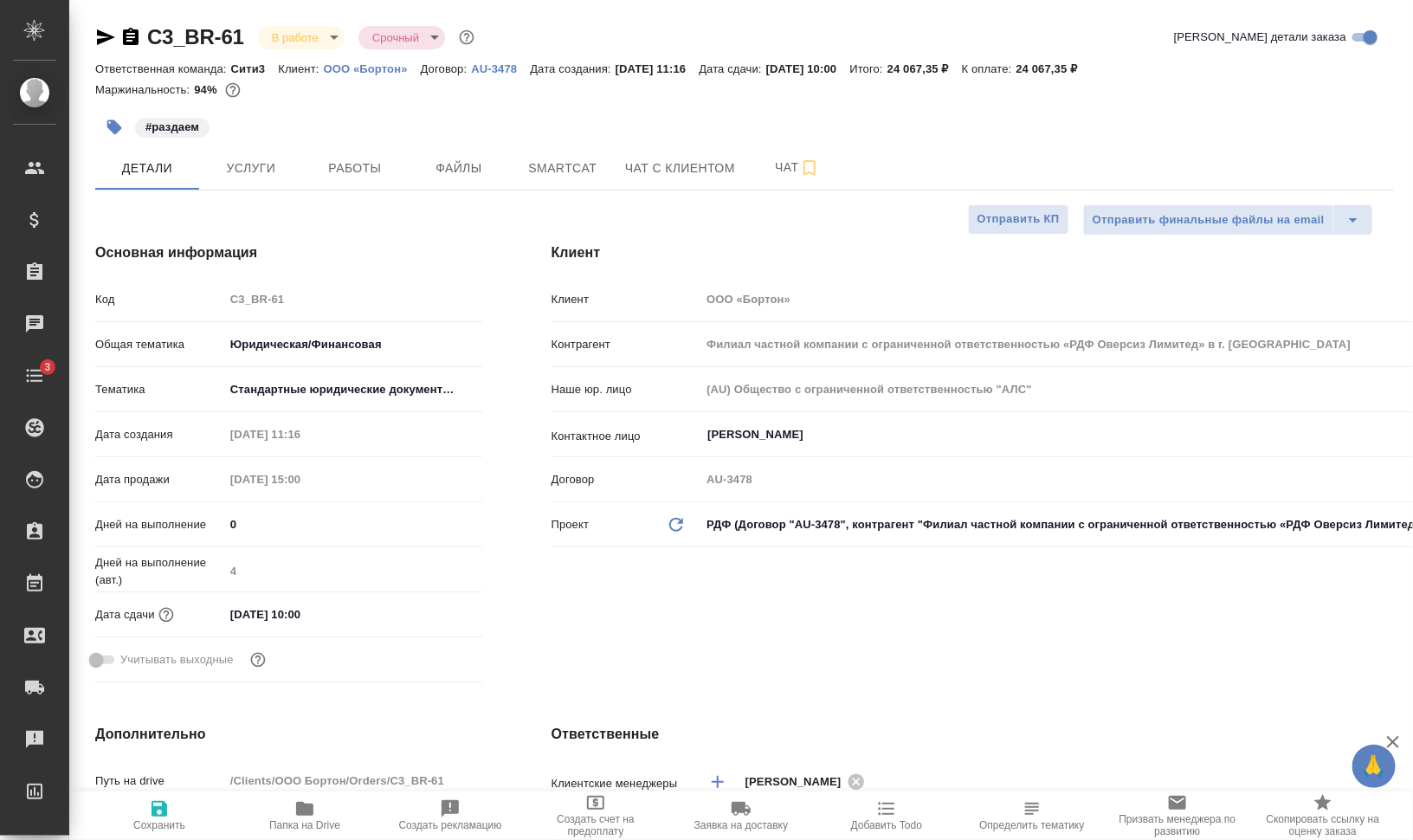
type textarea "x"
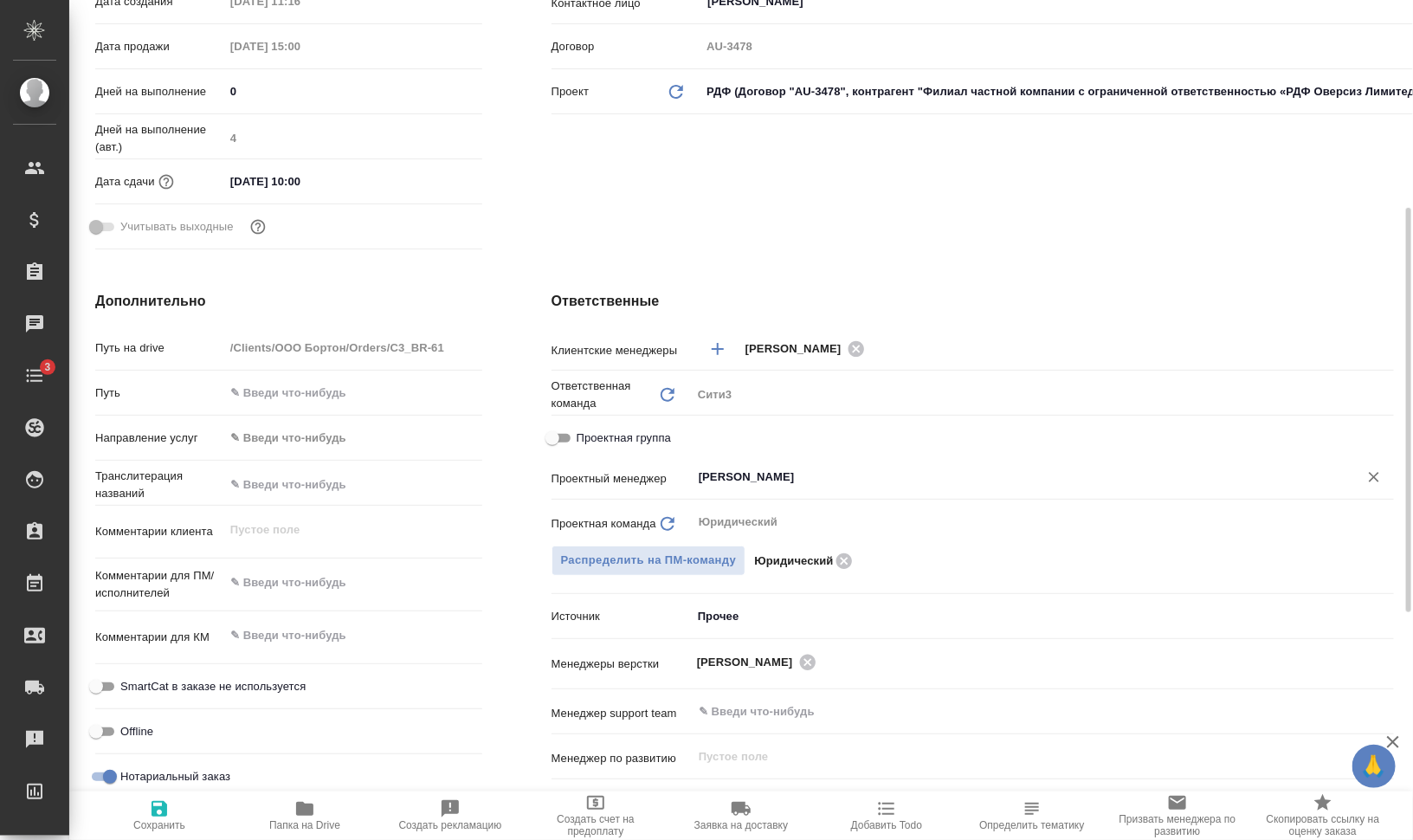
click at [820, 479] on input "[PERSON_NAME]" at bounding box center [1013, 476] width 634 height 20
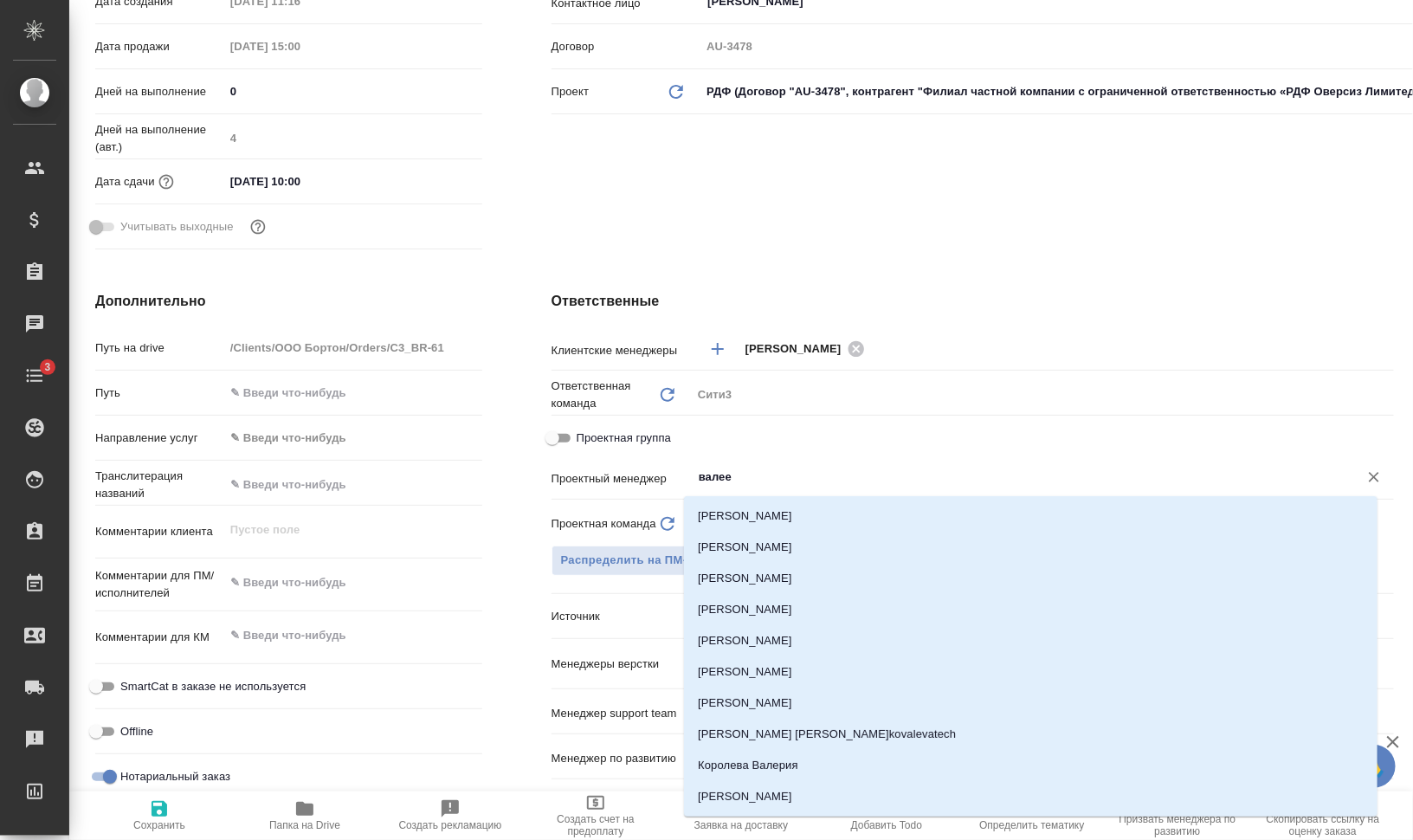
type input "[PERSON_NAME]"
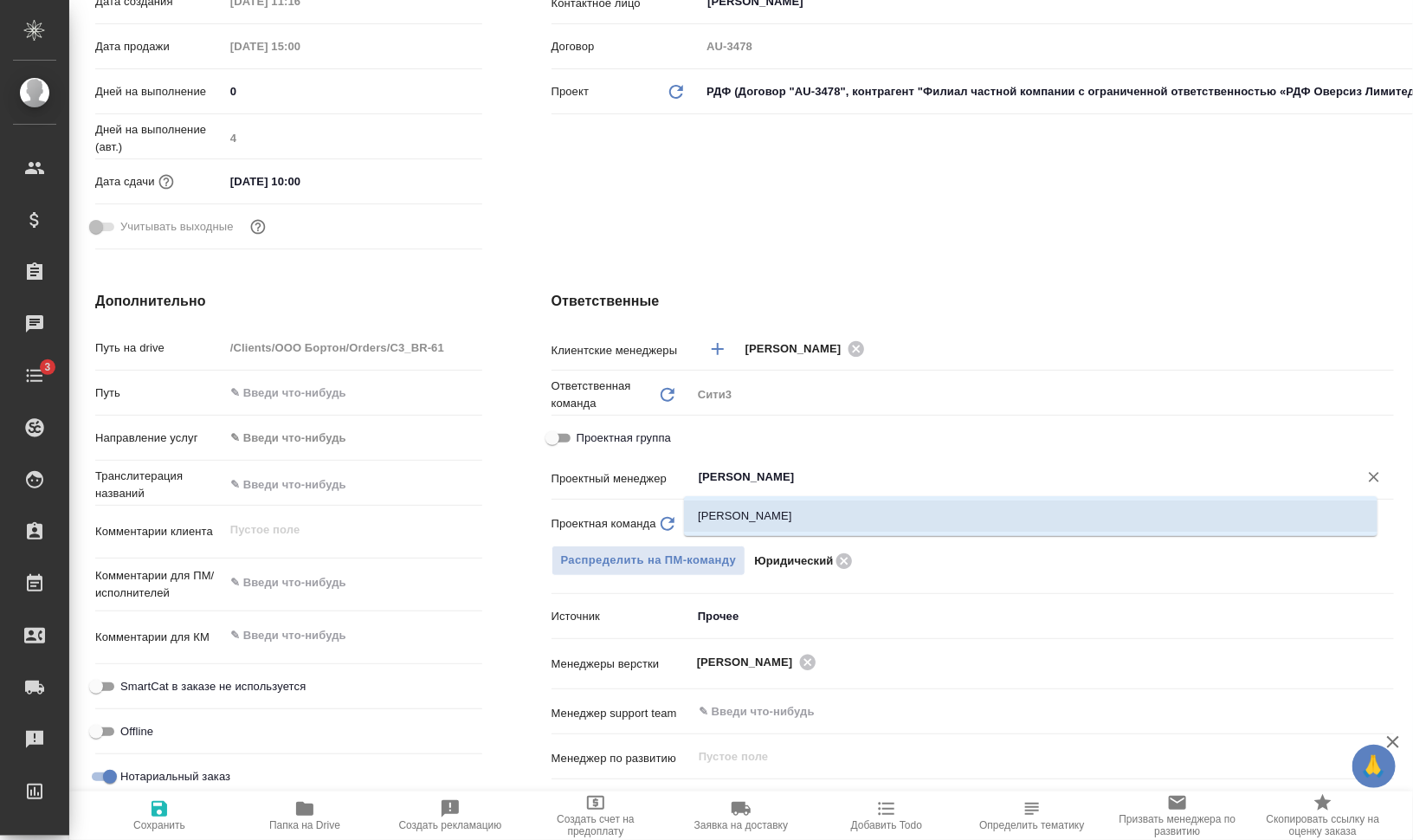
click at [838, 515] on li "[PERSON_NAME]" at bounding box center [1029, 515] width 693 height 31
type textarea "x"
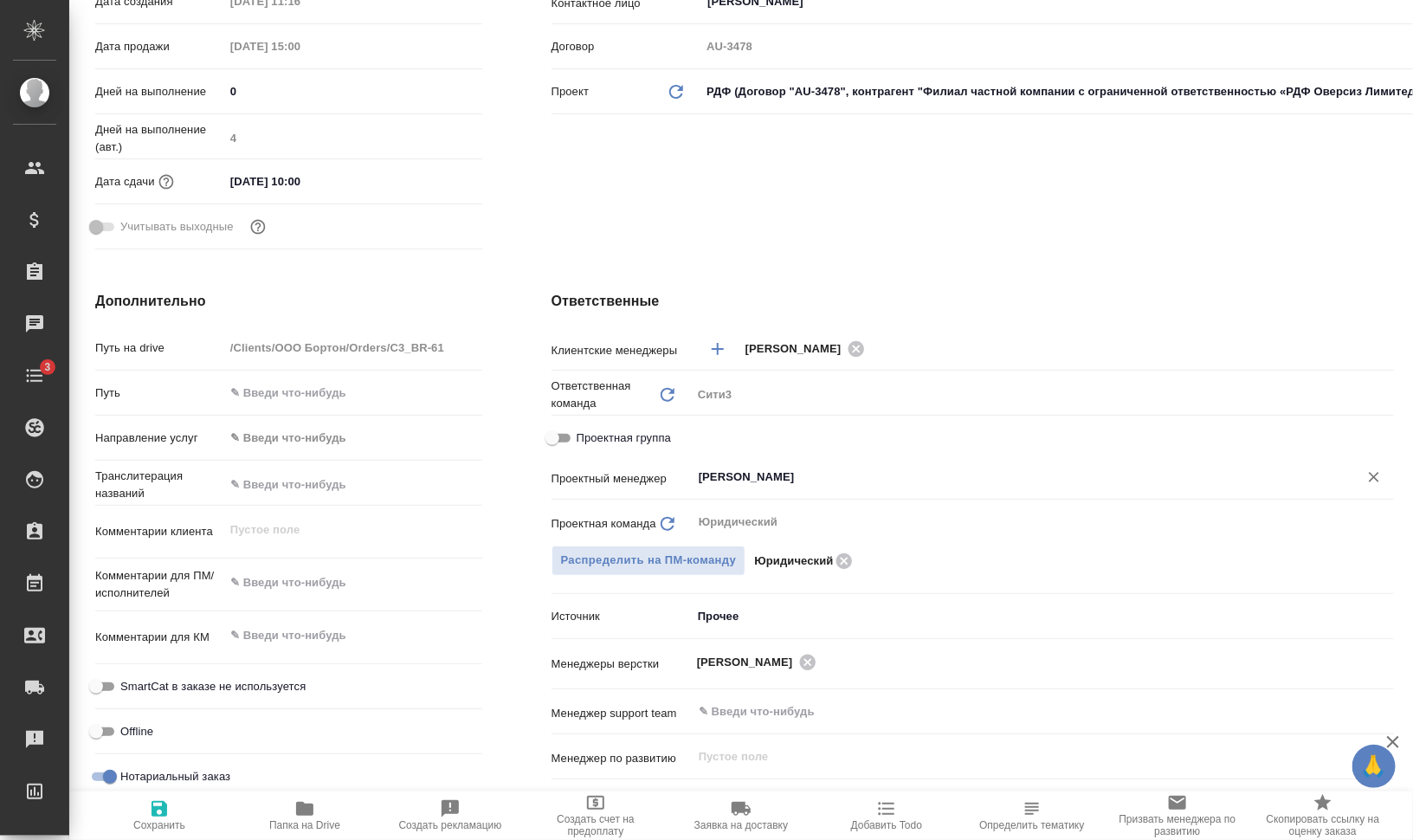
type input "[PERSON_NAME]"
click at [174, 822] on span "Сохранить" at bounding box center [159, 825] width 52 height 12
type textarea "x"
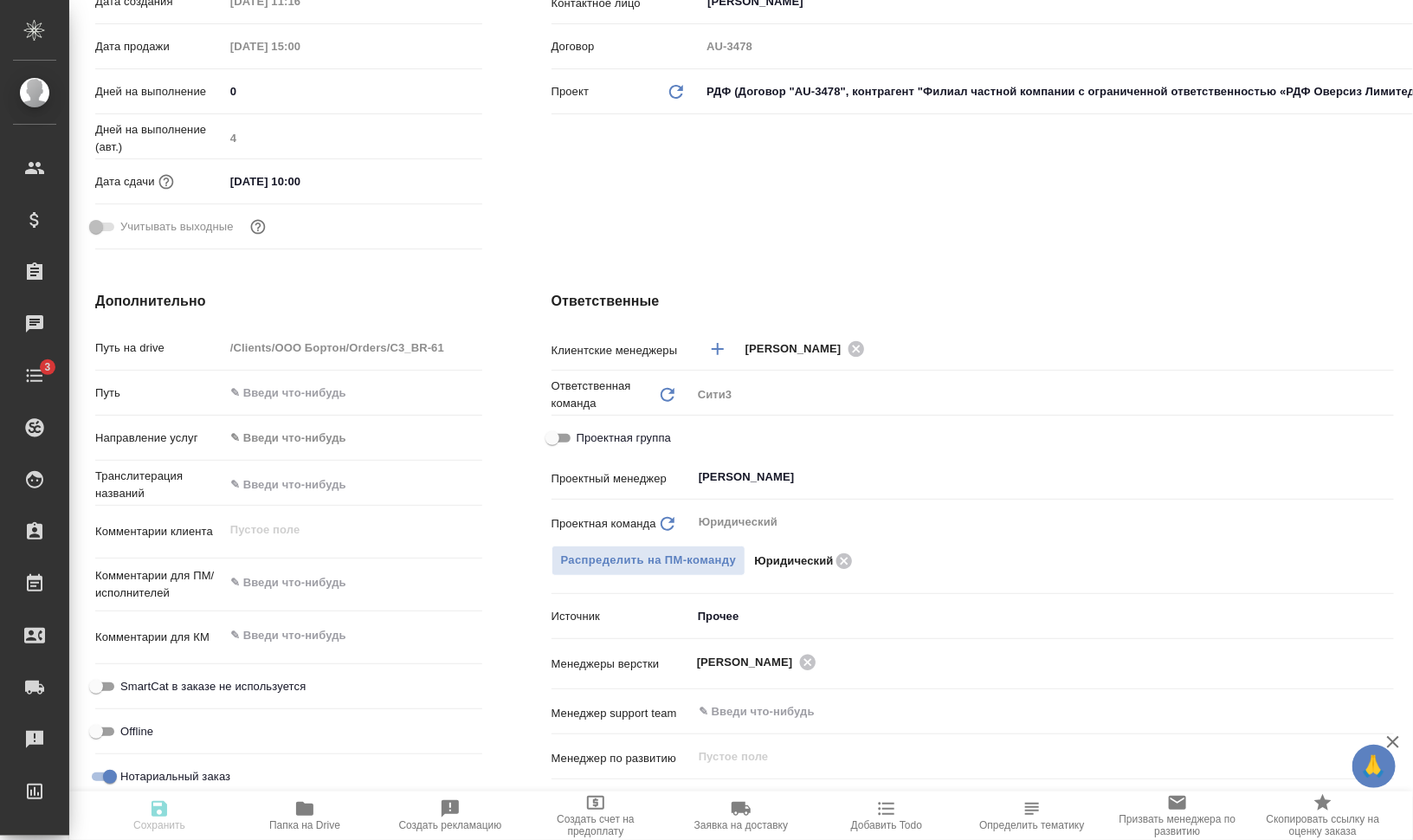
type textarea "x"
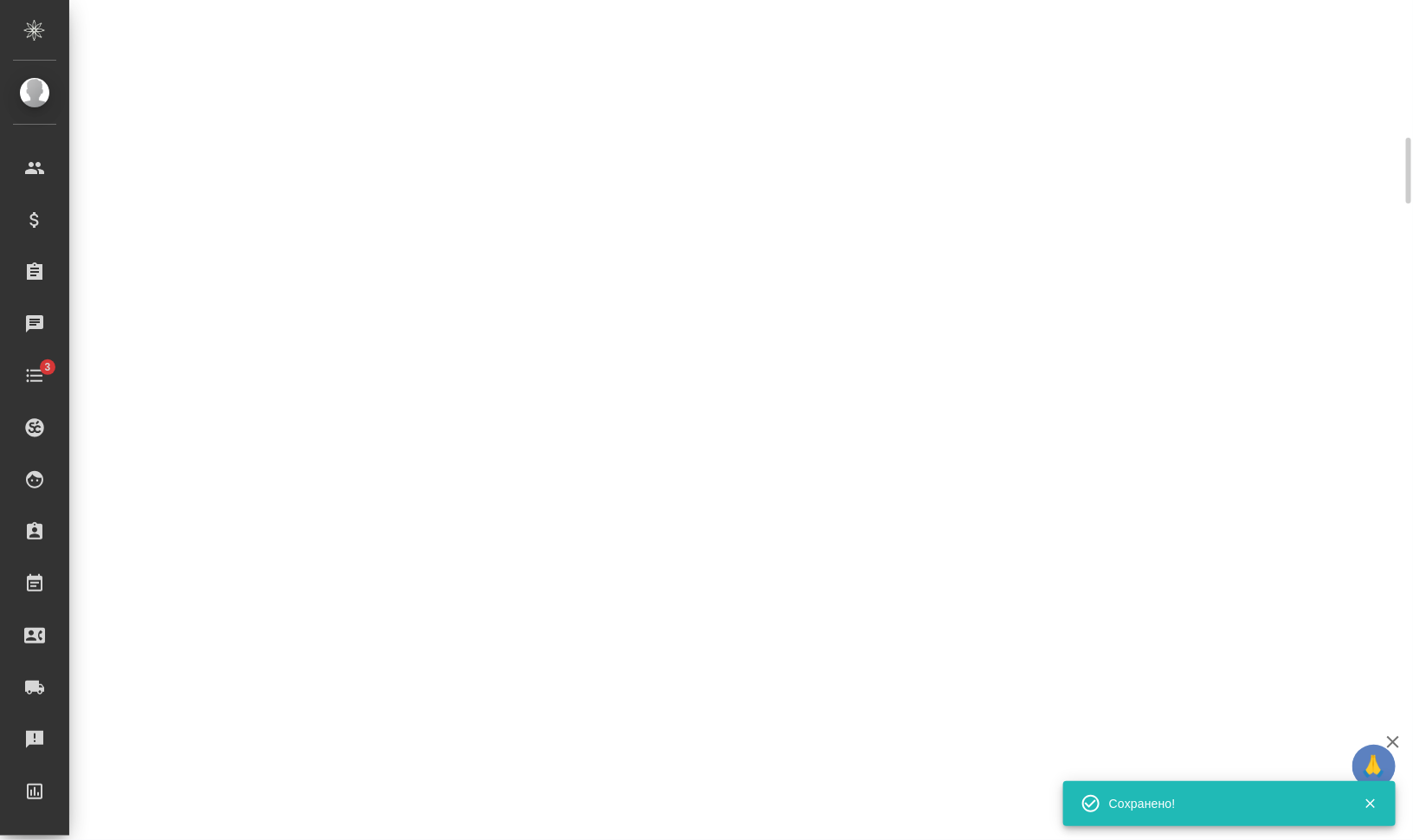
select select "RU"
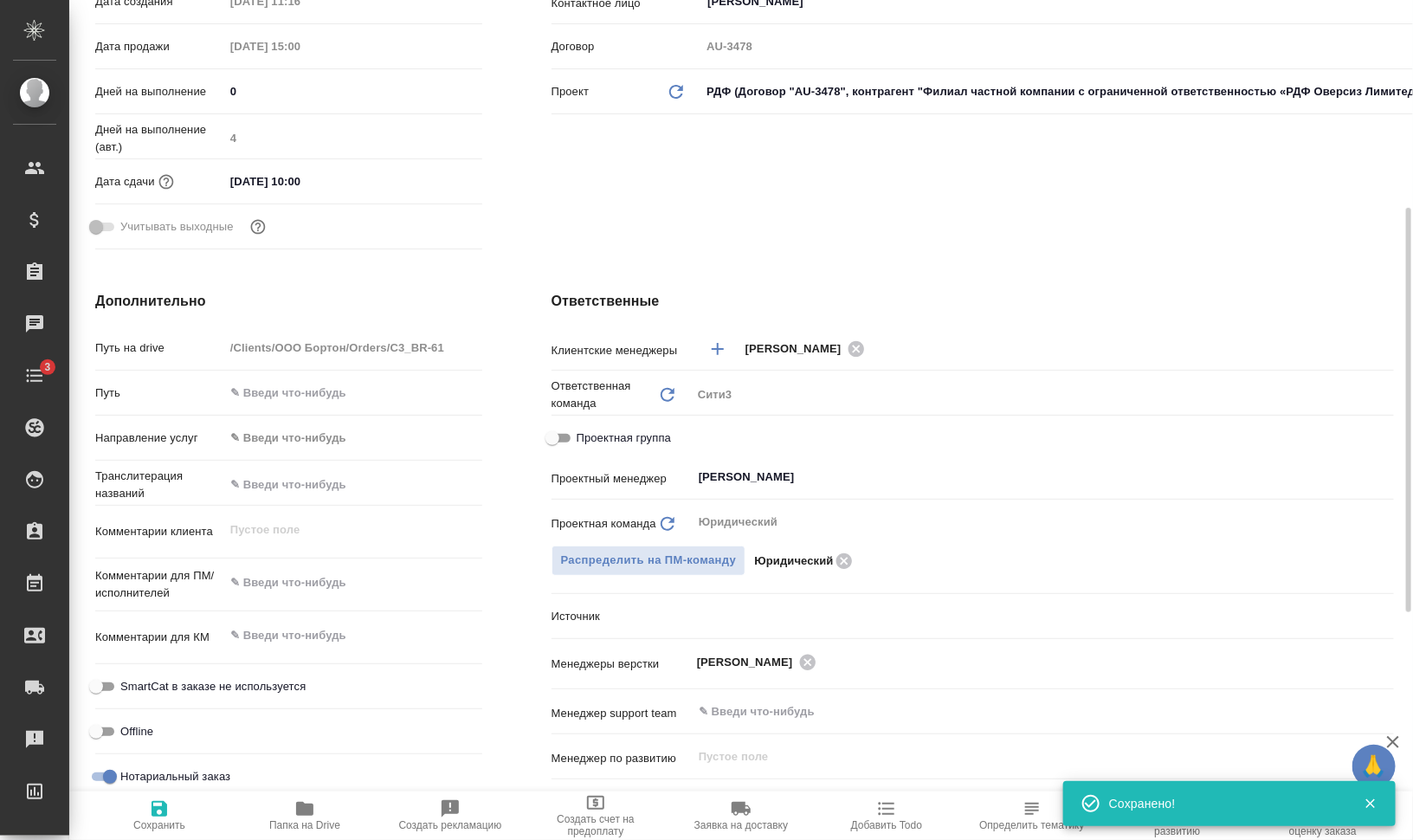
type textarea "x"
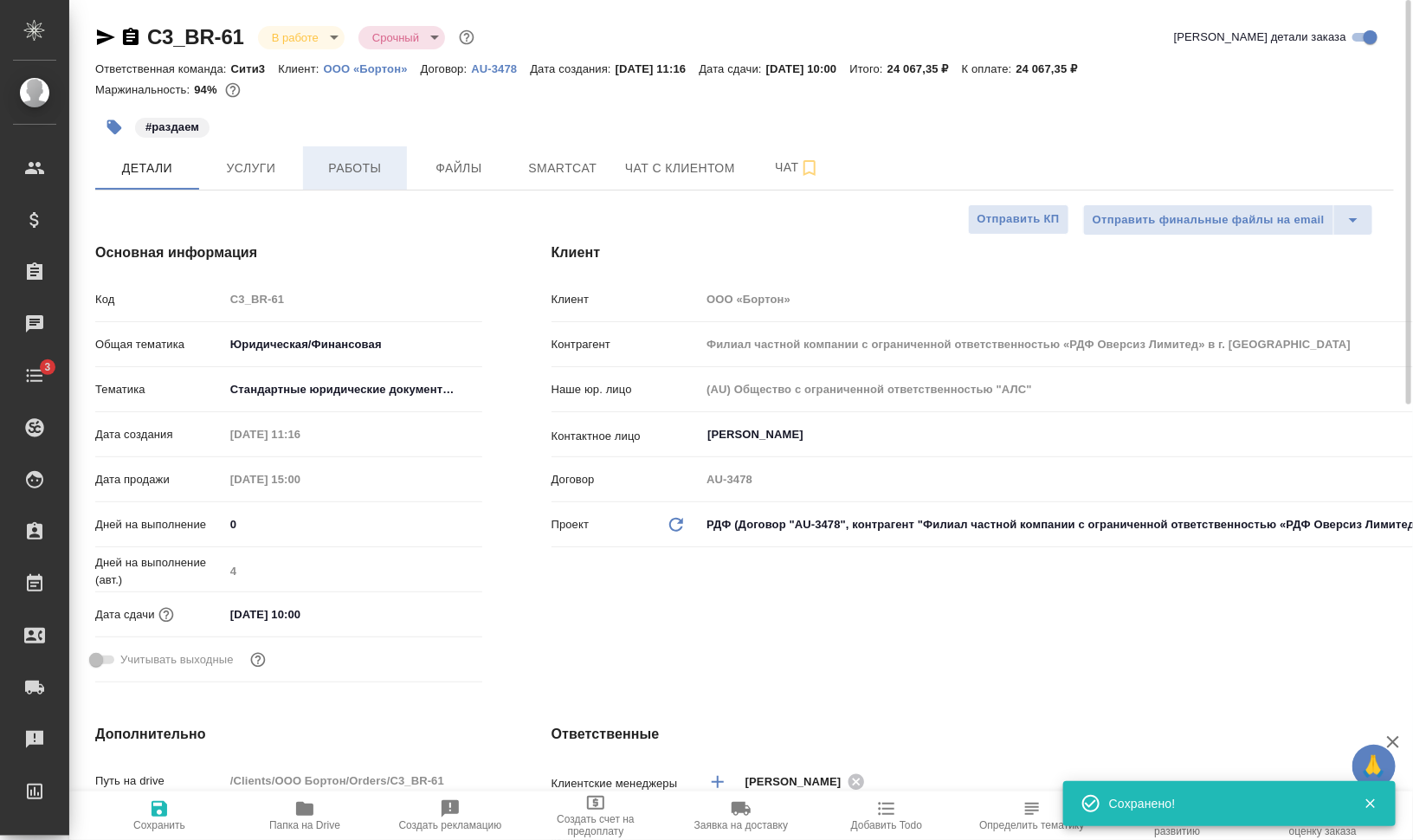
click at [342, 177] on button "Работы" at bounding box center [354, 167] width 104 height 44
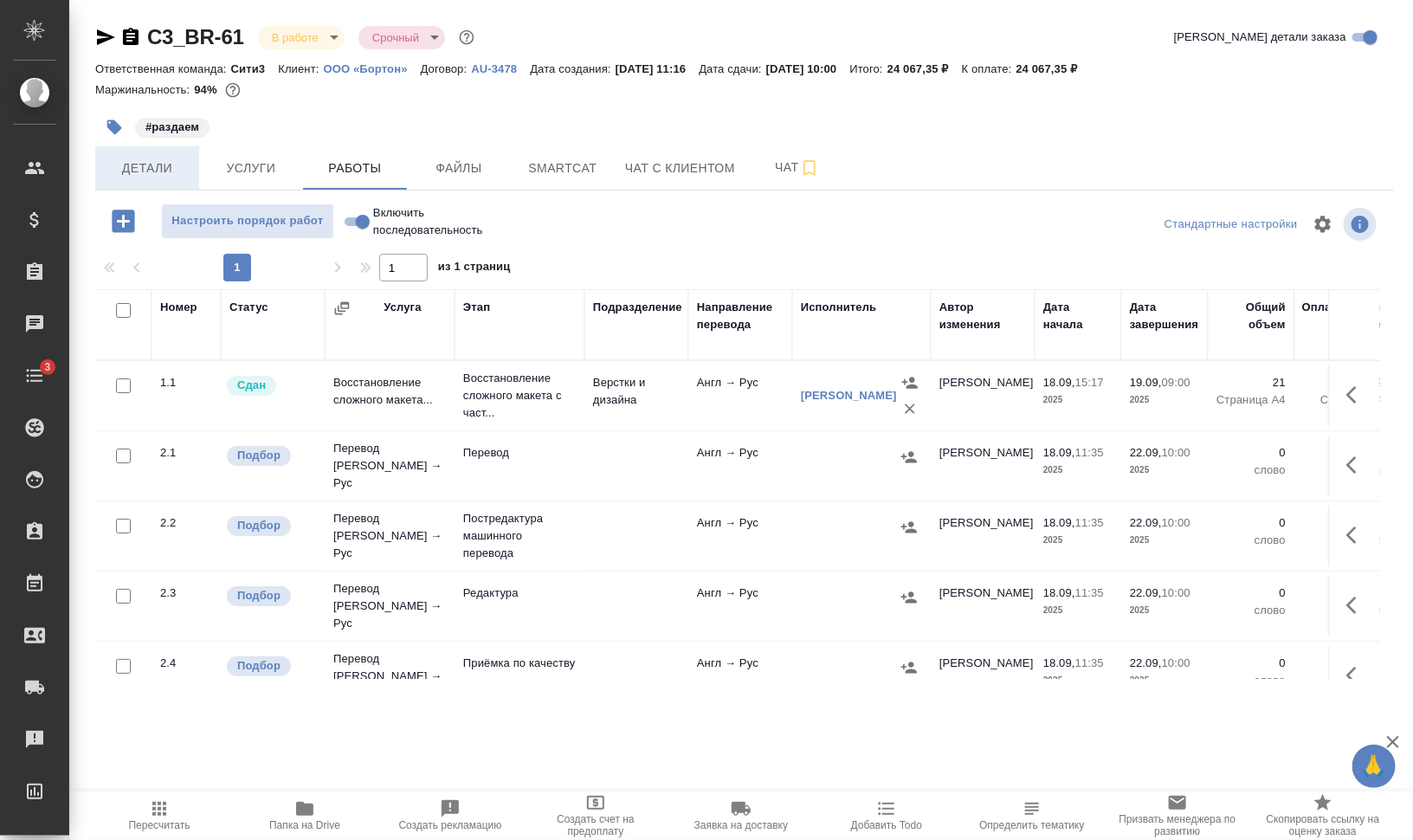
click at [131, 174] on span "Детали" at bounding box center [147, 168] width 83 height 21
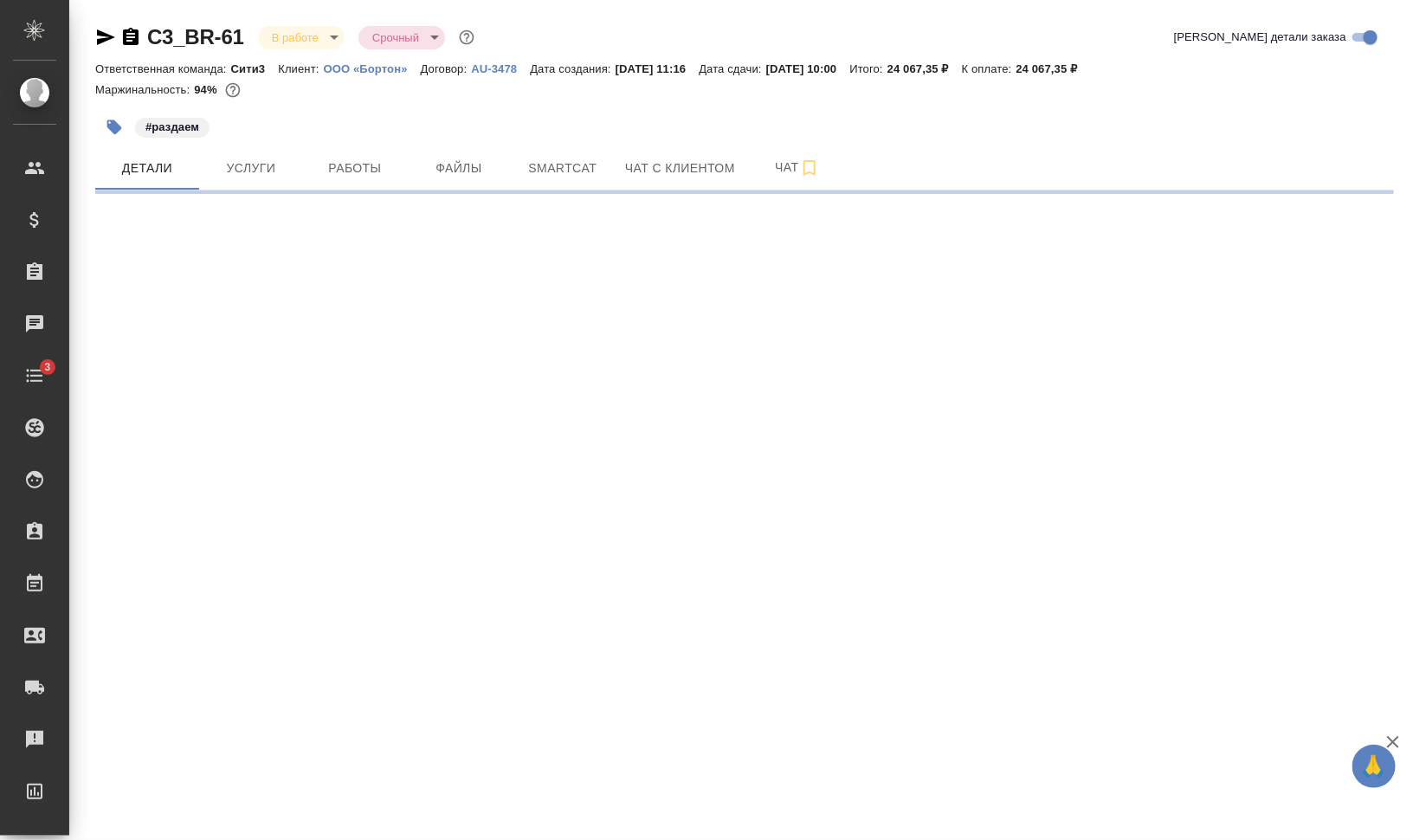
select select "RU"
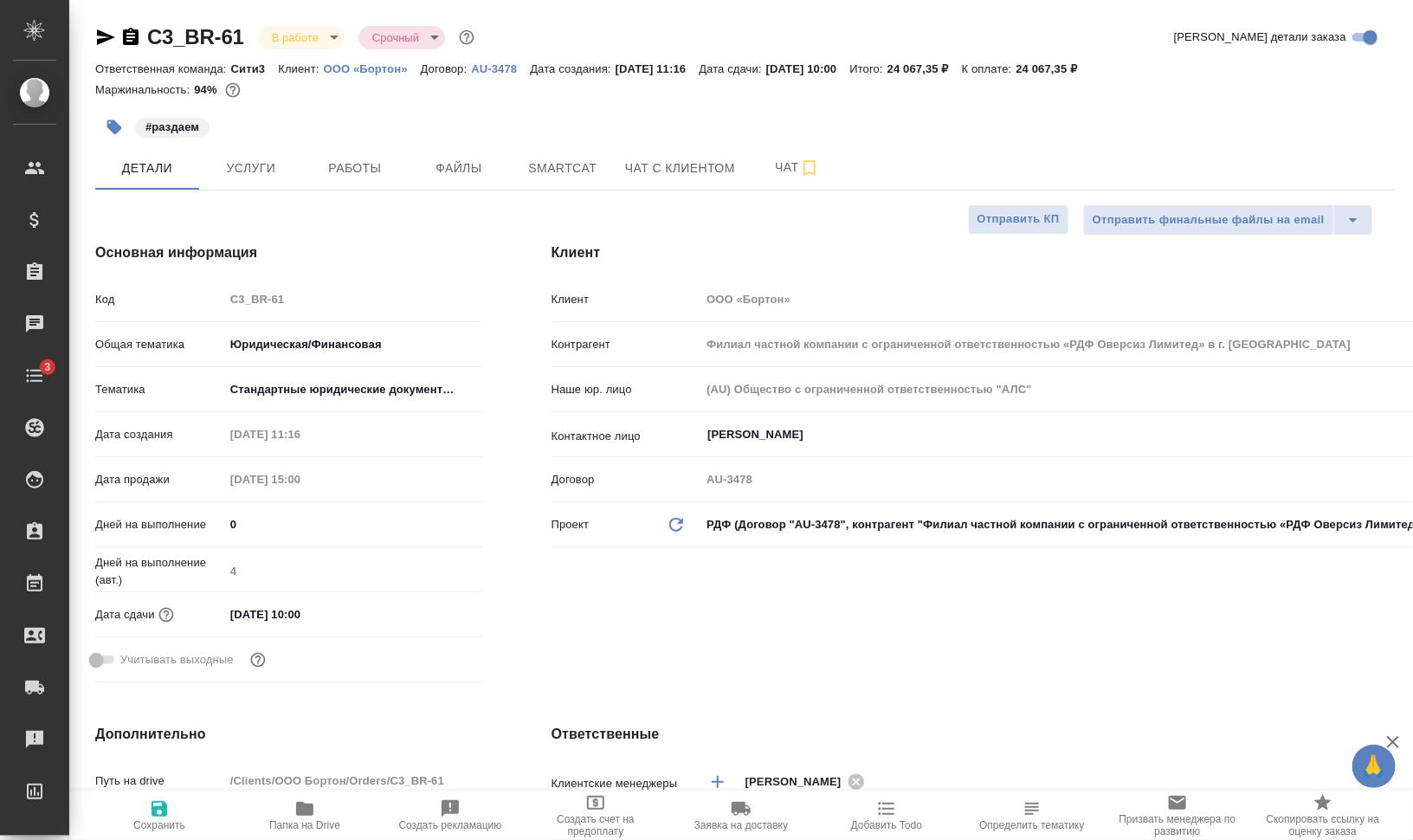
type textarea "x"
click at [385, 174] on span "Работы" at bounding box center [354, 168] width 83 height 21
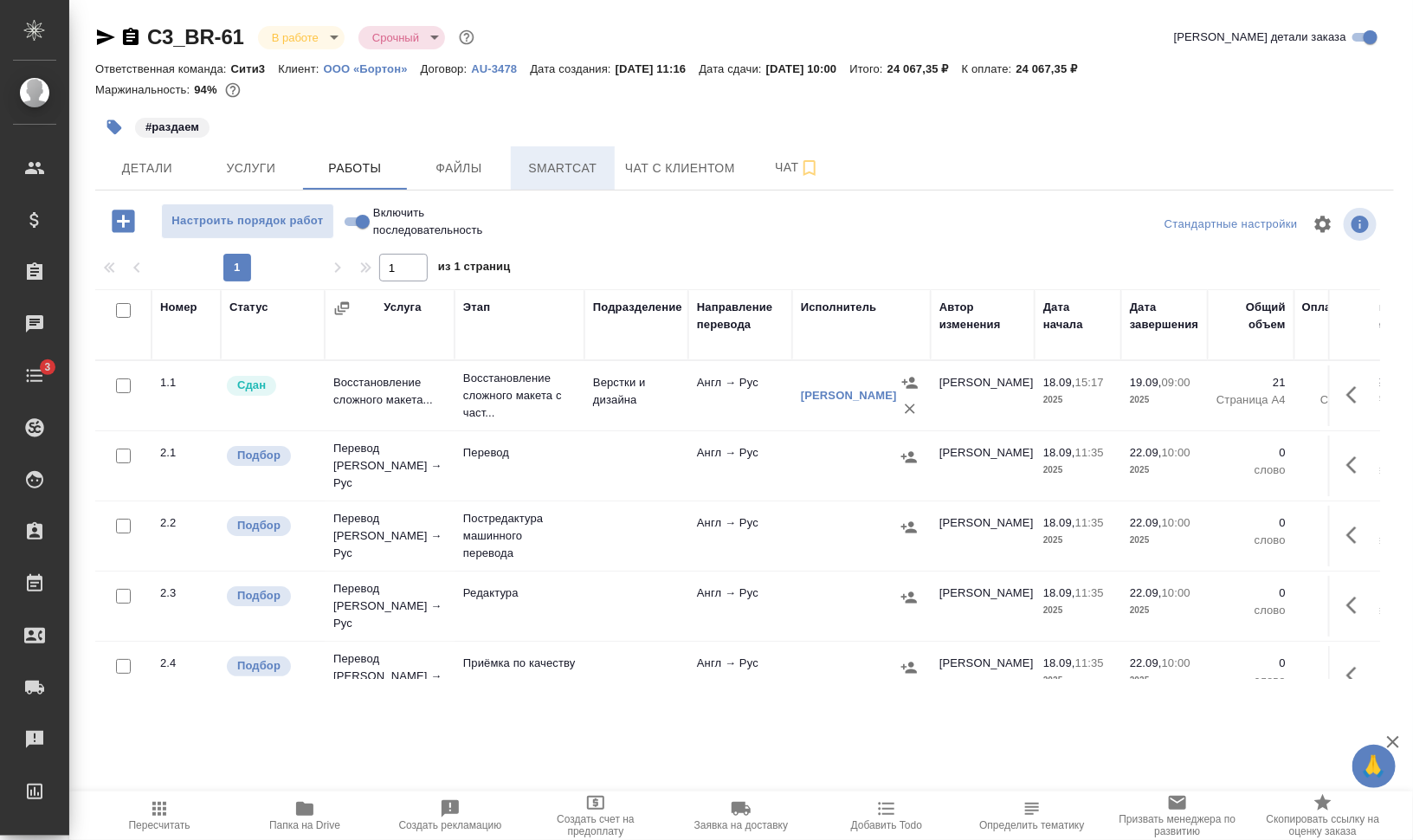
click at [566, 173] on span "Smartcat" at bounding box center [562, 168] width 83 height 21
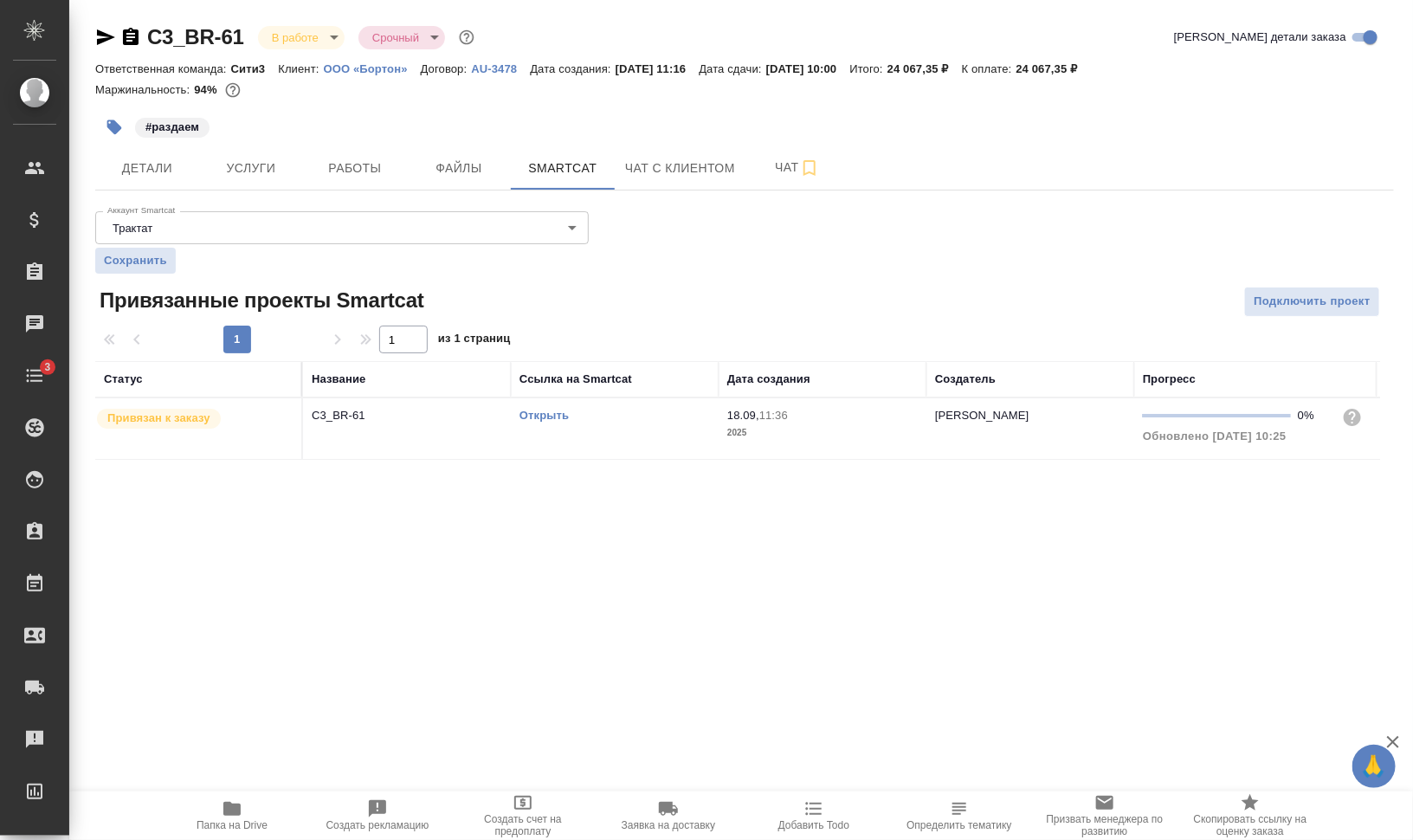
click at [618, 438] on td "Открыть" at bounding box center [614, 428] width 207 height 61
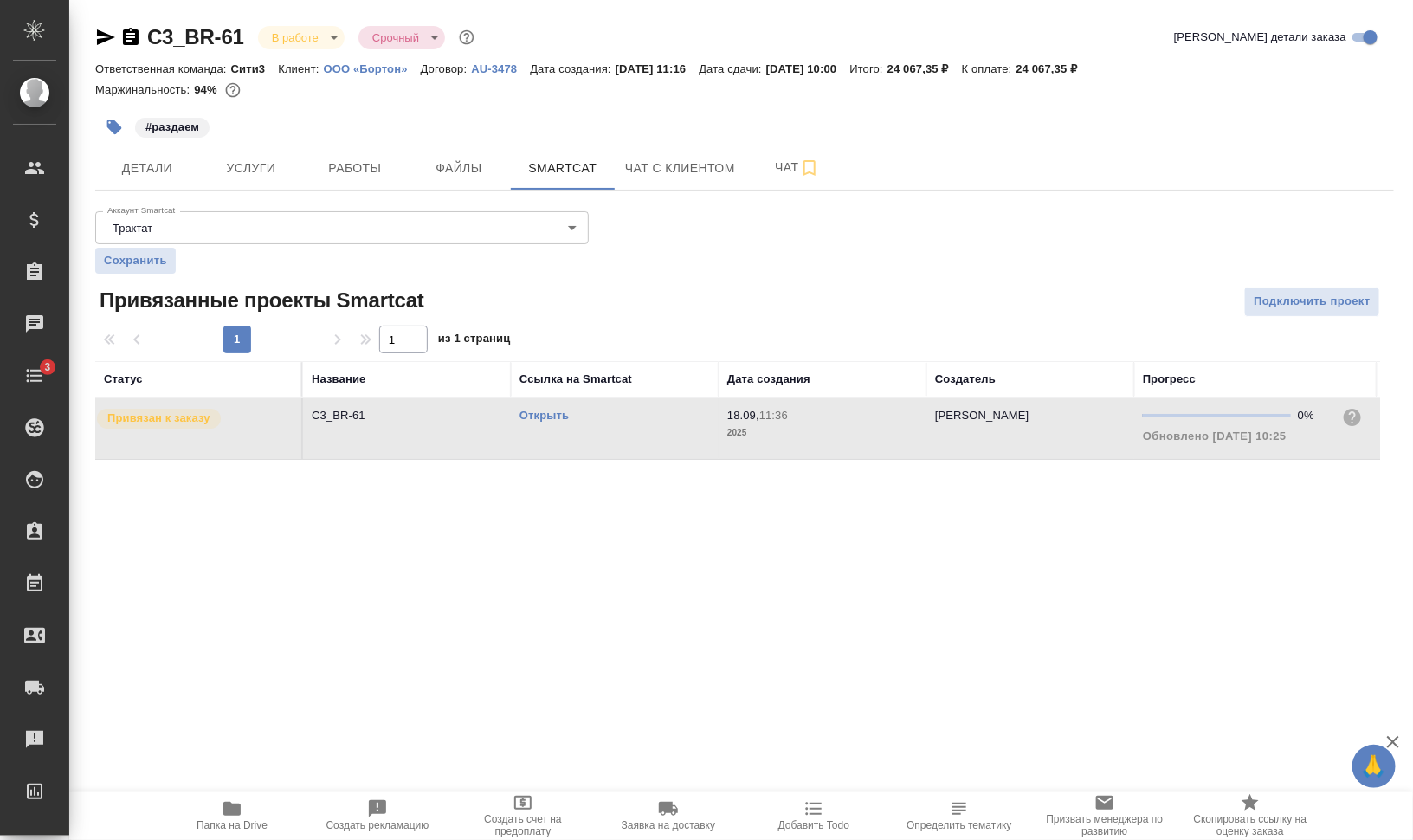
click at [618, 438] on td "Открыть" at bounding box center [614, 428] width 207 height 61
click at [338, 165] on span "Работы" at bounding box center [354, 168] width 83 height 21
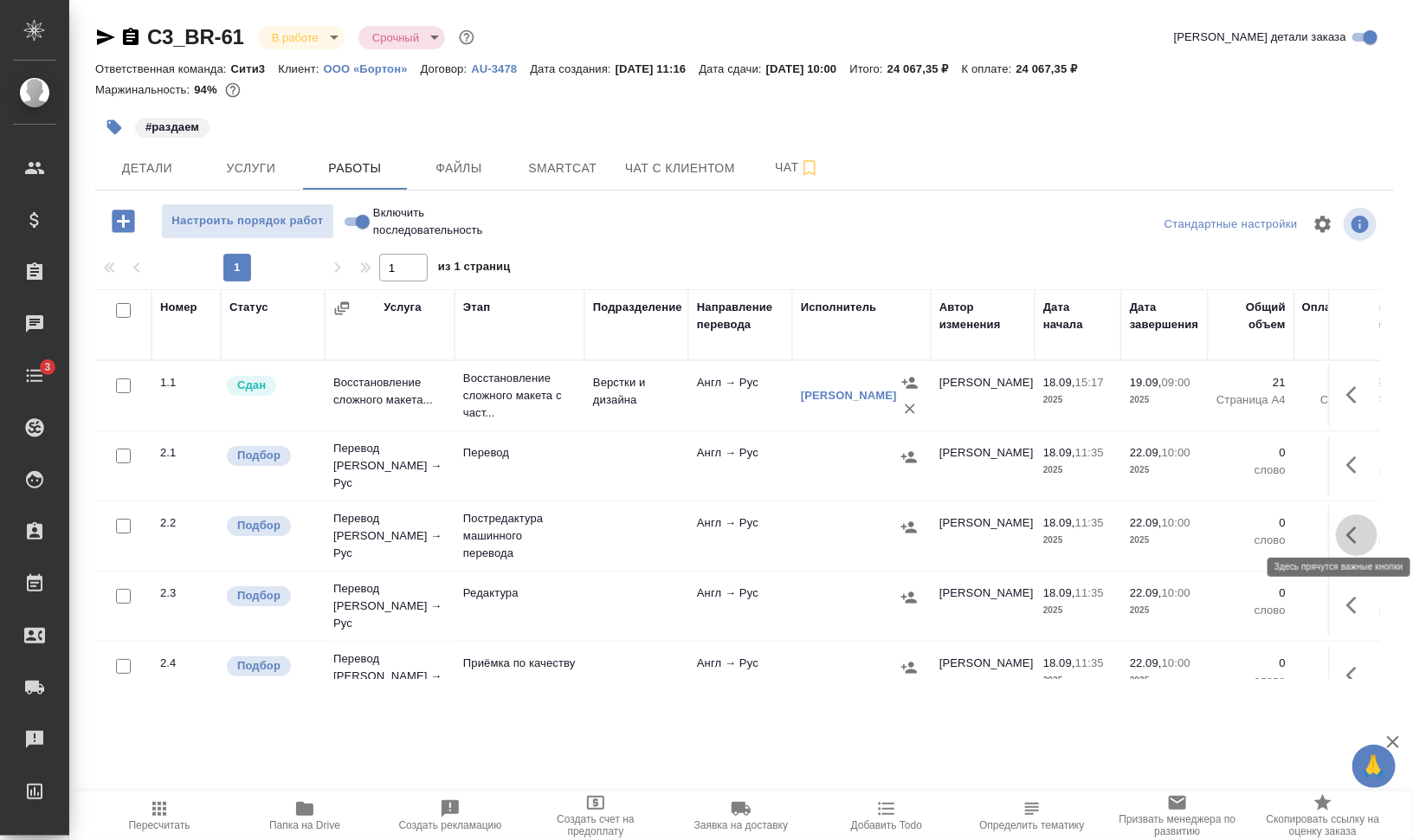
click at [1346, 525] on icon "button" at bounding box center [1356, 535] width 20 height 20
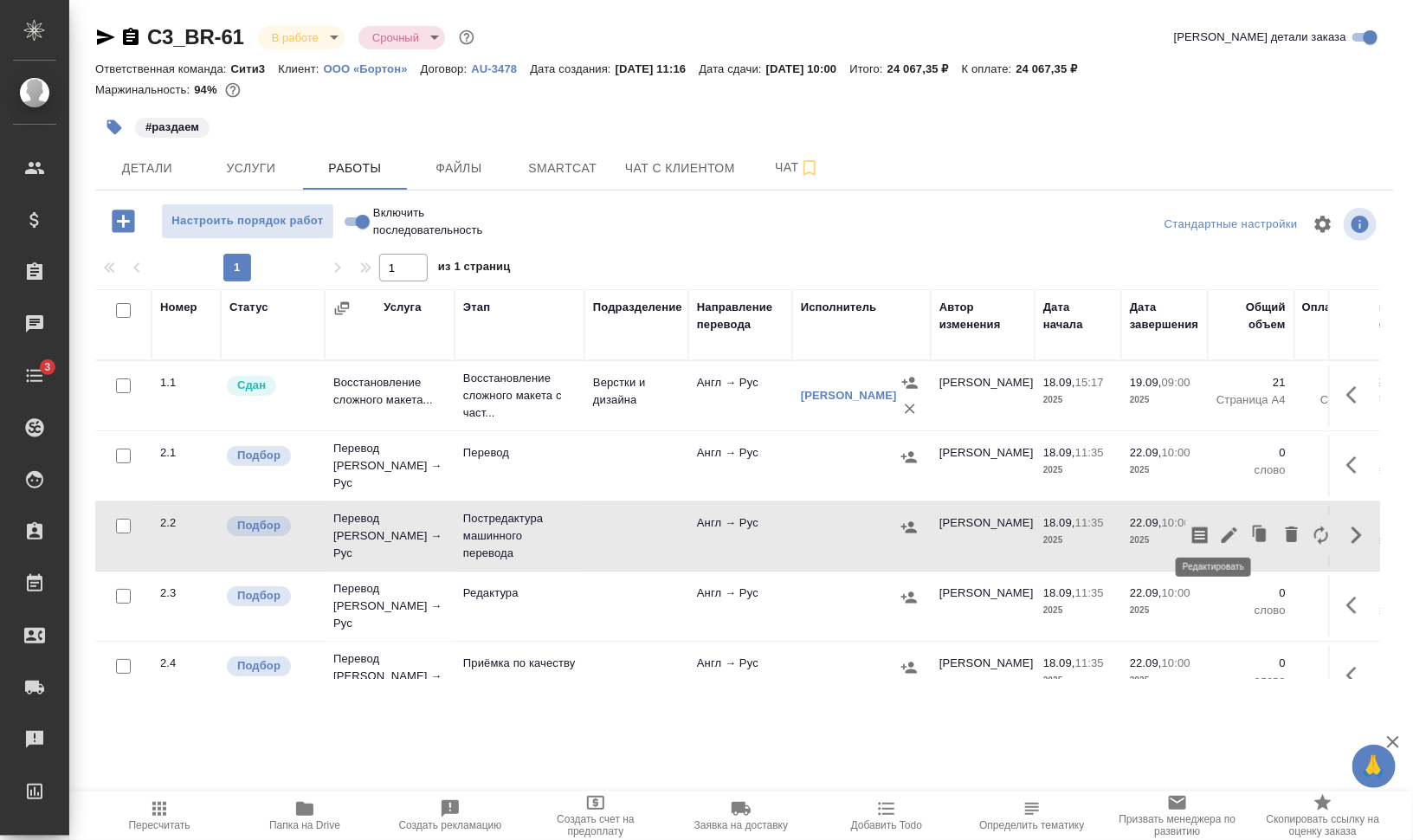
click at [1222, 527] on icon "button" at bounding box center [1230, 535] width 16 height 16
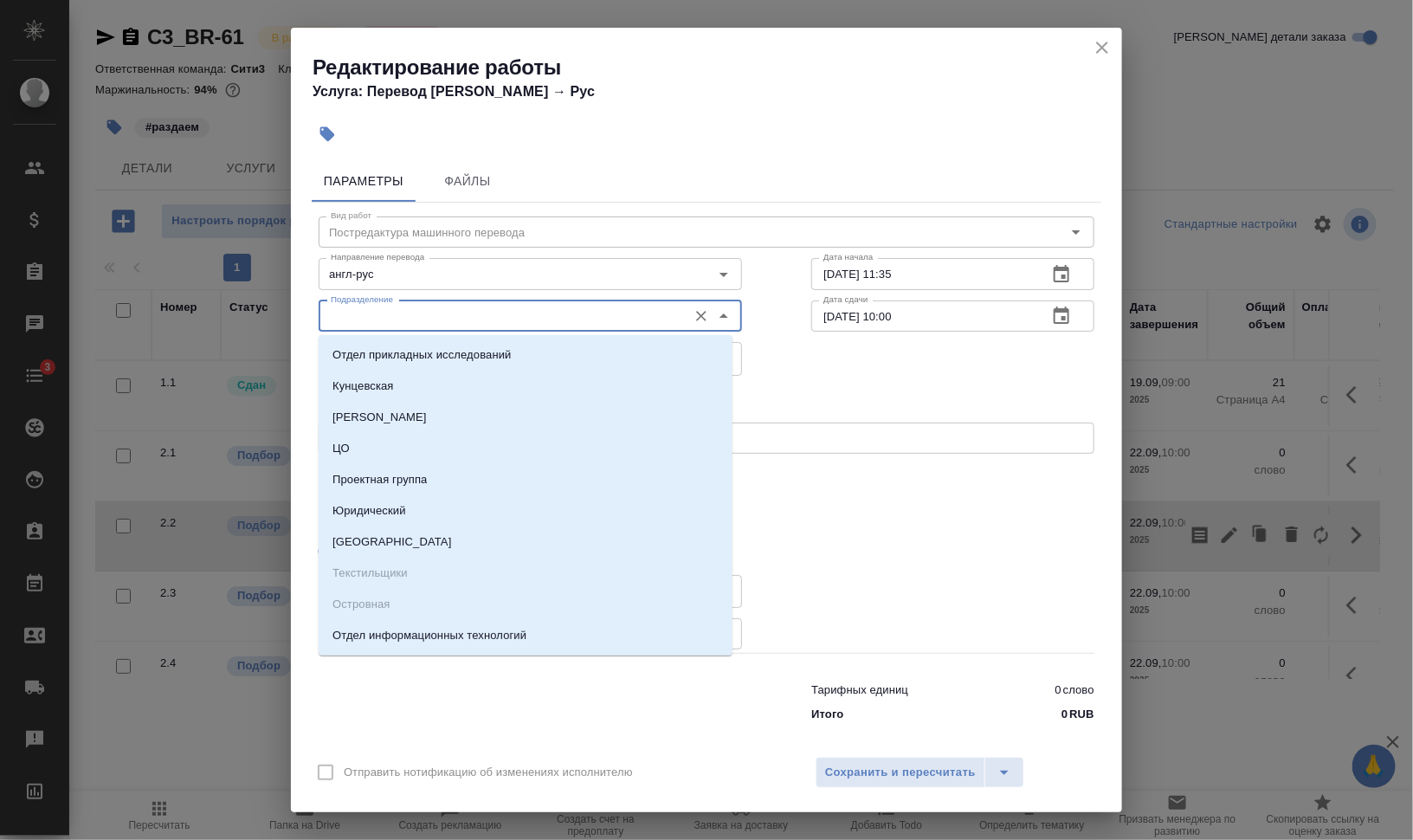
click at [379, 311] on input "Подразделение" at bounding box center [501, 315] width 355 height 20
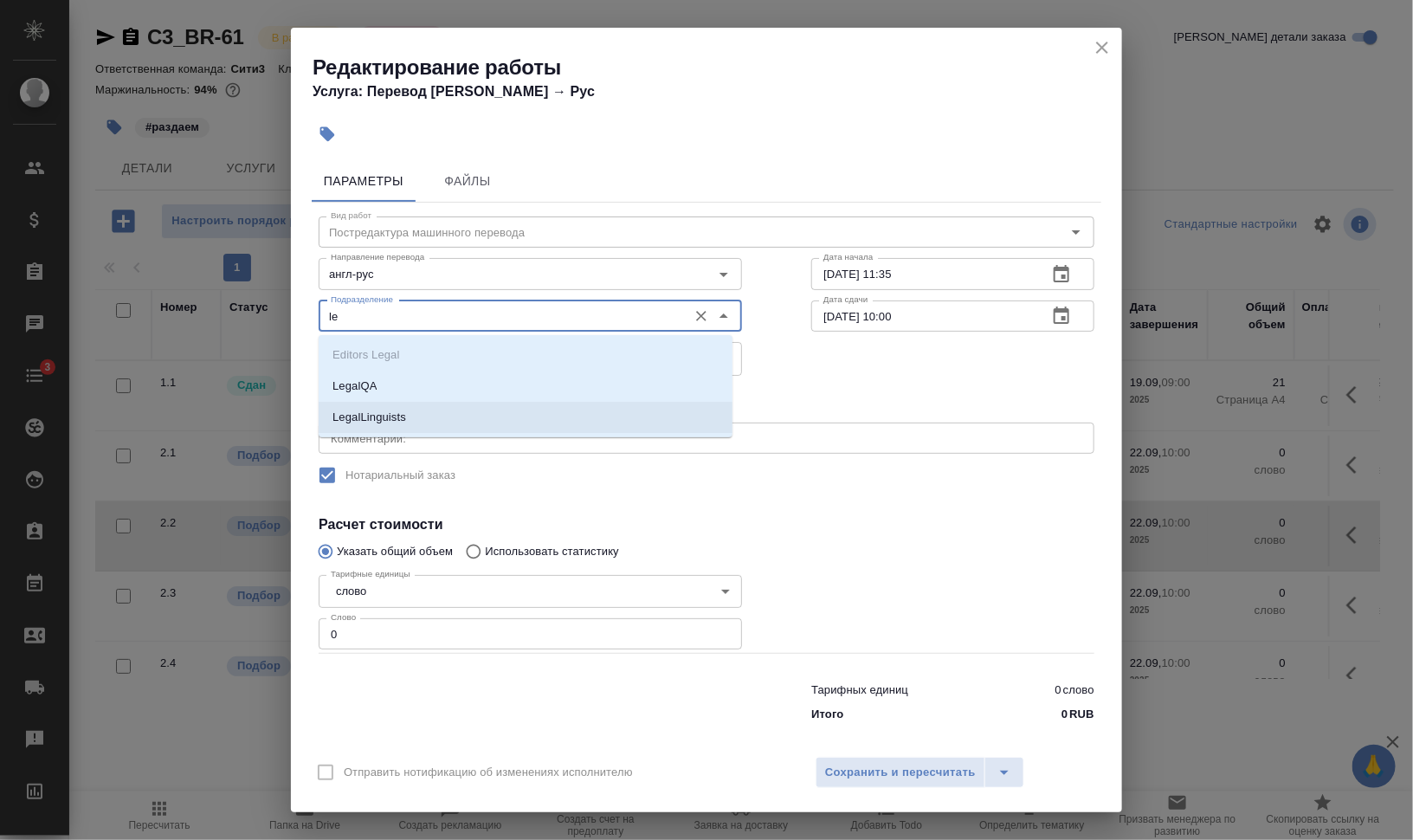
click at [415, 405] on li "LegalLinguists" at bounding box center [525, 416] width 414 height 31
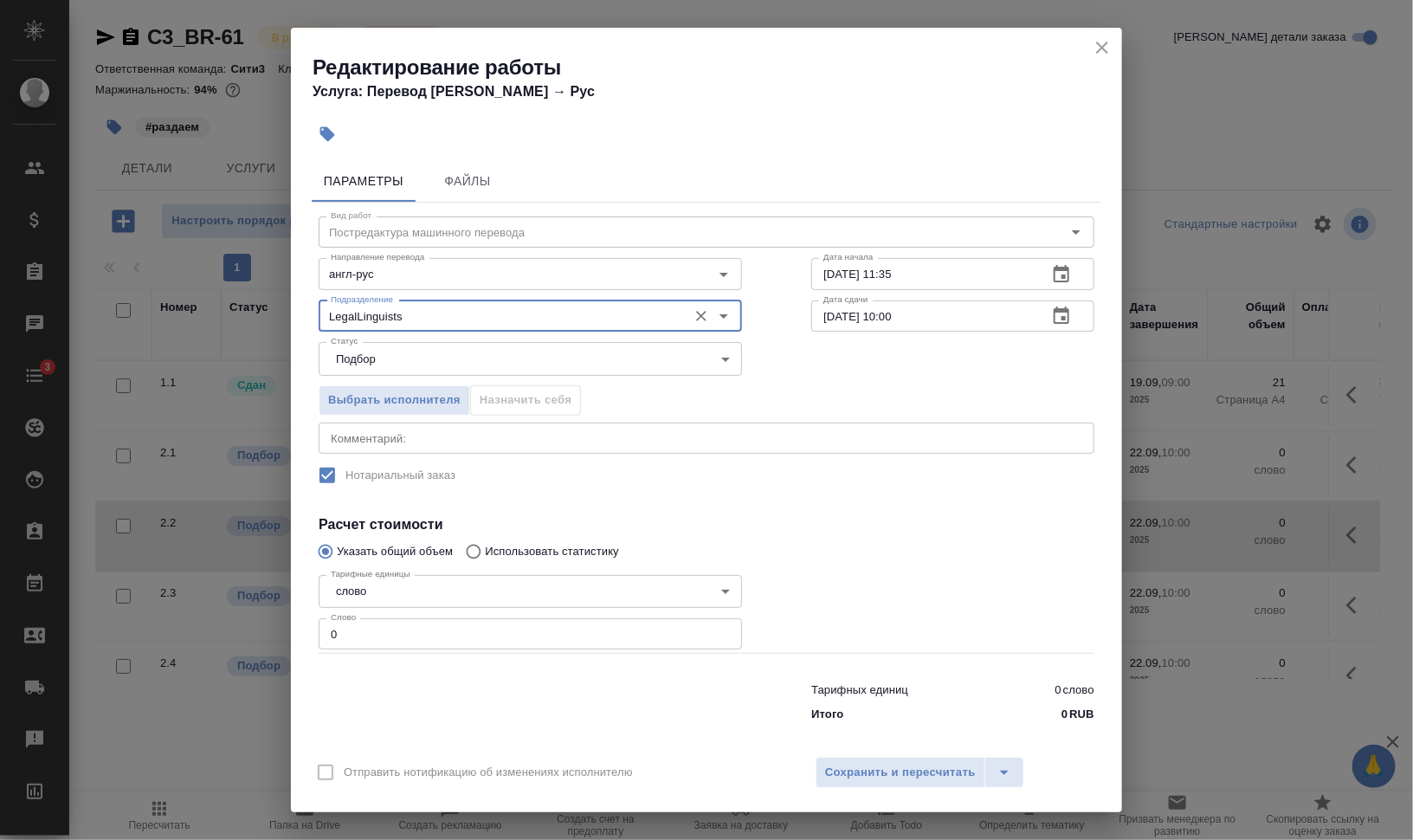
type input "LegalLinguists"
click at [455, 358] on body "🙏 .cls-1 fill:#fff; AWATERA [PERSON_NAME] Динар Клиенты Спецификации Заказы 0 Ч…" at bounding box center [706, 489] width 1413 height 979
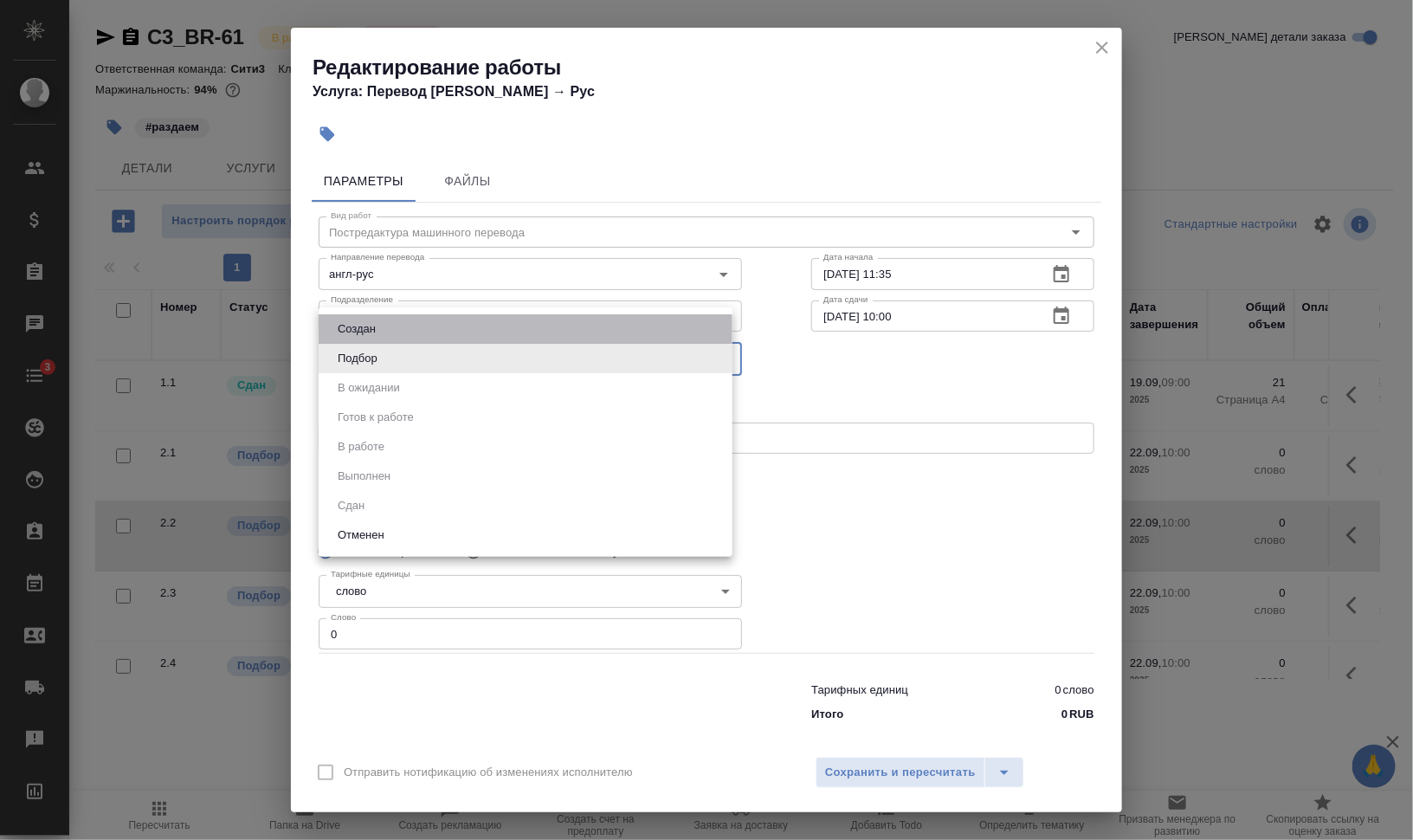
click at [433, 327] on li "Создан" at bounding box center [525, 328] width 414 height 29
type input "created"
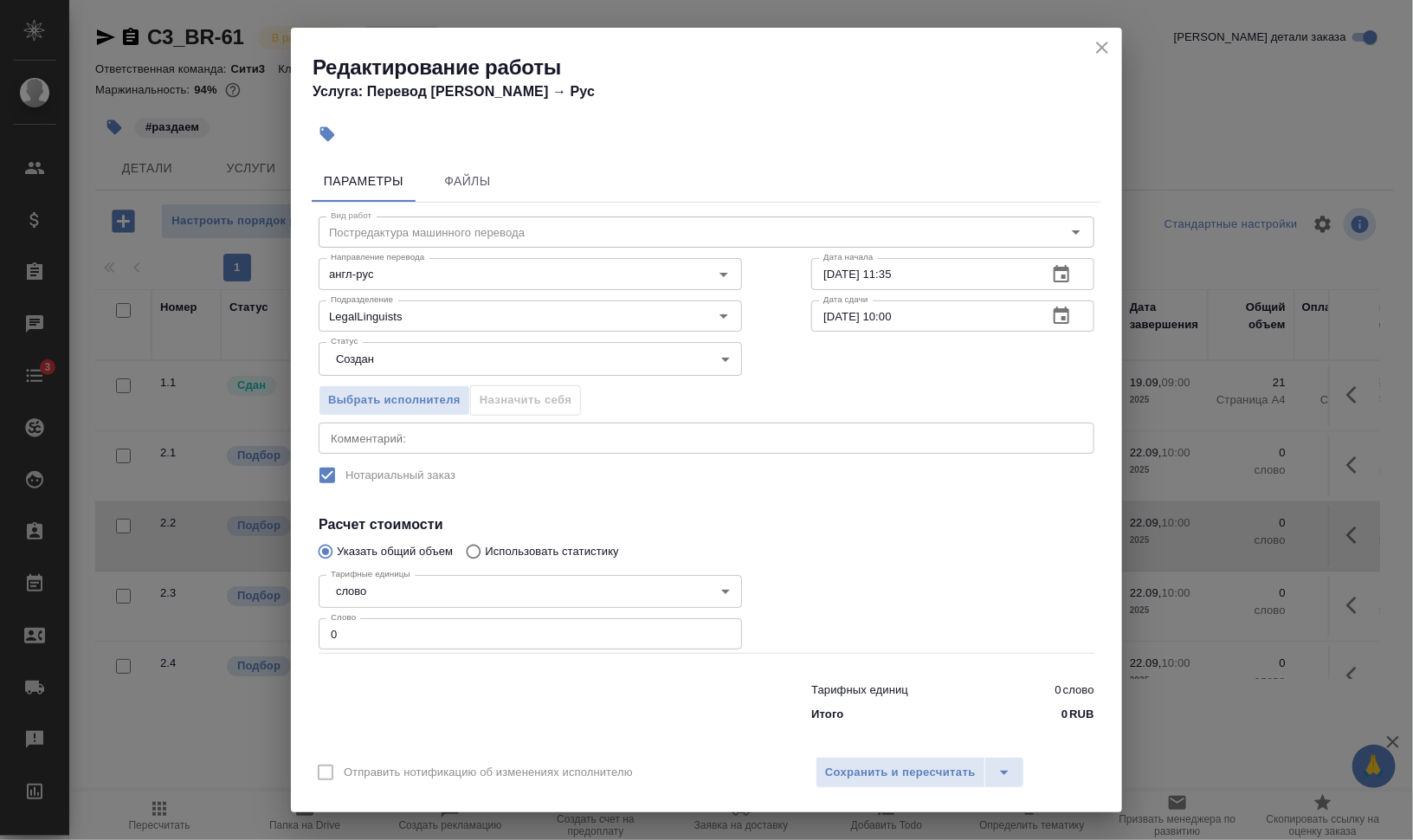
click at [441, 446] on div "x Комментарий:" at bounding box center [706, 438] width 776 height 31
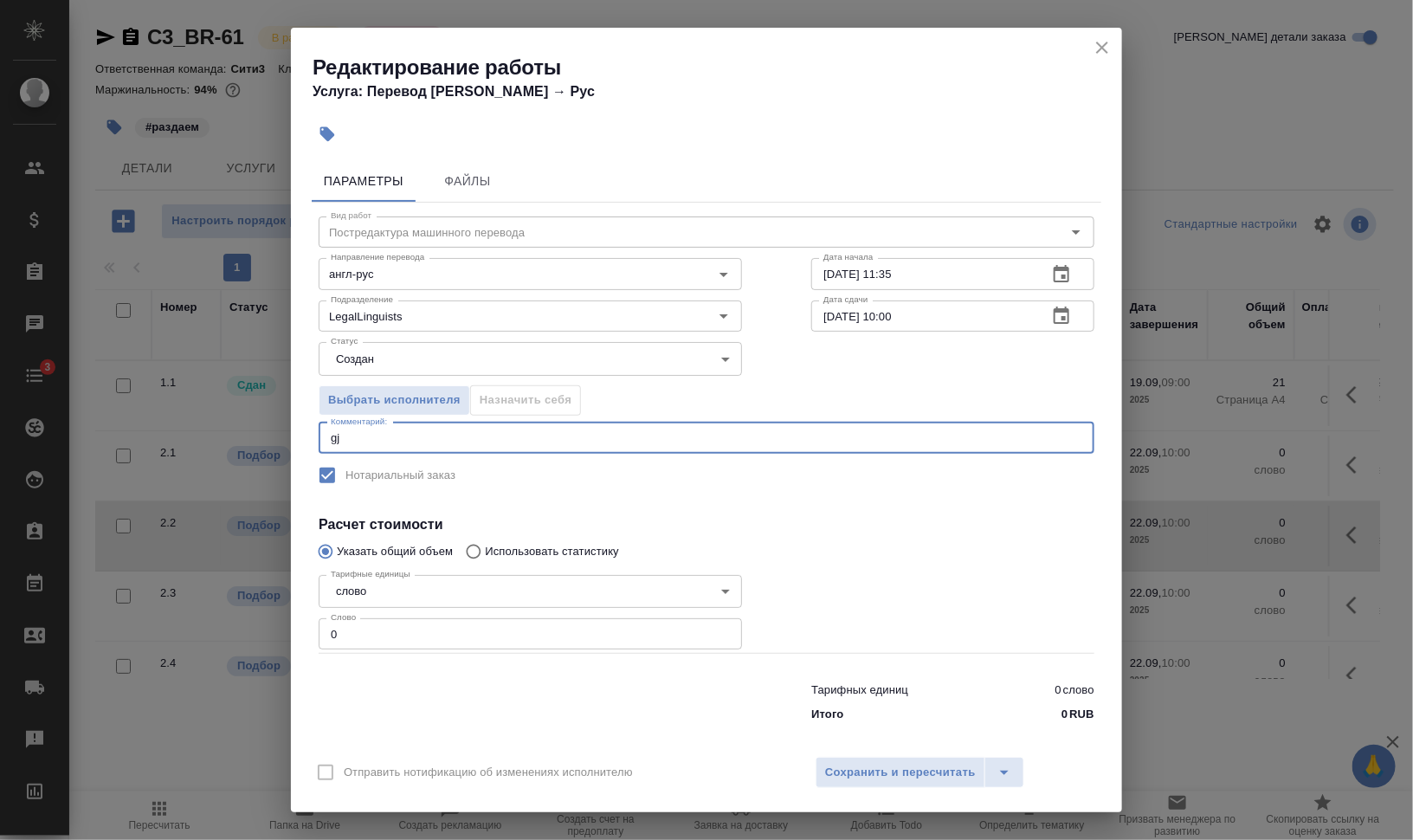
type textarea "g"
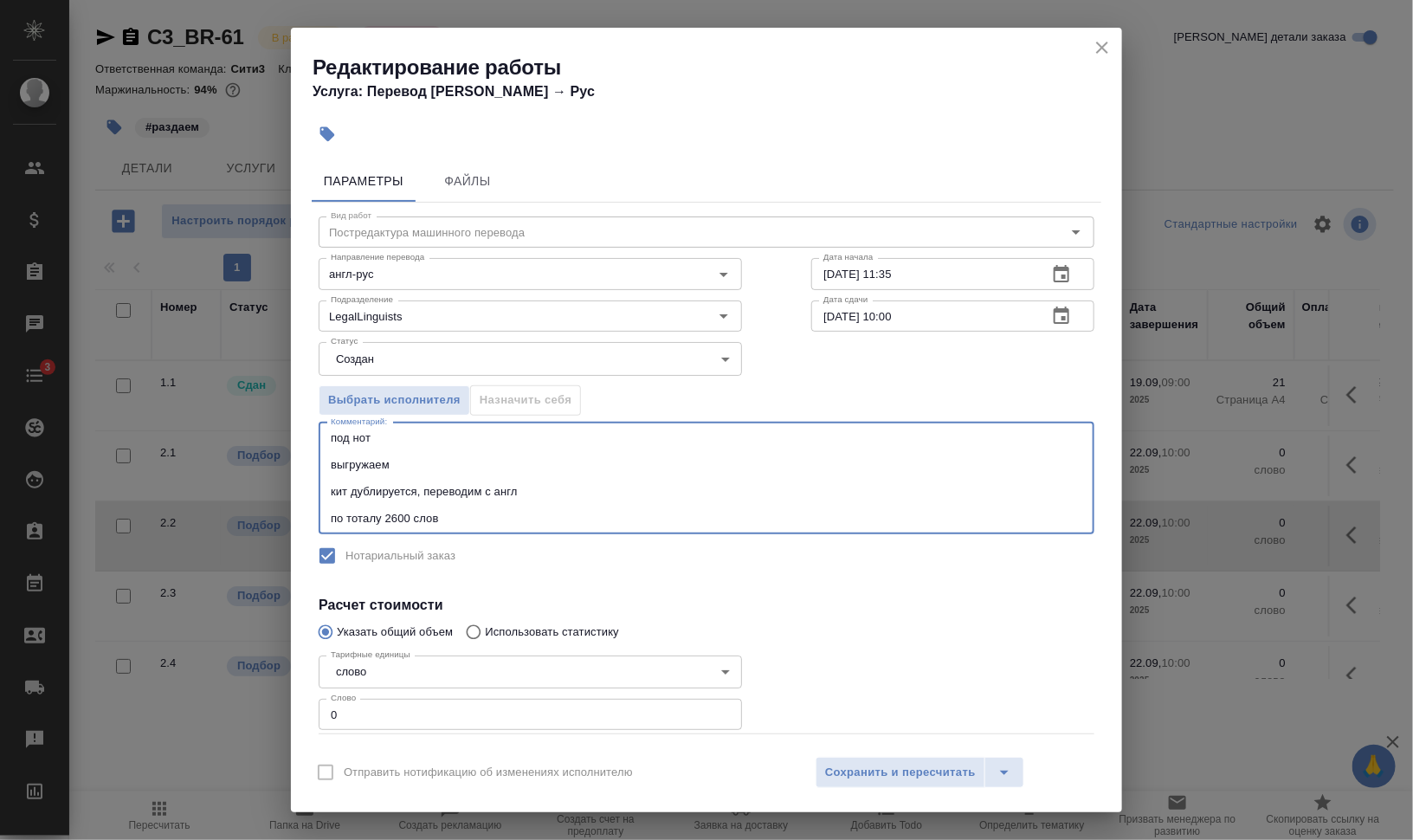
type textarea "под нот выгружаем кит дублируется, переводим с англ по тоталу 2600 слов"
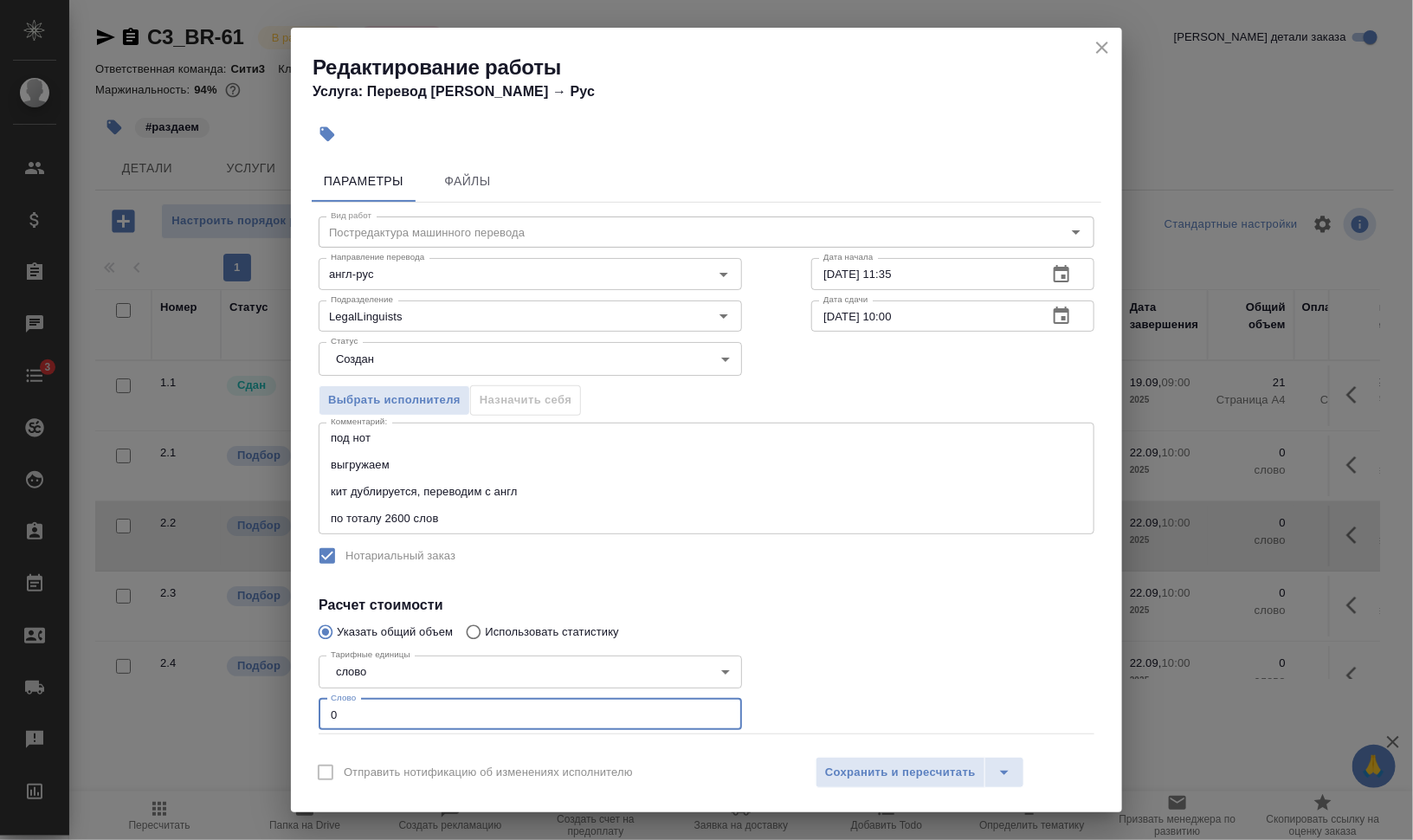
drag, startPoint x: 338, startPoint y: 711, endPoint x: 300, endPoint y: 713, distance: 38.1
click at [302, 714] on div "Параметры Файлы Вид работ Постредактура машинного перевода Вид работ Направлени…" at bounding box center [706, 448] width 831 height 592
type input "380"
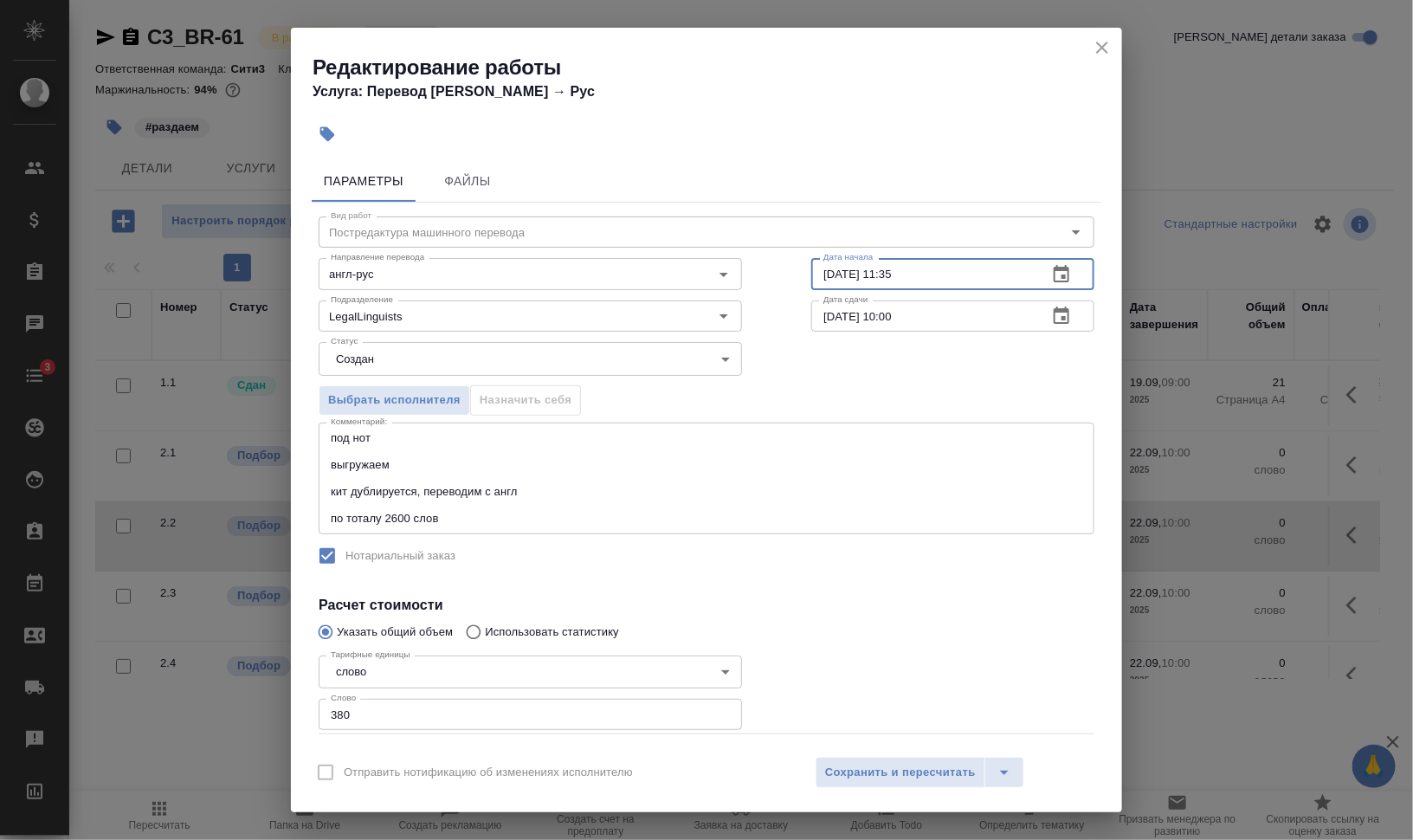
click at [819, 275] on input "18.09.2025 11:35" at bounding box center [922, 273] width 222 height 31
click at [880, 271] on input "19.09.2025 11:35" at bounding box center [922, 273] width 222 height 31
click at [878, 265] on input "19.09.2025 11:35" at bounding box center [922, 273] width 222 height 31
click at [878, 272] on input "19.09.2025 11:35" at bounding box center [922, 273] width 222 height 31
drag, startPoint x: 881, startPoint y: 270, endPoint x: 971, endPoint y: 267, distance: 90.0
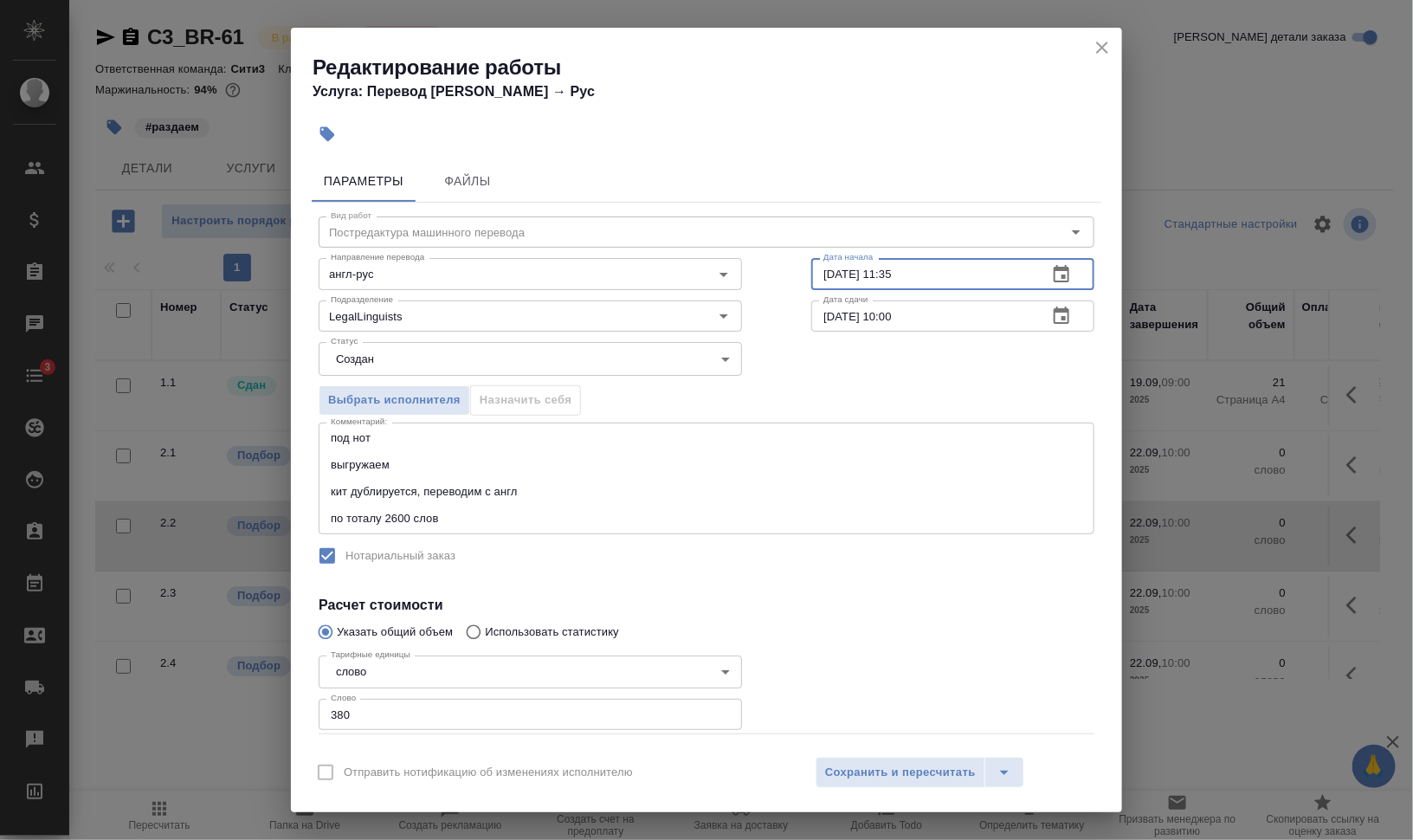
click at [965, 267] on input "19.09.2025 11:35" at bounding box center [922, 273] width 222 height 31
type input "19.09.2025 10:27"
click at [926, 761] on button "Сохранить и пересчитать" at bounding box center [900, 771] width 170 height 31
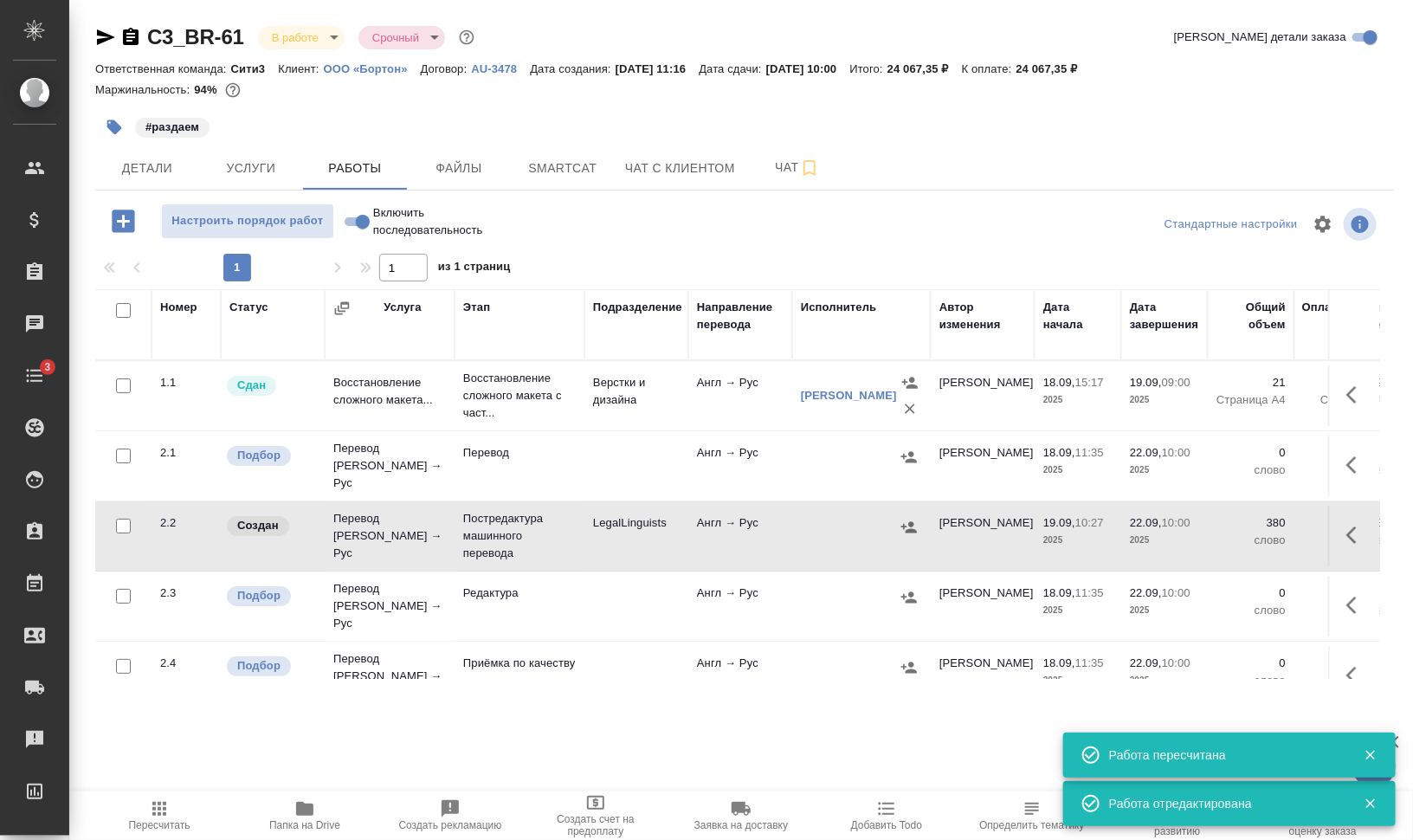
click at [1346, 526] on icon "button" at bounding box center [1352, 534] width 11 height 17
click at [1192, 526] on icon "button" at bounding box center [1200, 534] width 16 height 17
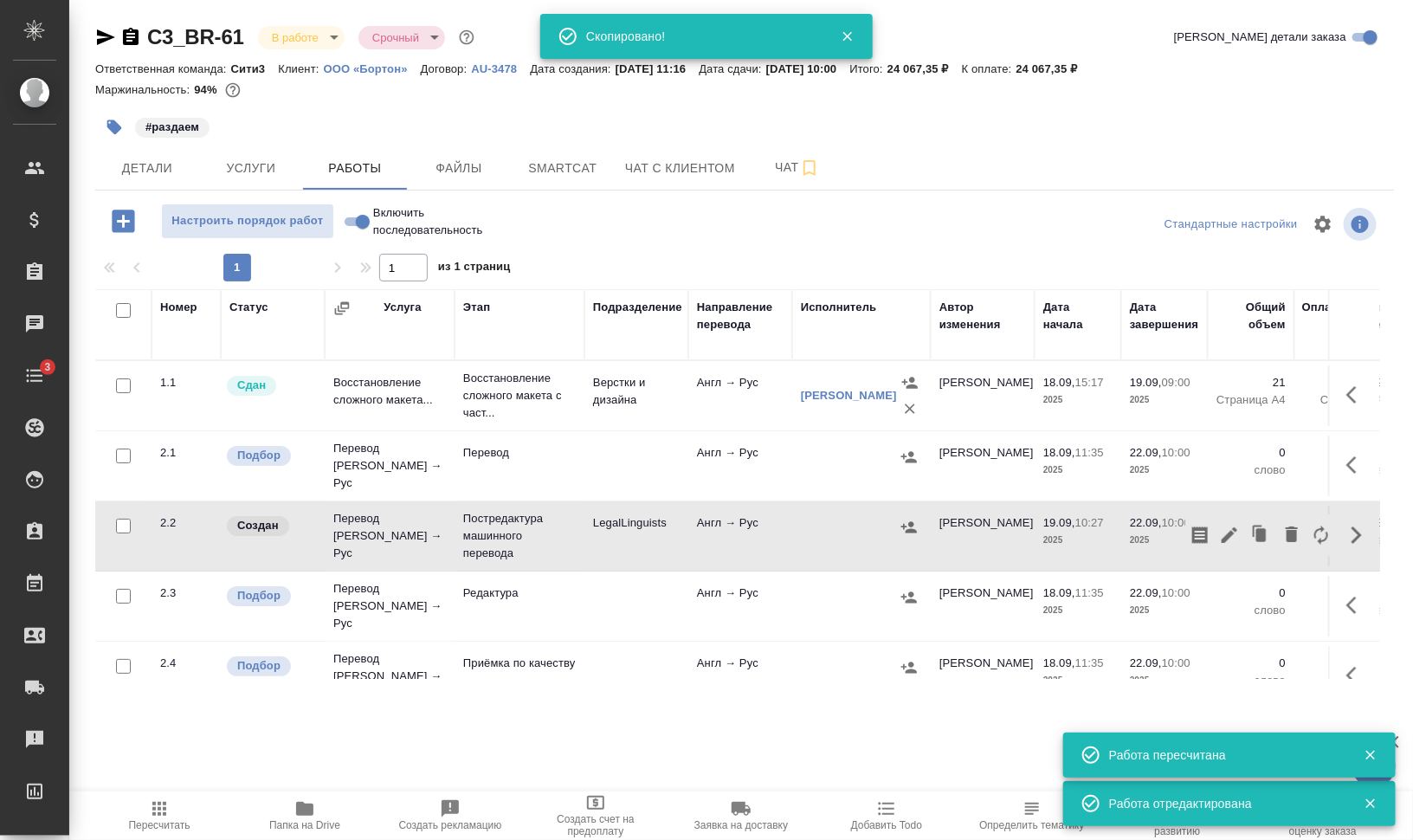
click at [122, 448] on input "checkbox" at bounding box center [123, 456] width 15 height 15
checkbox input "true"
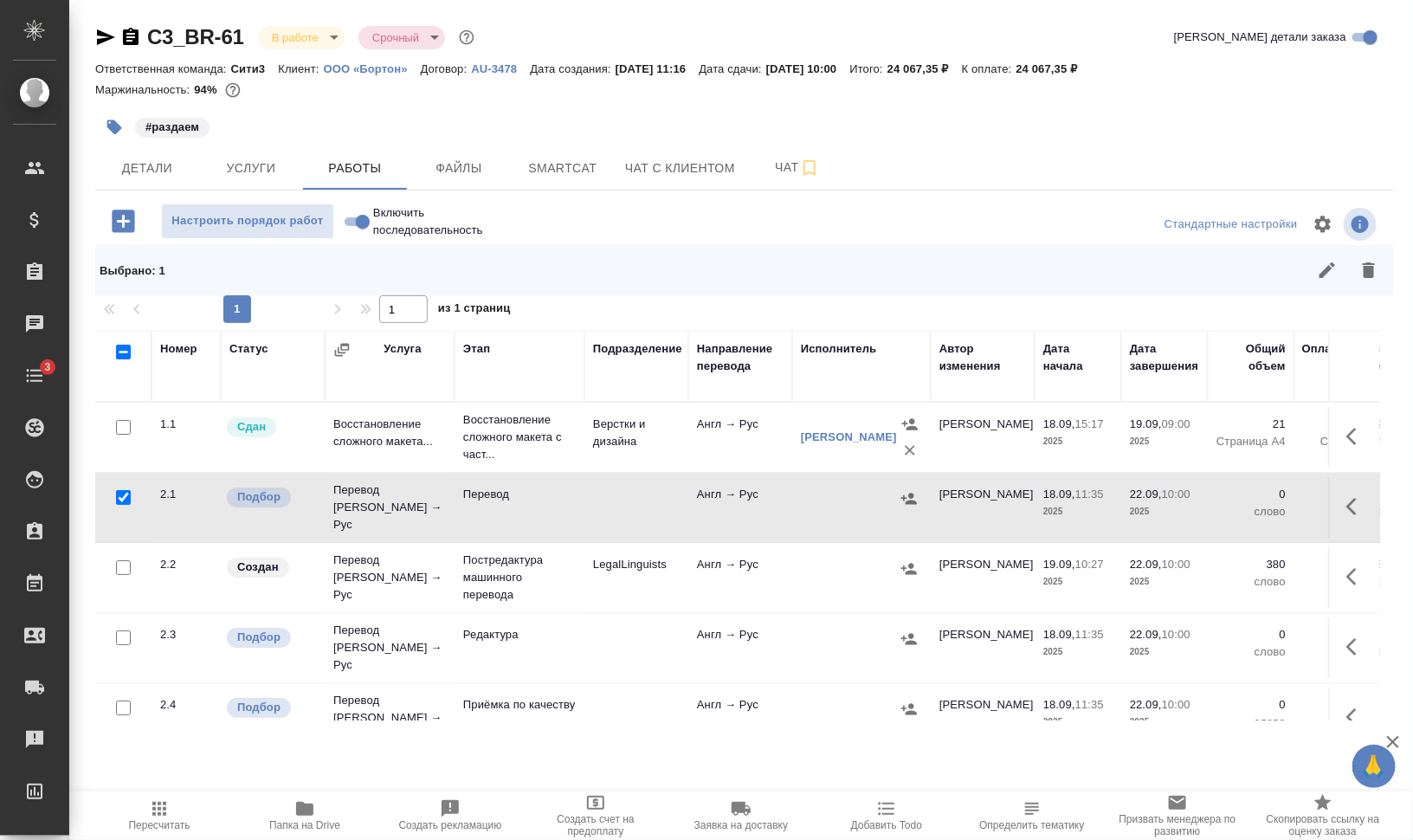
click at [121, 630] on input "checkbox" at bounding box center [123, 637] width 15 height 15
checkbox input "true"
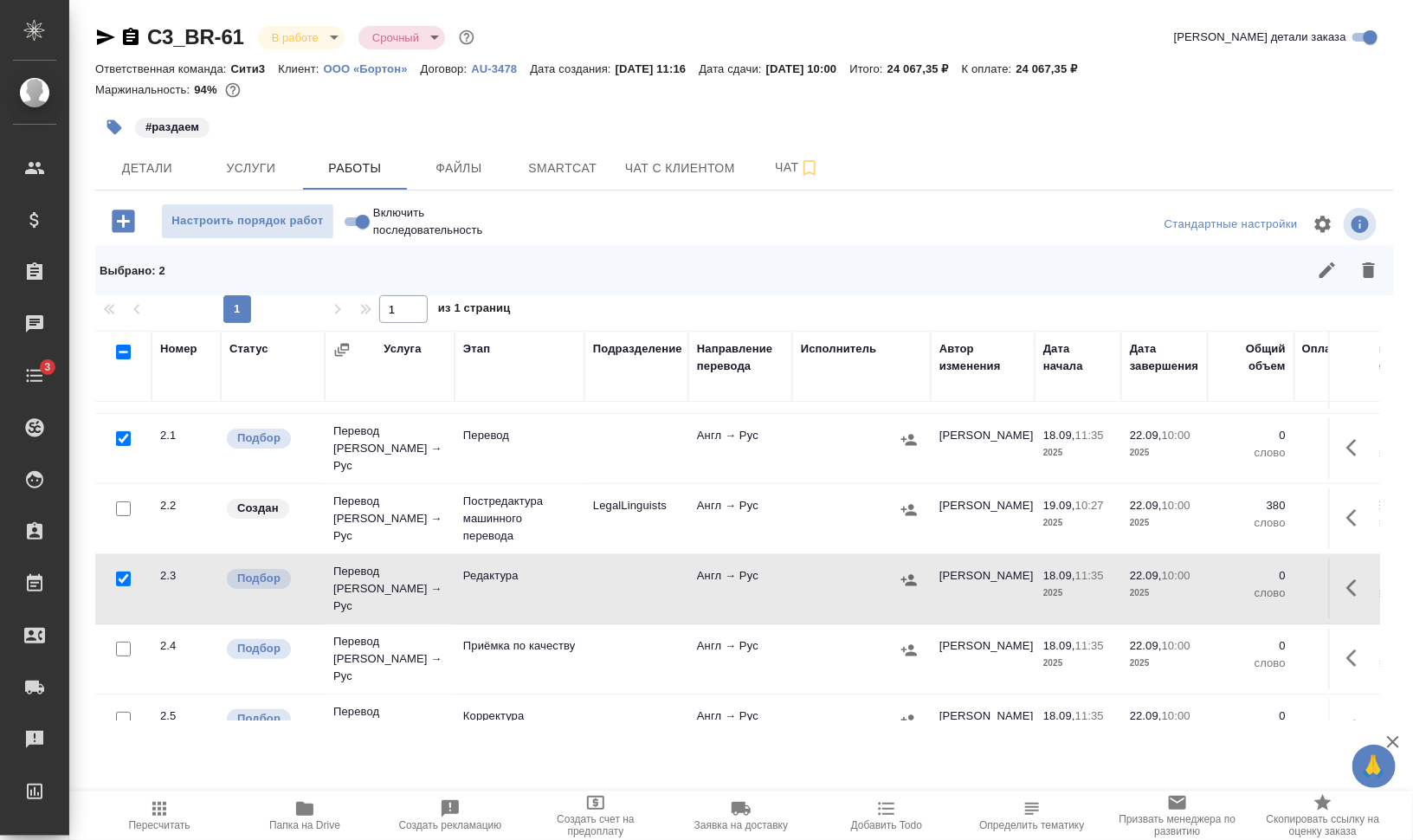
scroll to position [109, 0]
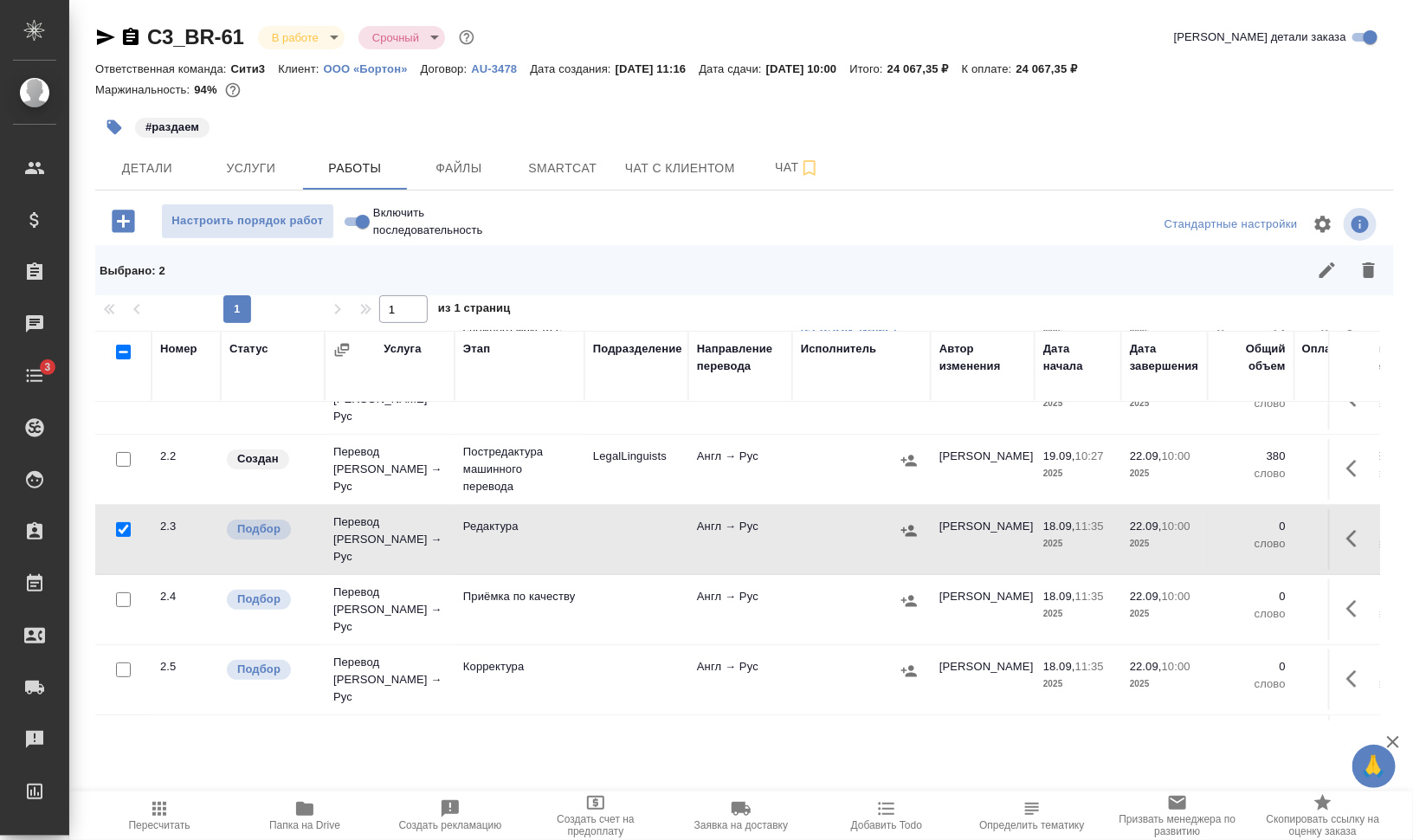
click at [128, 592] on input "checkbox" at bounding box center [123, 599] width 15 height 15
checkbox input "true"
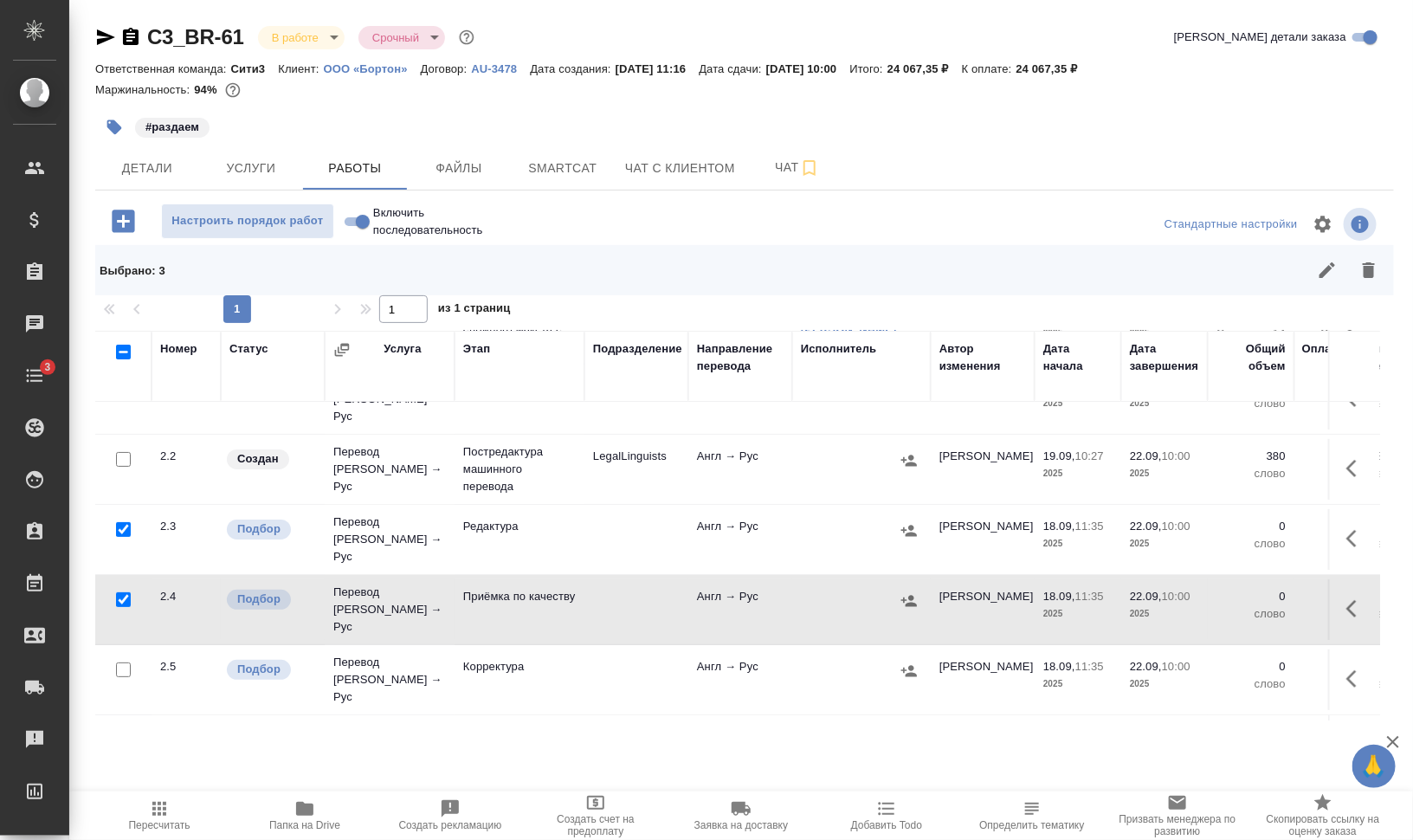
click at [122, 658] on div at bounding box center [124, 669] width 39 height 24
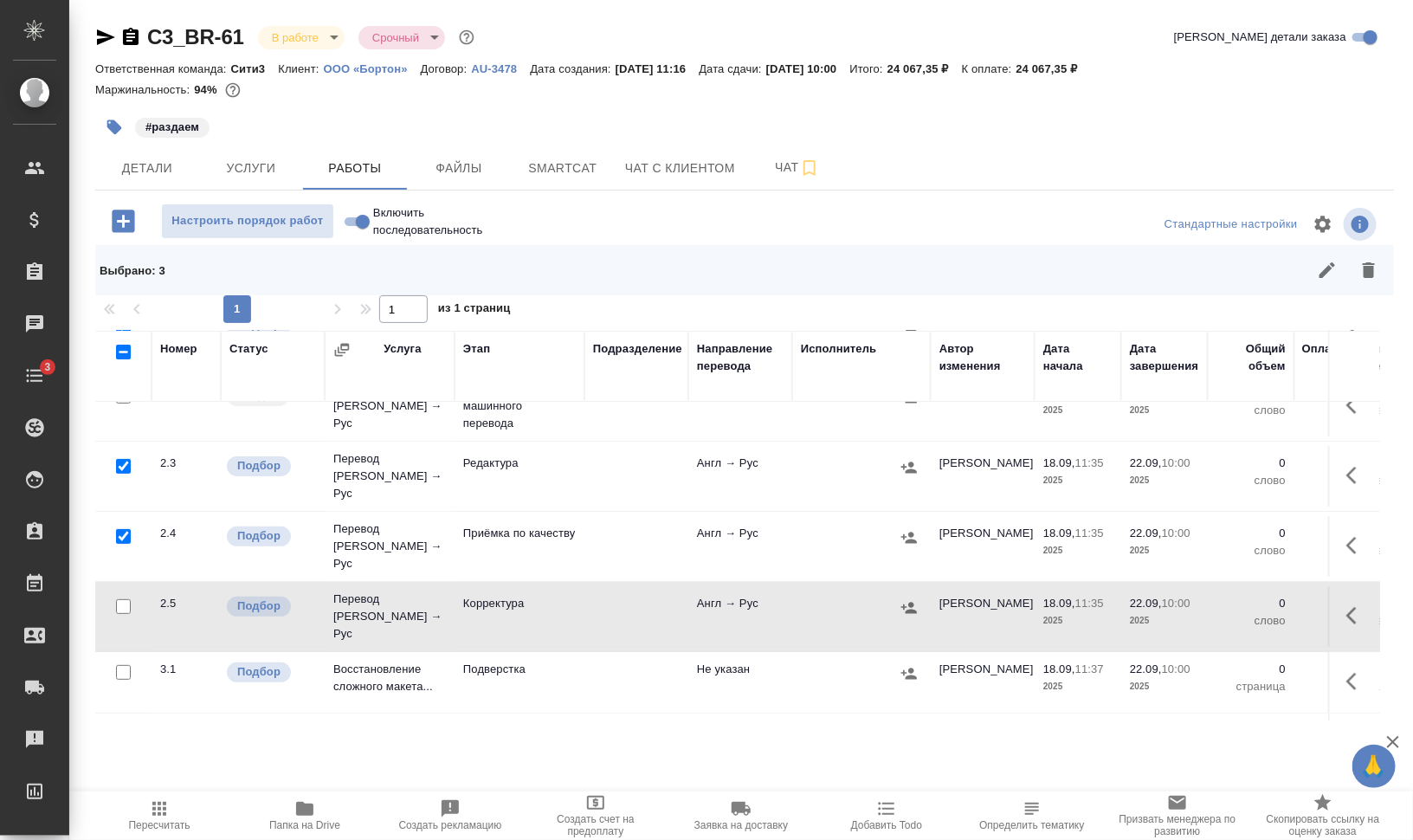
scroll to position [216, 0]
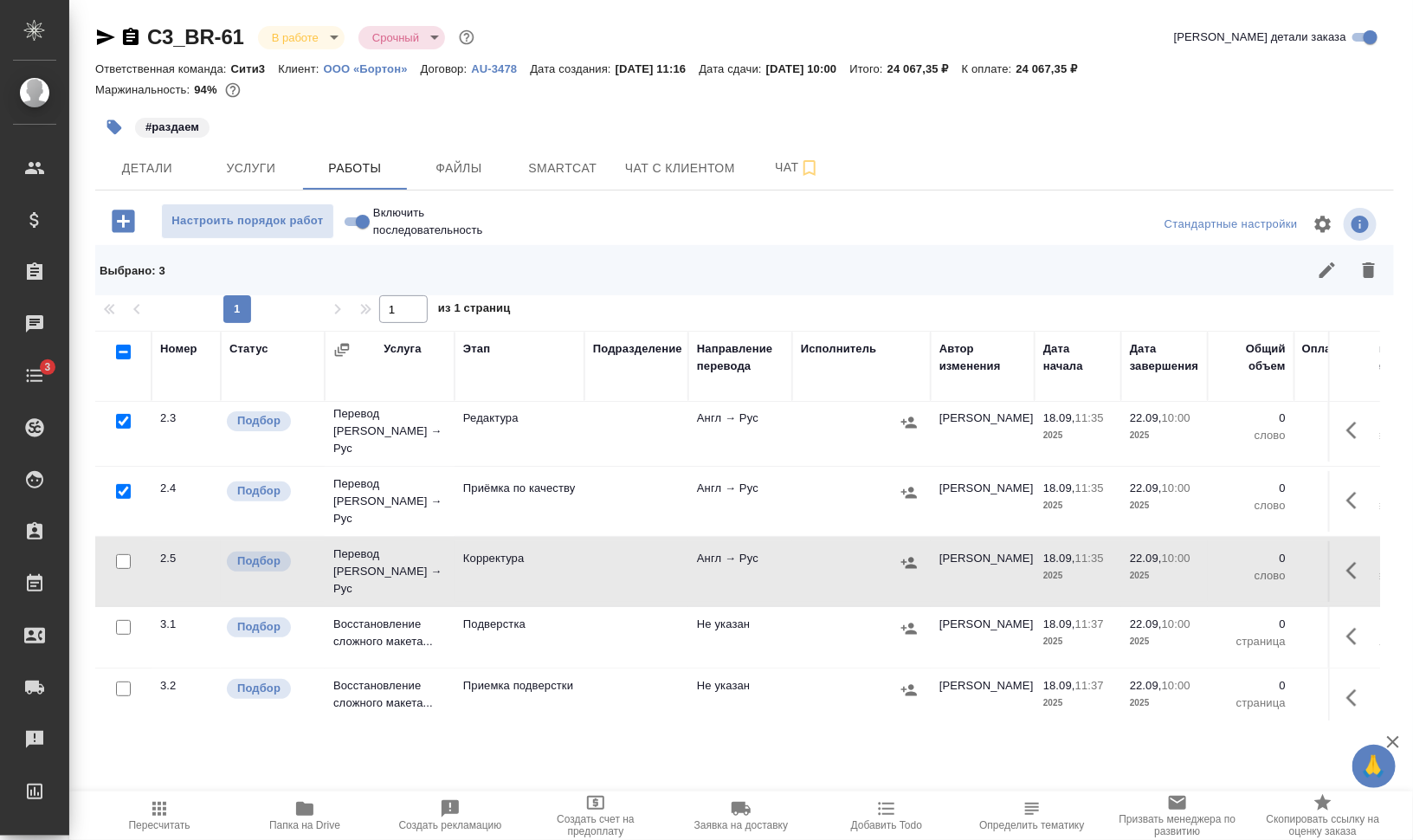
click at [124, 554] on input "checkbox" at bounding box center [123, 561] width 15 height 15
checkbox input "true"
click at [117, 620] on input "checkbox" at bounding box center [123, 627] width 15 height 15
checkbox input "true"
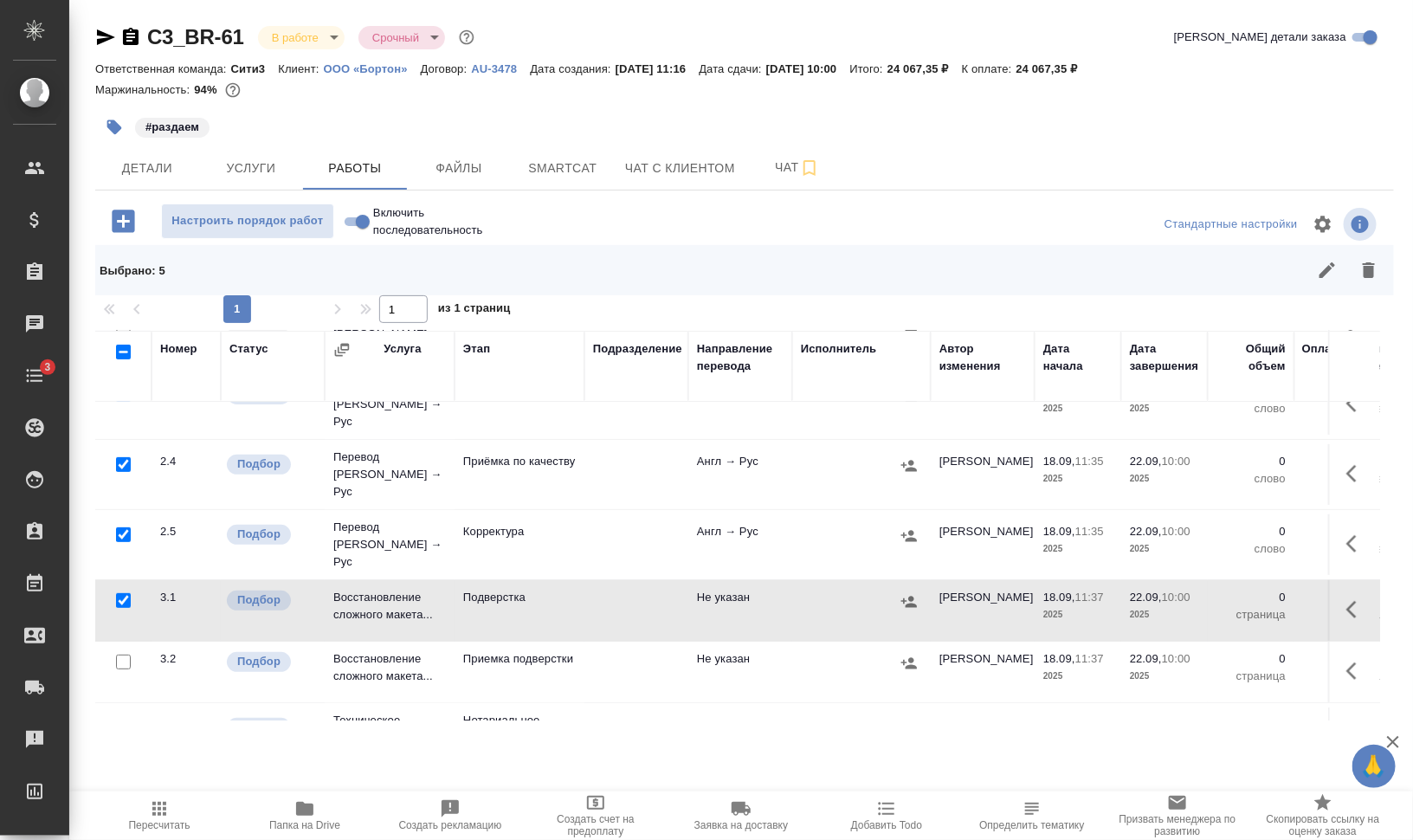
scroll to position [273, 0]
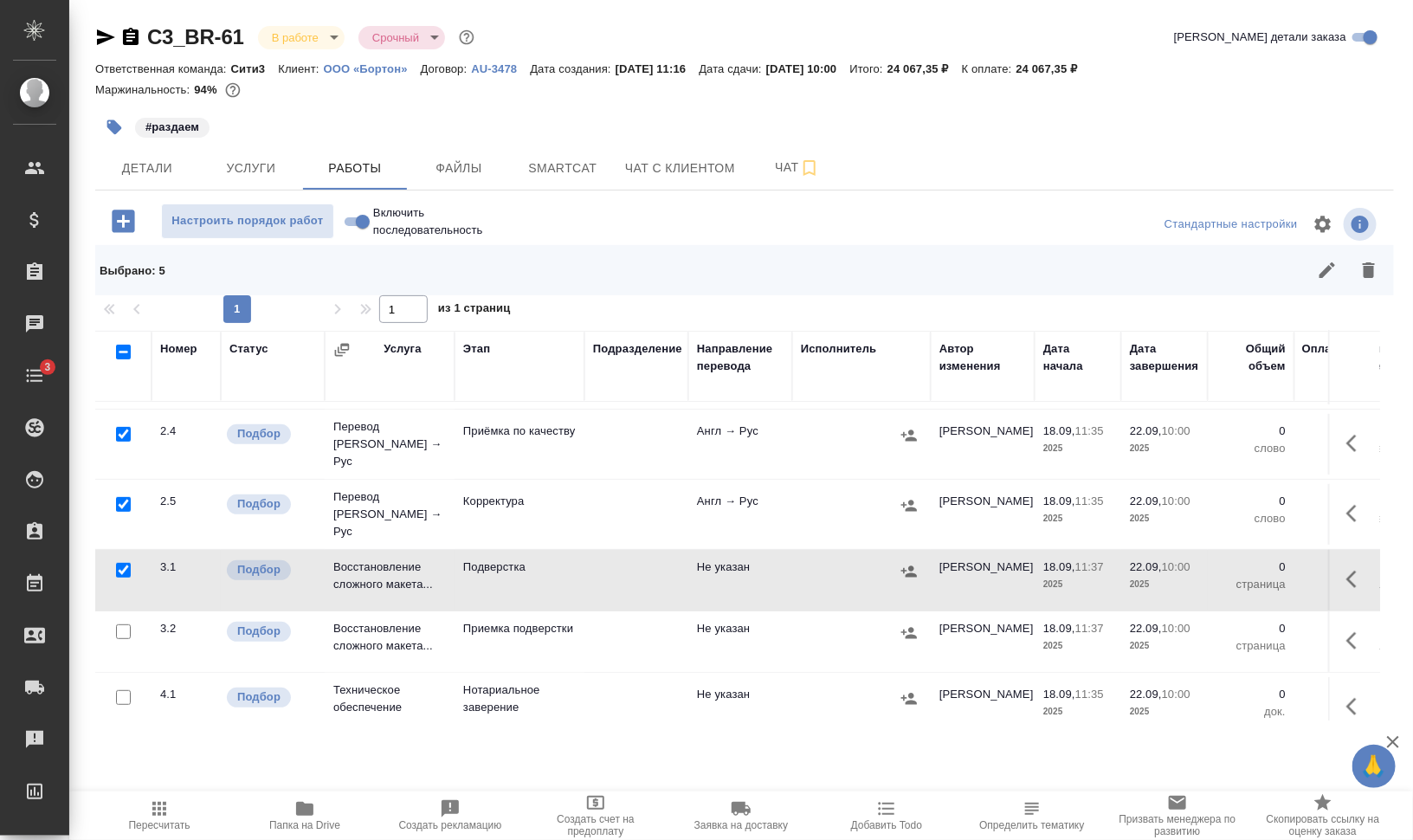
click at [121, 624] on input "checkbox" at bounding box center [123, 631] width 15 height 15
checkbox input "true"
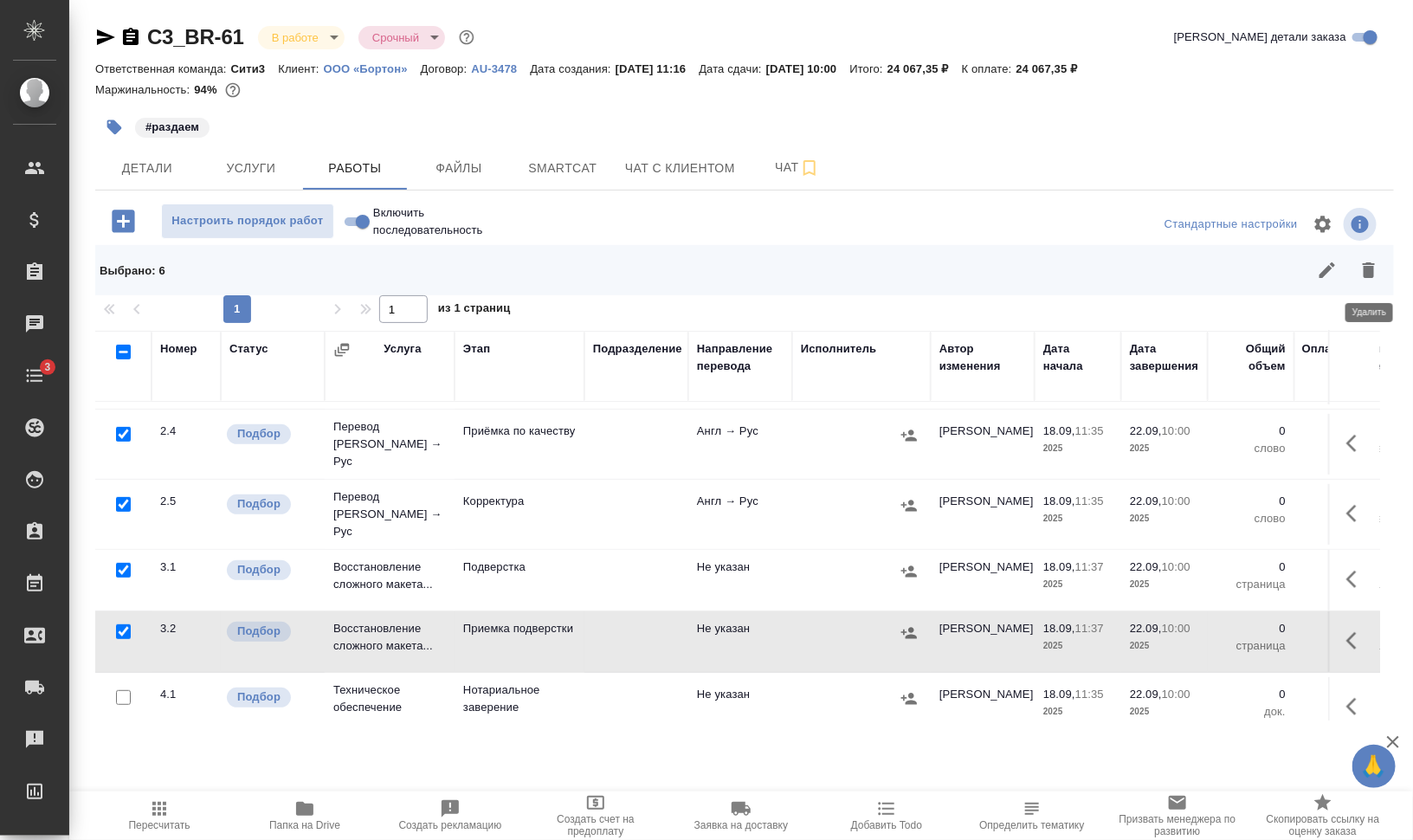
click at [1362, 270] on icon "button" at bounding box center [1368, 270] width 20 height 20
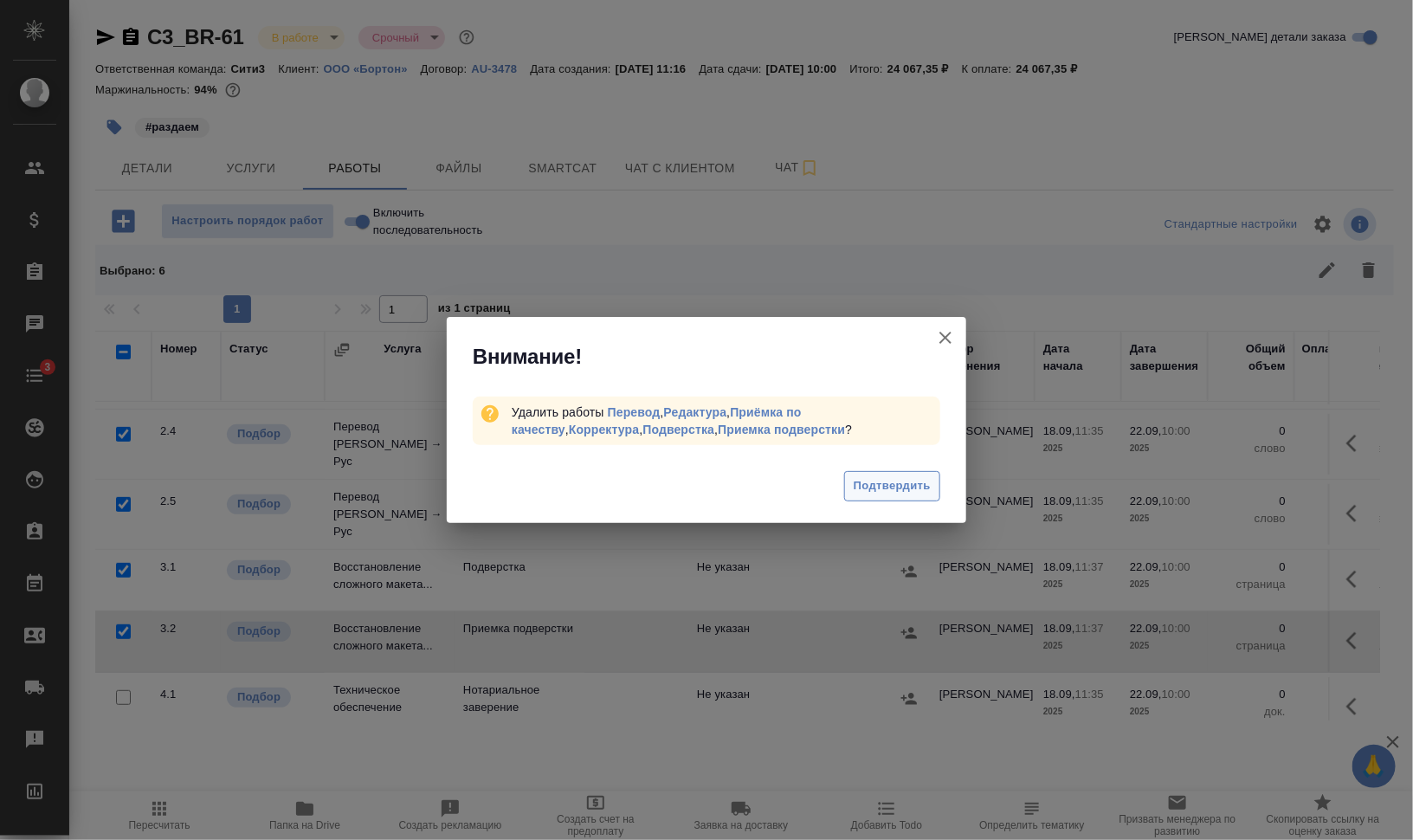
click at [901, 492] on span "Подтвердить" at bounding box center [892, 486] width 77 height 20
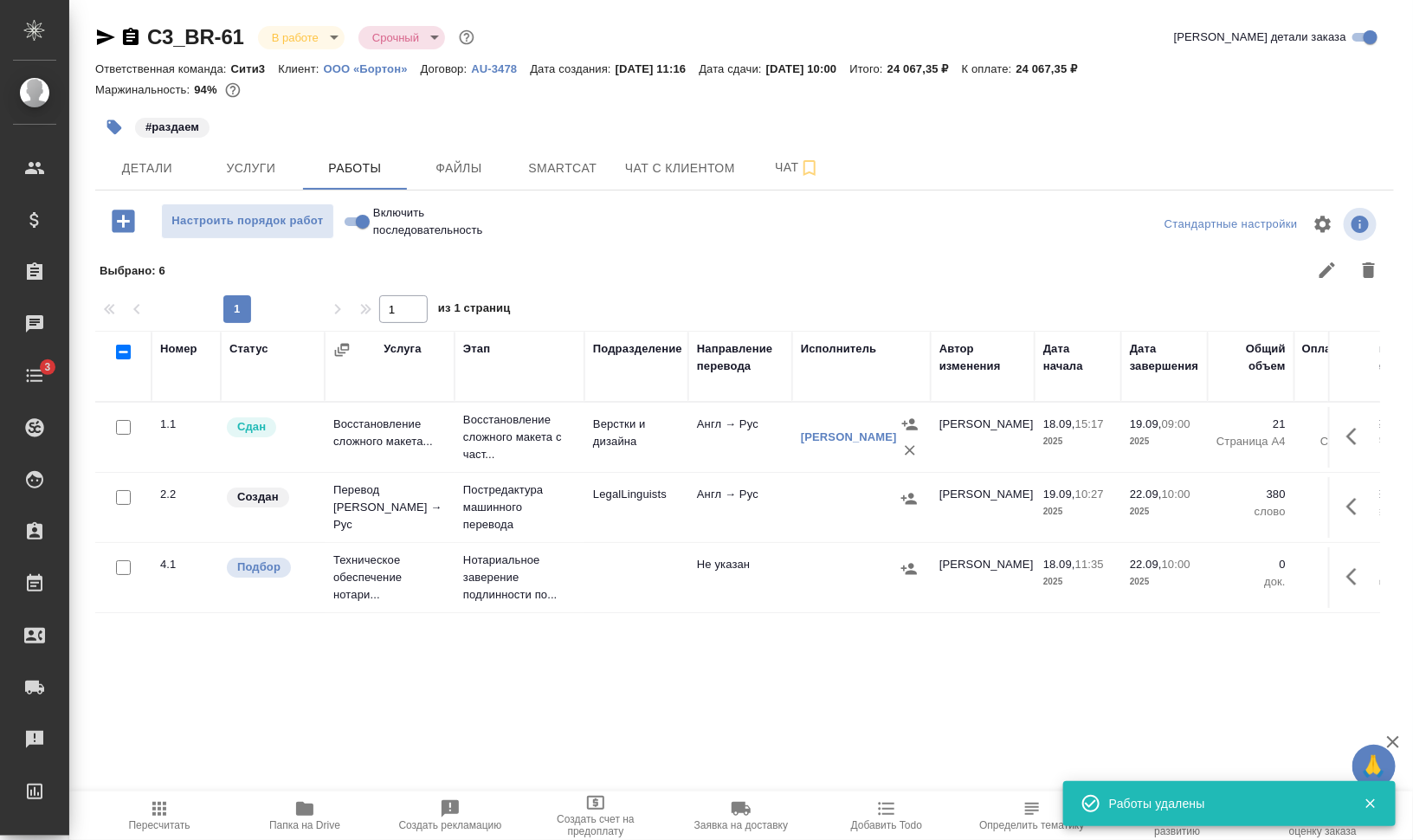
scroll to position [0, 0]
click at [361, 219] on input "Включить последовательность" at bounding box center [363, 221] width 62 height 20
checkbox input "true"
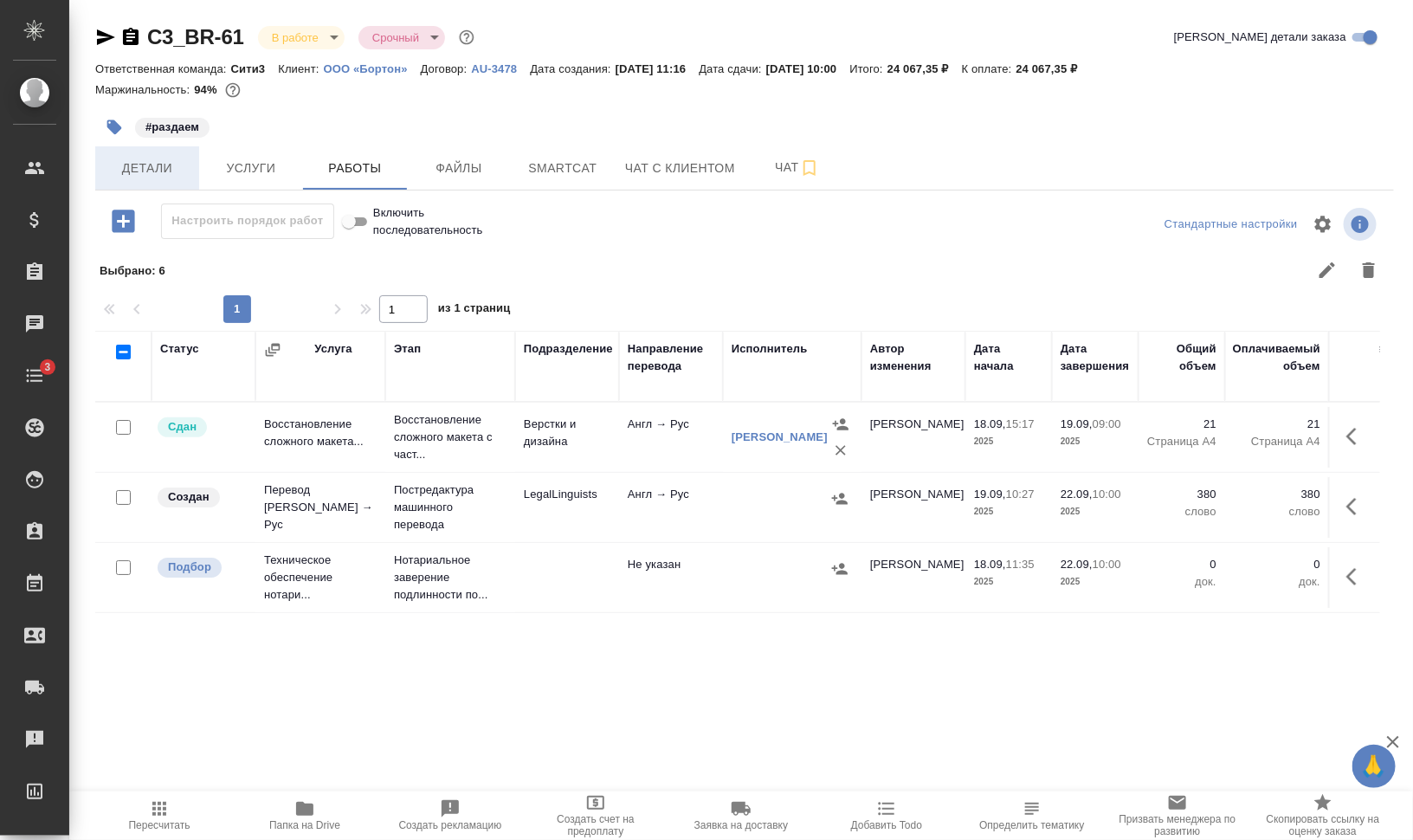
click at [154, 173] on span "Детали" at bounding box center [147, 168] width 83 height 21
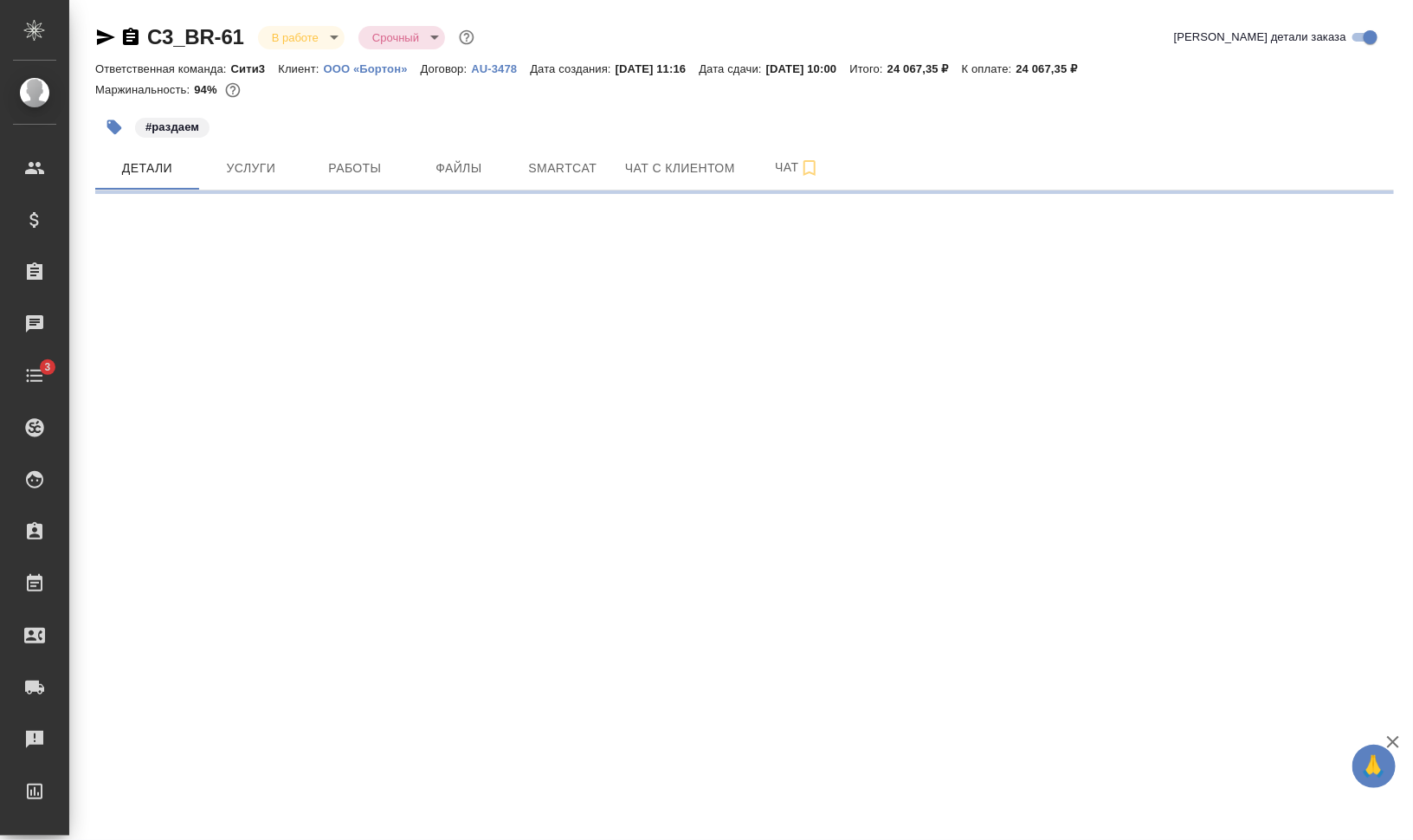
select select "RU"
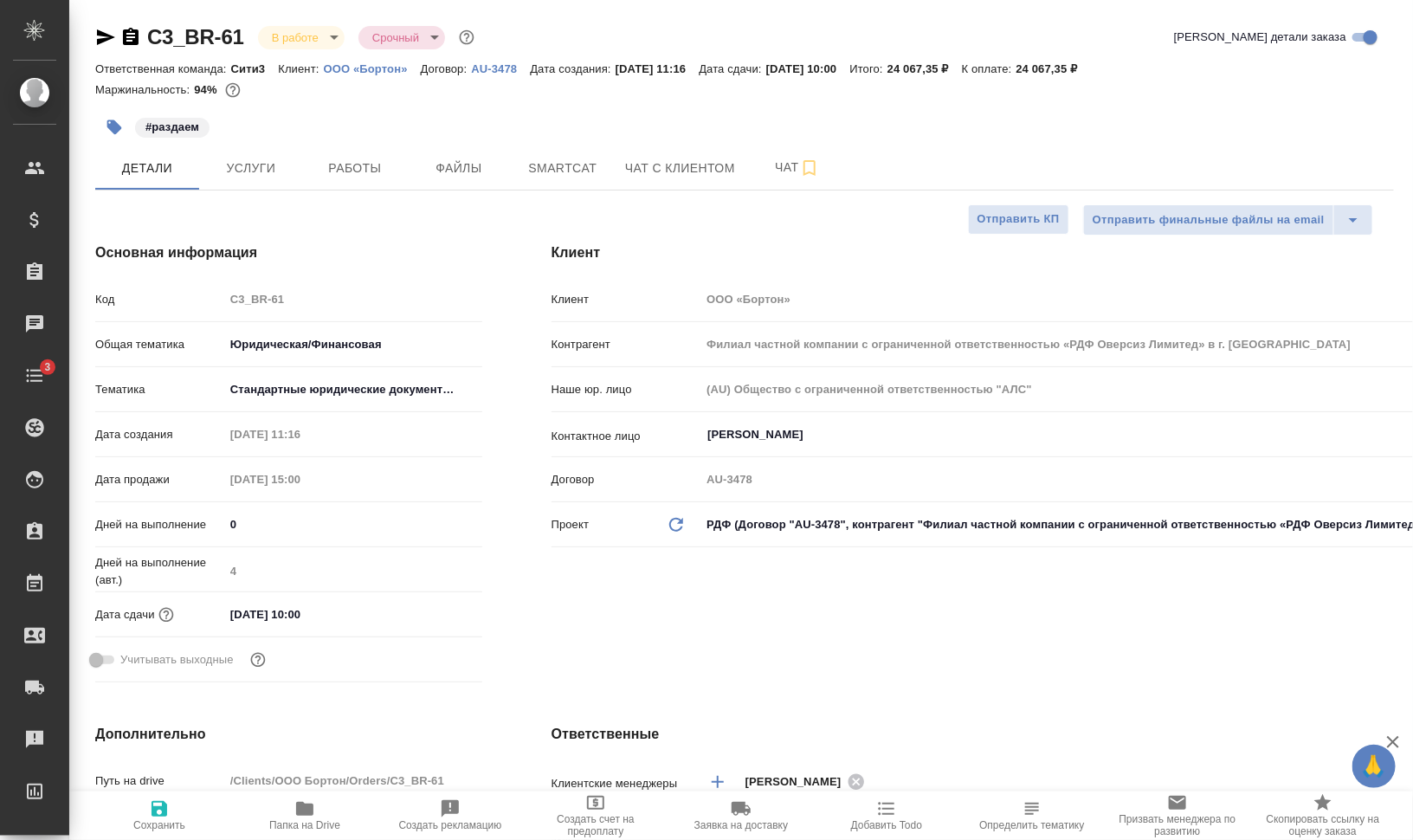
type textarea "x"
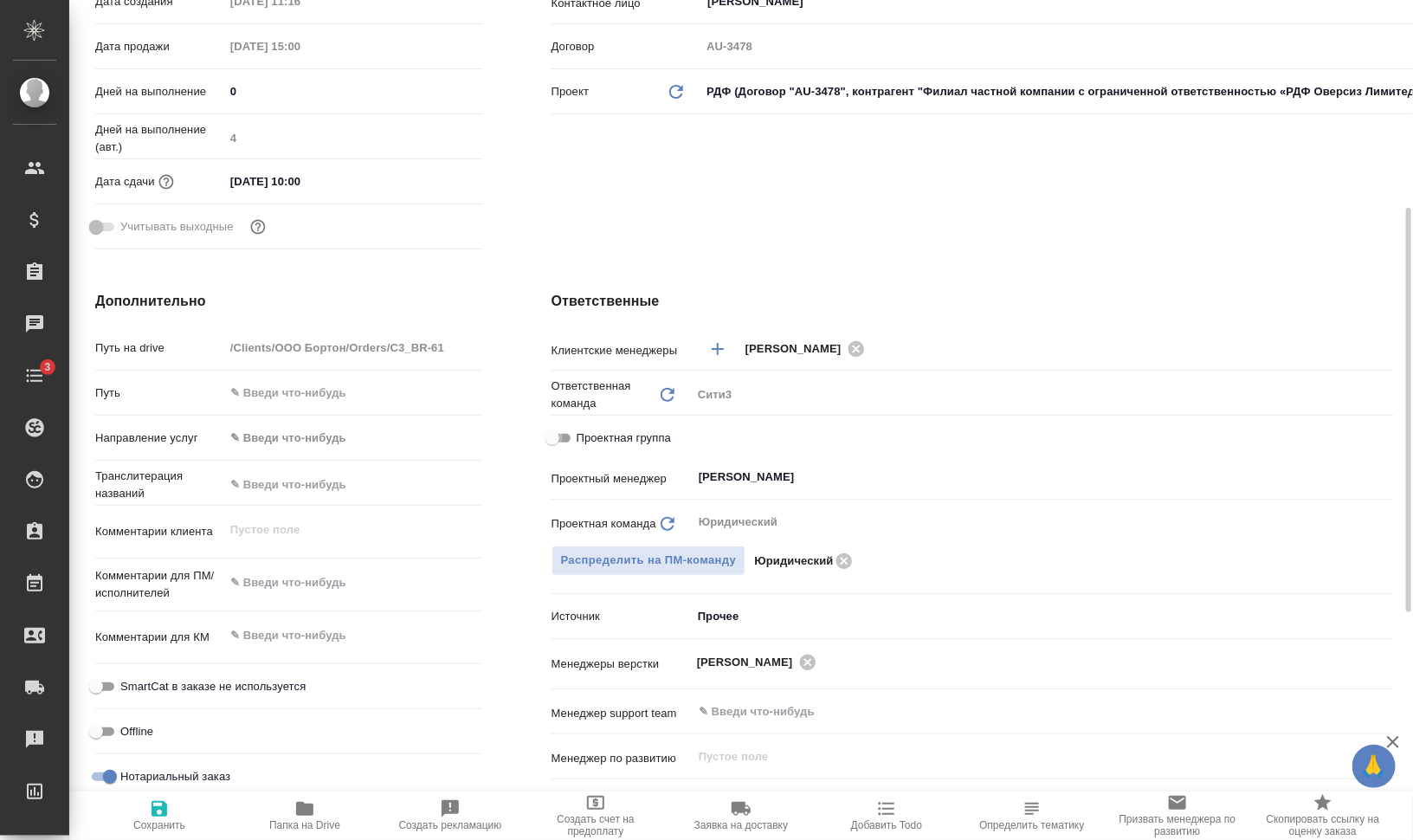
click at [554, 441] on input "Проектная группа" at bounding box center [553, 438] width 62 height 20
checkbox input "true"
type textarea "x"
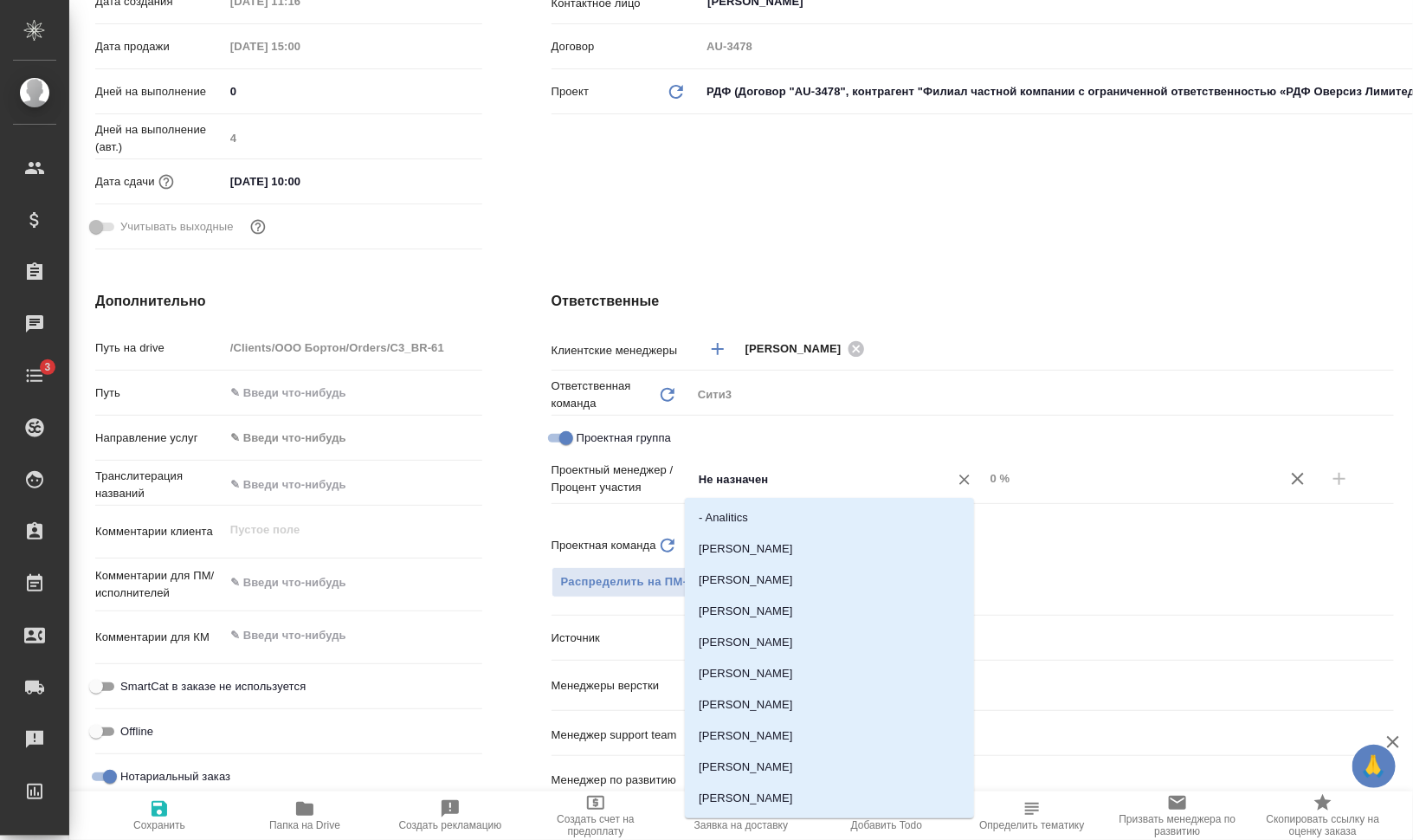
click at [770, 488] on input "Не назначен" at bounding box center [809, 478] width 224 height 20
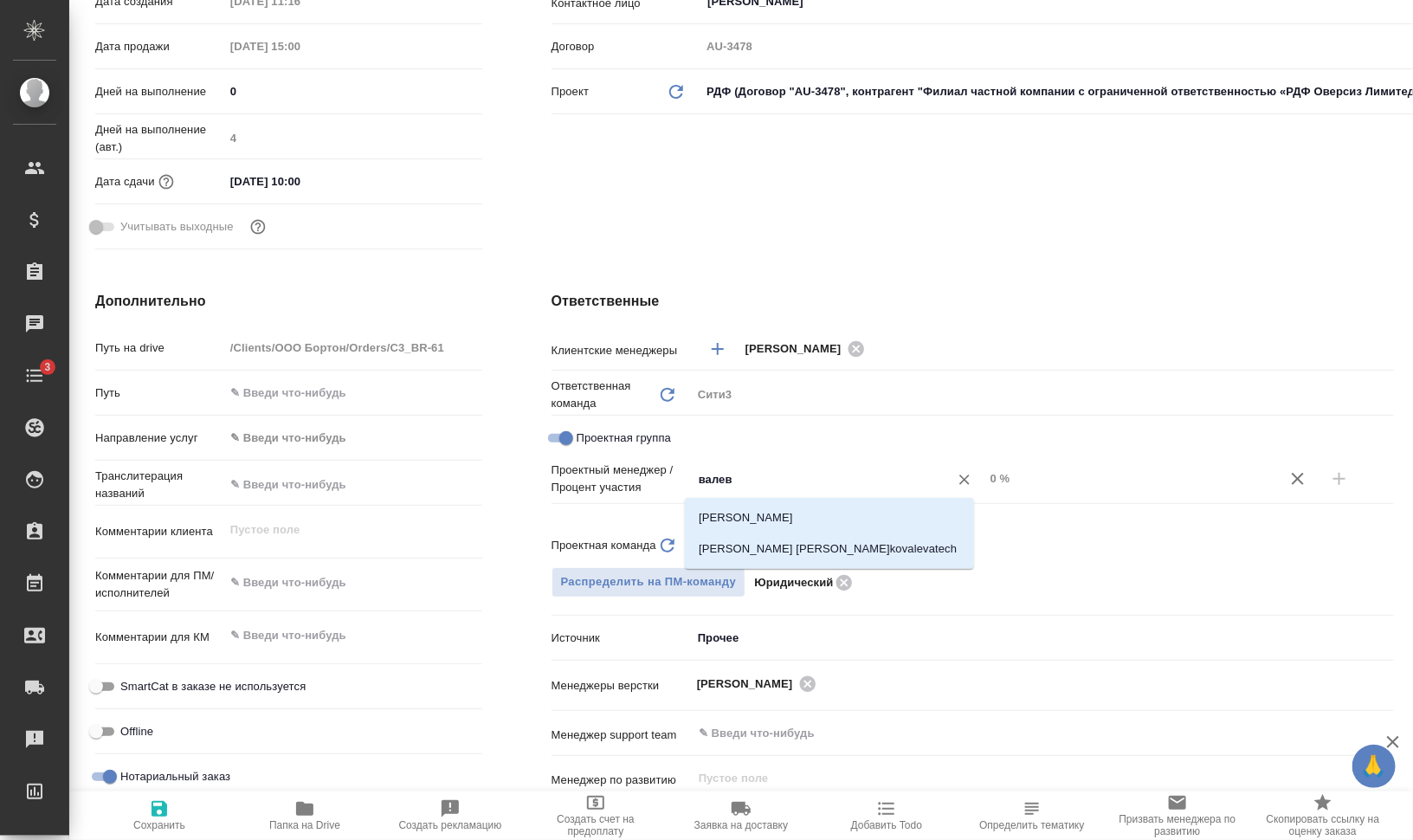
type input "вале"
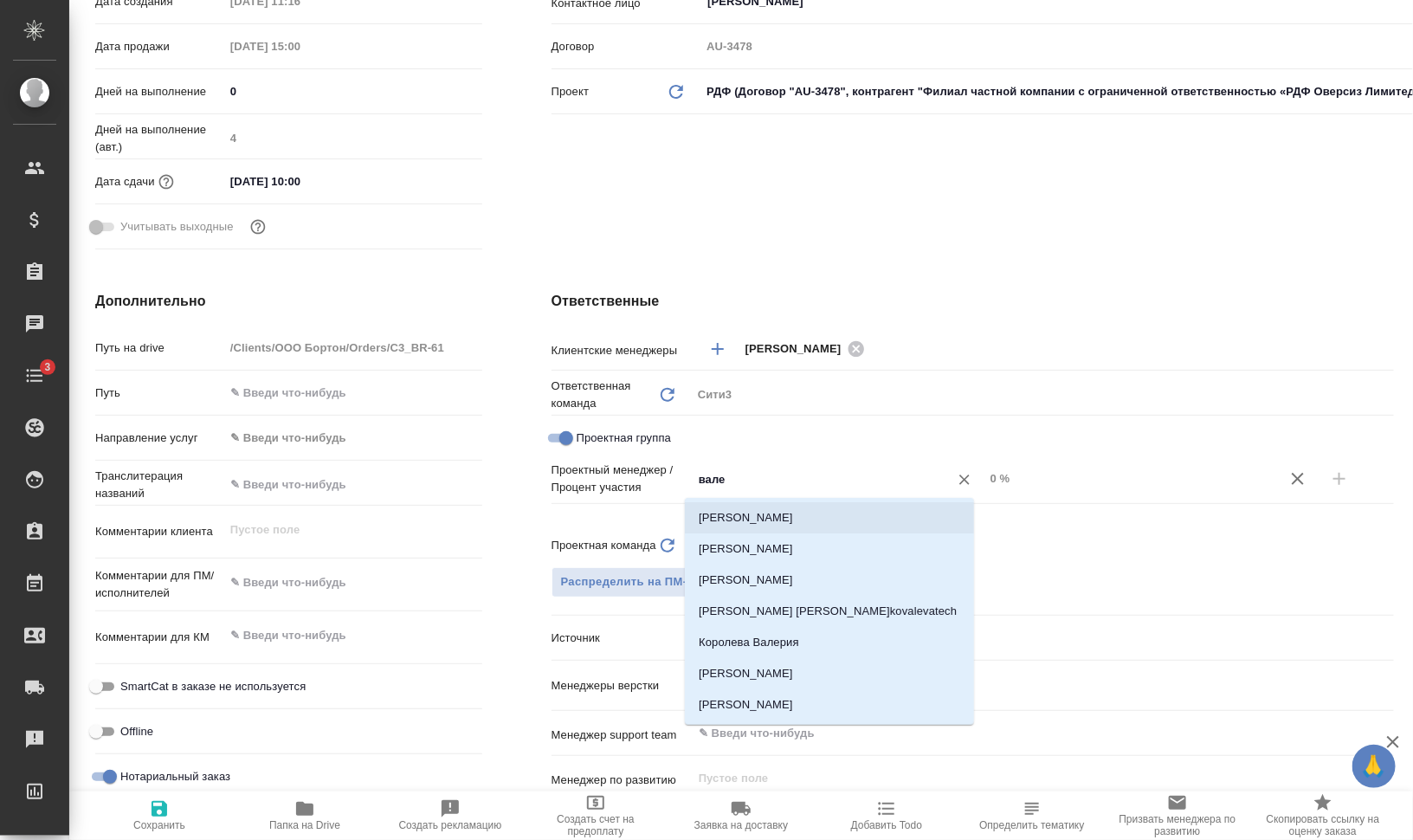
click at [764, 515] on li "[PERSON_NAME]" at bounding box center [828, 517] width 289 height 31
type textarea "x"
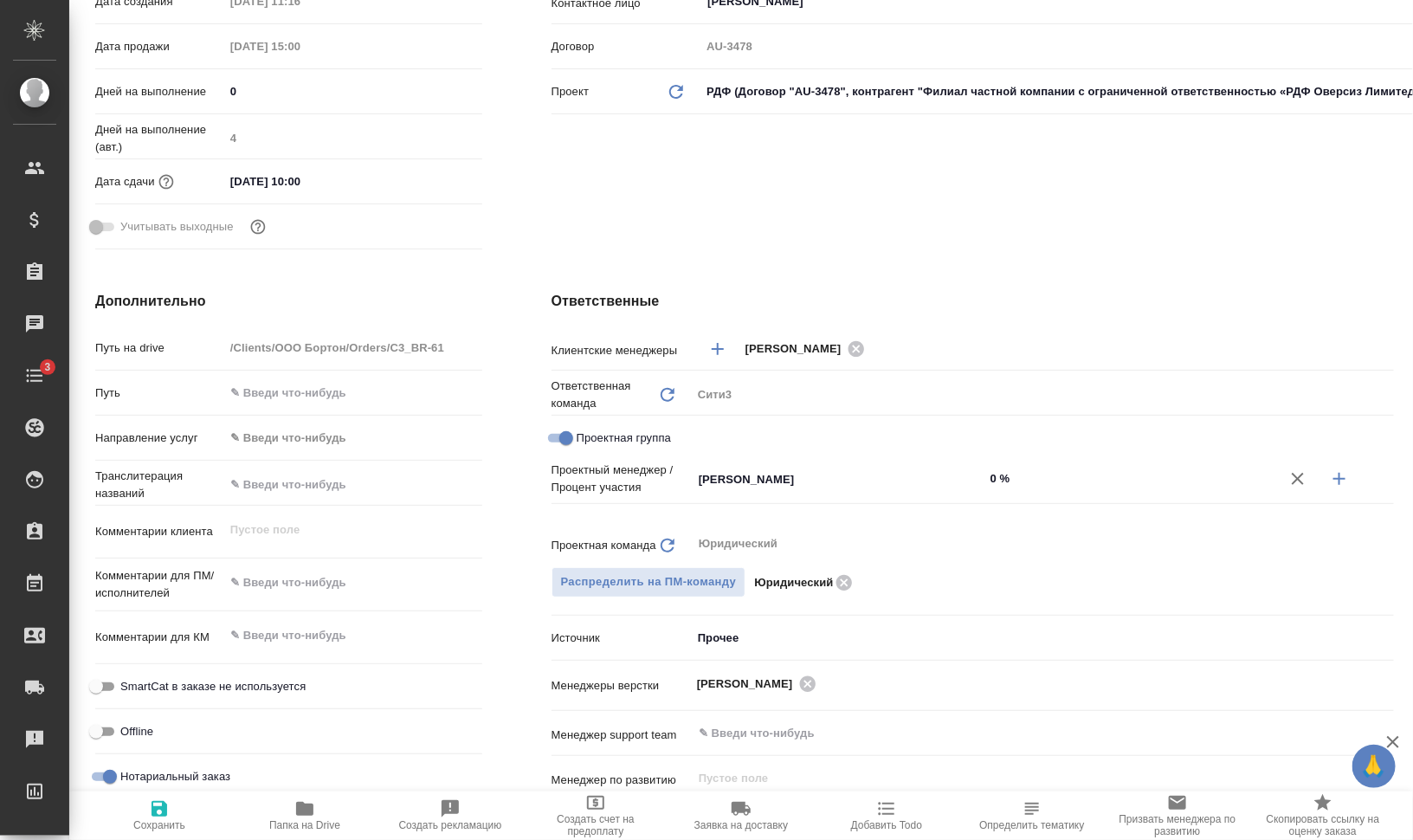
click at [1328, 480] on icon "button" at bounding box center [1338, 478] width 20 height 20
type textarea "x"
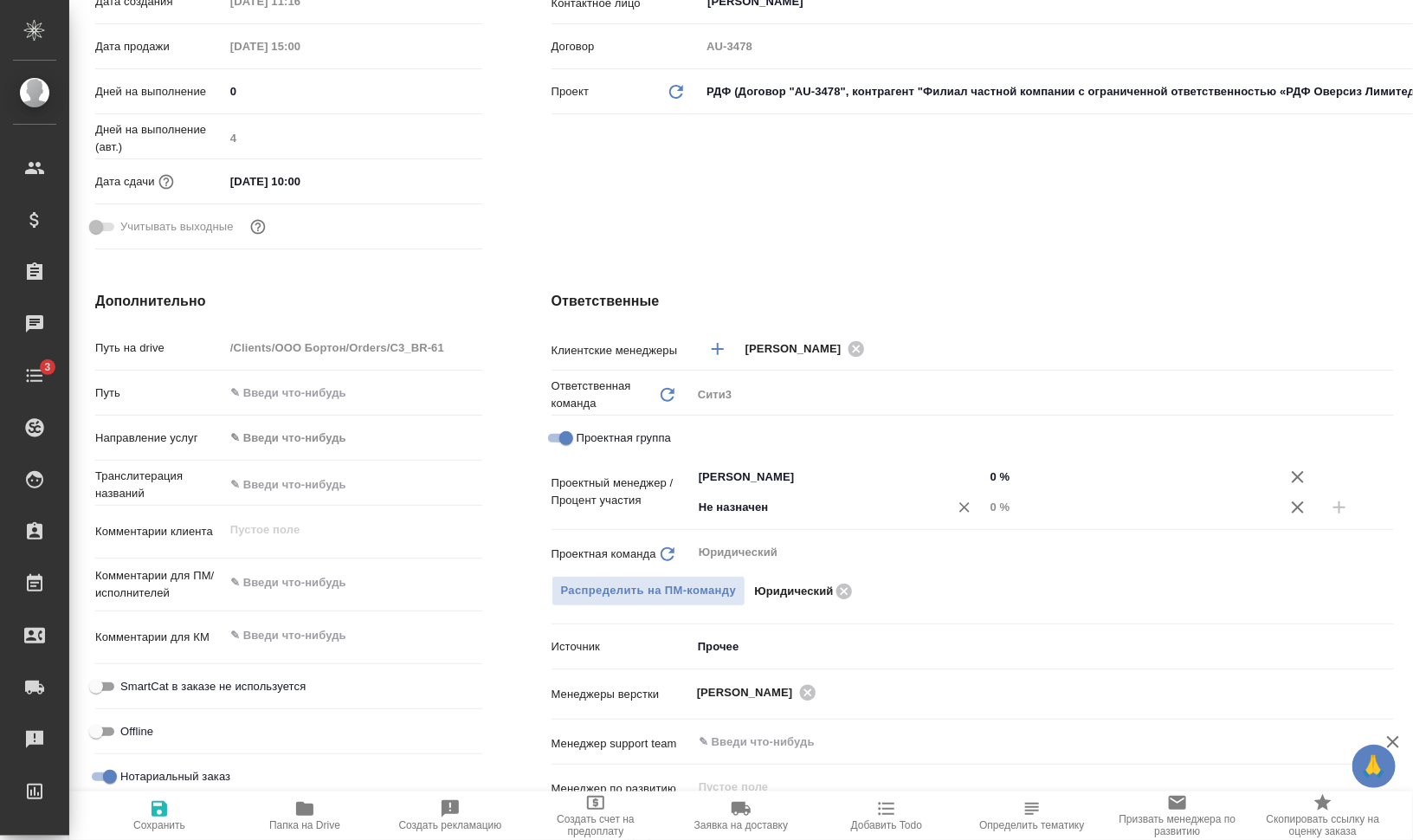
click at [845, 524] on div "Не назначен ​" at bounding box center [837, 509] width 293 height 35
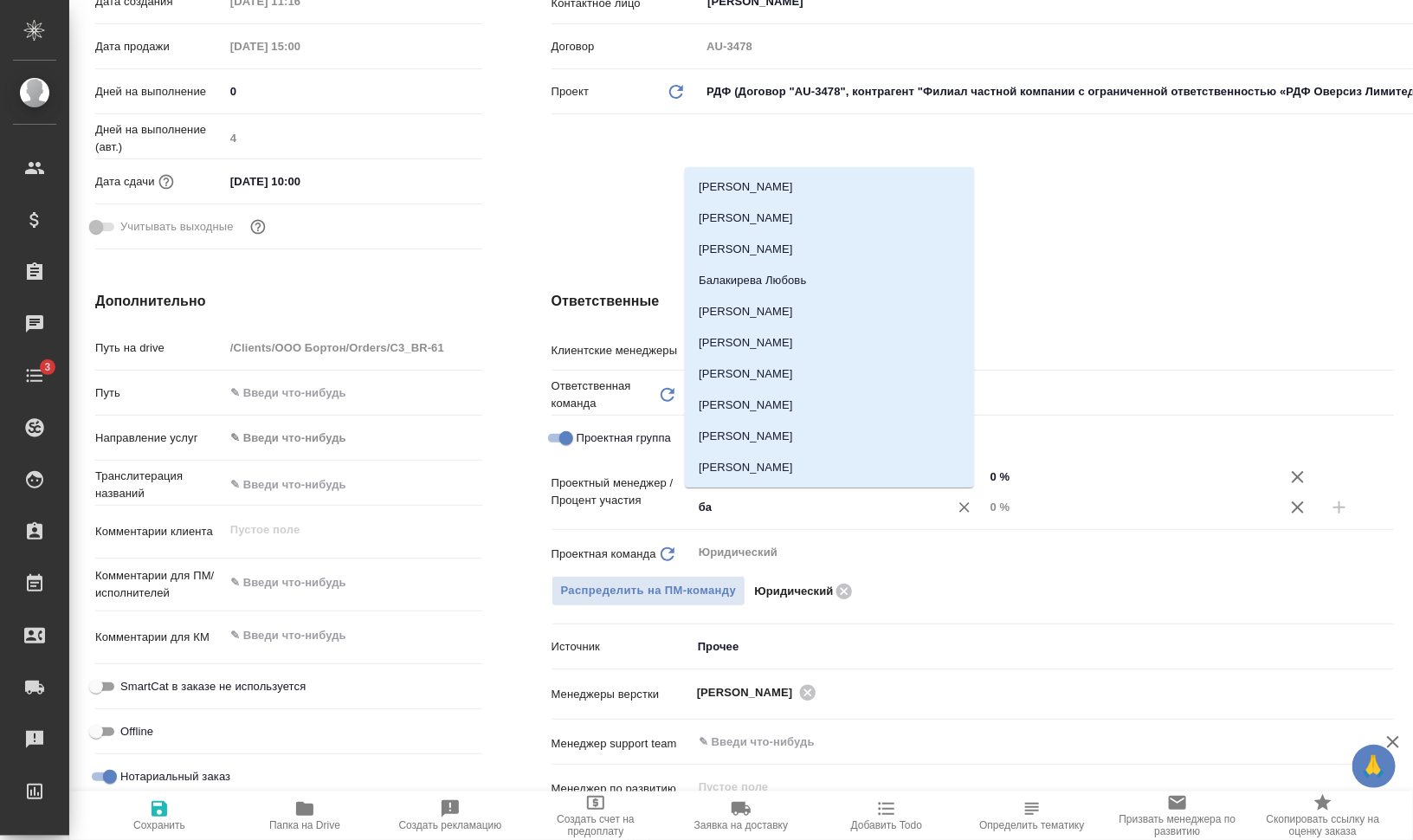
type input "баб"
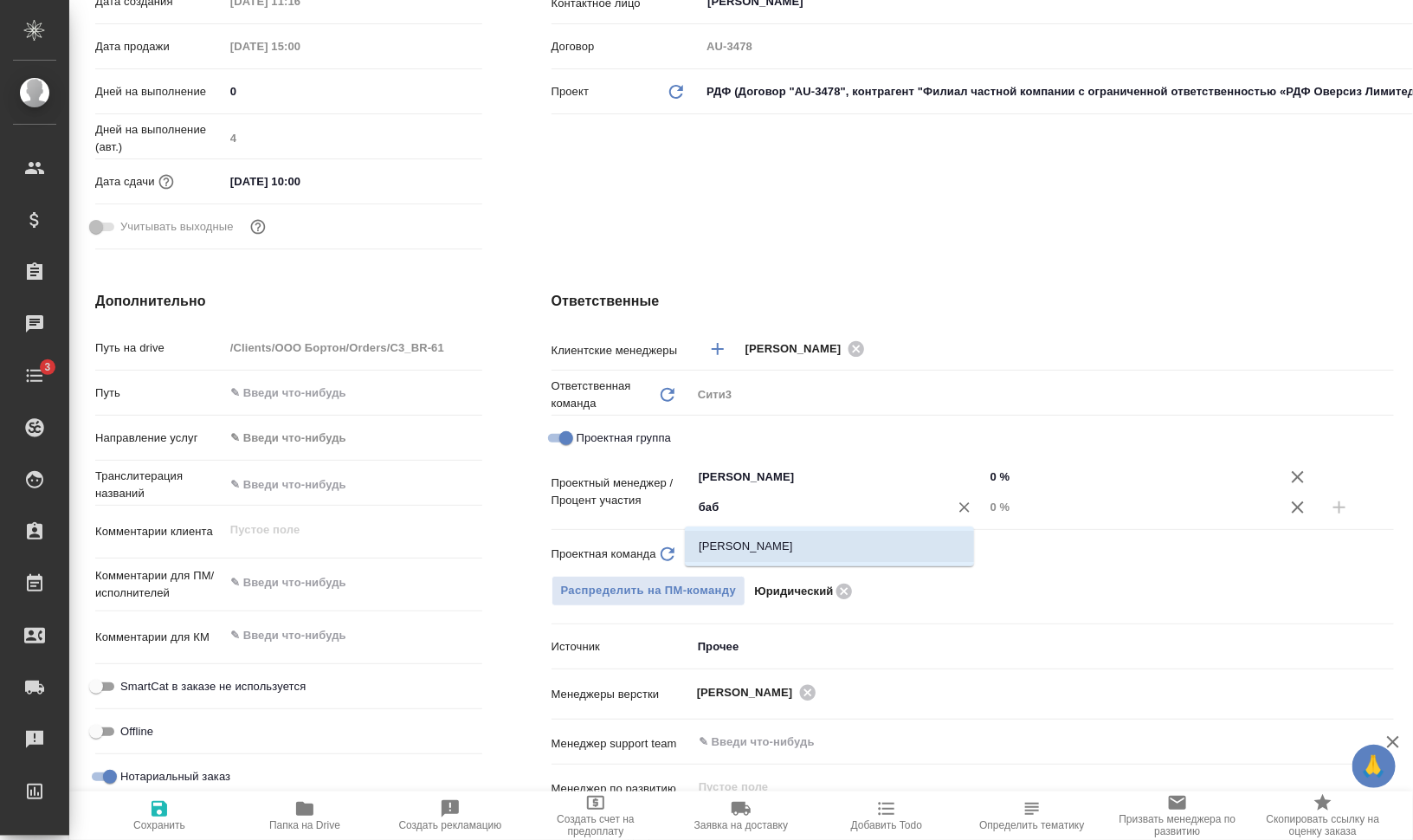
drag, startPoint x: 848, startPoint y: 542, endPoint x: 876, endPoint y: 540, distance: 28.1
click at [848, 545] on li "Бабкина Анастасия" at bounding box center [828, 545] width 289 height 31
type textarea "x"
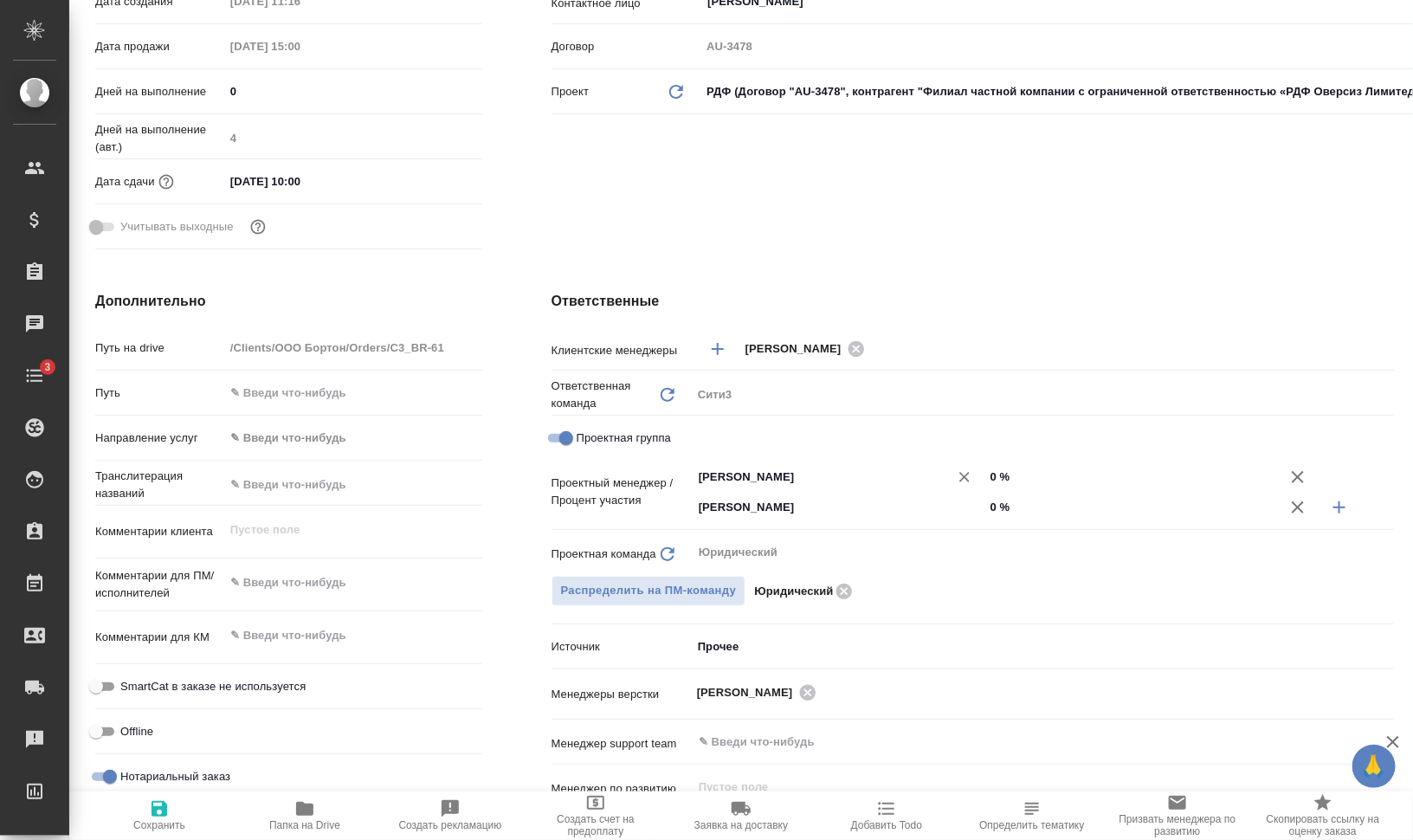
click at [967, 482] on div "Валеев Динар ​" at bounding box center [837, 476] width 293 height 31
click at [984, 474] on input "0 %" at bounding box center [1130, 476] width 293 height 25
type textarea "x"
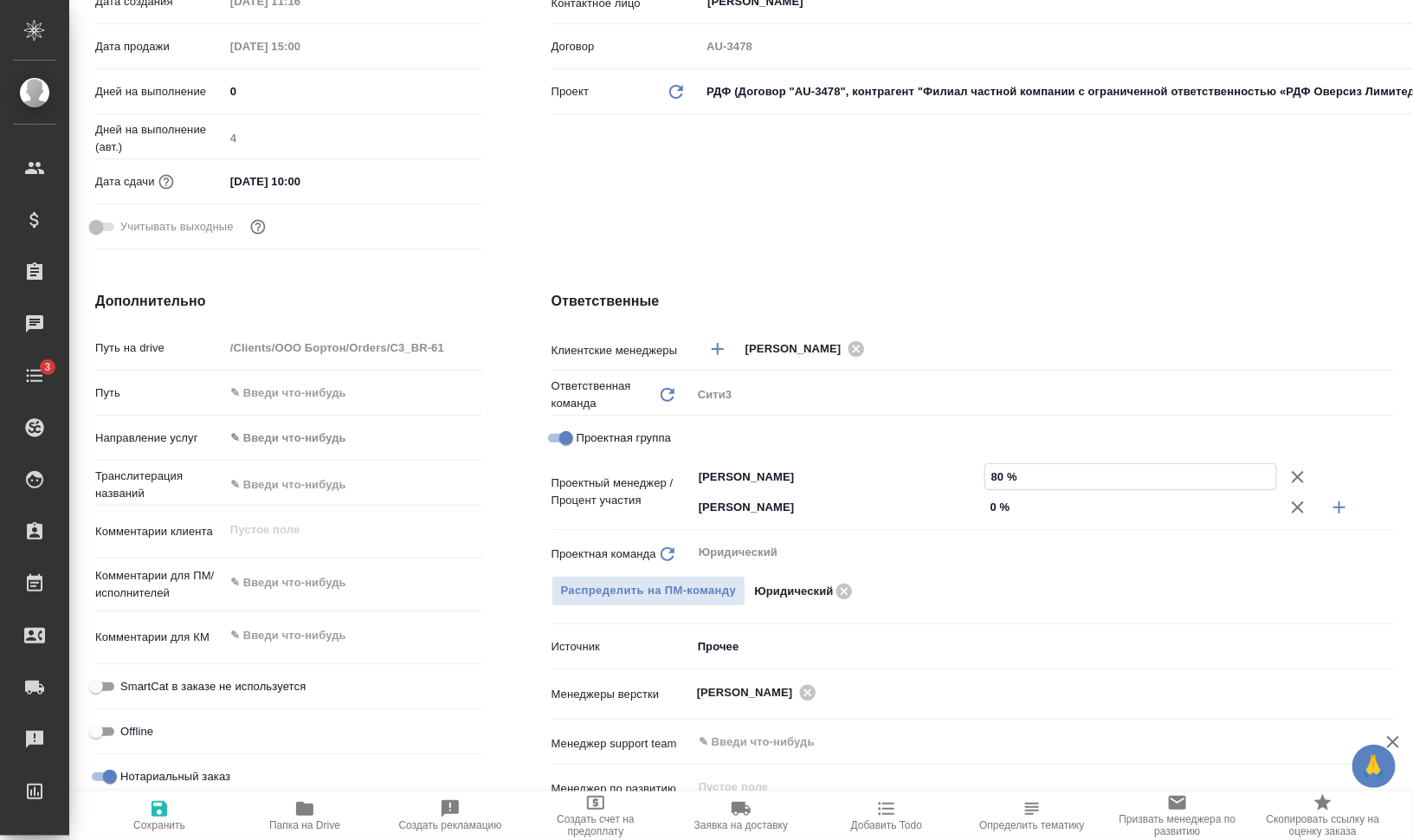
type input "80 %"
click at [985, 506] on input "0 %" at bounding box center [1130, 506] width 291 height 25
type input "20 %"
type textarea "x"
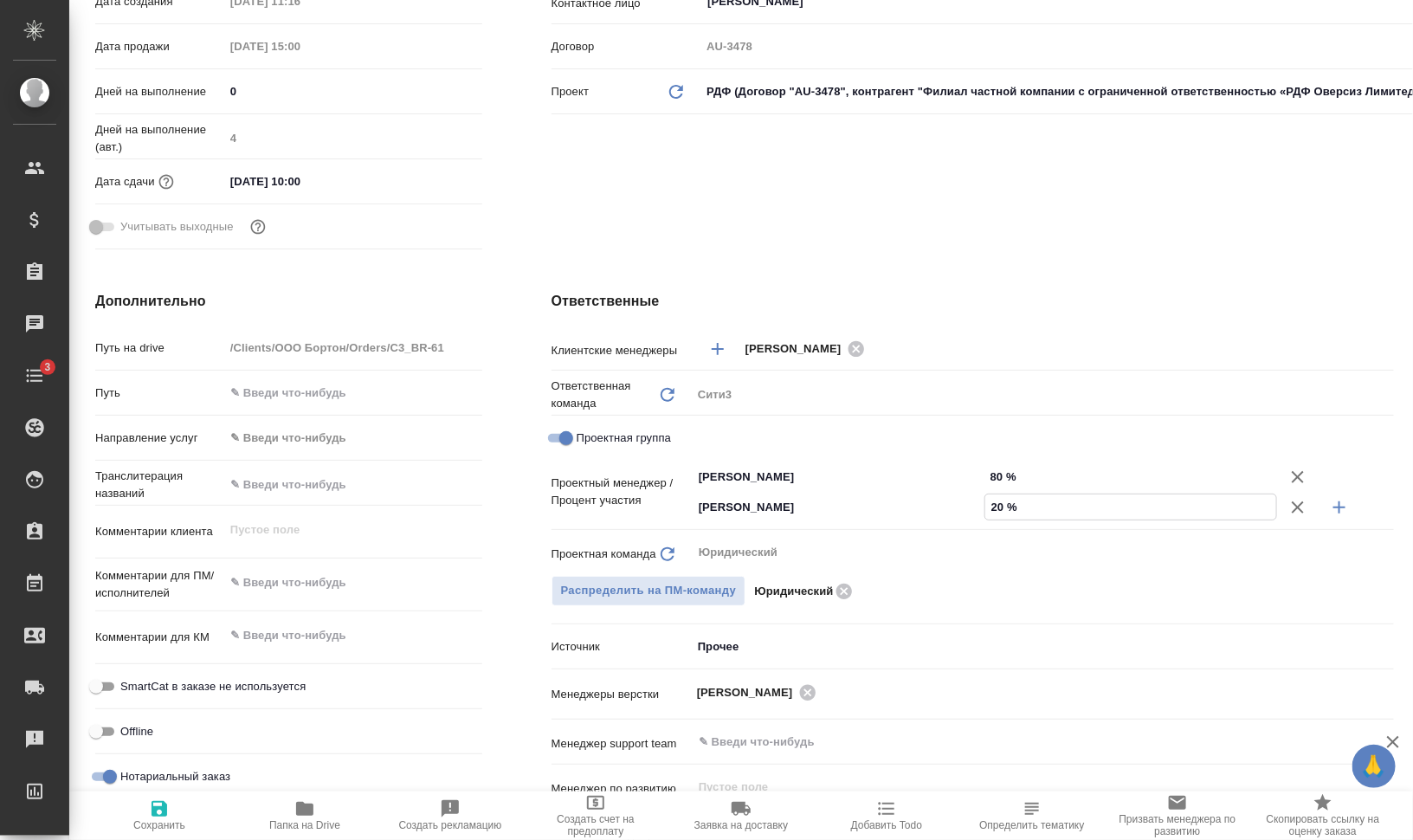
type textarea "x"
type input "20 %"
click at [156, 823] on span "Сохранить" at bounding box center [159, 825] width 52 height 12
type textarea "x"
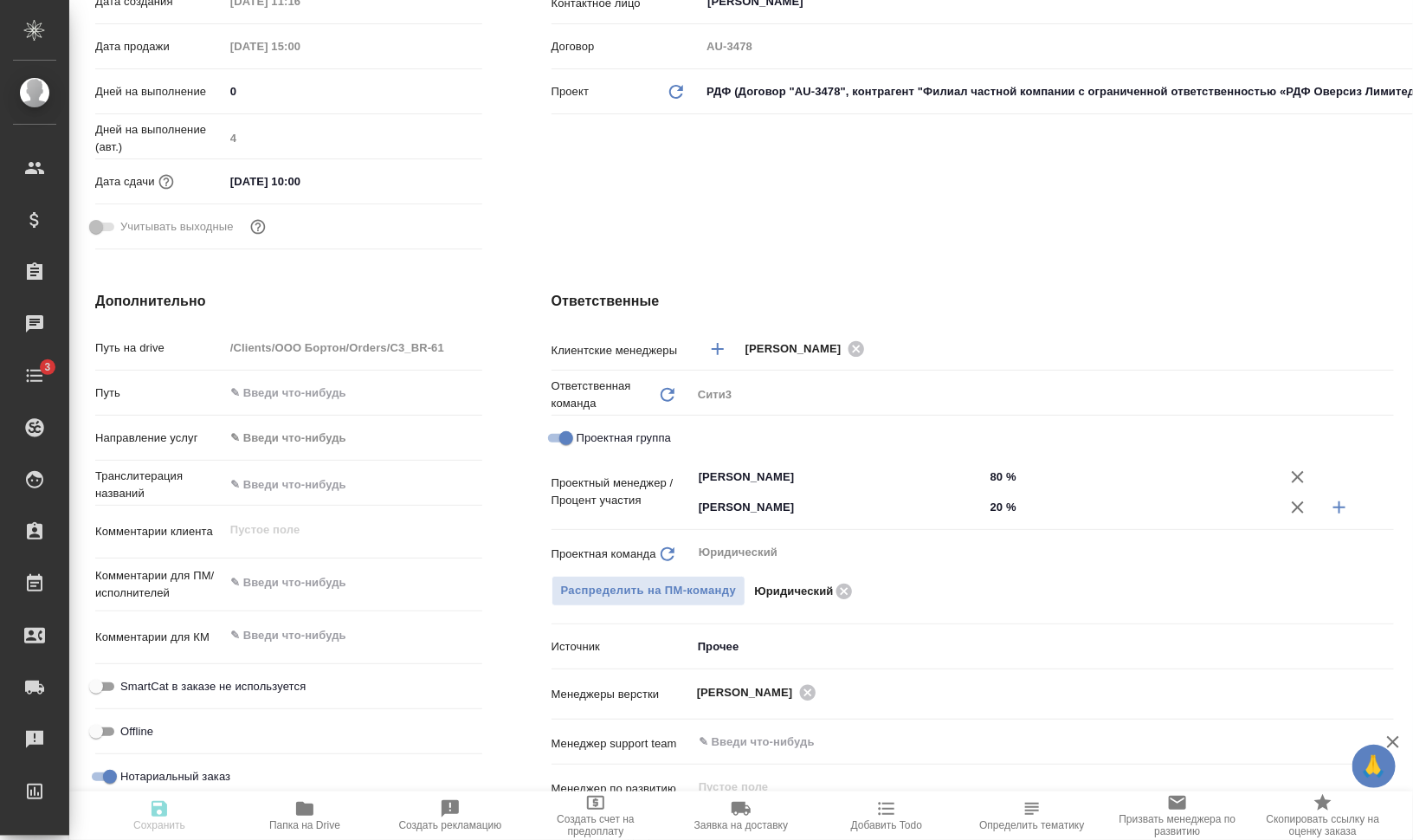
type textarea "x"
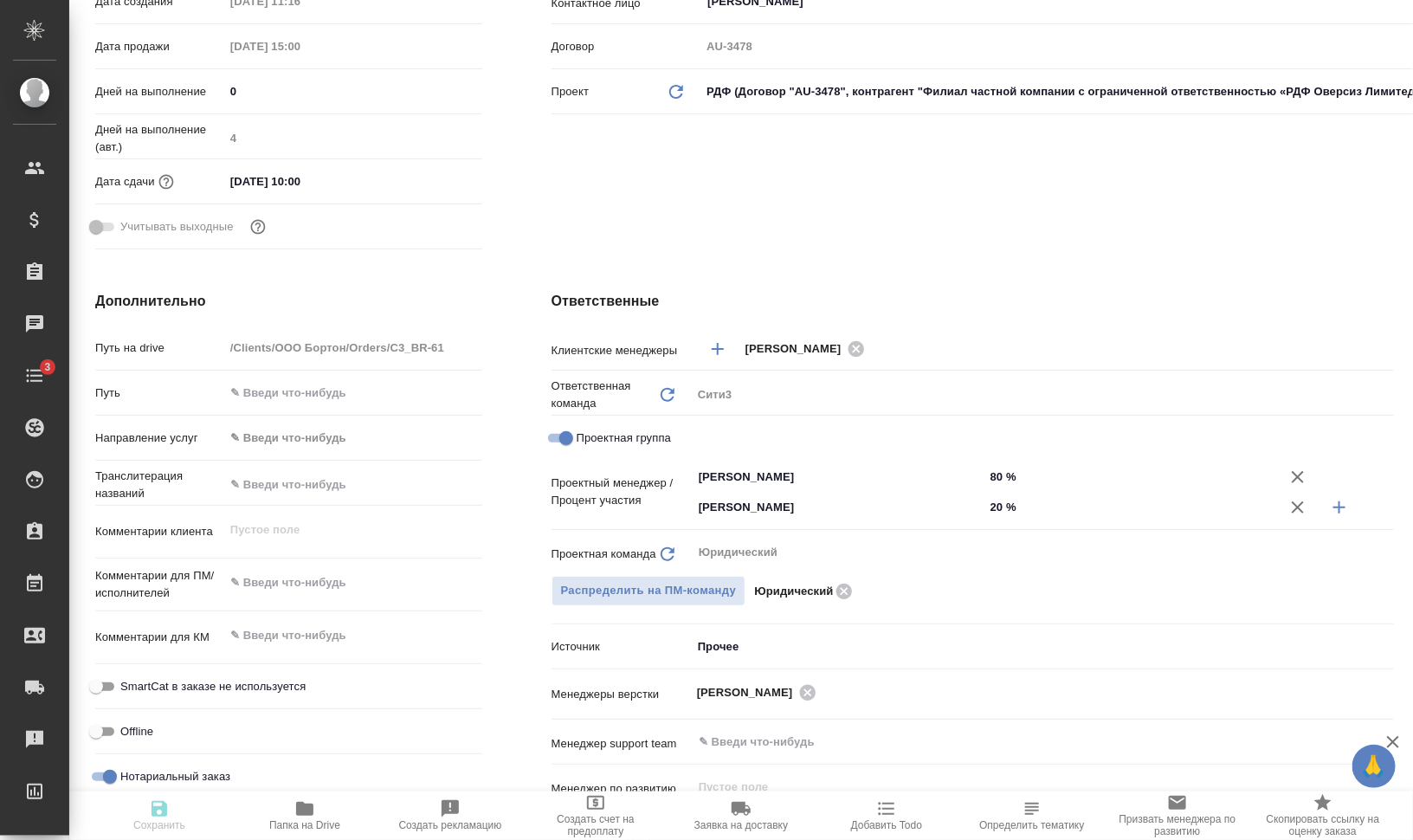
type textarea "x"
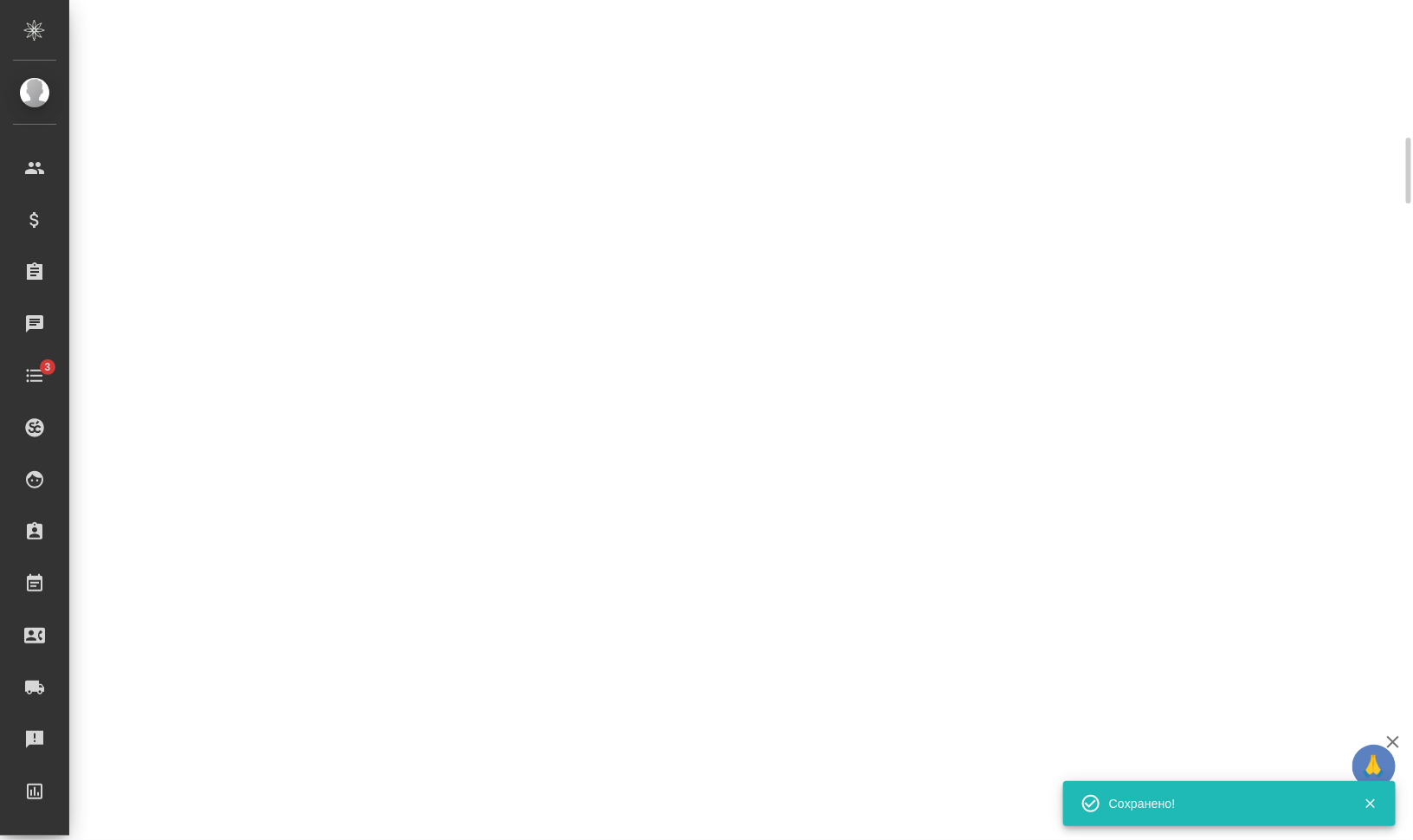
select select "RU"
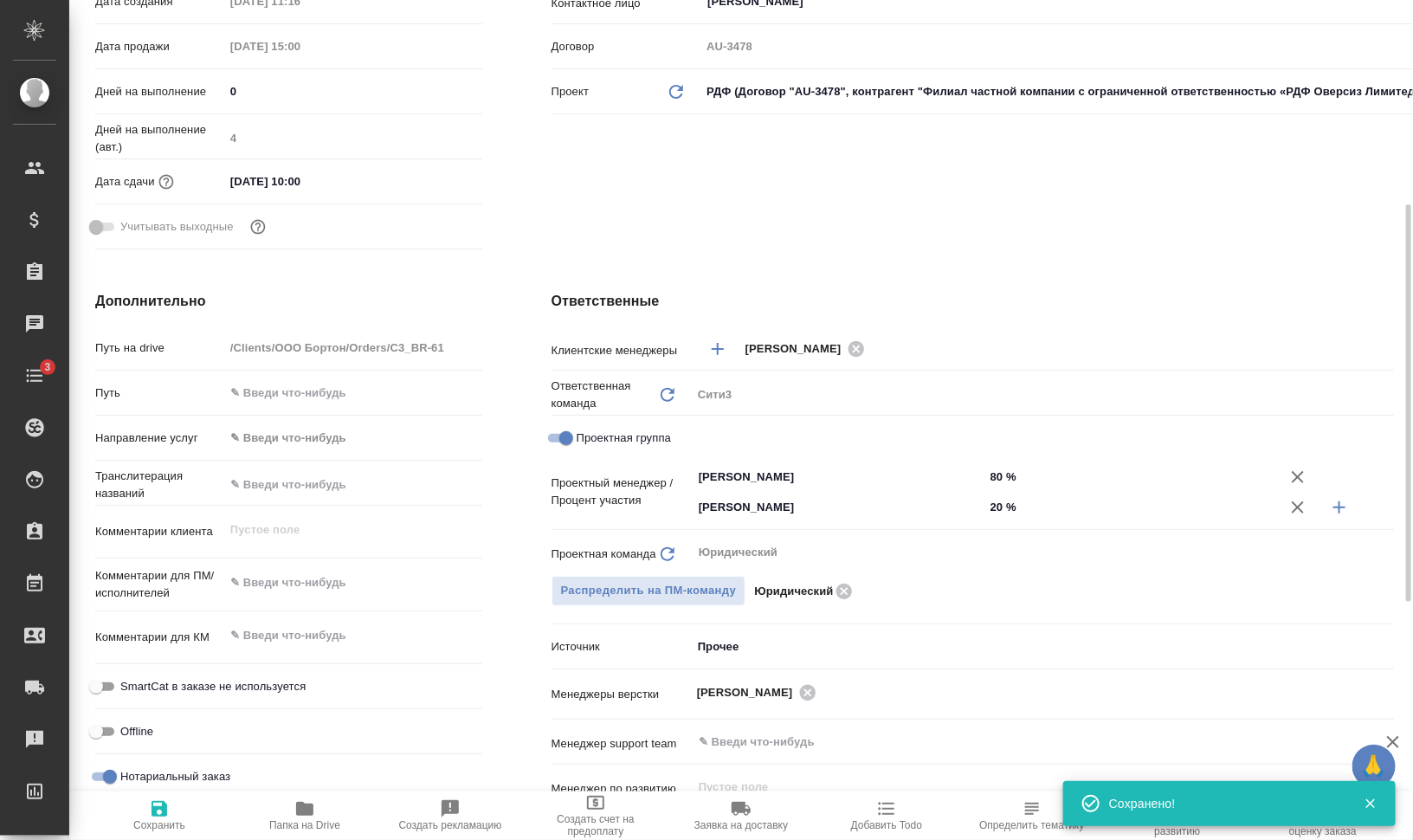
type textarea "x"
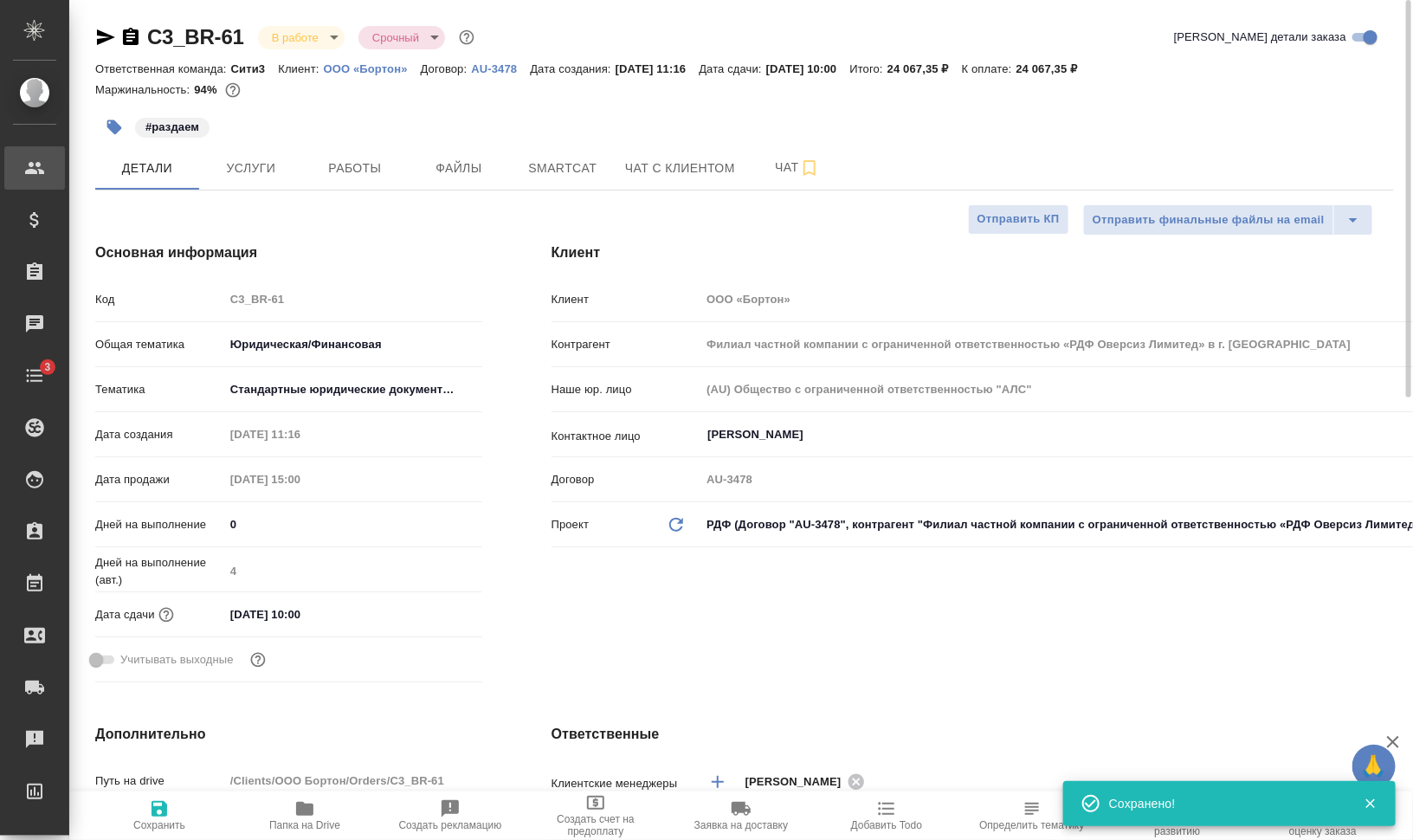
type textarea "x"
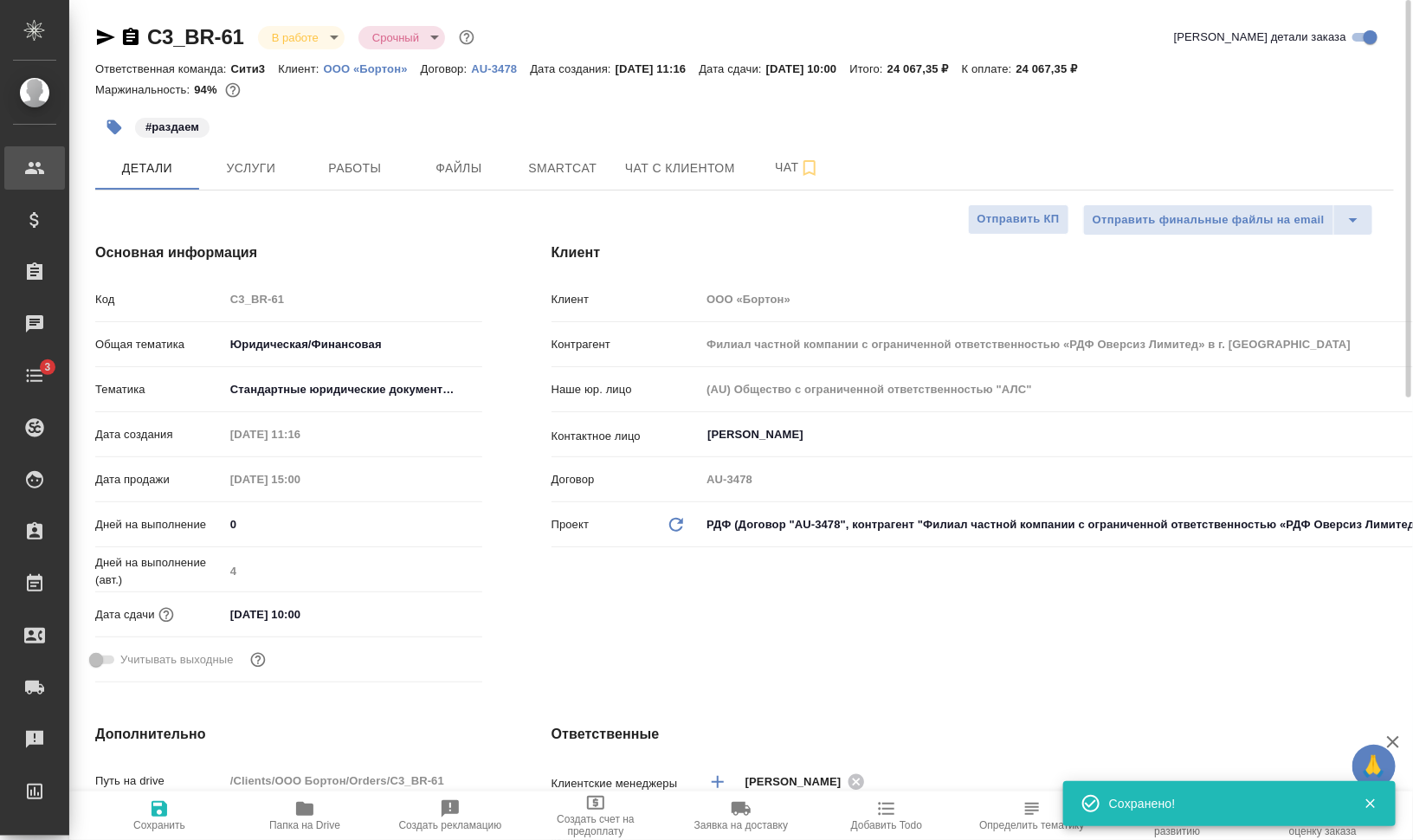
type textarea "x"
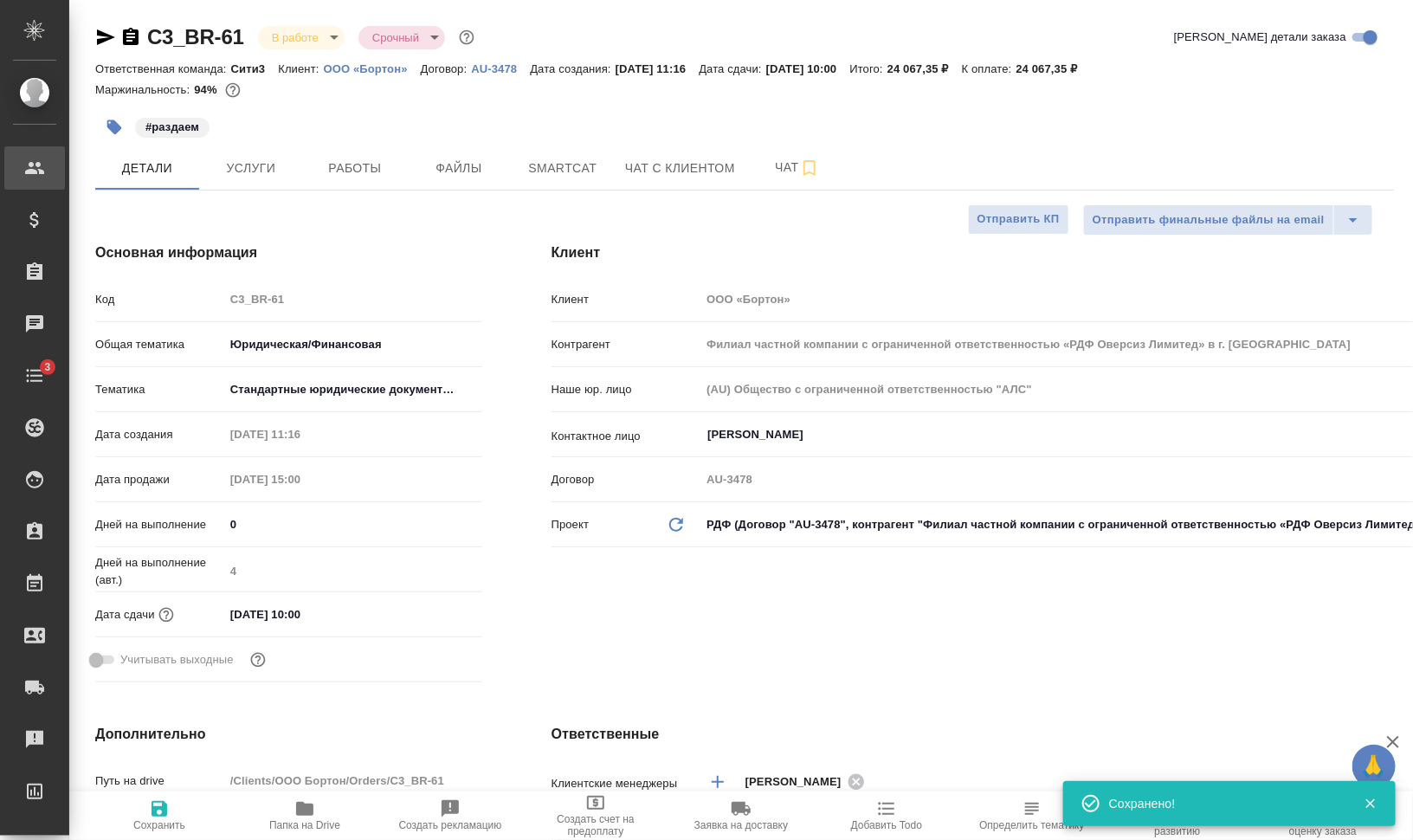
type textarea "x"
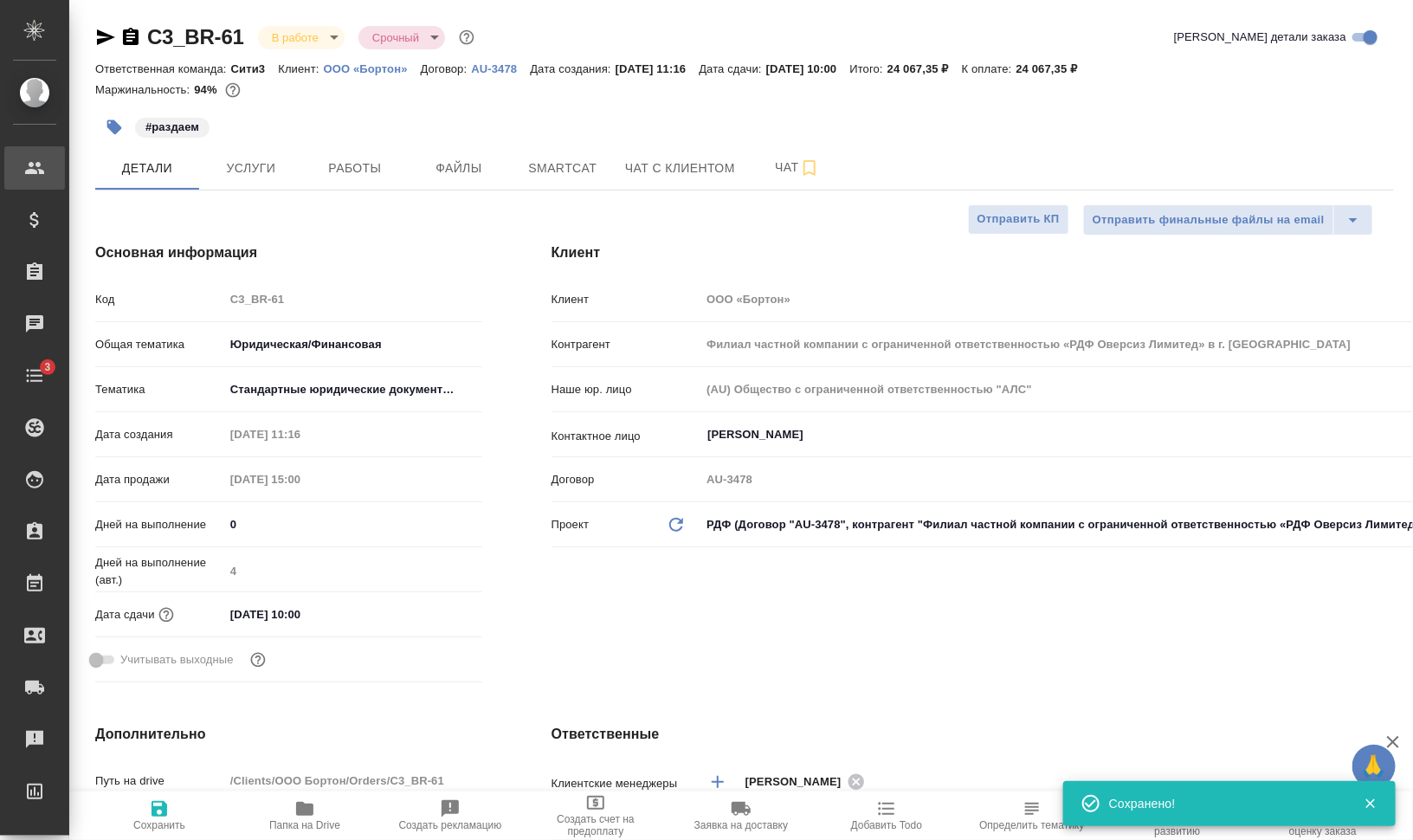
type textarea "x"
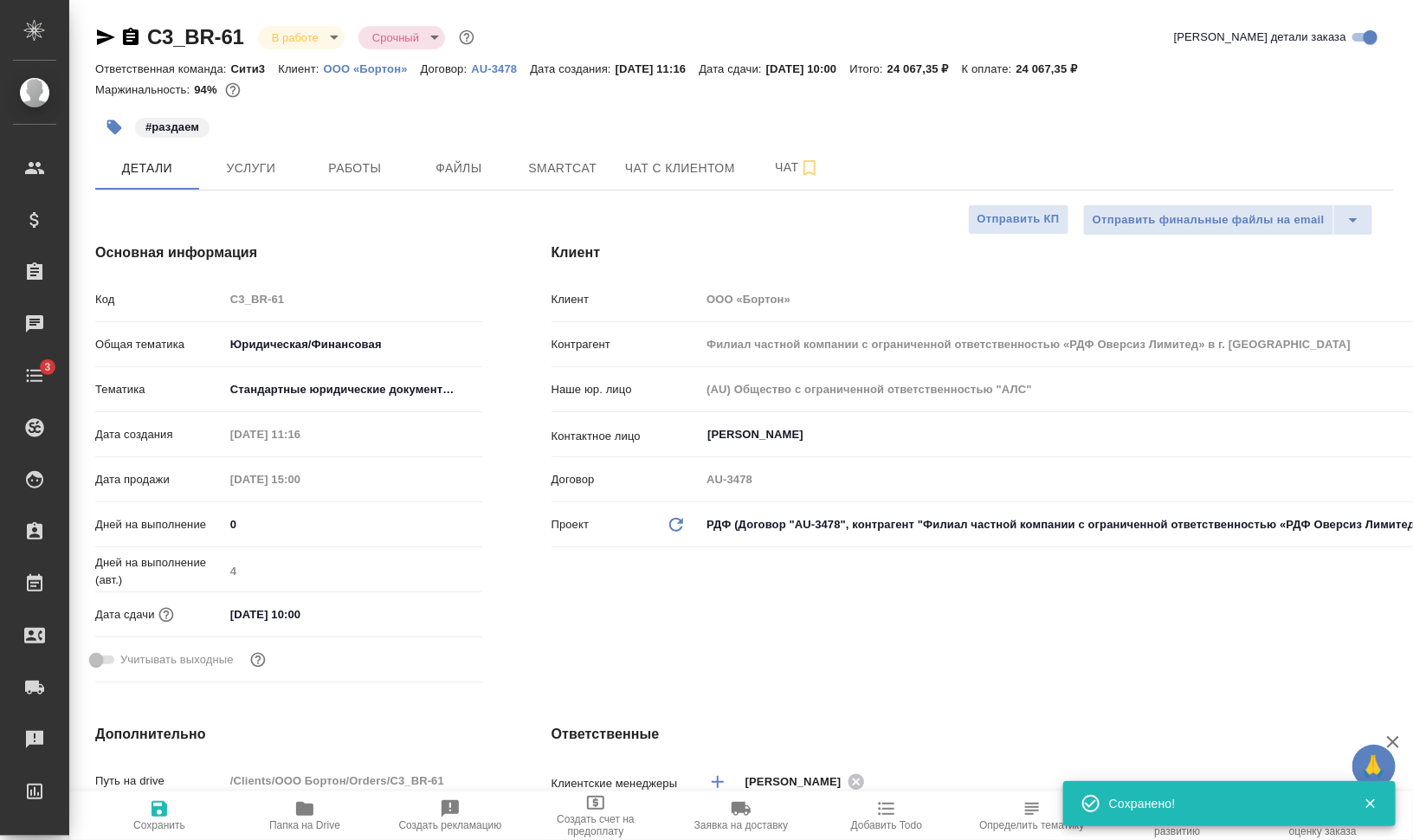
type textarea "x"
click at [356, 176] on span "Работы" at bounding box center [354, 168] width 83 height 21
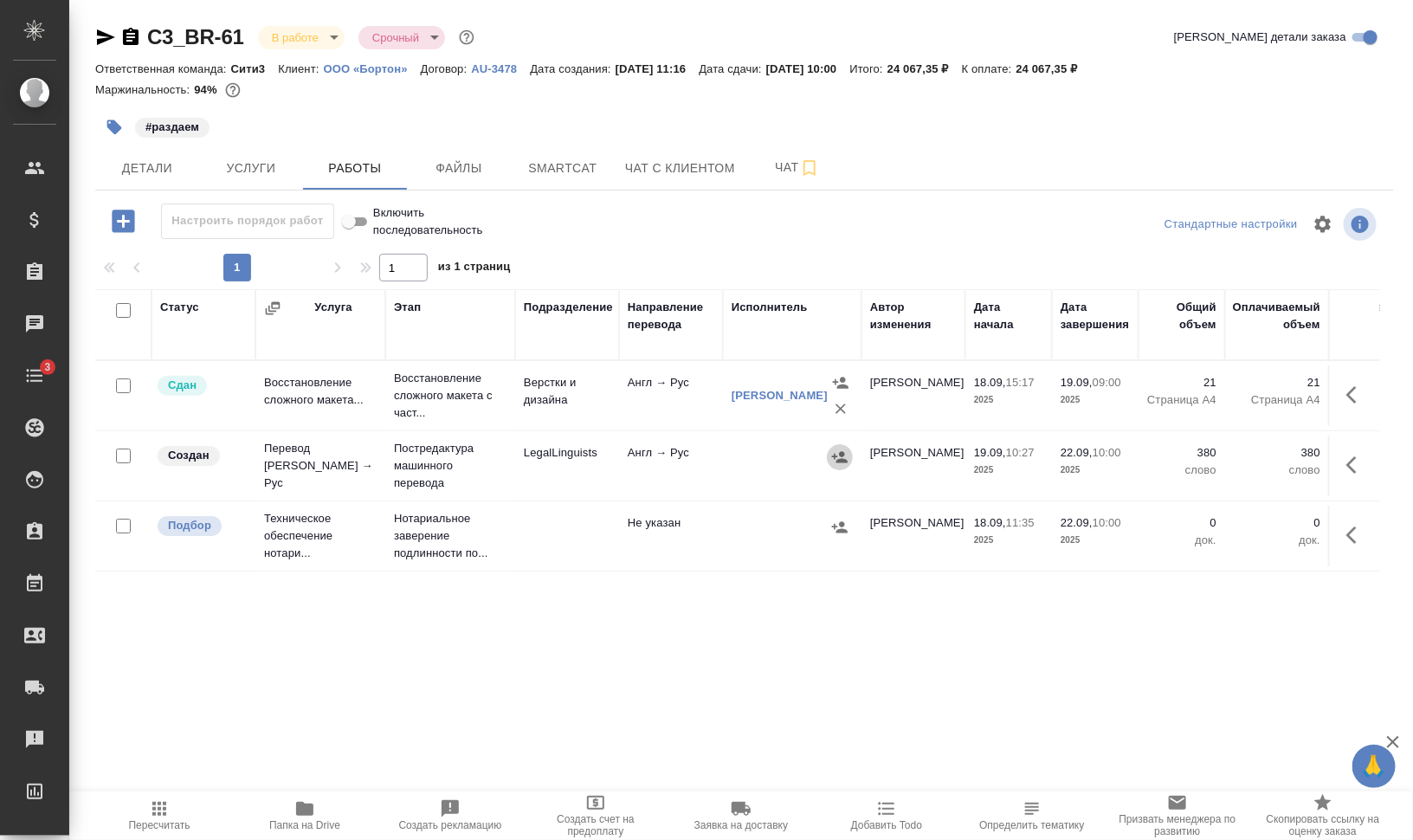
click at [841, 452] on icon "button" at bounding box center [840, 456] width 16 height 12
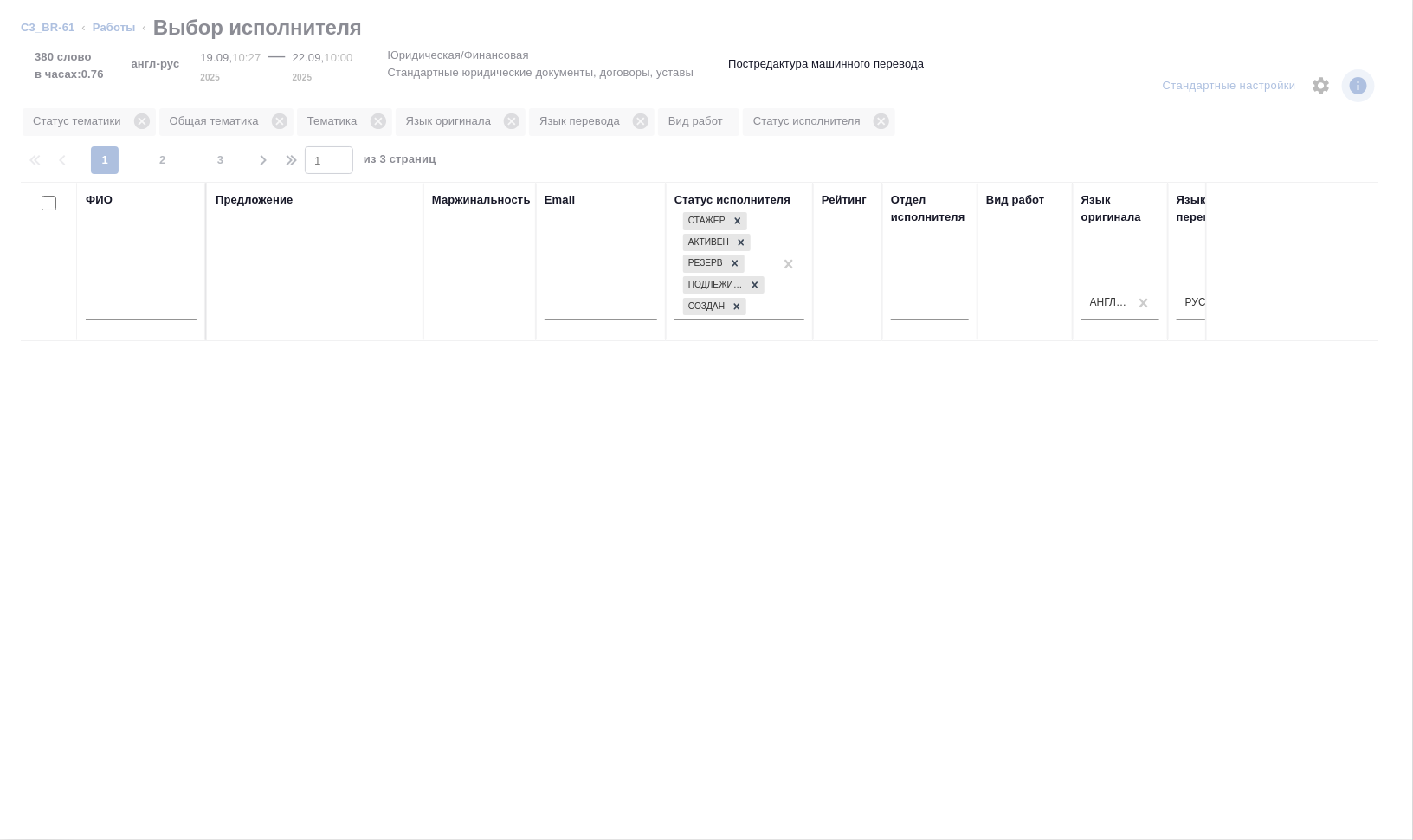
click at [141, 303] on input "text" at bounding box center [141, 309] width 111 height 21
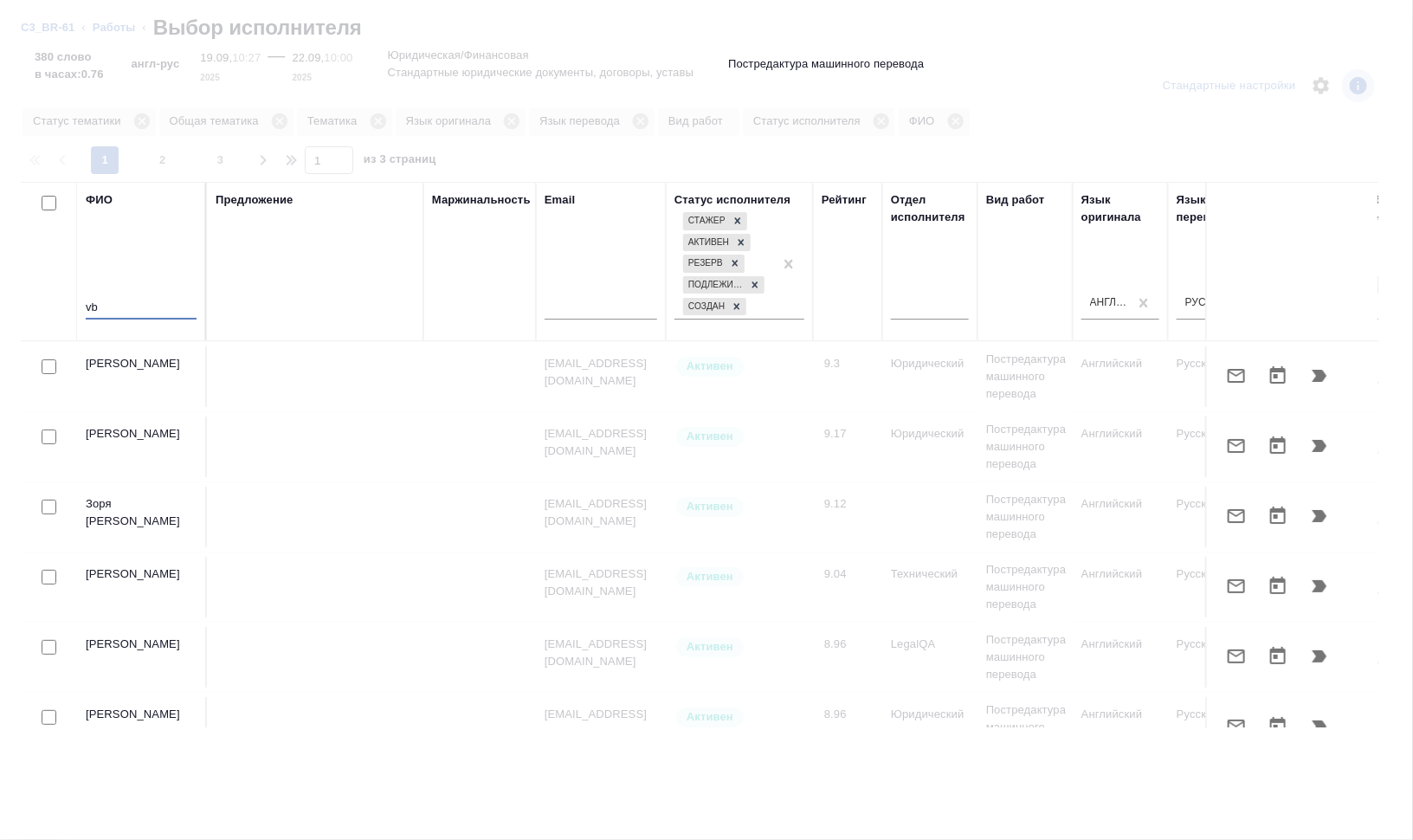
type input "v"
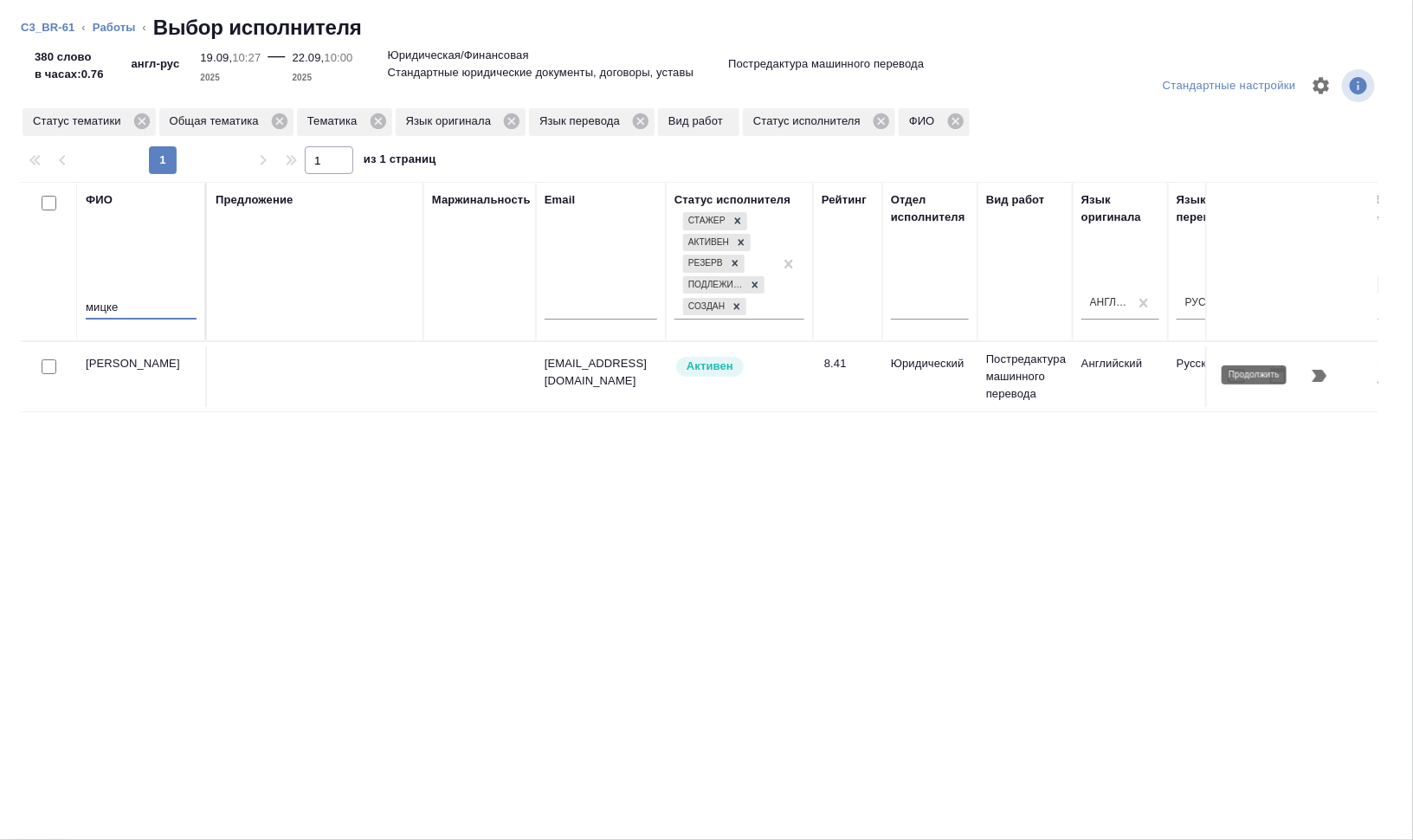
type input "мицке"
click at [1323, 375] on icon "button" at bounding box center [1320, 376] width 15 height 12
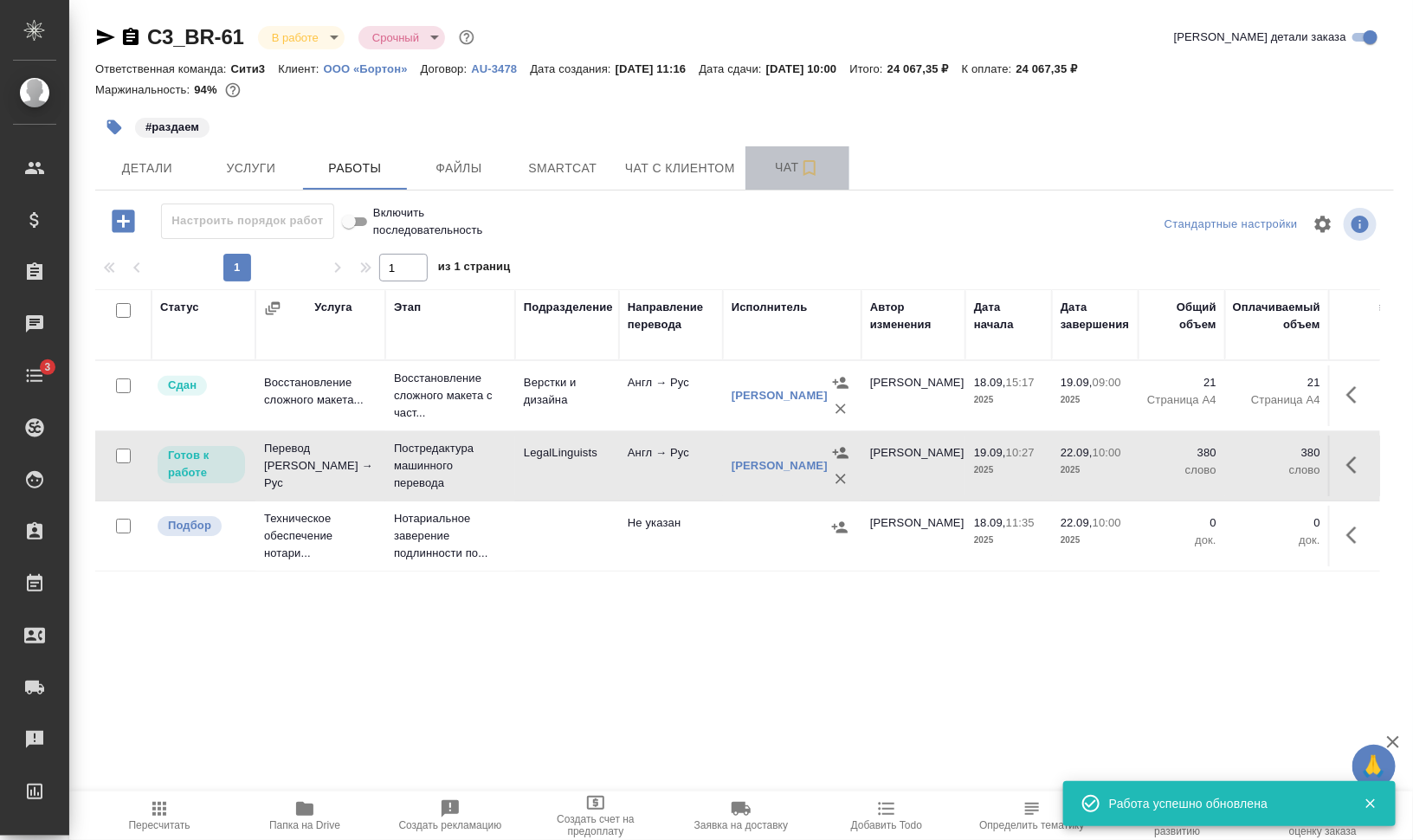
click at [805, 166] on icon "button" at bounding box center [809, 167] width 20 height 20
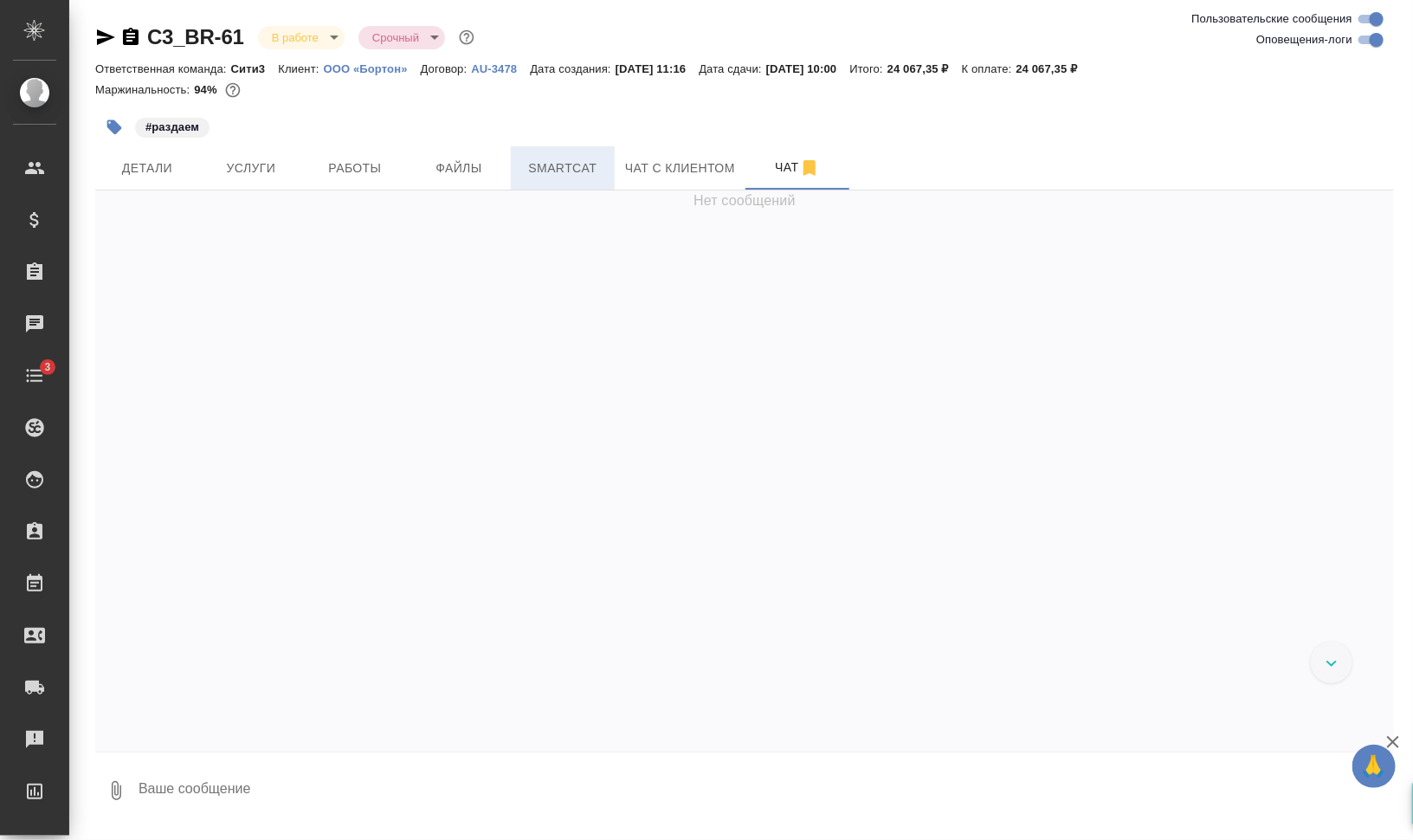
click at [565, 169] on span "Smartcat" at bounding box center [562, 168] width 83 height 21
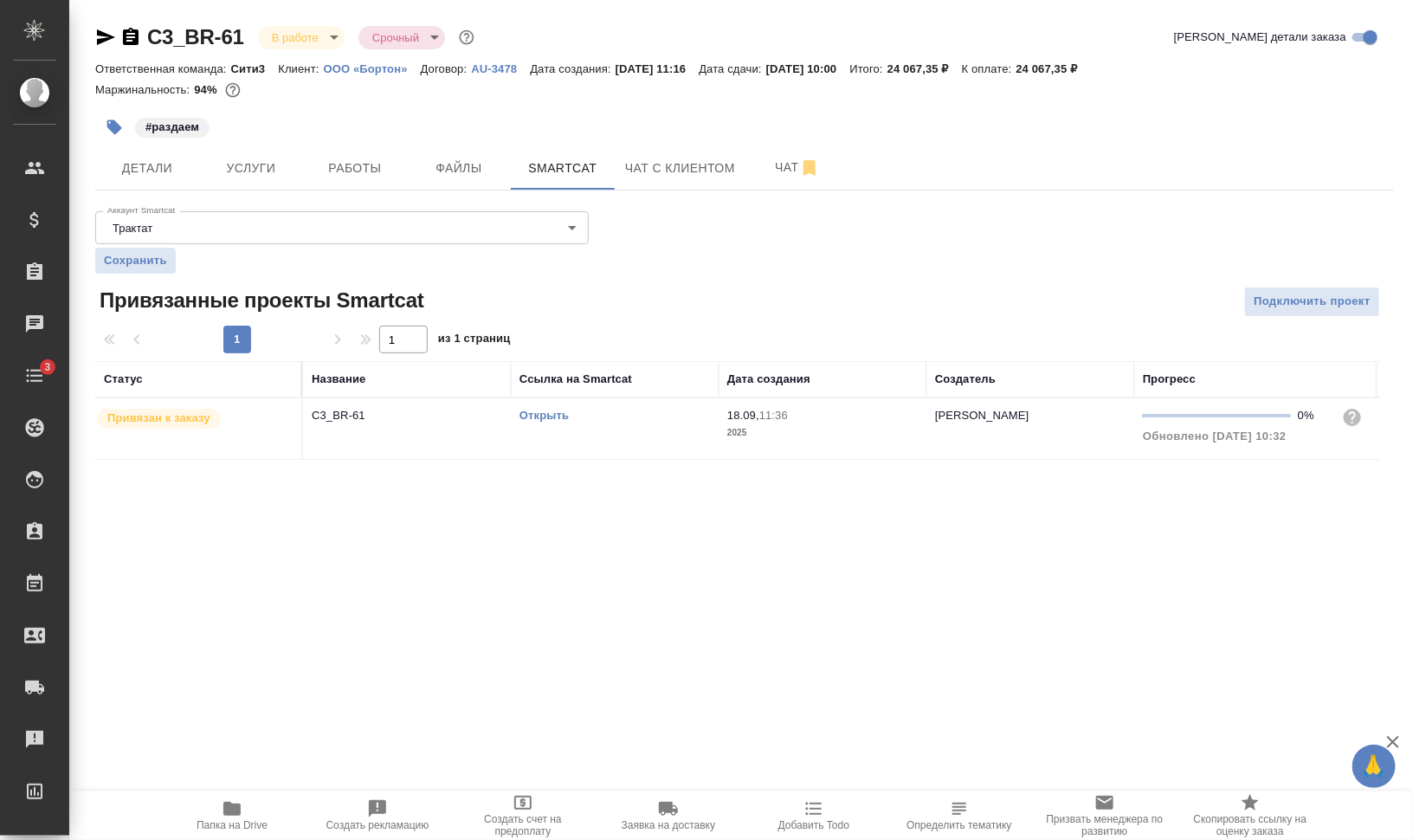
click at [566, 409] on link "Открыть" at bounding box center [544, 415] width 49 height 13
click at [532, 416] on link "Открыть" at bounding box center [544, 415] width 49 height 13
click at [553, 412] on link "Открыть" at bounding box center [544, 415] width 49 height 13
click at [329, 175] on span "Работы" at bounding box center [354, 168] width 83 height 21
click at [110, 129] on icon "button" at bounding box center [115, 127] width 15 height 15
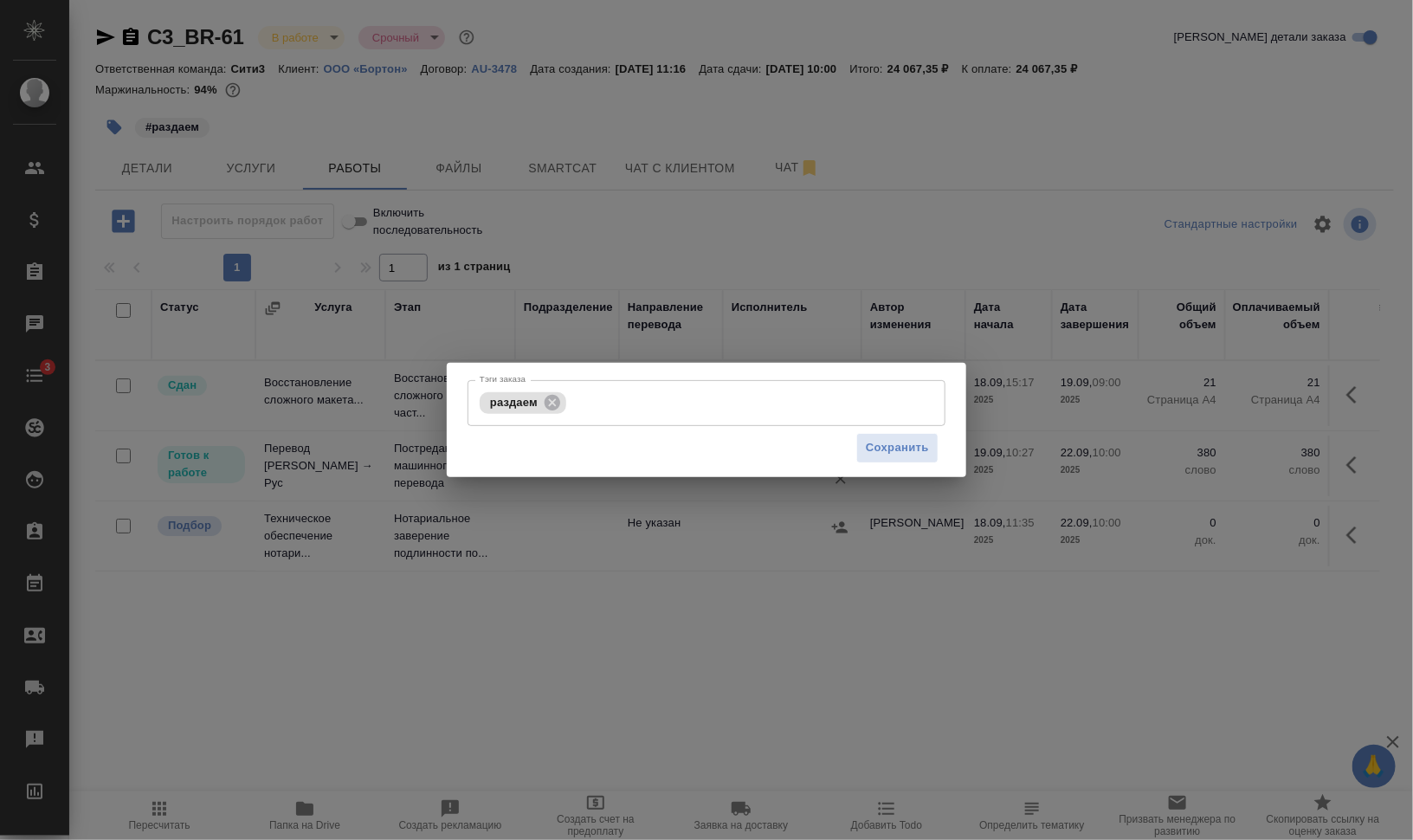
click at [112, 125] on div "Тэги заказа раздаем Тэги заказа Сохранить" at bounding box center [706, 420] width 1413 height 840
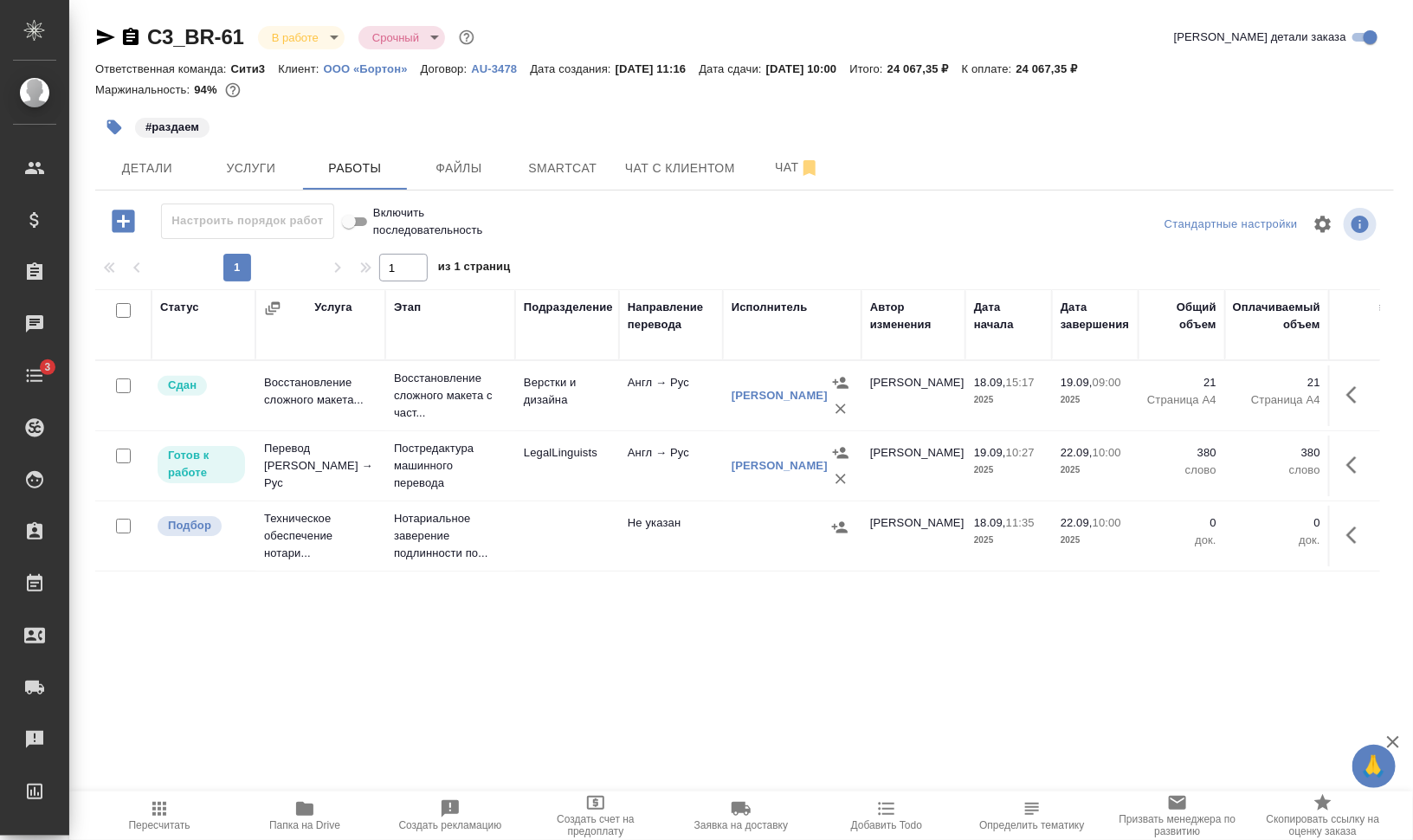
click at [120, 126] on icon "button" at bounding box center [115, 127] width 15 height 15
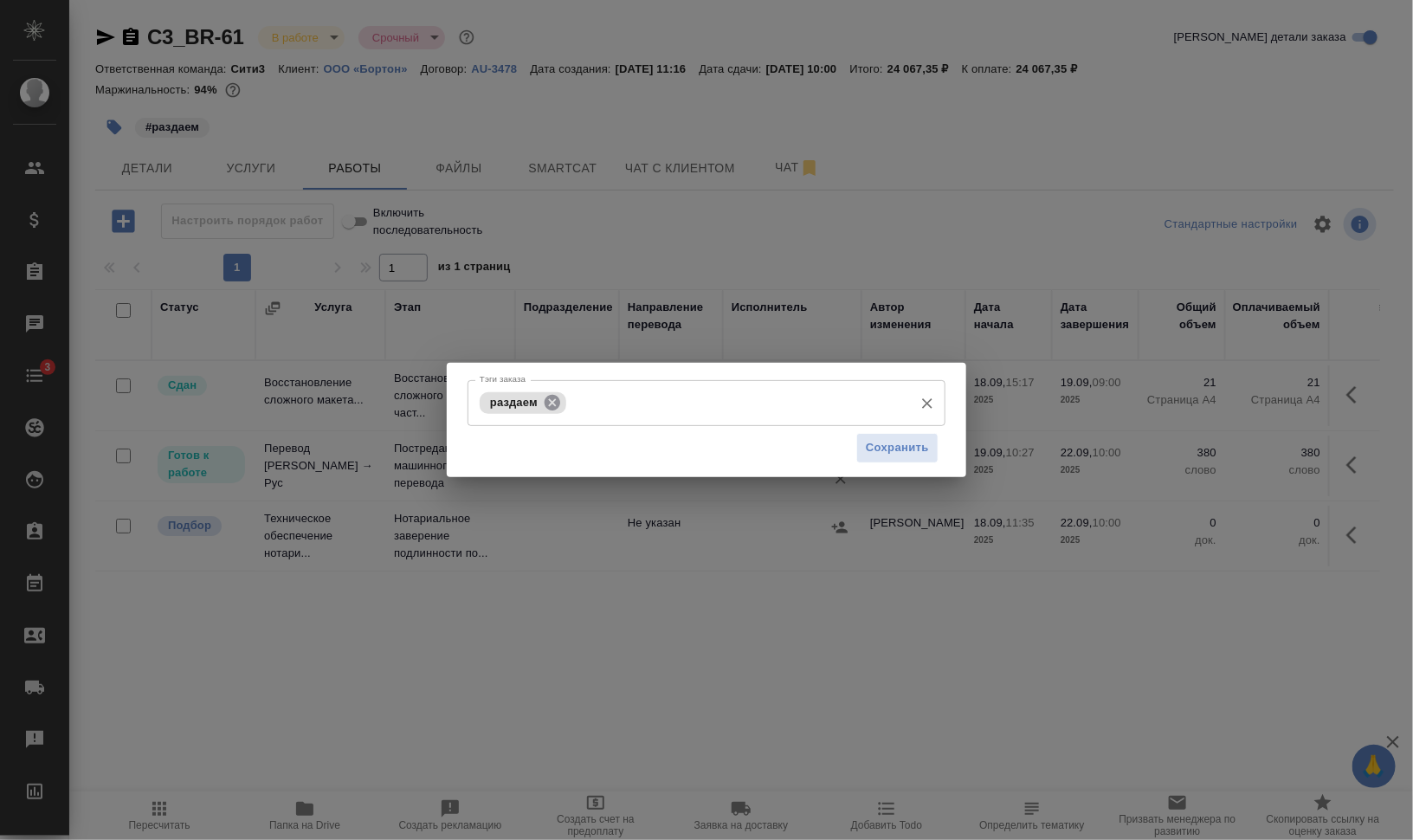
click at [551, 394] on icon at bounding box center [552, 402] width 19 height 19
click at [580, 400] on input "Тэги заказа" at bounding box center [690, 402] width 429 height 29
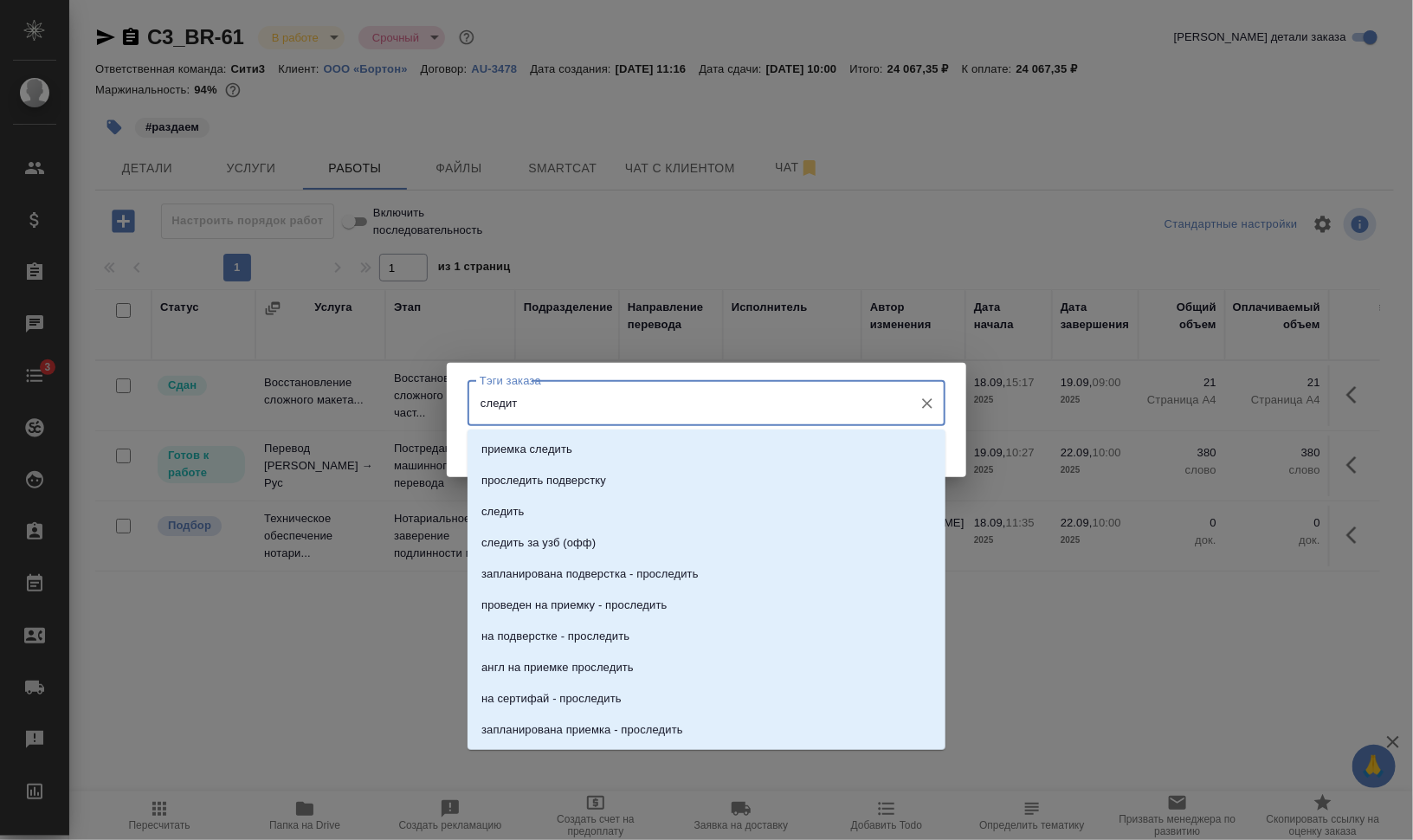
type input "следить"
click at [596, 513] on li "следить" at bounding box center [706, 511] width 478 height 31
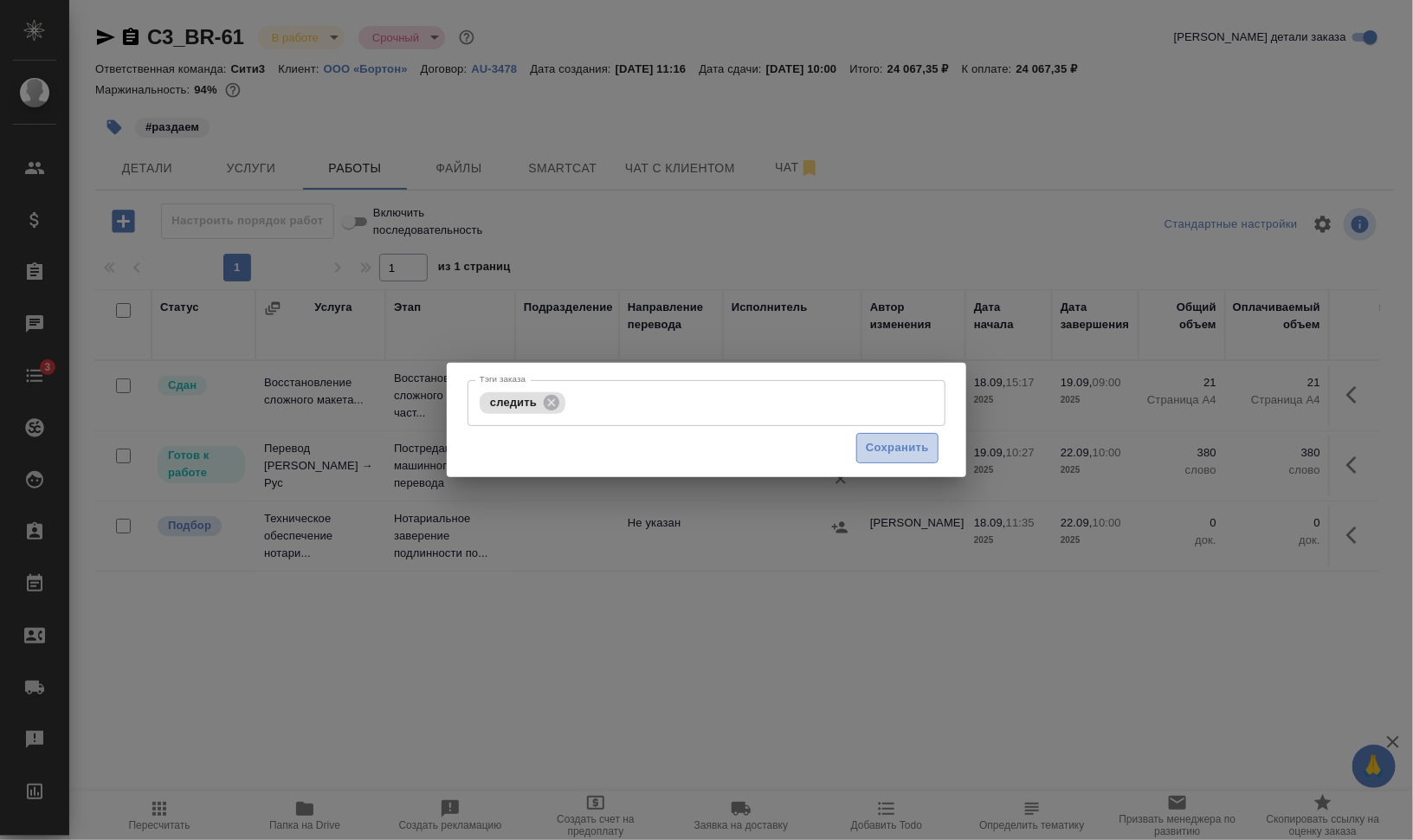
click at [892, 444] on span "Сохранить" at bounding box center [897, 448] width 63 height 20
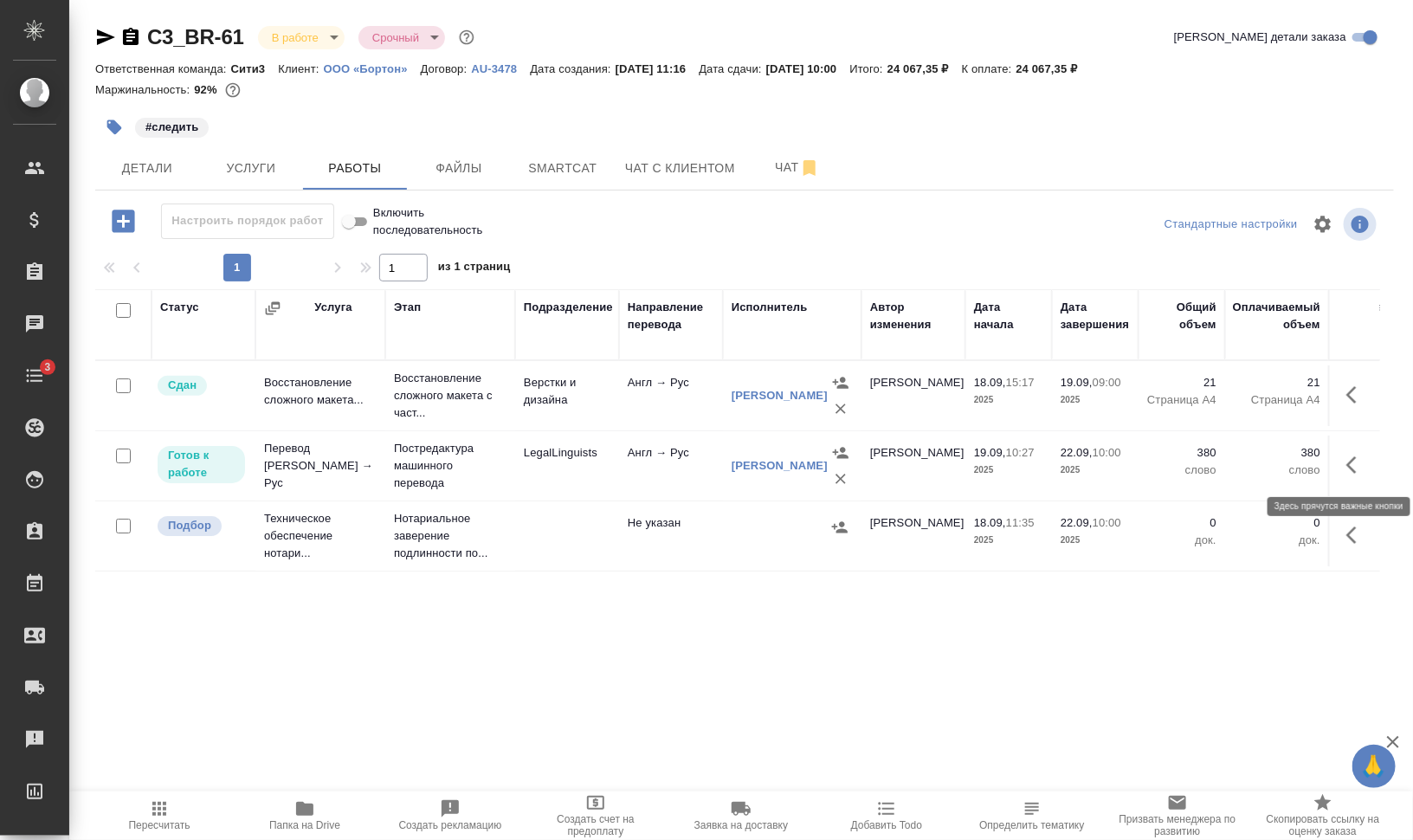
click at [1351, 455] on icon "button" at bounding box center [1356, 464] width 20 height 20
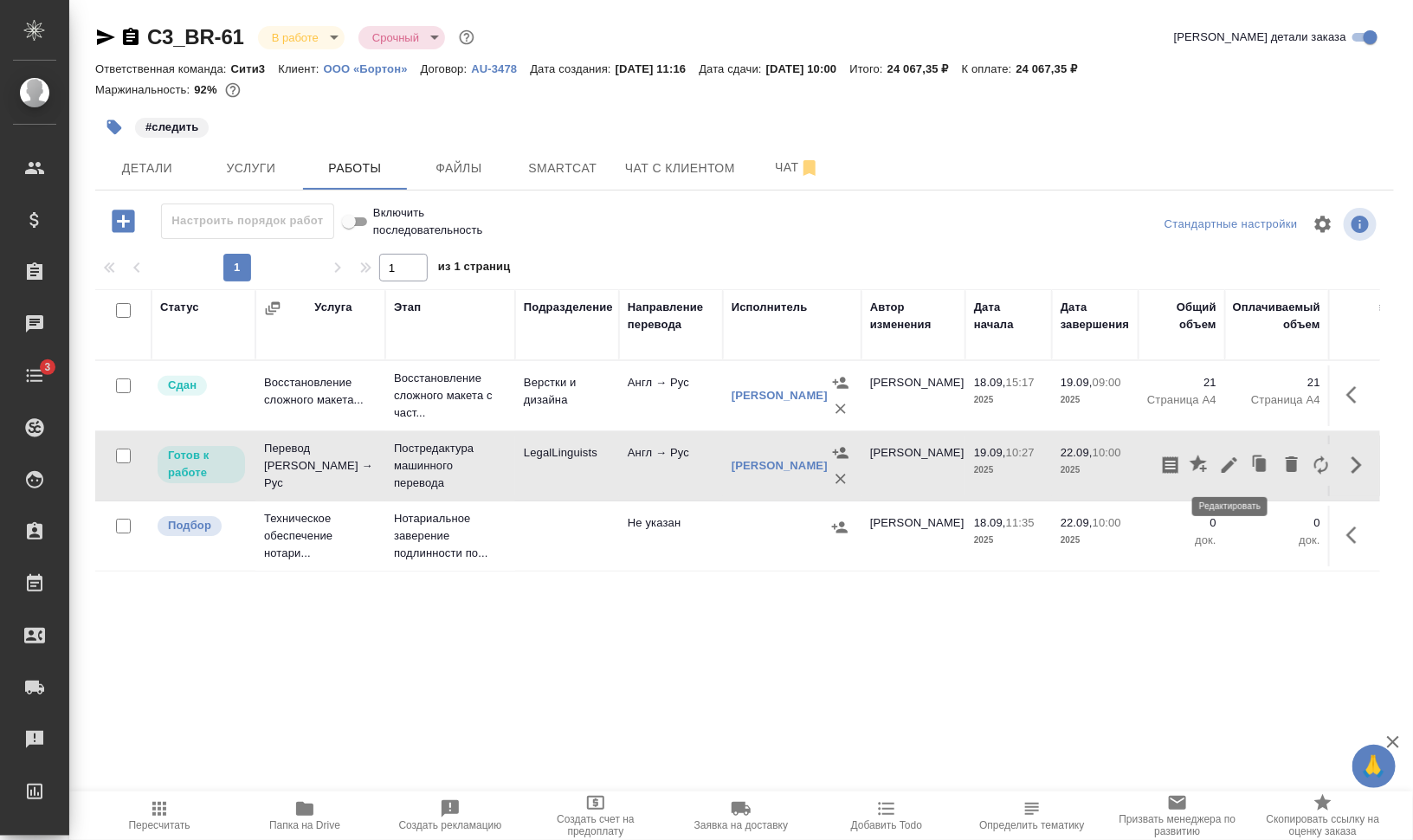
click at [1234, 460] on icon "button" at bounding box center [1229, 464] width 20 height 20
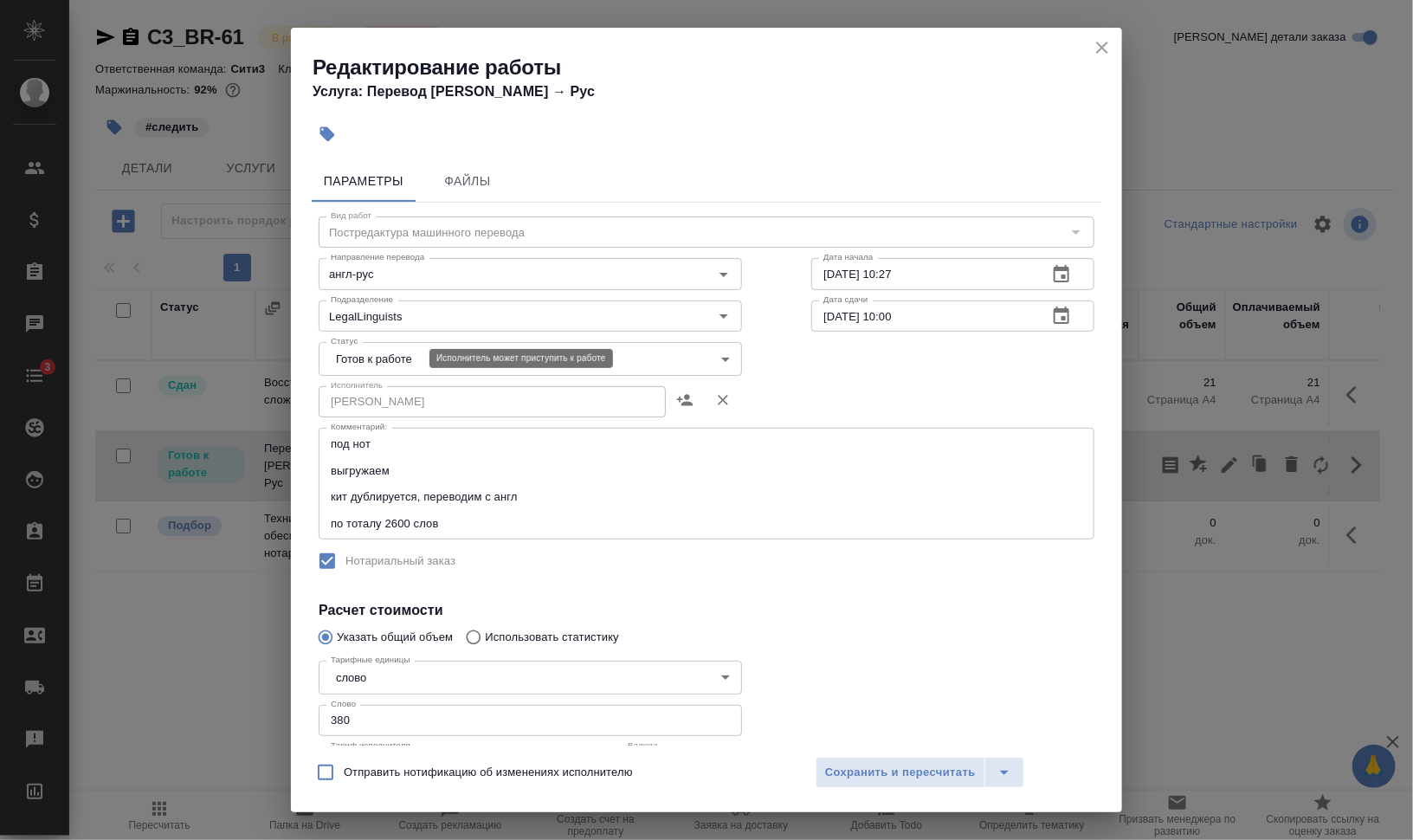
click at [409, 351] on body "🙏 .cls-1 fill:#fff; AWATERA Валеев Динар Клиенты Спецификации Заказы 0 Чаты 3 T…" at bounding box center [706, 489] width 1413 height 979
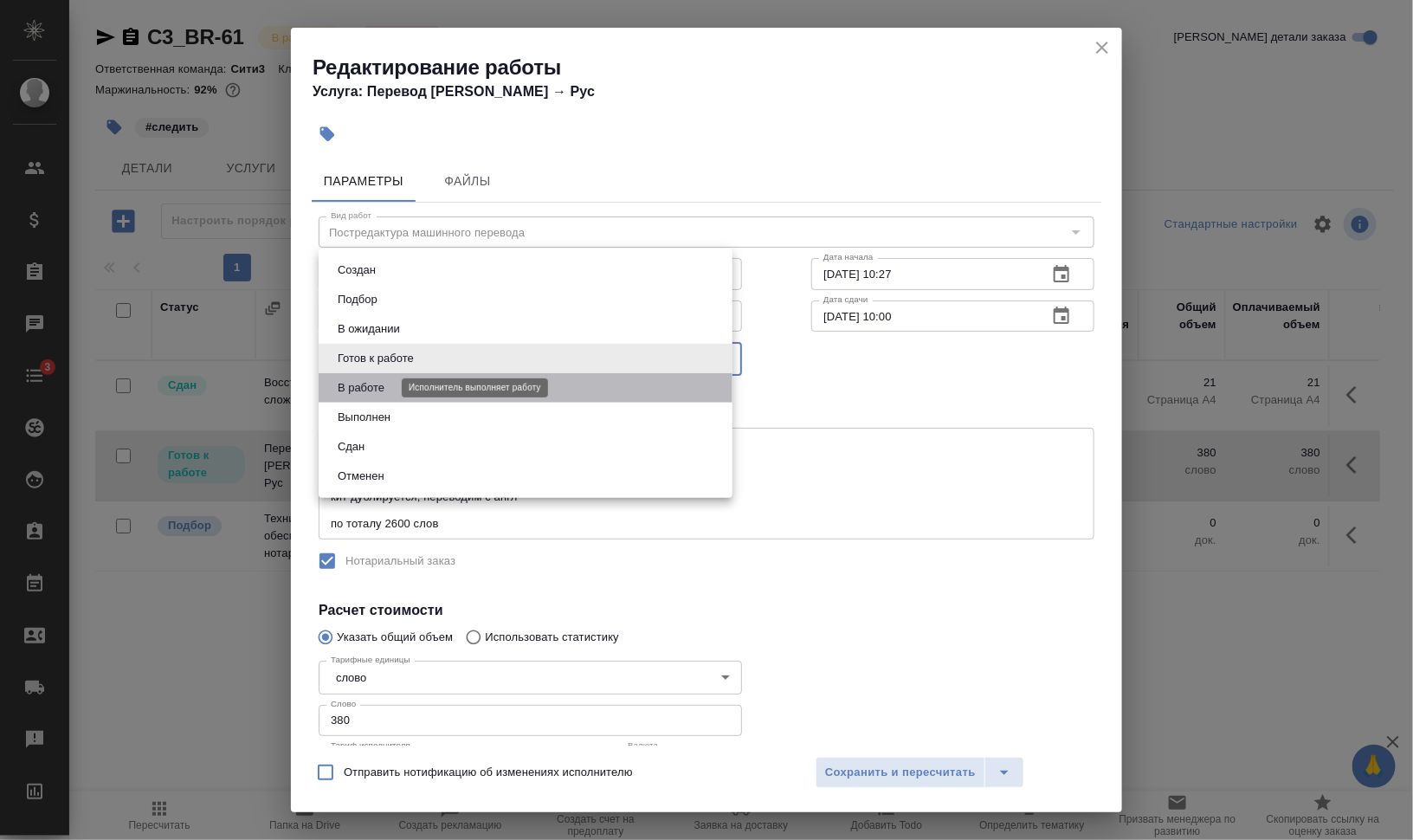
click at [386, 384] on button "В работе" at bounding box center [361, 387] width 57 height 19
type input "inProgress"
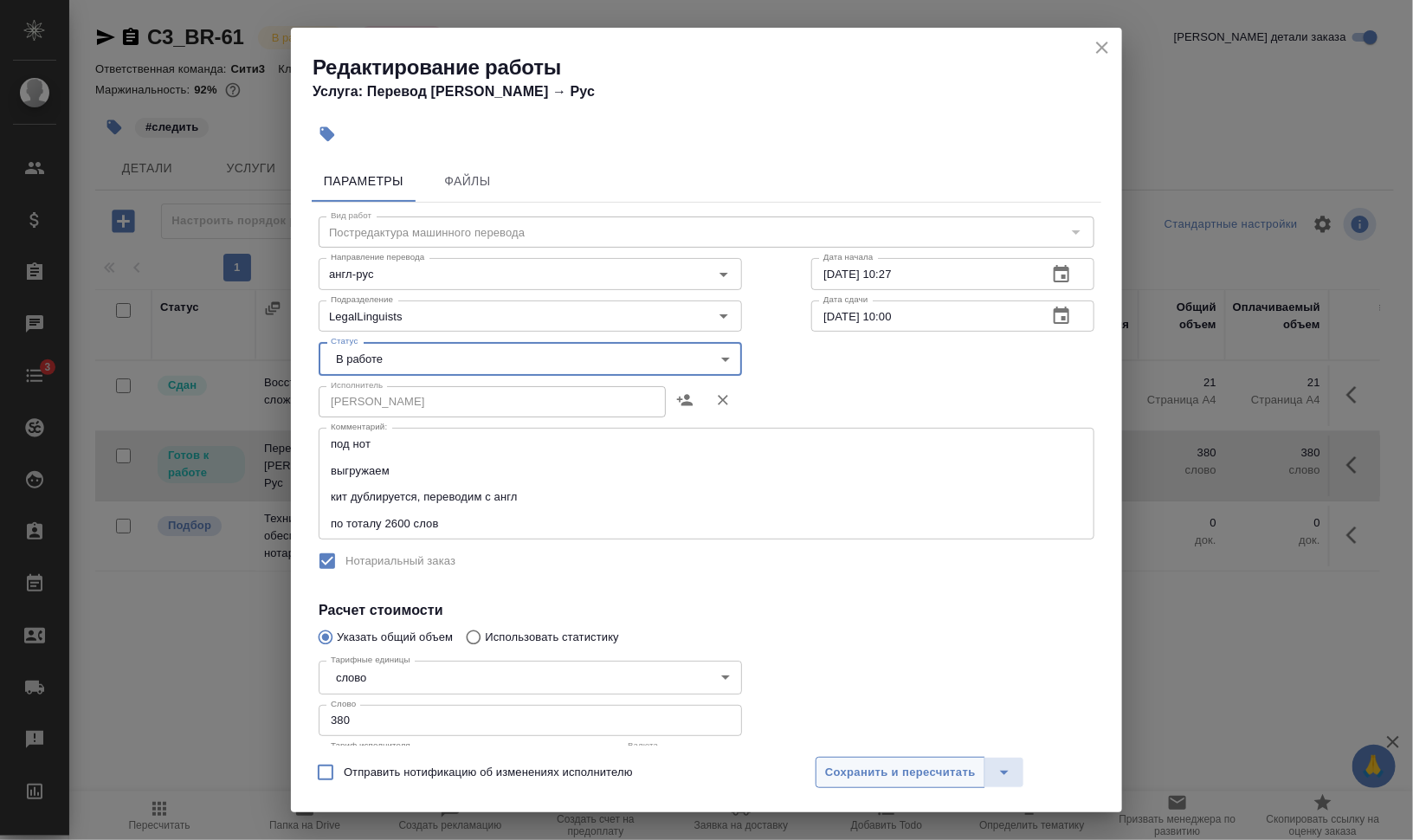
click at [852, 767] on span "Сохранить и пересчитать" at bounding box center [900, 772] width 150 height 20
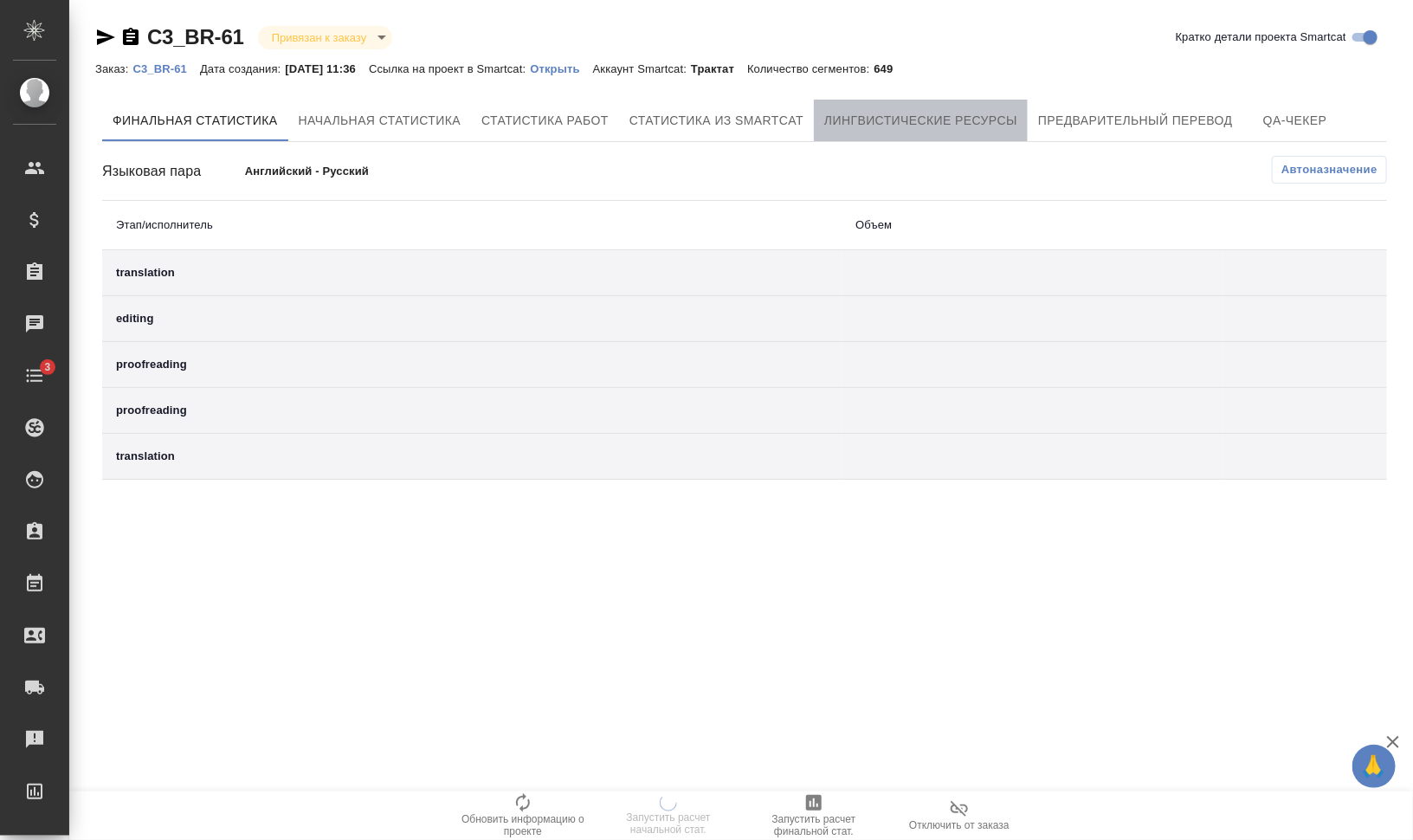
click at [950, 106] on button "Лингвистические ресурсы" at bounding box center [920, 120] width 214 height 42
click at [930, 117] on span "Лингвистические ресурсы" at bounding box center [920, 121] width 193 height 21
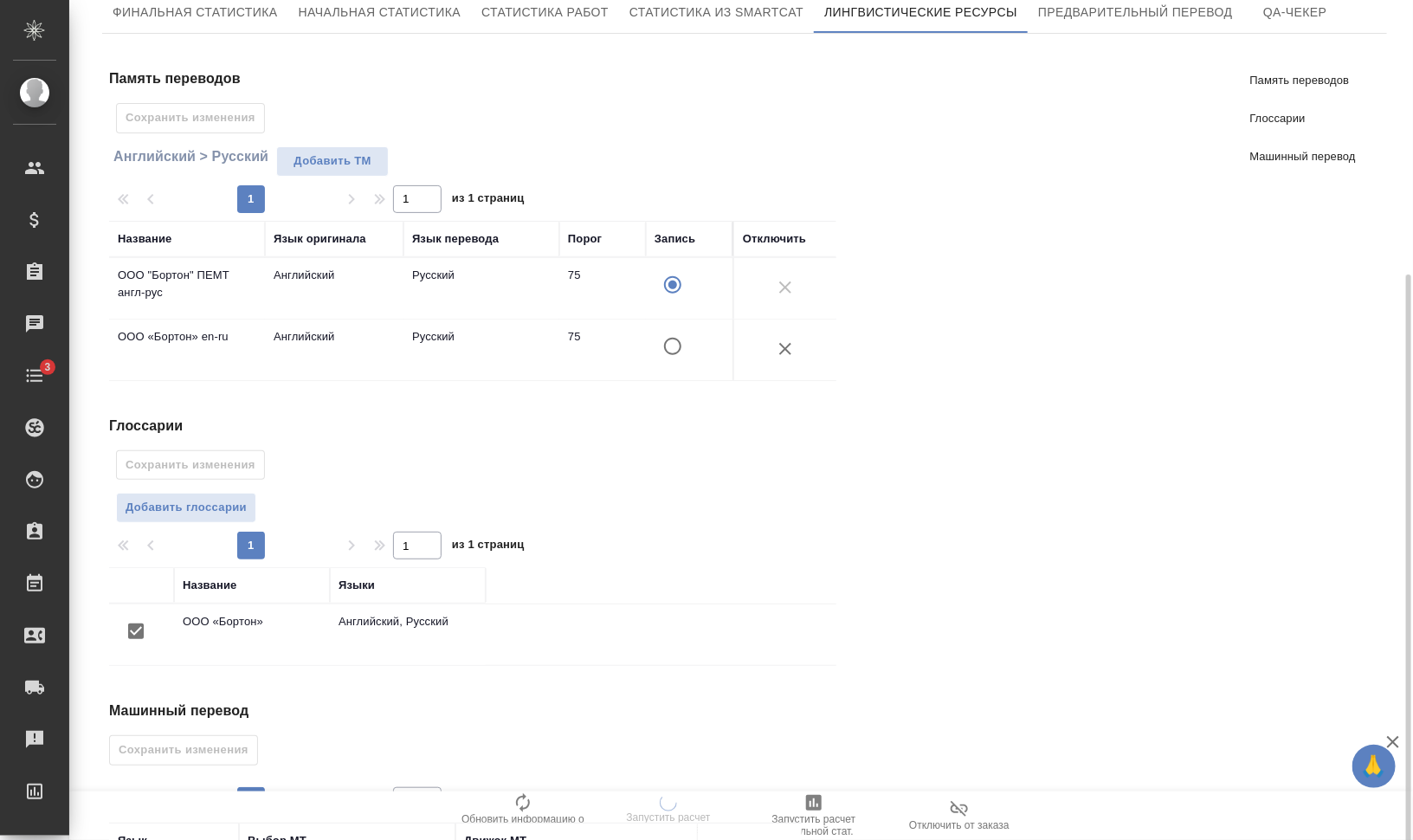
scroll to position [254, 0]
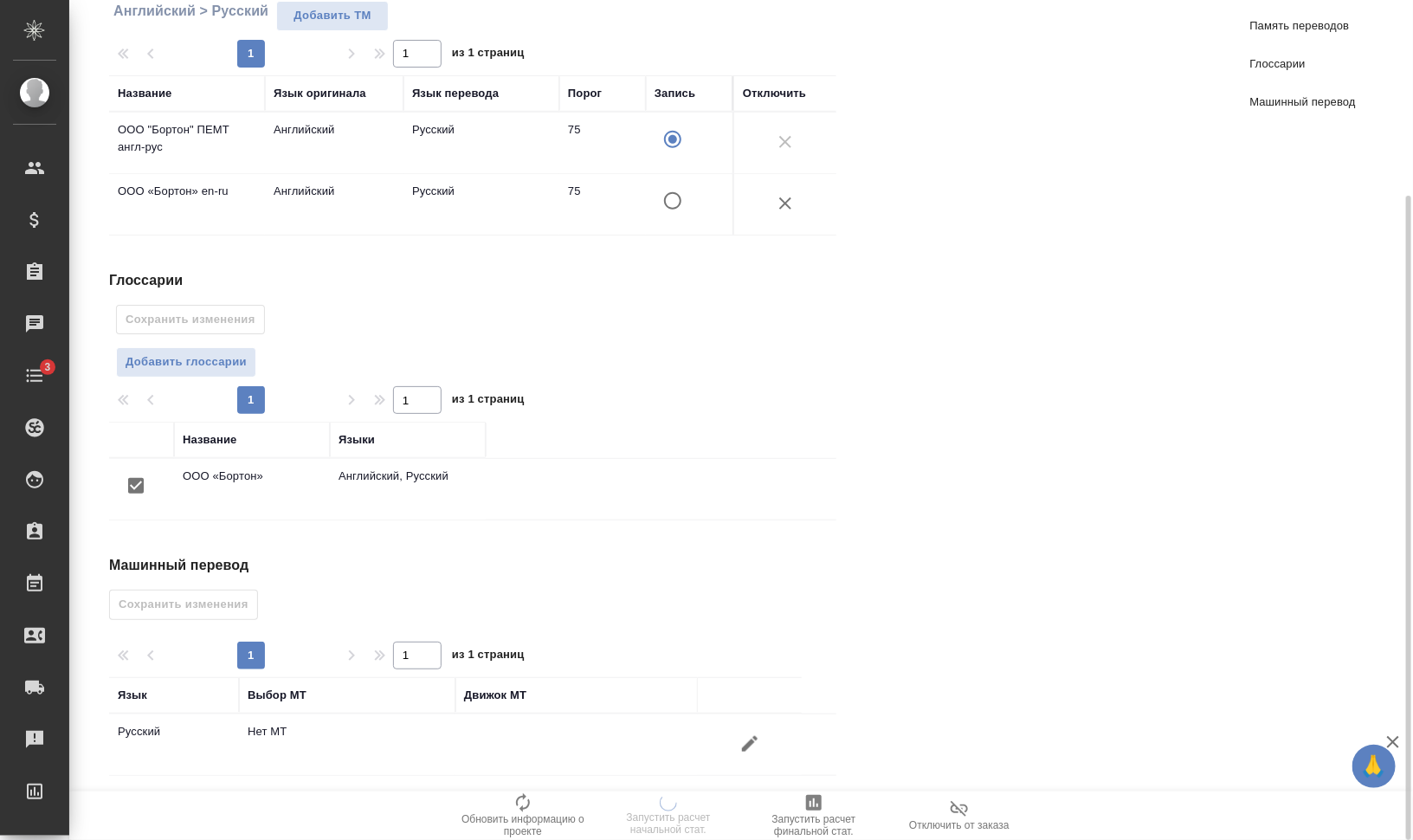
click at [758, 739] on icon "button" at bounding box center [749, 743] width 20 height 20
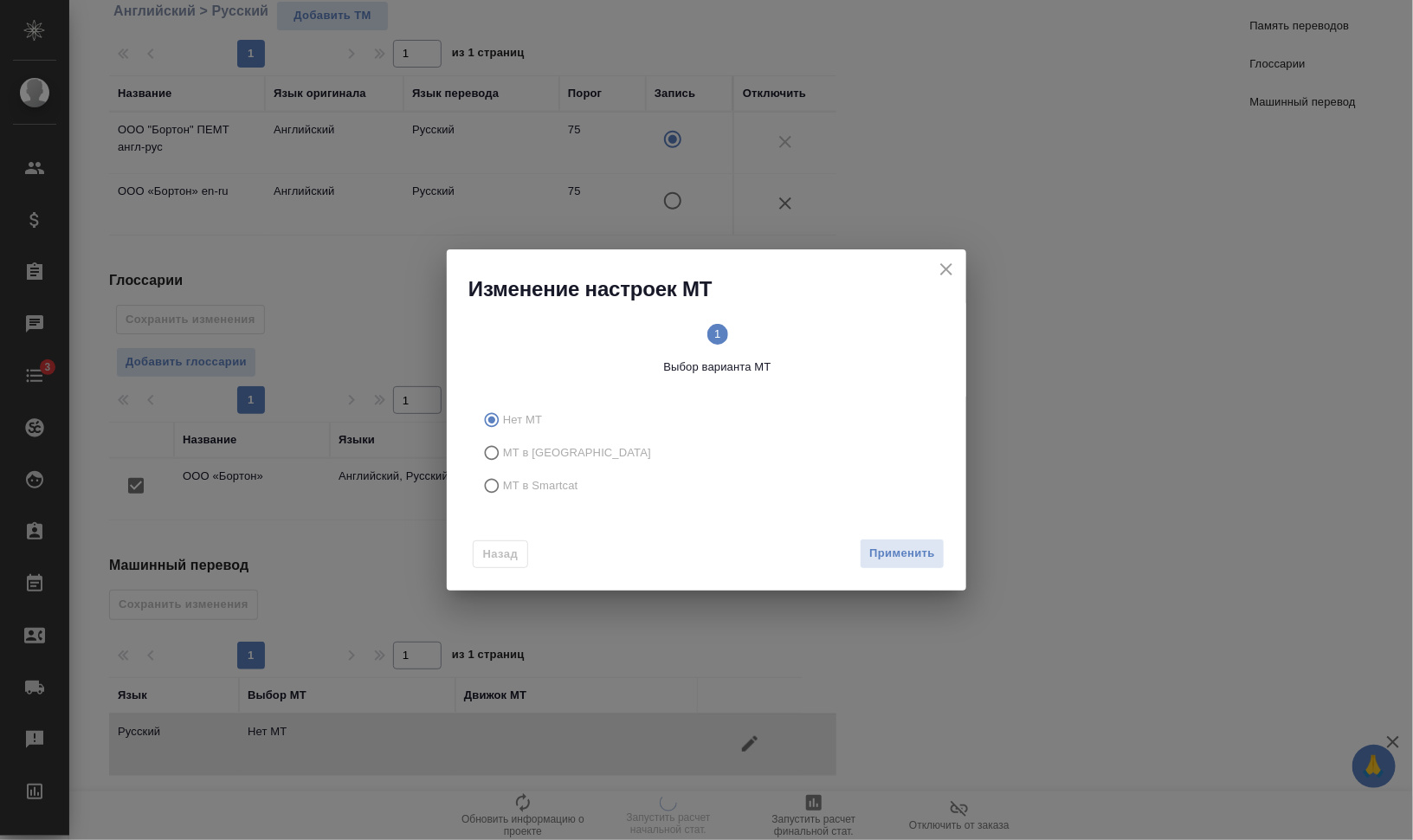
click at [548, 484] on span "МТ в Smartcat" at bounding box center [540, 485] width 76 height 17
click at [503, 484] on input "МТ в Smartcat" at bounding box center [488, 485] width 28 height 33
radio input "true"
click at [823, 330] on circle at bounding box center [830, 334] width 20 height 20
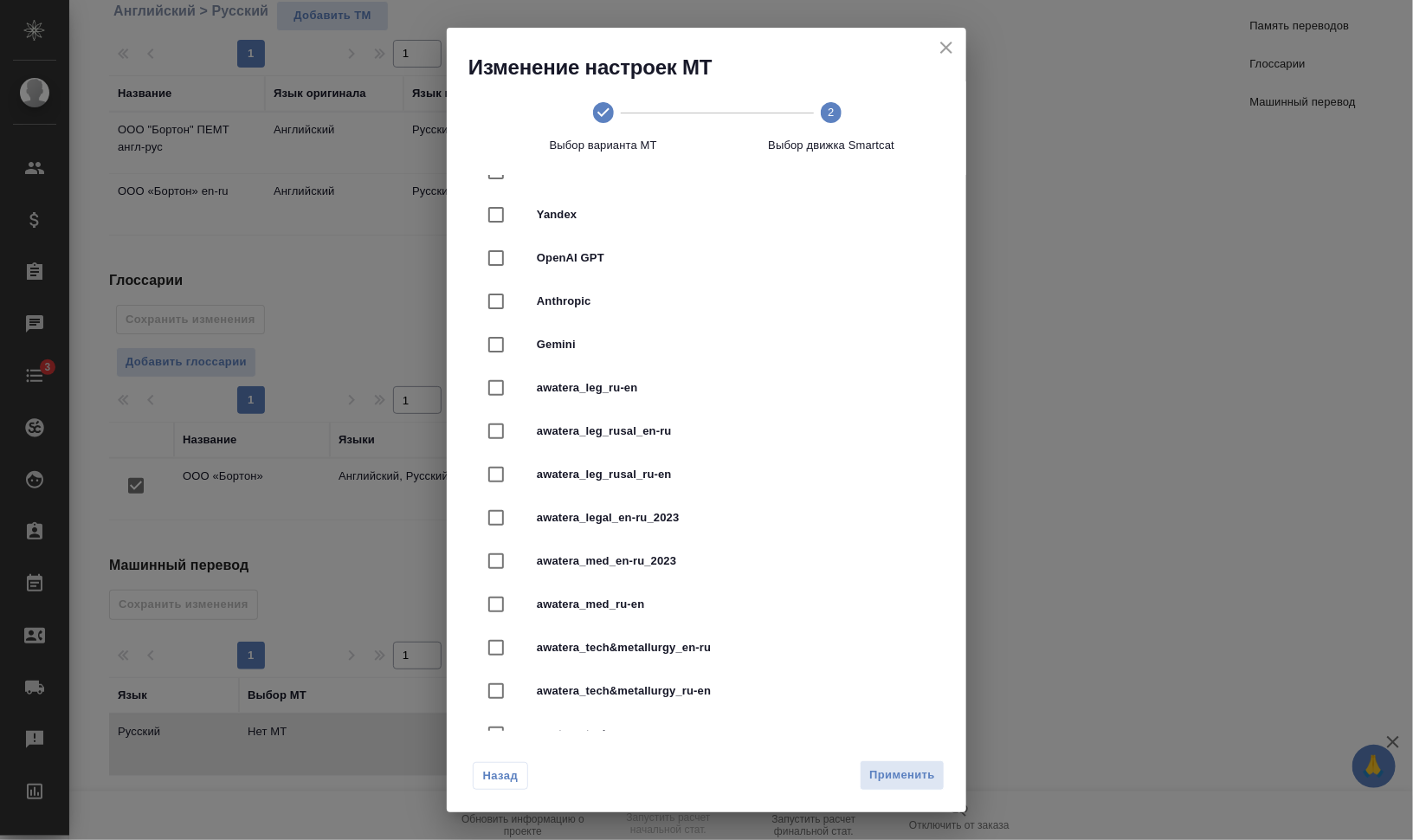
scroll to position [432, 0]
click at [670, 478] on span "awatera_legal_en-ru_2023" at bounding box center [731, 476] width 388 height 17
checkbox input "true"
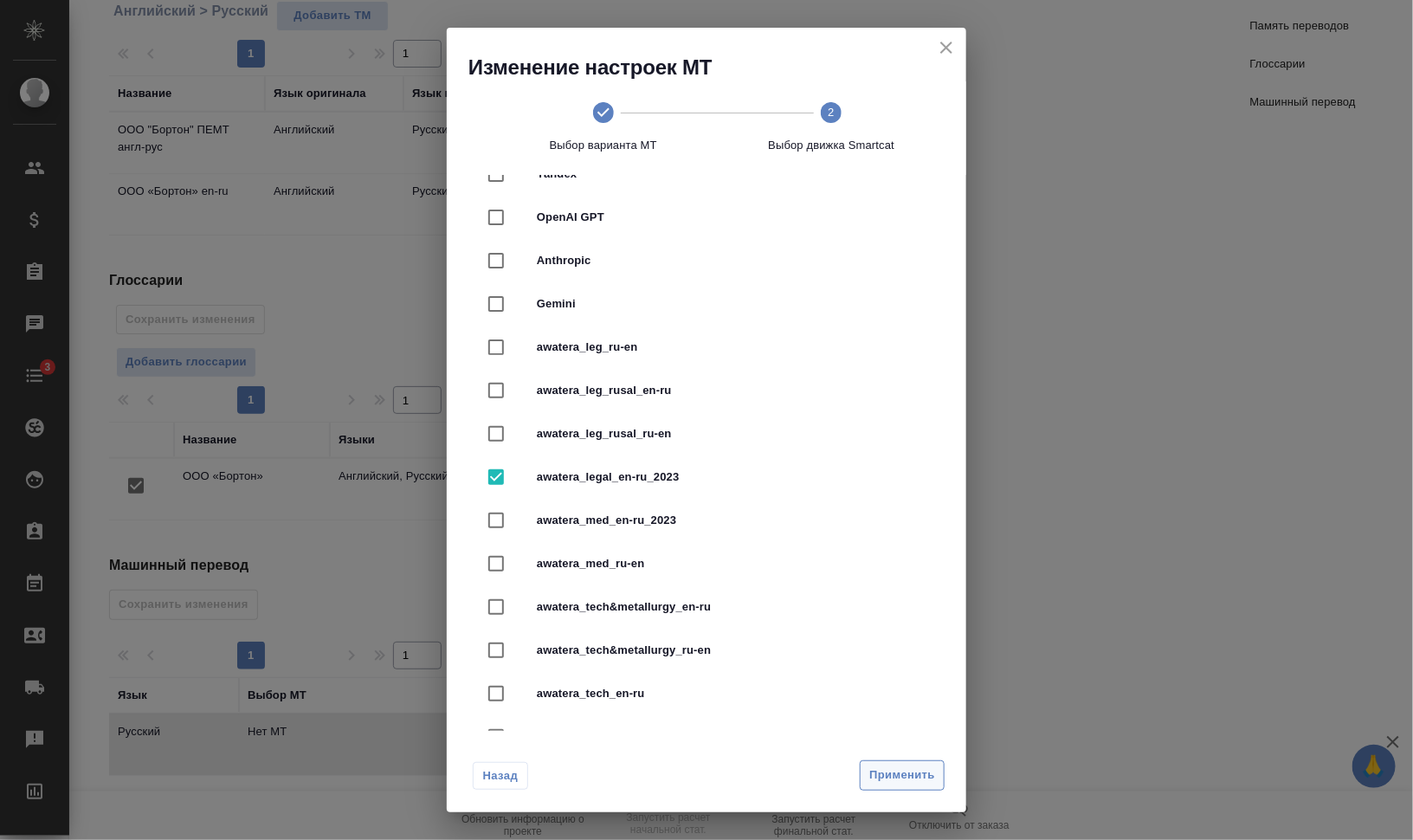
click at [923, 769] on span "Применить" at bounding box center [902, 775] width 66 height 20
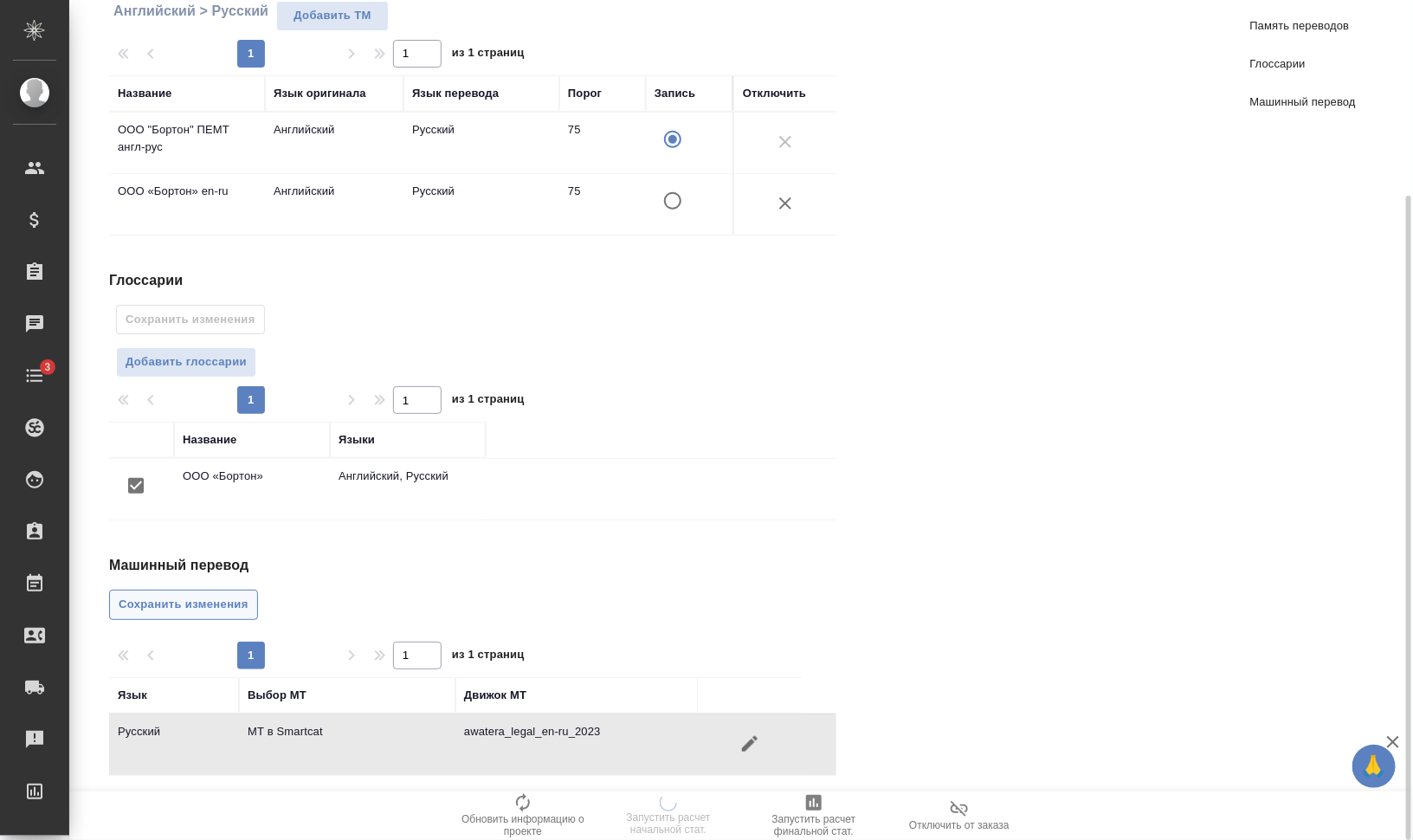
click at [182, 594] on span "Сохранить изменения" at bounding box center [183, 604] width 130 height 20
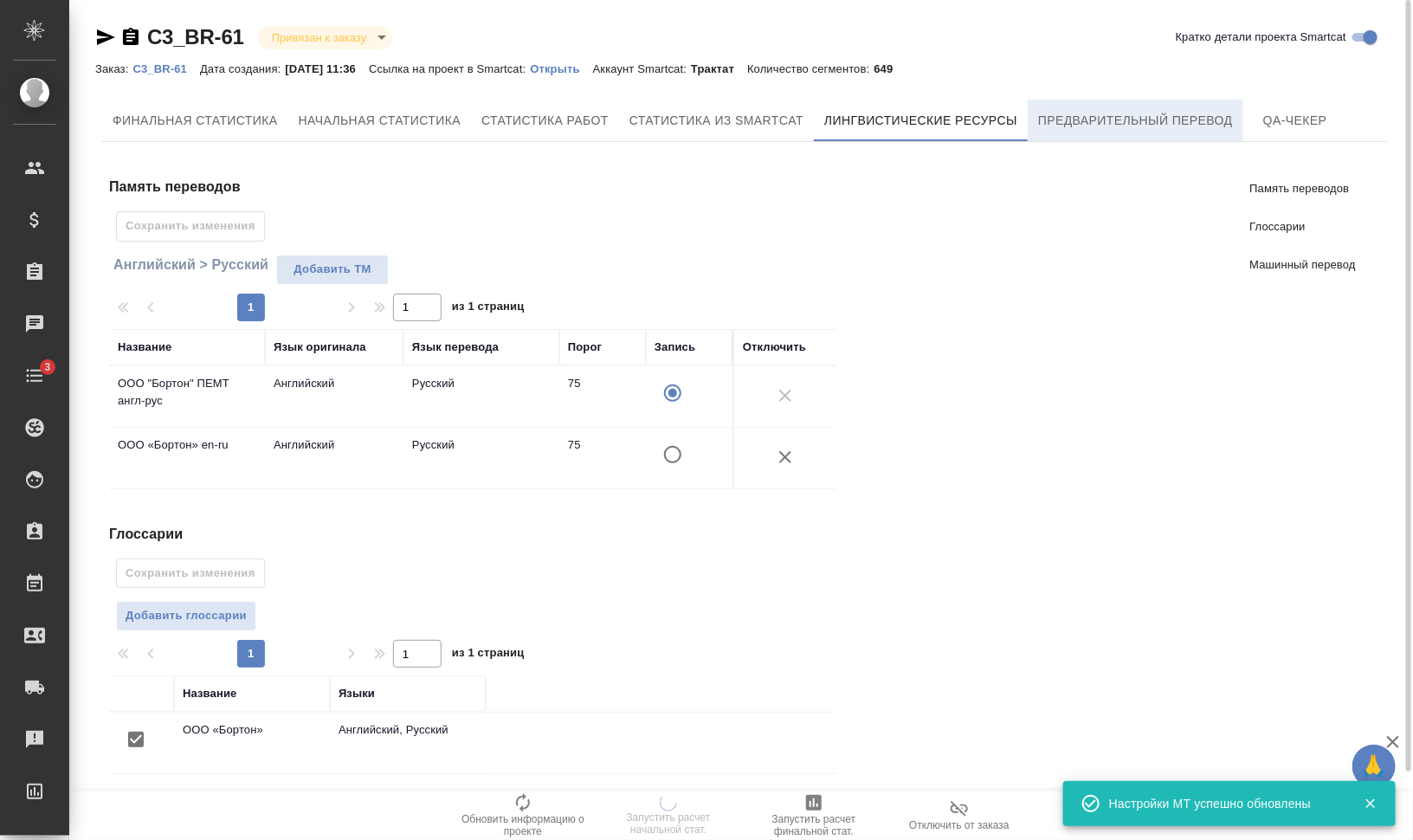
click at [1097, 128] on span "Предварительный перевод" at bounding box center [1134, 121] width 195 height 21
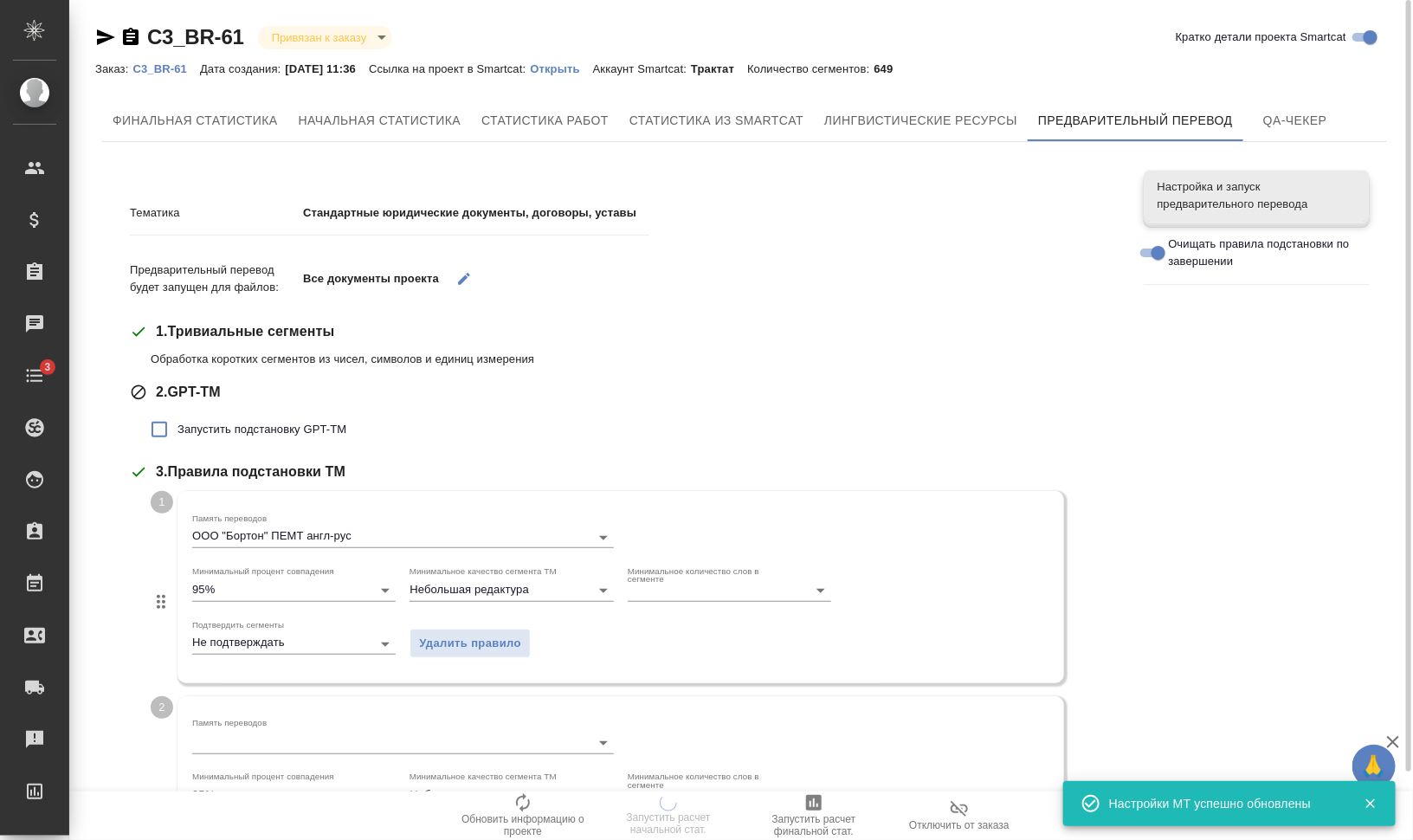
click at [301, 425] on span "Запустить подстановку GPT-TM" at bounding box center [262, 429] width 169 height 17
click at [177, 425] on input "Запустить подстановку GPT-TM" at bounding box center [159, 429] width 36 height 36
checkbox input "true"
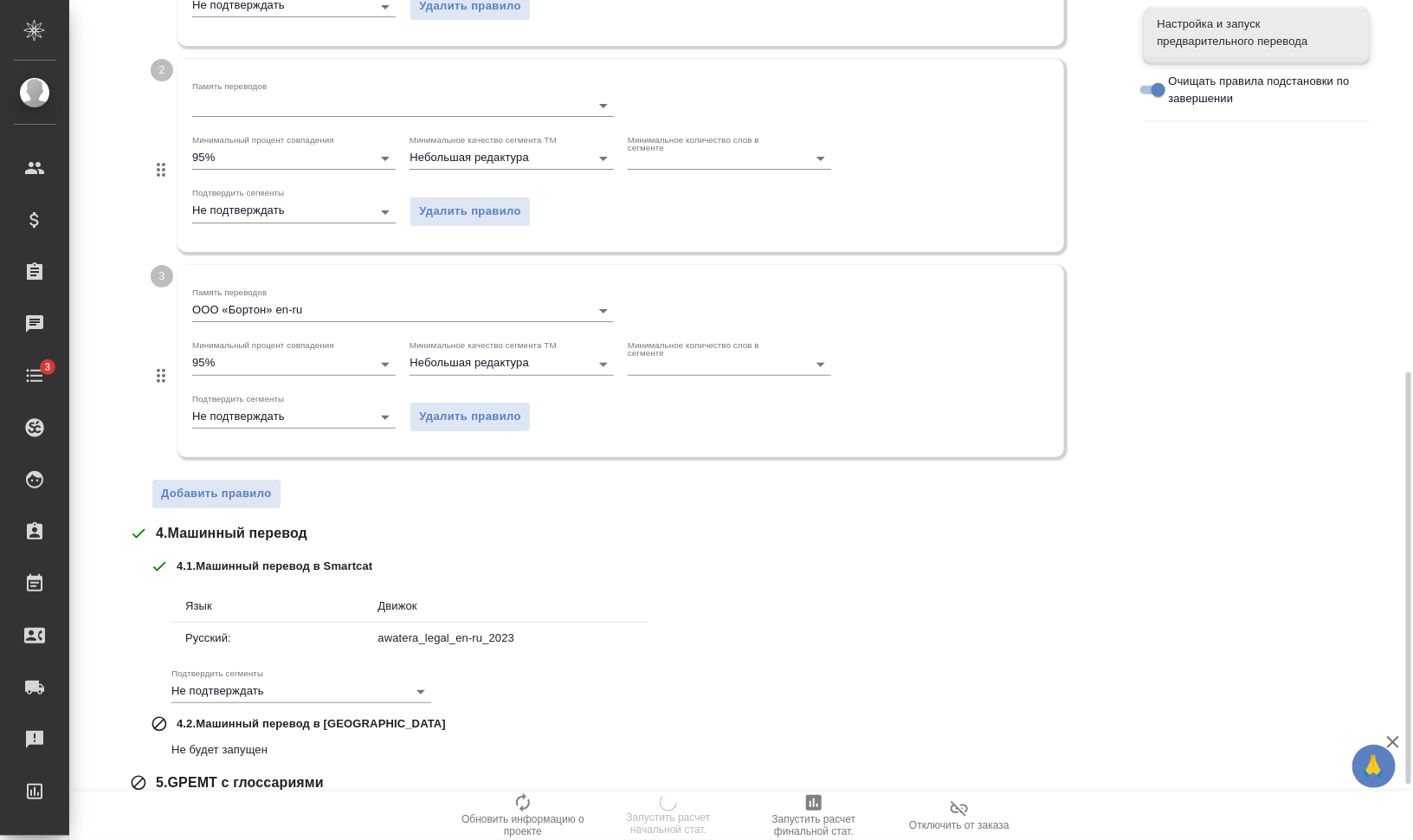
scroll to position [868, 0]
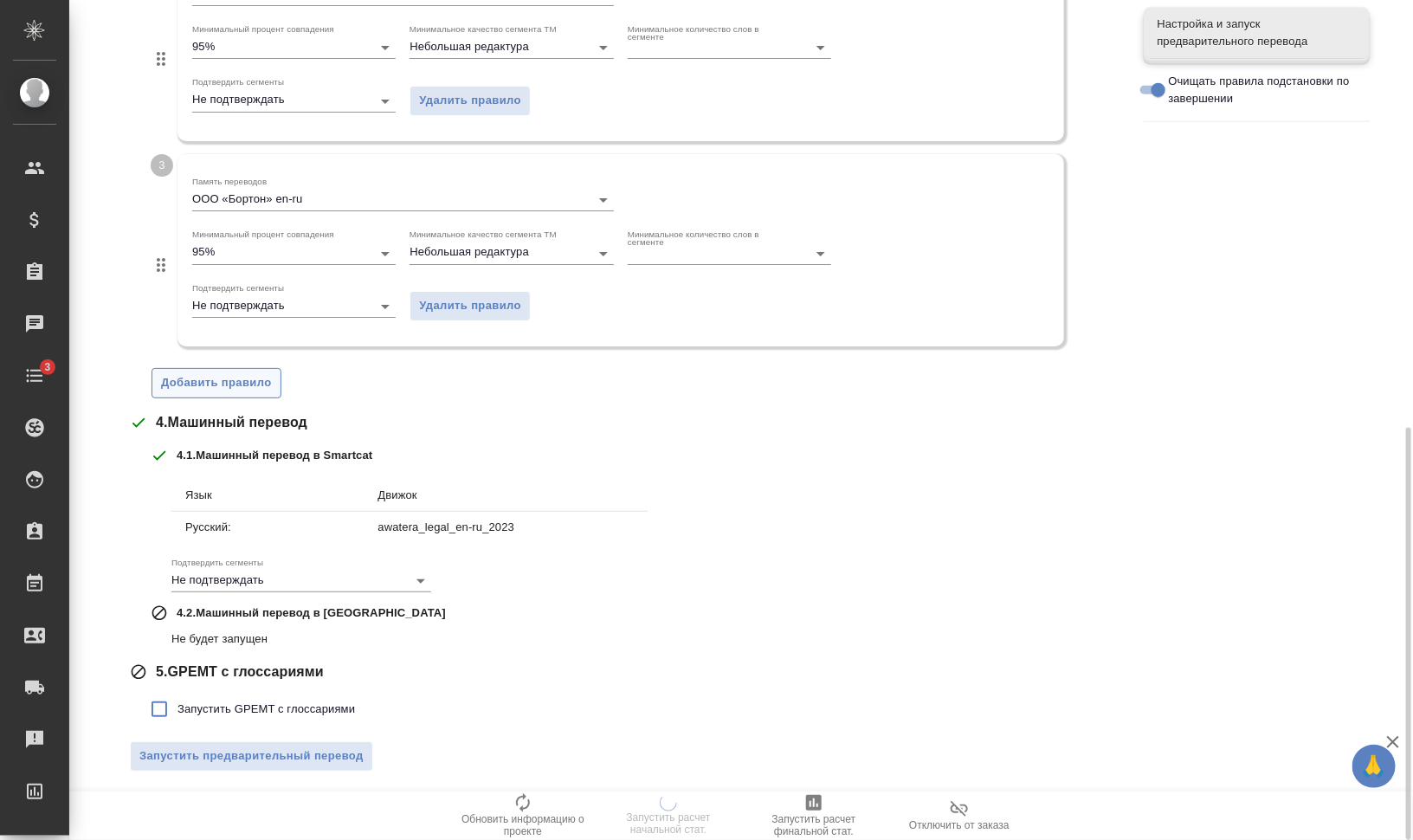
click at [233, 377] on span "Добавить правило" at bounding box center [216, 383] width 111 height 20
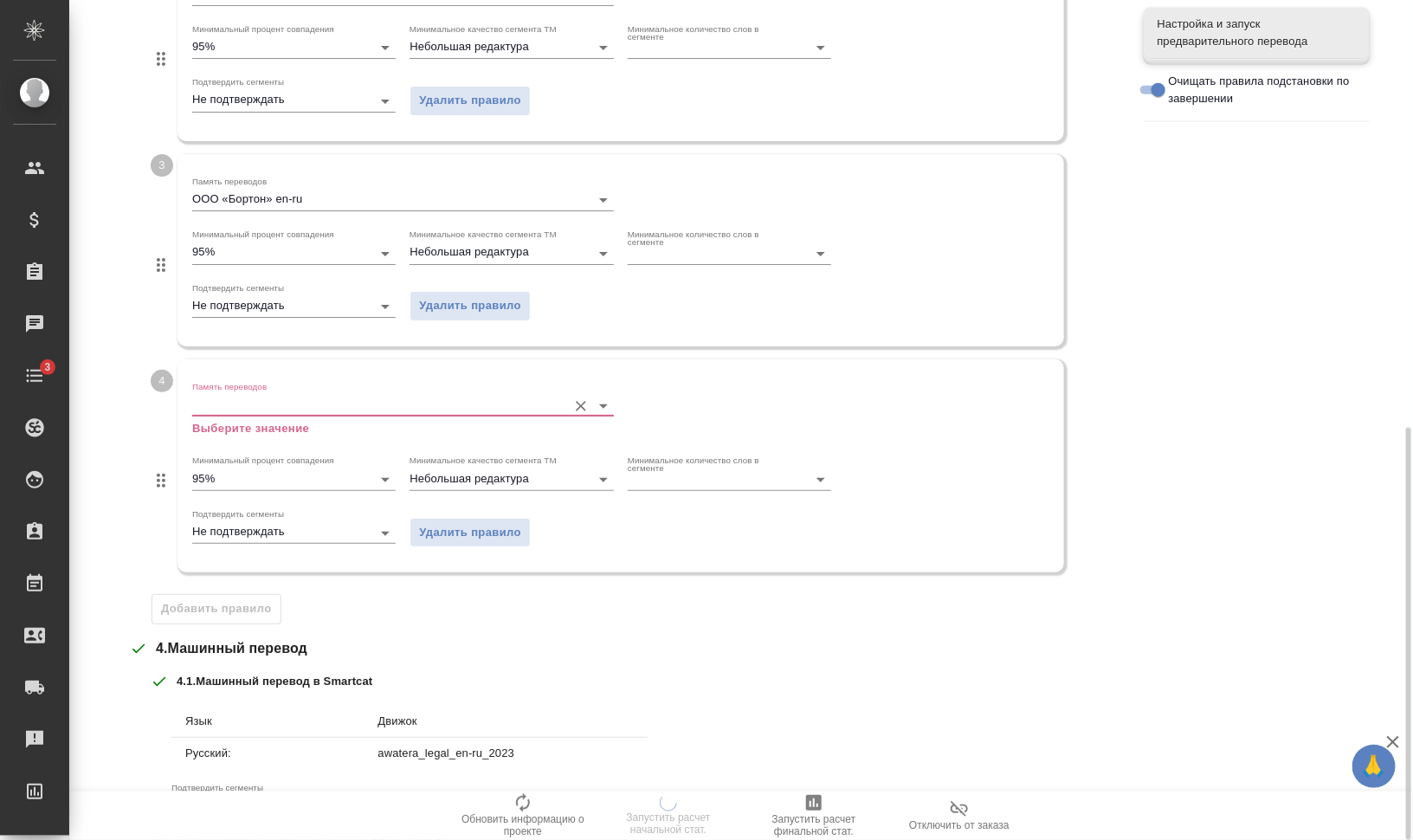
click at [255, 408] on input "Память переводов" at bounding box center [375, 405] width 366 height 20
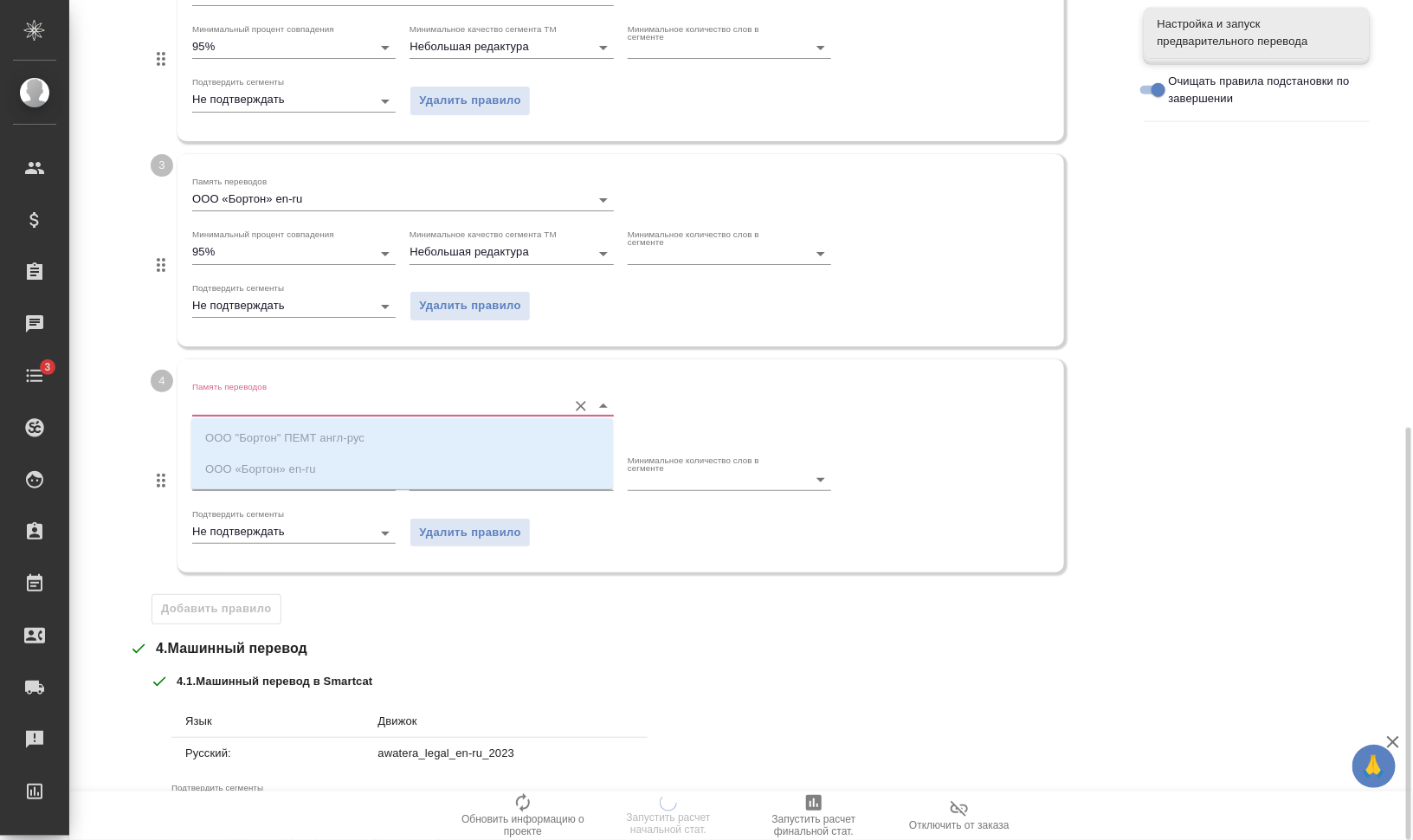
drag, startPoint x: 611, startPoint y: 675, endPoint x: 593, endPoint y: 654, distance: 27.7
click at [612, 676] on div "4 . 1 . Машинный перевод в Smartcat" at bounding box center [634, 681] width 967 height 17
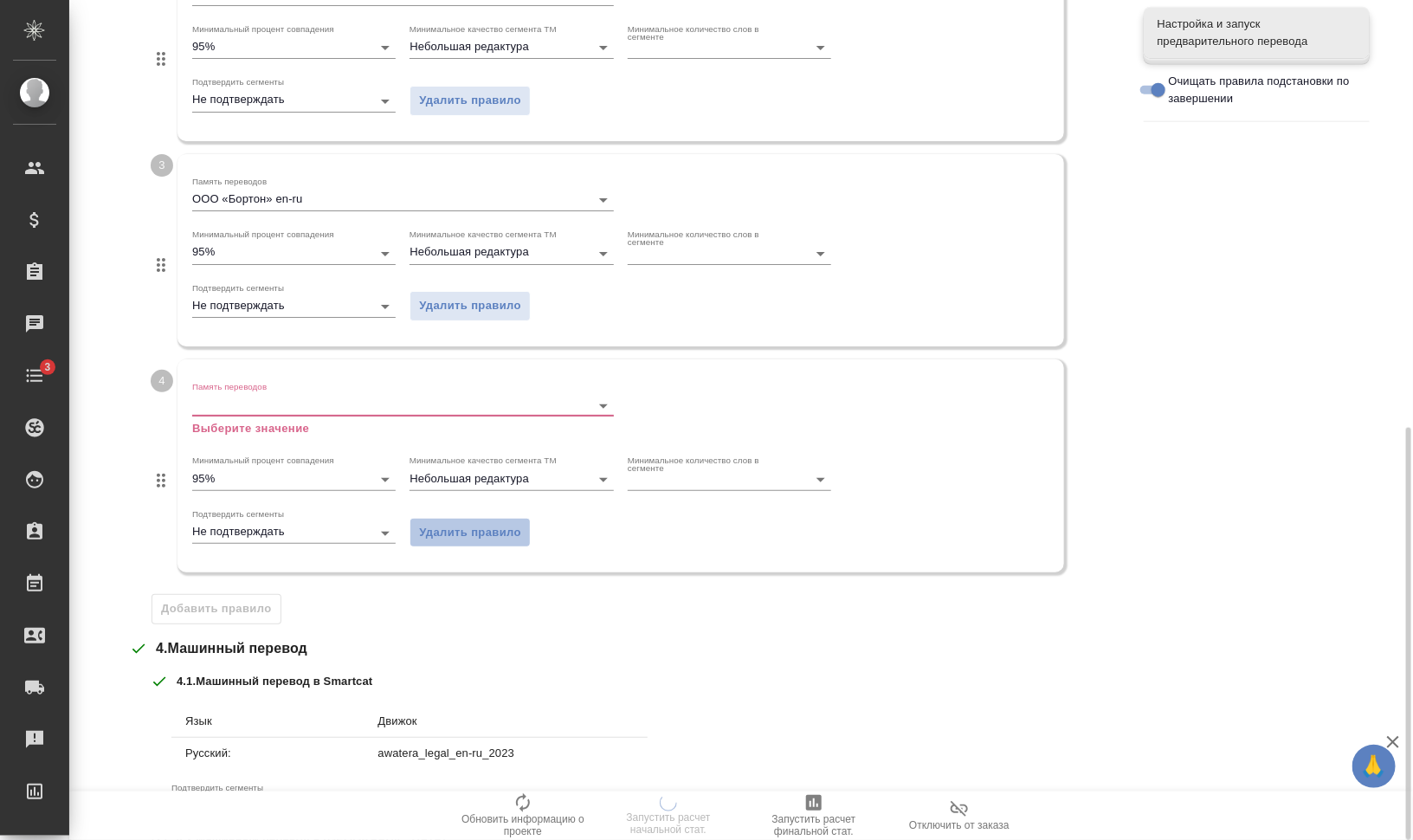
click at [490, 533] on span "Удалить правило" at bounding box center [470, 533] width 102 height 20
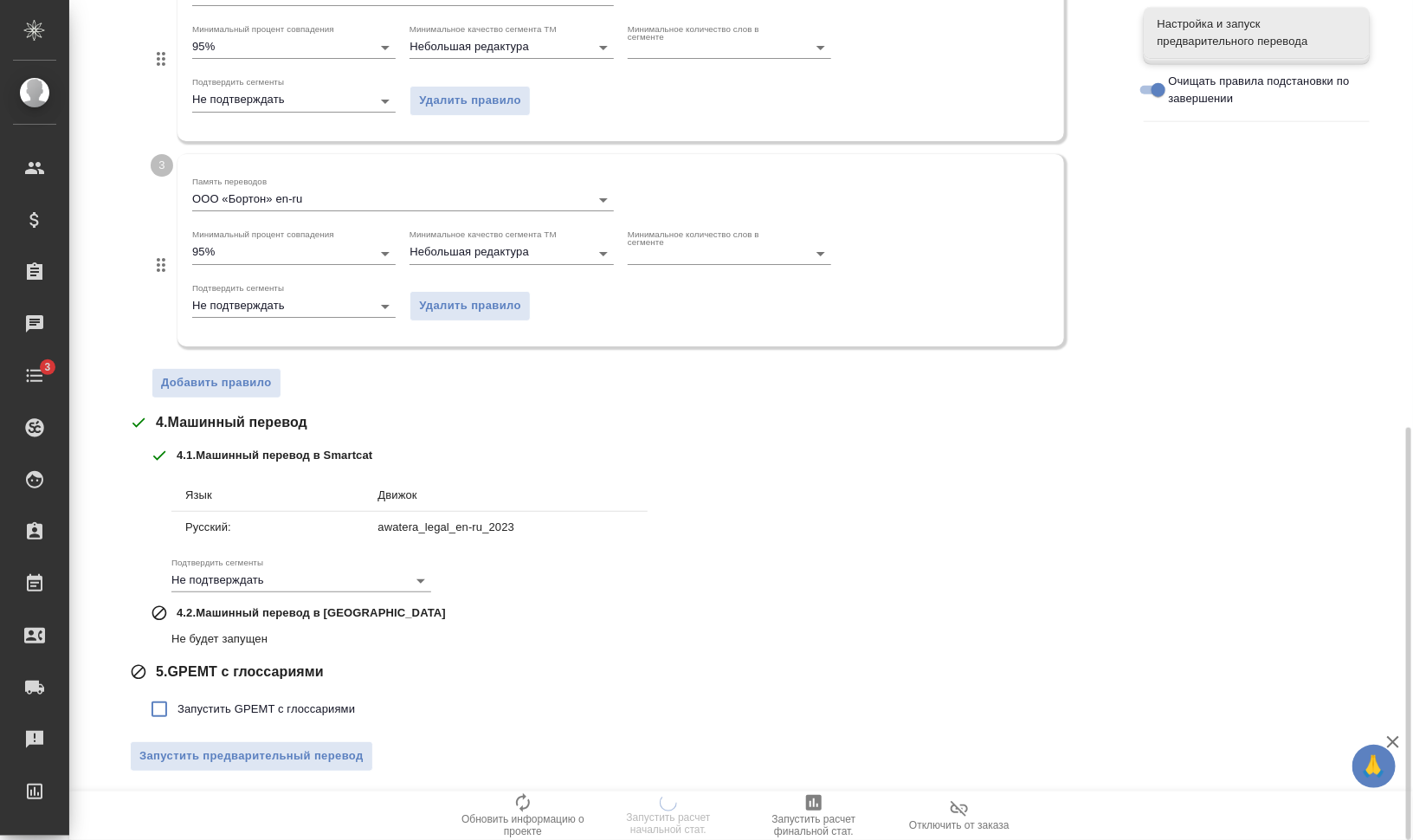
click at [317, 713] on span "Запустить GPEMT с глоссариями" at bounding box center [265, 708] width 177 height 17
click at [177, 713] on input "Запустить GPEMT с глоссариями" at bounding box center [159, 708] width 36 height 36
checkbox input "true"
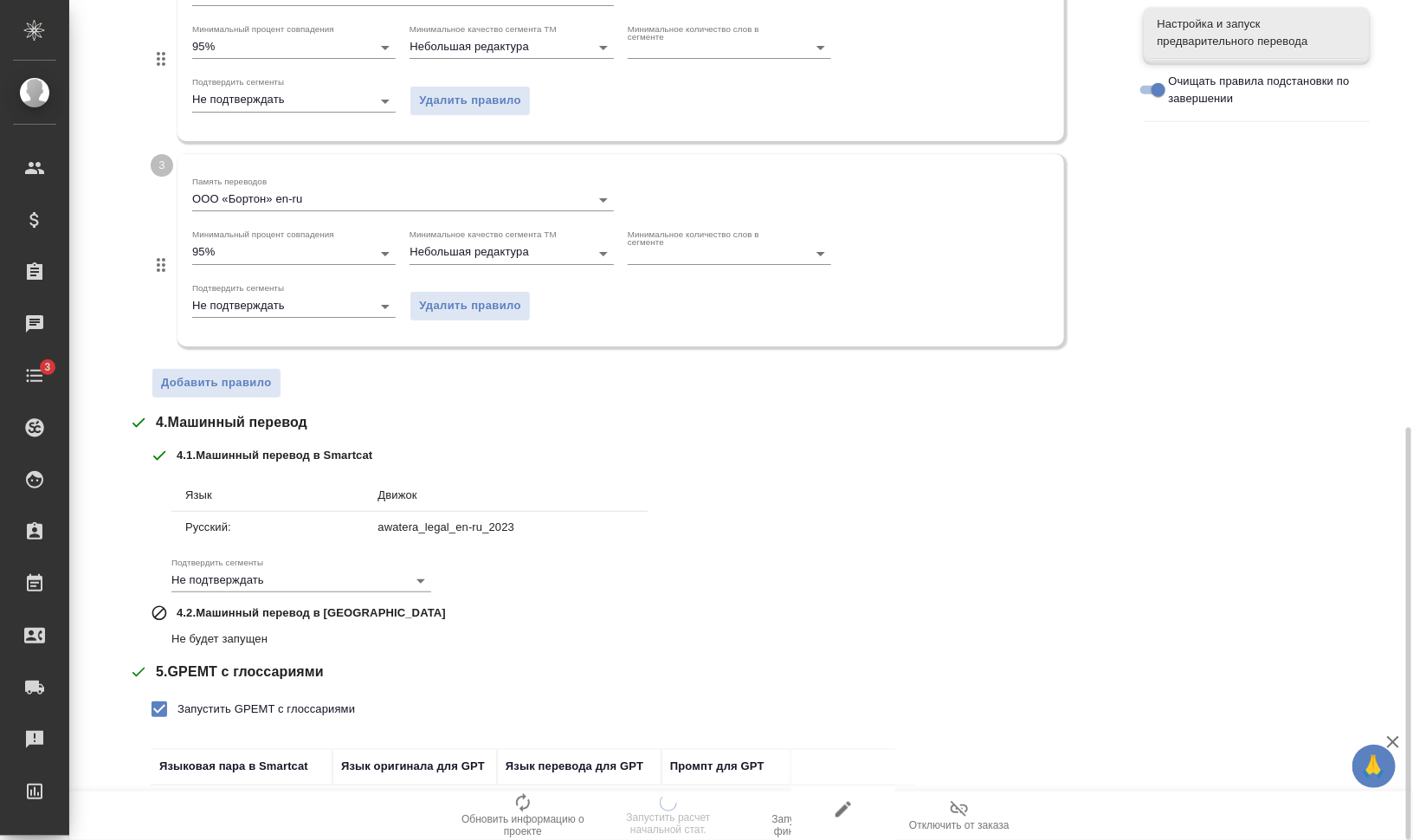
scroll to position [987, 0]
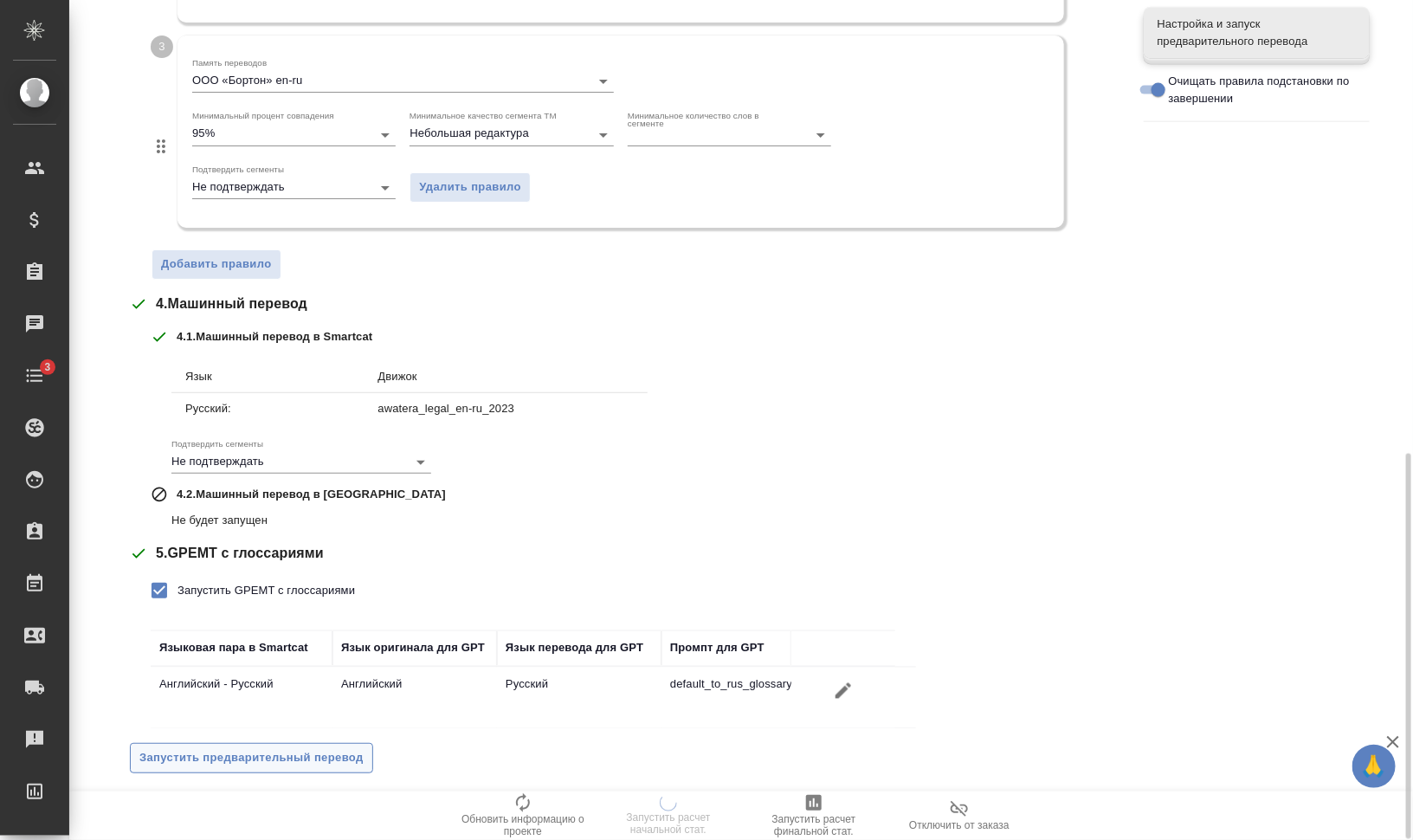
click at [333, 747] on span "Запустить предварительный перевод" at bounding box center [252, 757] width 224 height 20
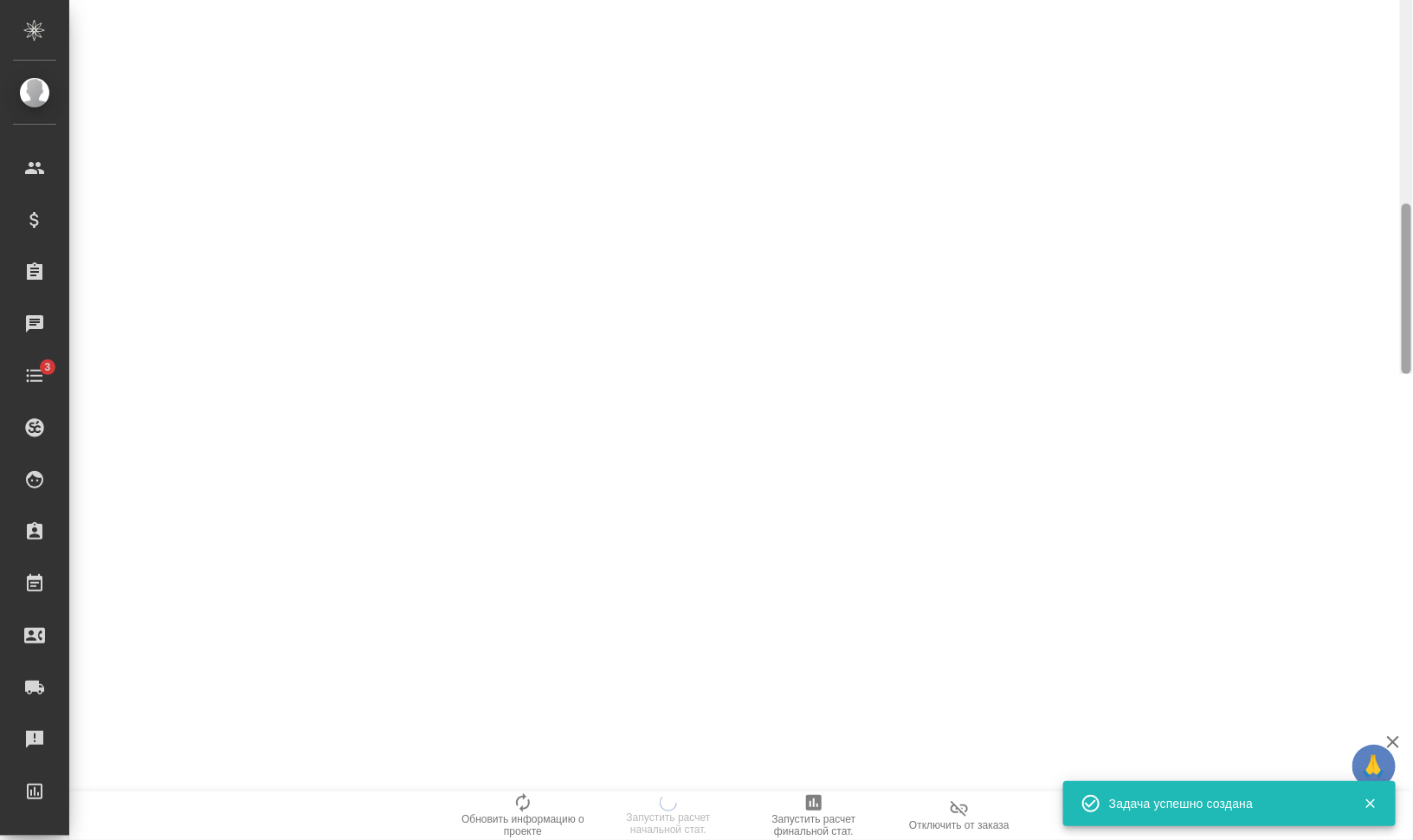
scroll to position [0, 0]
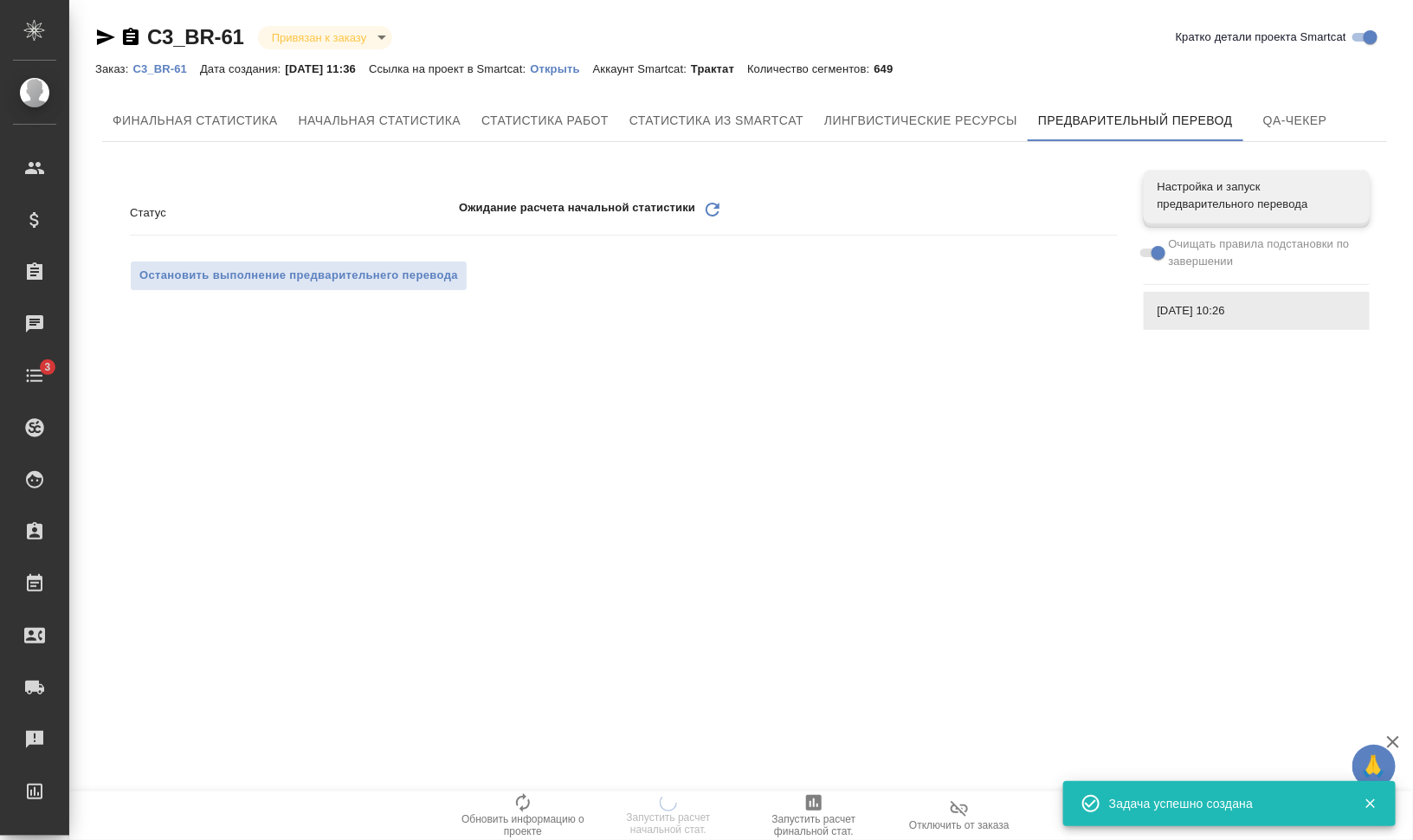
click at [715, 213] on icon "Обновить" at bounding box center [712, 209] width 20 height 20
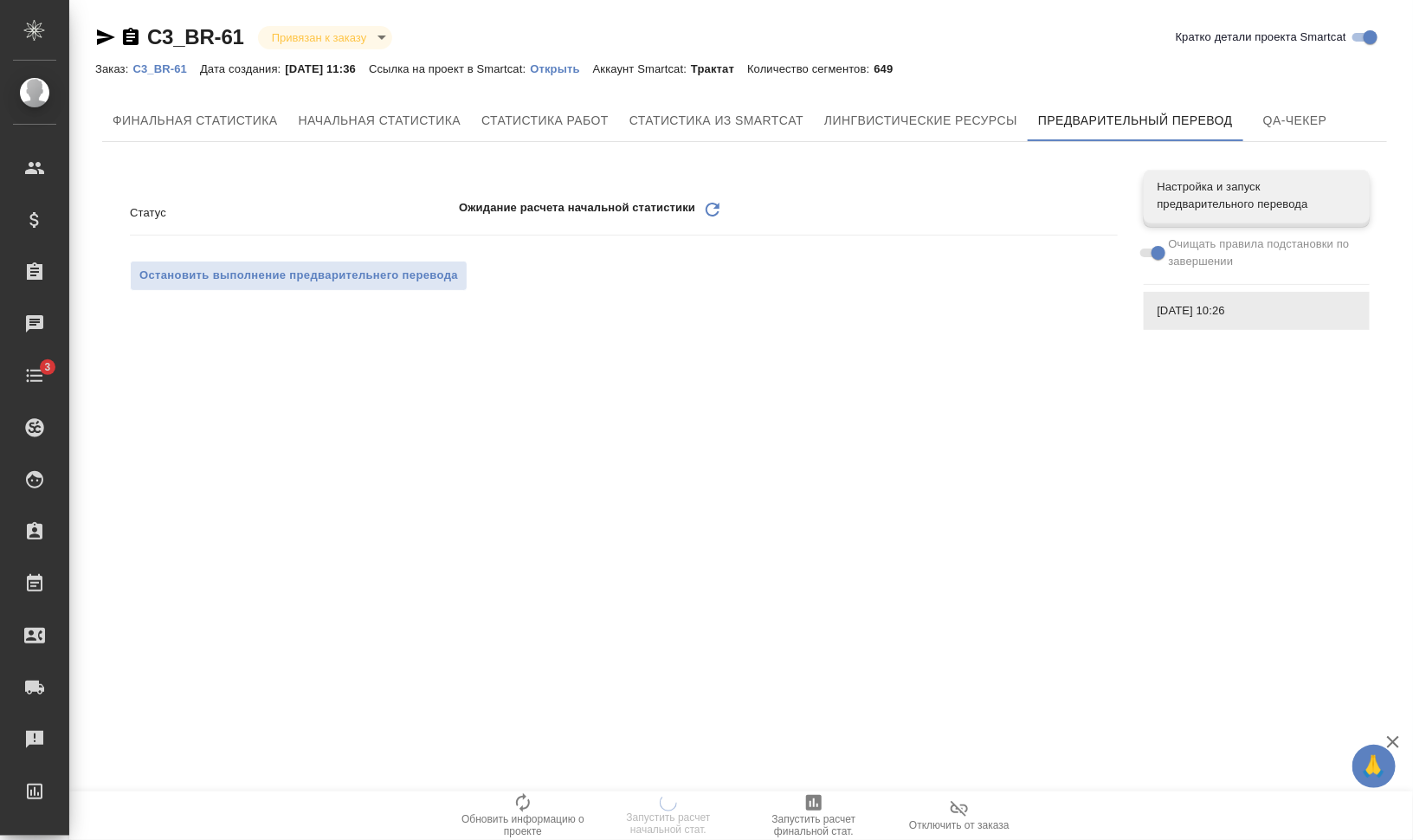
click at [718, 216] on icon "Обновить" at bounding box center [712, 209] width 20 height 20
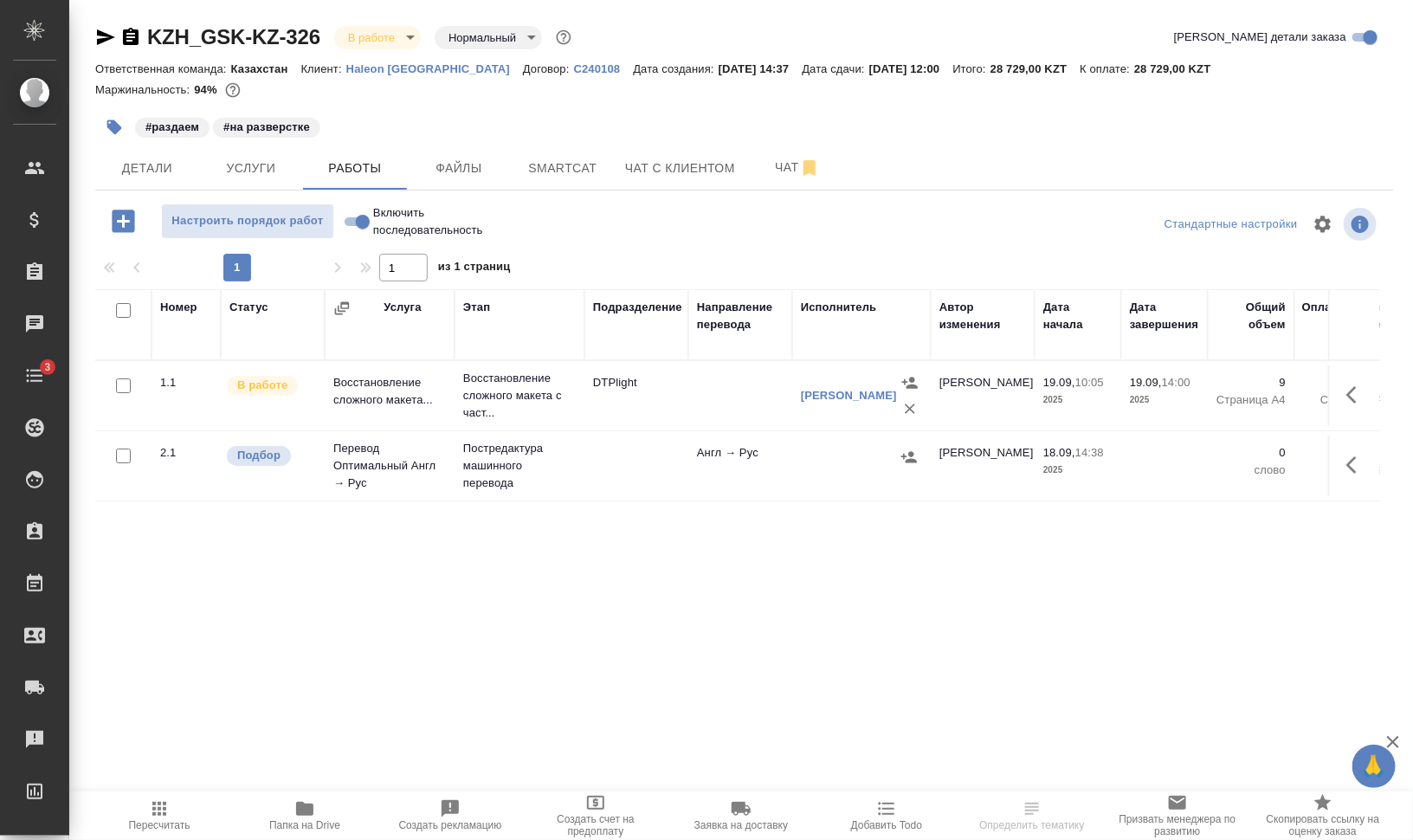
click at [1363, 472] on icon "button" at bounding box center [1356, 464] width 20 height 20
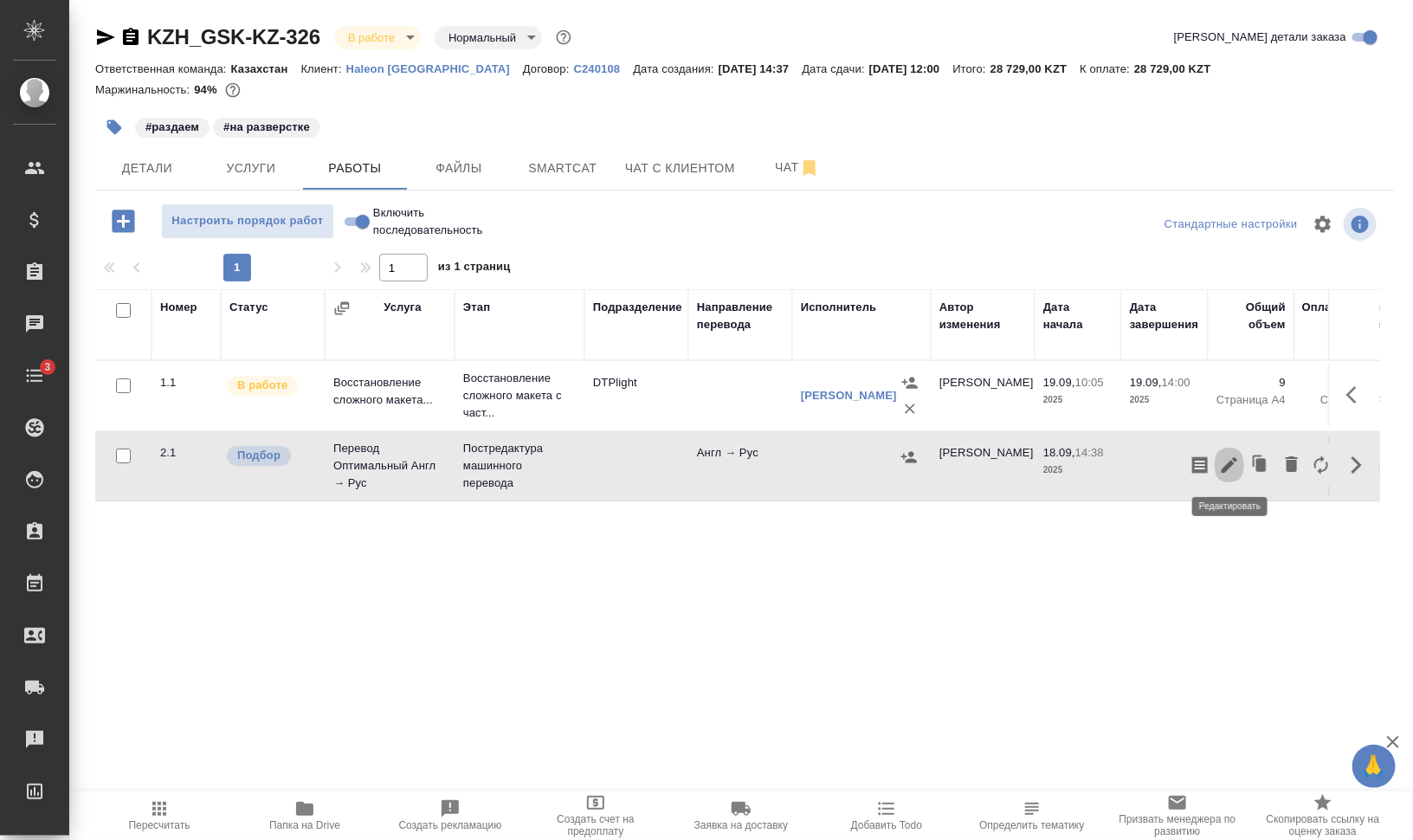
click at [1231, 465] on icon "button" at bounding box center [1229, 464] width 20 height 20
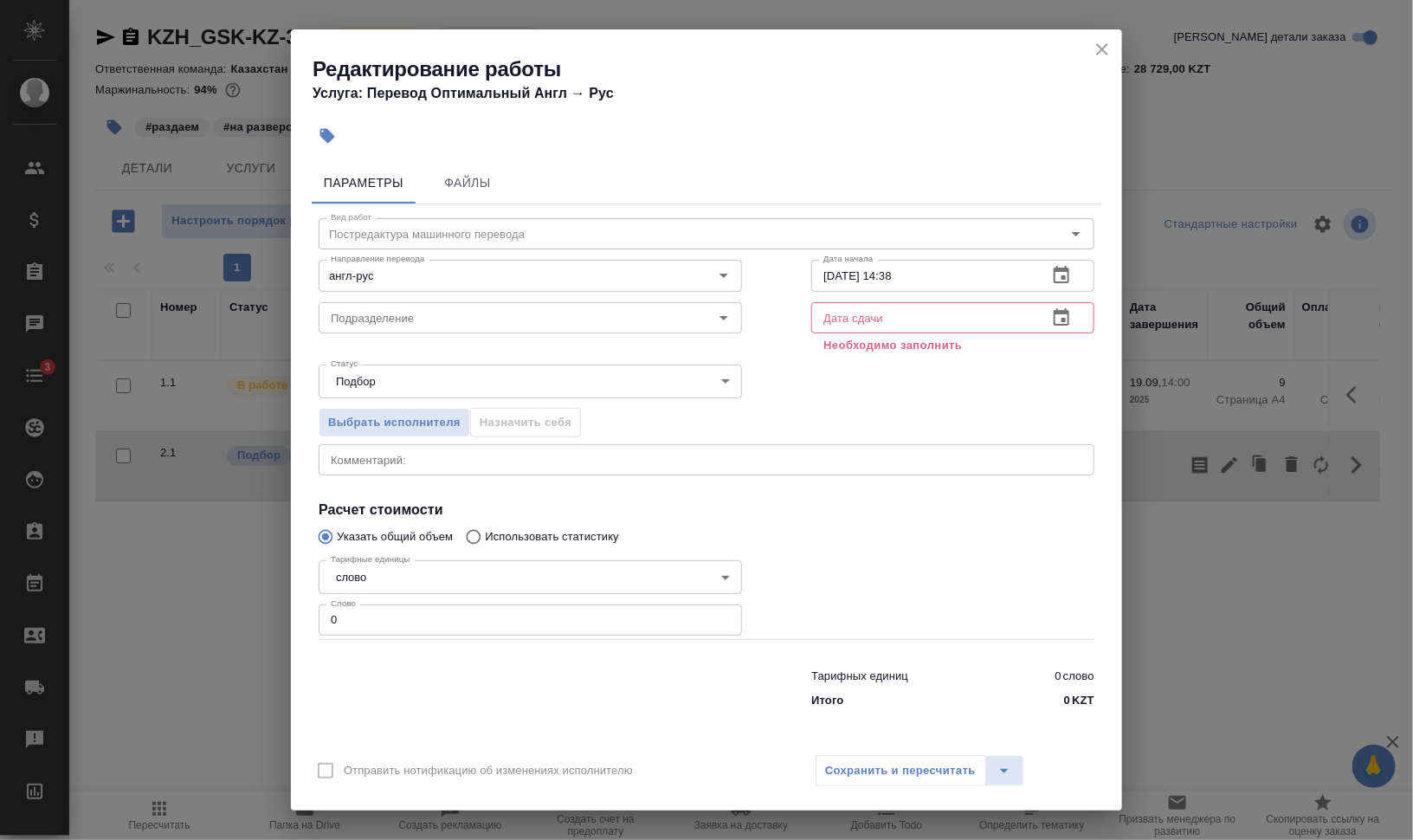
click at [1102, 48] on icon "close" at bounding box center [1102, 50] width 12 height 12
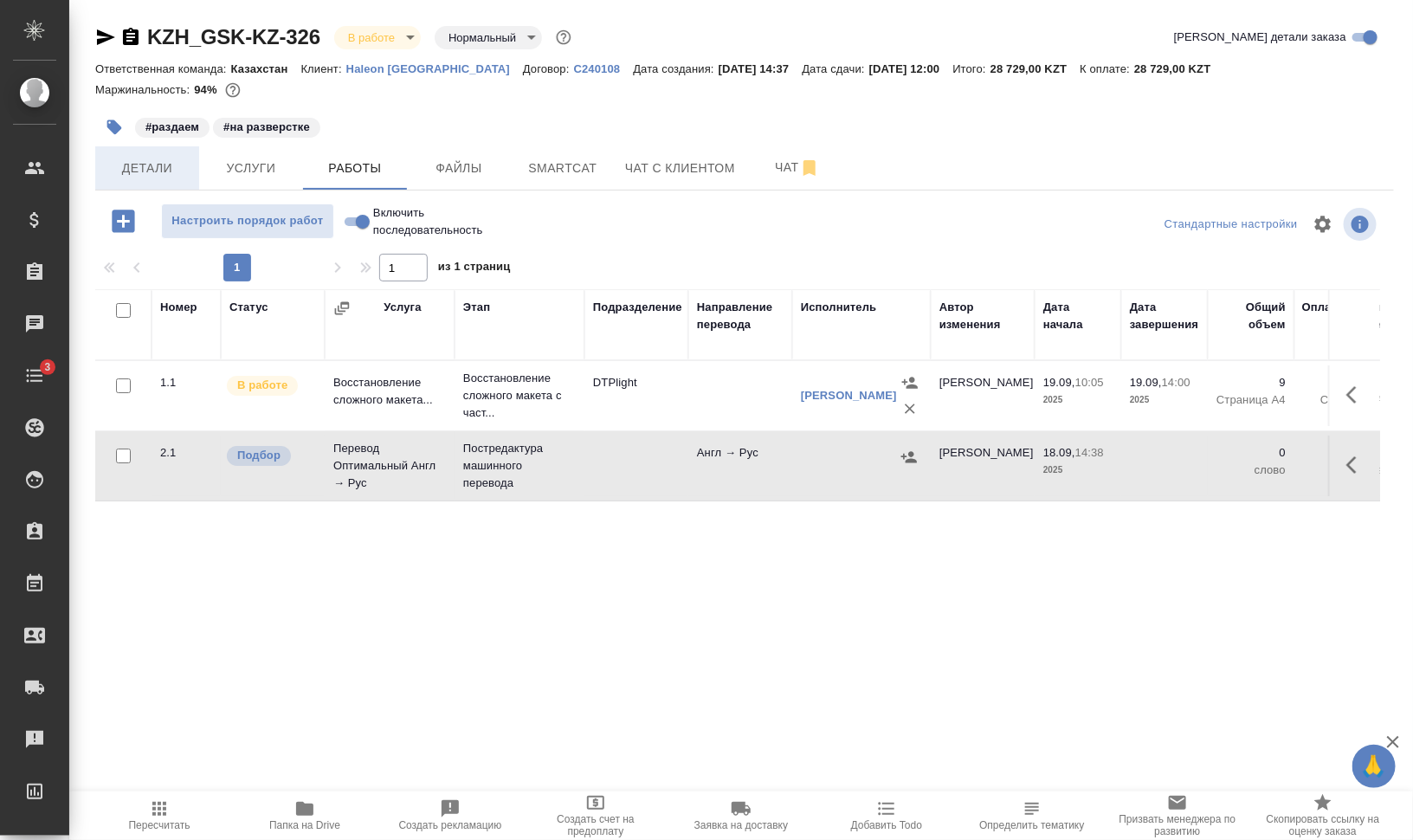
click at [146, 178] on span "Детали" at bounding box center [147, 168] width 83 height 21
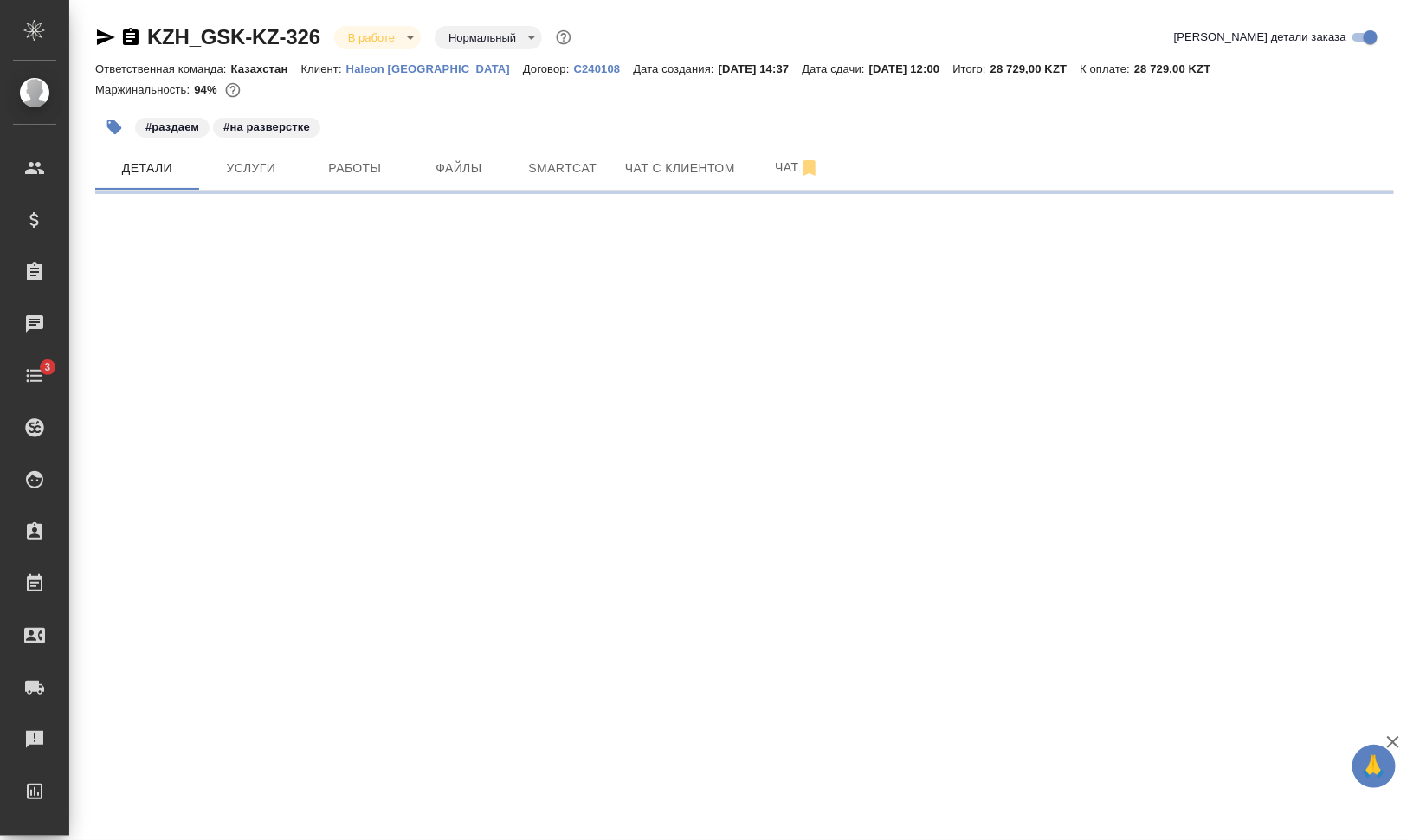
select select "RU"
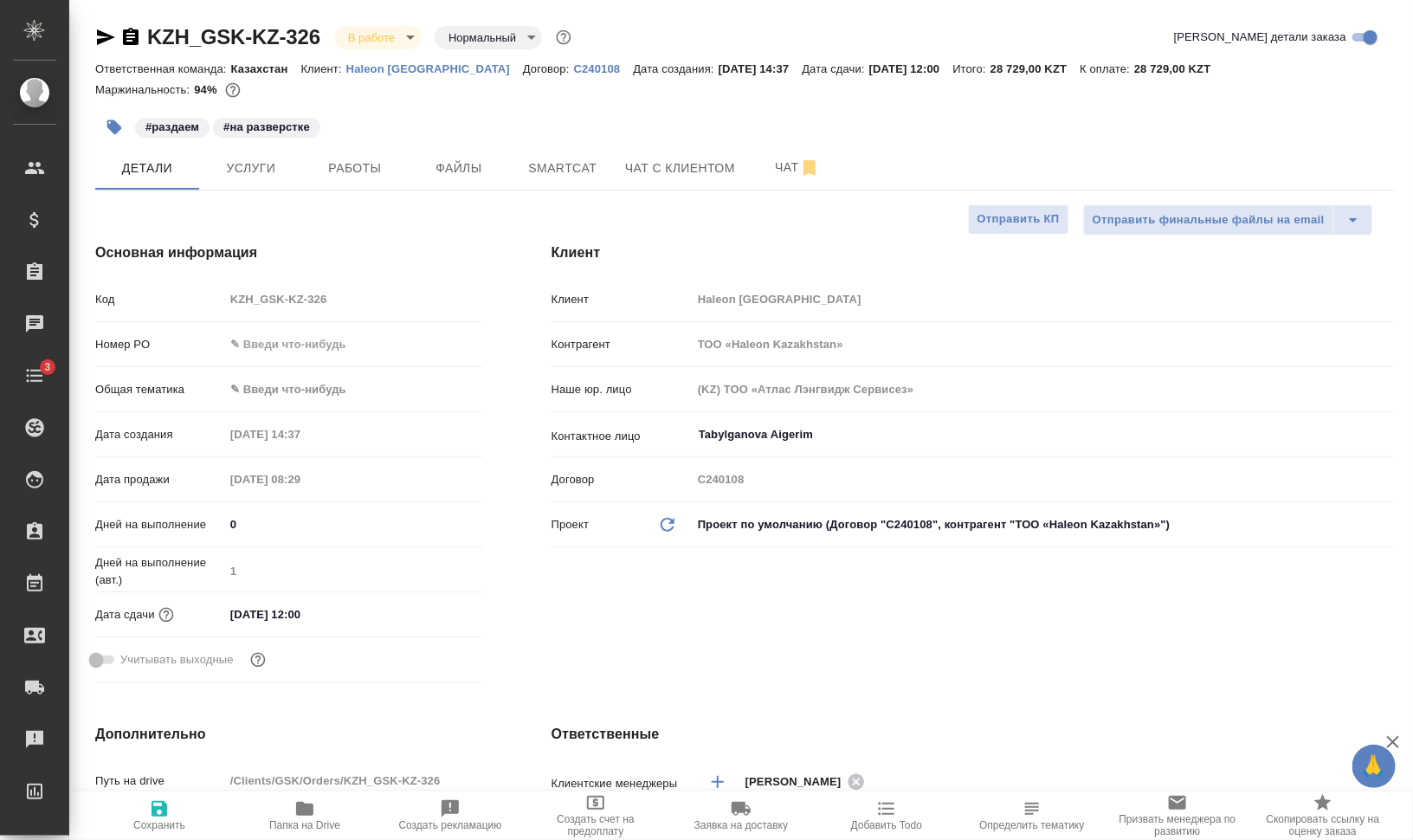
type textarea "x"
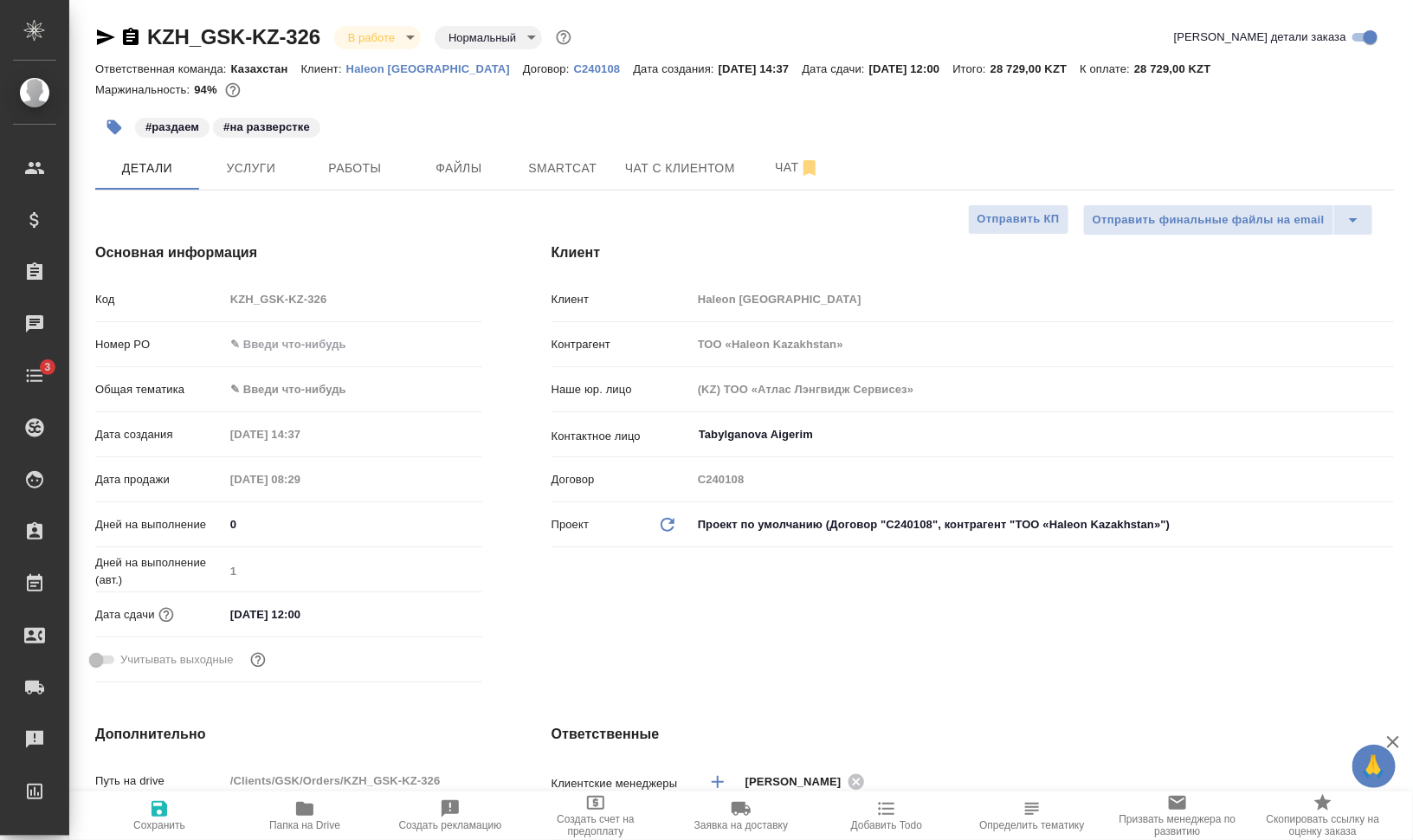
type textarea "x"
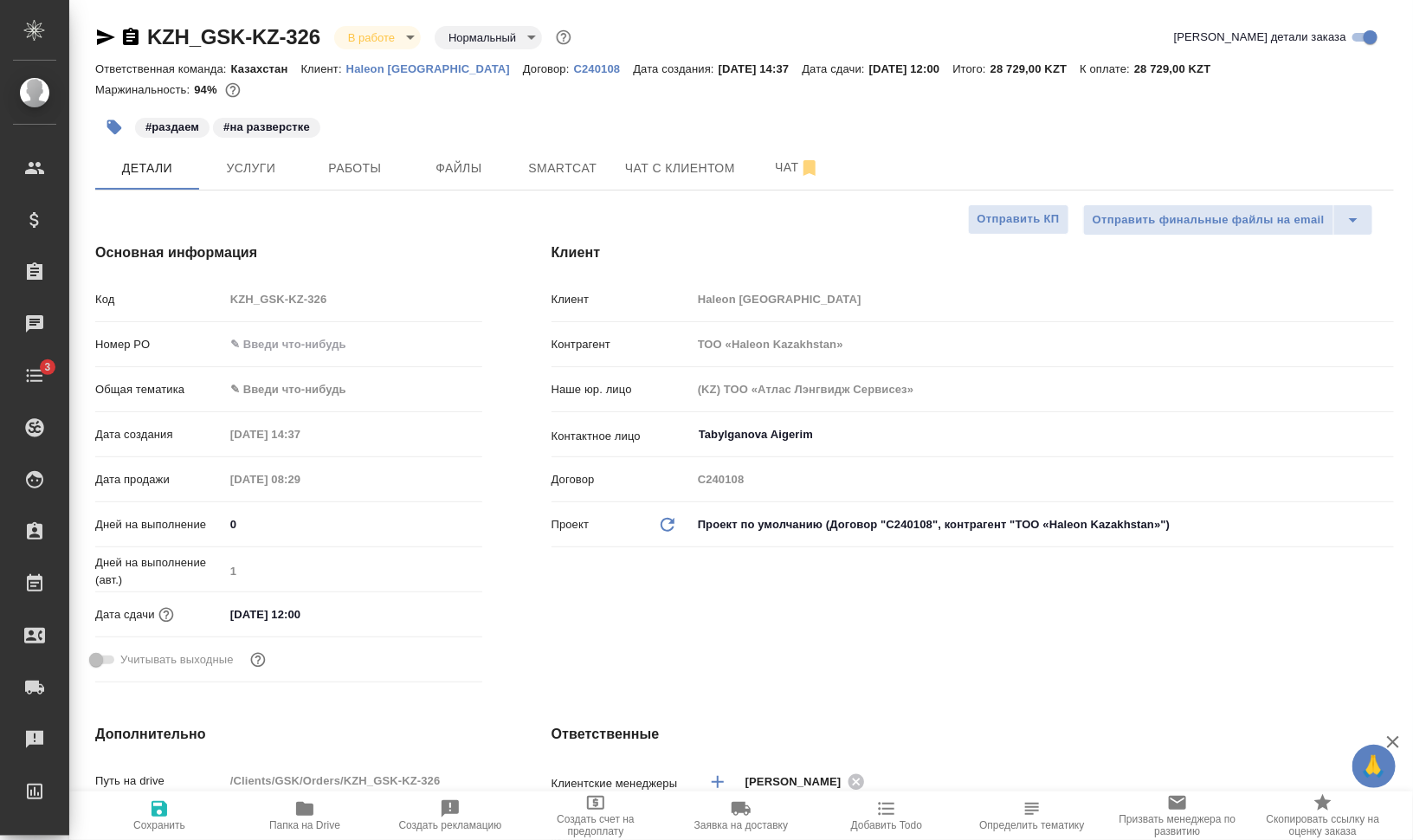
type textarea "x"
click at [391, 190] on hr at bounding box center [744, 190] width 1298 height 1
click at [341, 164] on span "Работы" at bounding box center [354, 168] width 83 height 21
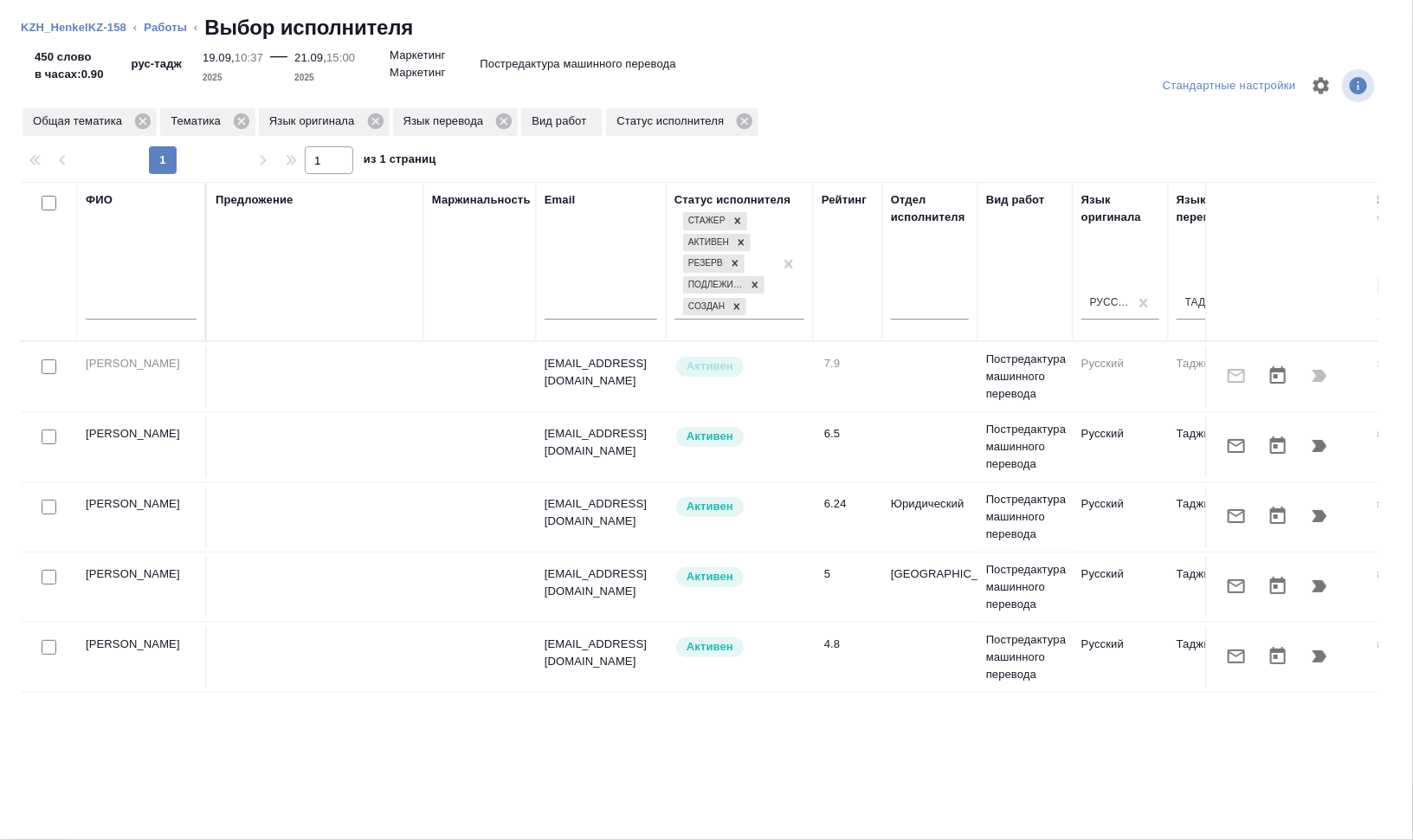
scroll to position [0, 814]
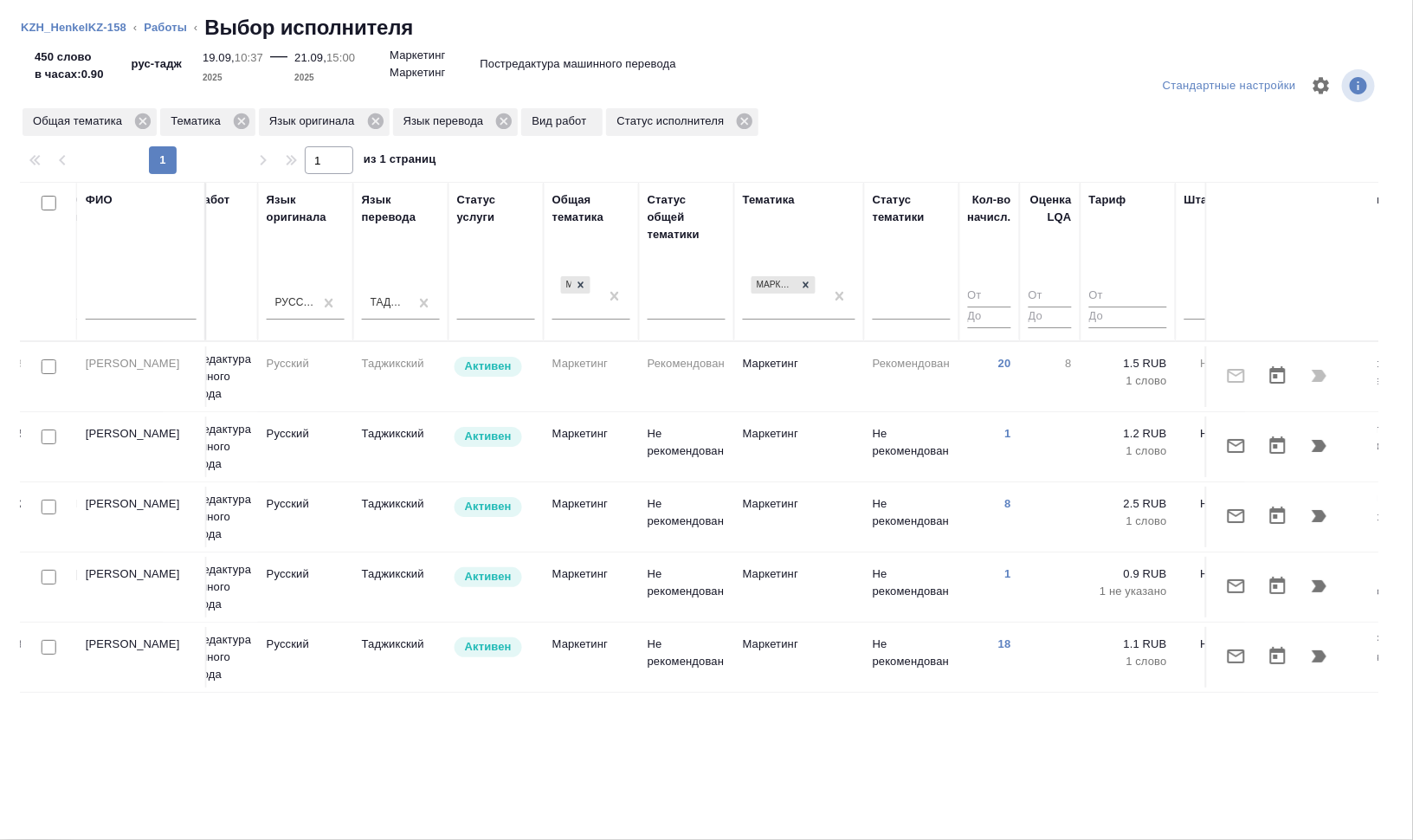
drag, startPoint x: 949, startPoint y: 710, endPoint x: 960, endPoint y: 710, distance: 11.0
click at [960, 710] on div "ФИО Предложение Маржинальность Email Статус исполнителя [PERSON_NAME] Резерв По…" at bounding box center [698, 454] width 1357 height 545
click at [50, 433] on input "checkbox" at bounding box center [49, 436] width 15 height 15
checkbox input "true"
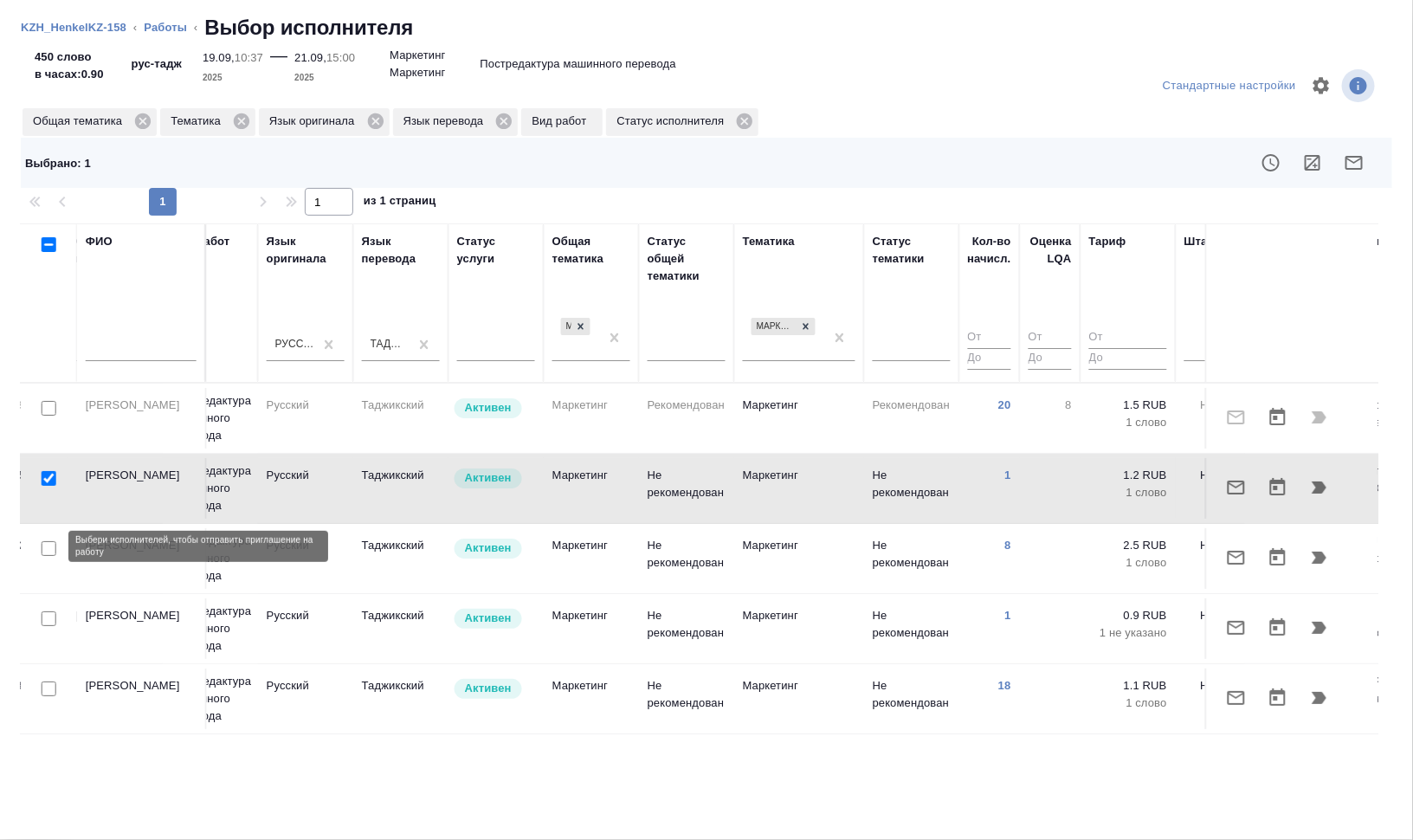
click at [48, 546] on input "checkbox" at bounding box center [49, 548] width 15 height 15
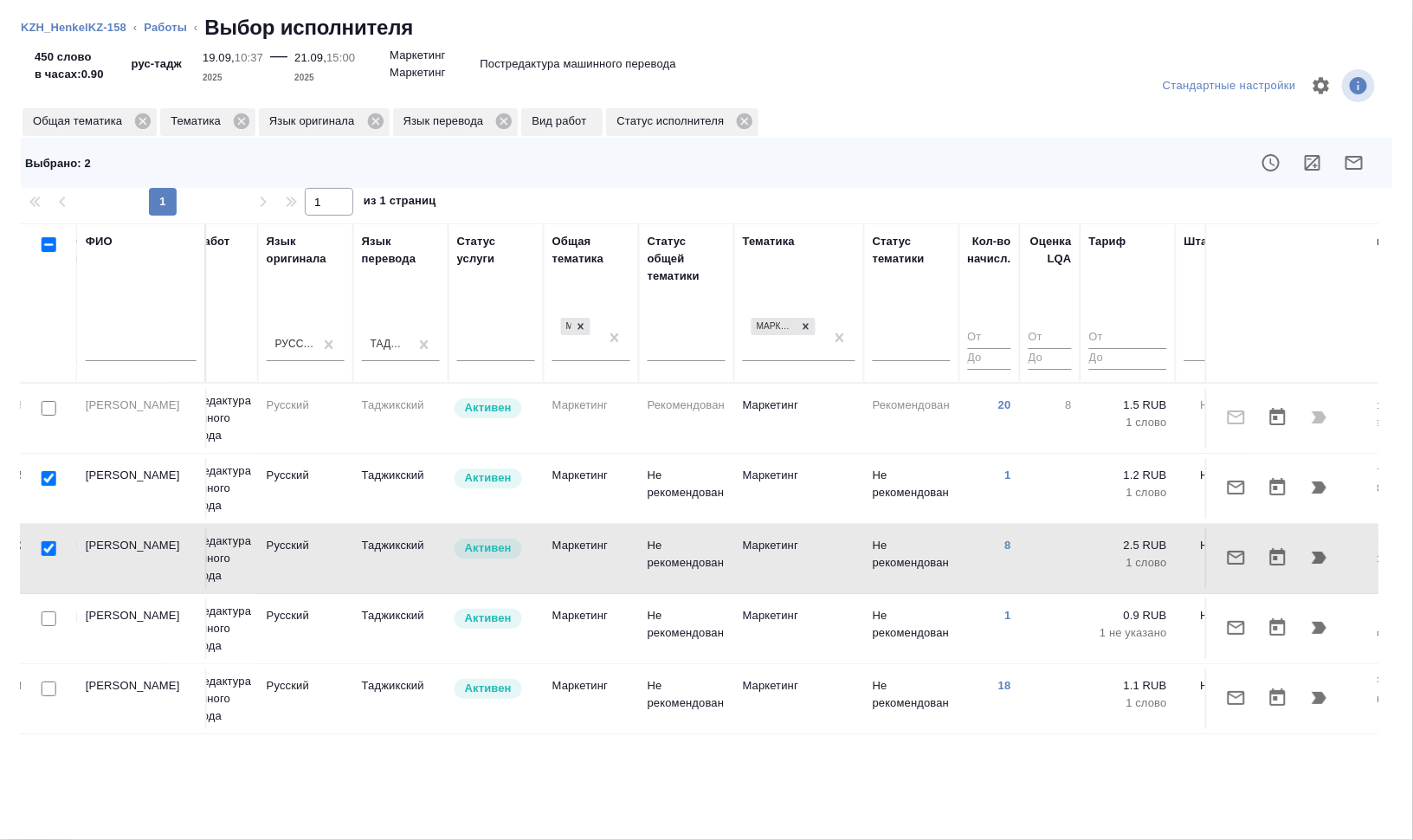
click at [47, 542] on input "checkbox" at bounding box center [49, 548] width 15 height 15
checkbox input "false"
click at [47, 617] on input "checkbox" at bounding box center [49, 618] width 15 height 15
checkbox input "true"
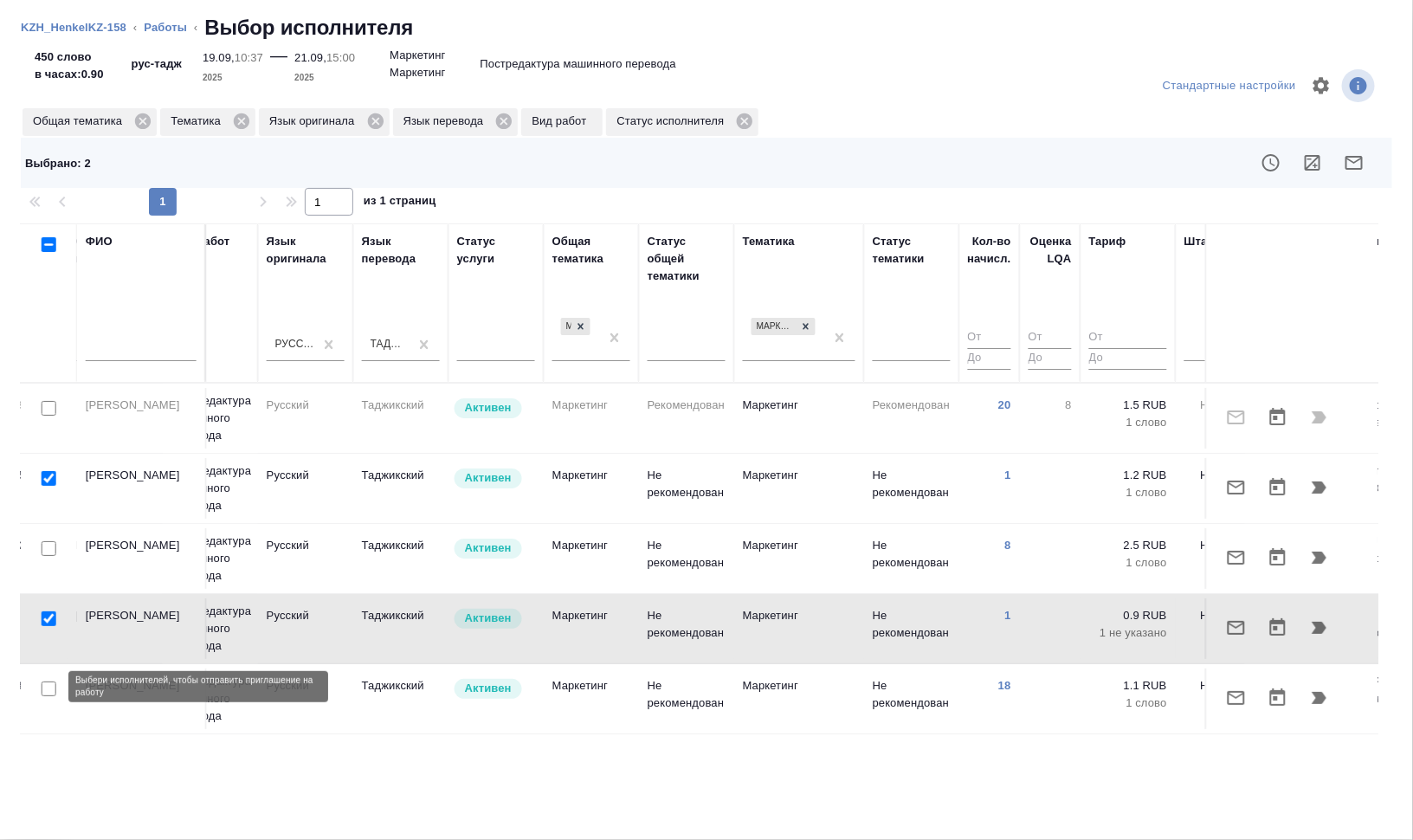
click at [50, 685] on input "checkbox" at bounding box center [49, 689] width 15 height 15
checkbox input "true"
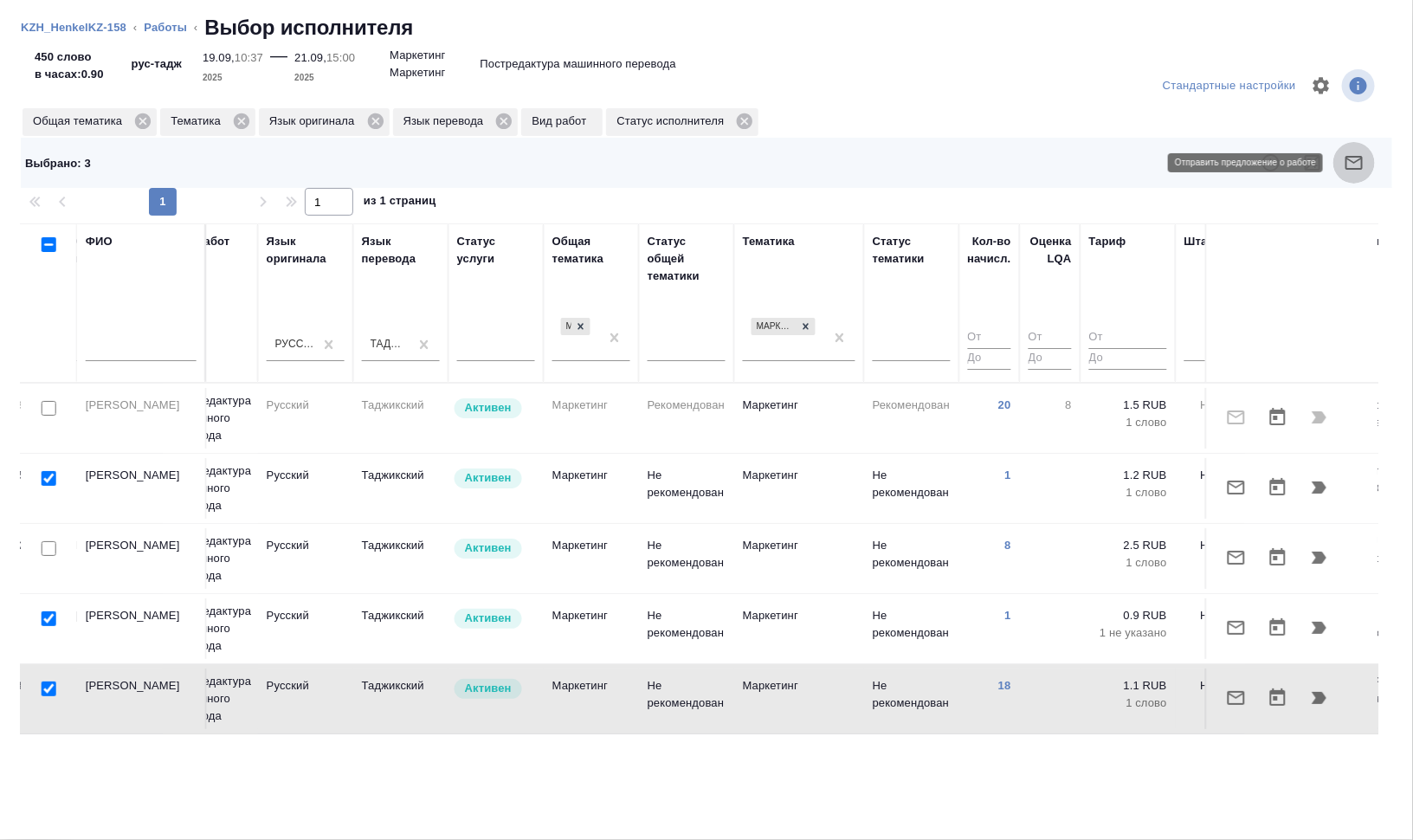
click at [1365, 158] on button "button" at bounding box center [1353, 163] width 42 height 42
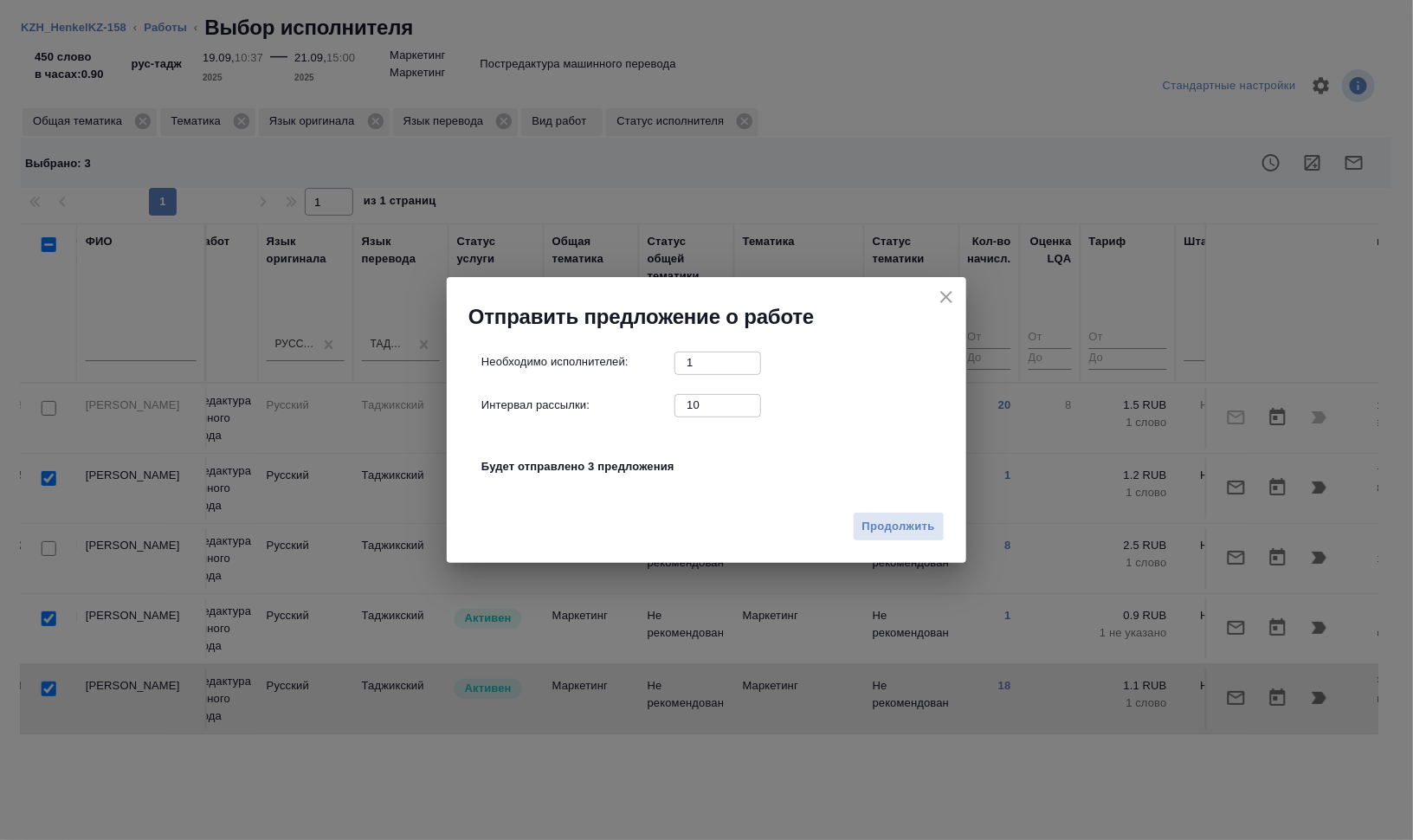
drag, startPoint x: 682, startPoint y: 404, endPoint x: 663, endPoint y: 404, distance: 19.0
click at [668, 404] on div "Интервал рассылки: 10 ​" at bounding box center [713, 405] width 464 height 21
type input "0"
click at [925, 530] on span "Продолжить" at bounding box center [899, 527] width 73 height 20
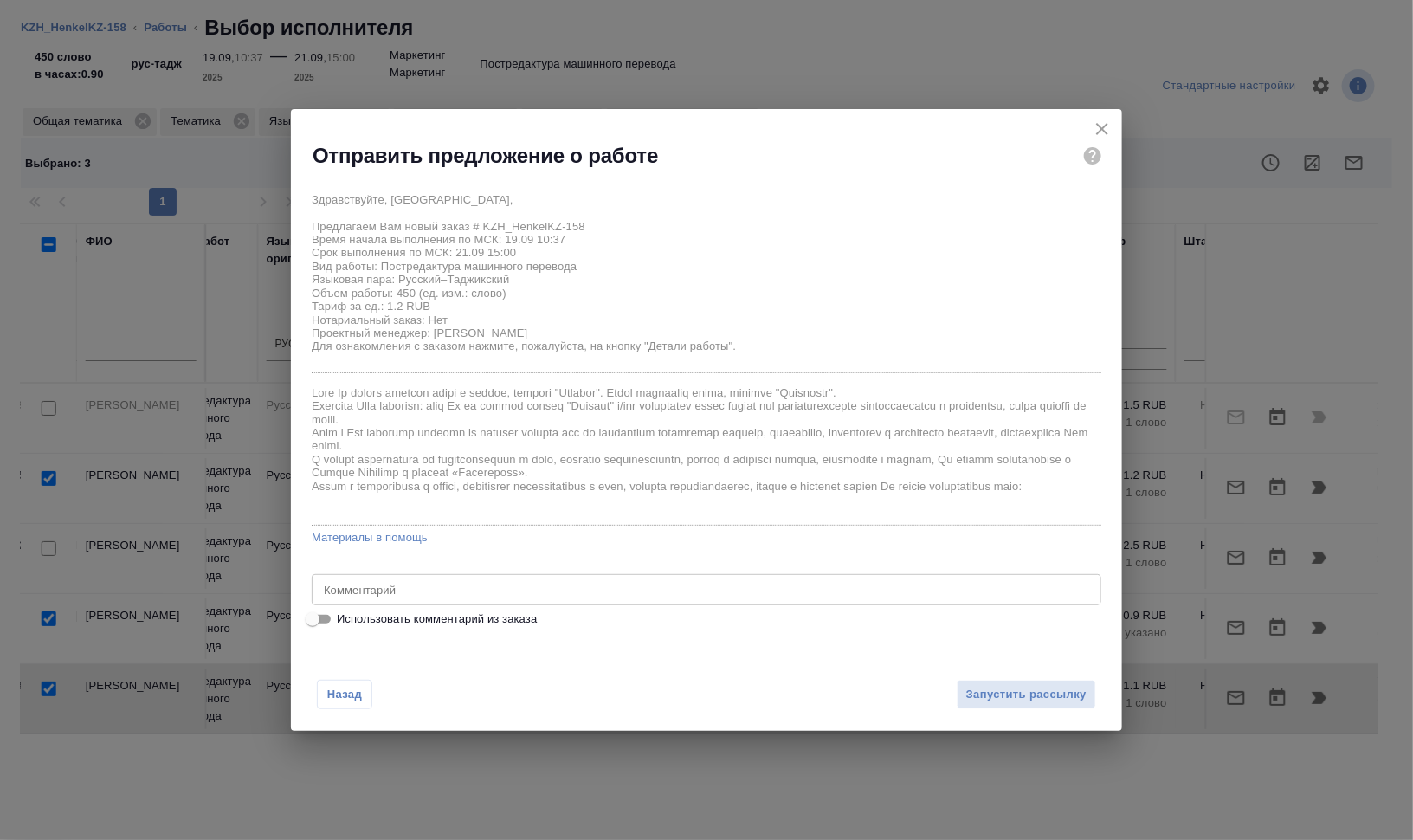
click at [526, 588] on textarea at bounding box center [706, 589] width 765 height 13
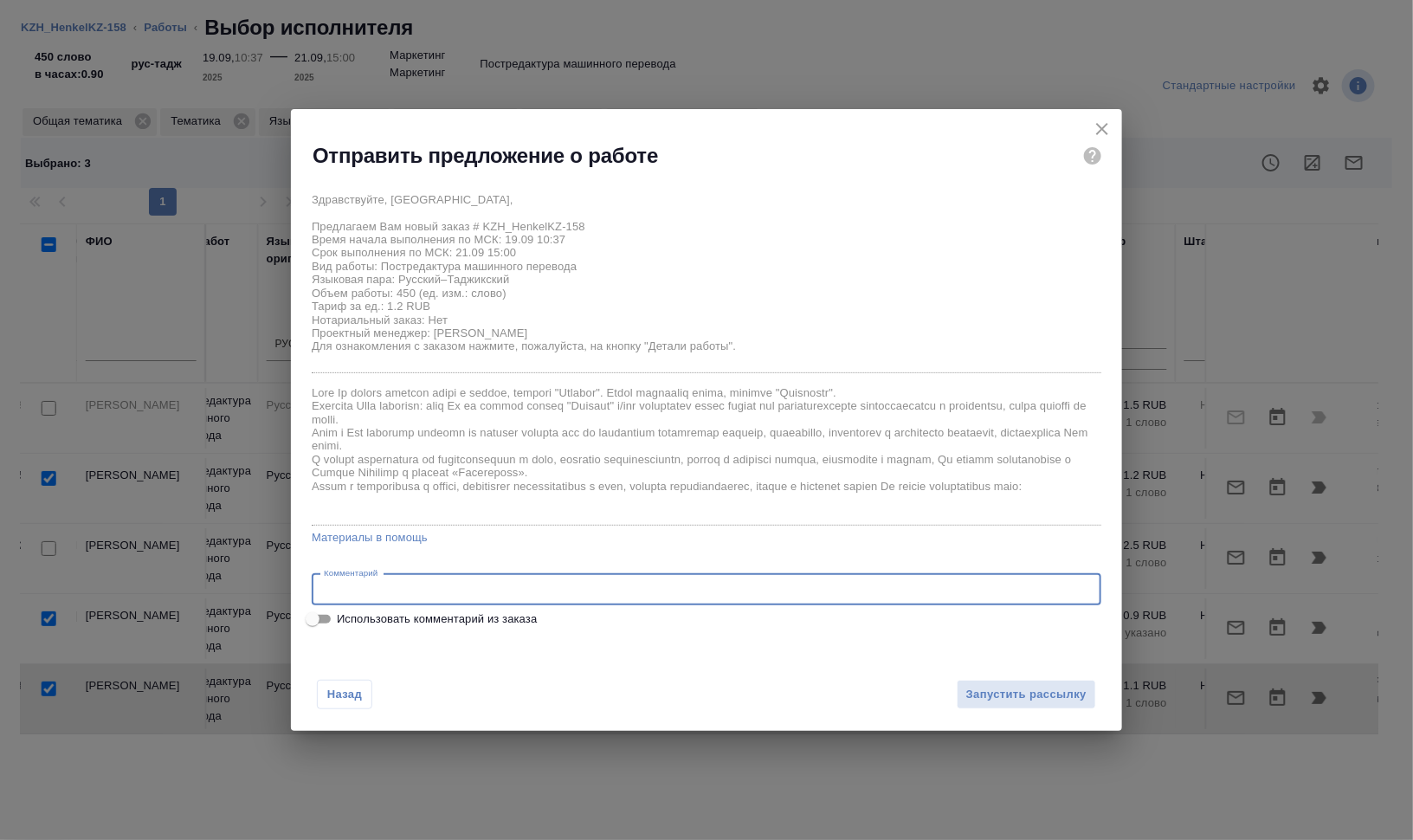
paste textarea "Сможете, пожалуйста, принять в работу небольшую презентацию? На проект в Смартк…"
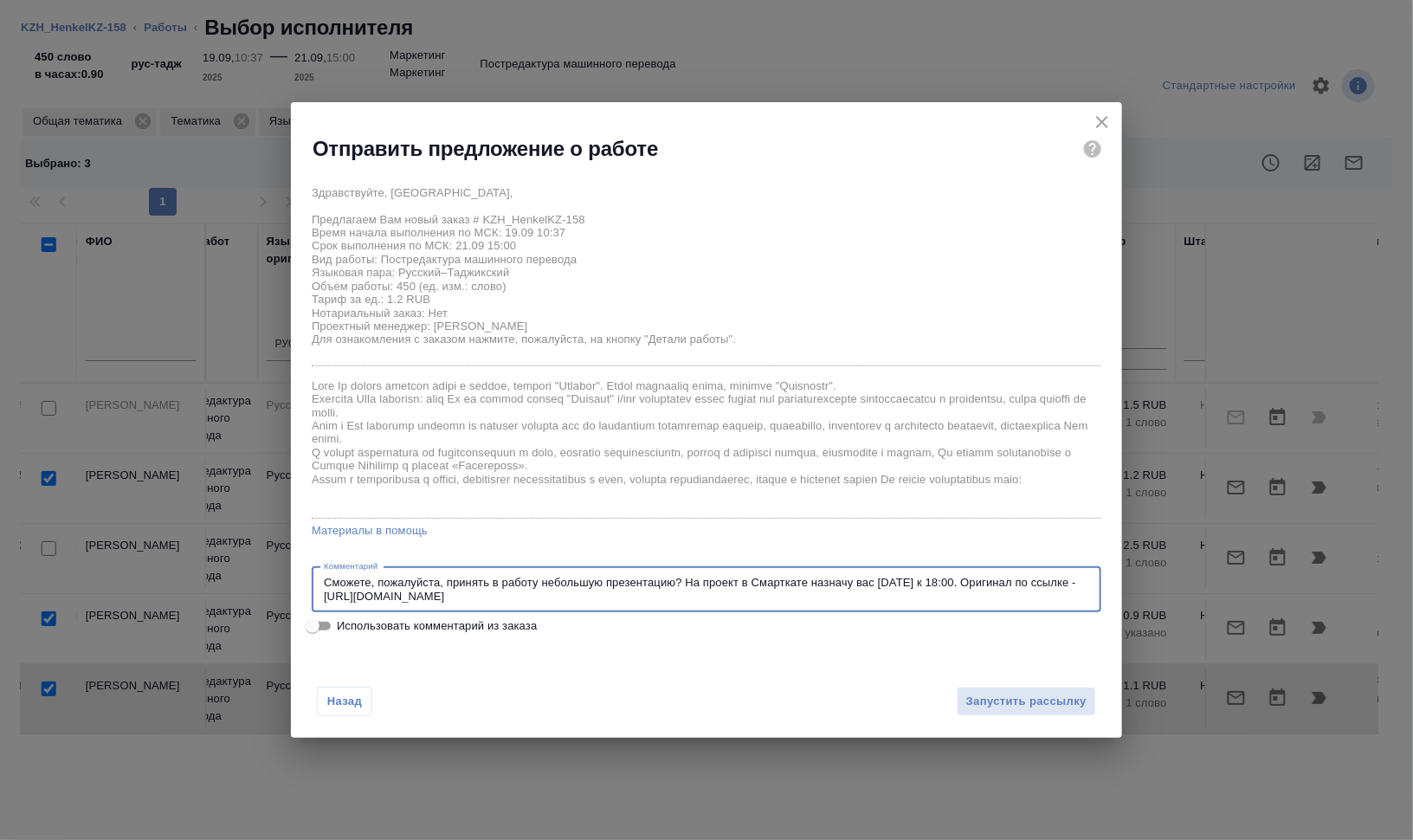
drag, startPoint x: 961, startPoint y: 583, endPoint x: 689, endPoint y: 576, distance: 272.1
click at [689, 576] on textarea "Сможете, пожалуйста, принять в работу небольшую презентацию? На проект в Смартк…" at bounding box center [706, 589] width 765 height 27
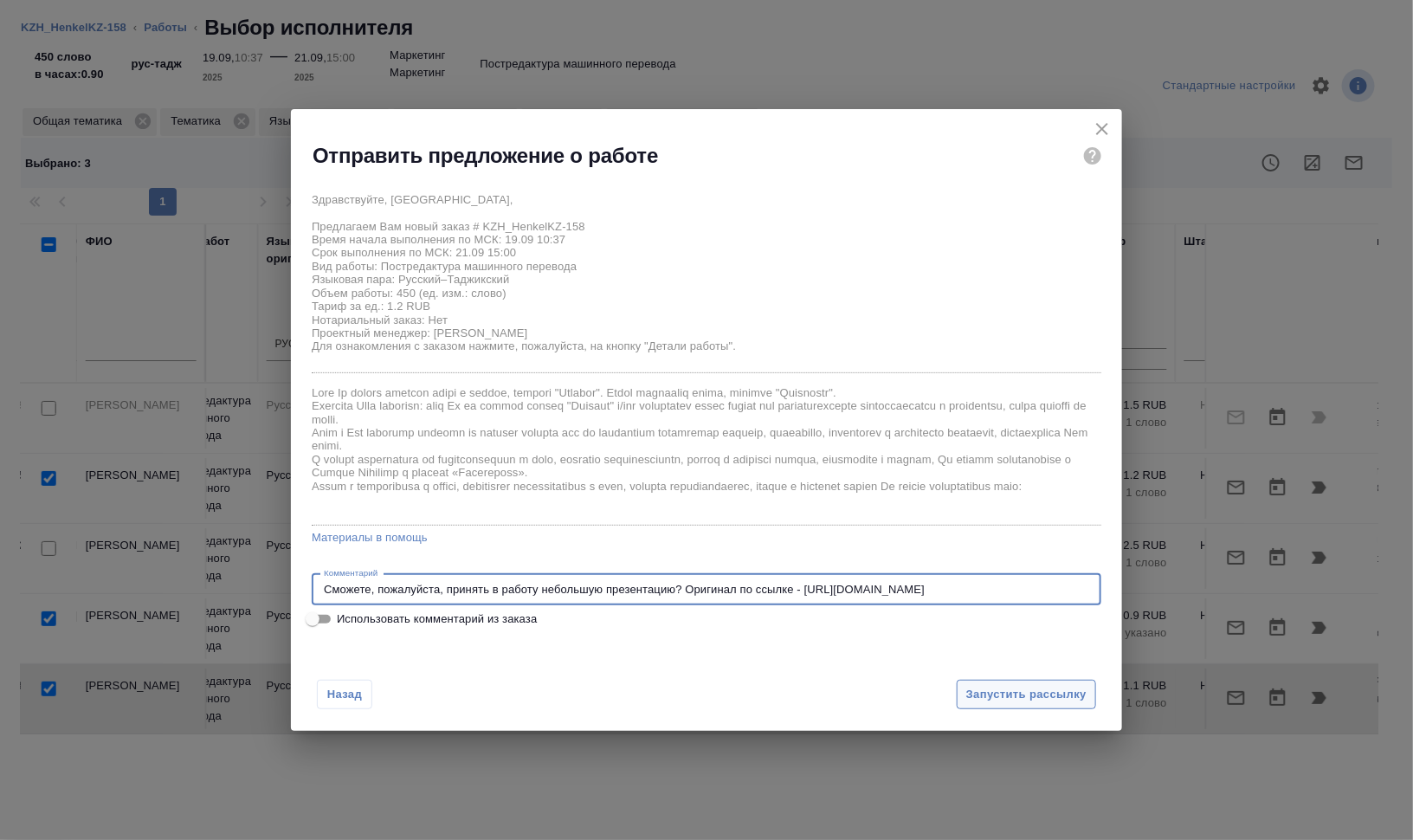
type textarea "Сможете, пожалуйста, принять в работу небольшую презентацию? Оригинал по ссылке…"
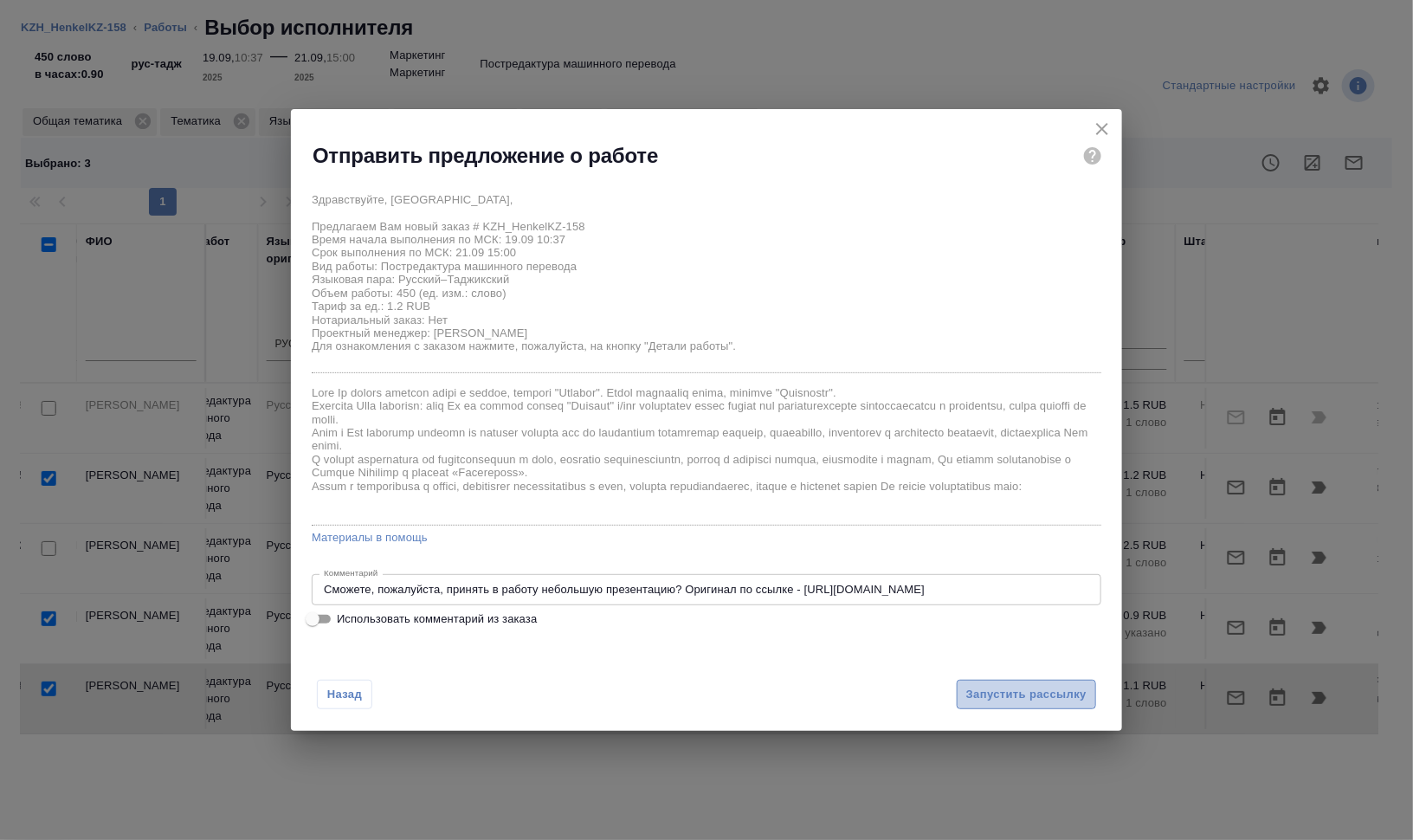
click at [1013, 686] on span "Запустить рассылку" at bounding box center [1026, 694] width 120 height 20
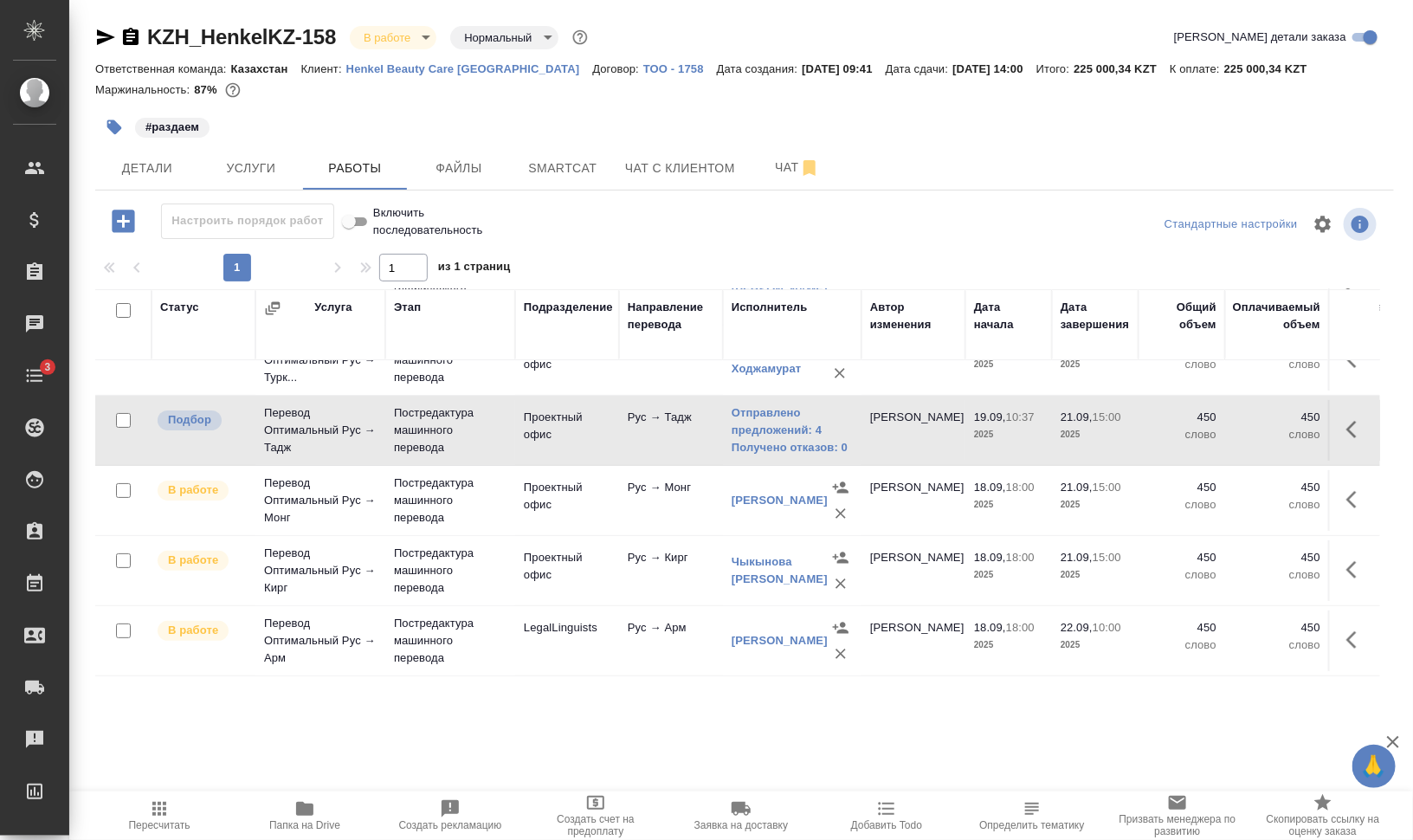
scroll to position [70, 0]
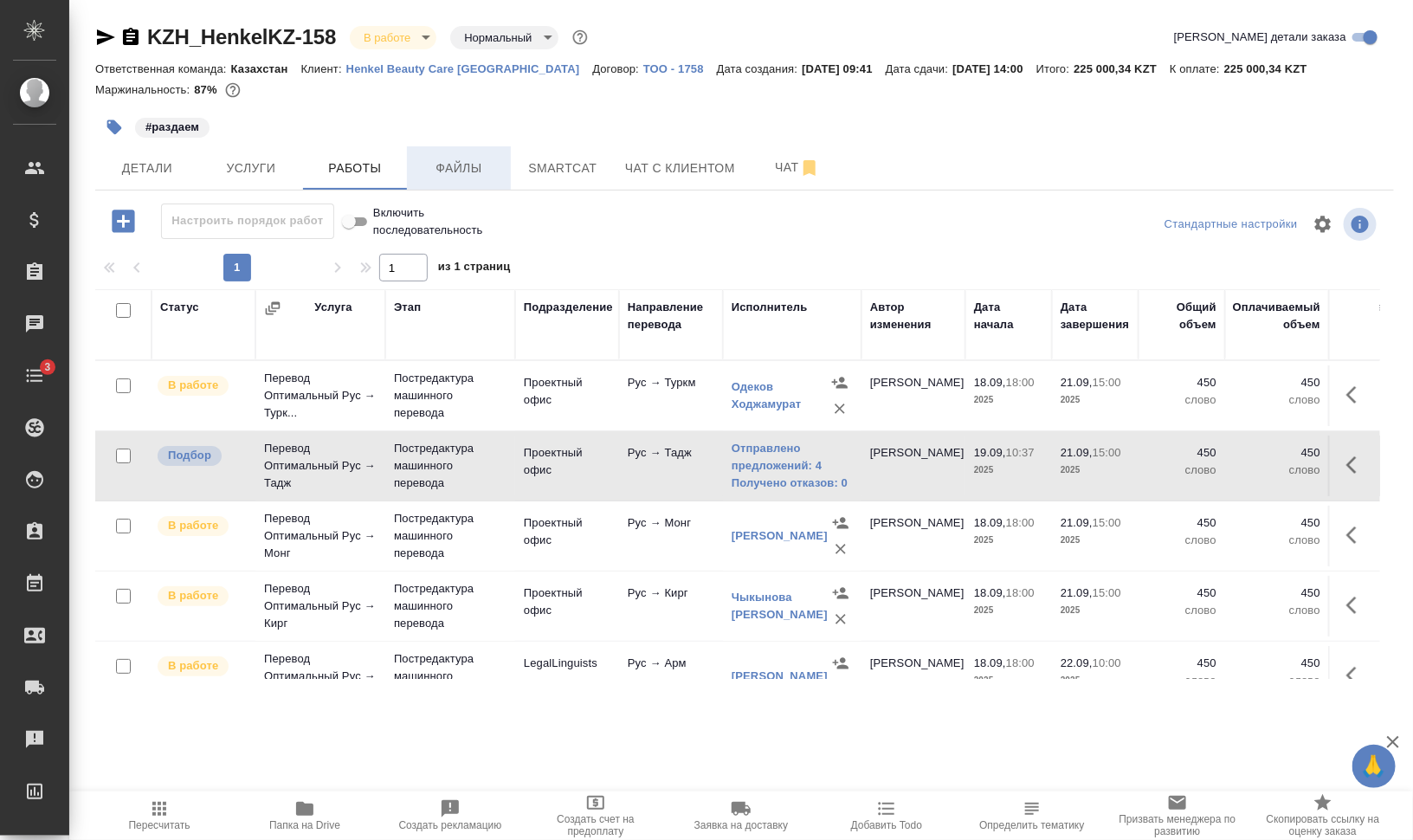
click at [455, 172] on span "Файлы" at bounding box center [458, 168] width 83 height 21
click at [348, 172] on span "Работы" at bounding box center [354, 168] width 83 height 21
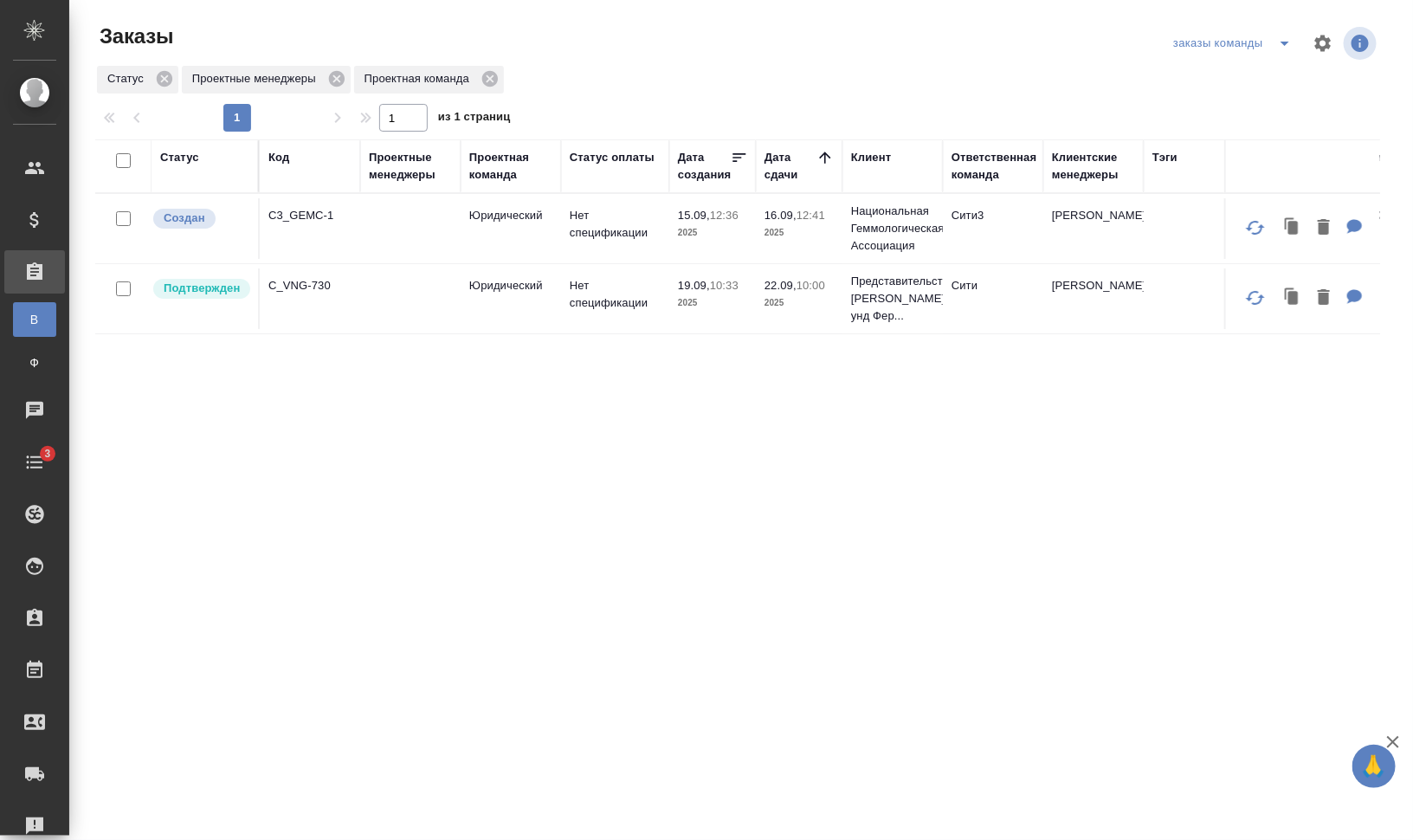
click at [1292, 43] on icon "split button" at bounding box center [1284, 43] width 20 height 20
click at [1271, 100] on li "для раздачи" at bounding box center [1236, 105] width 133 height 28
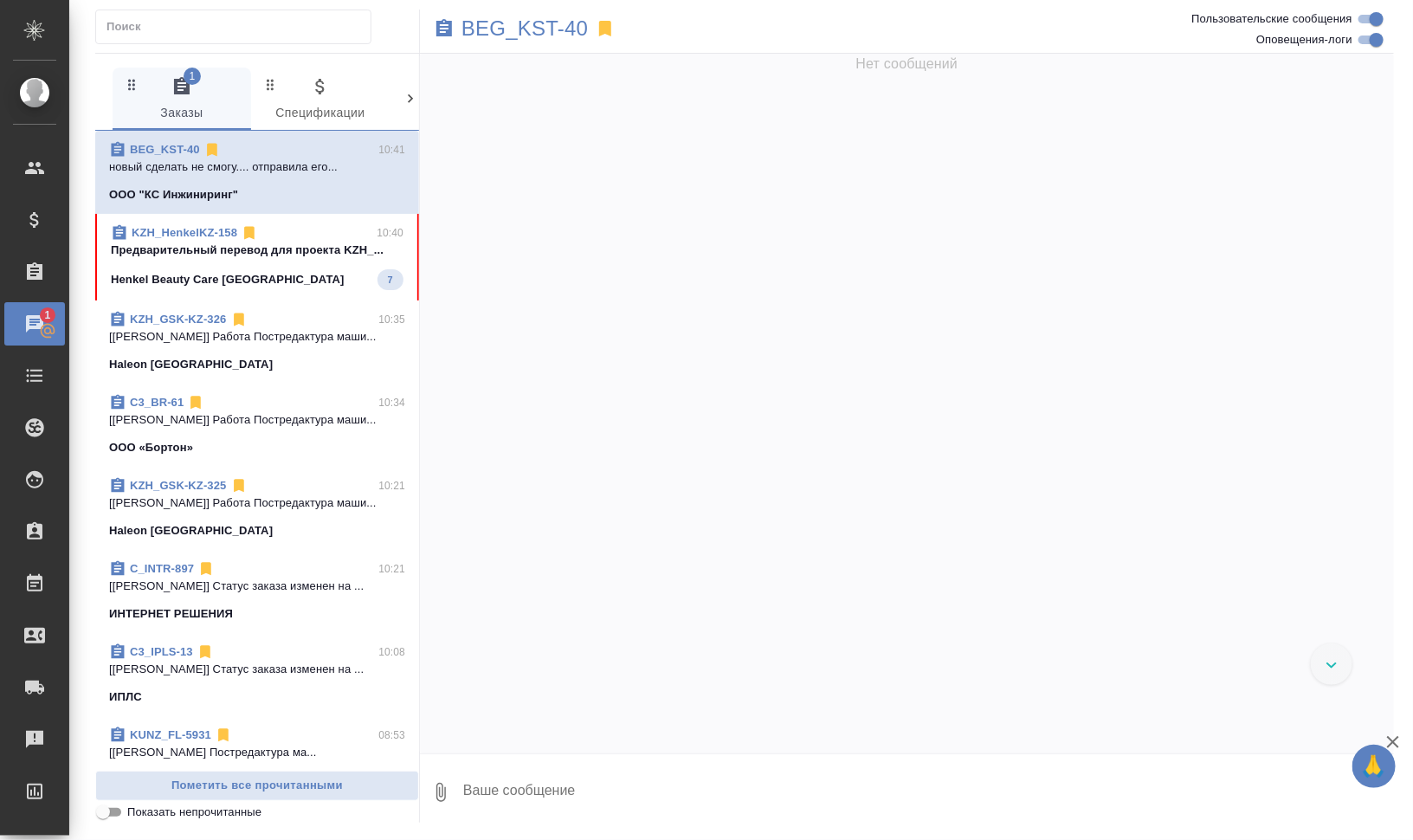
scroll to position [3625, 0]
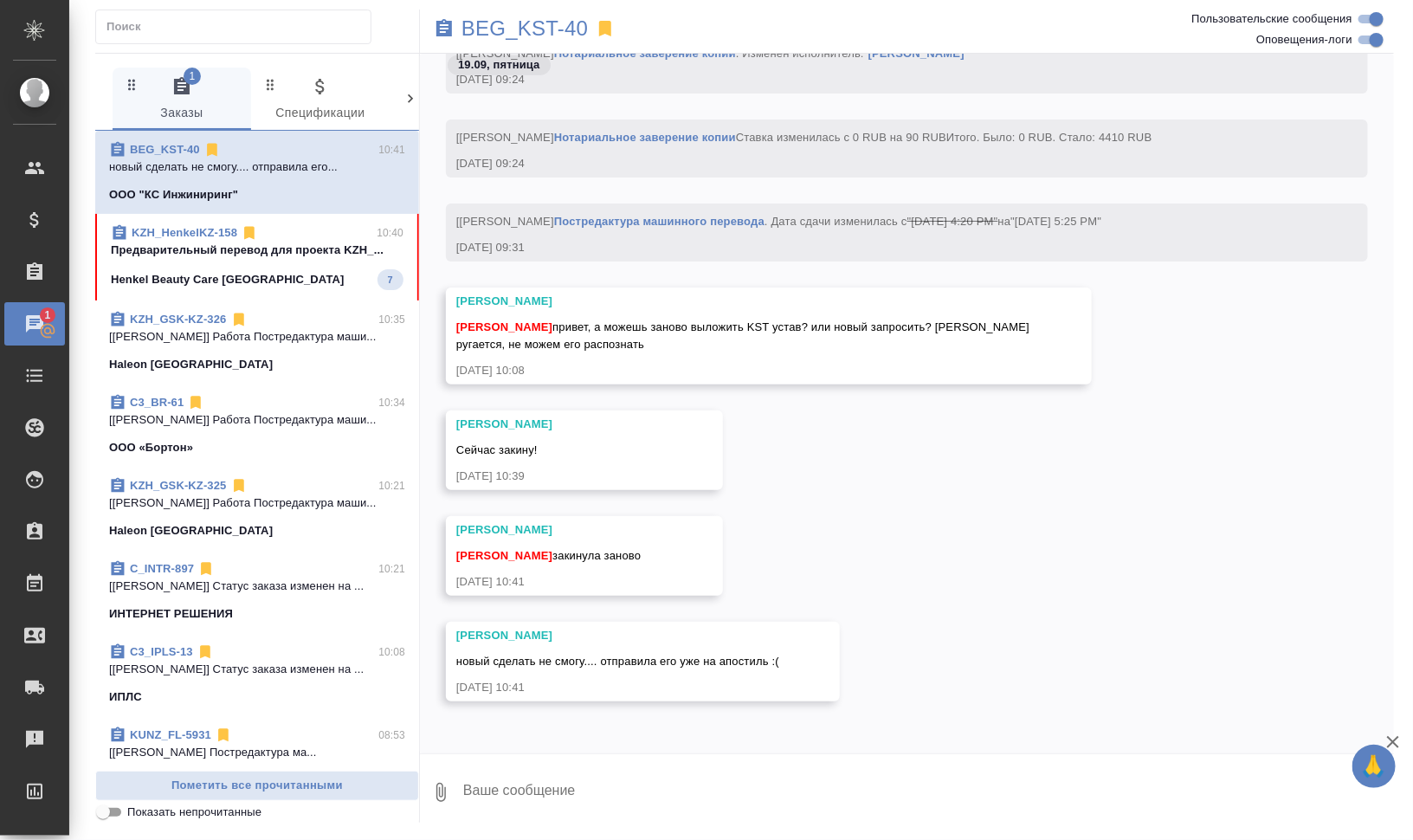
click at [240, 254] on p "Предварительный перевод для проекта KZH_..." at bounding box center [257, 249] width 293 height 17
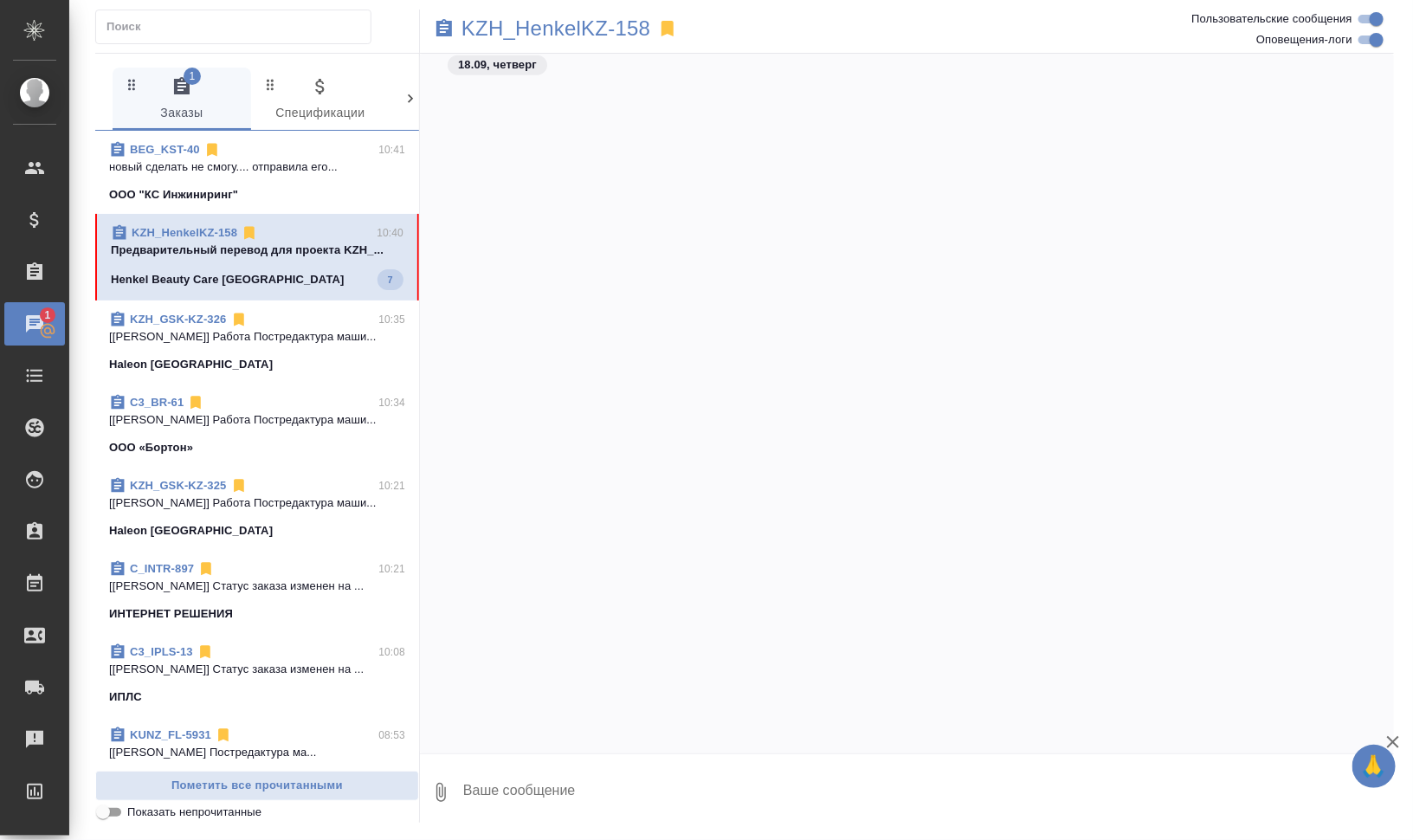
scroll to position [5978, 0]
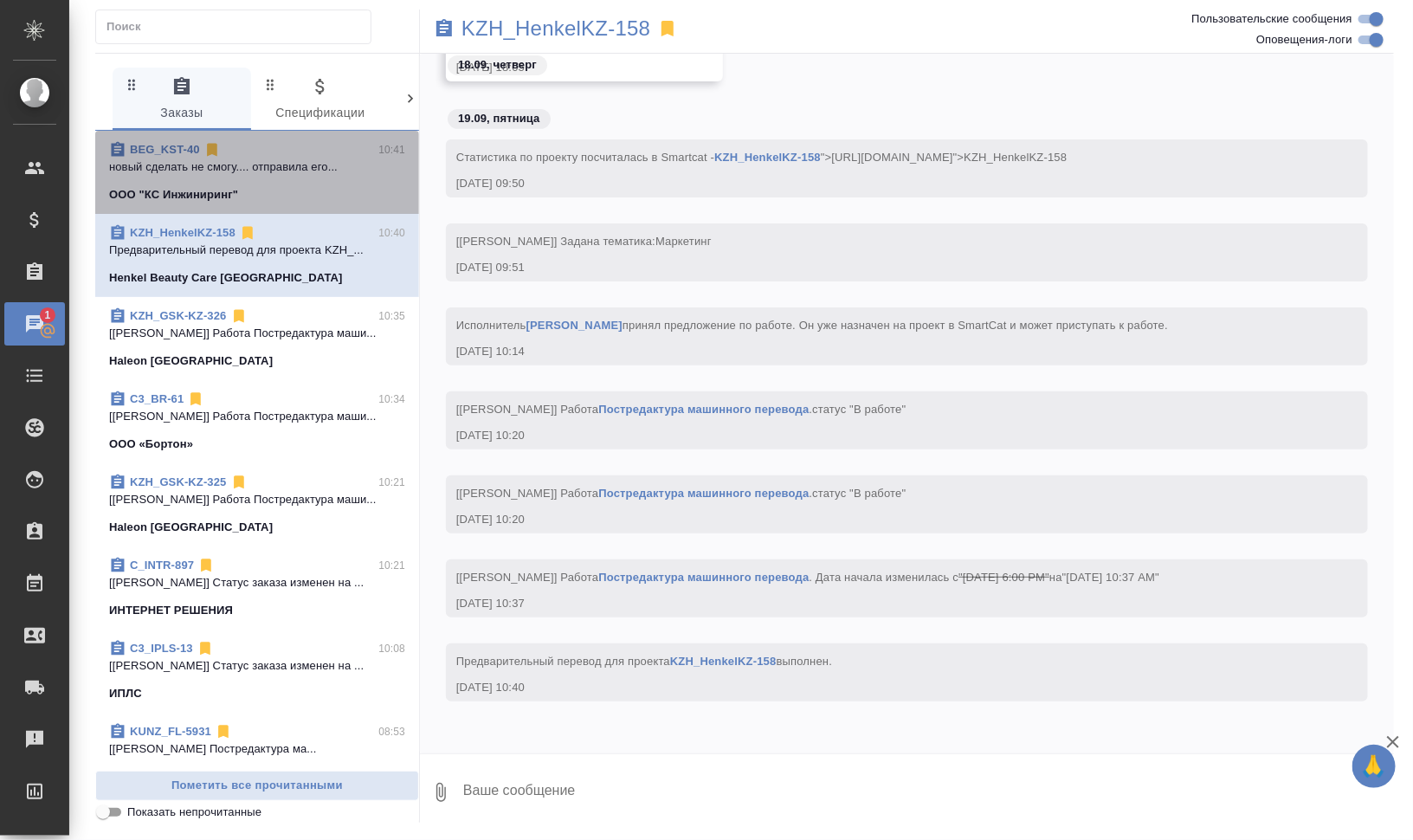
click at [297, 168] on p "новый сделать не смогу.... отправила его..." at bounding box center [257, 166] width 296 height 17
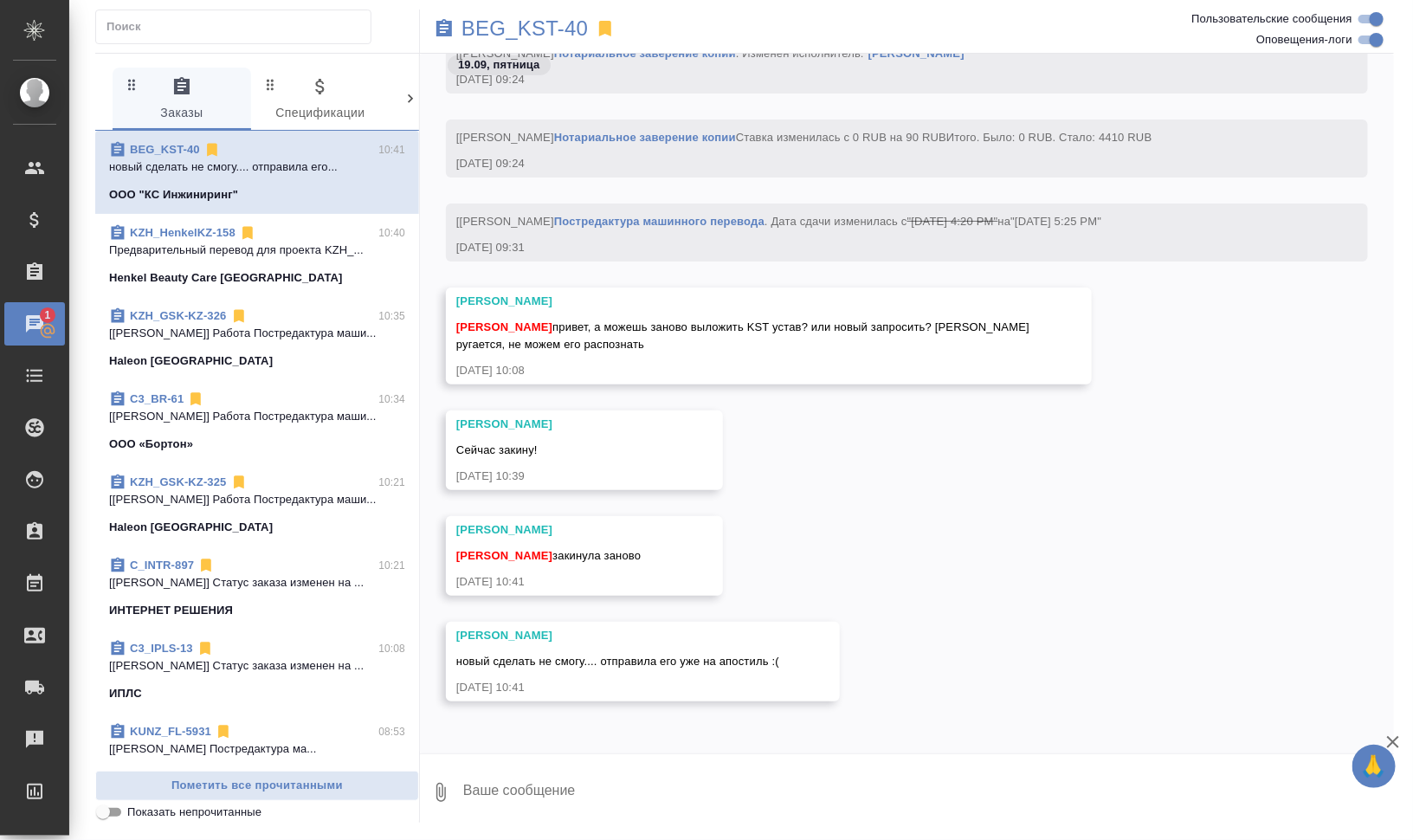
scroll to position [3625, 0]
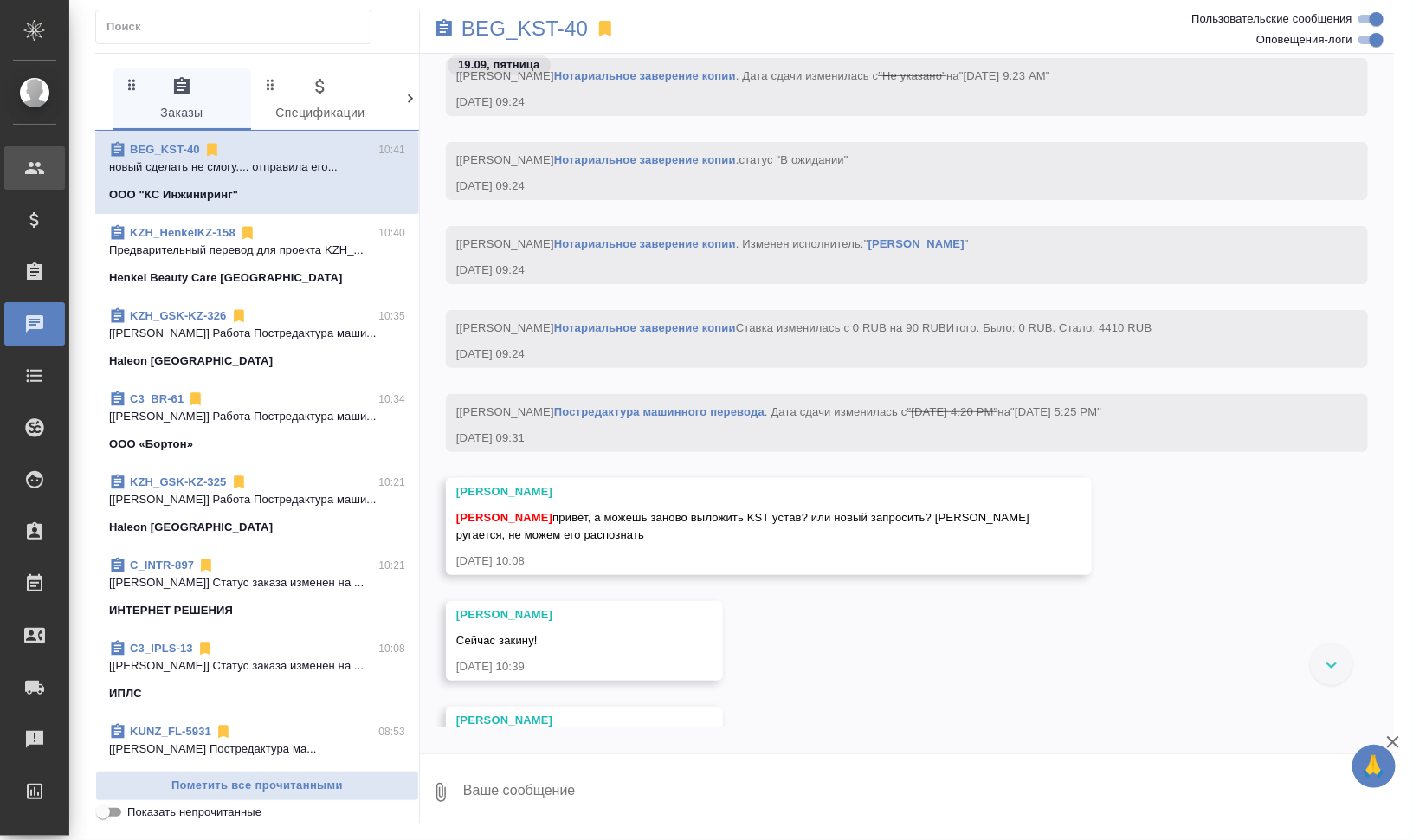
scroll to position [3409, 0]
